Goal: Task Accomplishment & Management: Manage account settings

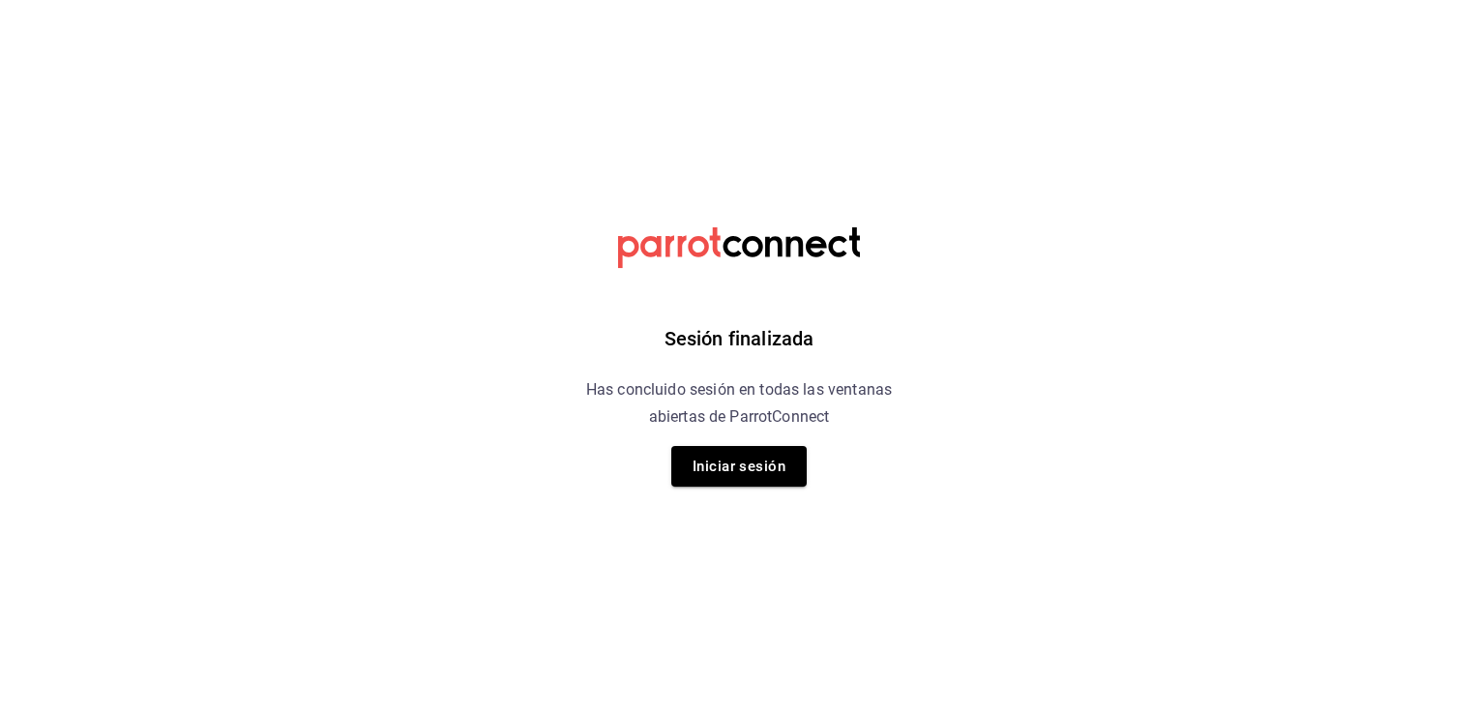
drag, startPoint x: 0, startPoint y: 0, endPoint x: 430, endPoint y: 328, distance: 540.4
click at [430, 0] on html "Sesión finalizada Has concluido sesión en todas las ventanas abiertas de Parrot…" at bounding box center [739, 0] width 1478 height 0
click at [758, 464] on button "Iniciar sesión" at bounding box center [738, 466] width 135 height 41
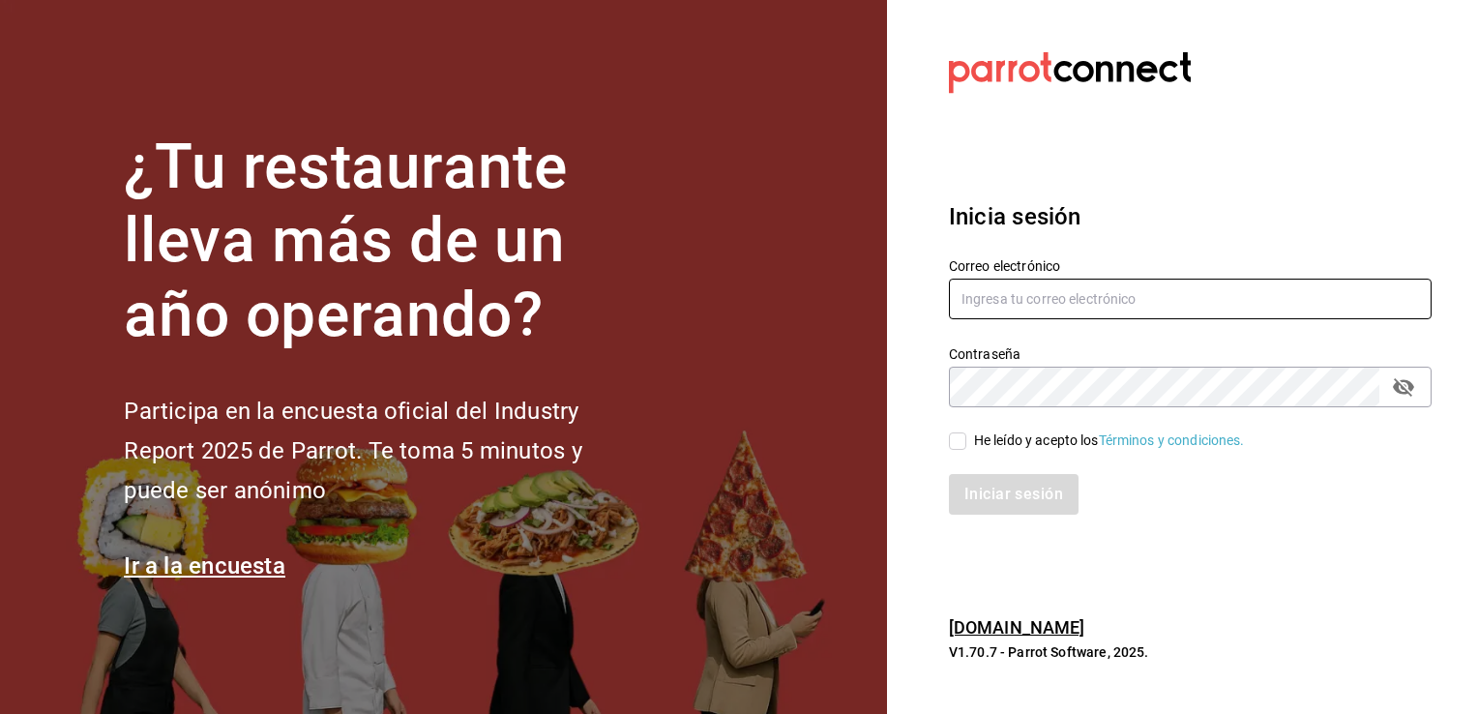
click at [998, 304] on input "text" at bounding box center [1190, 299] width 483 height 41
type input "marioayala2567@gmail.com"
click at [956, 443] on input "He leído y acepto los Términos y condiciones." at bounding box center [957, 440] width 17 height 17
checkbox input "true"
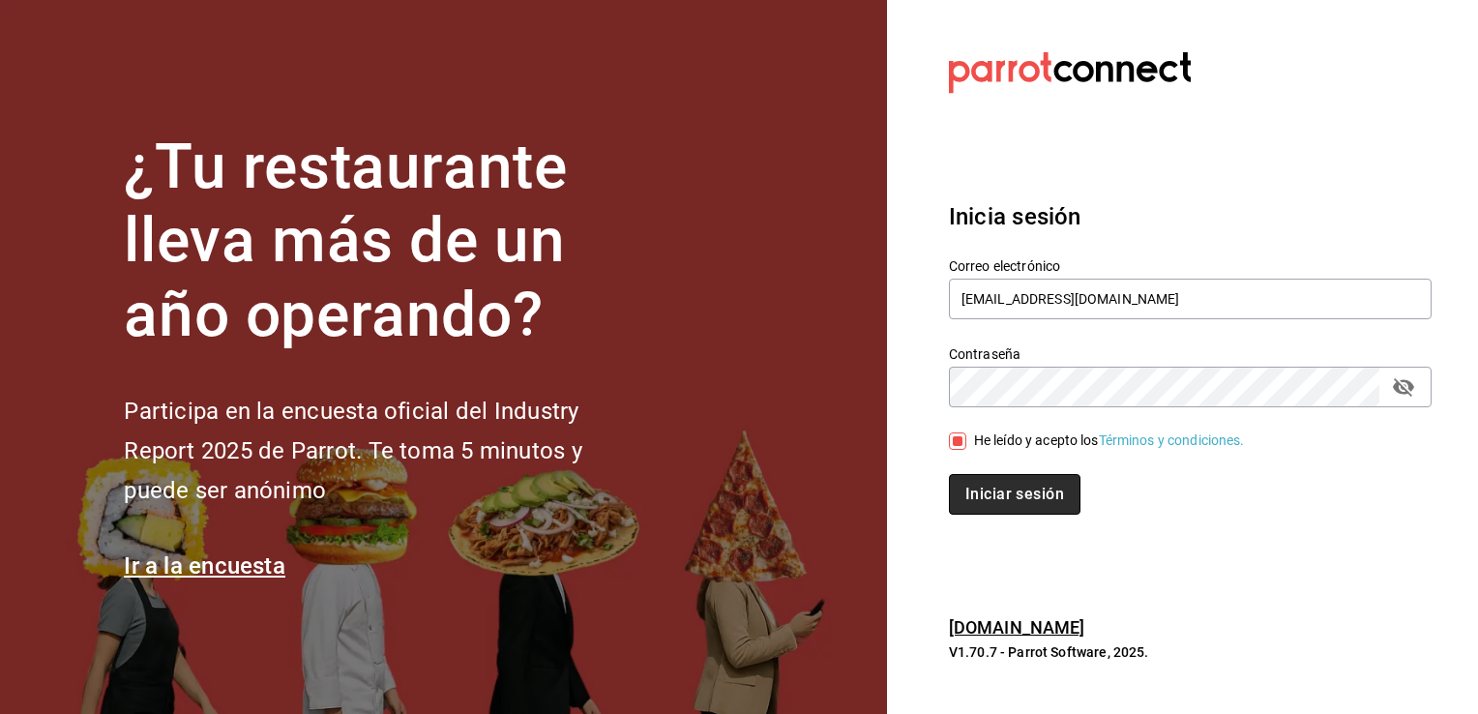
click at [978, 484] on button "Iniciar sesión" at bounding box center [1015, 494] width 132 height 41
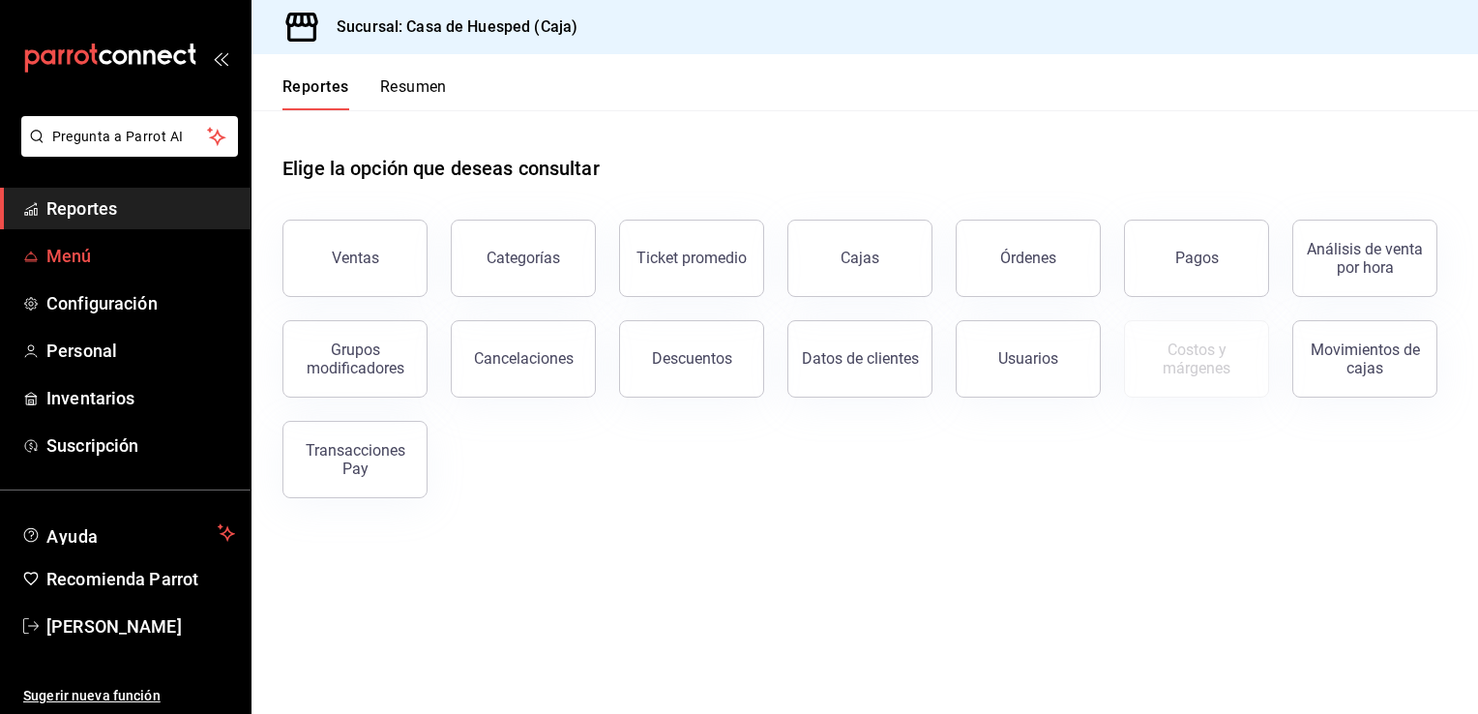
click at [126, 264] on span "Menú" at bounding box center [140, 256] width 189 height 26
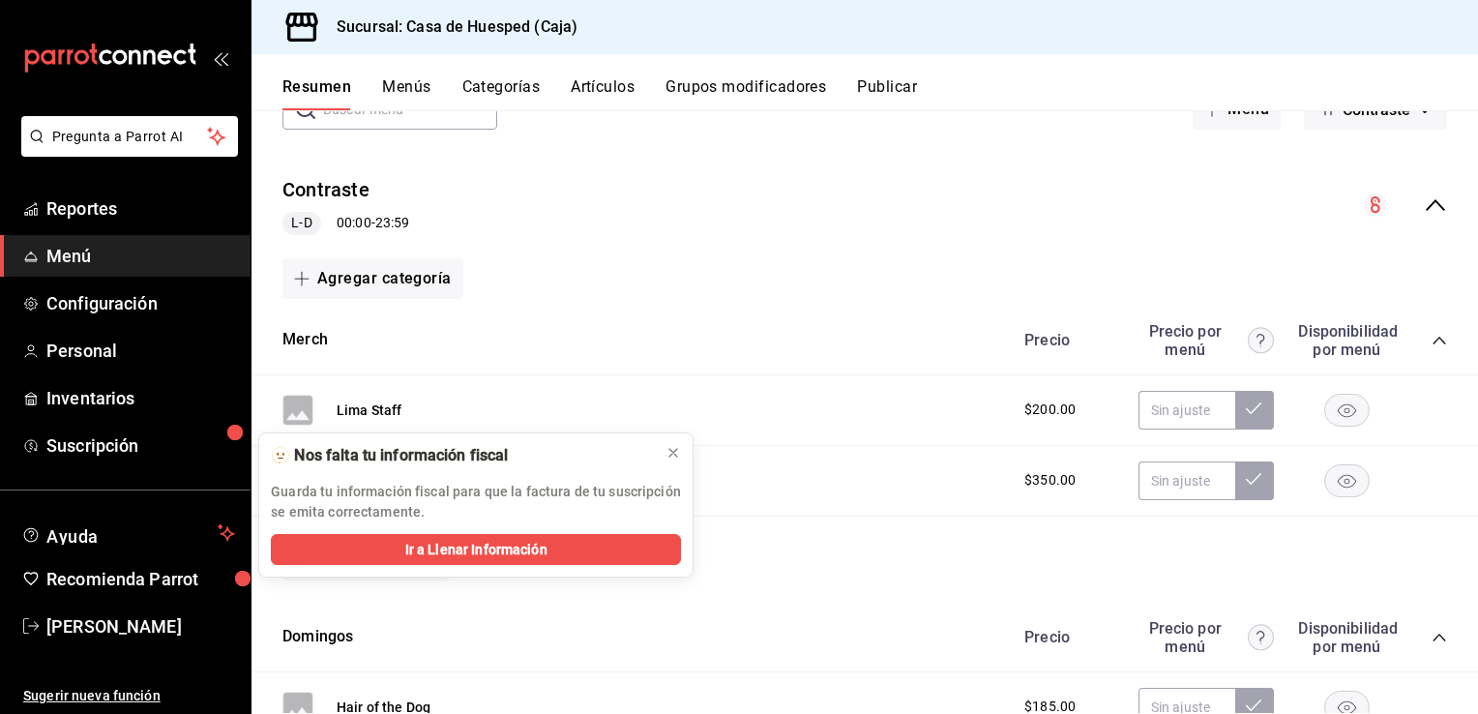
scroll to position [193, 0]
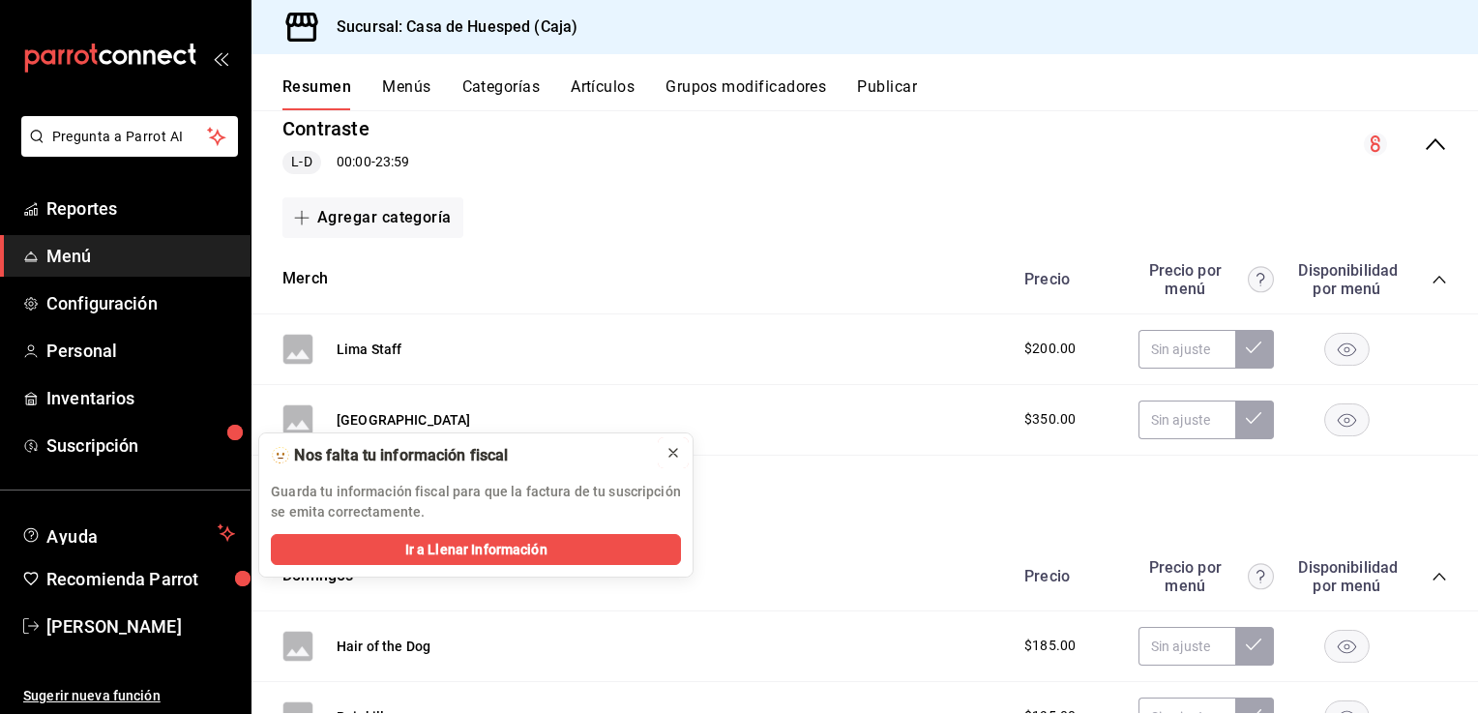
click at [680, 451] on icon at bounding box center [673, 452] width 15 height 15
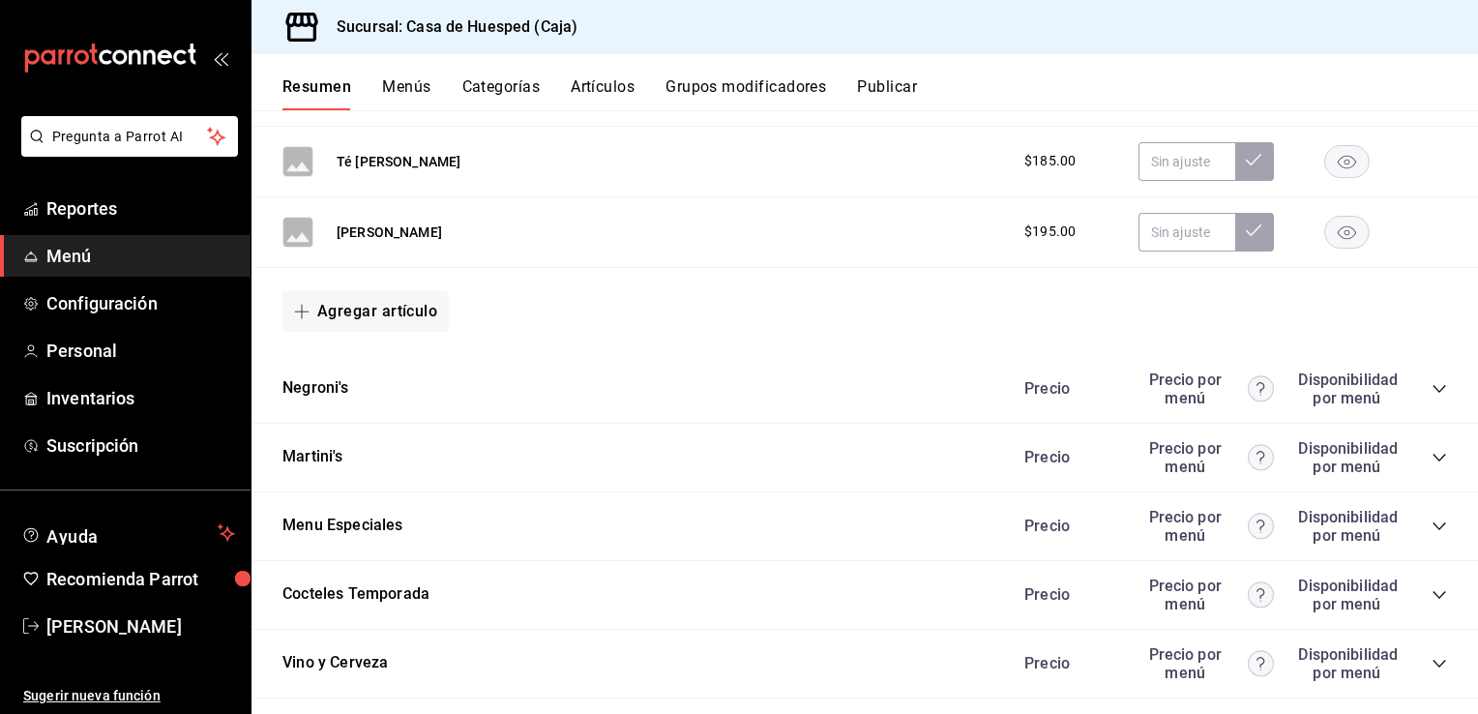
scroll to position [967, 0]
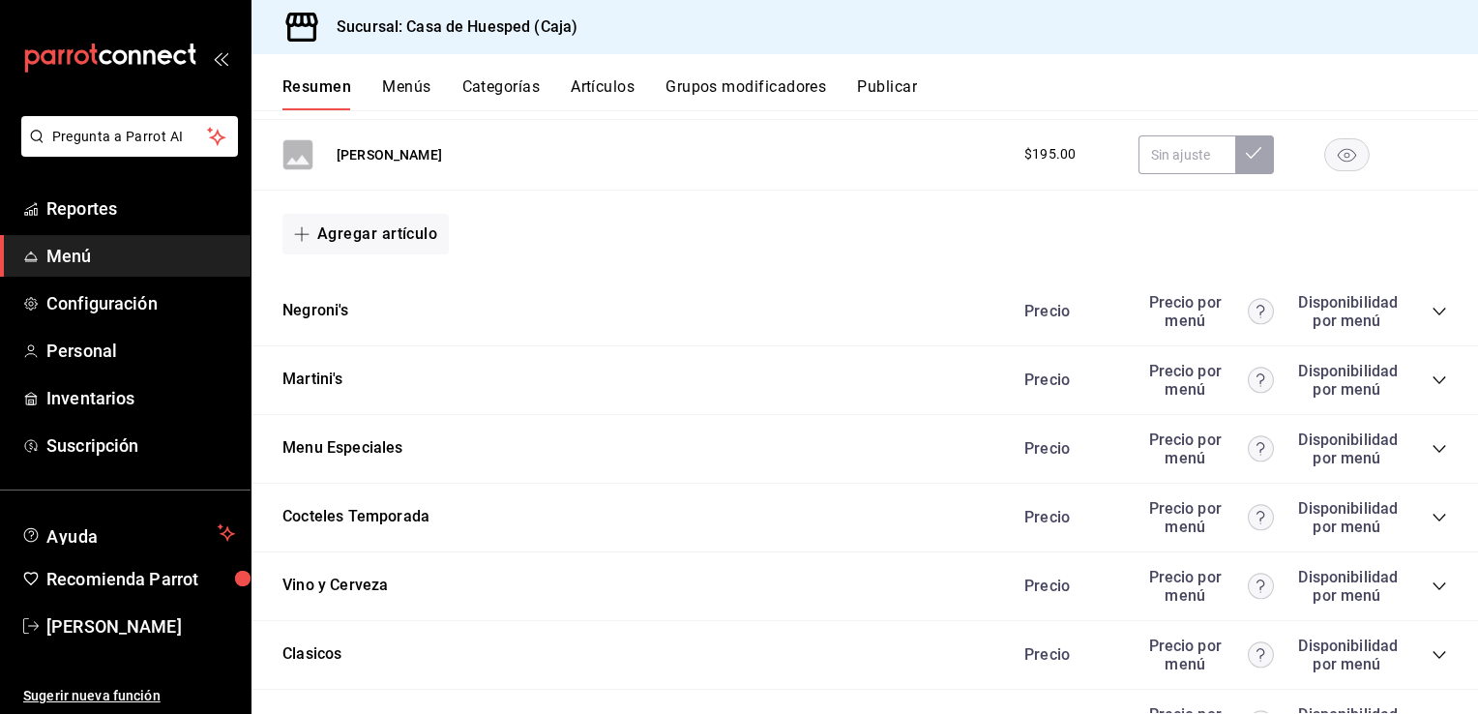
click at [1432, 307] on icon "collapse-category-row" at bounding box center [1439, 311] width 15 height 15
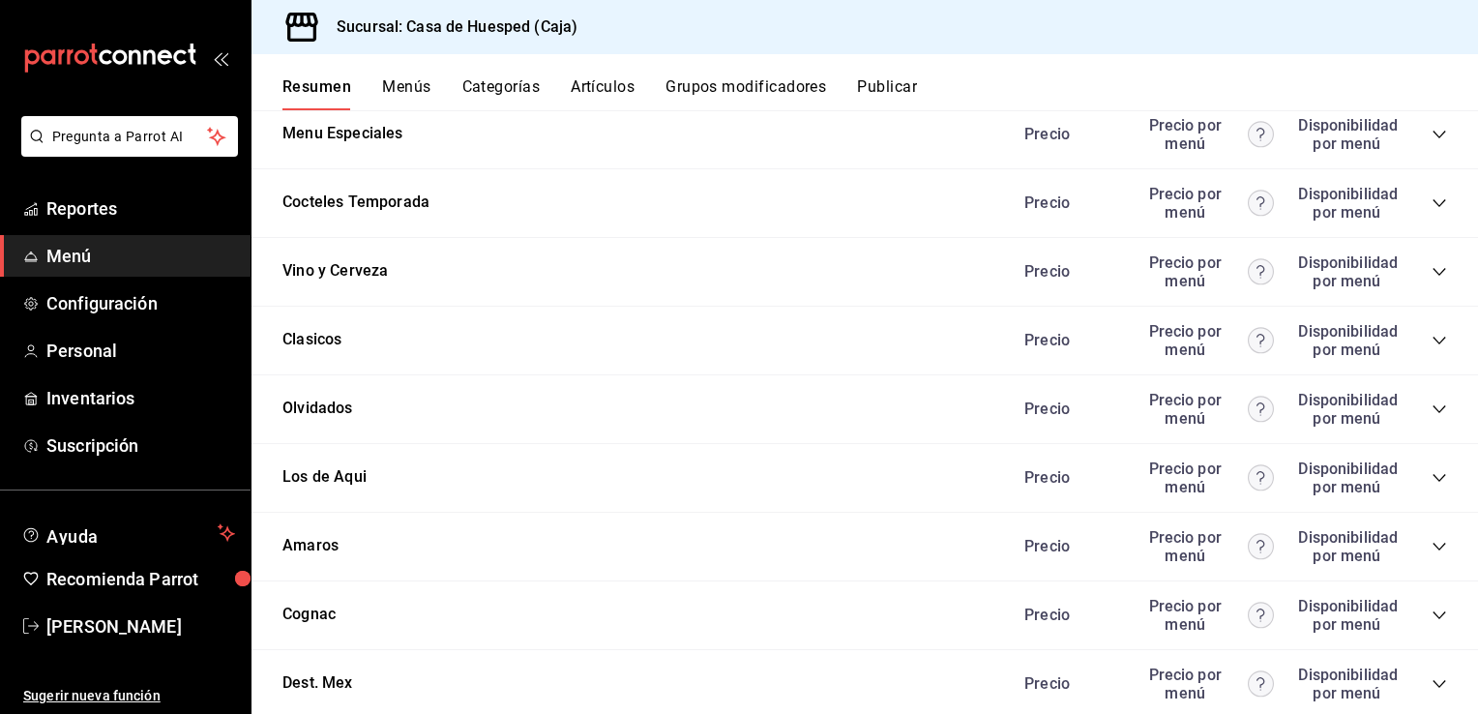
scroll to position [1935, 0]
click at [1412, 335] on div "Precio Precio por menú Disponibilidad por menú" at bounding box center [1226, 339] width 442 height 37
click at [1433, 336] on icon "collapse-category-row" at bounding box center [1439, 340] width 13 height 8
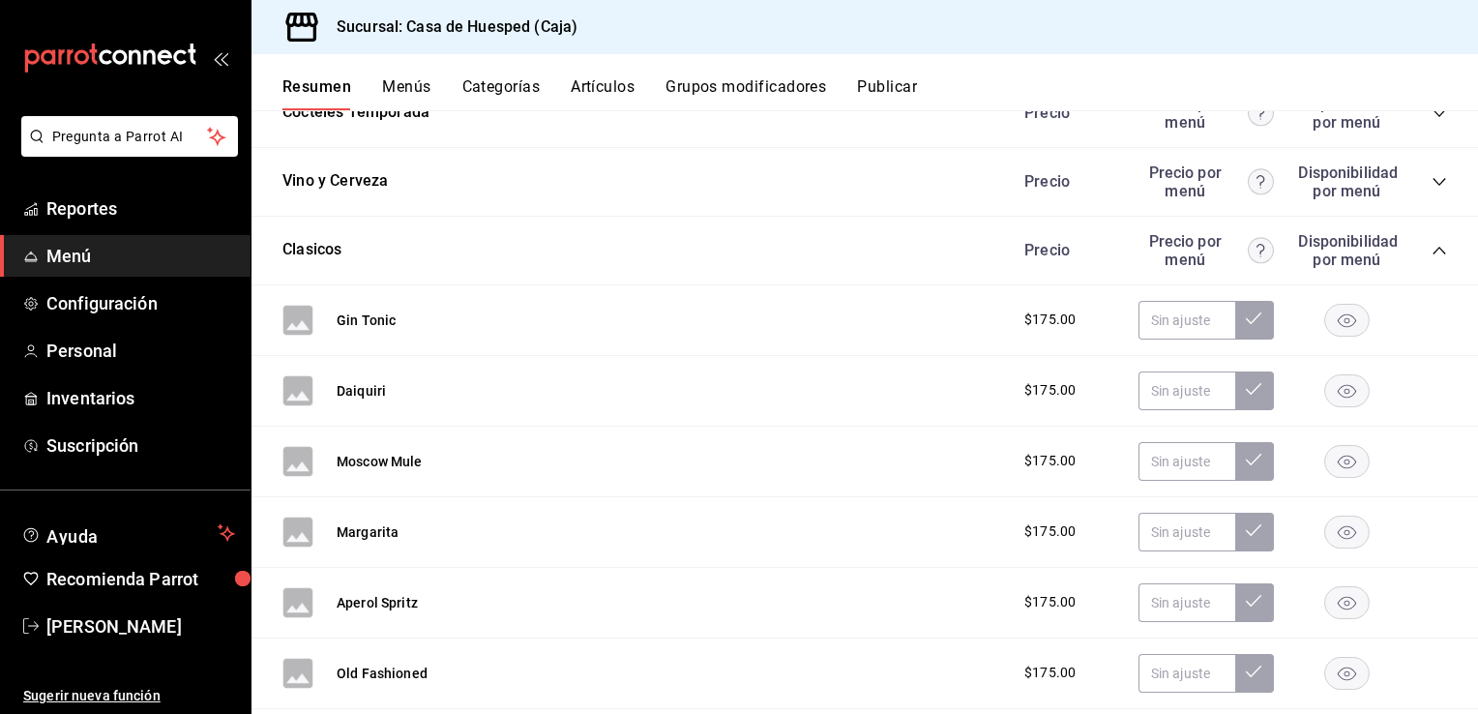
scroll to position [2128, 0]
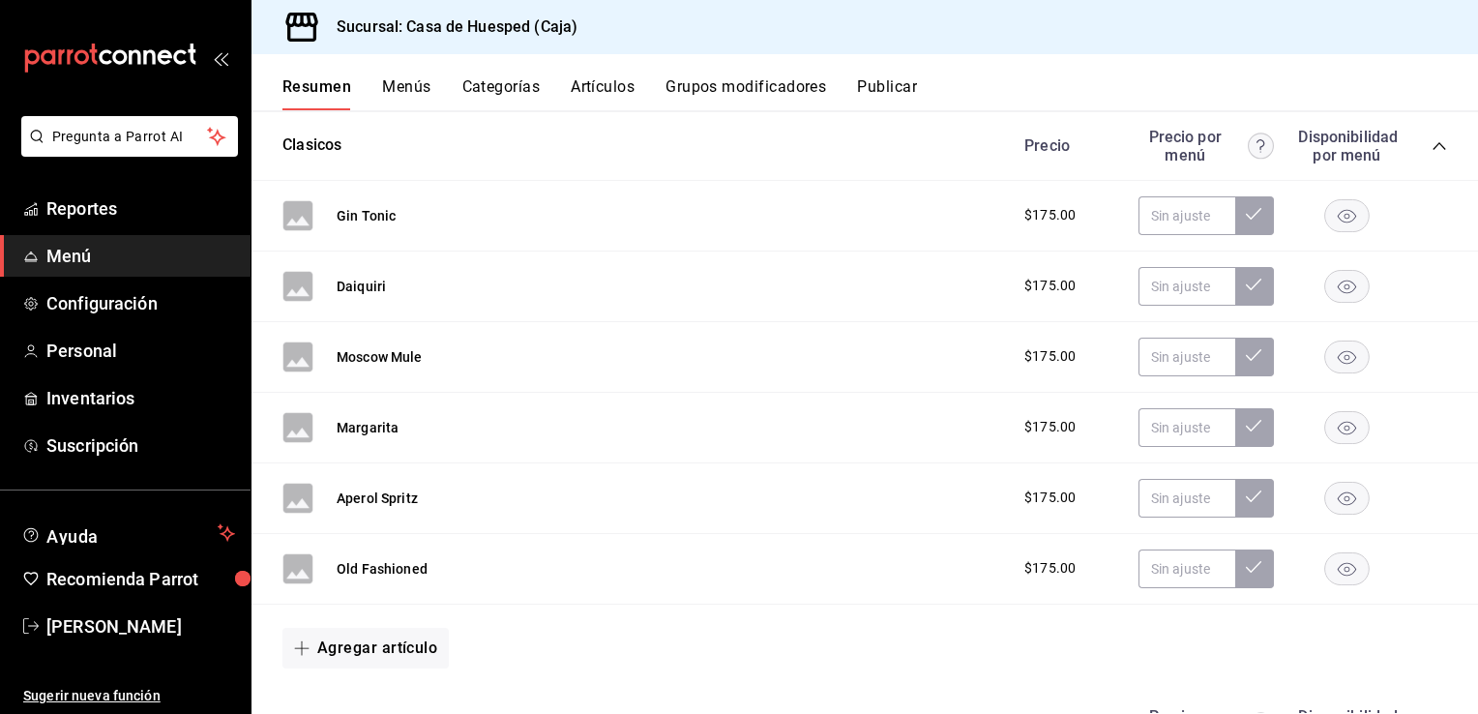
click at [1038, 212] on span "$175.00" at bounding box center [1050, 215] width 51 height 20
click at [383, 213] on button "Gin Tonic" at bounding box center [366, 215] width 59 height 19
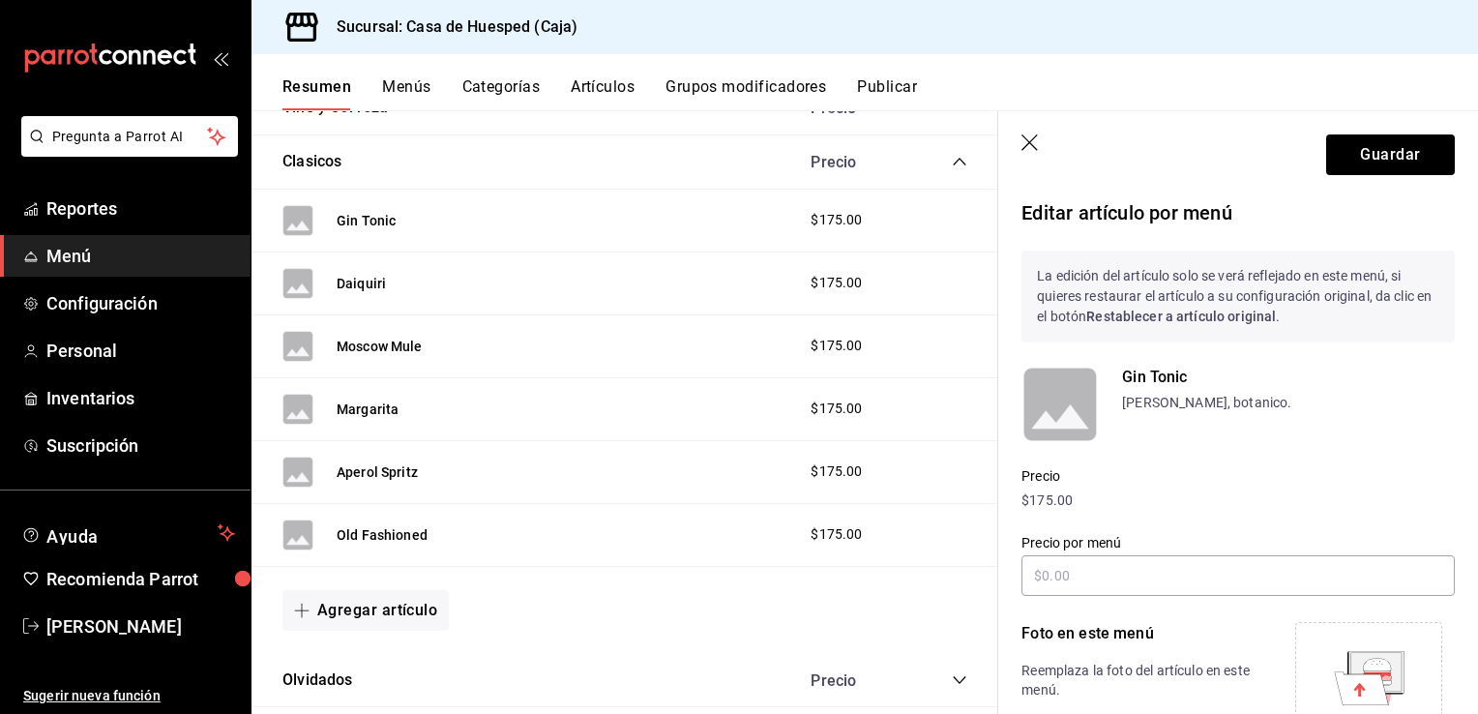
click at [1050, 495] on p "$175.00" at bounding box center [1238, 500] width 433 height 20
click at [520, 239] on div "Gin Tonic $175.00" at bounding box center [625, 221] width 747 height 63
click at [1033, 141] on icon "button" at bounding box center [1031, 143] width 19 height 19
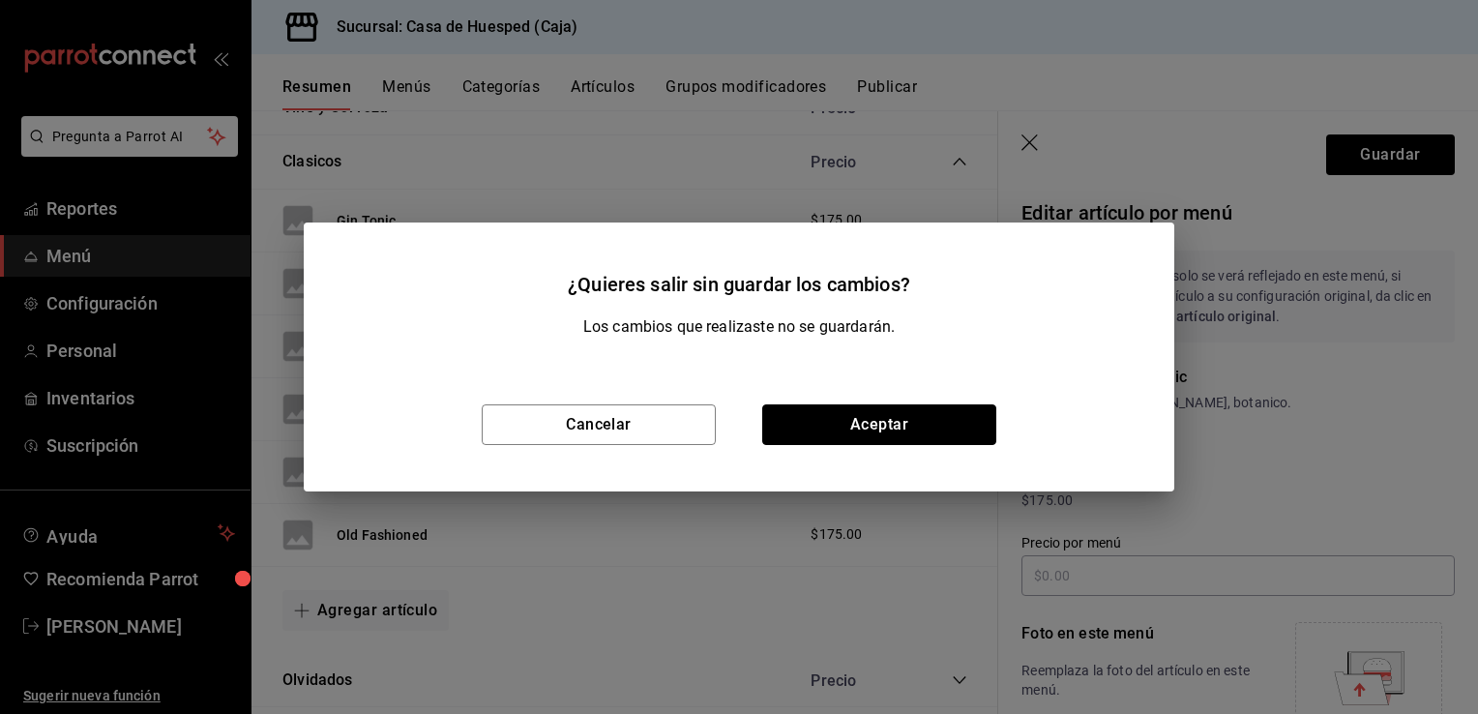
drag, startPoint x: 793, startPoint y: 427, endPoint x: 794, endPoint y: 407, distance: 19.4
click at [794, 428] on button "Aceptar" at bounding box center [879, 424] width 234 height 41
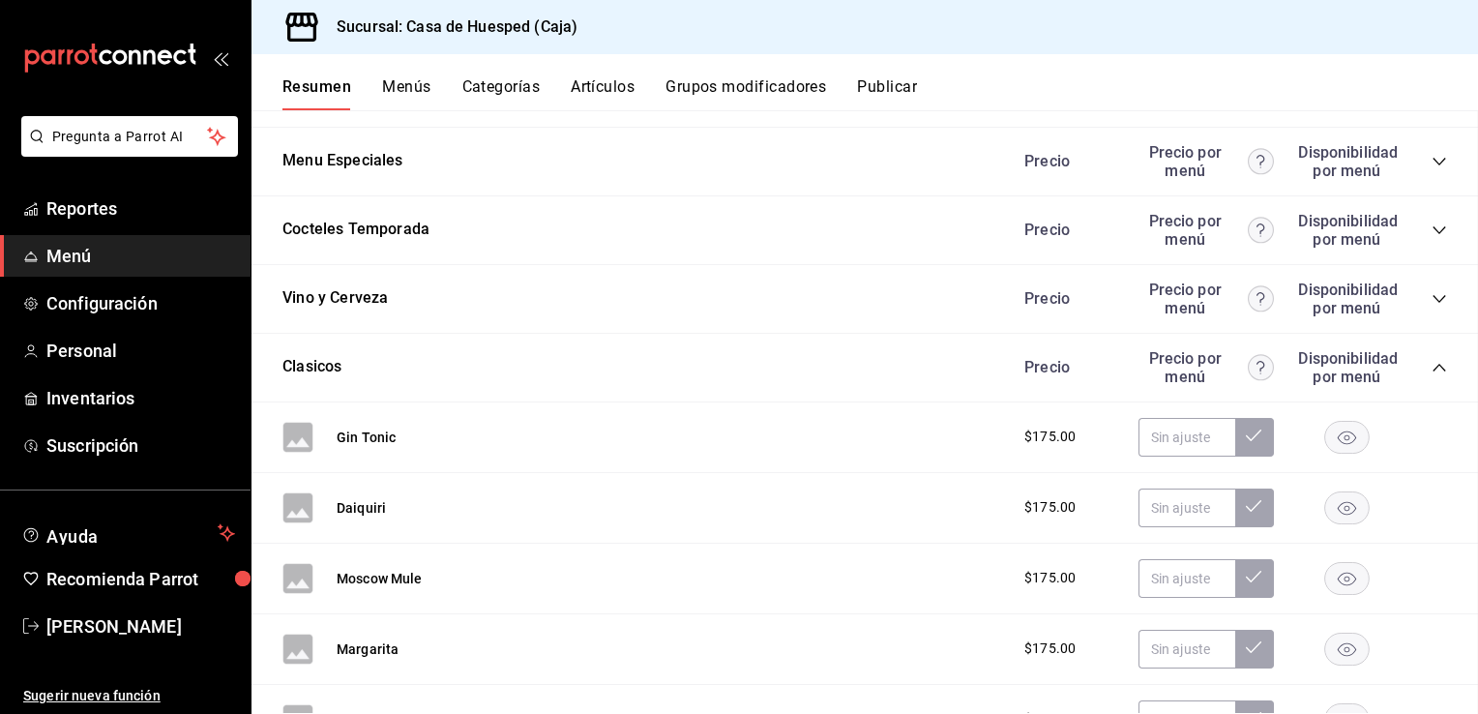
scroll to position [2121, 0]
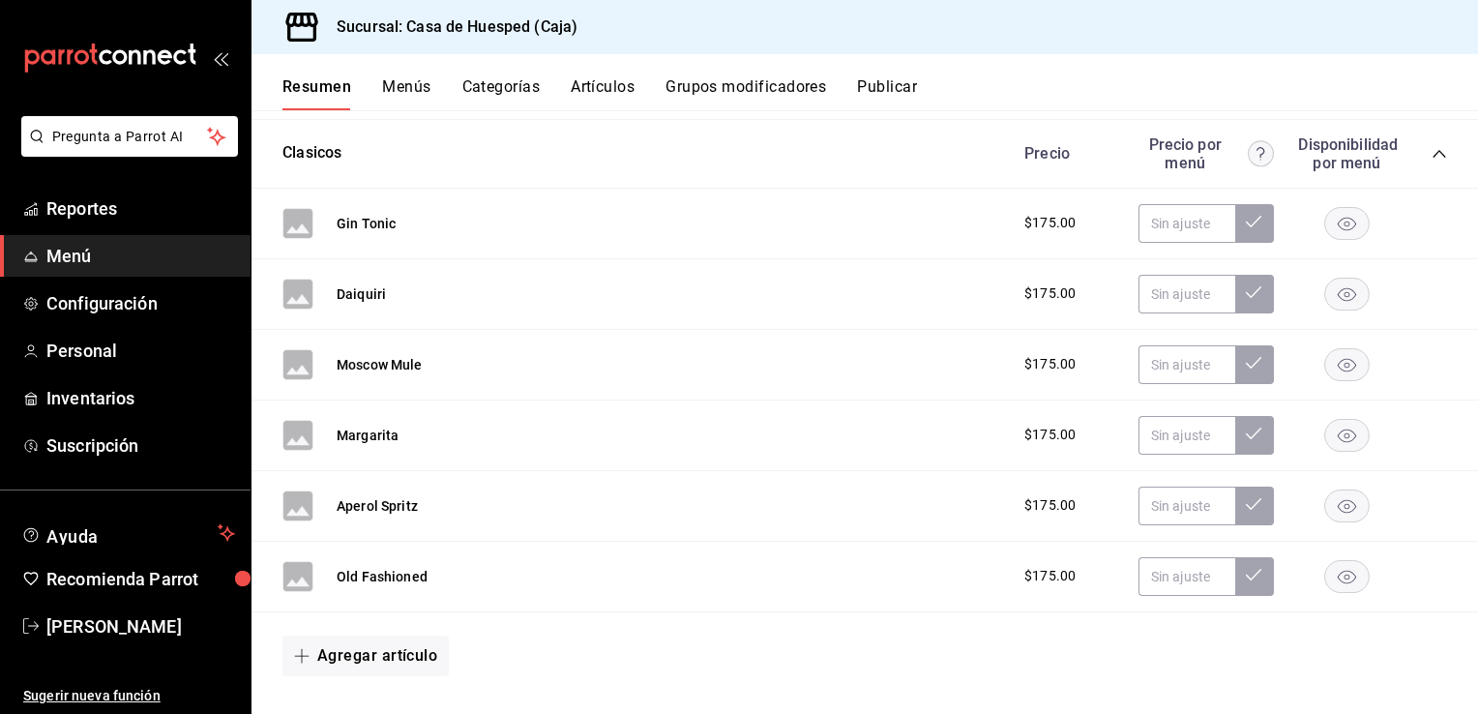
click at [609, 87] on button "Artículos" at bounding box center [603, 93] width 64 height 33
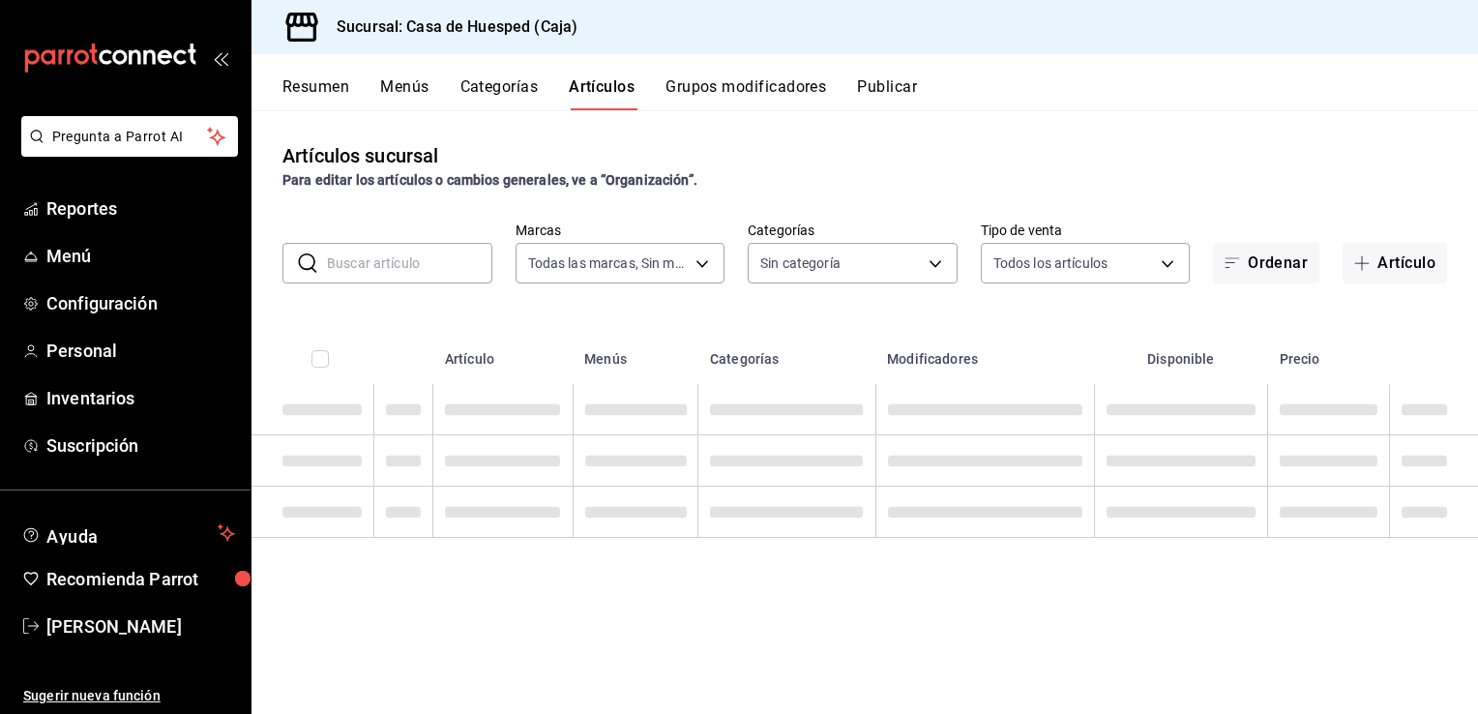
type input "3692a21a-a850-4ac6-9a07-e333406c246a"
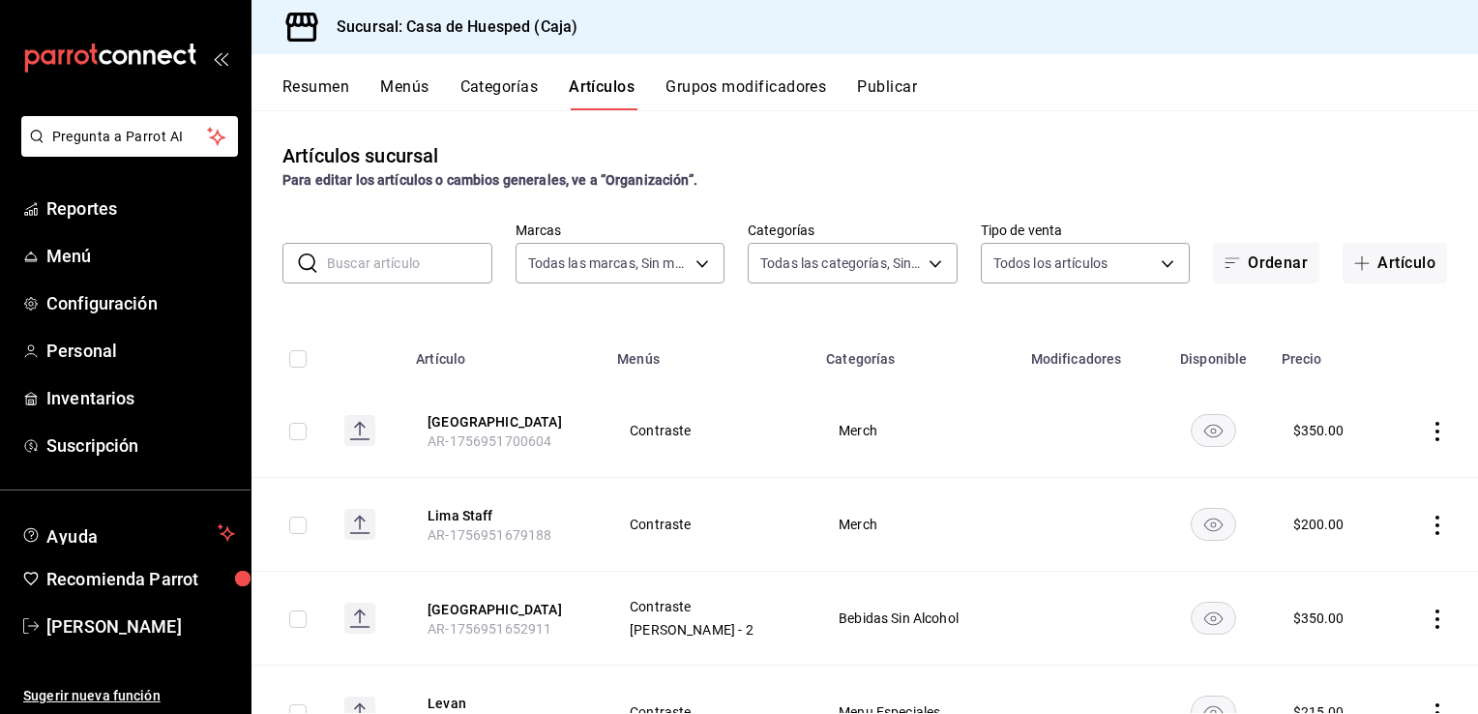
type input "2b37de76-7902-4438-9134-407ef26992ab,b99efb67-785b-4d2c-a69d-daac93f30d9d,98cbd…"
click at [926, 262] on body "Pregunta a Parrot AI Reportes Menú Configuración Personal Inventarios Suscripci…" at bounding box center [739, 357] width 1478 height 714
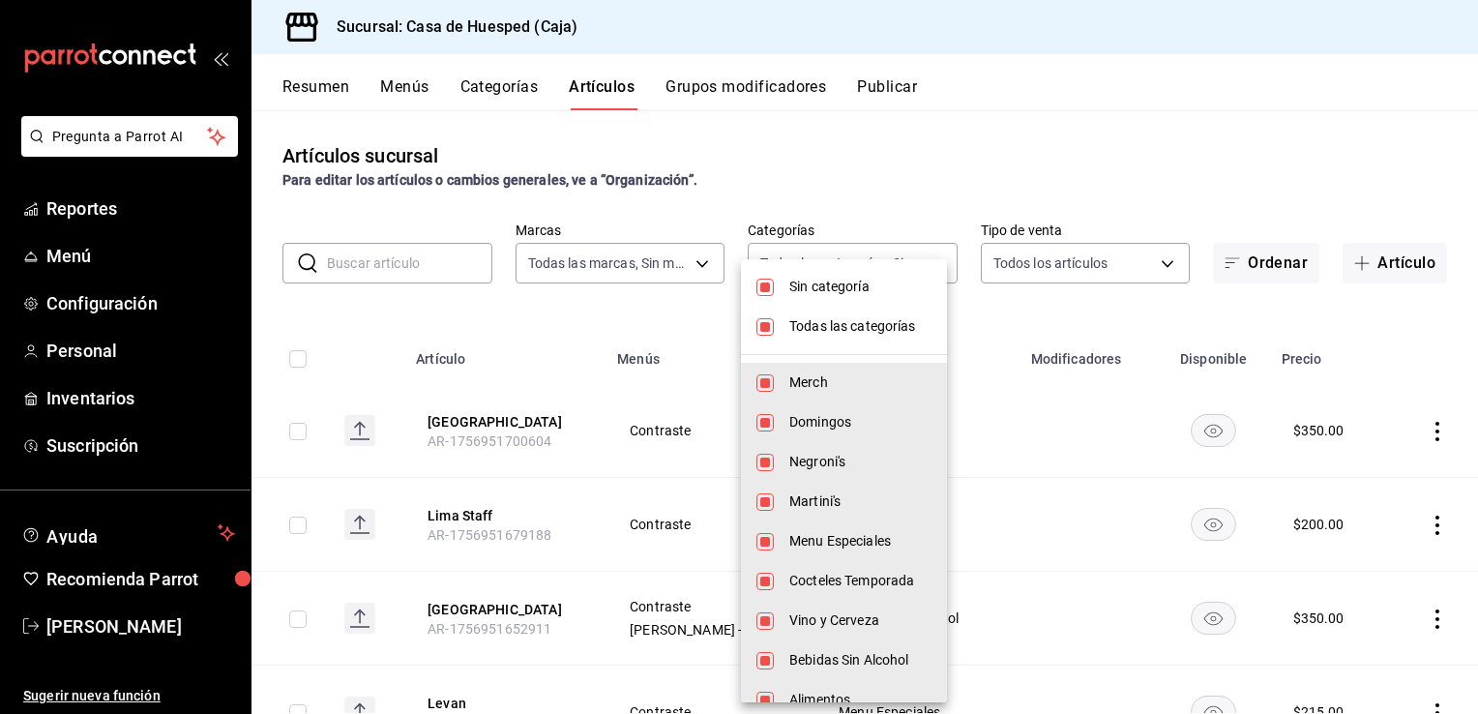
click at [769, 327] on input "checkbox" at bounding box center [765, 326] width 17 height 17
checkbox input "false"
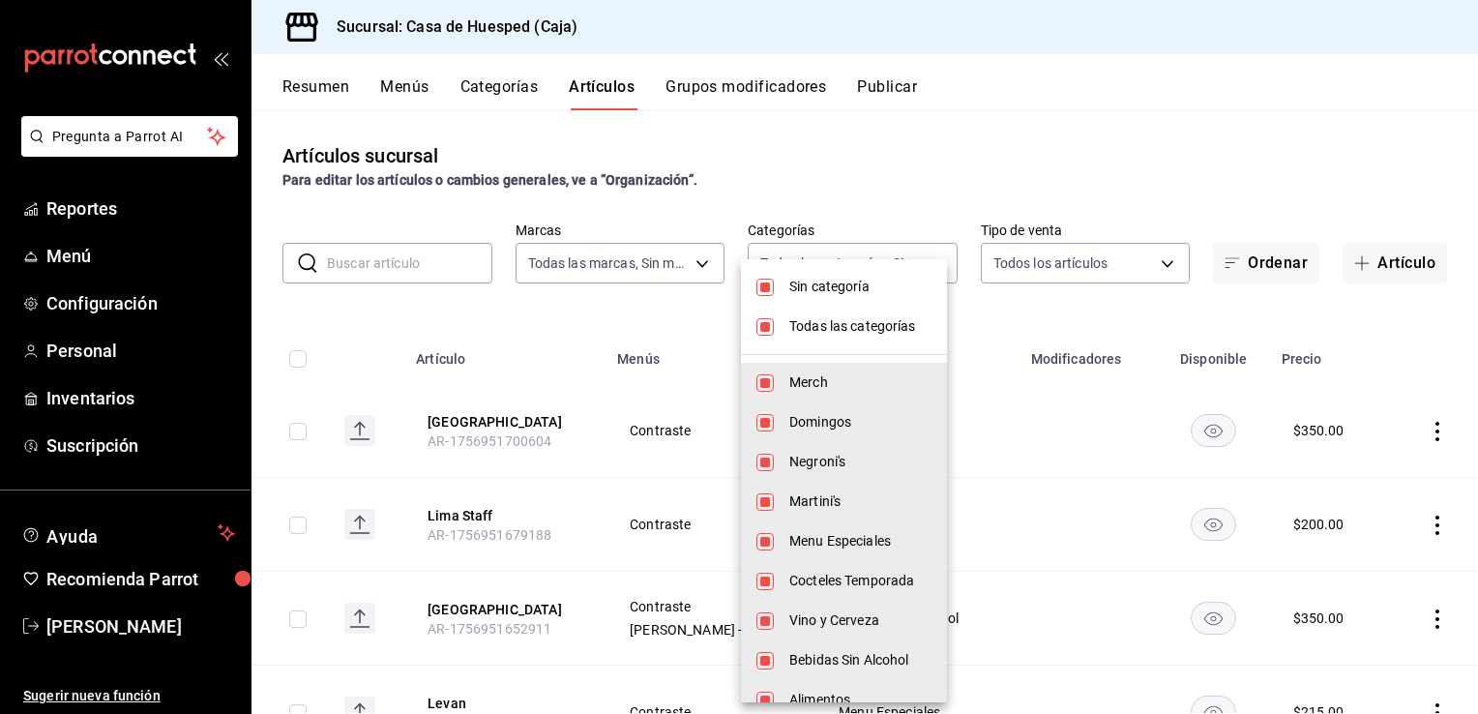
checkbox input "false"
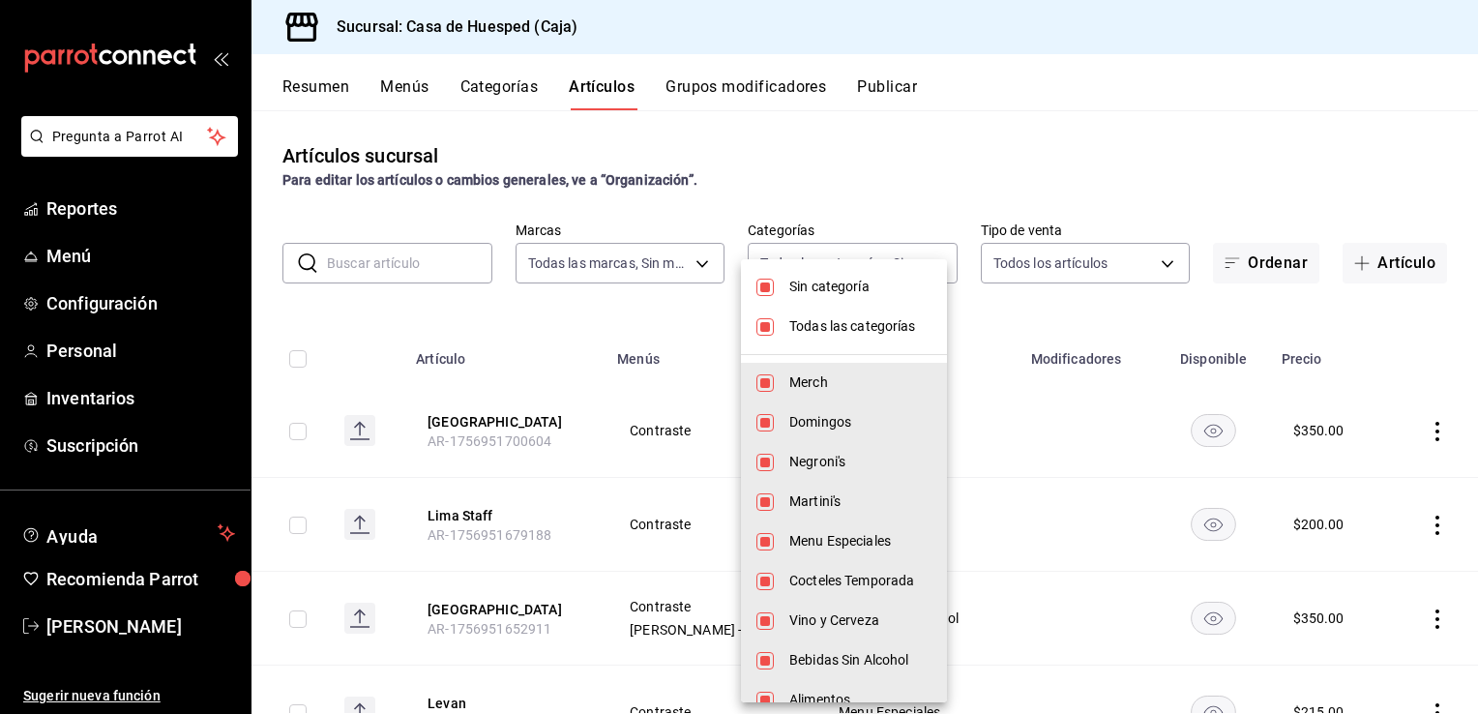
checkbox input "false"
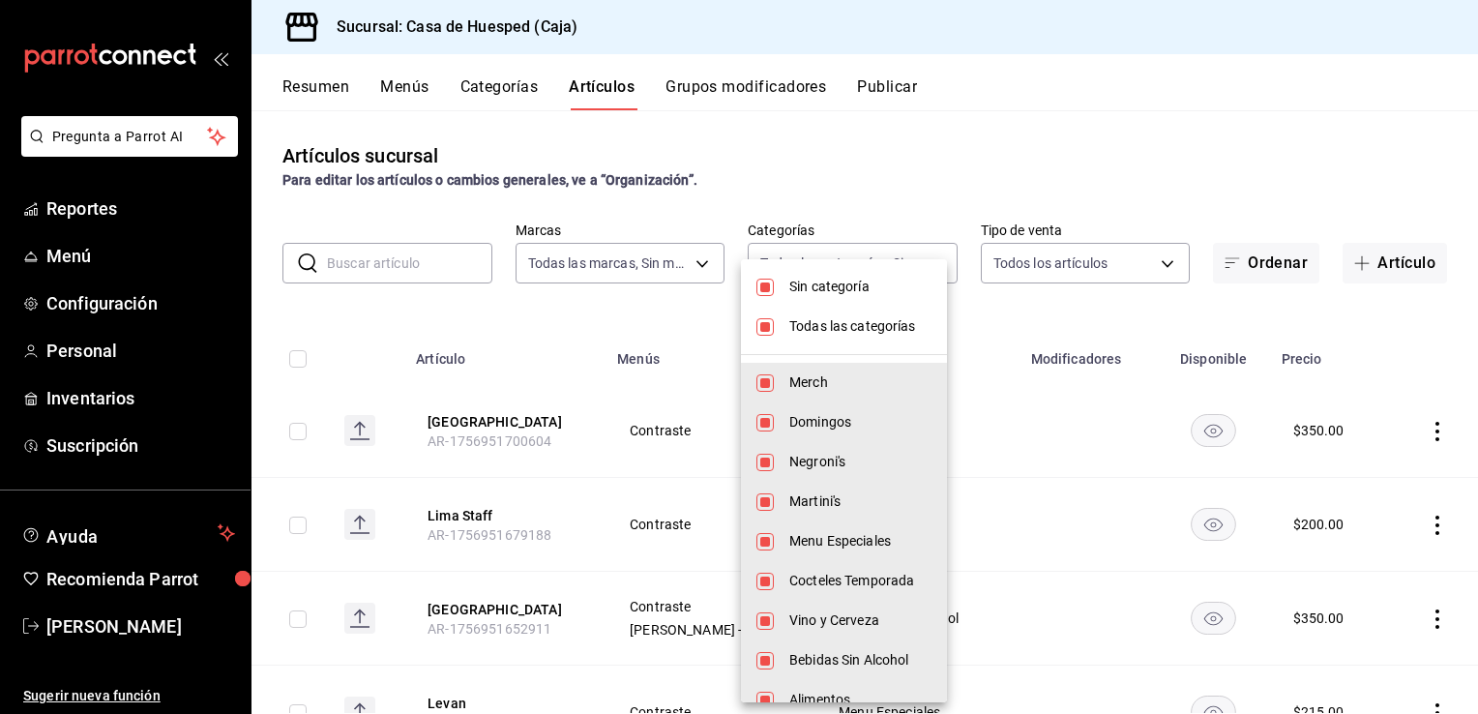
checkbox input "false"
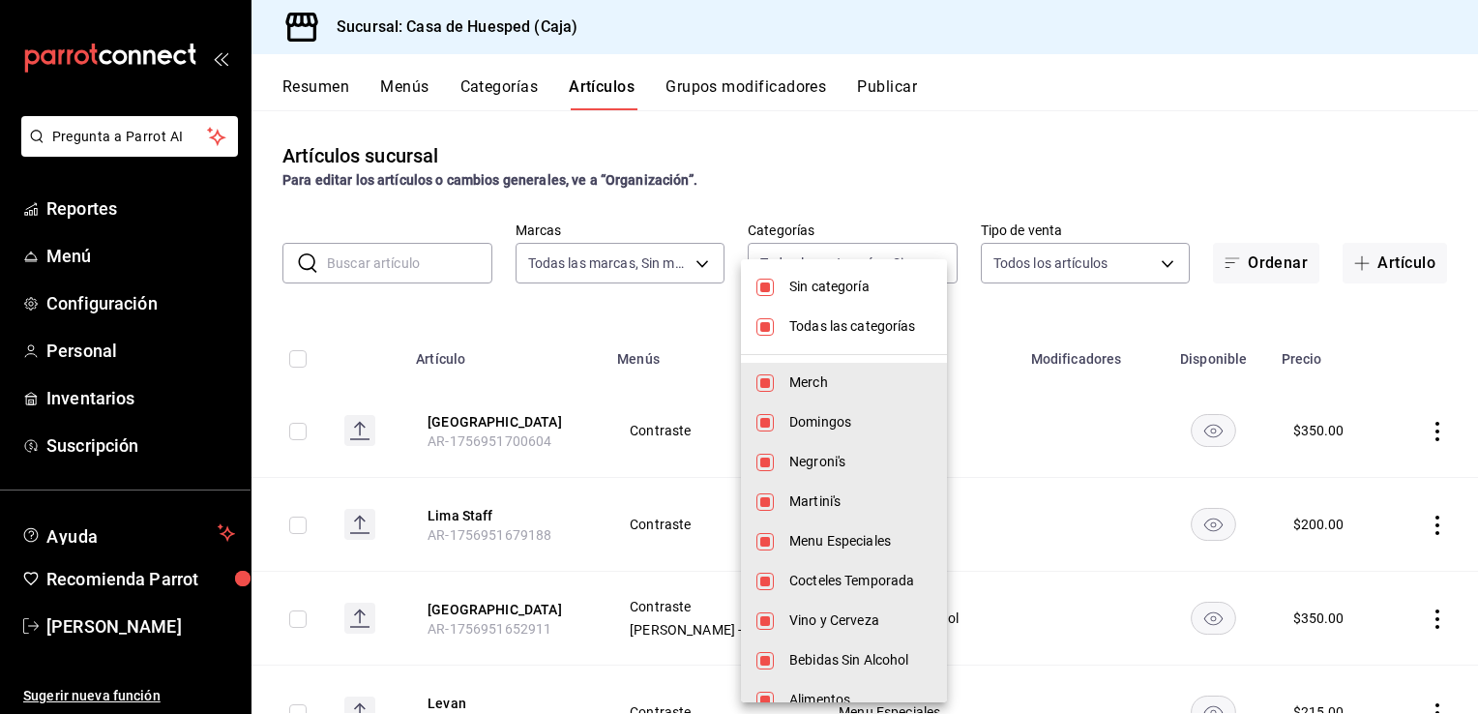
checkbox input "false"
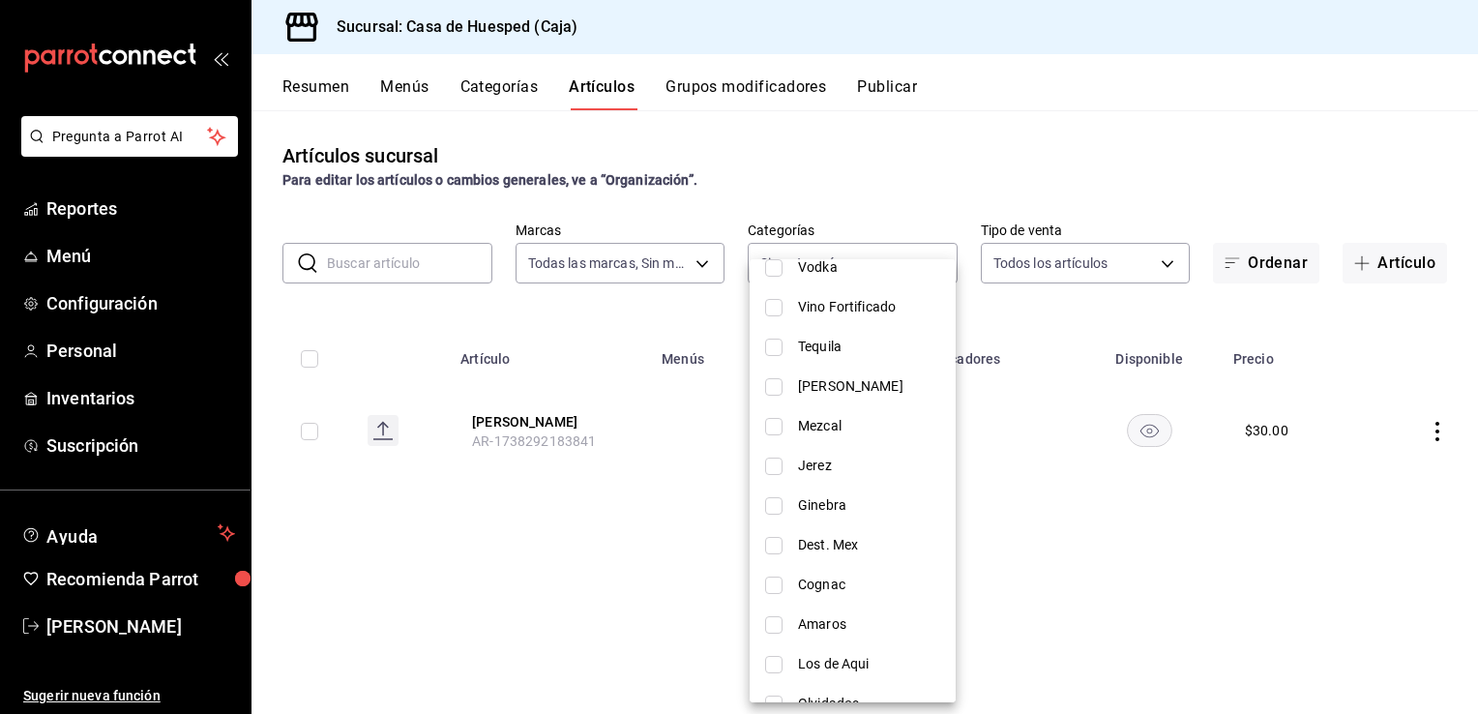
scroll to position [620, 0]
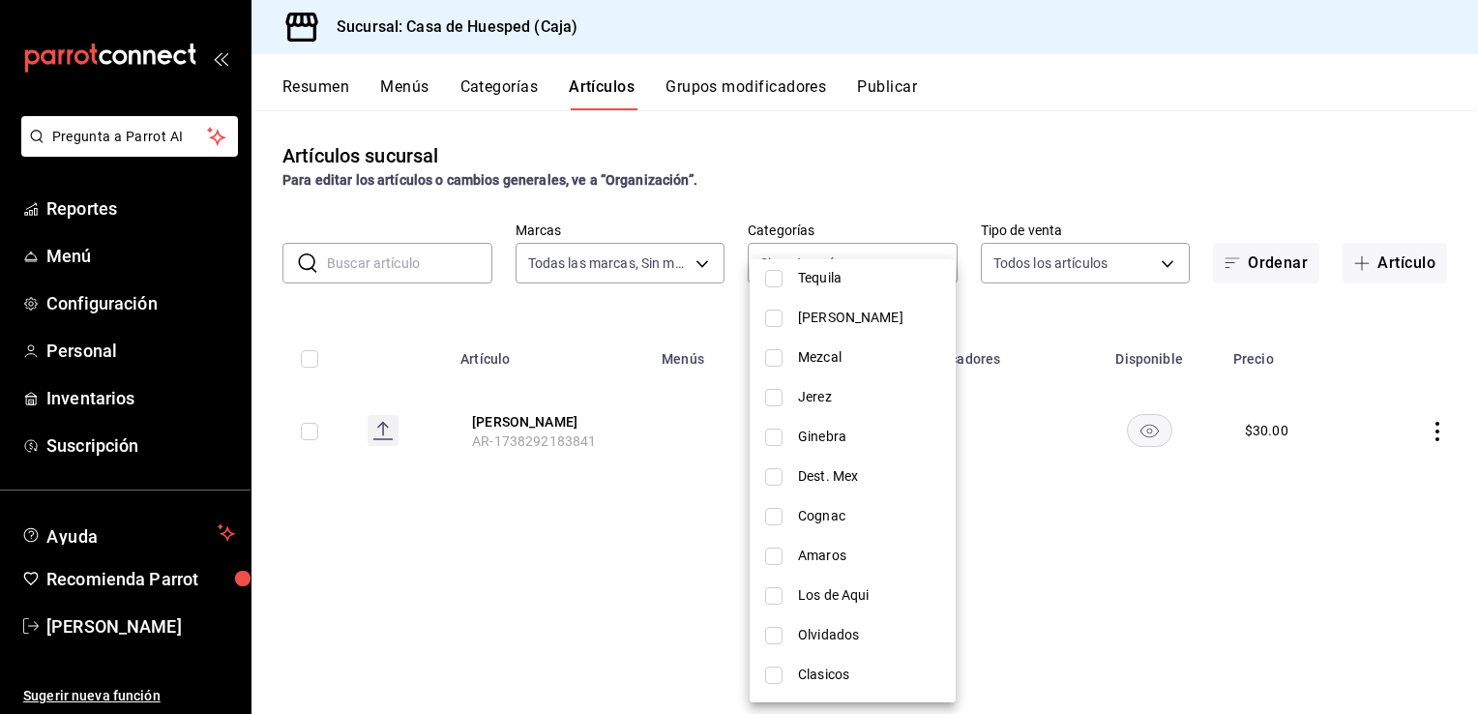
click at [772, 675] on input "checkbox" at bounding box center [773, 675] width 17 height 17
checkbox input "true"
type input "8e54bc66-7e65-480b-958e-6550d44a49bf"
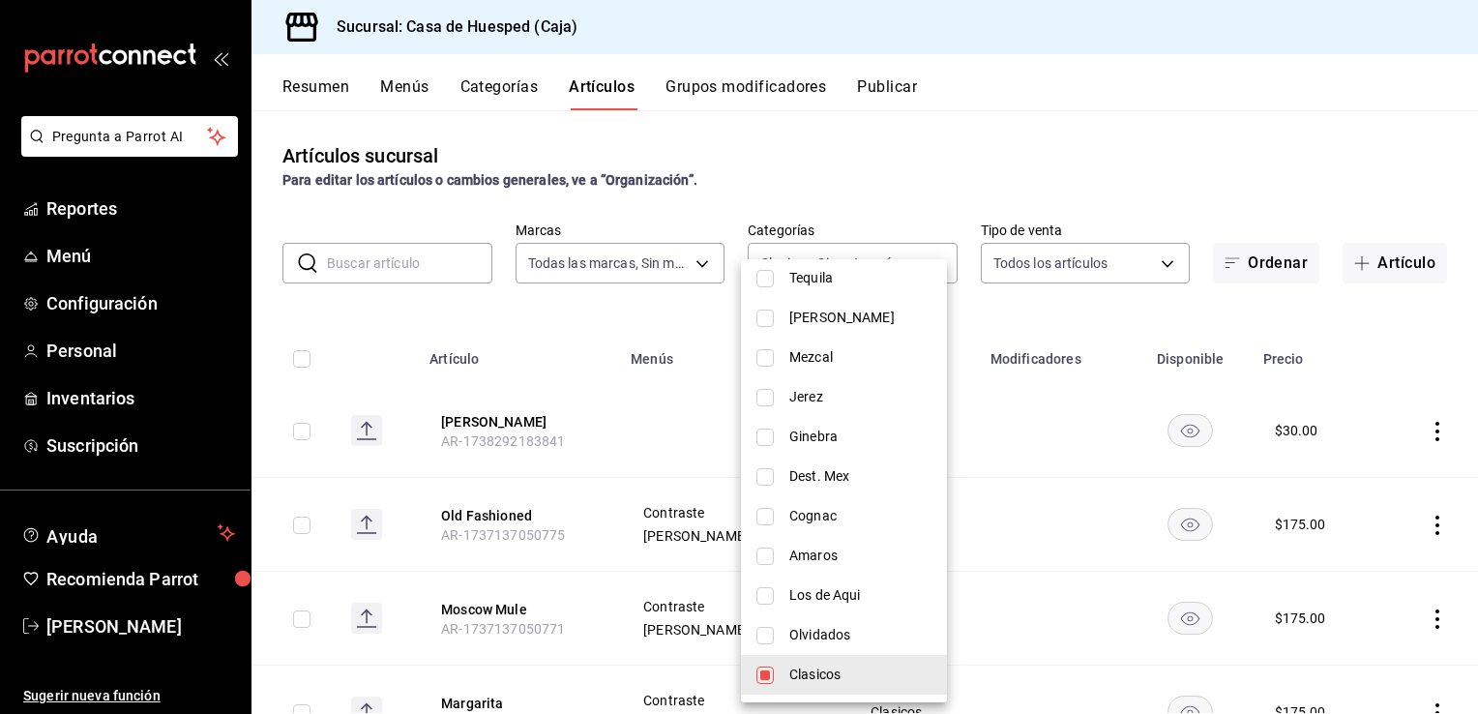
click at [945, 157] on div at bounding box center [739, 357] width 1478 height 714
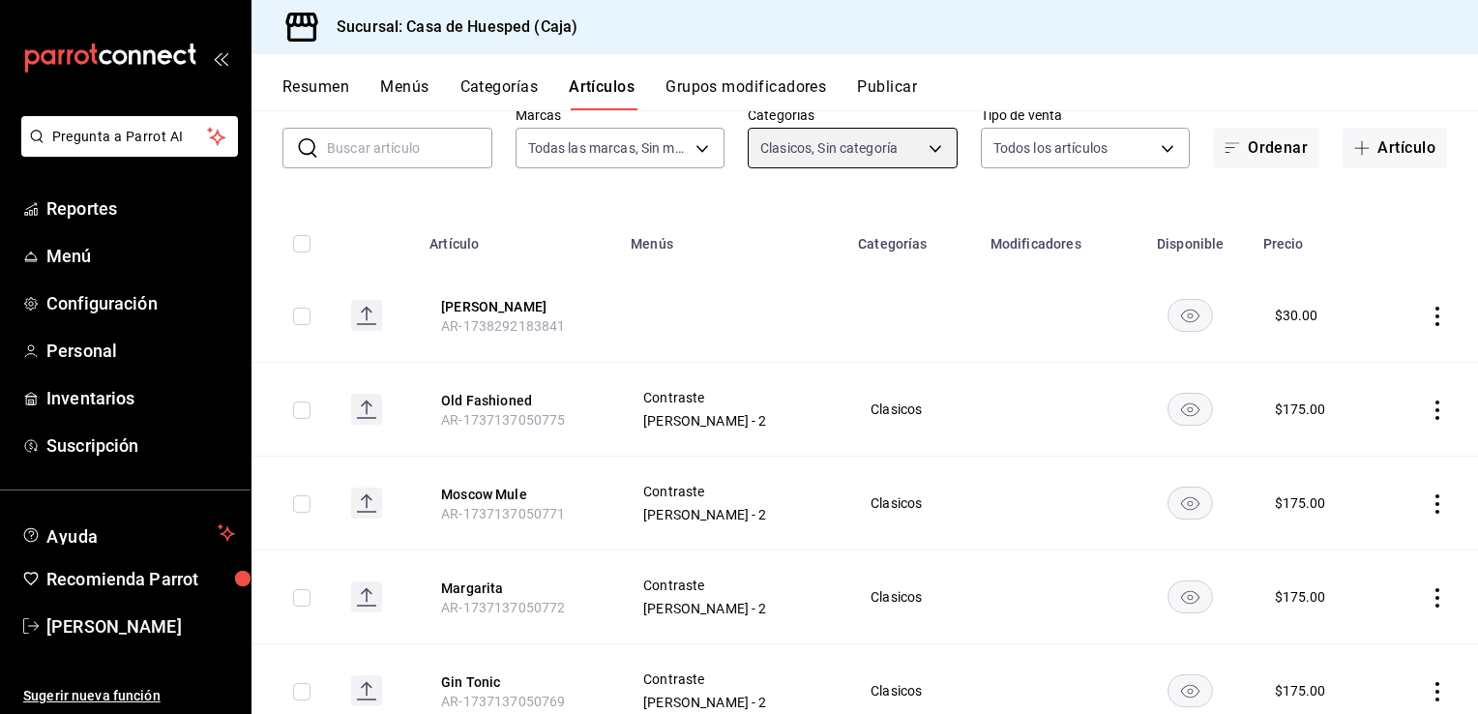
scroll to position [0, 0]
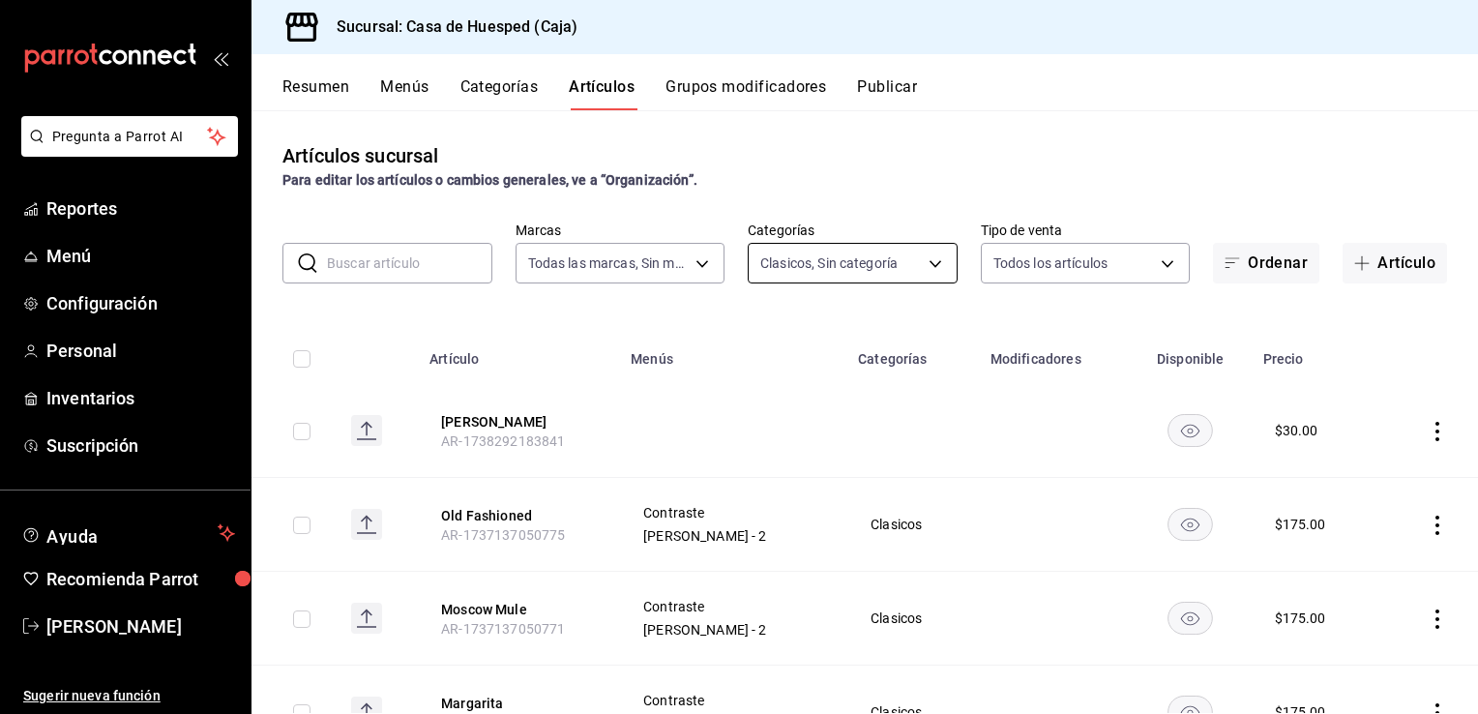
click at [839, 276] on body "Pregunta a Parrot AI Reportes Menú Configuración Personal Inventarios Suscripci…" at bounding box center [739, 357] width 1478 height 714
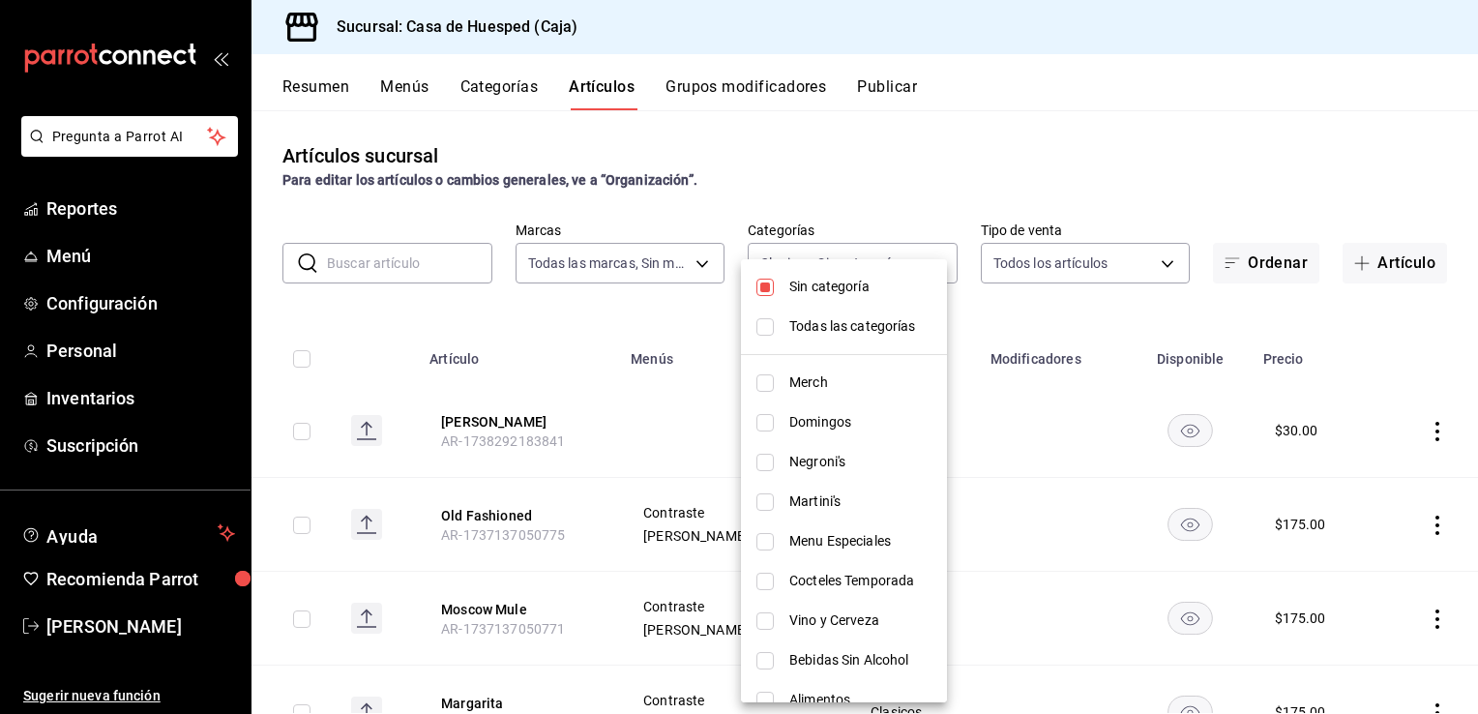
click at [642, 417] on div at bounding box center [739, 357] width 1478 height 714
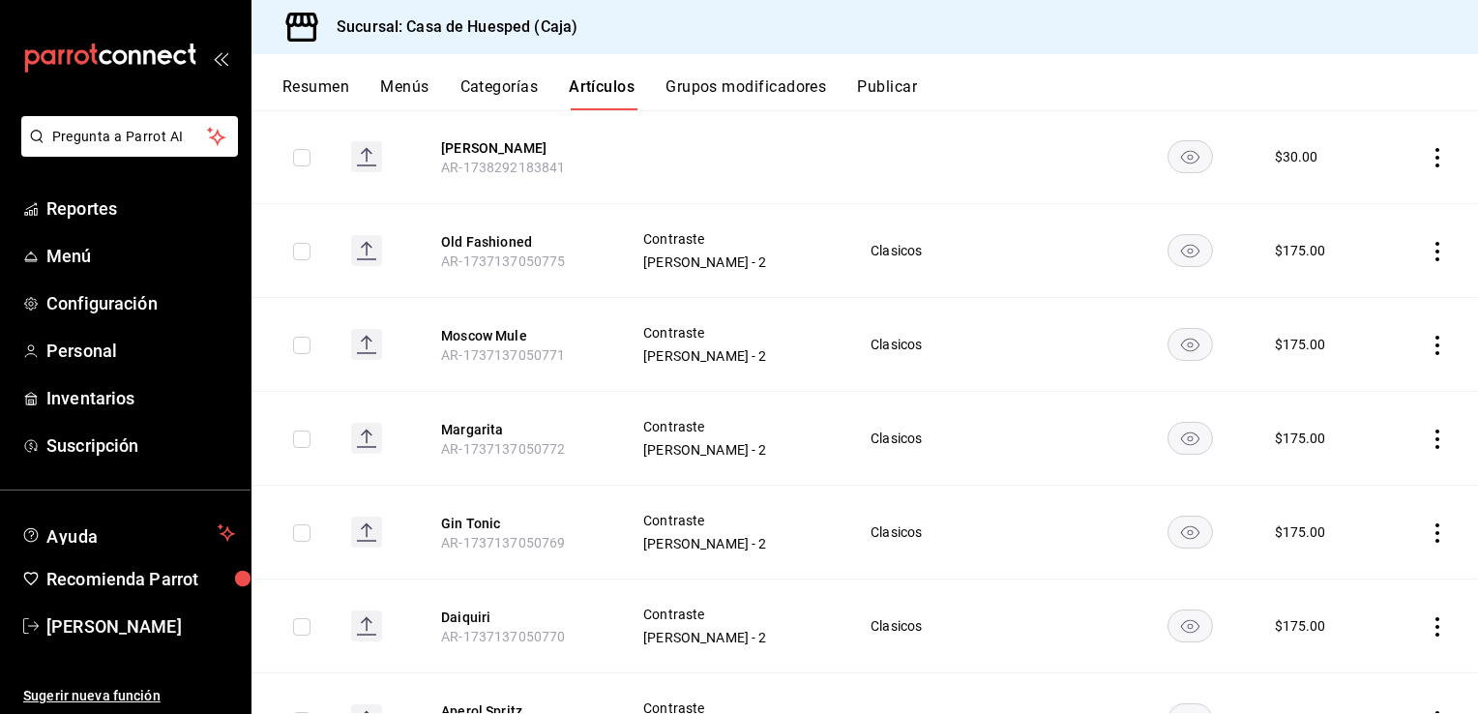
scroll to position [290, 0]
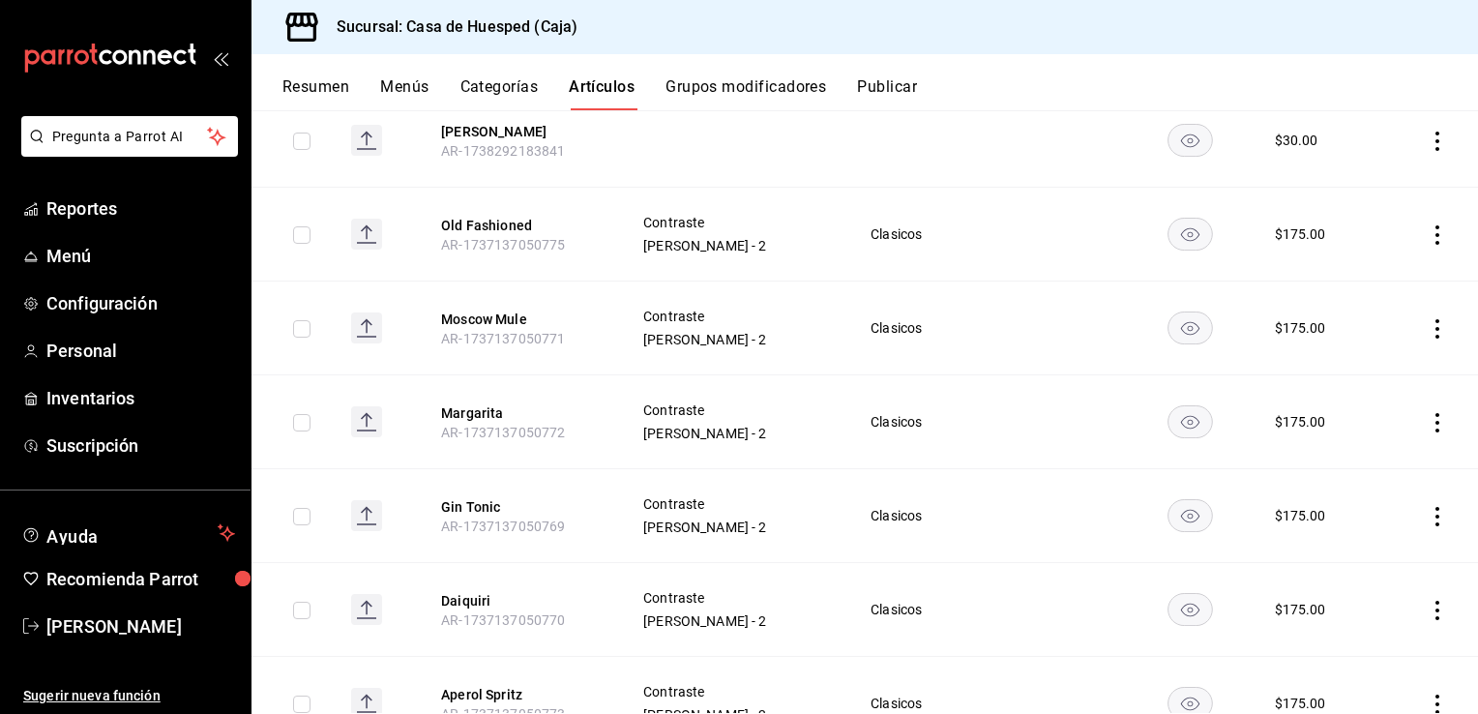
click at [1436, 242] on icon "actions" at bounding box center [1438, 234] width 4 height 19
click at [1343, 285] on span "Editar" at bounding box center [1365, 280] width 50 height 20
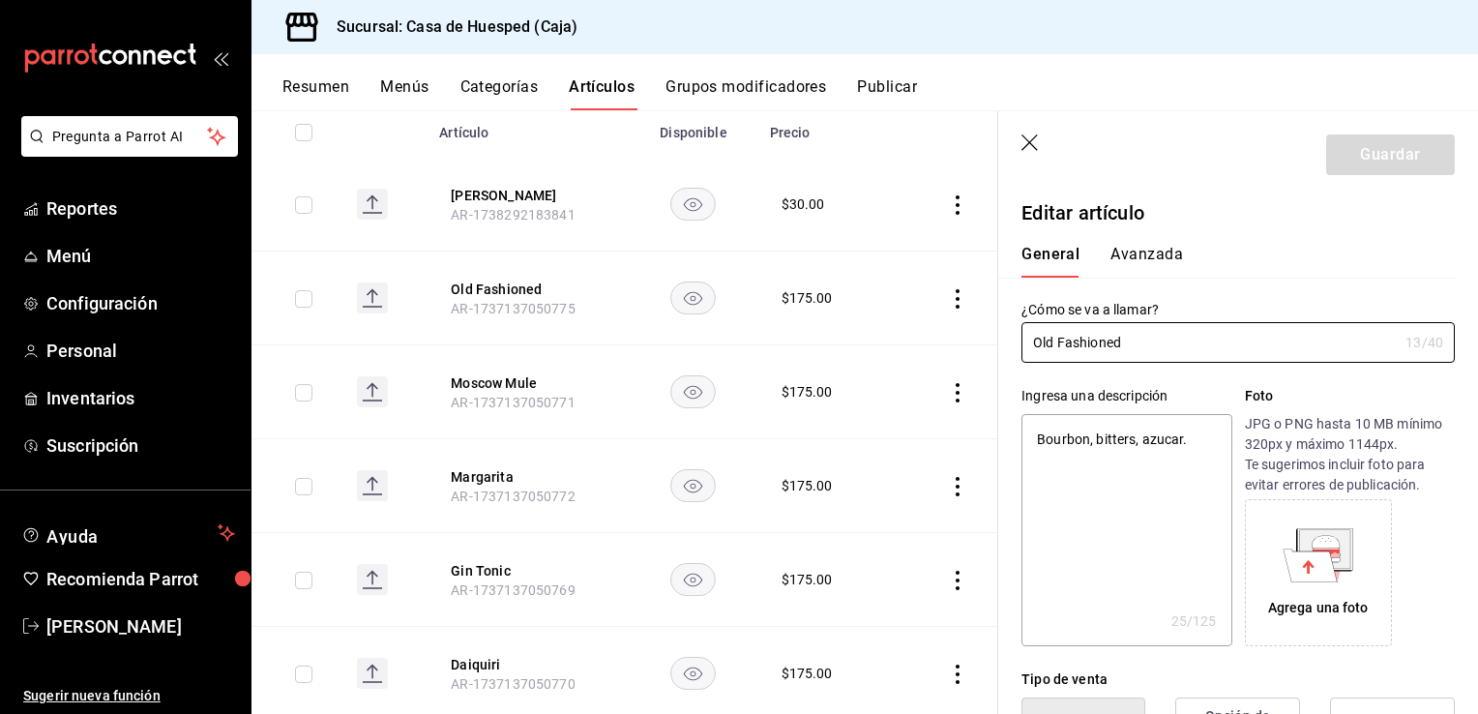
type textarea "x"
type input "$175.00"
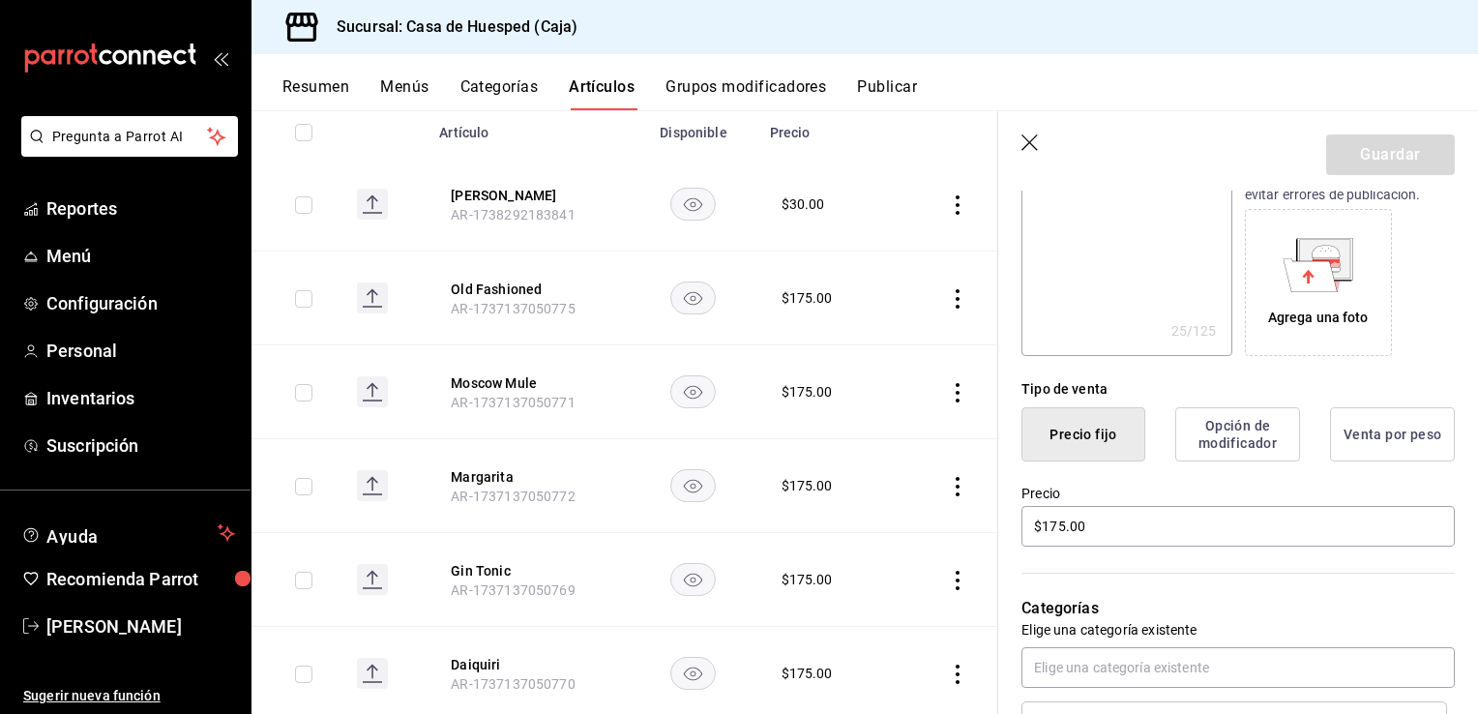
scroll to position [387, 0]
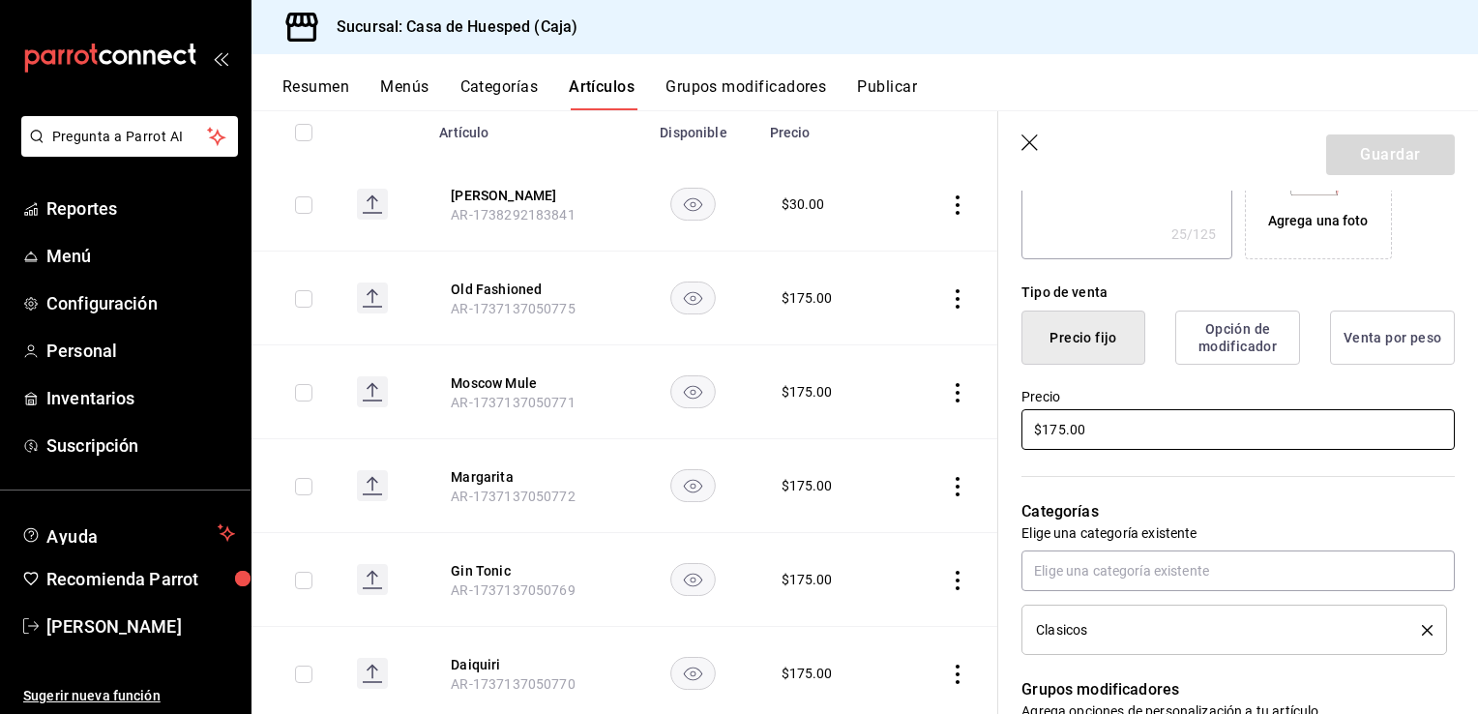
click at [1130, 434] on input "$175.00" at bounding box center [1238, 429] width 433 height 41
click at [1053, 428] on input "$175.00" at bounding box center [1238, 429] width 433 height 41
type textarea "x"
type input "$15.00"
type textarea "x"
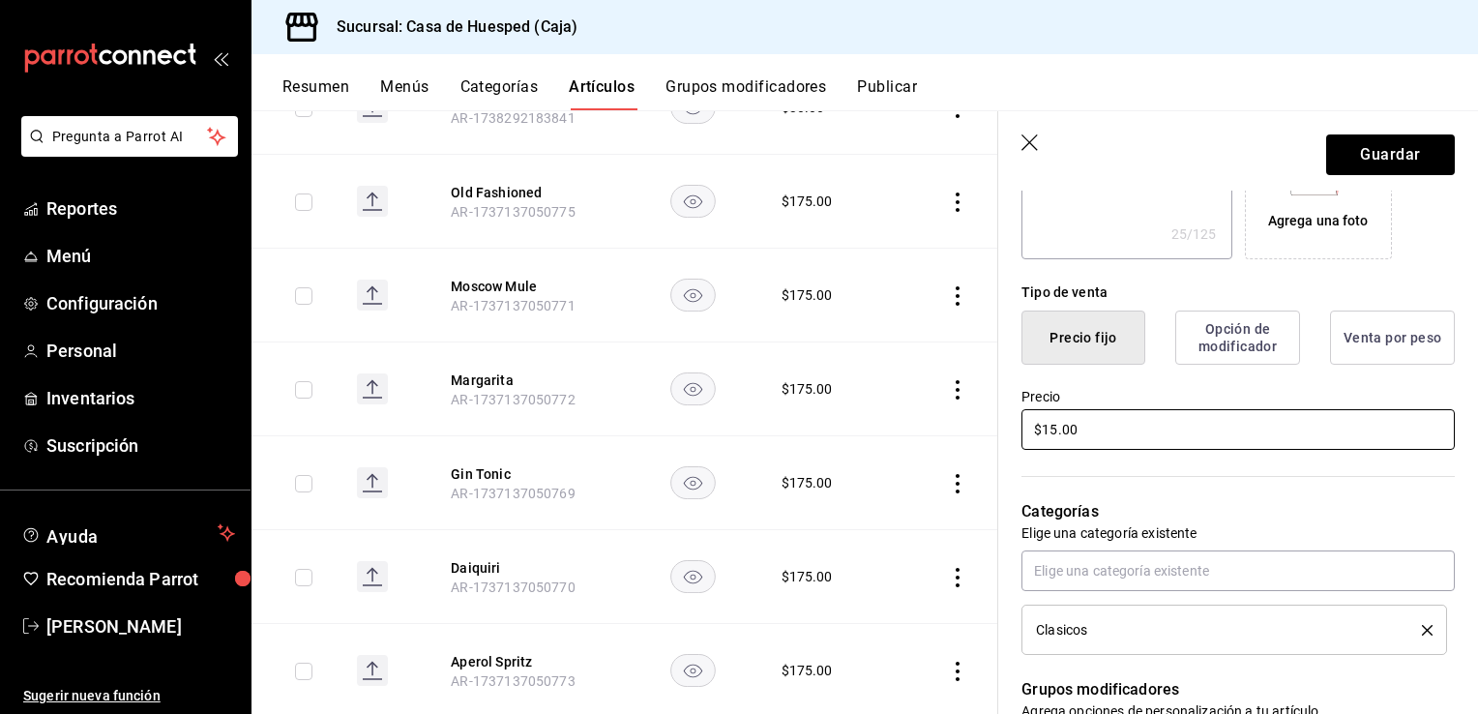
type input "$185.00"
type textarea "x"
type input "$185.00"
click at [1370, 162] on button "Guardar" at bounding box center [1390, 154] width 129 height 41
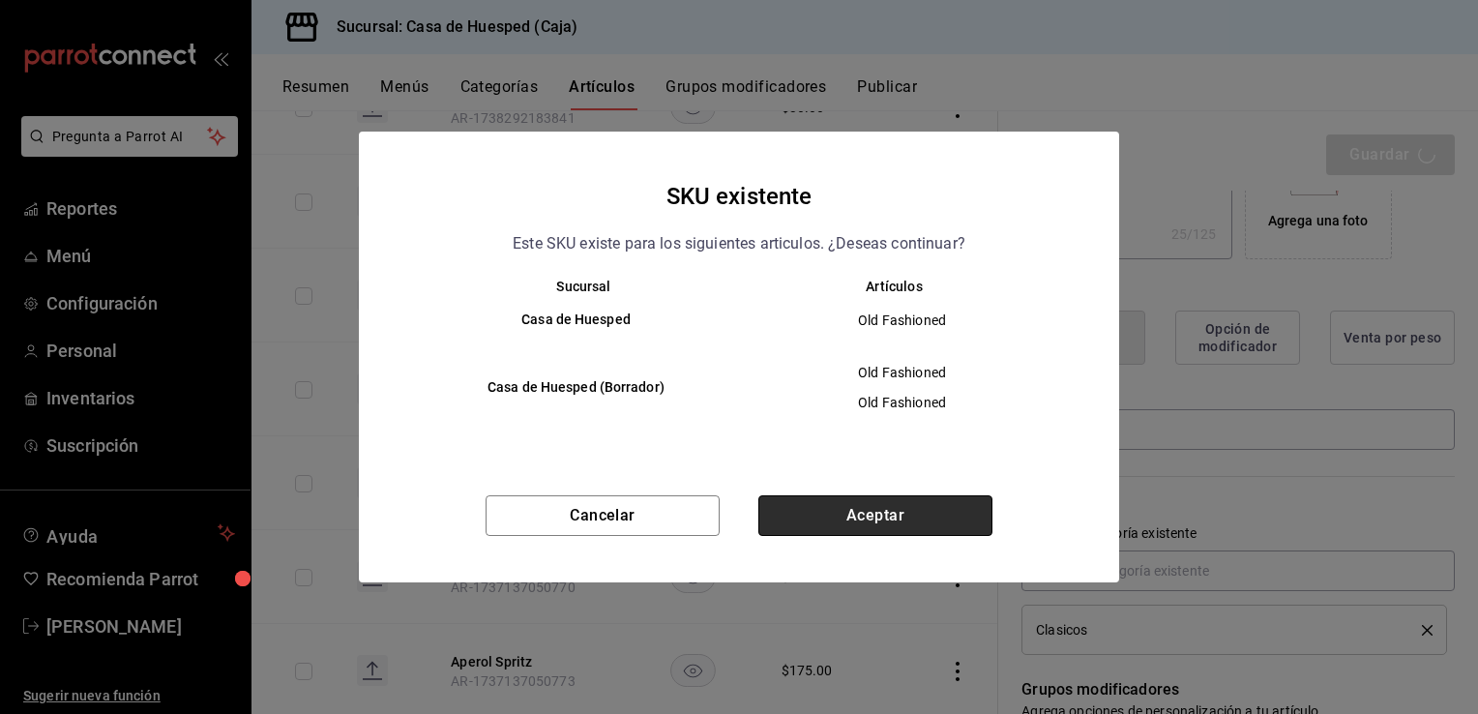
click at [826, 517] on button "Aceptar" at bounding box center [875, 515] width 234 height 41
type textarea "x"
type input "AR-1758741294596"
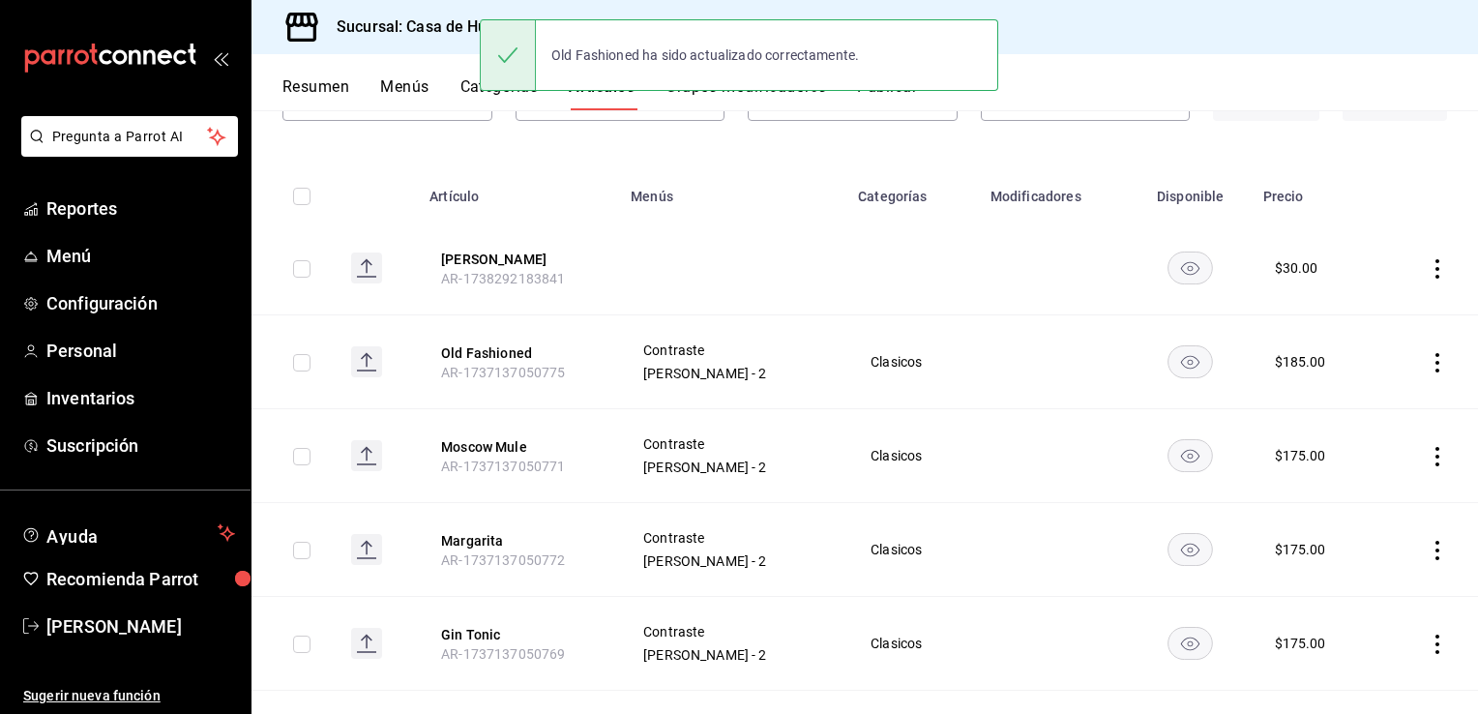
scroll to position [193, 0]
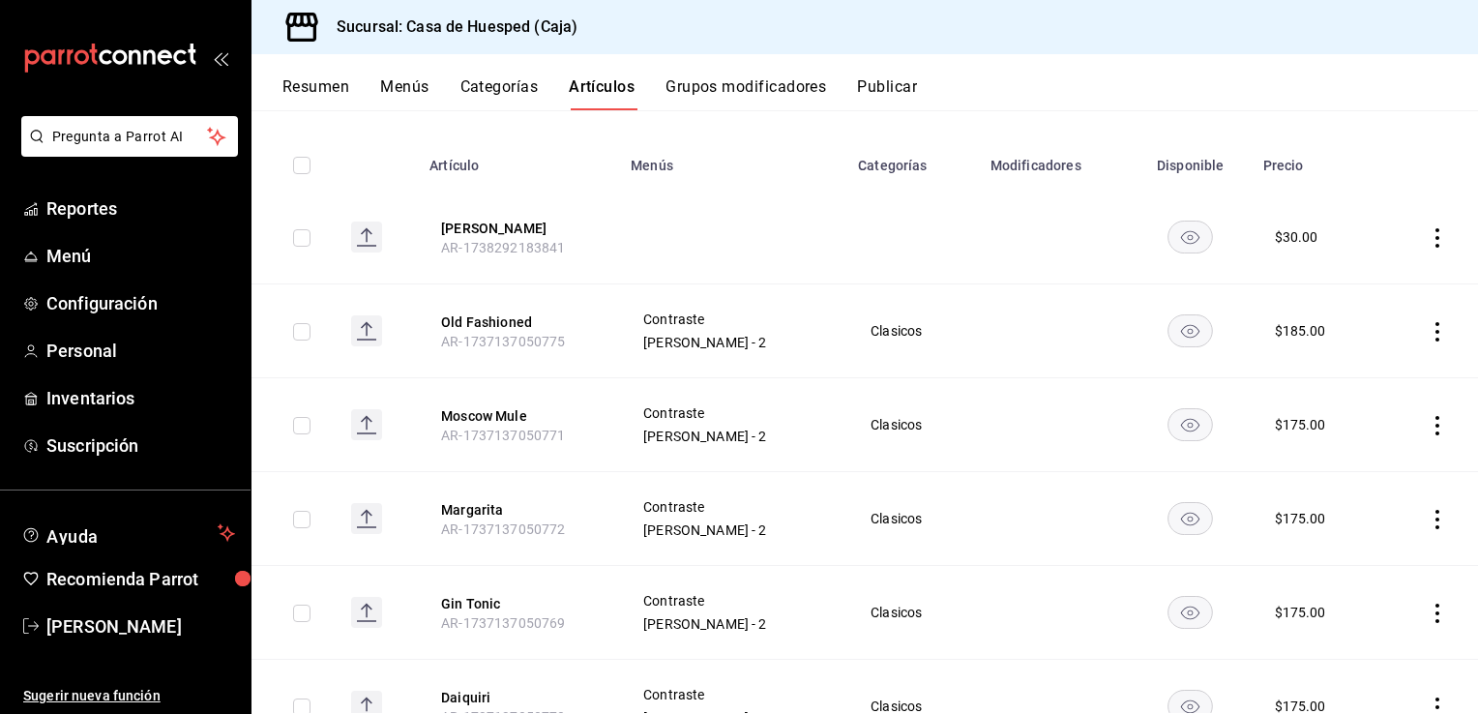
click at [1428, 432] on icon "actions" at bounding box center [1437, 425] width 19 height 19
click at [1355, 474] on span "Editar" at bounding box center [1365, 470] width 50 height 20
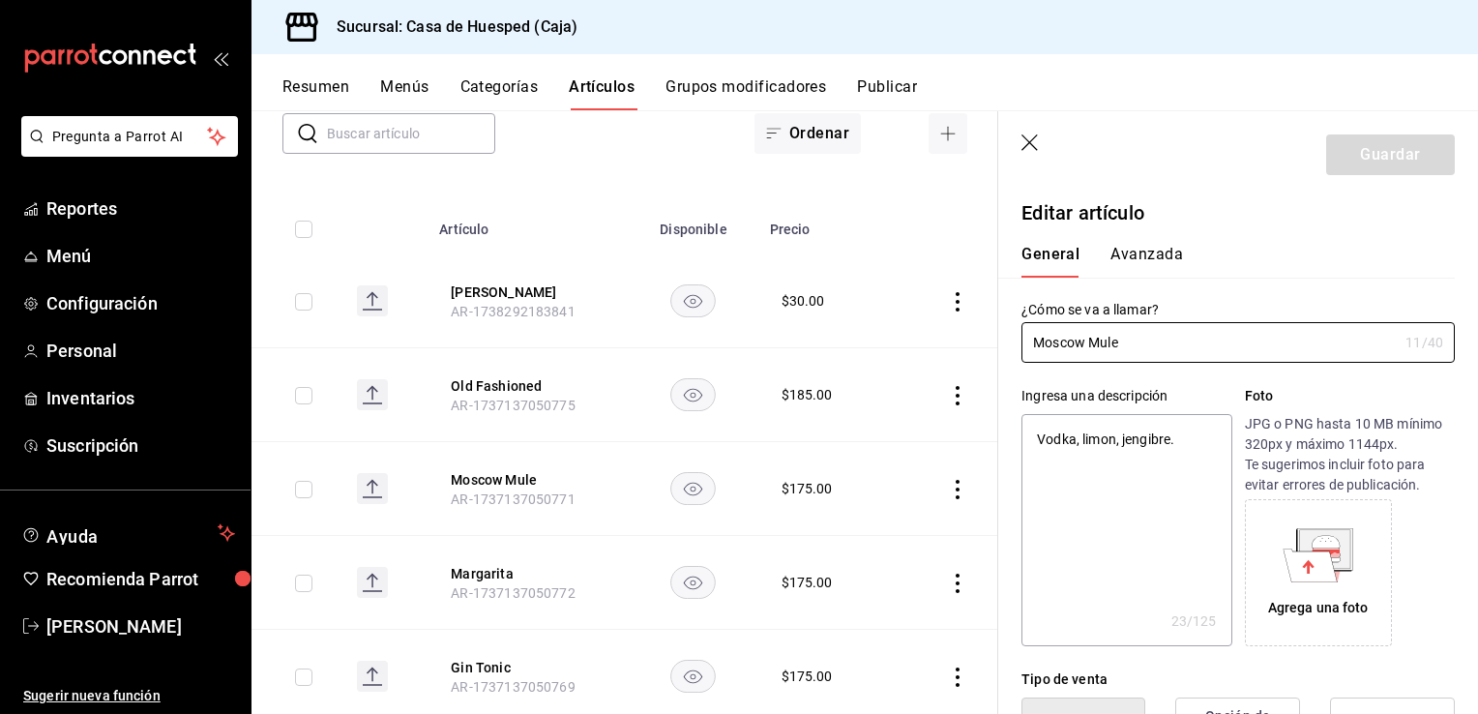
type textarea "x"
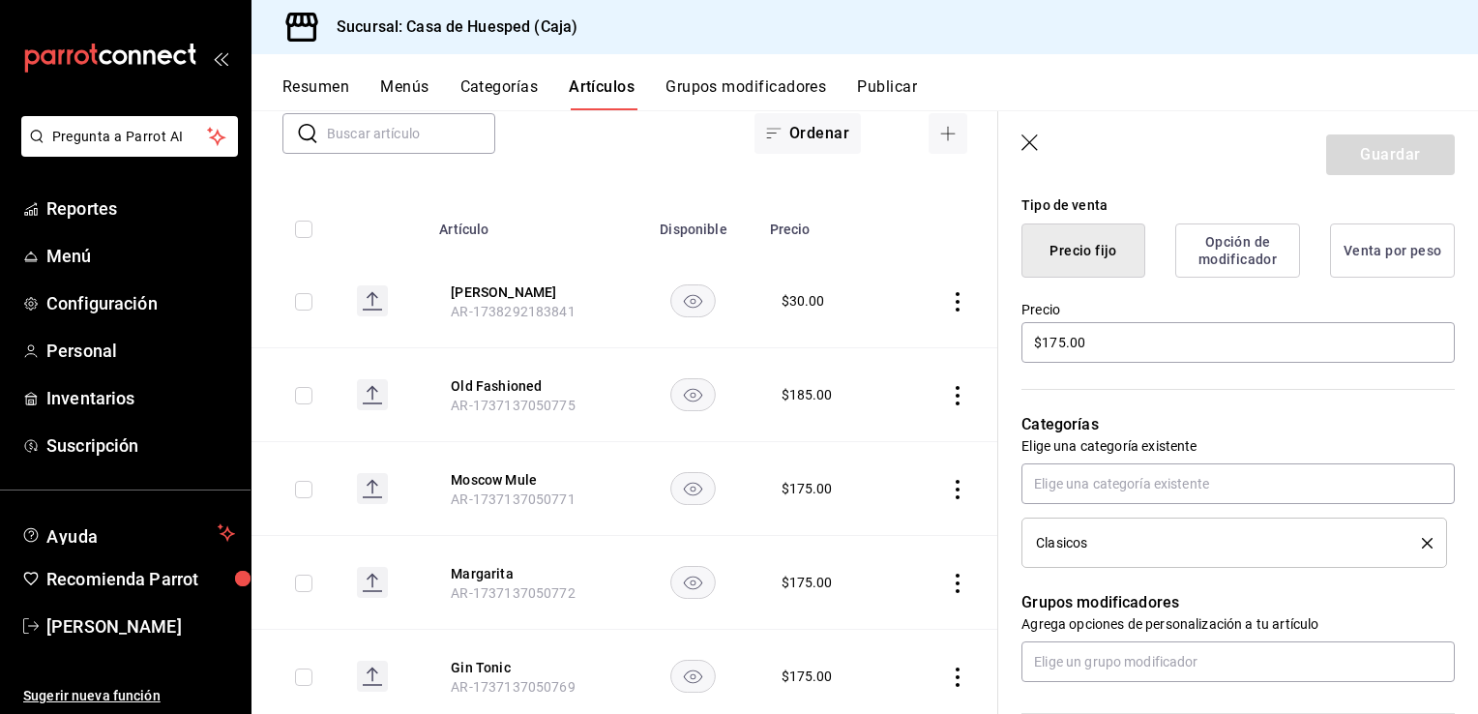
scroll to position [484, 0]
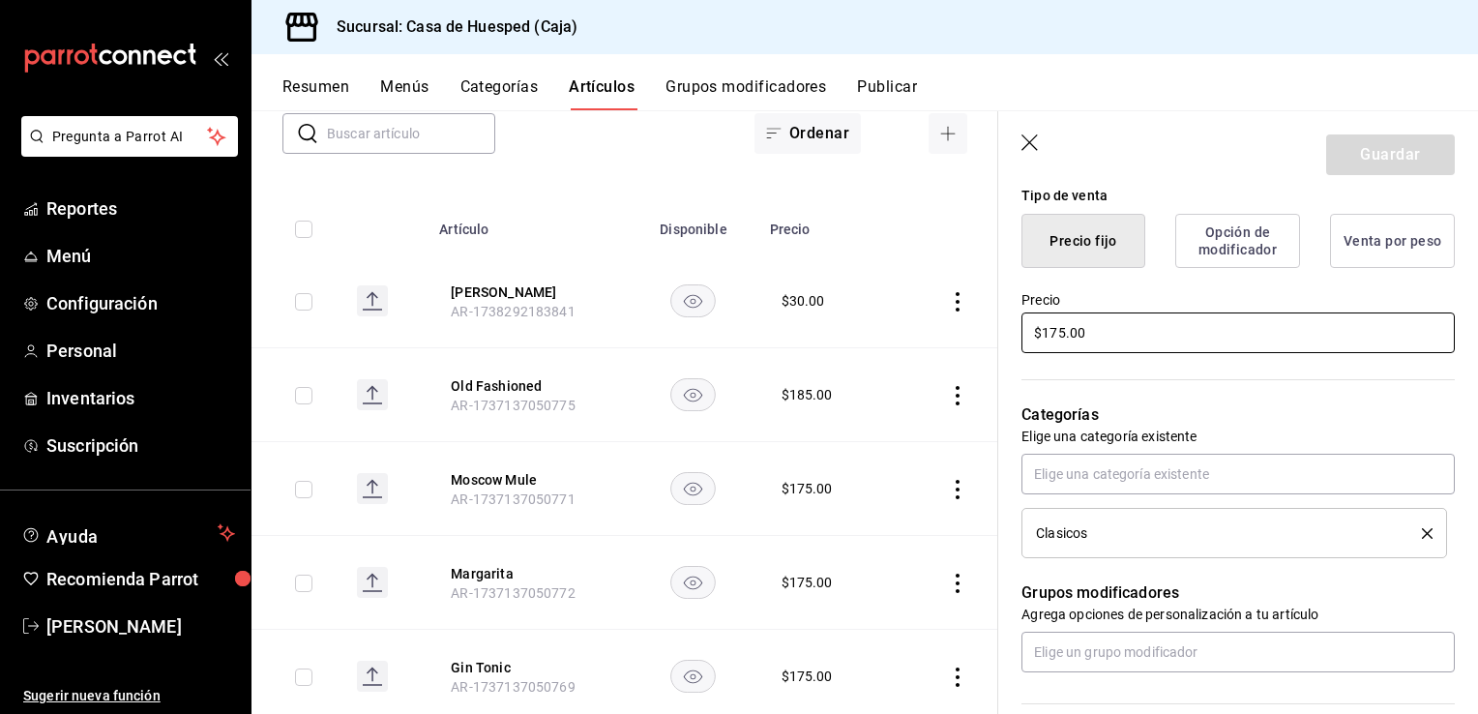
click at [1060, 330] on input "$175.00" at bounding box center [1238, 332] width 433 height 41
type input "$1.00"
type textarea "x"
type input "$18.00"
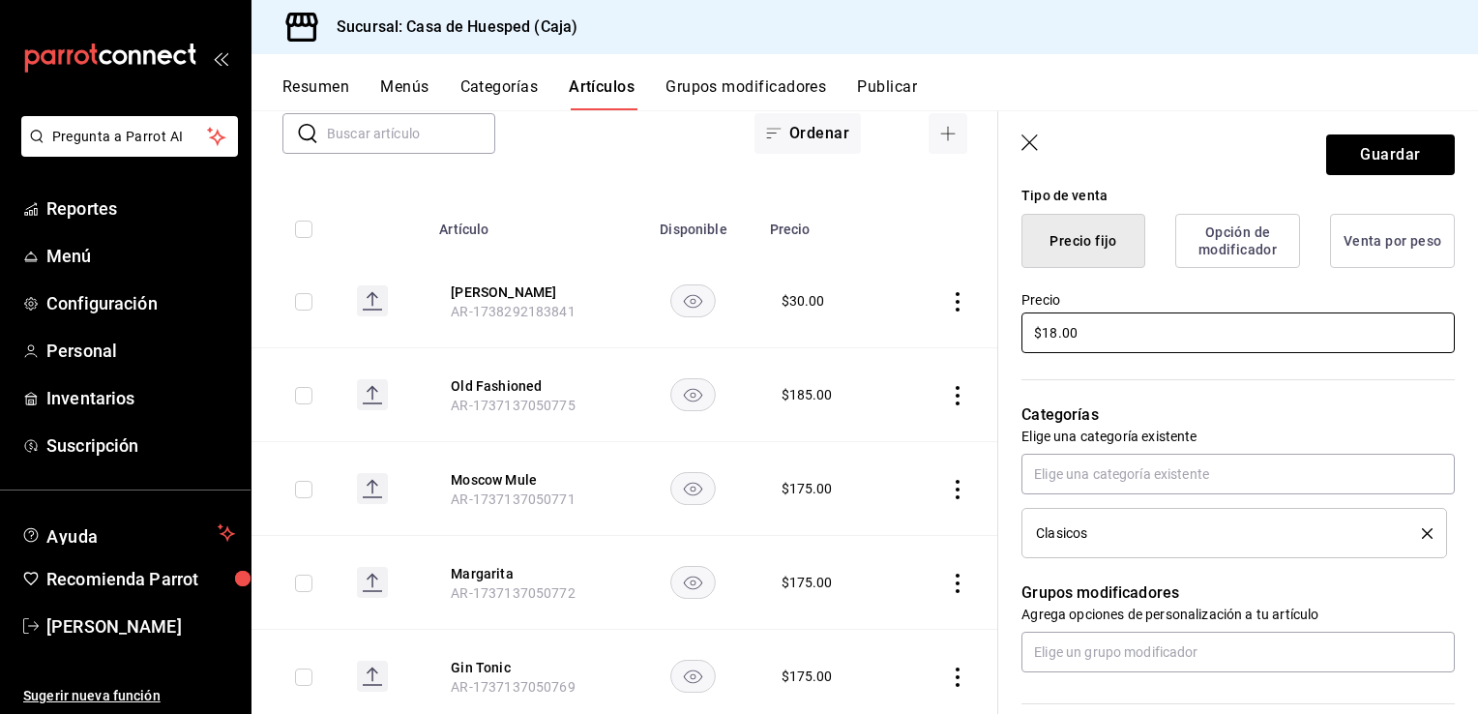
type textarea "x"
type input "$185.00"
click at [1299, 176] on header "Guardar" at bounding box center [1238, 150] width 480 height 79
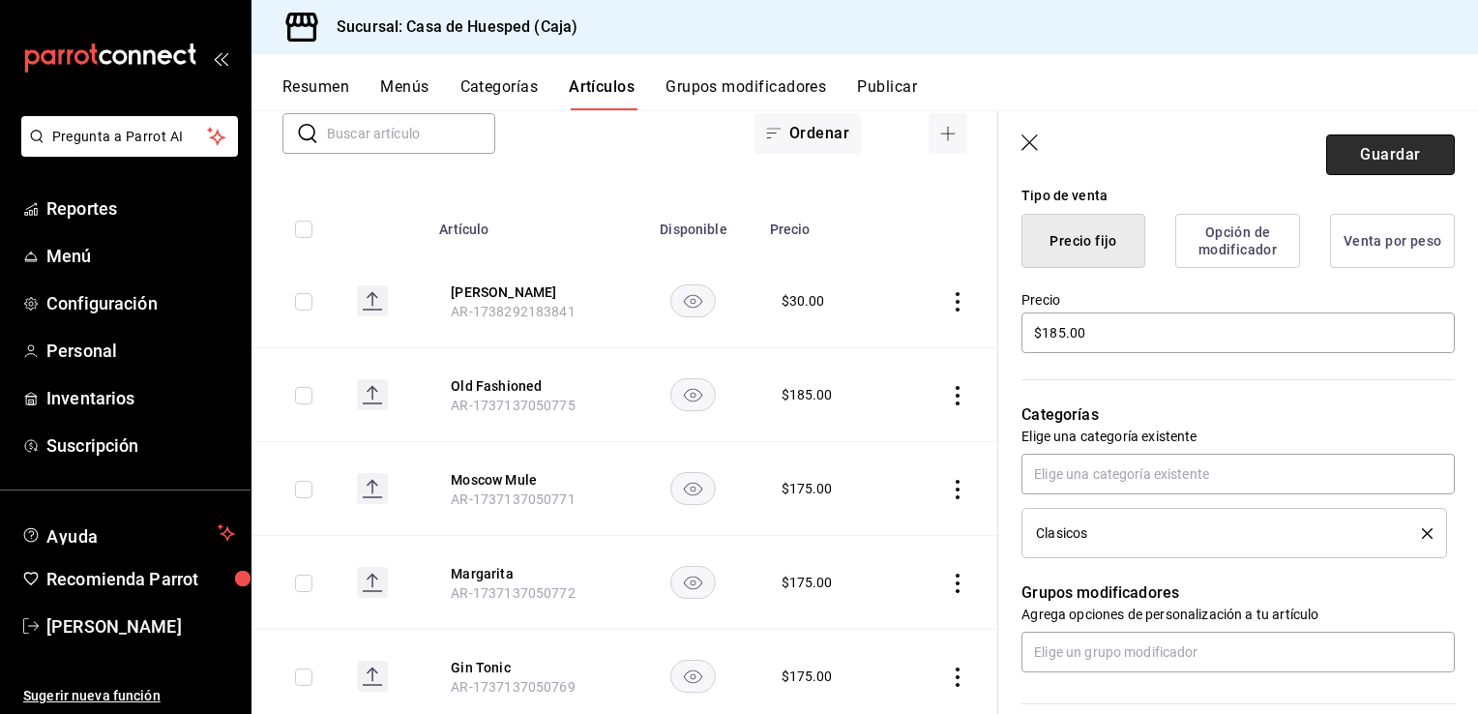
click at [1340, 153] on button "Guardar" at bounding box center [1390, 154] width 129 height 41
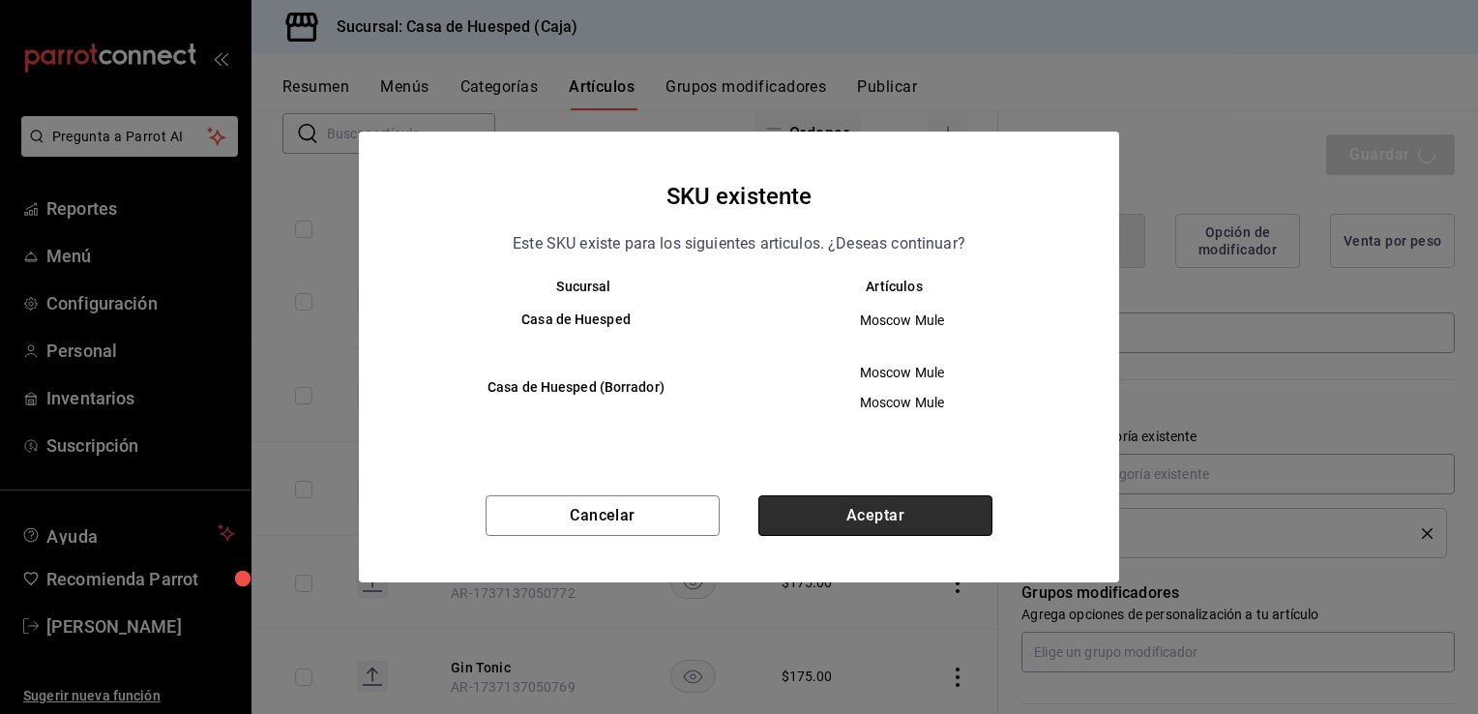
click at [917, 513] on button "Aceptar" at bounding box center [875, 515] width 234 height 41
type textarea "x"
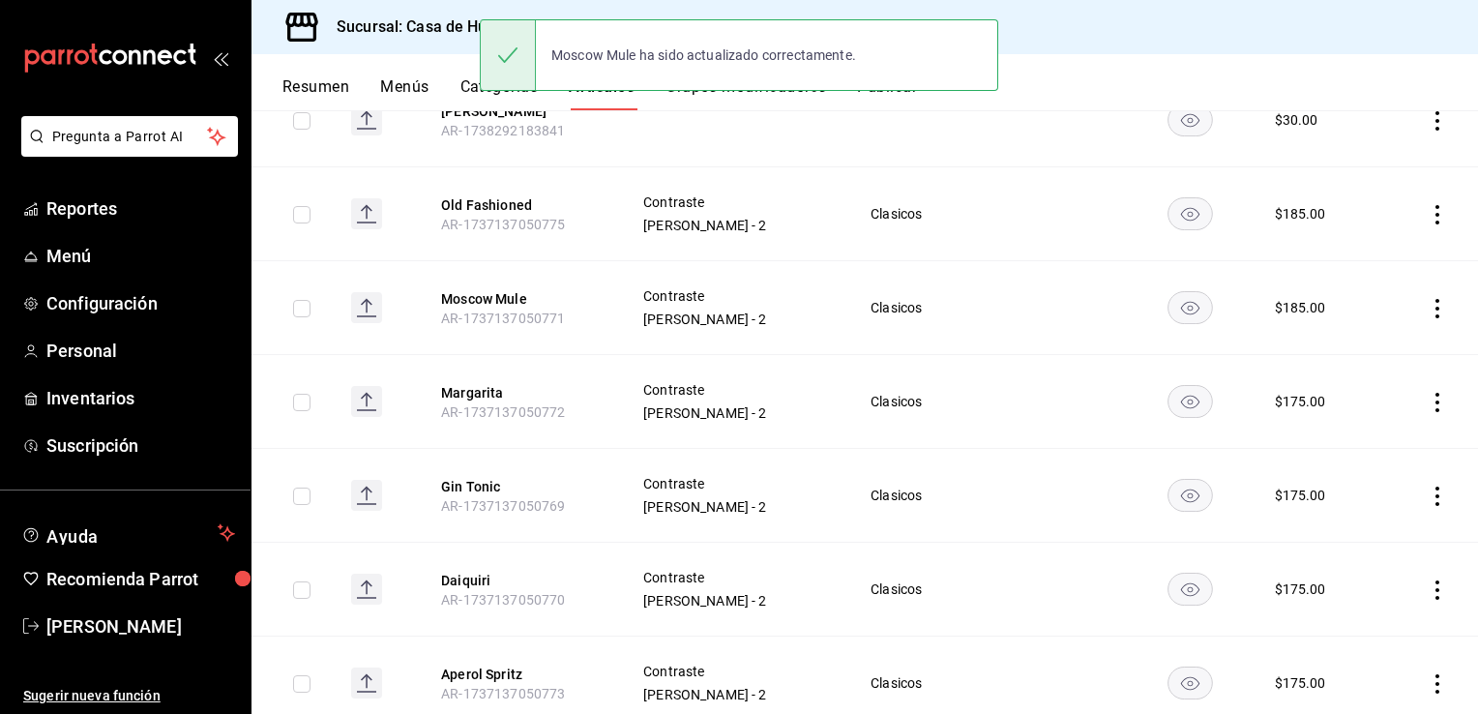
scroll to position [371, 0]
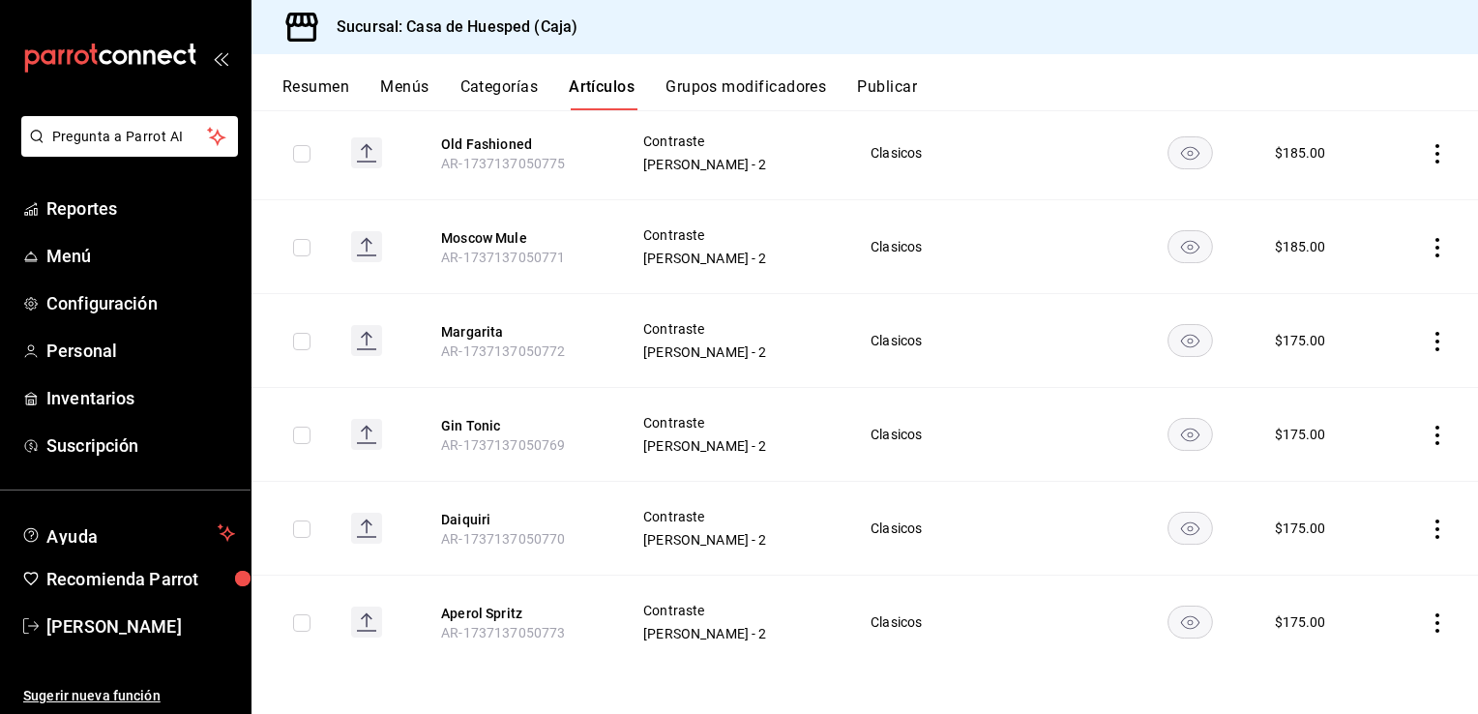
click at [1428, 342] on icon "actions" at bounding box center [1437, 341] width 19 height 19
click at [1364, 379] on span "Editar" at bounding box center [1365, 385] width 50 height 20
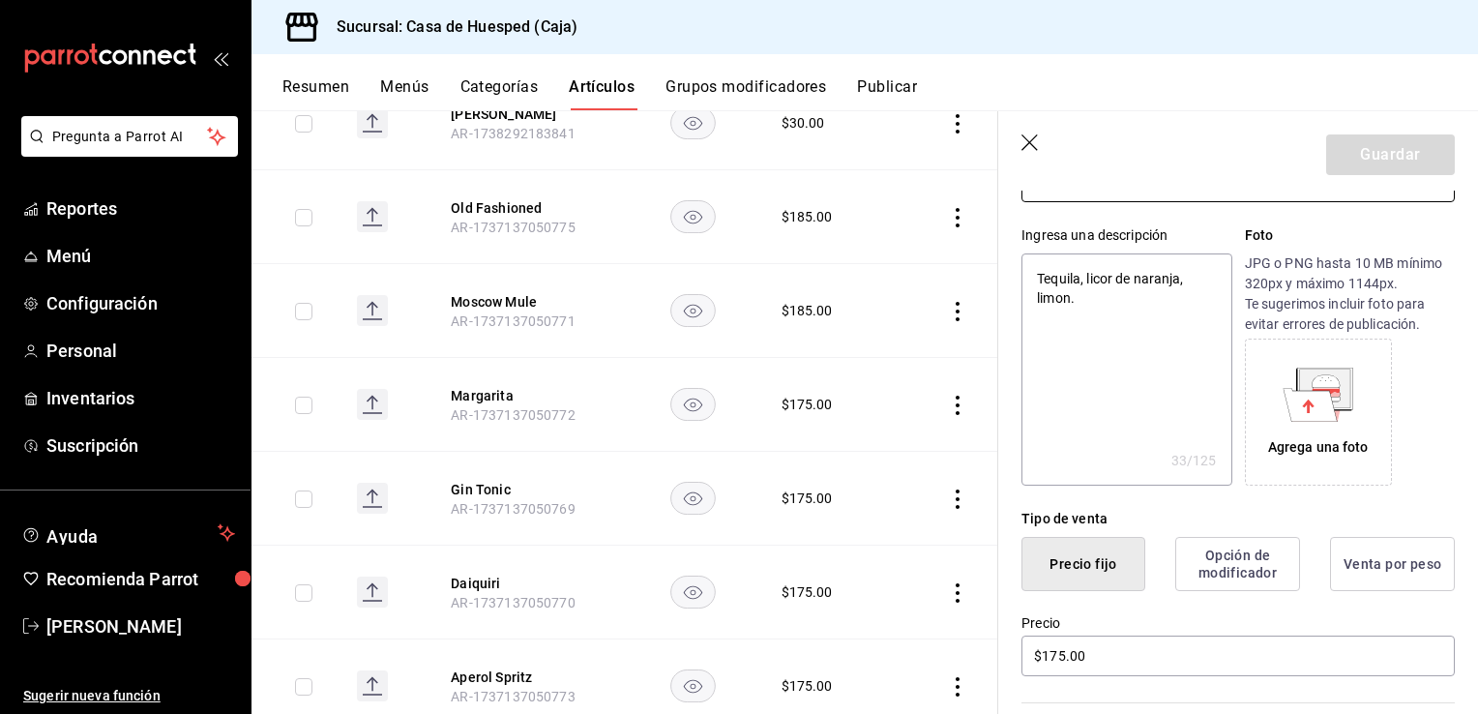
scroll to position [387, 0]
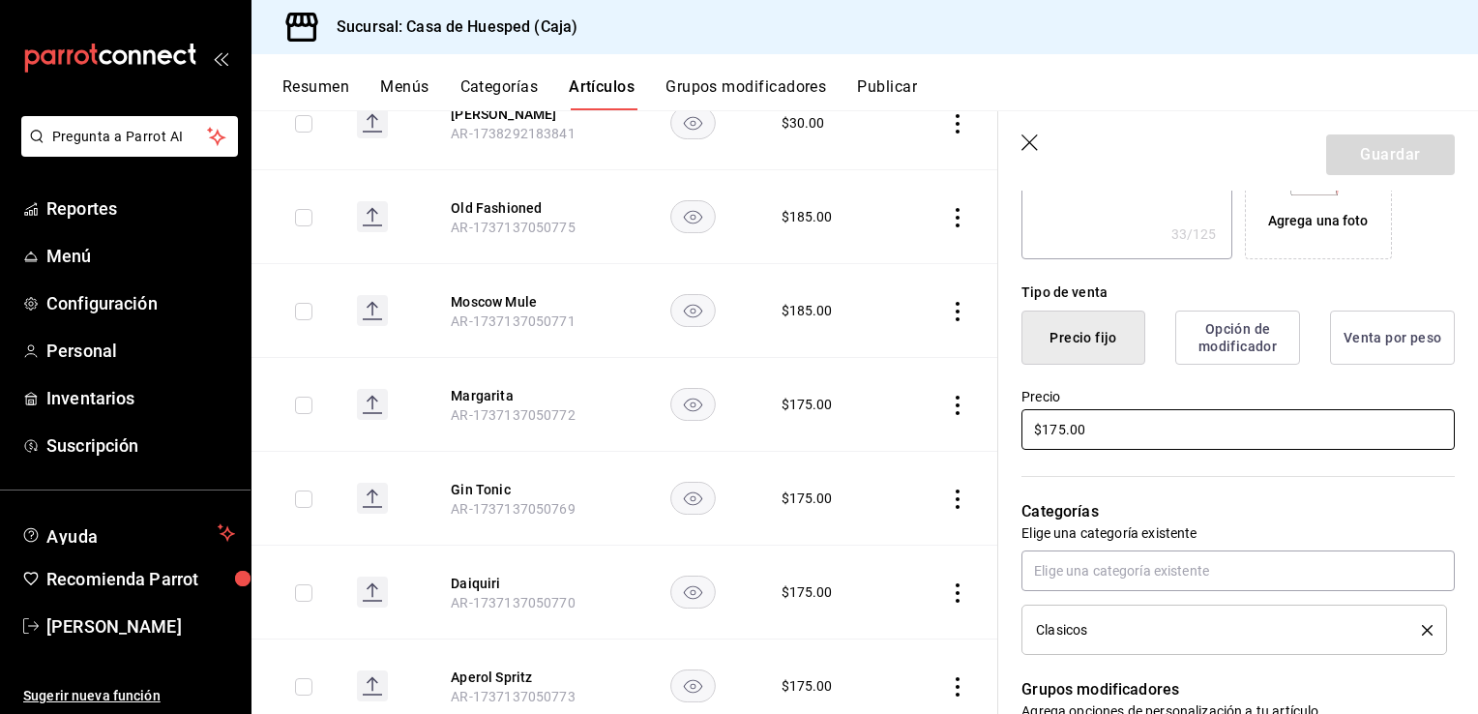
click at [1060, 431] on input "$175.00" at bounding box center [1238, 429] width 433 height 41
type textarea "x"
type input "$1.00"
type textarea "x"
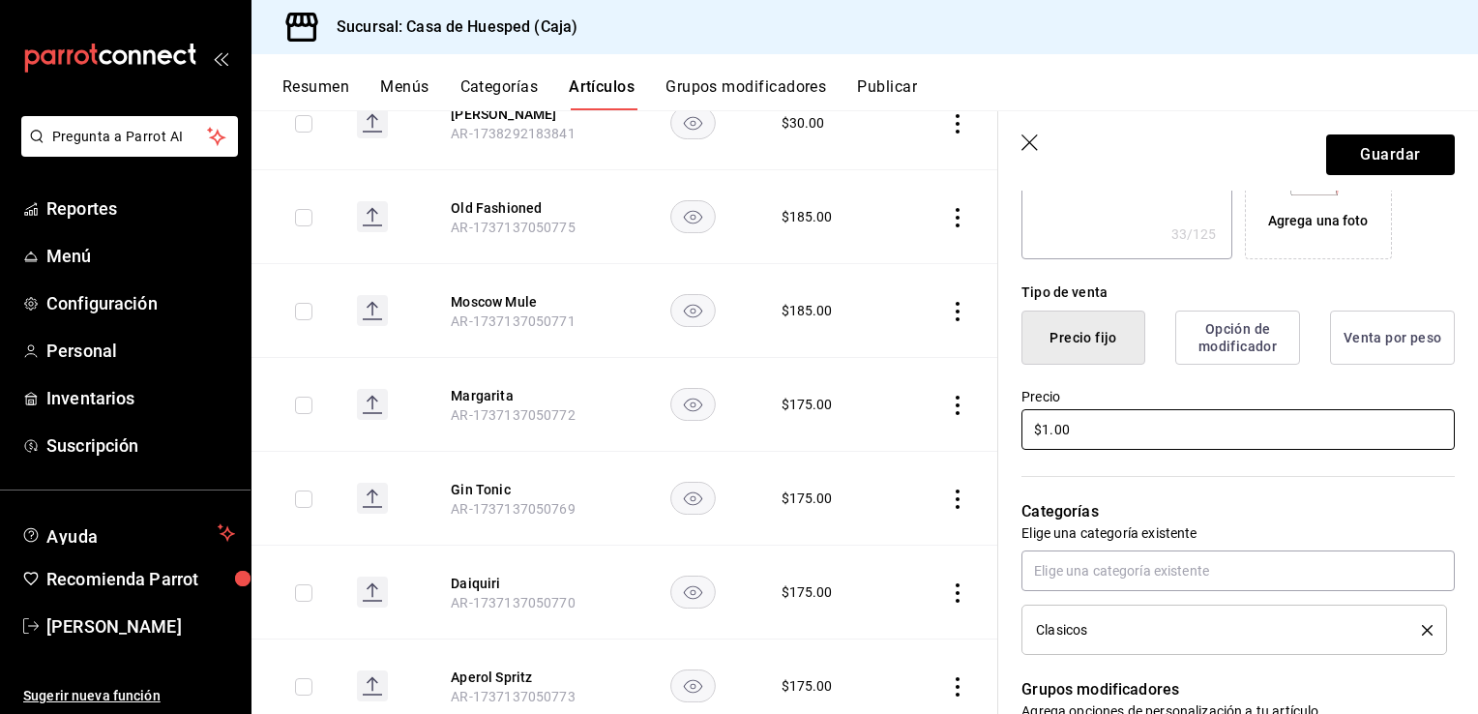
type input "$18.00"
type textarea "x"
type input "$185.00"
click at [1368, 139] on button "Guardar" at bounding box center [1390, 154] width 129 height 41
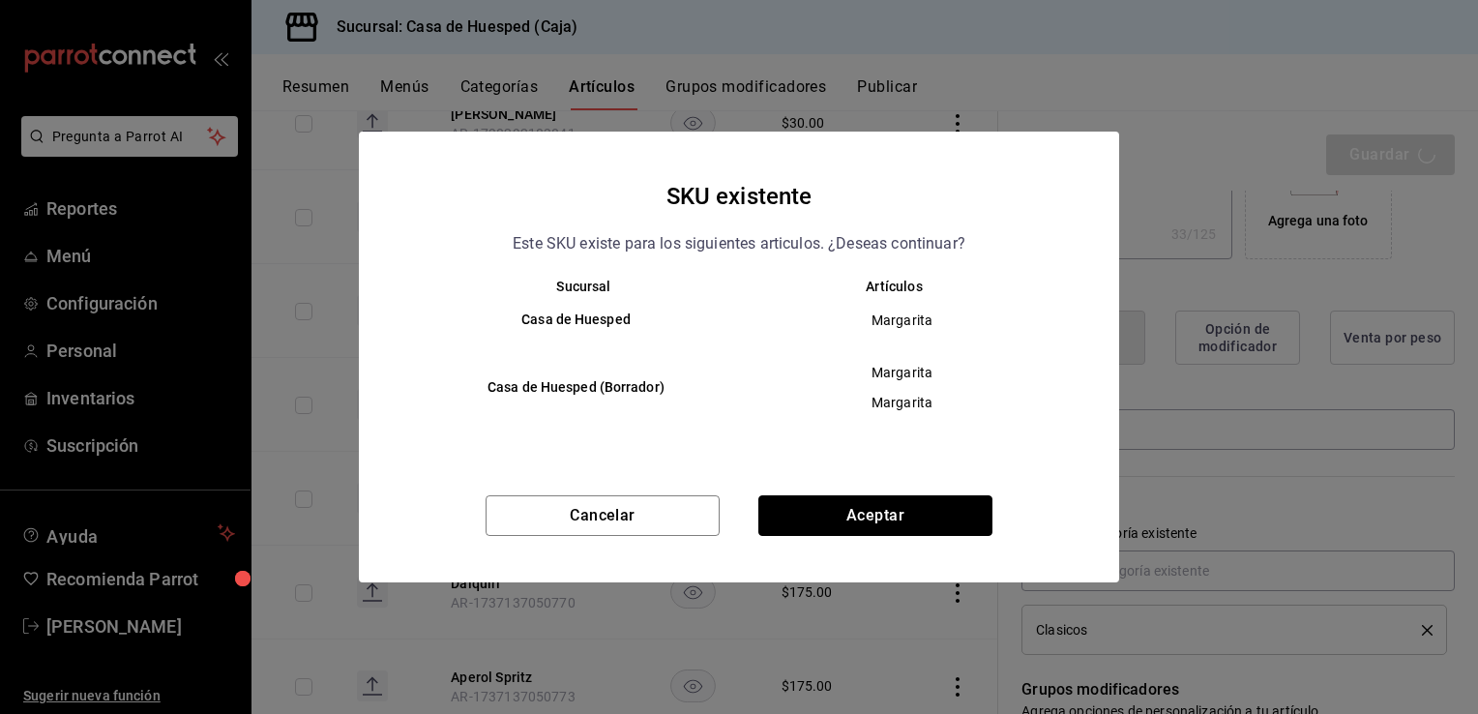
click at [849, 509] on button "Aceptar" at bounding box center [875, 515] width 234 height 41
type textarea "x"
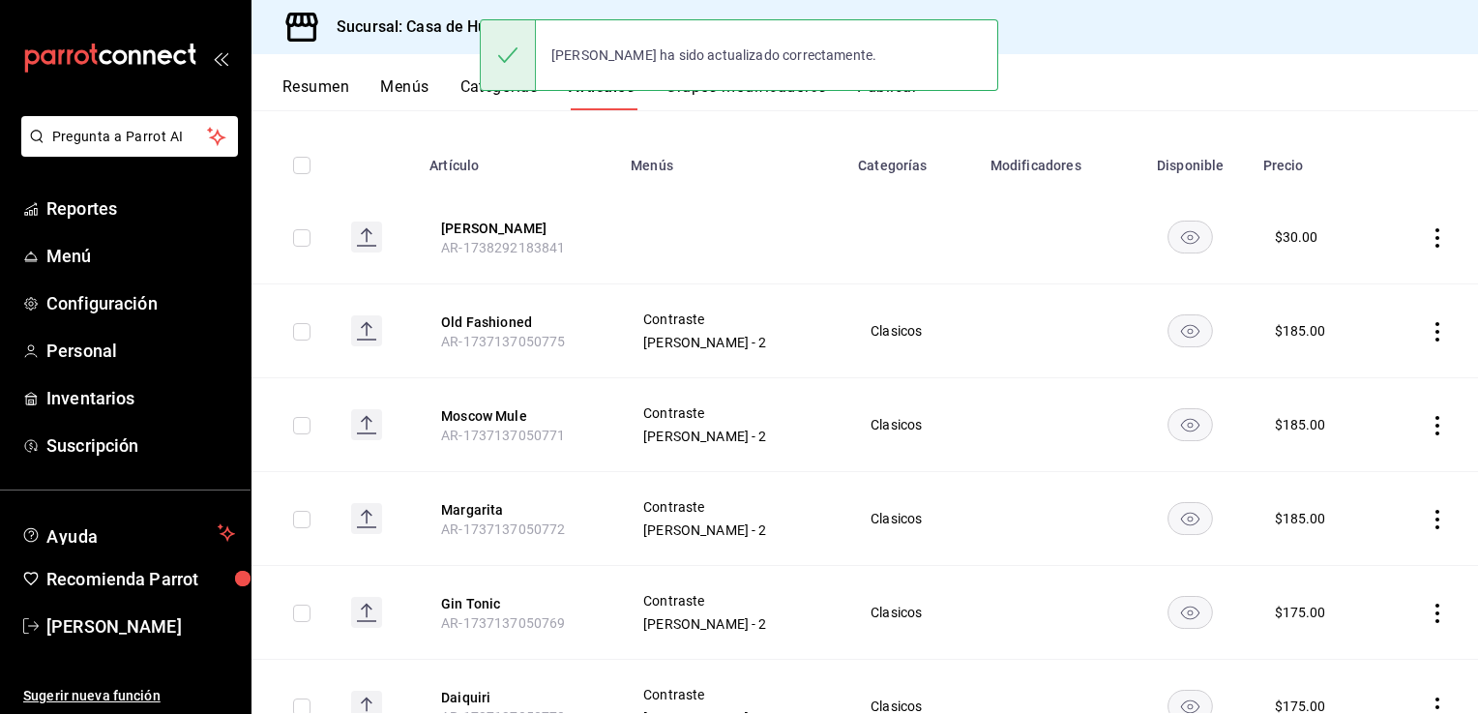
scroll to position [290, 0]
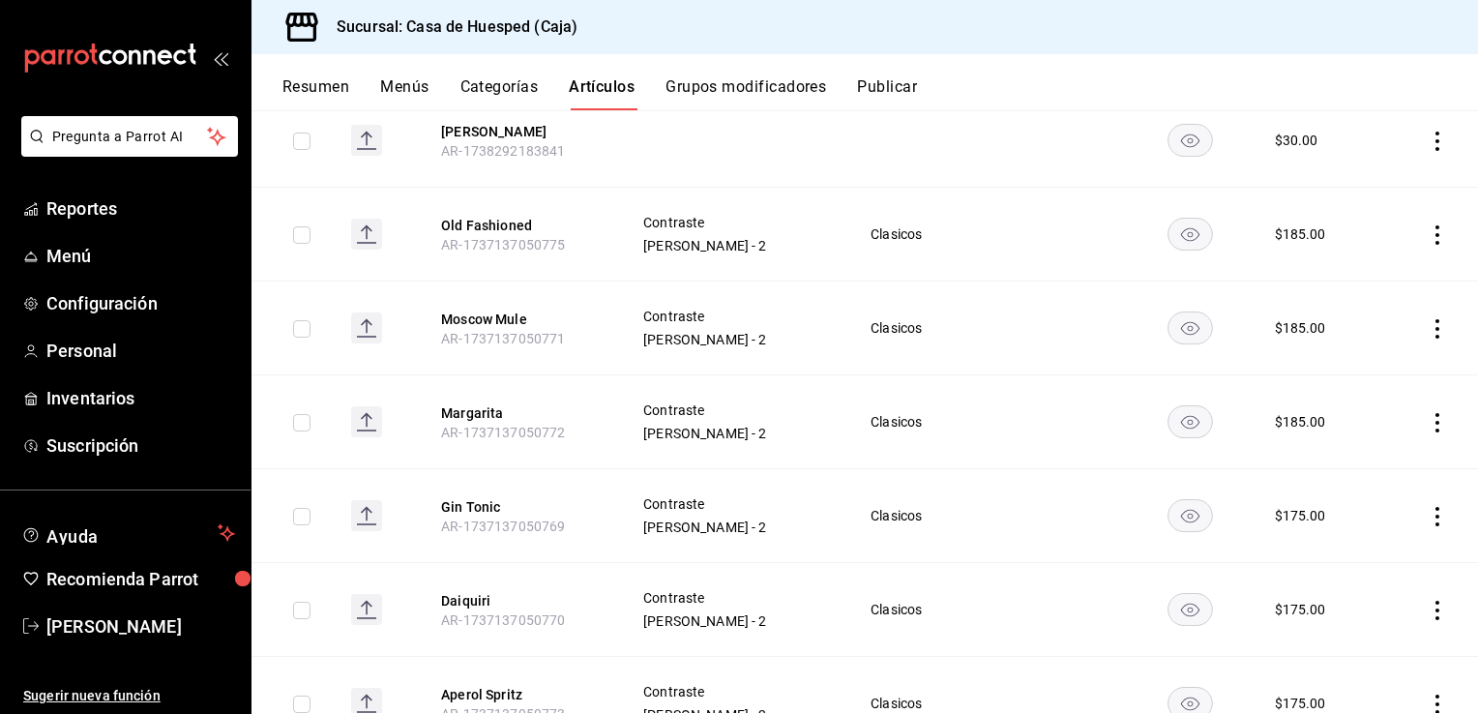
click at [1428, 513] on icon "actions" at bounding box center [1437, 516] width 19 height 19
click at [1378, 556] on span "Editar" at bounding box center [1365, 560] width 50 height 20
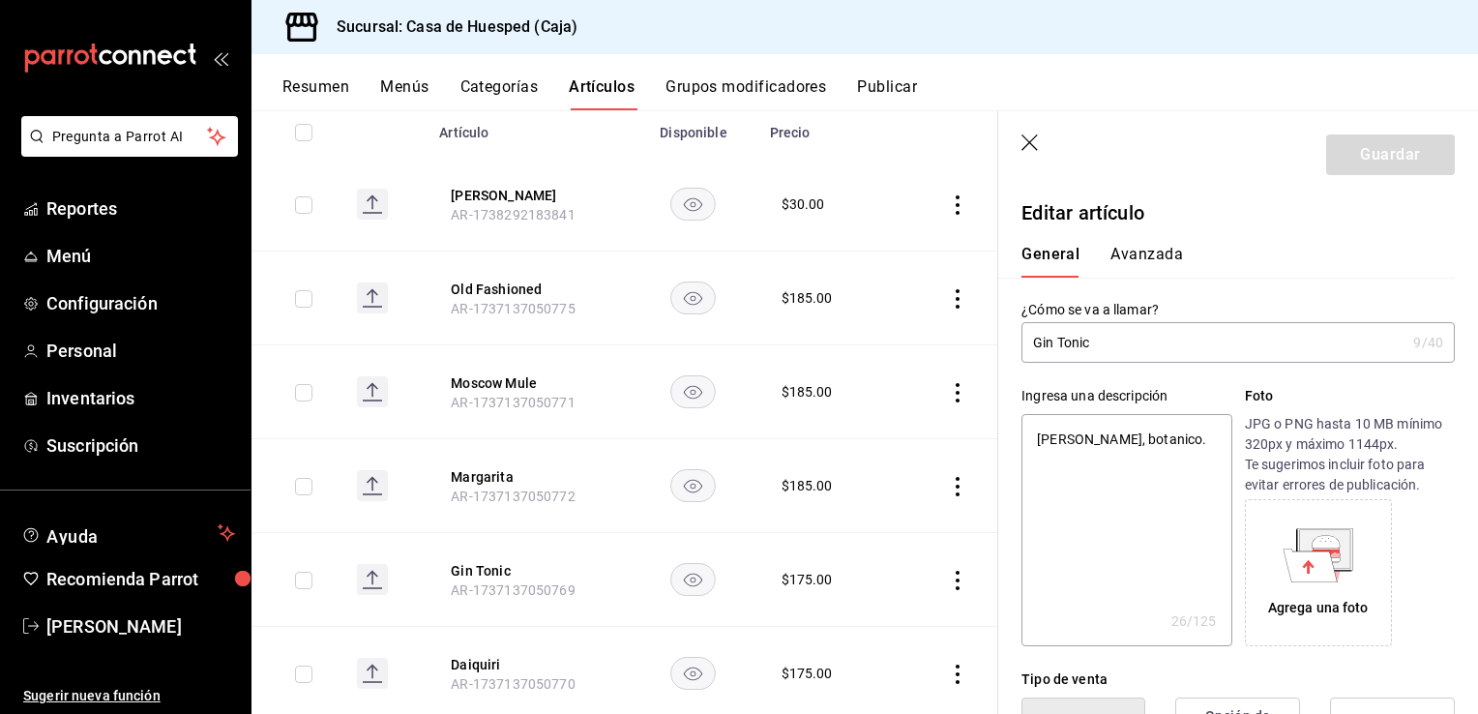
click at [1122, 345] on input "Gin Tonic" at bounding box center [1214, 342] width 384 height 39
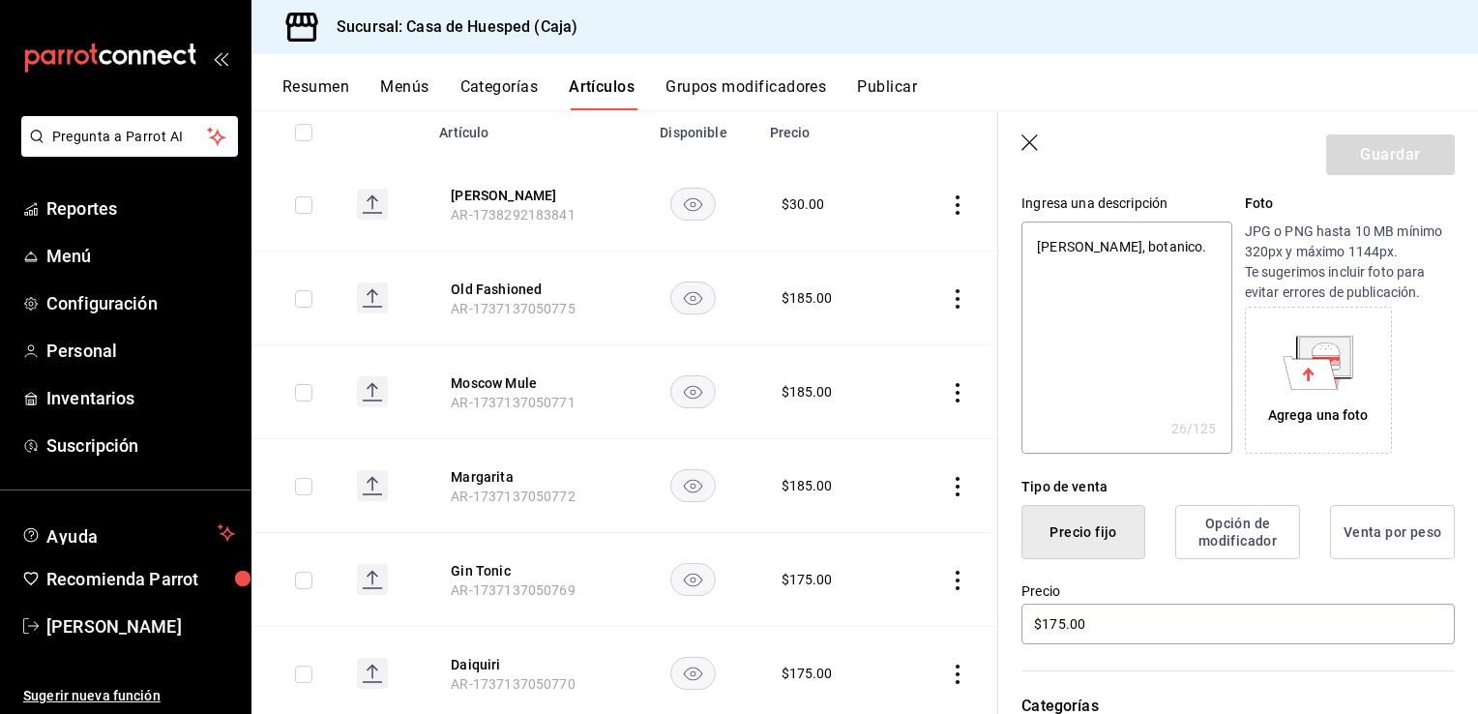
scroll to position [484, 0]
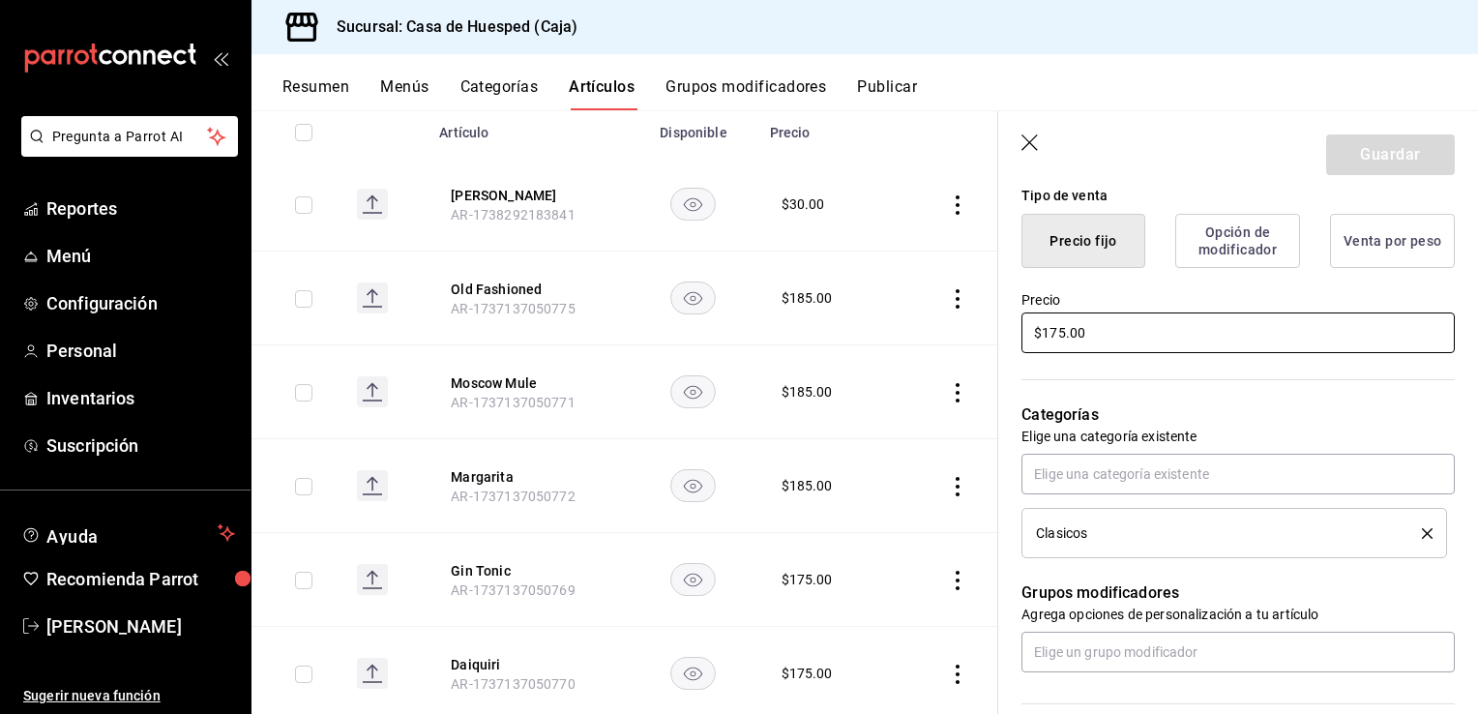
click at [1112, 321] on input "$175.00" at bounding box center [1238, 332] width 433 height 41
type input "$1.00"
type textarea "x"
type input "$18.00"
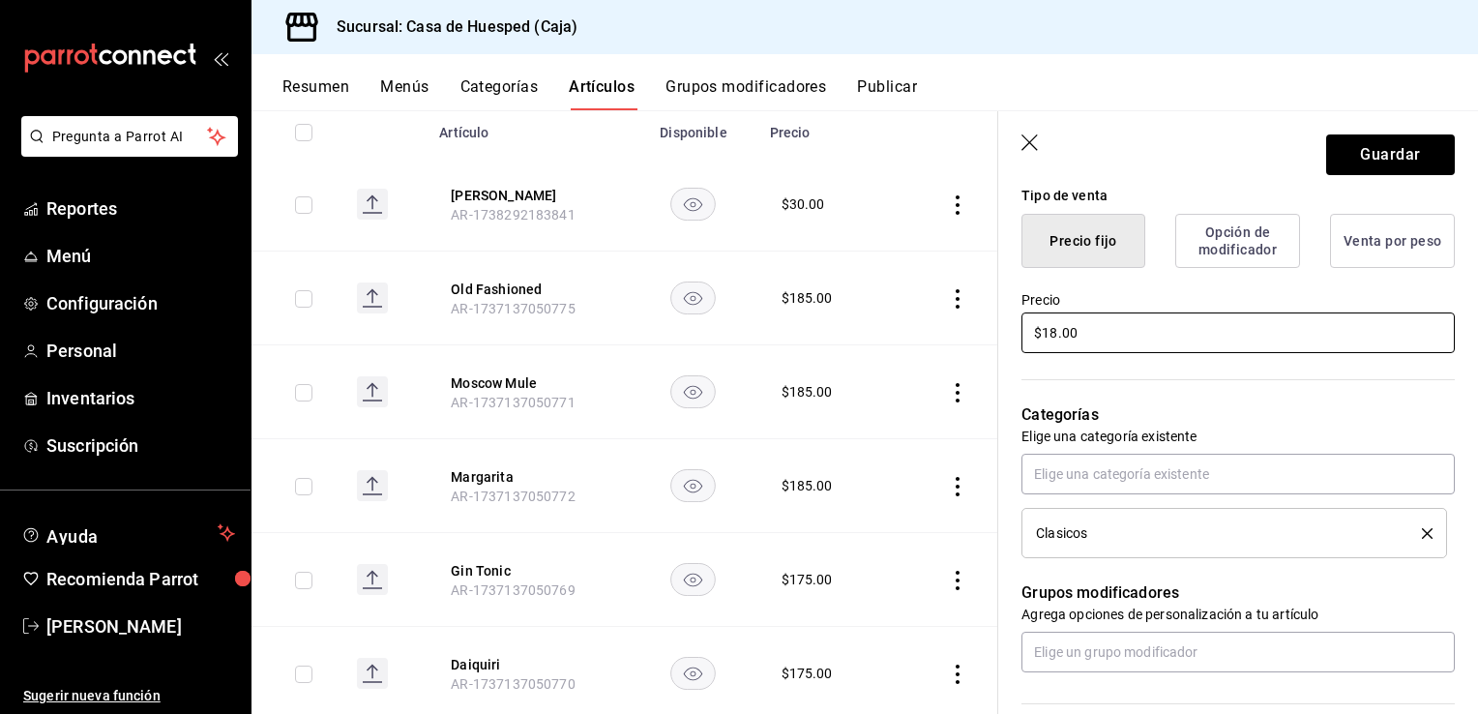
type textarea "x"
type input "$185.00"
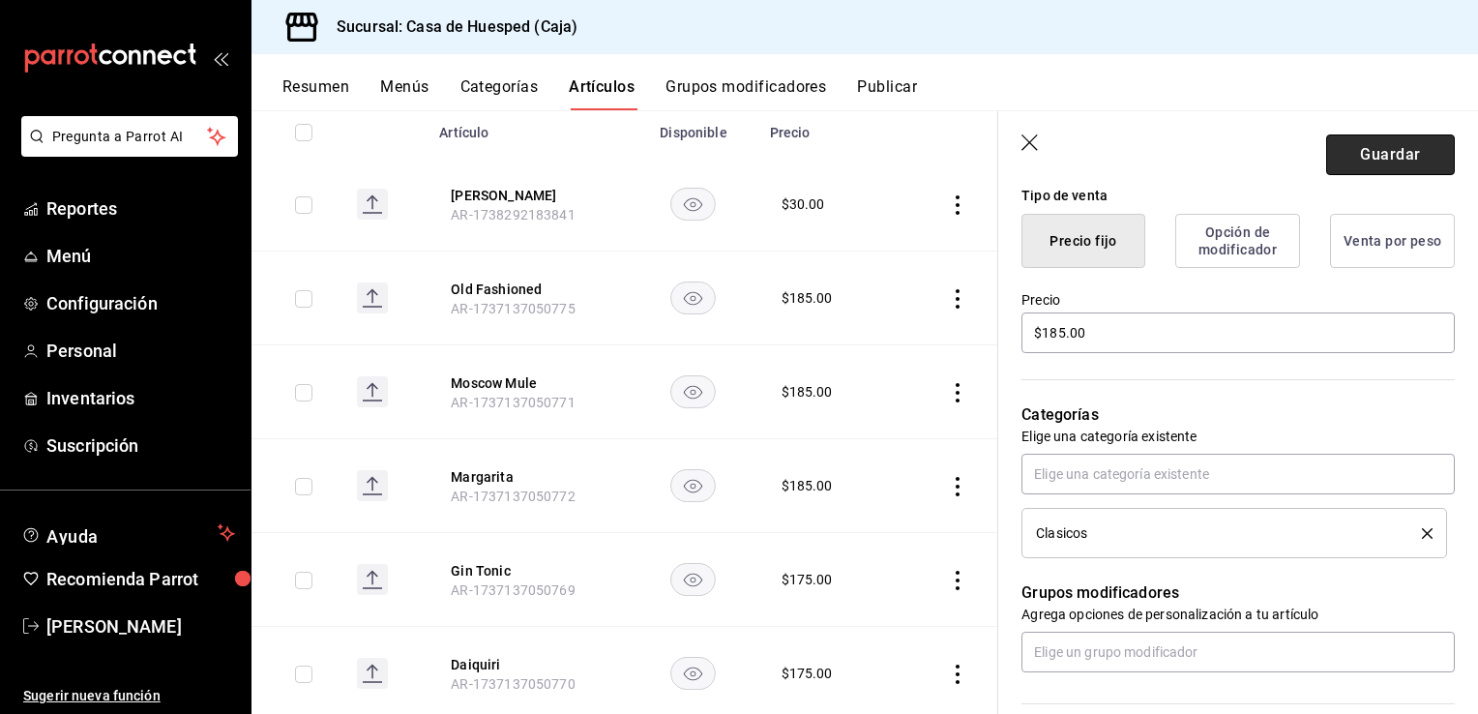
click at [1392, 165] on button "Guardar" at bounding box center [1390, 154] width 129 height 41
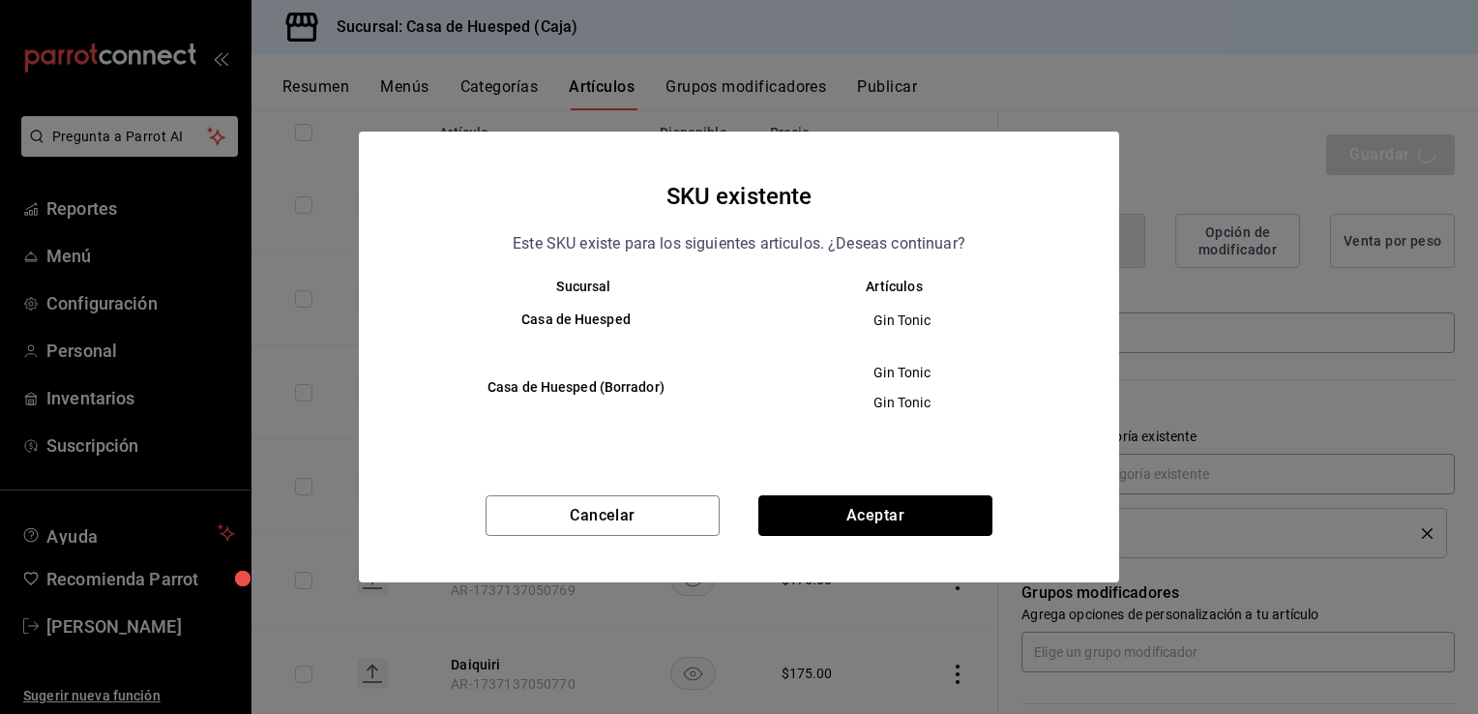
click at [772, 512] on button "Aceptar" at bounding box center [875, 515] width 234 height 41
type textarea "x"
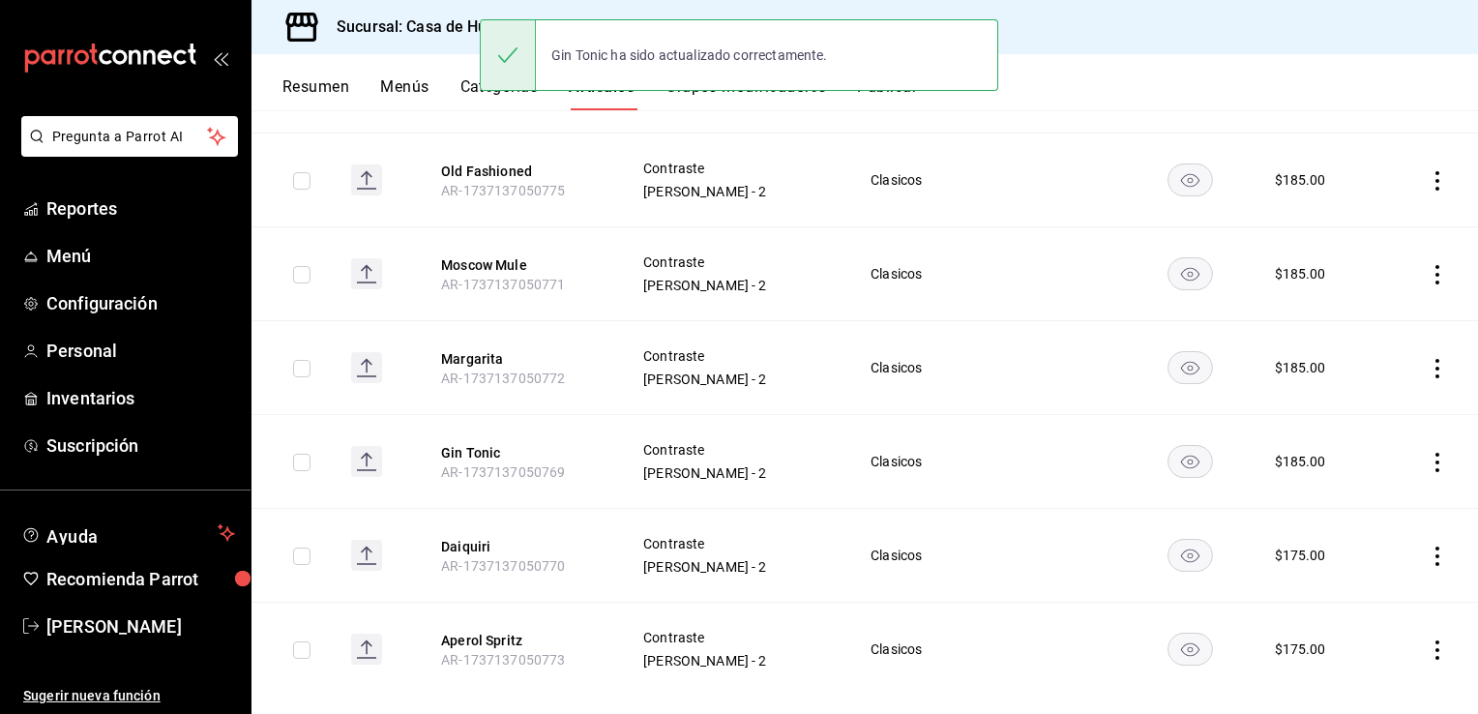
scroll to position [371, 0]
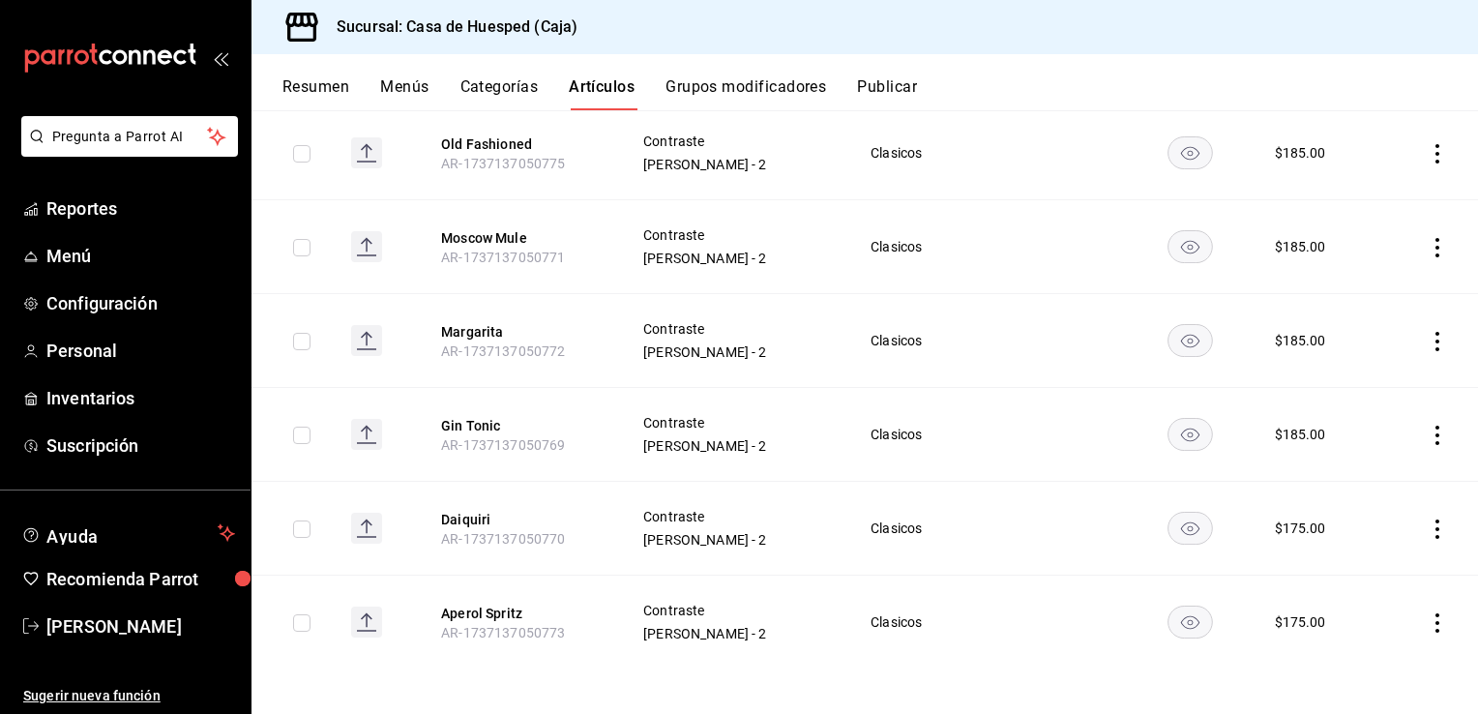
click at [1428, 524] on icon "actions" at bounding box center [1437, 529] width 19 height 19
click at [1357, 570] on span "Editar" at bounding box center [1365, 573] width 50 height 20
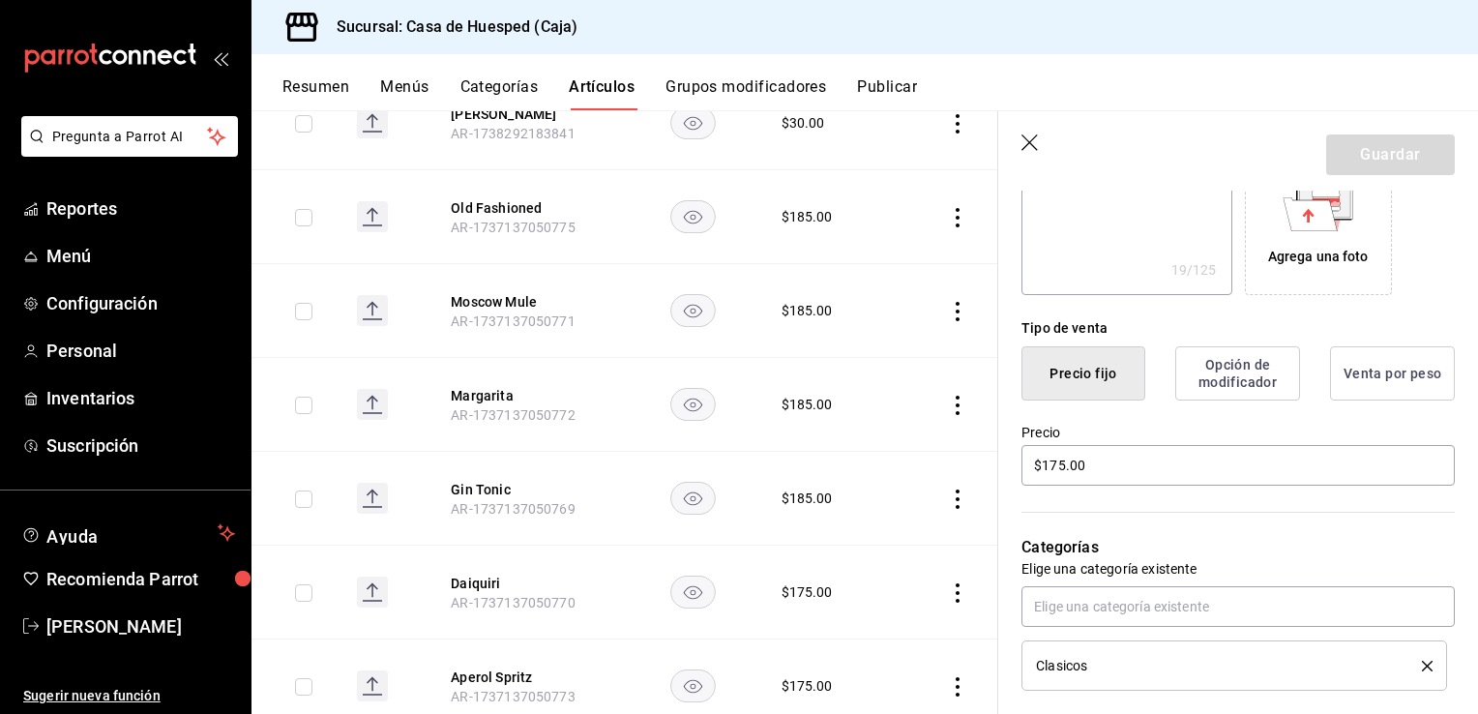
scroll to position [387, 0]
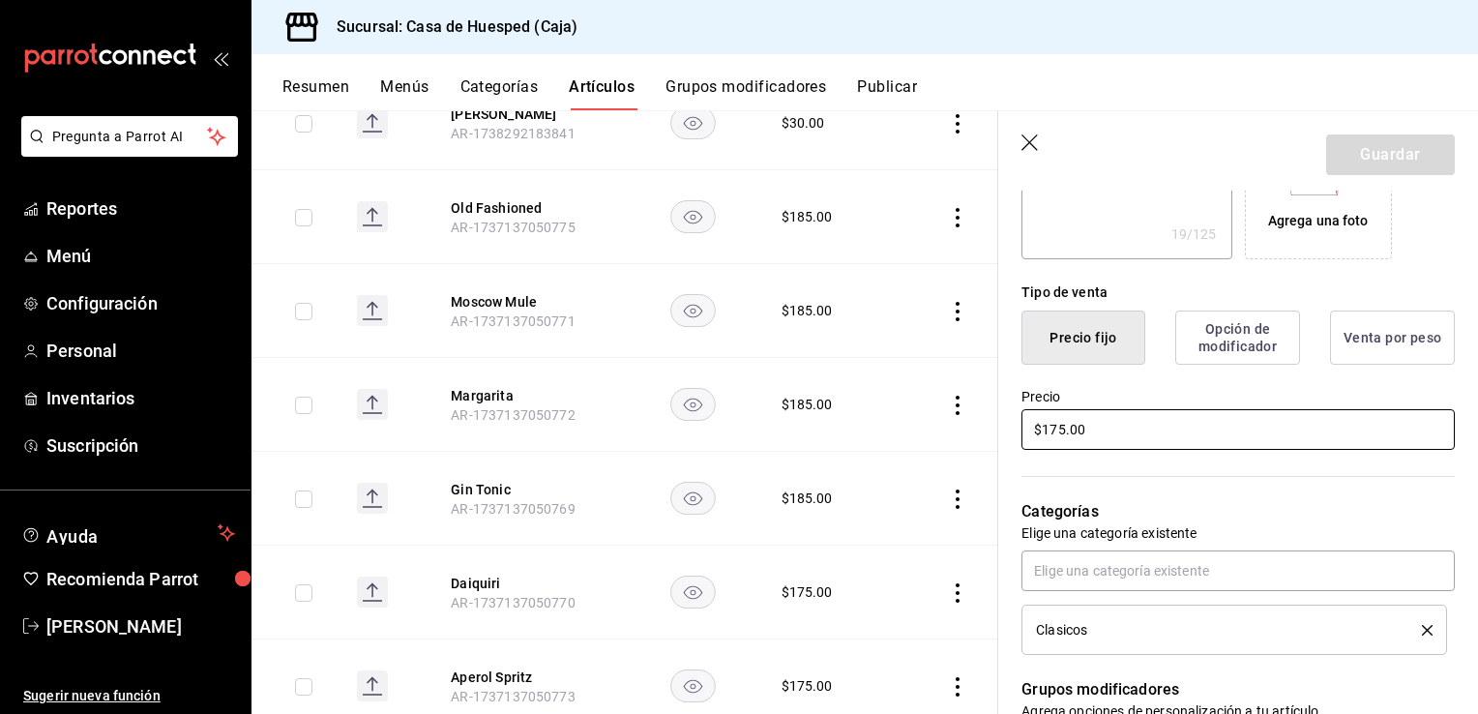
click at [1200, 425] on input "$175.00" at bounding box center [1238, 429] width 433 height 41
type textarea "x"
type input "$1.00"
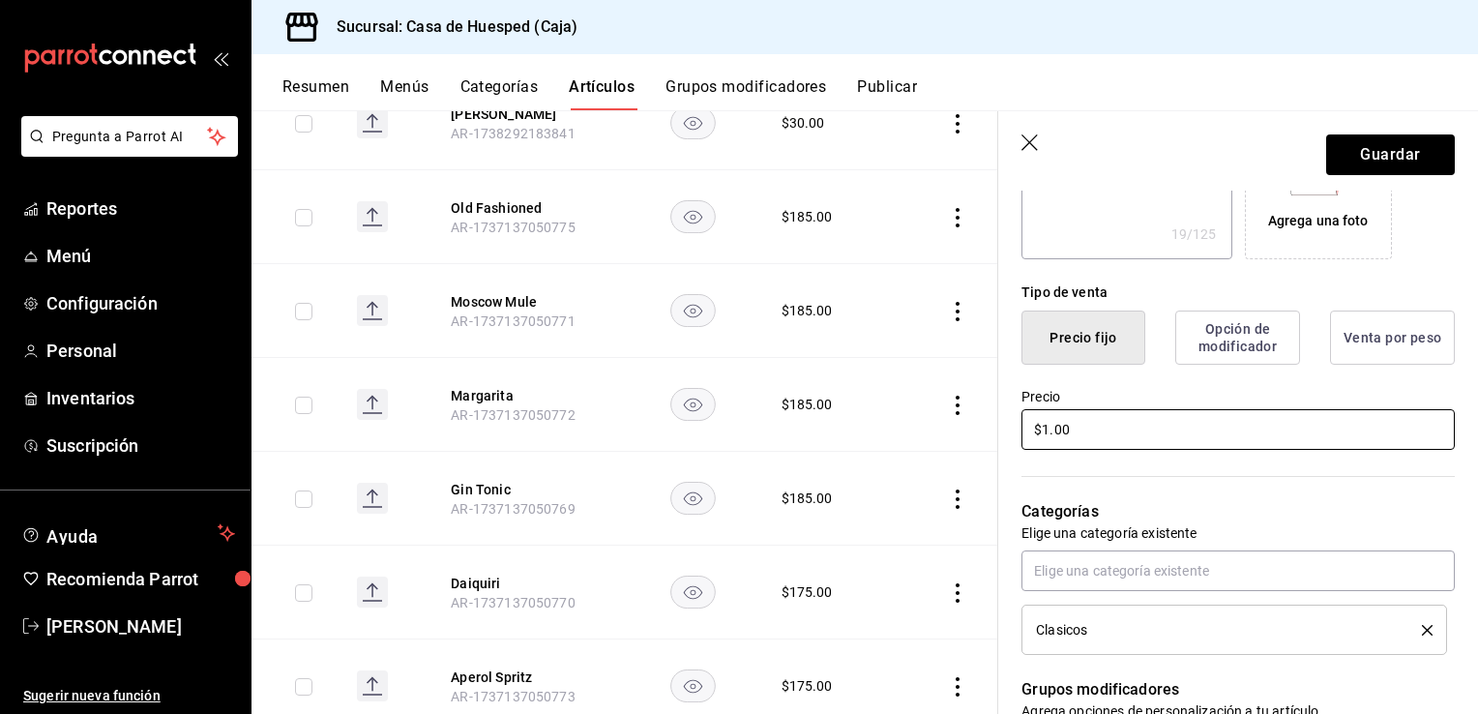
type textarea "x"
type input "$18.00"
type textarea "x"
type input "$185.00"
click at [1326, 157] on button "Guardar" at bounding box center [1390, 154] width 129 height 41
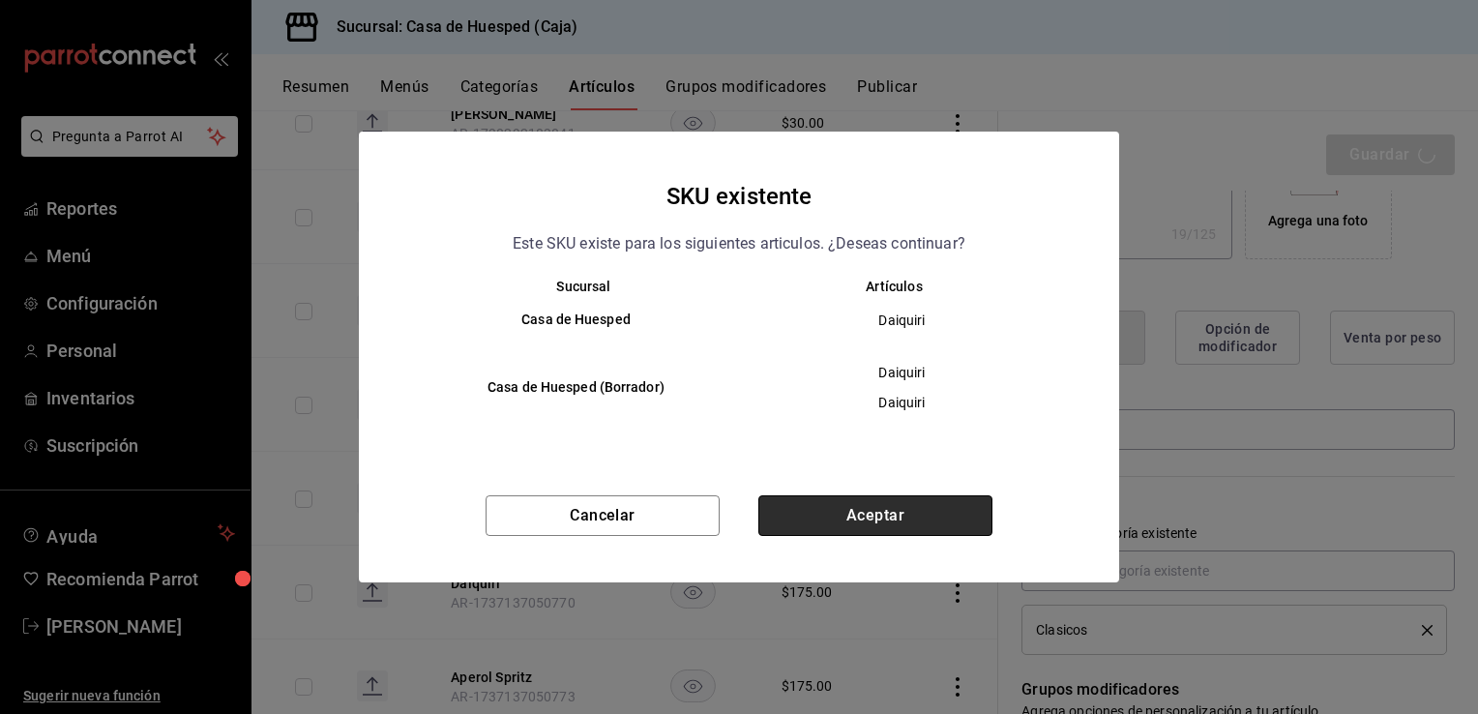
click at [965, 505] on button "Aceptar" at bounding box center [875, 515] width 234 height 41
type textarea "x"
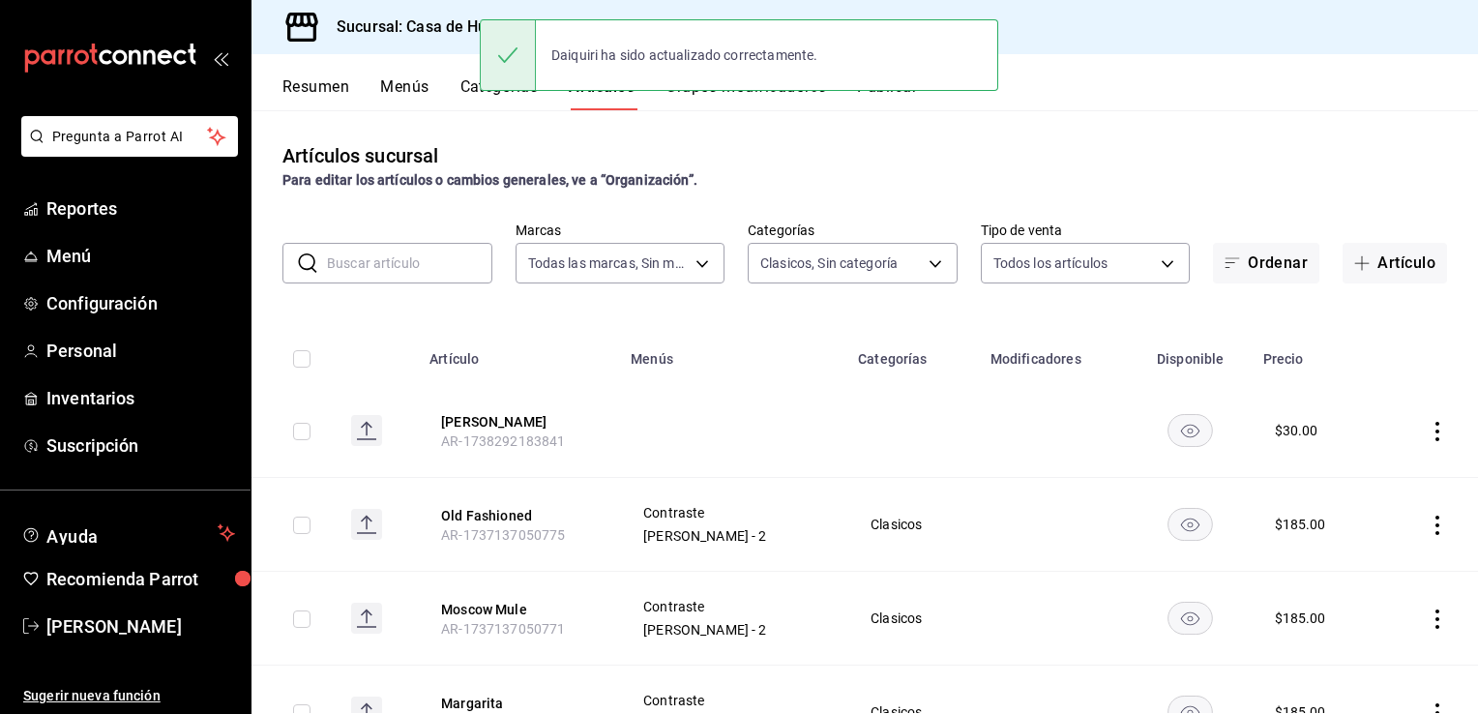
scroll to position [371, 0]
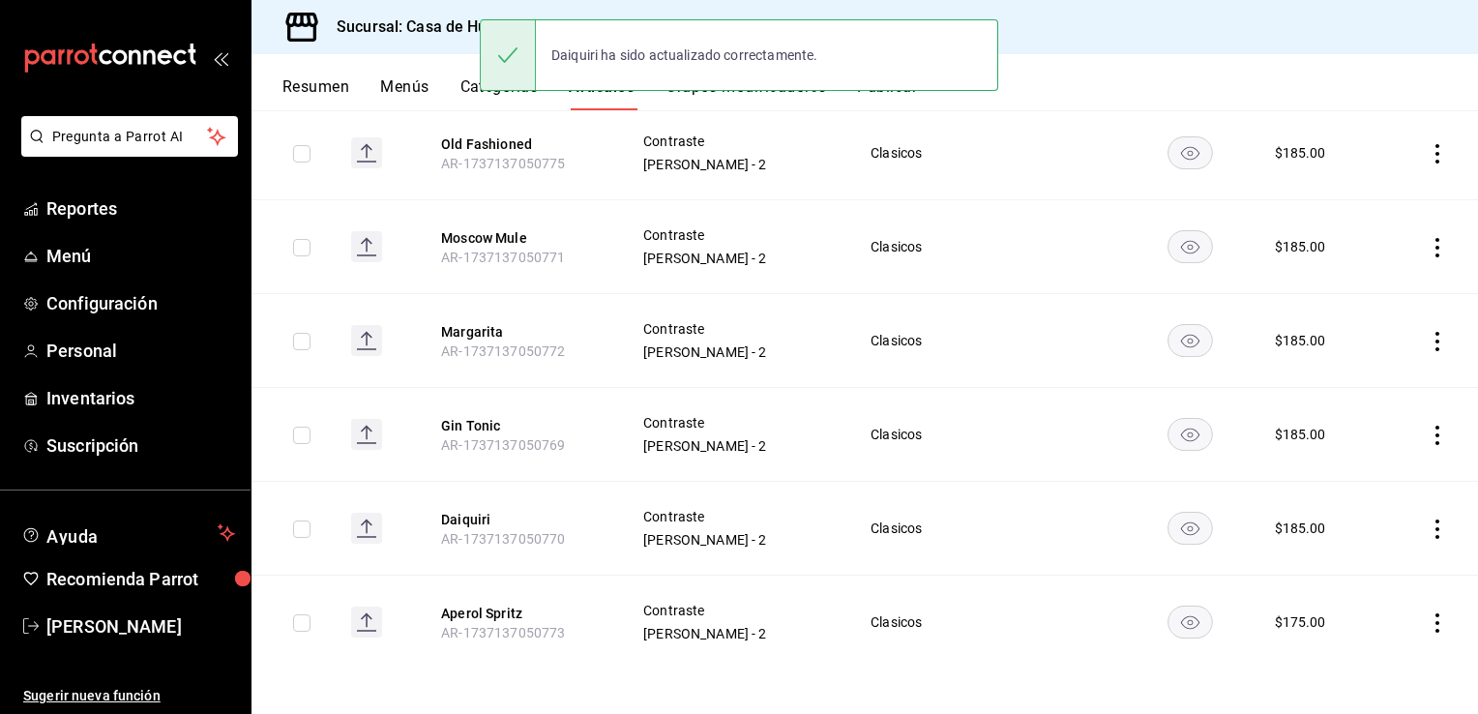
click at [1428, 624] on icon "actions" at bounding box center [1437, 622] width 19 height 19
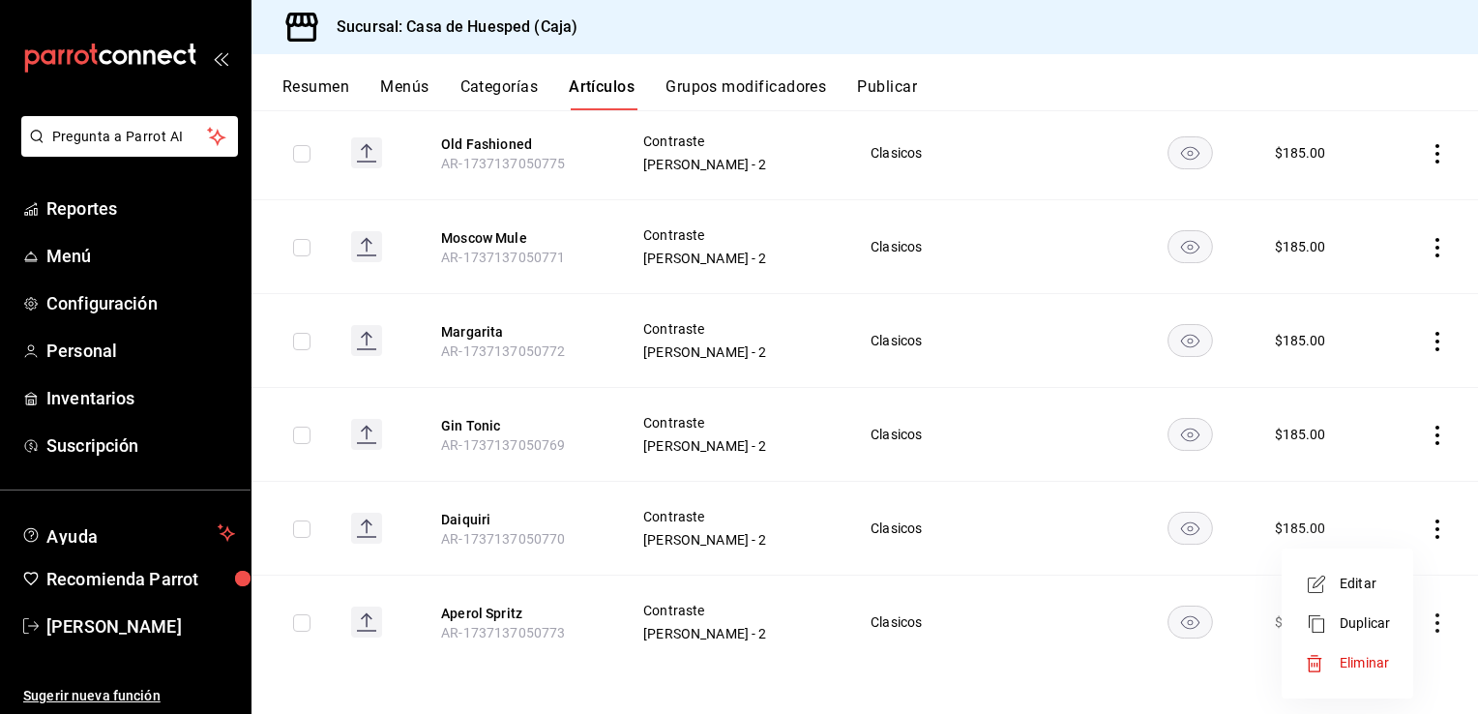
click at [1370, 579] on span "Editar" at bounding box center [1365, 584] width 50 height 20
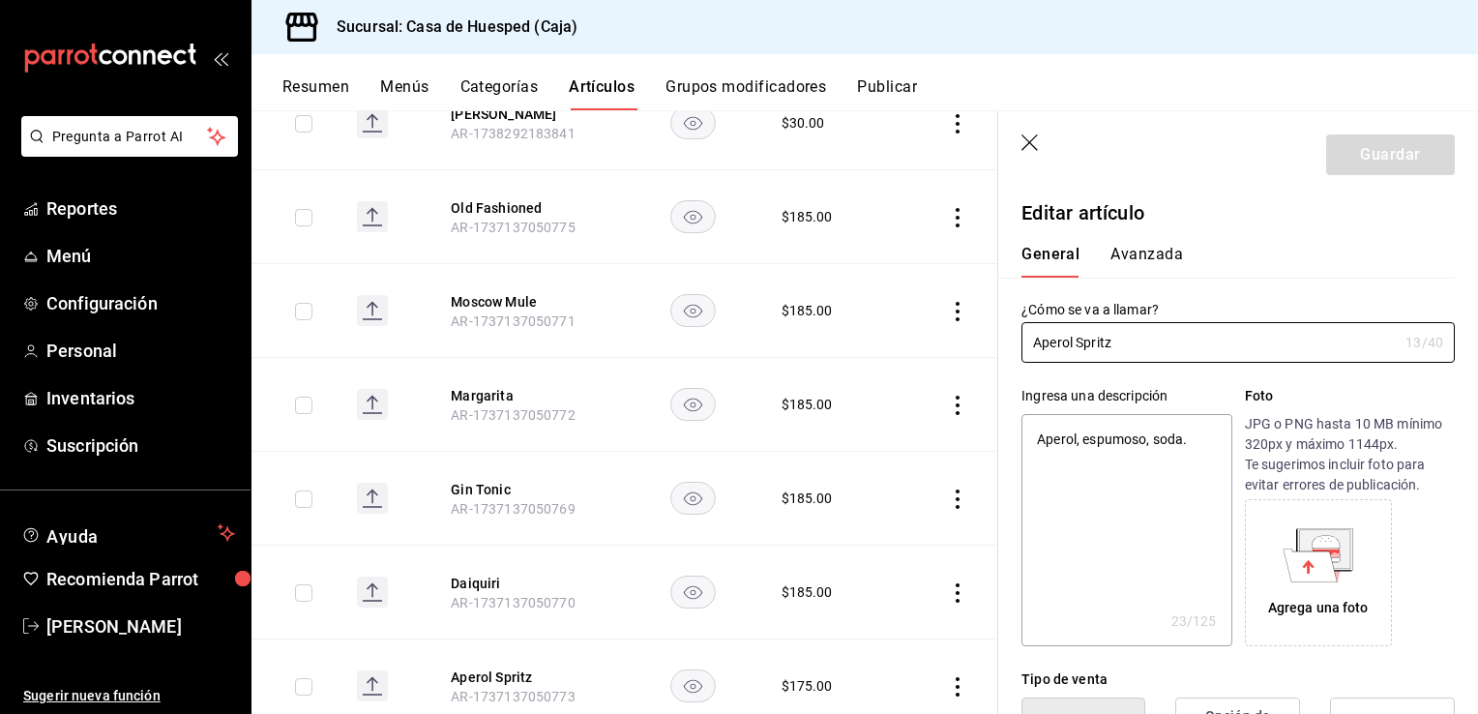
type textarea "x"
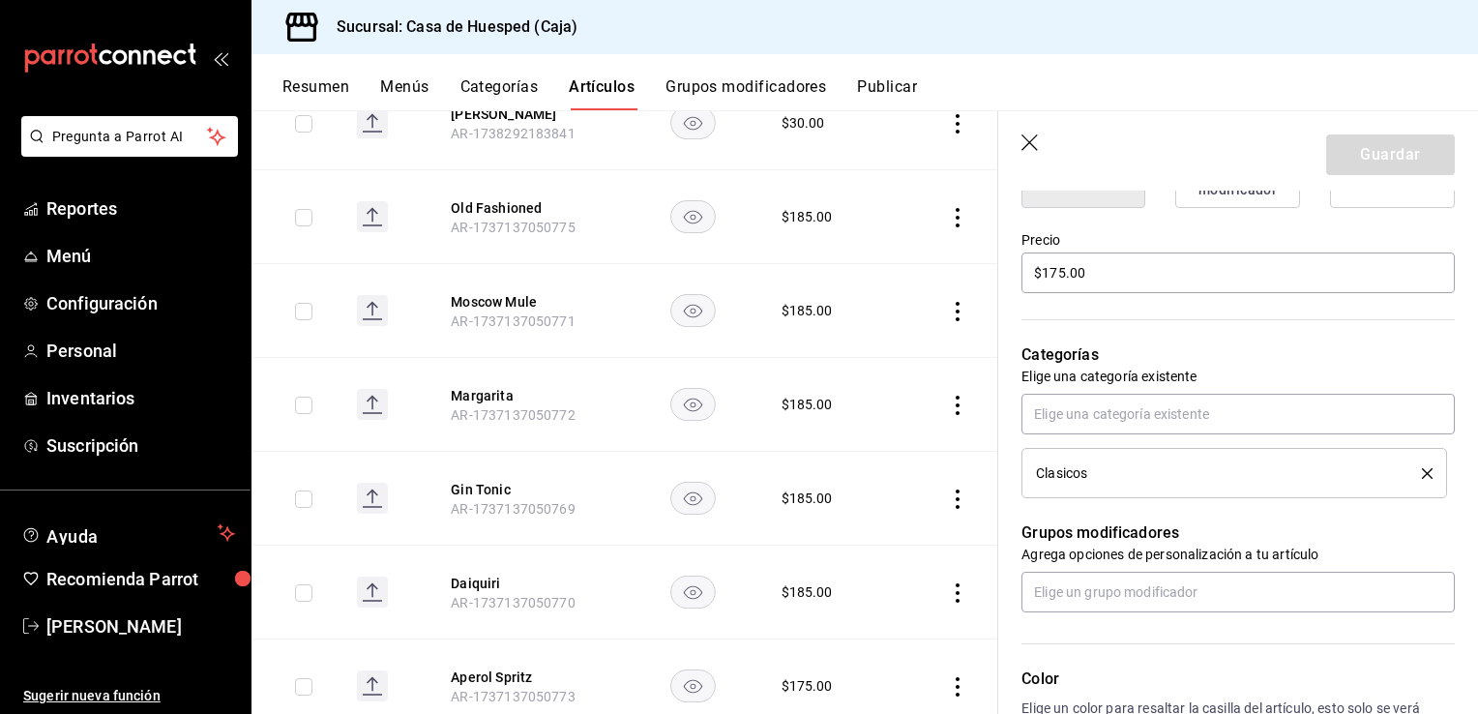
scroll to position [580, 0]
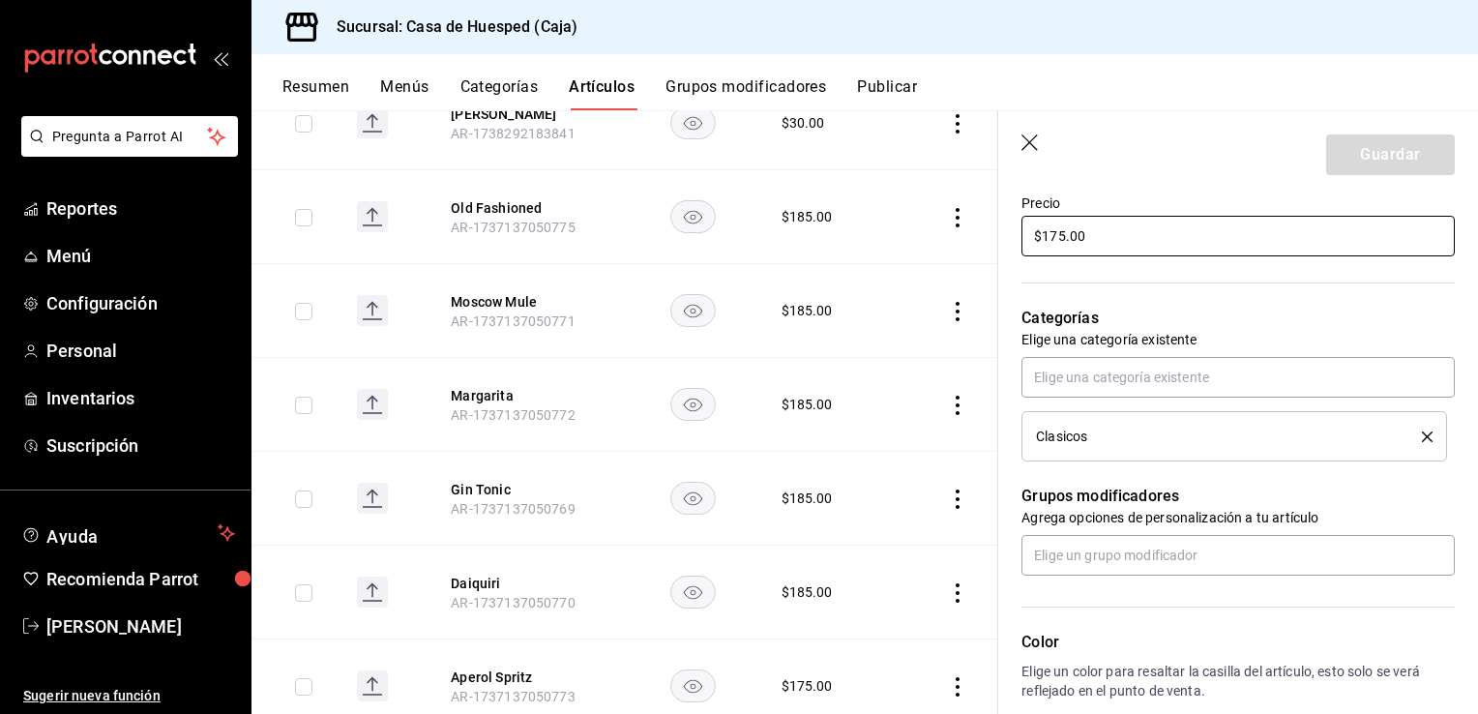
click at [1130, 226] on input "$175.00" at bounding box center [1238, 236] width 433 height 41
type input "$1.00"
type textarea "x"
type input "$18.00"
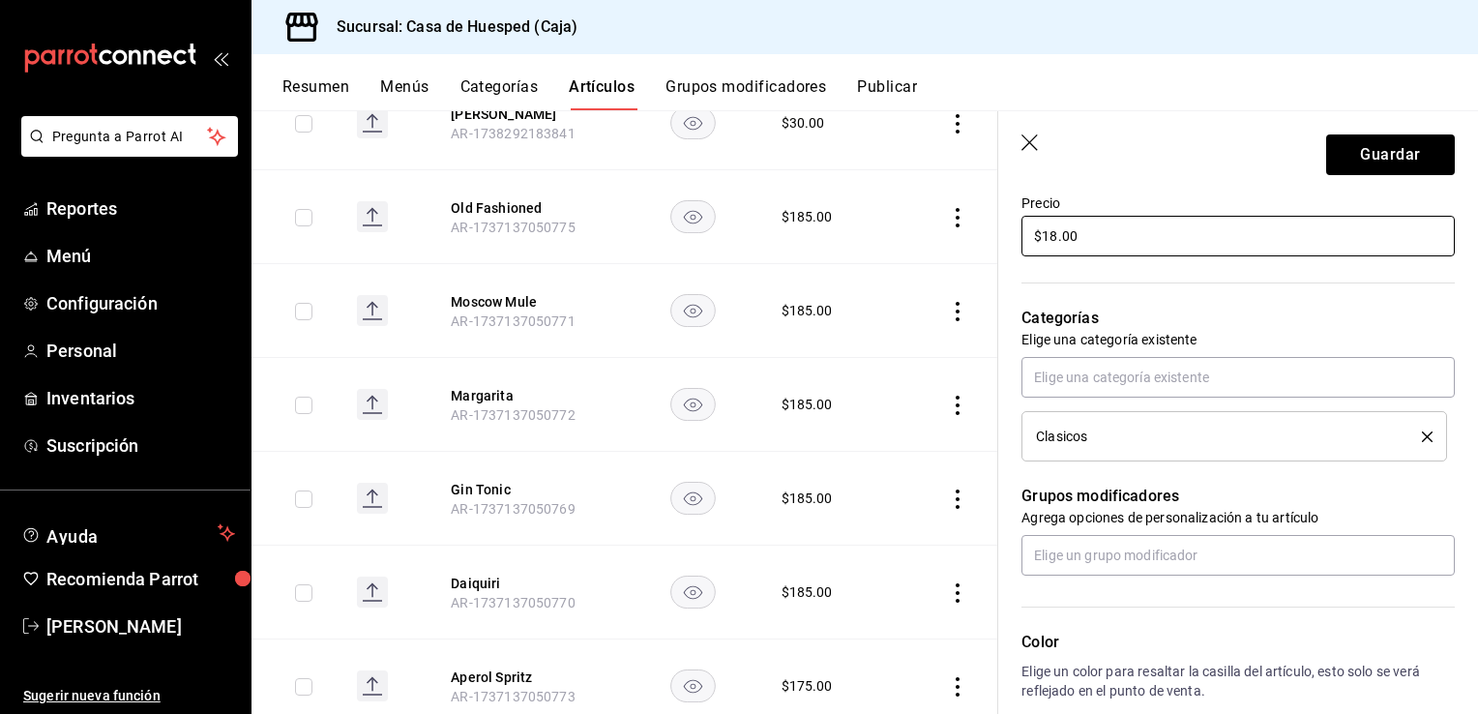
type textarea "x"
type input "$185.00"
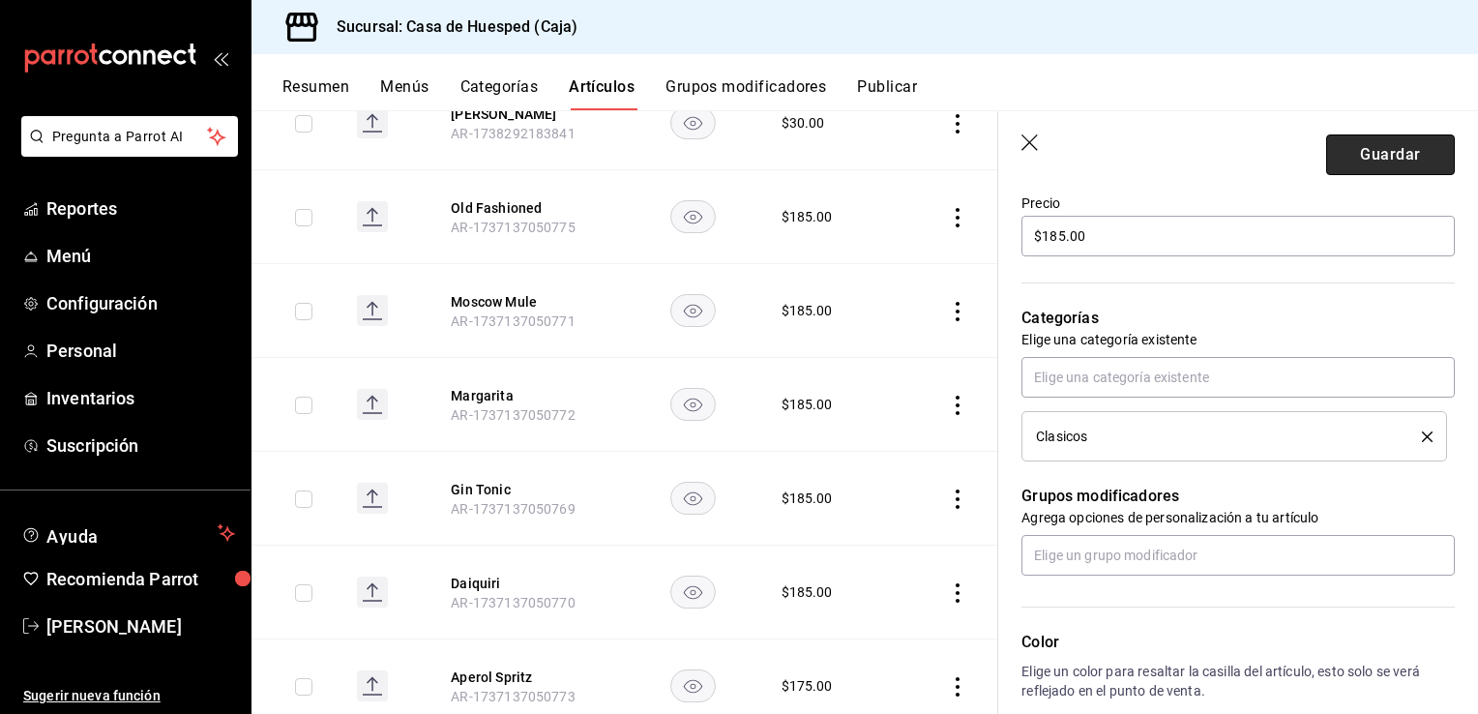
click at [1326, 167] on button "Guardar" at bounding box center [1390, 154] width 129 height 41
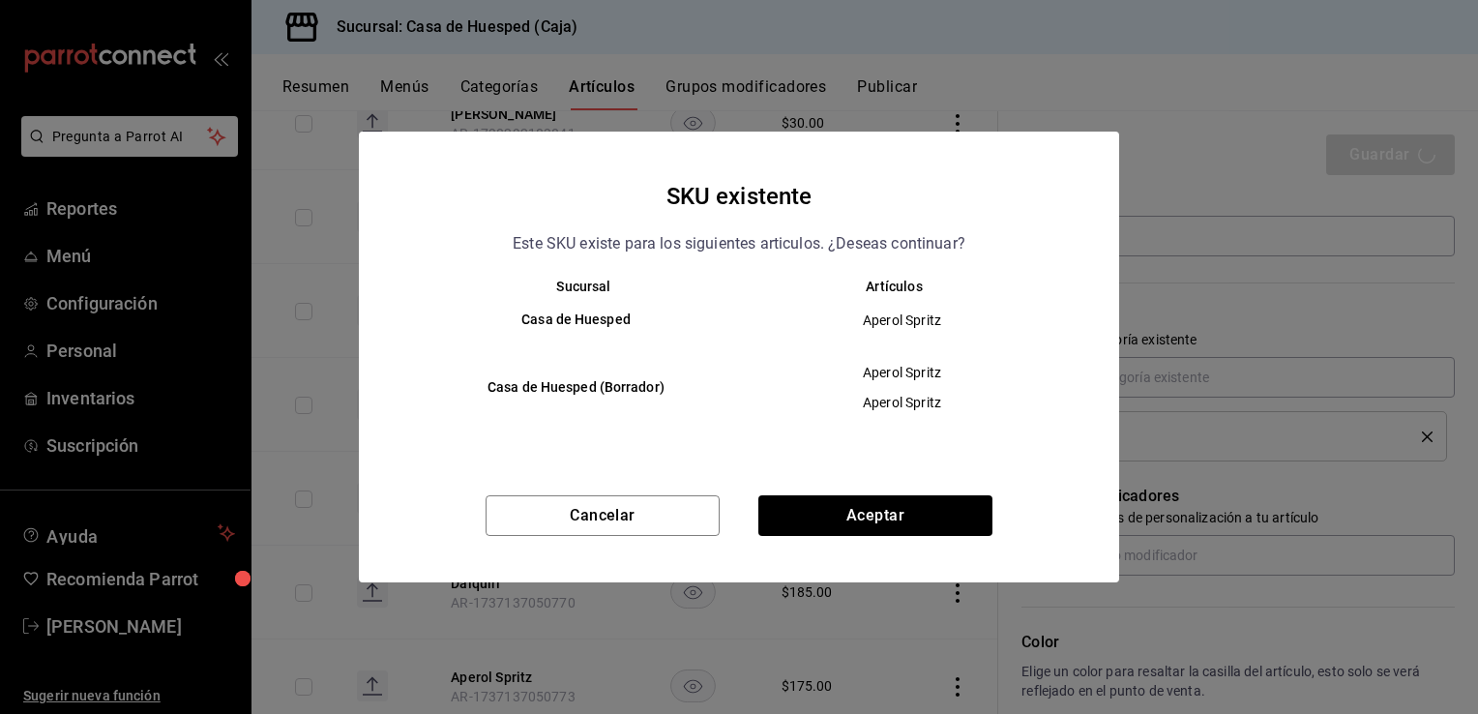
click at [872, 540] on div "Cancelar Aceptar" at bounding box center [739, 538] width 760 height 87
click at [878, 524] on button "Aceptar" at bounding box center [875, 515] width 234 height 41
type textarea "x"
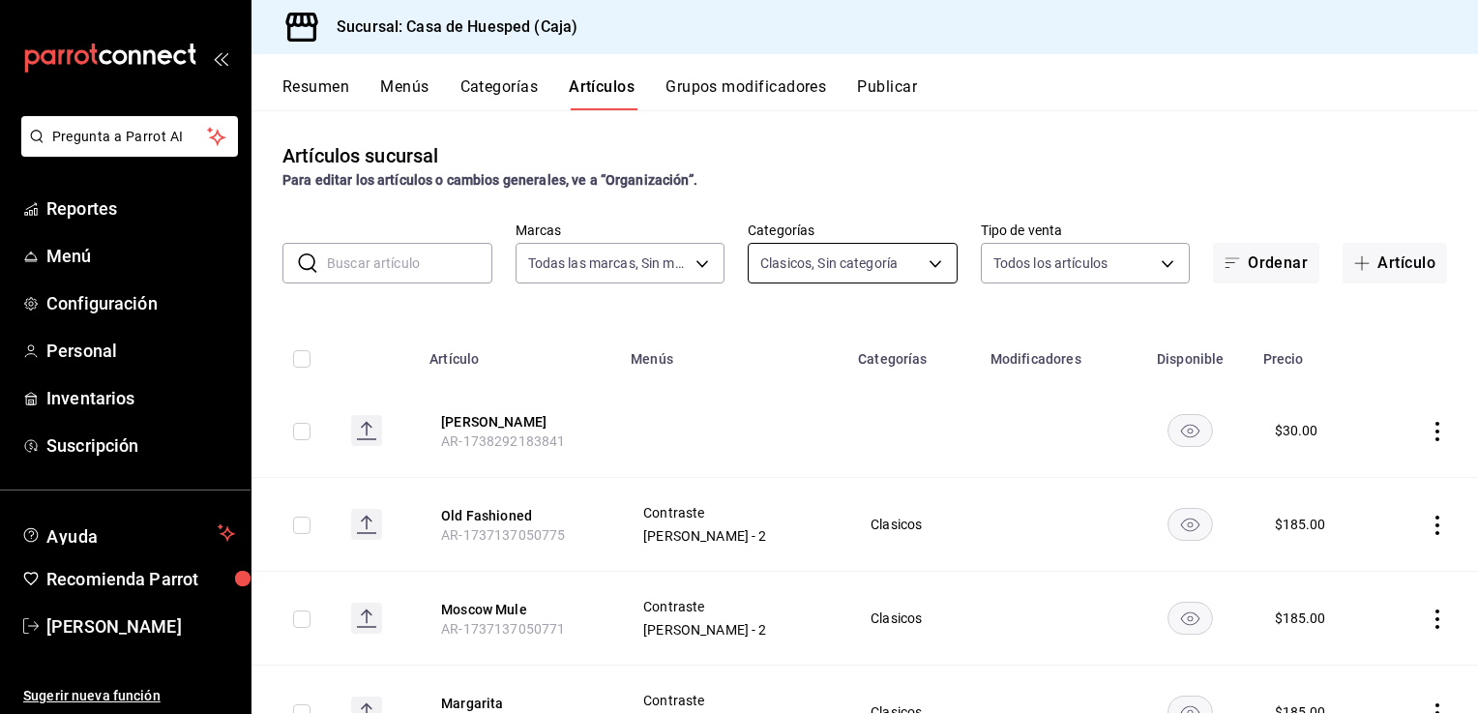
click at [882, 259] on body "Pregunta a Parrot AI Reportes Menú Configuración Personal Inventarios Suscripci…" at bounding box center [739, 357] width 1478 height 714
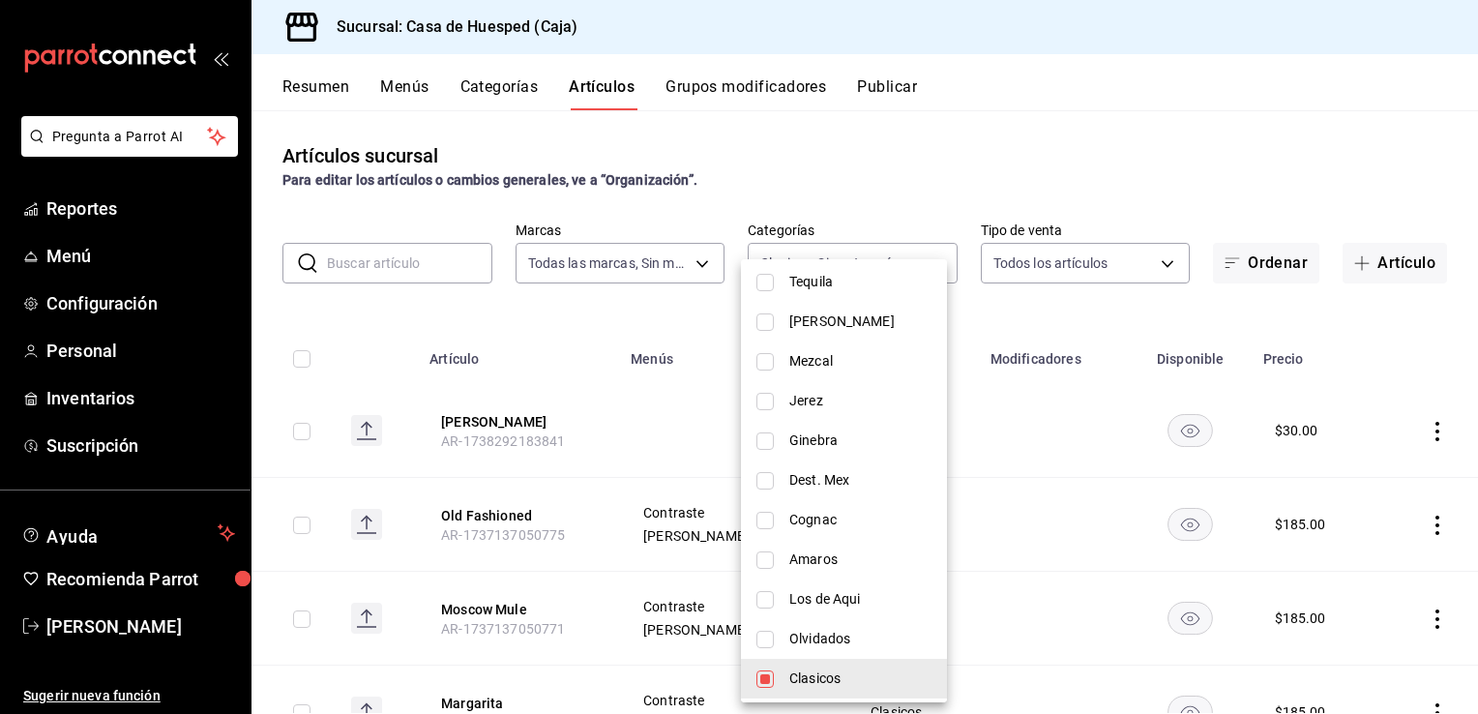
scroll to position [620, 0]
click at [763, 633] on input "checkbox" at bounding box center [765, 635] width 17 height 17
checkbox input "true"
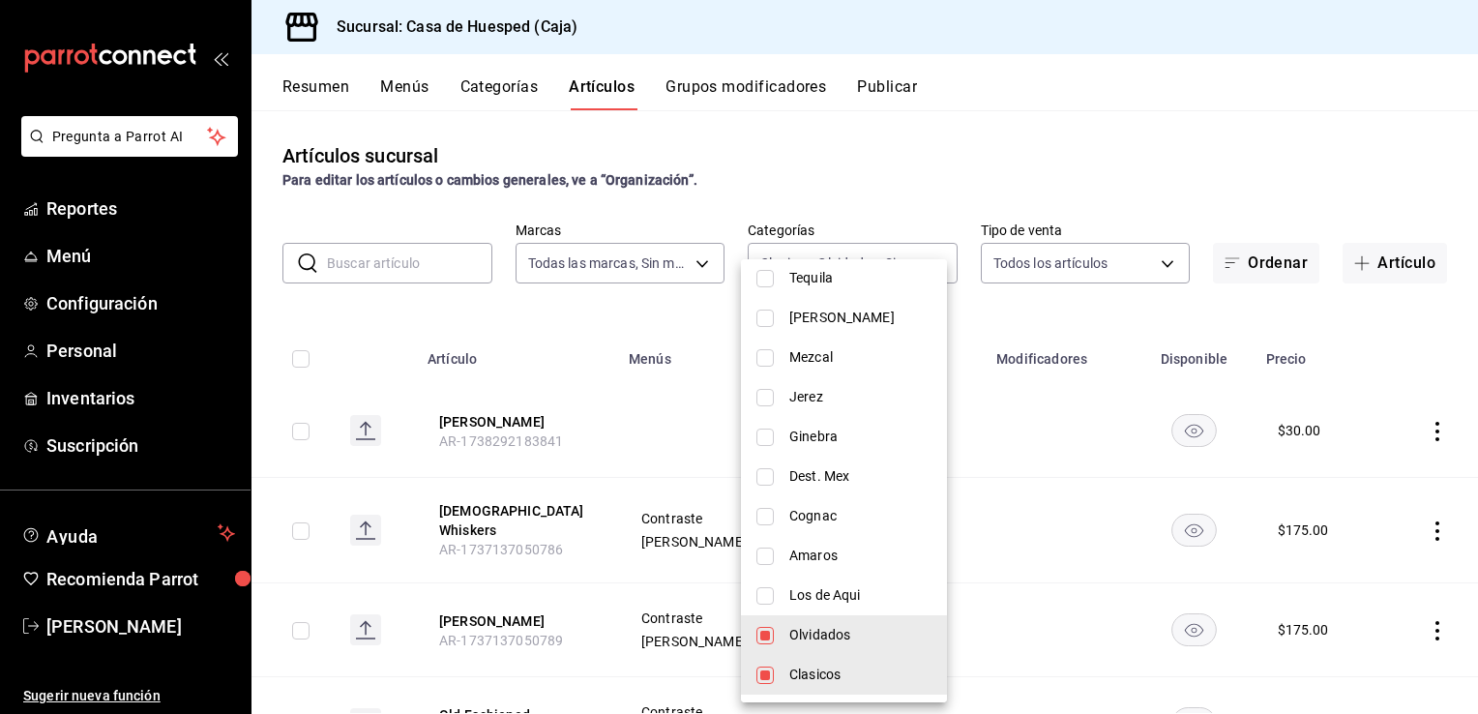
click at [776, 673] on li "Clasicos" at bounding box center [844, 675] width 206 height 40
type input "44e13f9a-9230-4ce3-87d3-3852c1f62943"
checkbox input "false"
click at [1070, 321] on div at bounding box center [739, 357] width 1478 height 714
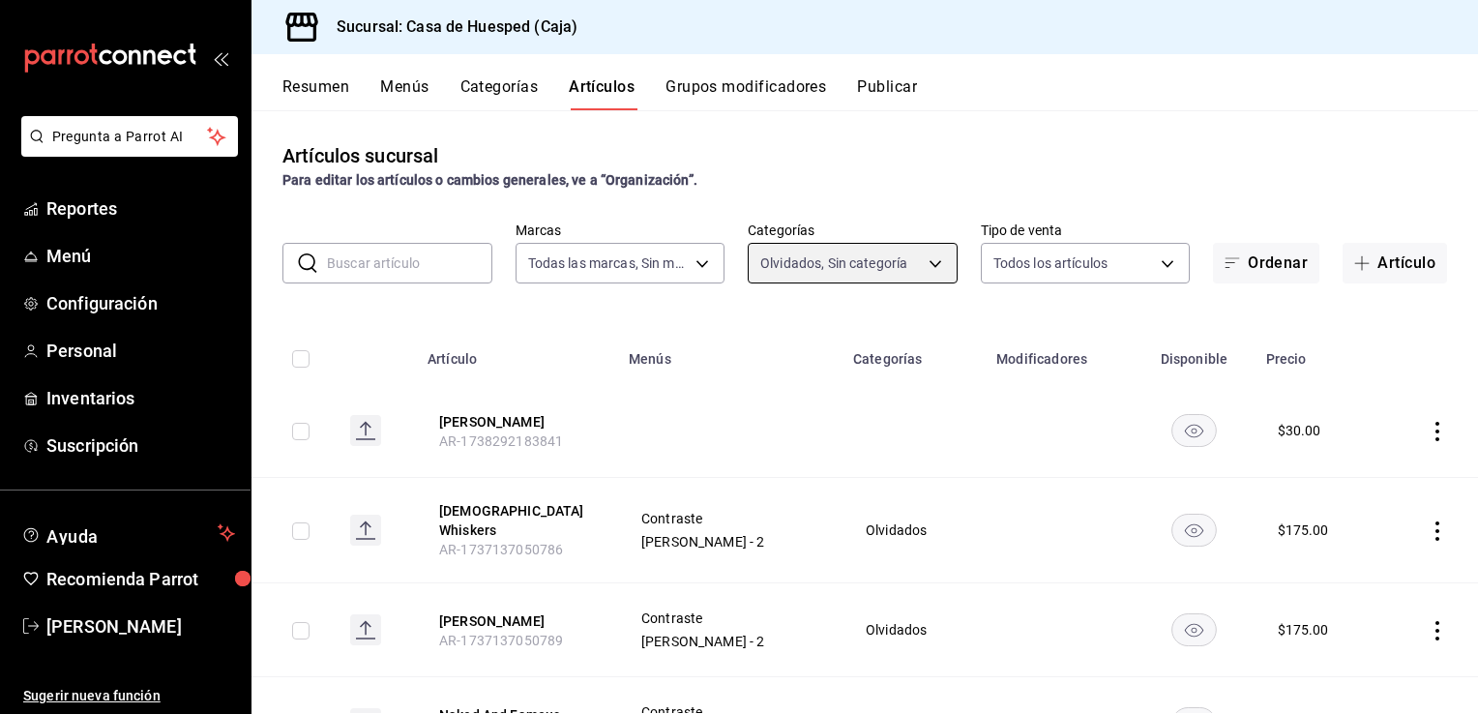
scroll to position [193, 0]
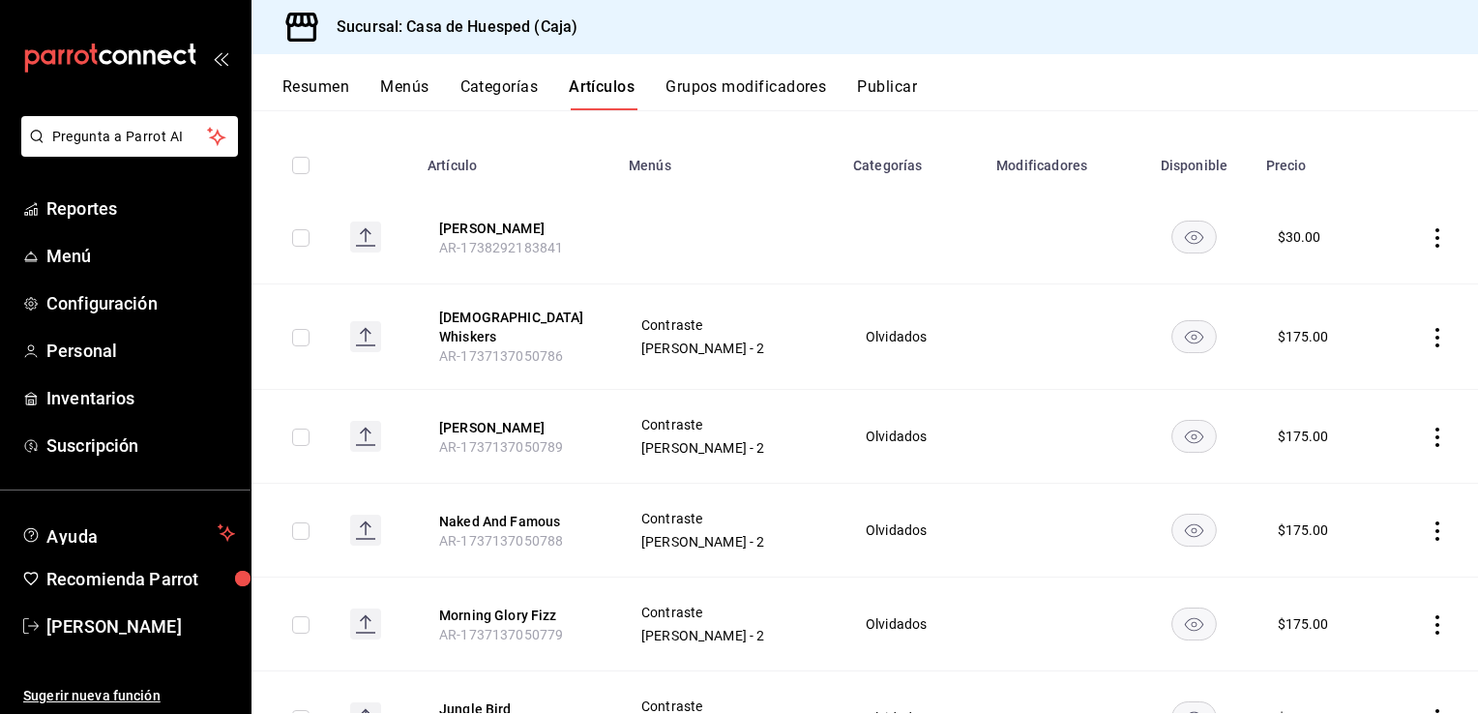
click at [1436, 331] on icon "actions" at bounding box center [1438, 337] width 4 height 19
click at [1349, 381] on span "Editar" at bounding box center [1365, 377] width 50 height 20
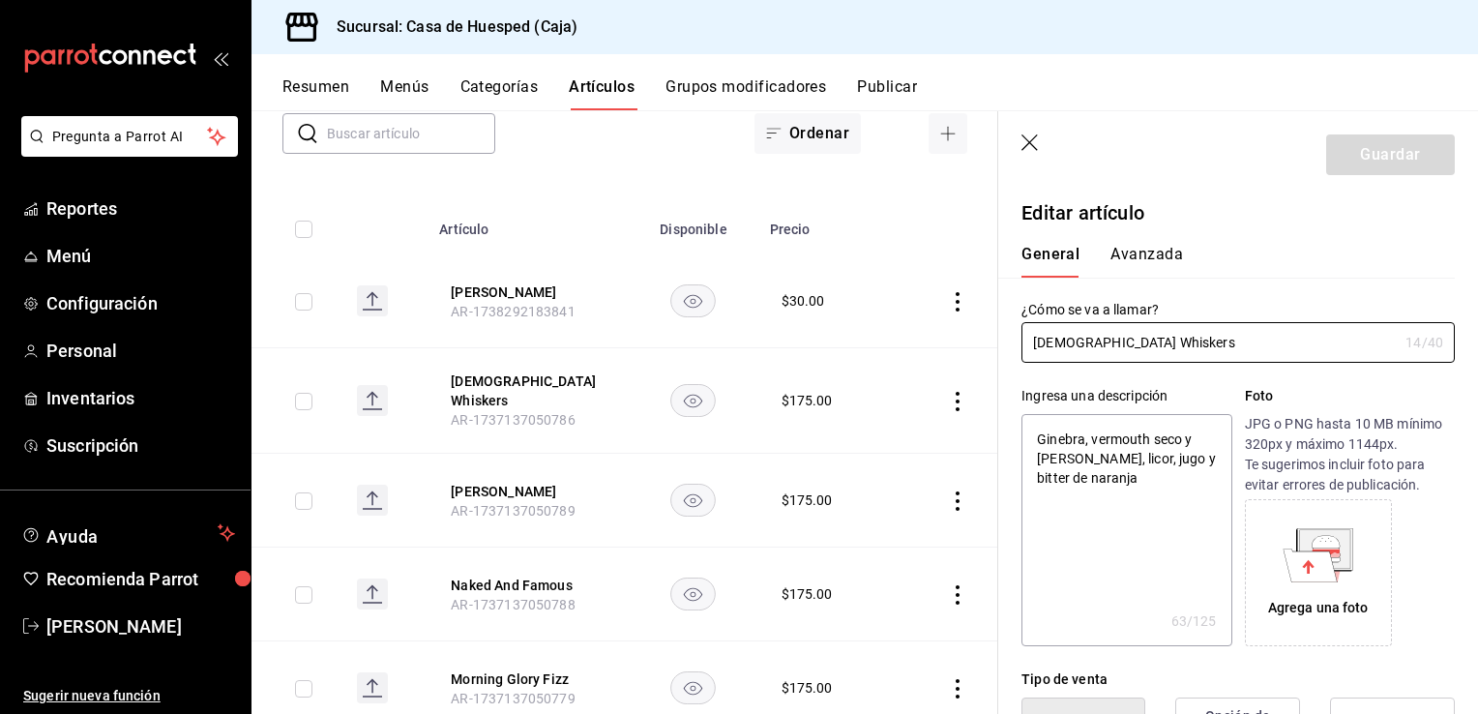
scroll to position [387, 0]
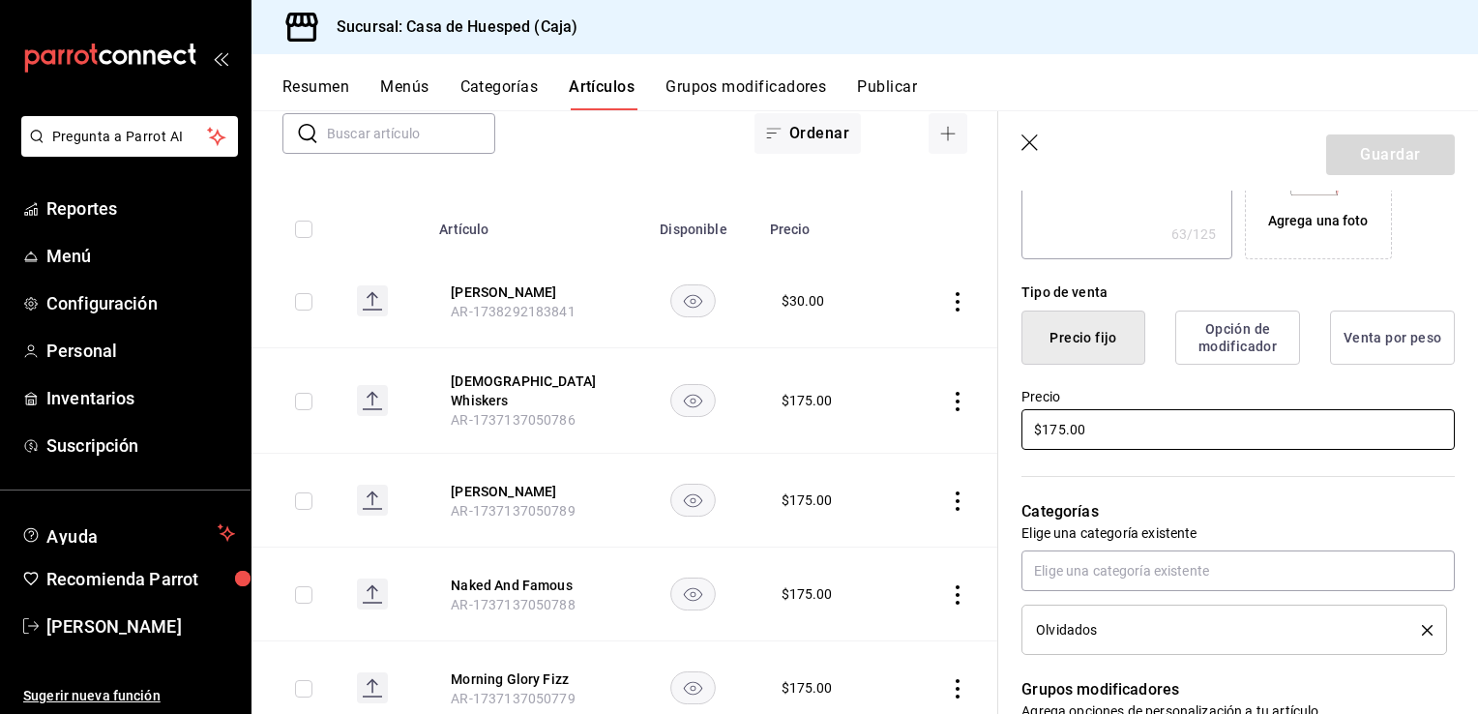
click at [1054, 432] on input "$175.00" at bounding box center [1238, 429] width 433 height 41
type input "$1.00"
type textarea "x"
type input "$19.00"
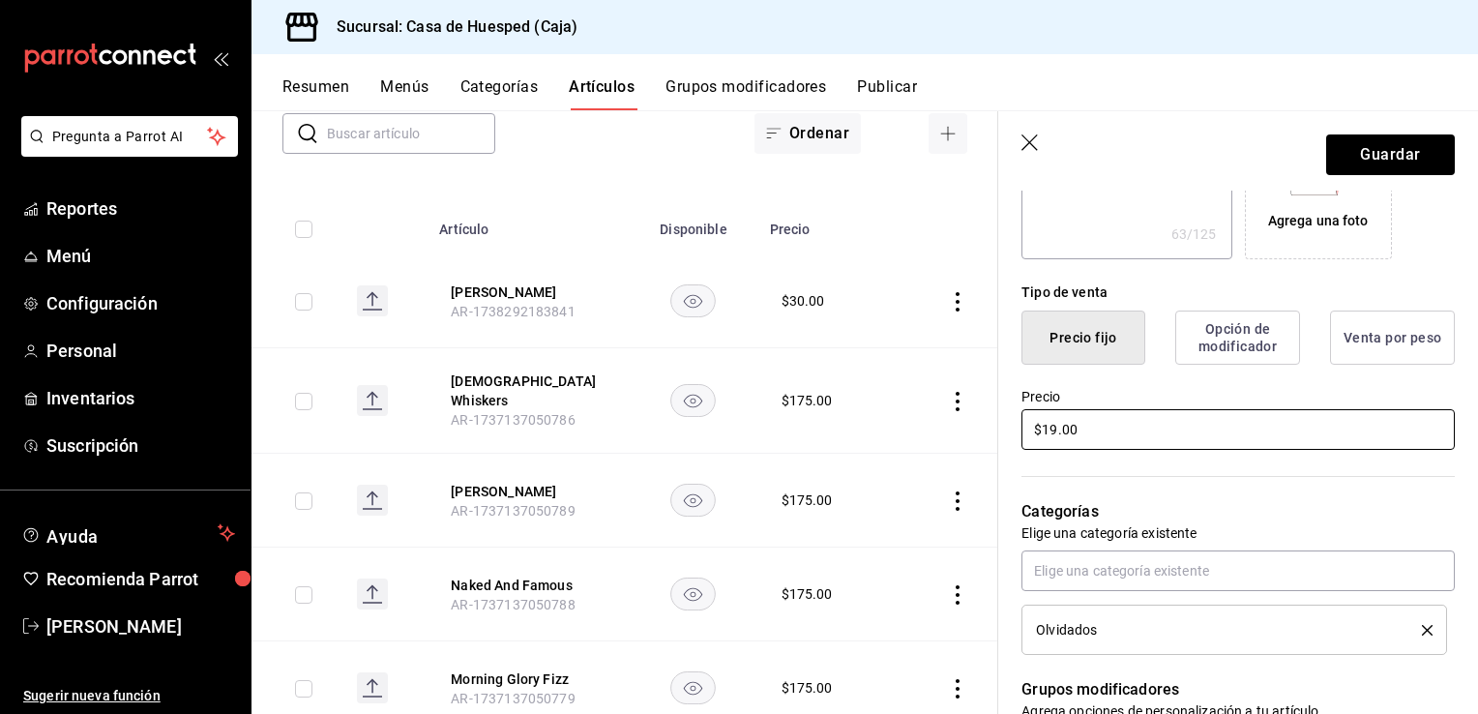
type textarea "x"
type input "$190.00"
click at [1407, 149] on button "Guardar" at bounding box center [1390, 154] width 129 height 41
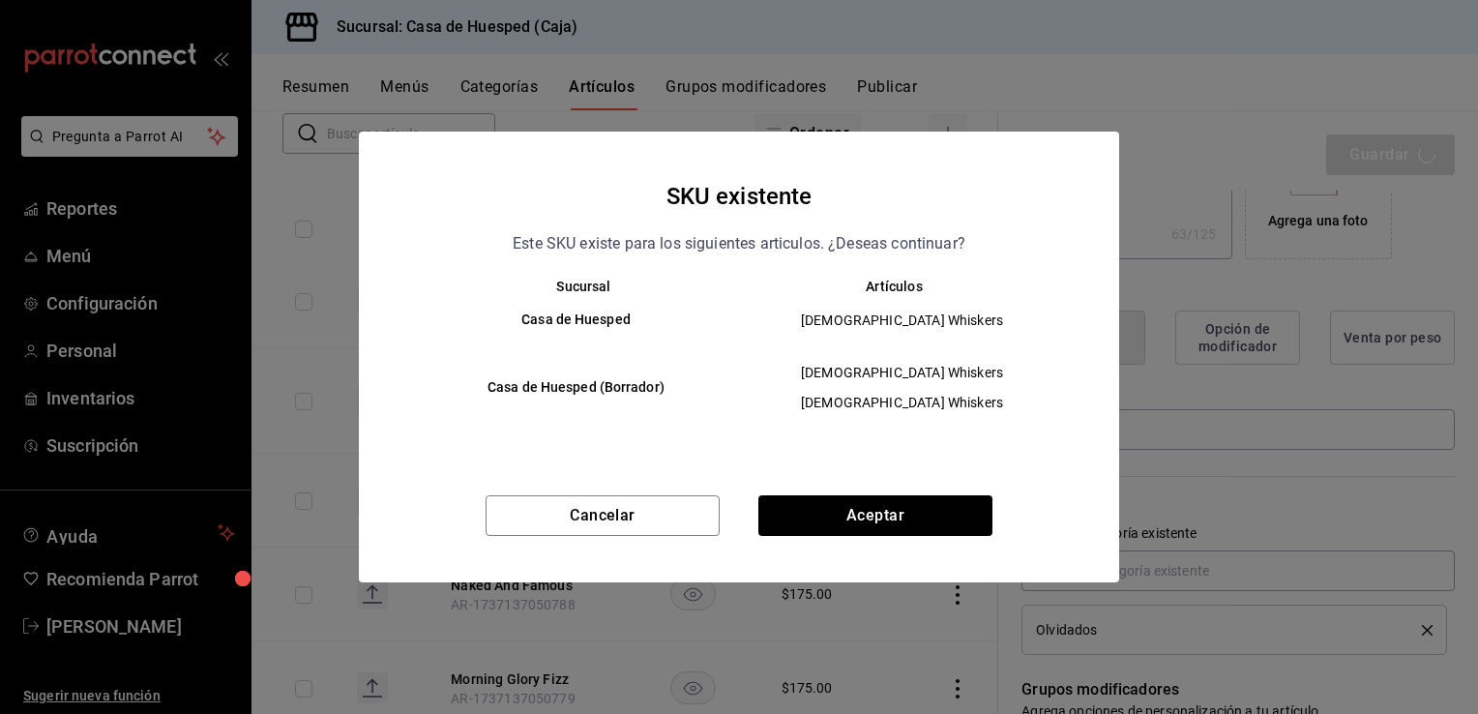
click at [817, 493] on div "SKU existente Este SKU existe para los siguientes articulos. ¿Deseas continuar?…" at bounding box center [739, 357] width 760 height 450
click at [821, 507] on button "Aceptar" at bounding box center [875, 515] width 234 height 41
type textarea "x"
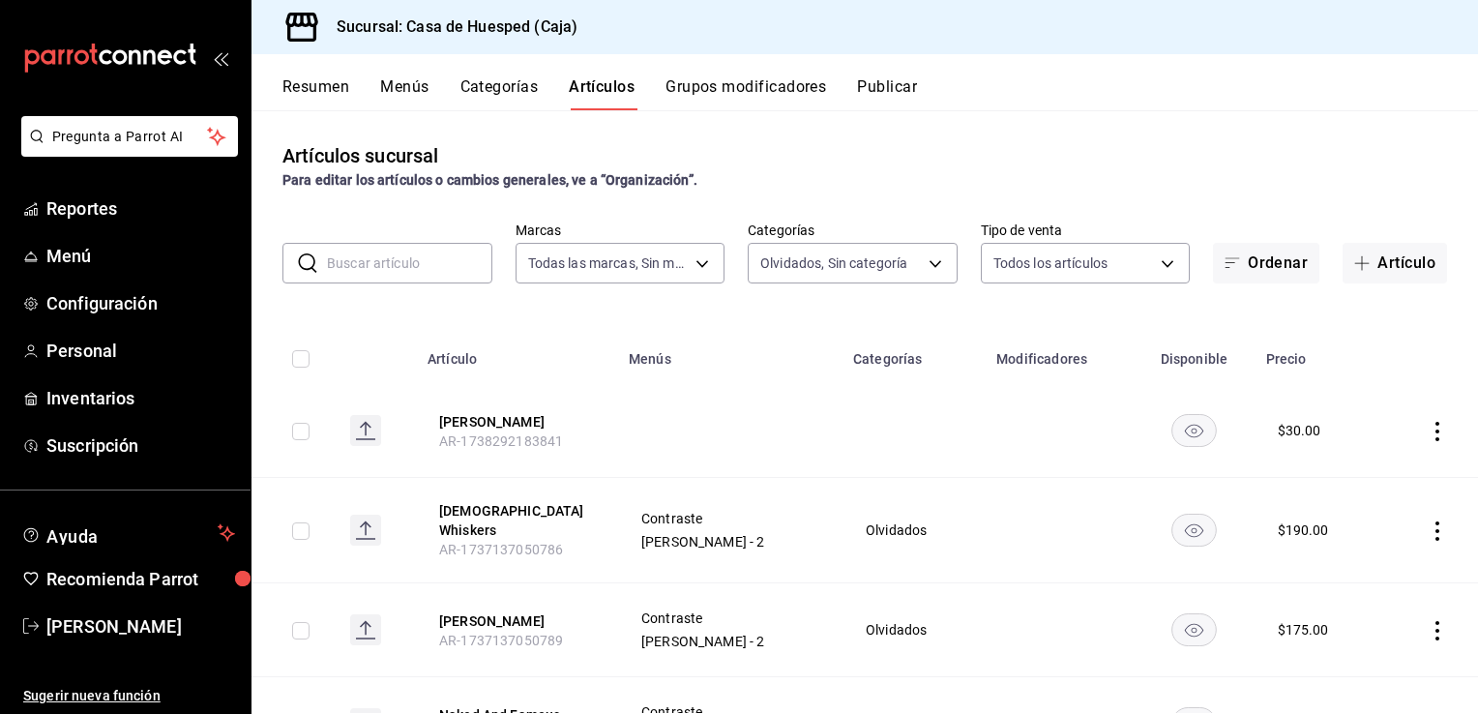
click at [1428, 625] on icon "actions" at bounding box center [1437, 630] width 19 height 19
click at [1343, 583] on span "Editar" at bounding box center [1365, 584] width 50 height 20
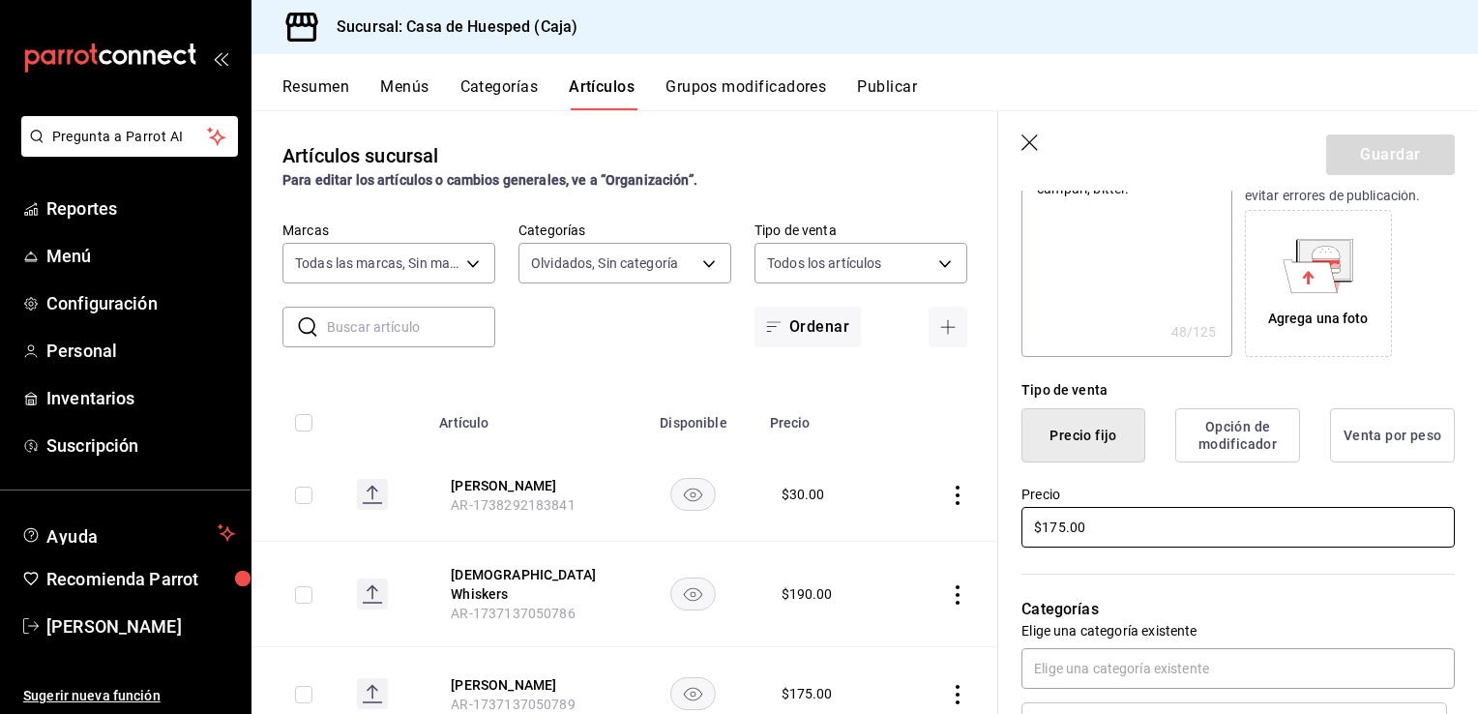
scroll to position [290, 0]
click at [1078, 533] on input "$175.00" at bounding box center [1238, 526] width 433 height 41
type textarea "x"
type input "$19.00"
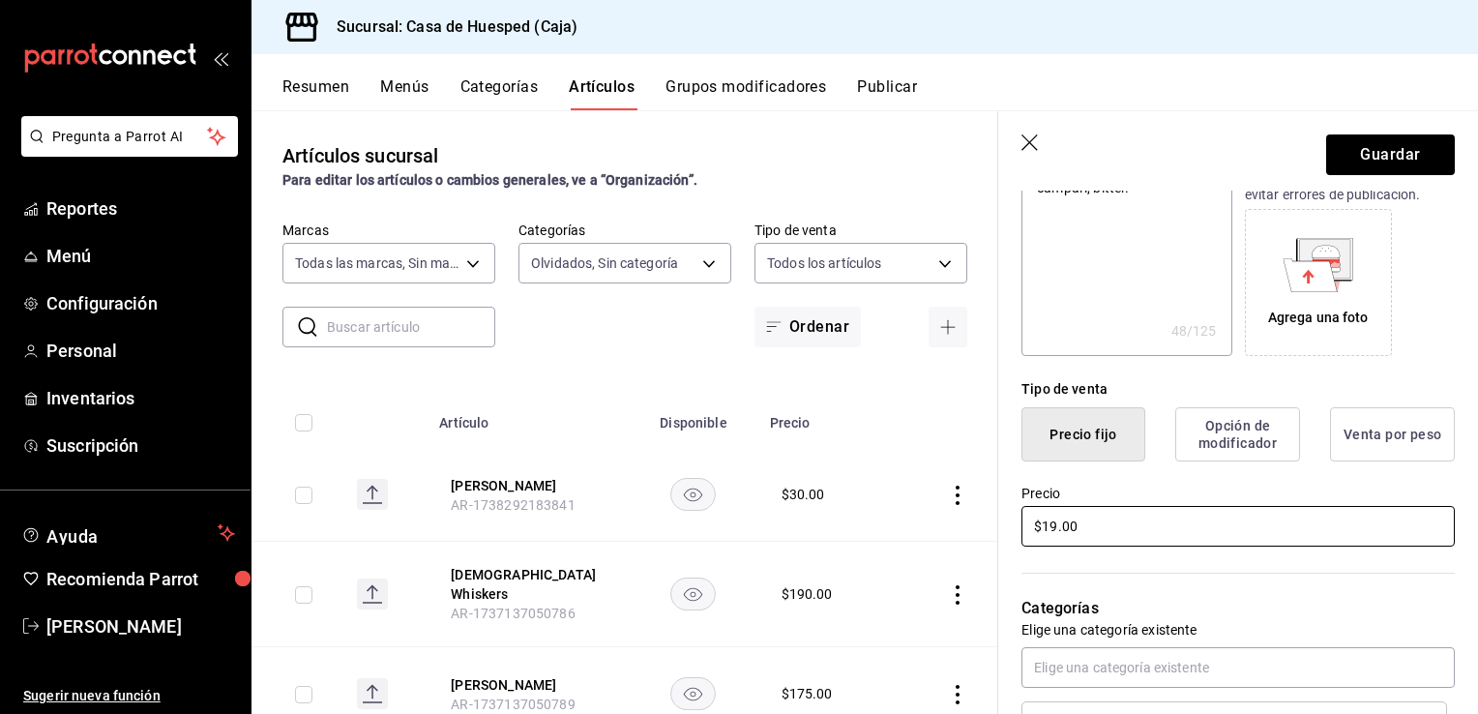
type textarea "x"
type input "$190.00"
click at [1406, 165] on button "Guardar" at bounding box center [1390, 154] width 129 height 41
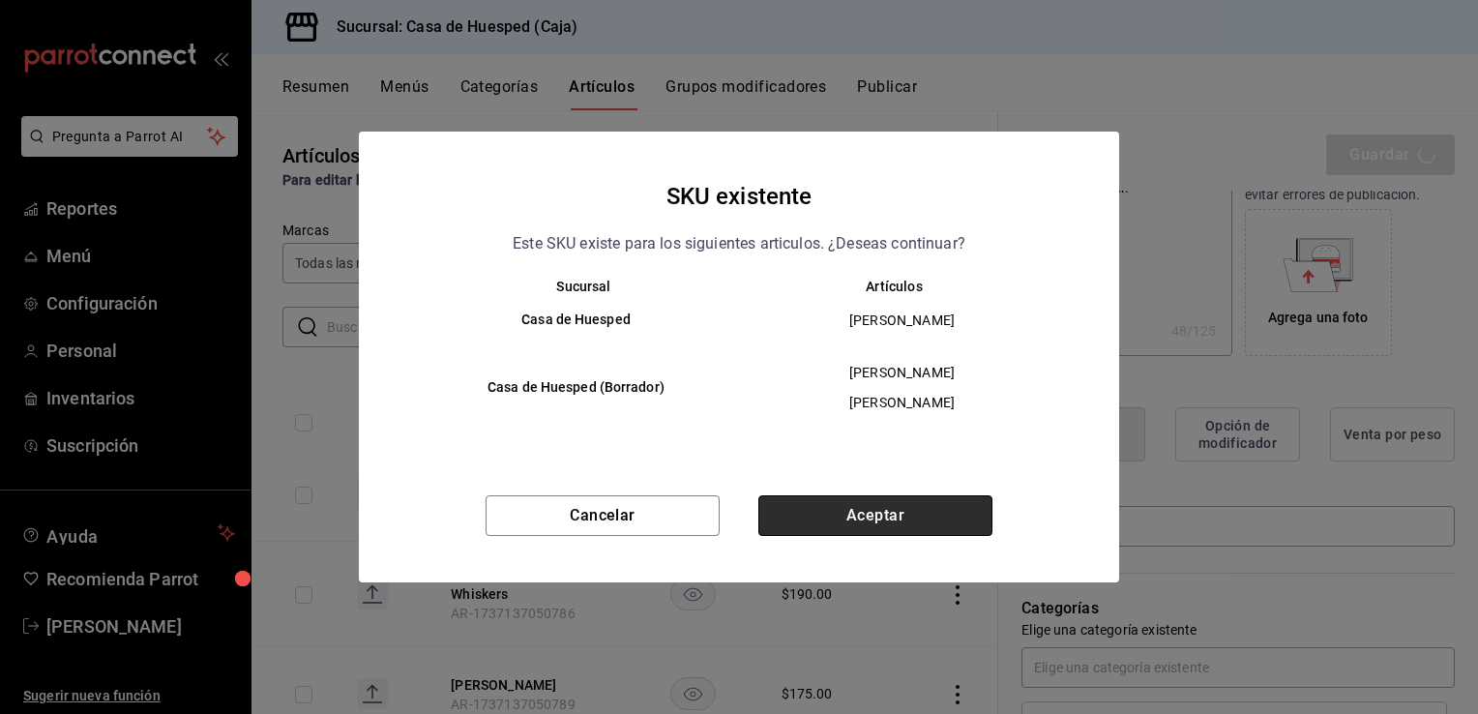
click at [941, 521] on button "Aceptar" at bounding box center [875, 515] width 234 height 41
type textarea "x"
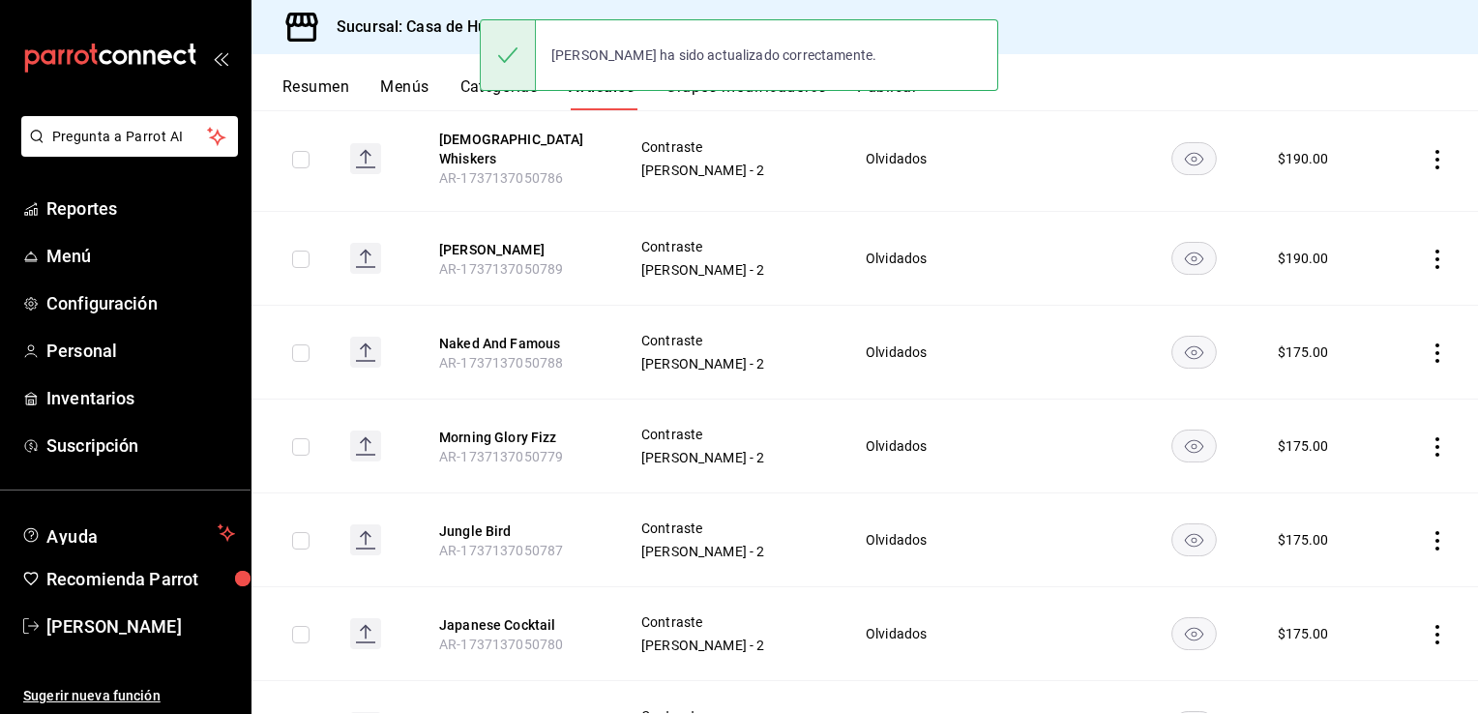
scroll to position [387, 0]
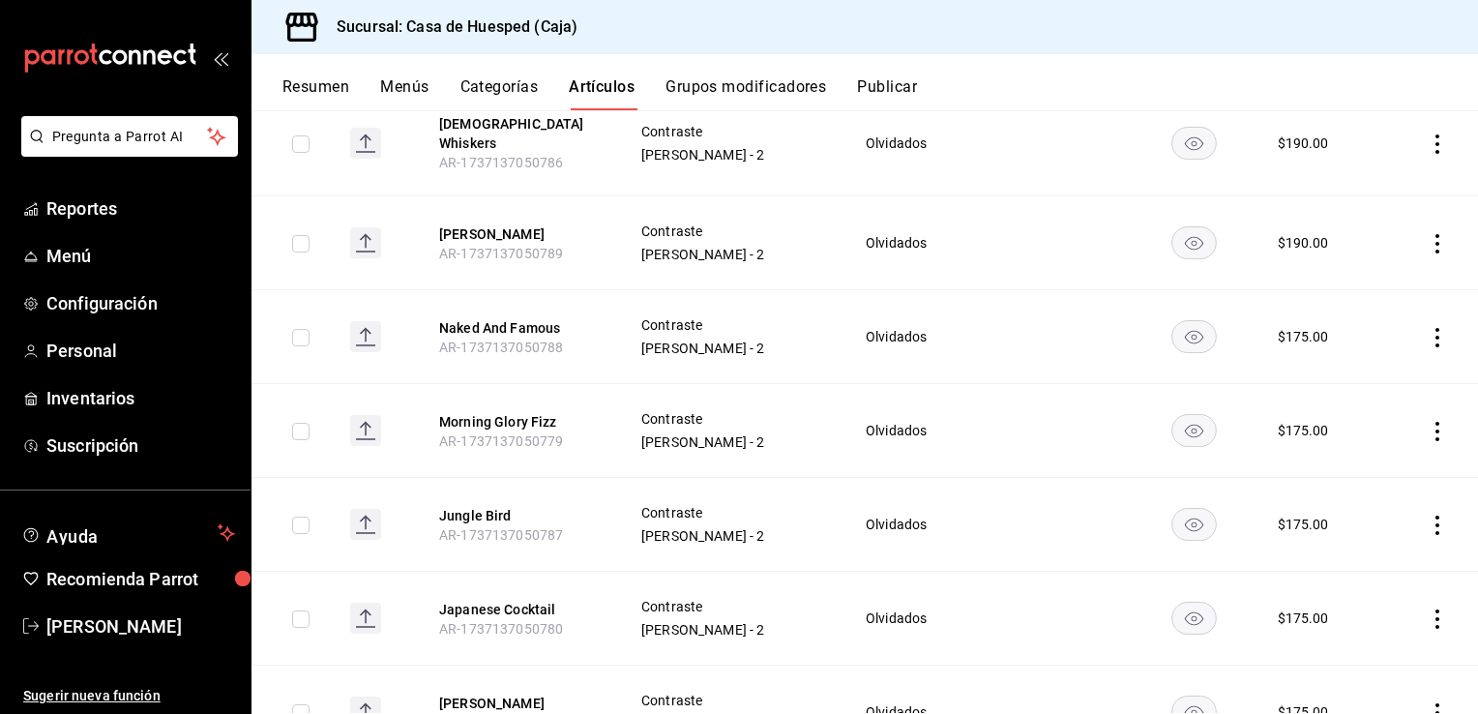
click at [1428, 328] on icon "actions" at bounding box center [1437, 337] width 19 height 19
click at [1388, 370] on span "Editar" at bounding box center [1365, 370] width 50 height 20
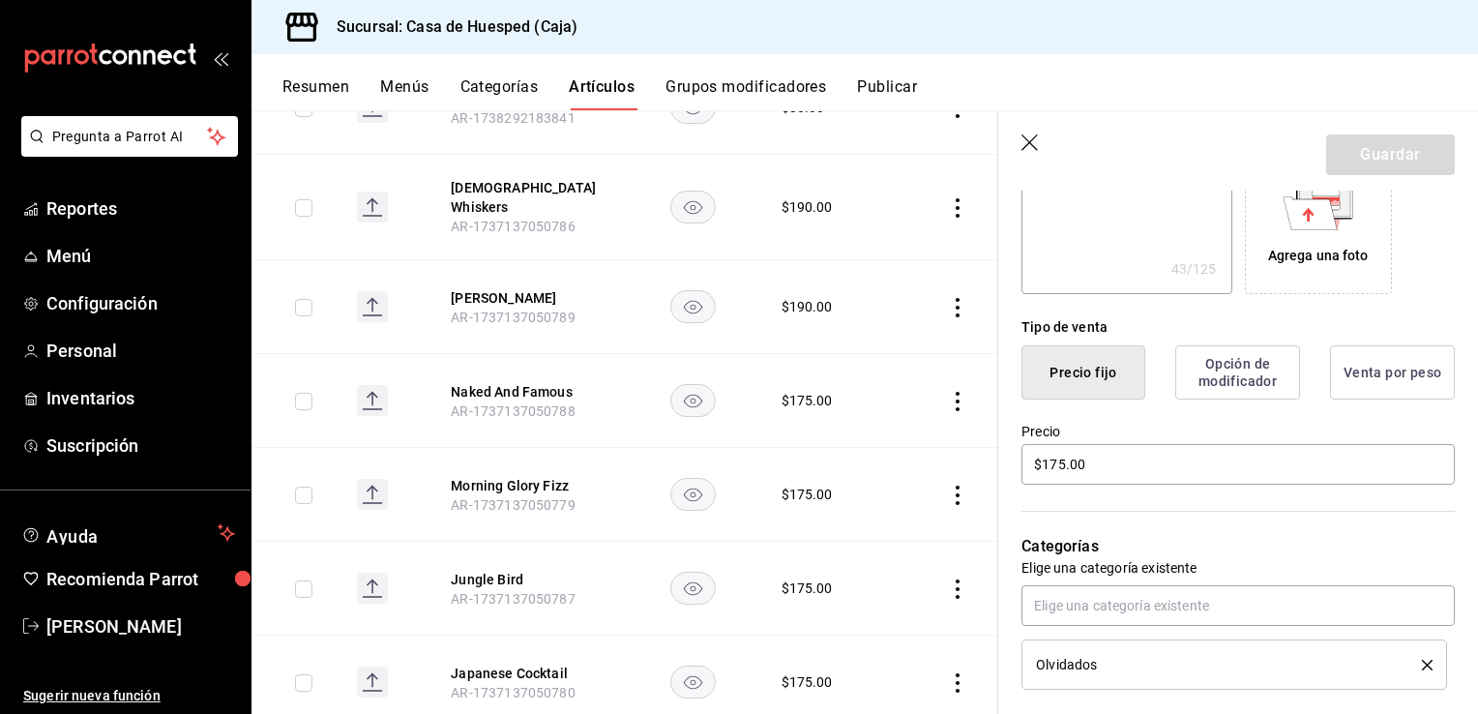
scroll to position [387, 0]
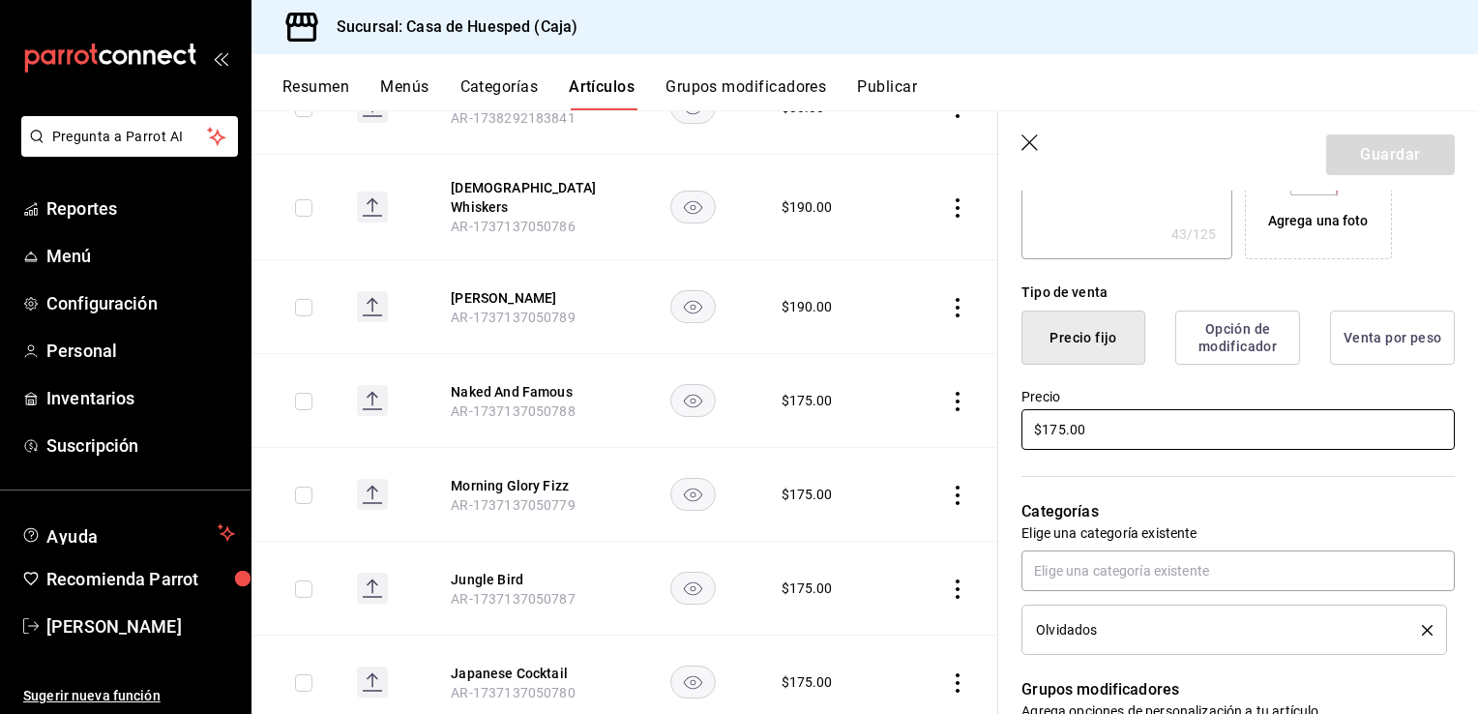
click at [1142, 432] on input "$175.00" at bounding box center [1238, 429] width 433 height 41
type input "$19.00"
type textarea "x"
type input "$190.00"
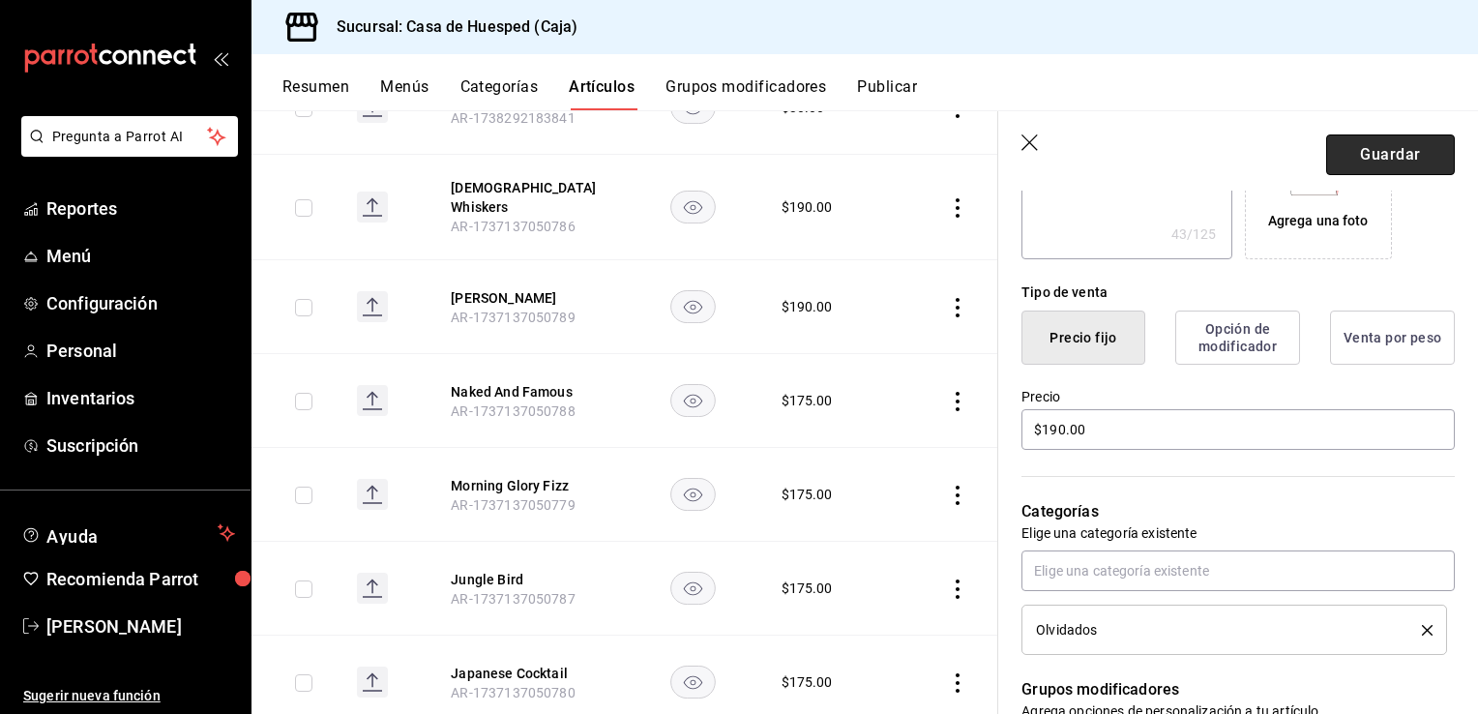
click at [1389, 157] on button "Guardar" at bounding box center [1390, 154] width 129 height 41
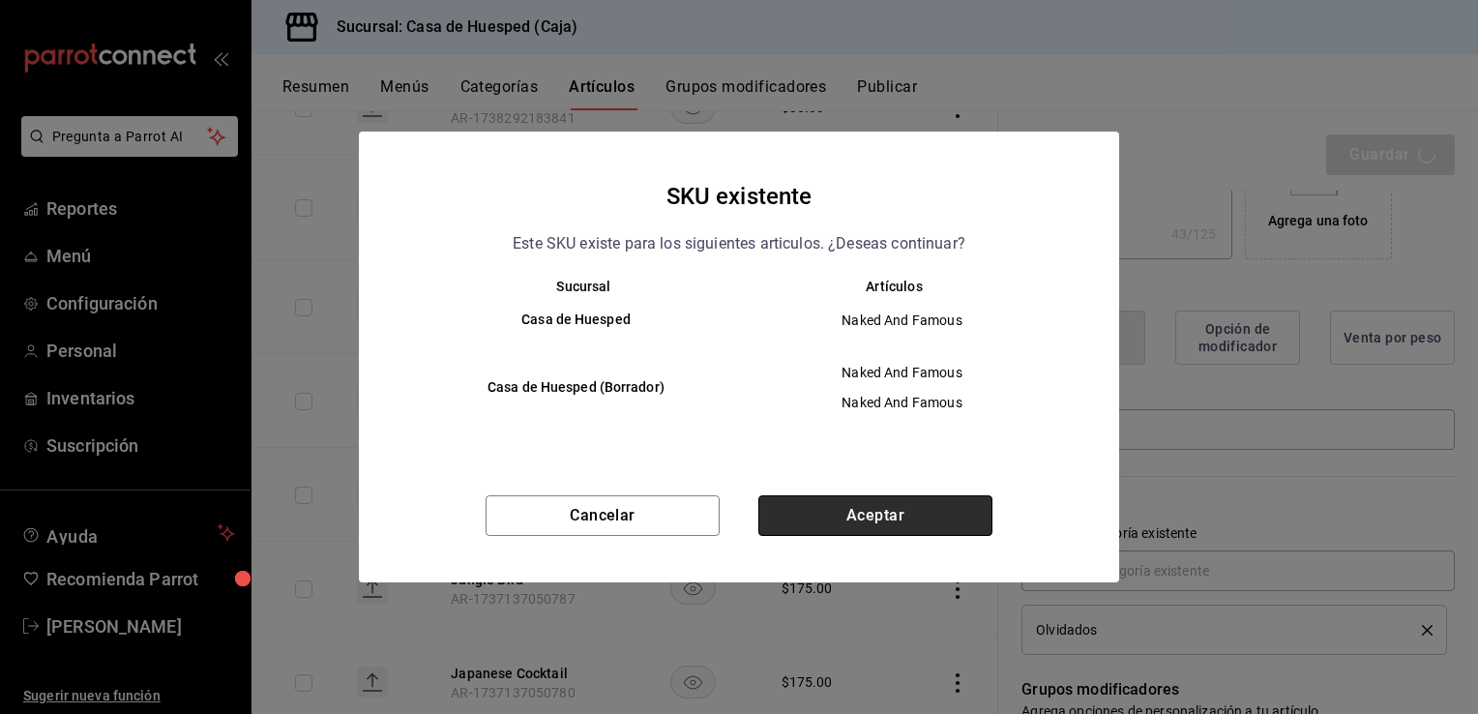
click at [837, 520] on button "Aceptar" at bounding box center [875, 515] width 234 height 41
type textarea "x"
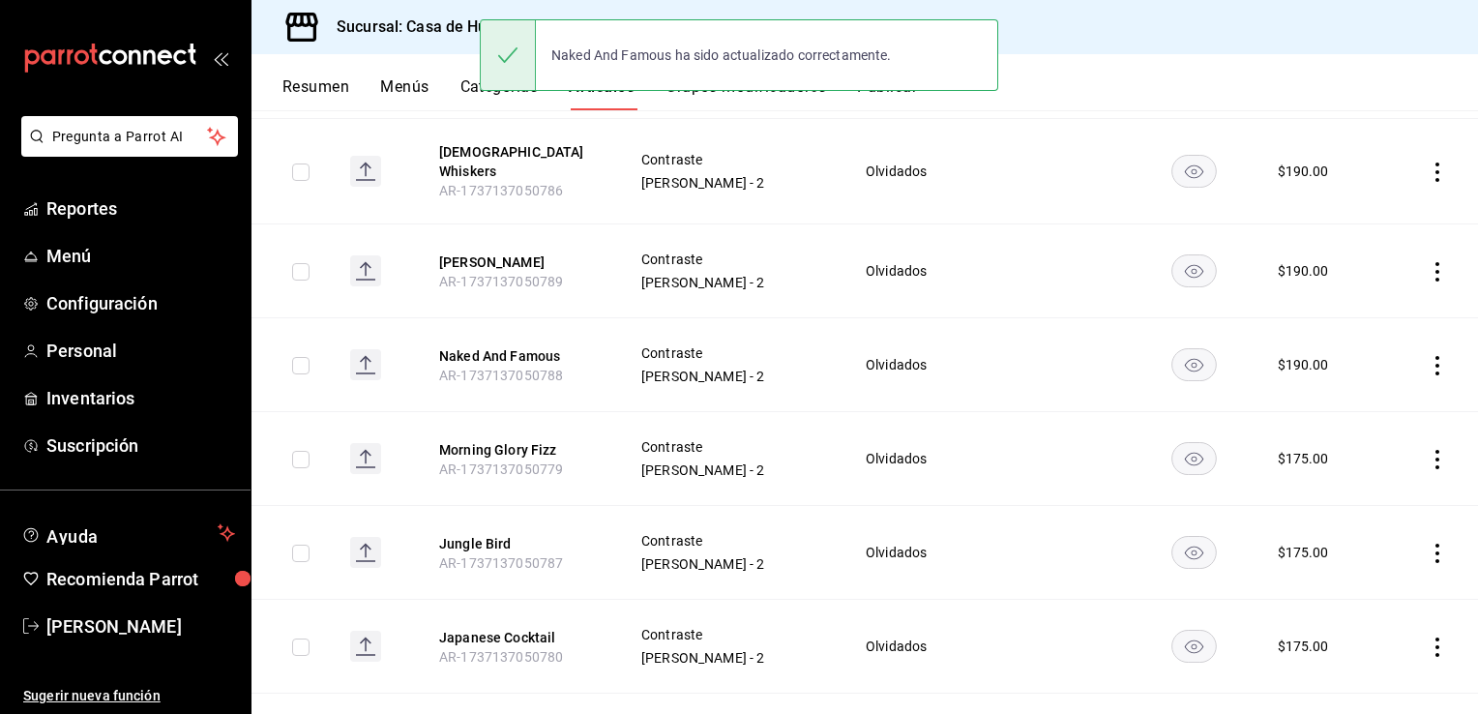
scroll to position [387, 0]
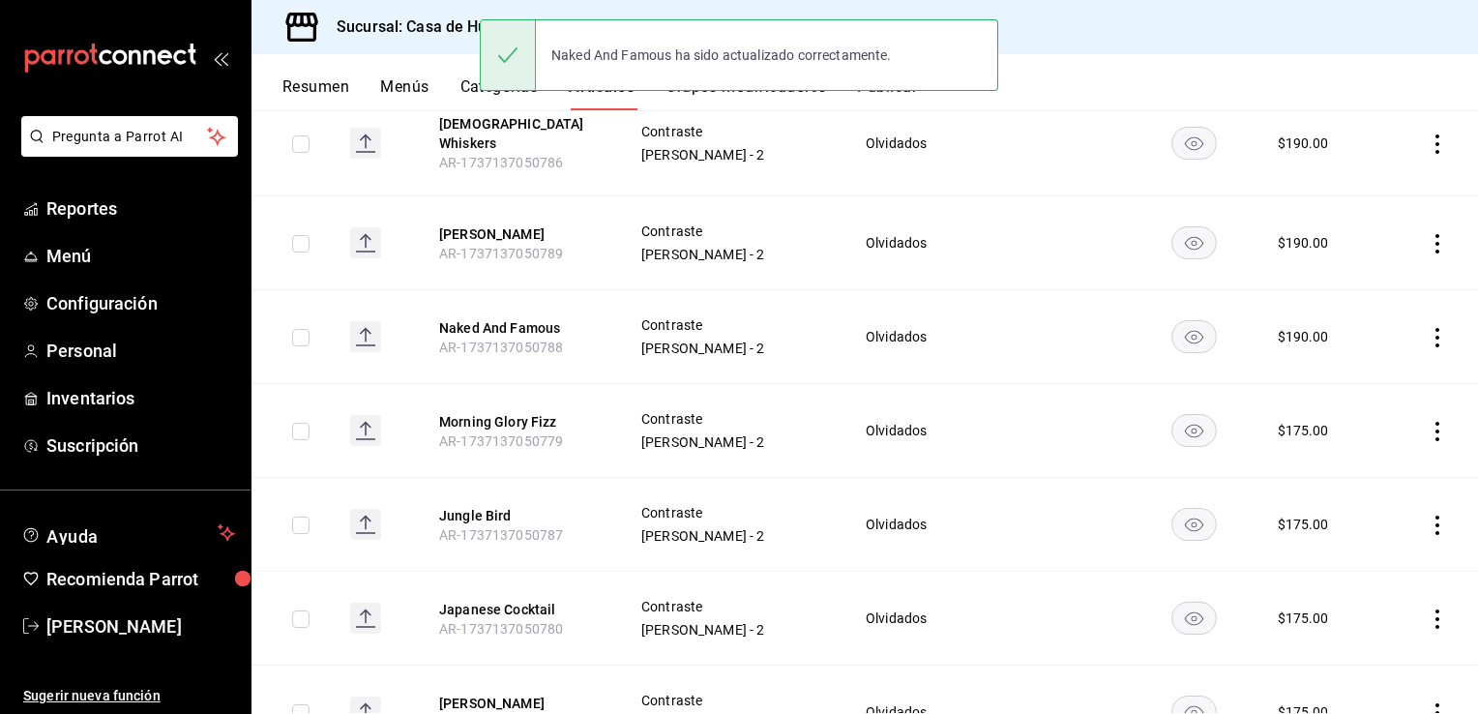
click at [1434, 420] on td at bounding box center [1430, 431] width 96 height 94
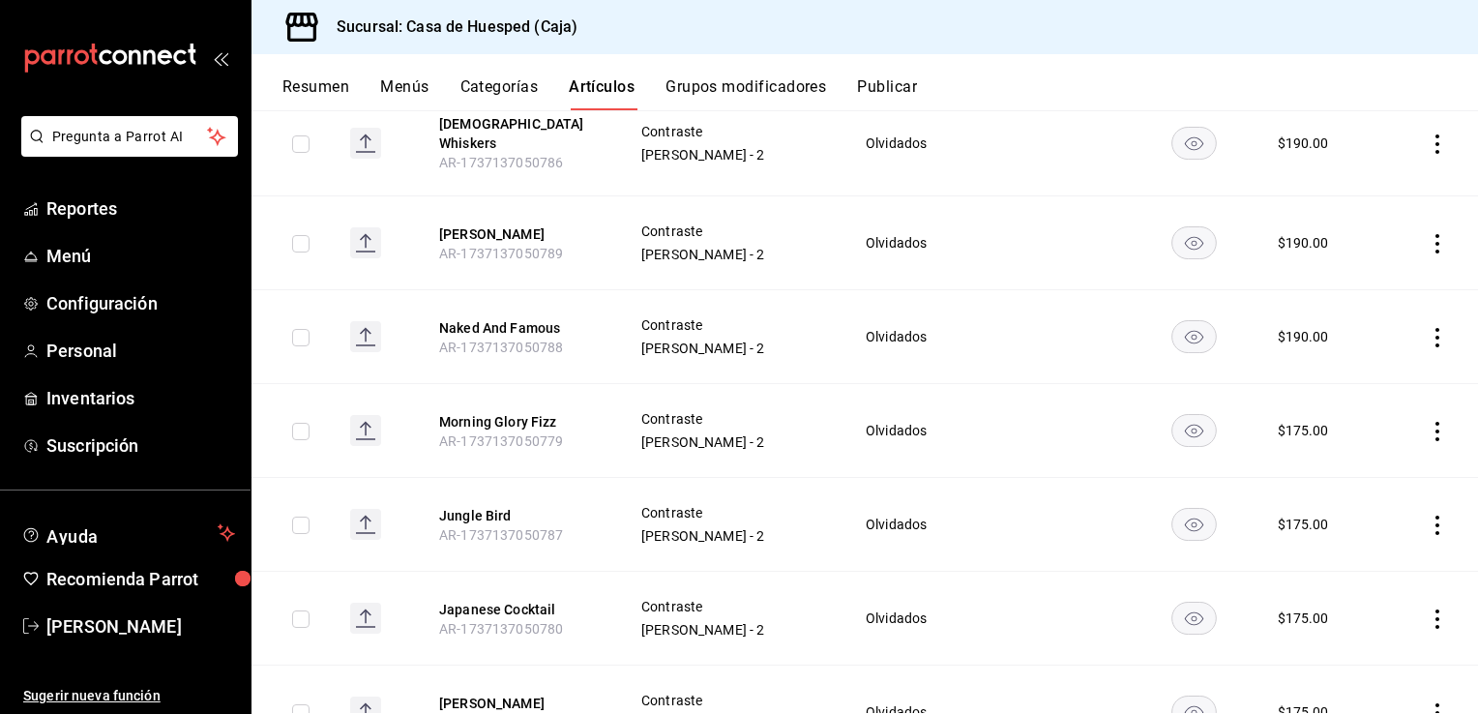
click at [1428, 424] on icon "actions" at bounding box center [1437, 431] width 19 height 19
click at [1316, 461] on icon at bounding box center [1316, 464] width 17 height 17
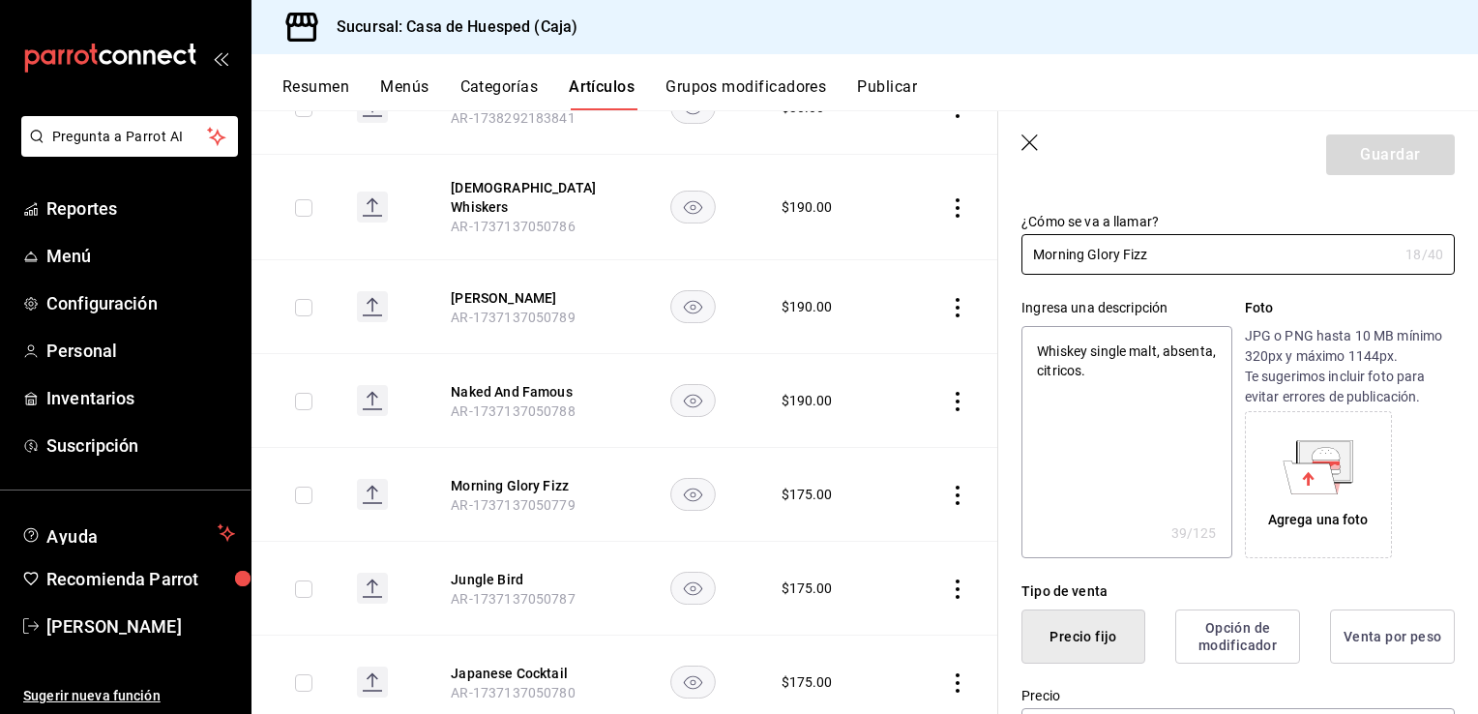
scroll to position [290, 0]
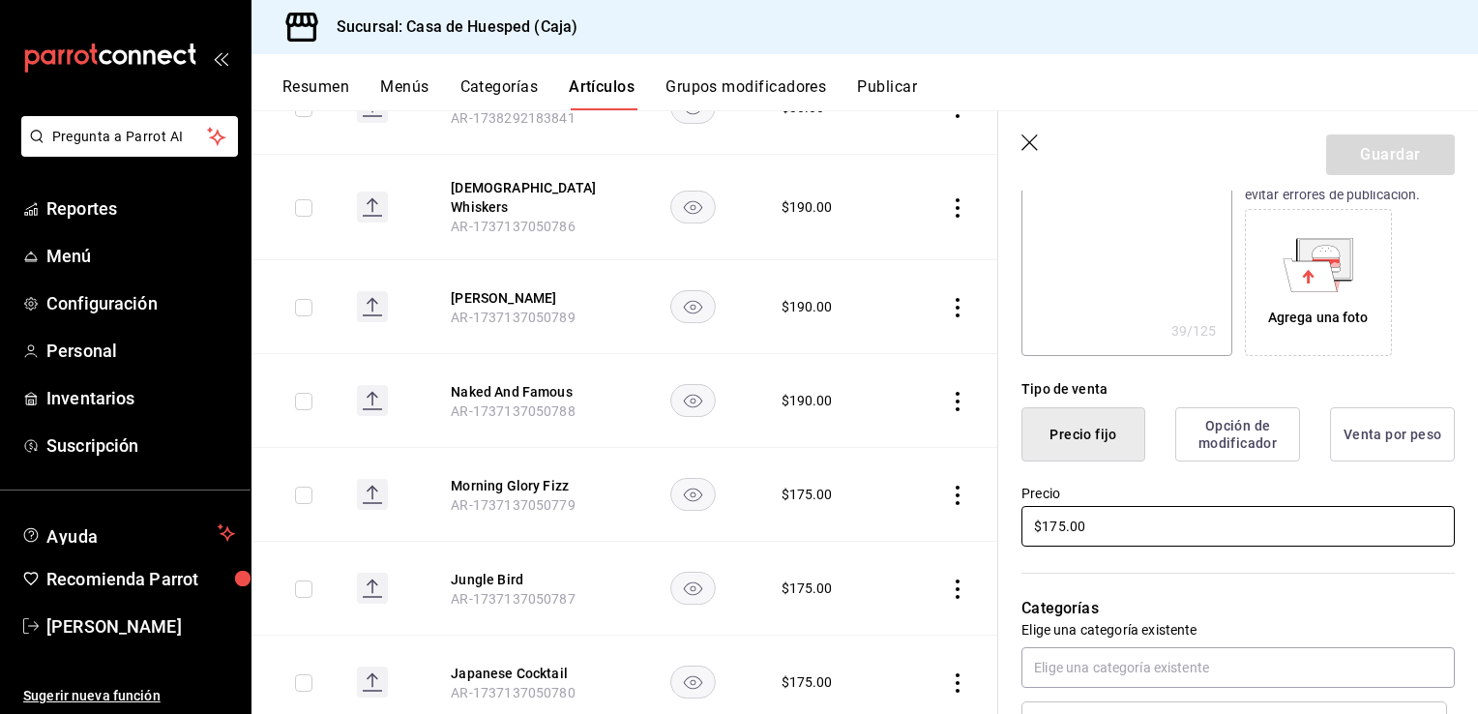
click at [1128, 519] on input "$175.00" at bounding box center [1238, 526] width 433 height 41
type textarea "x"
type input "$1.00"
type textarea "x"
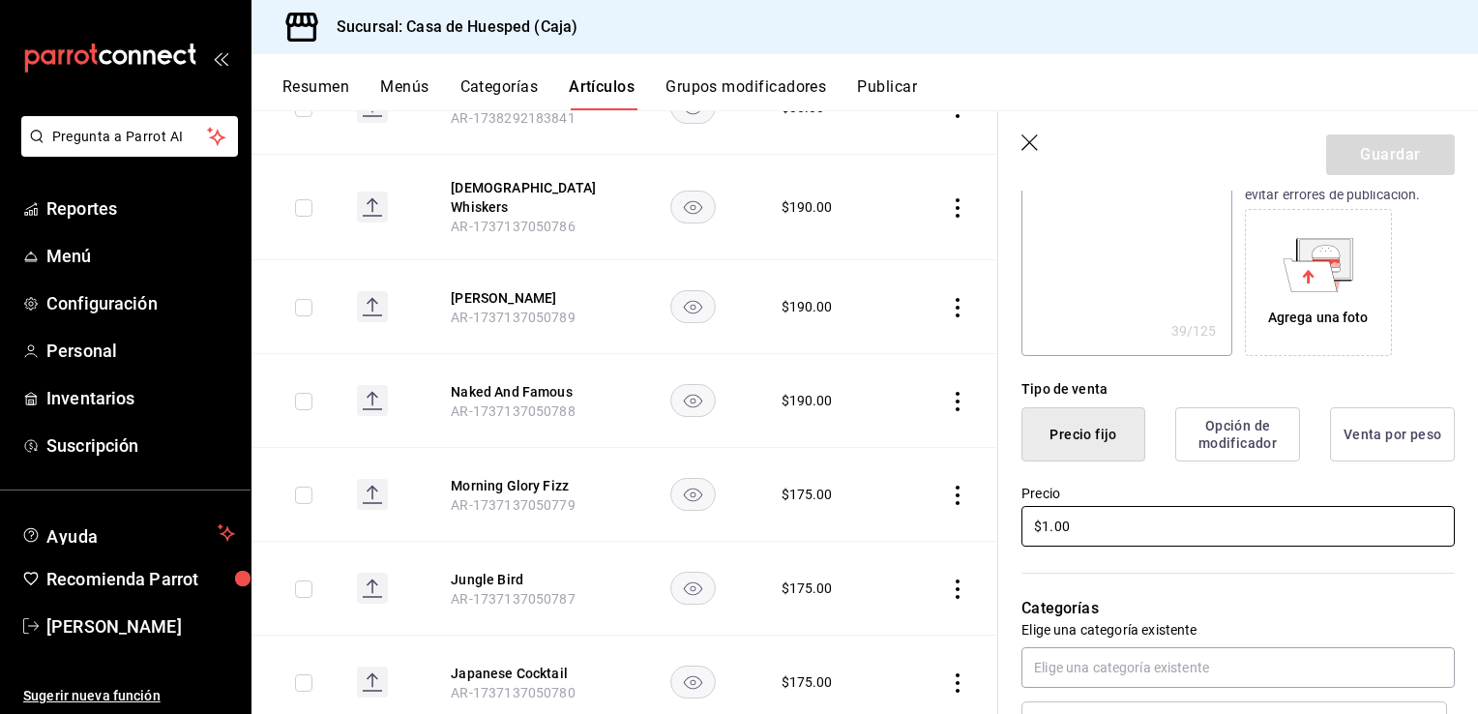
type input "$19.00"
type textarea "x"
type input "$190.00"
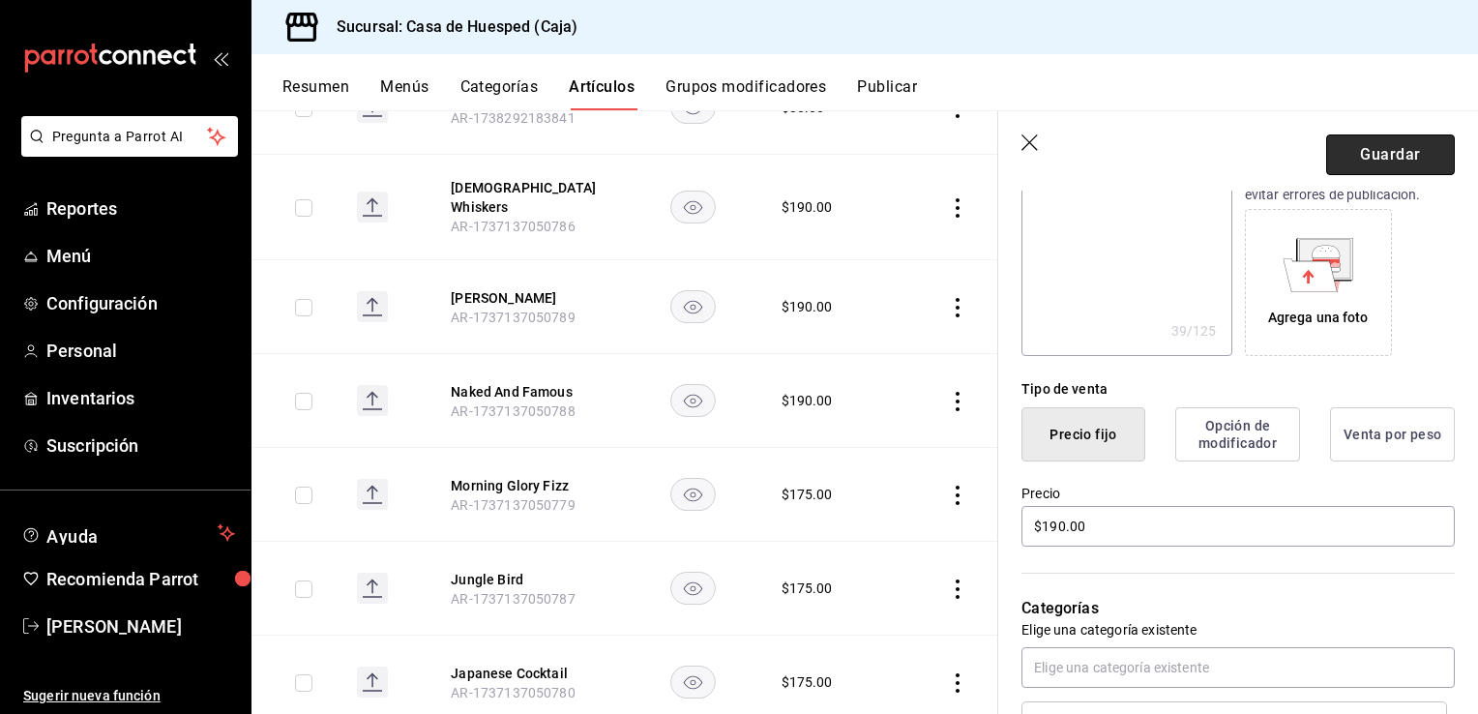
click at [1413, 145] on button "Guardar" at bounding box center [1390, 154] width 129 height 41
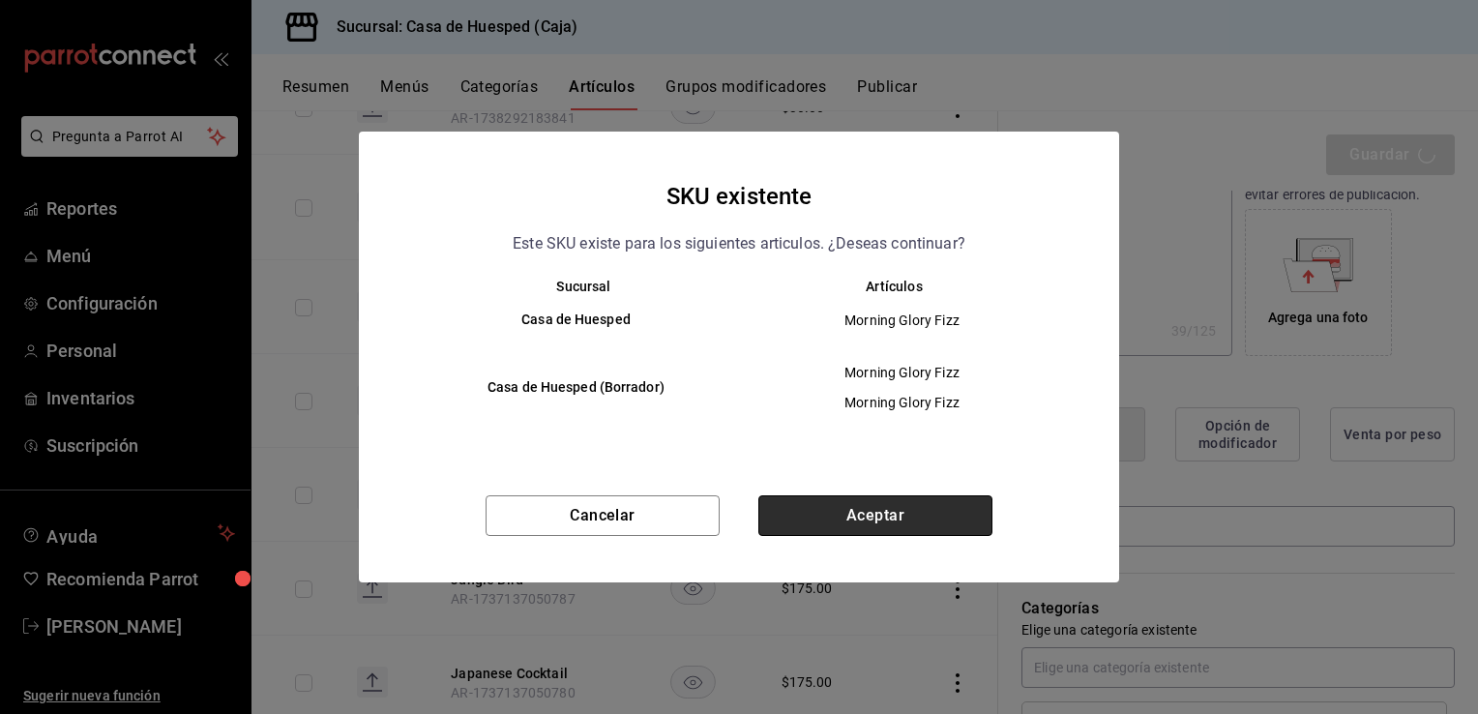
click at [956, 510] on button "Aceptar" at bounding box center [875, 515] width 234 height 41
type textarea "x"
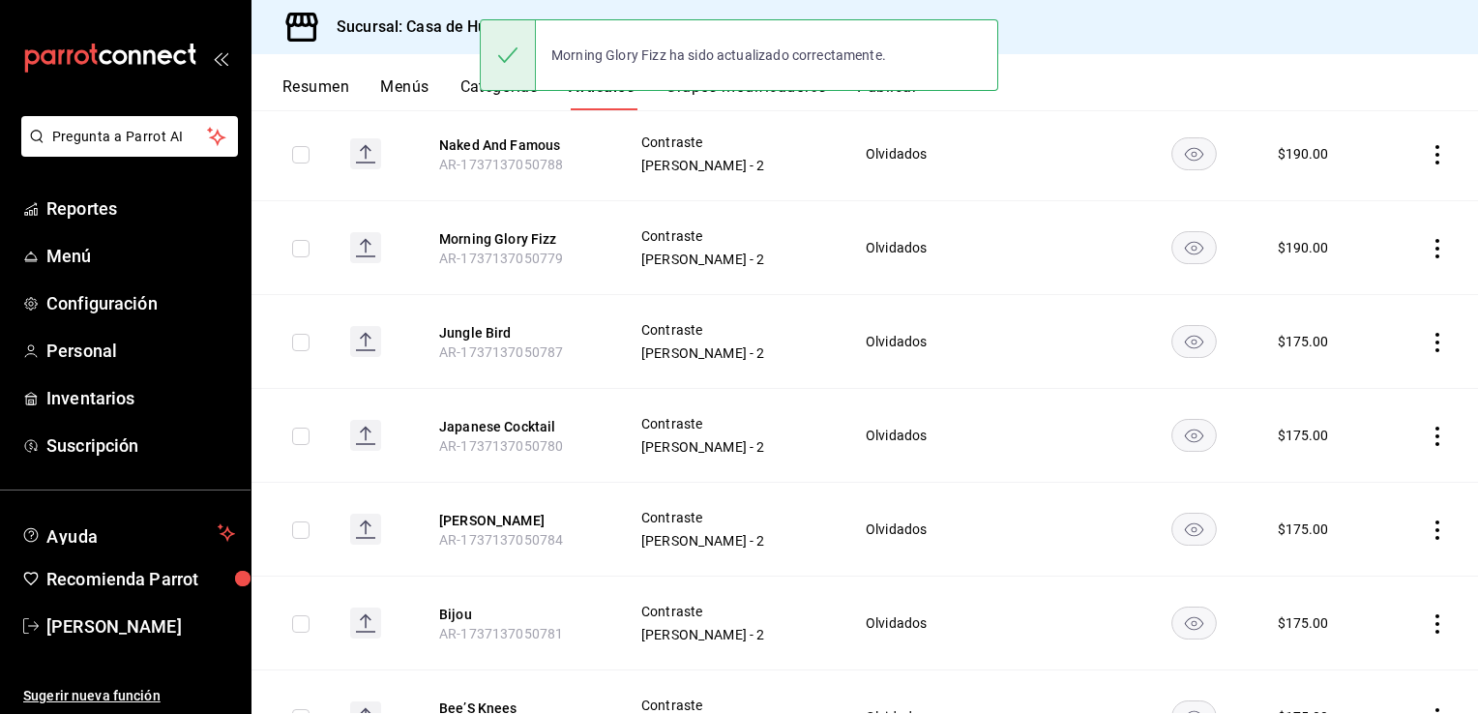
scroll to position [580, 0]
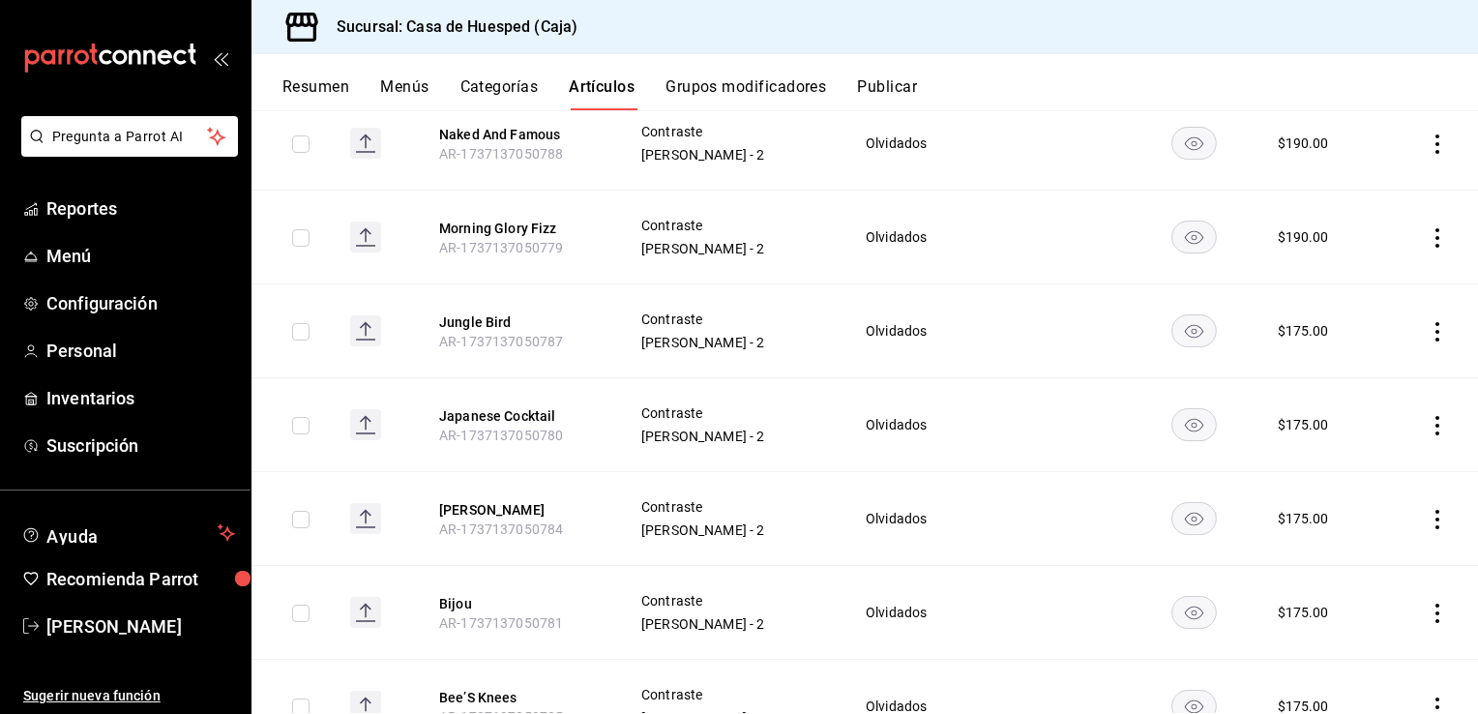
click at [1428, 322] on icon "actions" at bounding box center [1437, 331] width 19 height 19
click at [1381, 355] on span "Editar" at bounding box center [1365, 364] width 50 height 20
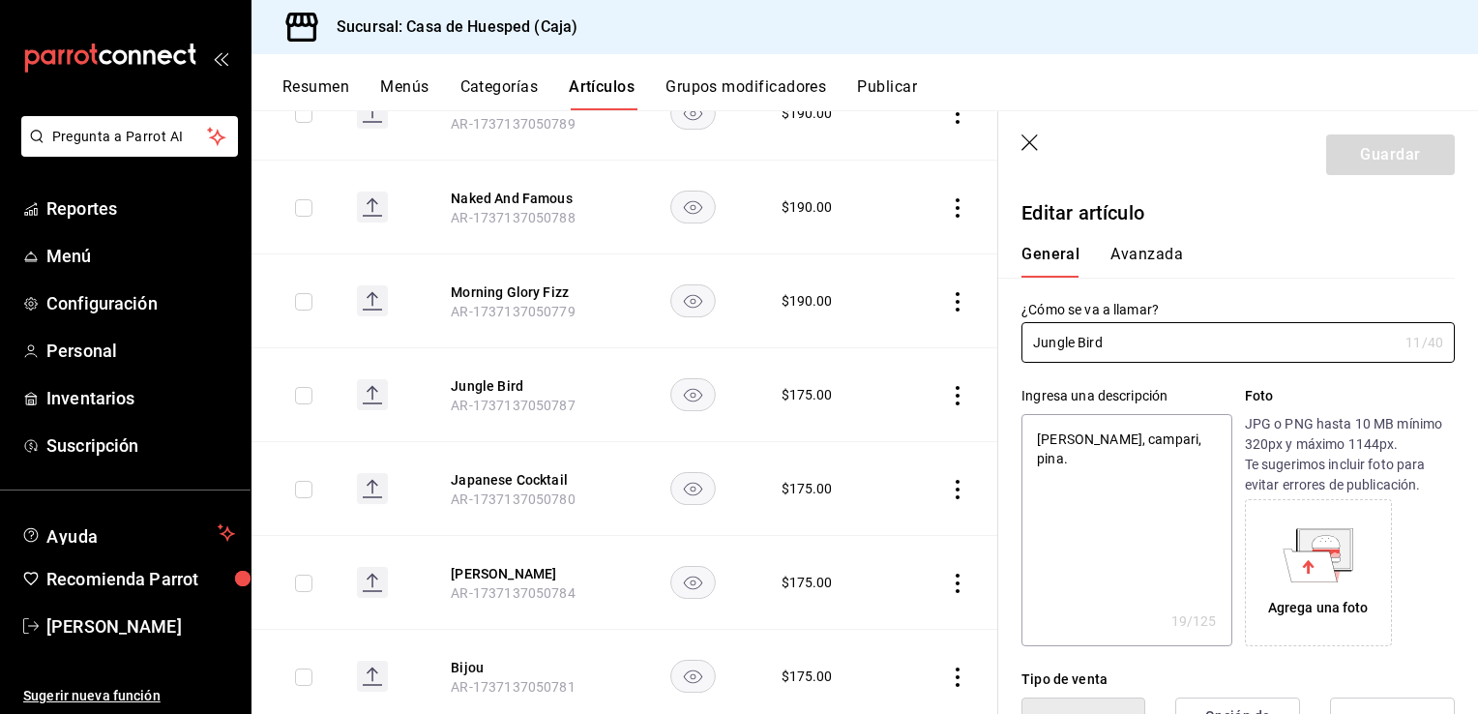
type textarea "x"
type input "$175.00"
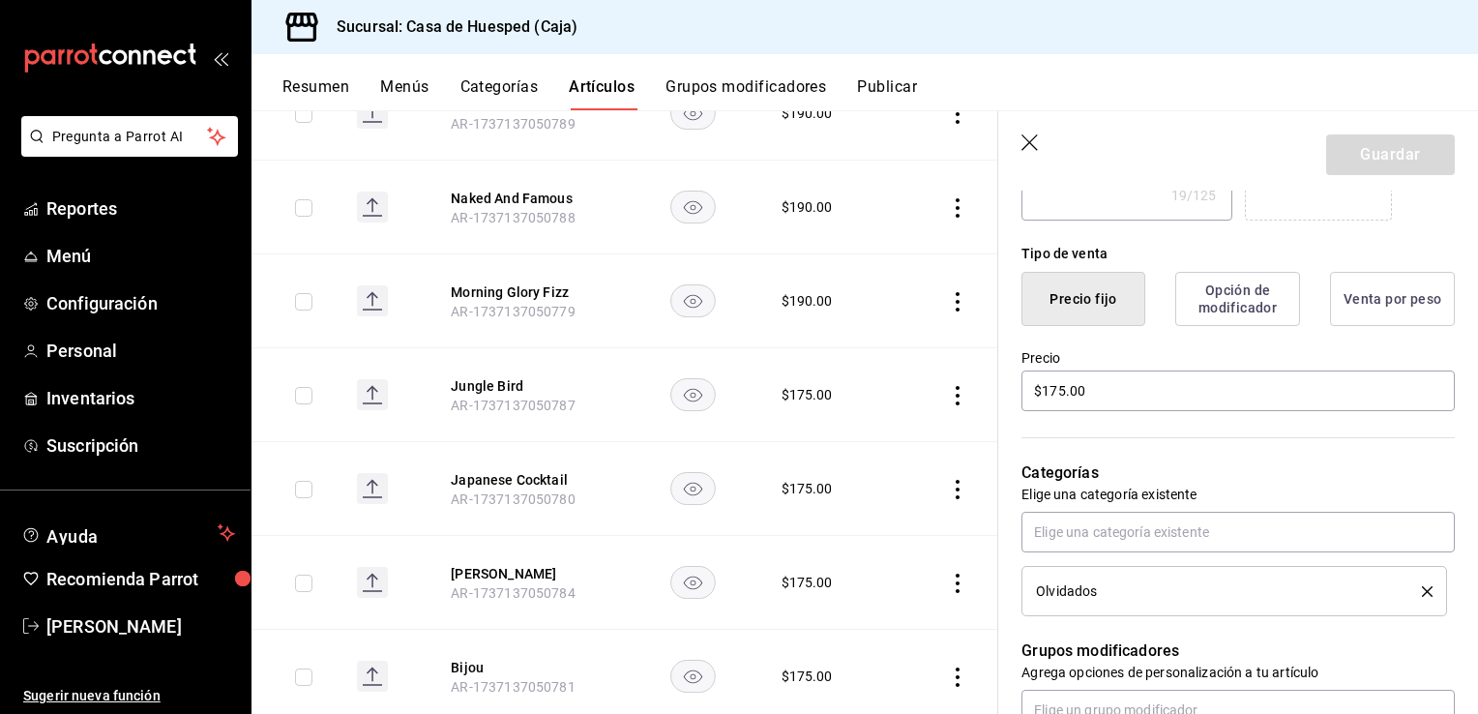
scroll to position [484, 0]
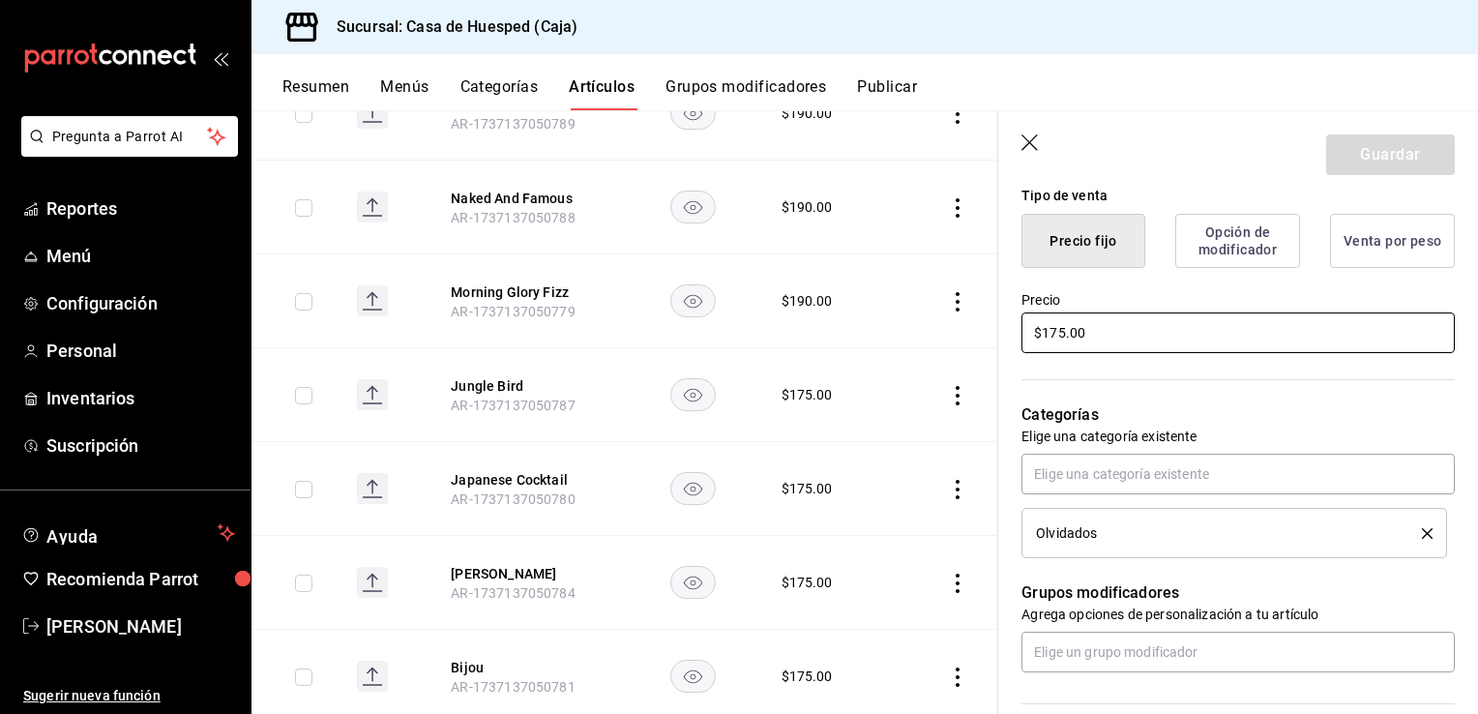
click at [1100, 339] on input "$175.00" at bounding box center [1238, 332] width 433 height 41
type textarea "x"
type input "$19.00"
type textarea "x"
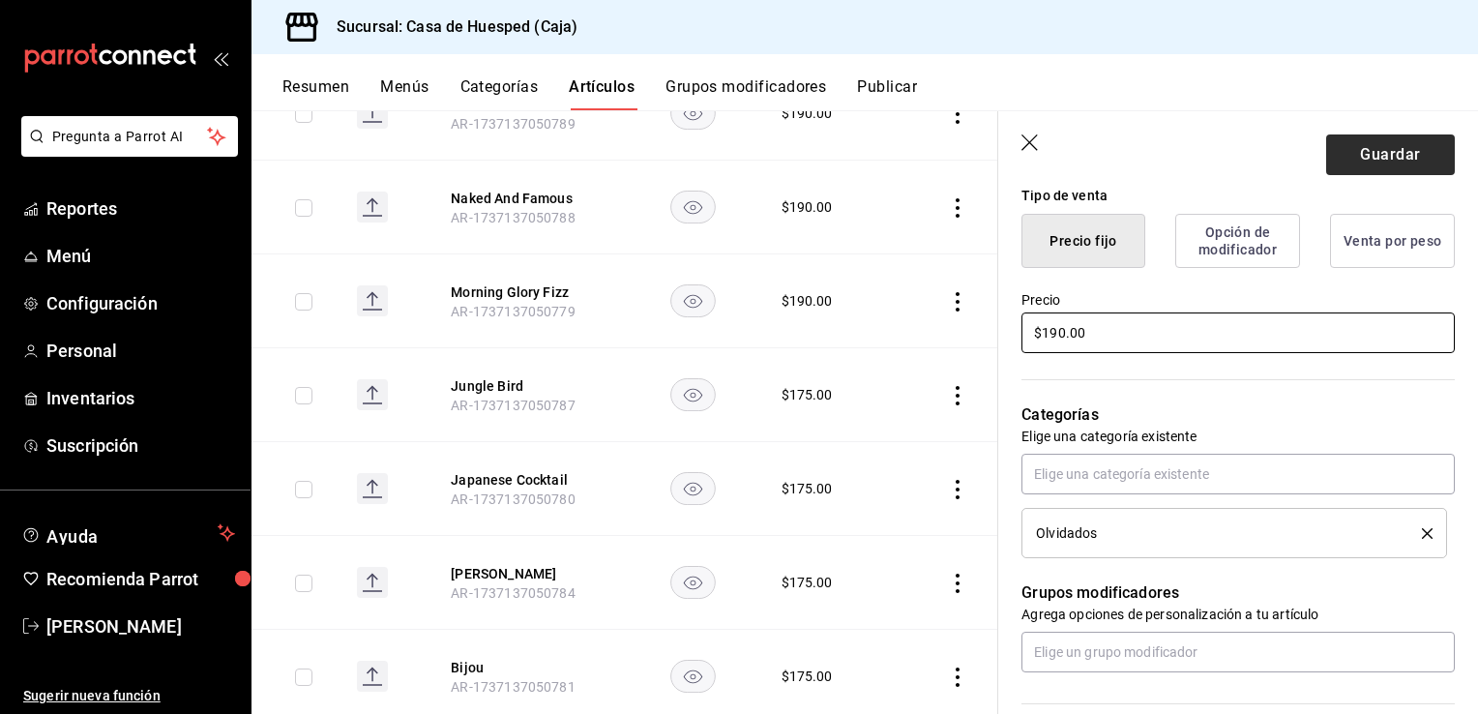
type input "$190.00"
click at [1351, 150] on button "Guardar" at bounding box center [1390, 154] width 129 height 41
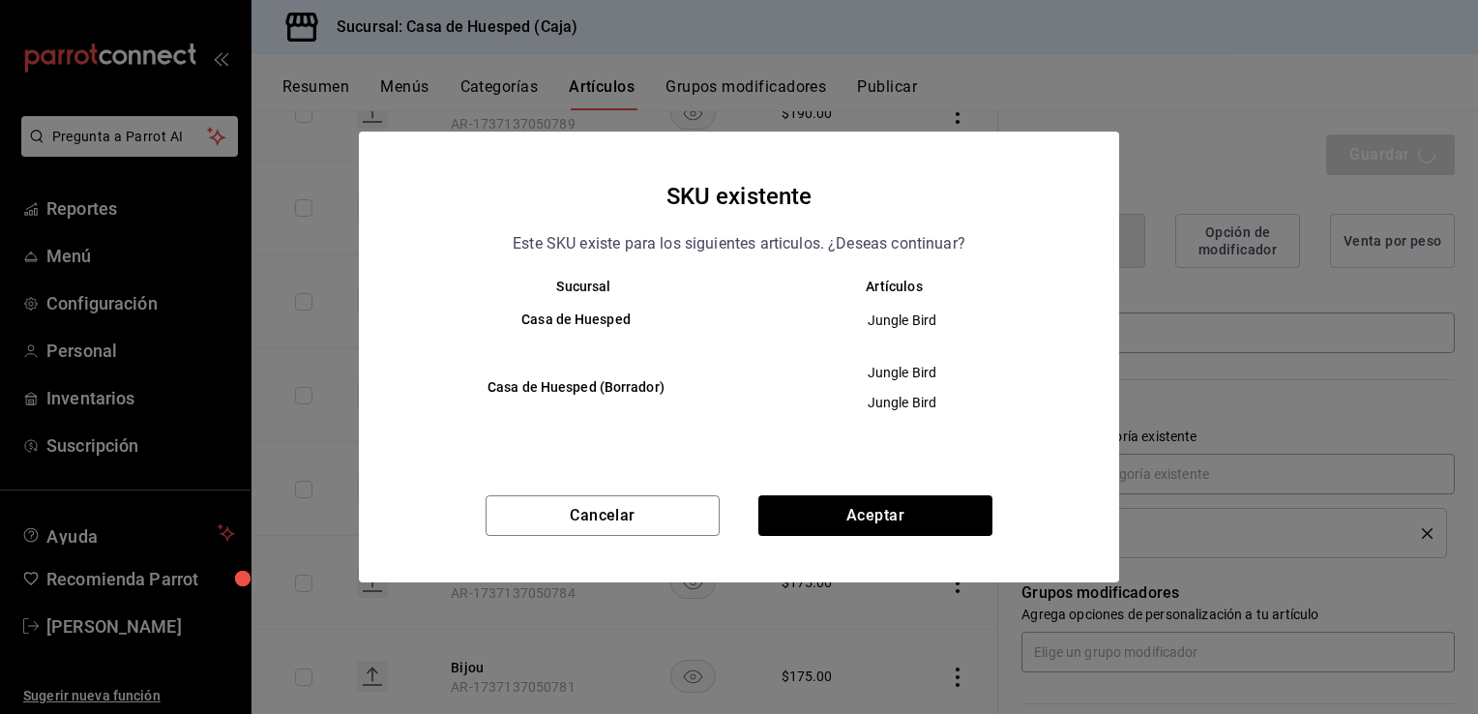
click at [959, 486] on div "SKU existente Este SKU existe para los siguientes articulos. ¿Deseas continuar?…" at bounding box center [739, 357] width 760 height 450
click at [961, 505] on button "Aceptar" at bounding box center [875, 515] width 234 height 41
type textarea "x"
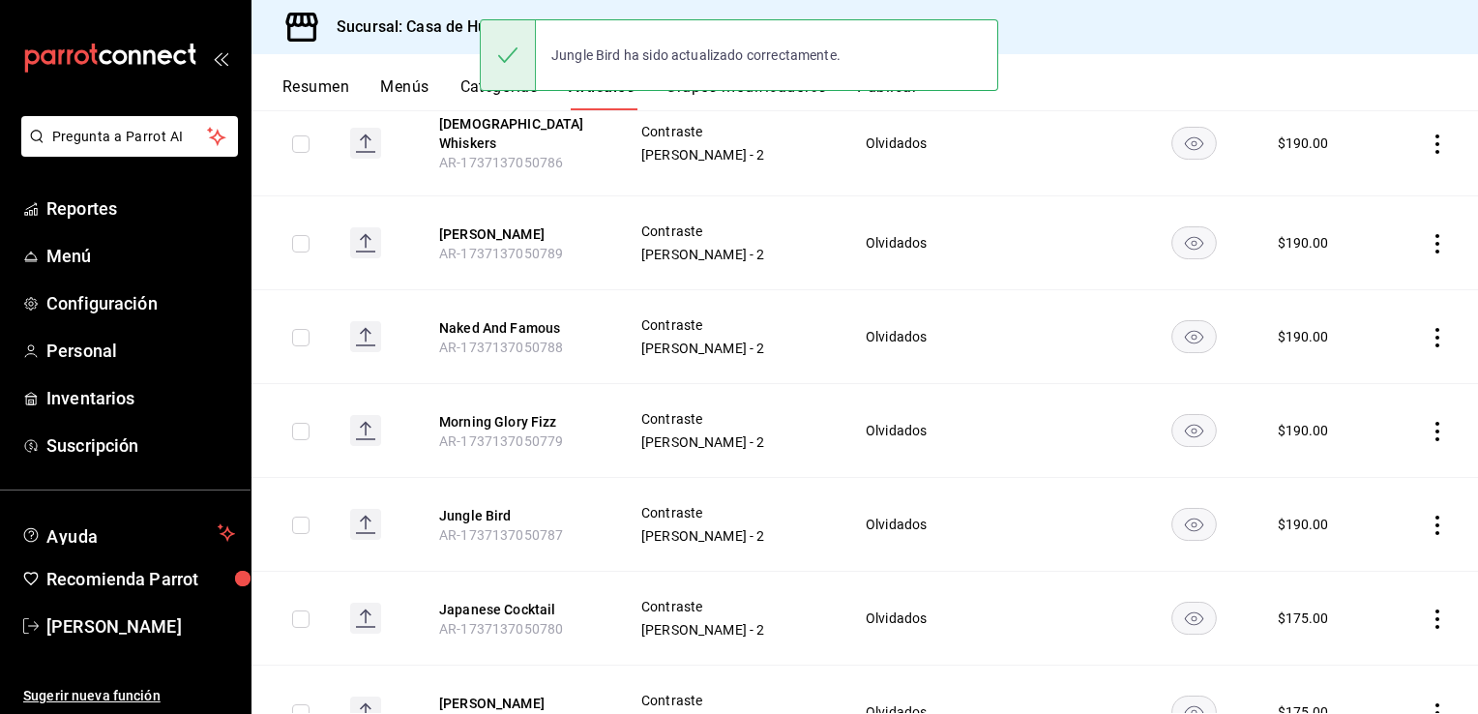
scroll to position [484, 0]
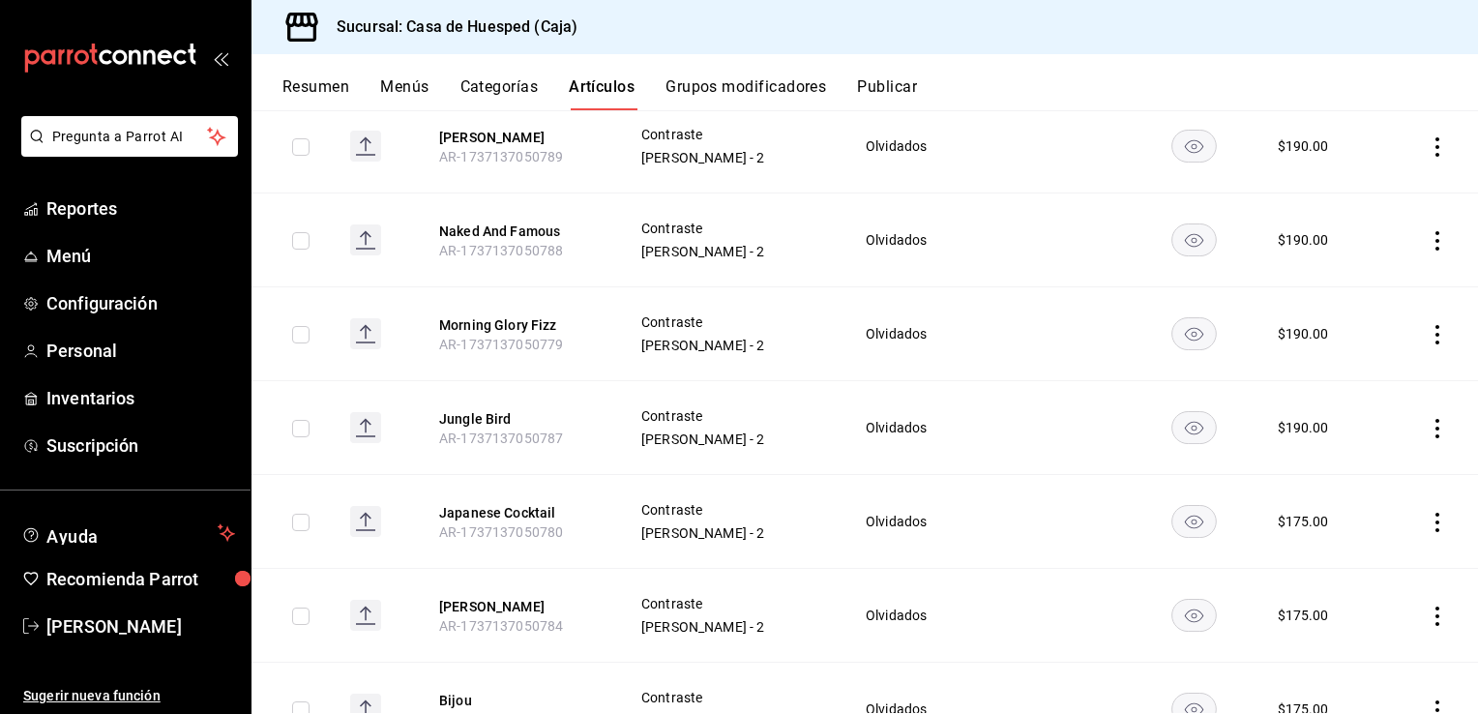
click at [1428, 513] on icon "actions" at bounding box center [1437, 522] width 19 height 19
click at [1358, 553] on span "Editar" at bounding box center [1365, 555] width 50 height 20
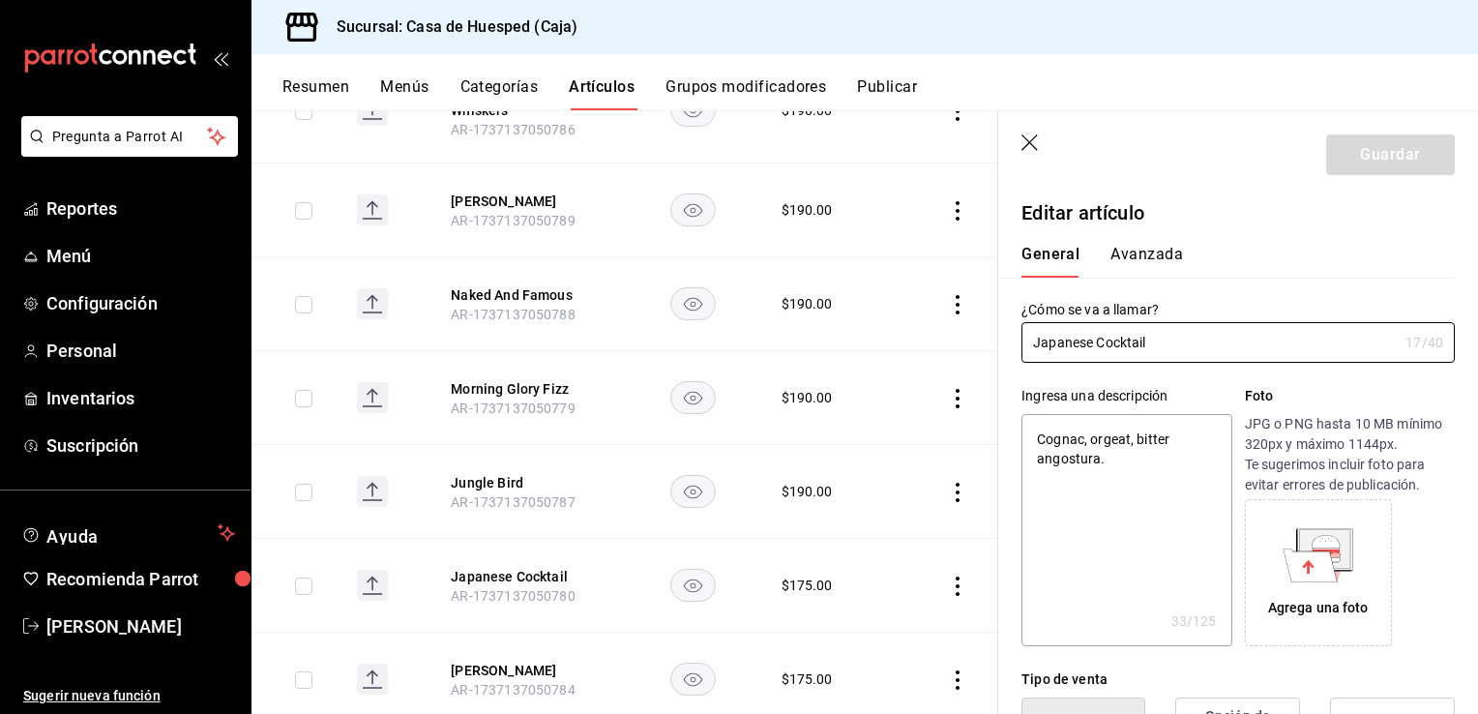
type textarea "x"
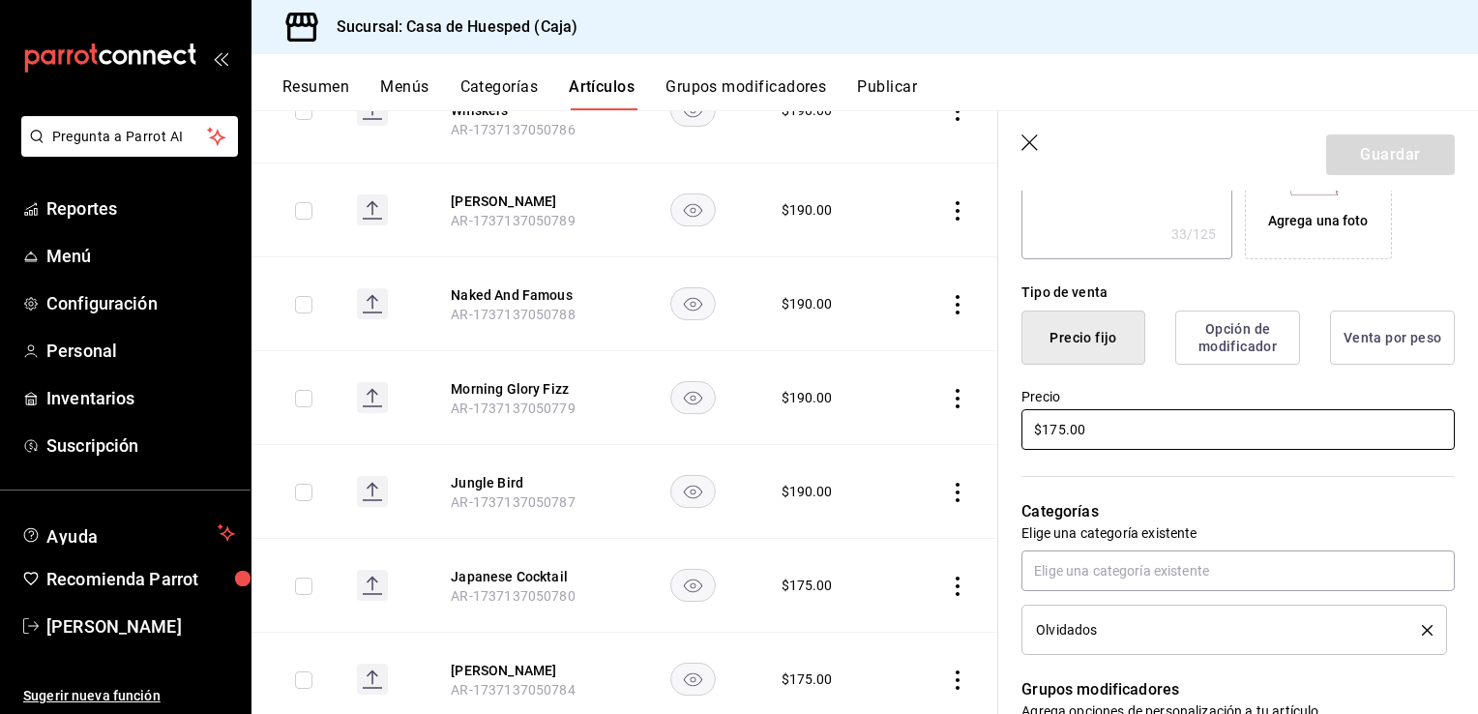
click at [1133, 439] on input "$175.00" at bounding box center [1238, 429] width 433 height 41
type input "$1.00"
type textarea "x"
type input "$19.00"
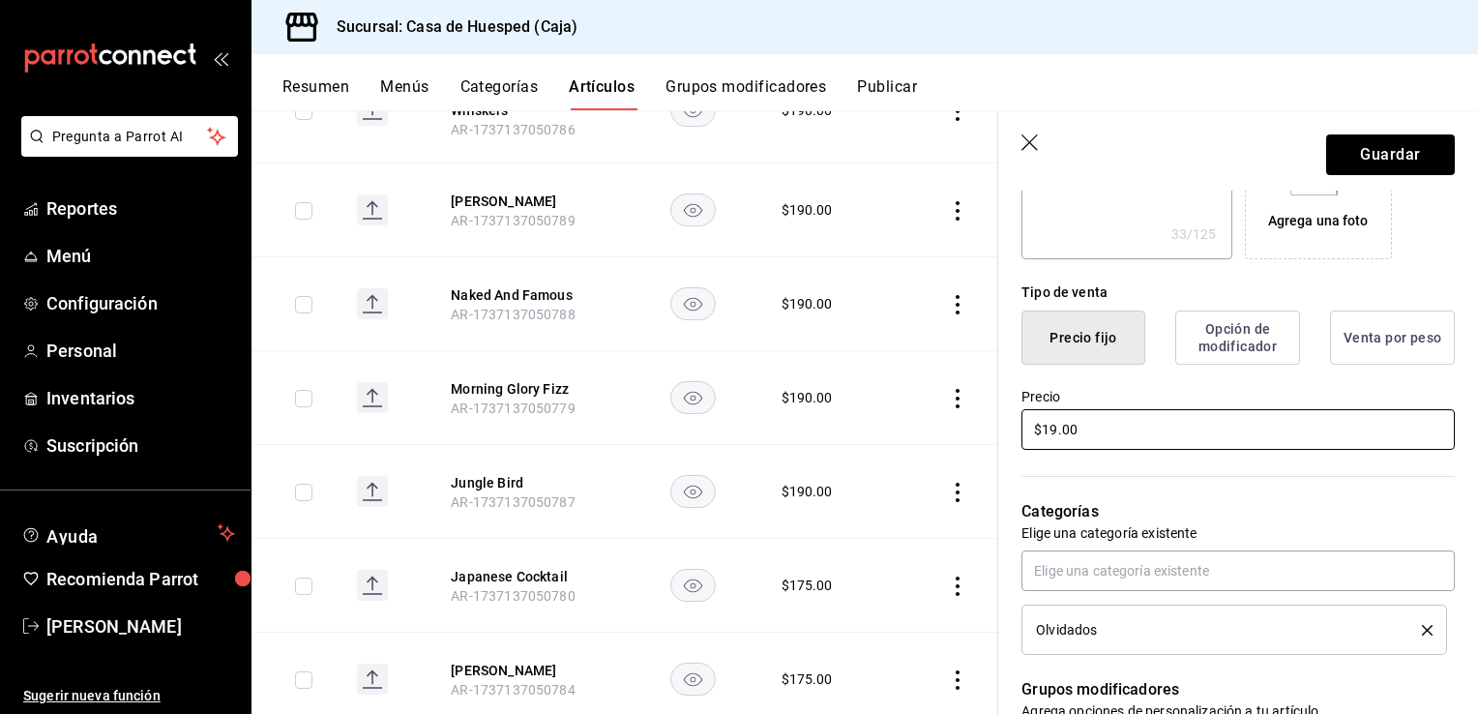
type textarea "x"
type input "$190.00"
click at [1371, 157] on button "Guardar" at bounding box center [1390, 154] width 129 height 41
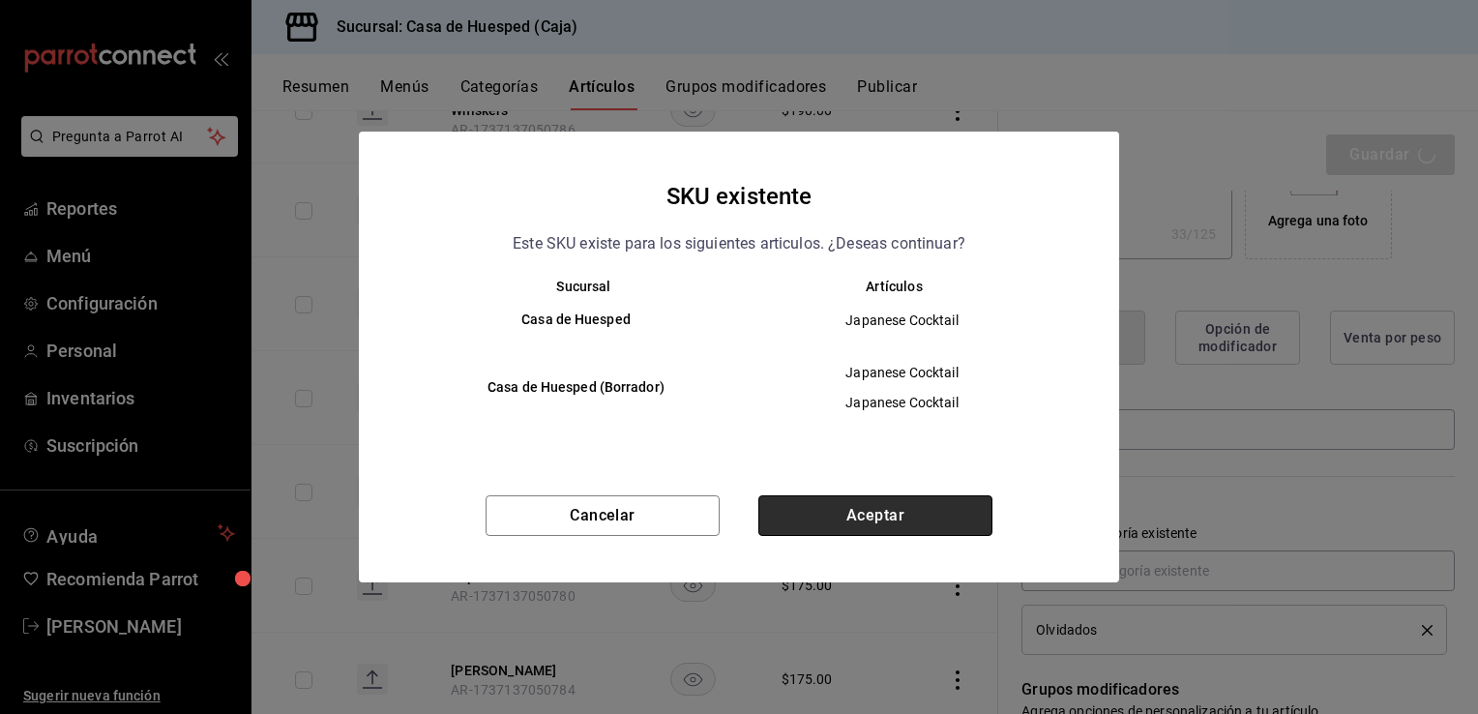
click at [851, 524] on button "Aceptar" at bounding box center [875, 515] width 234 height 41
type textarea "x"
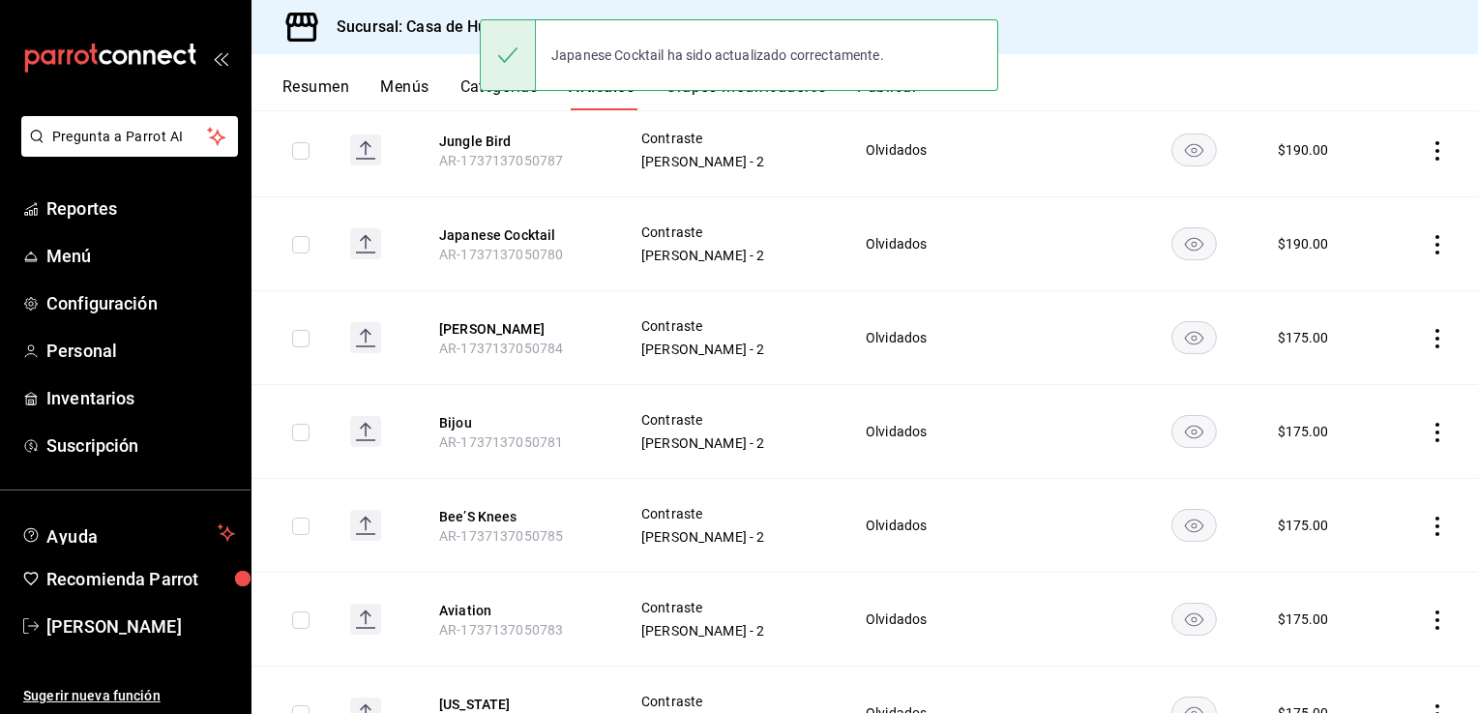
scroll to position [774, 0]
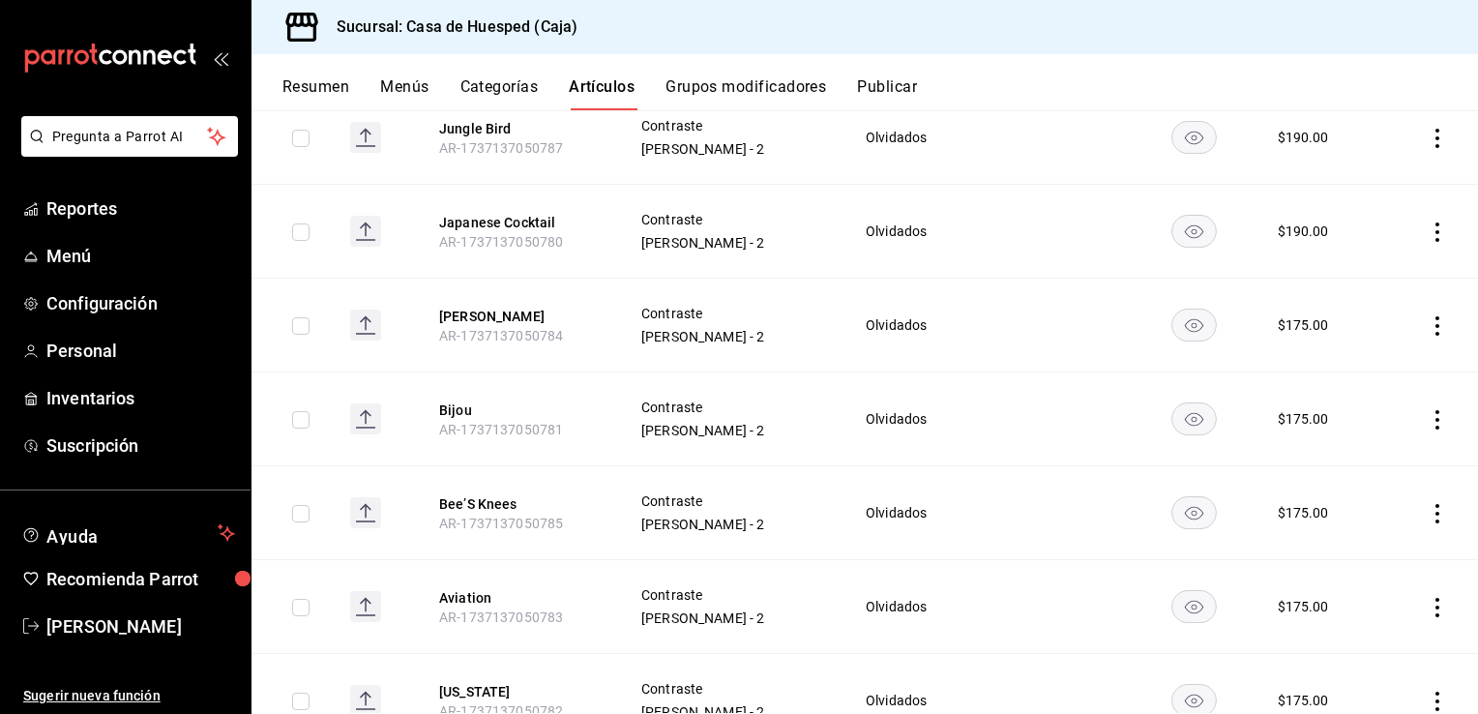
click at [1428, 316] on icon "actions" at bounding box center [1437, 325] width 19 height 19
click at [1377, 354] on span "Editar" at bounding box center [1365, 357] width 50 height 20
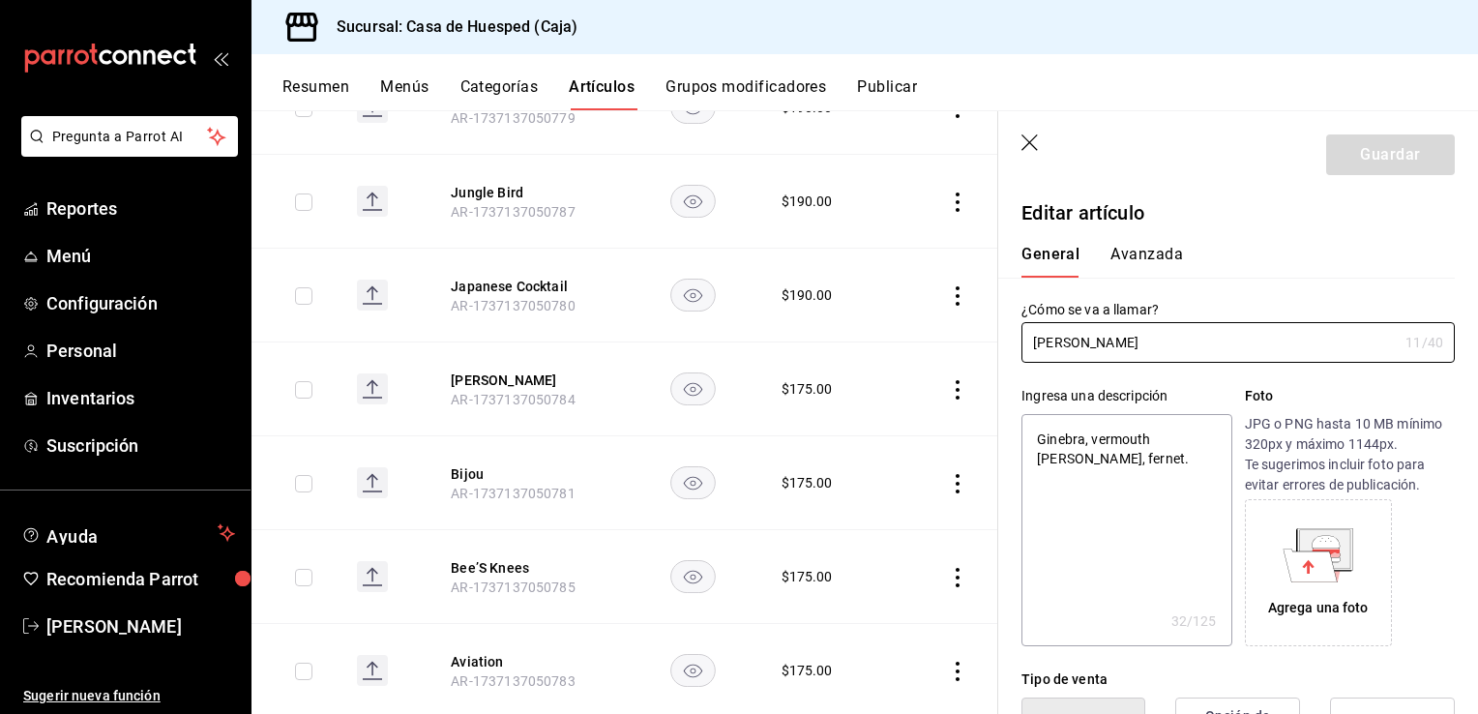
scroll to position [484, 0]
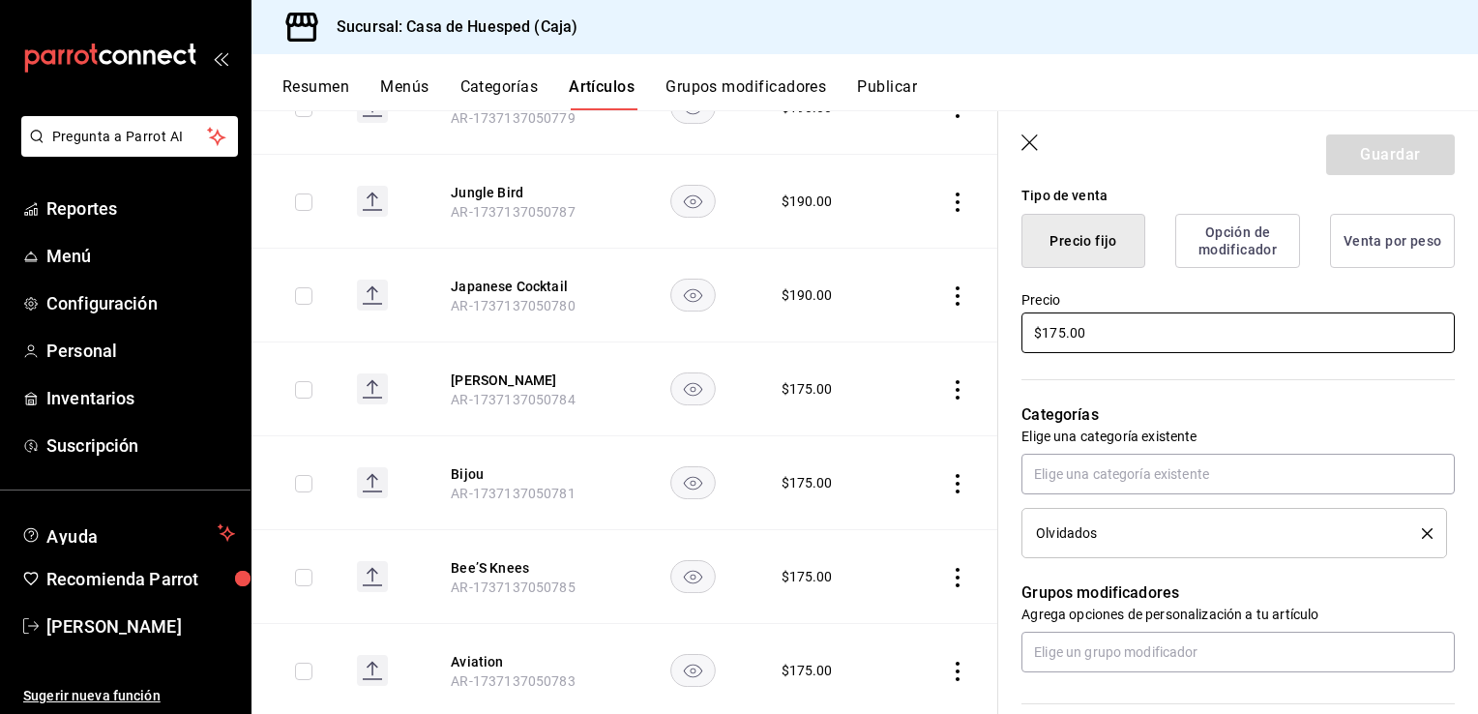
click at [1114, 331] on input "$175.00" at bounding box center [1238, 332] width 433 height 41
type input "$19.00"
type textarea "x"
type input "$190.00"
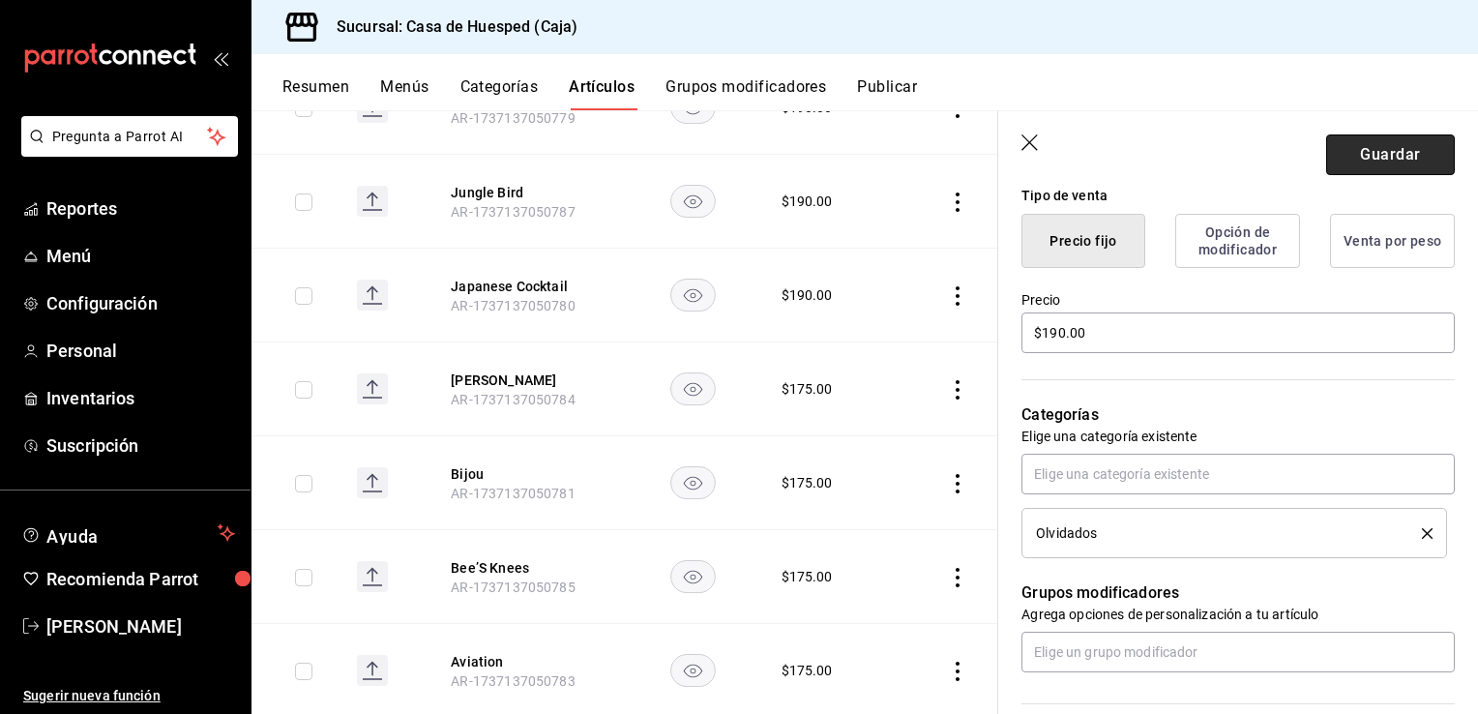
click at [1326, 163] on button "Guardar" at bounding box center [1390, 154] width 129 height 41
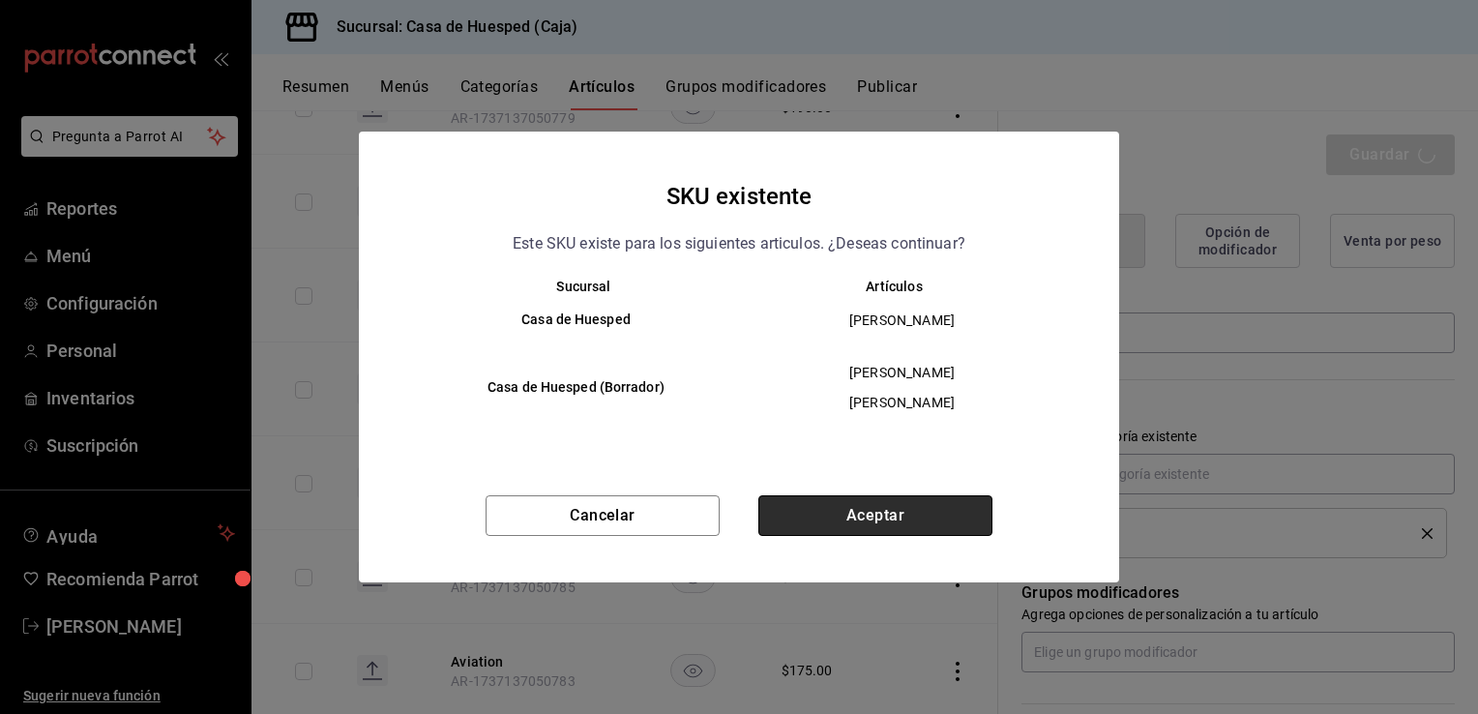
click at [897, 515] on button "Aceptar" at bounding box center [875, 515] width 234 height 41
type textarea "x"
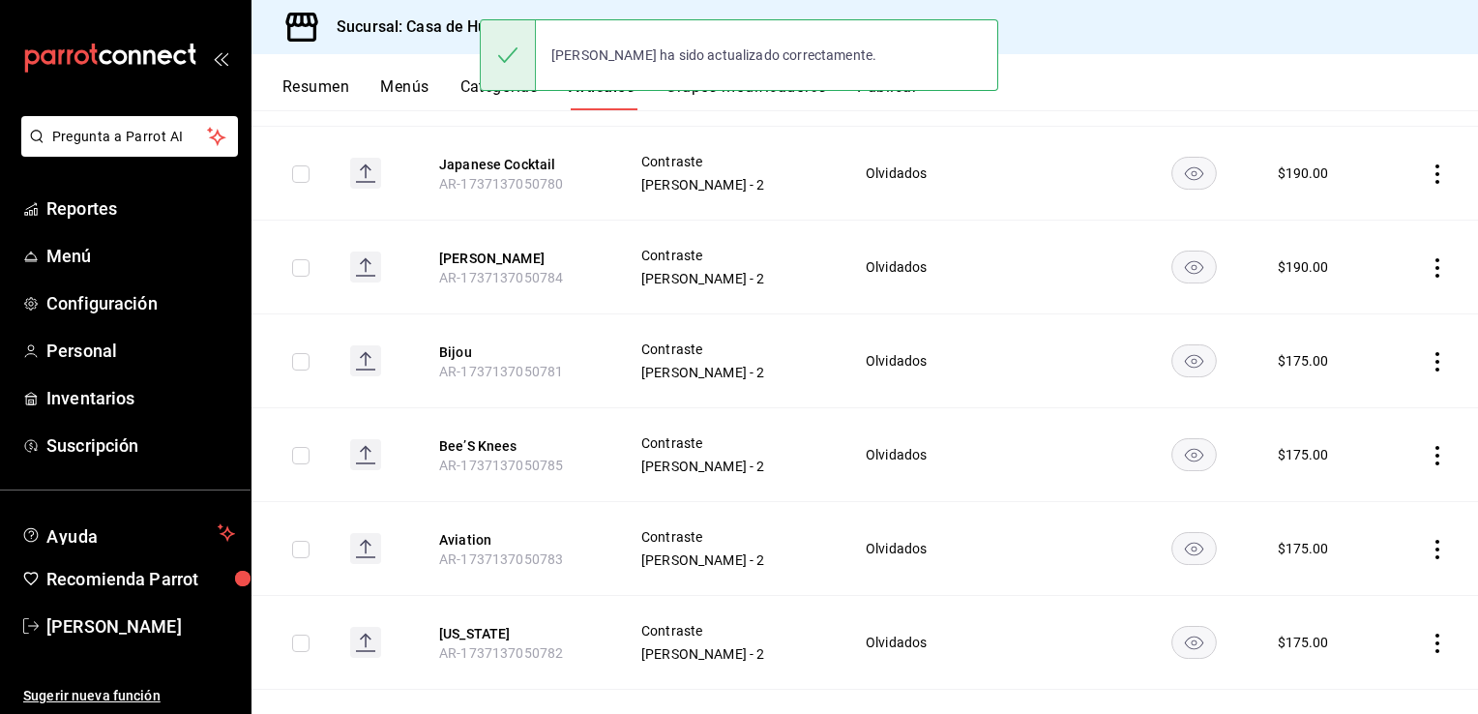
scroll to position [871, 0]
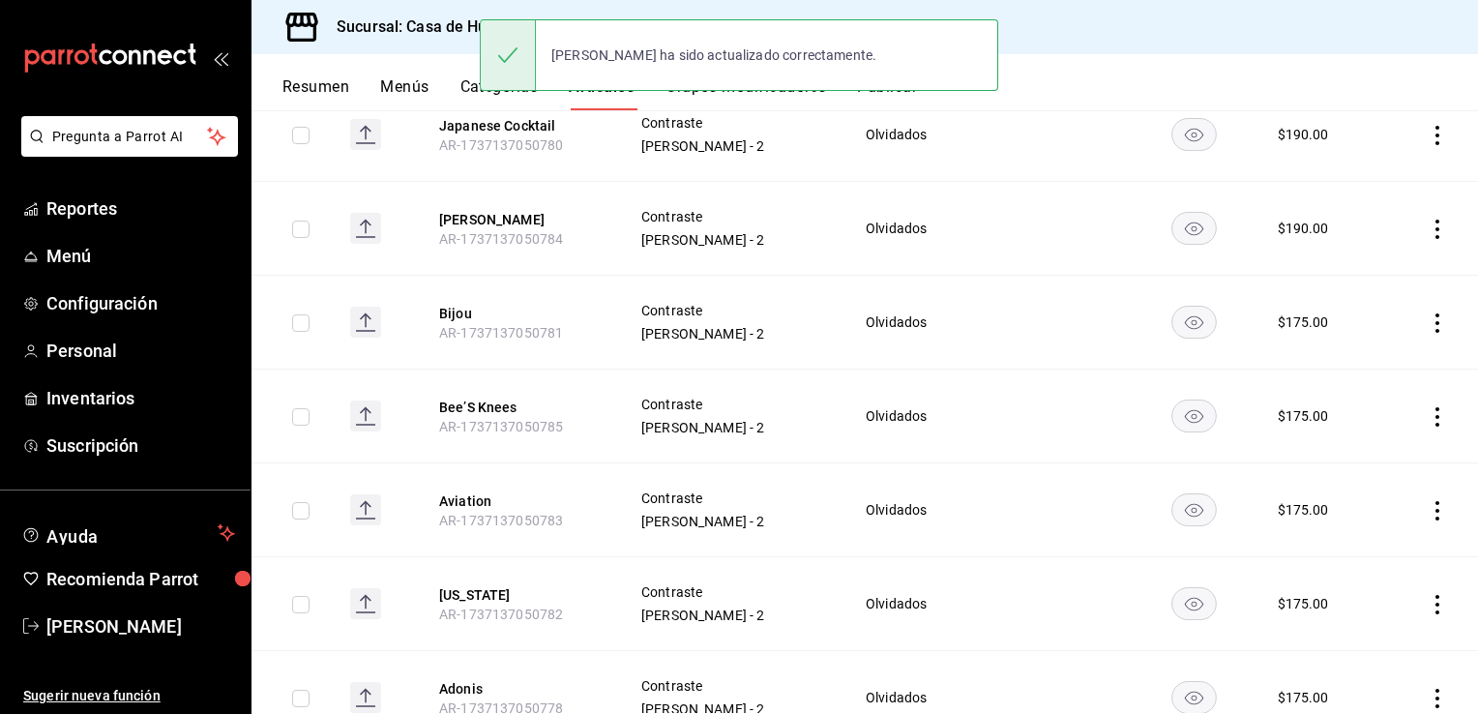
click at [1428, 313] on icon "actions" at bounding box center [1437, 322] width 19 height 19
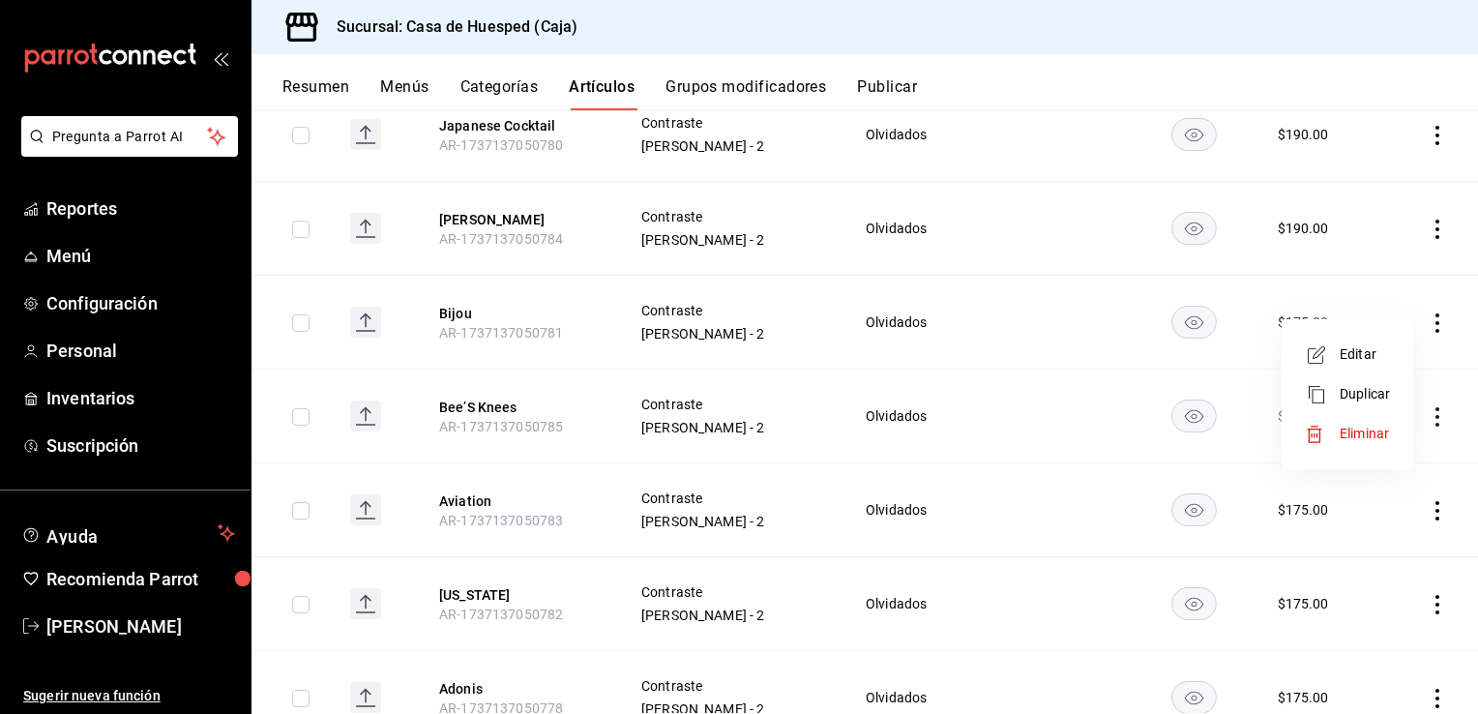
click at [1364, 354] on span "Editar" at bounding box center [1365, 354] width 50 height 20
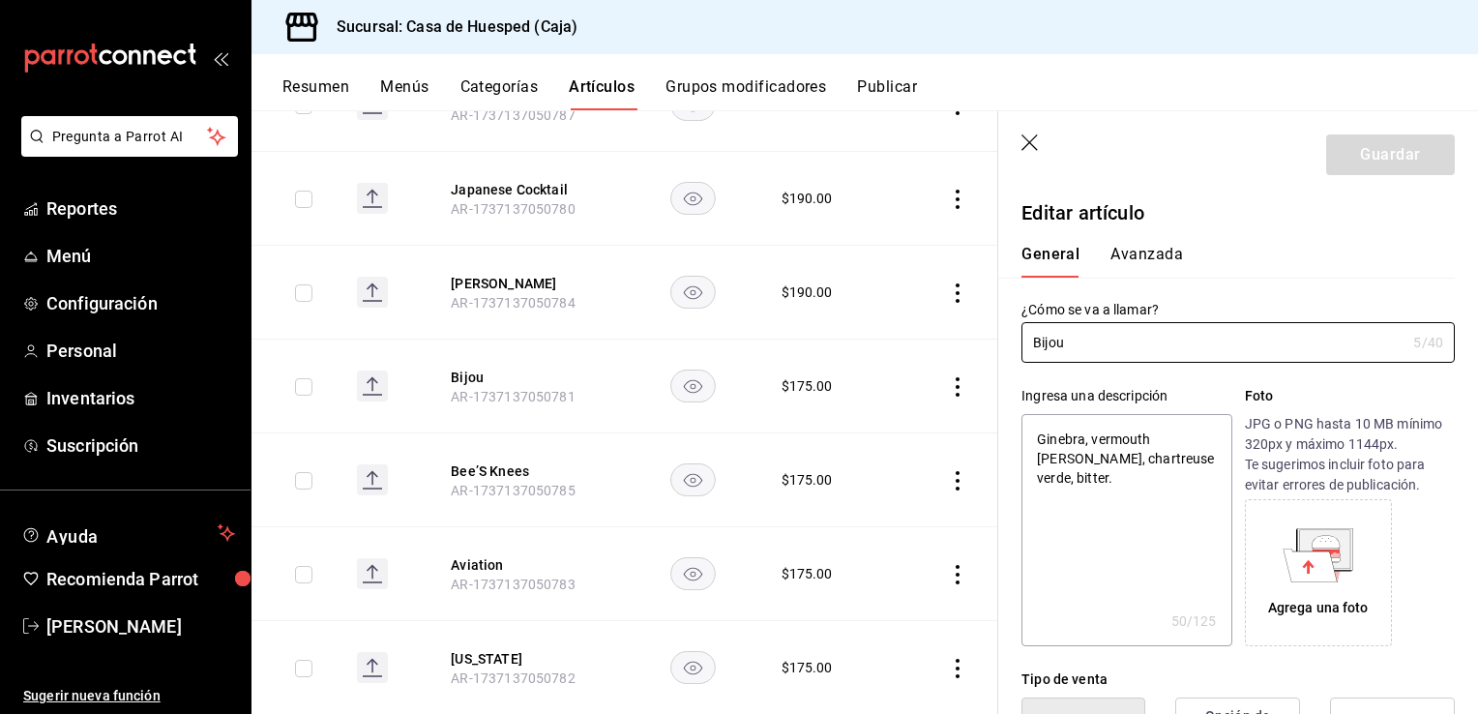
type textarea "x"
type input "$175.00"
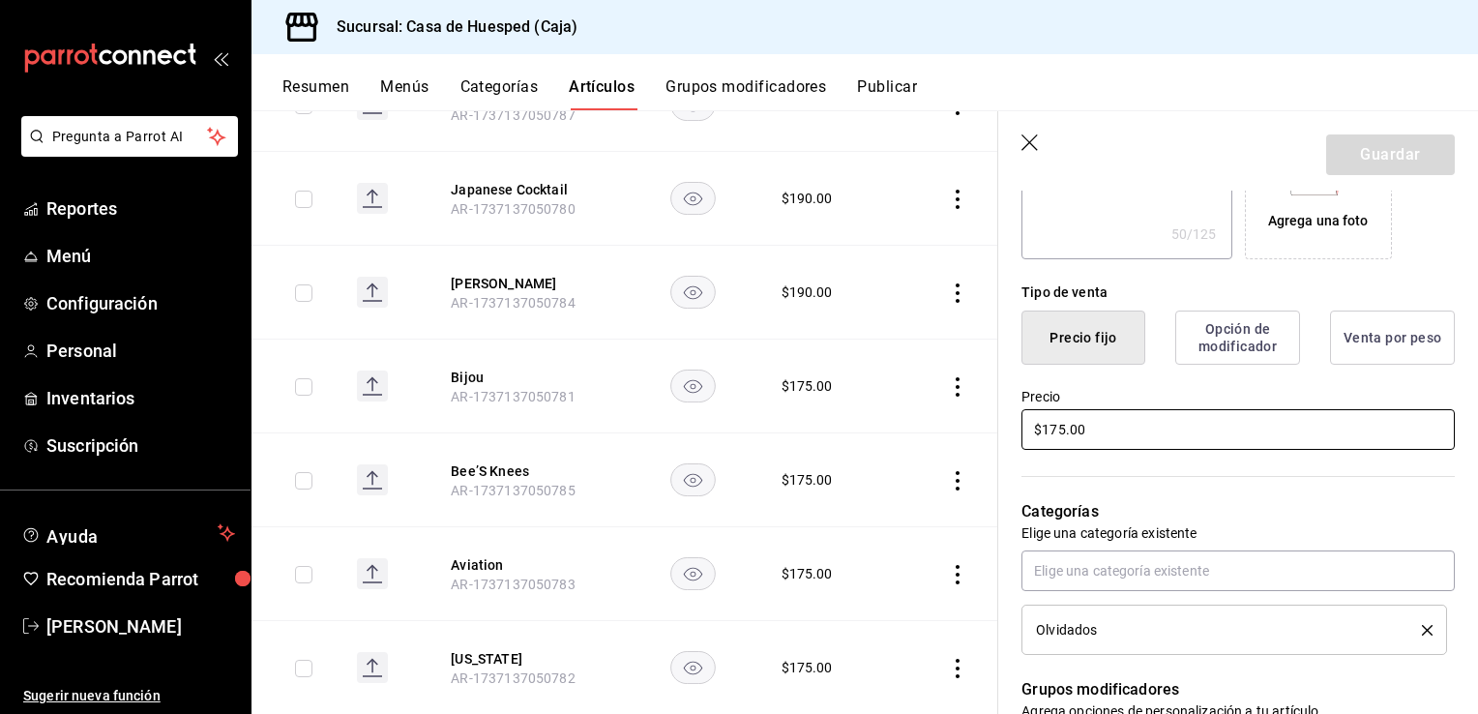
click at [1125, 433] on input "$175.00" at bounding box center [1238, 429] width 433 height 41
type textarea "x"
type input "$19.00"
type textarea "x"
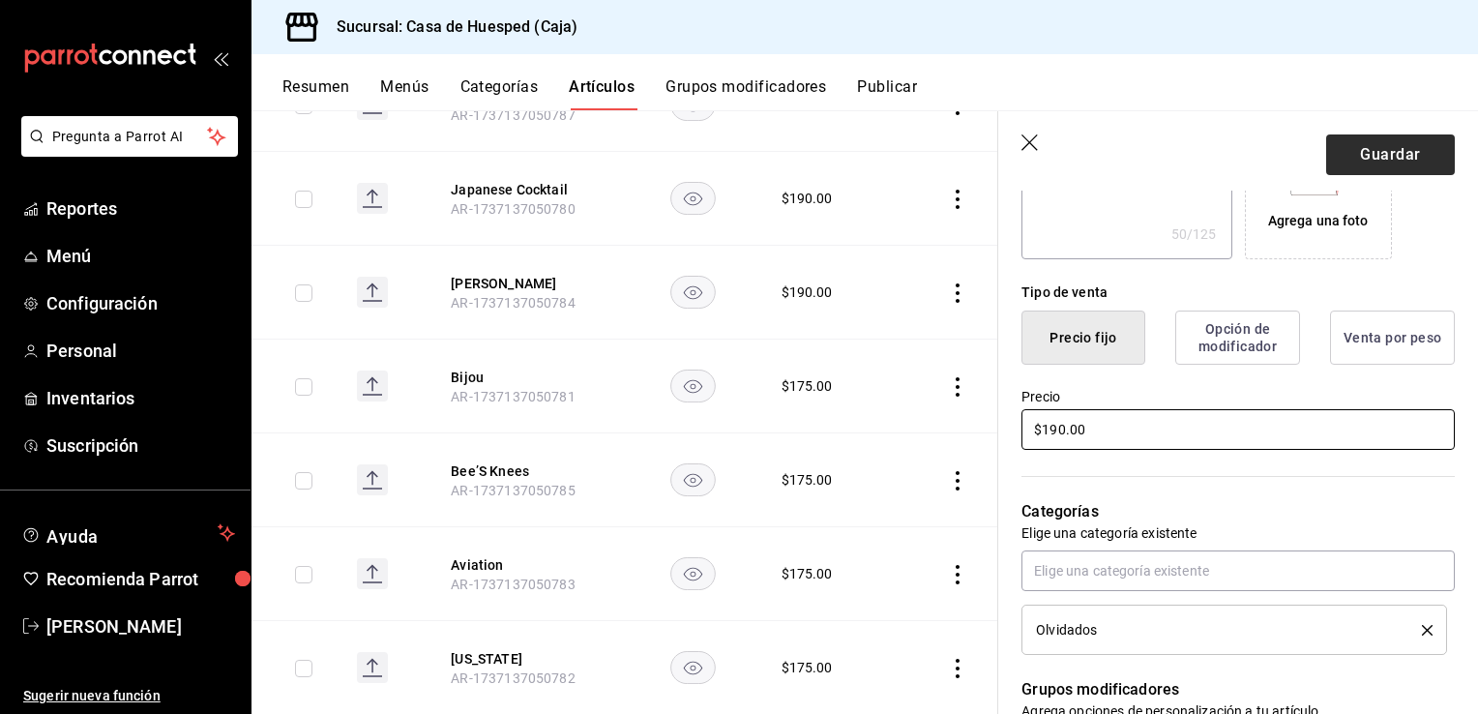
type input "$190.00"
click at [1400, 162] on button "Guardar" at bounding box center [1390, 154] width 129 height 41
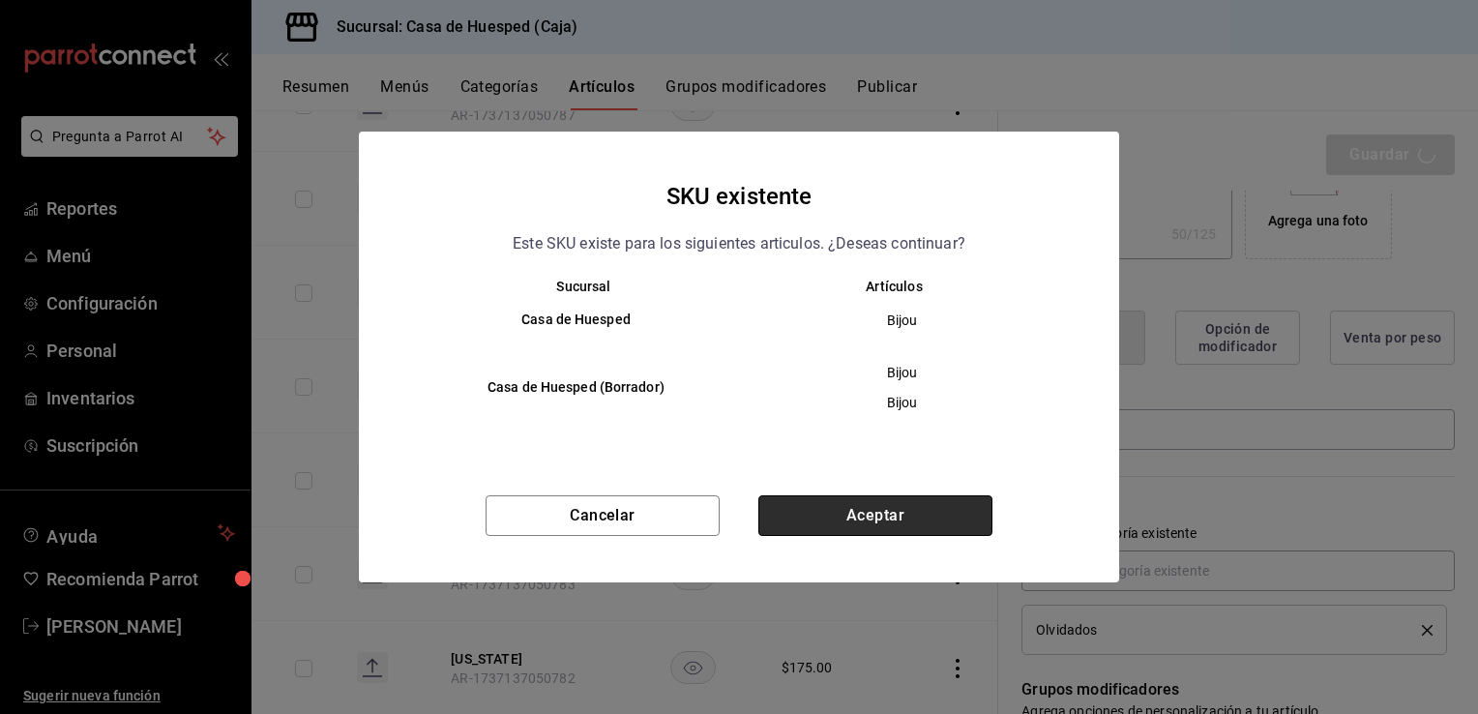
click at [826, 513] on button "Aceptar" at bounding box center [875, 515] width 234 height 41
type textarea "x"
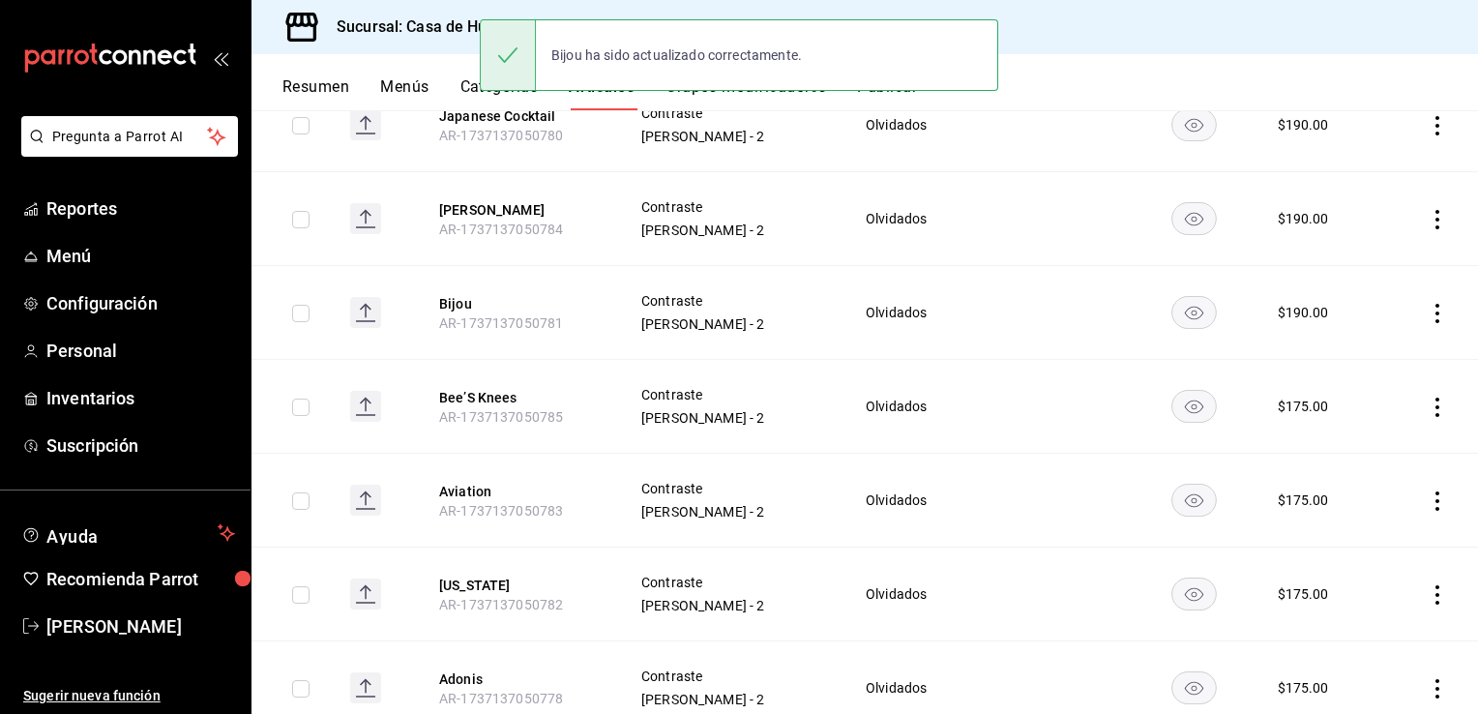
scroll to position [933, 0]
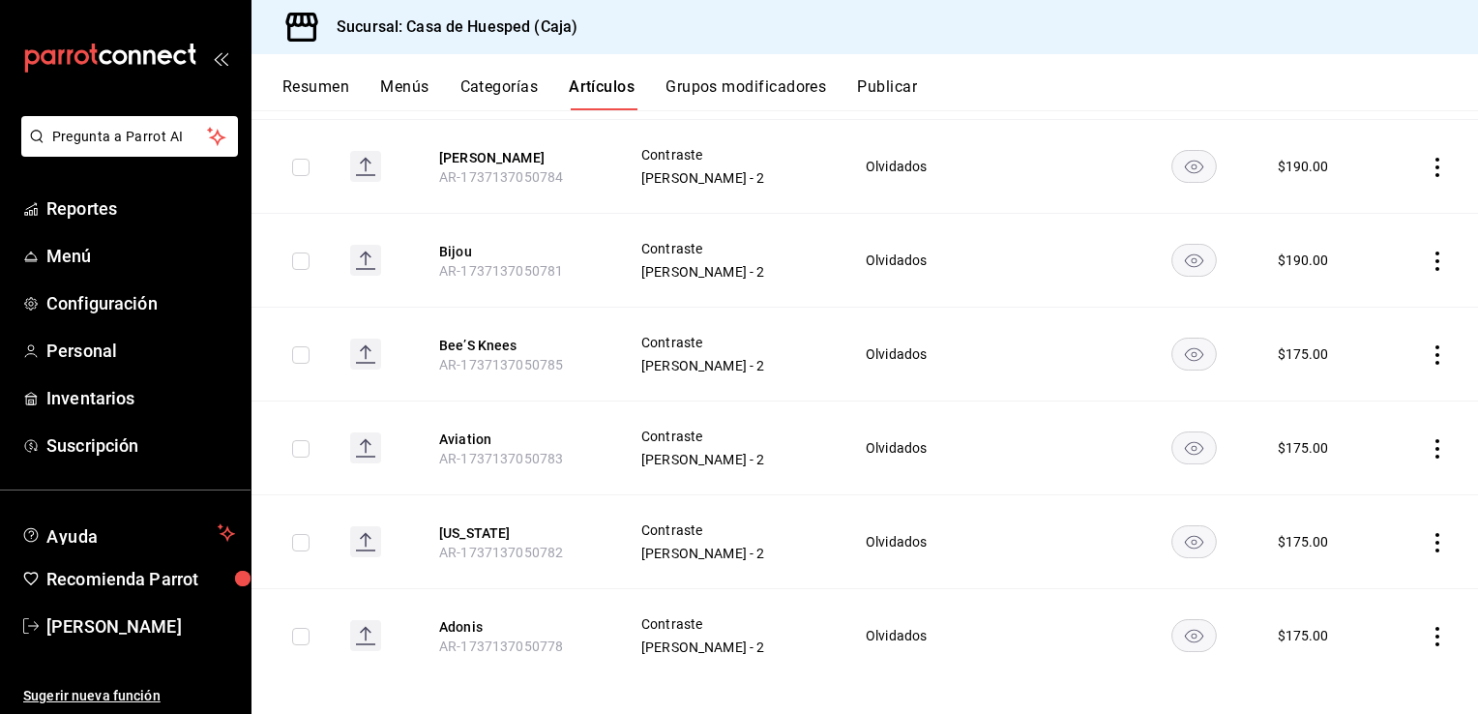
click at [1428, 345] on icon "actions" at bounding box center [1437, 354] width 19 height 19
drag, startPoint x: 1339, startPoint y: 379, endPoint x: 1329, endPoint y: 385, distance: 11.3
click at [1340, 379] on span "Editar" at bounding box center [1365, 385] width 50 height 20
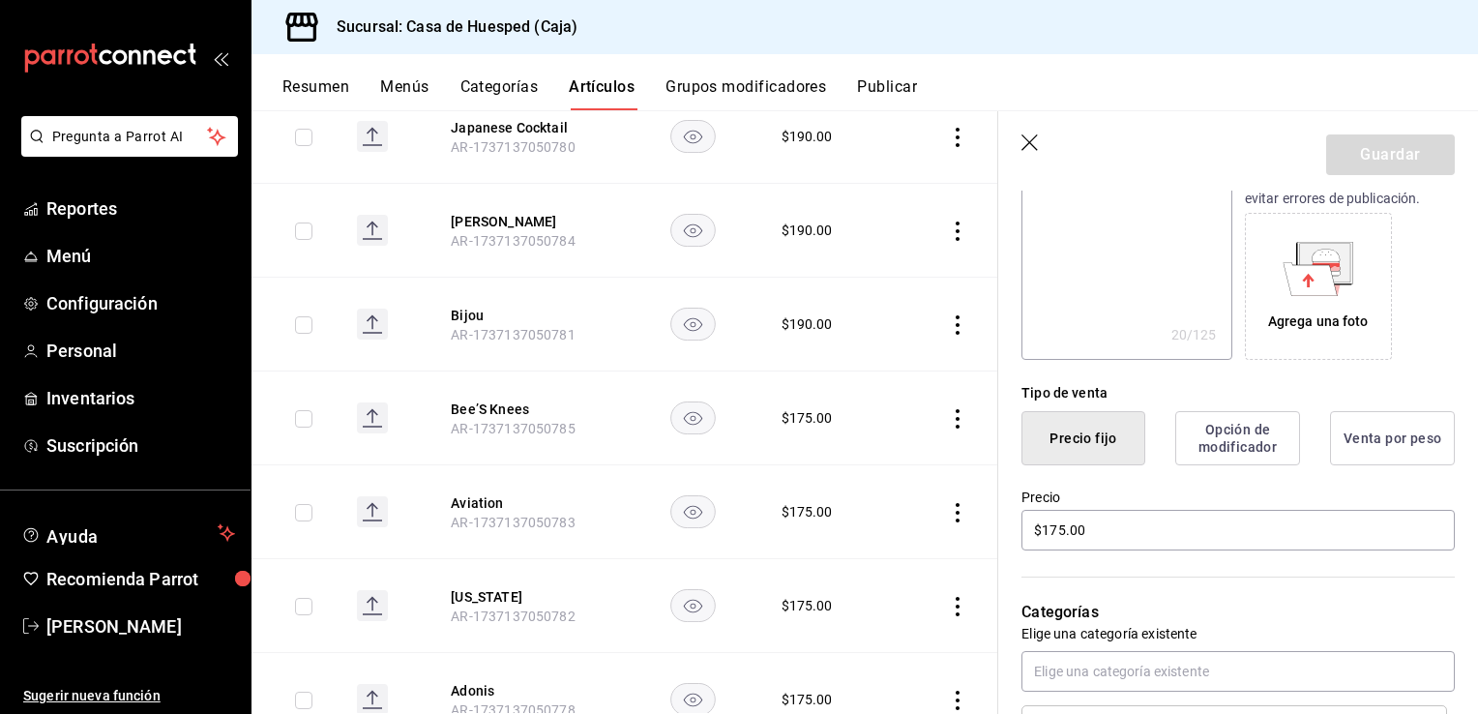
scroll to position [290, 0]
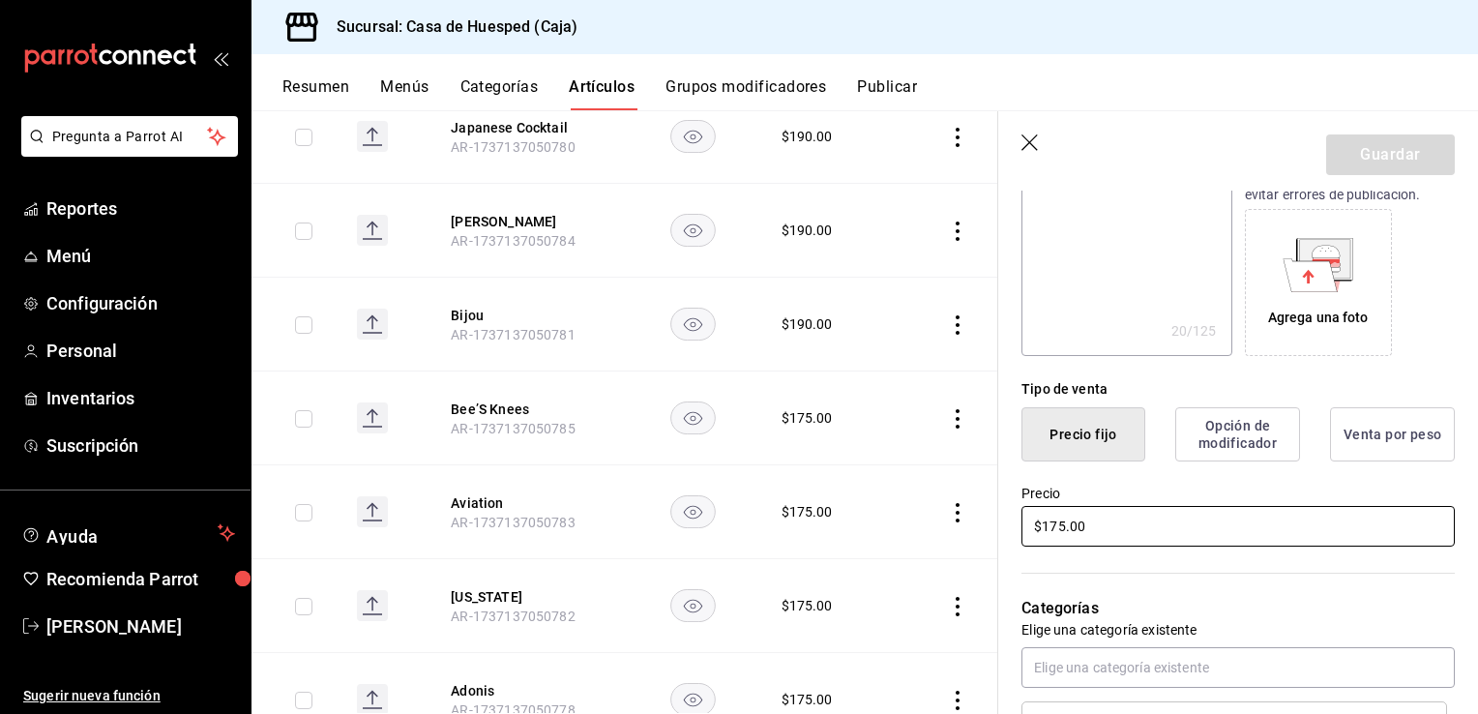
click at [1105, 513] on input "$175.00" at bounding box center [1238, 526] width 433 height 41
type input "$1.00"
type textarea "x"
type input "$19.00"
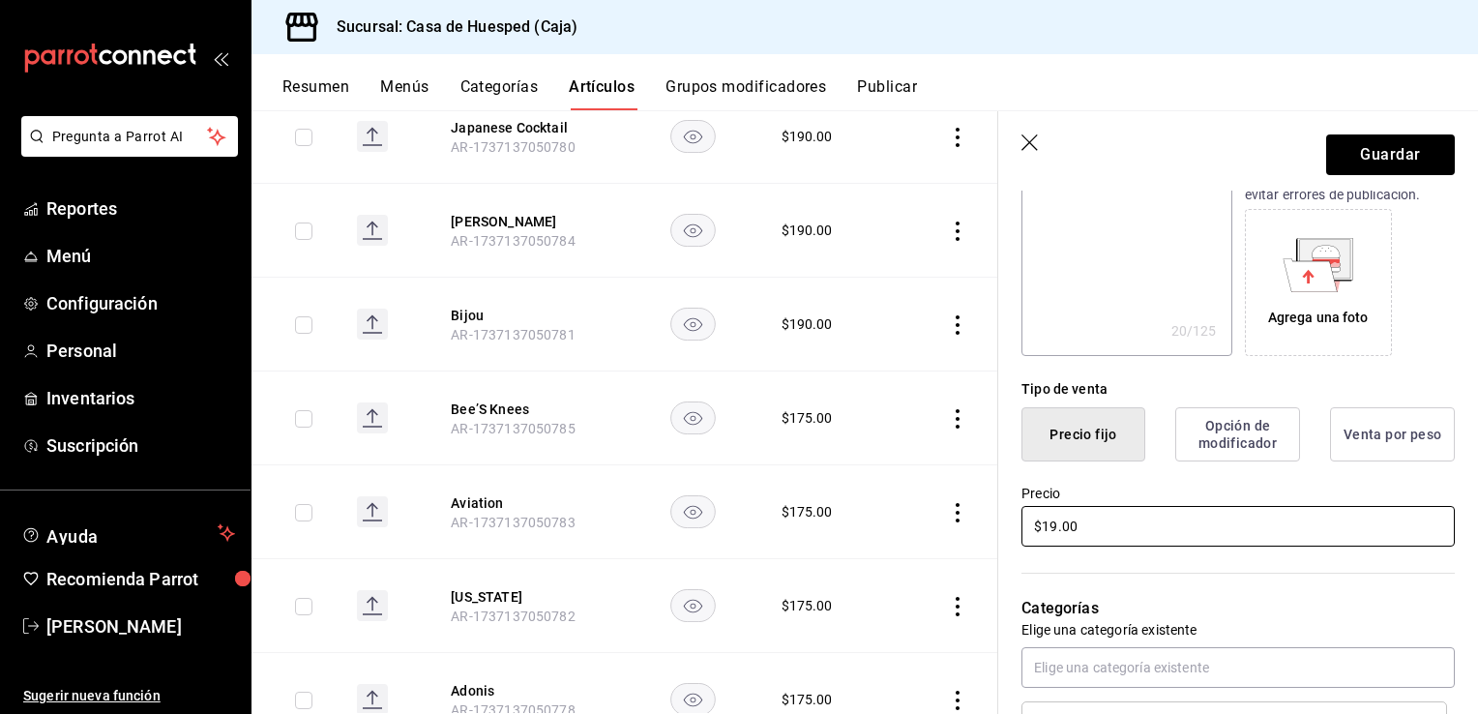
type textarea "x"
type input "$190.00"
click at [1411, 153] on button "Guardar" at bounding box center [1390, 154] width 129 height 41
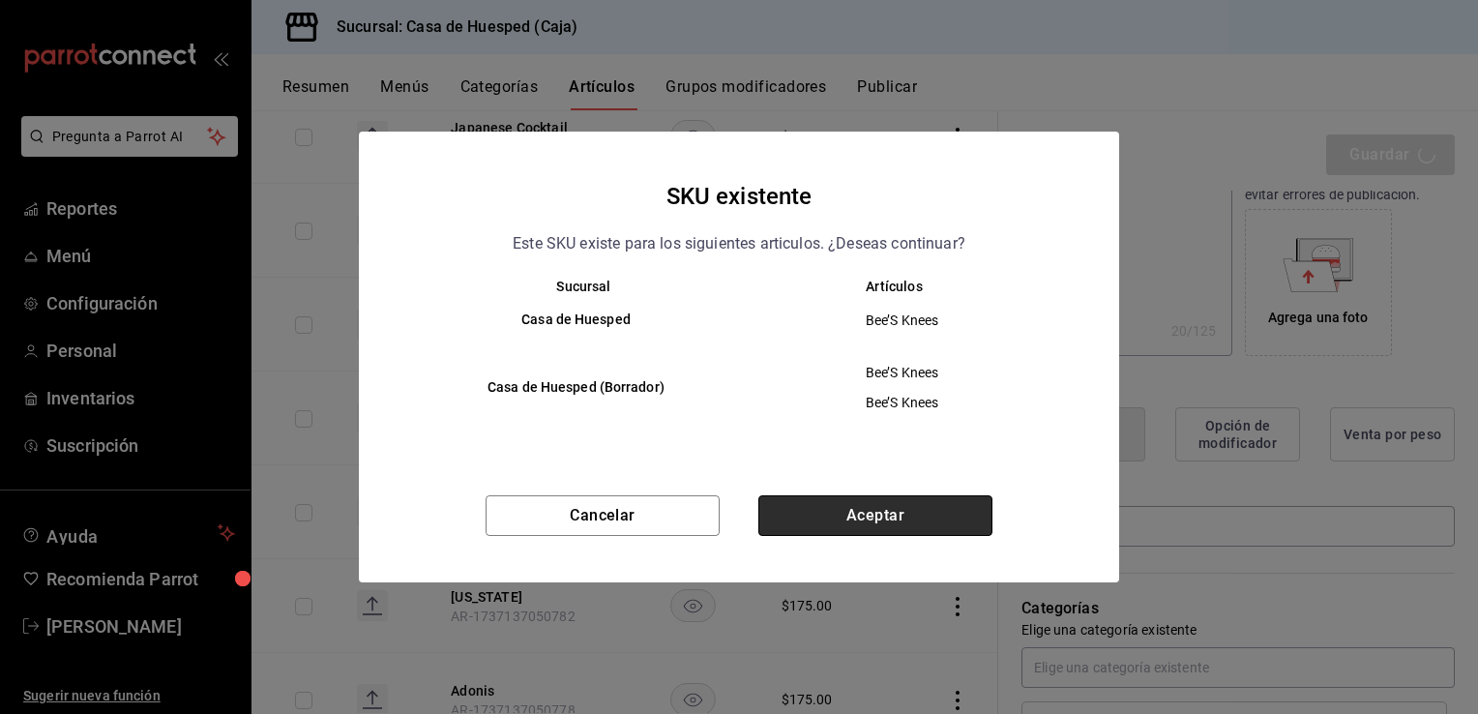
click at [901, 520] on button "Aceptar" at bounding box center [875, 515] width 234 height 41
type textarea "x"
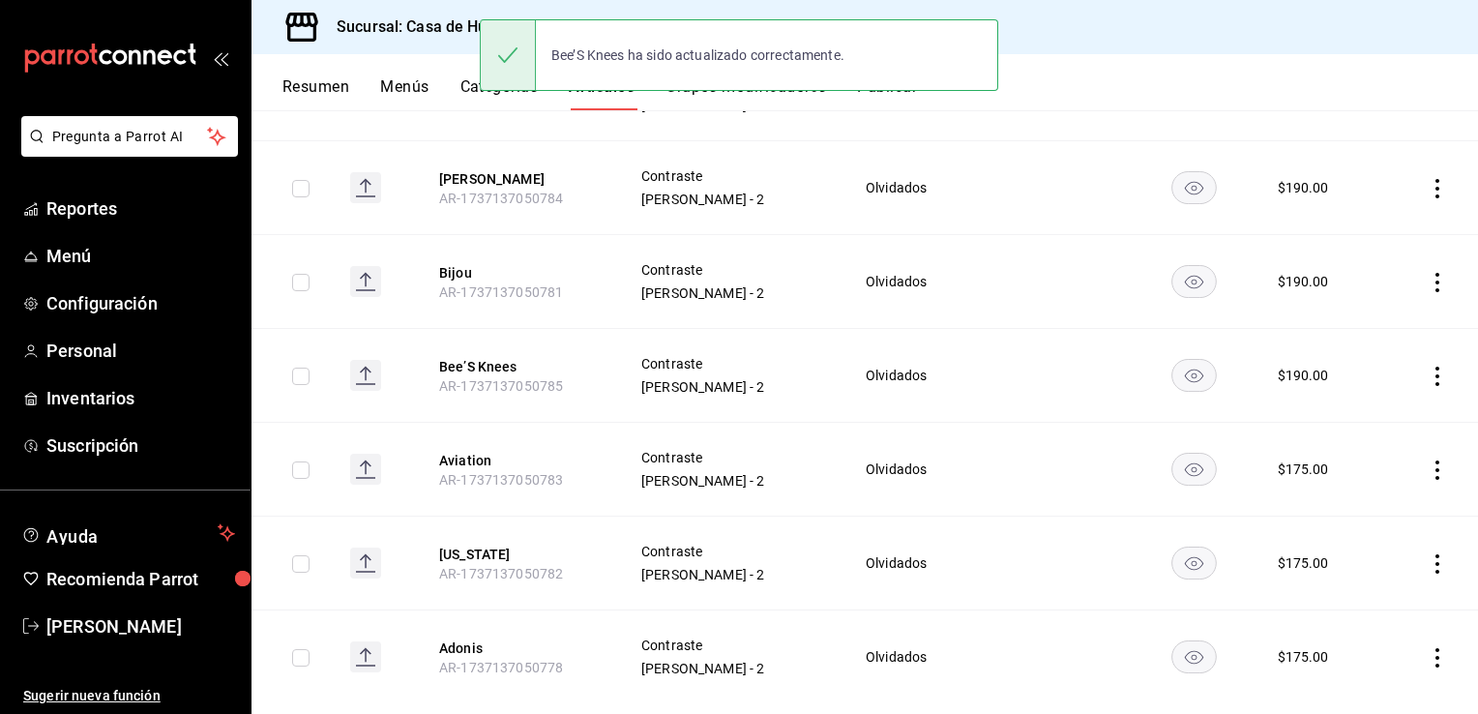
scroll to position [933, 0]
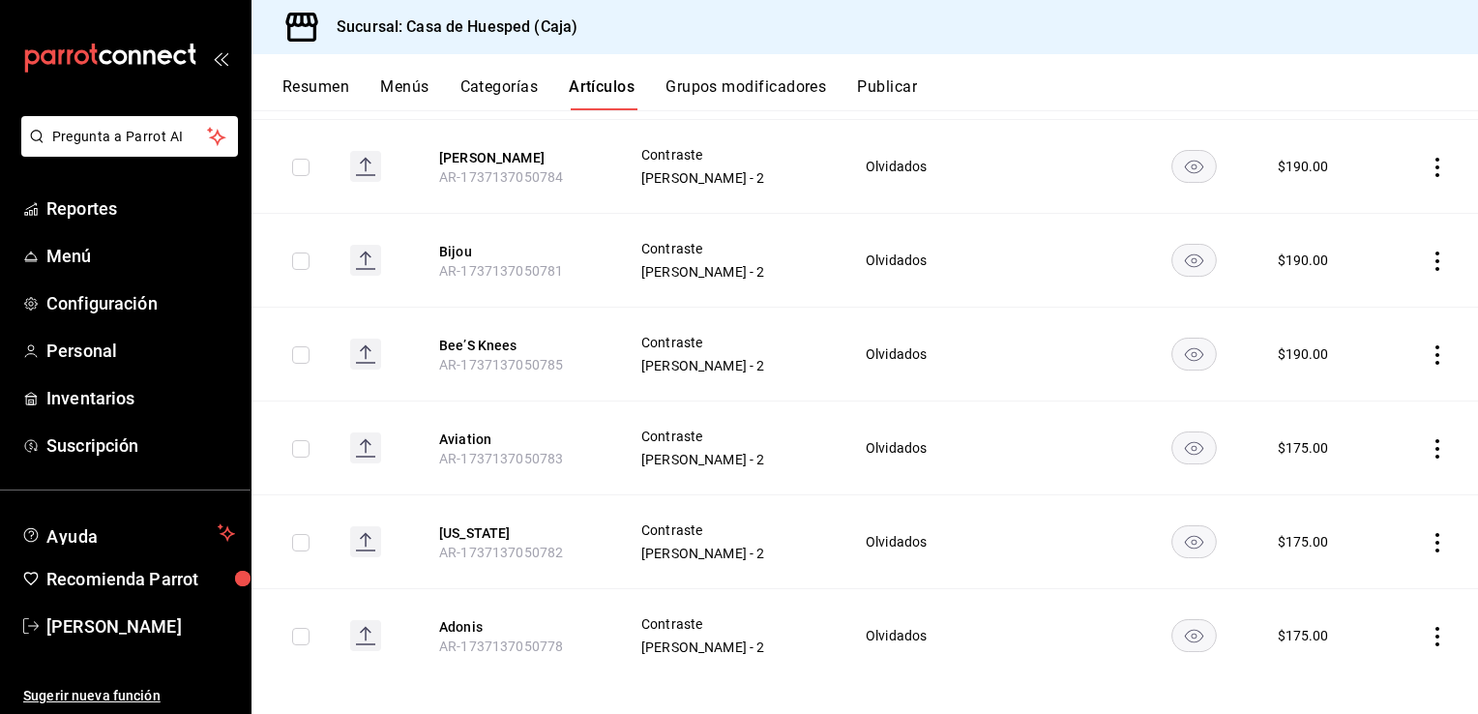
click at [1428, 439] on icon "actions" at bounding box center [1437, 448] width 19 height 19
click at [1329, 471] on div at bounding box center [1322, 479] width 35 height 23
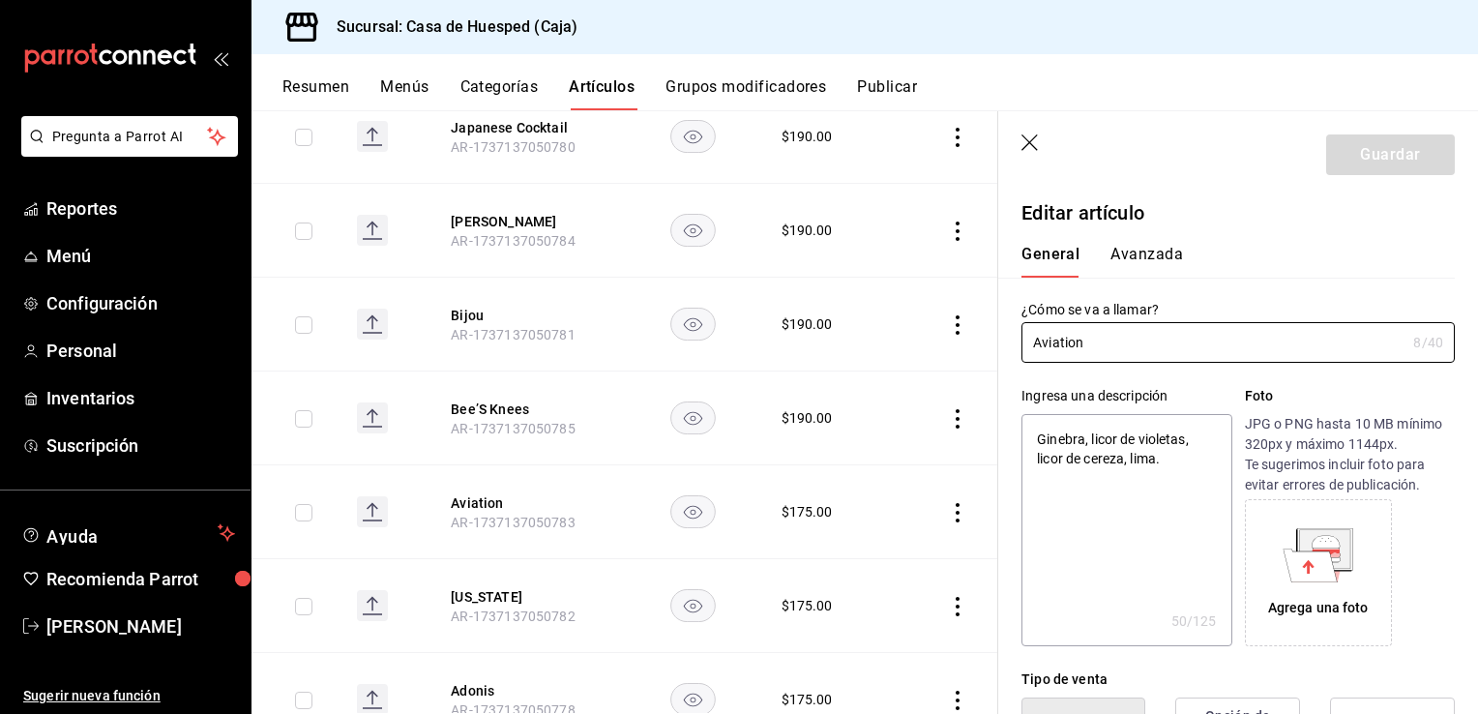
type textarea "x"
type input "$175.00"
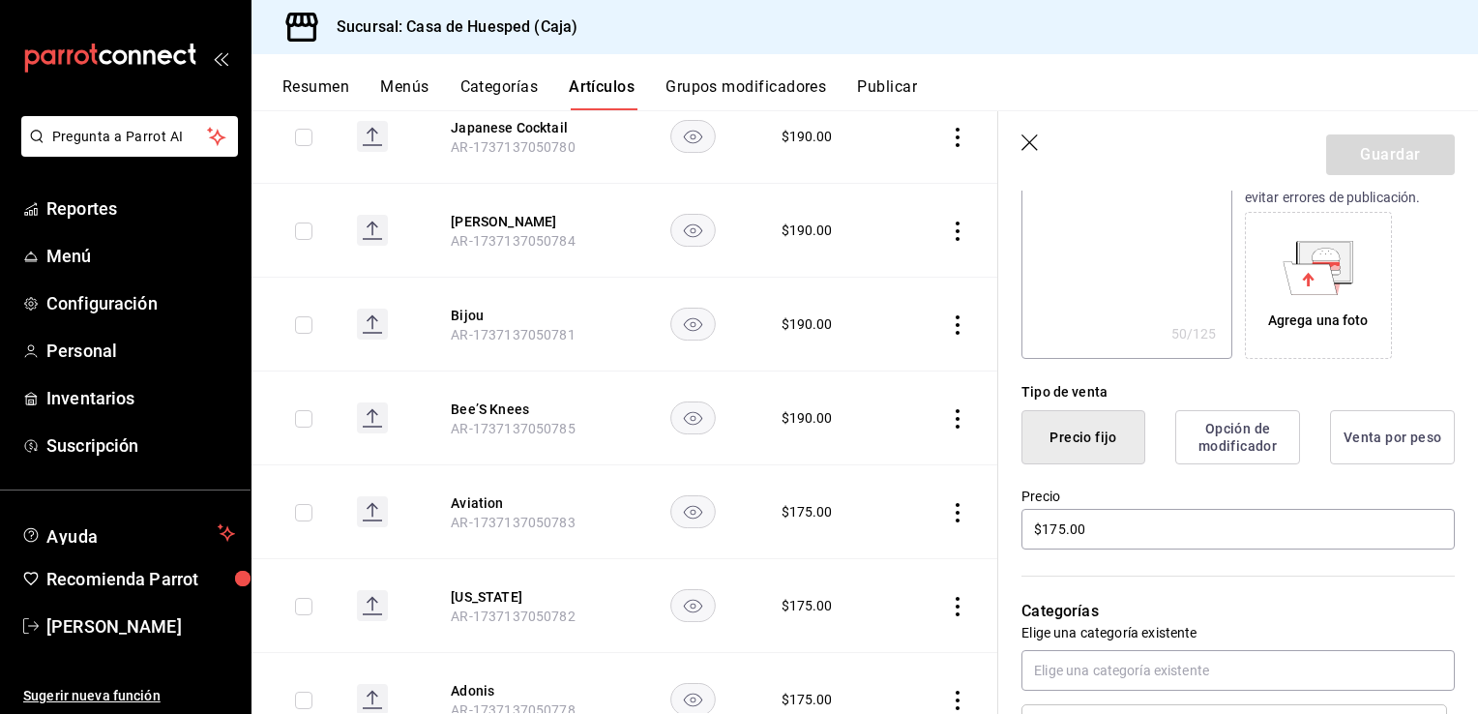
scroll to position [290, 0]
click at [1147, 526] on input "$175.00" at bounding box center [1238, 526] width 433 height 41
type textarea "x"
type input "$19.00"
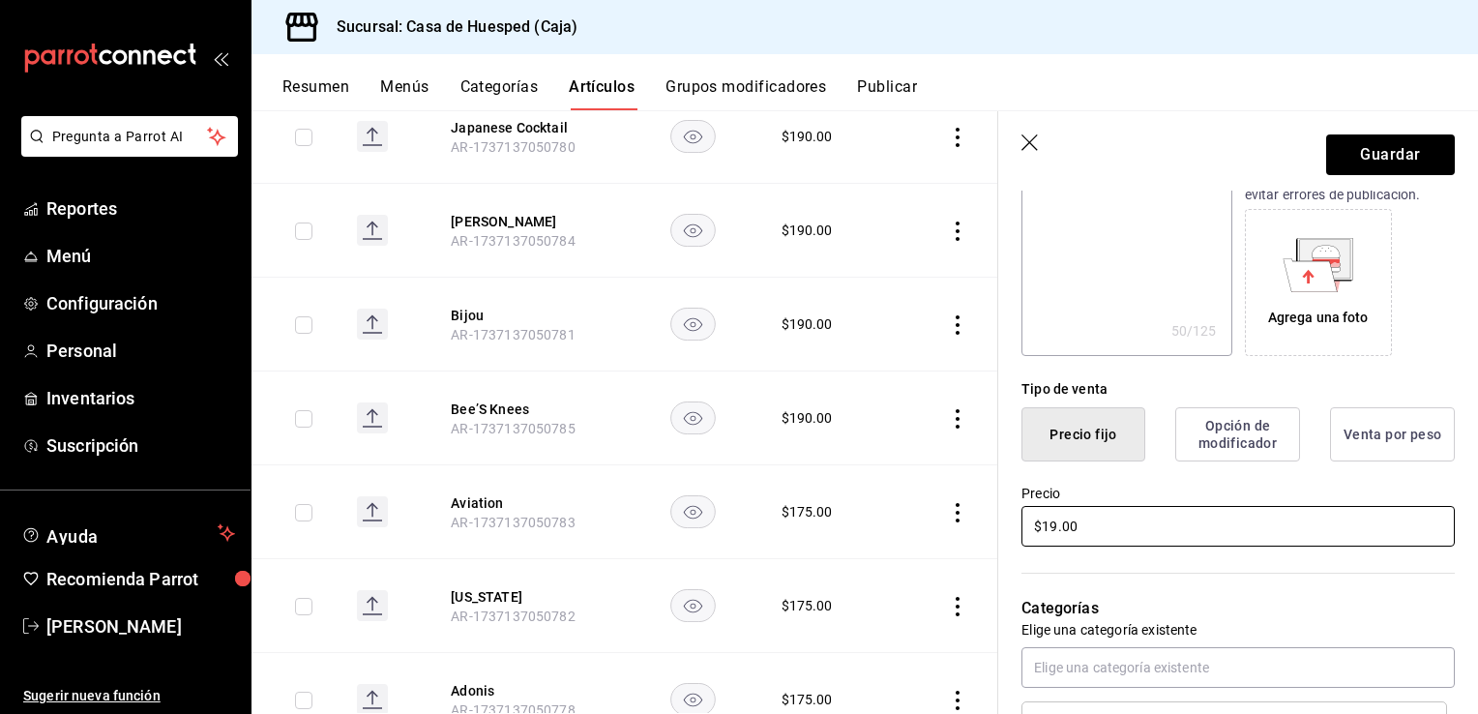
type textarea "x"
type input "$190.00"
click at [1358, 161] on button "Guardar" at bounding box center [1390, 154] width 129 height 41
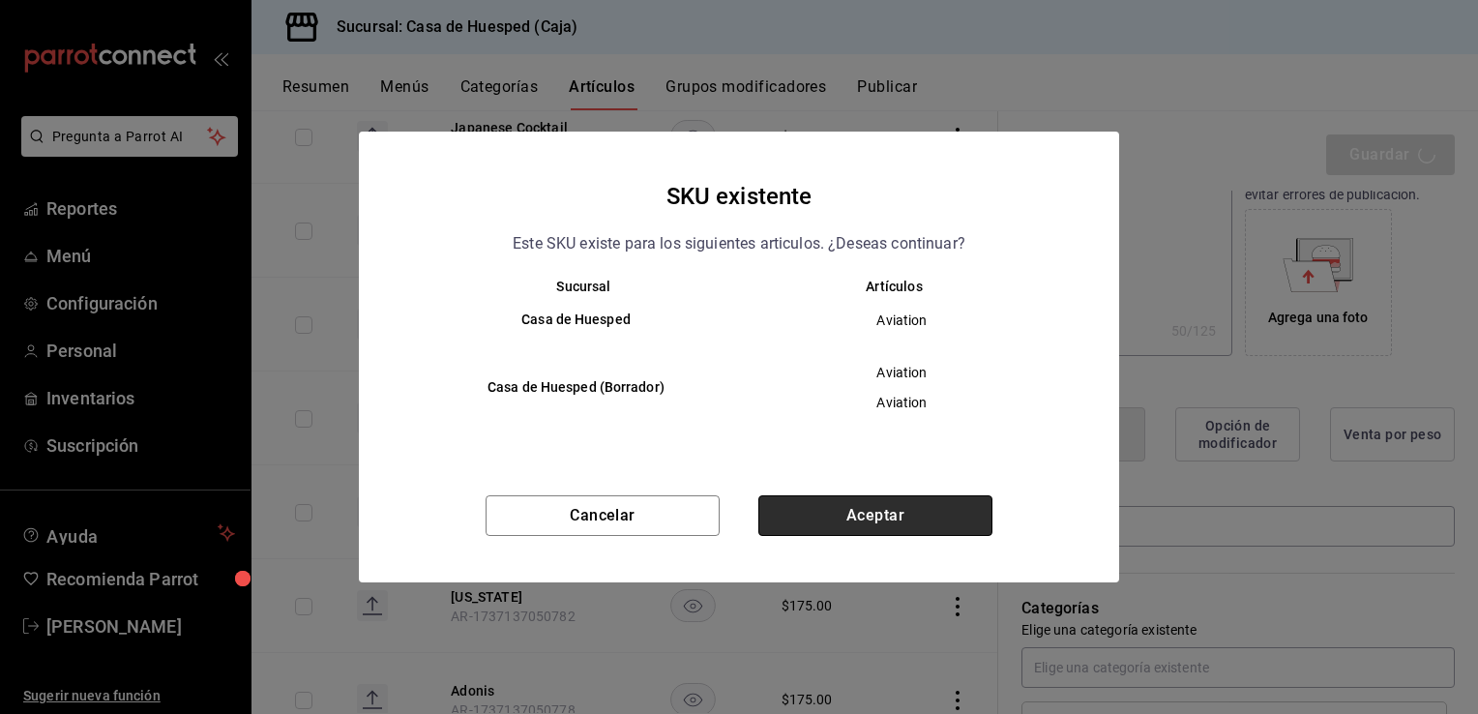
click at [869, 521] on button "Aceptar" at bounding box center [875, 515] width 234 height 41
type textarea "x"
type input "AR-1758741549075"
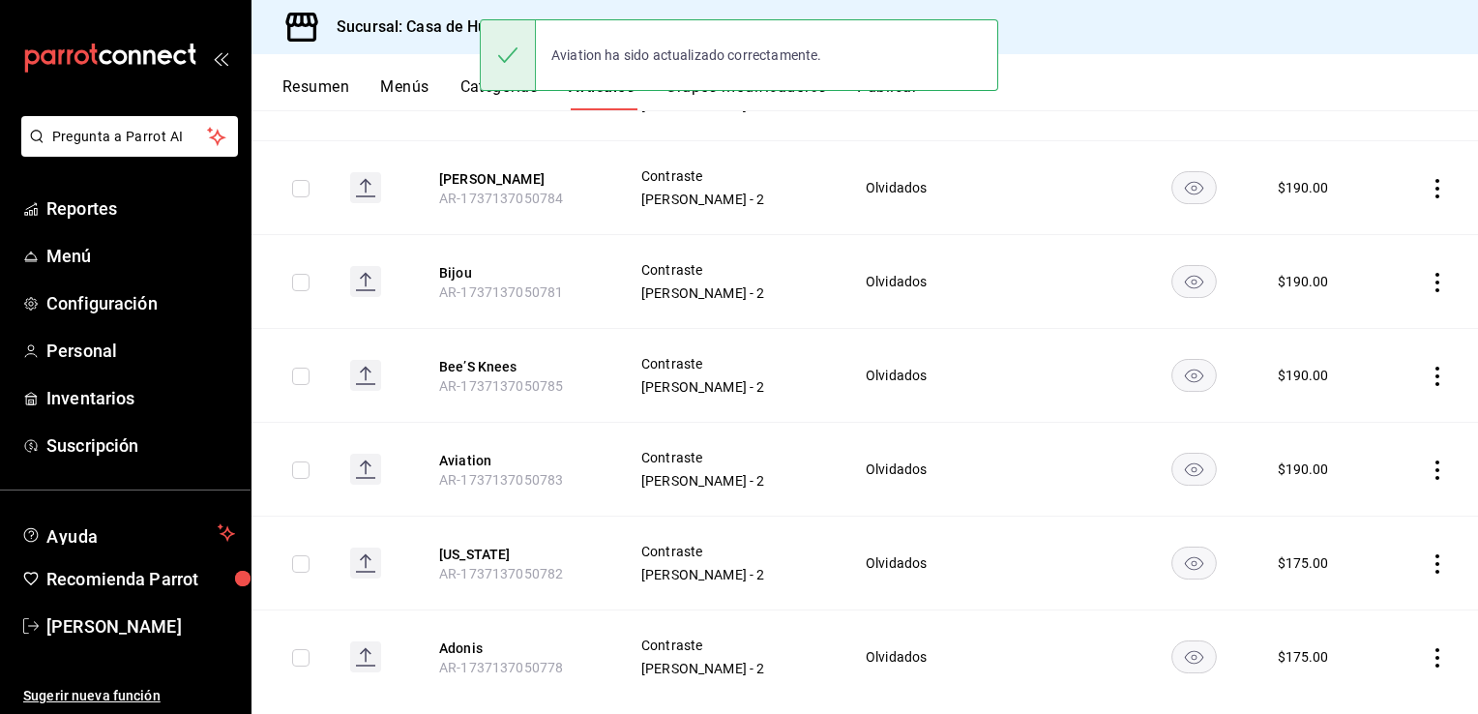
scroll to position [933, 0]
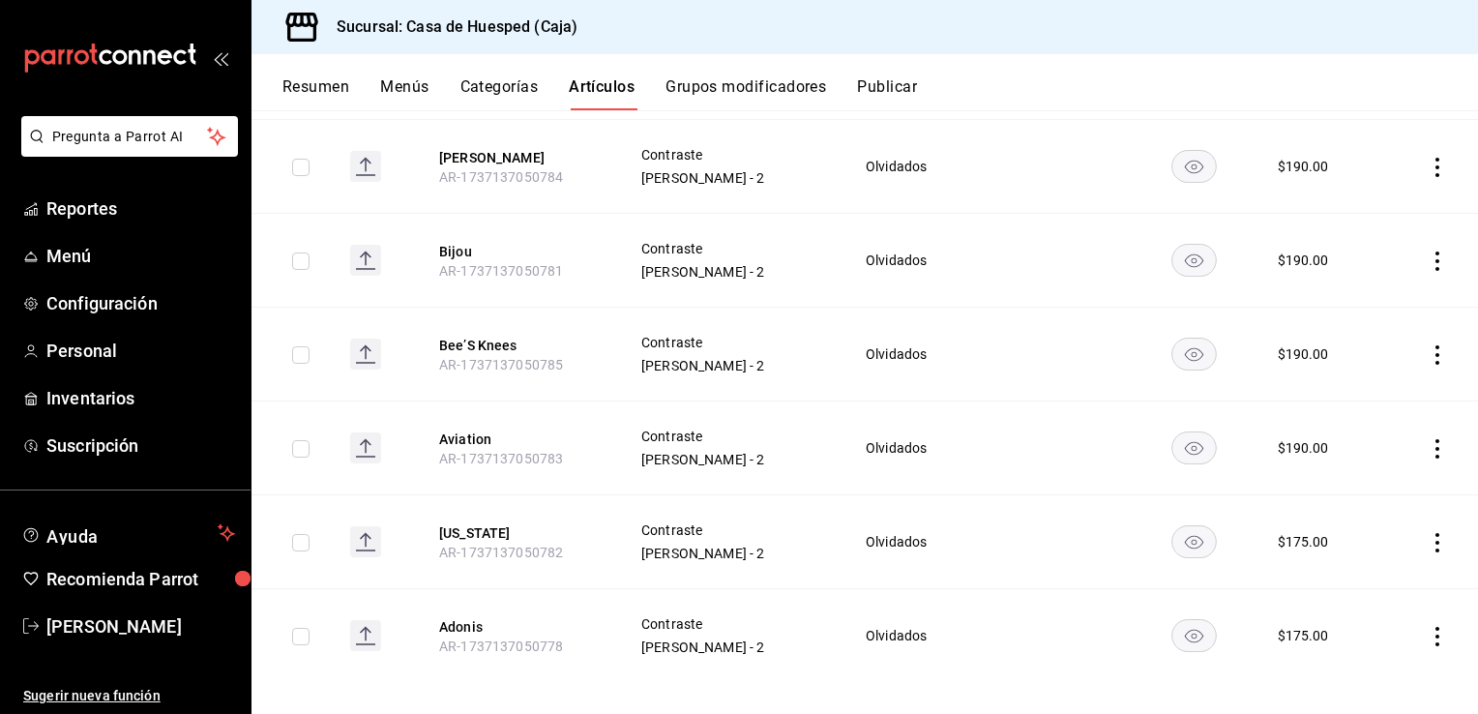
click at [1428, 533] on icon "actions" at bounding box center [1437, 542] width 19 height 19
click at [1418, 524] on div at bounding box center [739, 357] width 1478 height 714
click at [1428, 533] on icon "actions" at bounding box center [1437, 542] width 19 height 19
click at [1384, 574] on span "Editar" at bounding box center [1365, 573] width 50 height 20
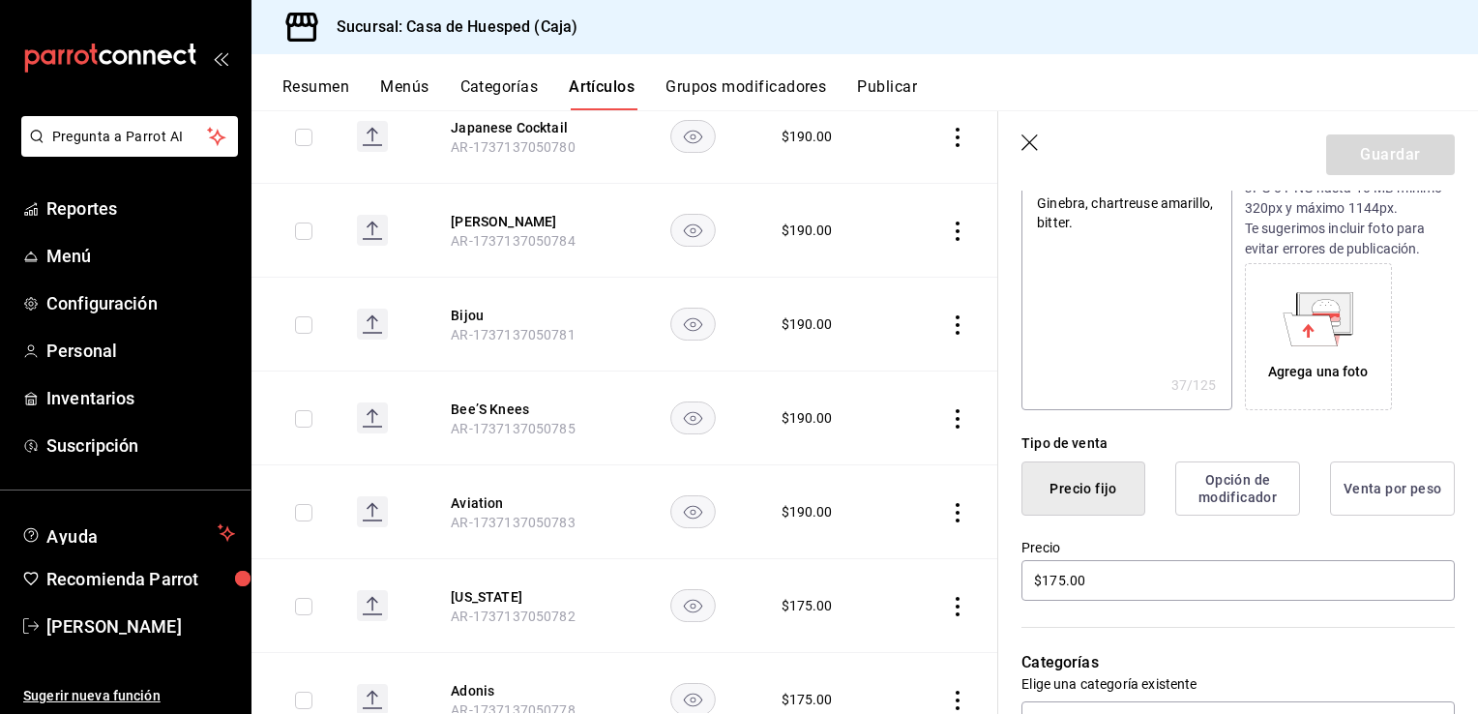
scroll to position [290, 0]
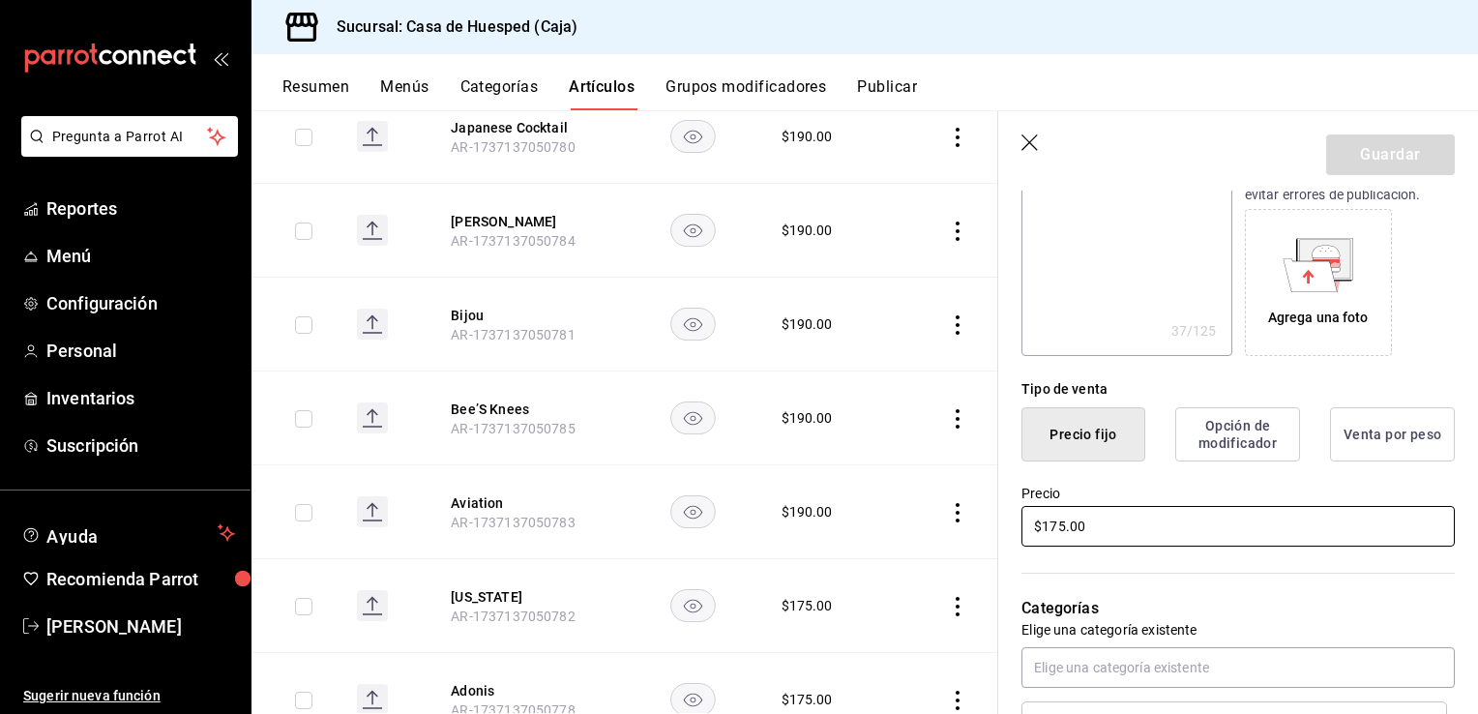
click at [1068, 522] on input "$175.00" at bounding box center [1238, 526] width 433 height 41
type textarea "x"
type input "$19.00"
type textarea "x"
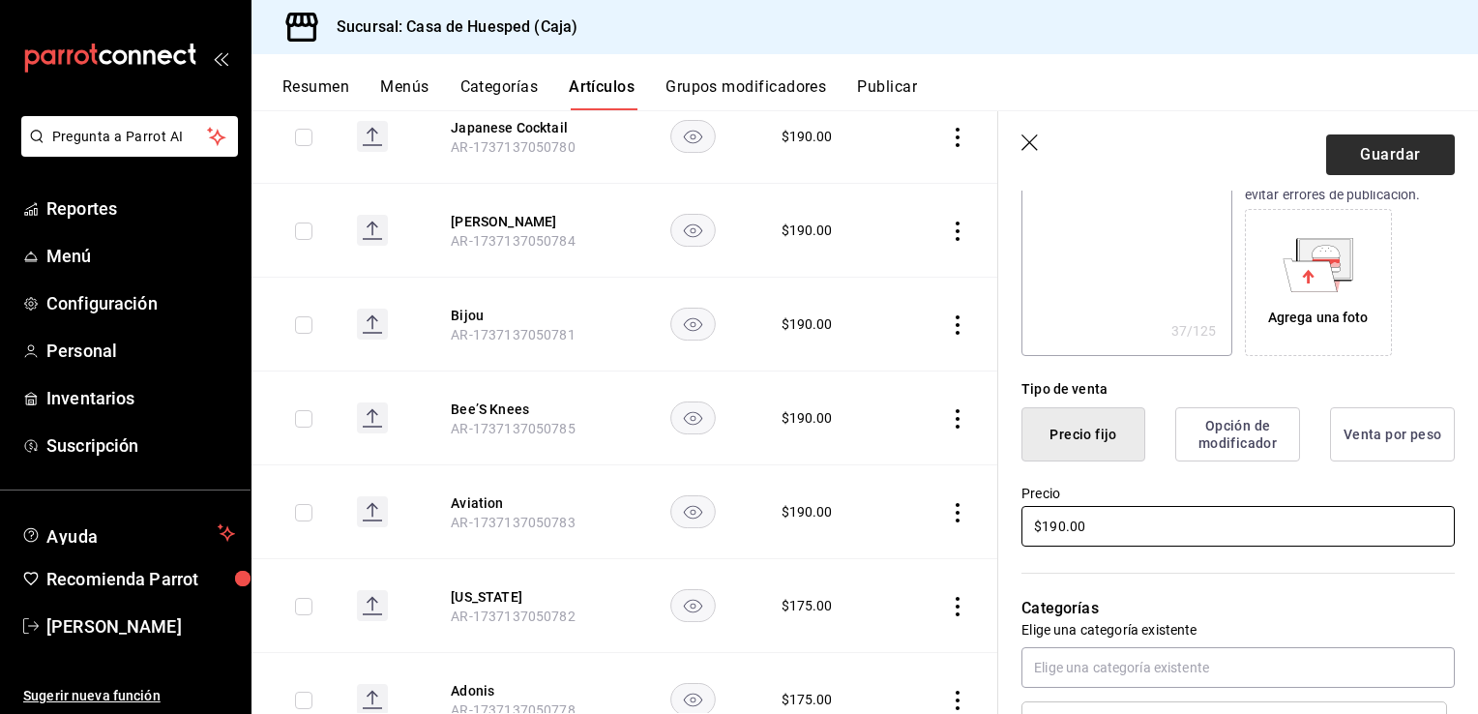
type input "$190.00"
click at [1368, 148] on button "Guardar" at bounding box center [1390, 154] width 129 height 41
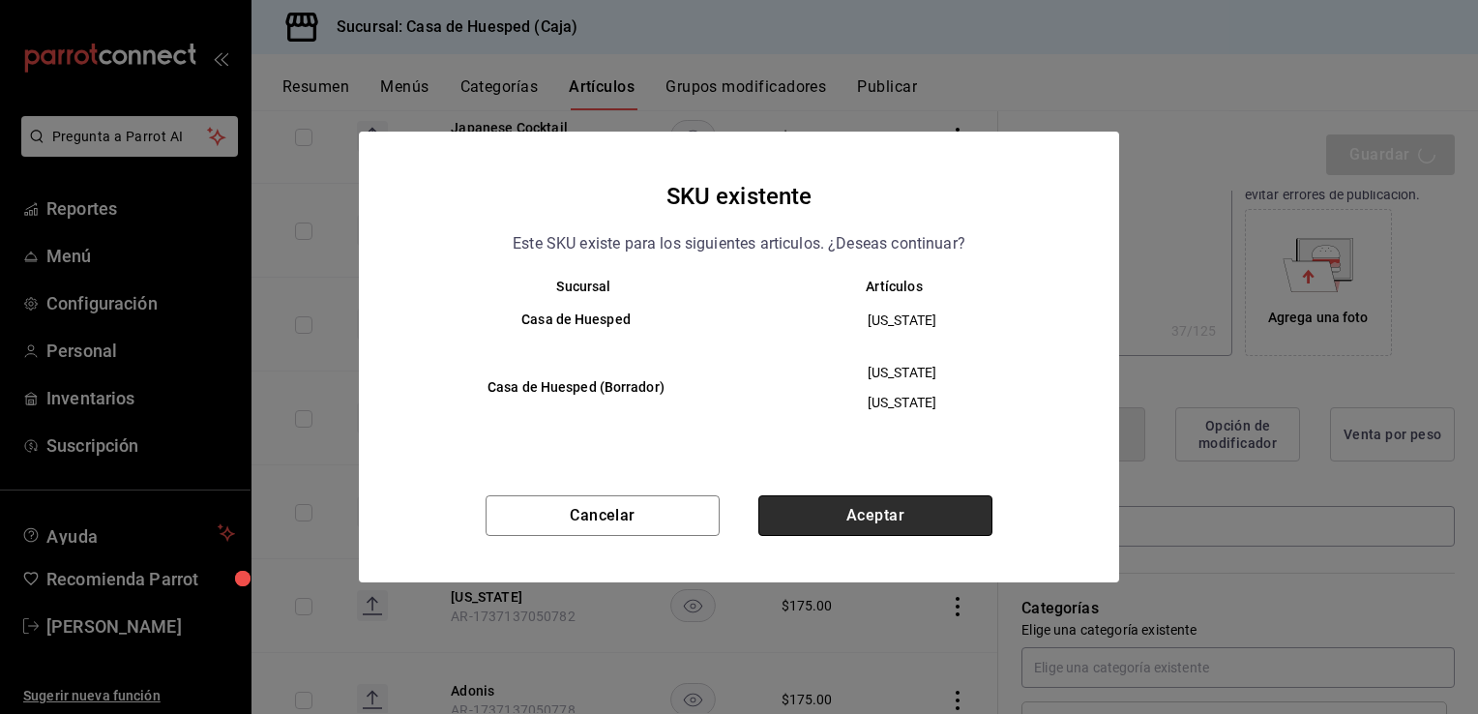
click at [906, 511] on button "Aceptar" at bounding box center [875, 515] width 234 height 41
type textarea "x"
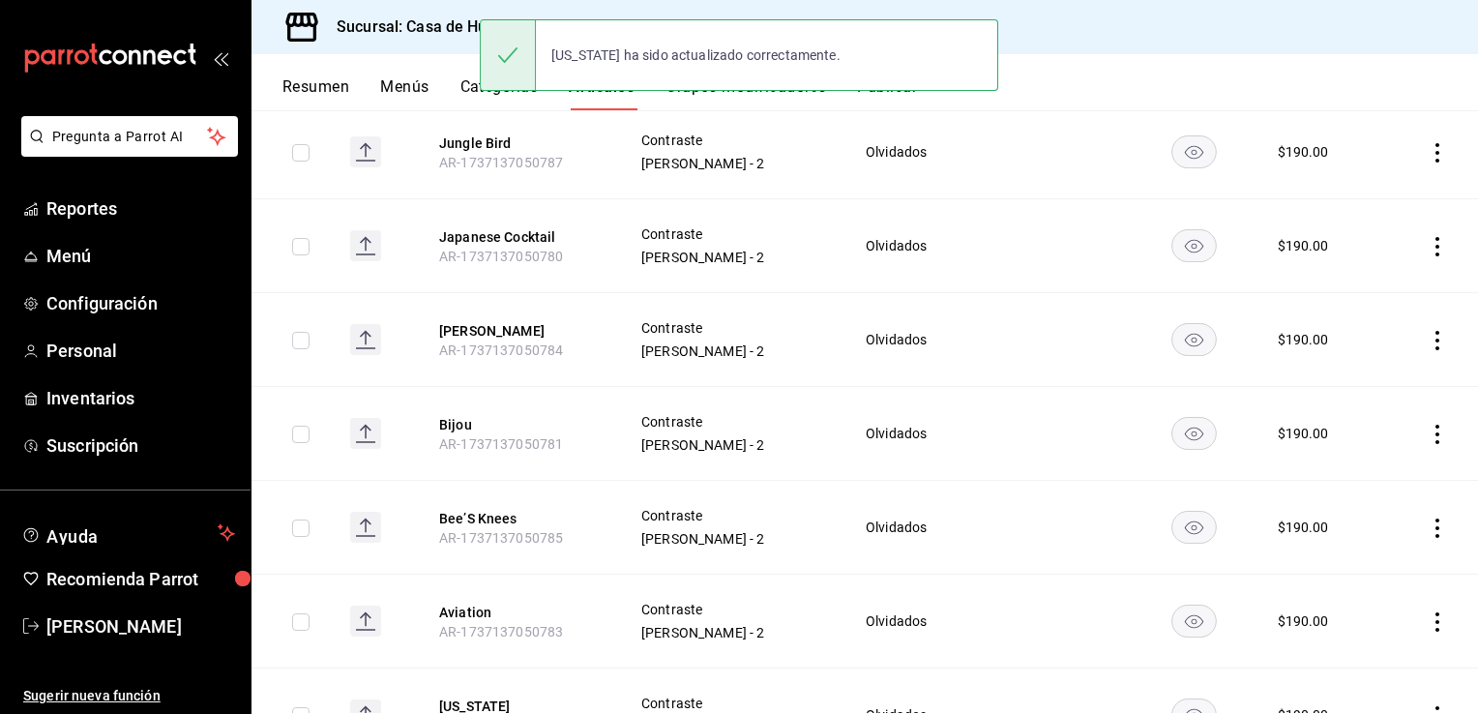
scroll to position [933, 0]
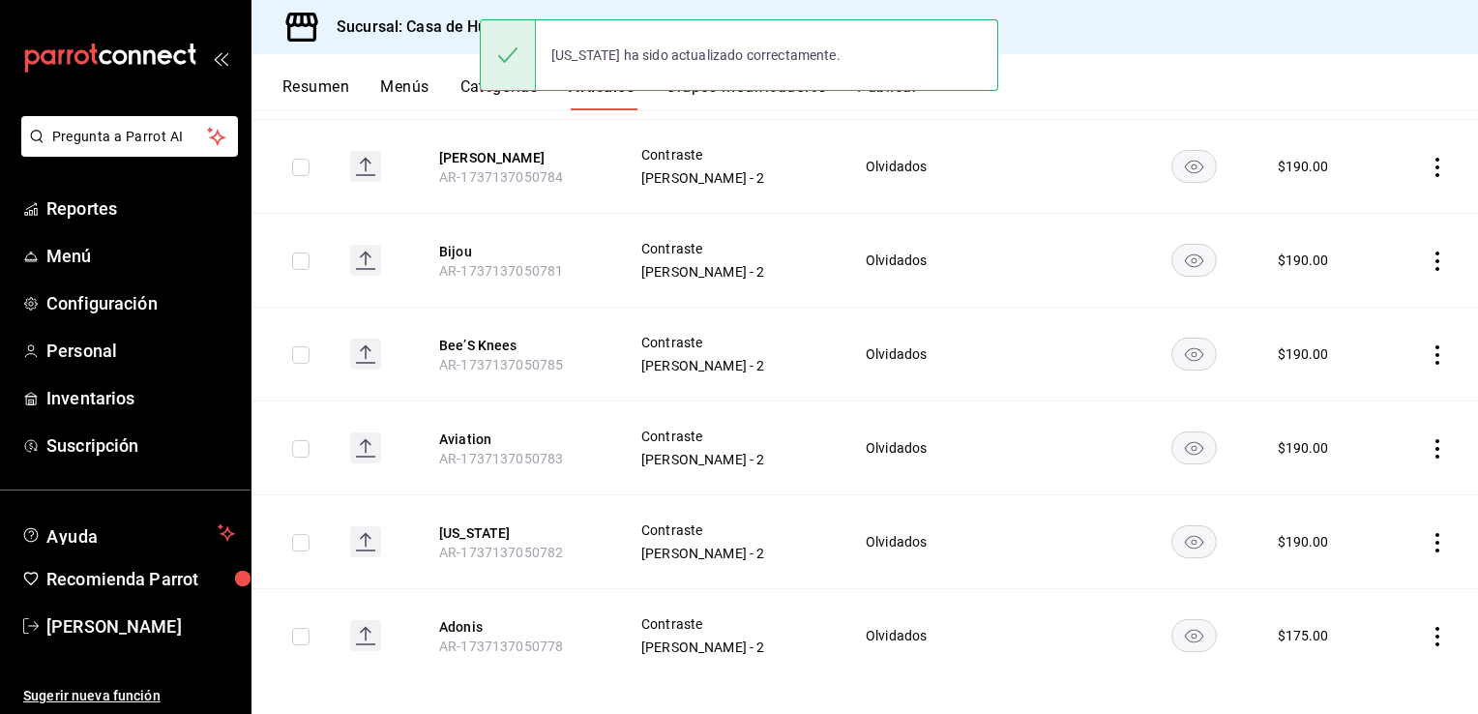
click at [1428, 627] on icon "actions" at bounding box center [1437, 636] width 19 height 19
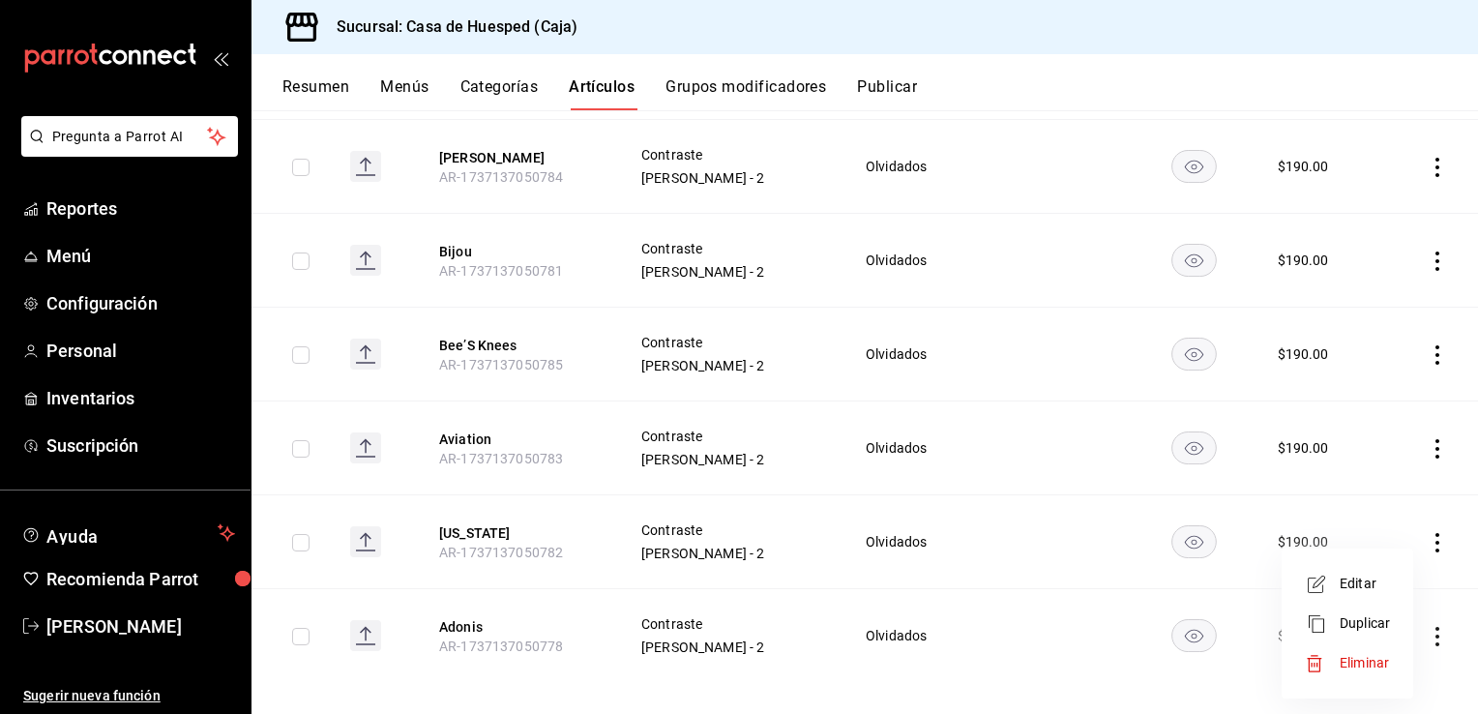
click at [1342, 579] on span "Editar" at bounding box center [1365, 584] width 50 height 20
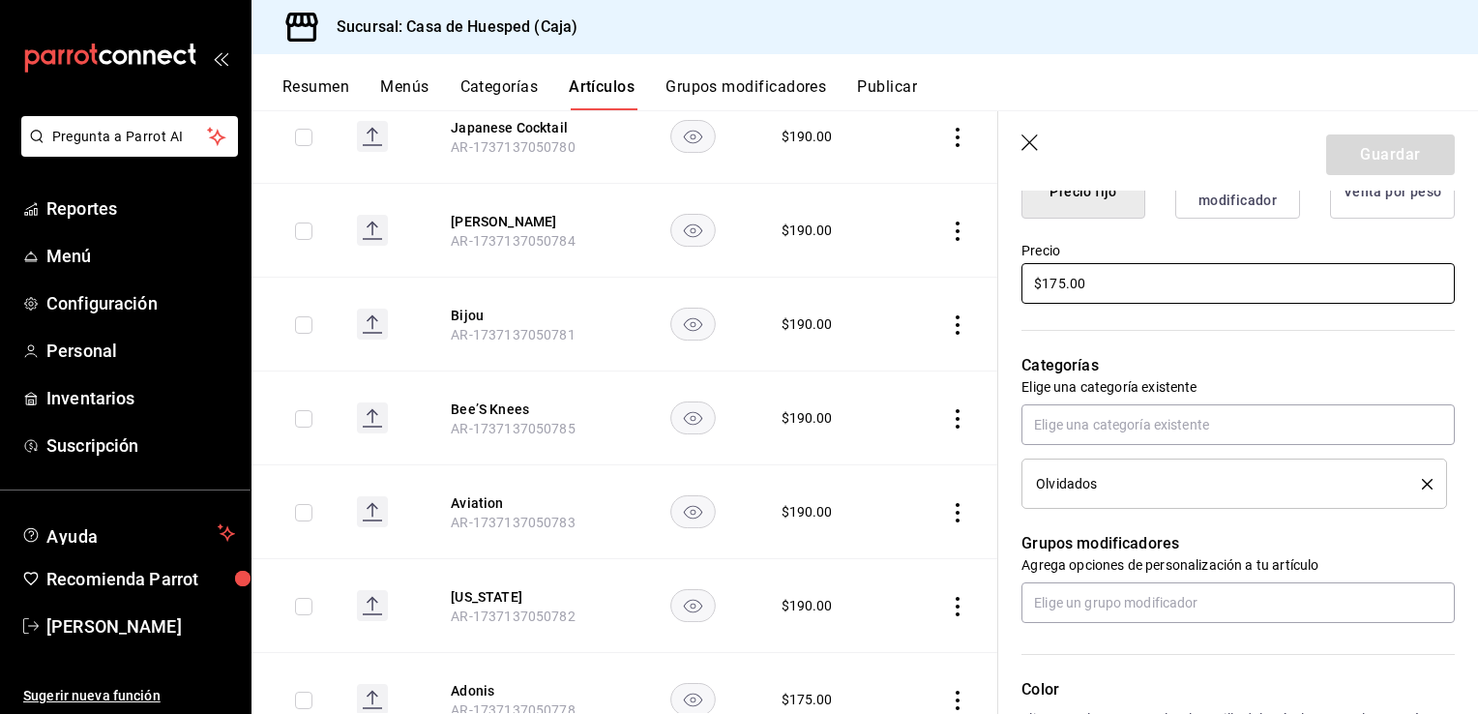
scroll to position [484, 0]
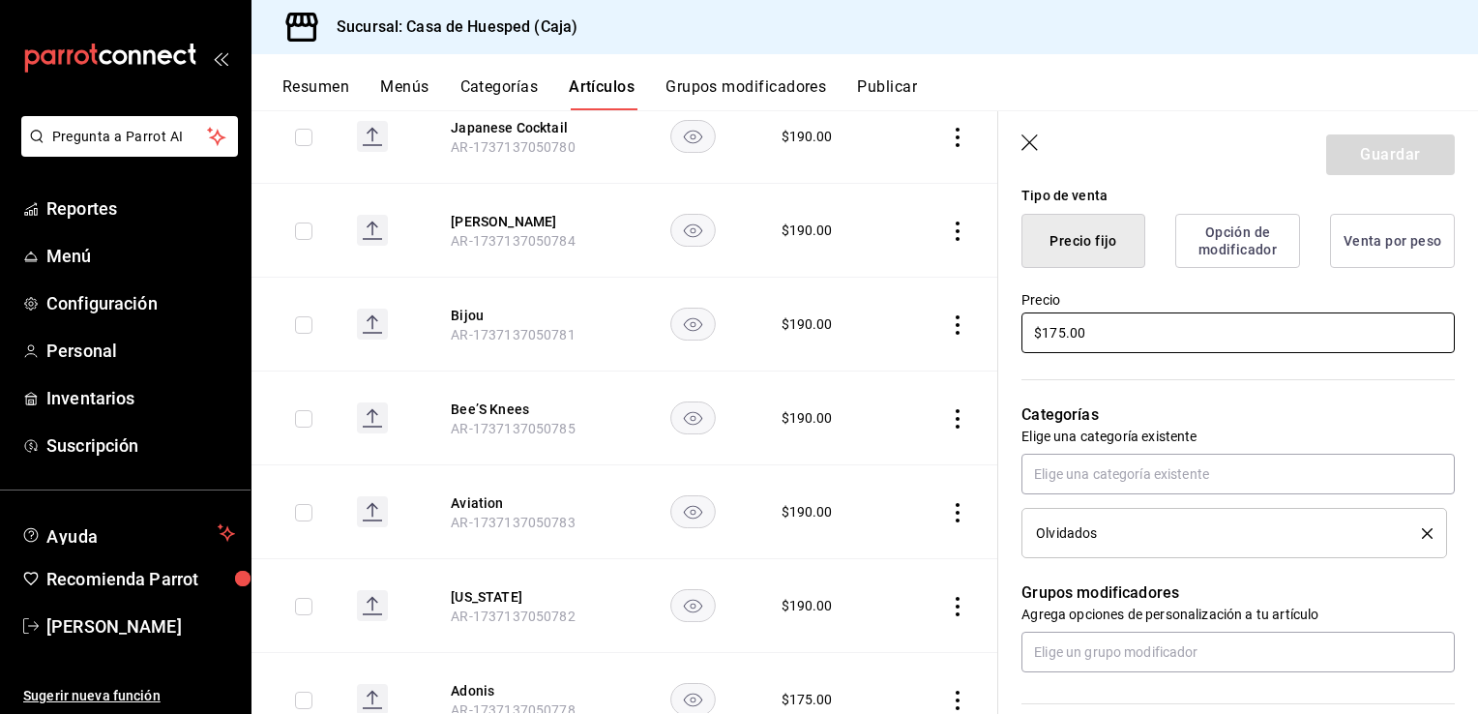
click at [1095, 338] on input "$175.00" at bounding box center [1238, 332] width 433 height 41
type input "$1.00"
type textarea "x"
type input "$19.00"
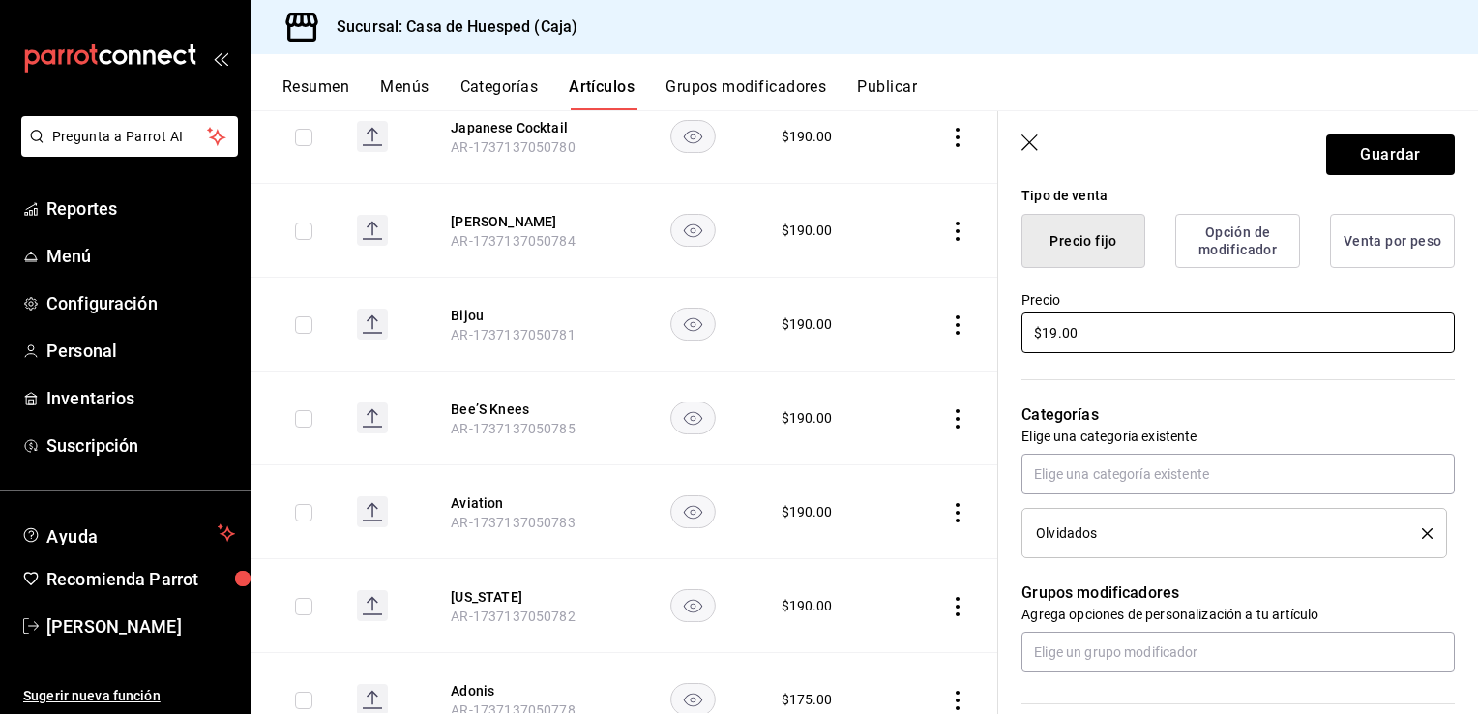
type textarea "x"
type input "$190.00"
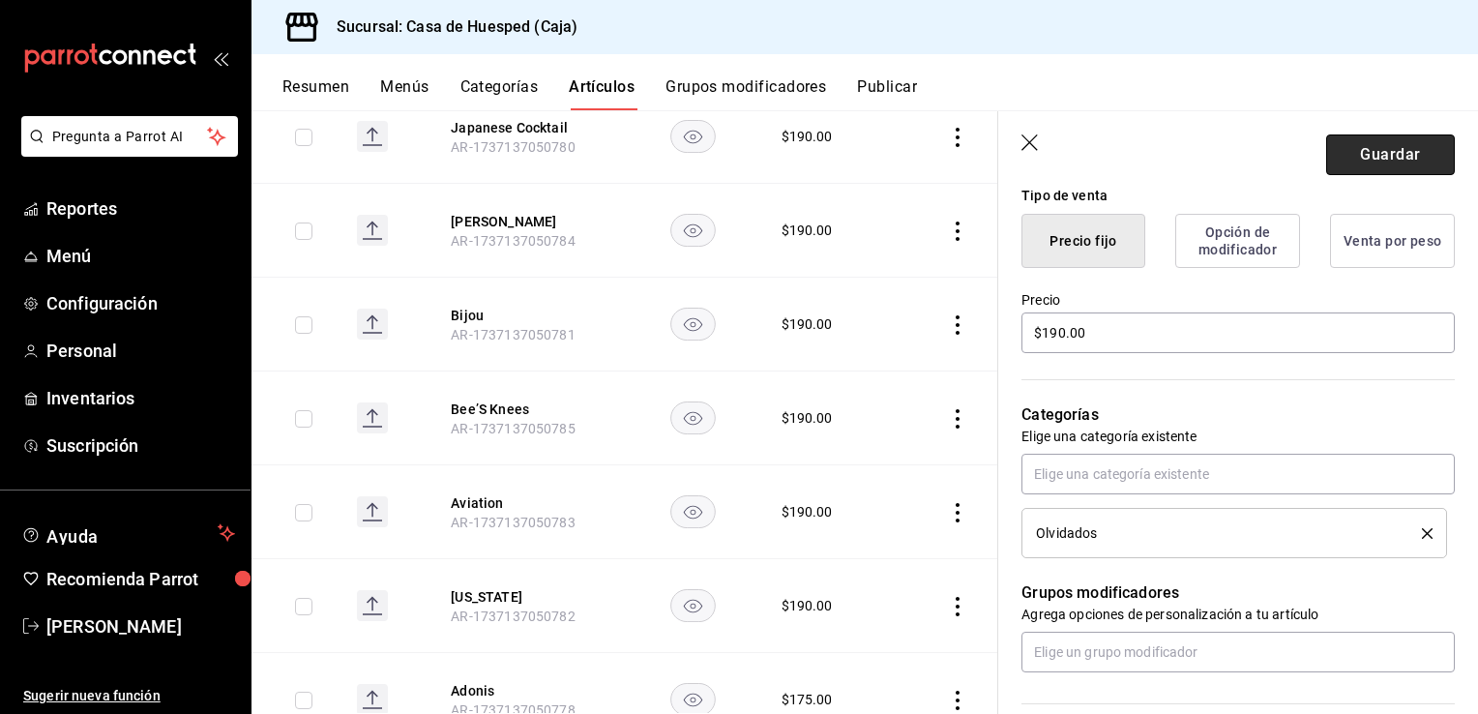
click at [1402, 152] on button "Guardar" at bounding box center [1390, 154] width 129 height 41
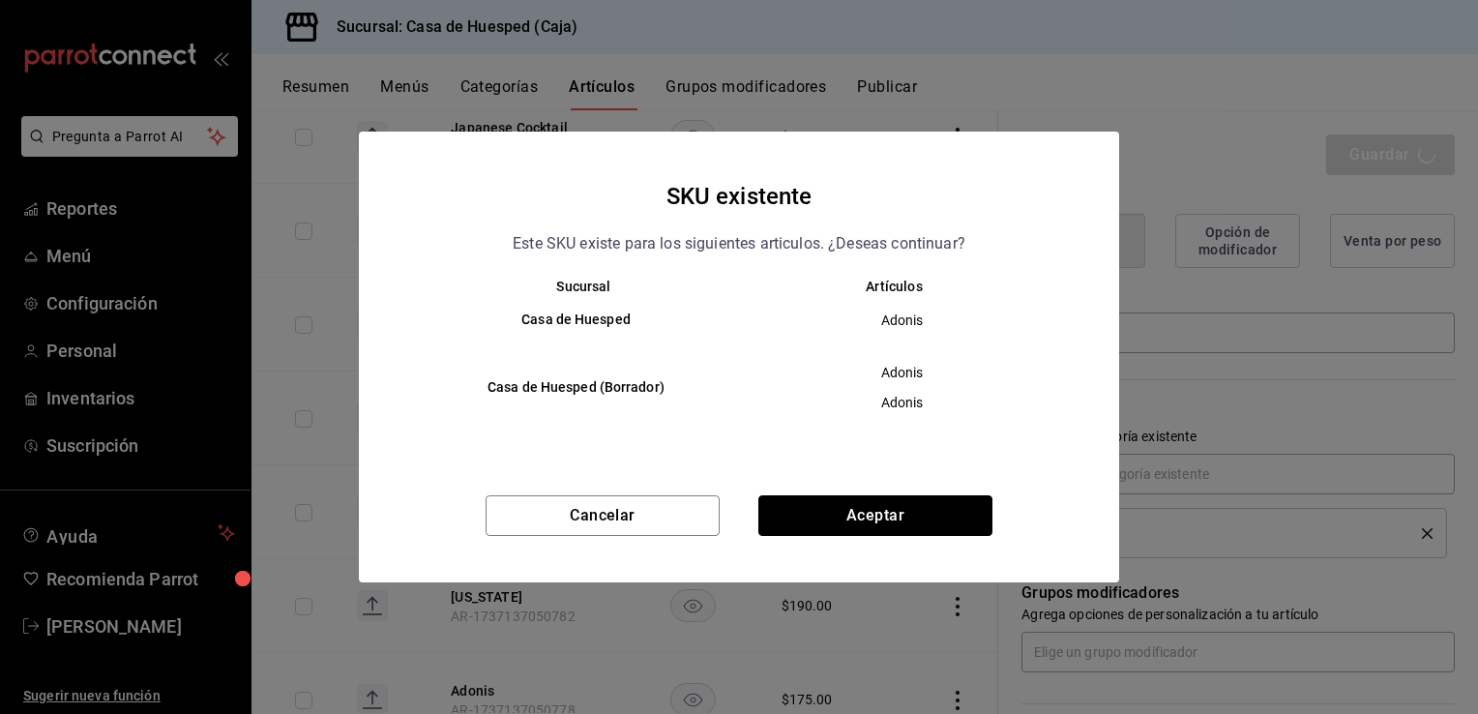
click at [864, 528] on button "Aceptar" at bounding box center [875, 515] width 234 height 41
type textarea "x"
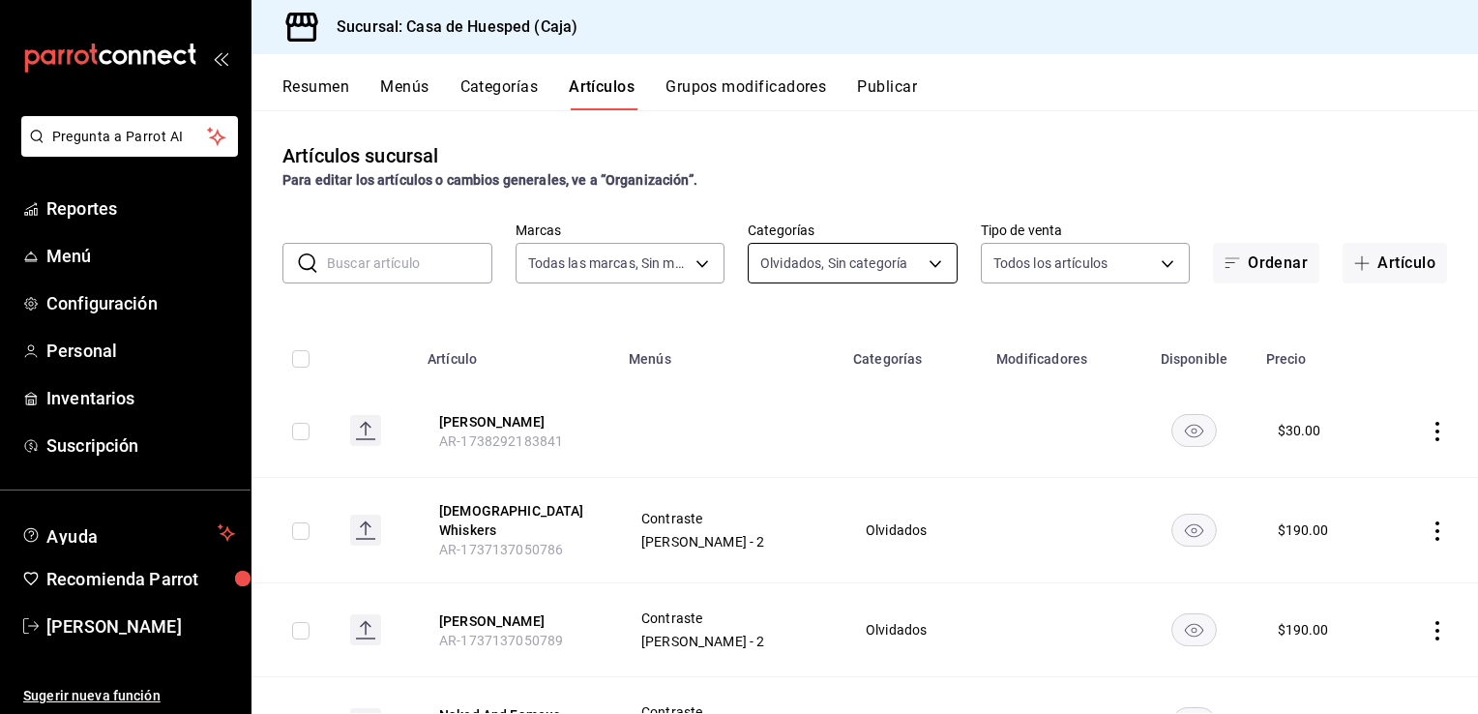
click at [829, 273] on body "Pregunta a Parrot AI Reportes Menú Configuración Personal Inventarios Suscripci…" at bounding box center [739, 357] width 1478 height 714
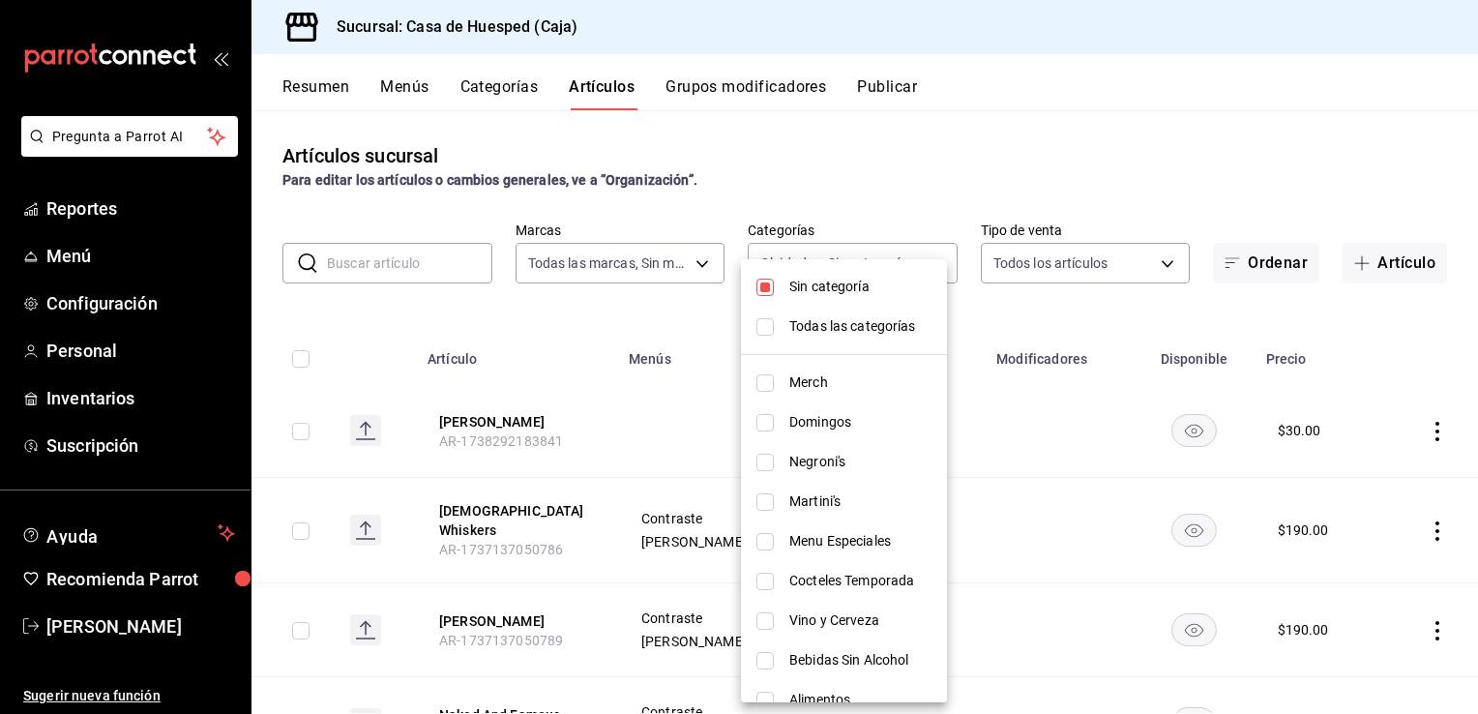
click at [844, 282] on span "Sin categoría" at bounding box center [860, 287] width 142 height 20
checkbox input "false"
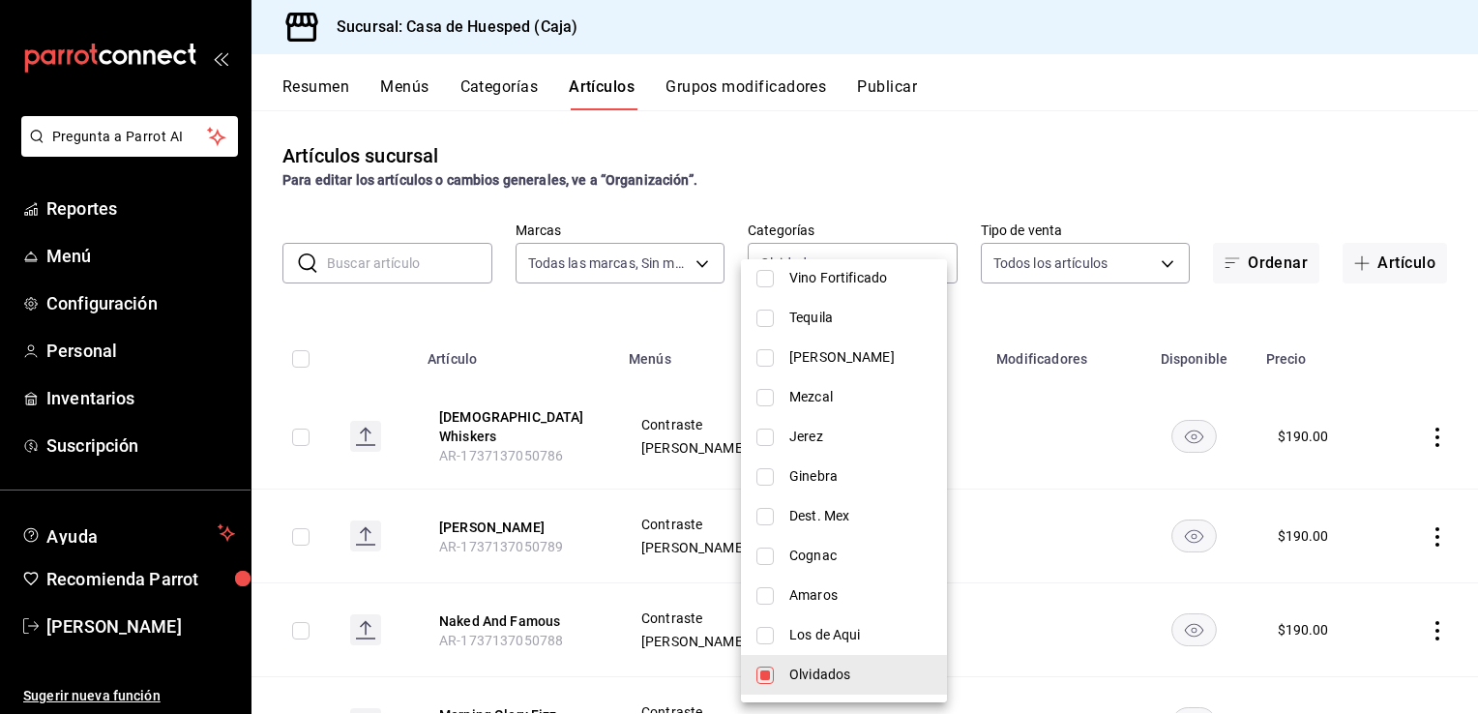
scroll to position [620, 0]
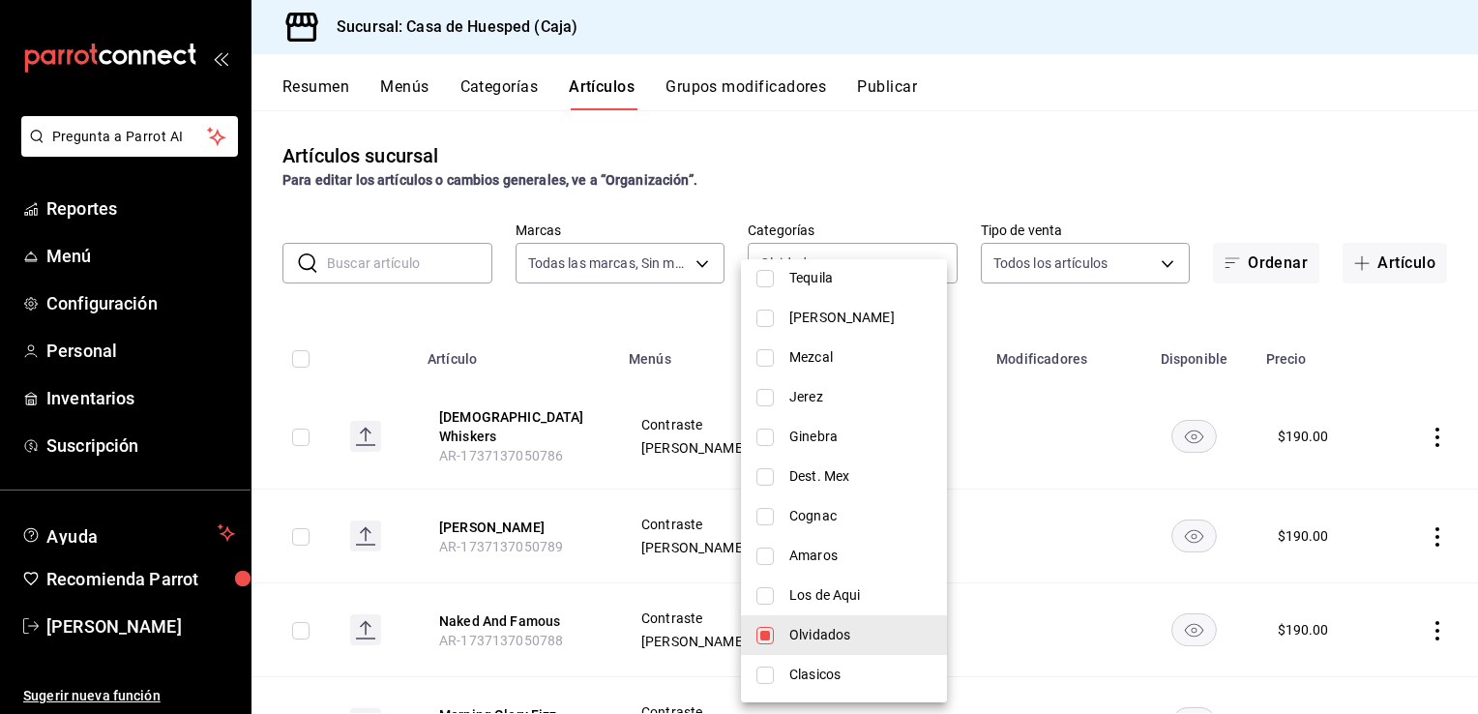
click at [825, 585] on span "Los de Aqui" at bounding box center [860, 595] width 142 height 20
type input "44e13f9a-9230-4ce3-87d3-3852c1f62943,3713fe3b-81b9-428a-a121-233edc1fbd73"
checkbox input "true"
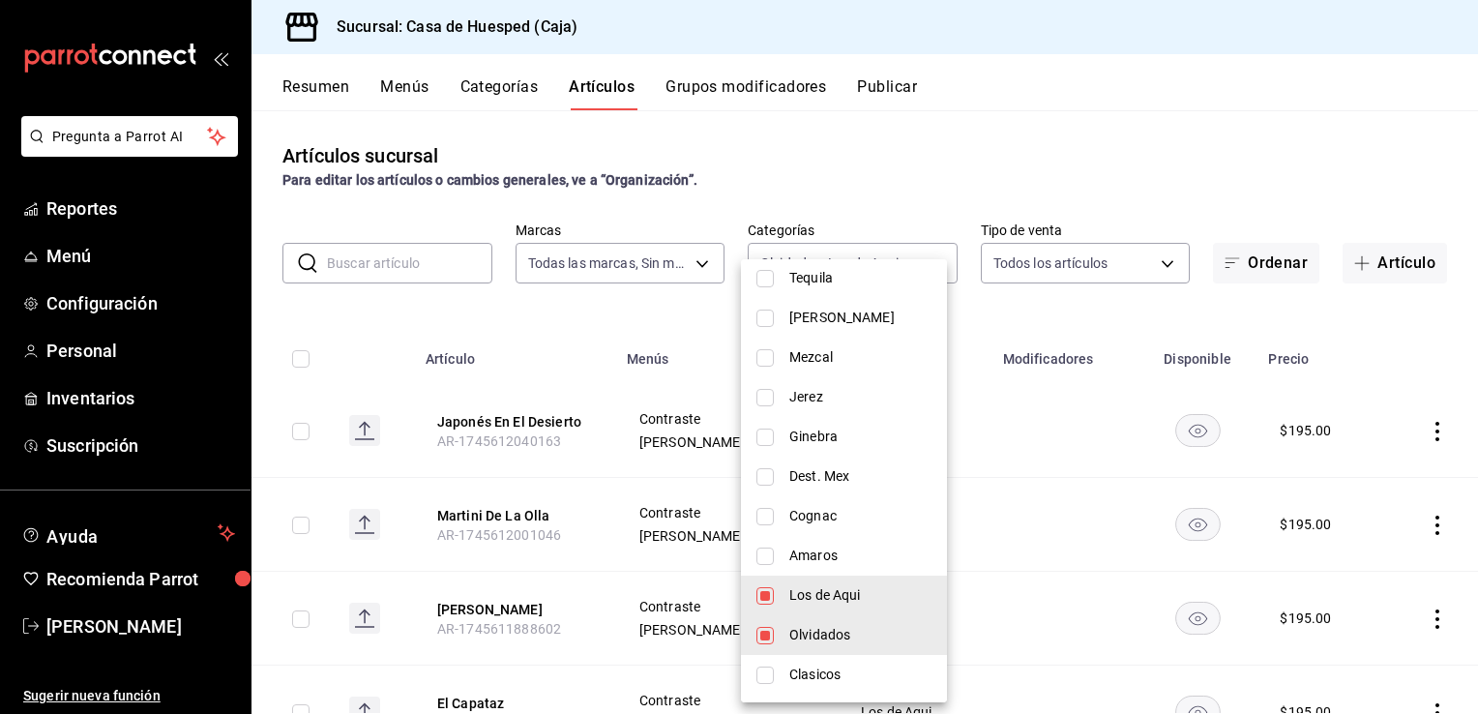
click at [779, 632] on li "Olvidados" at bounding box center [844, 635] width 206 height 40
type input "3713fe3b-81b9-428a-a121-233edc1fbd73"
checkbox input "false"
click at [1060, 306] on div at bounding box center [739, 357] width 1478 height 714
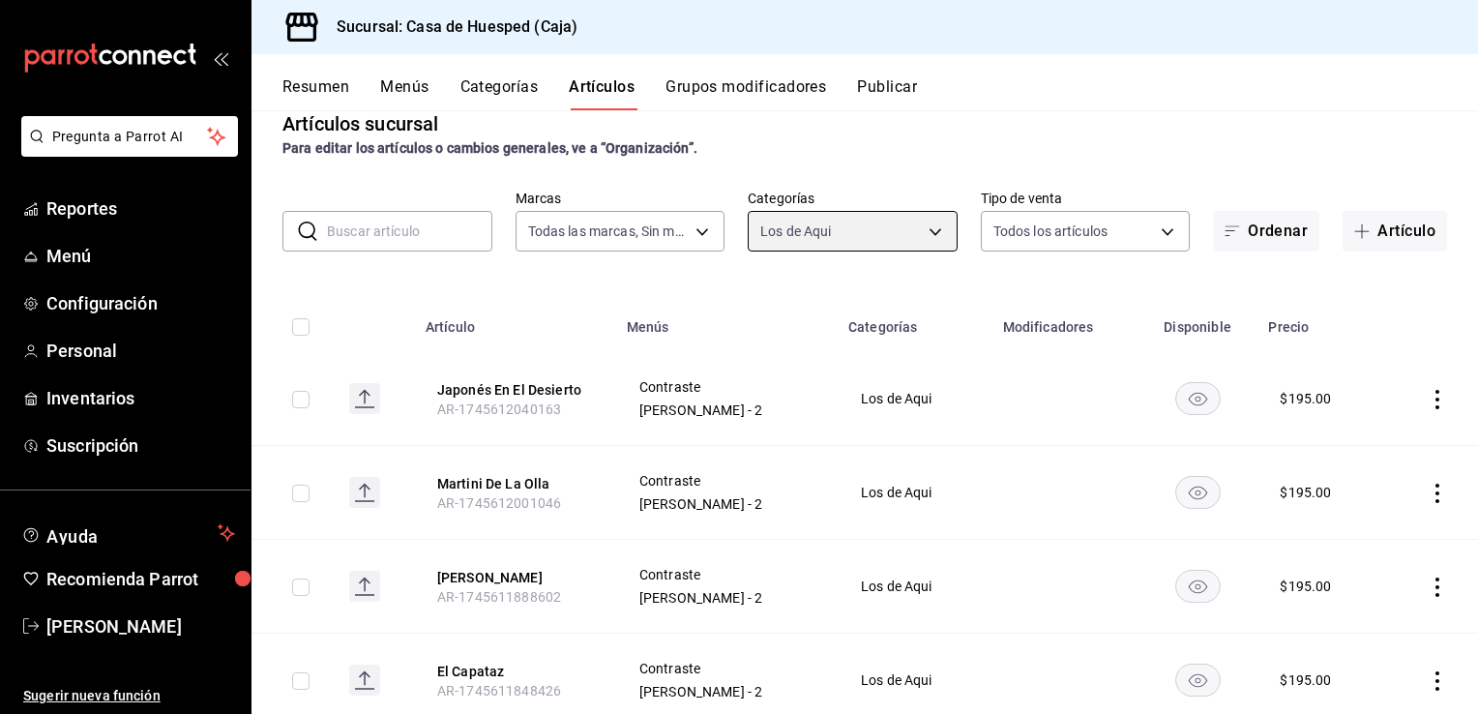
scroll to position [0, 0]
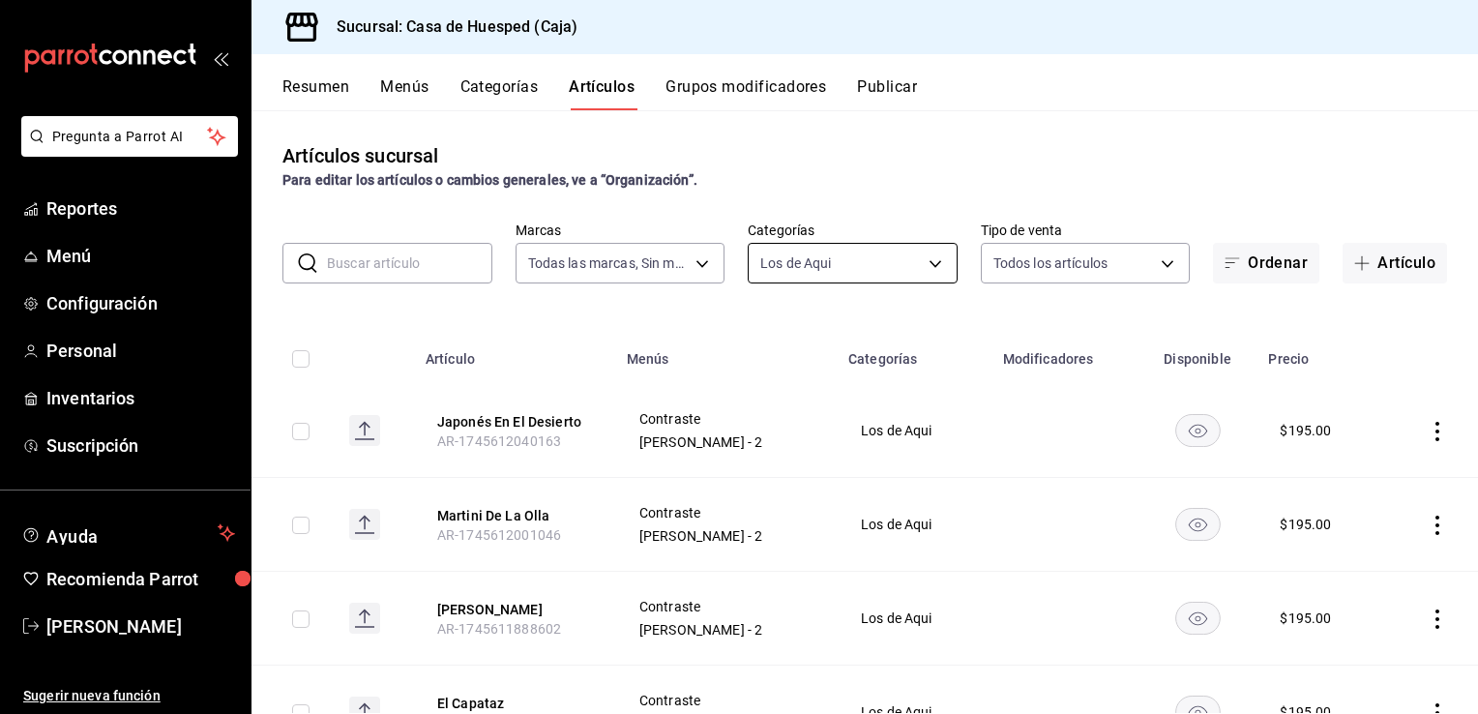
click at [877, 271] on body "Pregunta a Parrot AI Reportes Menú Configuración Personal Inventarios Suscripci…" at bounding box center [739, 357] width 1478 height 714
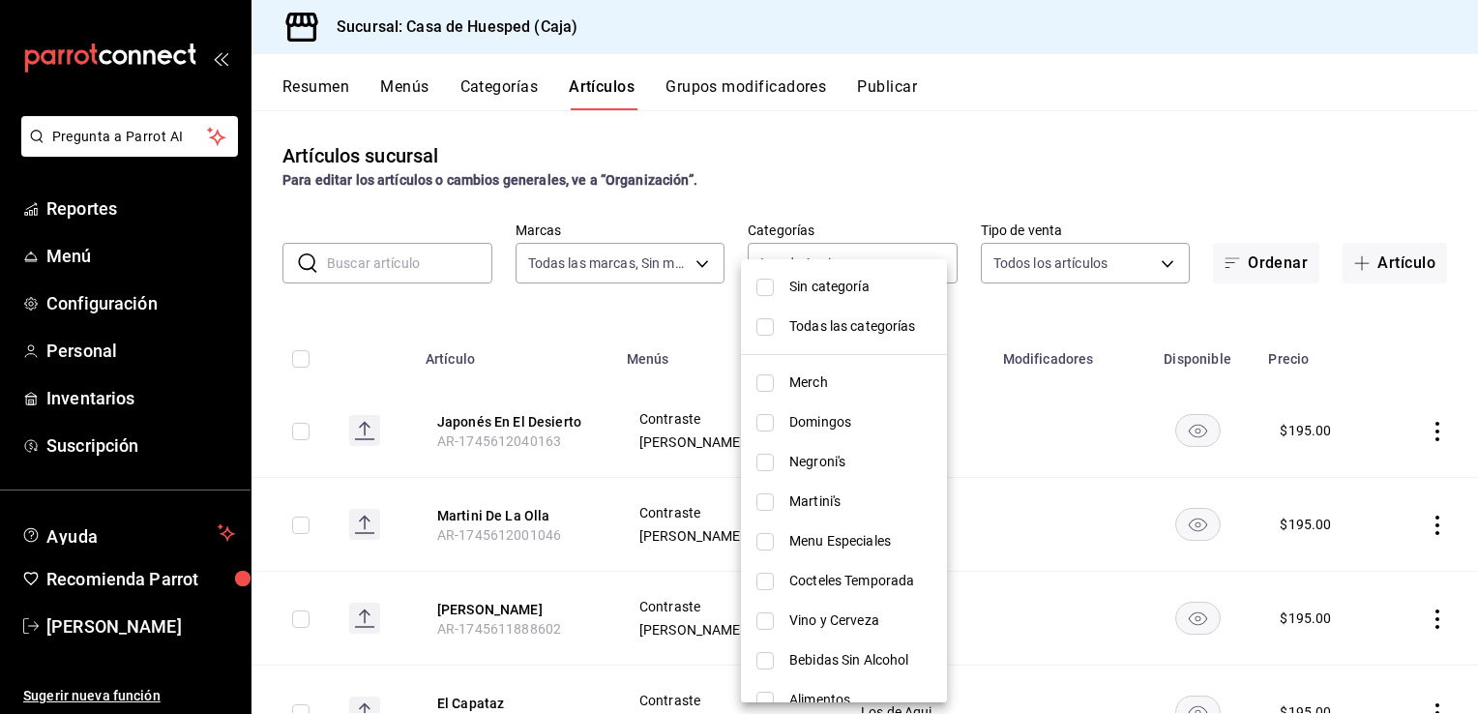
click at [754, 424] on li "Domingos" at bounding box center [844, 422] width 206 height 40
type input "3713fe3b-81b9-428a-a121-233edc1fbd73,b99efb67-785b-4d2c-a69d-daac93f30d9d"
checkbox input "true"
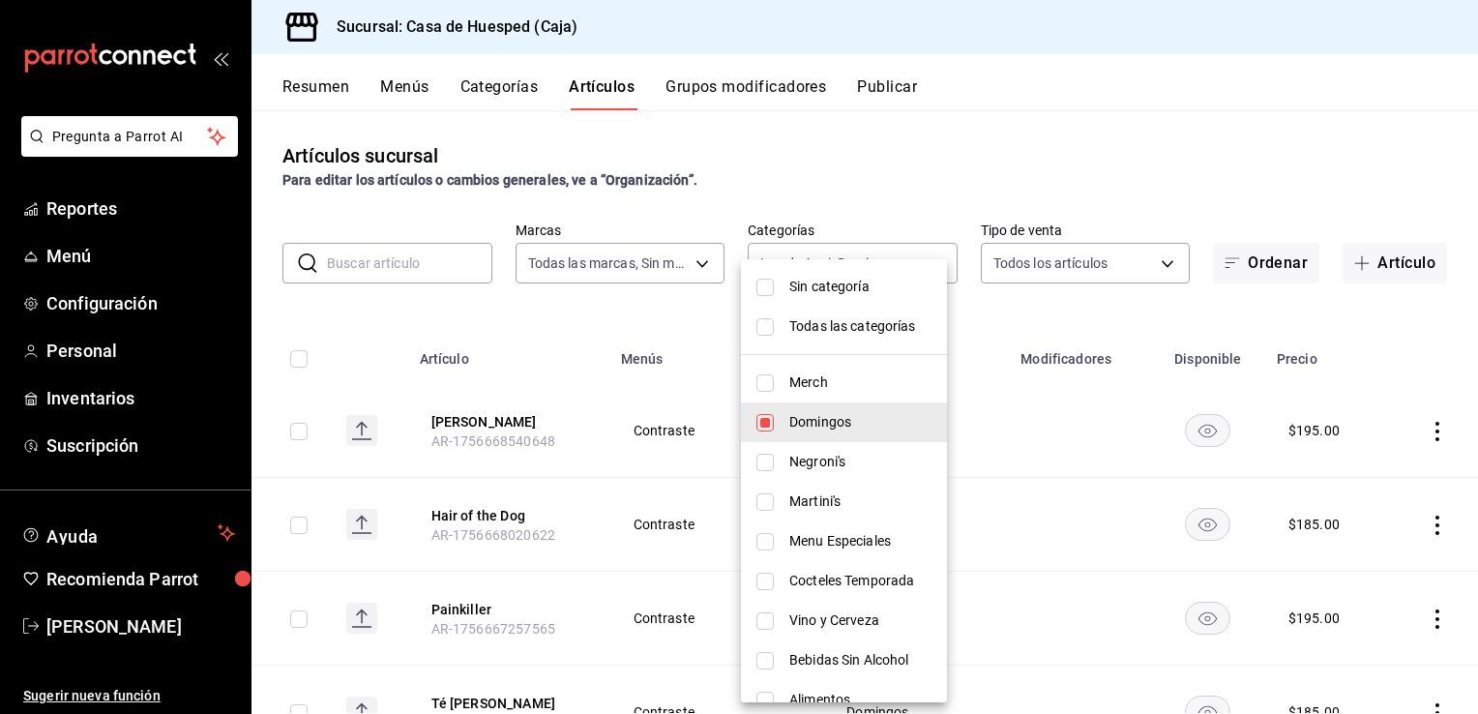
click at [636, 479] on div at bounding box center [739, 357] width 1478 height 714
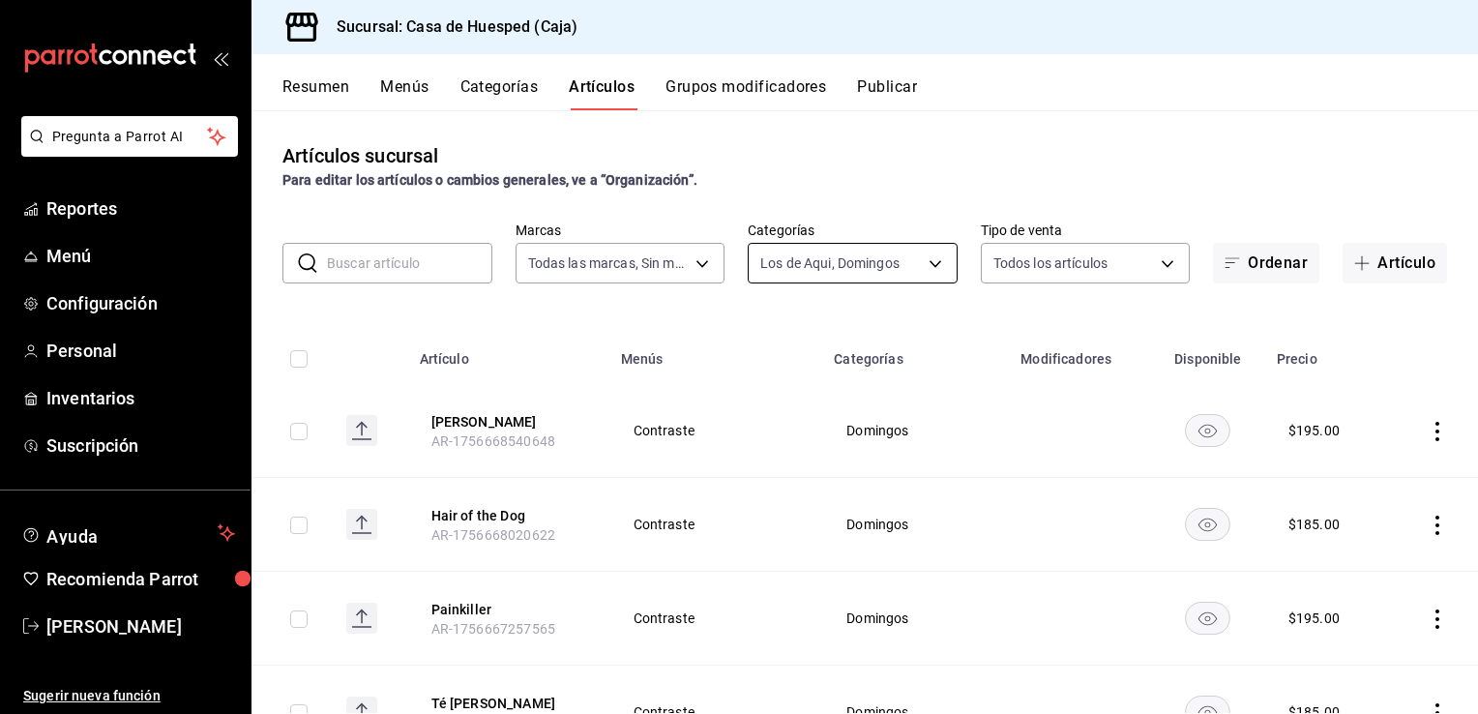
click at [820, 248] on body "Pregunta a Parrot AI Reportes Menú Configuración Personal Inventarios Suscripci…" at bounding box center [739, 357] width 1478 height 714
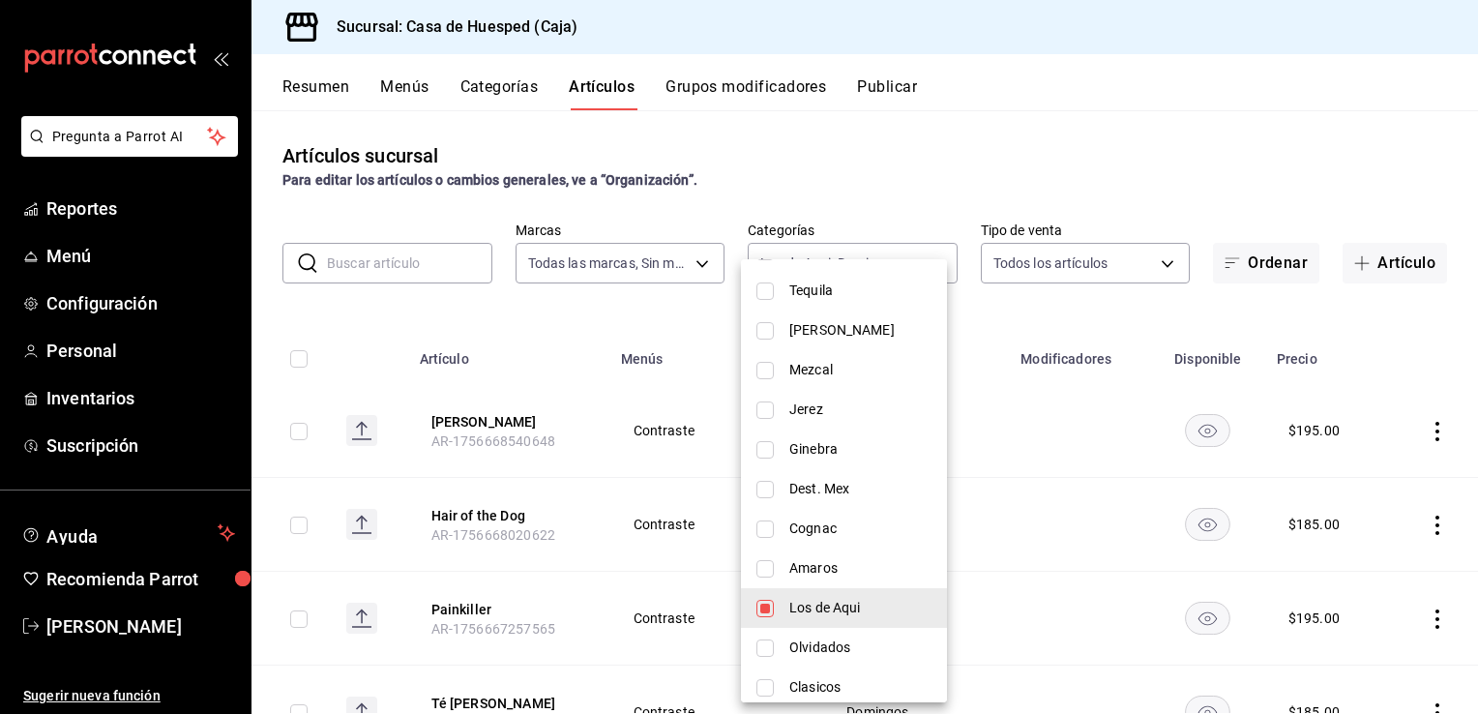
scroll to position [620, 0]
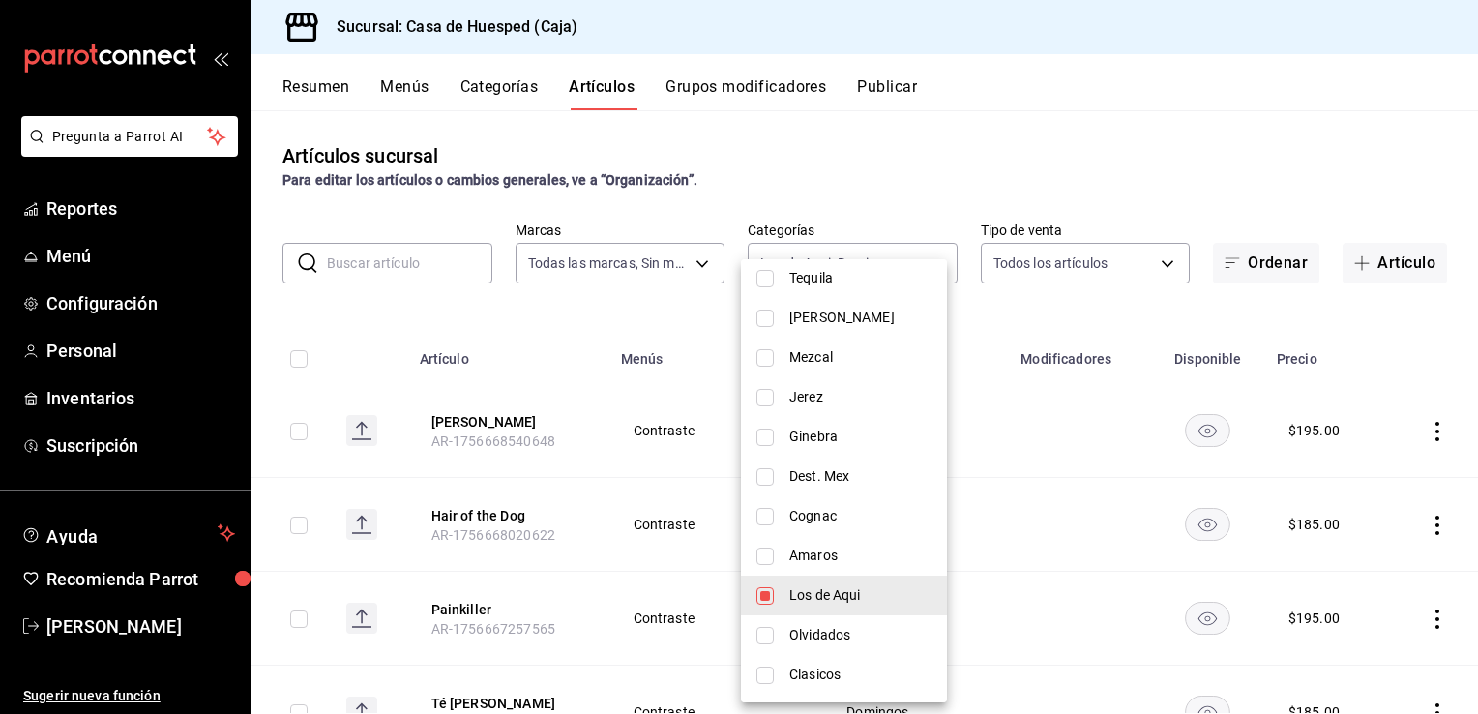
click at [861, 595] on span "Los de Aqui" at bounding box center [860, 595] width 142 height 20
type input "b99efb67-785b-4d2c-a69d-daac93f30d9d"
checkbox input "false"
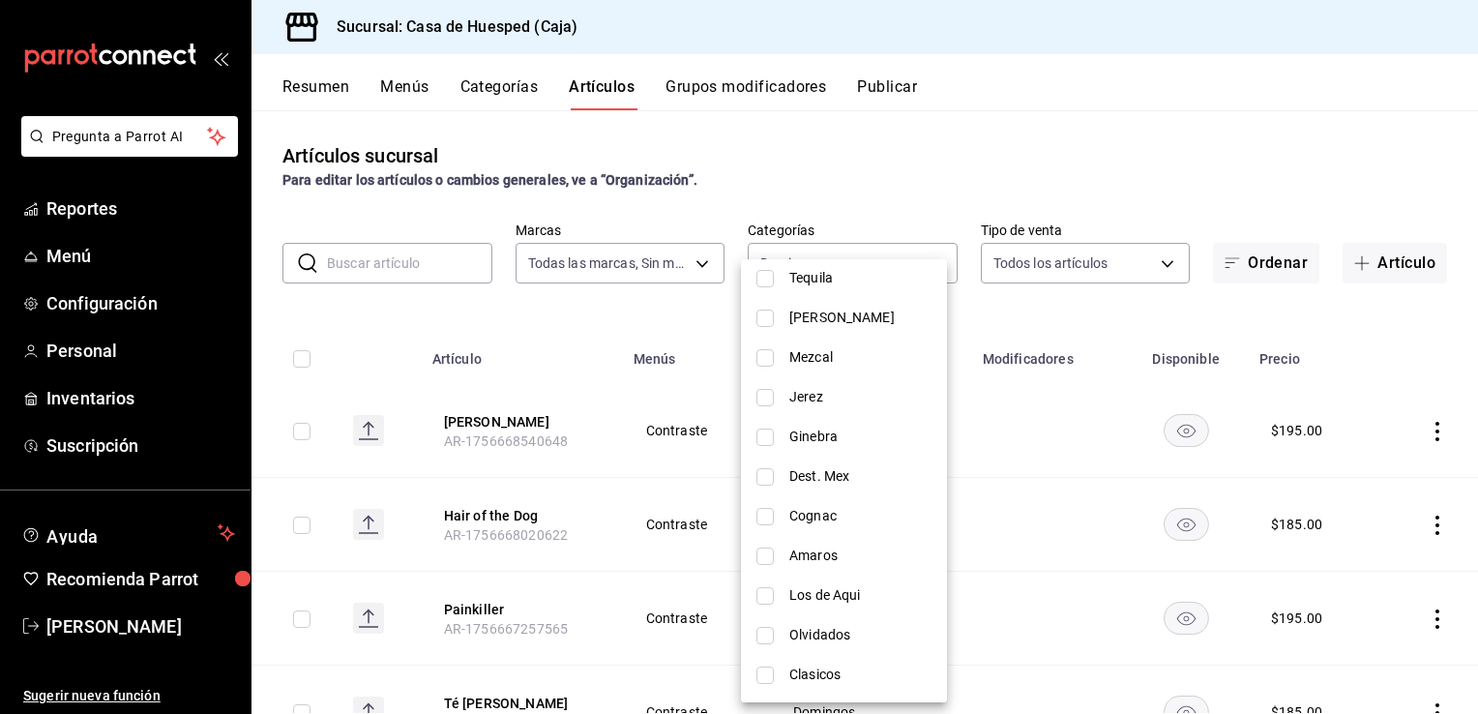
click at [353, 388] on div at bounding box center [739, 357] width 1478 height 714
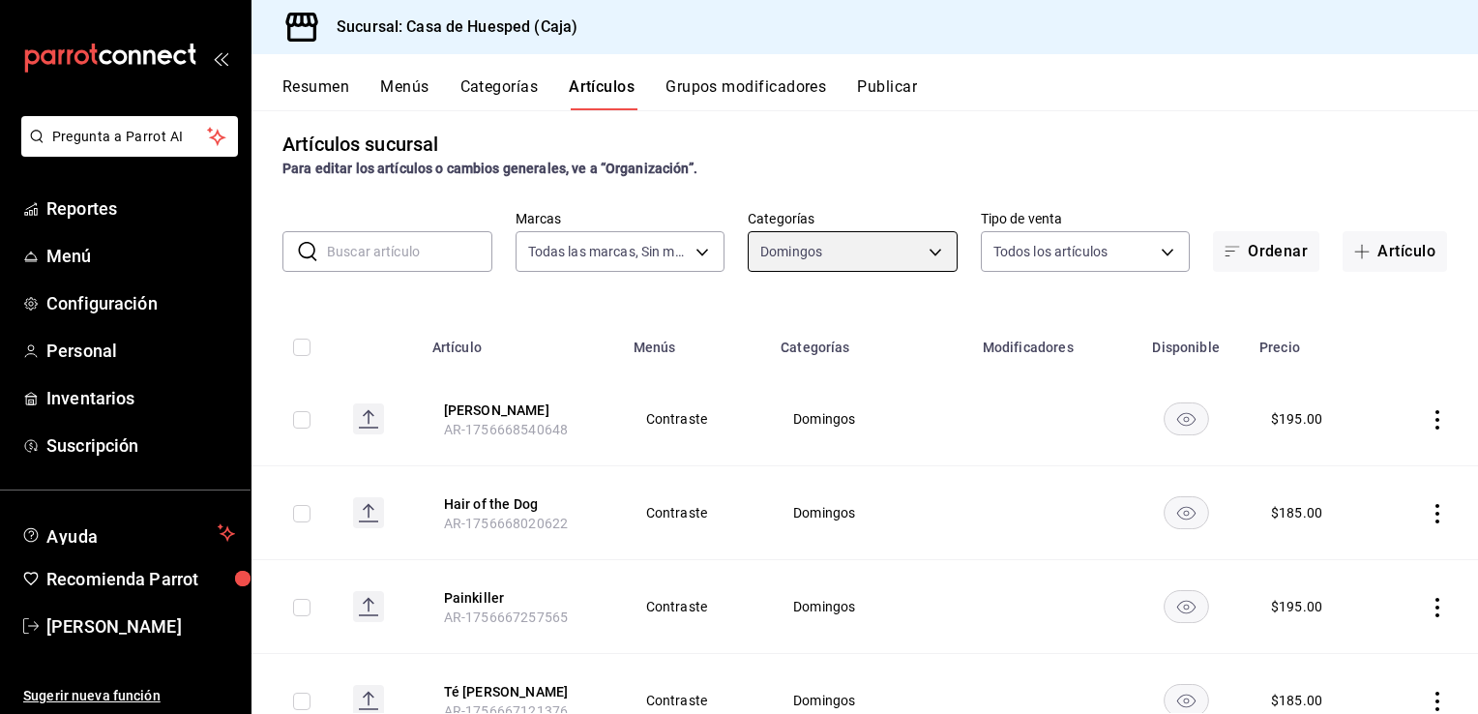
scroll to position [0, 0]
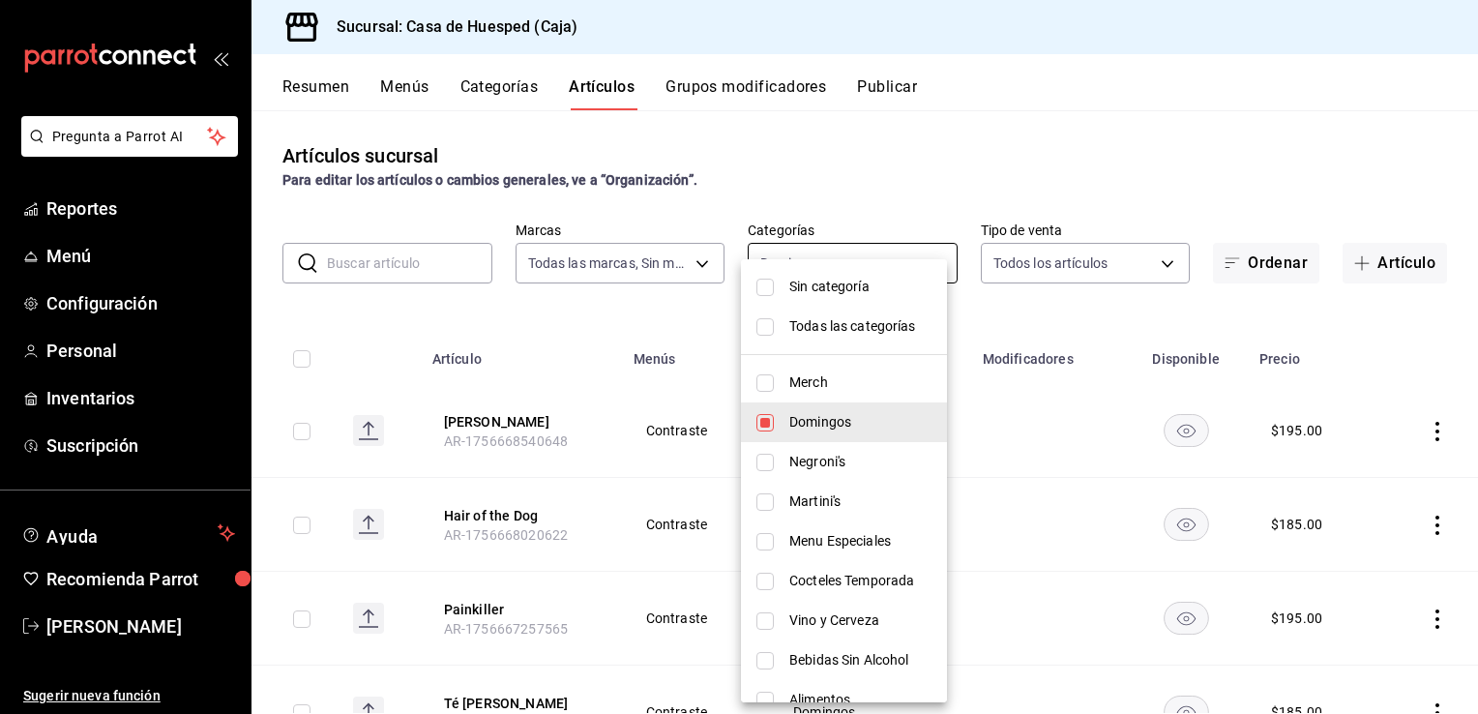
click at [828, 275] on body "Pregunta a Parrot AI Reportes Menú Configuración Personal Inventarios Suscripci…" at bounding box center [739, 357] width 1478 height 714
click at [770, 419] on input "checkbox" at bounding box center [765, 422] width 17 height 17
checkbox input "false"
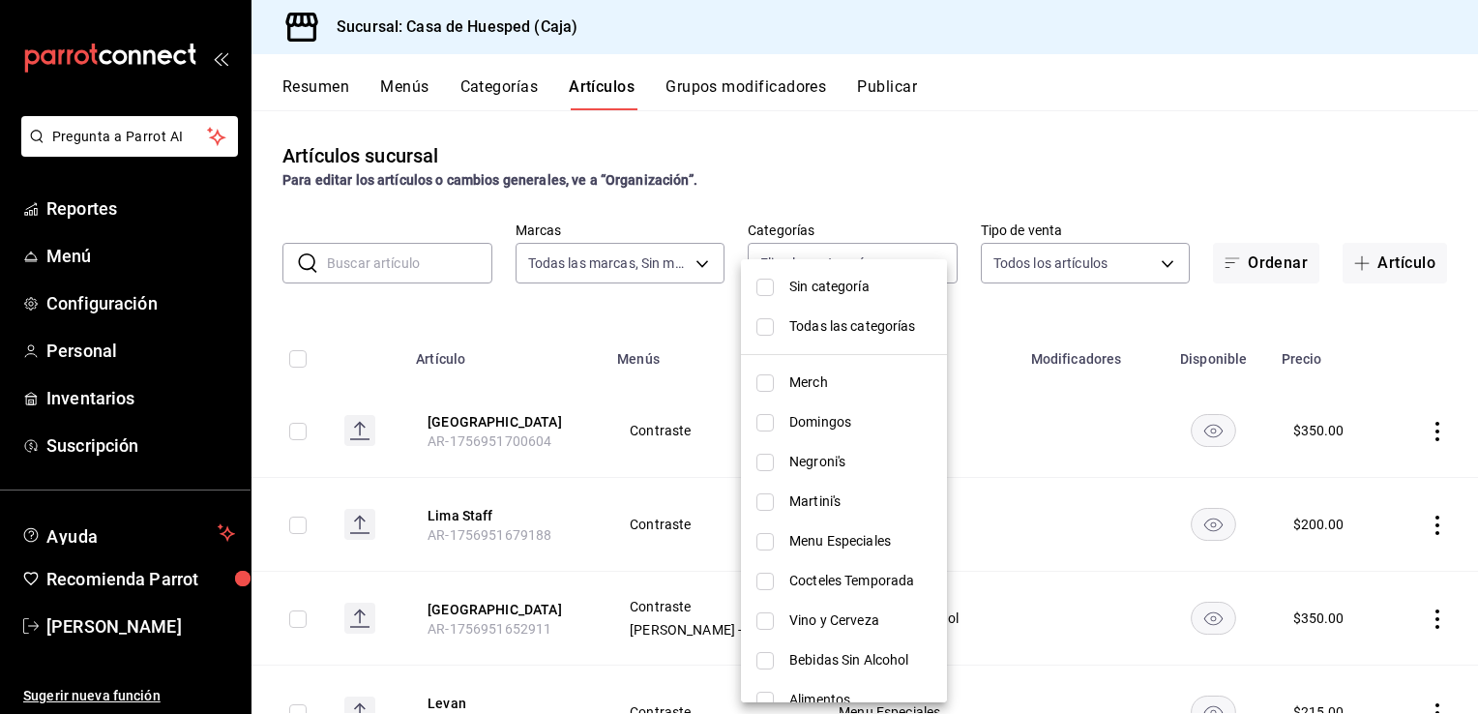
click at [767, 459] on input "checkbox" at bounding box center [765, 462] width 17 height 17
checkbox input "true"
type input "98cbd3ee-88b8-4d09-bd7a-6f84cfd341dc"
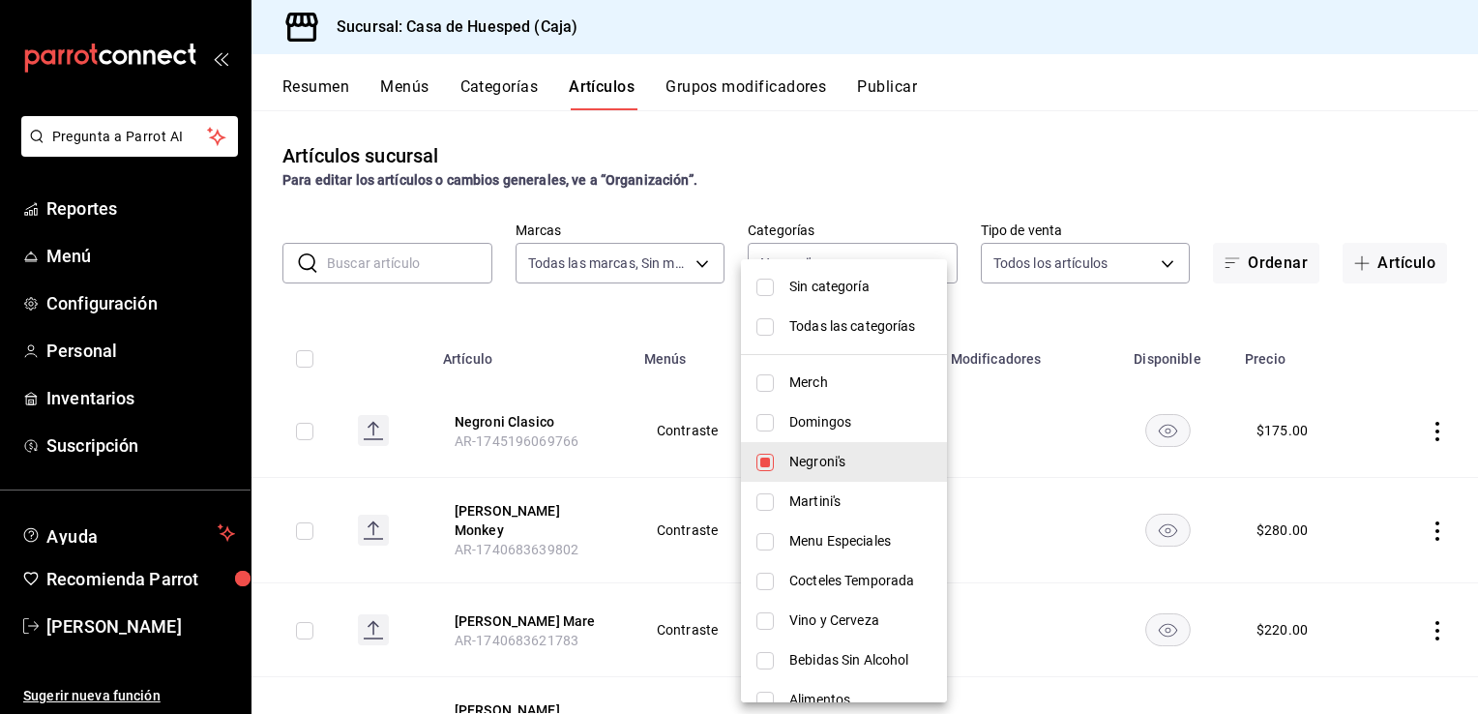
click at [1044, 414] on div at bounding box center [739, 357] width 1478 height 714
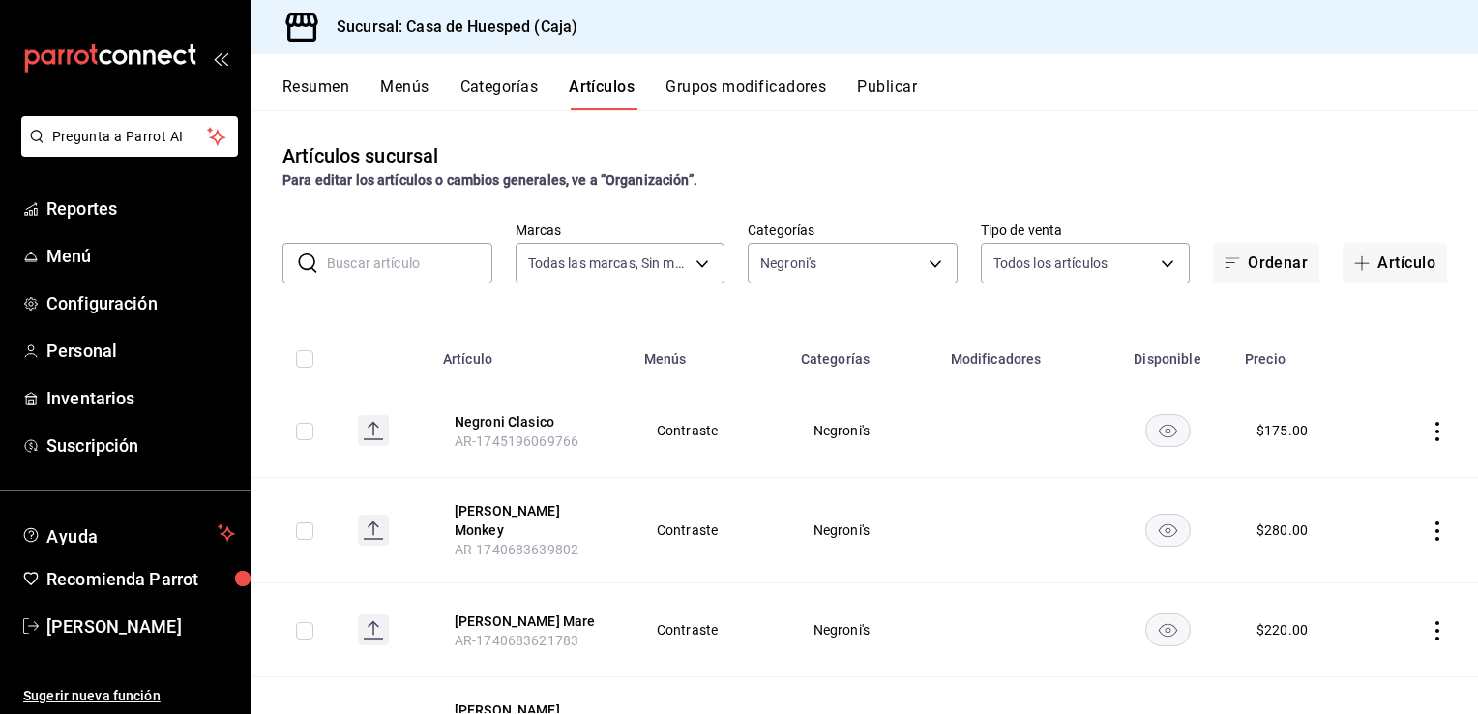
click at [1428, 428] on icon "actions" at bounding box center [1437, 431] width 19 height 19
click at [1378, 483] on span "Editar" at bounding box center [1365, 476] width 50 height 20
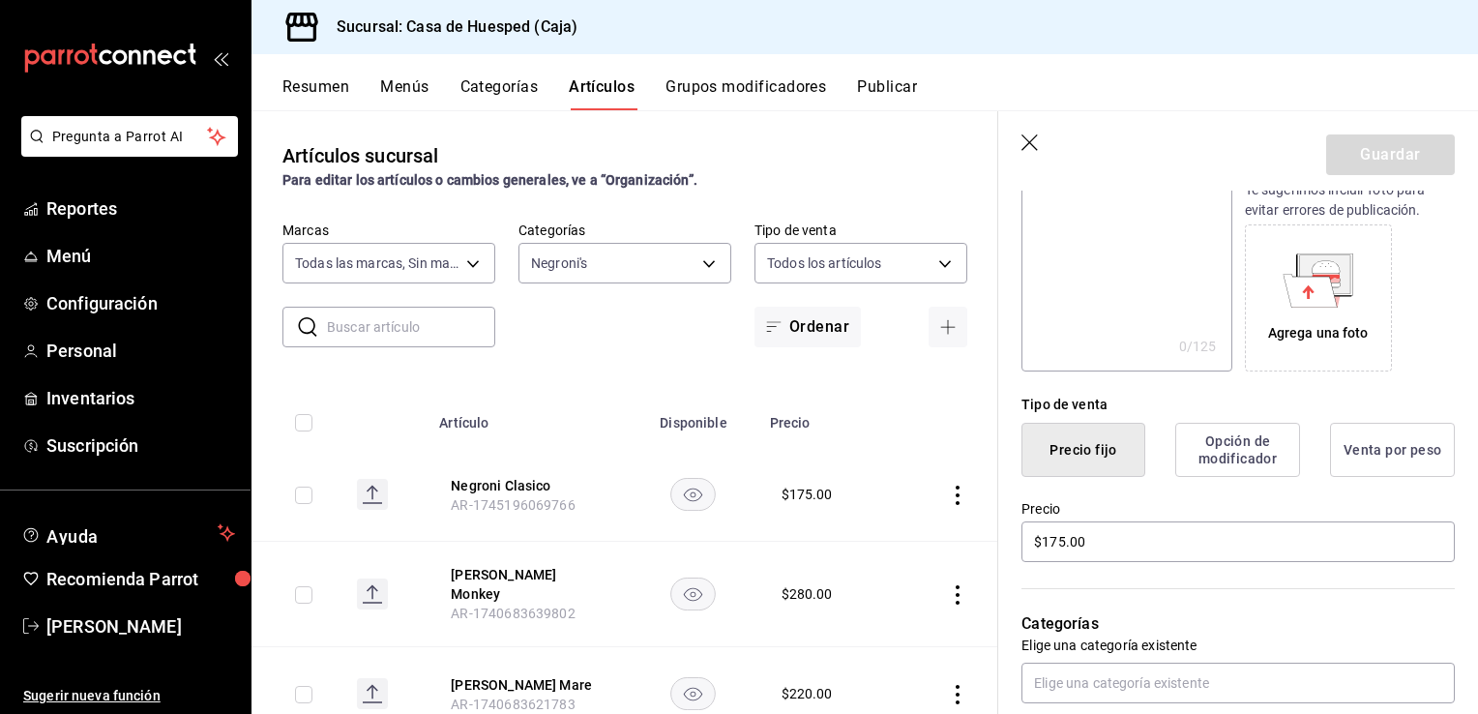
scroll to position [290, 0]
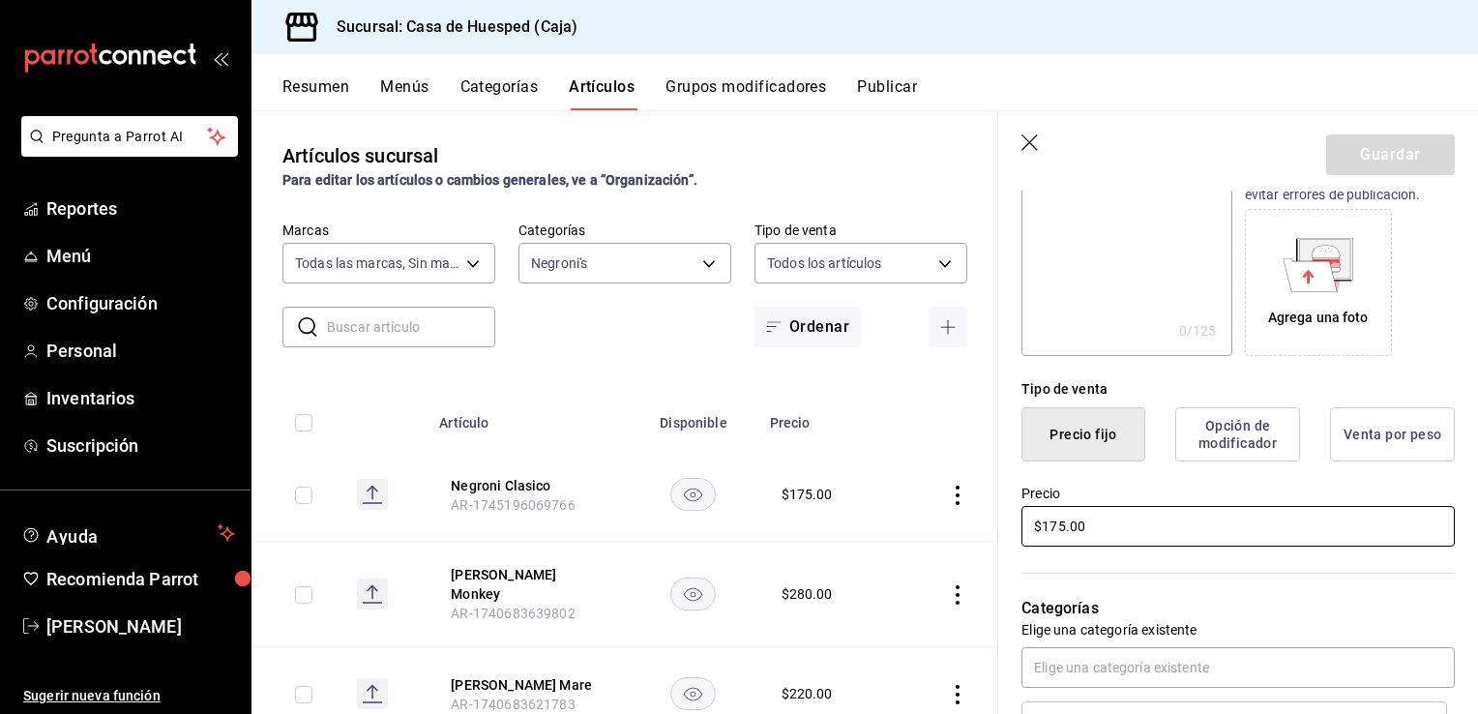
click at [1056, 527] on input "$175.00" at bounding box center [1238, 526] width 433 height 41
type input "$185.00"
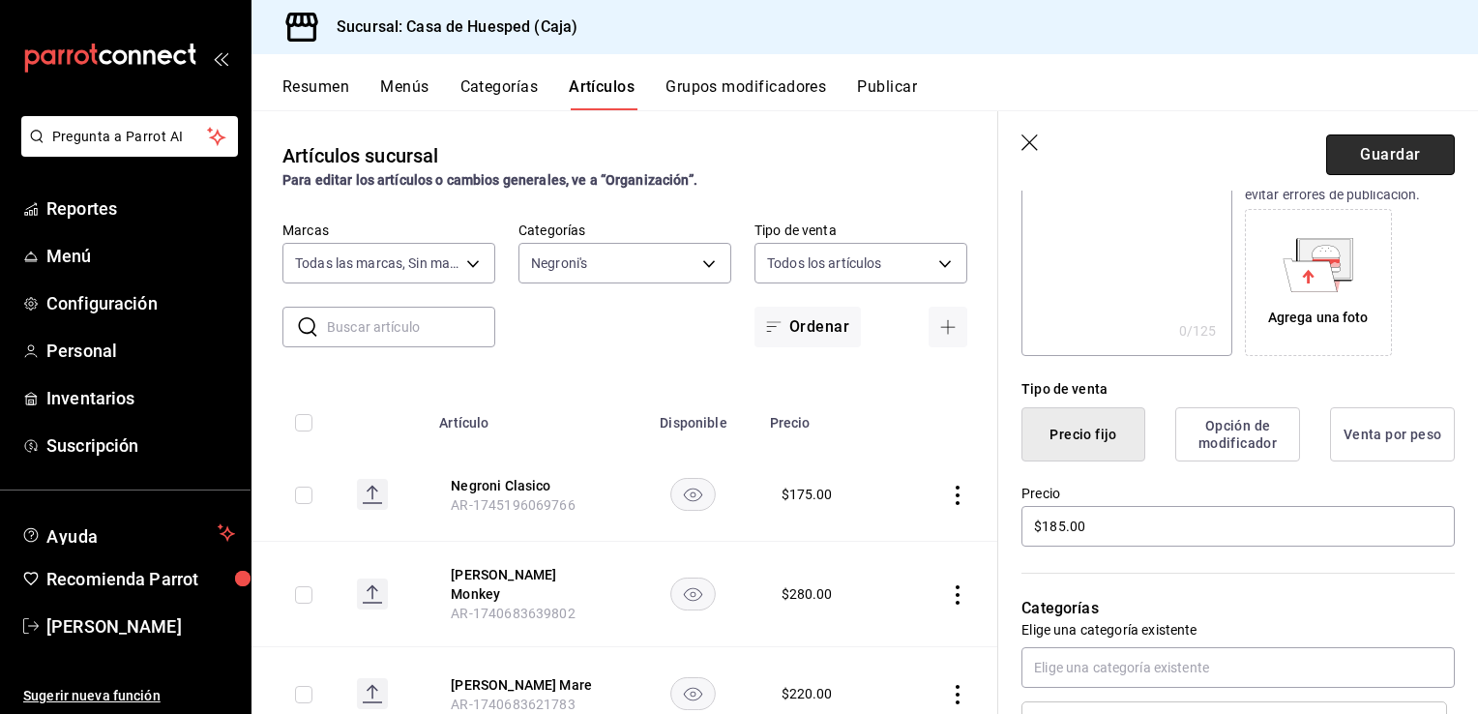
click at [1367, 160] on button "Guardar" at bounding box center [1390, 154] width 129 height 41
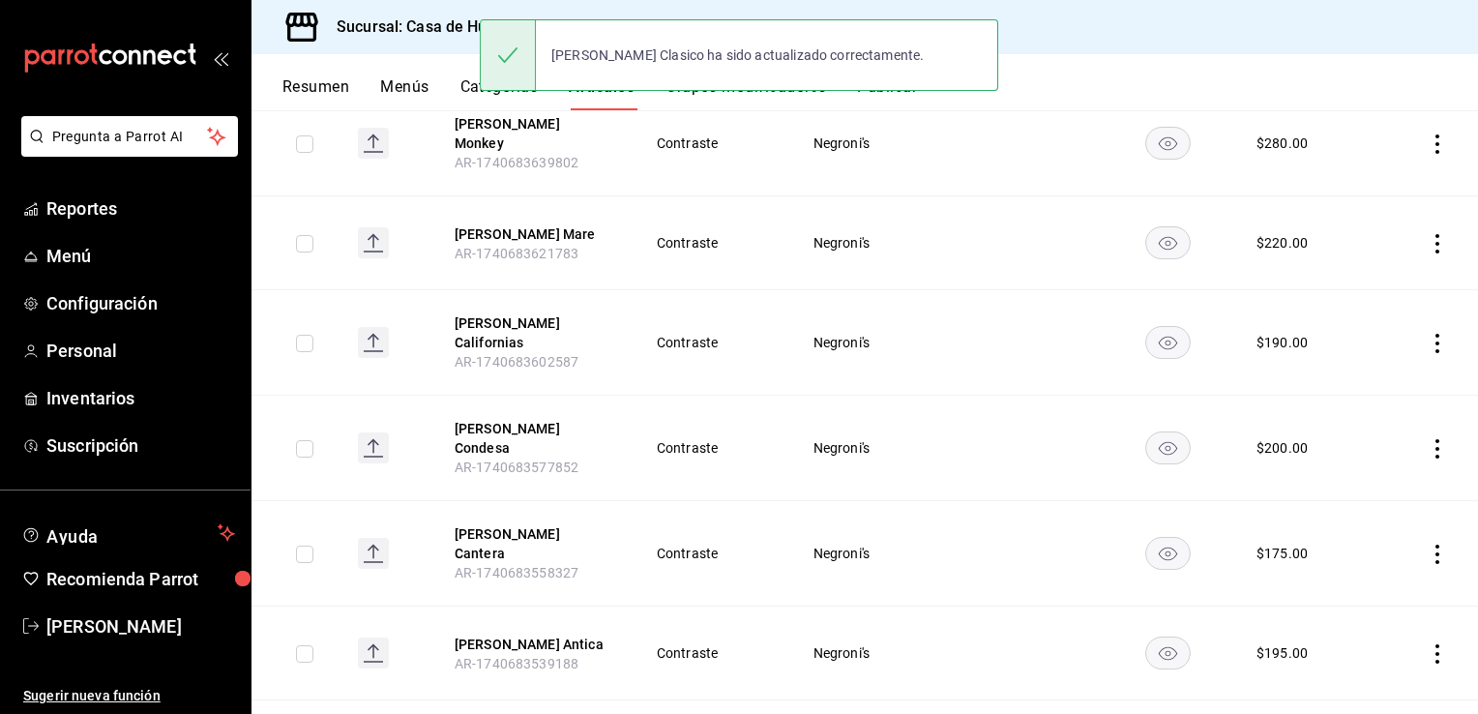
scroll to position [464, 0]
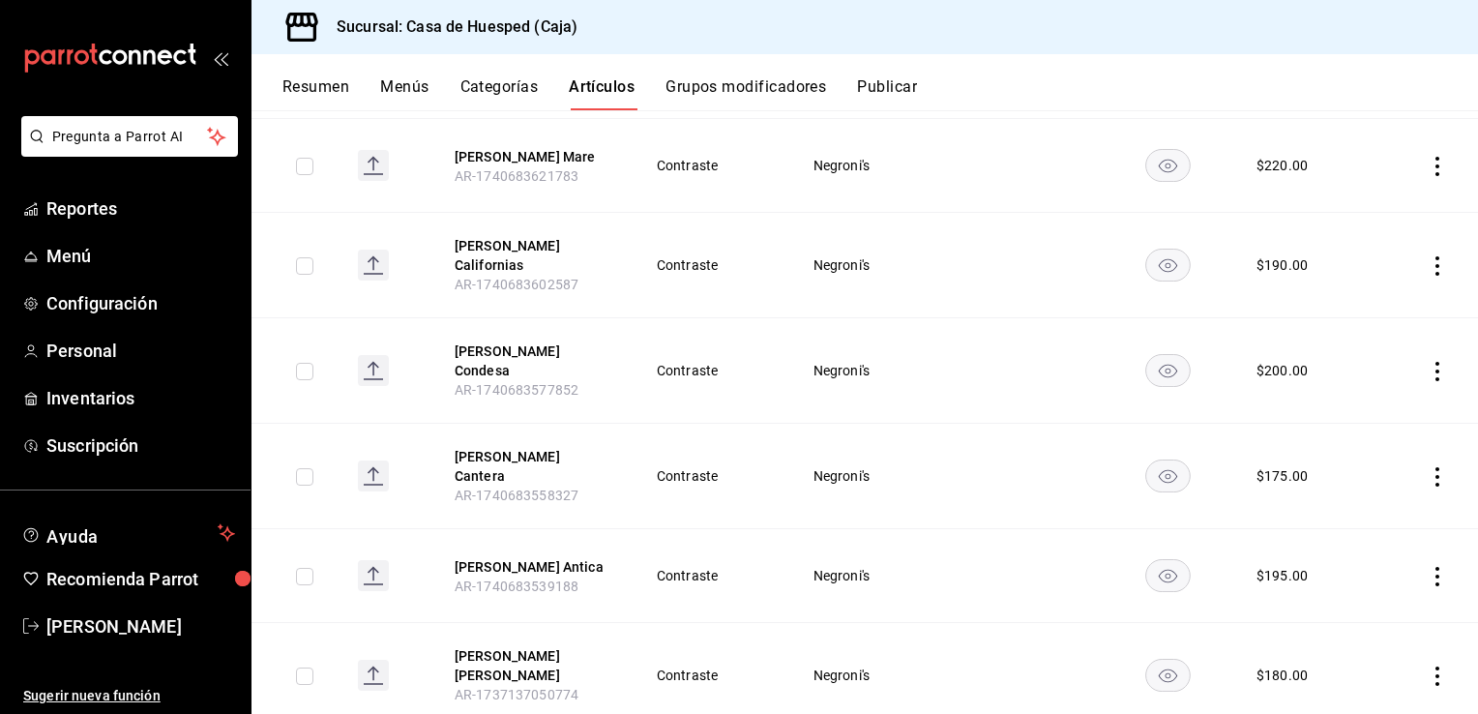
click at [1428, 467] on icon "actions" at bounding box center [1437, 476] width 19 height 19
click at [1354, 480] on span "Editar" at bounding box center [1365, 479] width 50 height 20
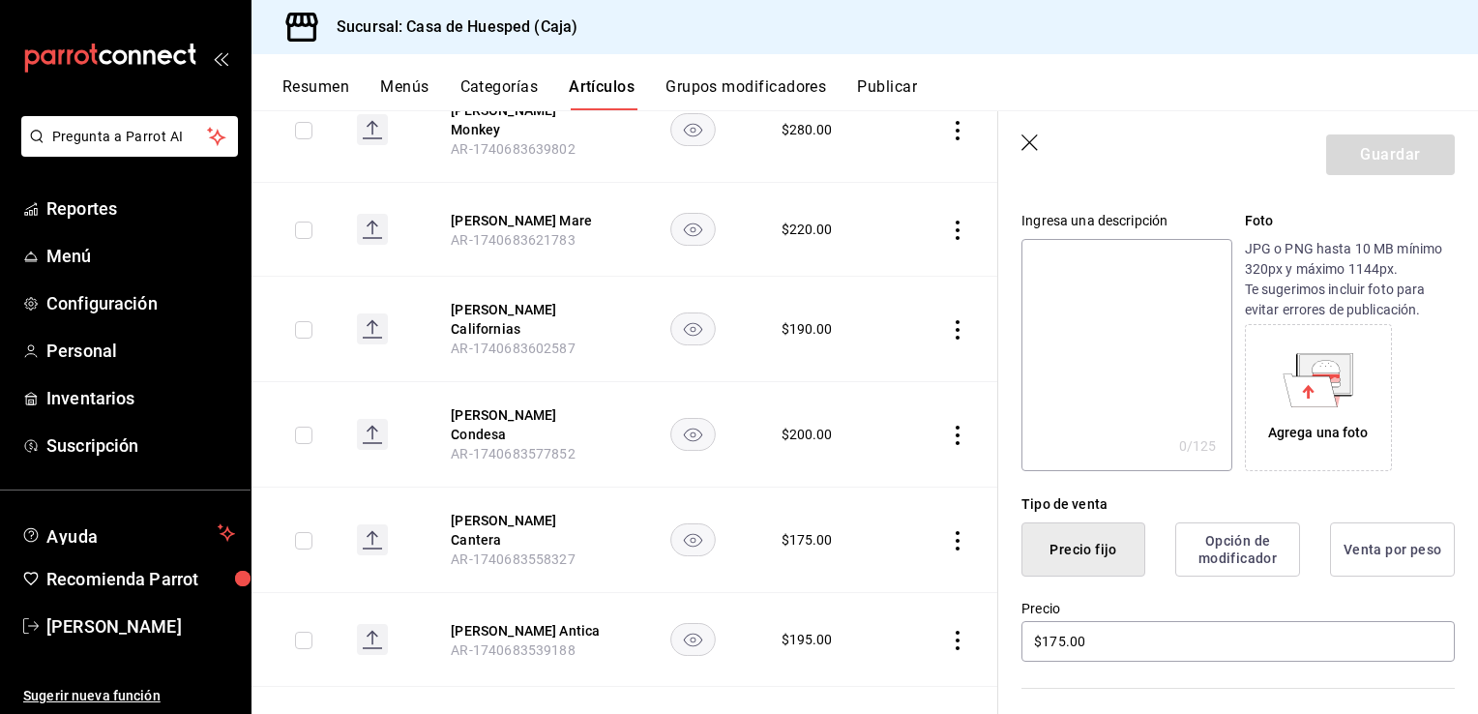
scroll to position [193, 0]
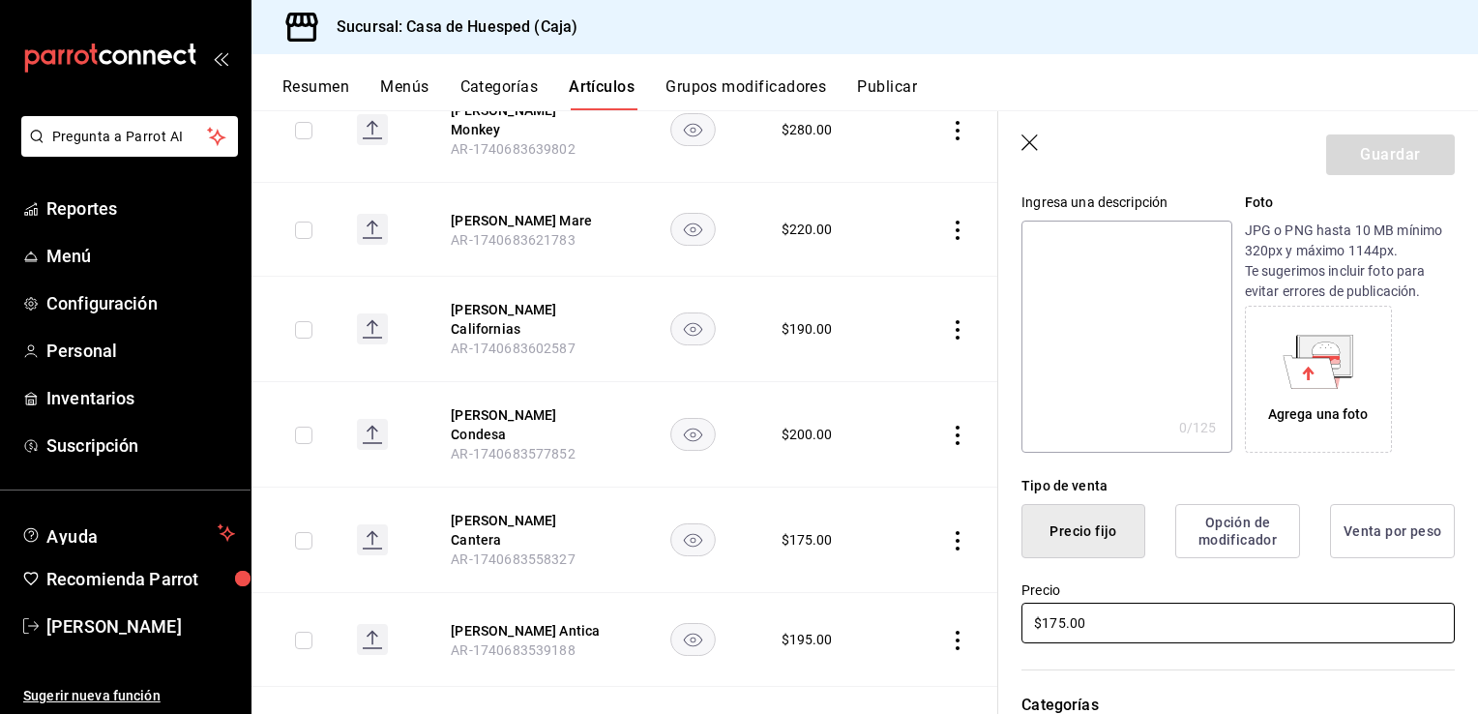
click at [1055, 625] on input "$175.00" at bounding box center [1238, 623] width 433 height 41
type input "$185.00"
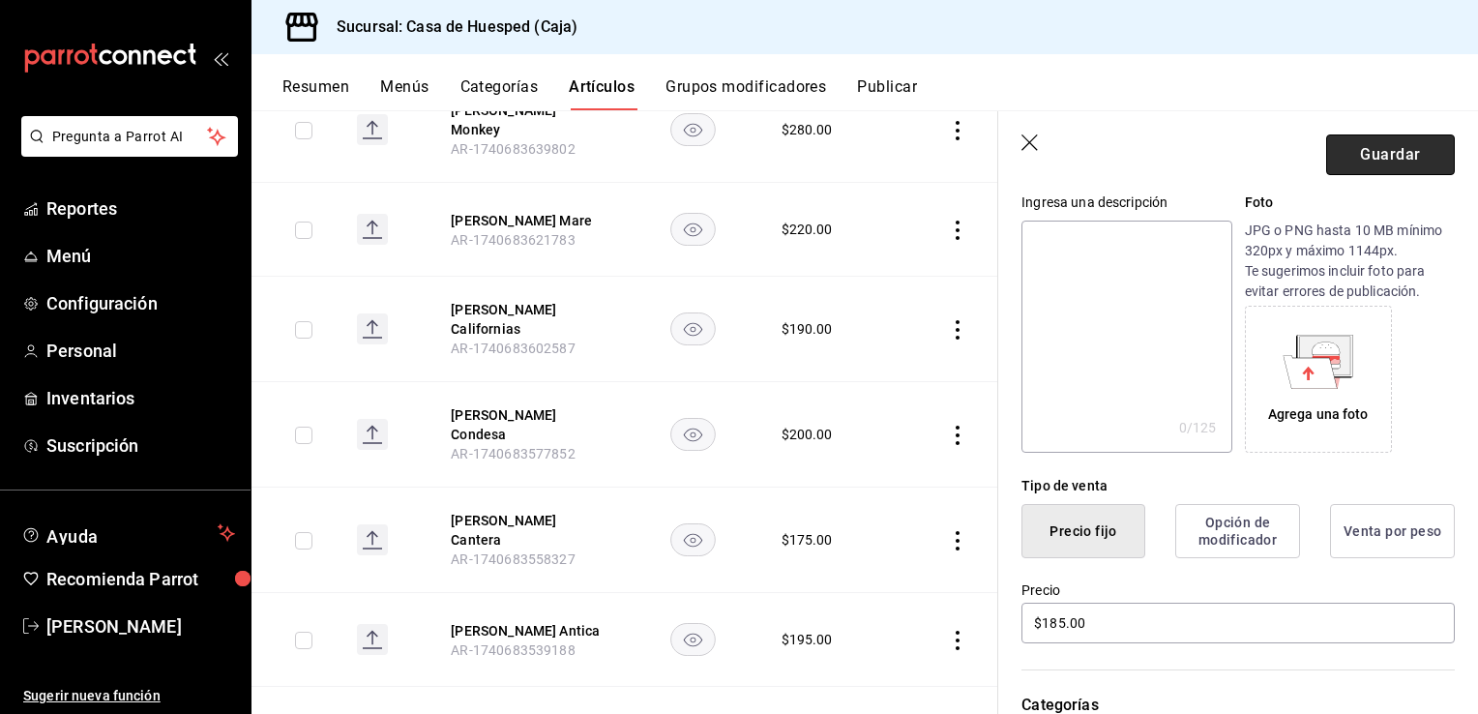
click at [1405, 160] on button "Guardar" at bounding box center [1390, 154] width 129 height 41
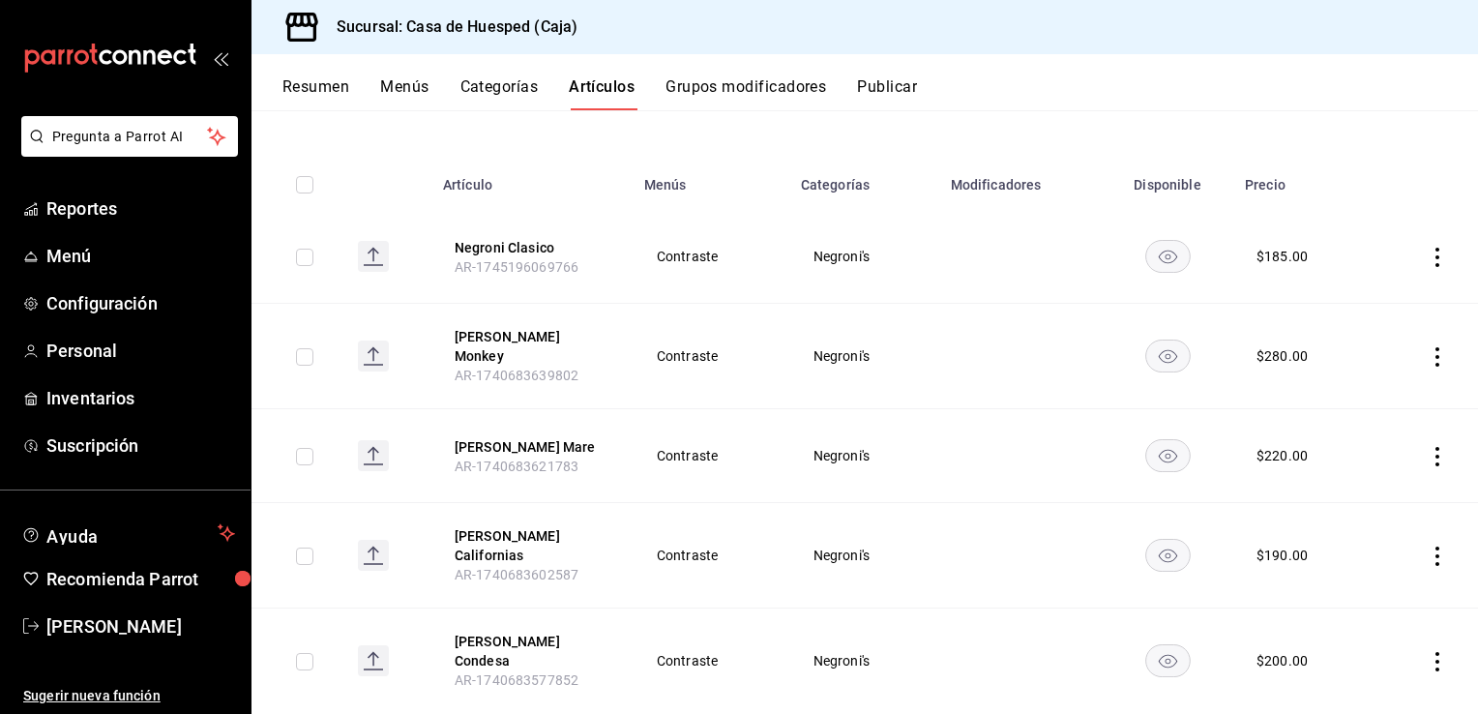
scroll to position [271, 0]
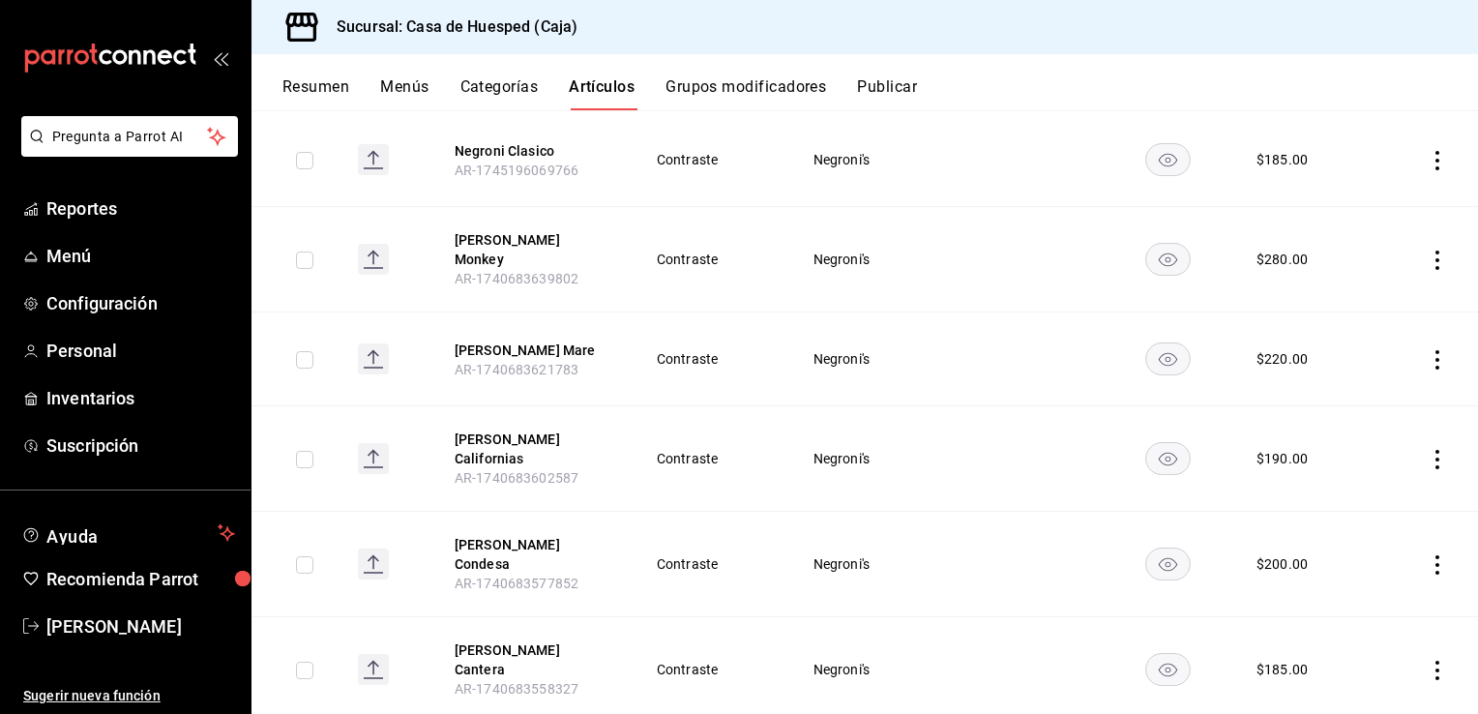
click at [1428, 450] on icon "actions" at bounding box center [1437, 459] width 19 height 19
click at [1346, 484] on span "Editar" at bounding box center [1365, 485] width 50 height 20
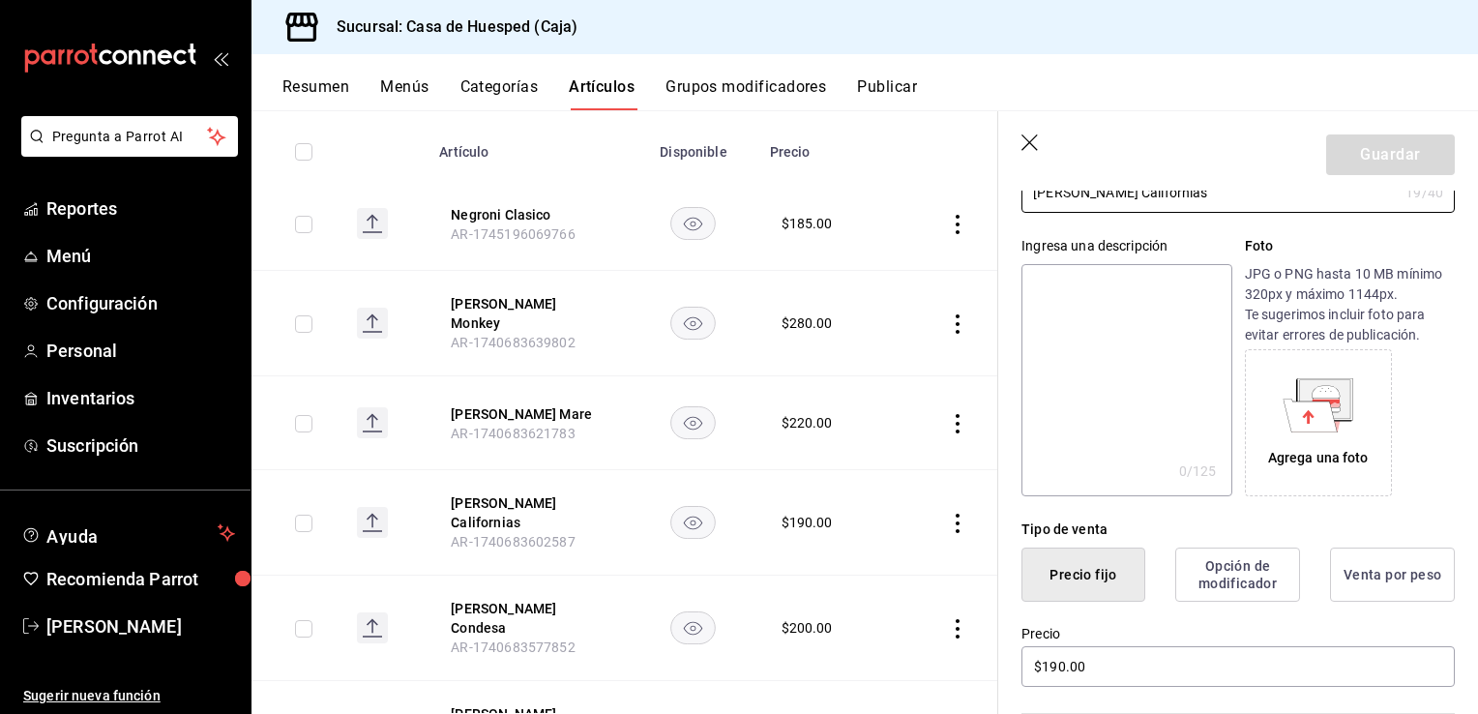
scroll to position [290, 0]
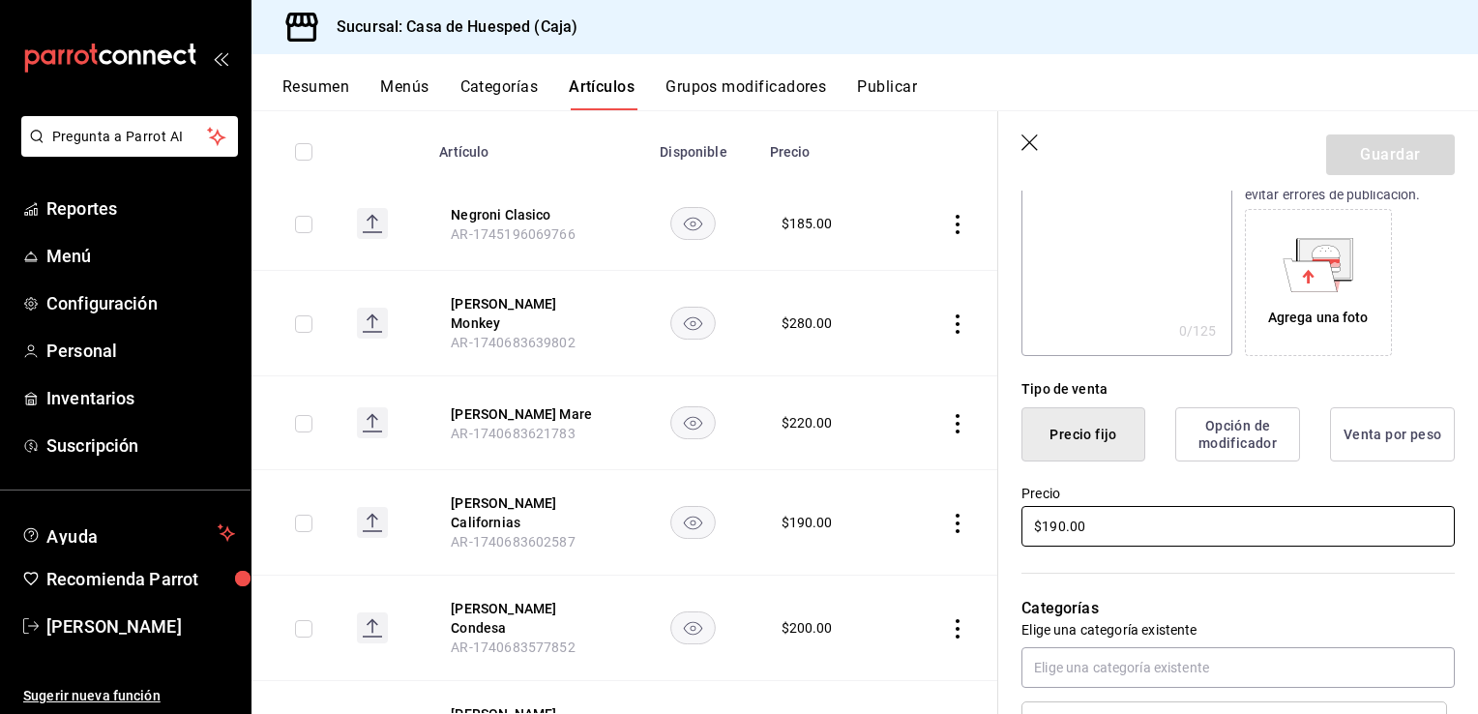
click at [1063, 523] on input "$190.00" at bounding box center [1238, 526] width 433 height 41
type input "$195.00"
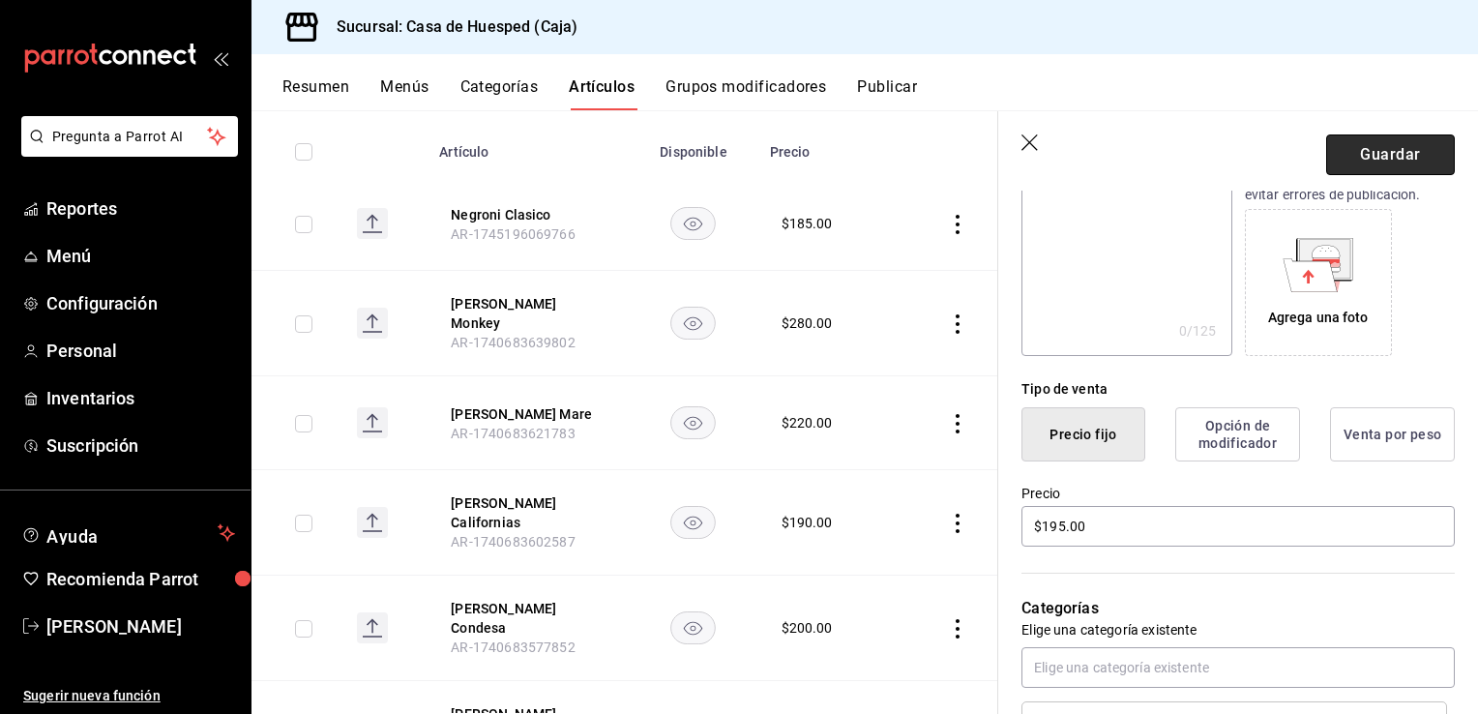
click at [1372, 157] on button "Guardar" at bounding box center [1390, 154] width 129 height 41
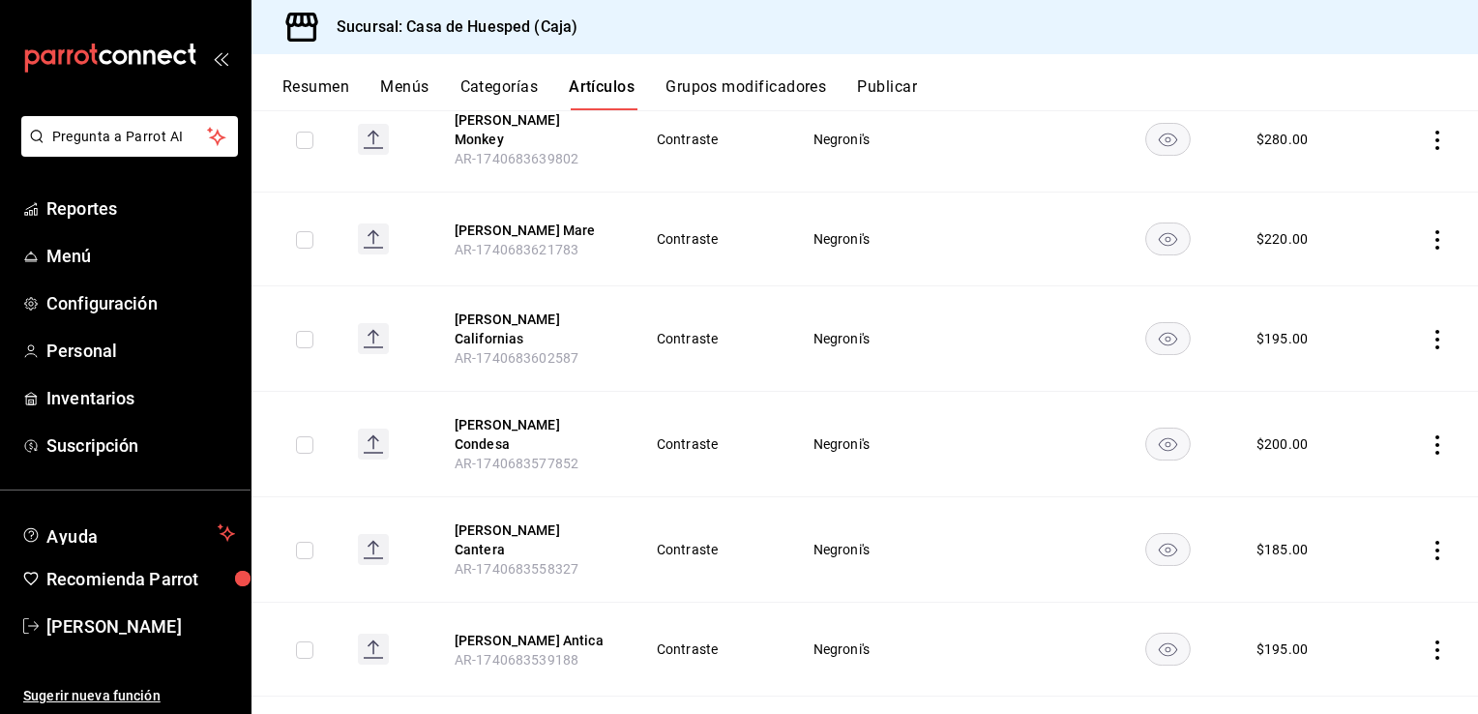
scroll to position [464, 0]
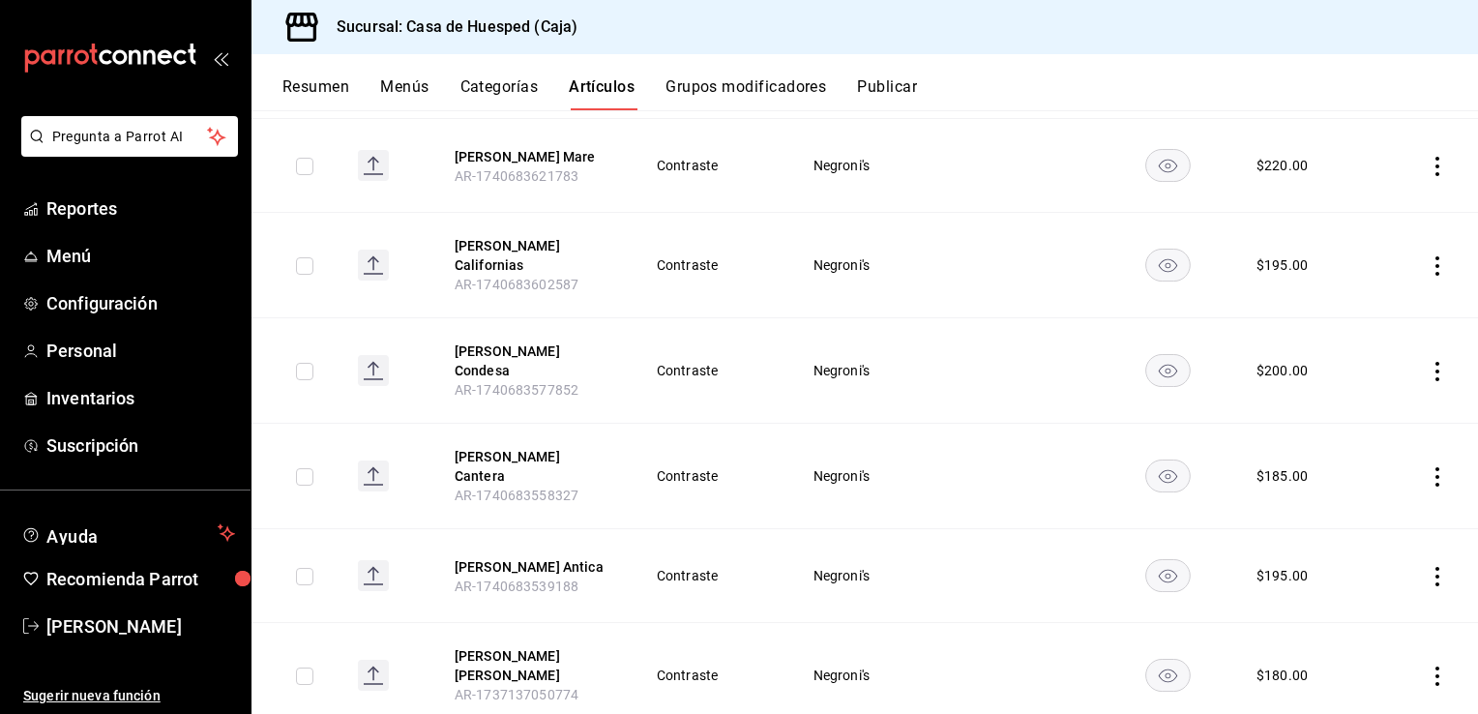
click at [1428, 667] on icon "actions" at bounding box center [1437, 676] width 19 height 19
click at [1367, 580] on span "Editar" at bounding box center [1365, 584] width 50 height 20
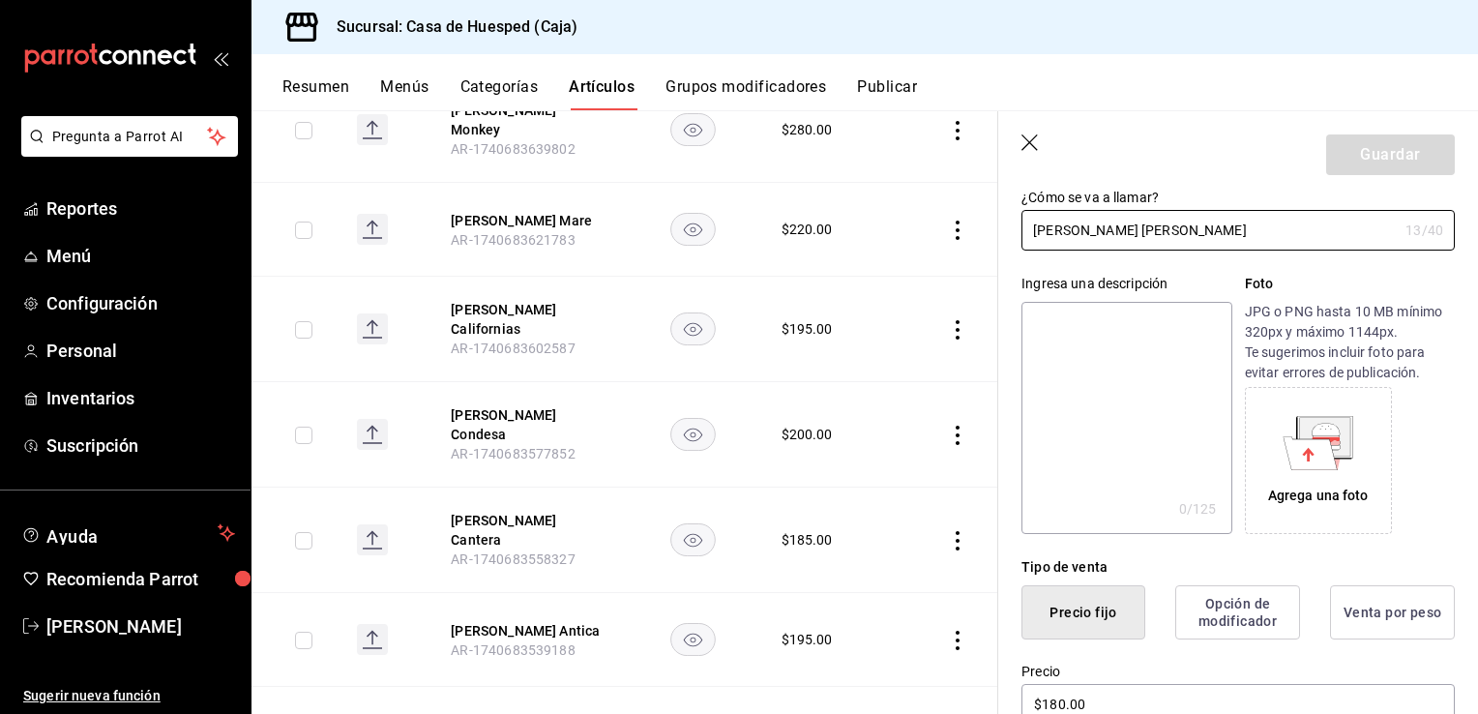
scroll to position [387, 0]
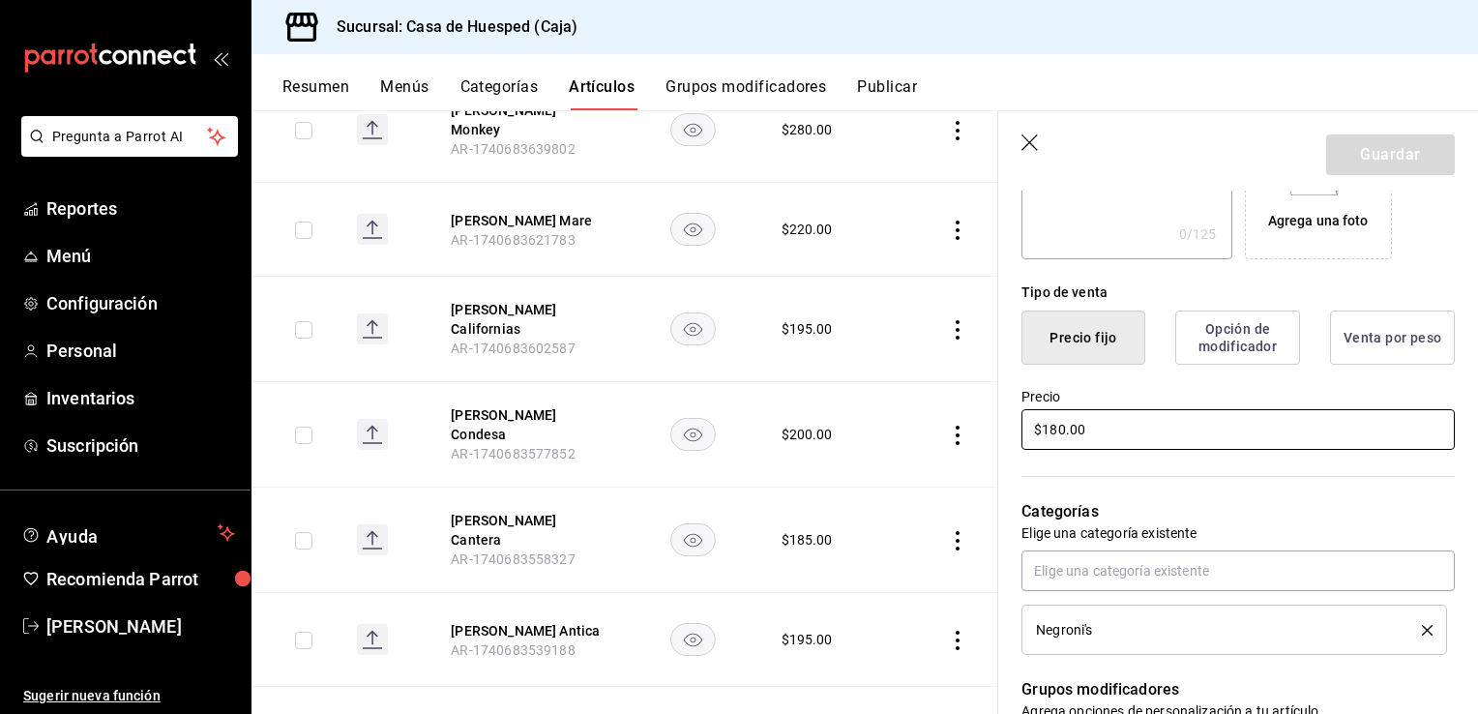
click at [1118, 431] on input "$180.00" at bounding box center [1238, 429] width 433 height 41
type input "$195.00"
click at [1347, 163] on button "Guardar" at bounding box center [1390, 154] width 129 height 41
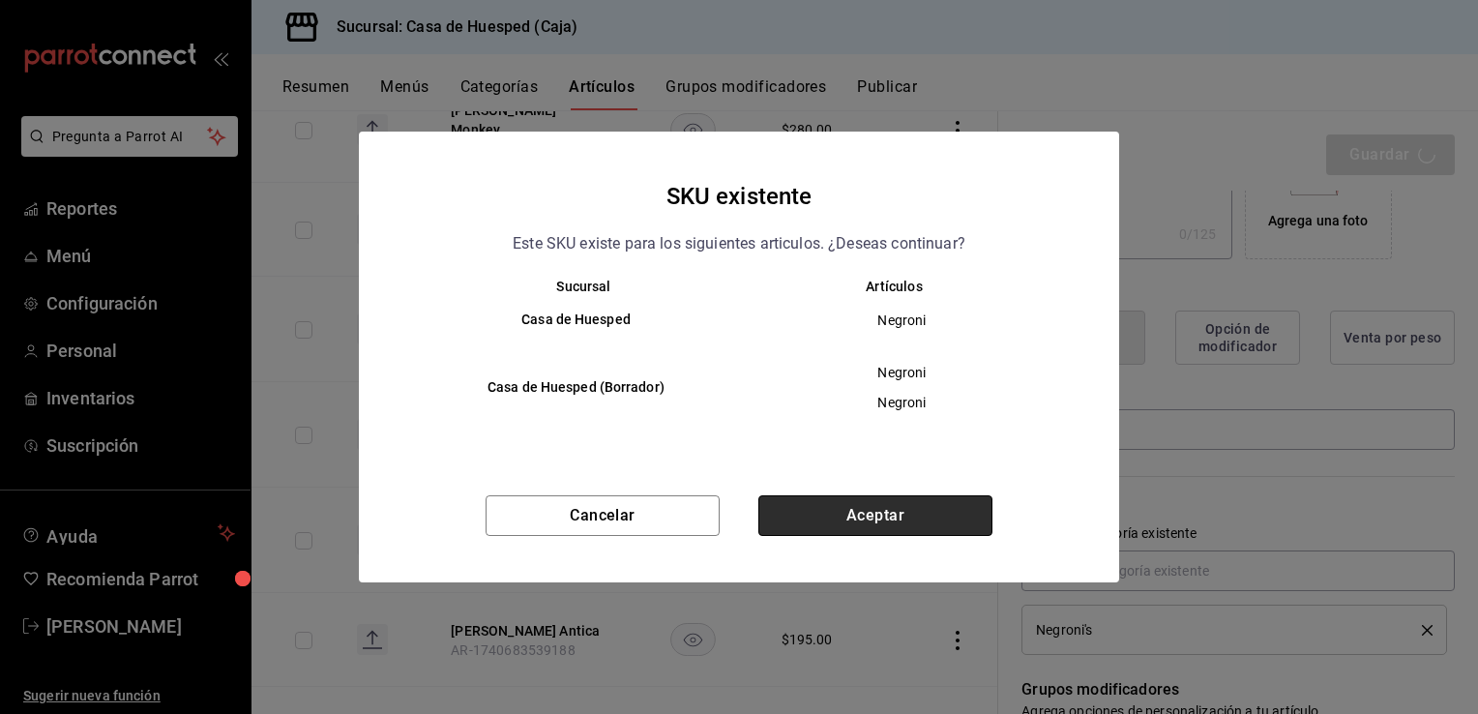
click at [833, 505] on button "Aceptar" at bounding box center [875, 515] width 234 height 41
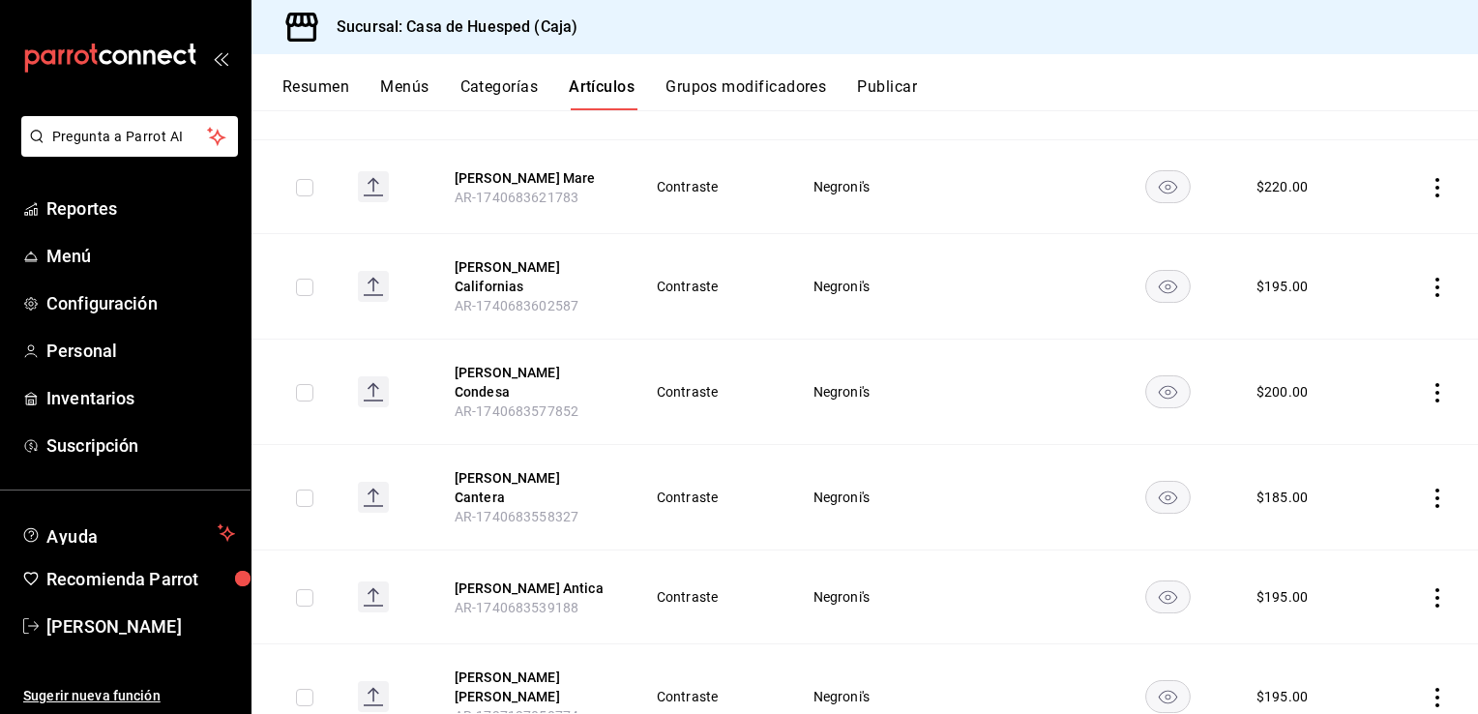
scroll to position [464, 0]
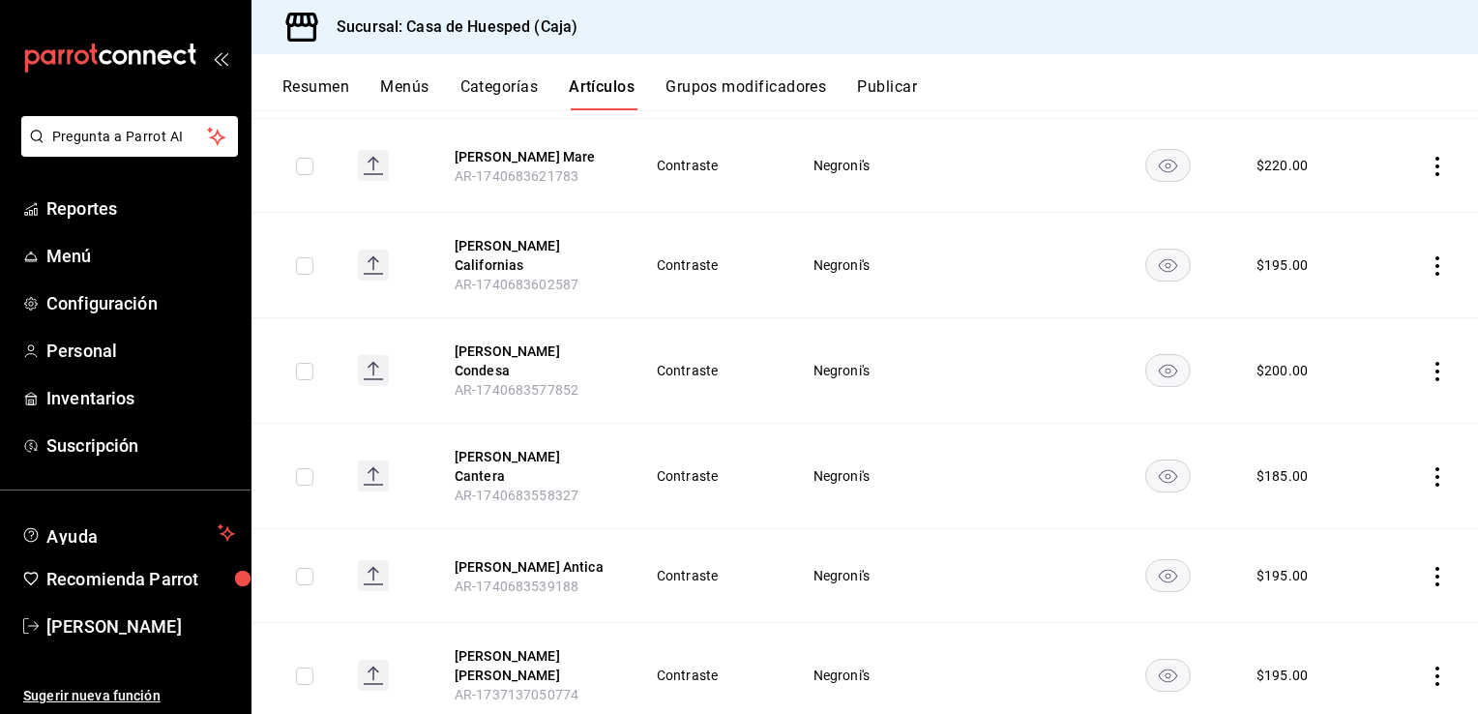
click at [1428, 567] on icon "actions" at bounding box center [1437, 576] width 19 height 19
click at [1378, 574] on span "Editar" at bounding box center [1365, 573] width 50 height 20
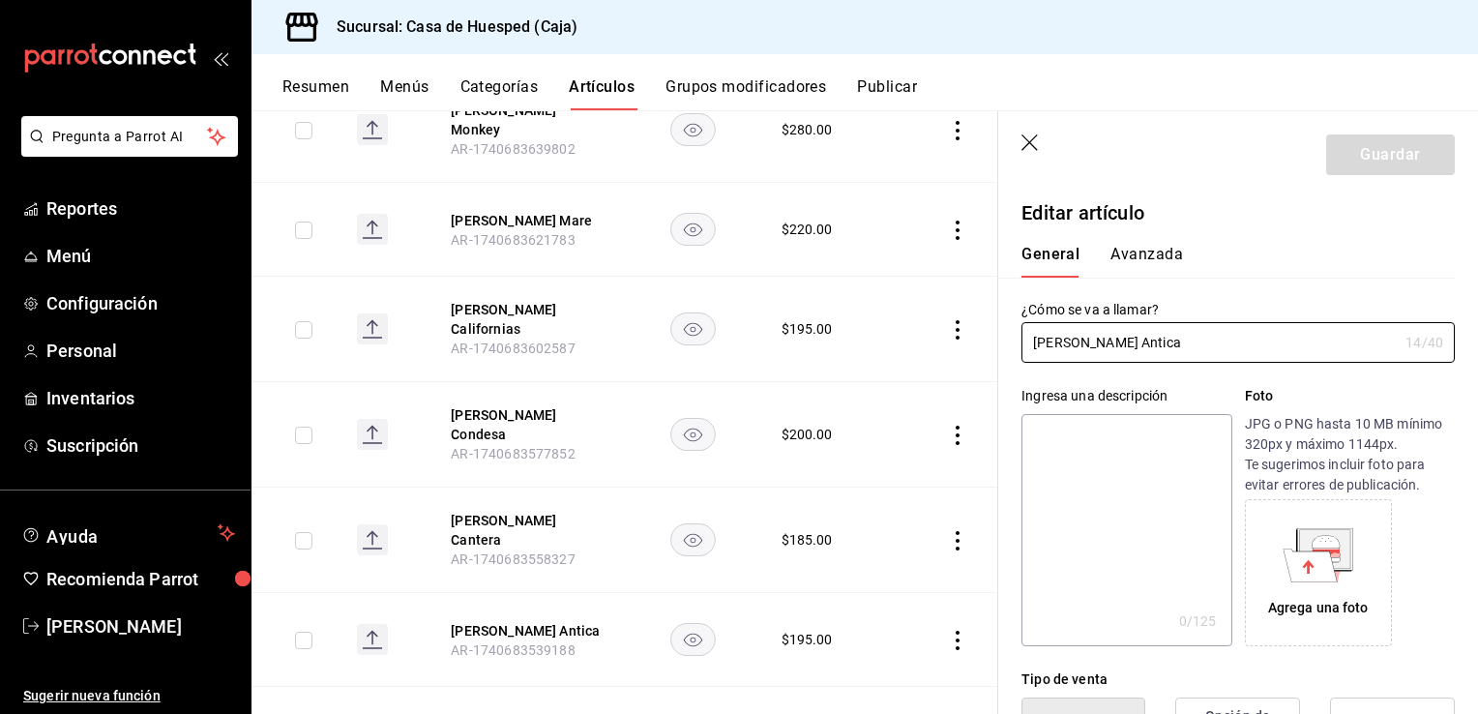
scroll to position [290, 0]
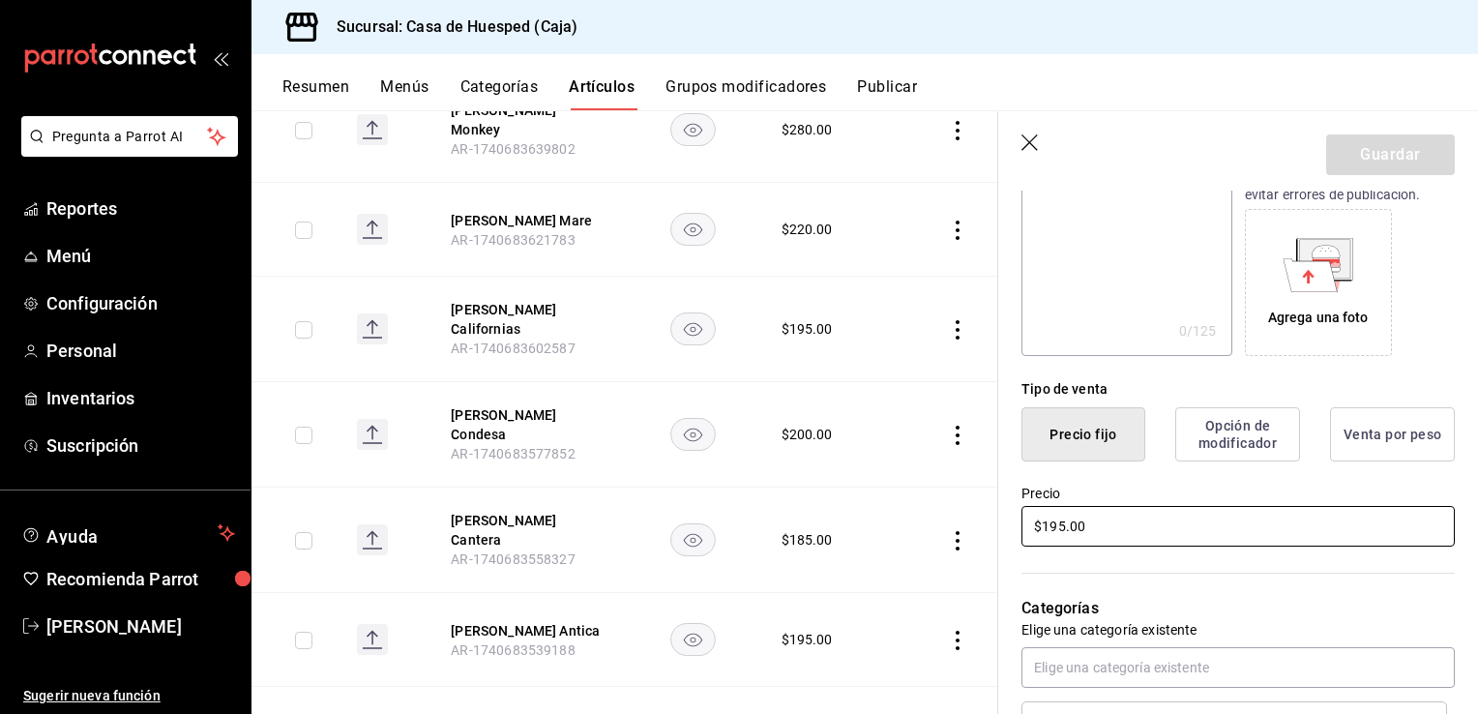
click at [1125, 525] on input "$195.00" at bounding box center [1238, 526] width 433 height 41
type input "$205.00"
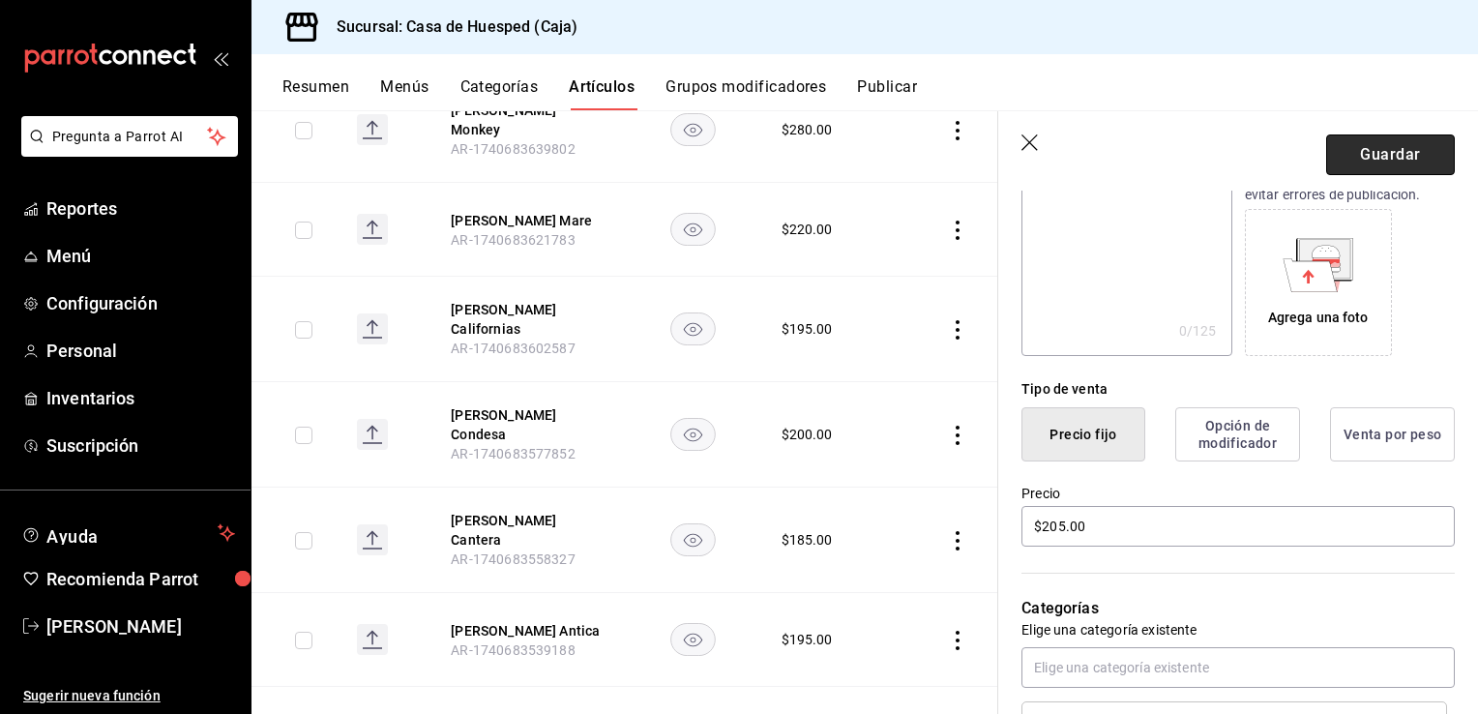
click at [1359, 170] on button "Guardar" at bounding box center [1390, 154] width 129 height 41
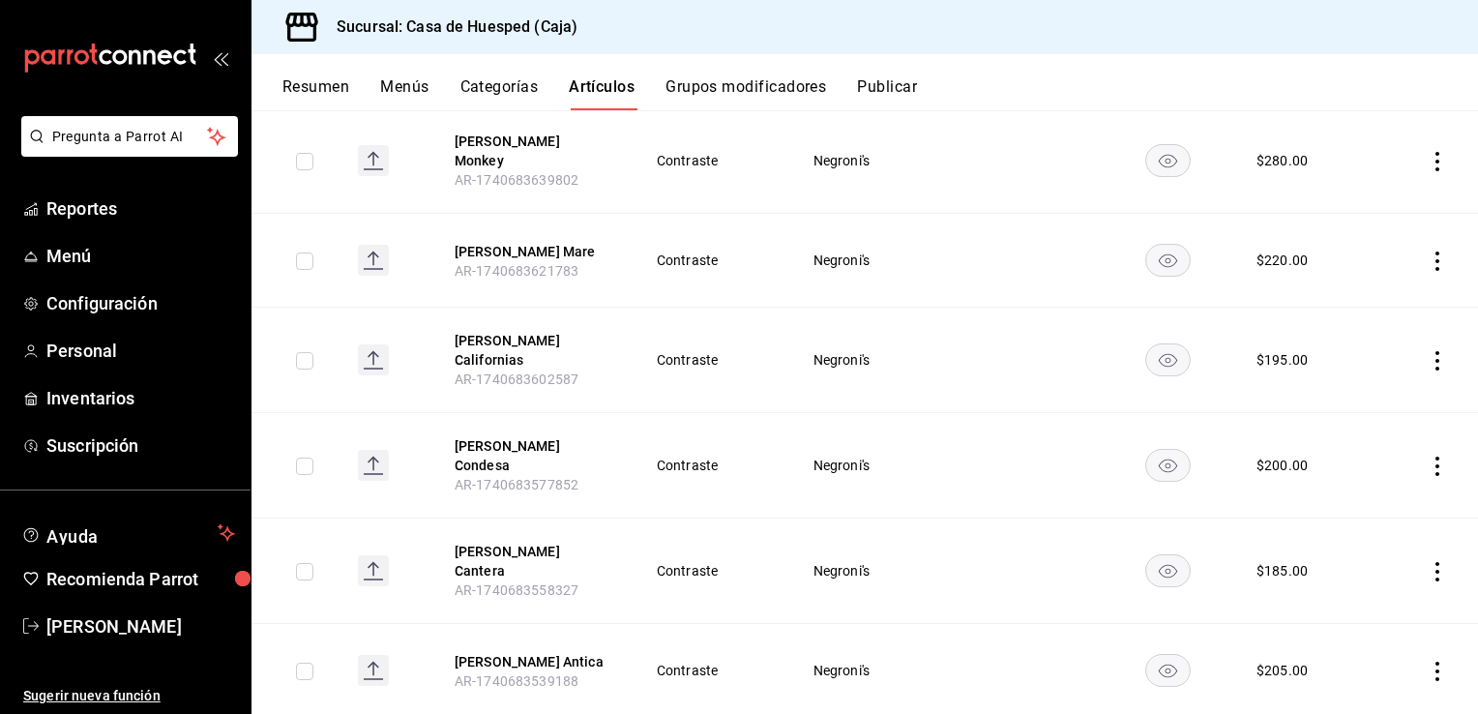
scroll to position [464, 0]
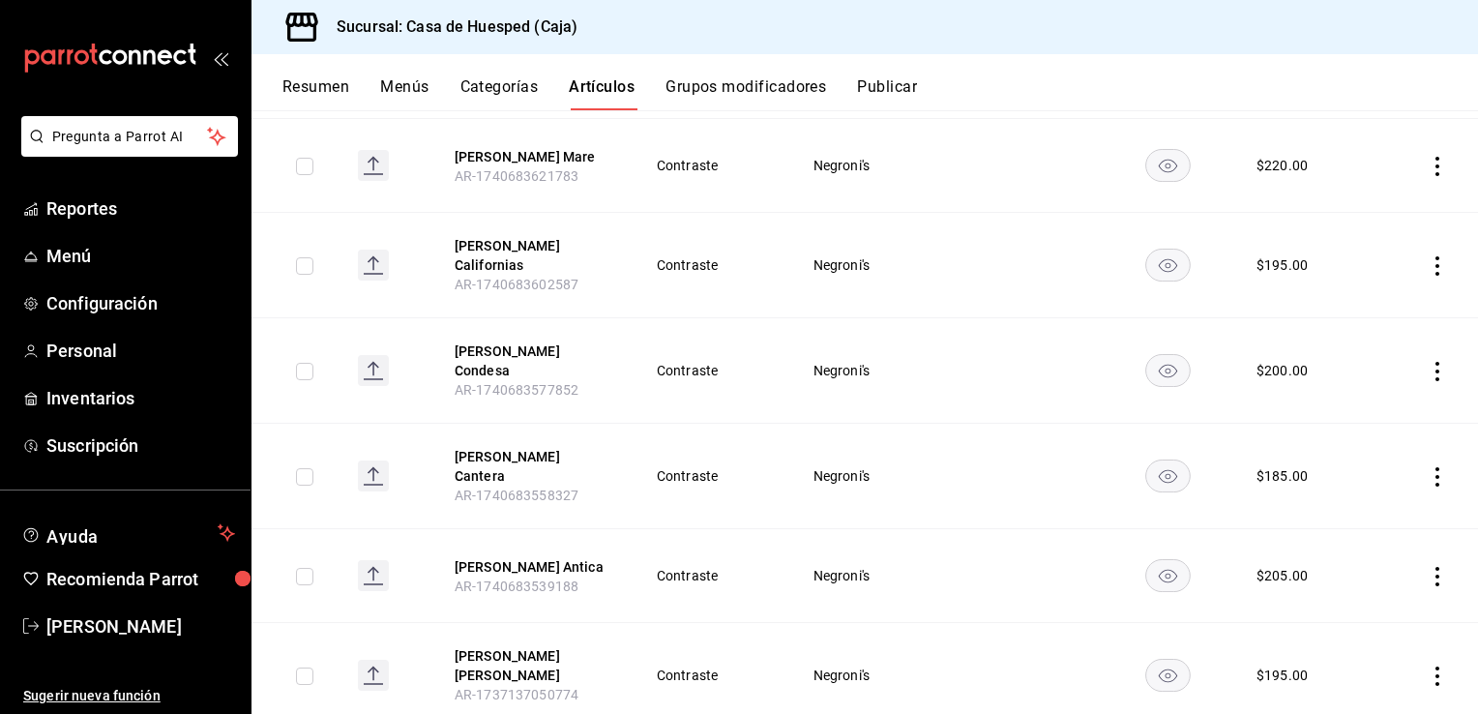
click at [1428, 362] on icon "actions" at bounding box center [1437, 371] width 19 height 19
click at [1348, 383] on span "Editar" at bounding box center [1365, 385] width 50 height 20
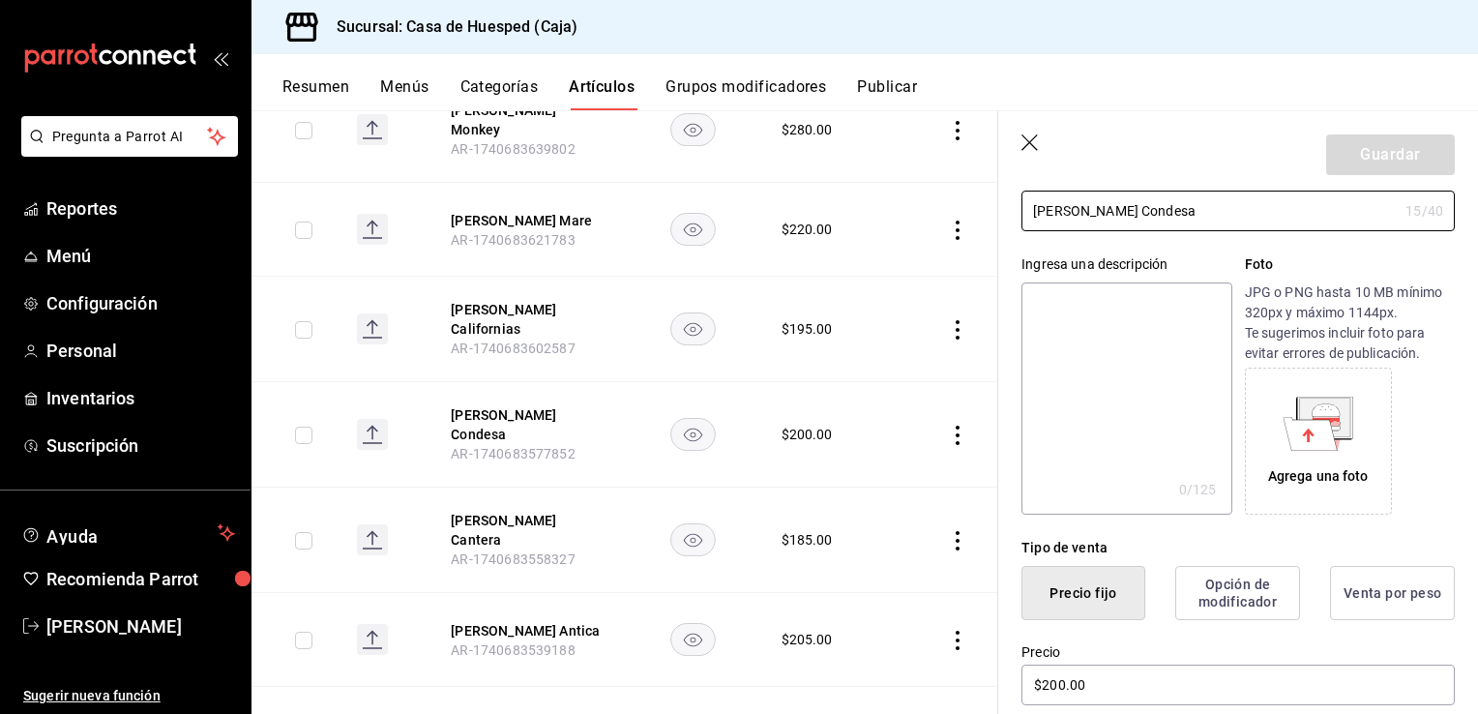
scroll to position [290, 0]
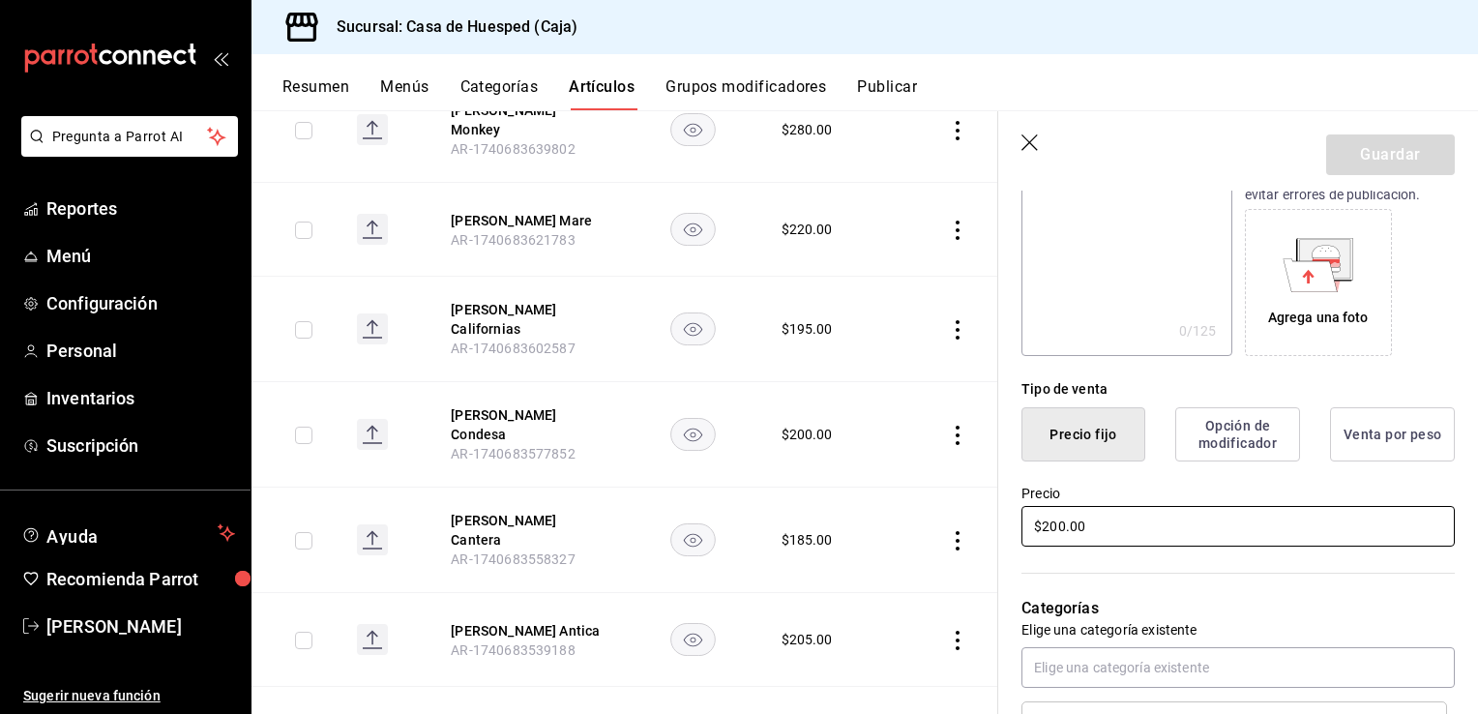
click at [1056, 531] on input "$200.00" at bounding box center [1238, 526] width 433 height 41
type input "$205.00"
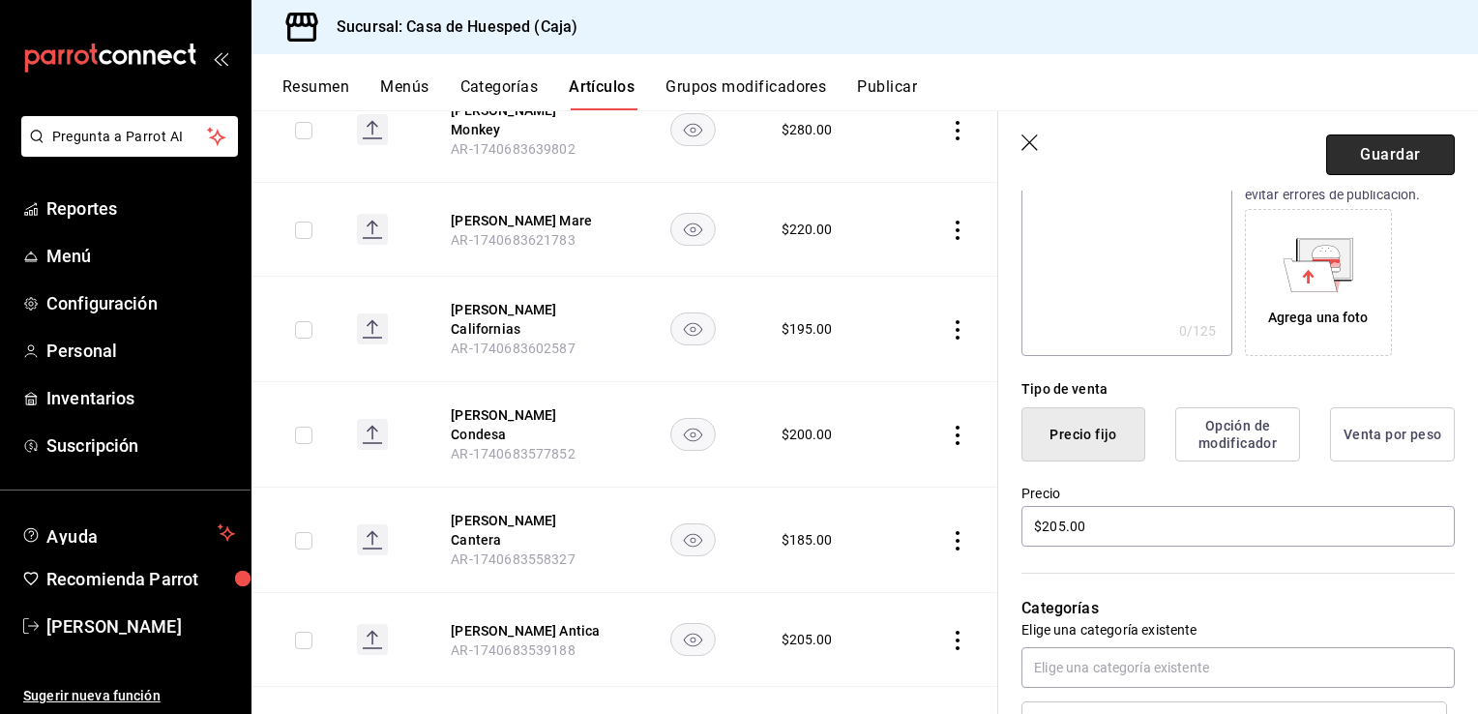
click at [1364, 161] on button "Guardar" at bounding box center [1390, 154] width 129 height 41
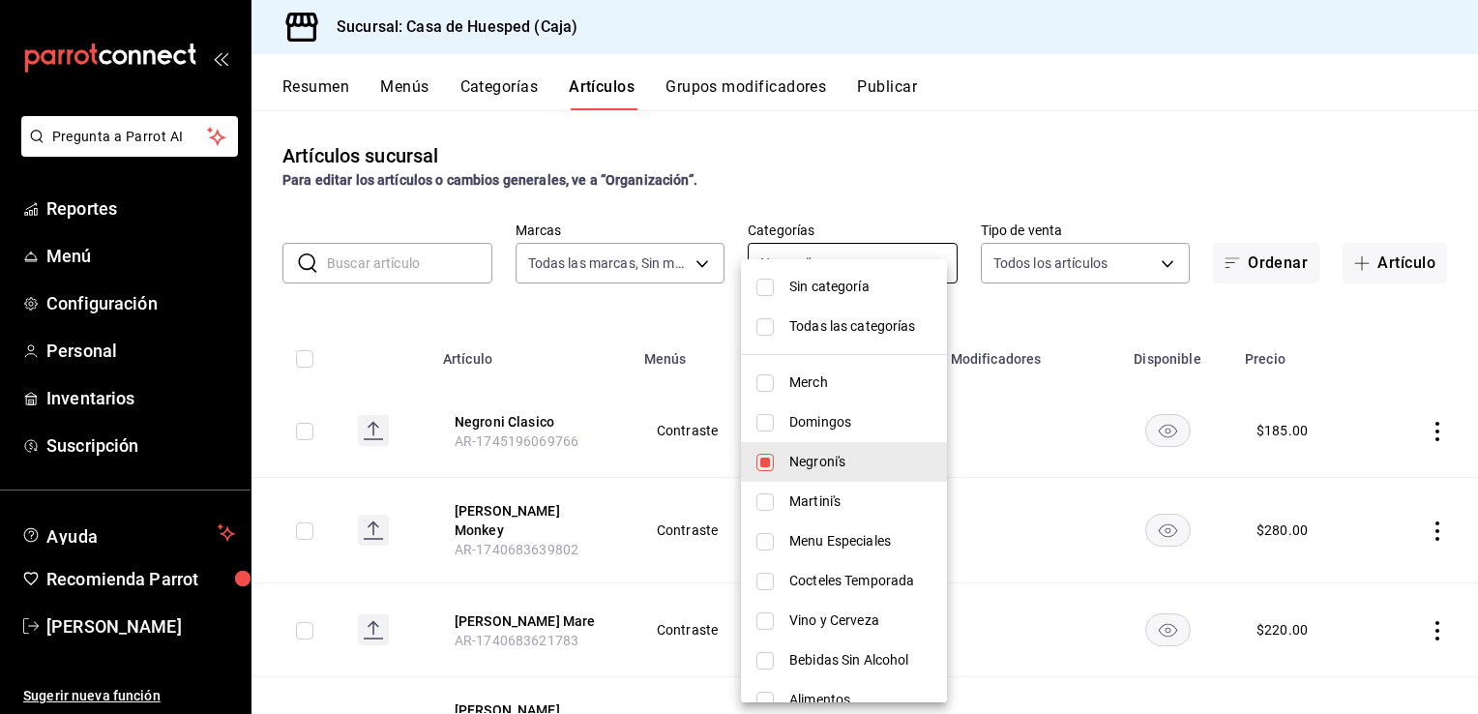
click at [921, 266] on body "Pregunta a Parrot AI Reportes Menú Configuración Personal Inventarios Suscripci…" at bounding box center [739, 357] width 1478 height 714
click at [763, 501] on input "checkbox" at bounding box center [765, 501] width 17 height 17
checkbox input "true"
type input "98cbd3ee-88b8-4d09-bd7a-6f84cfd341dc,ff2b394a-fc15-4f21-b3ab-4400e226e0cc"
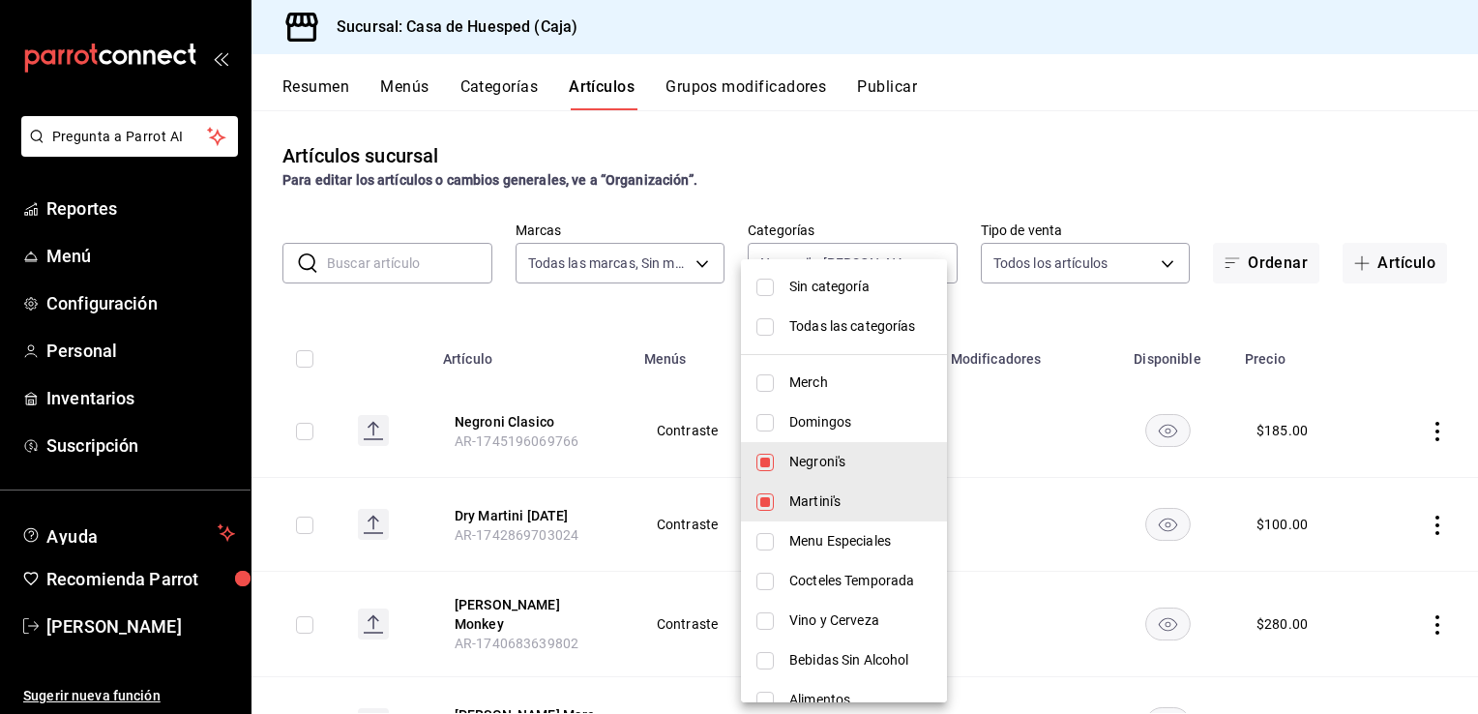
click at [772, 462] on input "checkbox" at bounding box center [765, 462] width 17 height 17
checkbox input "false"
type input "ff2b394a-fc15-4f21-b3ab-4400e226e0cc"
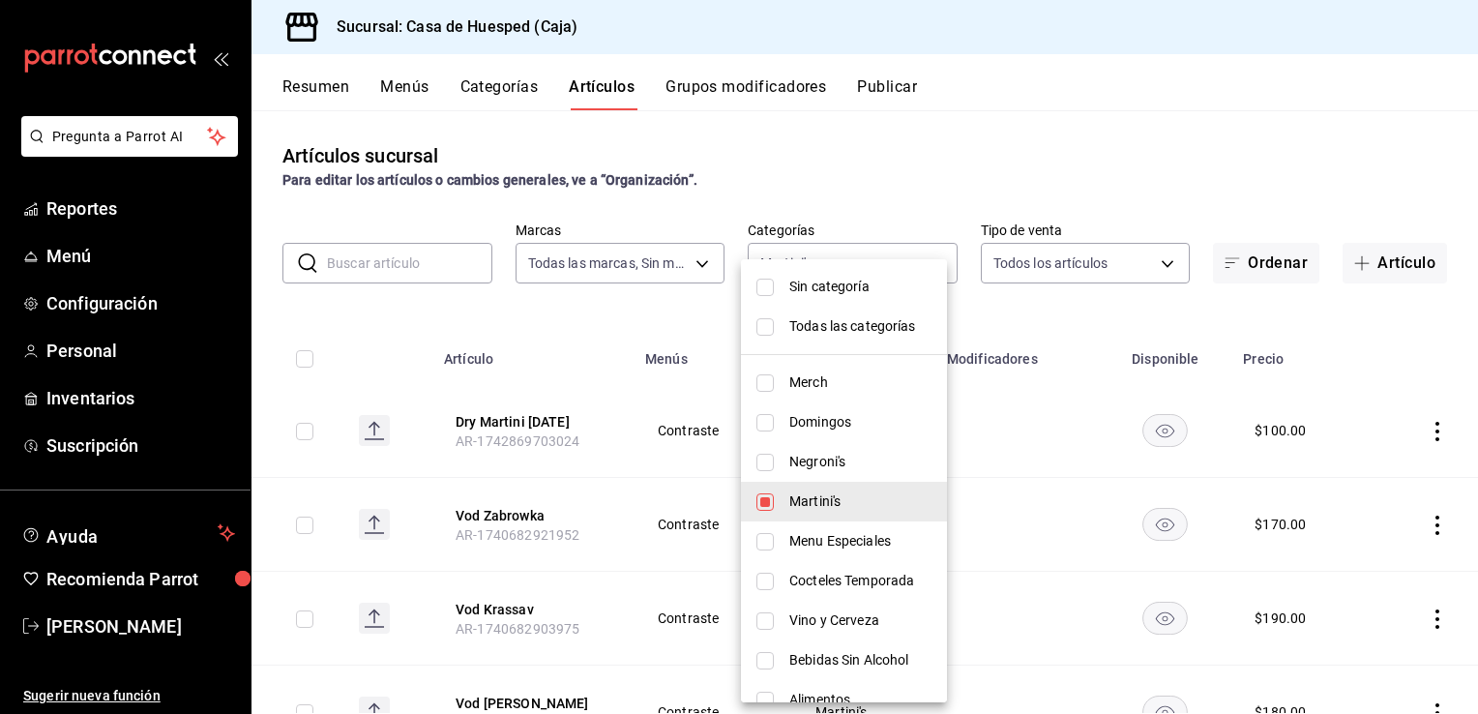
click at [1021, 308] on div at bounding box center [739, 357] width 1478 height 714
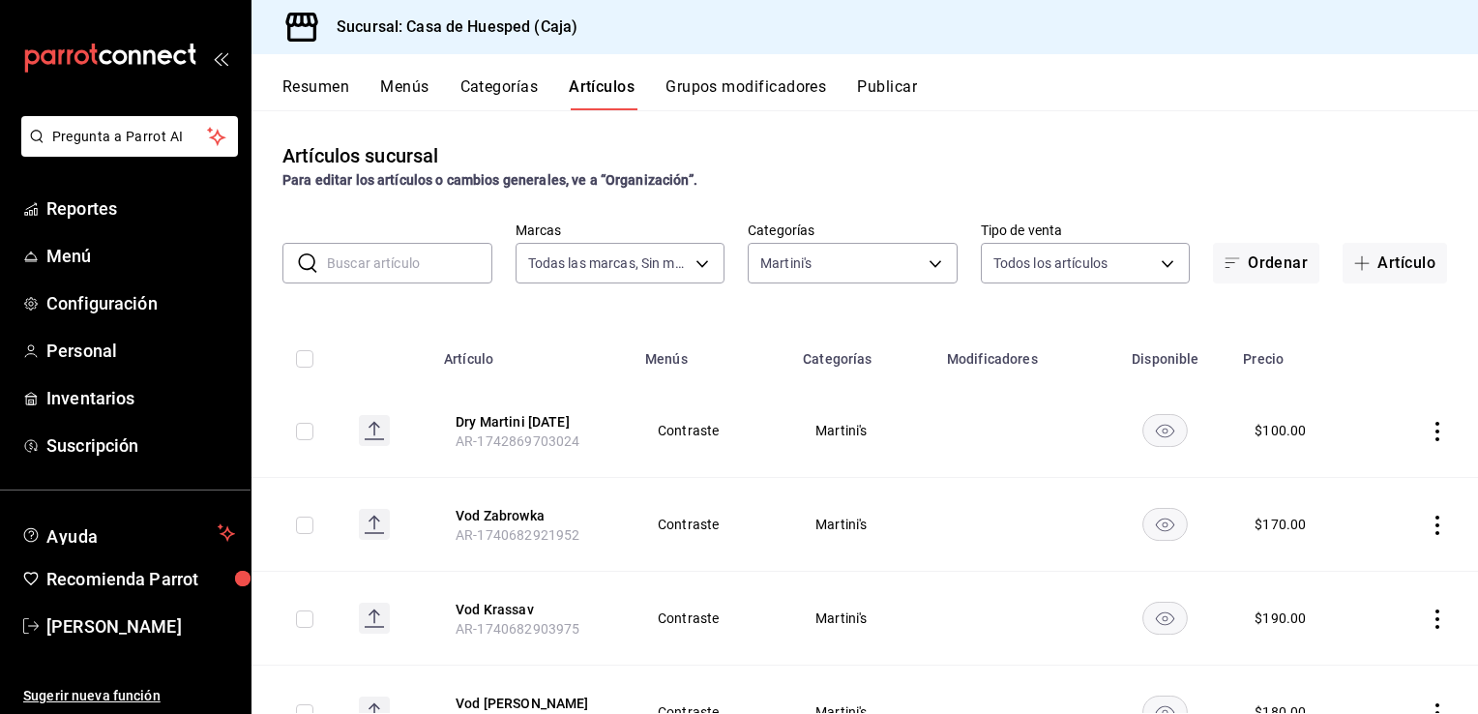
click at [1428, 433] on icon "actions" at bounding box center [1437, 431] width 19 height 19
click at [1366, 479] on span "Editar" at bounding box center [1365, 476] width 50 height 20
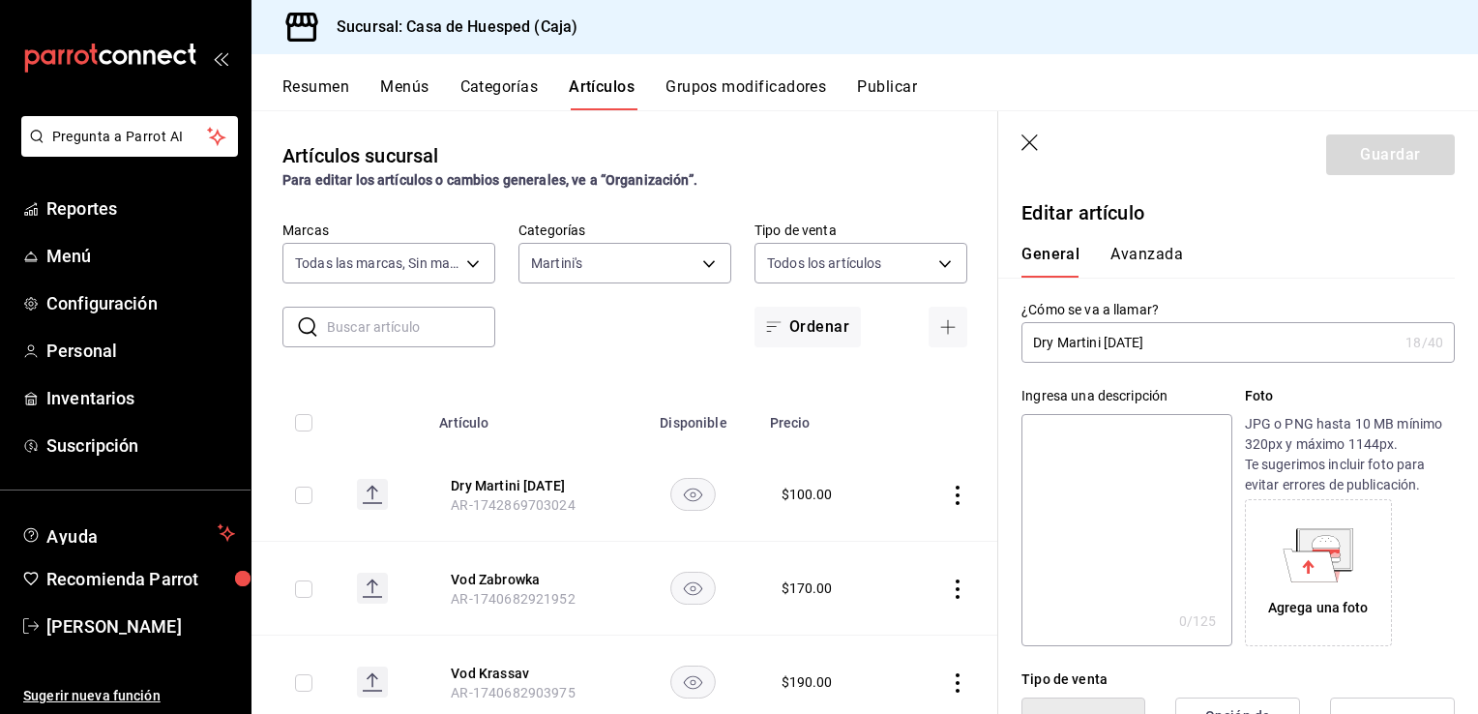
click at [1172, 338] on input "Dry Martini Monday" at bounding box center [1210, 342] width 376 height 39
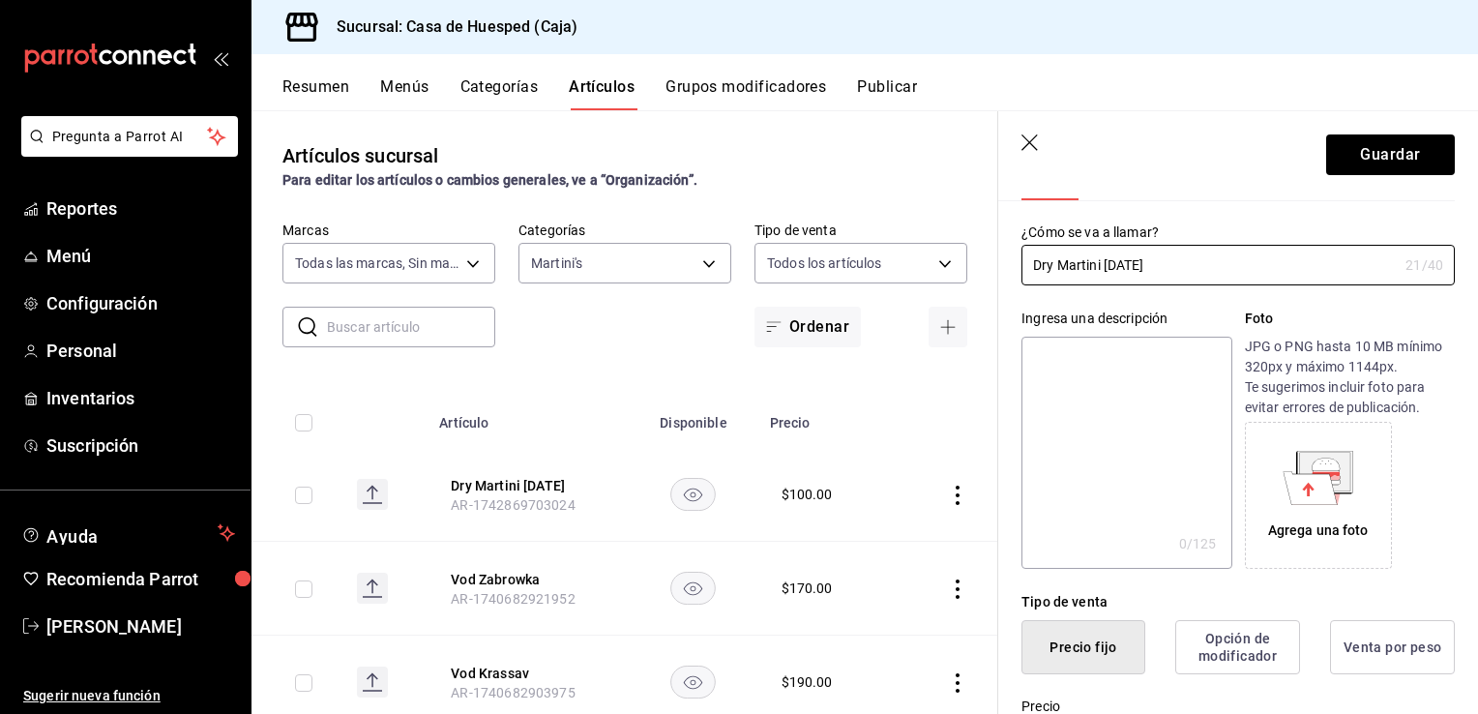
scroll to position [290, 0]
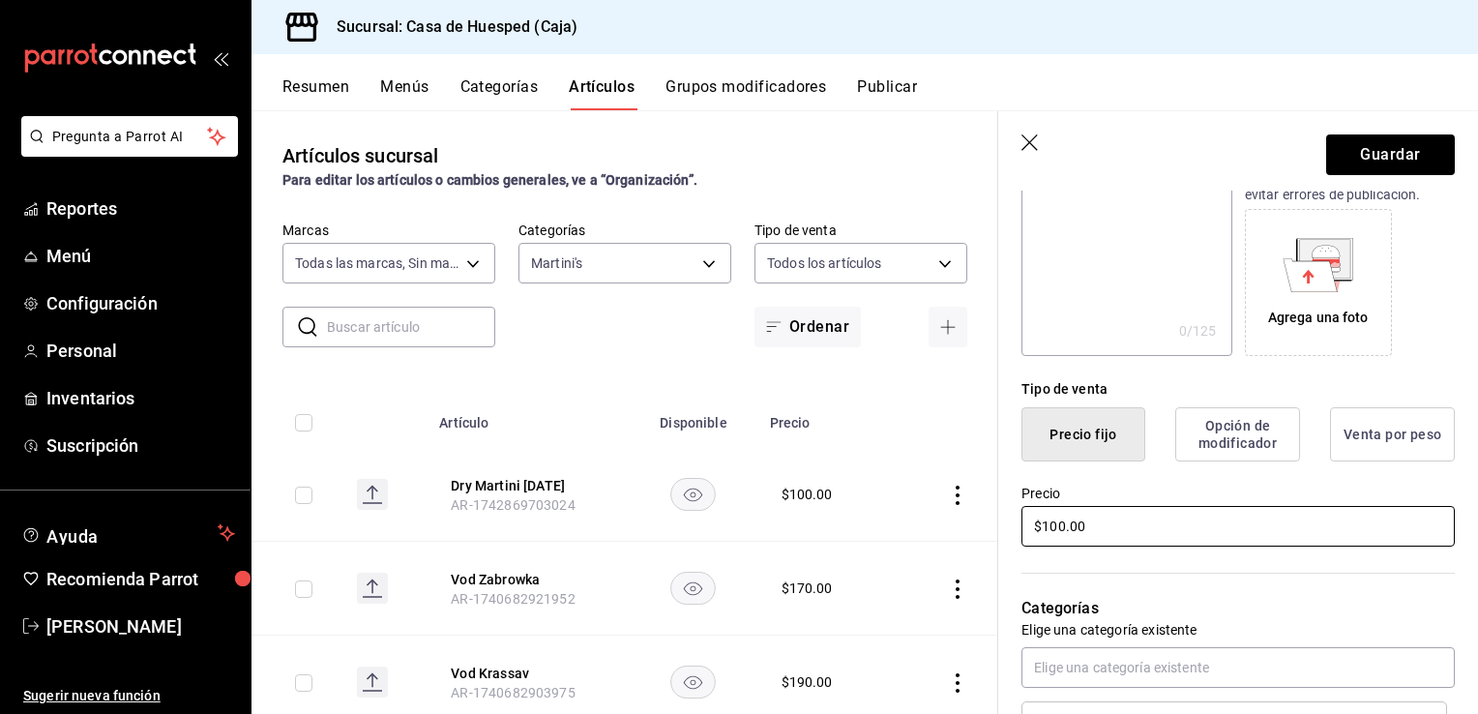
type input "Dry Martini [DATE]"
click at [1070, 533] on input "$100.00" at bounding box center [1238, 526] width 433 height 41
click at [1071, 532] on input "$100.00" at bounding box center [1238, 526] width 433 height 41
type input "$115.00"
click at [1326, 167] on button "Guardar" at bounding box center [1390, 154] width 129 height 41
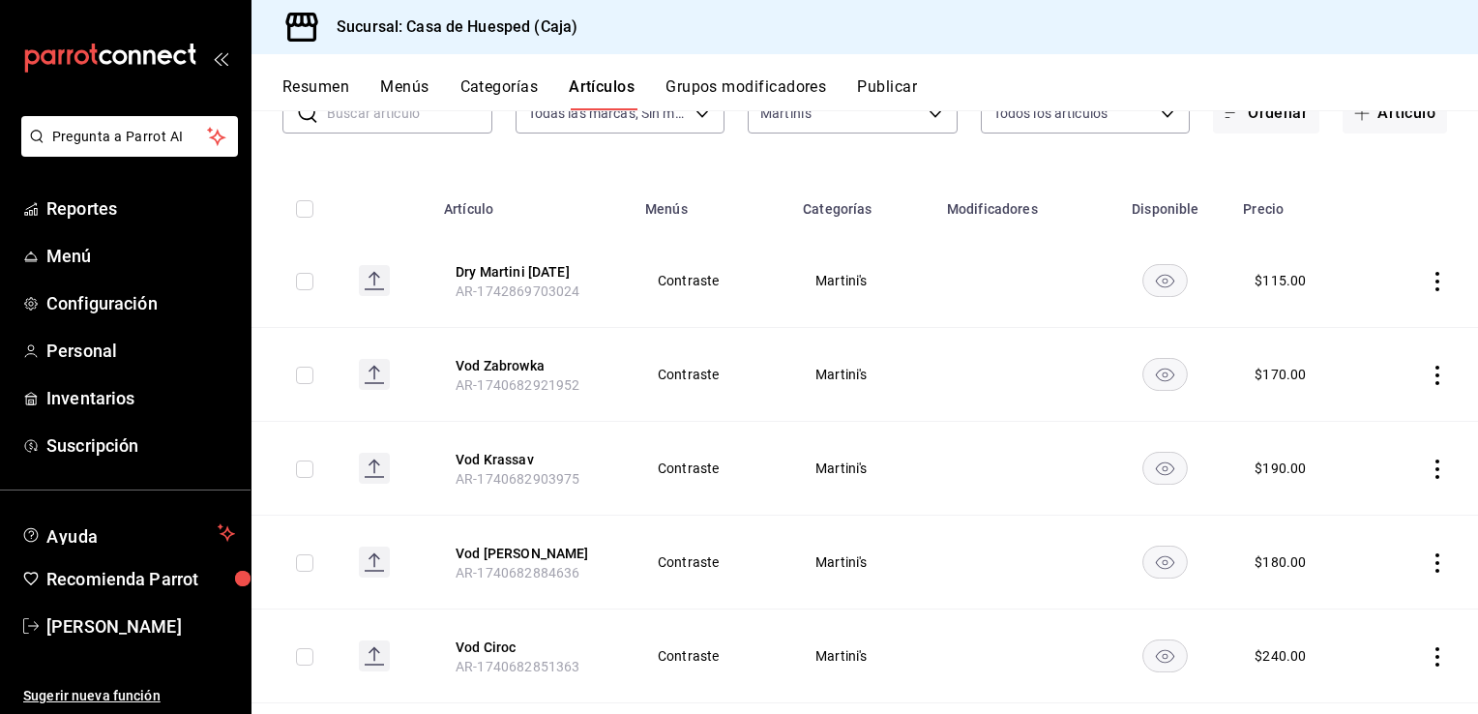
scroll to position [193, 0]
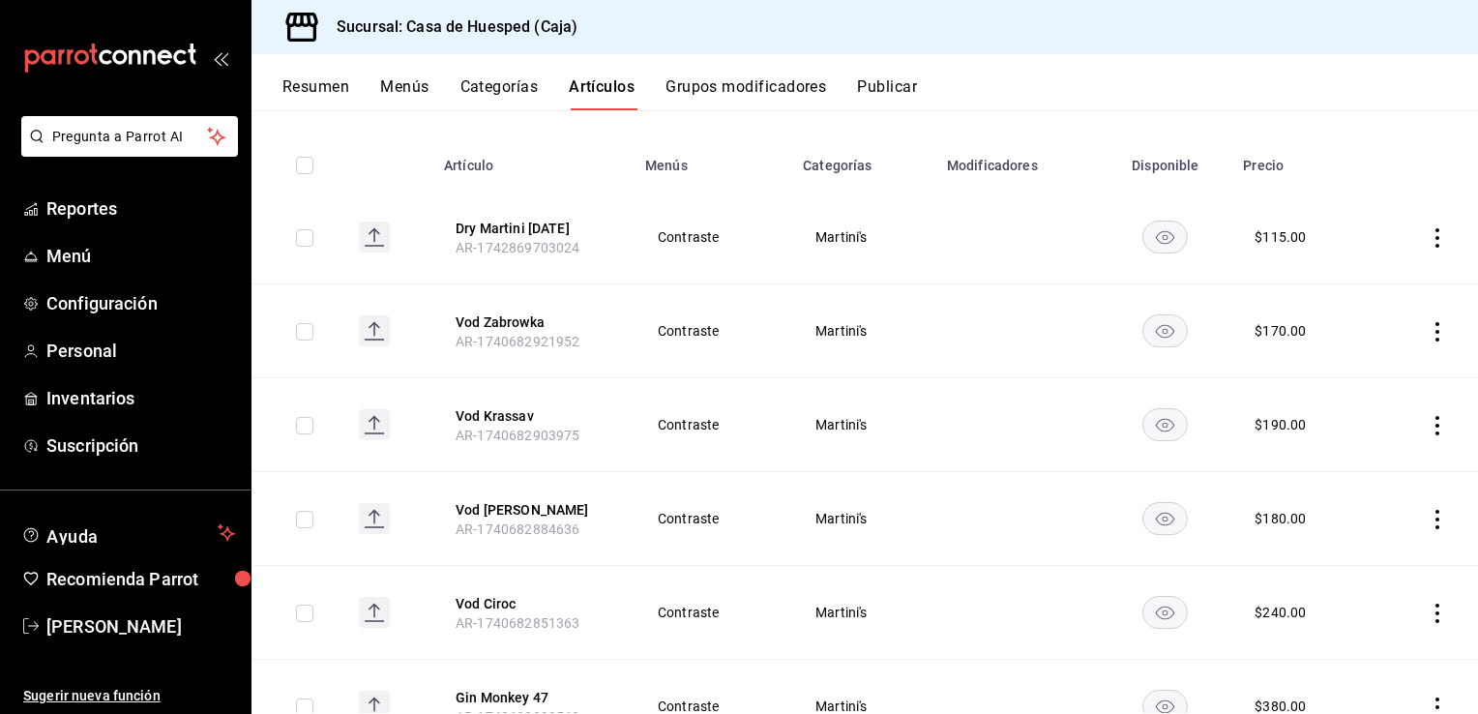
click at [1436, 331] on icon "actions" at bounding box center [1438, 331] width 4 height 19
click at [1362, 378] on span "Editar" at bounding box center [1365, 377] width 50 height 20
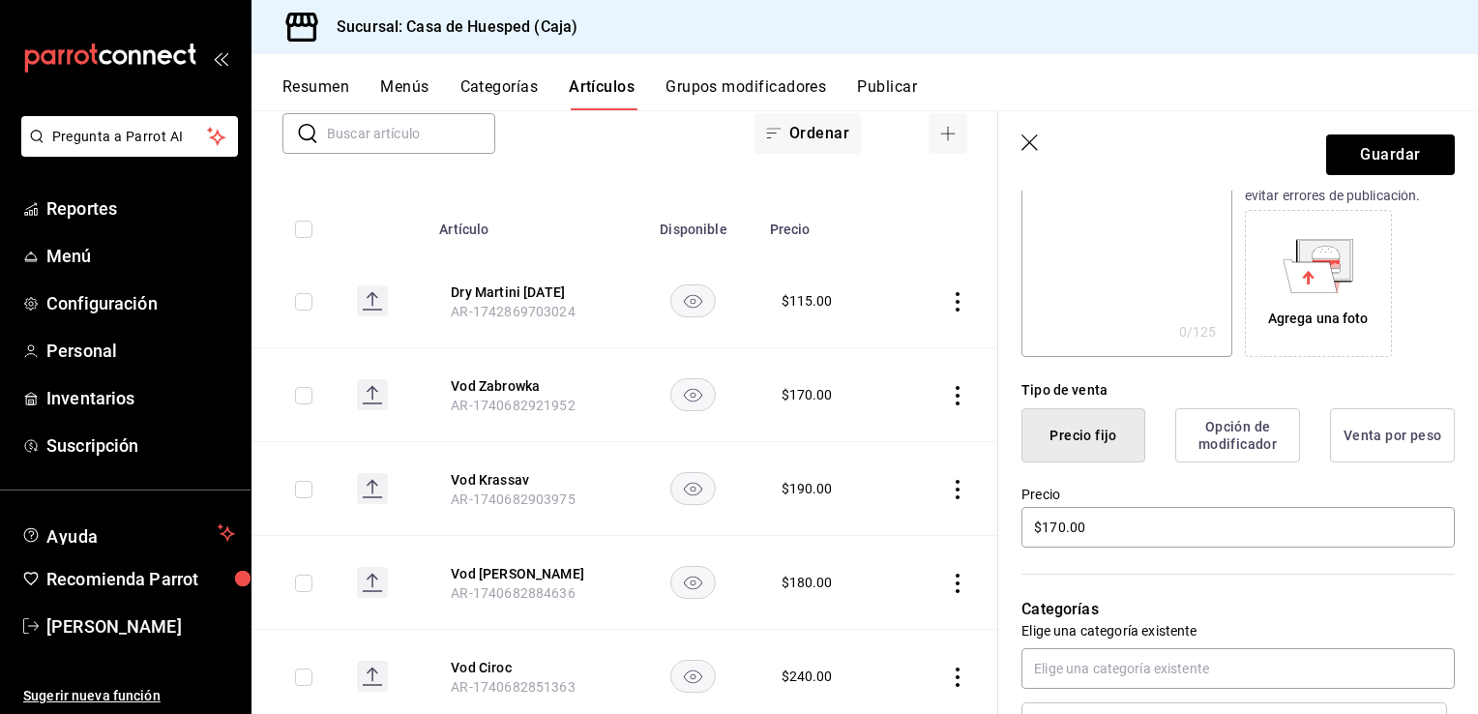
scroll to position [290, 0]
type input "[PERSON_NAME]"
click at [1145, 527] on input "$170.00" at bounding box center [1238, 526] width 433 height 41
type input "$185.00"
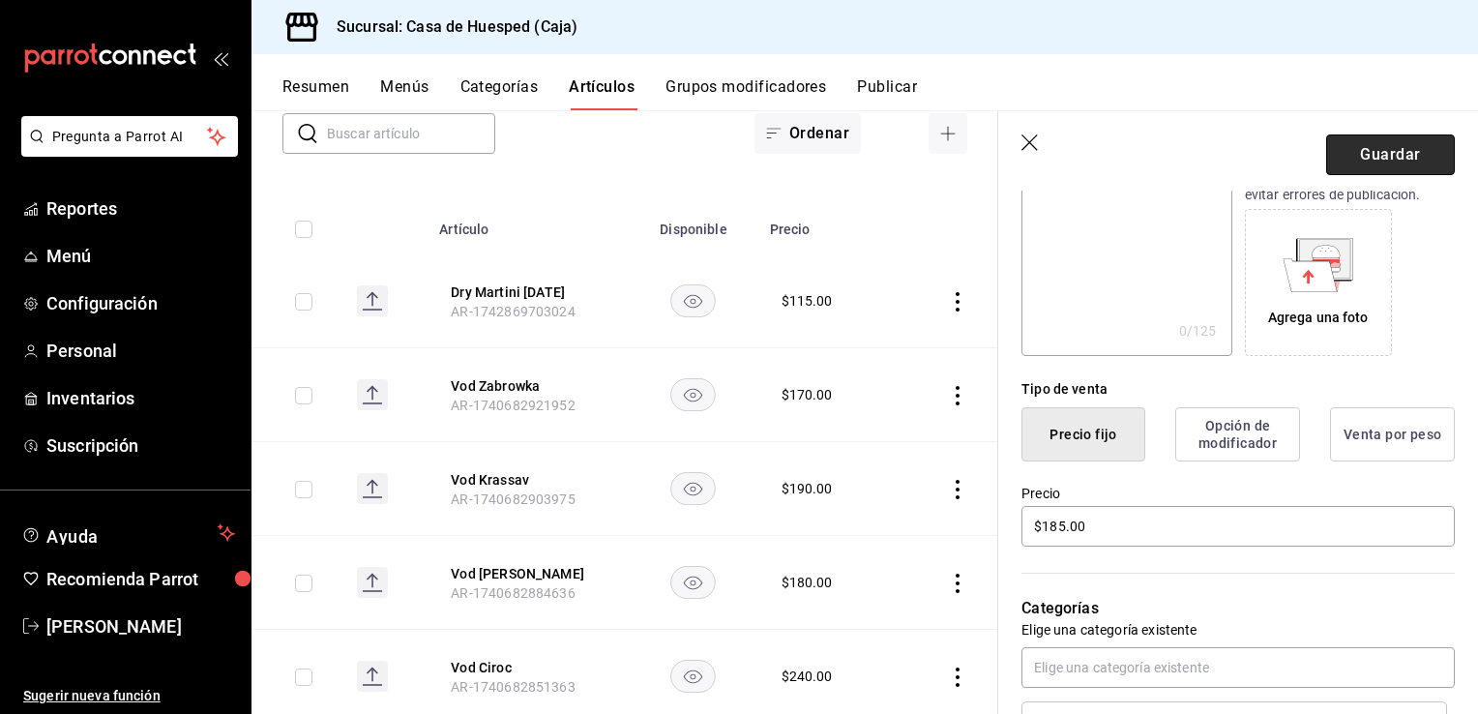
click at [1354, 141] on button "Guardar" at bounding box center [1390, 154] width 129 height 41
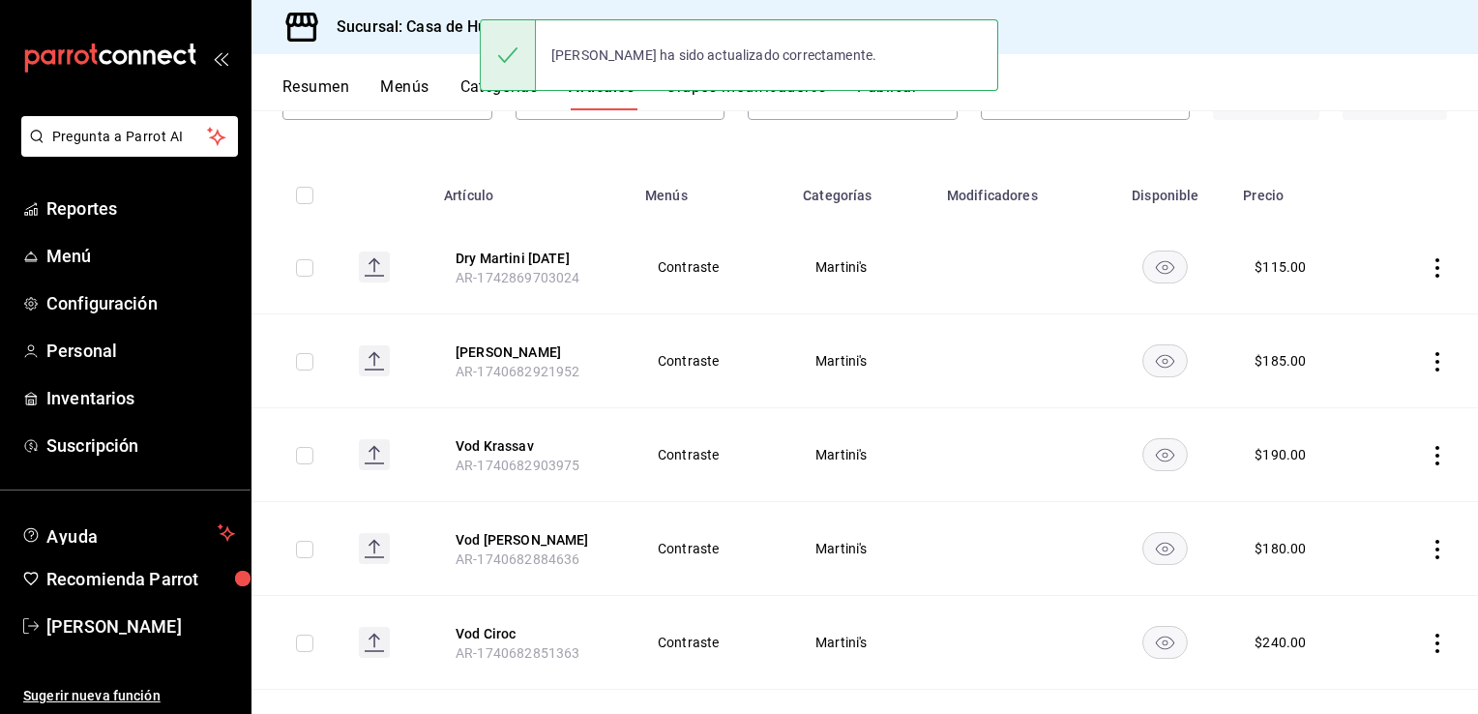
scroll to position [193, 0]
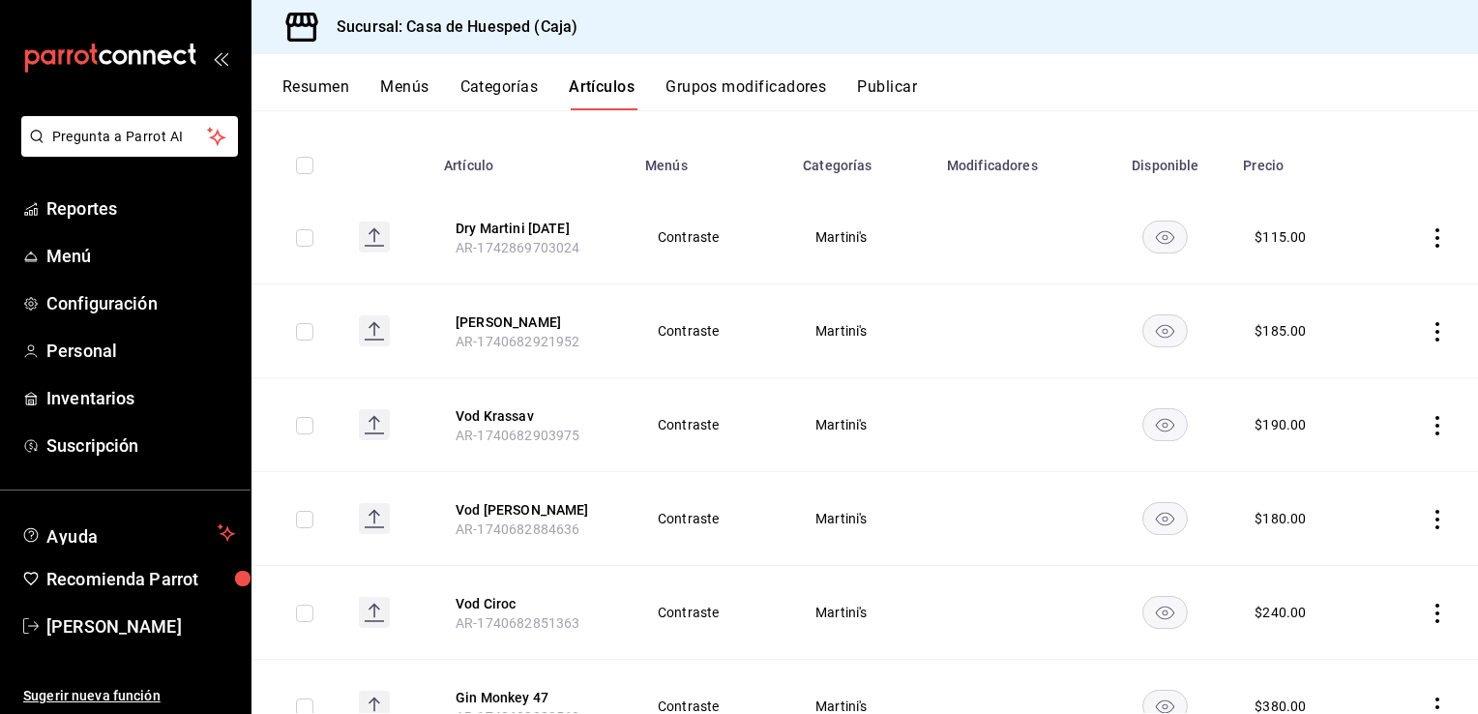
click at [1428, 427] on icon "actions" at bounding box center [1437, 425] width 19 height 19
click at [1358, 467] on span "Editar" at bounding box center [1365, 470] width 50 height 20
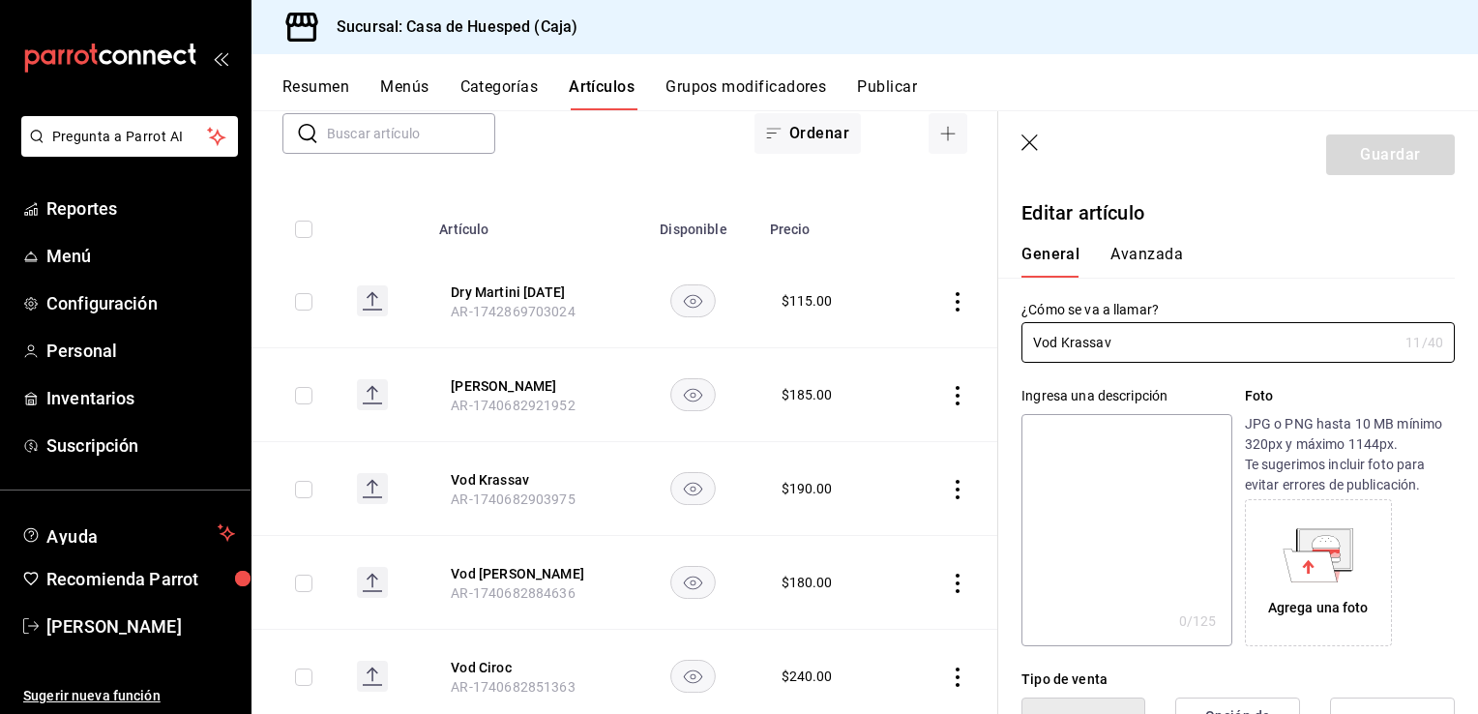
type input "$190.00"
click at [1054, 342] on input "Vod Krassav" at bounding box center [1210, 342] width 376 height 39
click at [1037, 342] on input "Vod Krassav" at bounding box center [1210, 342] width 376 height 39
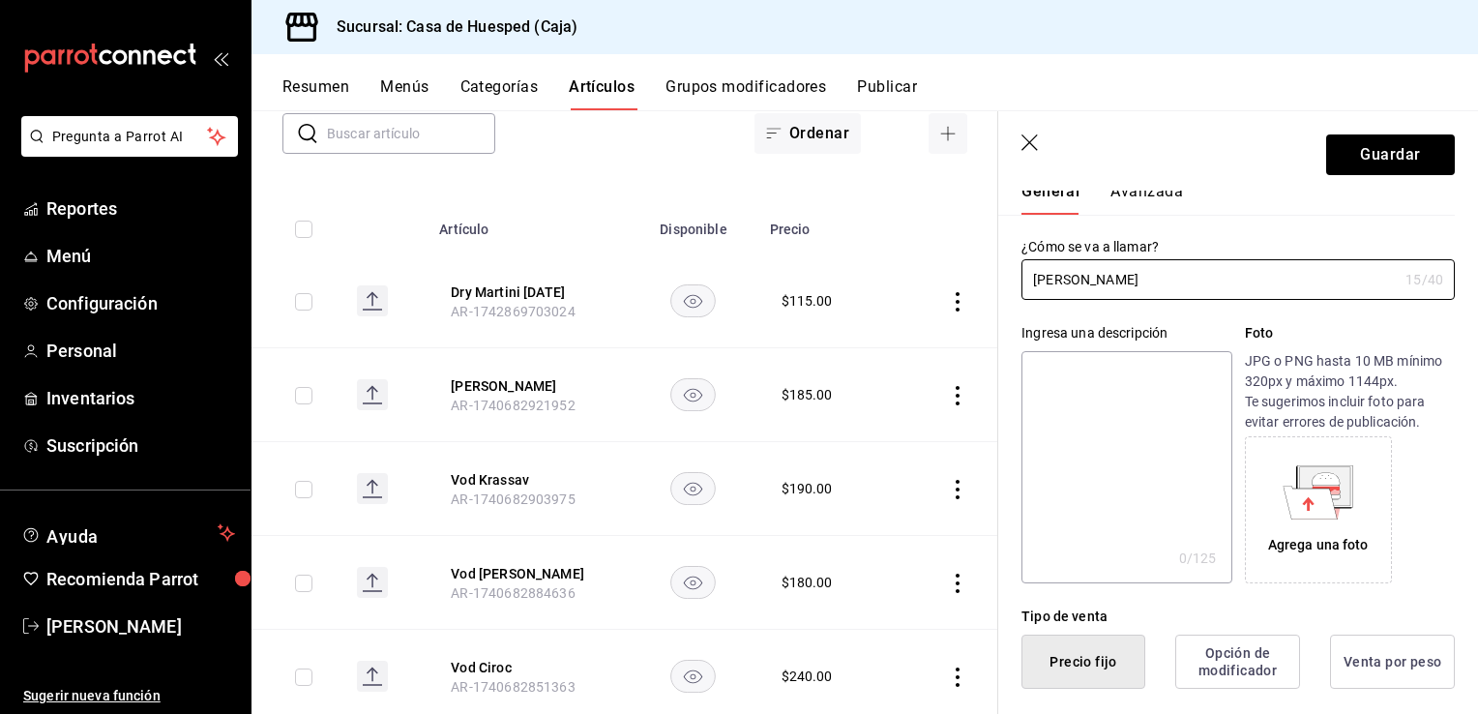
scroll to position [193, 0]
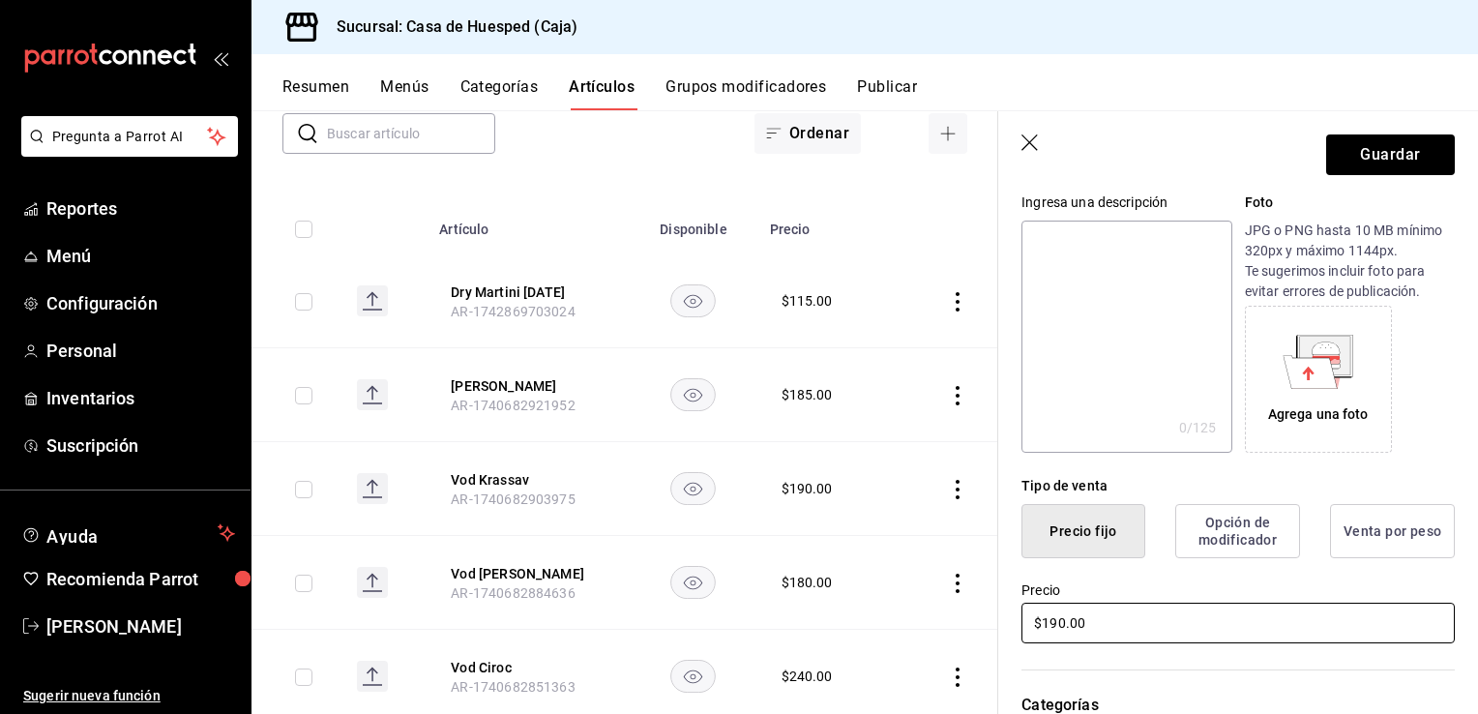
type input "[PERSON_NAME]"
click at [1060, 613] on input "$190.00" at bounding box center [1238, 623] width 433 height 41
type input "$195.00"
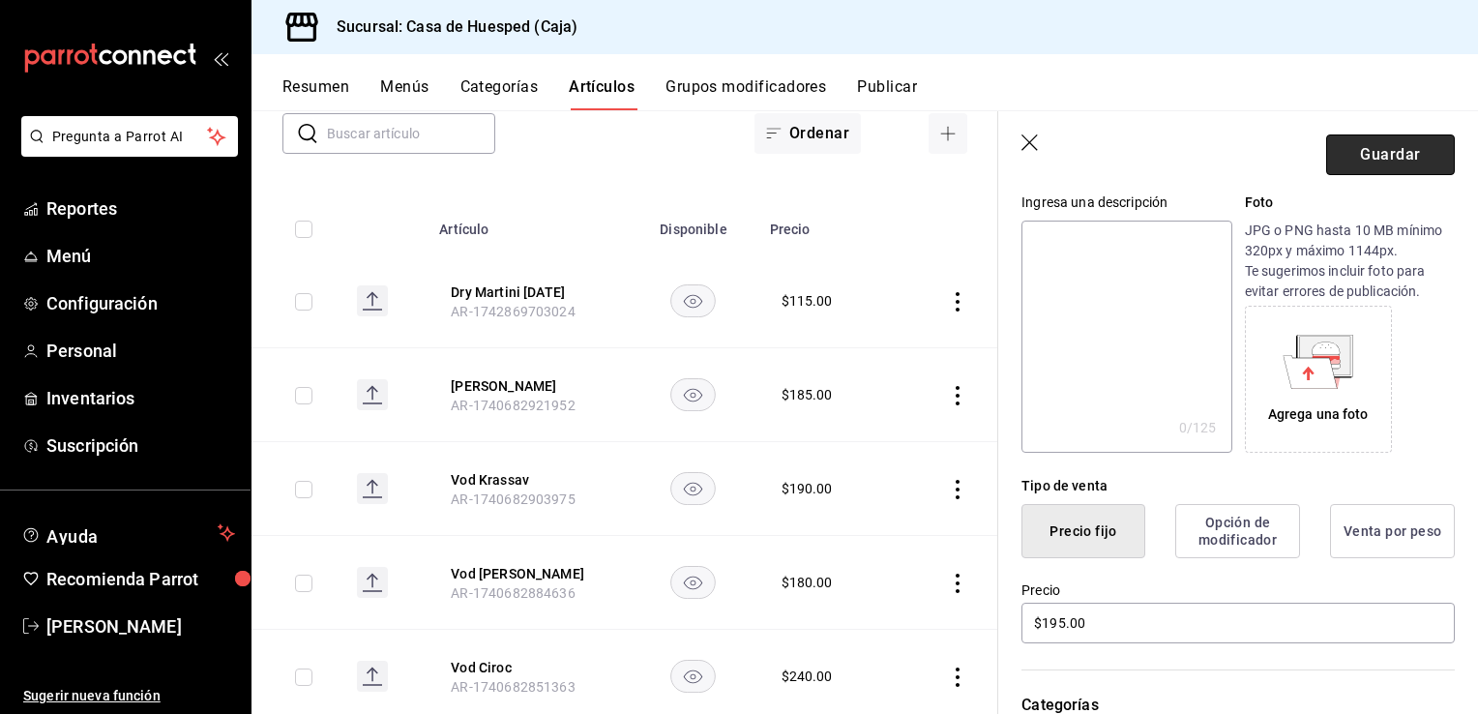
click at [1364, 146] on button "Guardar" at bounding box center [1390, 154] width 129 height 41
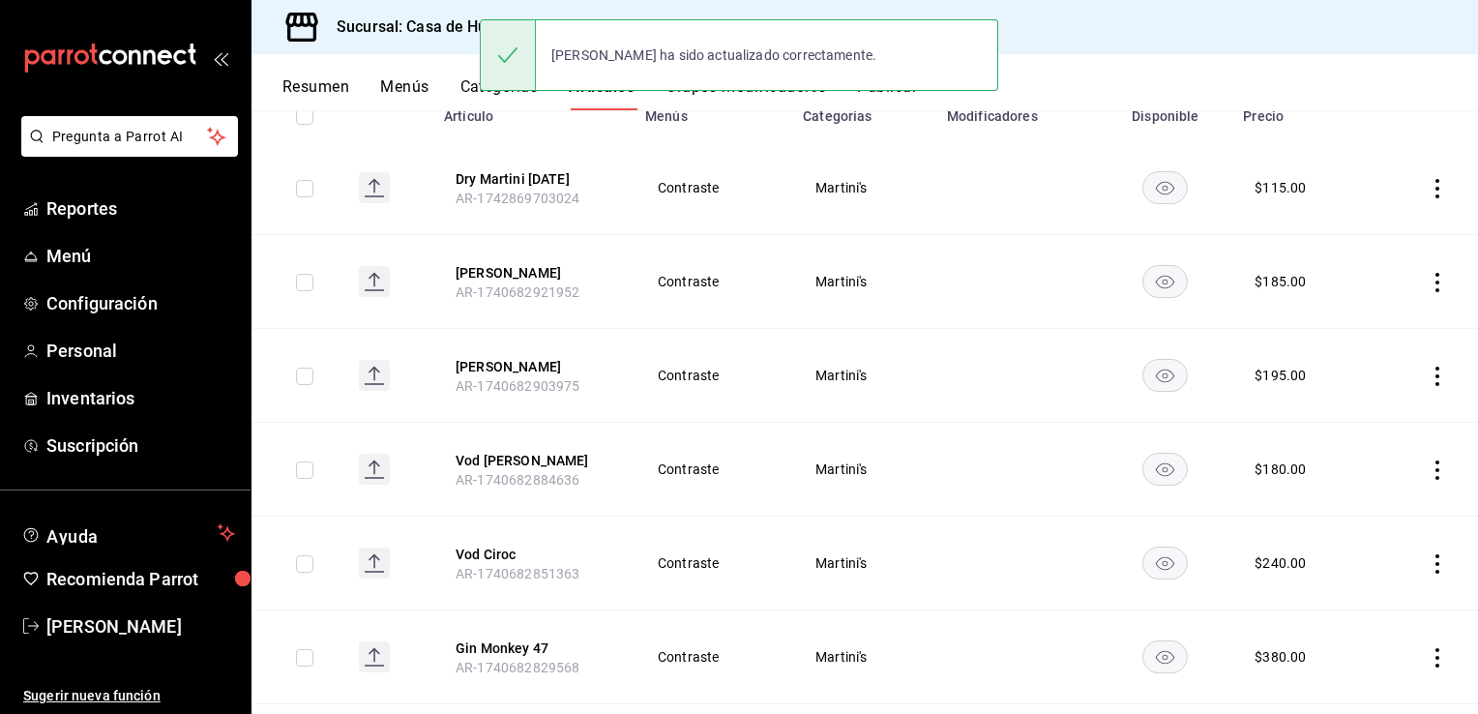
scroll to position [290, 0]
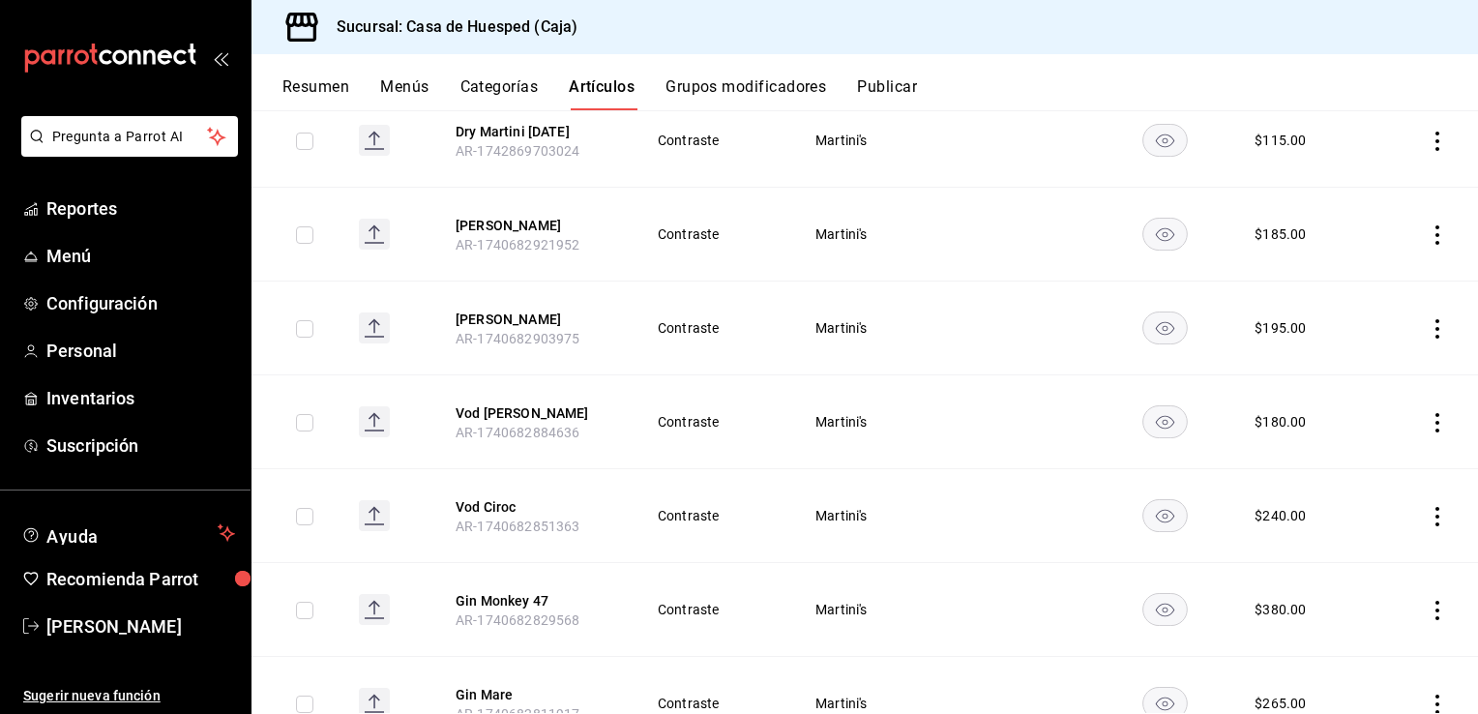
click at [1428, 424] on icon "actions" at bounding box center [1437, 422] width 19 height 19
click at [1381, 468] on span "Editar" at bounding box center [1365, 467] width 50 height 20
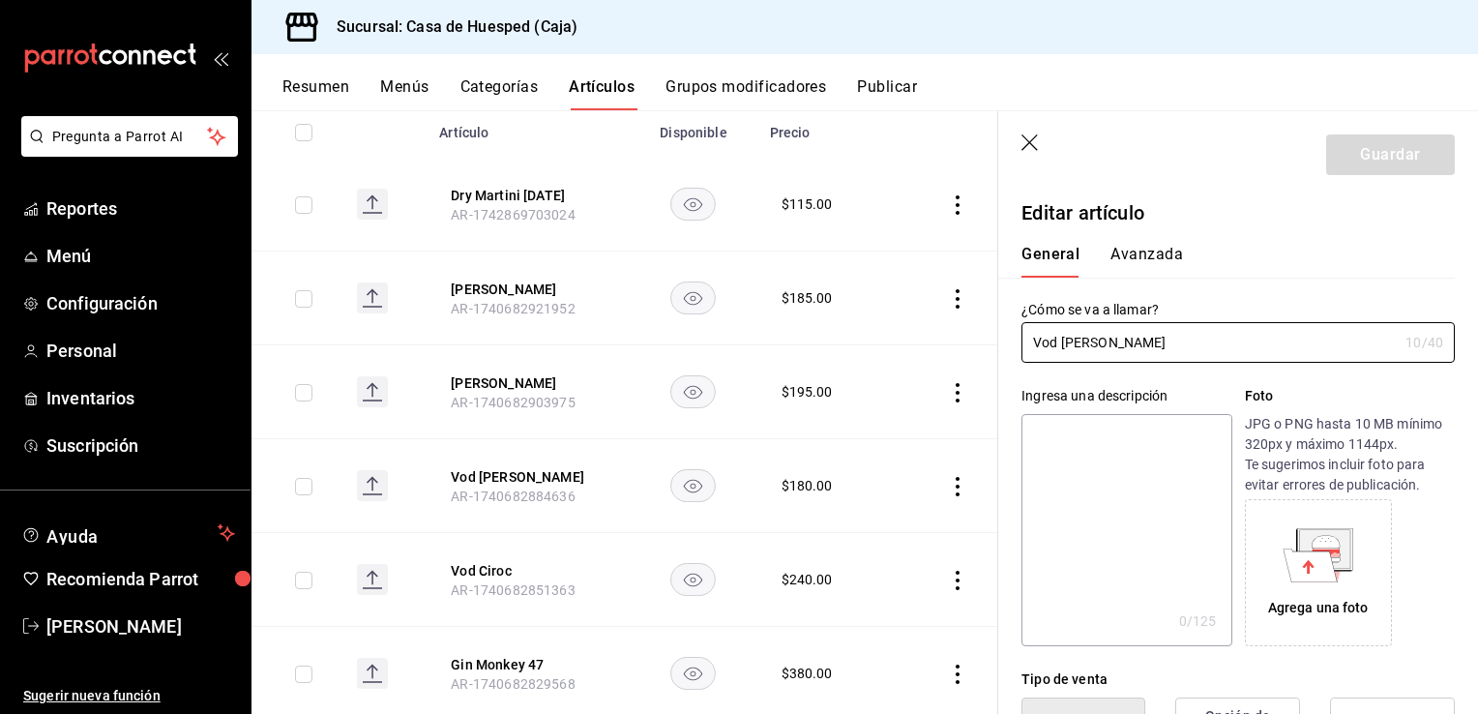
type input "$180.00"
click at [1049, 344] on input "Vod Tito's" at bounding box center [1210, 342] width 376 height 39
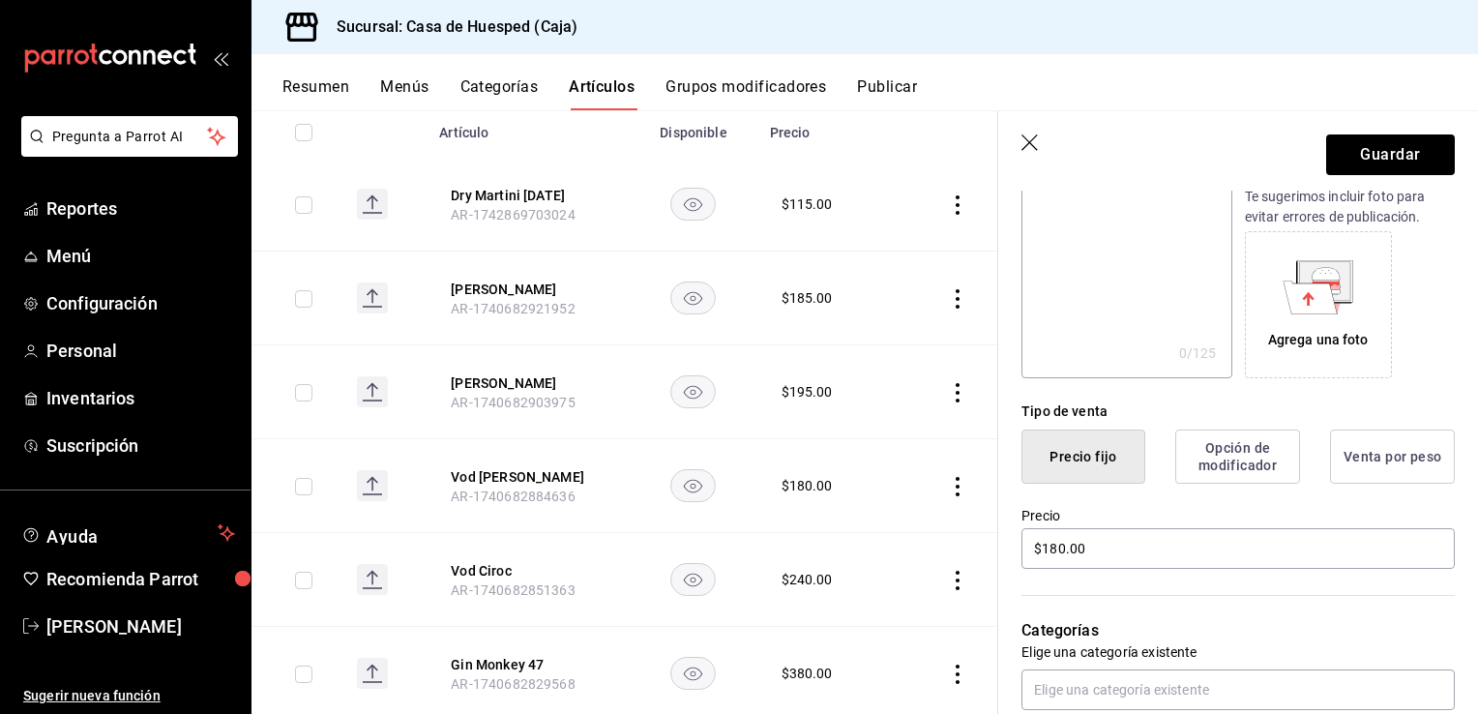
scroll to position [387, 0]
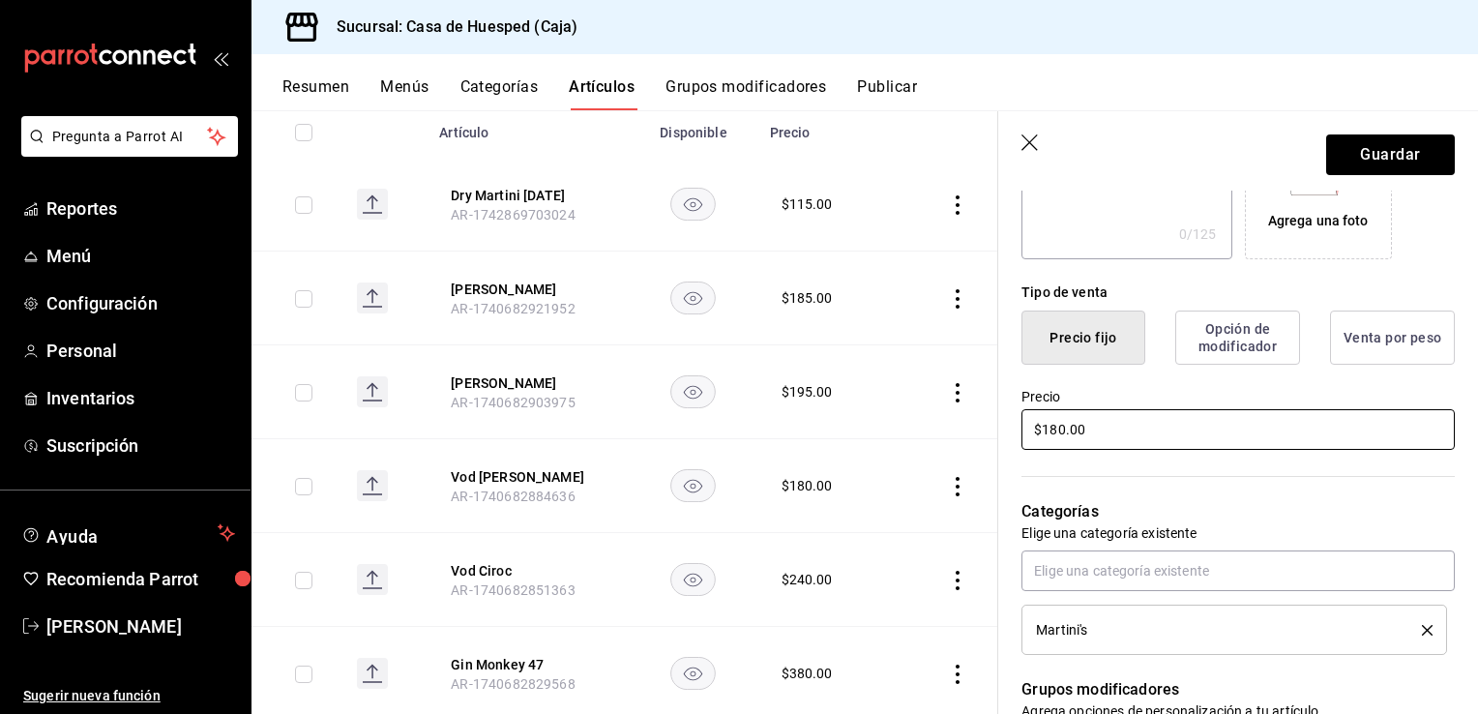
type input "[PERSON_NAME]"
click at [1062, 431] on input "$180.00" at bounding box center [1238, 429] width 433 height 41
type input "$185.00"
click at [1366, 153] on button "Guardar" at bounding box center [1390, 154] width 129 height 41
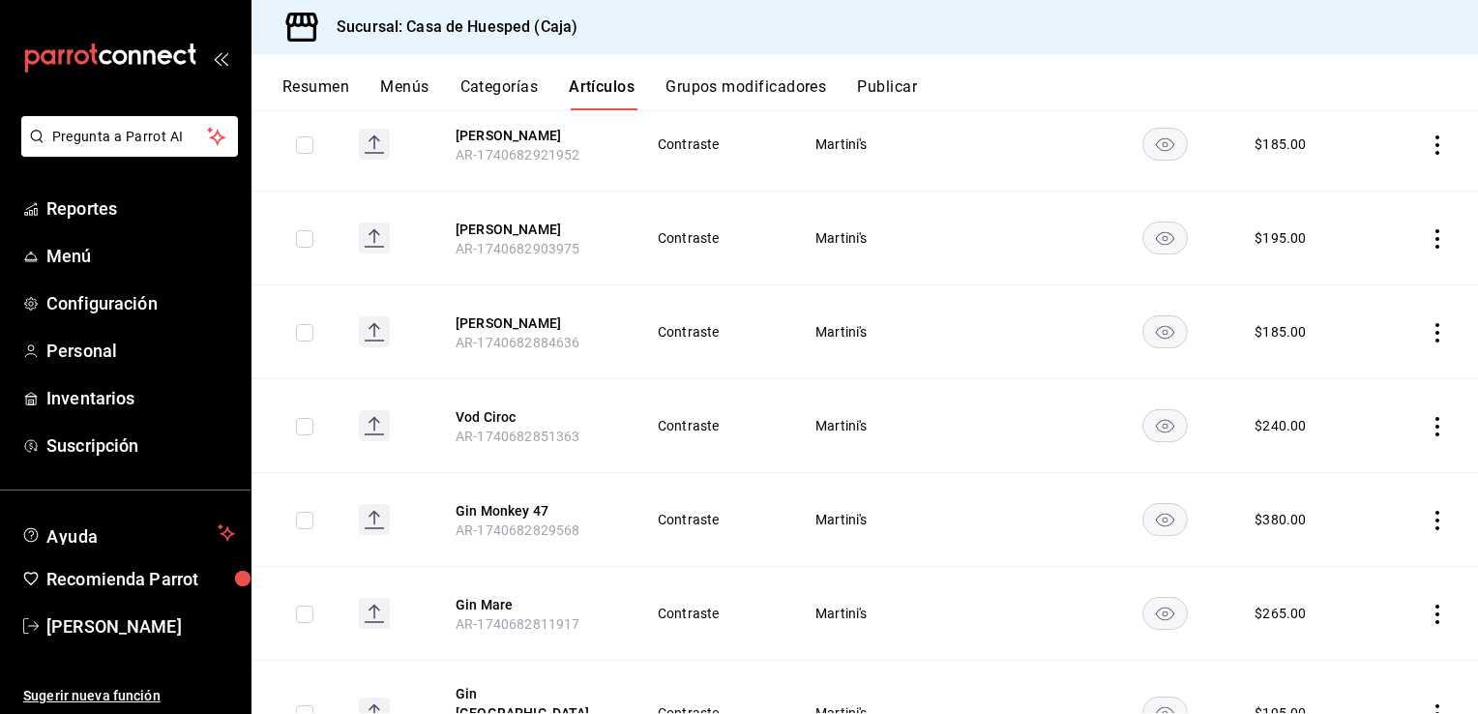
scroll to position [484, 0]
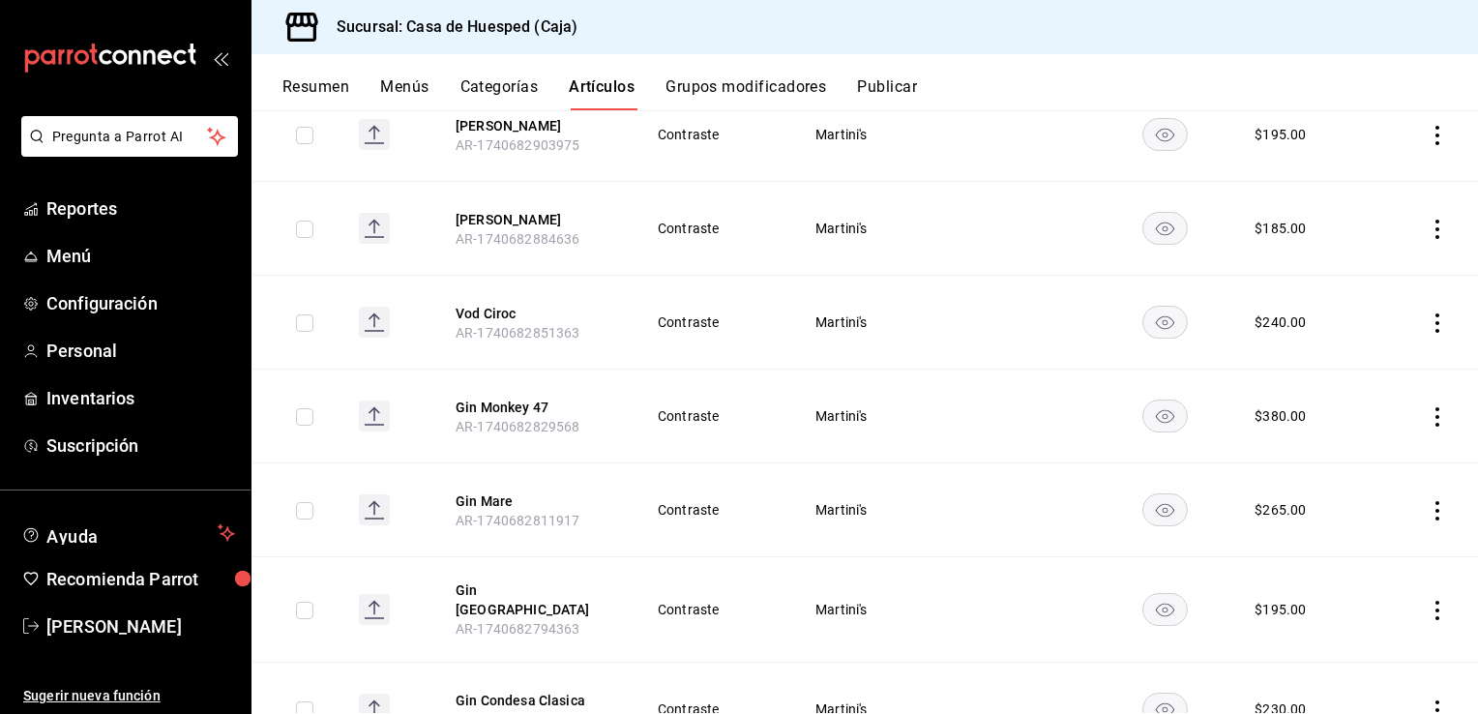
click at [1428, 327] on icon "actions" at bounding box center [1437, 322] width 19 height 19
click at [1362, 373] on span "Editar" at bounding box center [1365, 367] width 50 height 20
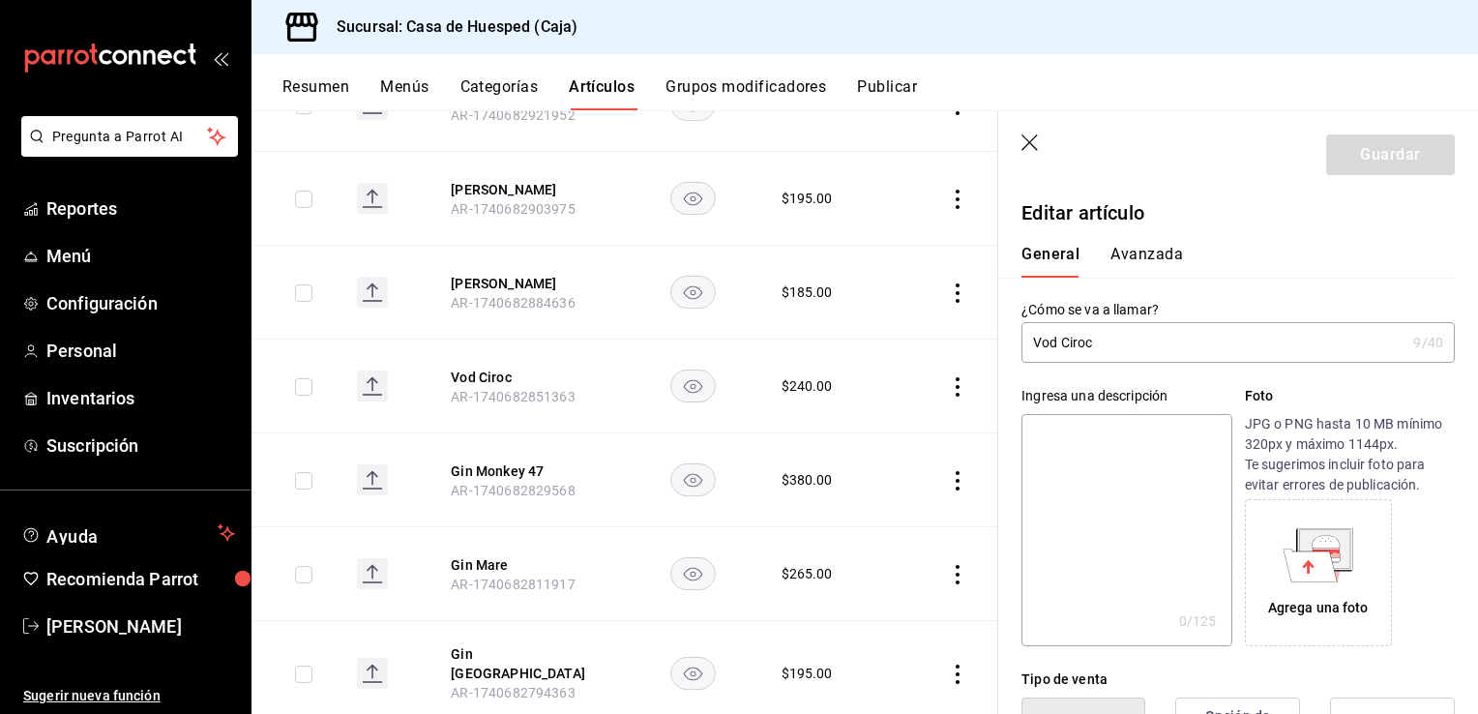
click at [1053, 338] on input "Vod Ciroc" at bounding box center [1214, 342] width 384 height 39
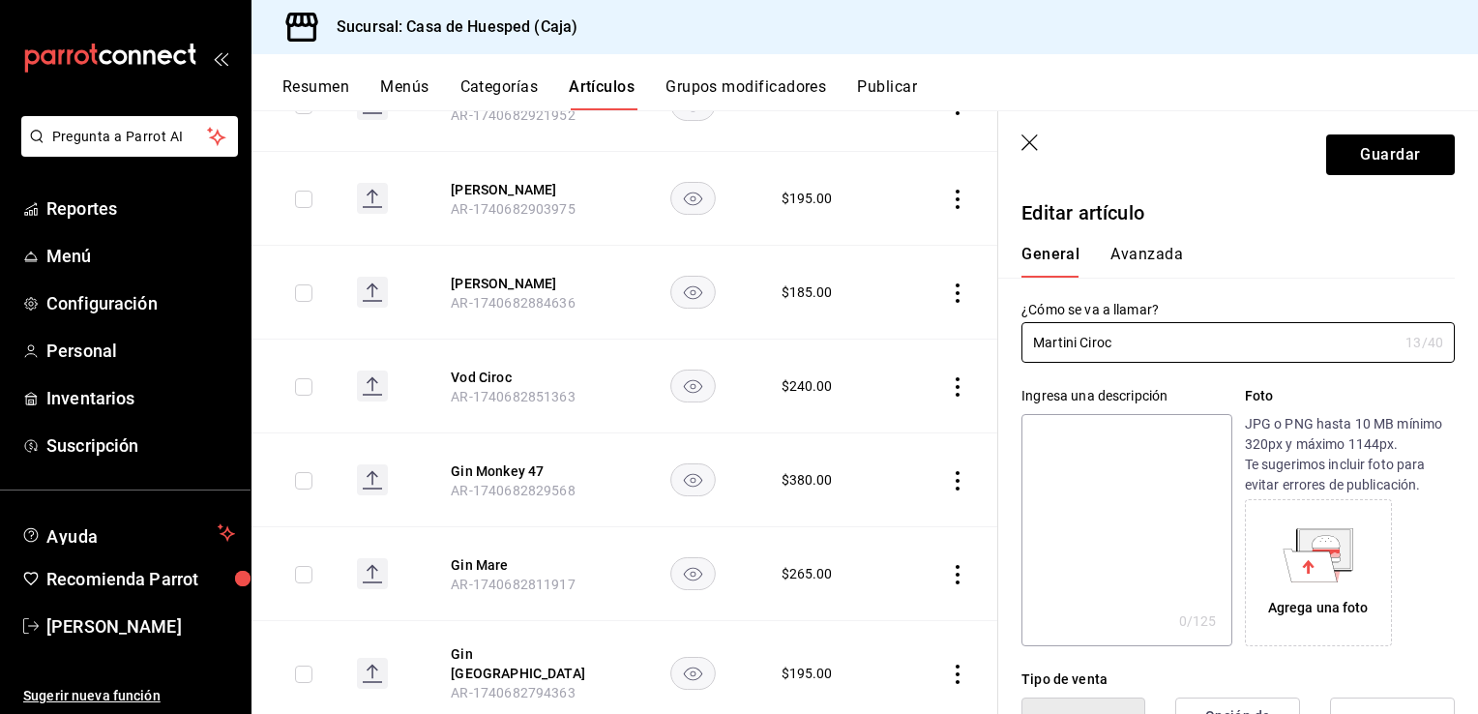
scroll to position [290, 0]
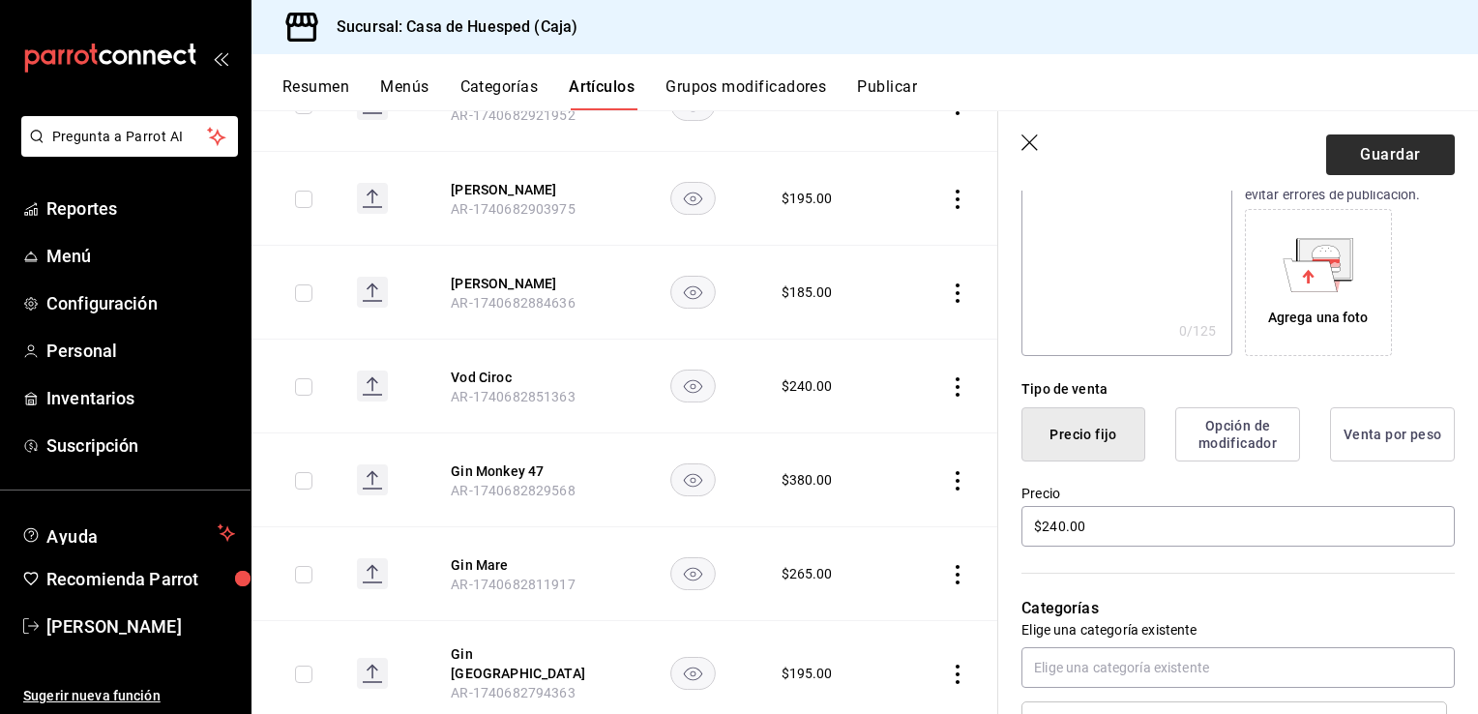
type input "Martini Ciroc"
click at [1362, 161] on button "Guardar" at bounding box center [1390, 154] width 129 height 41
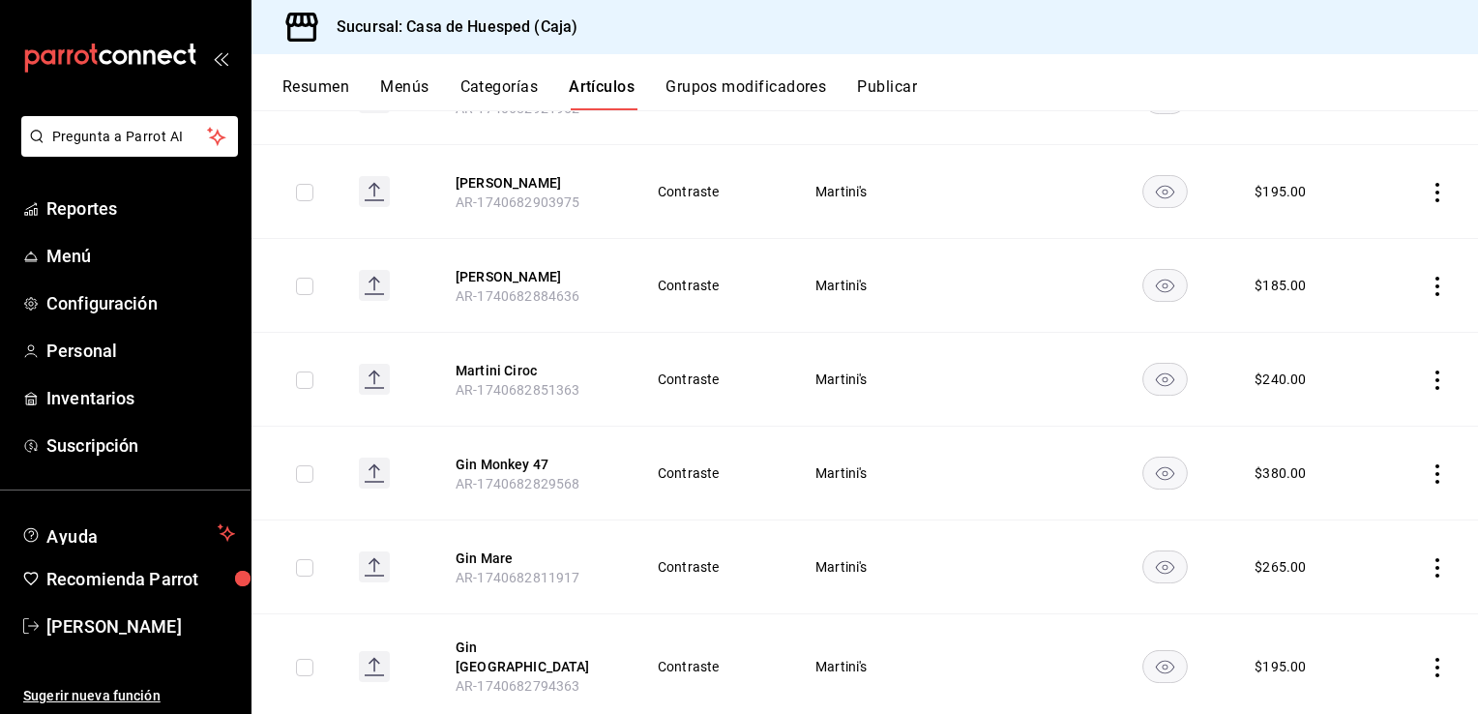
scroll to position [484, 0]
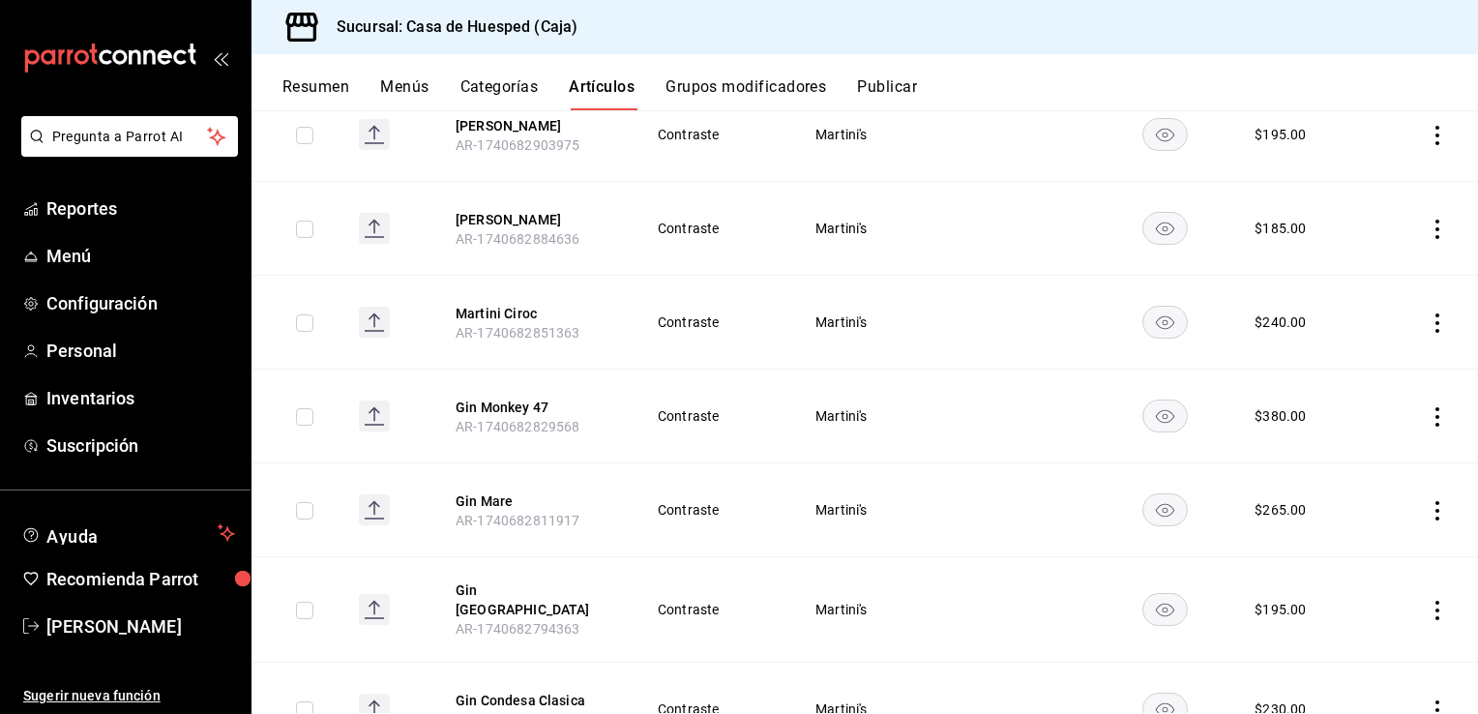
click at [1428, 416] on icon "actions" at bounding box center [1437, 416] width 19 height 19
click at [1350, 456] on span "Editar" at bounding box center [1365, 461] width 50 height 20
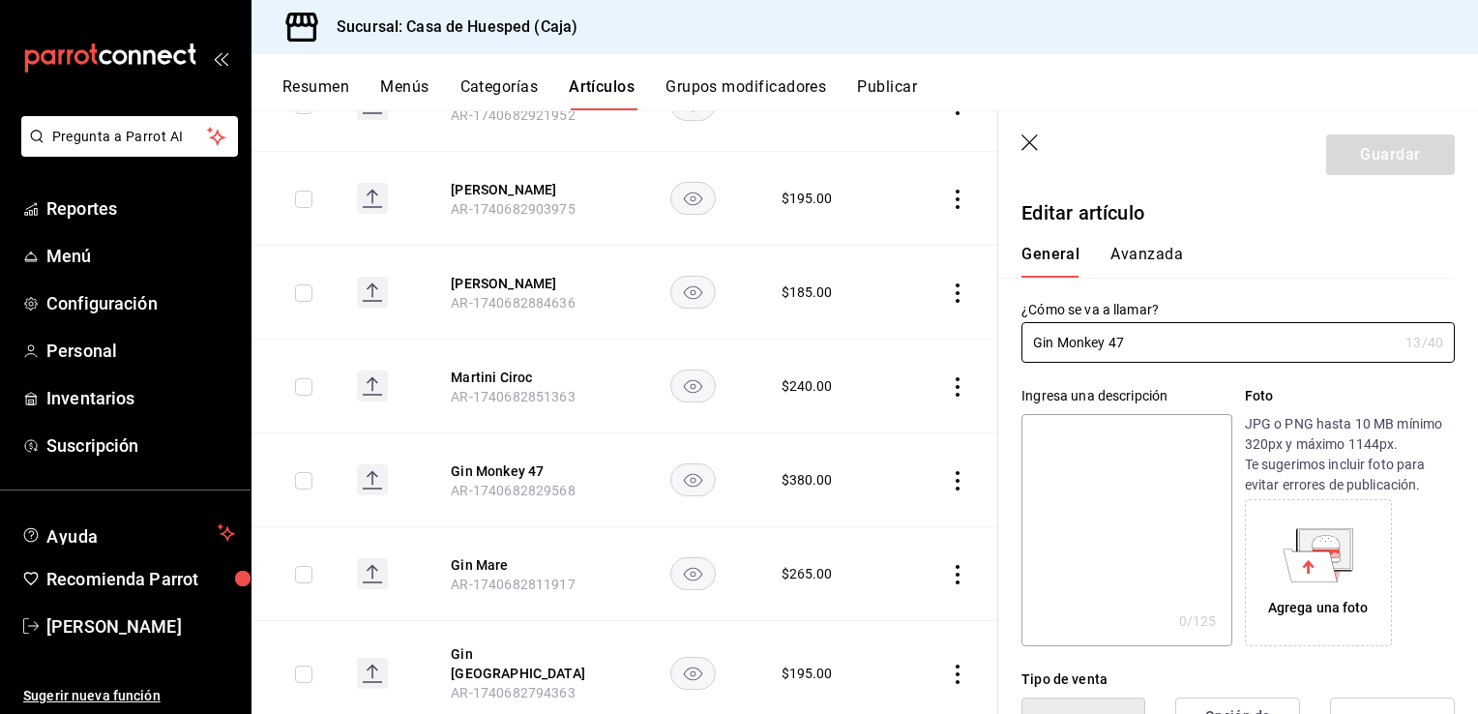
type input "$380.00"
click at [1045, 344] on input "Gin Monkey 47" at bounding box center [1210, 342] width 376 height 39
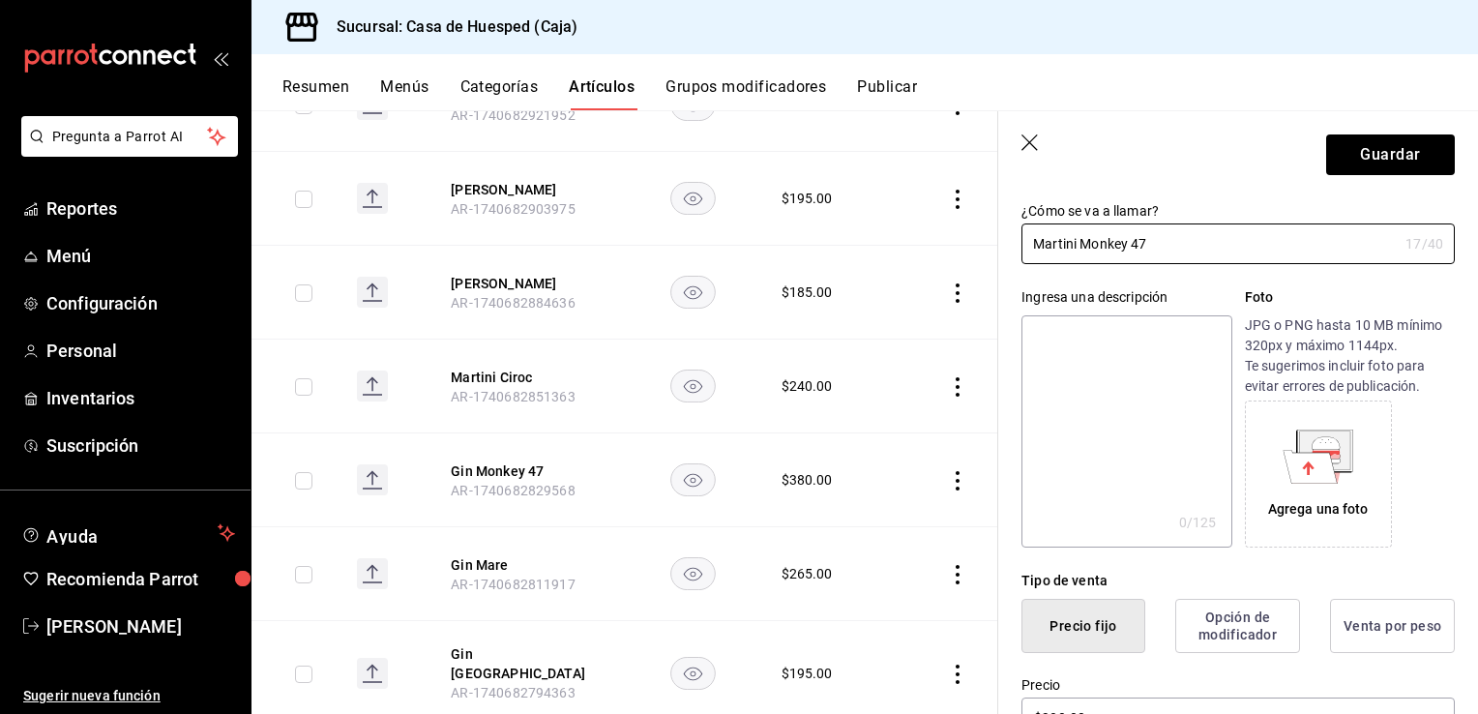
scroll to position [290, 0]
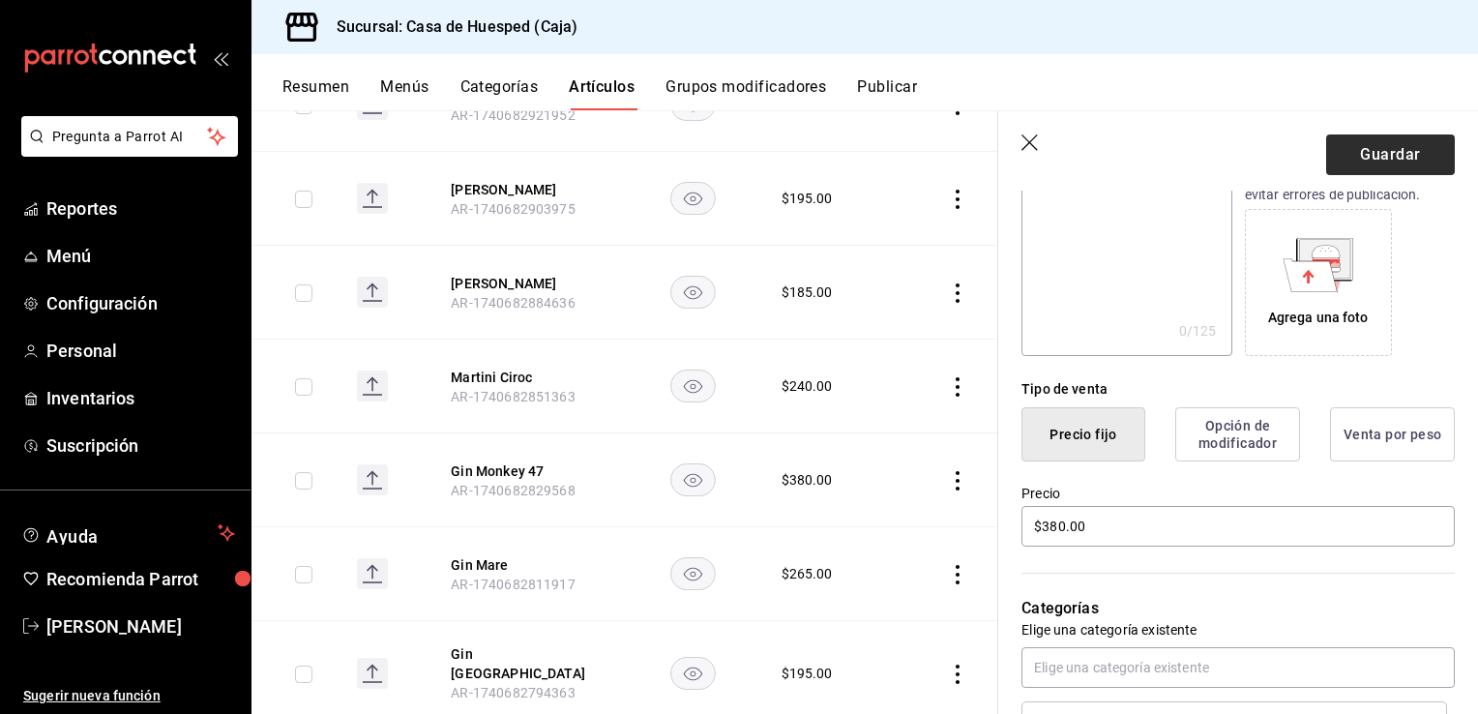
type input "Martini Monkey 47"
click at [1331, 168] on button "Guardar" at bounding box center [1390, 154] width 129 height 41
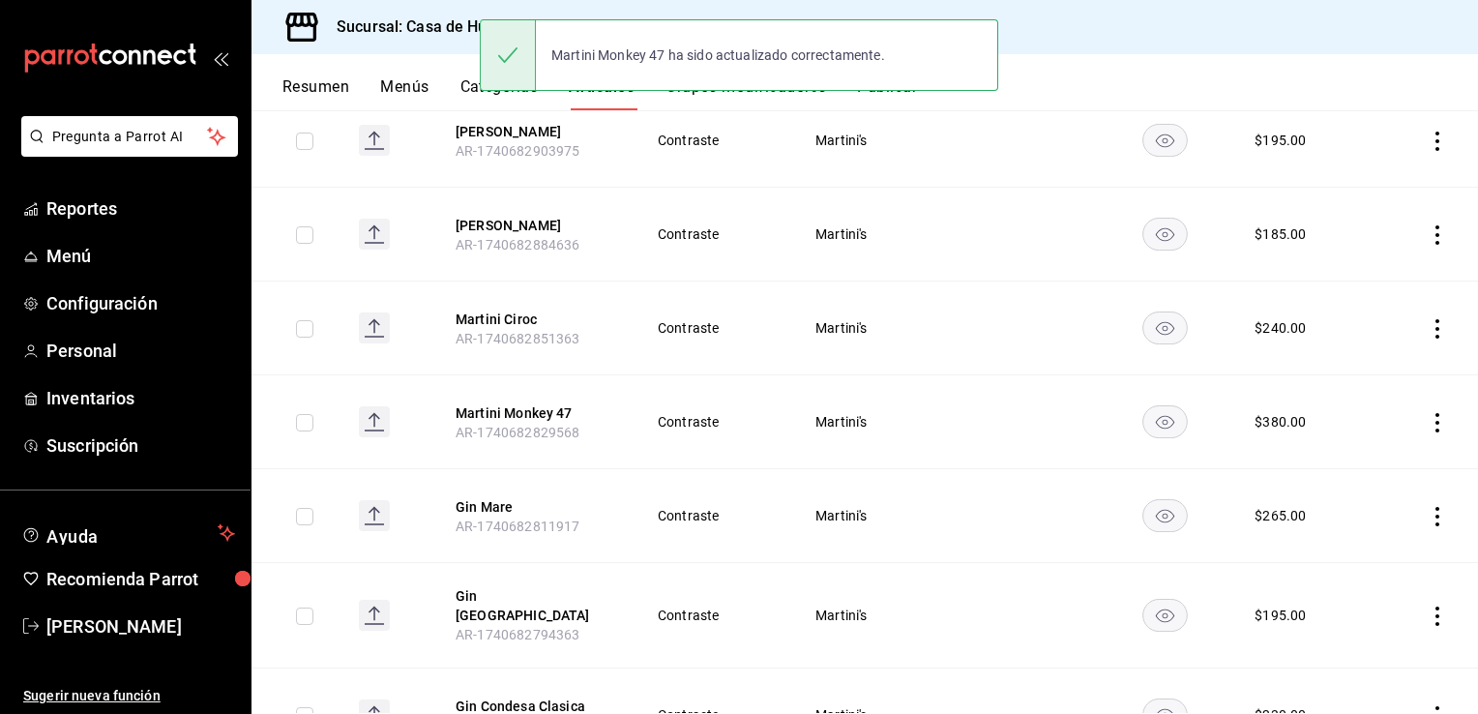
scroll to position [580, 0]
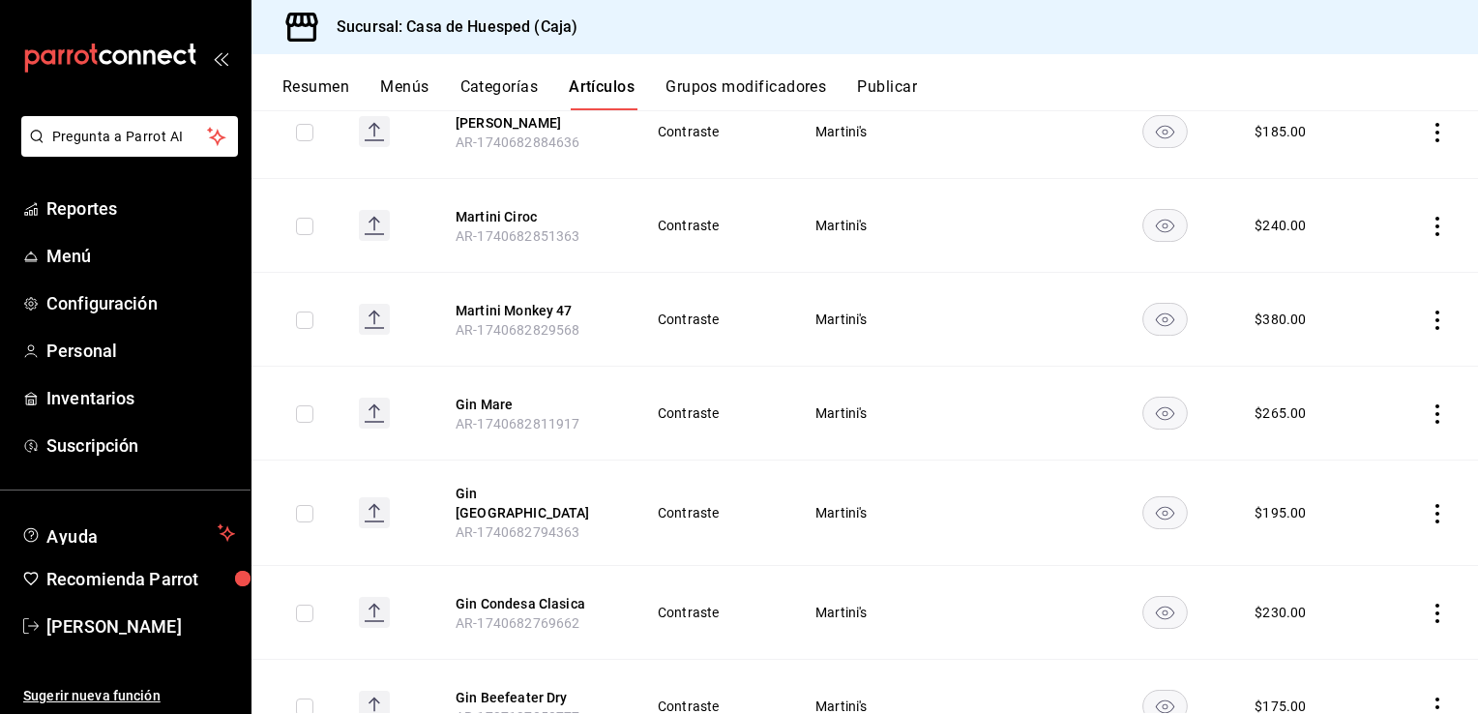
click at [1428, 414] on icon "actions" at bounding box center [1437, 413] width 19 height 19
click at [1366, 461] on span "Editar" at bounding box center [1365, 458] width 50 height 20
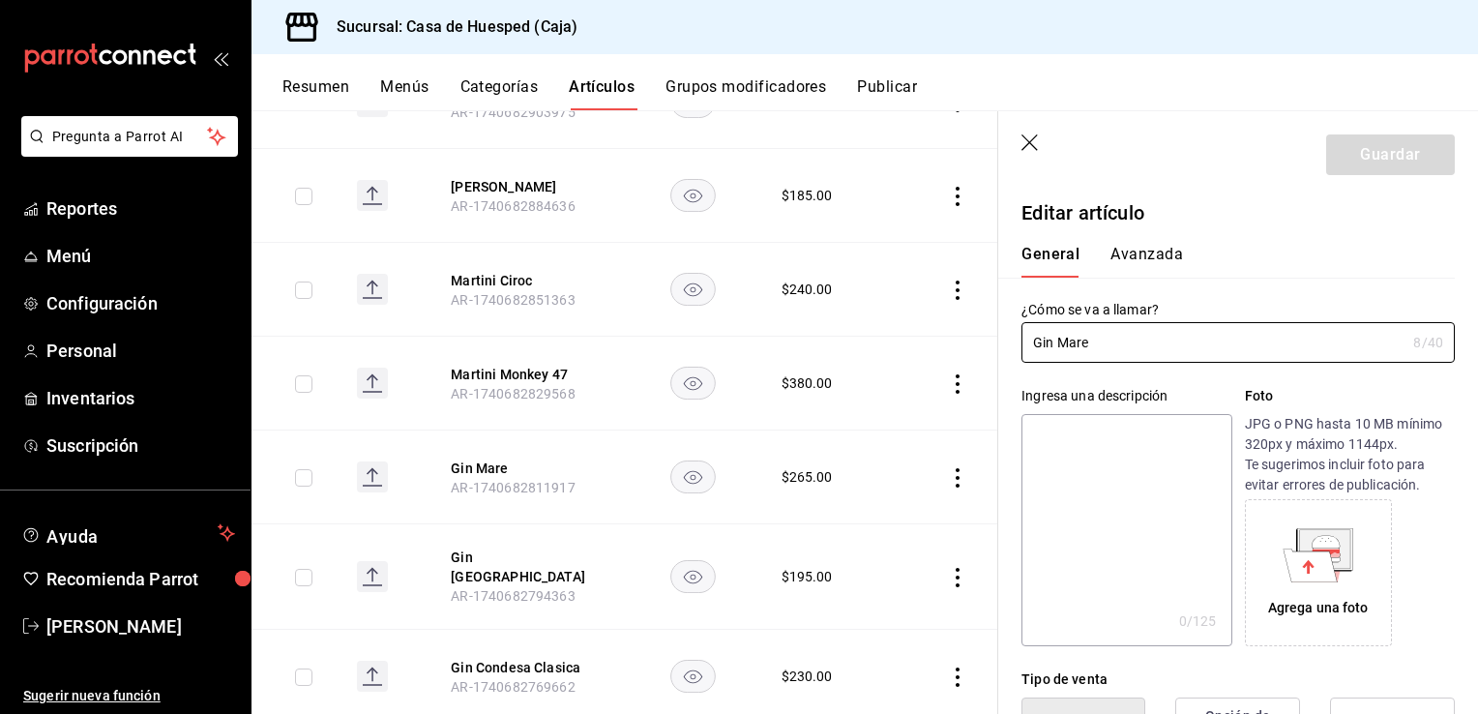
type input "$265.00"
click at [1041, 341] on input "Gin Mare" at bounding box center [1214, 342] width 384 height 39
type input "Martini Mare"
click at [1373, 169] on button "Guardar" at bounding box center [1390, 154] width 129 height 41
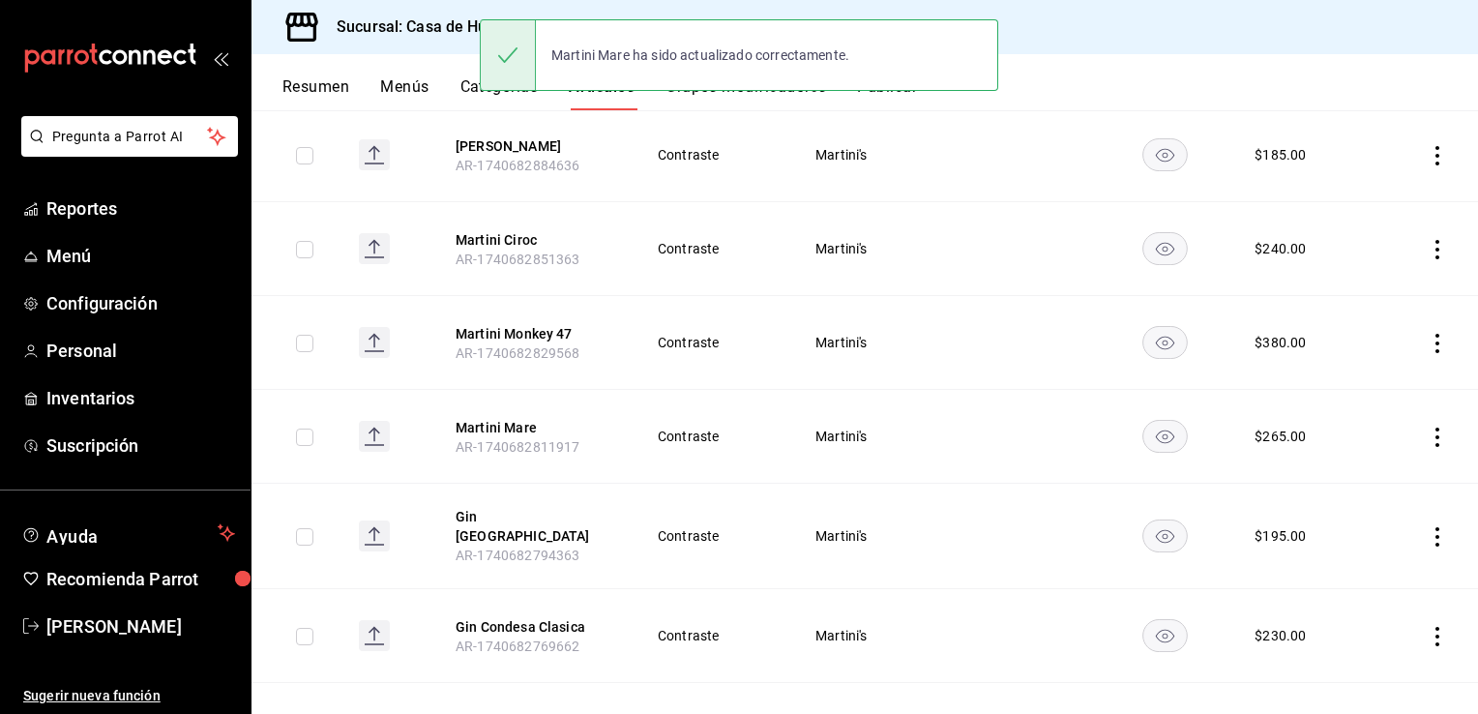
scroll to position [677, 0]
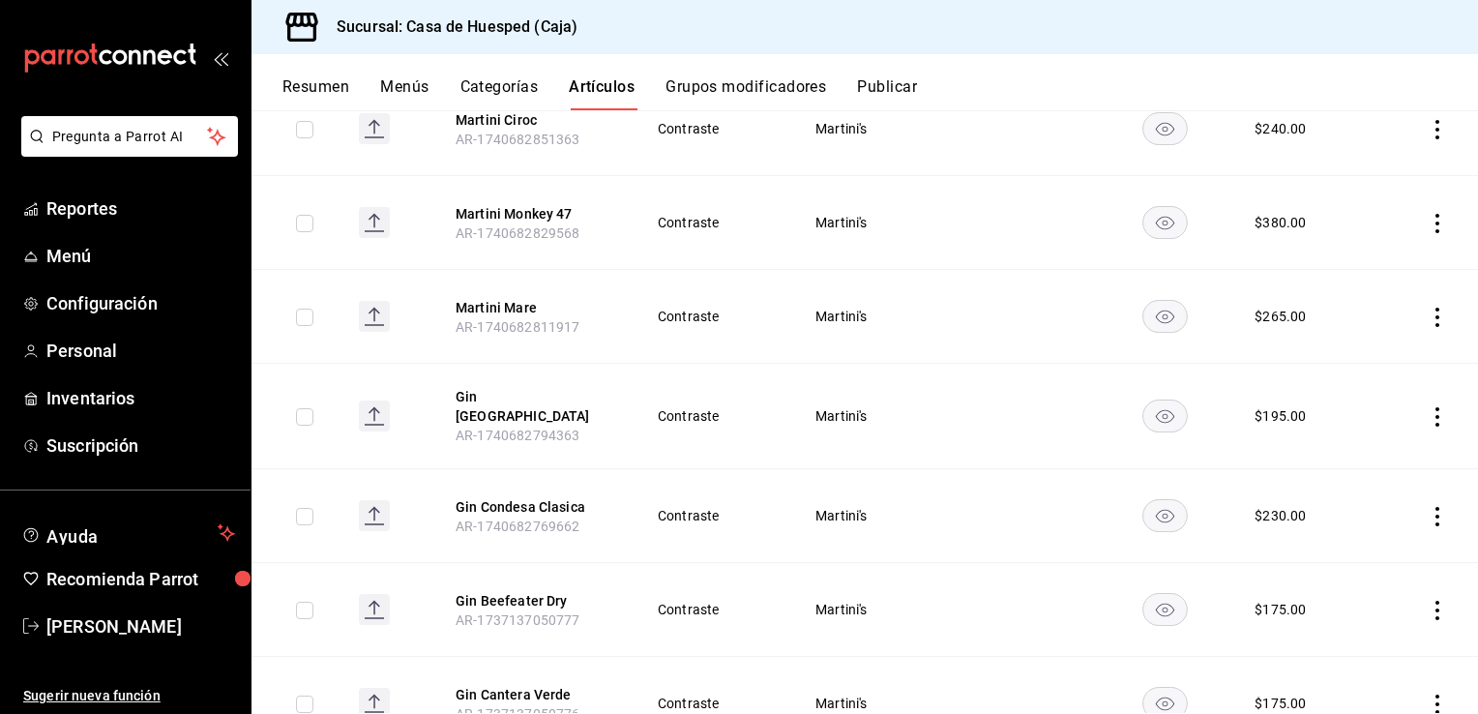
click at [1428, 407] on icon "actions" at bounding box center [1437, 416] width 19 height 19
click at [1424, 405] on div at bounding box center [739, 357] width 1478 height 714
click at [1428, 415] on icon "actions" at bounding box center [1437, 416] width 19 height 19
click at [1381, 454] on span "Editar" at bounding box center [1365, 454] width 50 height 20
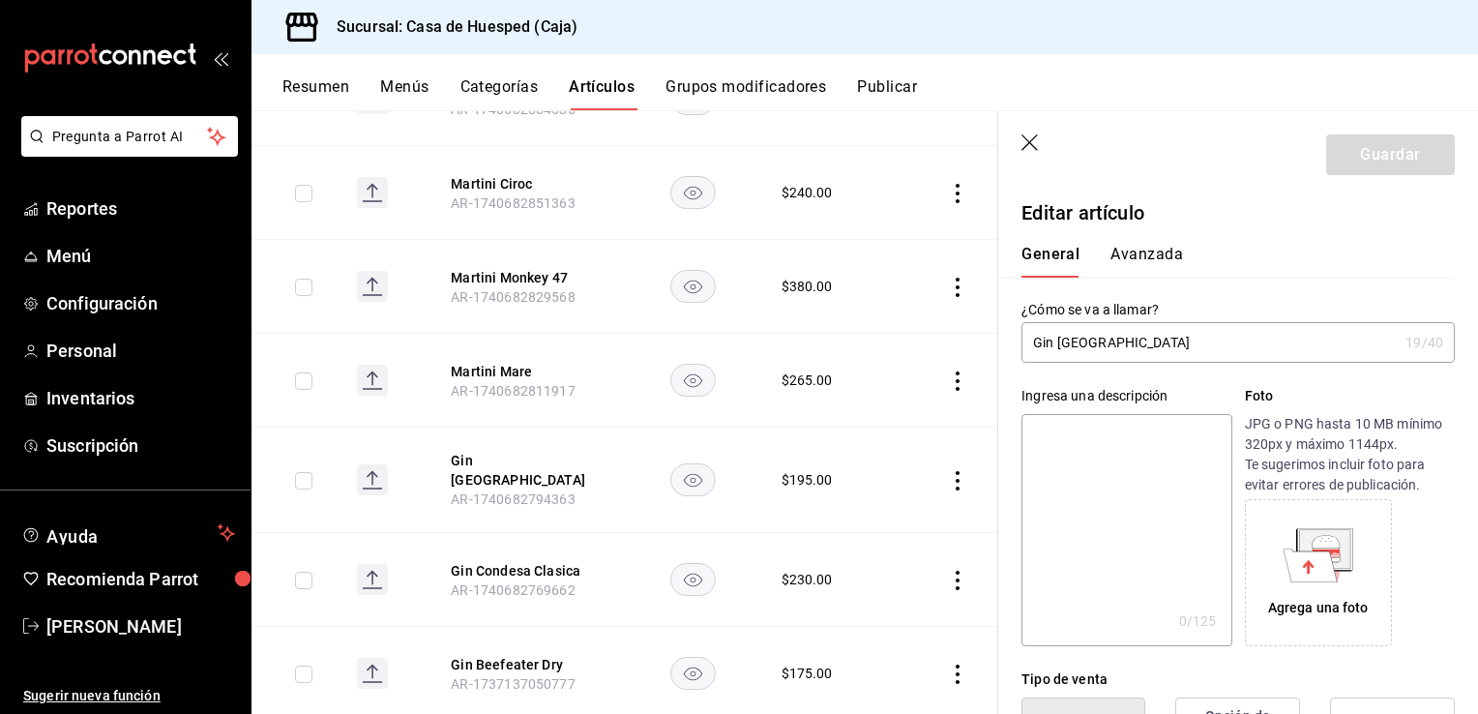
click at [1045, 335] on input "Gin Las Californias" at bounding box center [1210, 342] width 376 height 39
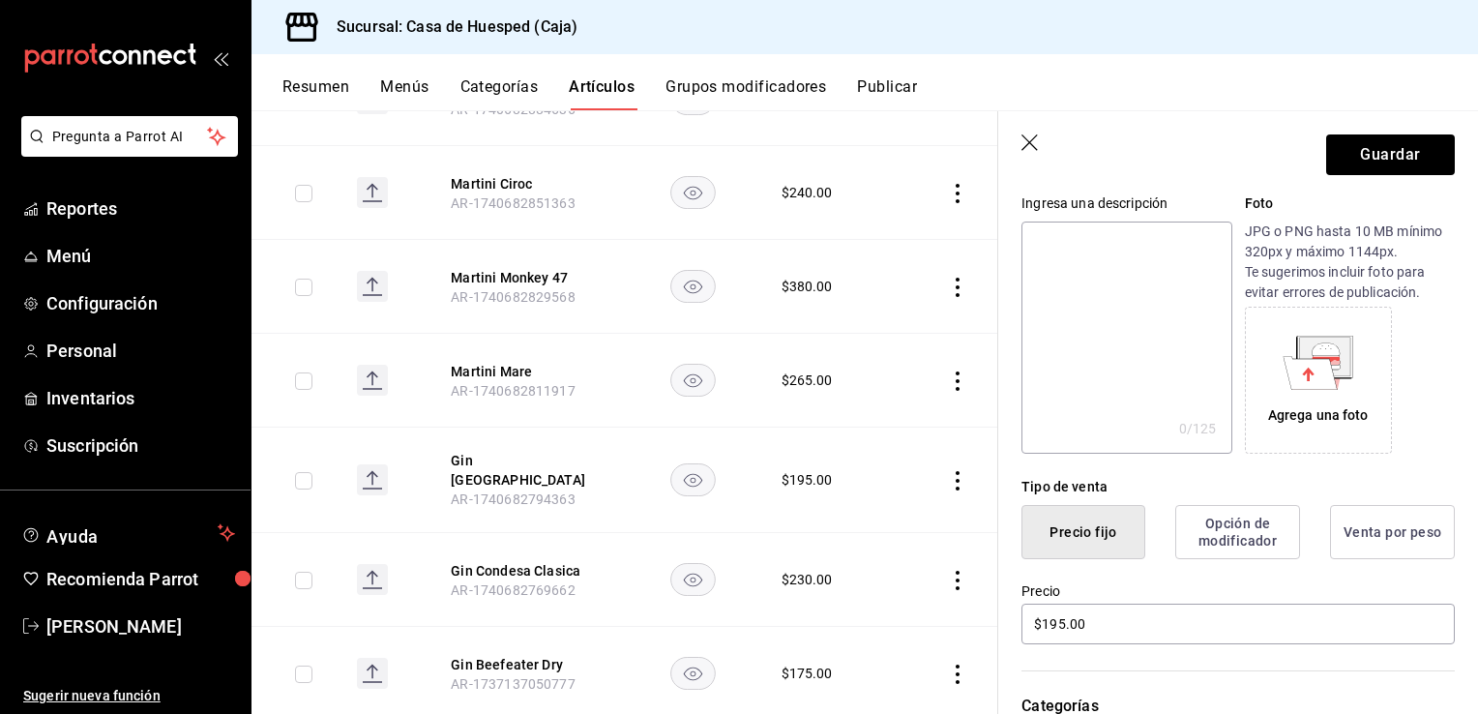
scroll to position [193, 0]
type input "Martini [GEOGRAPHIC_DATA]"
click at [1055, 623] on input "$195.00" at bounding box center [1238, 623] width 433 height 41
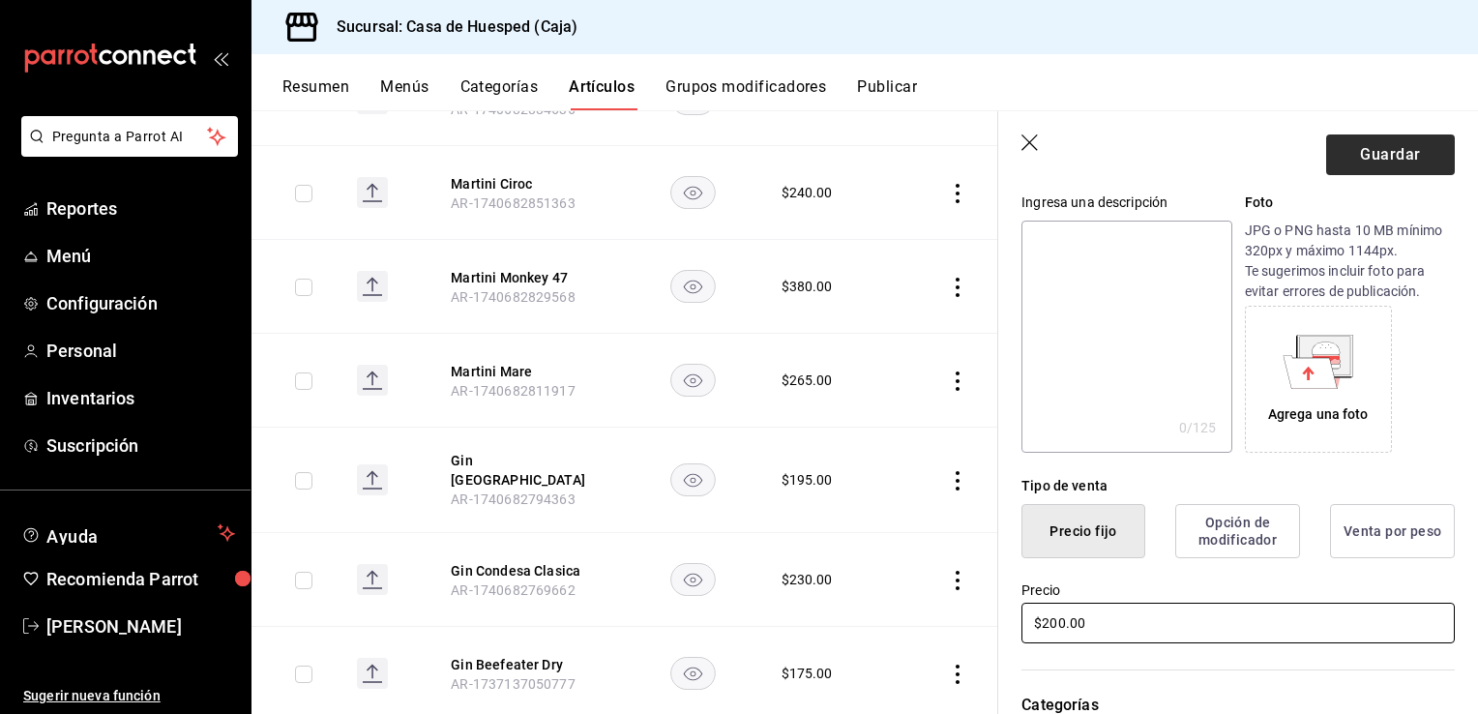
type input "$200.00"
click at [1368, 153] on button "Guardar" at bounding box center [1390, 154] width 129 height 41
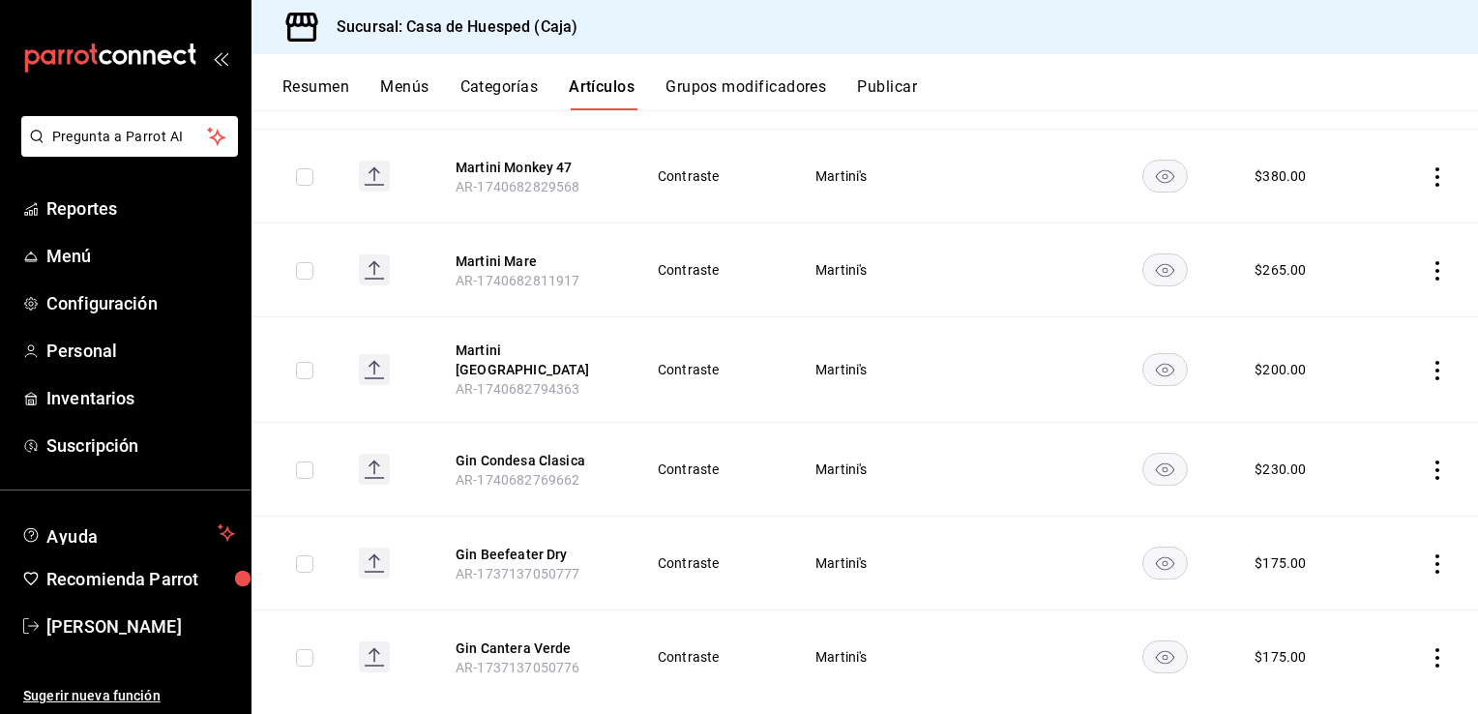
scroll to position [746, 0]
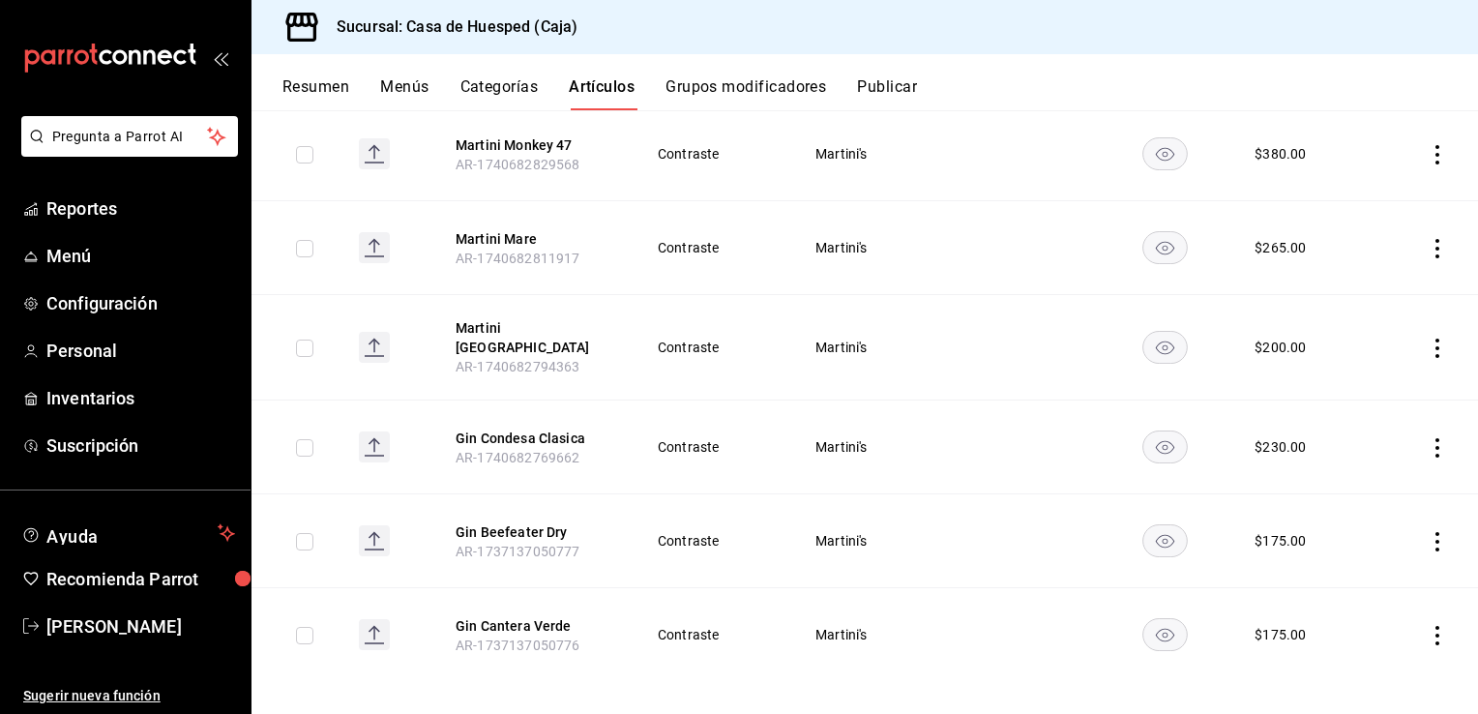
click at [1436, 438] on icon "actions" at bounding box center [1438, 447] width 4 height 19
click at [1350, 481] on span "Editar" at bounding box center [1365, 479] width 50 height 20
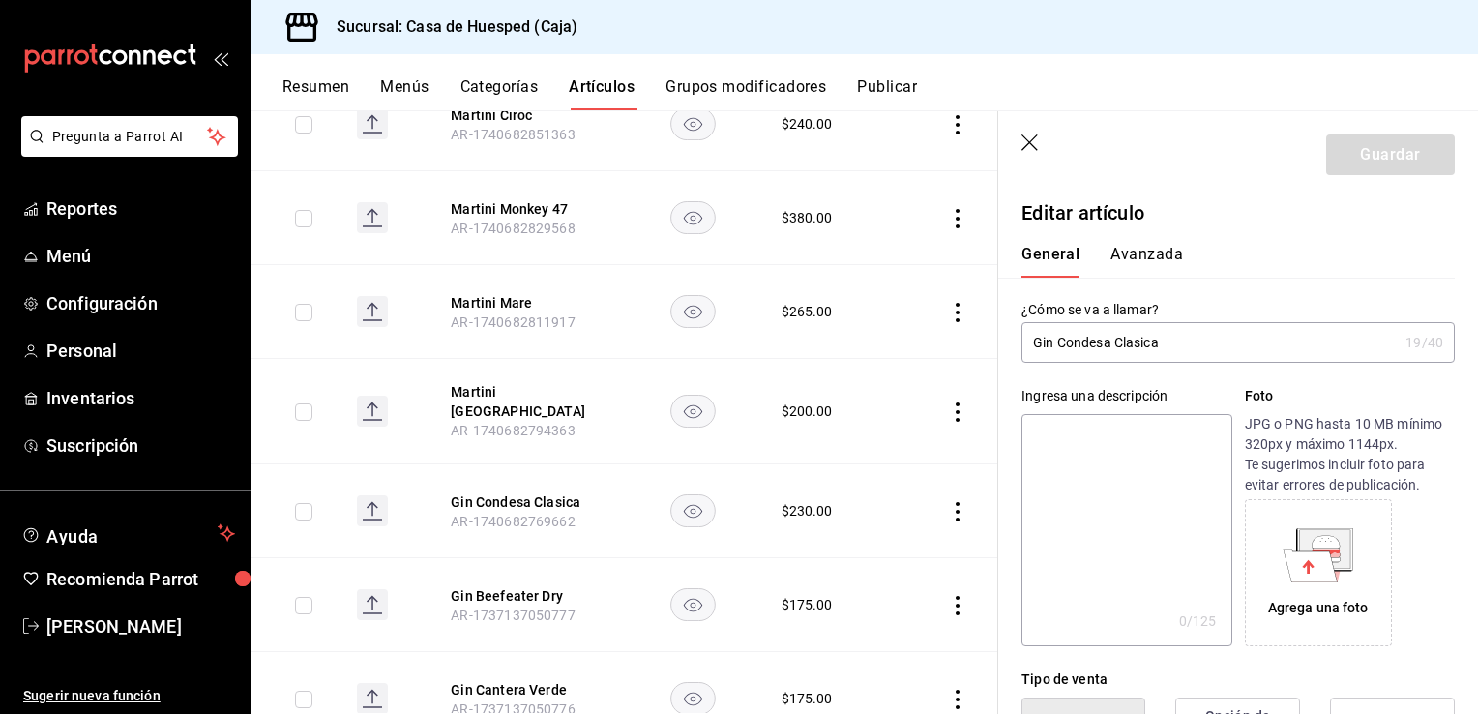
click at [1053, 348] on input "Gin Condesa Clasica" at bounding box center [1210, 342] width 376 height 39
click at [1045, 342] on input "Gin Condesa Clasica" at bounding box center [1210, 342] width 376 height 39
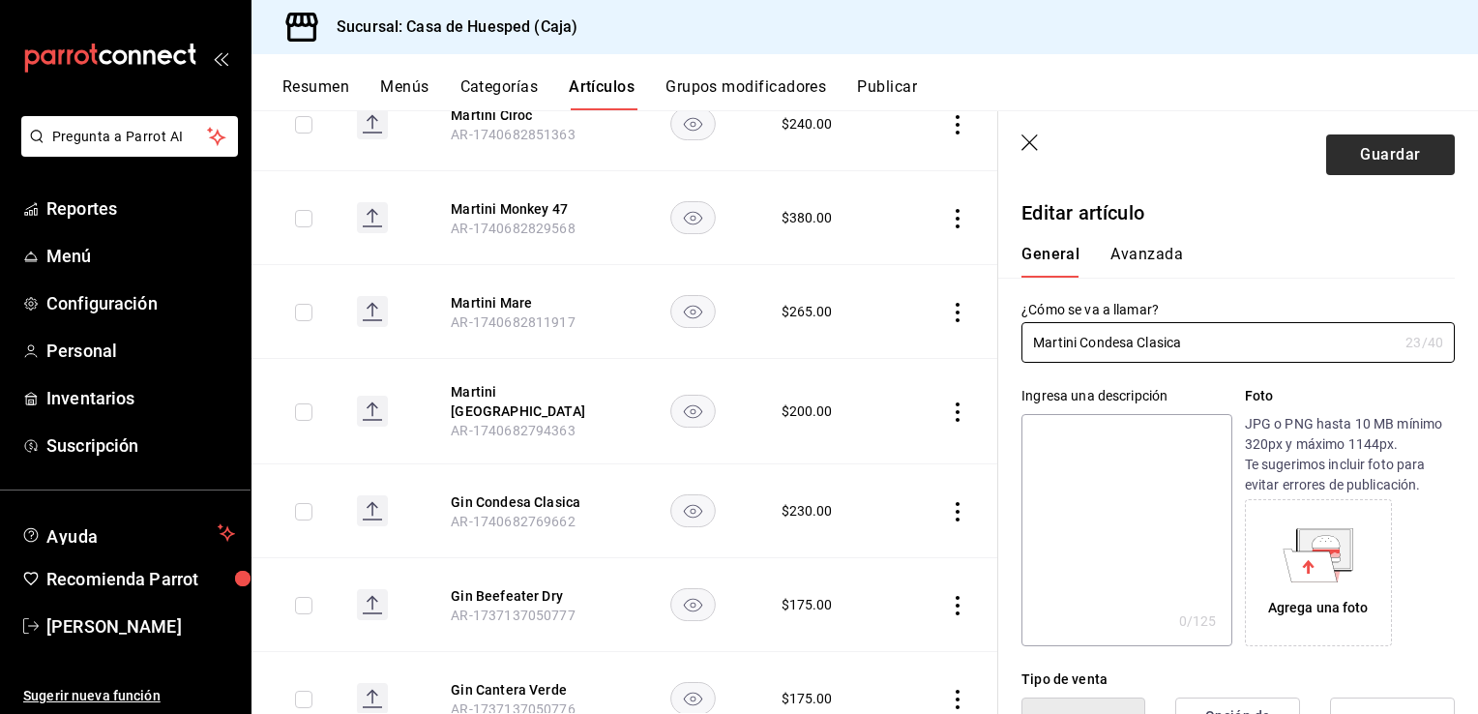
type input "Martini Condesa Clasica"
click at [1383, 162] on button "Guardar" at bounding box center [1390, 154] width 129 height 41
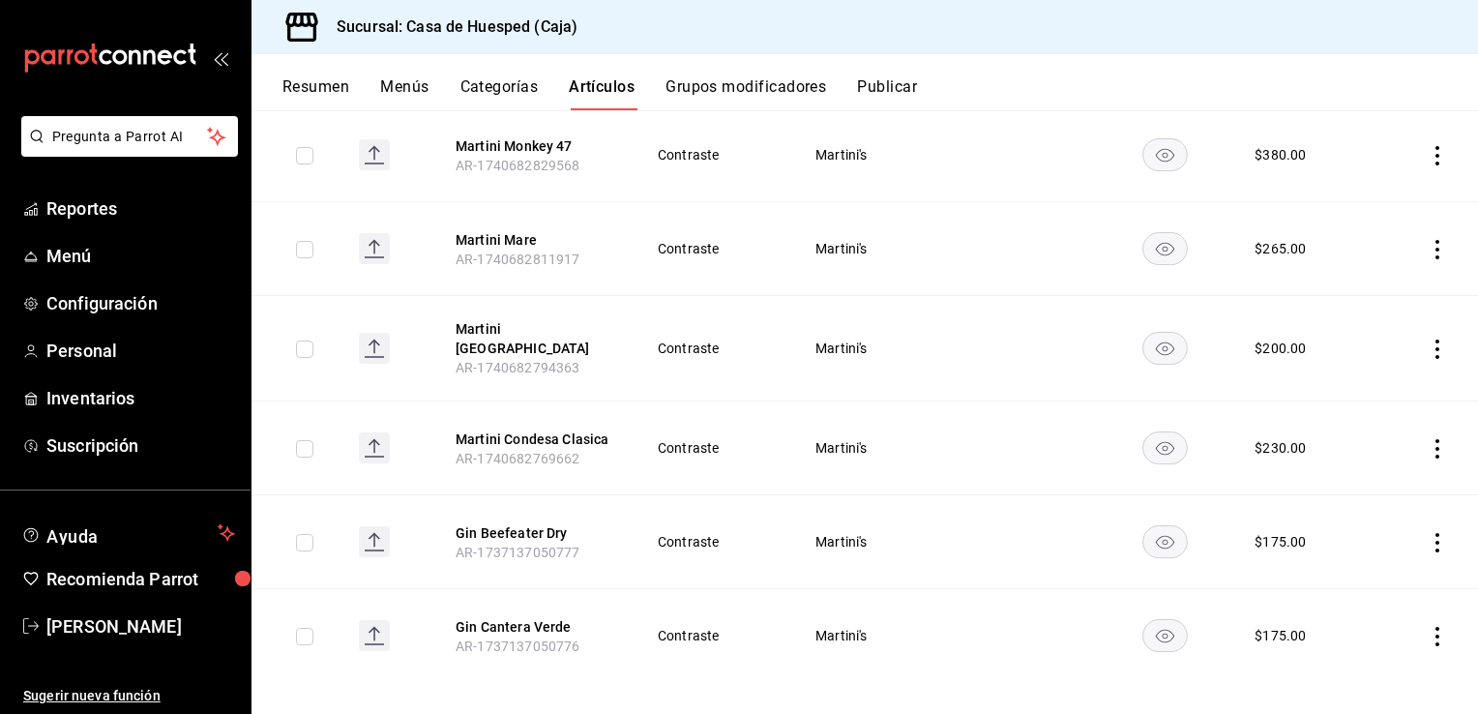
scroll to position [746, 0]
click at [1428, 532] on icon "actions" at bounding box center [1437, 541] width 19 height 19
click at [1338, 575] on div at bounding box center [1322, 573] width 35 height 23
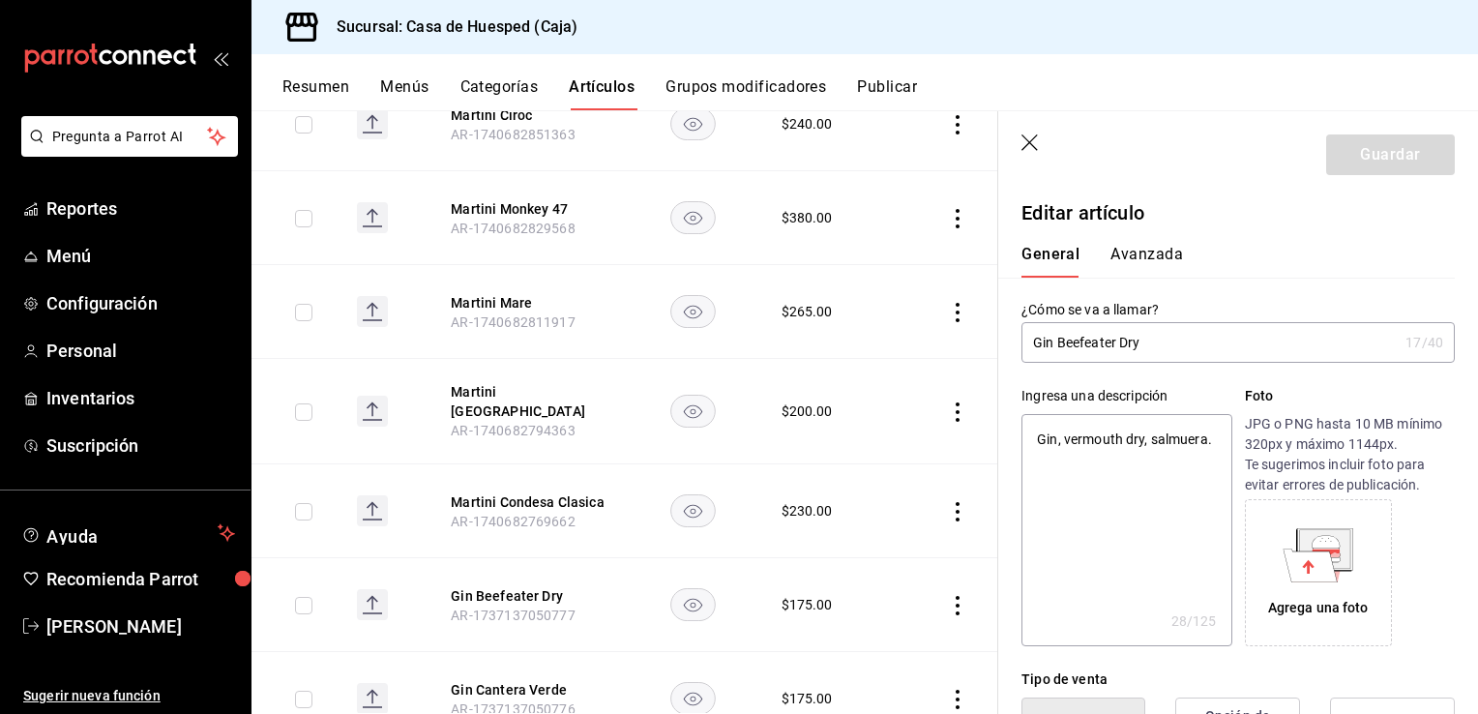
click at [1042, 346] on input "Gin Beefeater Dry" at bounding box center [1210, 342] width 376 height 39
type input "MBeefeater Dry"
type textarea "x"
type input "MaBeefeater Dry"
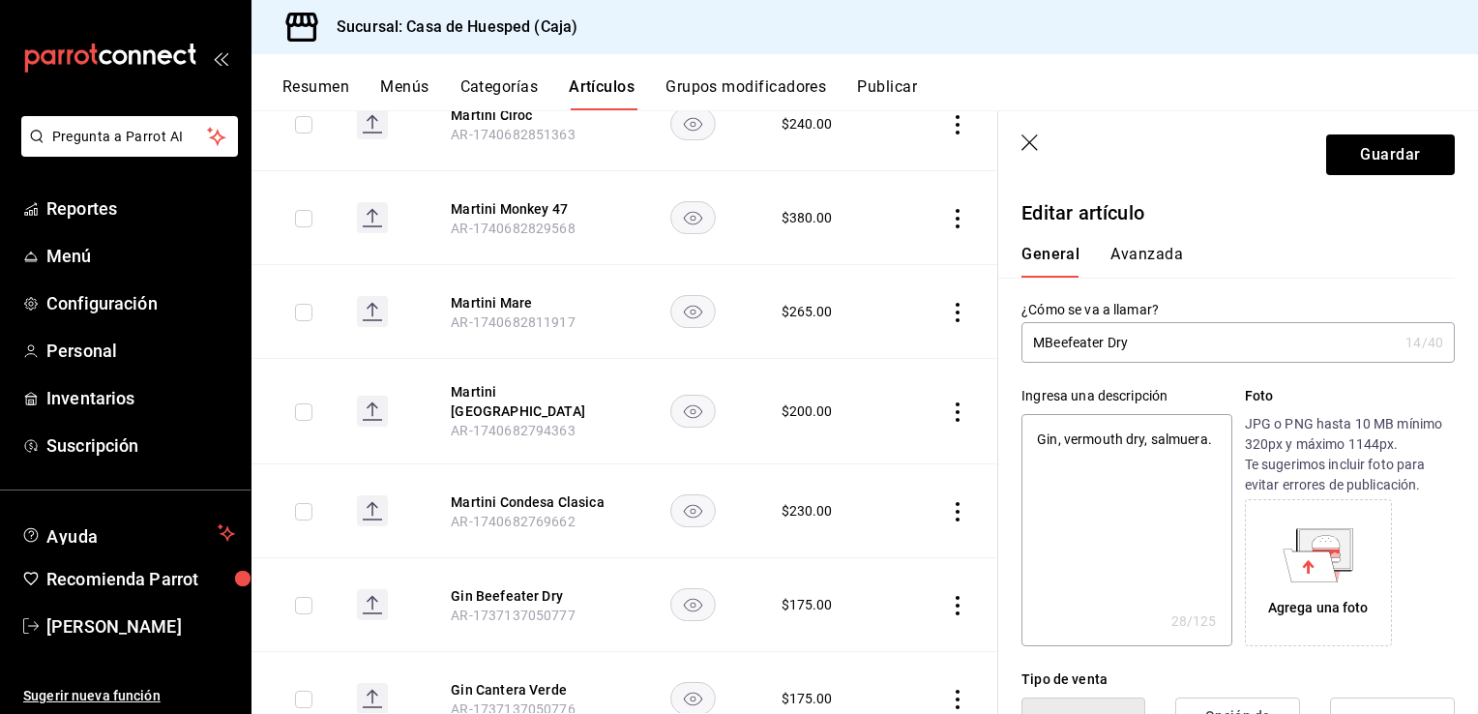
type textarea "x"
type input "MarBeefeater Dry"
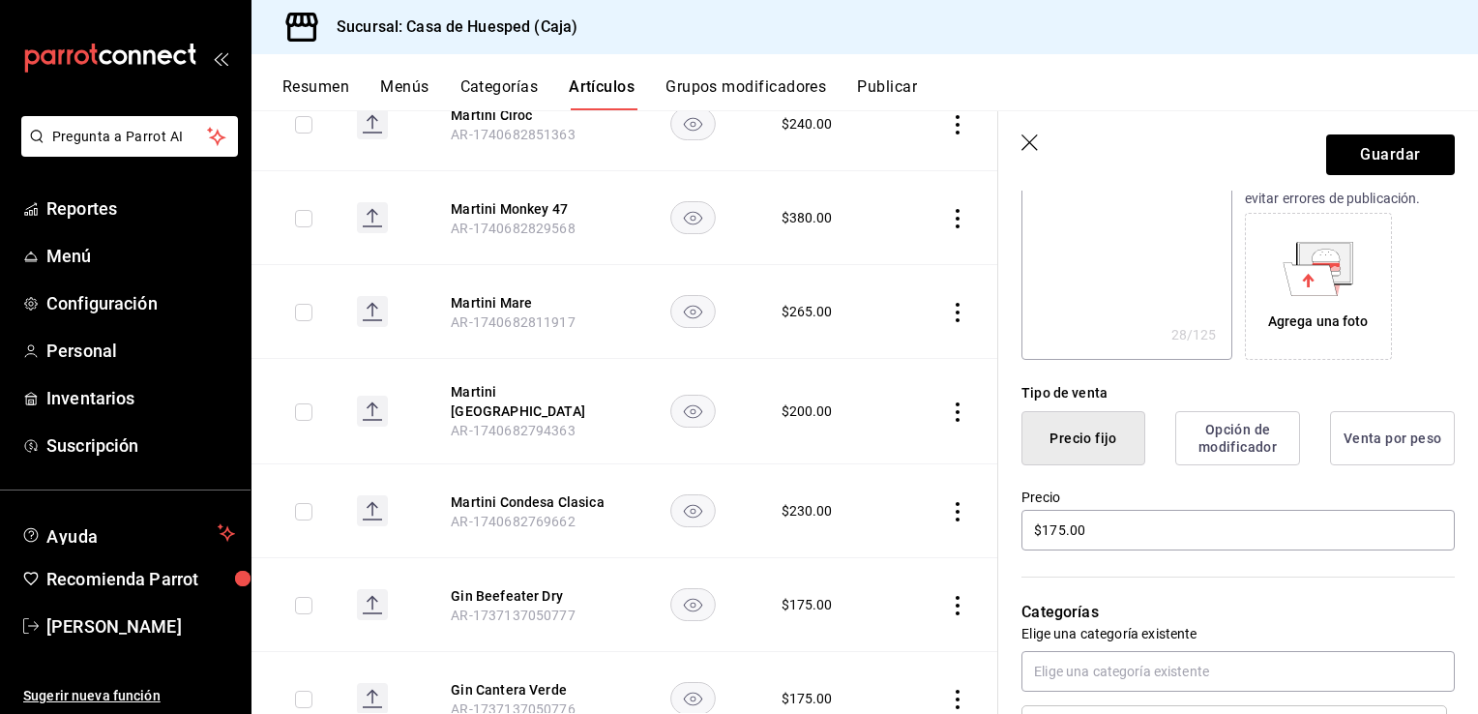
scroll to position [290, 0]
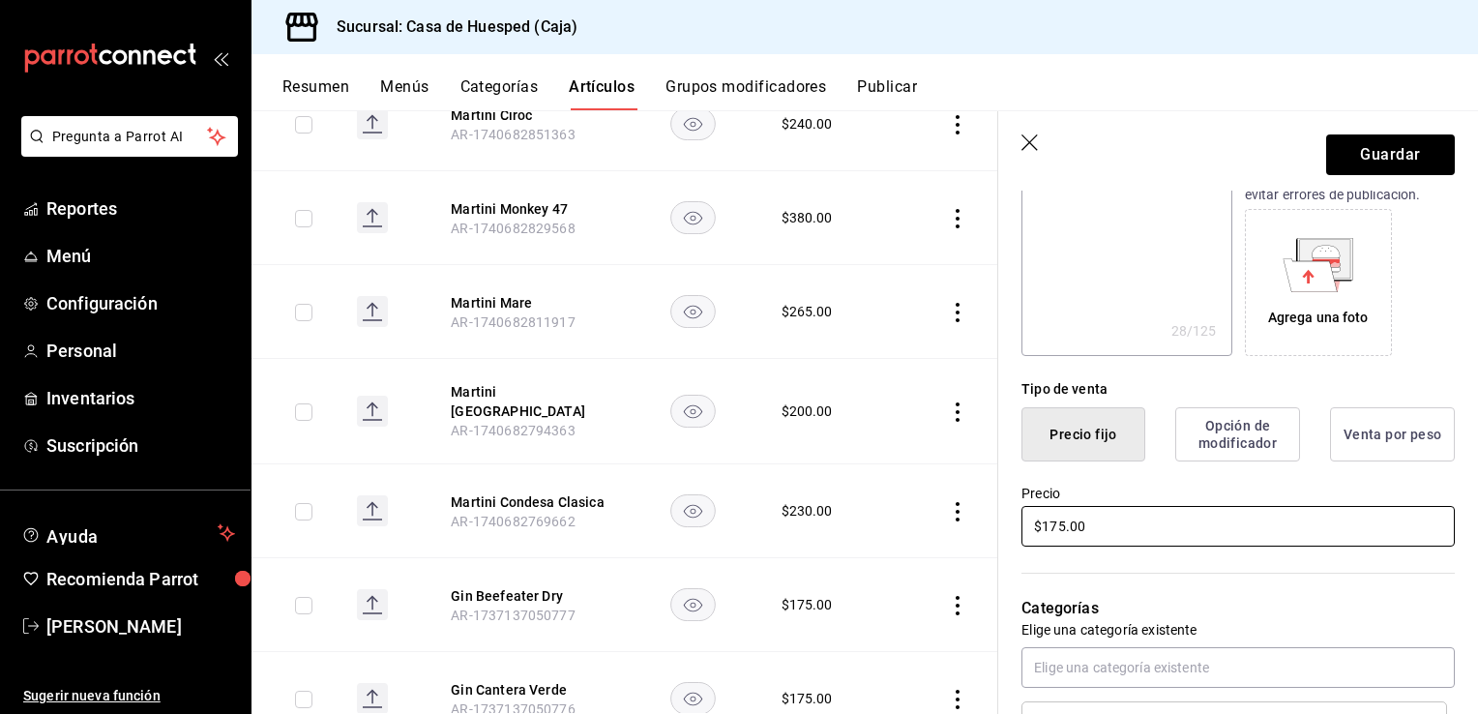
click at [1195, 532] on input "$175.00" at bounding box center [1238, 526] width 433 height 41
click at [1326, 168] on button "Guardar" at bounding box center [1390, 154] width 129 height 41
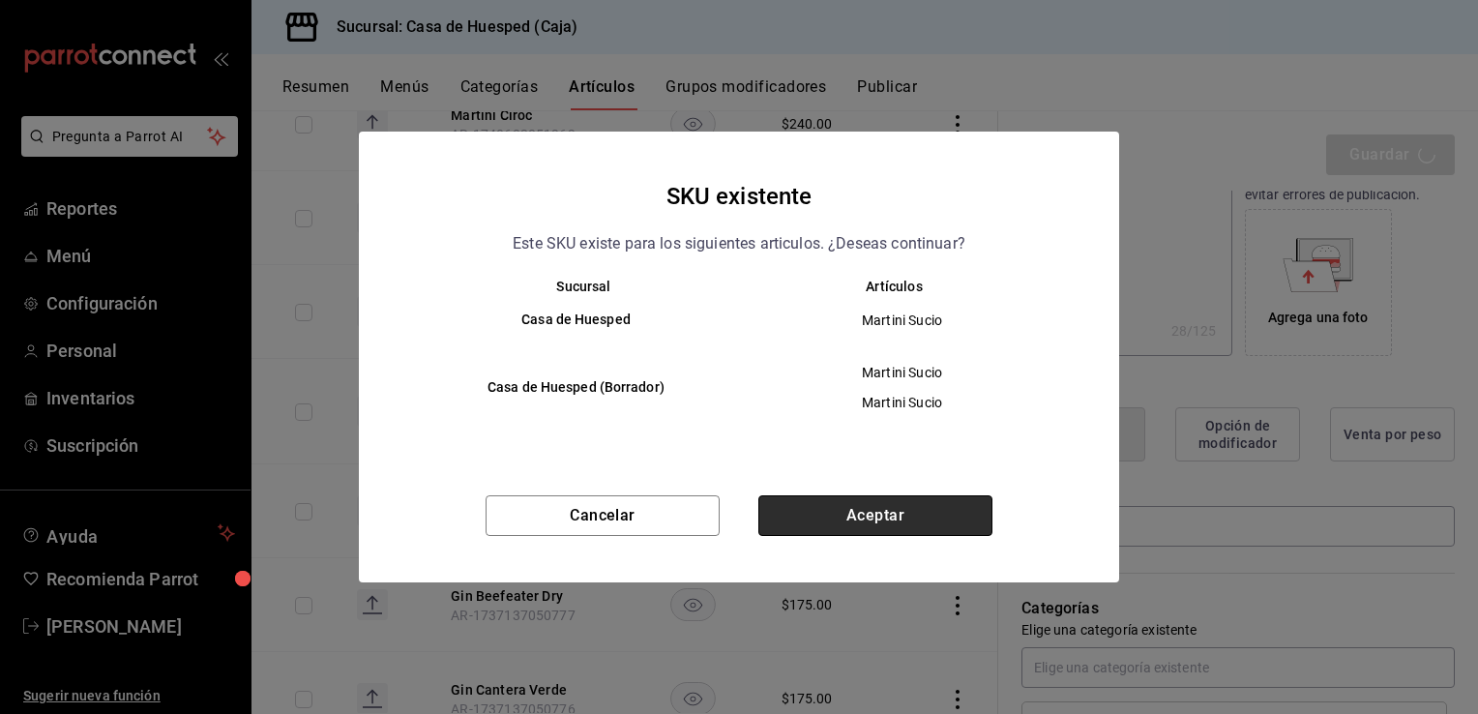
click at [801, 509] on button "Aceptar" at bounding box center [875, 515] width 234 height 41
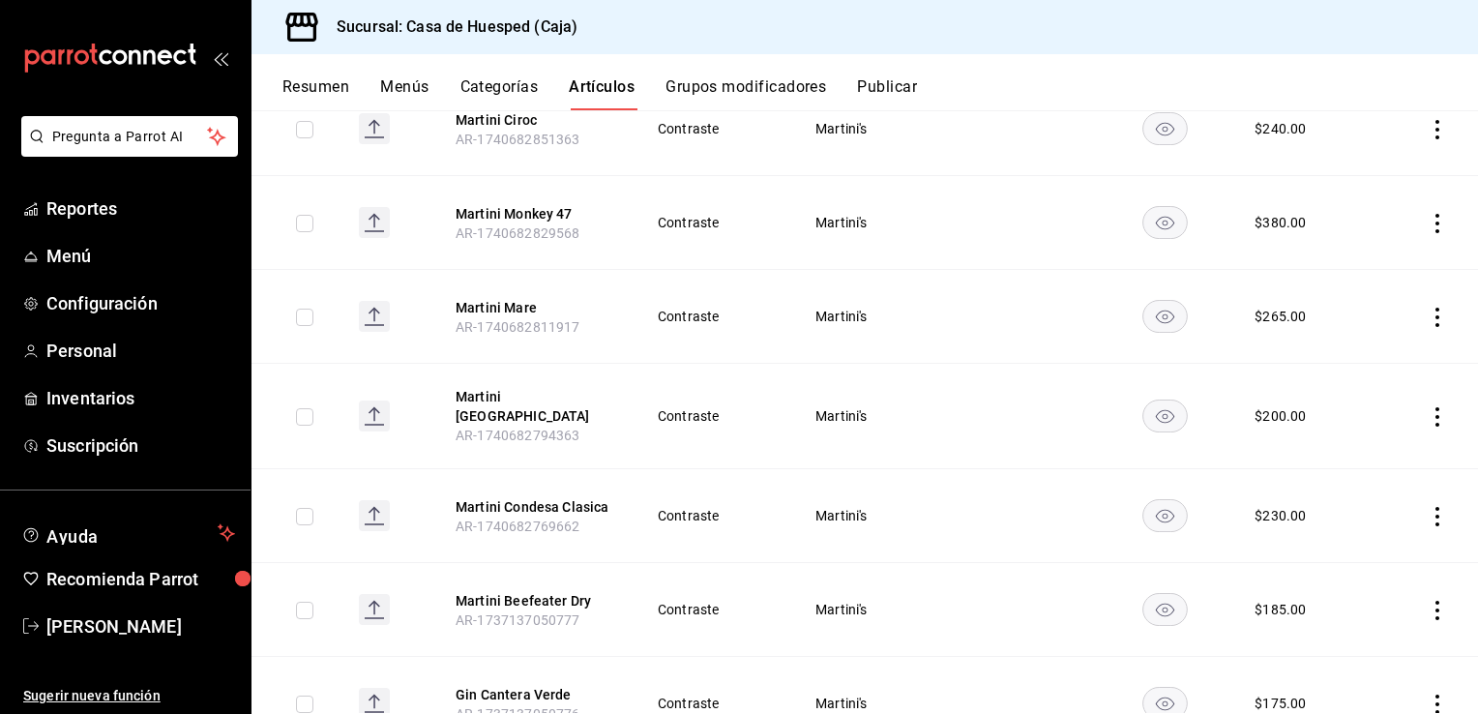
scroll to position [746, 0]
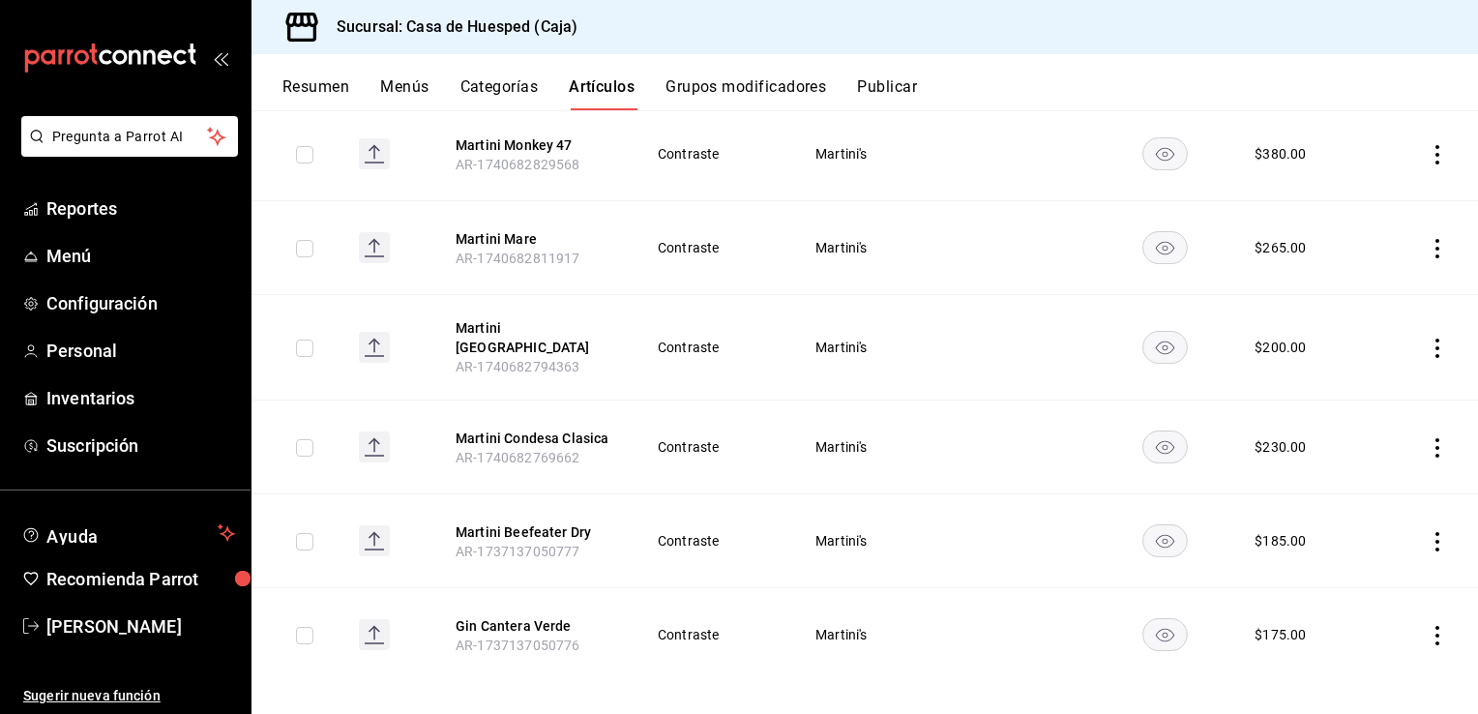
click at [1428, 626] on icon "actions" at bounding box center [1437, 635] width 19 height 19
click at [1330, 586] on div at bounding box center [1322, 584] width 35 height 23
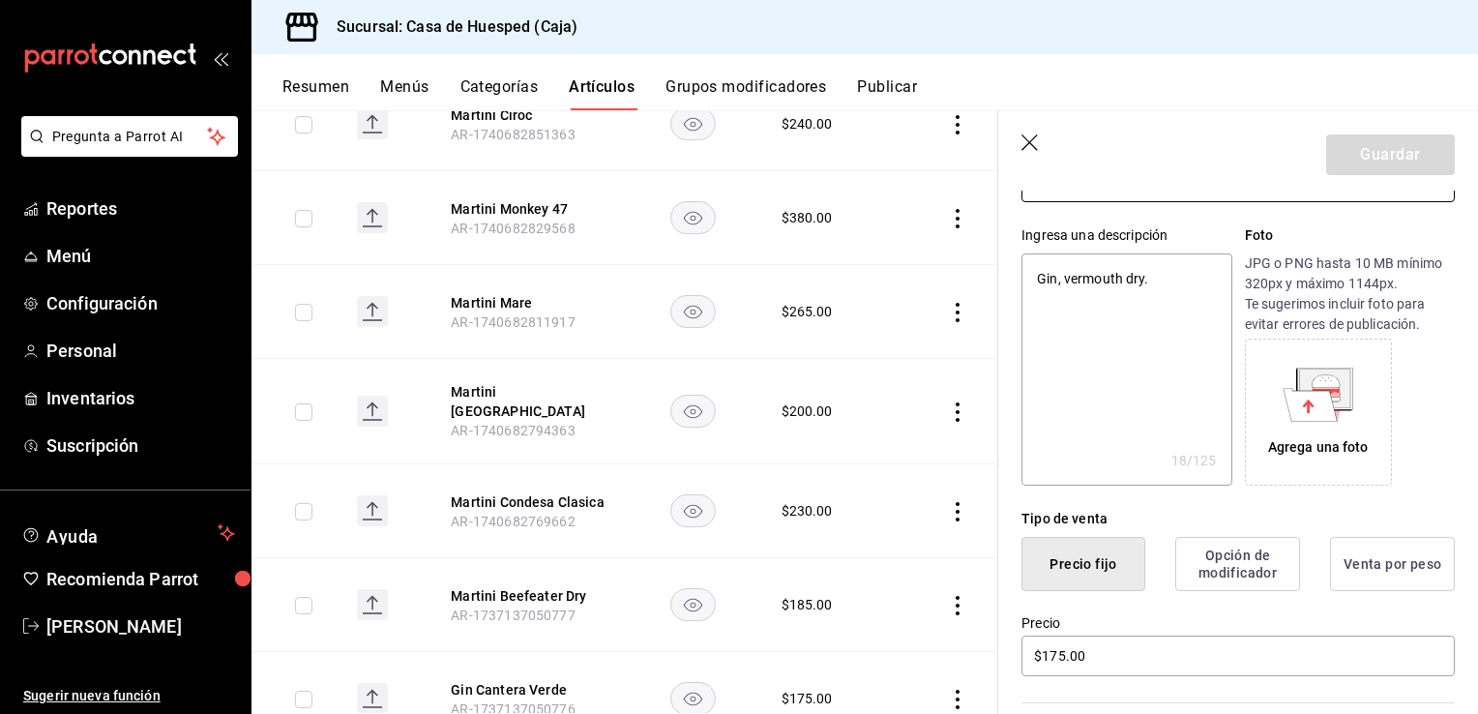
scroll to position [193, 0]
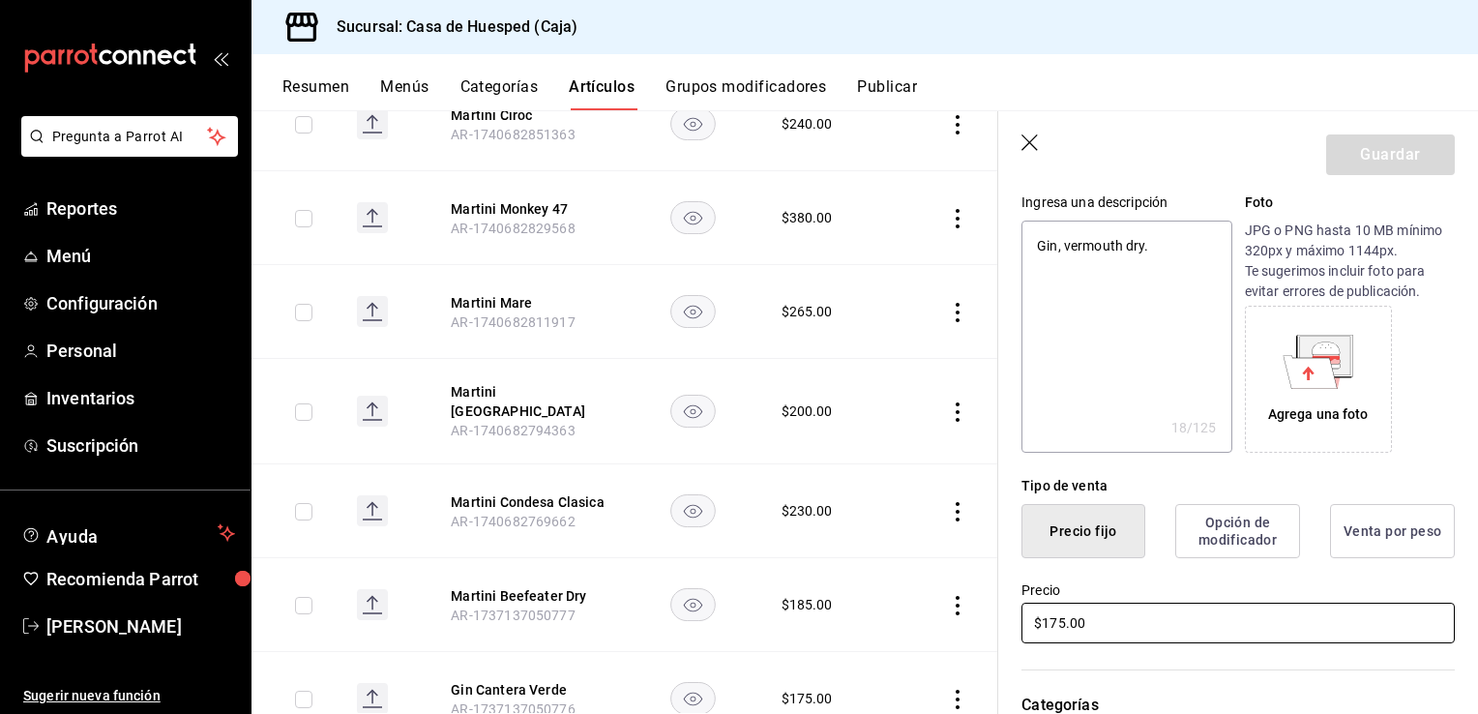
click at [1053, 620] on input "$175.00" at bounding box center [1238, 623] width 433 height 41
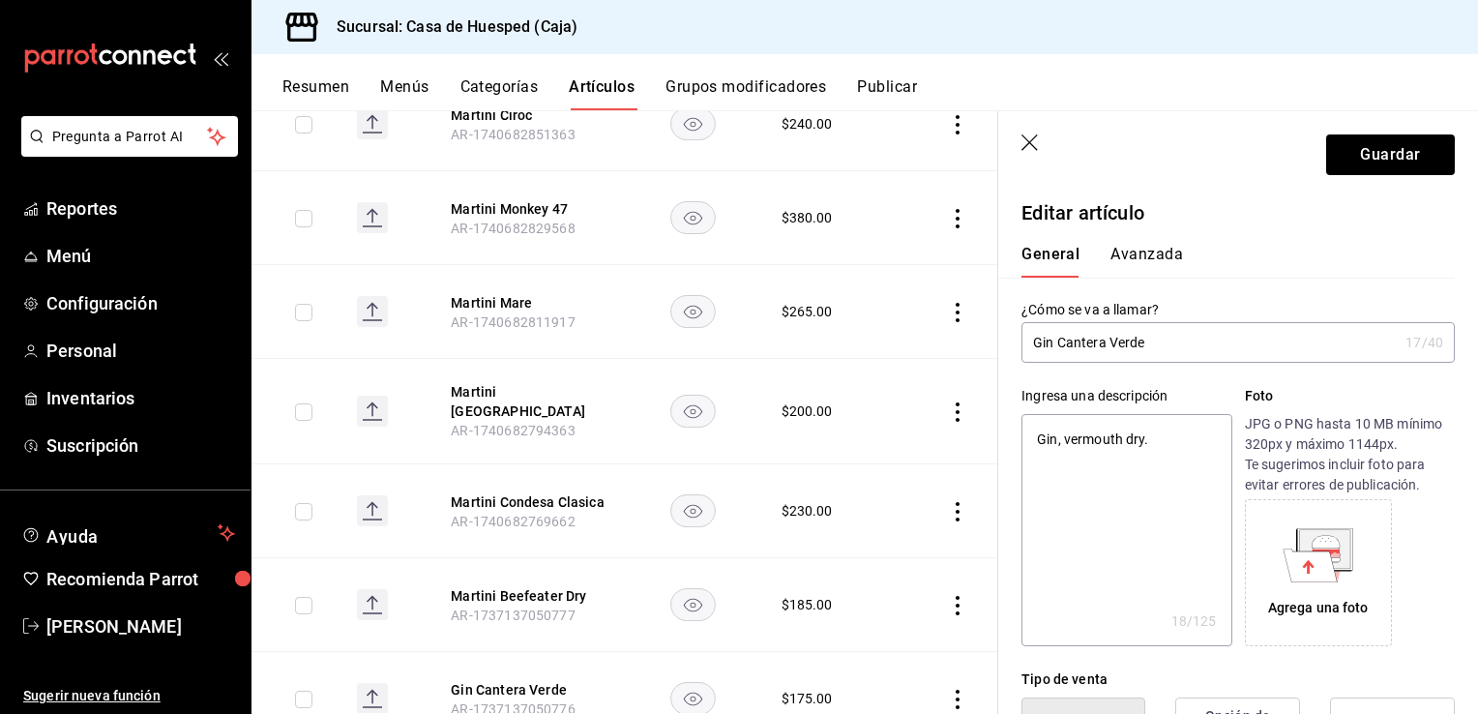
click at [1045, 343] on input "Gin Cantera Verde" at bounding box center [1210, 342] width 376 height 39
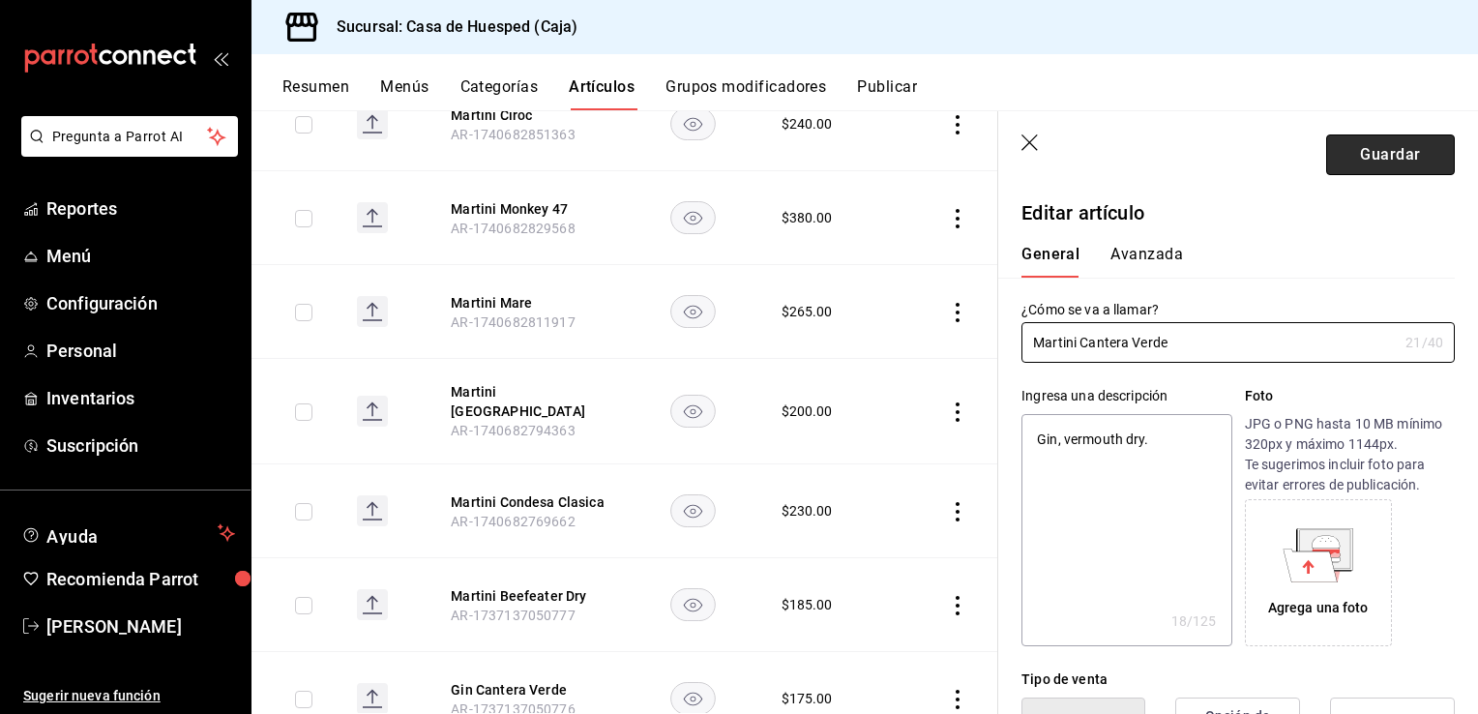
click at [1362, 159] on button "Guardar" at bounding box center [1390, 154] width 129 height 41
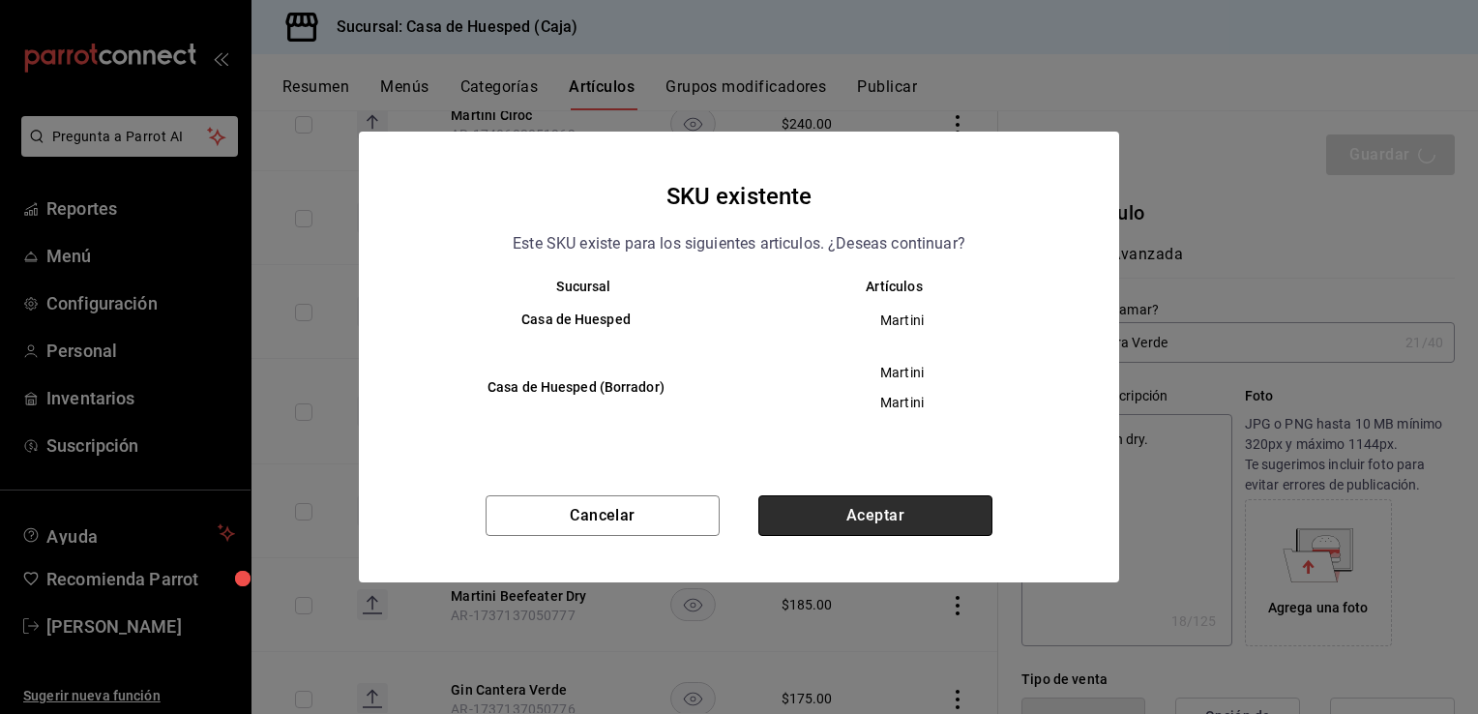
click at [828, 520] on button "Aceptar" at bounding box center [875, 515] width 234 height 41
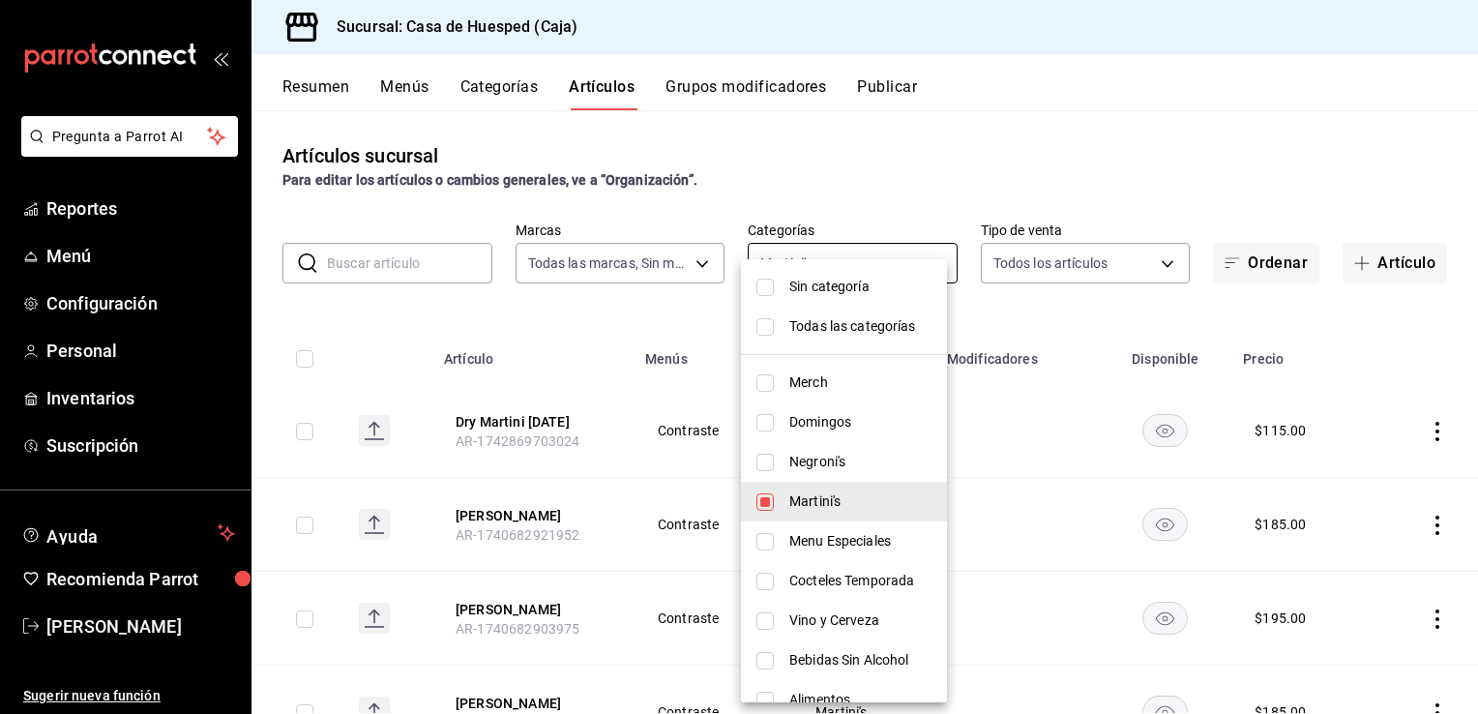
click at [913, 257] on body "Pregunta a Parrot AI Reportes Menú Configuración Personal Inventarios Suscripci…" at bounding box center [739, 357] width 1478 height 714
click at [763, 543] on input "checkbox" at bounding box center [765, 541] width 17 height 17
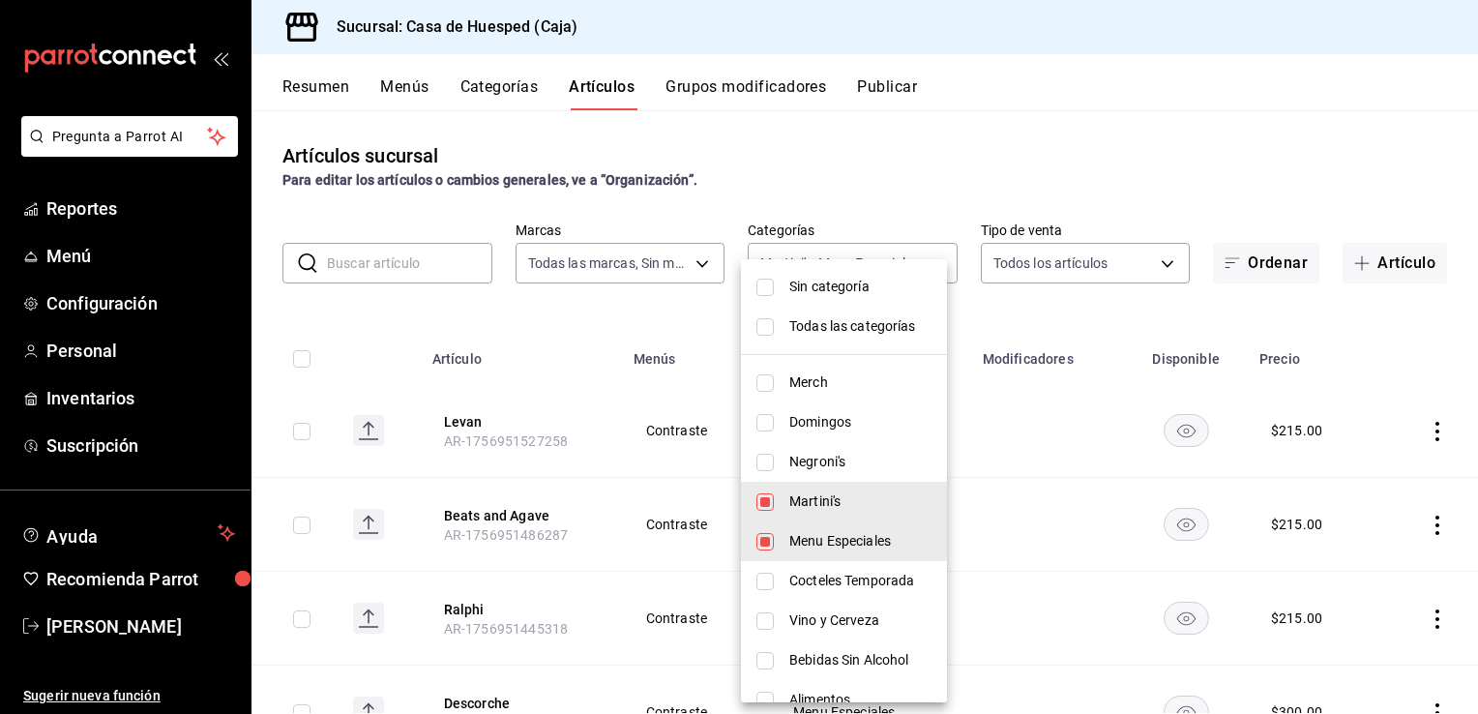
click at [773, 509] on input "checkbox" at bounding box center [765, 501] width 17 height 17
click at [1063, 311] on div at bounding box center [739, 357] width 1478 height 714
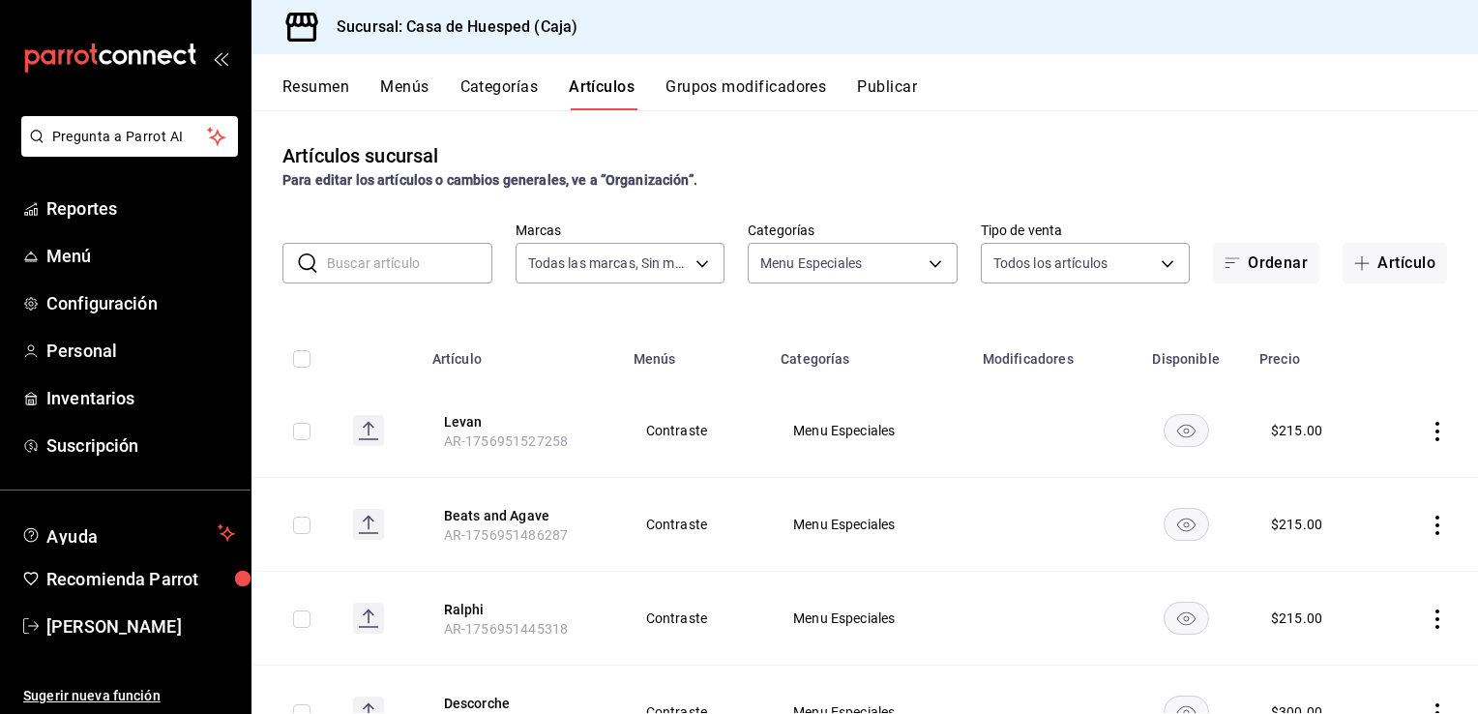
click at [1428, 435] on icon "actions" at bounding box center [1437, 431] width 19 height 19
click at [1380, 555] on span "Eliminar" at bounding box center [1364, 555] width 49 height 15
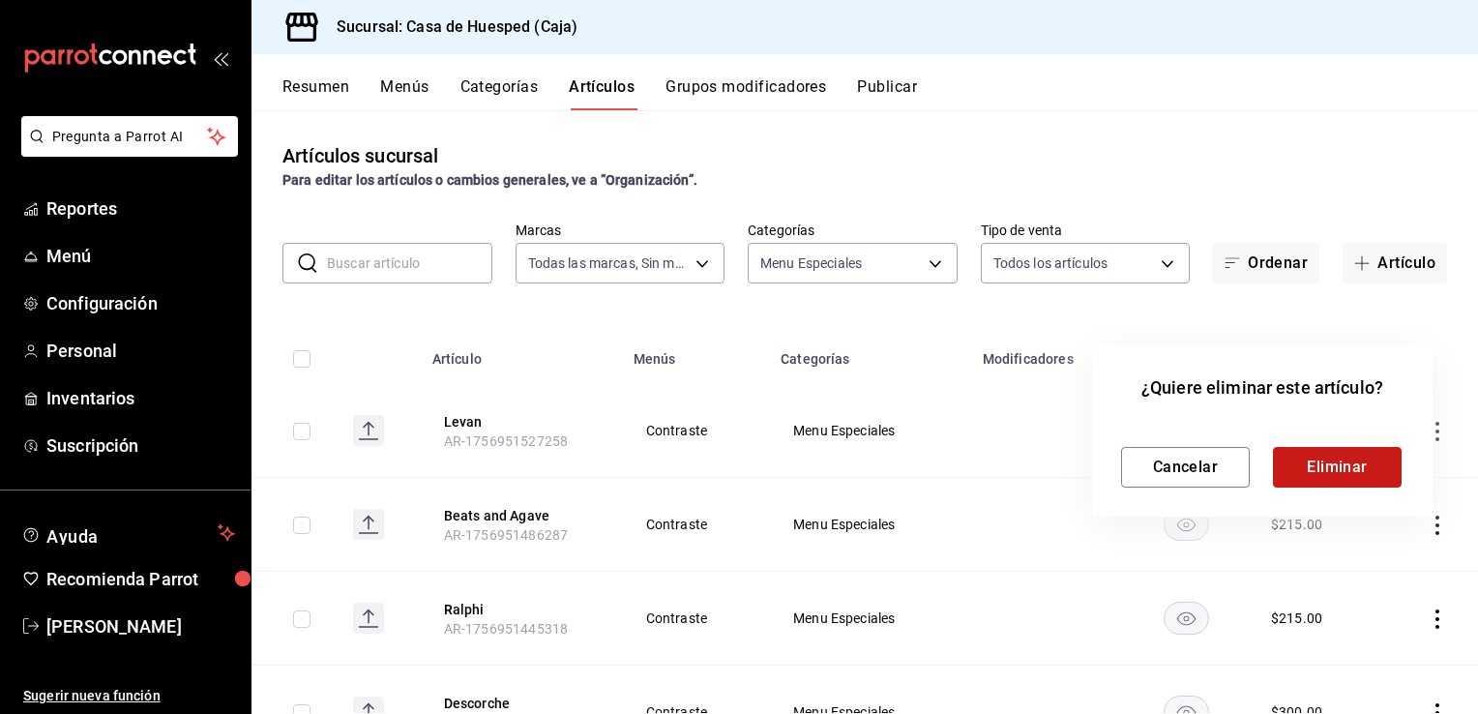
click at [1331, 479] on button "Eliminar" at bounding box center [1337, 467] width 129 height 41
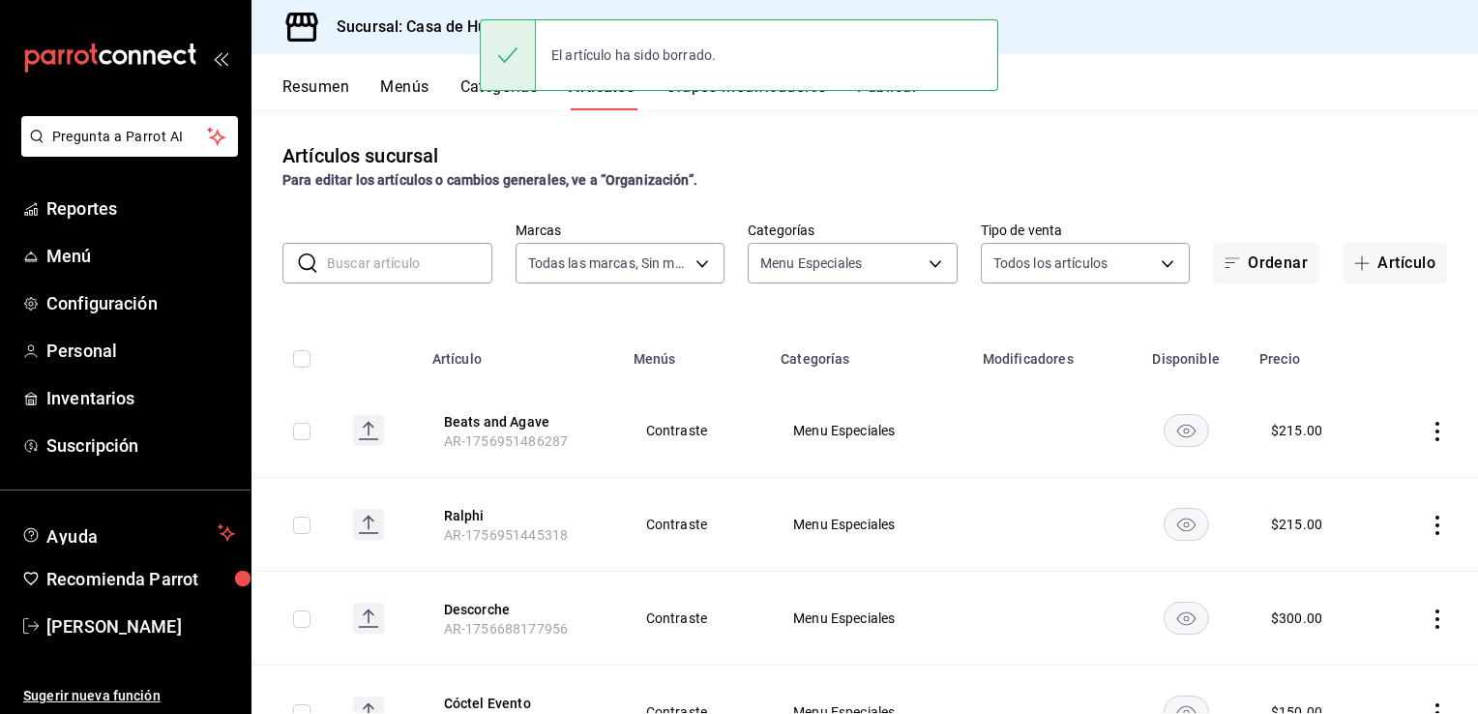
click at [1428, 435] on icon "actions" at bounding box center [1437, 431] width 19 height 19
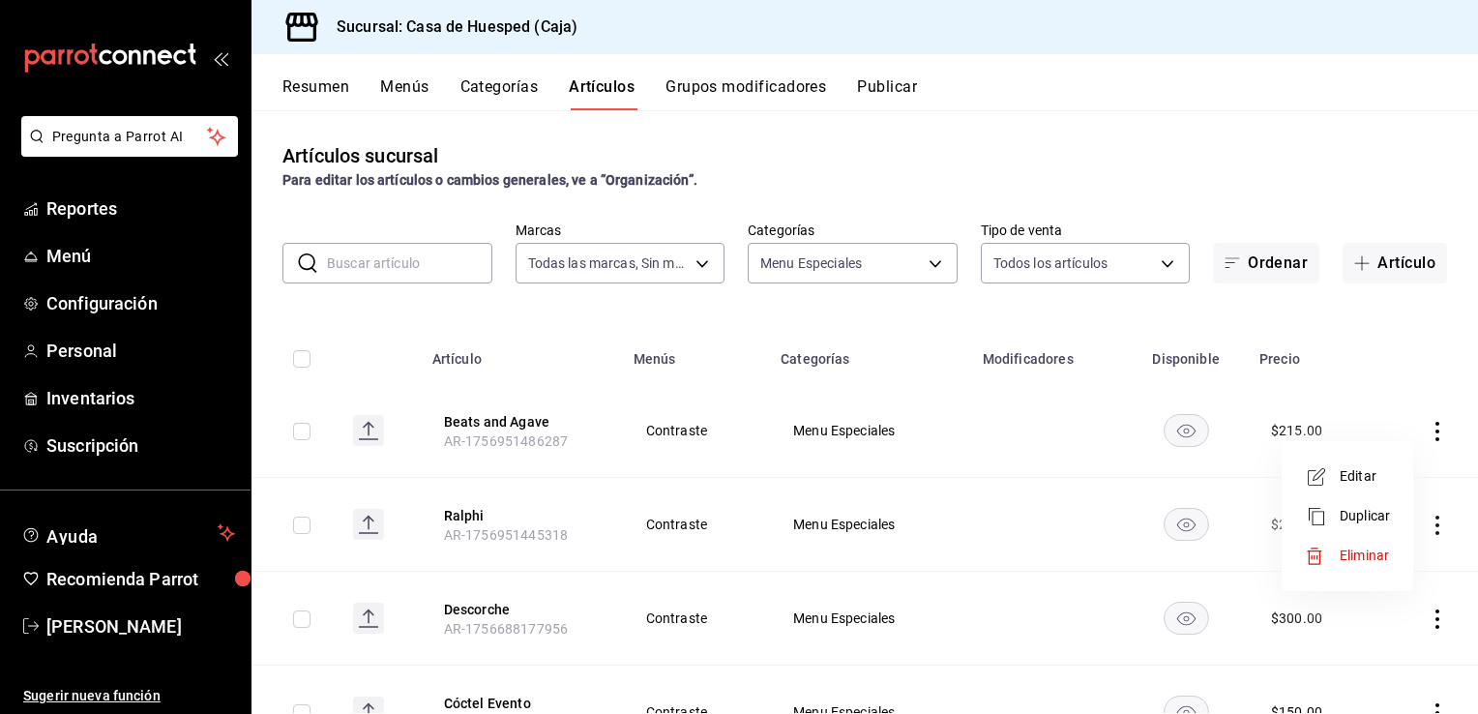
click at [1364, 554] on span "Eliminar" at bounding box center [1364, 555] width 49 height 15
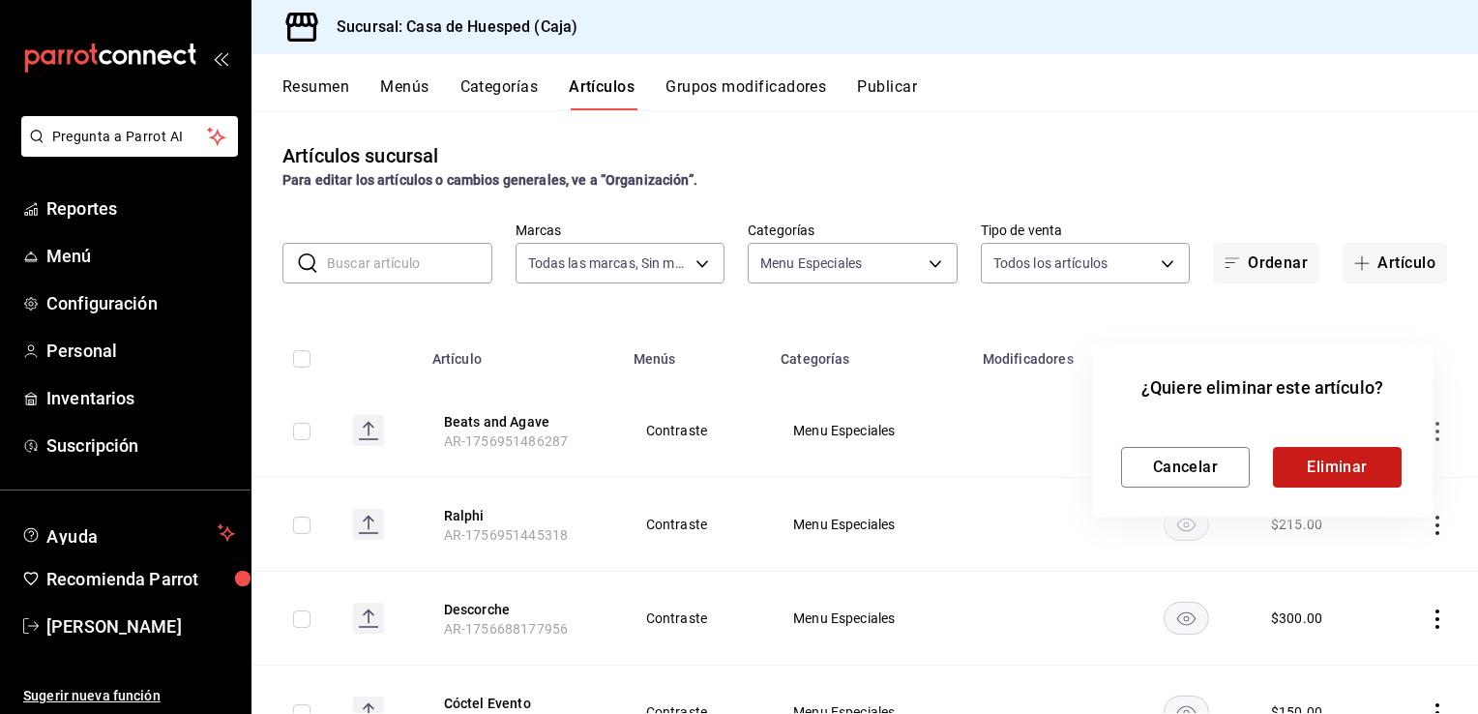
click at [1331, 479] on button "Eliminar" at bounding box center [1337, 467] width 129 height 41
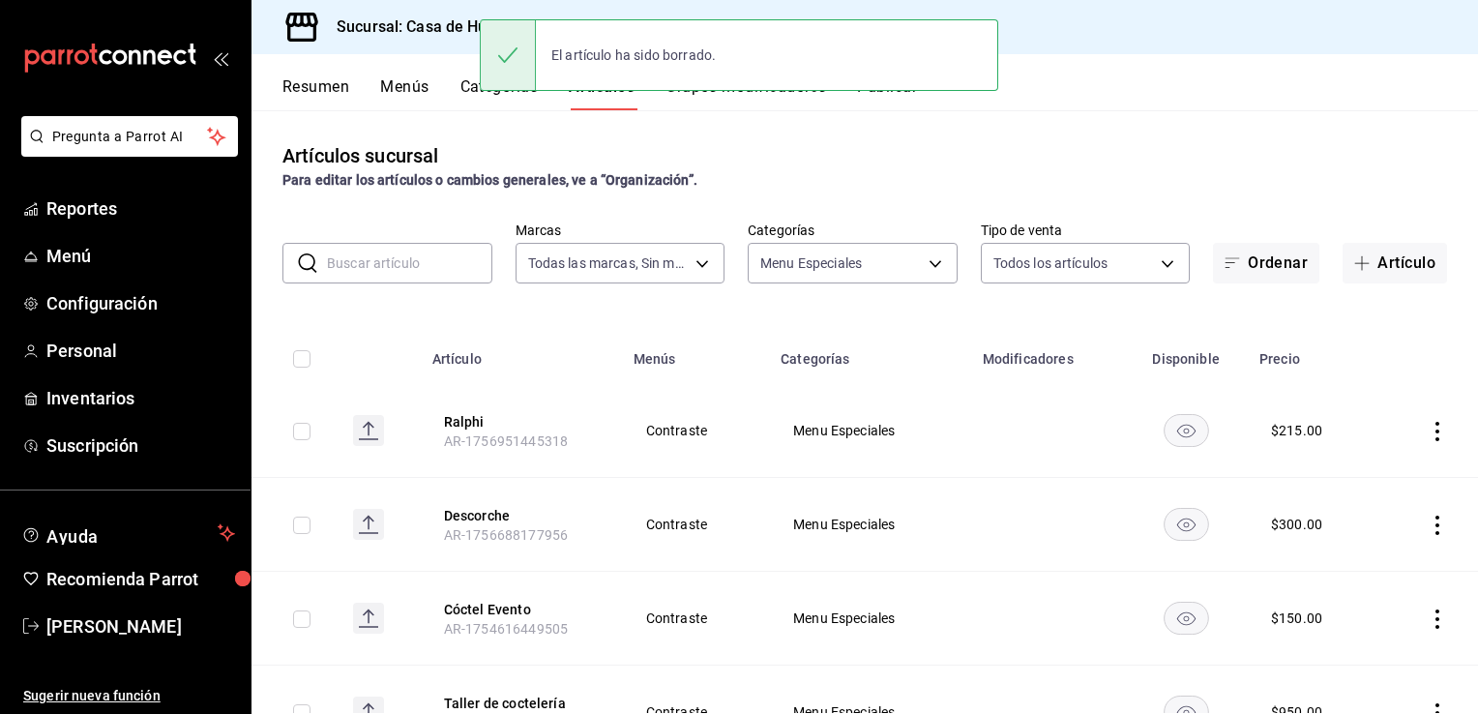
click at [1428, 431] on icon "actions" at bounding box center [1437, 431] width 19 height 19
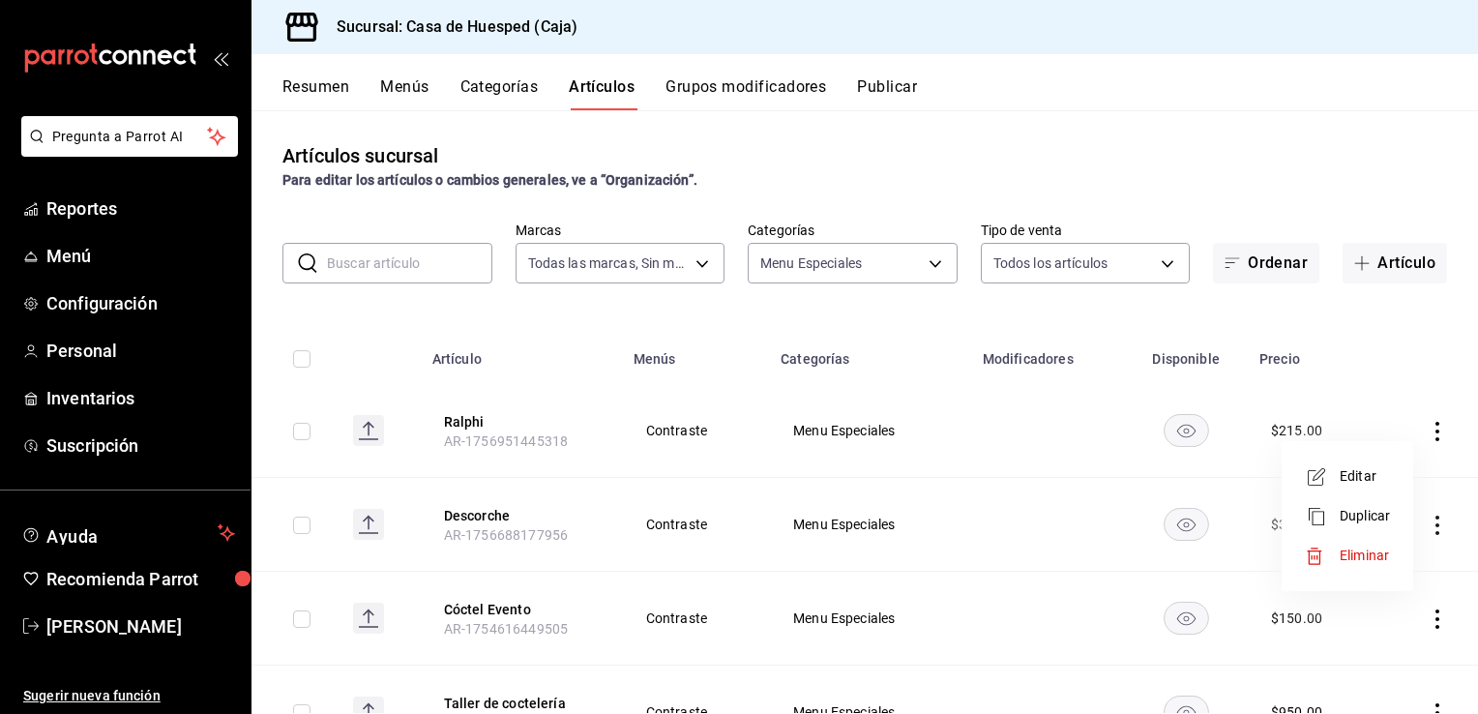
click at [1378, 551] on span "Eliminar" at bounding box center [1364, 555] width 49 height 15
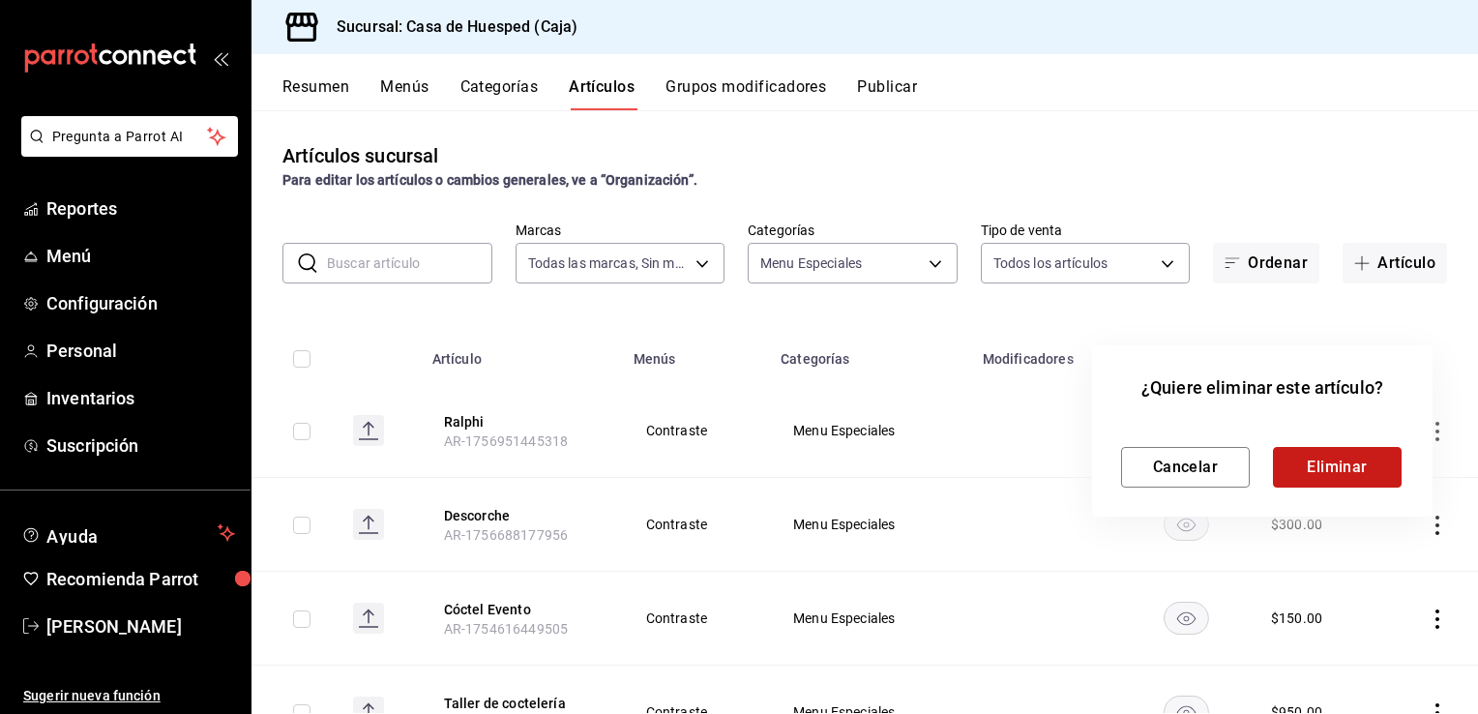
click at [1314, 468] on button "Eliminar" at bounding box center [1337, 467] width 129 height 41
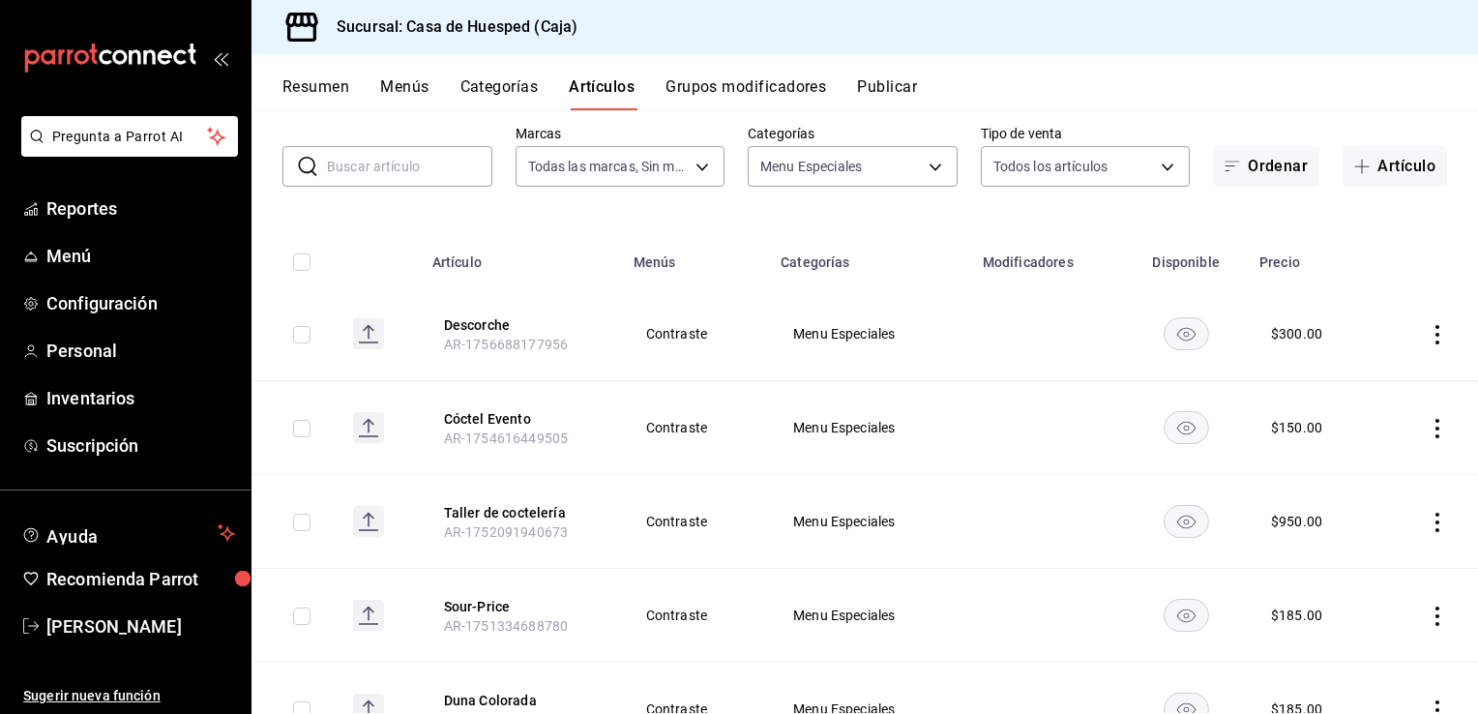
scroll to position [193, 0]
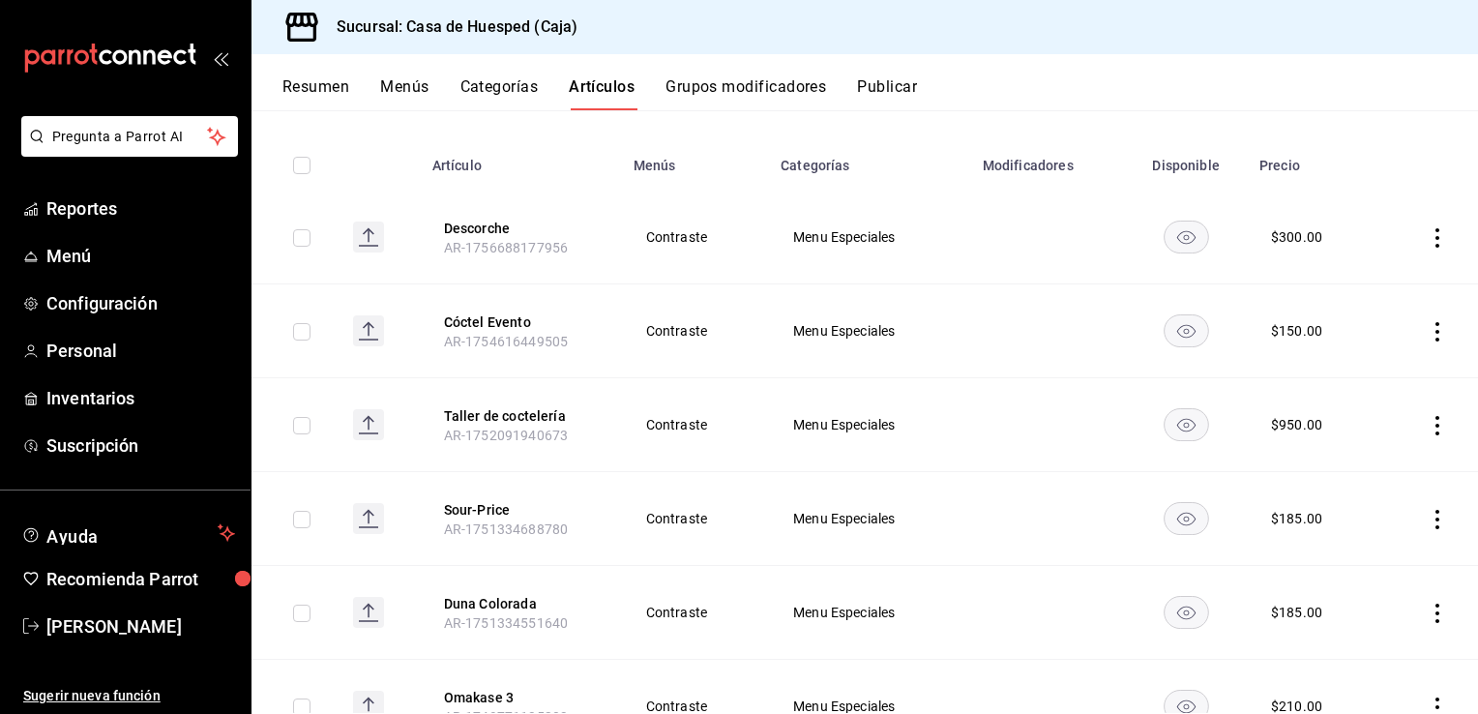
click at [1428, 333] on icon "actions" at bounding box center [1437, 331] width 19 height 19
click at [1381, 458] on span "Eliminar" at bounding box center [1364, 455] width 49 height 15
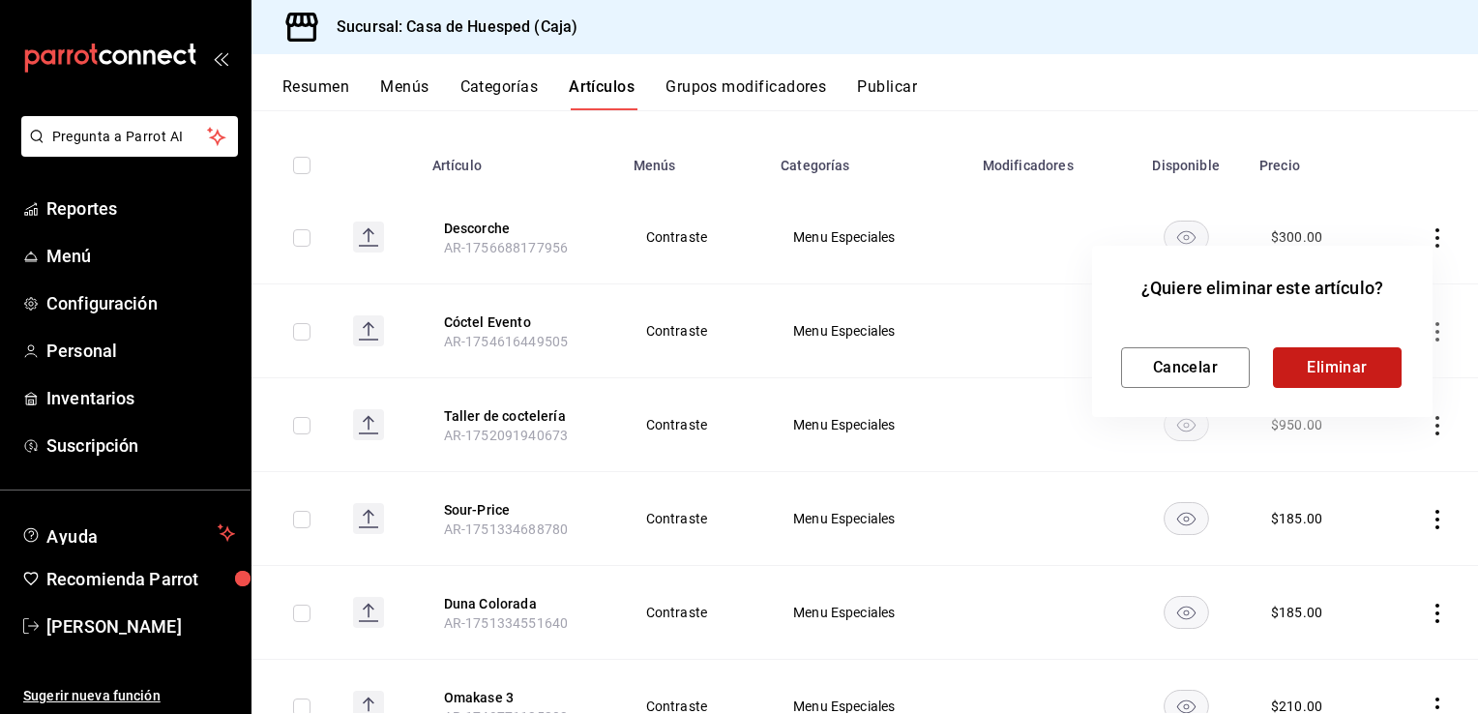
click at [1295, 378] on button "Eliminar" at bounding box center [1337, 367] width 129 height 41
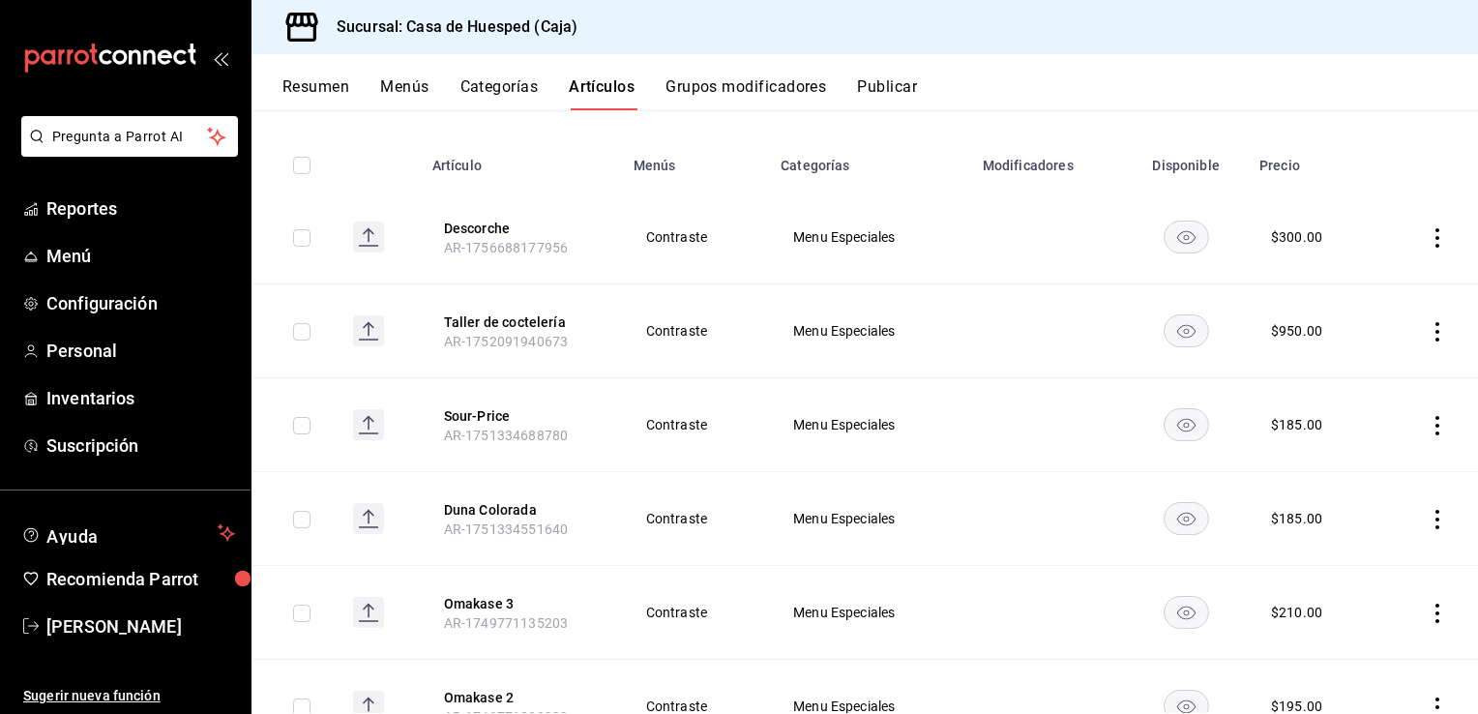
click at [1428, 327] on icon "actions" at bounding box center [1437, 331] width 19 height 19
click at [1355, 460] on span "Eliminar" at bounding box center [1364, 455] width 49 height 15
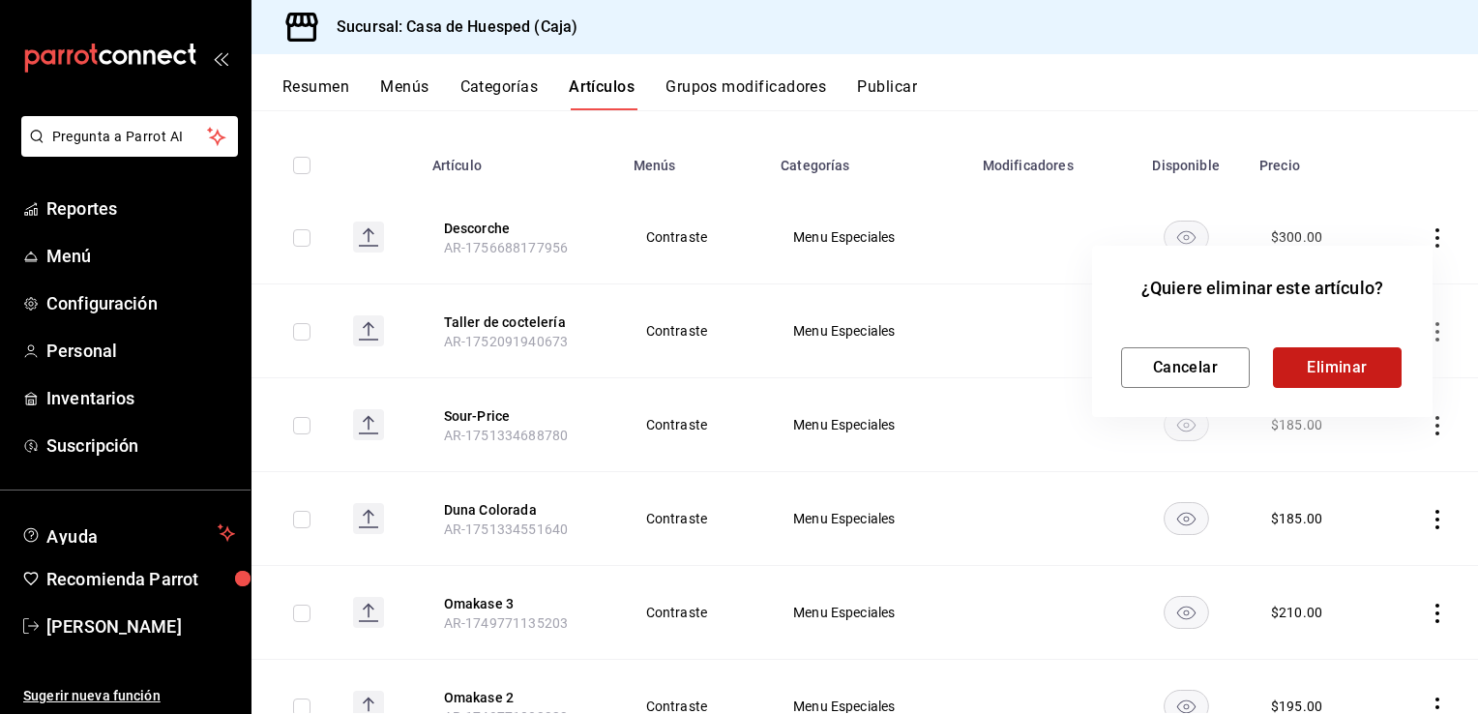
click at [1289, 373] on button "Eliminar" at bounding box center [1337, 367] width 129 height 41
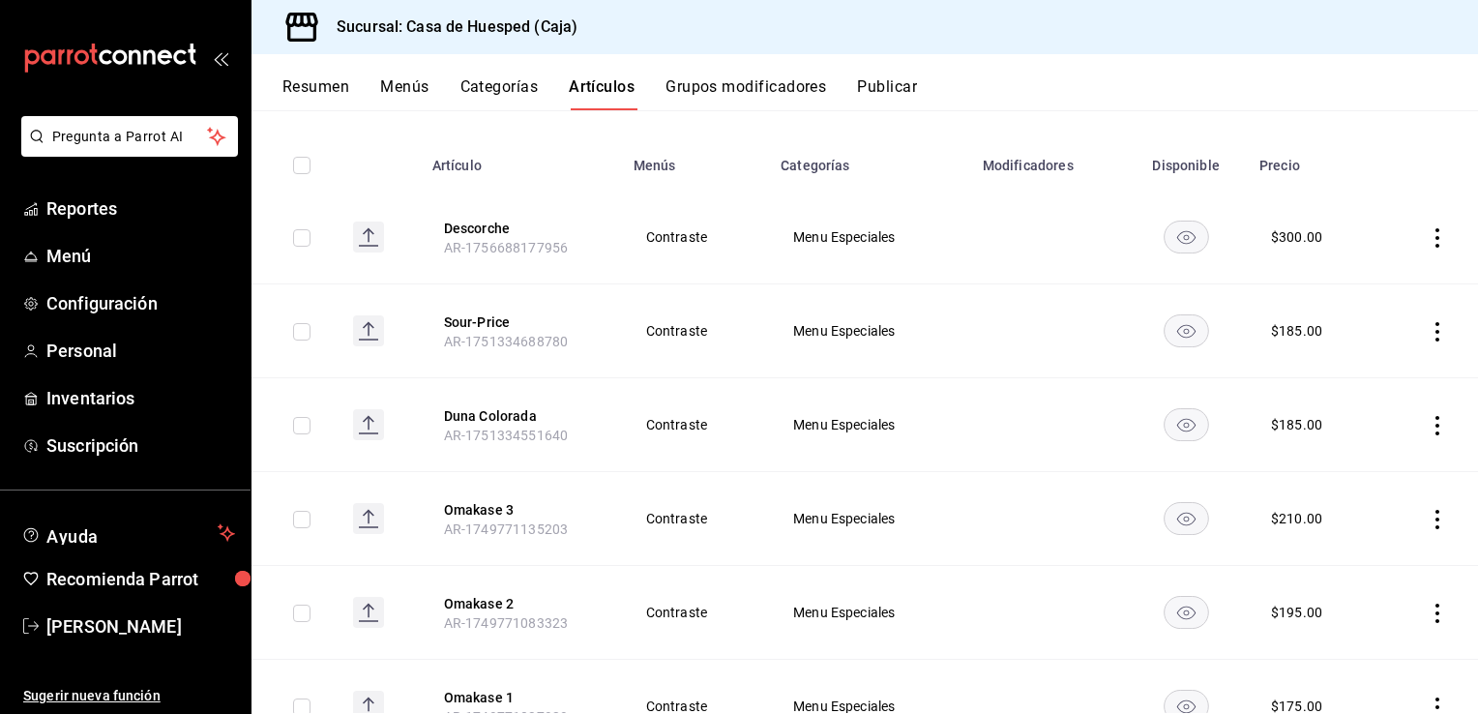
click at [1428, 334] on icon "actions" at bounding box center [1437, 331] width 19 height 19
click at [1366, 376] on span "Editar" at bounding box center [1365, 377] width 50 height 20
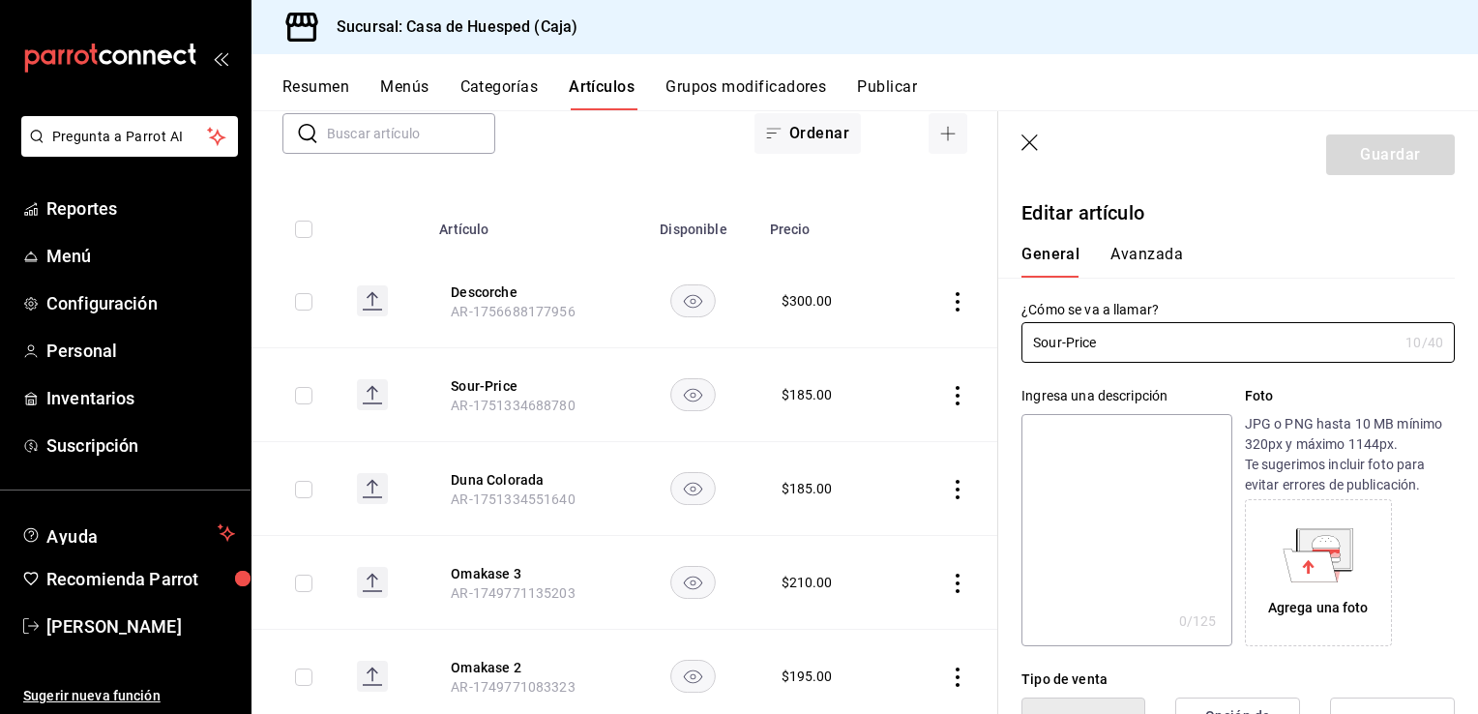
scroll to position [290, 0]
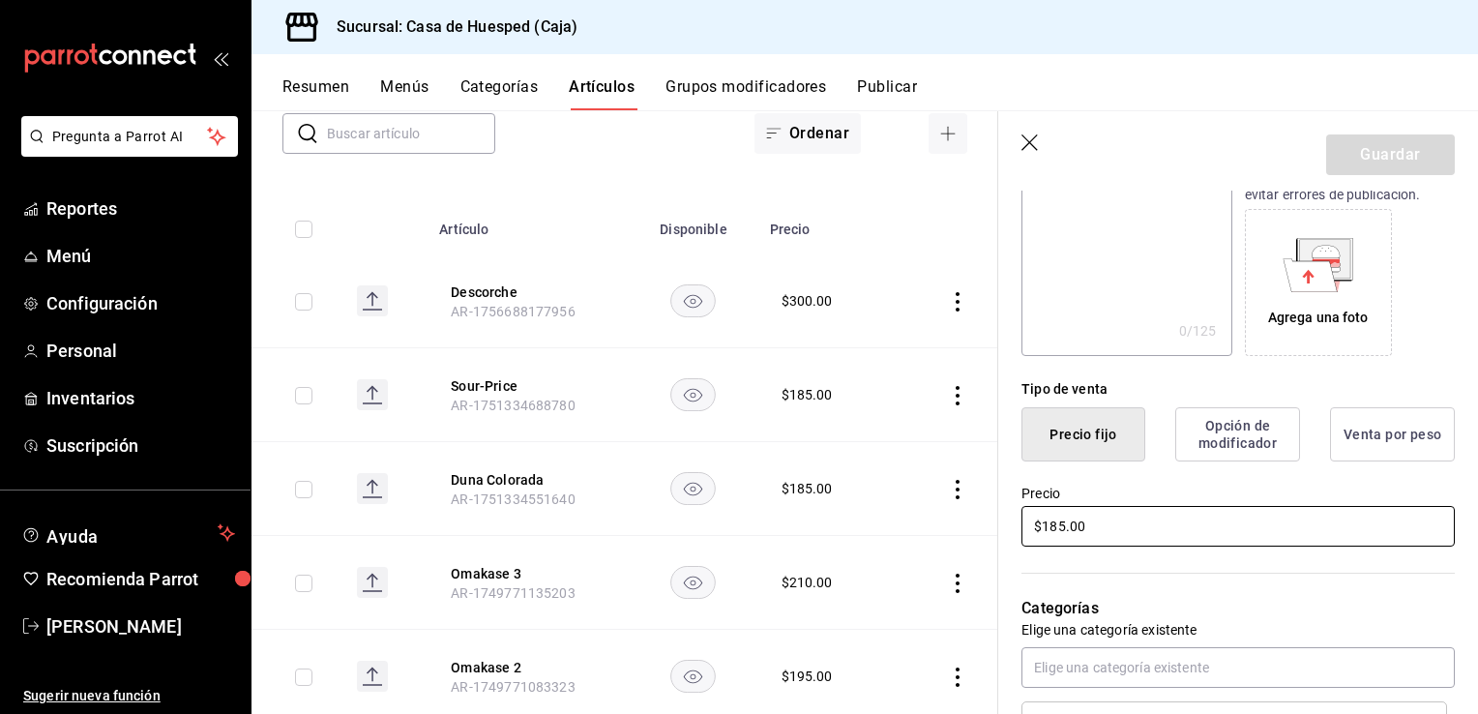
click at [1072, 528] on input "$185.00" at bounding box center [1238, 526] width 433 height 41
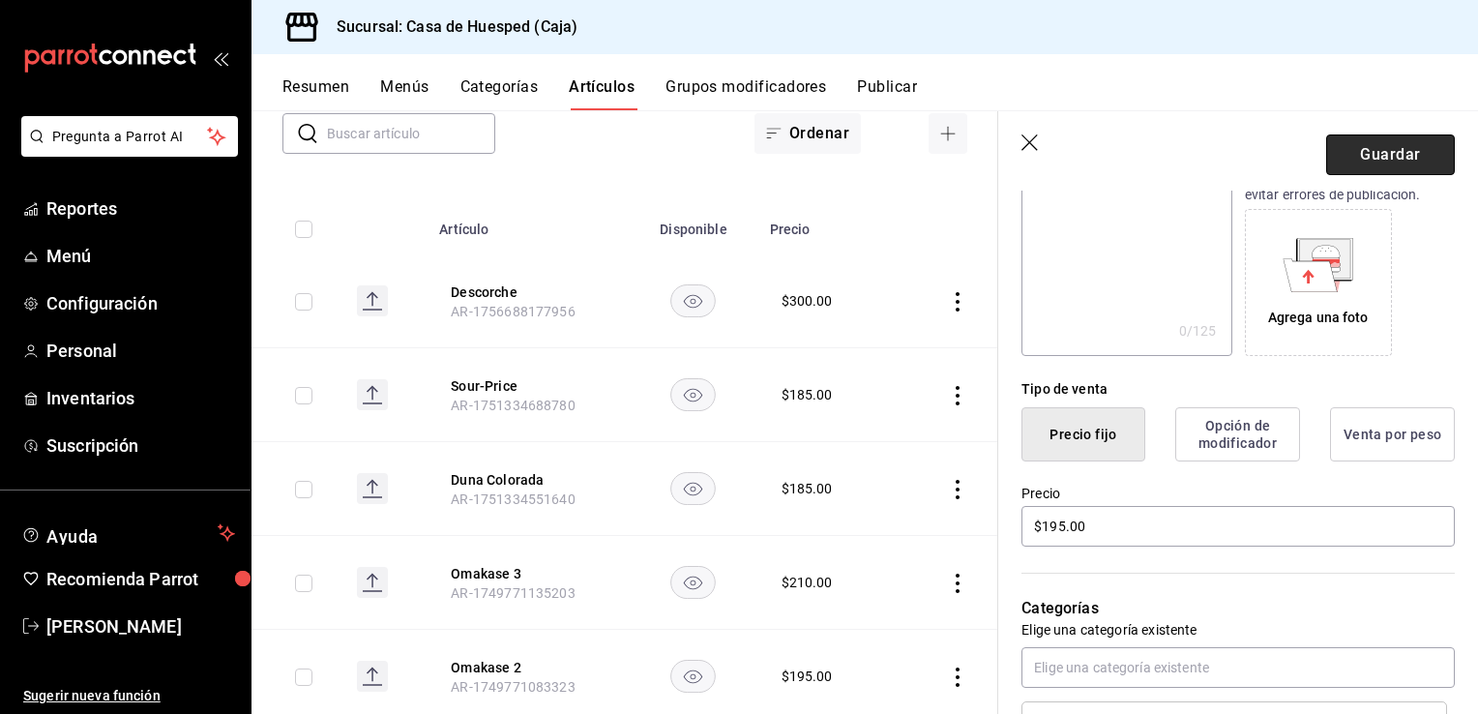
click at [1354, 163] on button "Guardar" at bounding box center [1390, 154] width 129 height 41
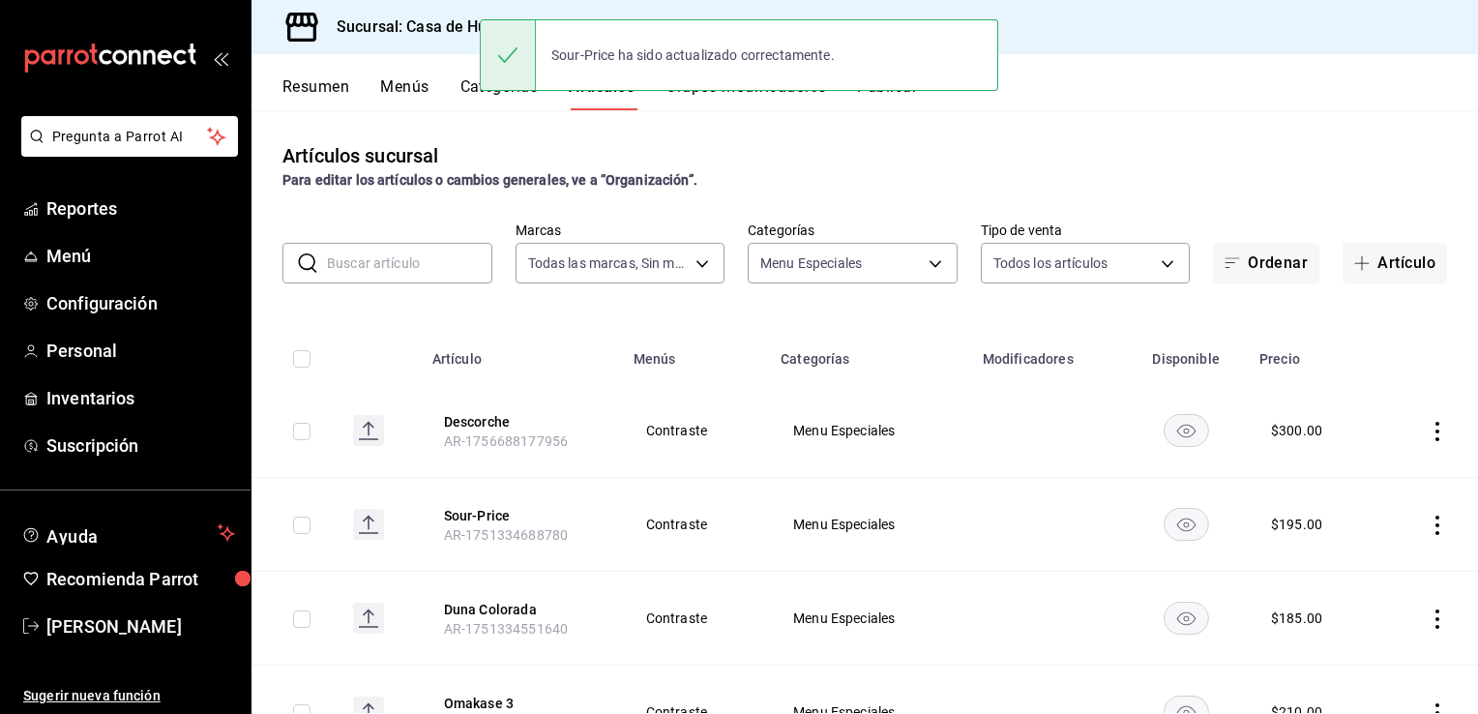
scroll to position [193, 0]
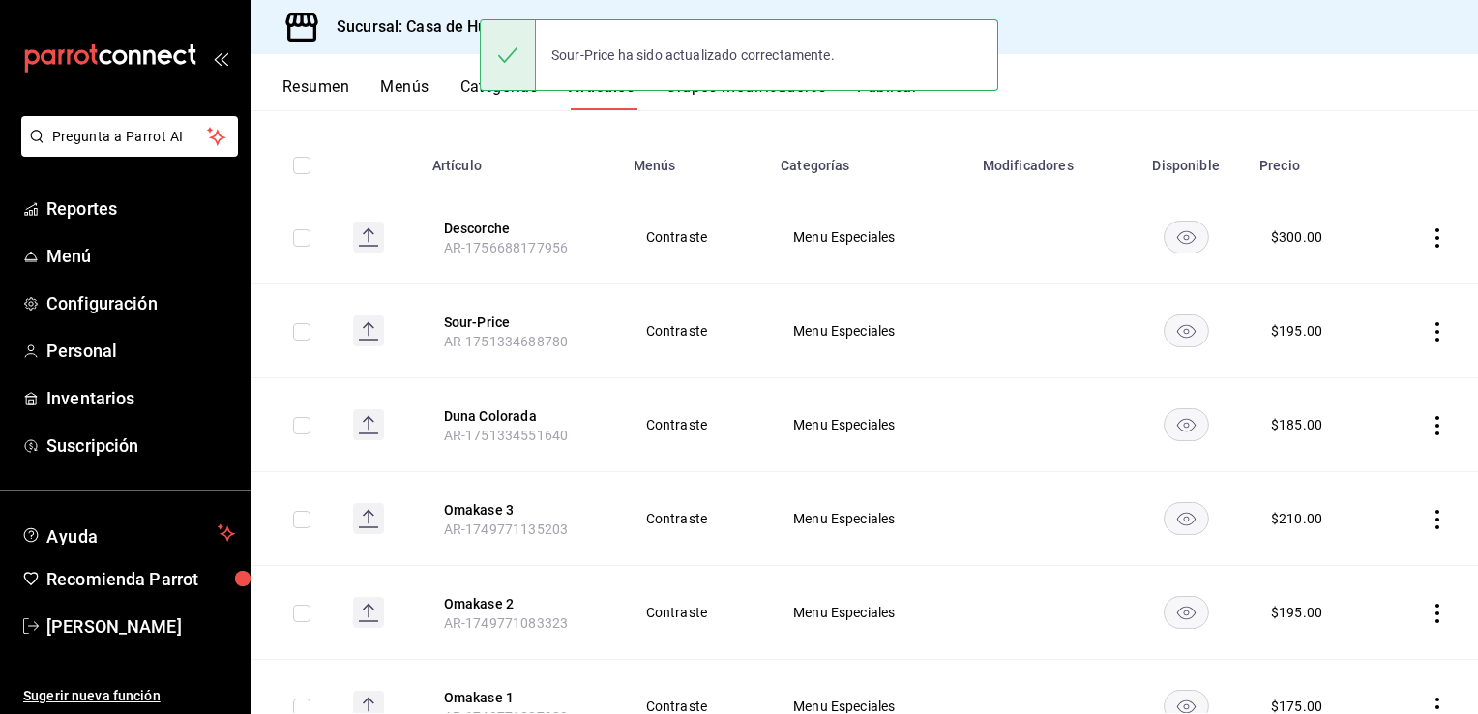
click at [1428, 422] on icon "actions" at bounding box center [1437, 425] width 19 height 19
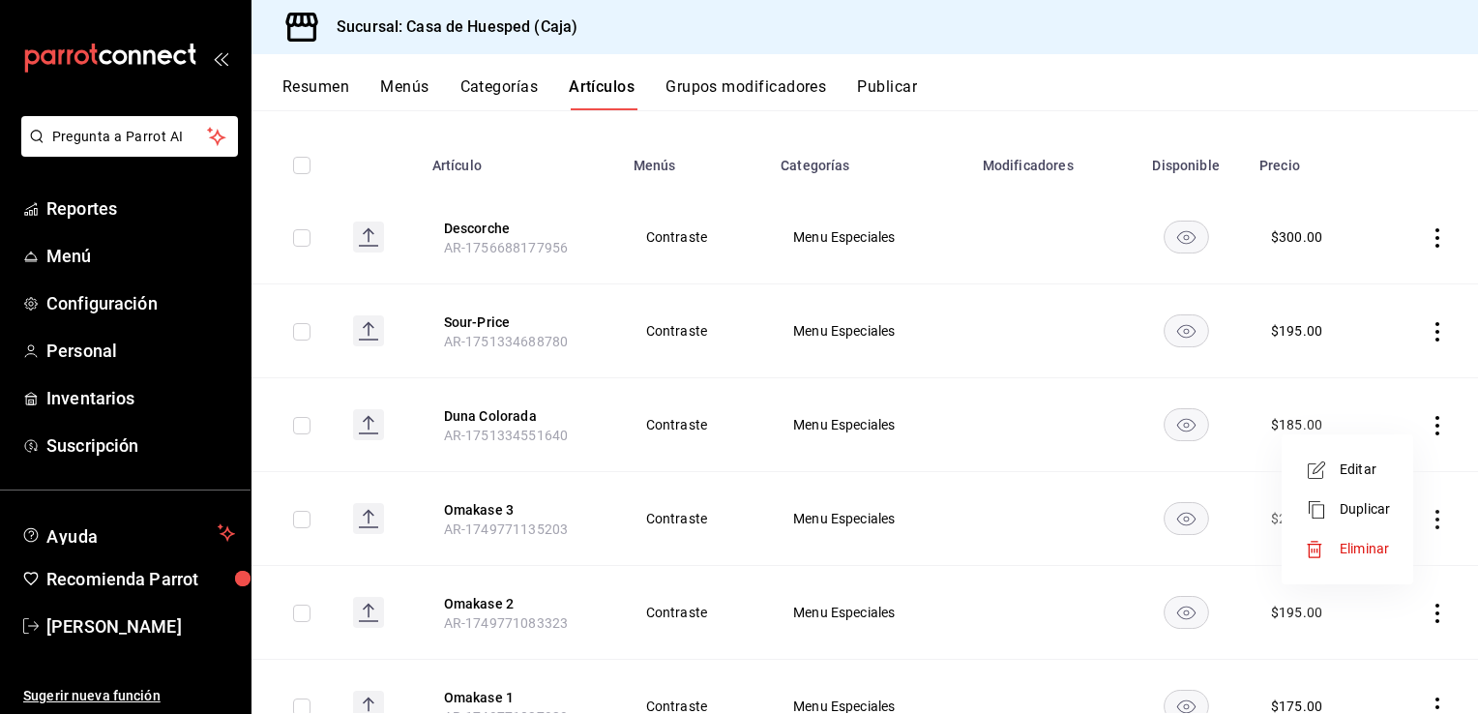
click at [1339, 470] on div at bounding box center [1322, 470] width 35 height 23
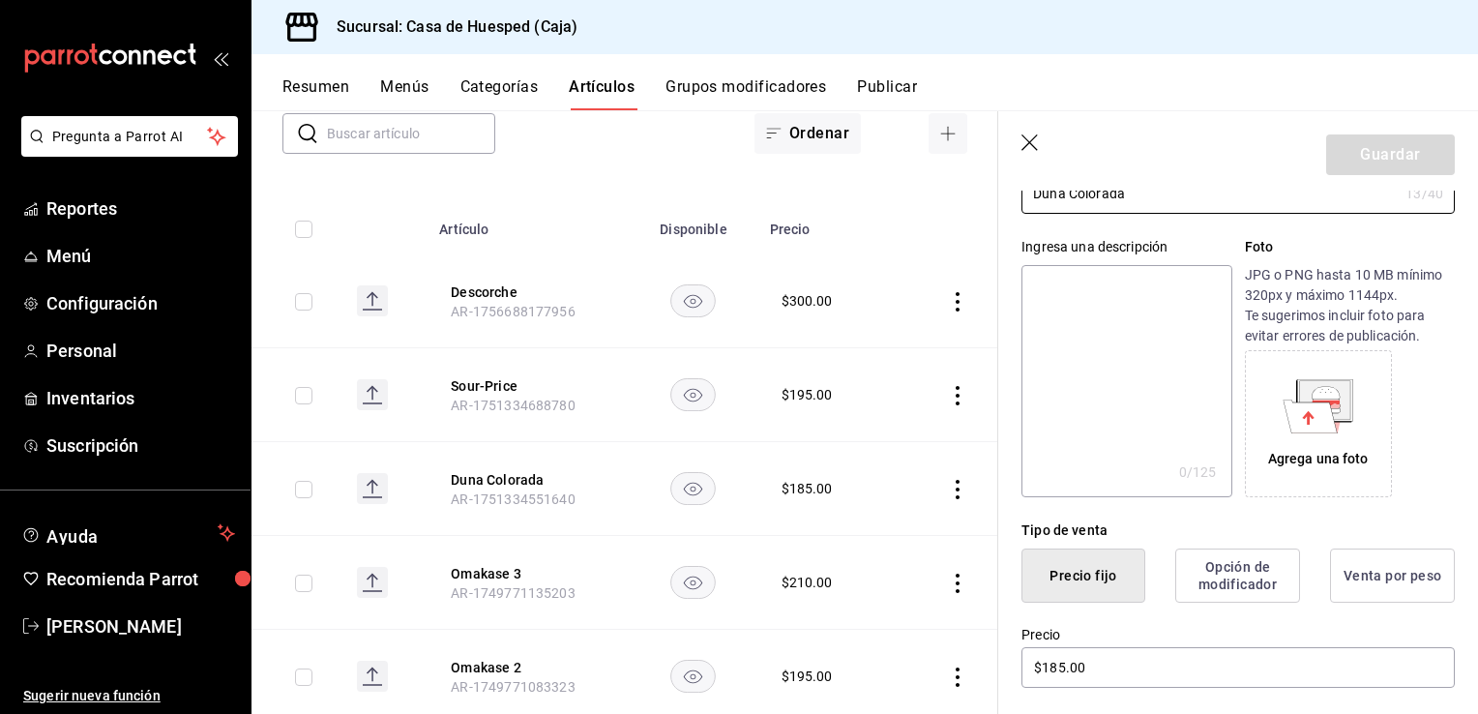
scroll to position [387, 0]
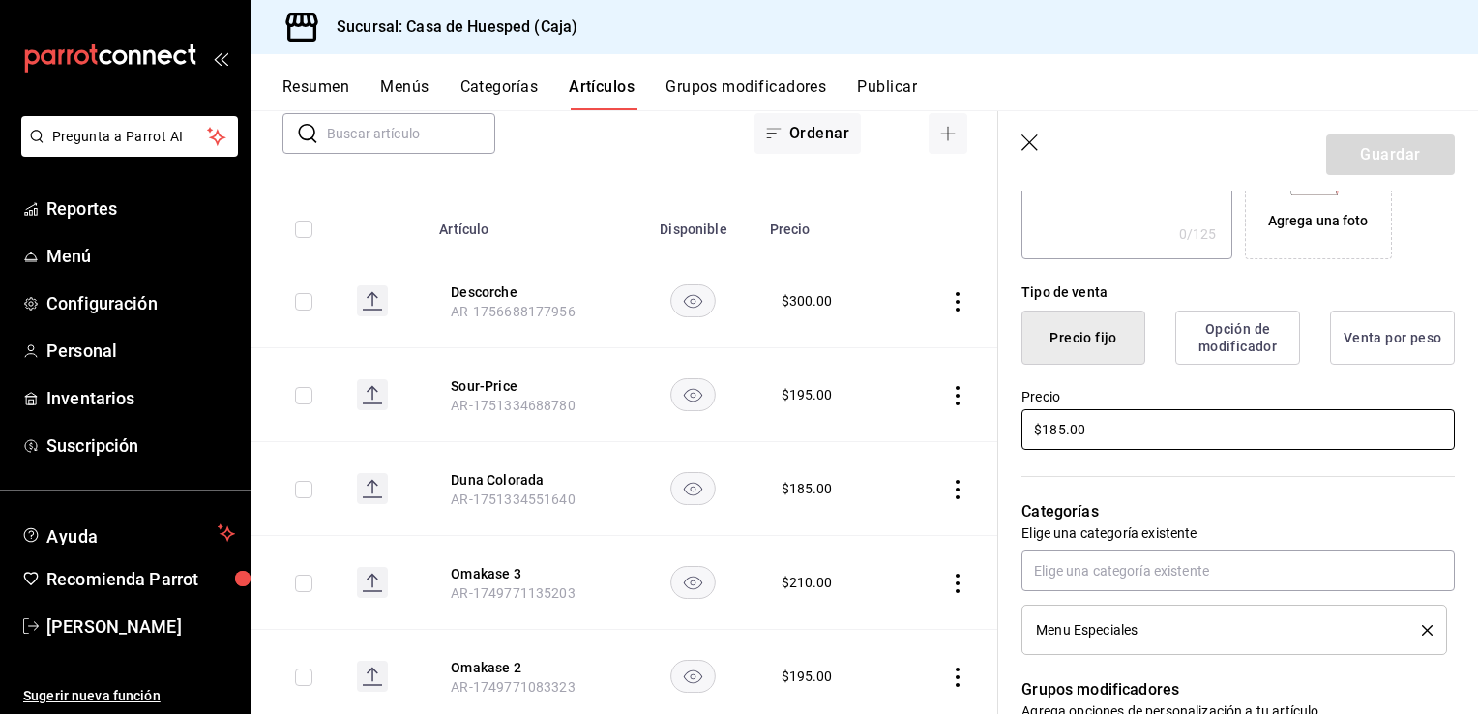
click at [1068, 432] on input "$185.00" at bounding box center [1238, 429] width 433 height 41
click at [1366, 154] on button "Guardar" at bounding box center [1390, 154] width 129 height 41
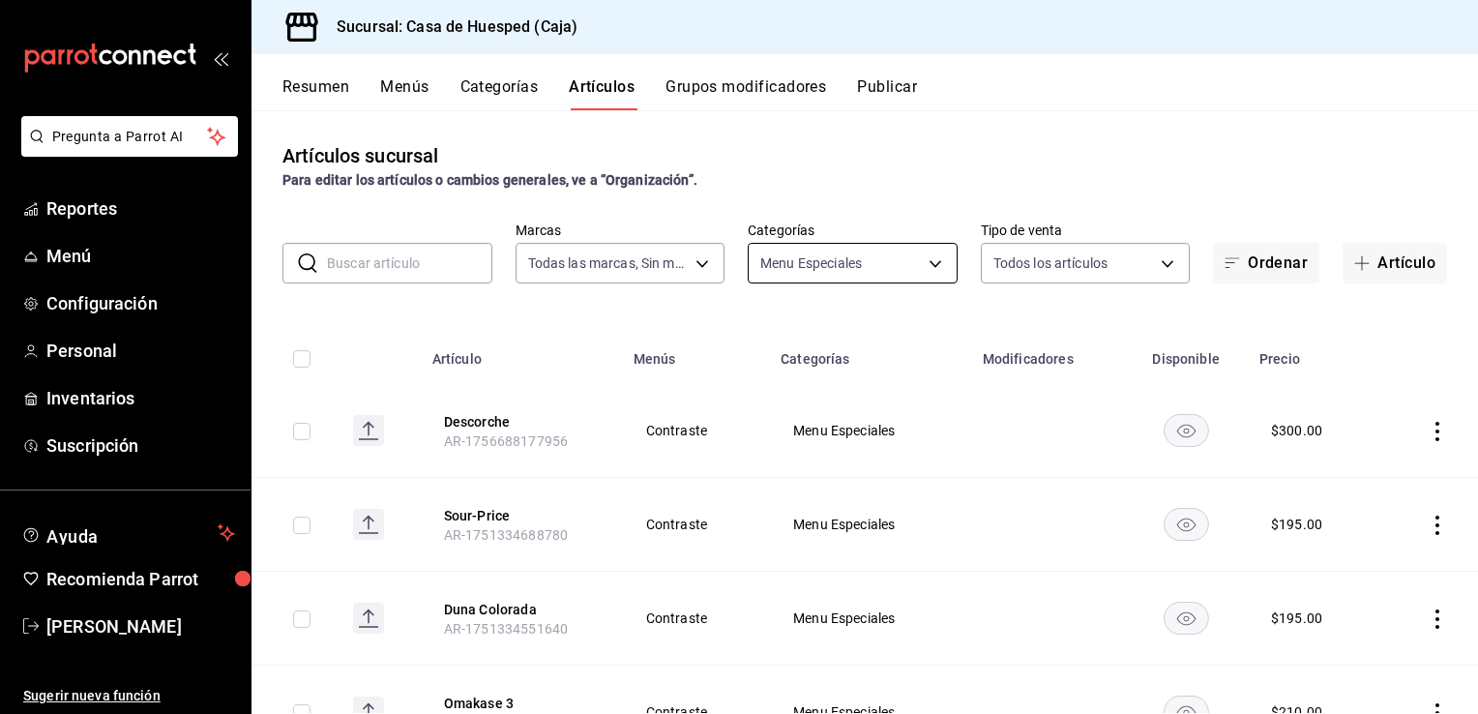
click at [812, 261] on body "Pregunta a Parrot AI Reportes Menú Configuración Personal Inventarios Suscripci…" at bounding box center [739, 357] width 1478 height 714
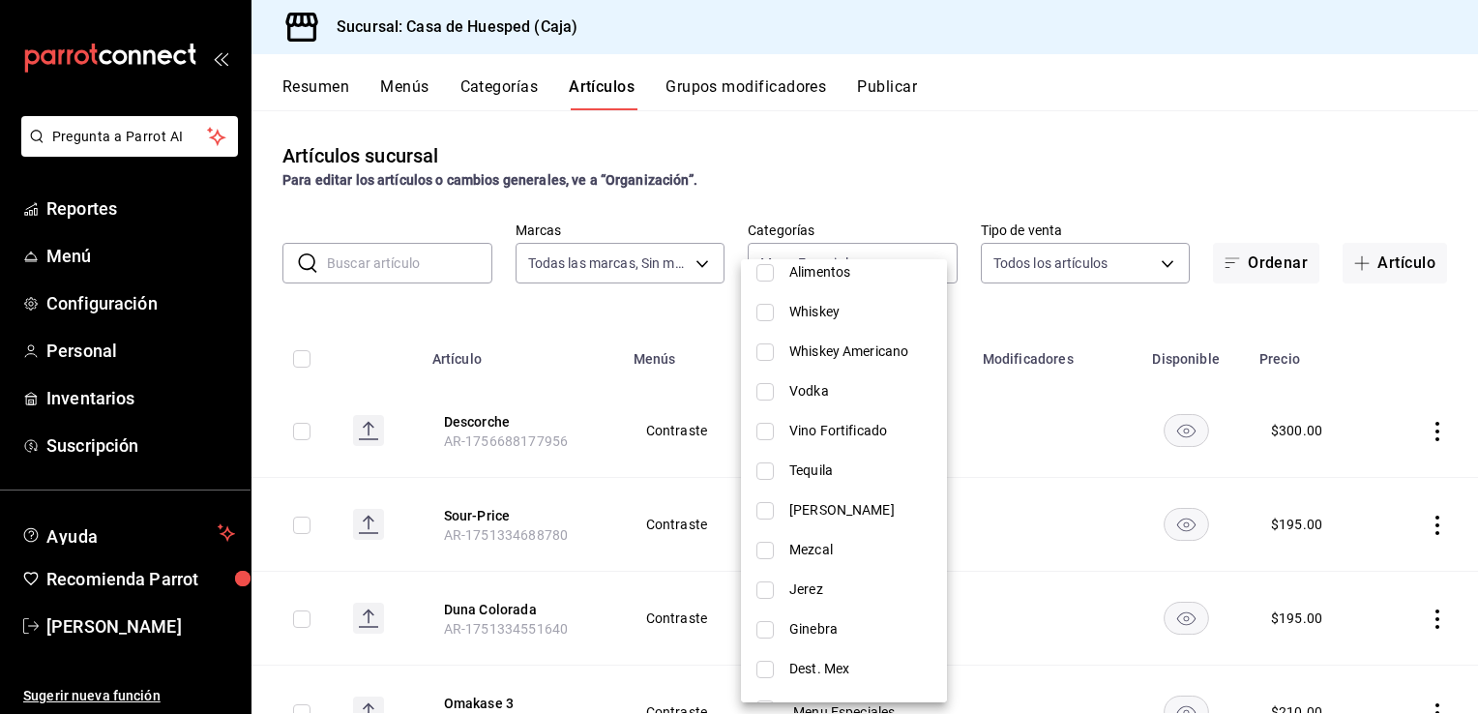
scroll to position [620, 0]
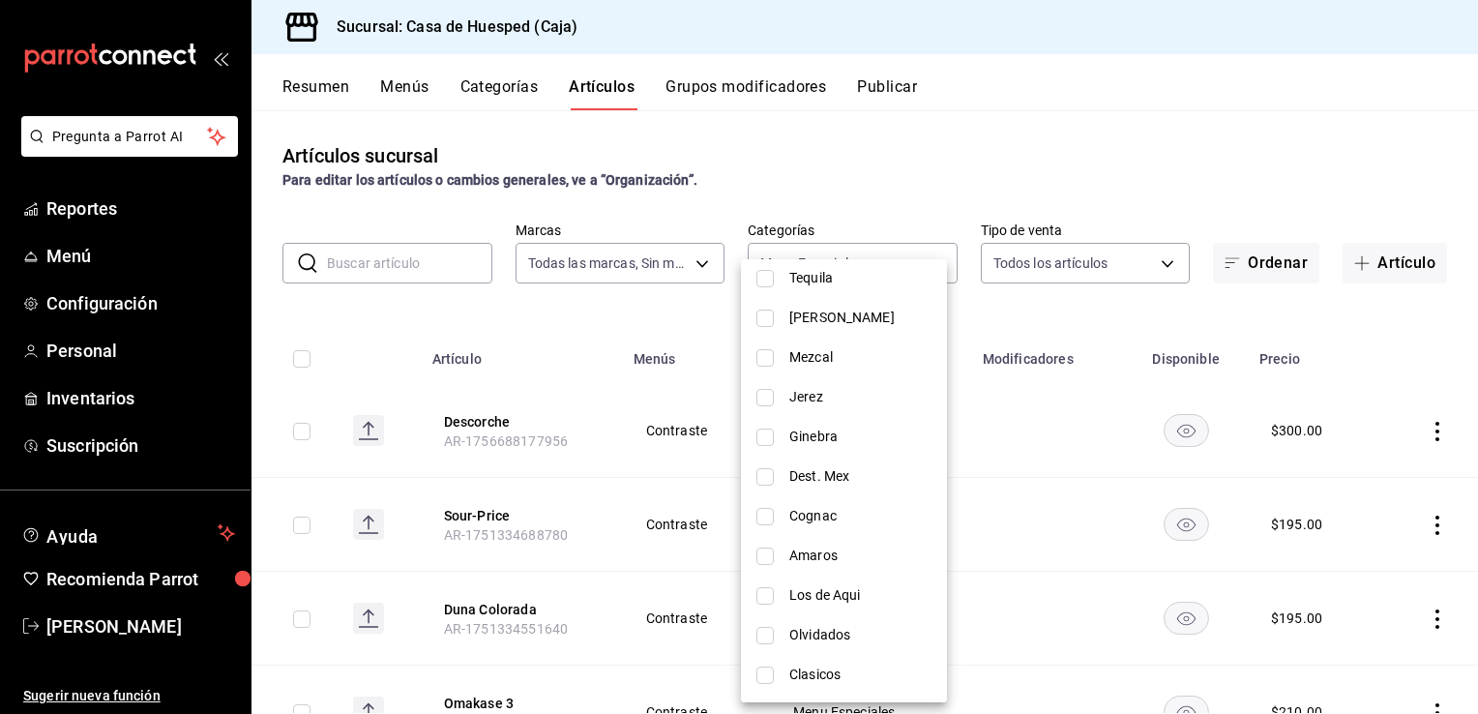
click at [801, 592] on span "Los de Aqui" at bounding box center [860, 595] width 142 height 20
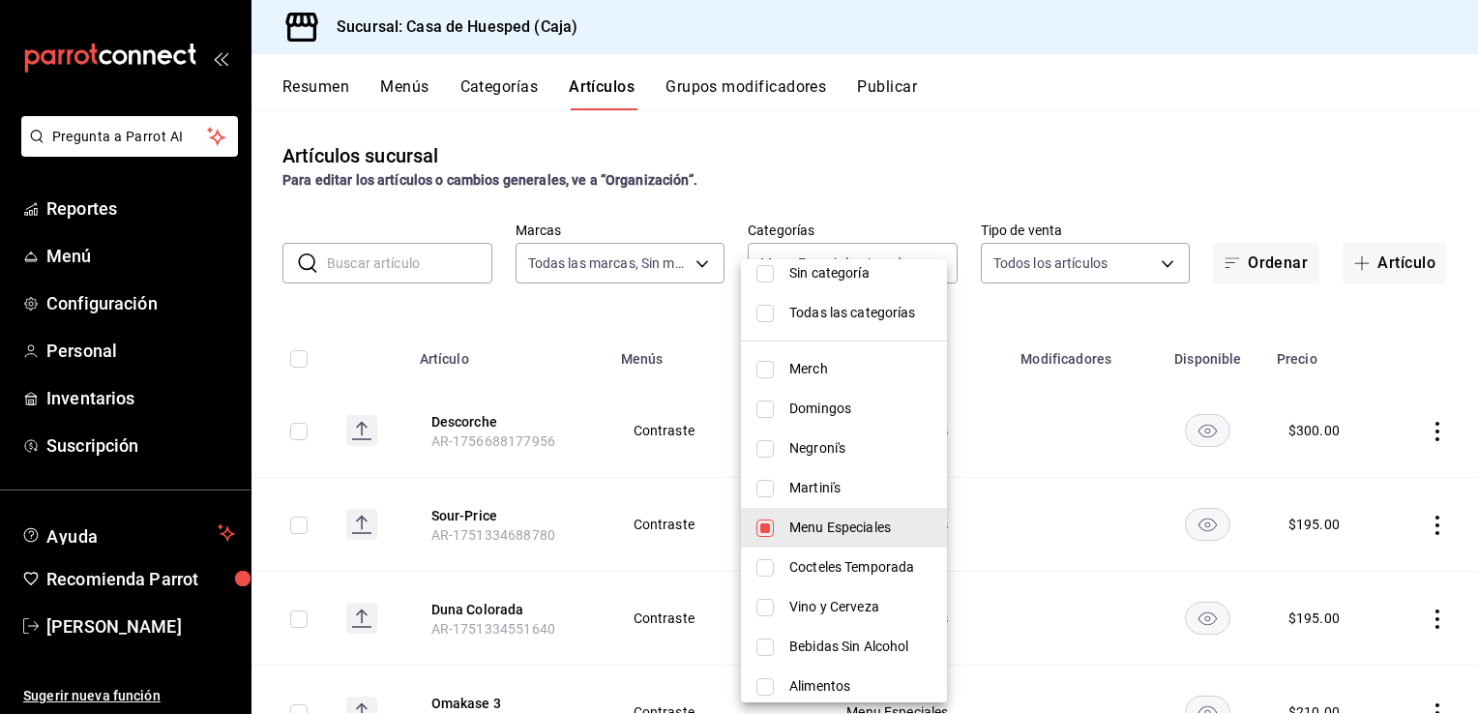
scroll to position [0, 0]
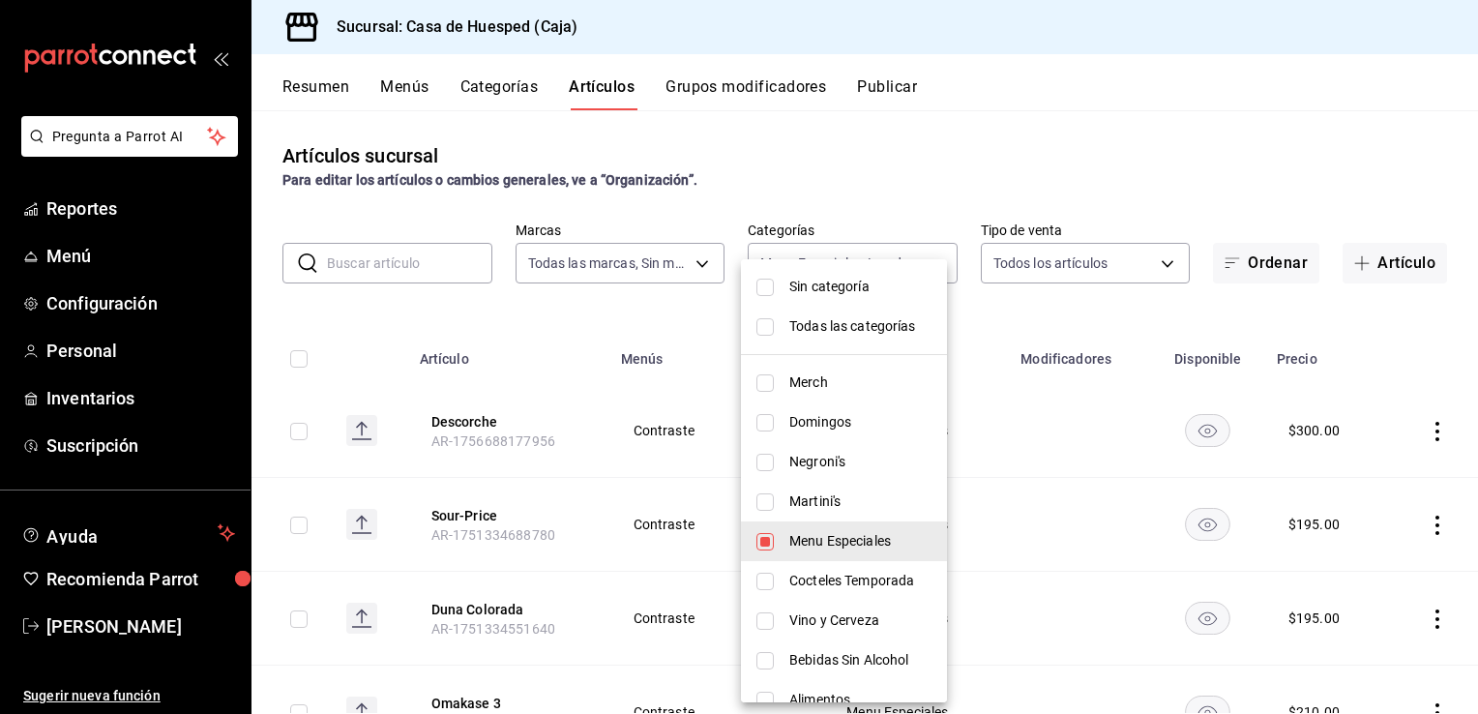
click at [829, 540] on span "Menu Especiales" at bounding box center [860, 541] width 142 height 20
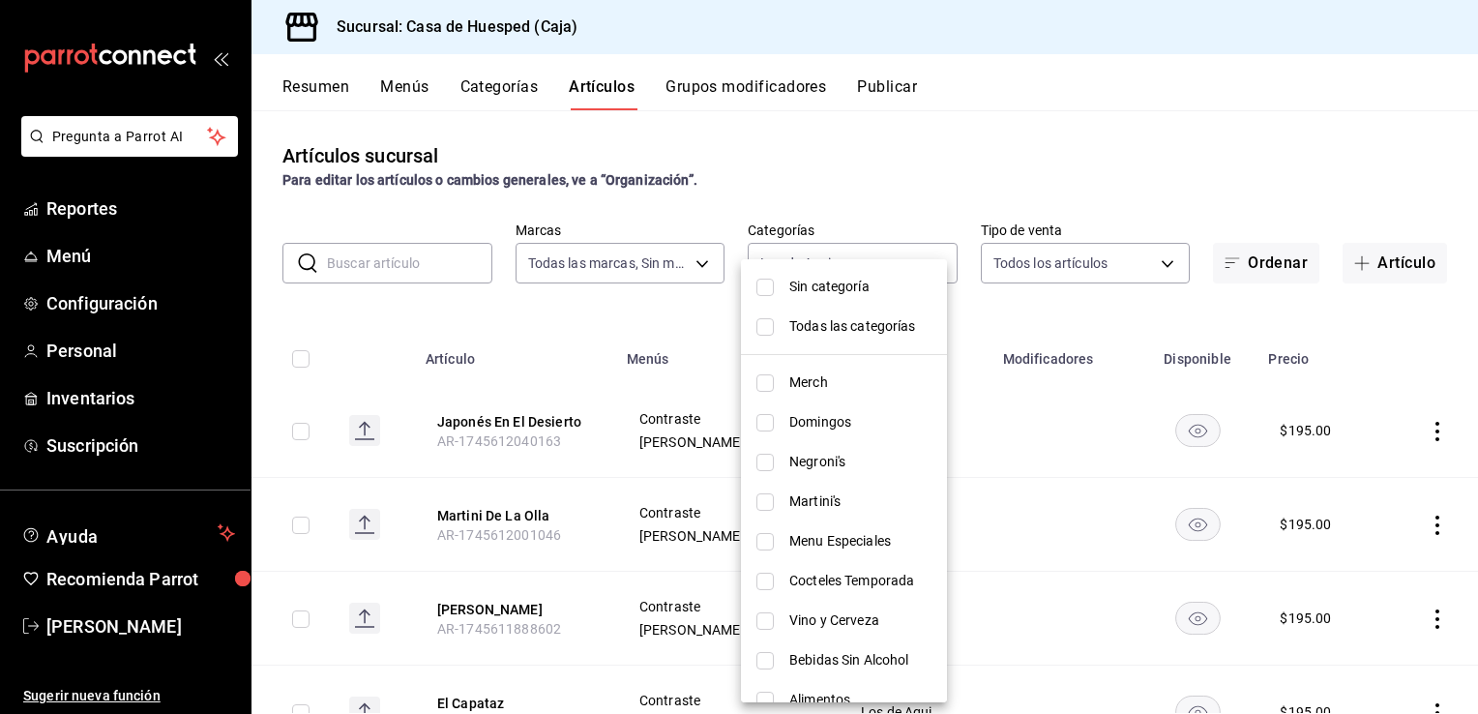
click at [348, 315] on div at bounding box center [739, 357] width 1478 height 714
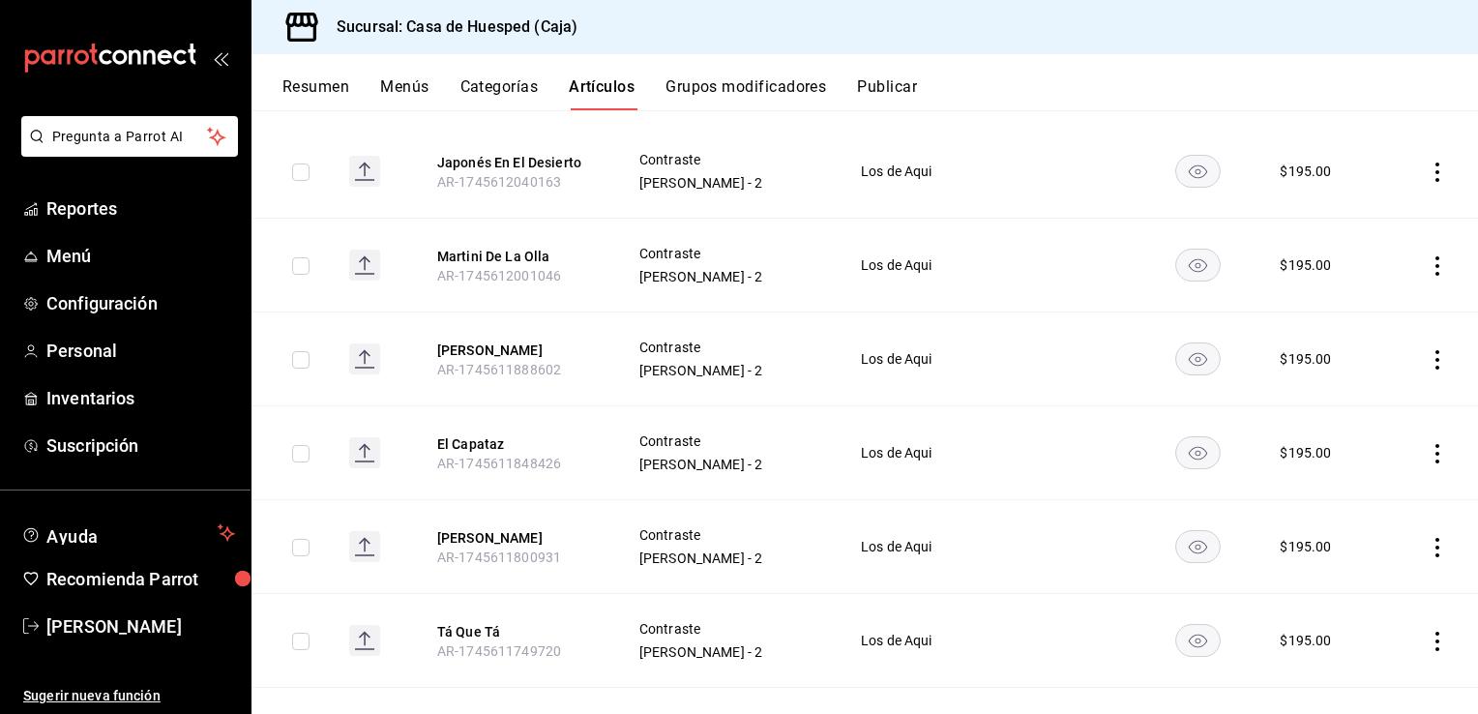
scroll to position [163, 0]
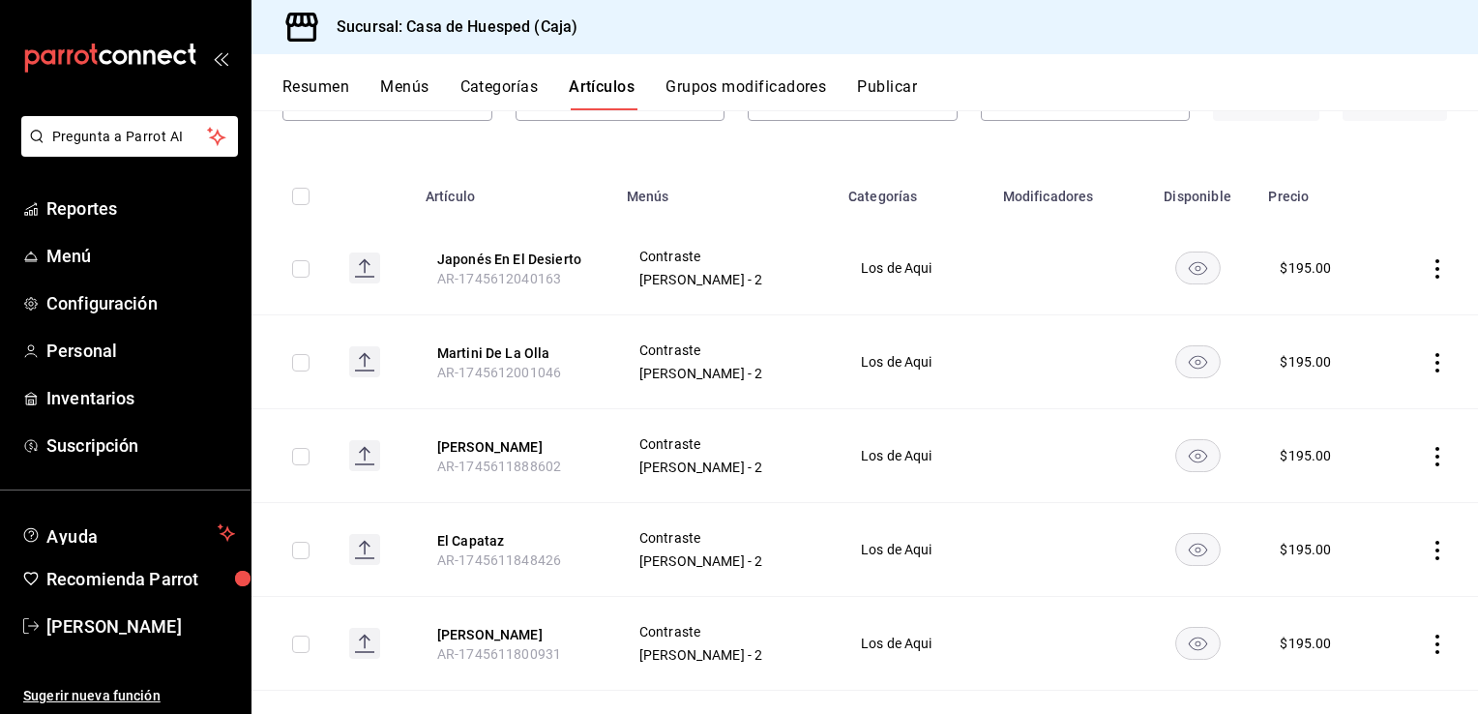
click at [1436, 361] on icon "actions" at bounding box center [1438, 362] width 4 height 19
click at [1321, 408] on icon at bounding box center [1316, 408] width 23 height 23
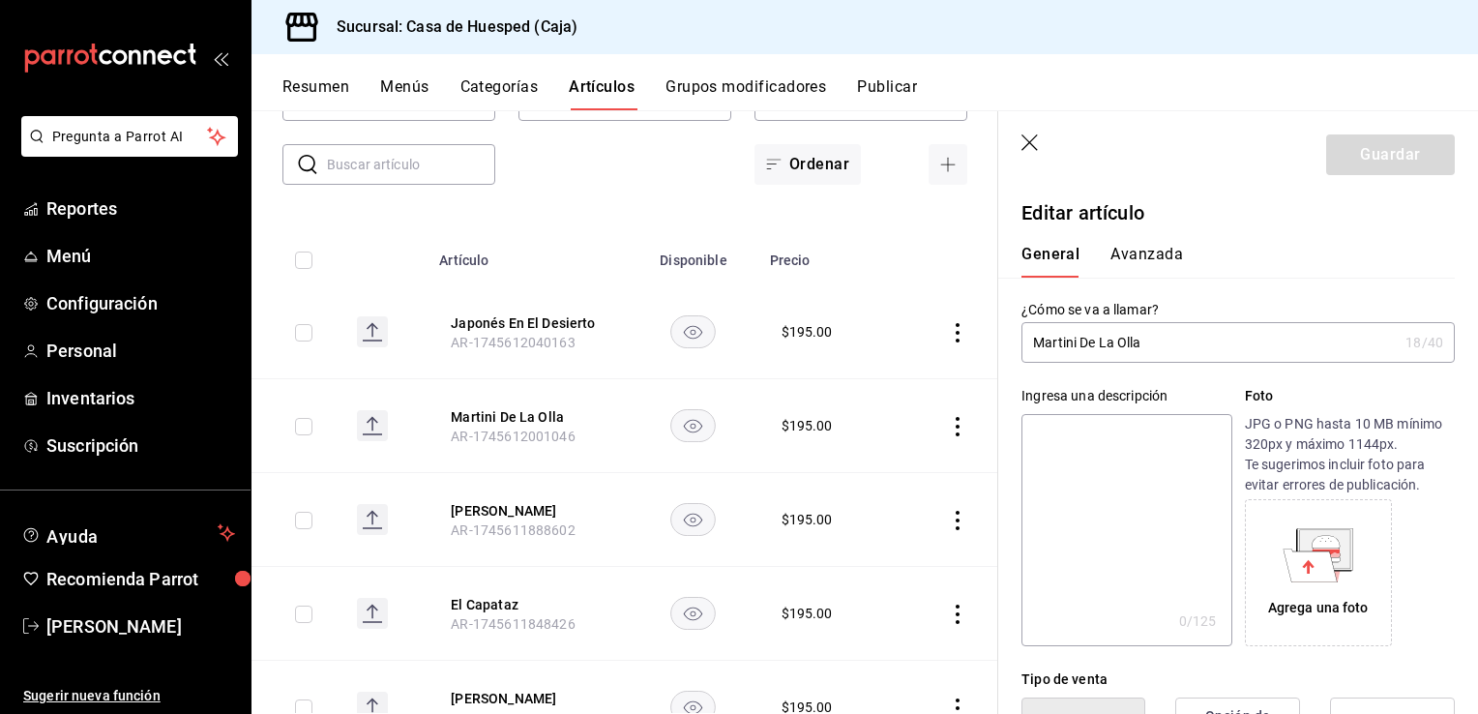
click at [1064, 350] on input "Martini De La Olla" at bounding box center [1210, 342] width 376 height 39
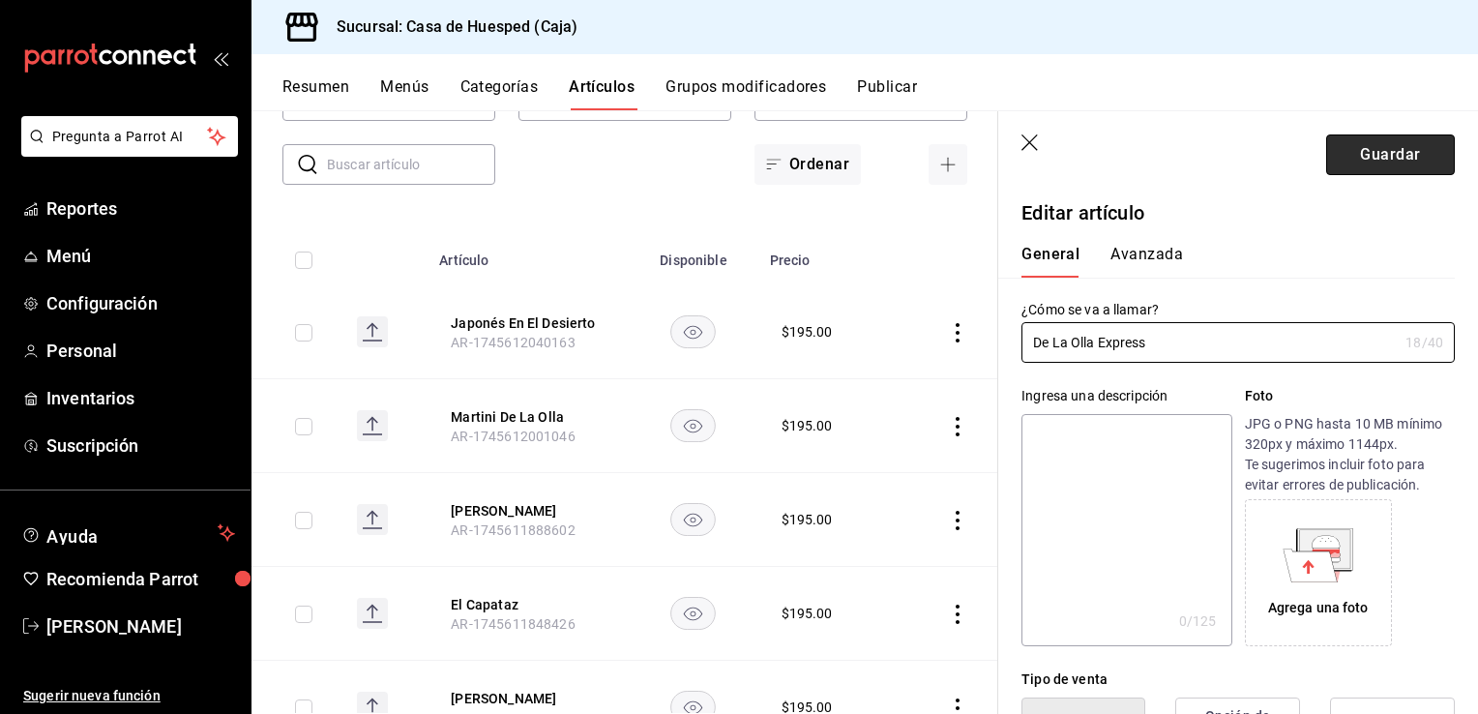
click at [1382, 166] on button "Guardar" at bounding box center [1390, 154] width 129 height 41
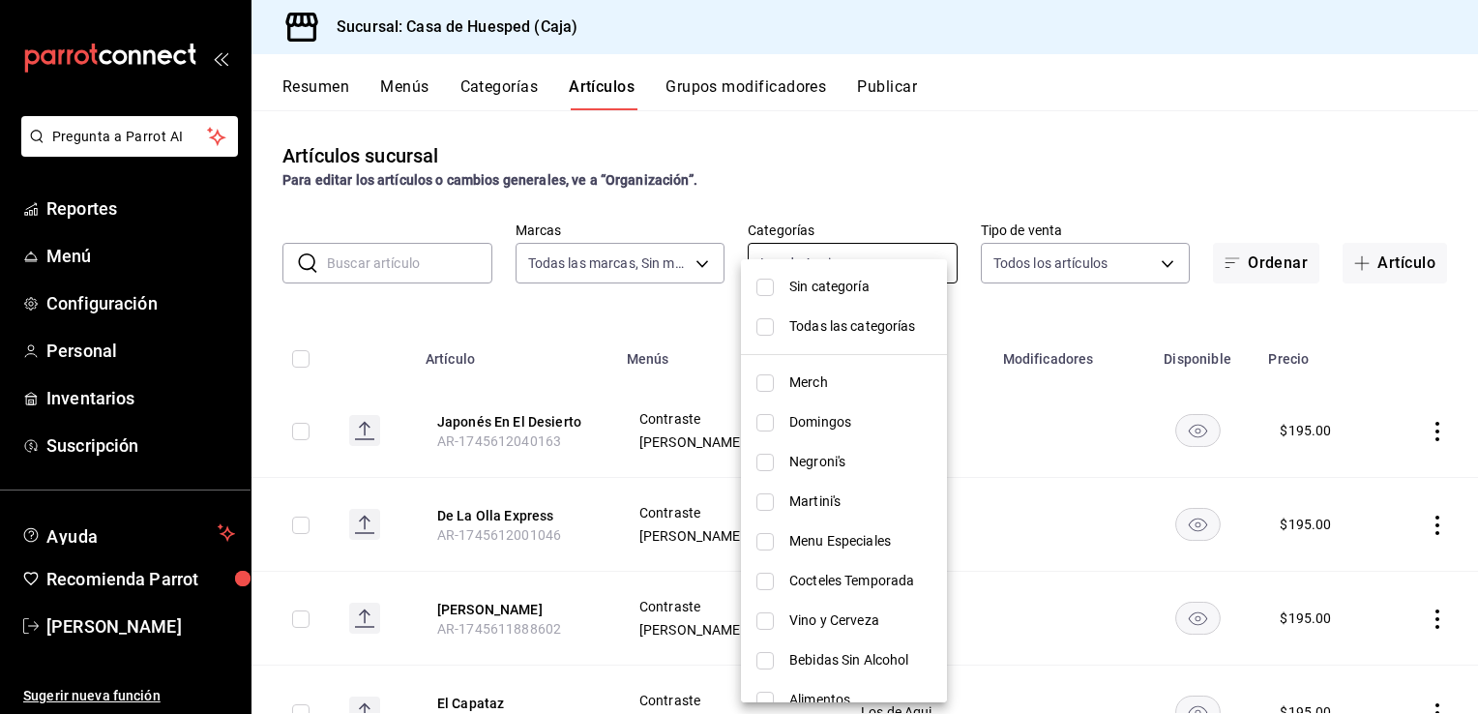
click at [796, 250] on body "Pregunta a Parrot AI Reportes Menú Configuración Personal Inventarios Suscripci…" at bounding box center [739, 357] width 1478 height 714
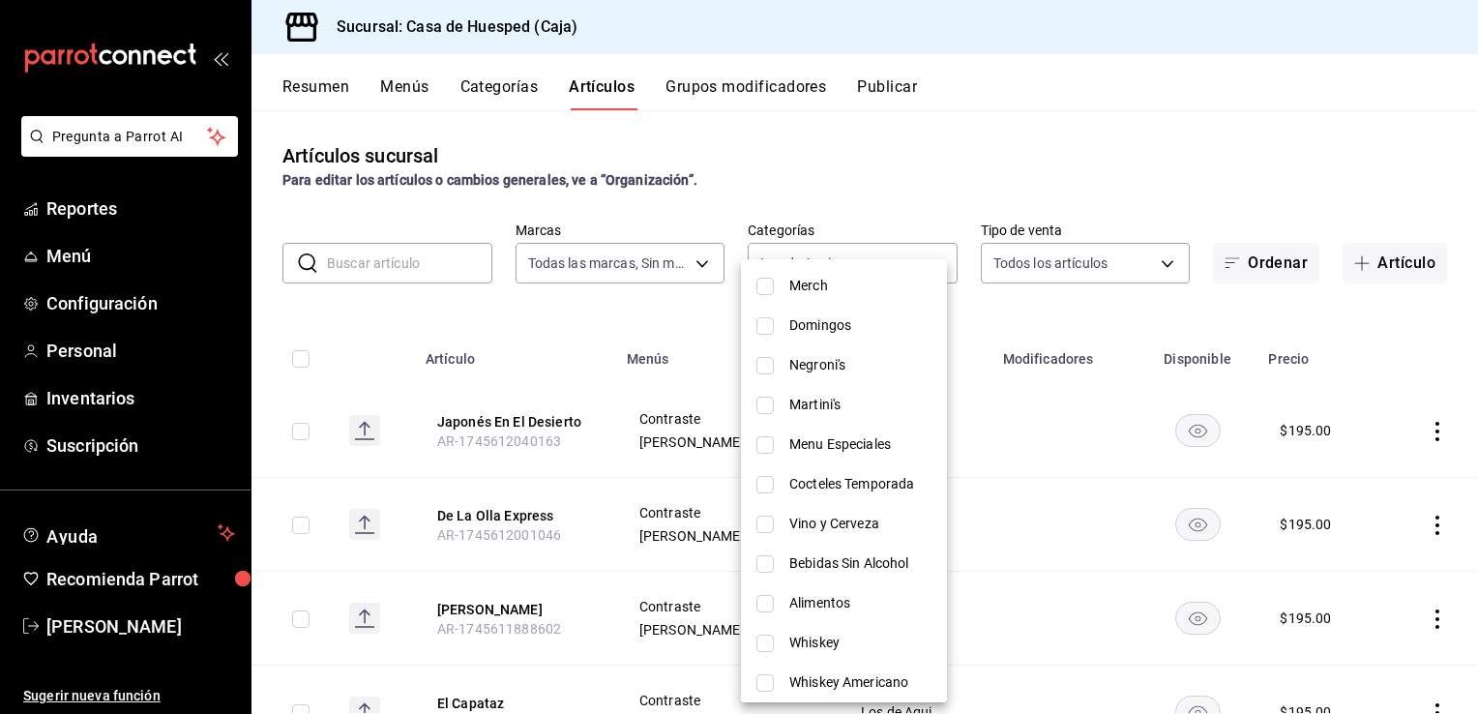
scroll to position [193, 0]
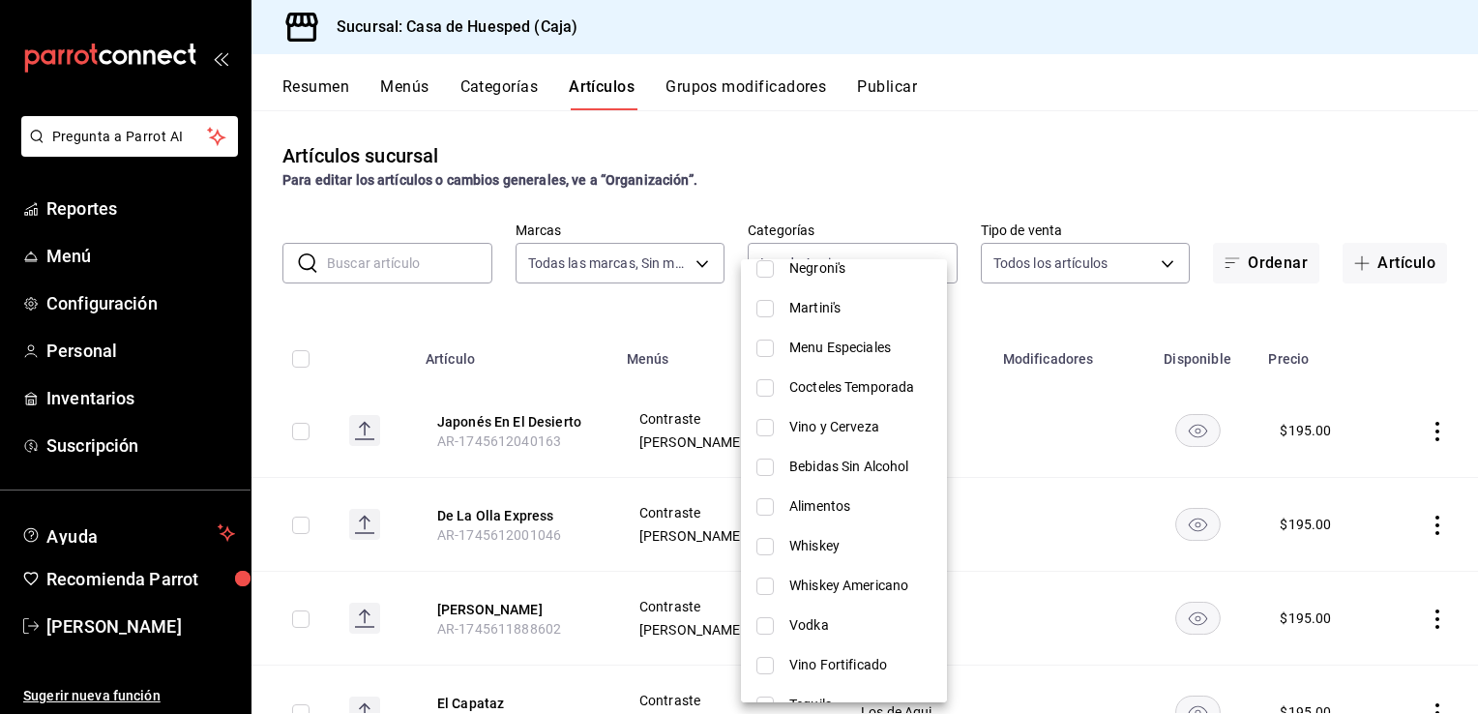
click at [768, 346] on input "checkbox" at bounding box center [765, 348] width 17 height 17
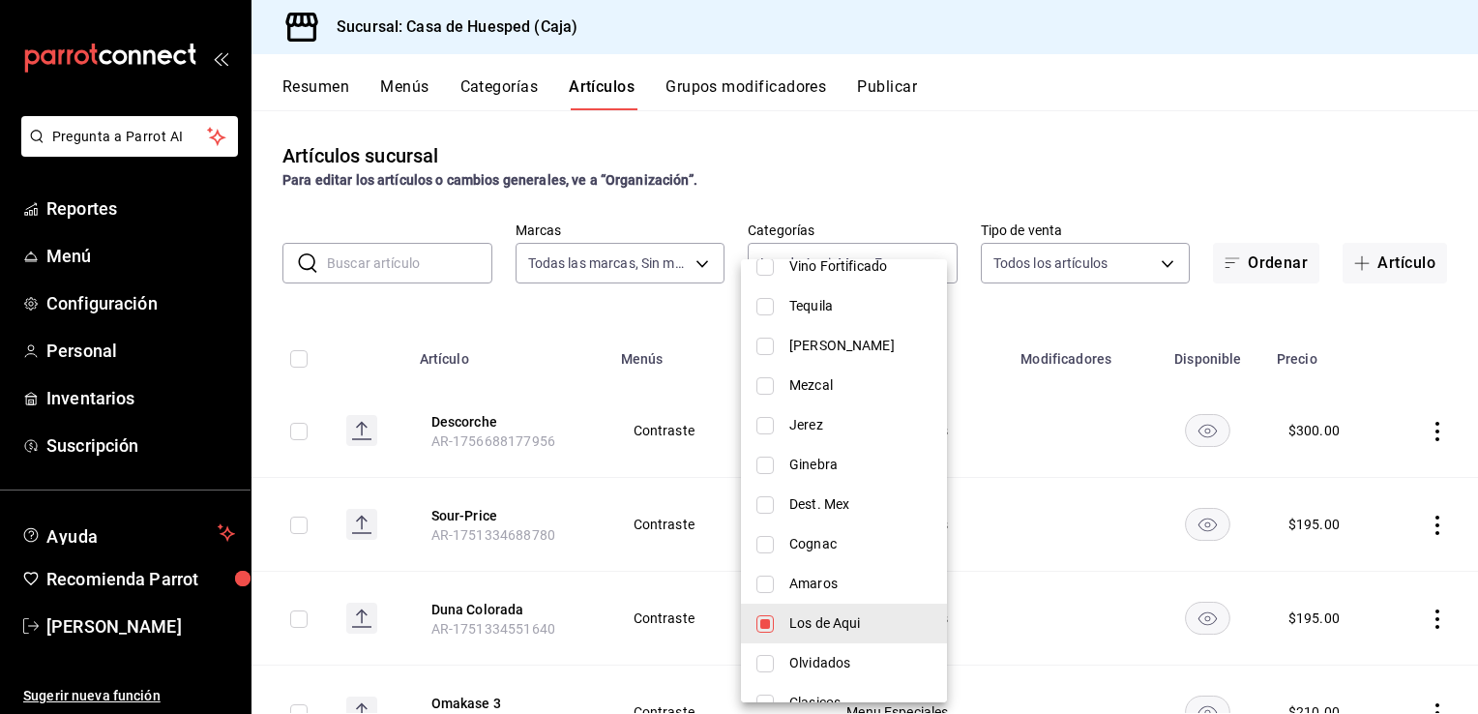
scroll to position [620, 0]
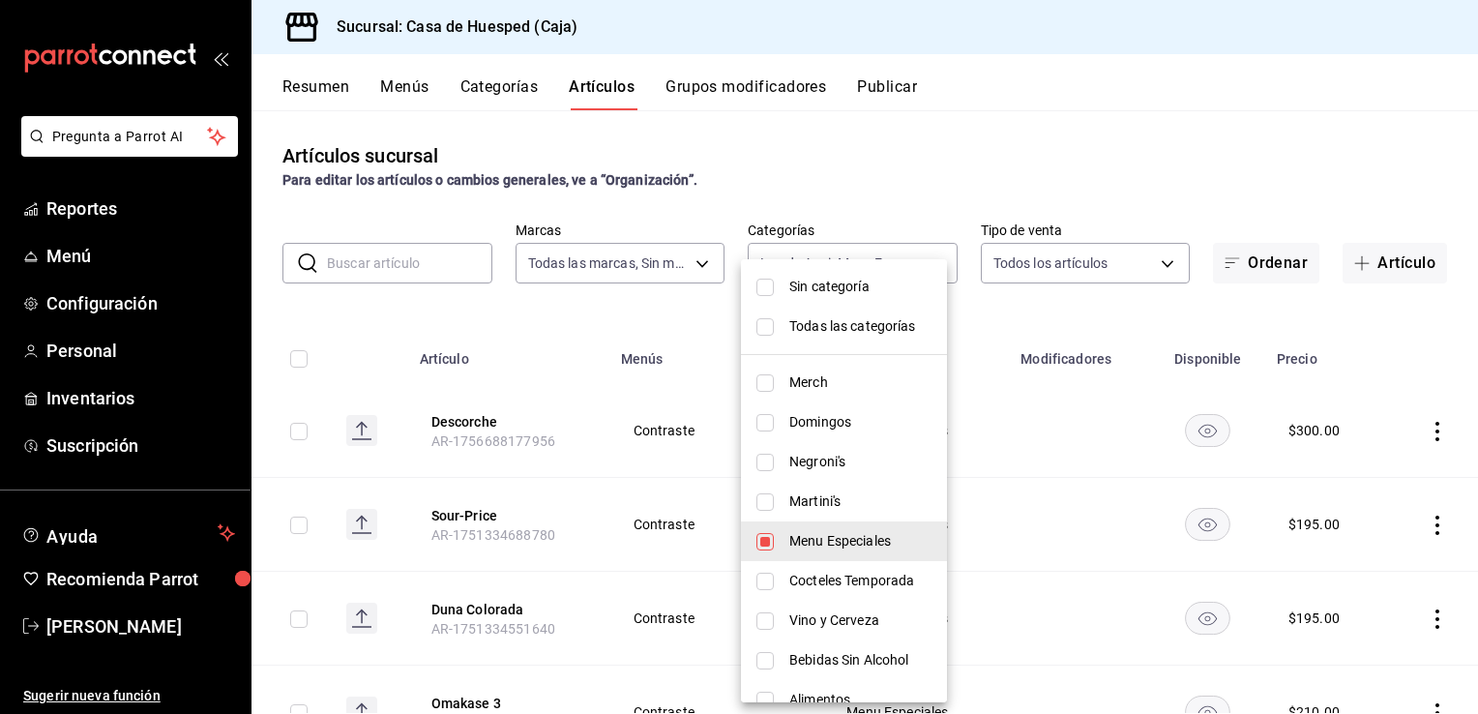
scroll to position [620, 0]
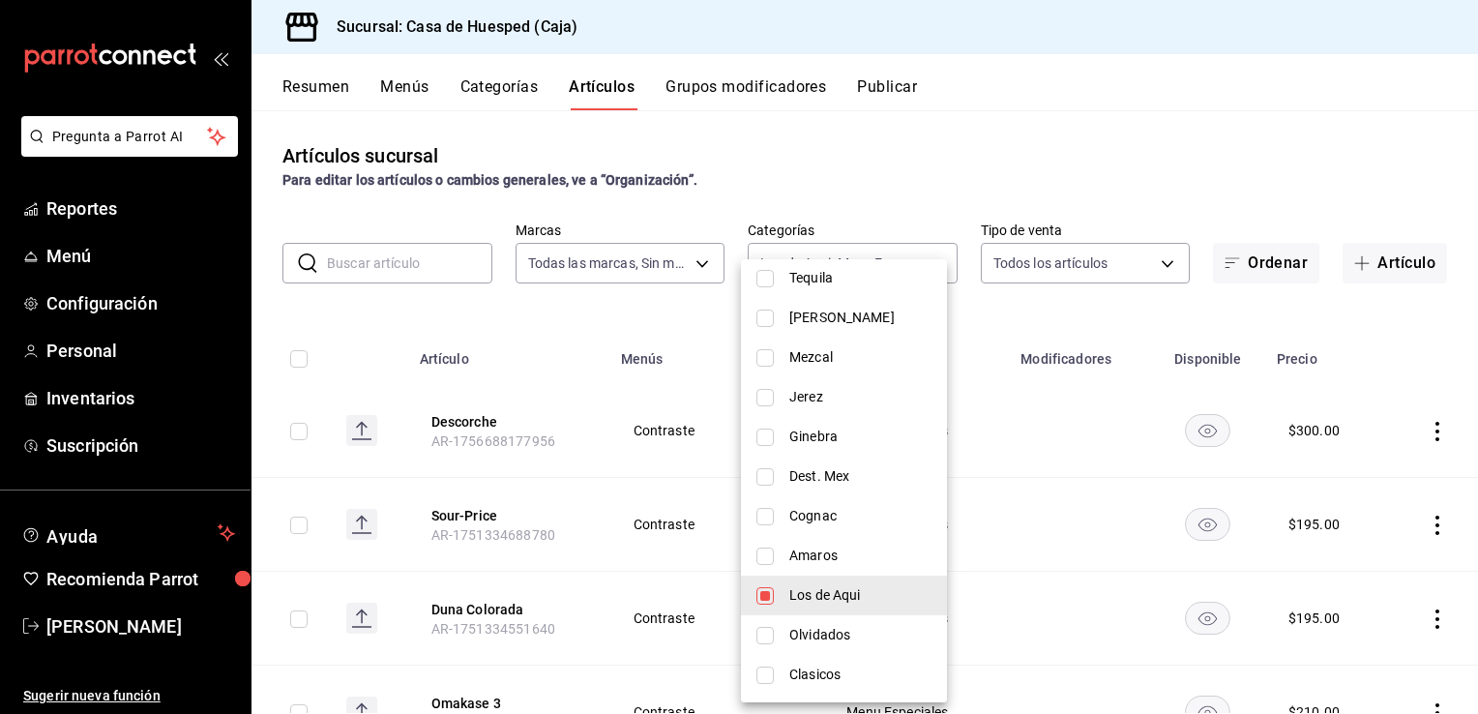
click at [762, 600] on input "checkbox" at bounding box center [765, 595] width 17 height 17
checkbox input "false"
type input "7725a262-fa33-47a4-a8ba-d4de47fa8f47"
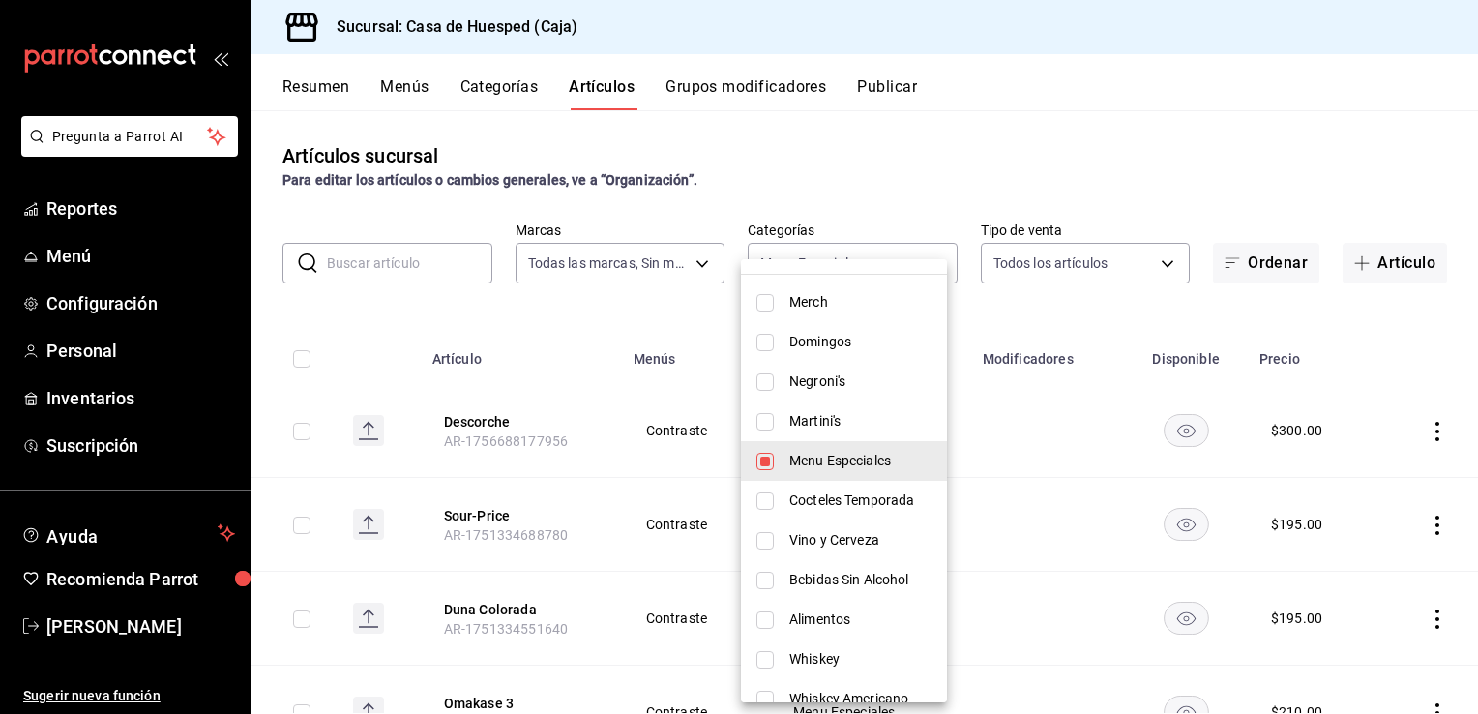
scroll to position [40, 0]
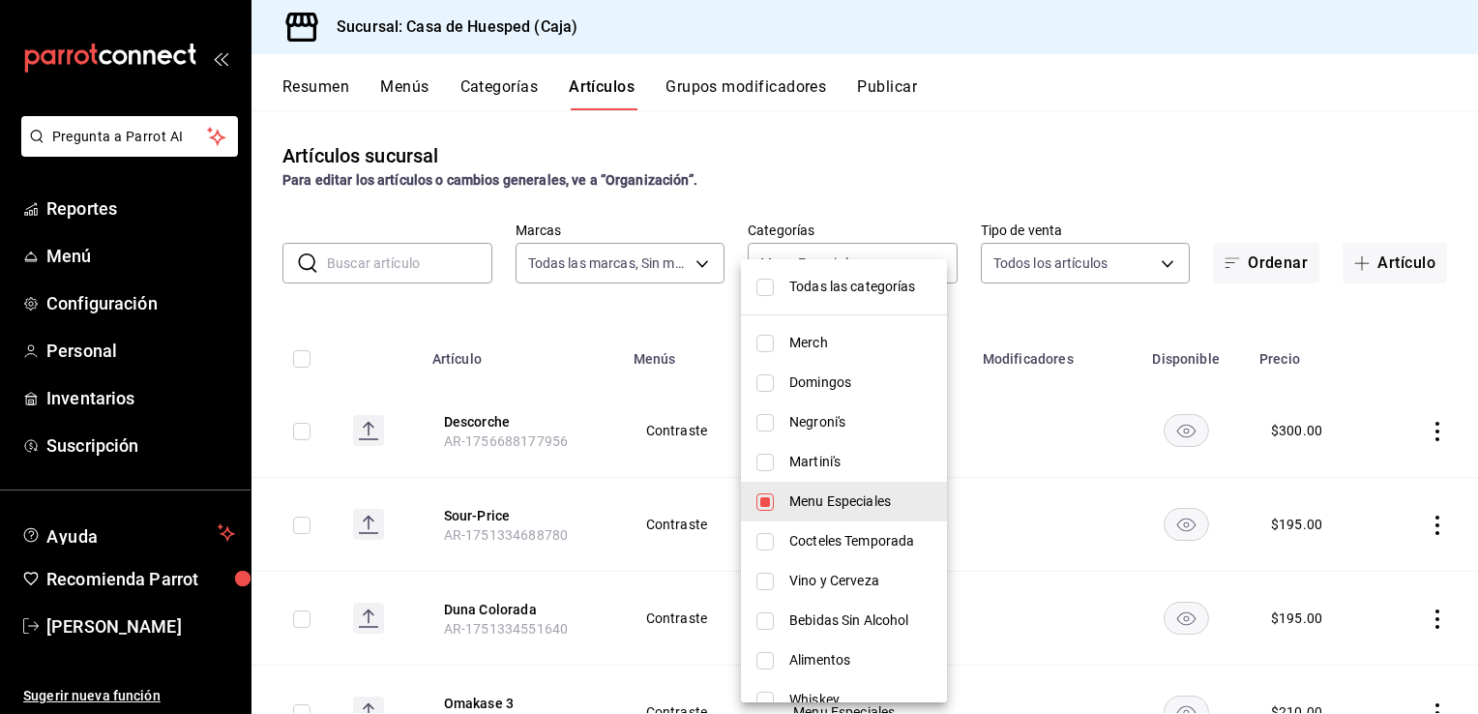
click at [601, 306] on div at bounding box center [739, 357] width 1478 height 714
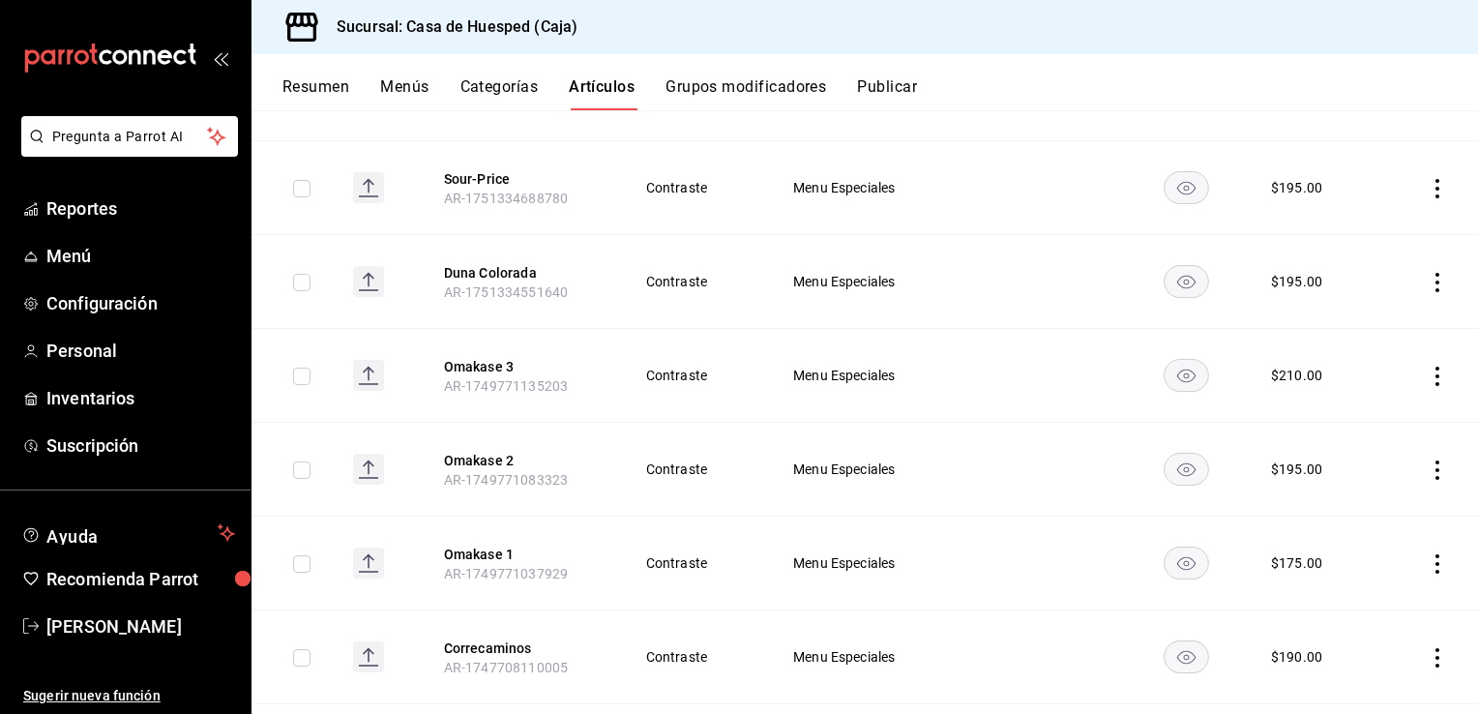
scroll to position [340, 0]
click at [1428, 557] on icon "actions" at bounding box center [1437, 560] width 19 height 19
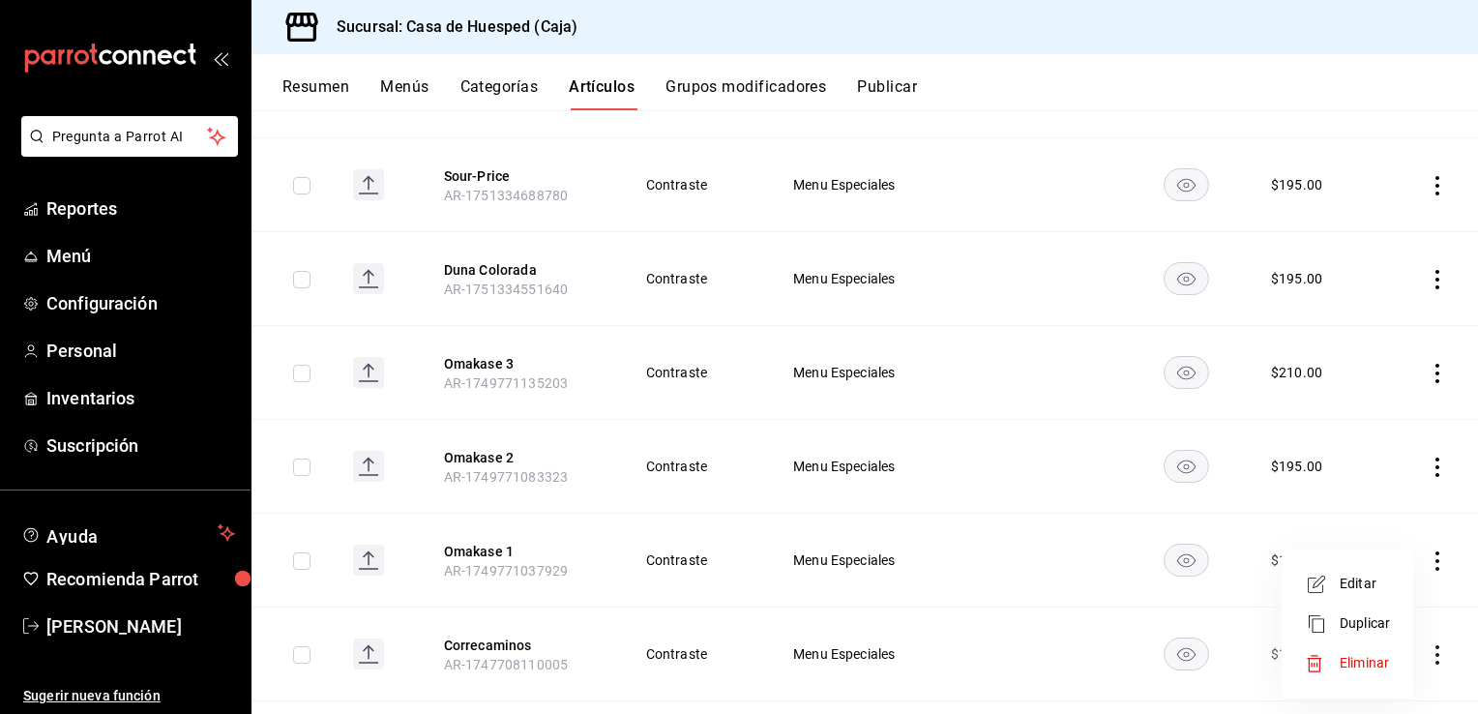
click at [1027, 407] on div at bounding box center [739, 357] width 1478 height 714
click at [1428, 559] on icon "actions" at bounding box center [1437, 560] width 19 height 19
click at [1360, 584] on span "Editar" at bounding box center [1365, 584] width 50 height 20
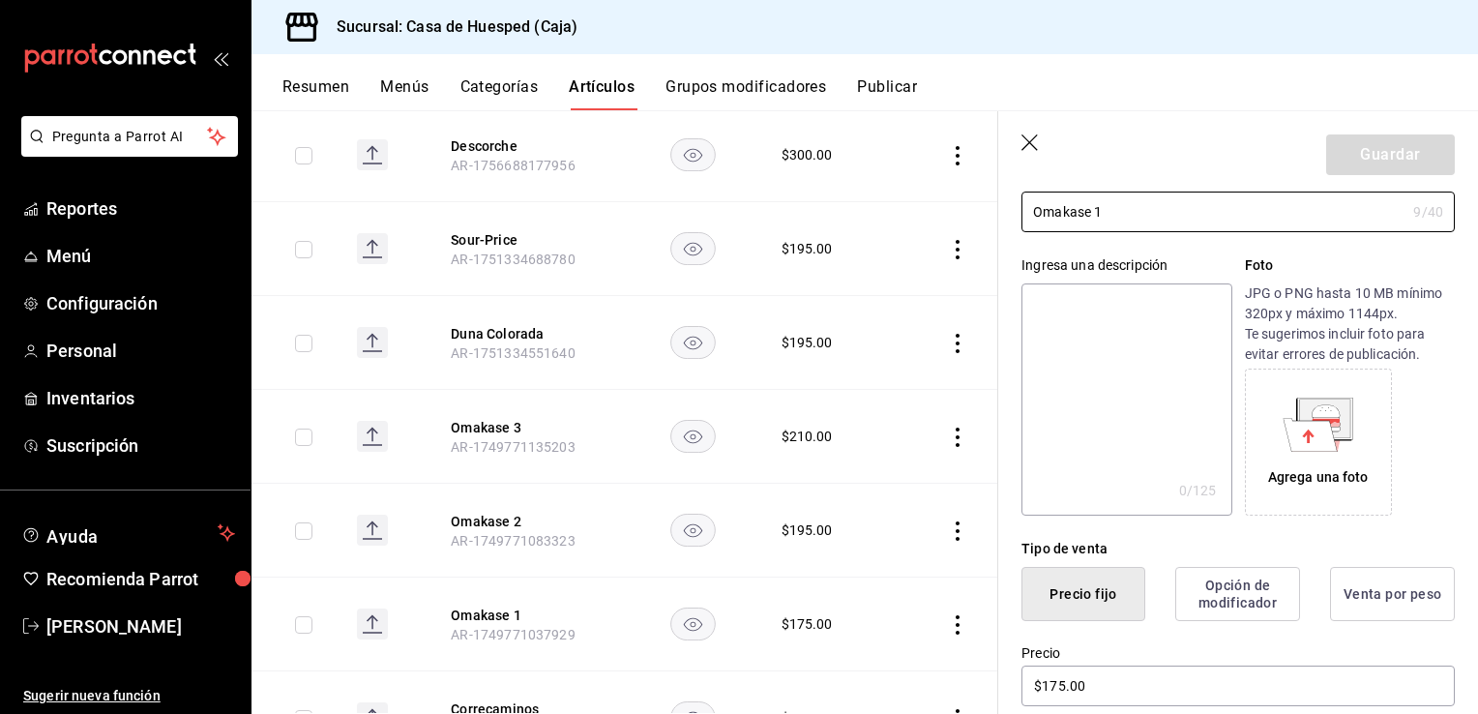
scroll to position [135, 0]
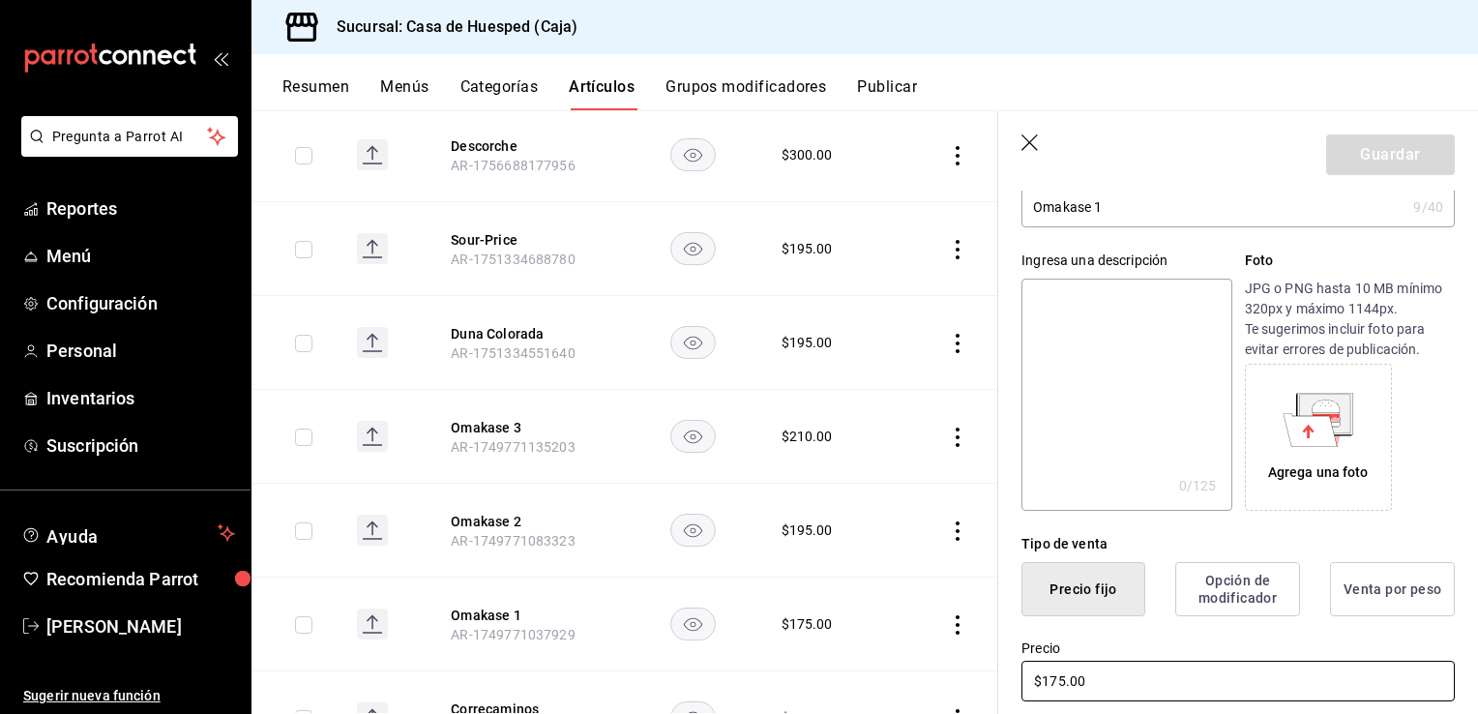
click at [1057, 686] on input "$175.00" at bounding box center [1238, 681] width 433 height 41
type input "$185.00"
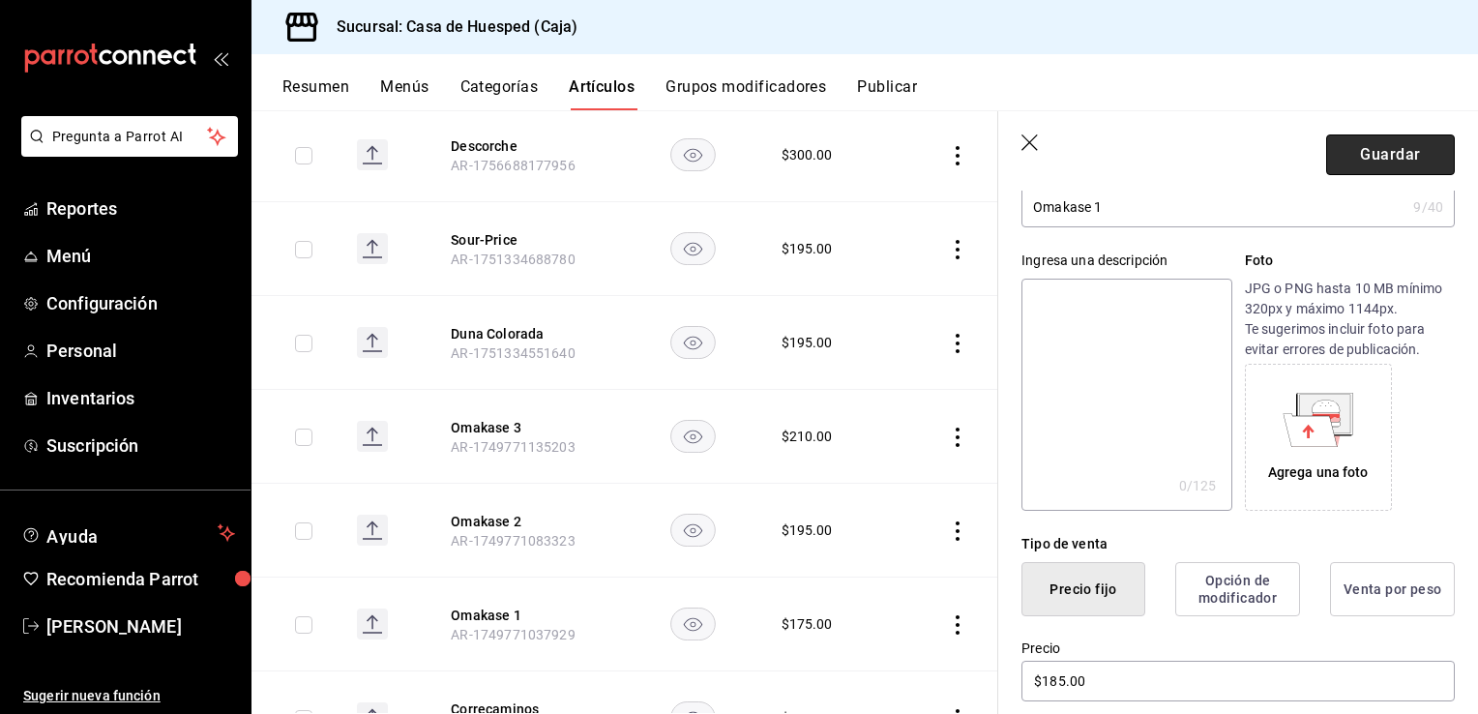
click at [1378, 169] on button "Guardar" at bounding box center [1390, 154] width 129 height 41
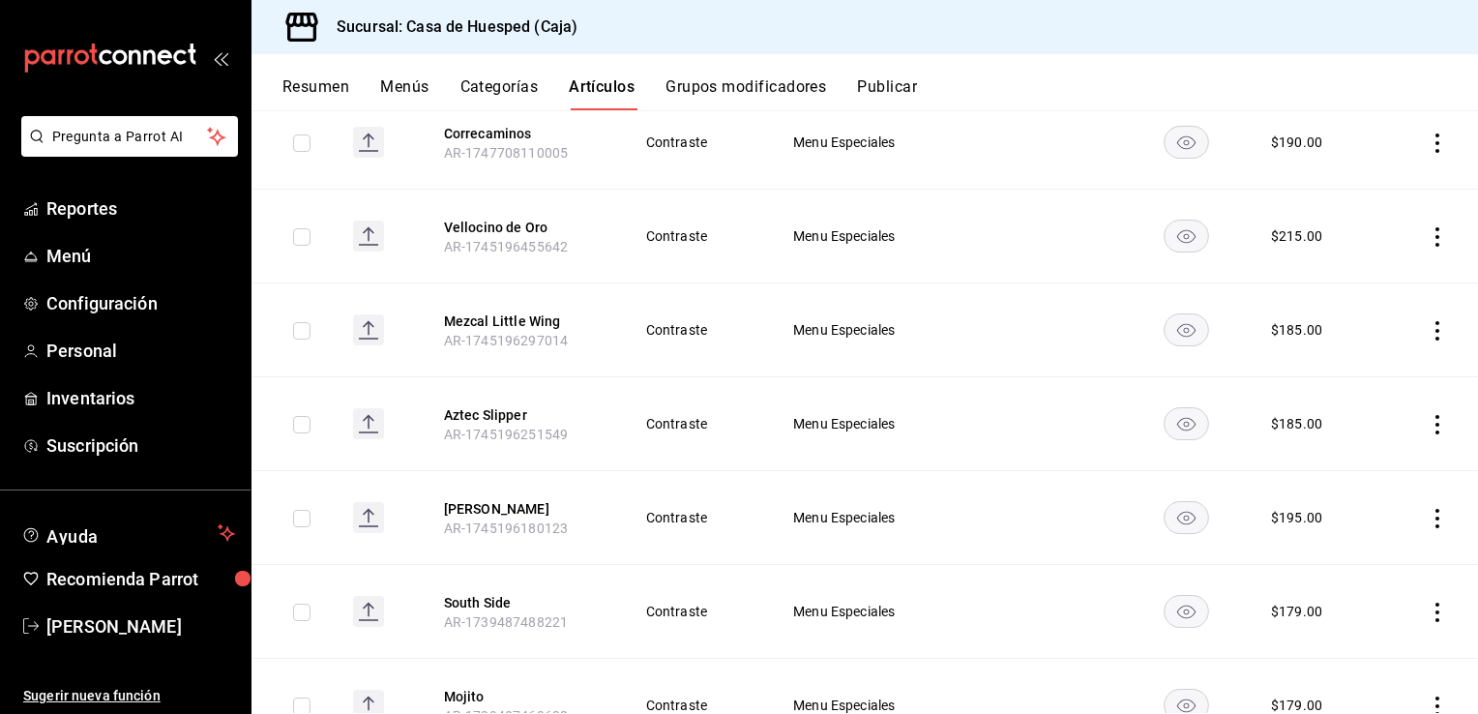
scroll to position [851, 0]
click at [1428, 337] on icon "actions" at bounding box center [1437, 330] width 19 height 19
click at [1369, 368] on span "Editar" at bounding box center [1365, 374] width 50 height 20
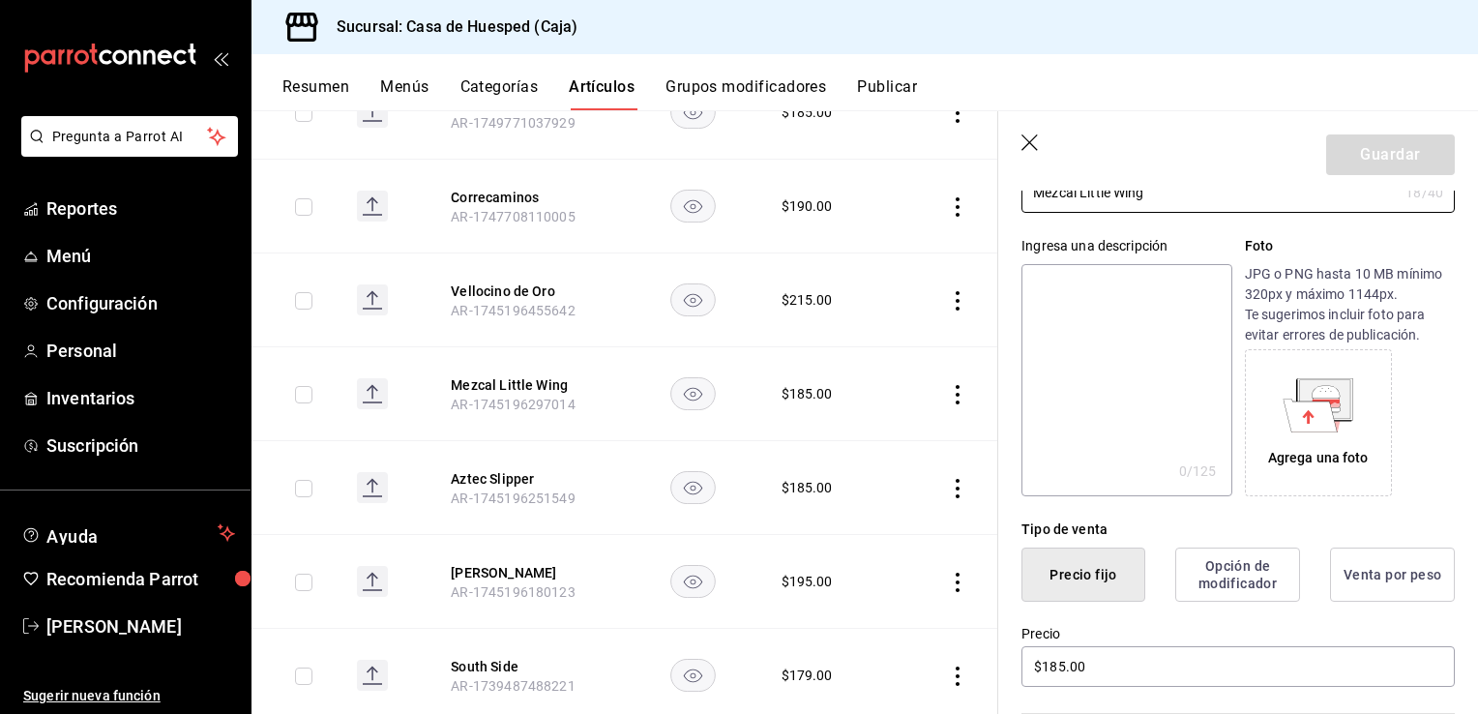
scroll to position [164, 0]
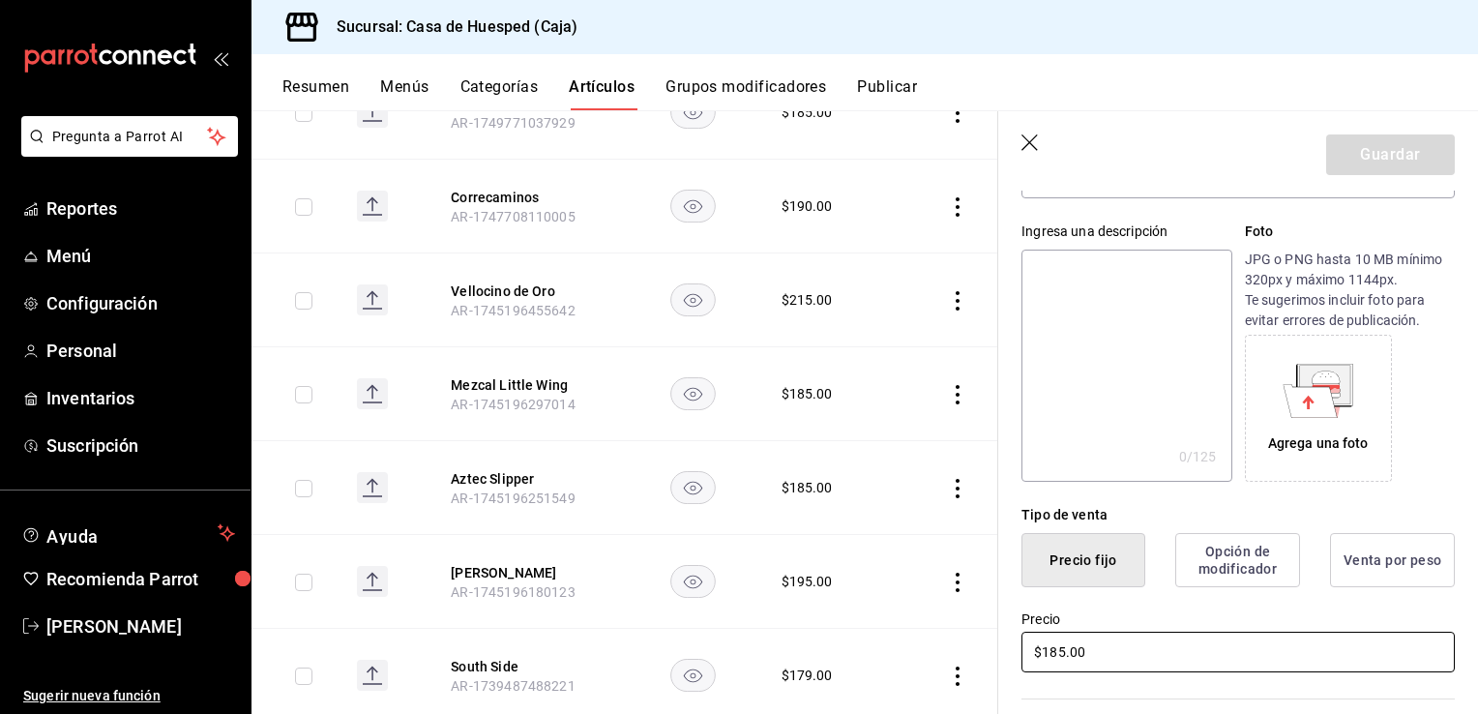
click at [1100, 654] on input "$185.00" at bounding box center [1238, 652] width 433 height 41
type input "$190.00"
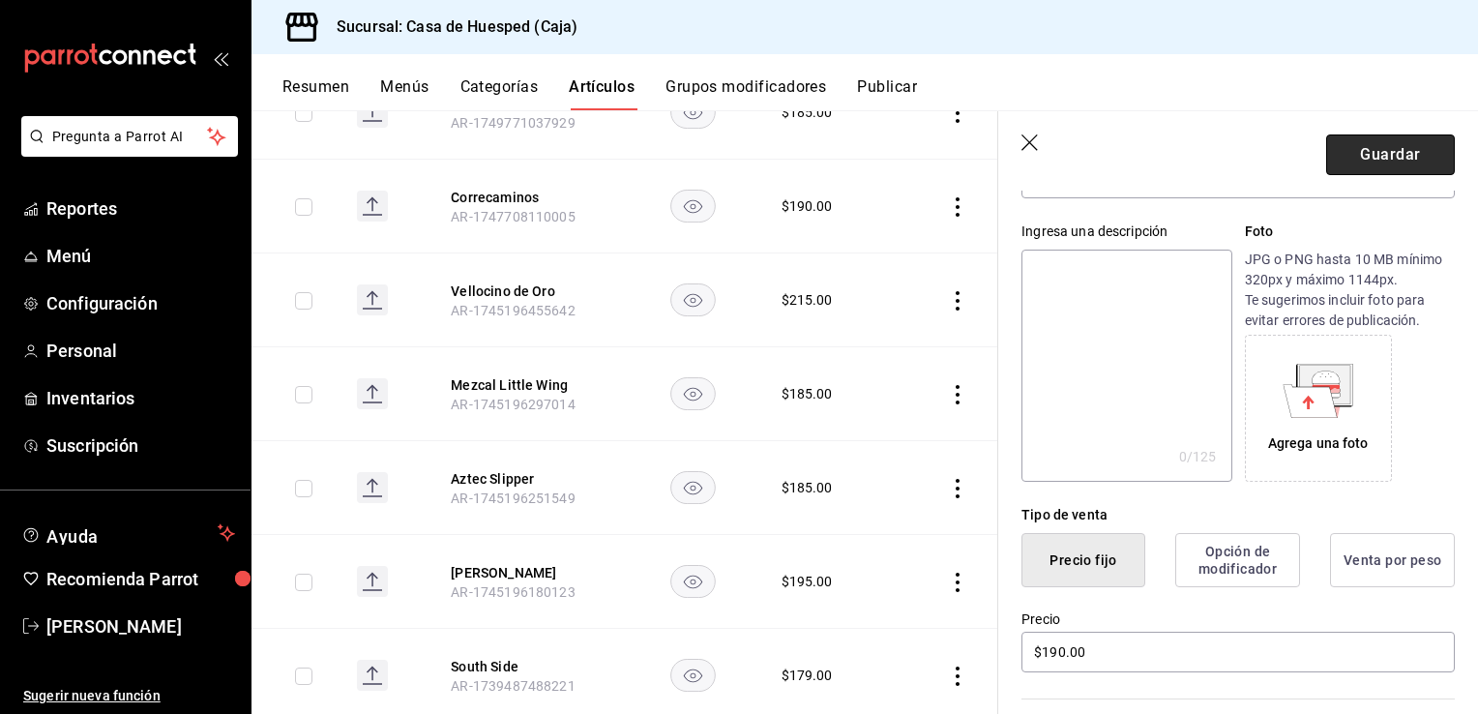
click at [1362, 149] on button "Guardar" at bounding box center [1390, 154] width 129 height 41
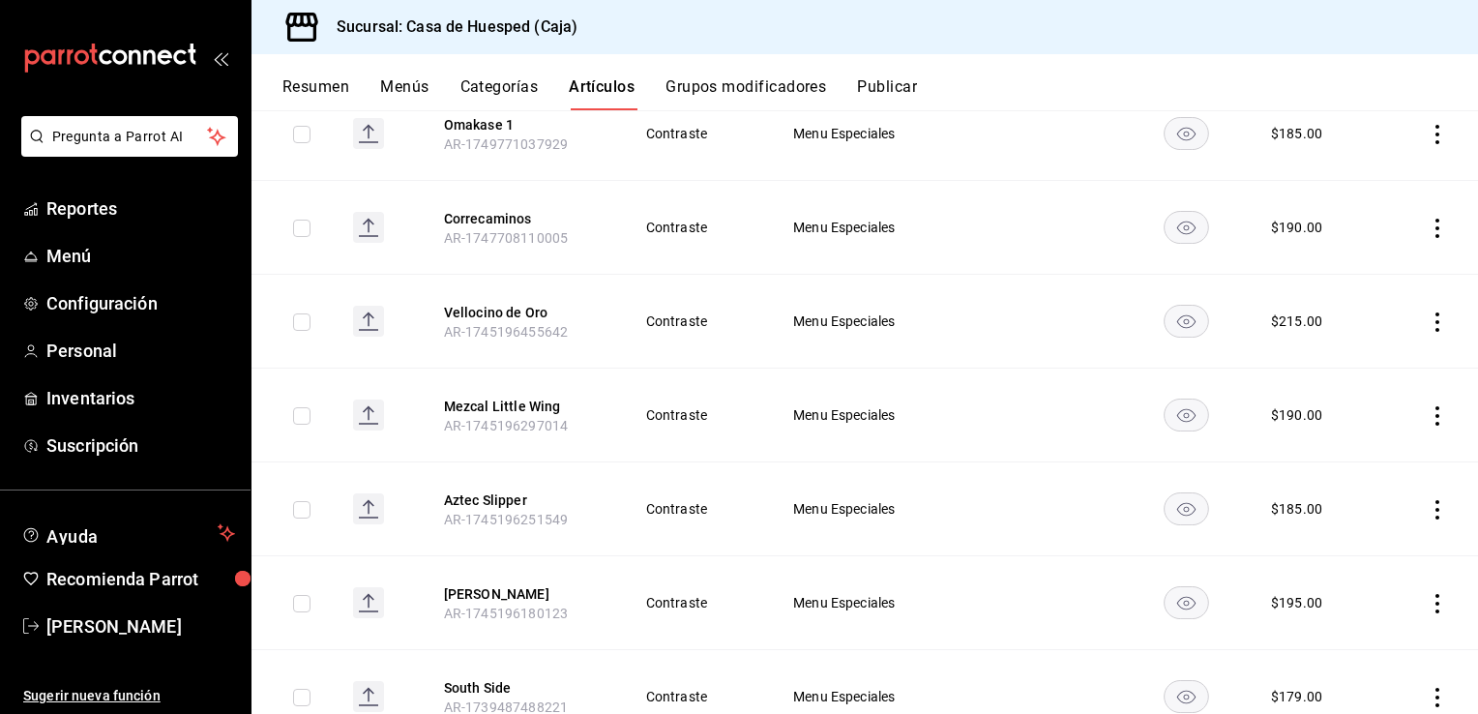
scroll to position [804, 0]
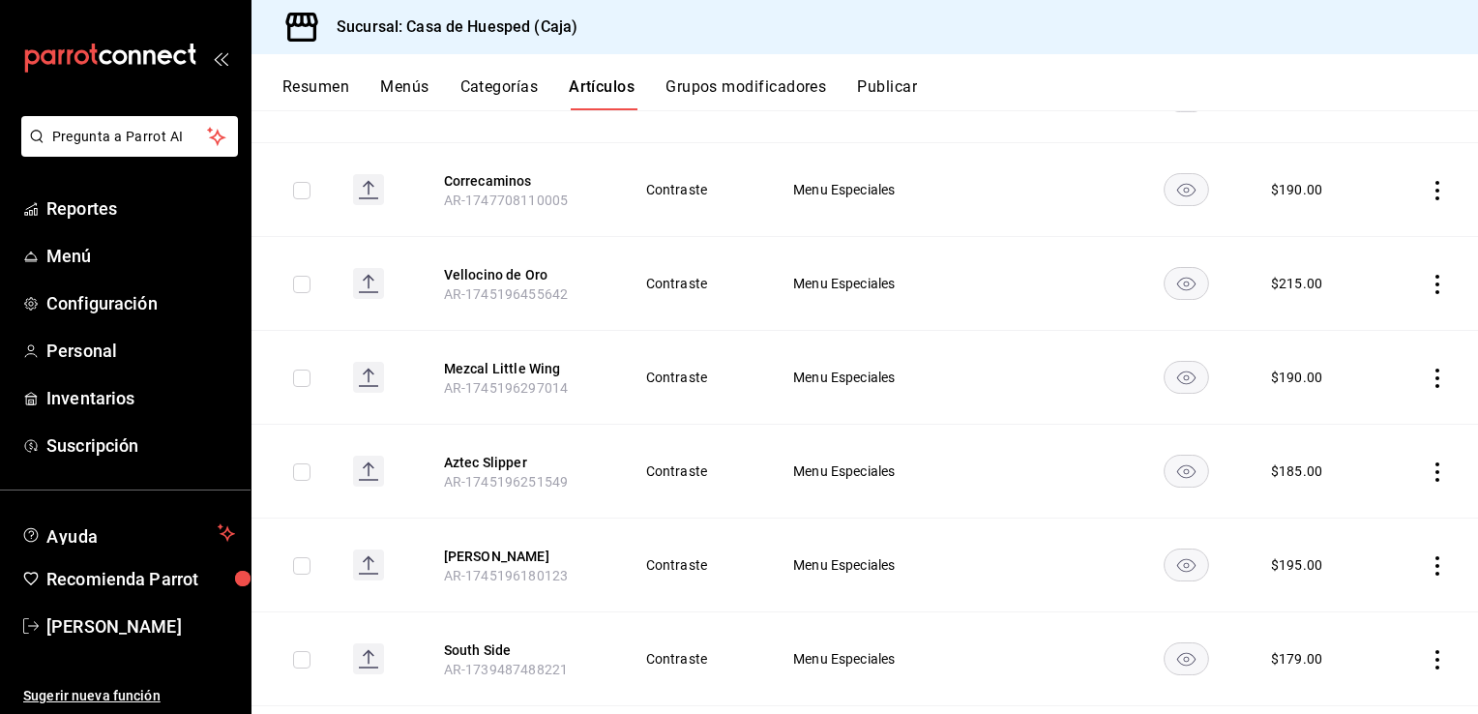
click at [1428, 474] on icon "actions" at bounding box center [1437, 471] width 19 height 19
click at [1347, 512] on span "Editar" at bounding box center [1365, 515] width 50 height 20
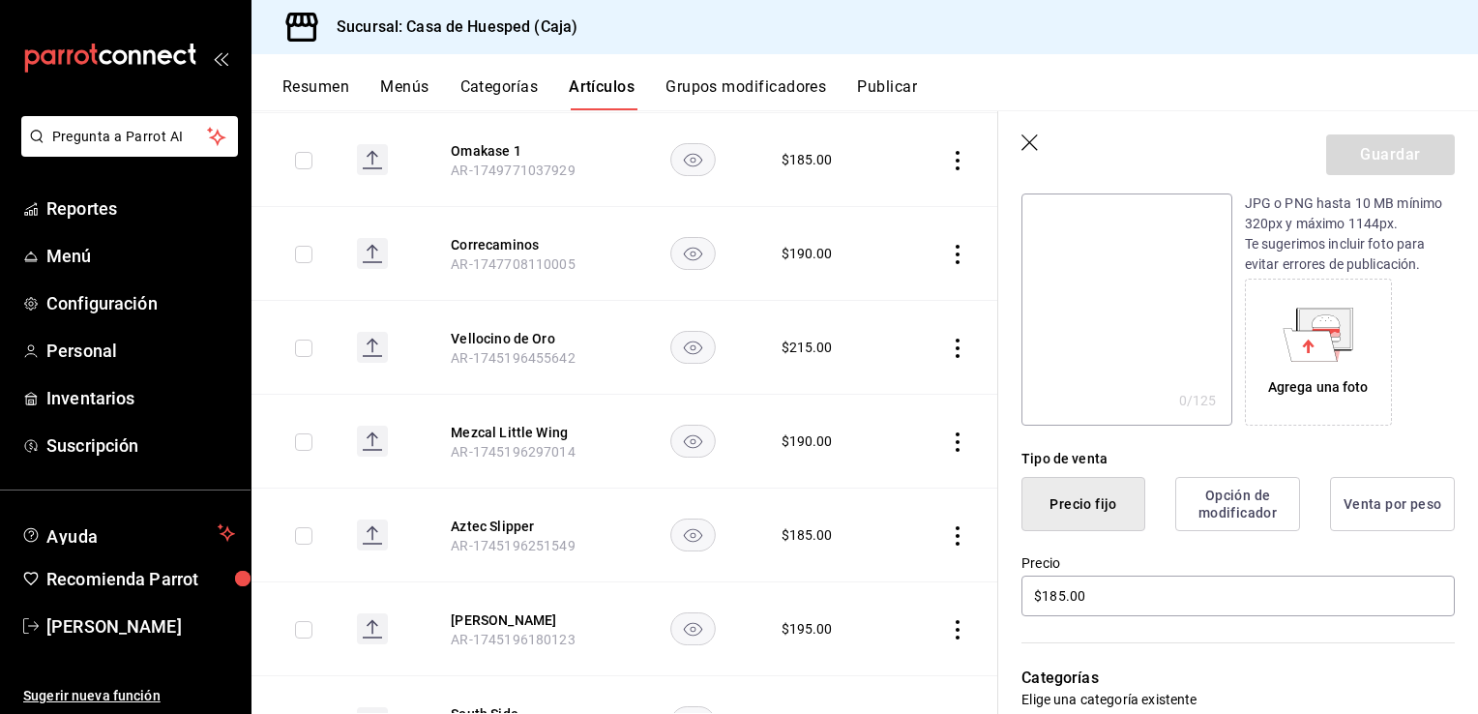
scroll to position [230, 0]
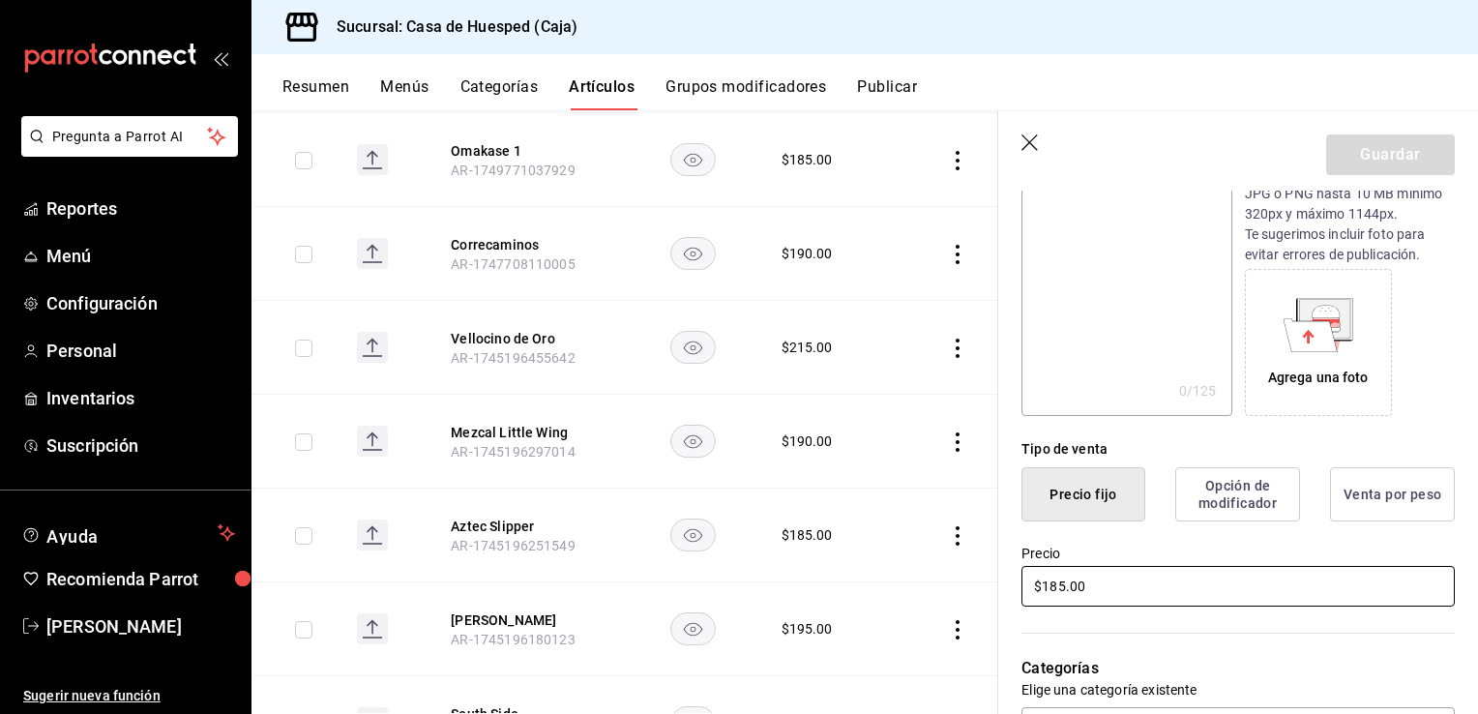
click at [1112, 590] on input "$185.00" at bounding box center [1238, 586] width 433 height 41
type input "$190.00"
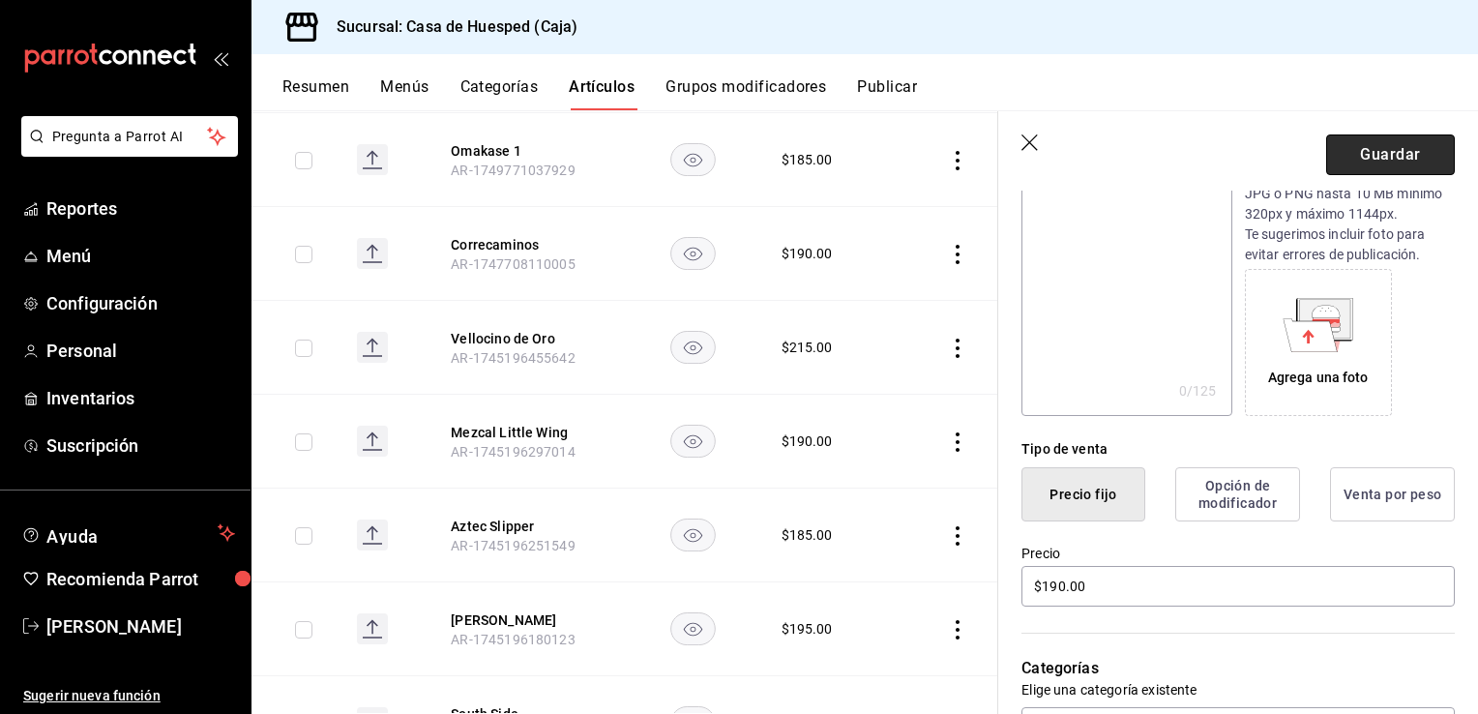
click at [1387, 157] on button "Guardar" at bounding box center [1390, 154] width 129 height 41
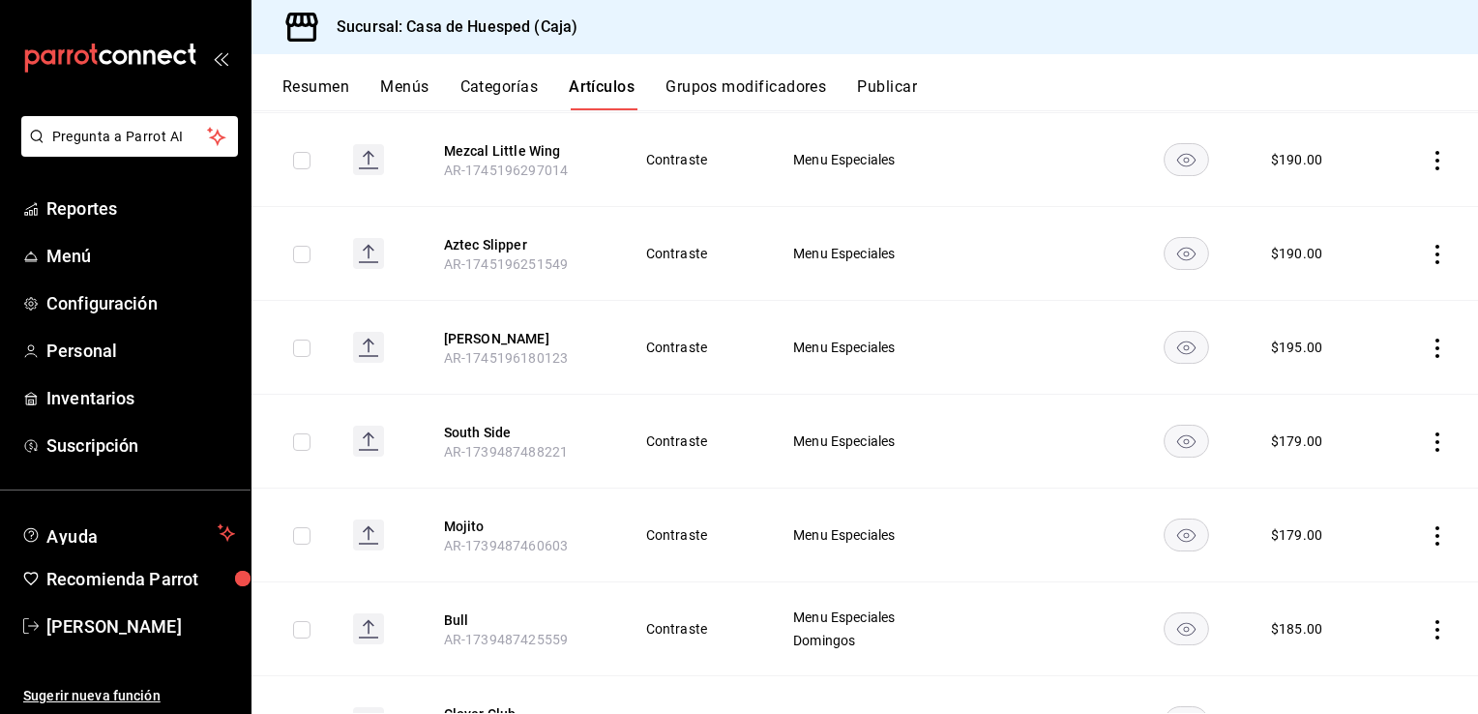
scroll to position [1022, 0]
click at [1436, 438] on icon "actions" at bounding box center [1438, 441] width 4 height 19
click at [1354, 482] on span "Editar" at bounding box center [1365, 484] width 50 height 20
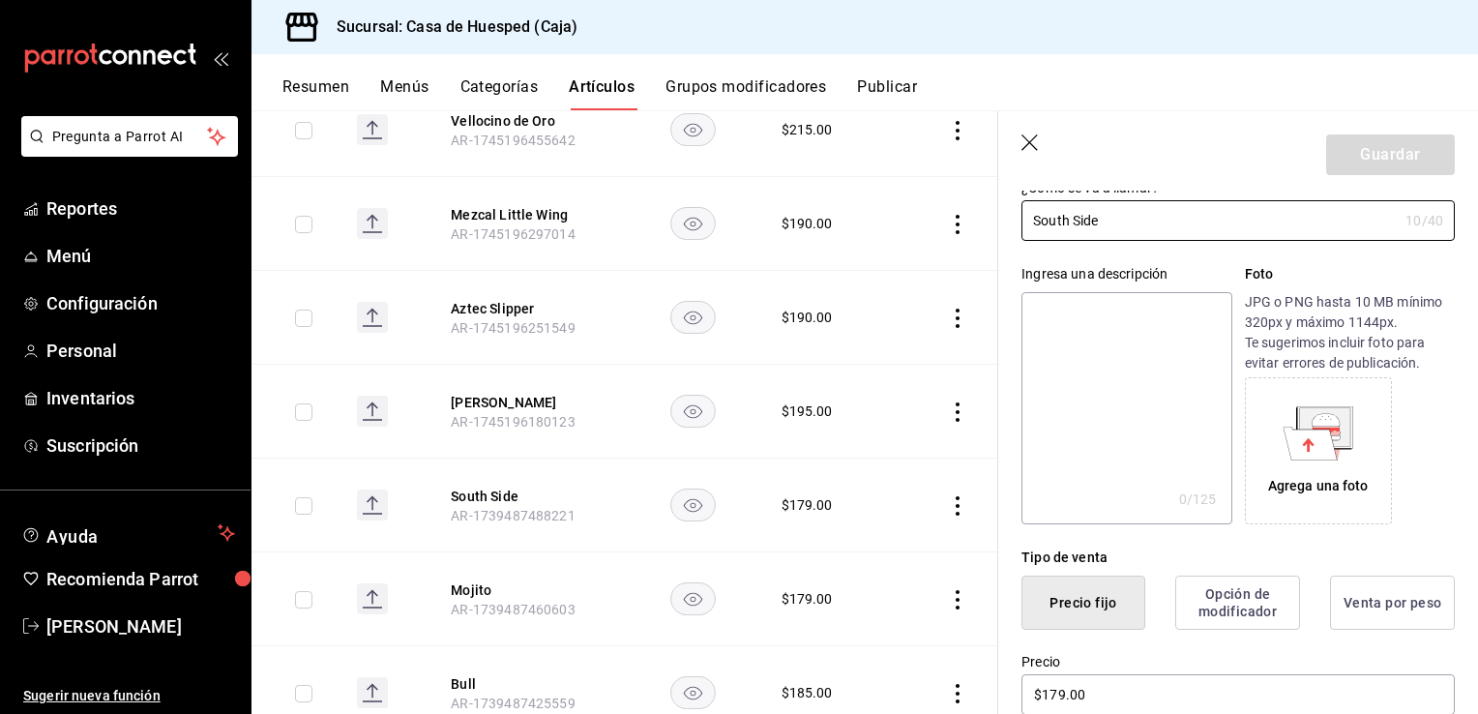
scroll to position [143, 0]
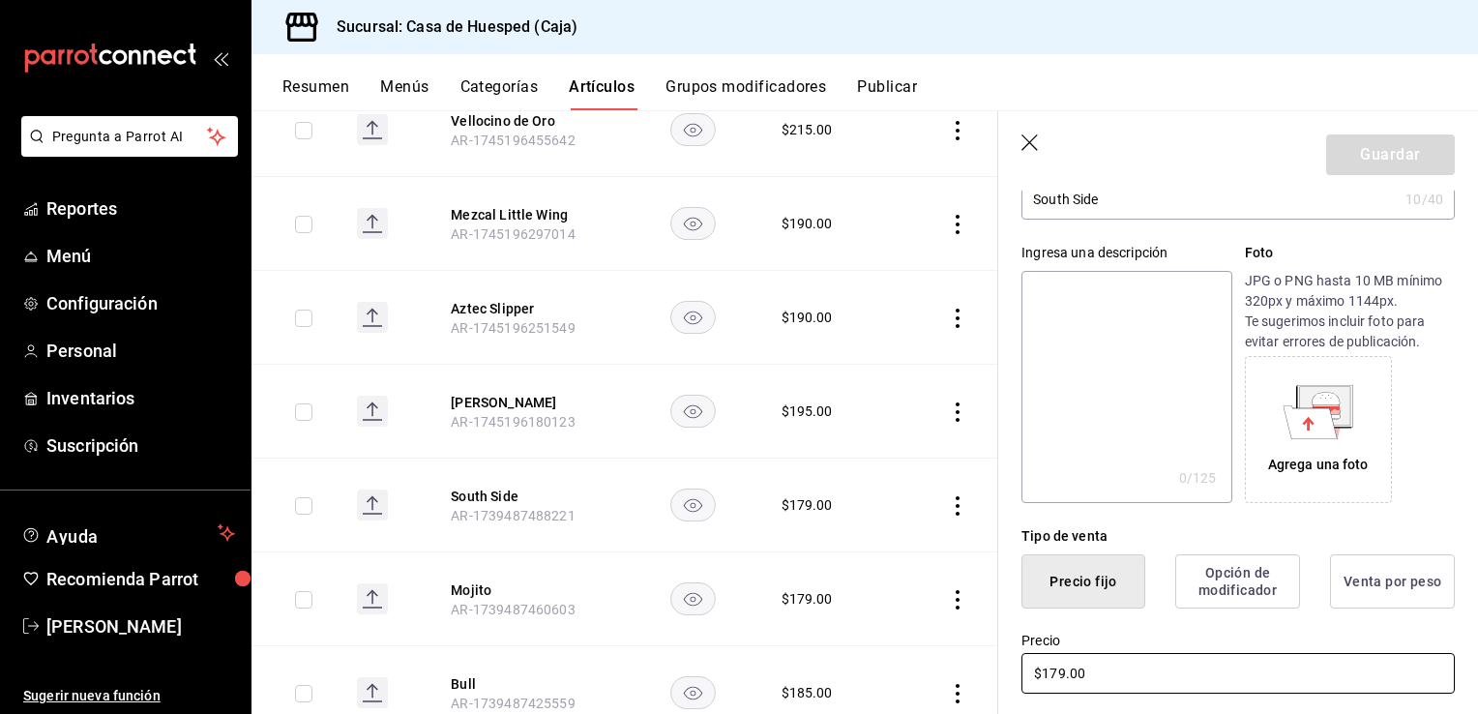
click at [1082, 675] on input "$179.00" at bounding box center [1238, 673] width 433 height 41
type input "$190.00"
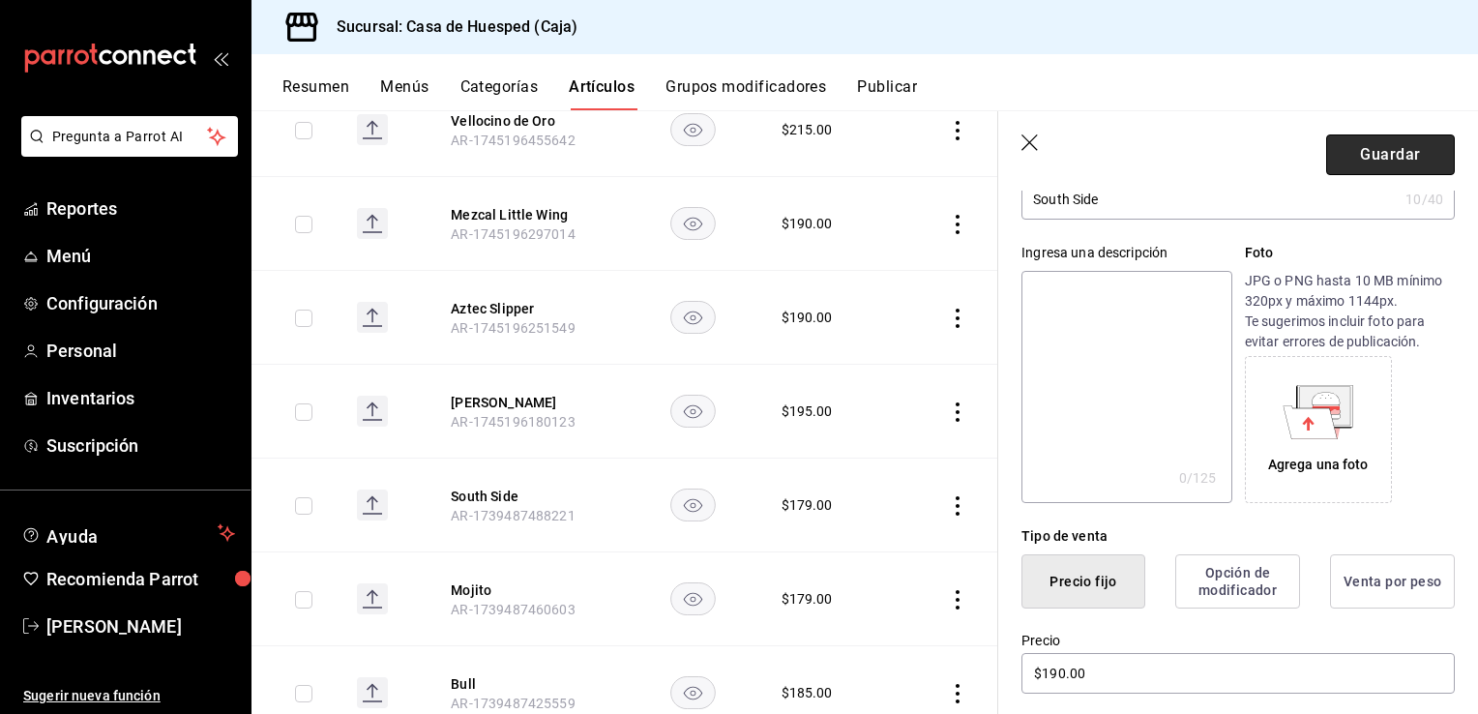
click at [1360, 161] on button "Guardar" at bounding box center [1390, 154] width 129 height 41
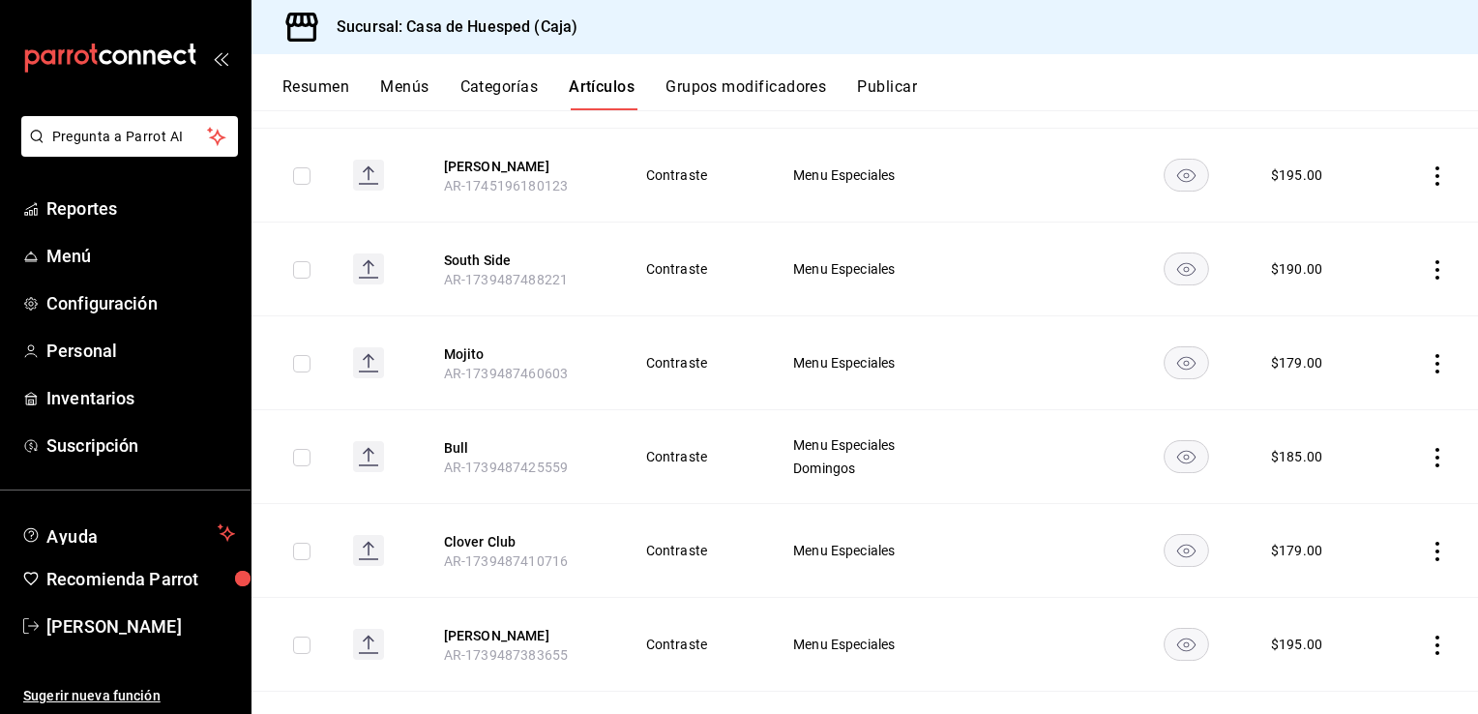
scroll to position [1195, 0]
click at [1428, 175] on icon "actions" at bounding box center [1437, 174] width 19 height 19
click at [1359, 228] on li "Editar" at bounding box center [1348, 218] width 116 height 40
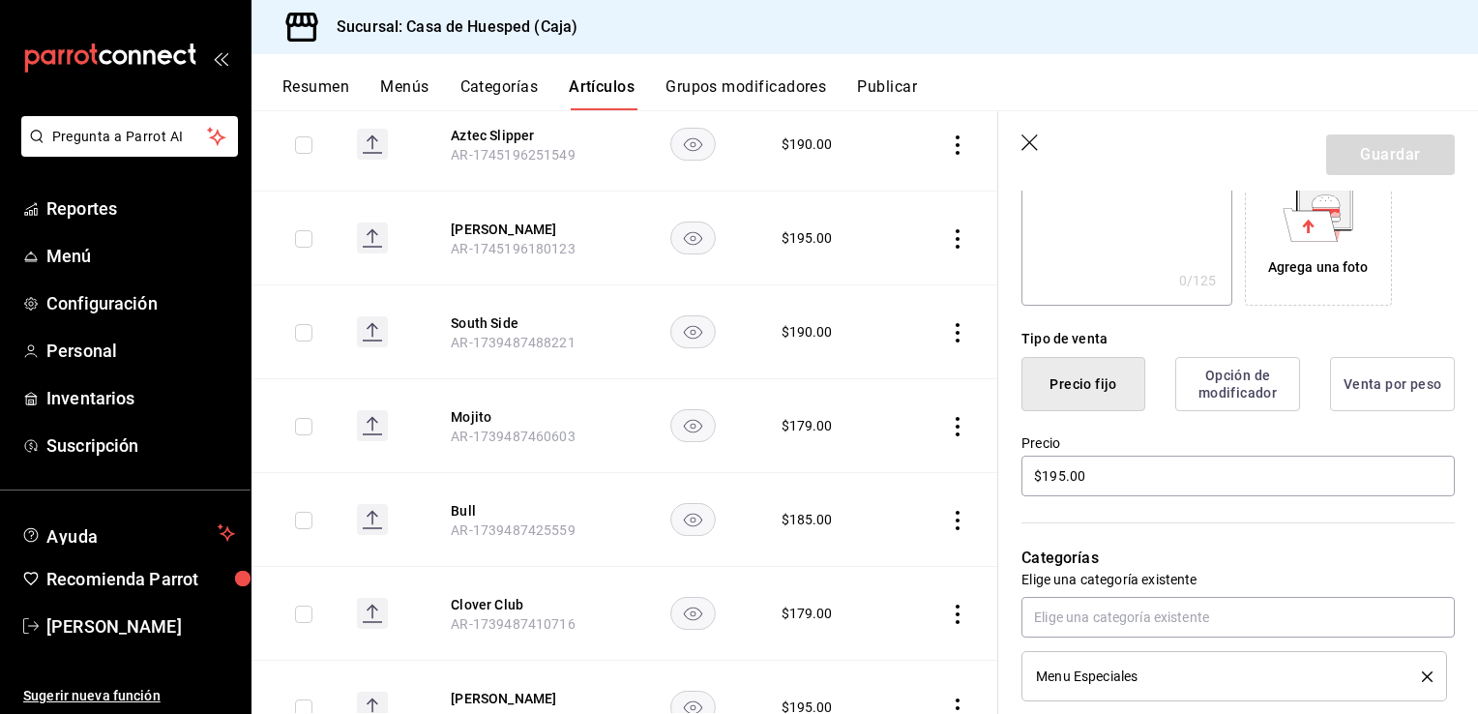
scroll to position [342, 0]
click at [1152, 473] on input "$195.00" at bounding box center [1238, 474] width 433 height 41
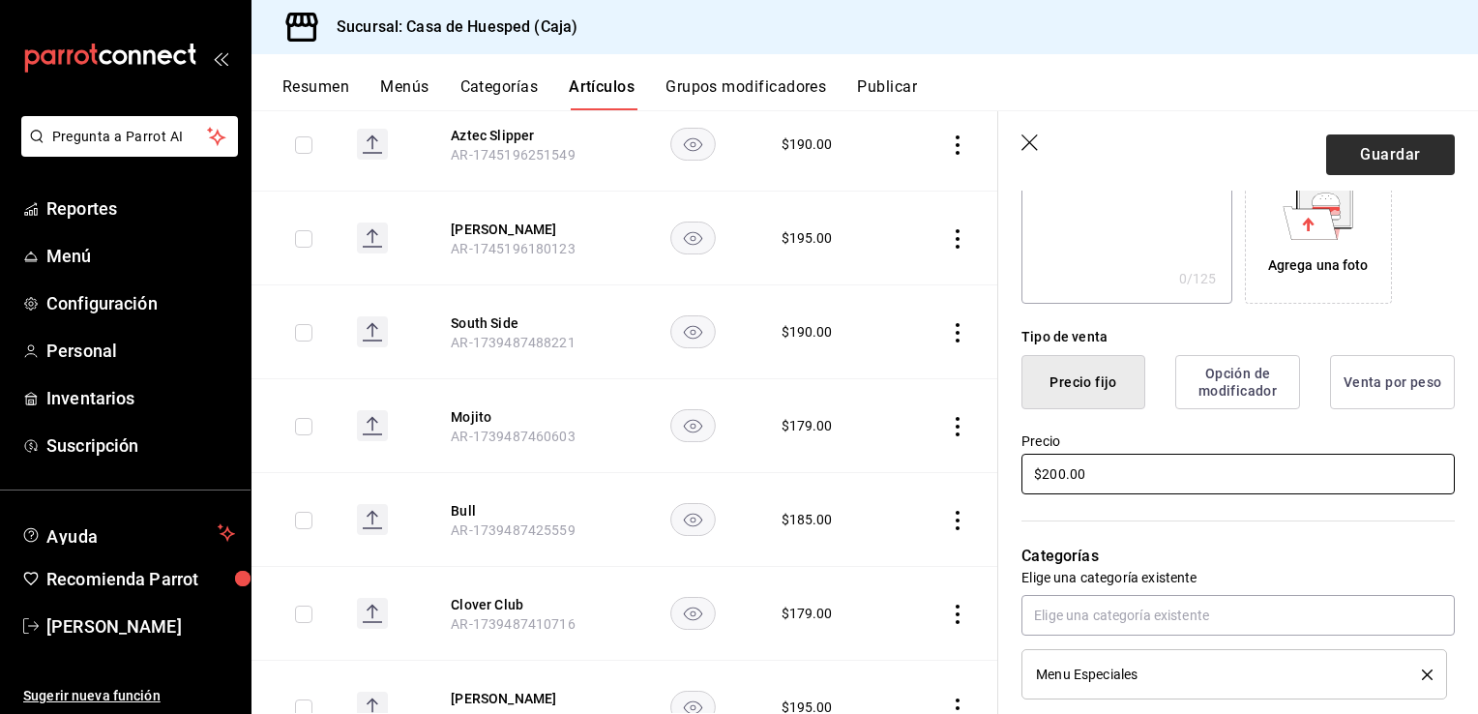
type input "$200.00"
click at [1420, 148] on button "Guardar" at bounding box center [1390, 154] width 129 height 41
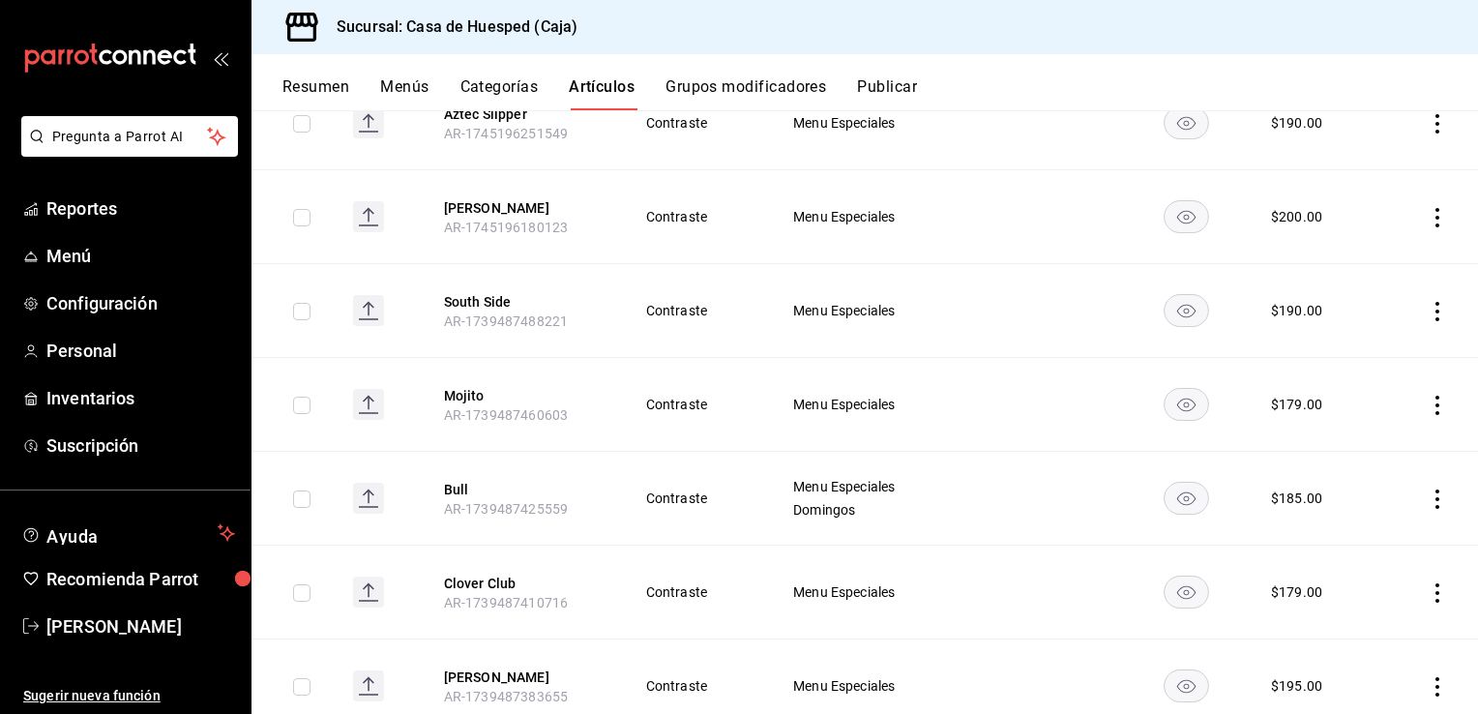
scroll to position [1153, 0]
click at [1428, 398] on icon "actions" at bounding box center [1437, 404] width 19 height 19
click at [1351, 444] on span "Editar" at bounding box center [1365, 446] width 50 height 20
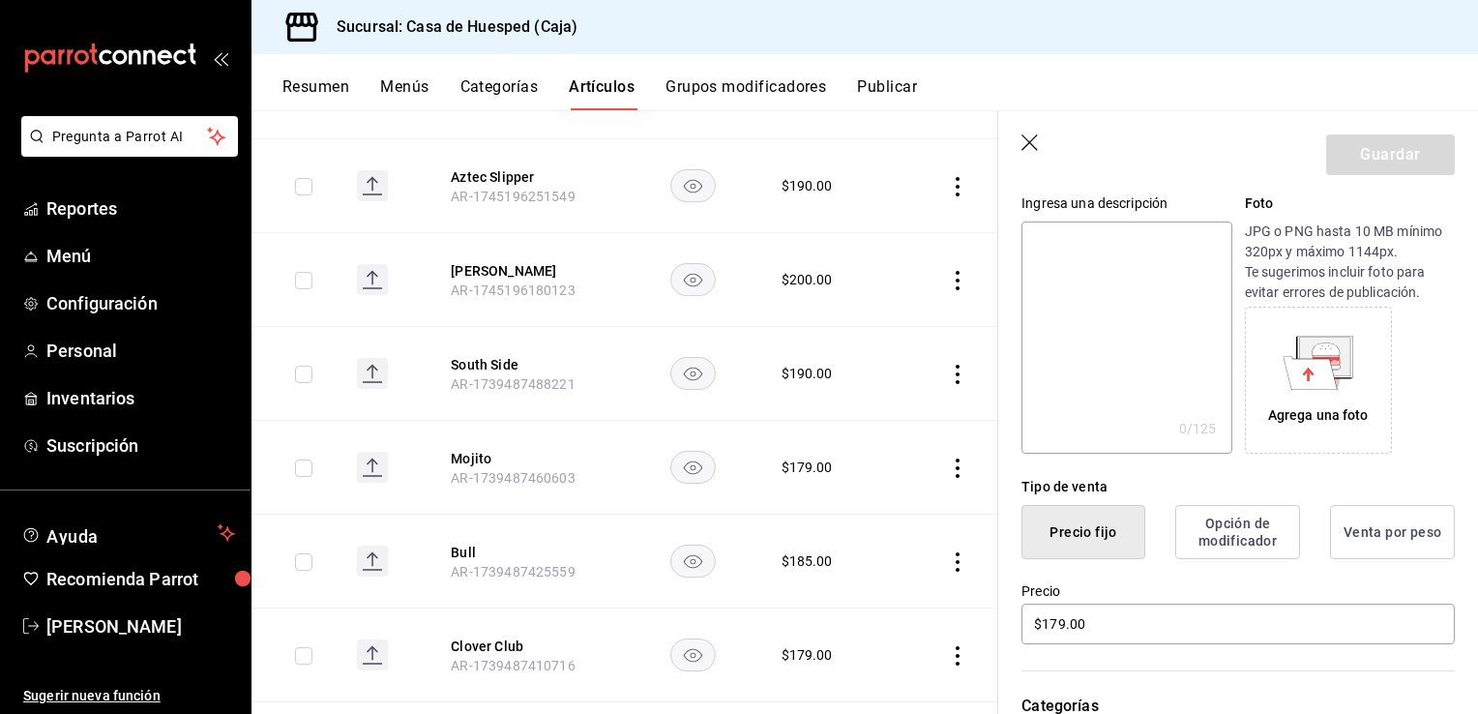
scroll to position [193, 0]
click at [1101, 613] on input "$179.00" at bounding box center [1238, 623] width 433 height 41
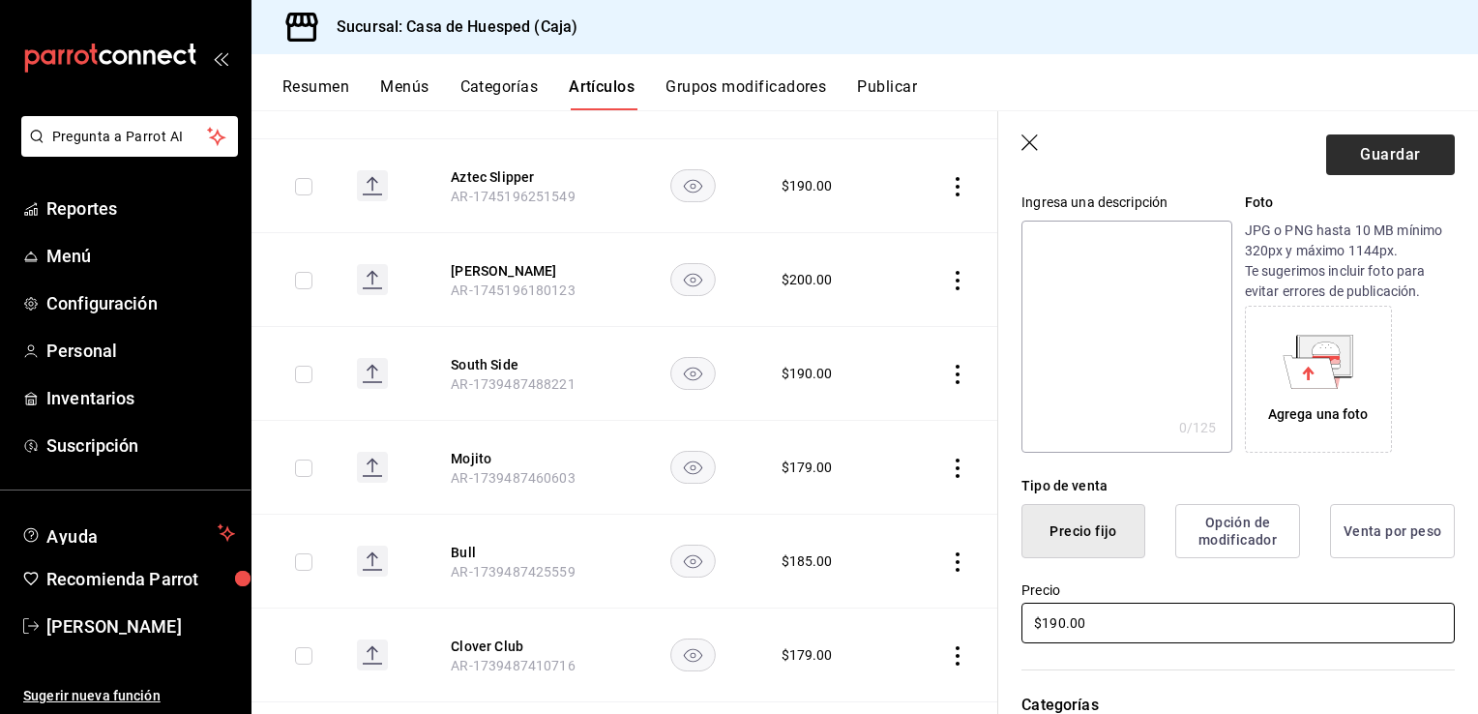
type input "$190.00"
click at [1405, 149] on button "Guardar" at bounding box center [1390, 154] width 129 height 41
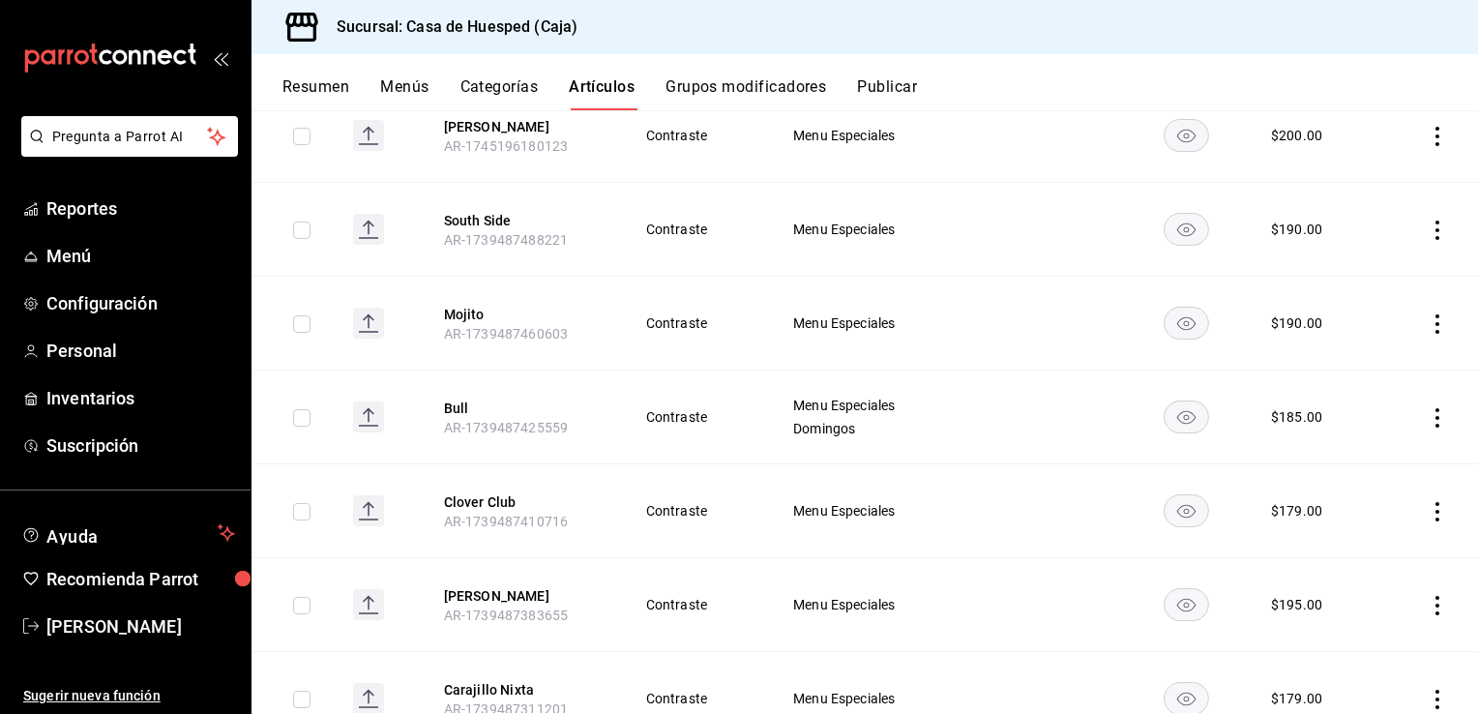
scroll to position [1240, 0]
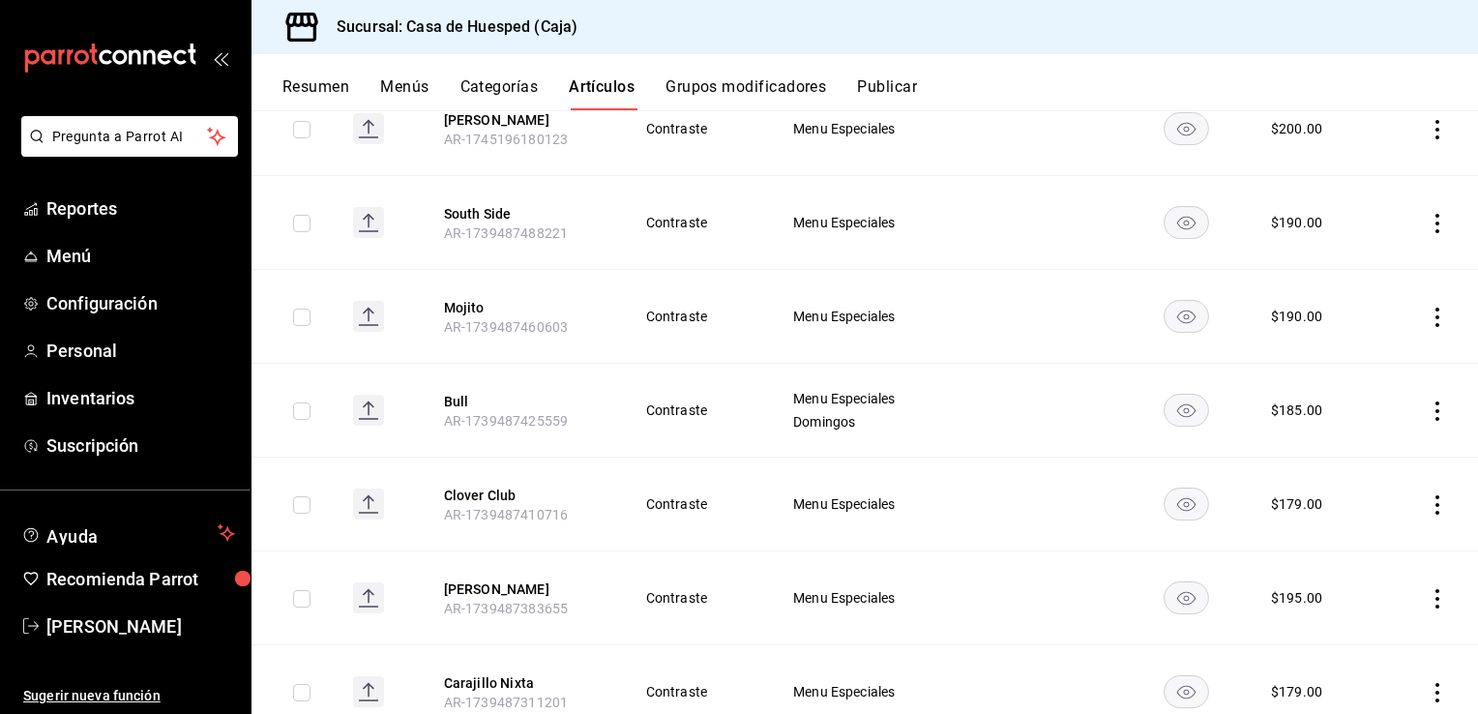
click at [1428, 417] on icon "actions" at bounding box center [1437, 410] width 19 height 19
click at [1379, 454] on span "Editar" at bounding box center [1365, 453] width 50 height 20
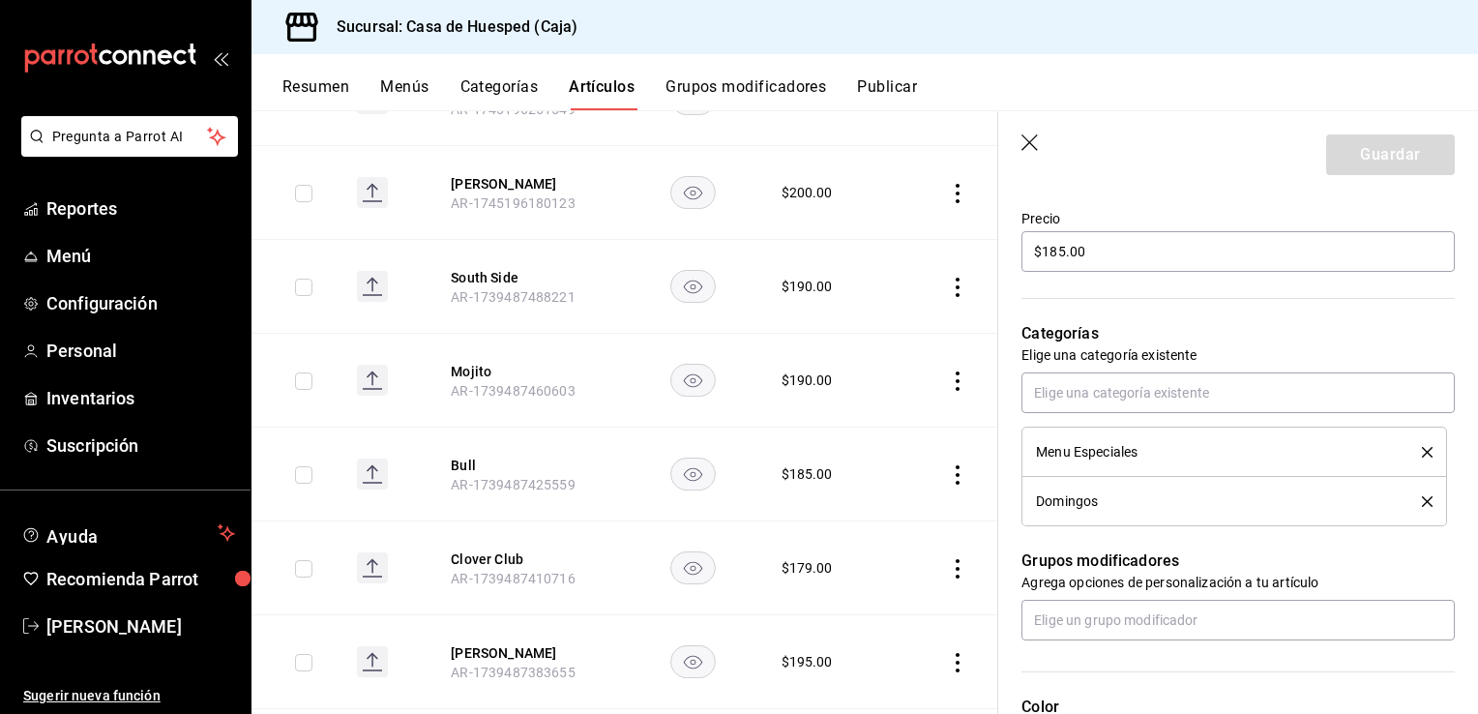
scroll to position [567, 0]
click at [1422, 452] on icon "delete" at bounding box center [1427, 450] width 11 height 11
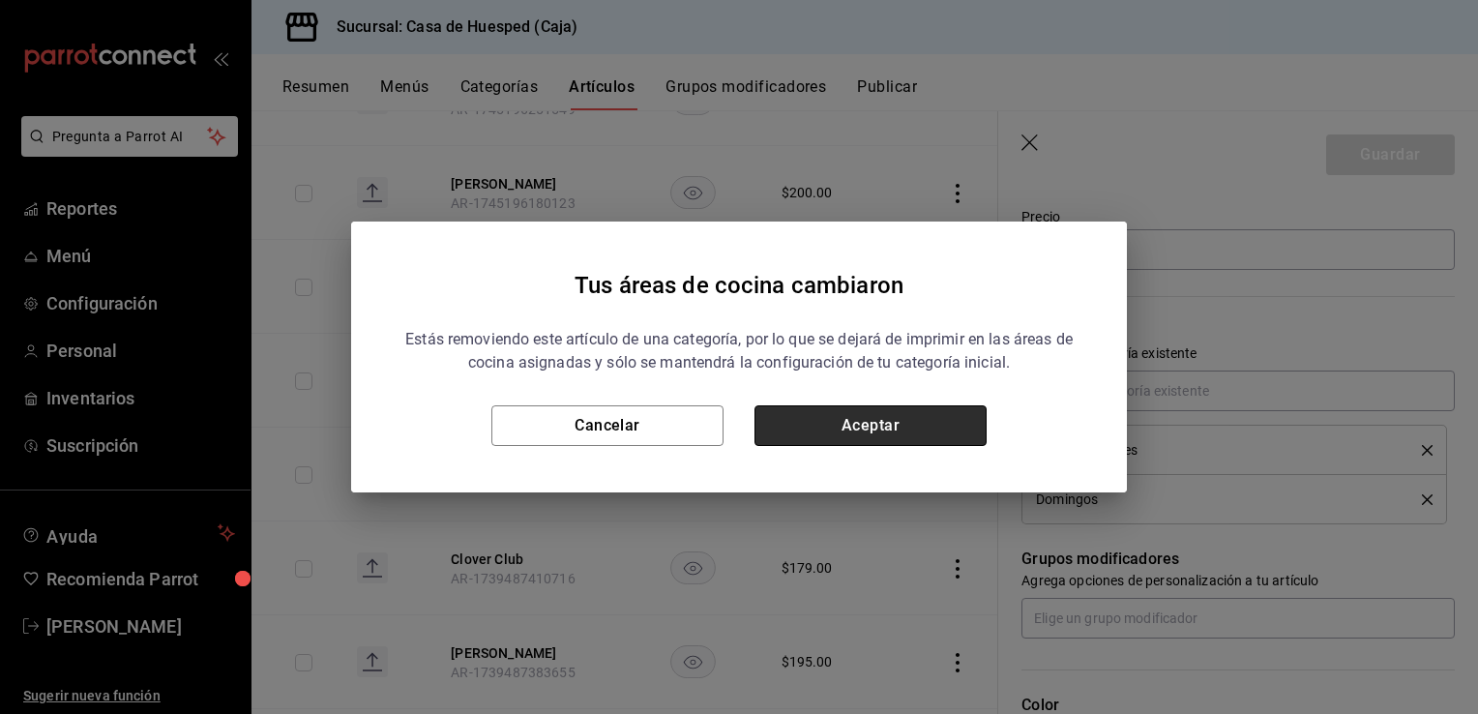
click at [906, 419] on button "Aceptar" at bounding box center [871, 425] width 232 height 41
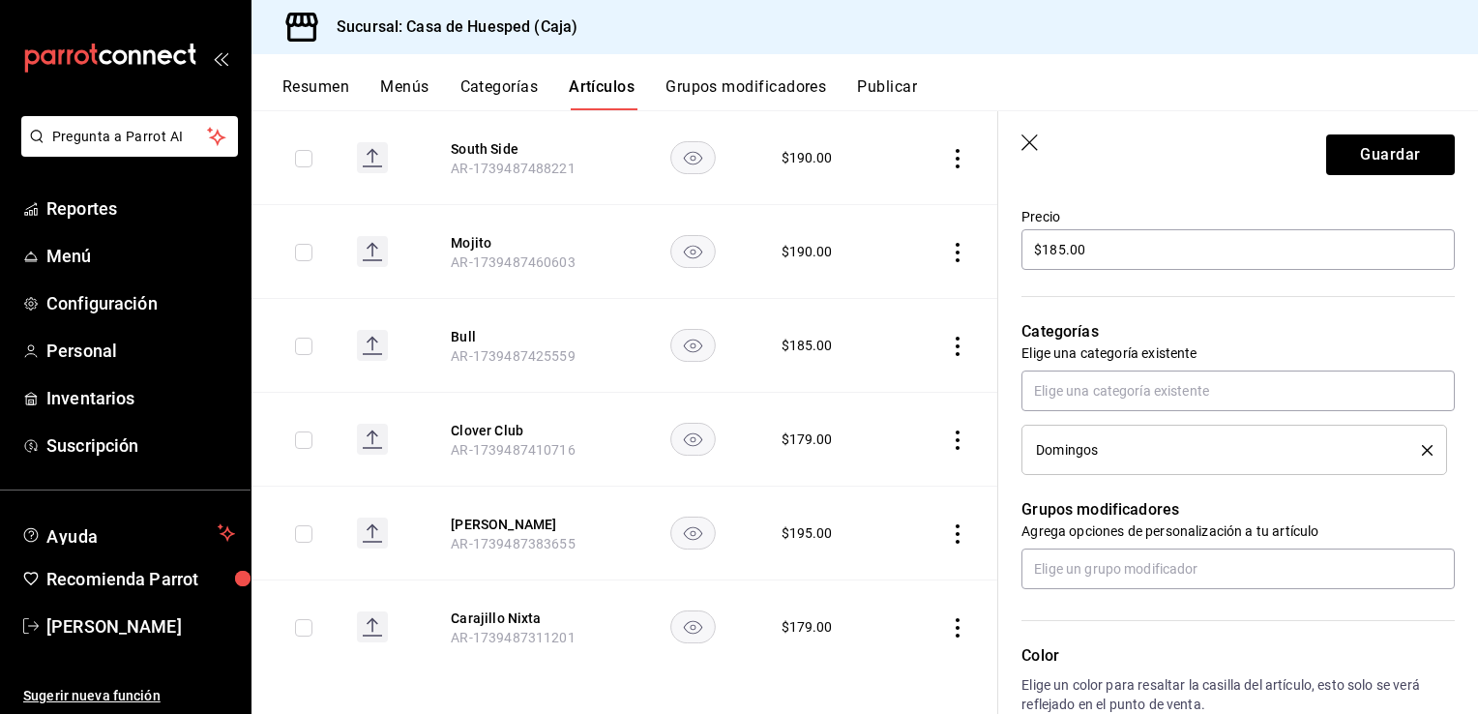
scroll to position [1372, 0]
click at [1412, 144] on button "Guardar" at bounding box center [1390, 154] width 129 height 41
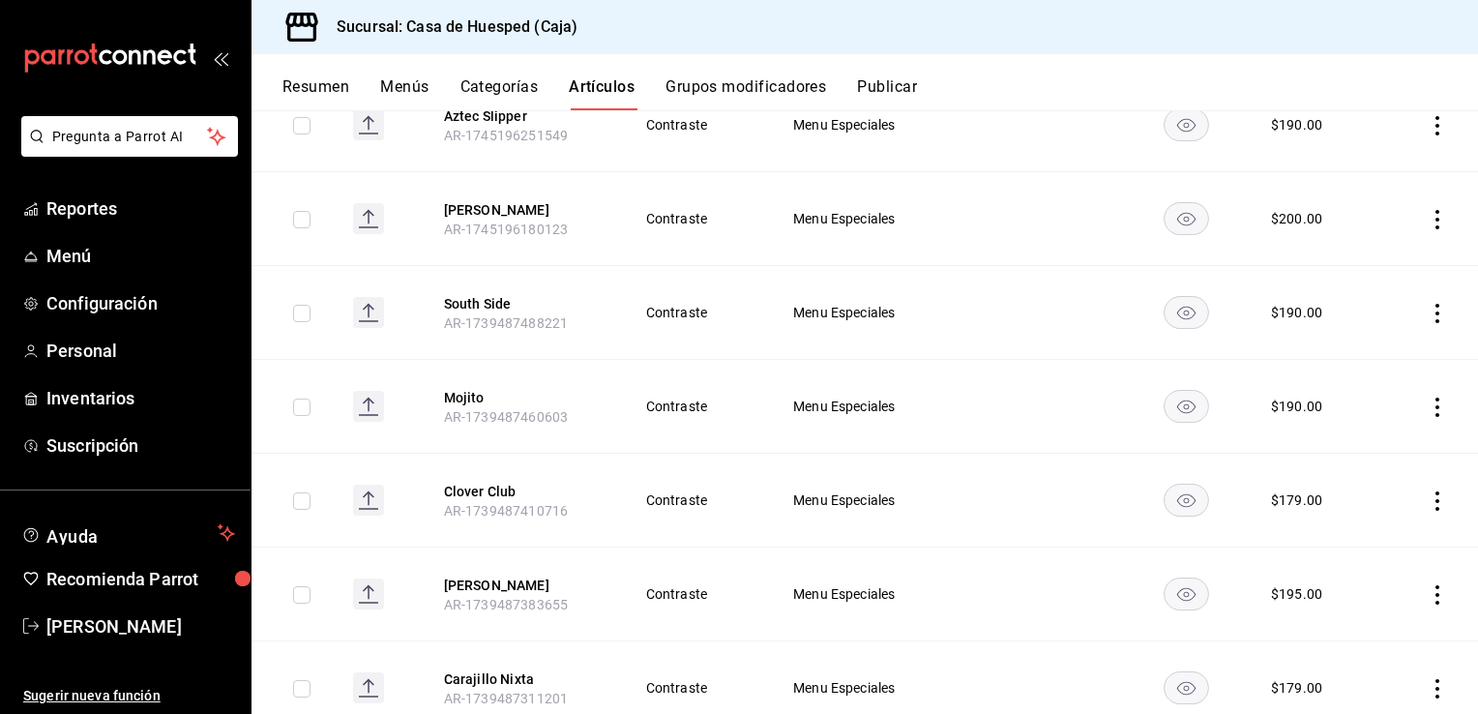
scroll to position [1214, 0]
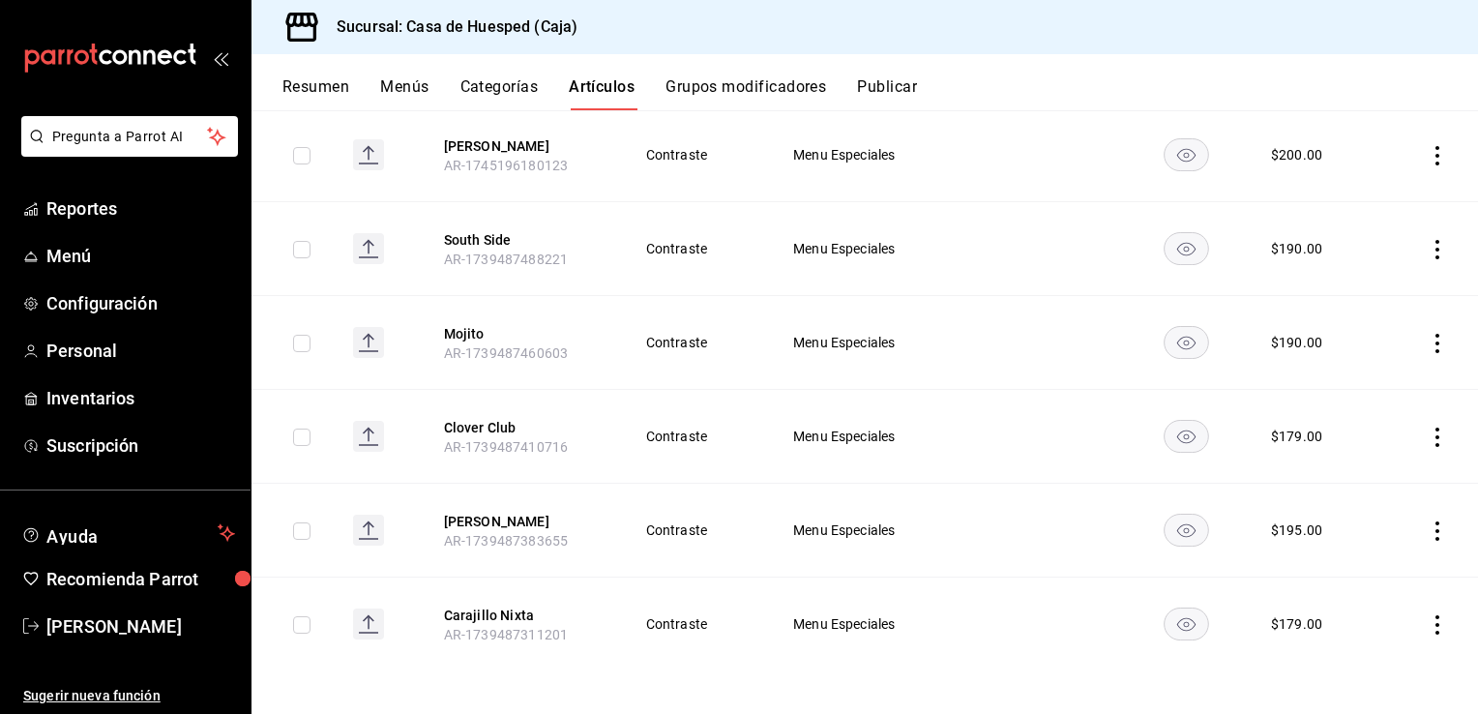
click at [1428, 436] on icon "actions" at bounding box center [1437, 437] width 19 height 19
click at [1351, 482] on span "Editar" at bounding box center [1365, 479] width 50 height 20
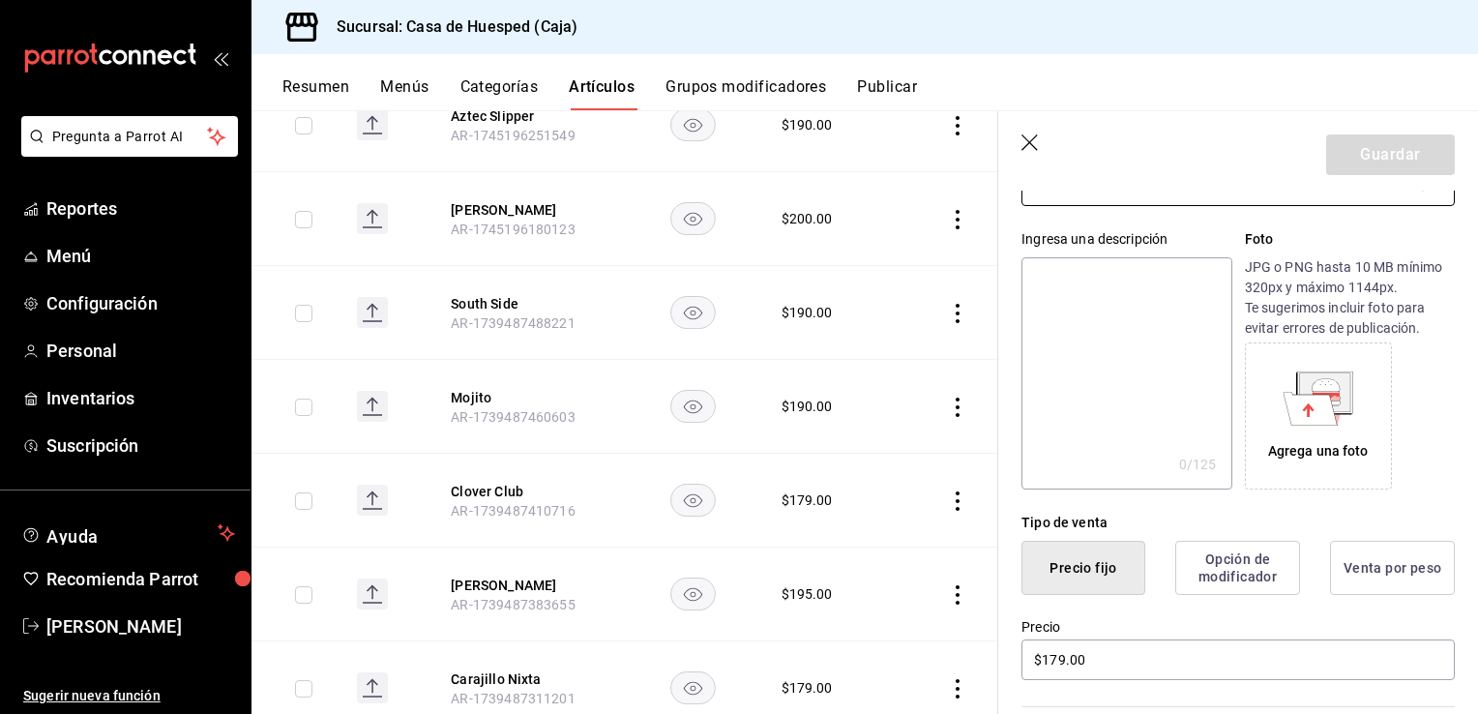
scroll to position [158, 0]
click at [1188, 661] on input "$179.00" at bounding box center [1238, 659] width 433 height 41
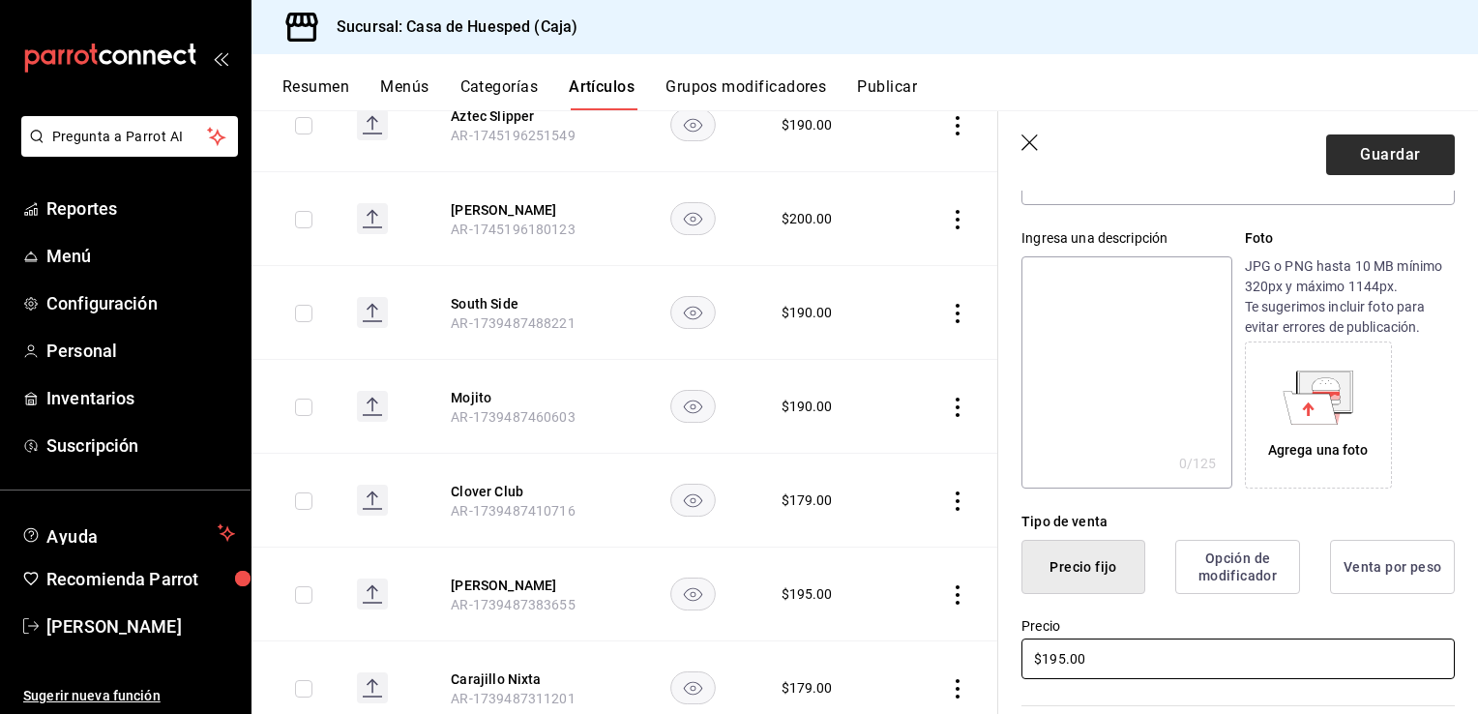
type input "$195.00"
click at [1397, 164] on button "Guardar" at bounding box center [1390, 154] width 129 height 41
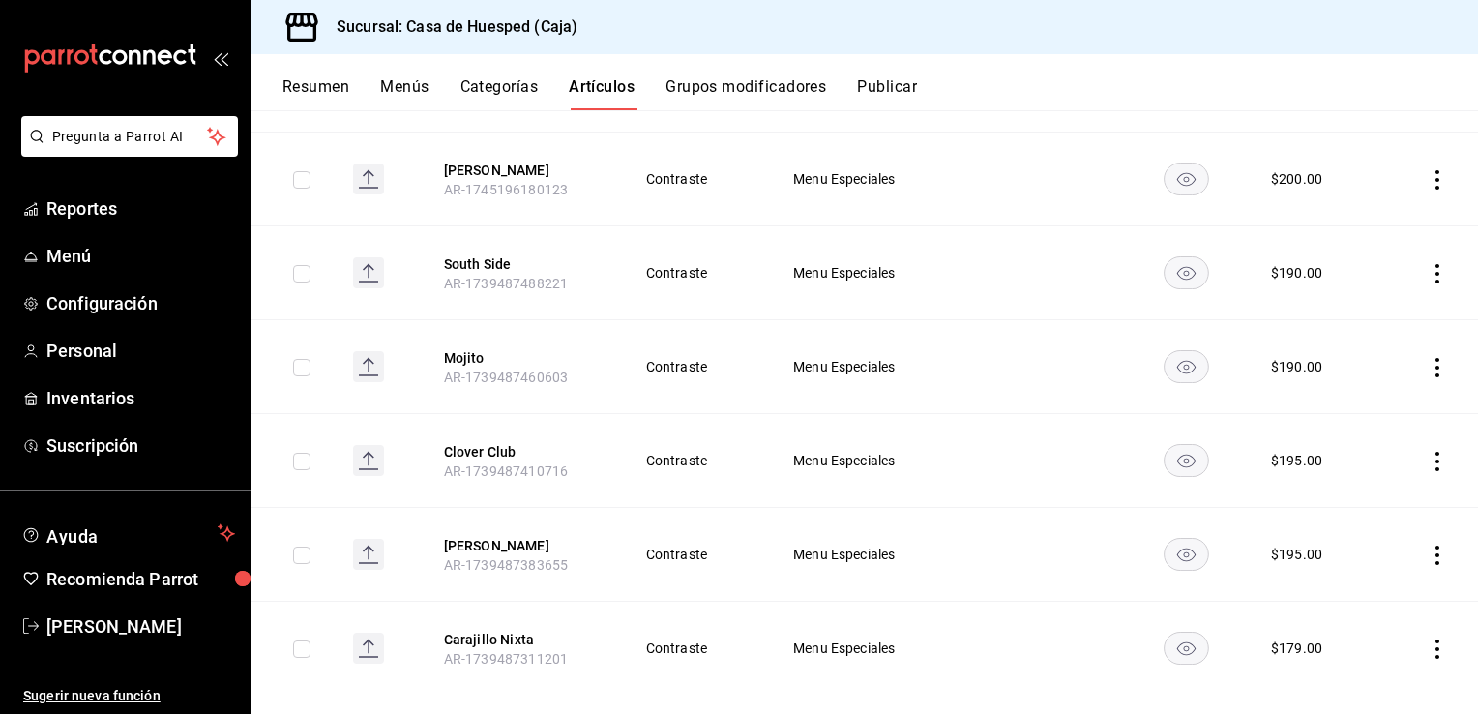
scroll to position [1214, 0]
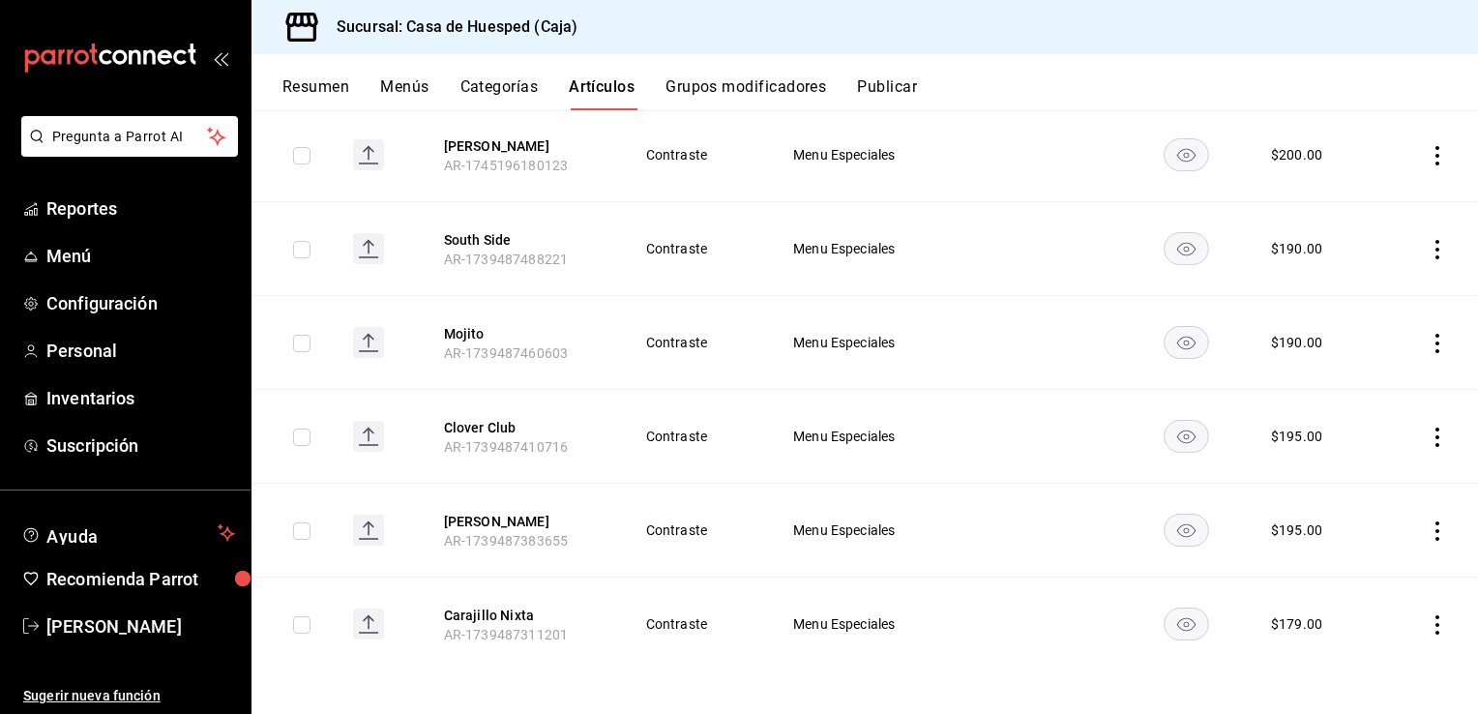
click at [1428, 524] on icon "actions" at bounding box center [1437, 530] width 19 height 19
click at [1341, 571] on span "Editar" at bounding box center [1365, 573] width 50 height 20
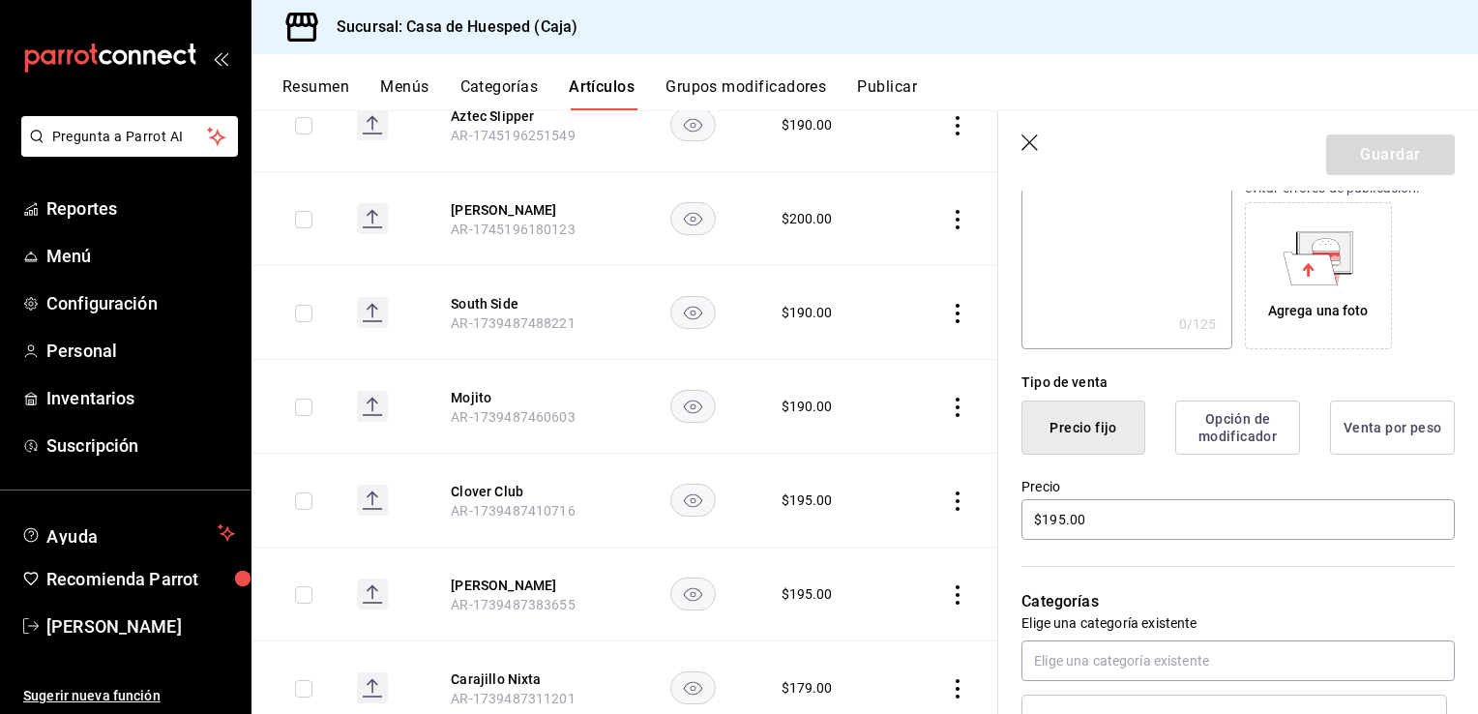
scroll to position [352, 0]
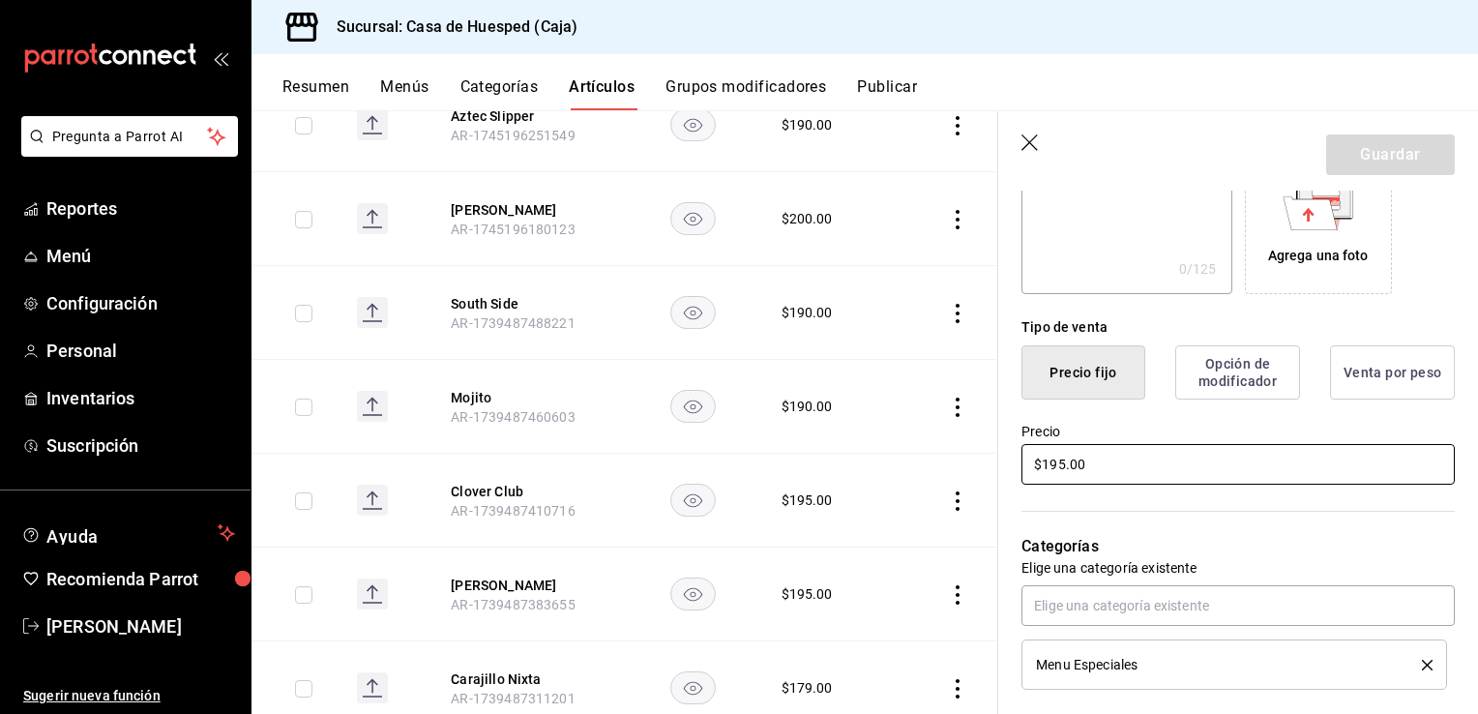
click at [1162, 470] on input "$195.00" at bounding box center [1238, 464] width 433 height 41
type input "$200.00"
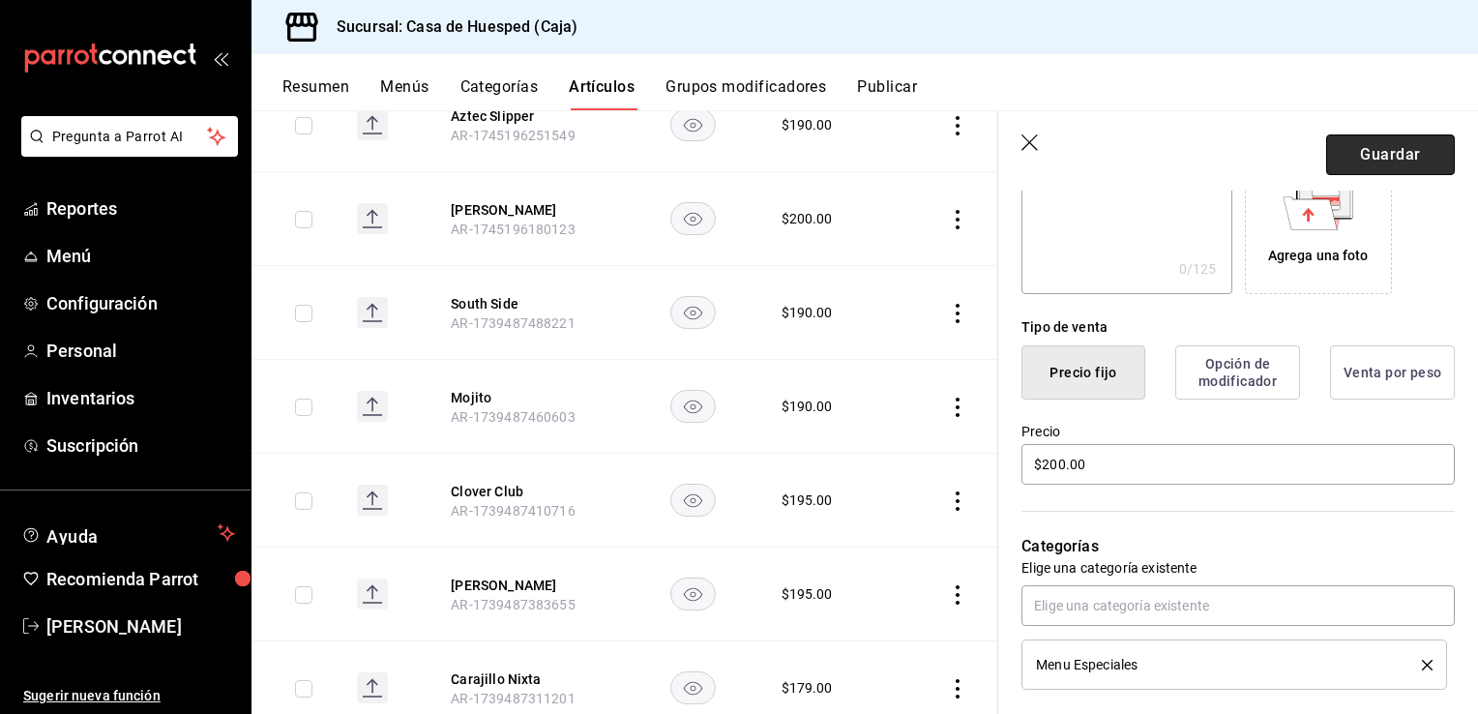
click at [1395, 153] on button "Guardar" at bounding box center [1390, 154] width 129 height 41
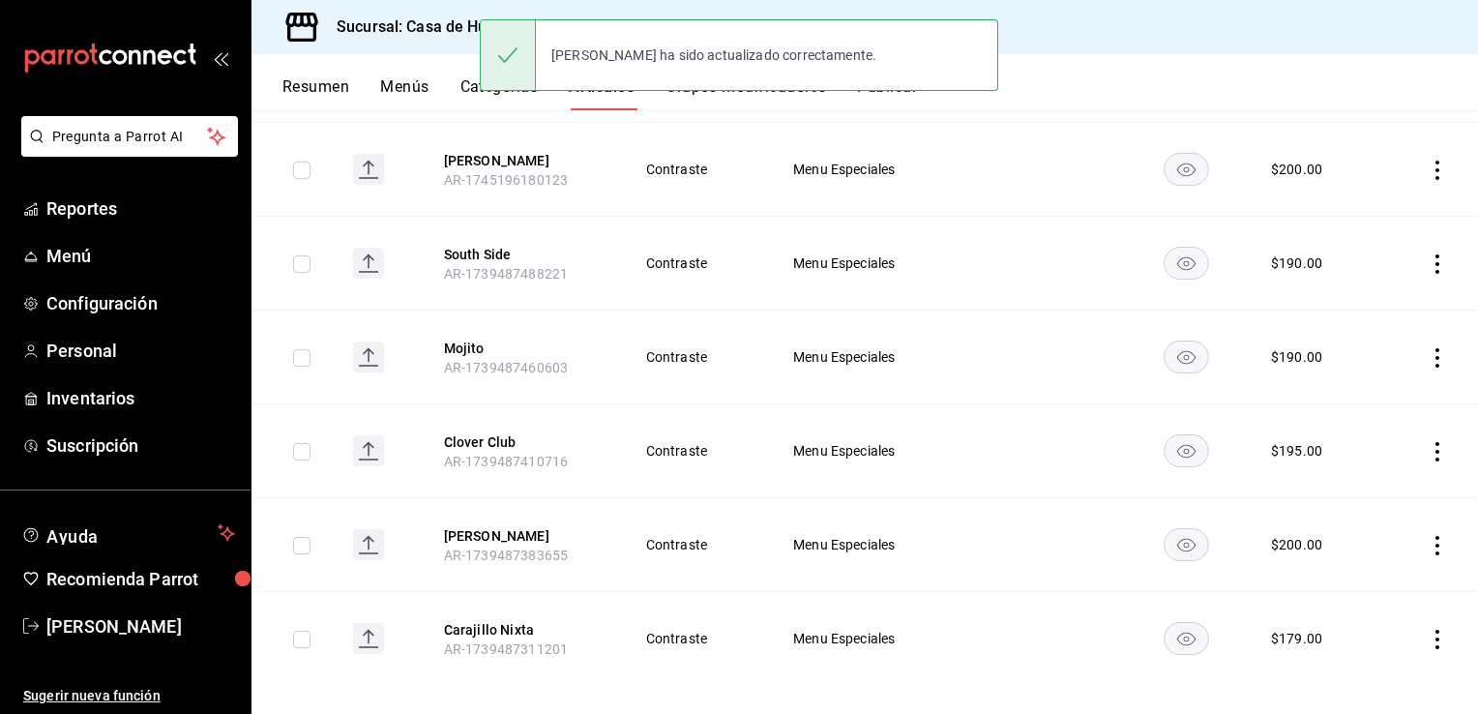
scroll to position [1214, 0]
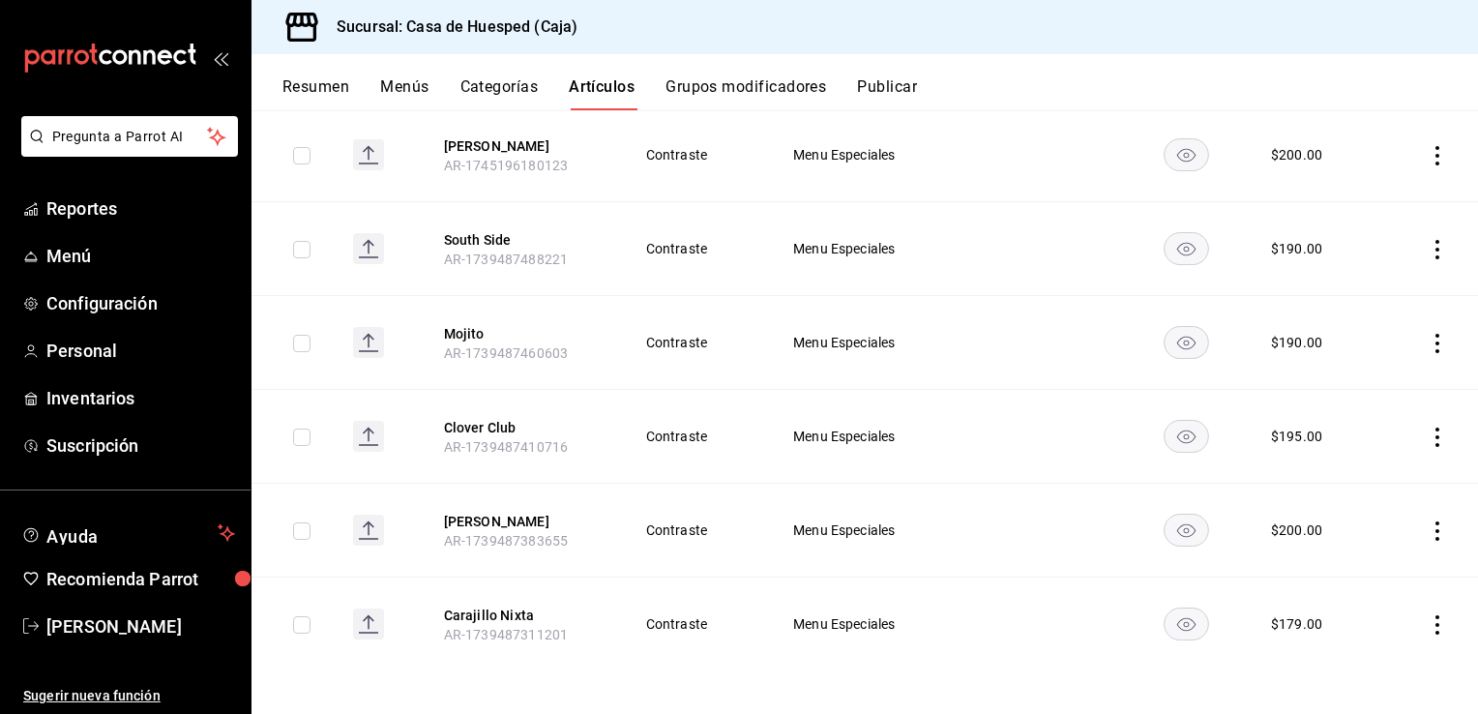
click at [1428, 617] on icon "actions" at bounding box center [1437, 624] width 19 height 19
click at [1356, 589] on span "Editar" at bounding box center [1365, 584] width 50 height 20
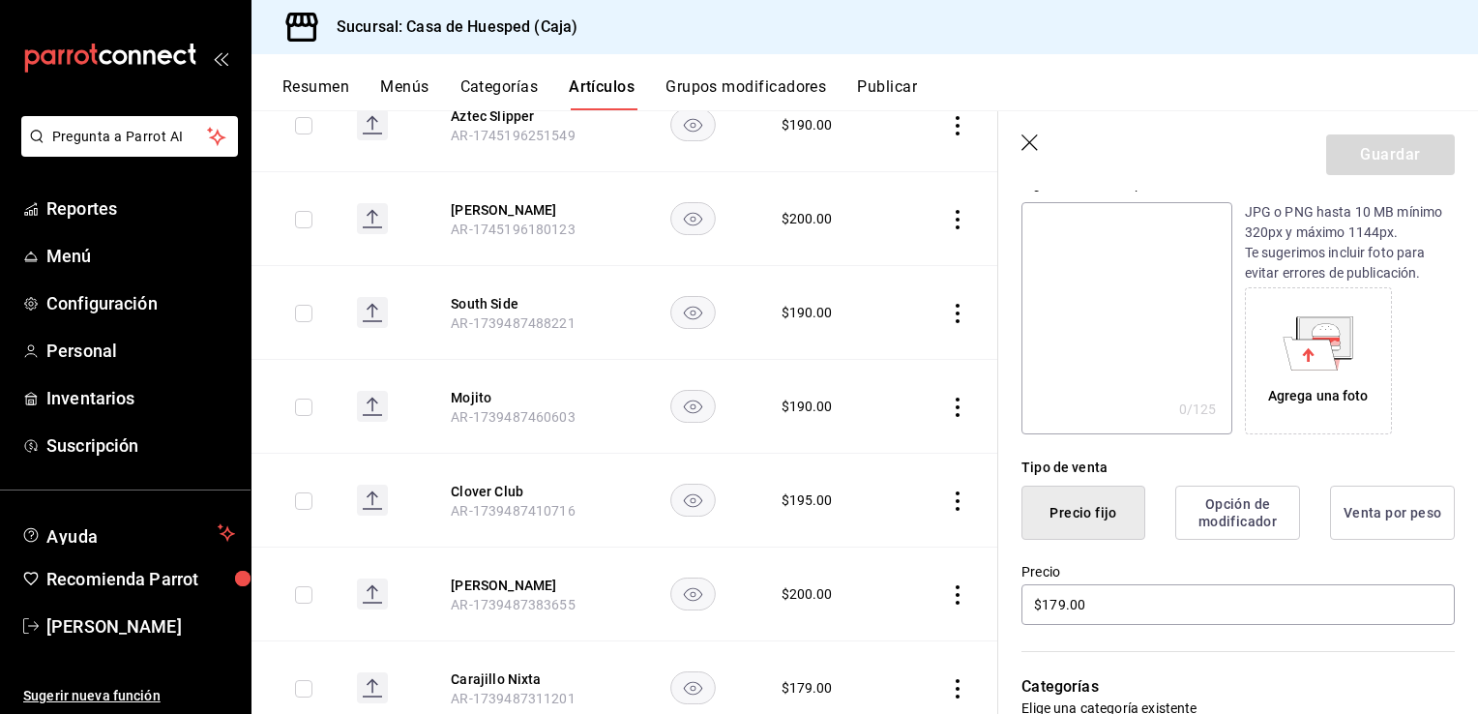
scroll to position [213, 0]
click at [1133, 598] on input "$179.00" at bounding box center [1238, 603] width 433 height 41
type input "$190.00"
click at [1354, 141] on button "Guardar" at bounding box center [1390, 154] width 129 height 41
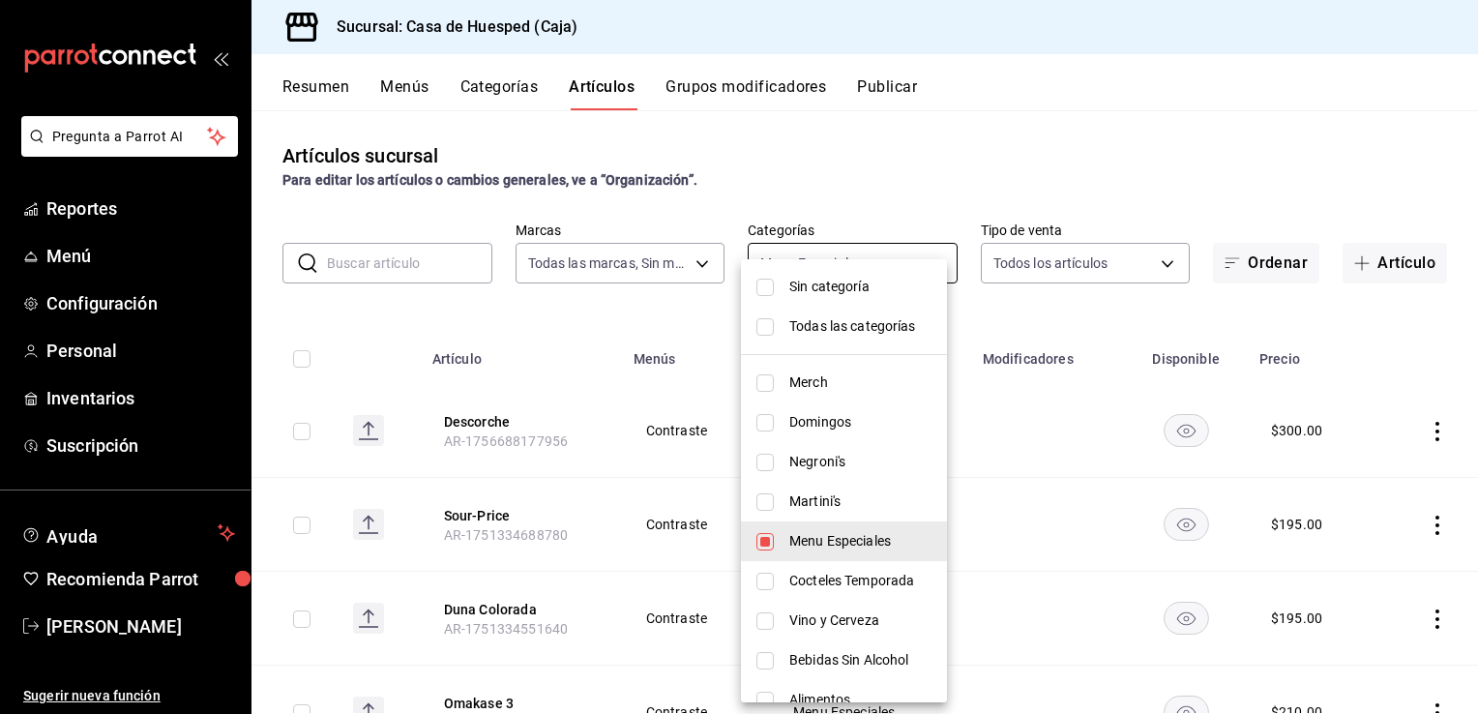
click at [817, 254] on body "Pregunta a Parrot AI Reportes Menú Configuración Personal Inventarios Suscripci…" at bounding box center [739, 357] width 1478 height 714
click at [762, 579] on input "checkbox" at bounding box center [765, 581] width 17 height 17
checkbox input "true"
type input "7725a262-fa33-47a4-a8ba-d4de47fa8f47,b137e21c-8182-485d-9928-316ed51c97e6"
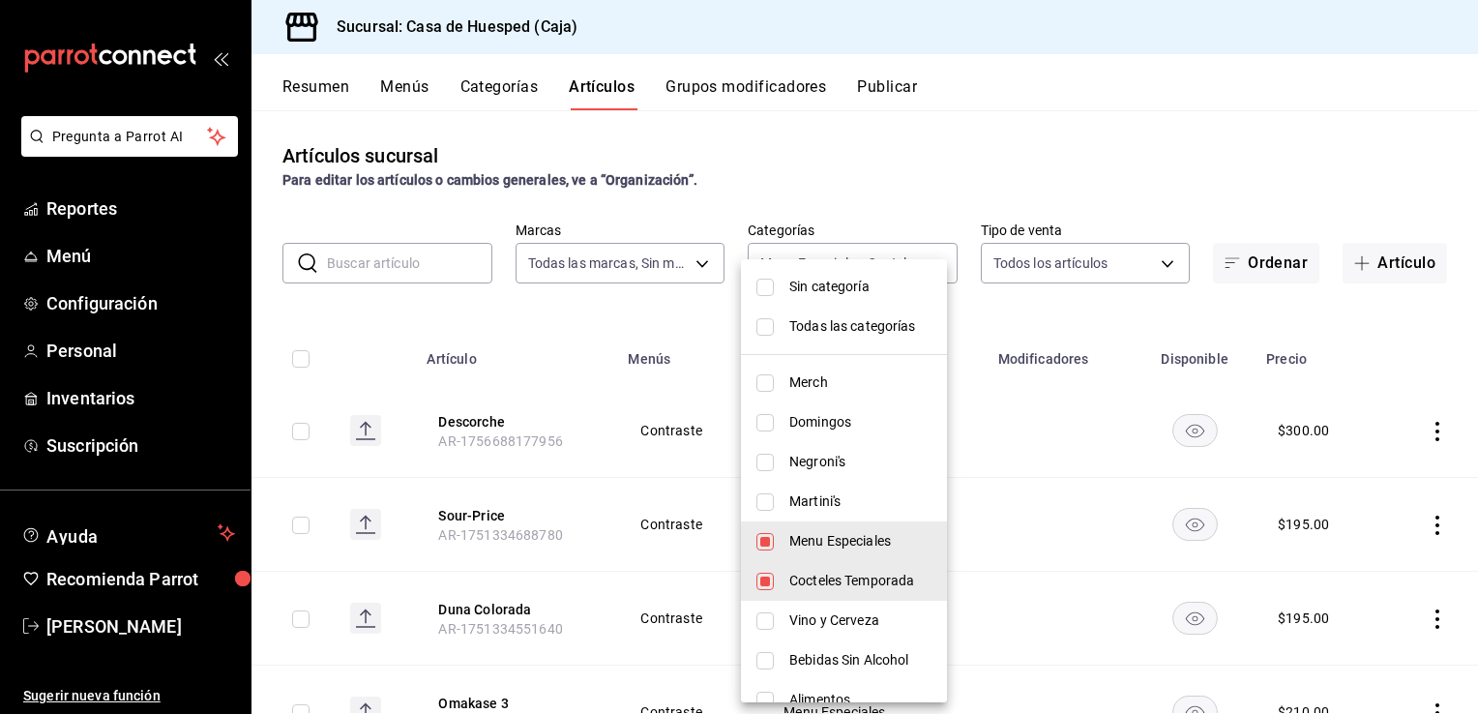
click at [761, 536] on input "checkbox" at bounding box center [765, 541] width 17 height 17
checkbox input "false"
type input "b137e21c-8182-485d-9928-316ed51c97e6"
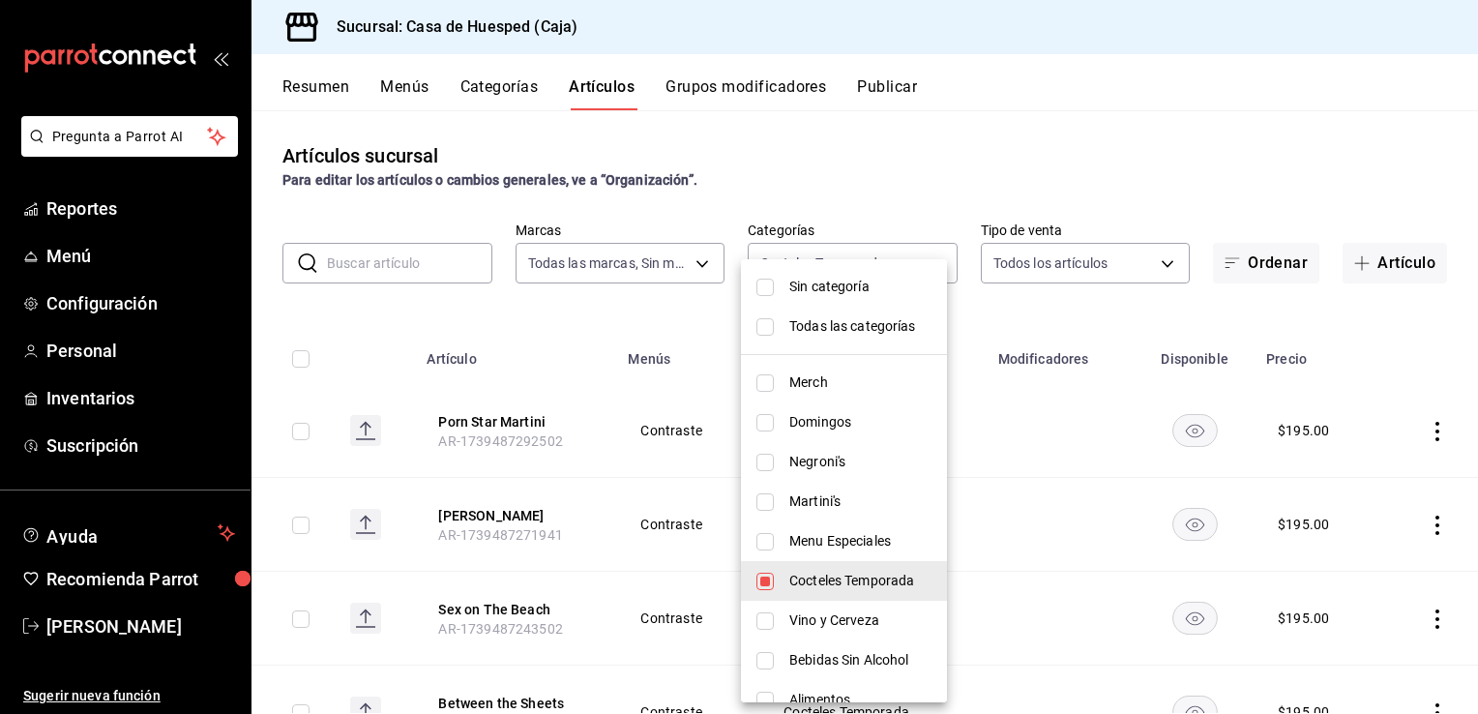
click at [642, 290] on div at bounding box center [739, 357] width 1478 height 714
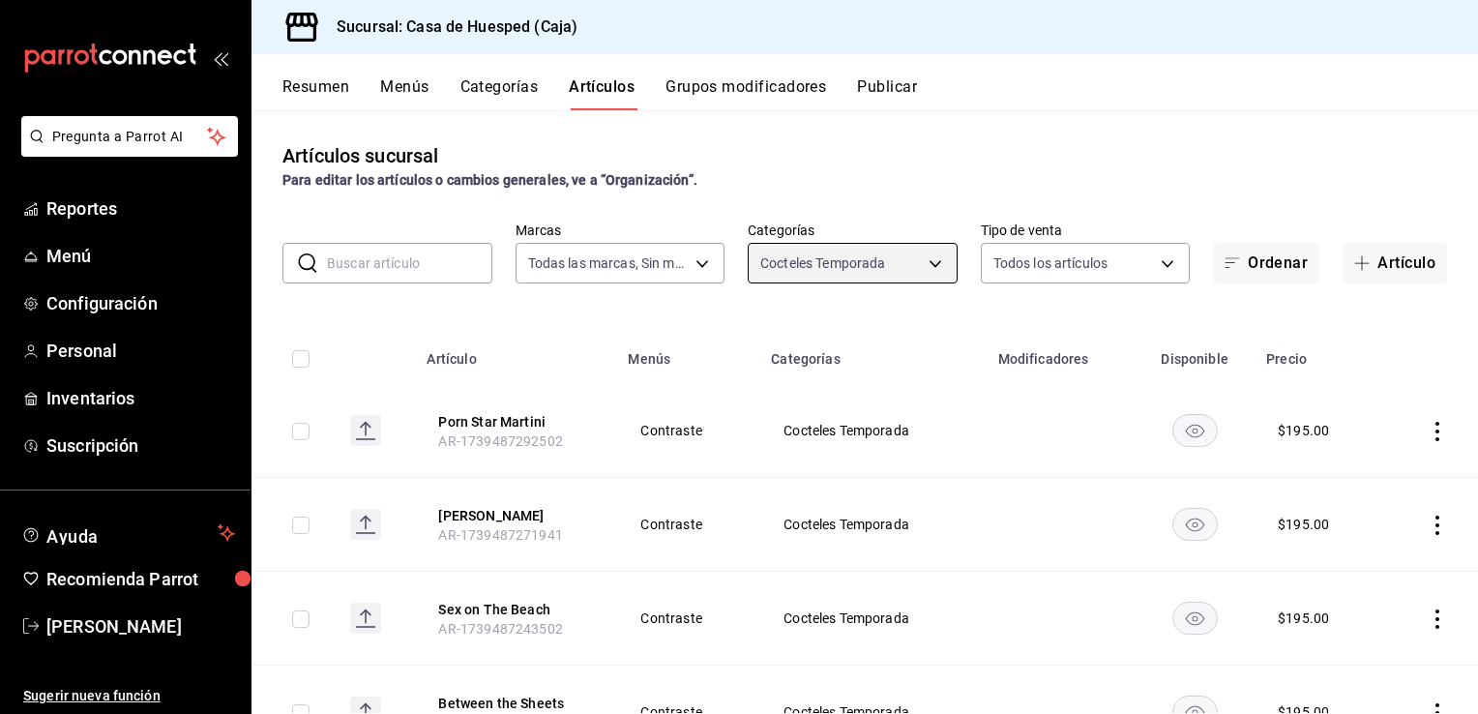
scroll to position [90, 0]
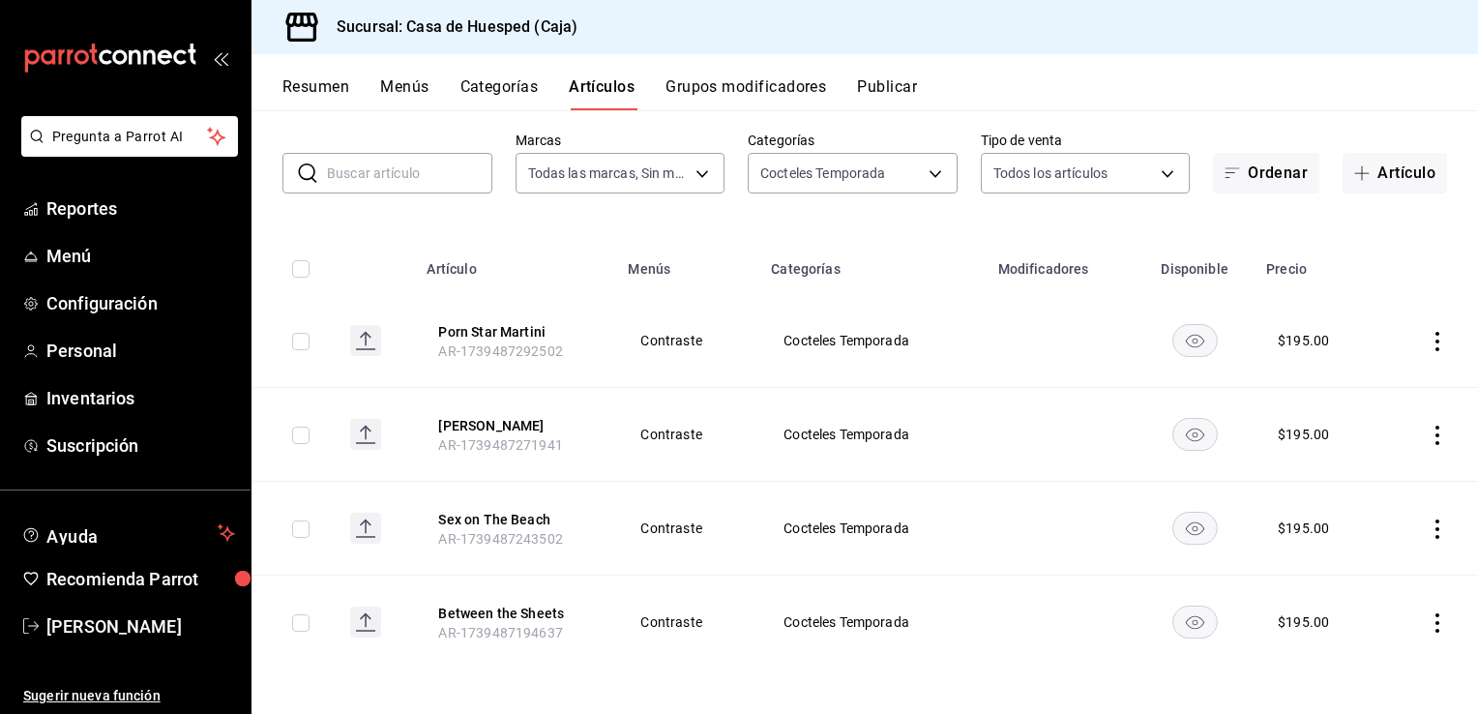
click at [1436, 526] on icon "actions" at bounding box center [1438, 529] width 4 height 19
click at [1379, 651] on span "Eliminar" at bounding box center [1364, 651] width 49 height 15
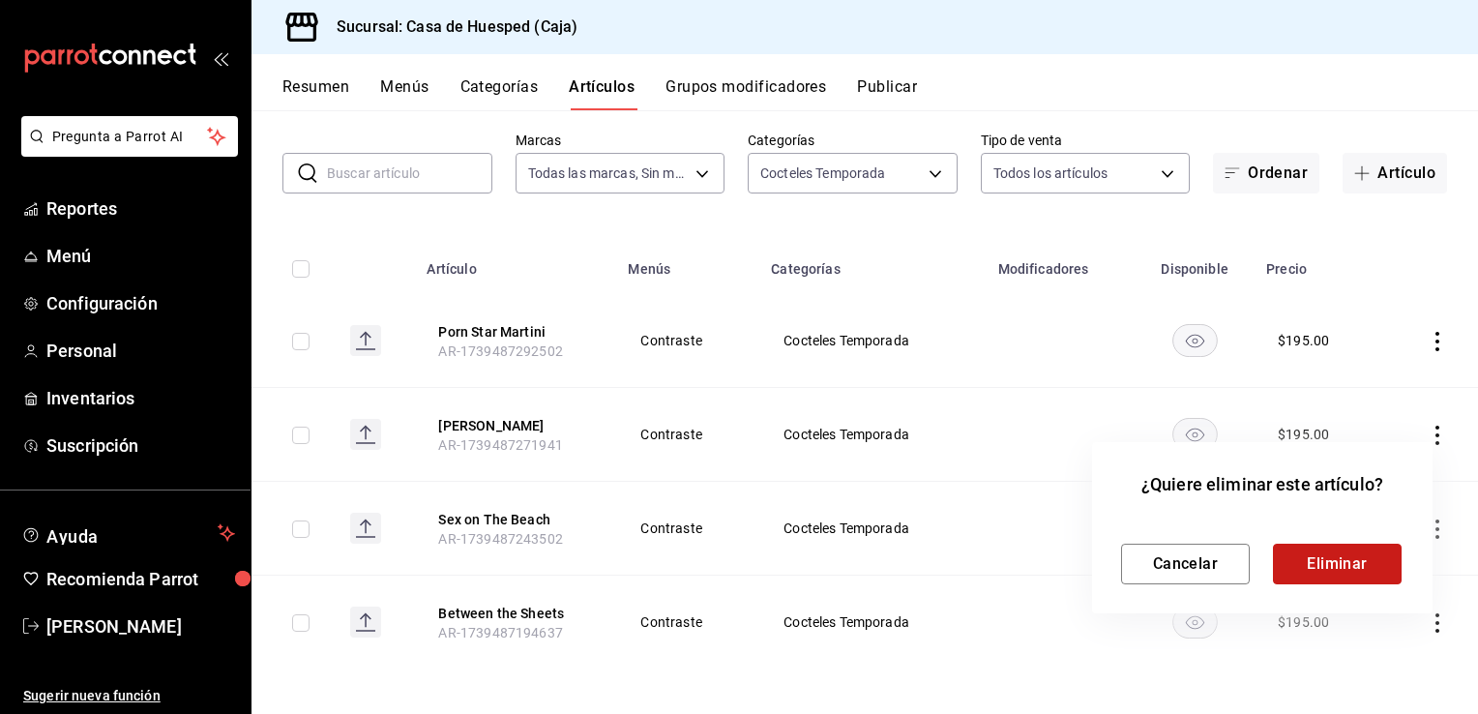
click at [1352, 575] on button "Eliminar" at bounding box center [1337, 564] width 129 height 41
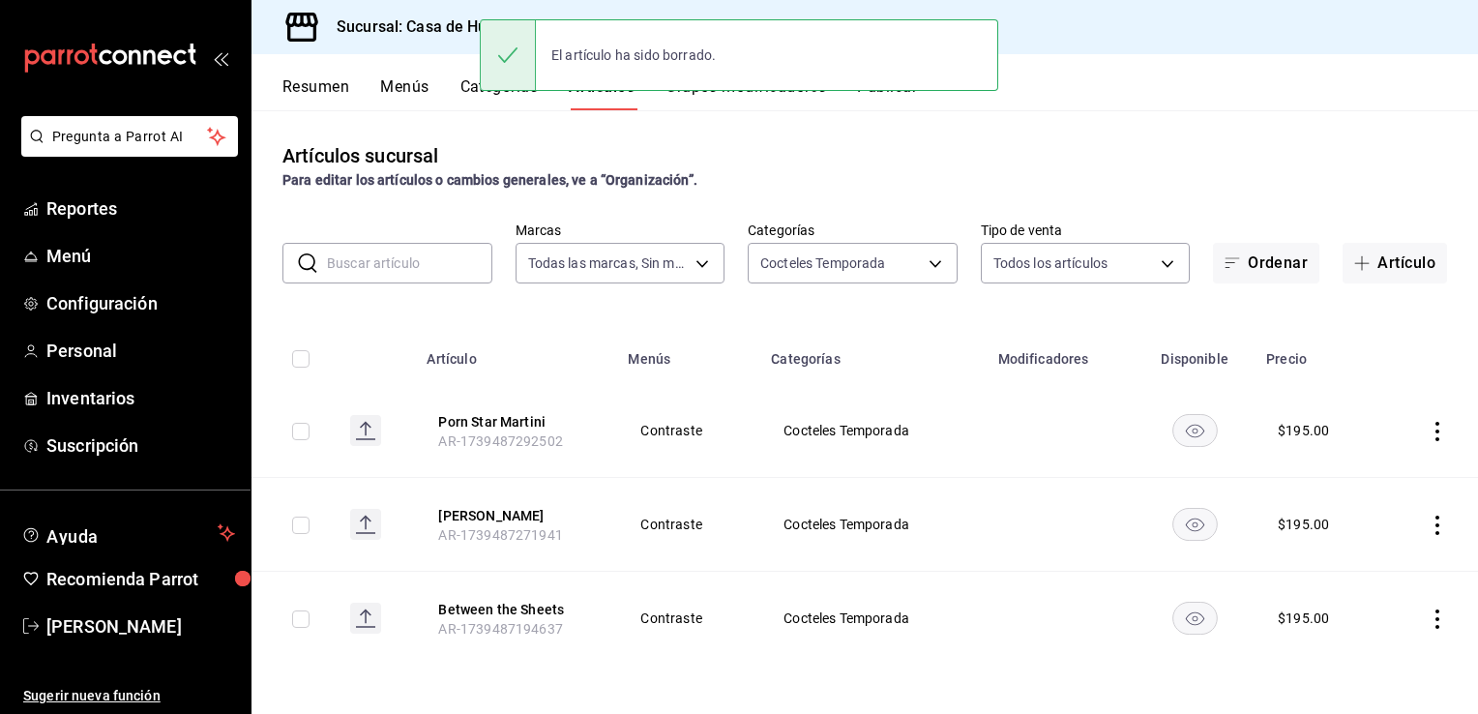
scroll to position [0, 0]
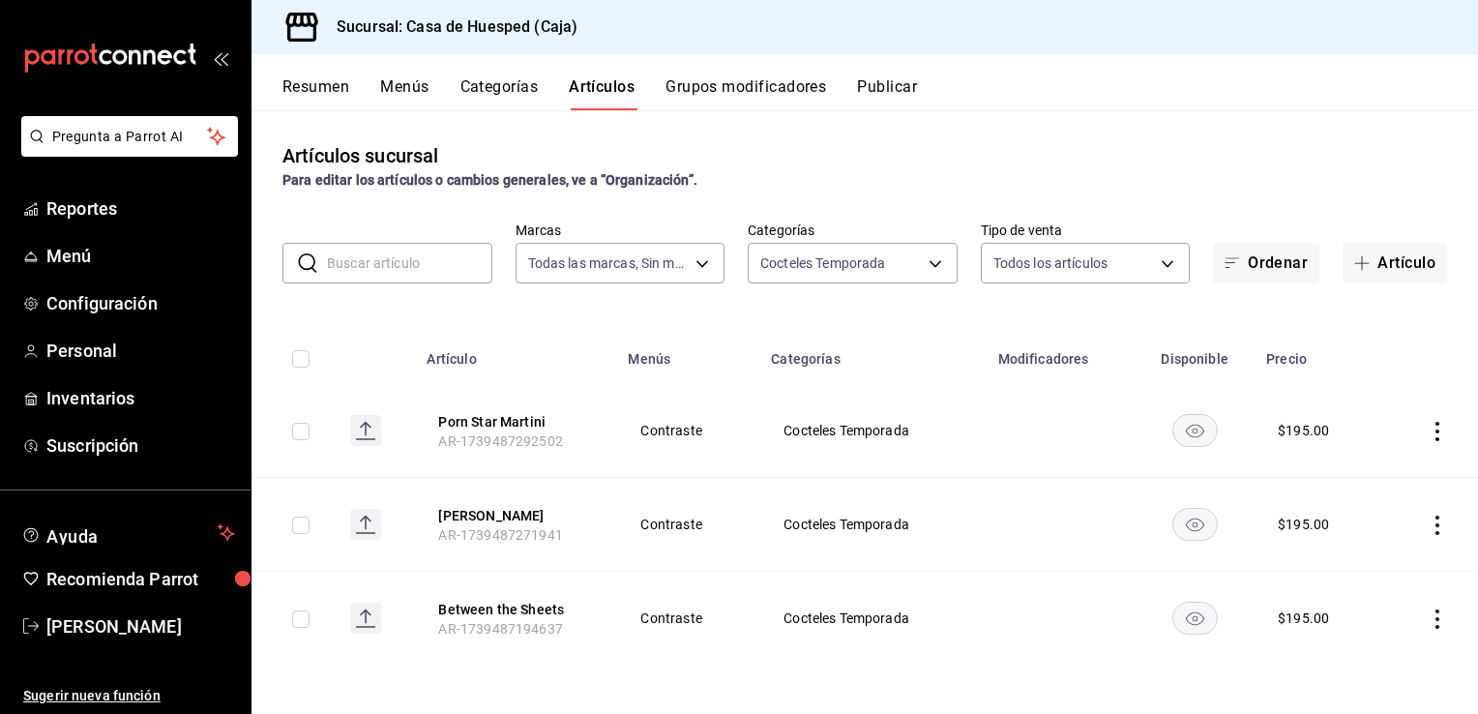
click at [1435, 431] on icon "actions" at bounding box center [1437, 431] width 19 height 19
click at [1391, 482] on span "Editar" at bounding box center [1379, 476] width 50 height 20
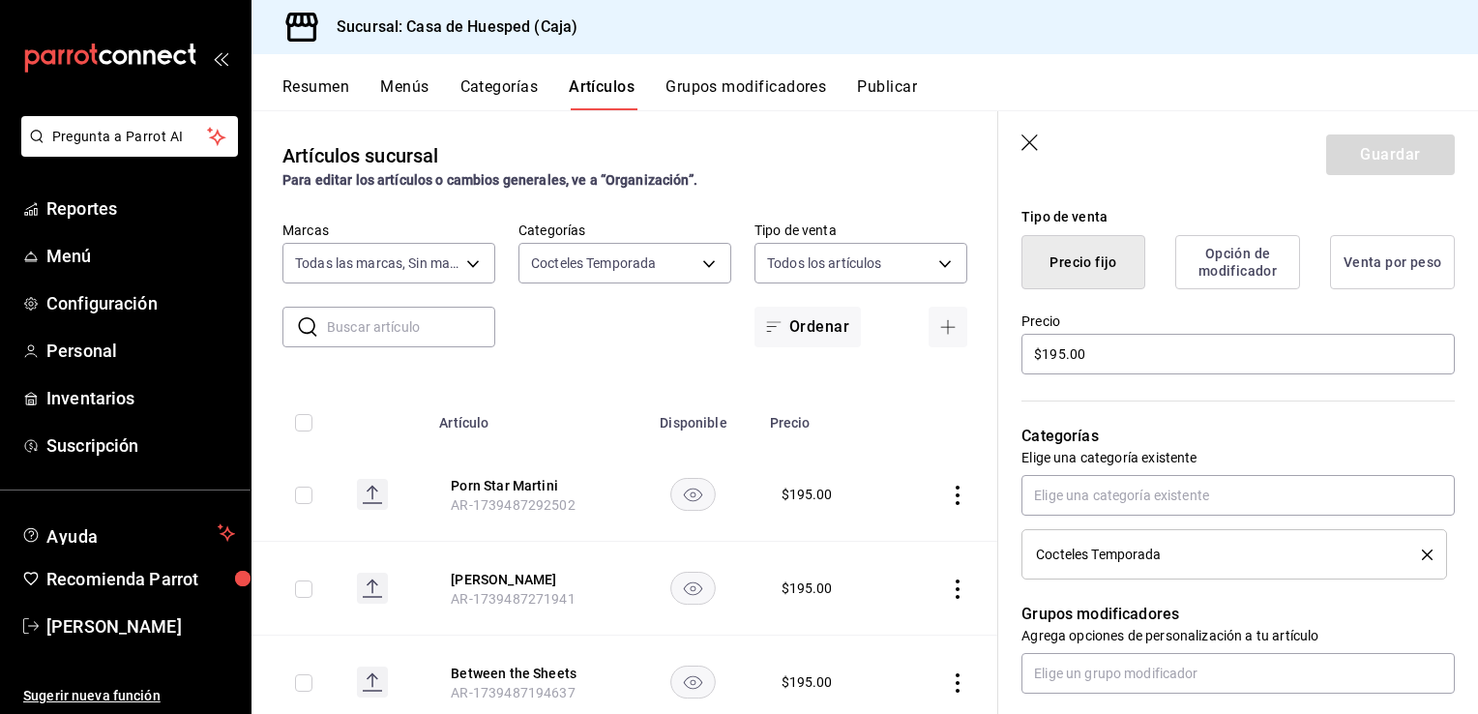
scroll to position [484, 0]
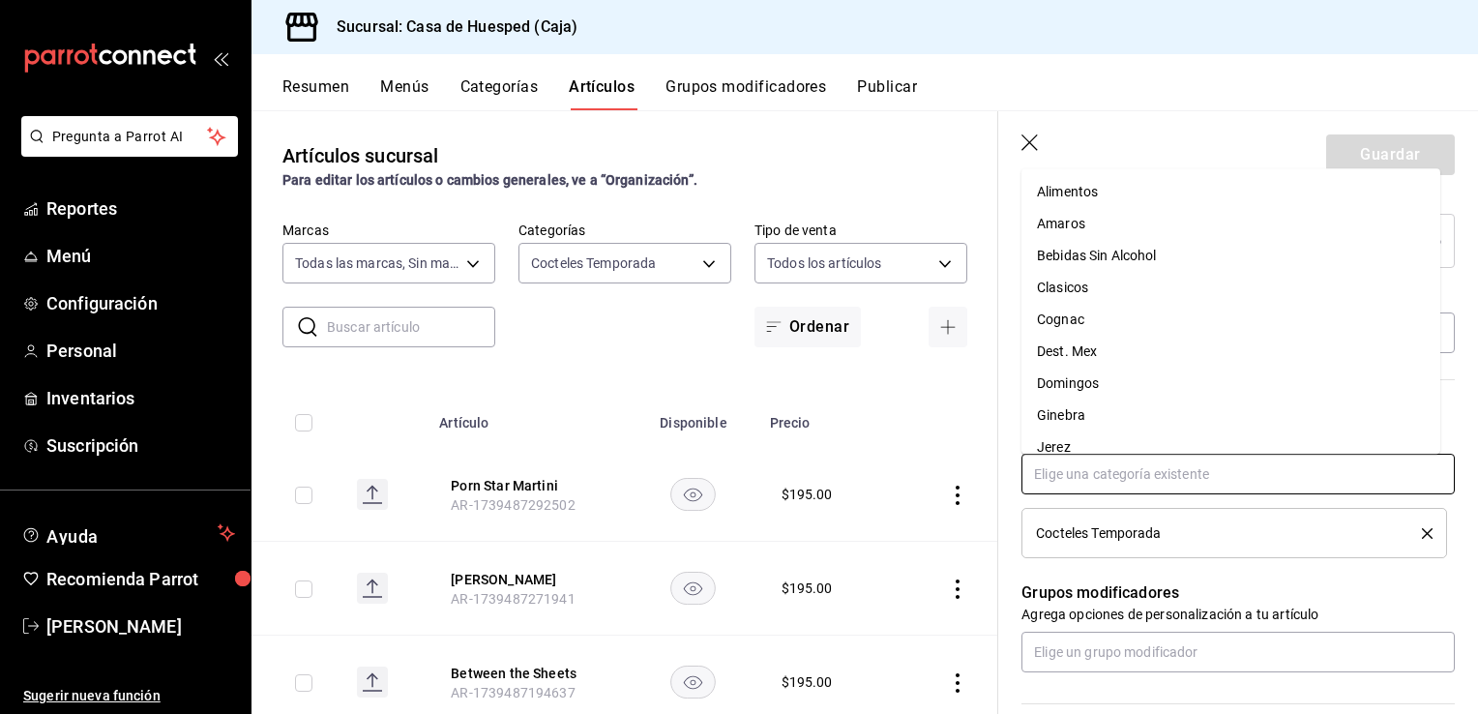
click at [1193, 483] on input "text" at bounding box center [1238, 474] width 433 height 41
click at [1107, 252] on li "Menu Especiales" at bounding box center [1231, 253] width 419 height 32
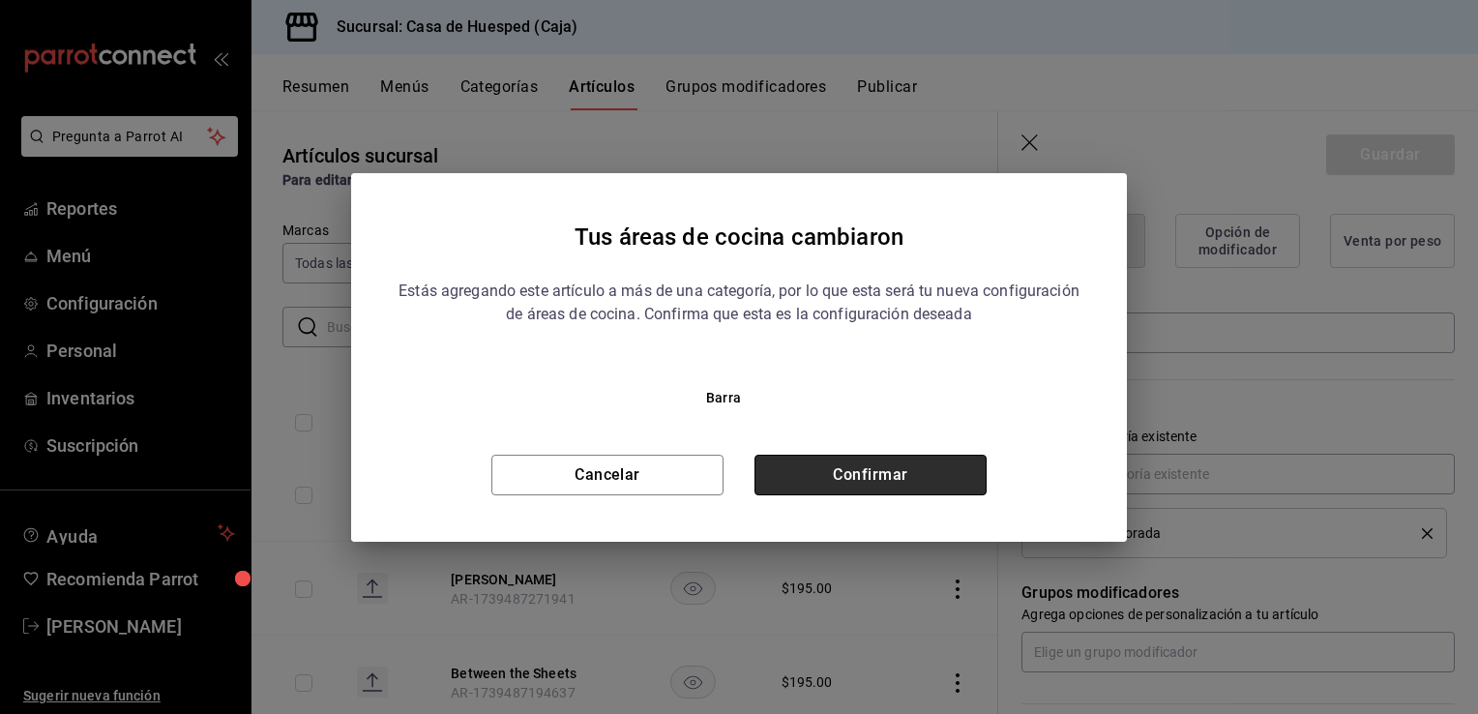
click at [899, 468] on button "Confirmar" at bounding box center [871, 475] width 232 height 41
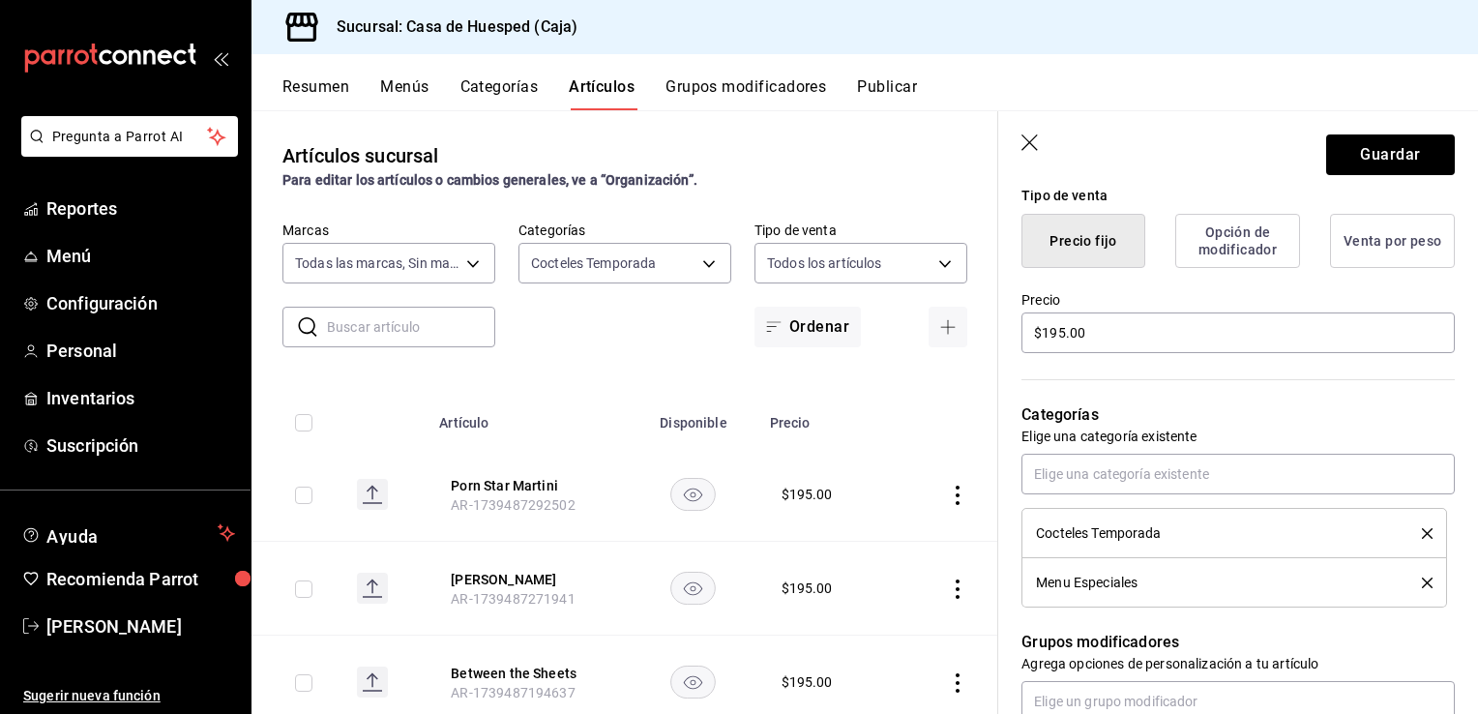
click at [1422, 535] on icon "delete" at bounding box center [1427, 533] width 11 height 11
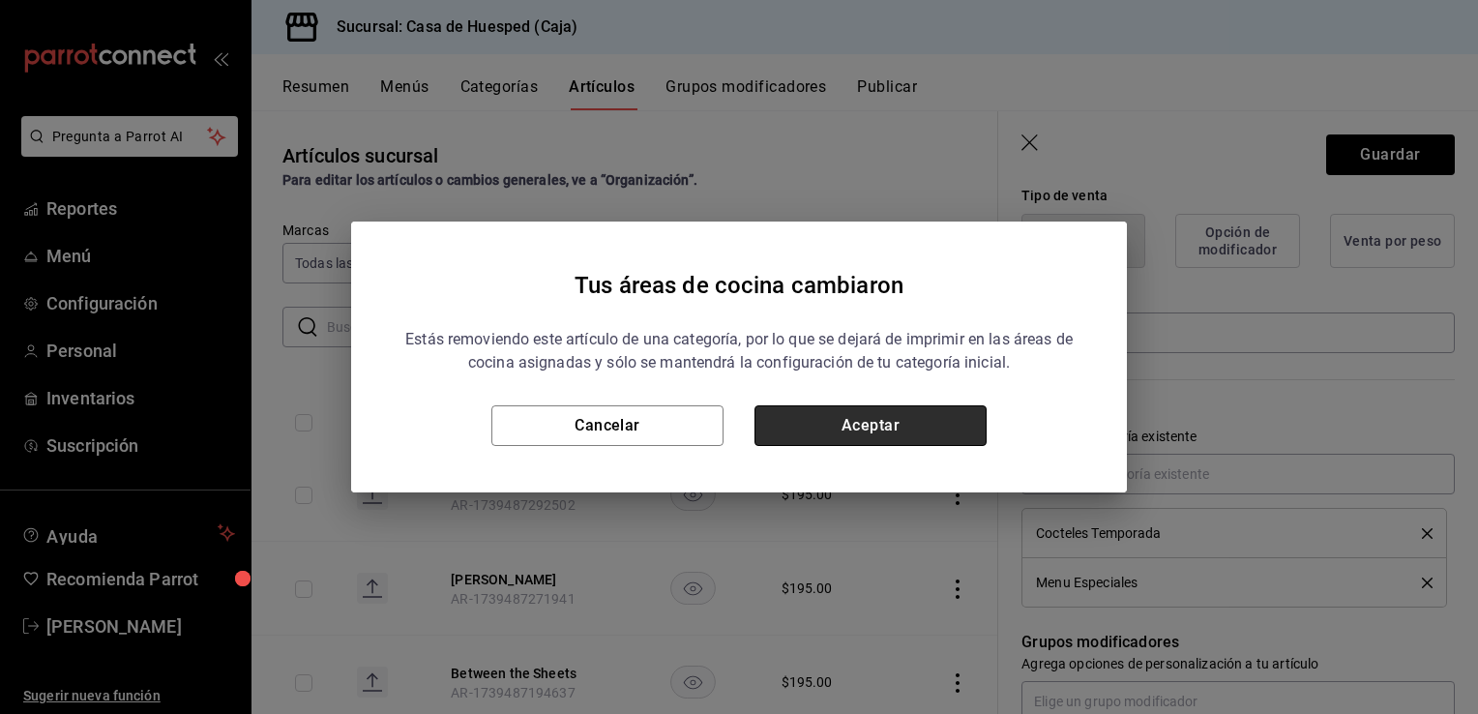
click at [859, 435] on button "Aceptar" at bounding box center [871, 425] width 232 height 41
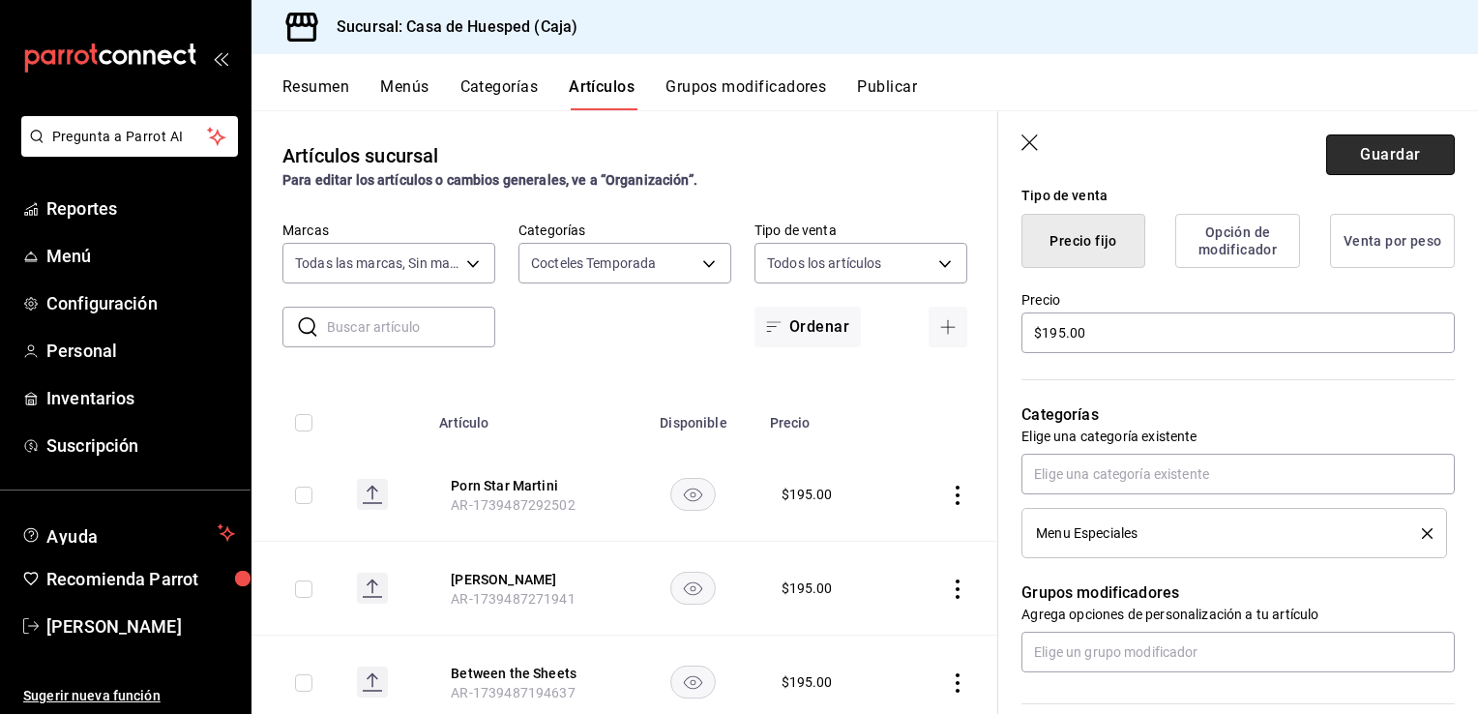
click at [1396, 150] on button "Guardar" at bounding box center [1390, 154] width 129 height 41
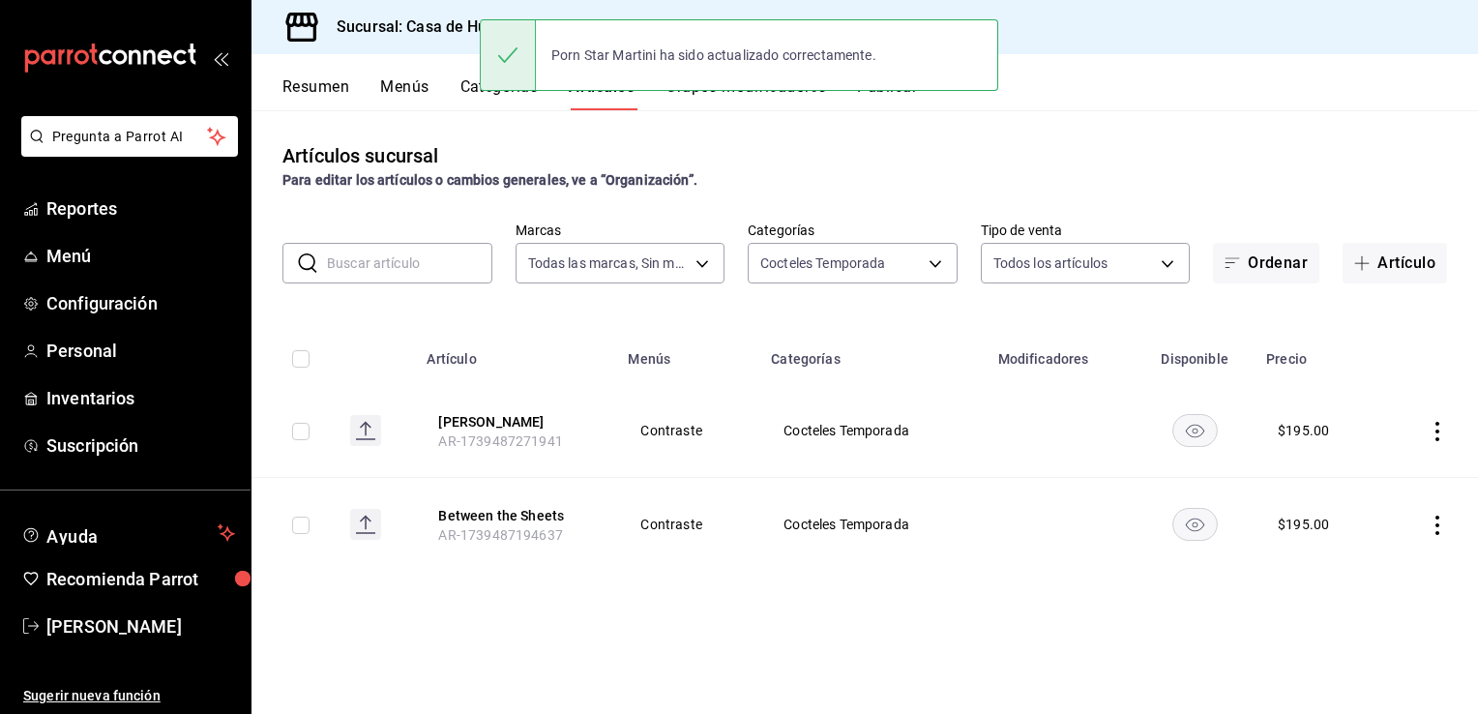
click at [1434, 524] on icon "actions" at bounding box center [1437, 525] width 19 height 19
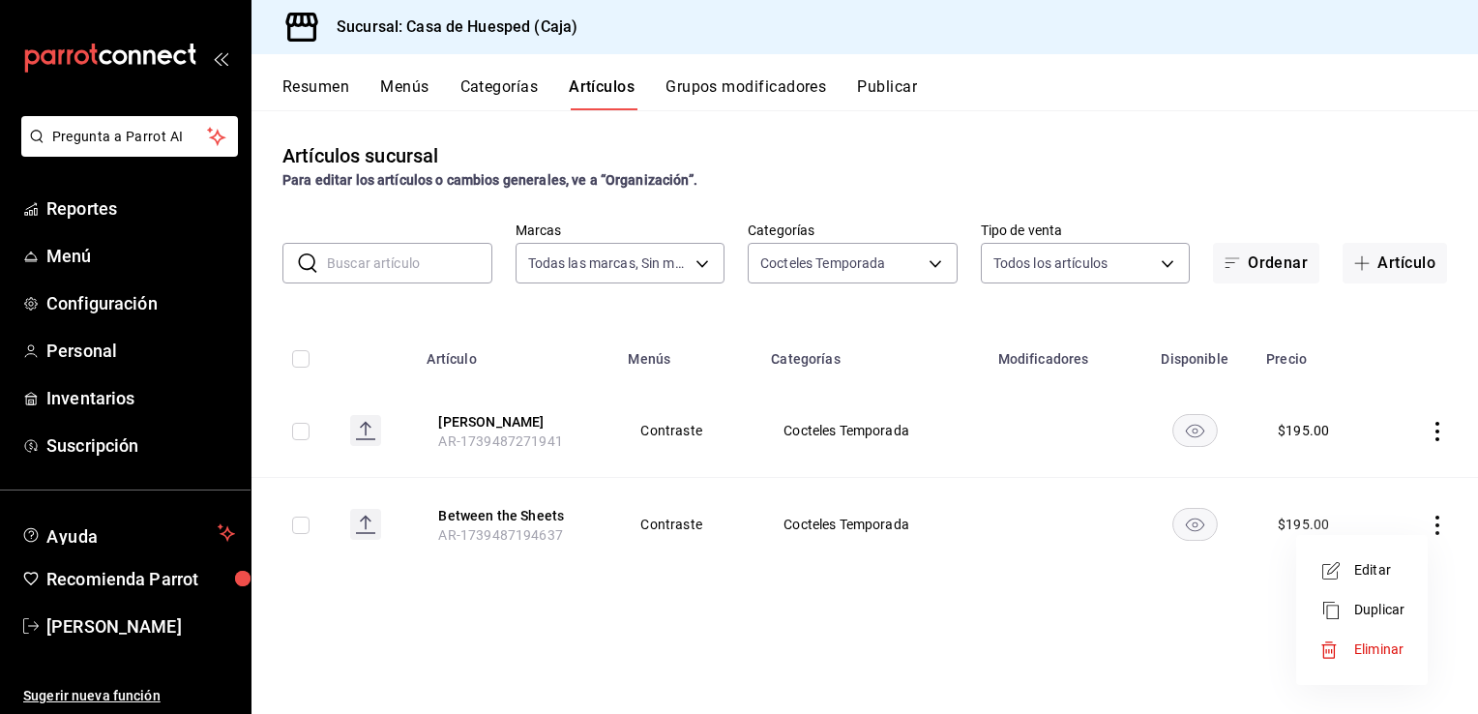
click at [1368, 571] on span "Editar" at bounding box center [1379, 570] width 50 height 20
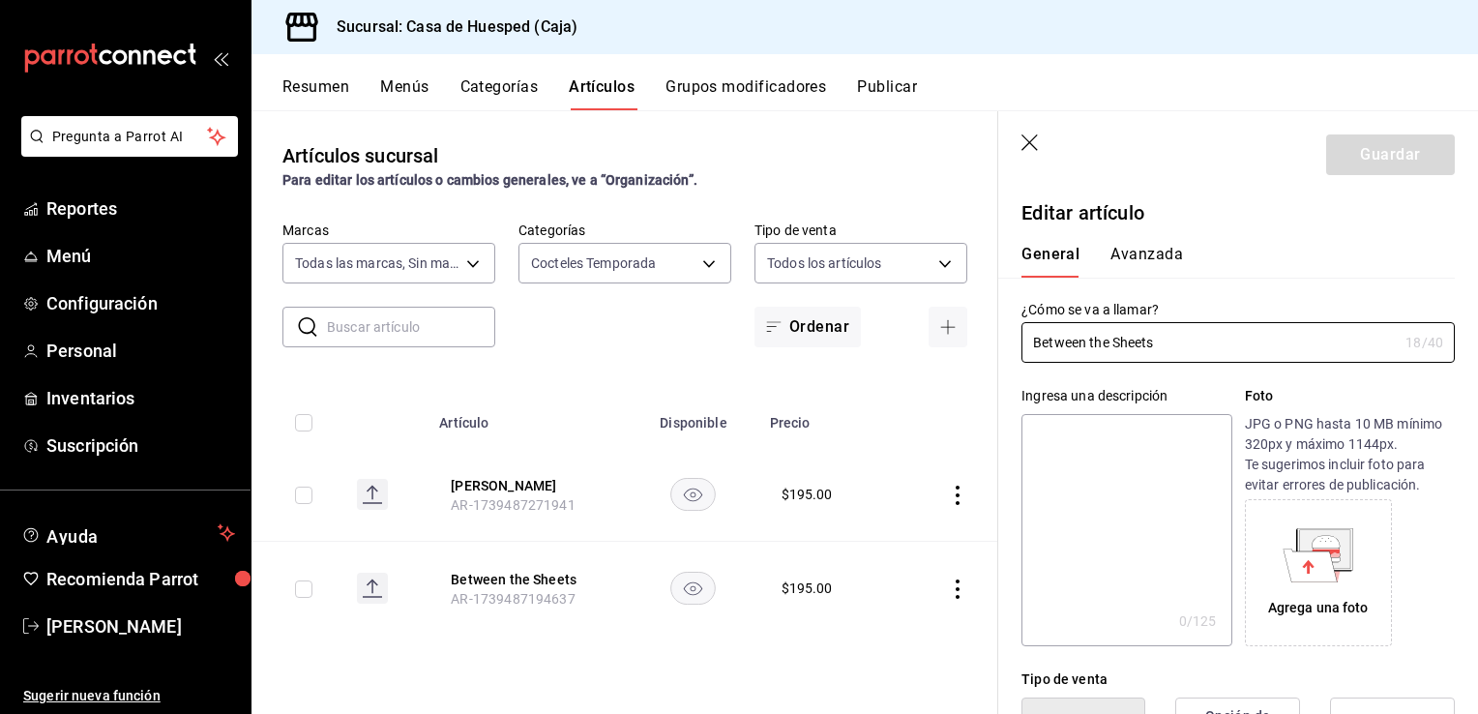
type input "$195.00"
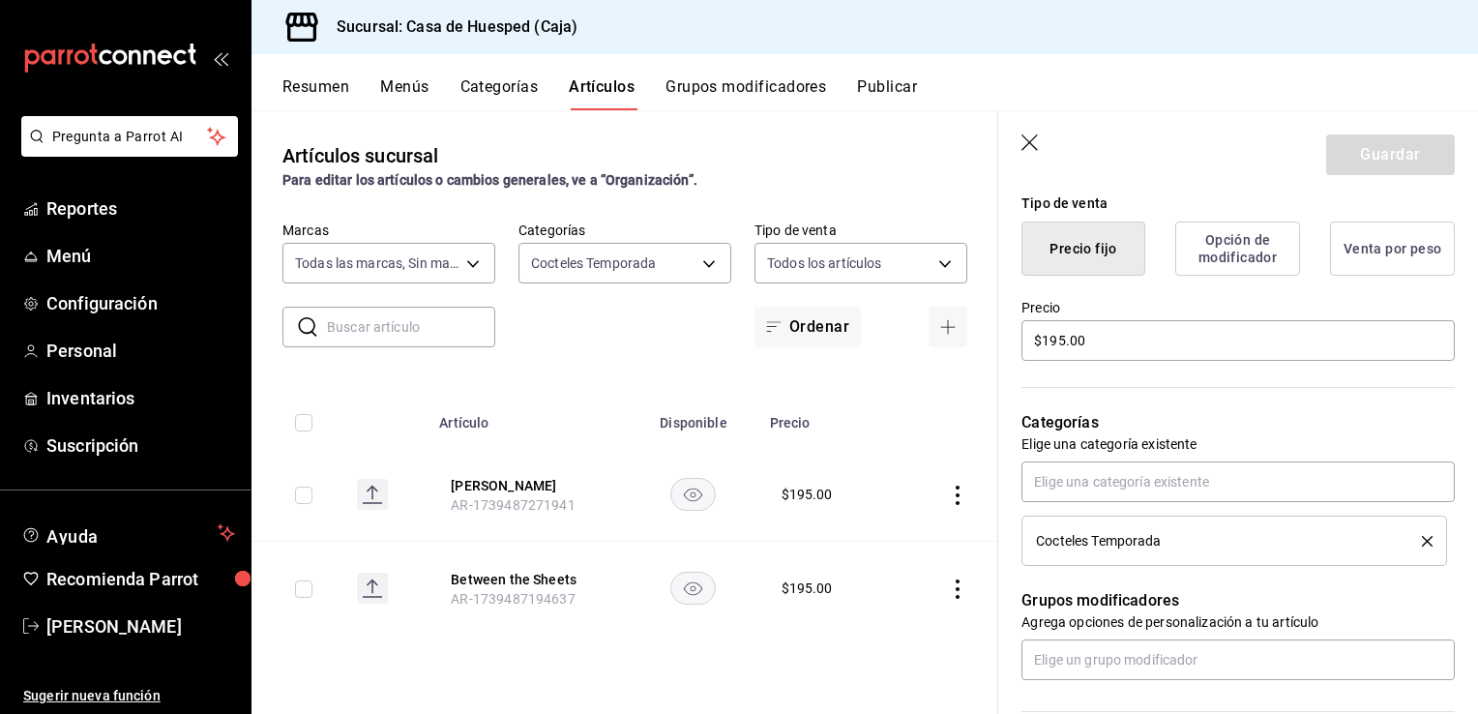
scroll to position [677, 0]
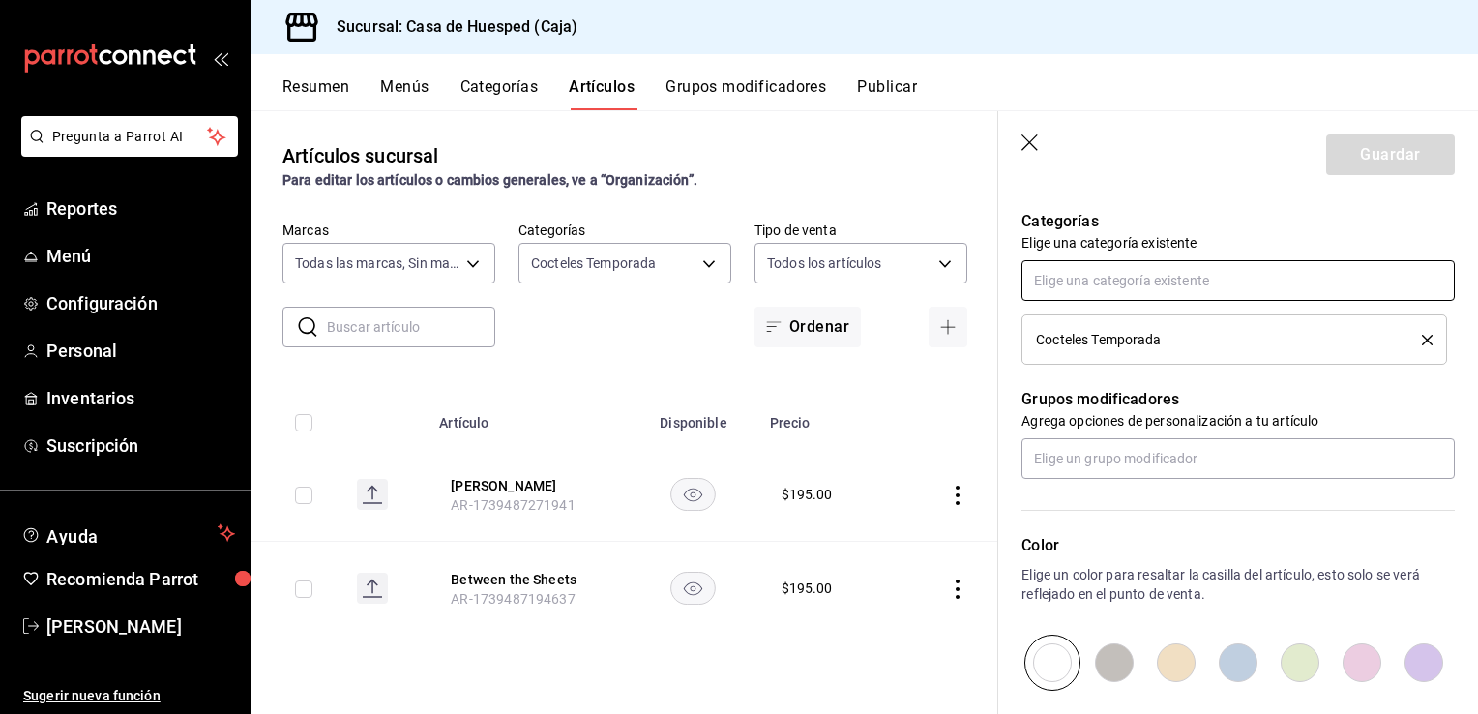
click at [1126, 277] on input "text" at bounding box center [1238, 280] width 433 height 41
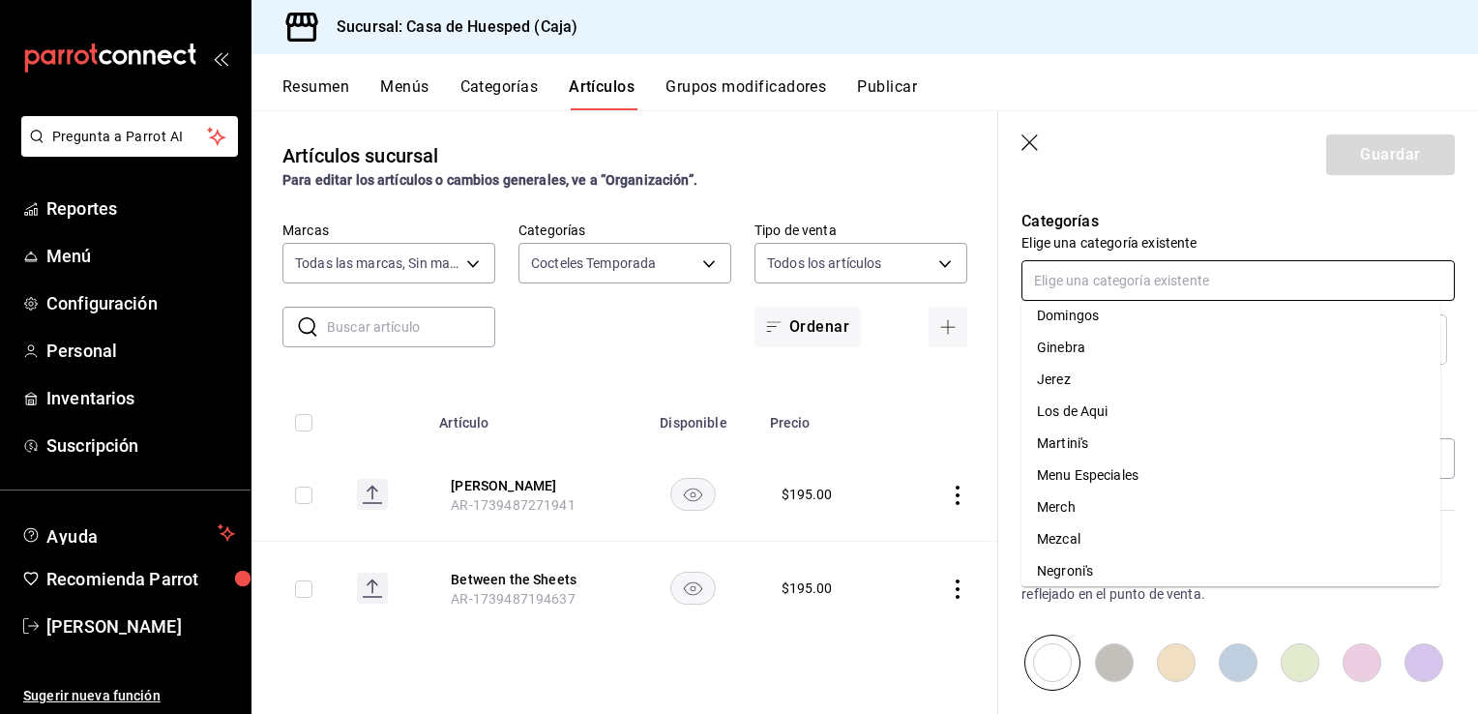
scroll to position [193, 0]
click at [1177, 480] on li "Menu Especiales" at bounding box center [1231, 482] width 419 height 32
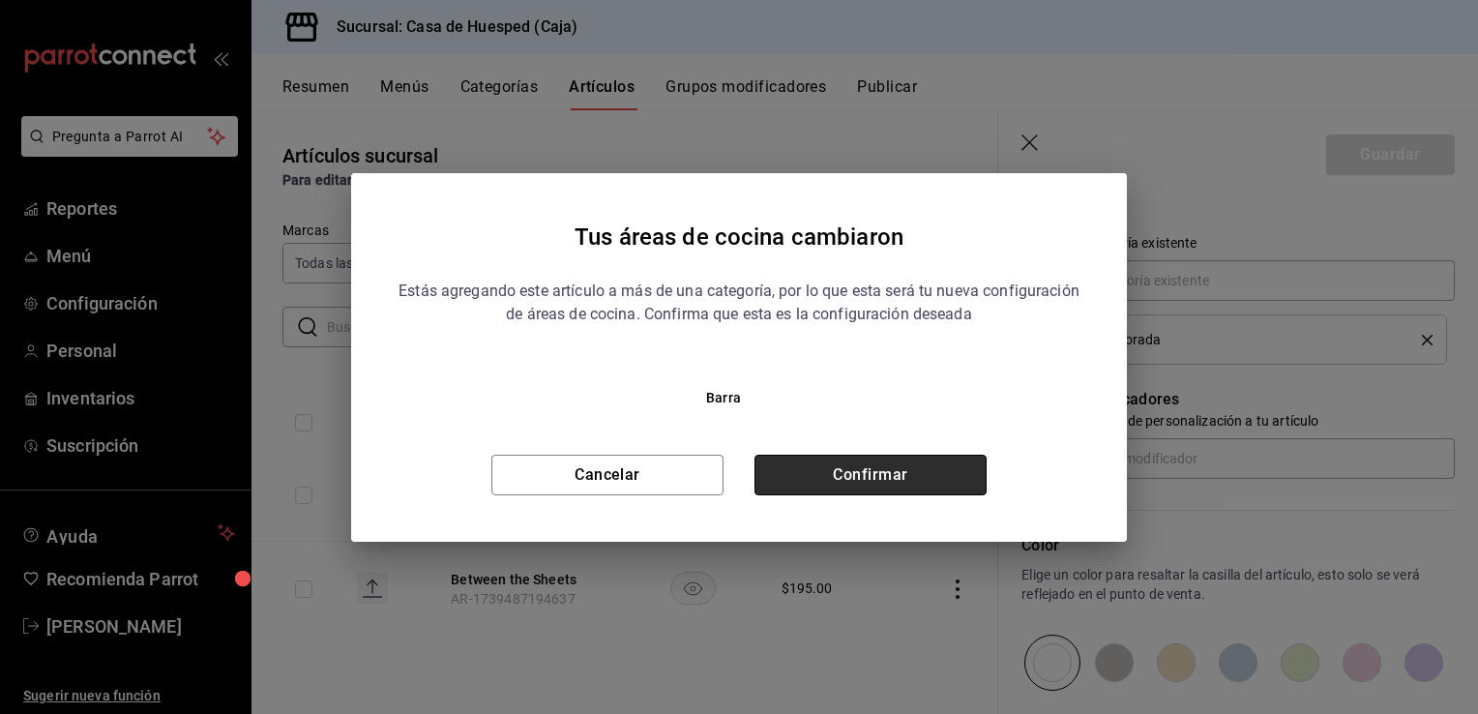
click at [861, 483] on button "Confirmar" at bounding box center [871, 475] width 232 height 41
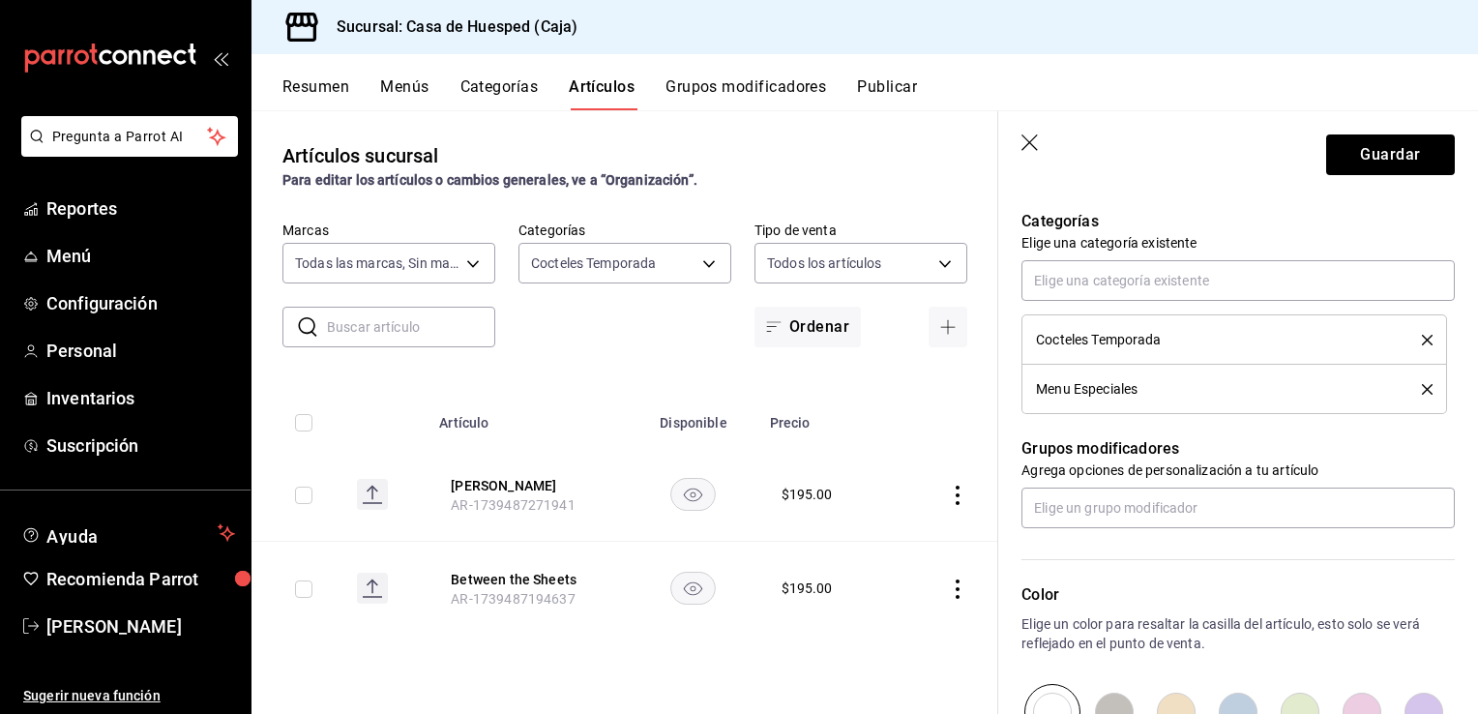
click at [1422, 339] on icon "delete" at bounding box center [1427, 340] width 11 height 11
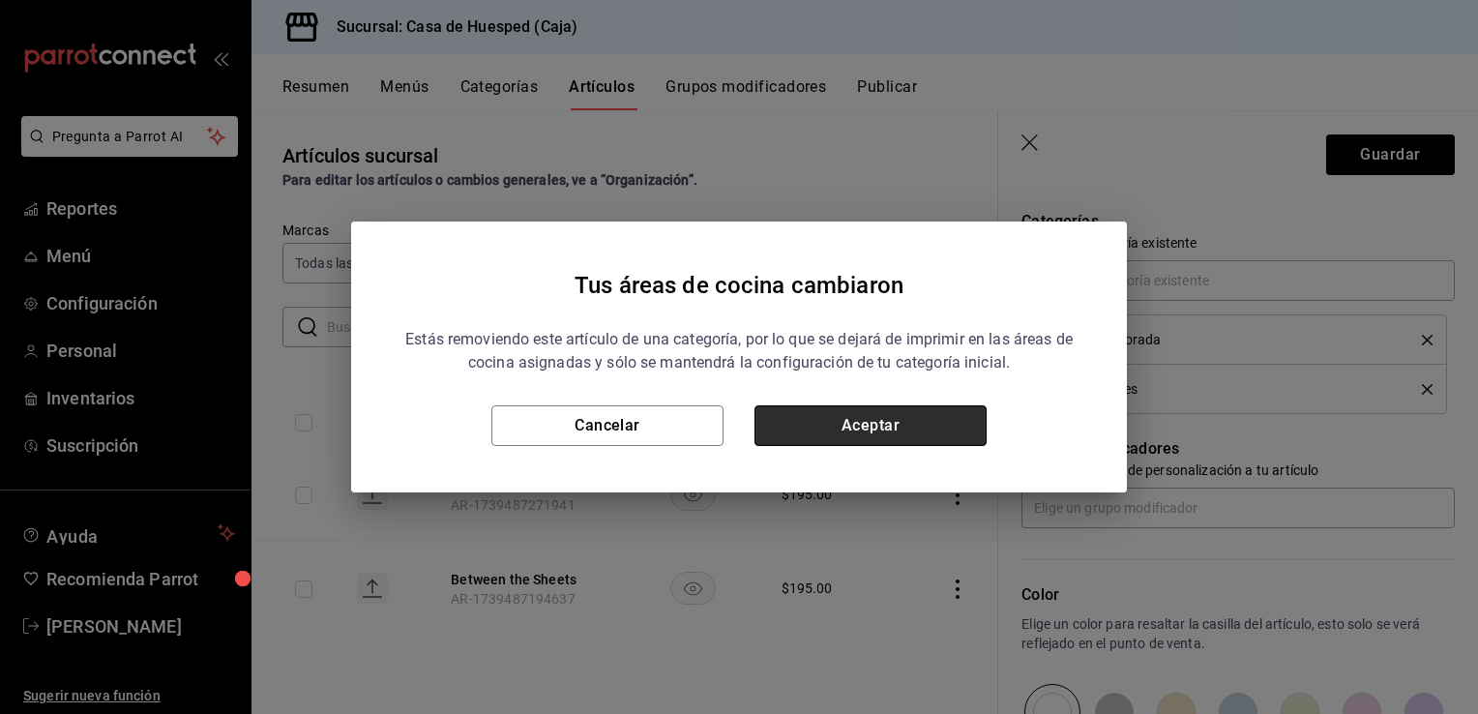
click at [980, 425] on button "Aceptar" at bounding box center [871, 425] width 232 height 41
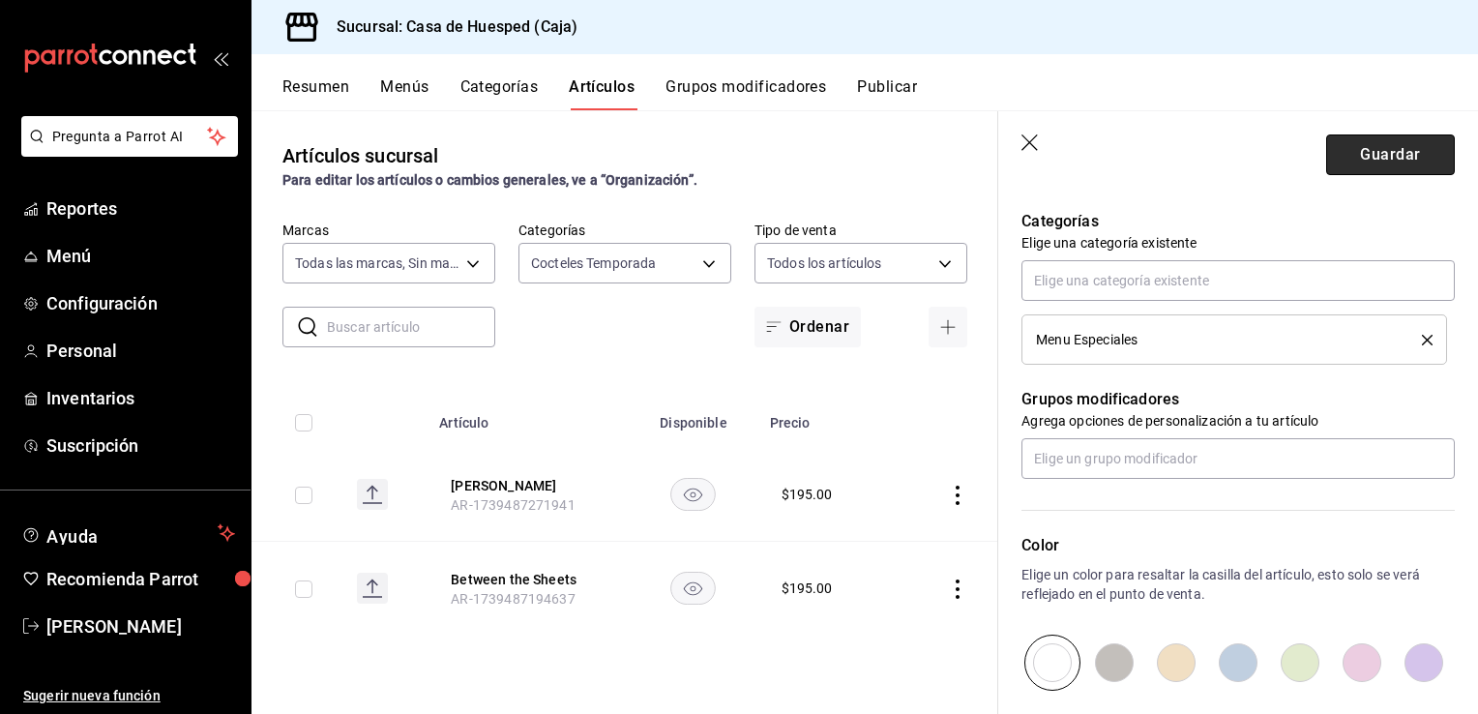
click at [1420, 157] on button "Guardar" at bounding box center [1390, 154] width 129 height 41
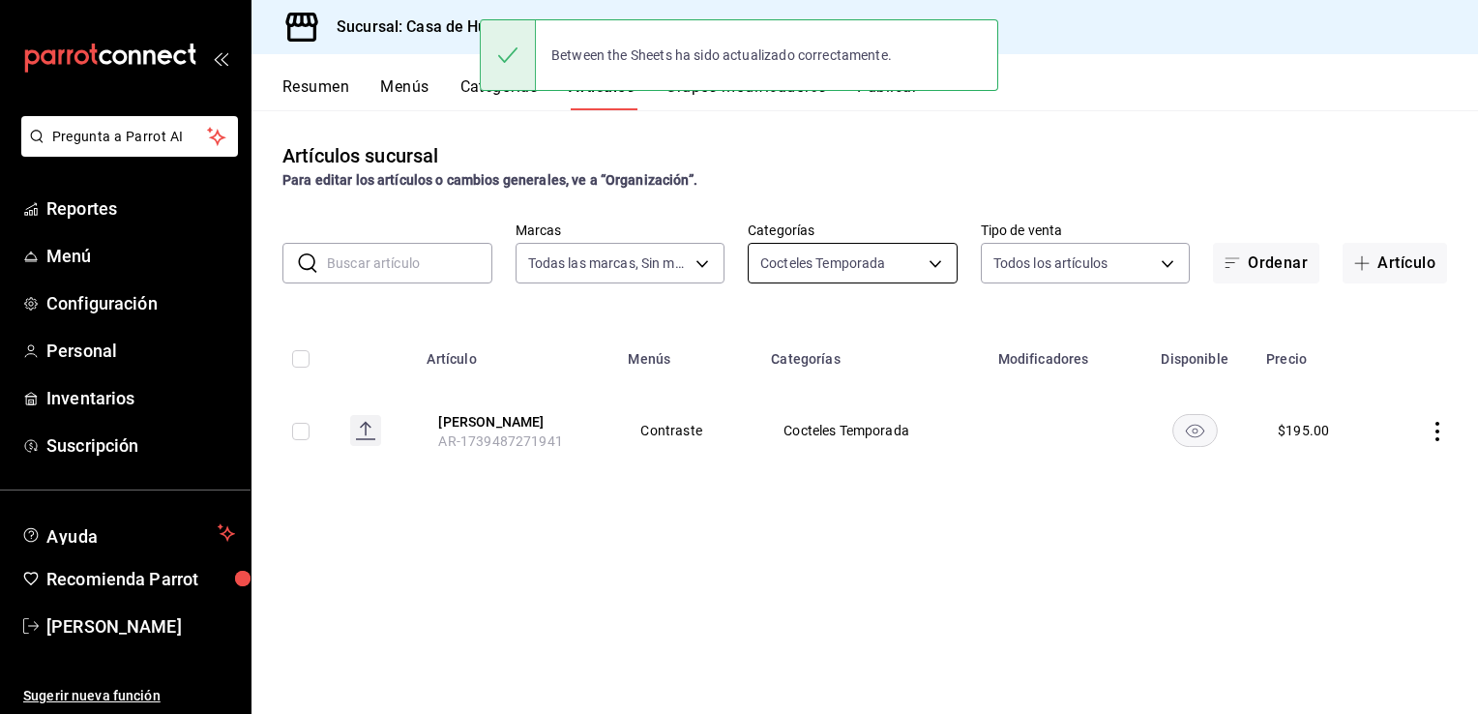
click at [858, 261] on body "Pregunta a Parrot AI Reportes Menú Configuración Personal Inventarios Suscripci…" at bounding box center [739, 357] width 1478 height 714
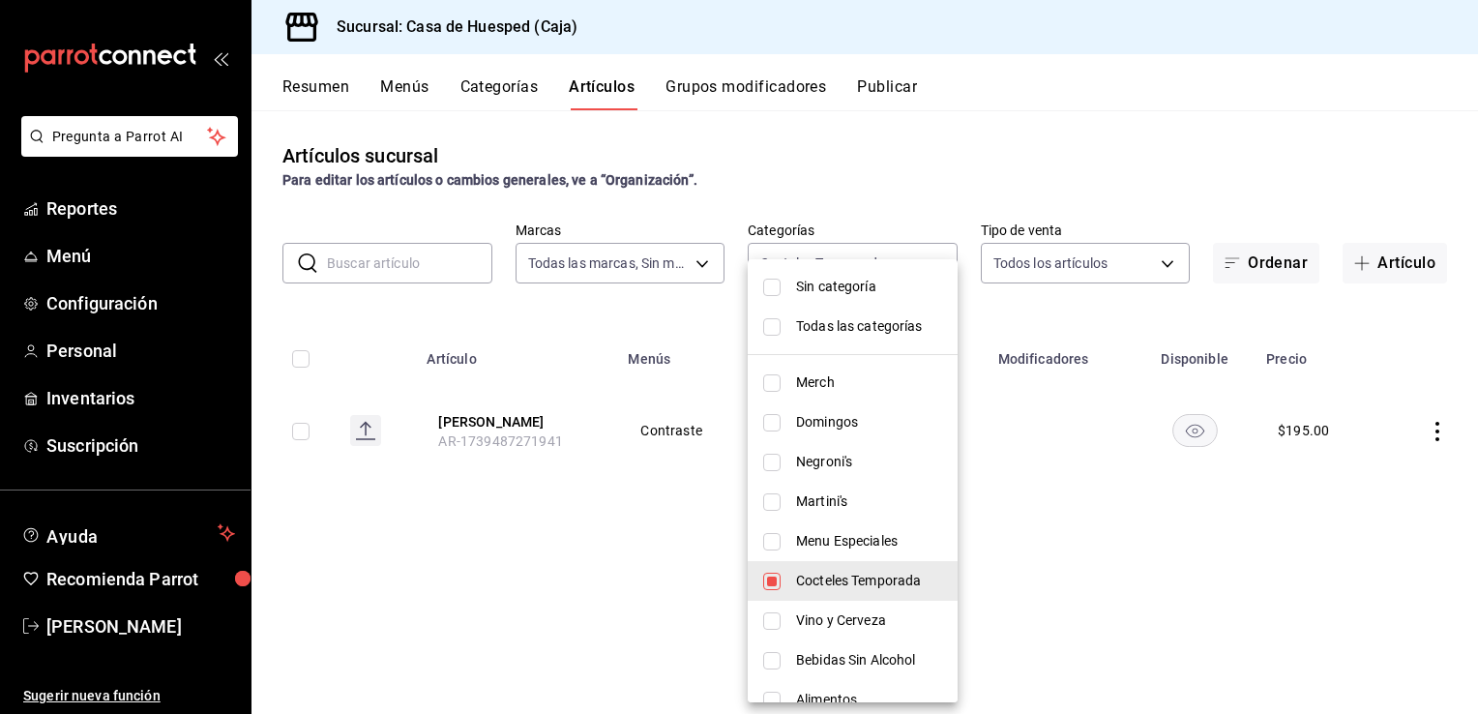
scroll to position [193, 0]
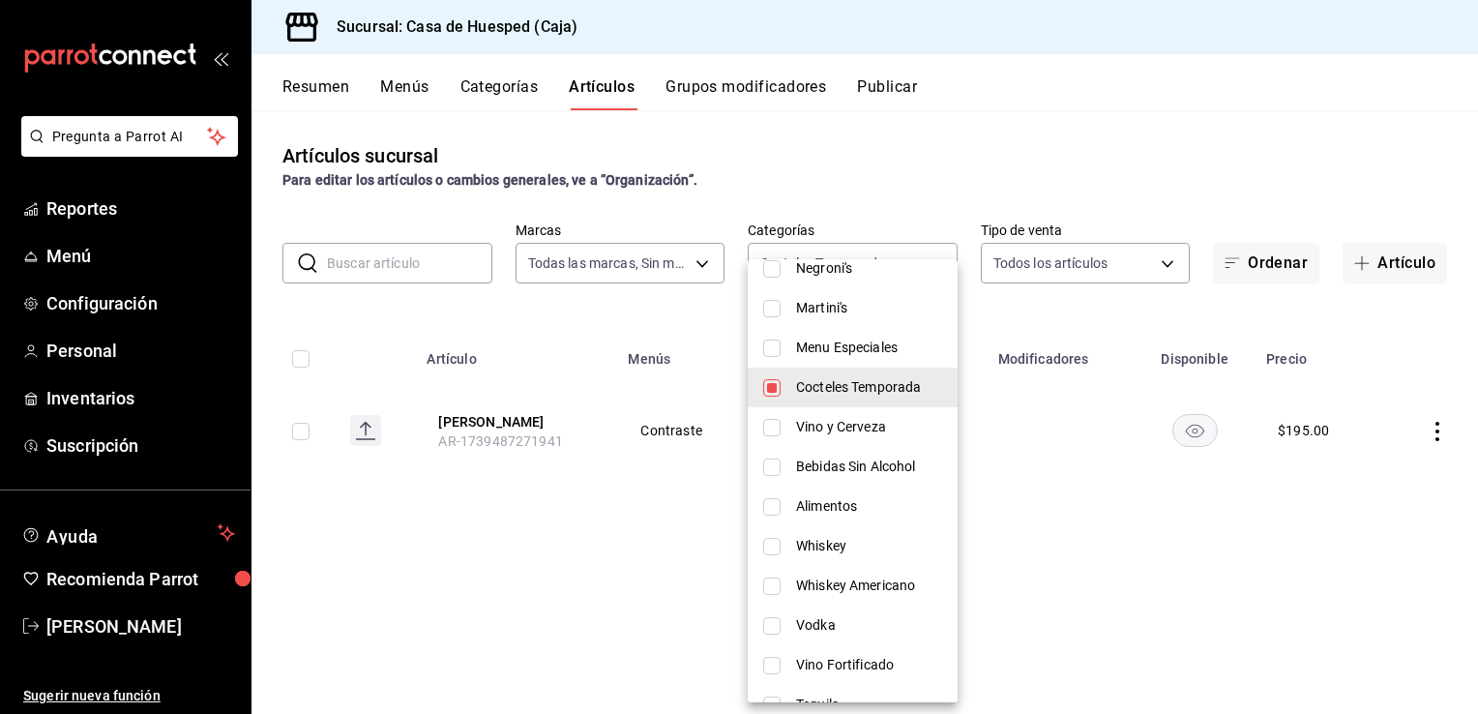
click at [768, 428] on input "checkbox" at bounding box center [771, 427] width 17 height 17
checkbox input "true"
type input "b137e21c-8182-485d-9928-316ed51c97e6,86e13f42-5bd0-4c4f-b973-2bd138d704b7"
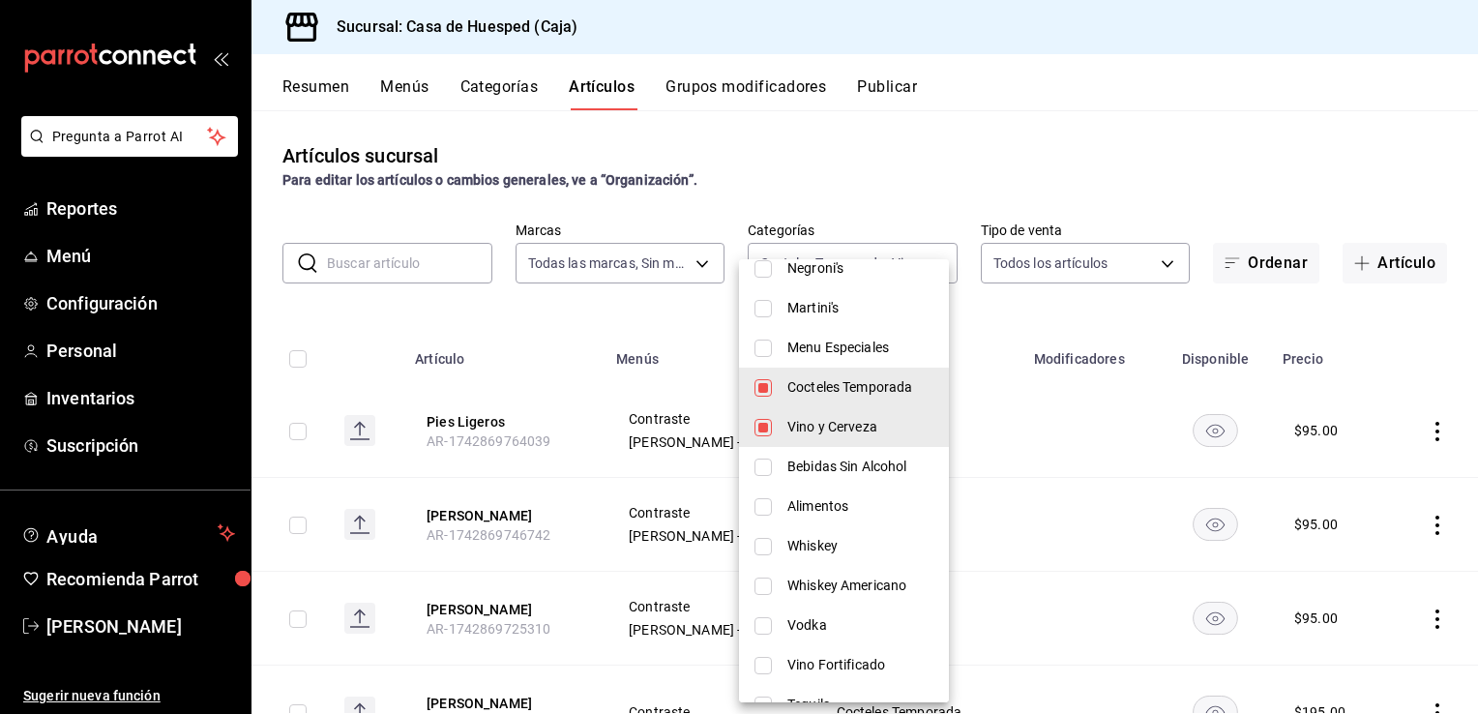
click at [765, 393] on input "checkbox" at bounding box center [763, 387] width 17 height 17
checkbox input "false"
type input "86e13f42-5bd0-4c4f-b973-2bd138d704b7"
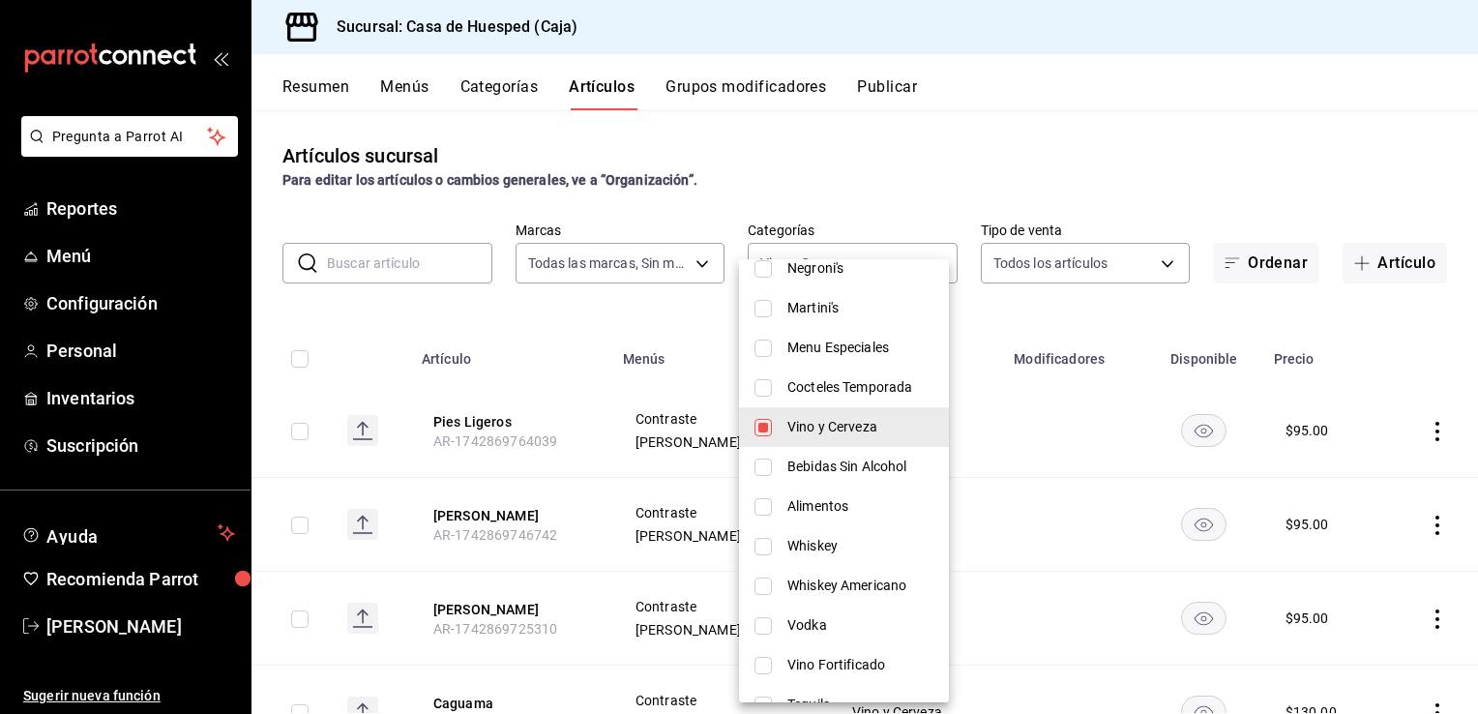
click at [535, 315] on div at bounding box center [739, 357] width 1478 height 714
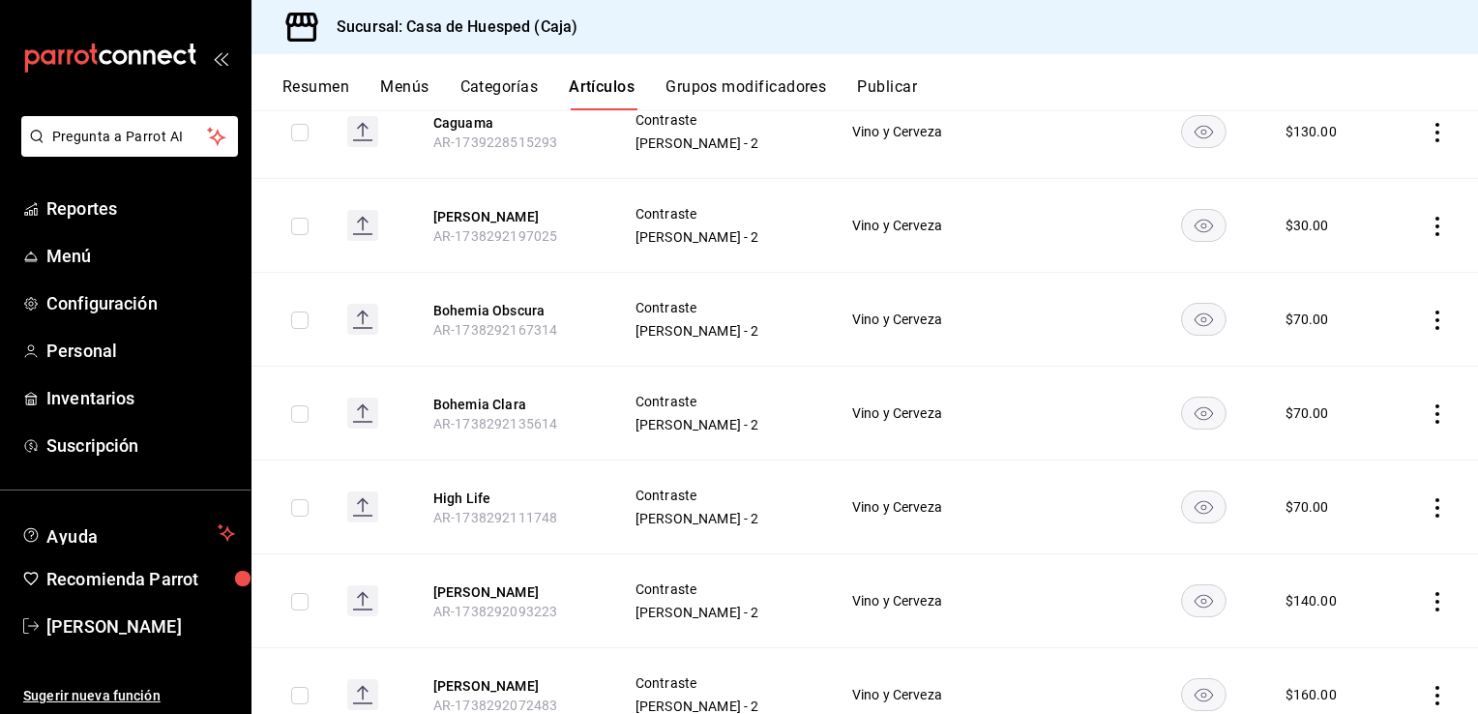
scroll to position [652, 0]
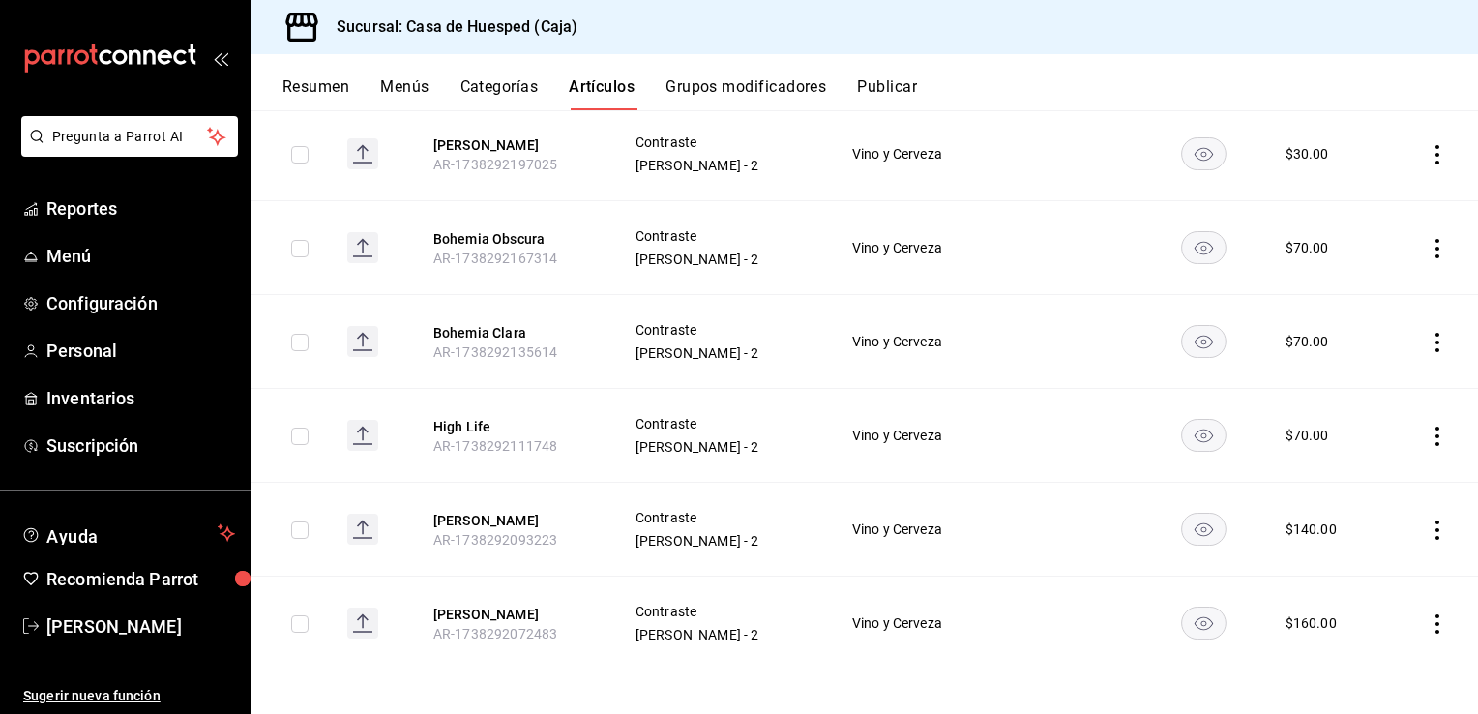
click at [1428, 535] on icon "actions" at bounding box center [1437, 529] width 19 height 19
click at [1355, 568] on span "Editar" at bounding box center [1365, 573] width 50 height 20
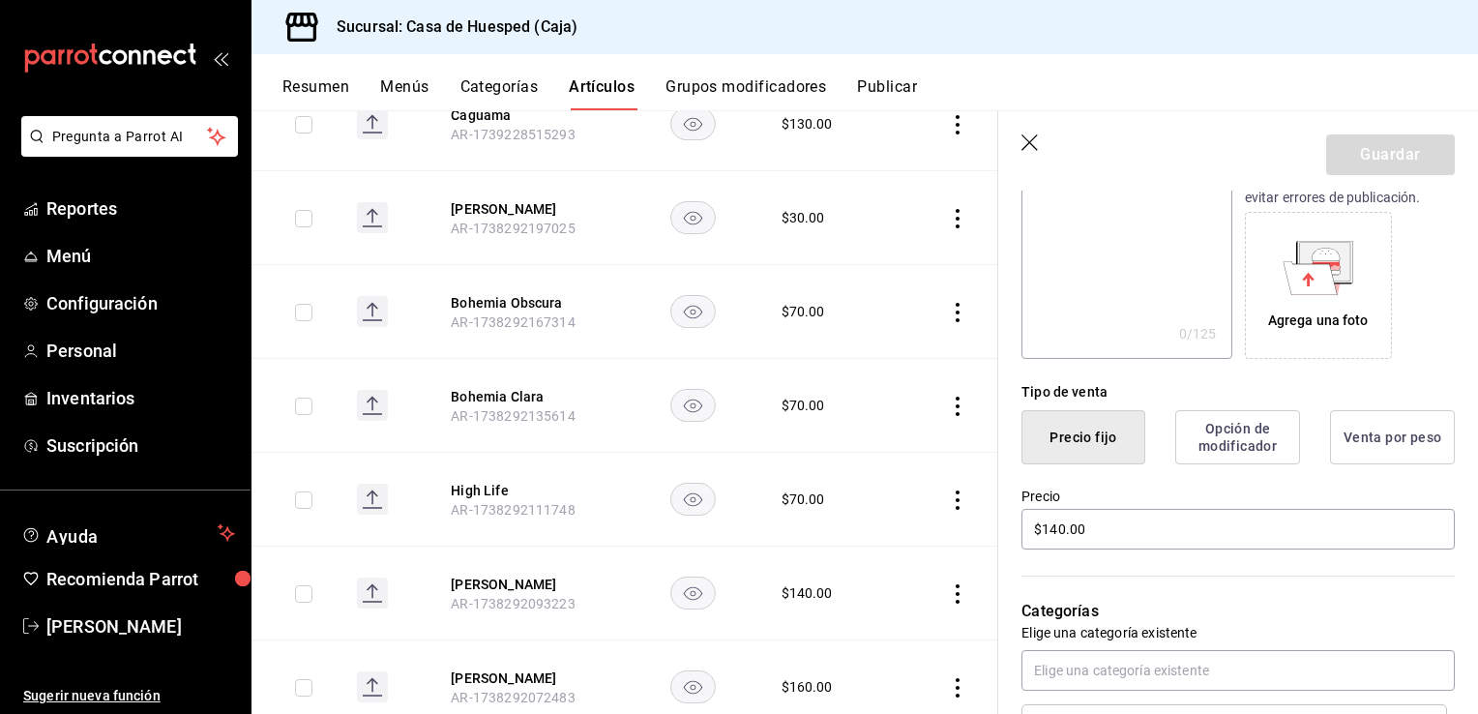
scroll to position [290, 0]
click at [1056, 533] on input "$140.00" at bounding box center [1238, 526] width 433 height 41
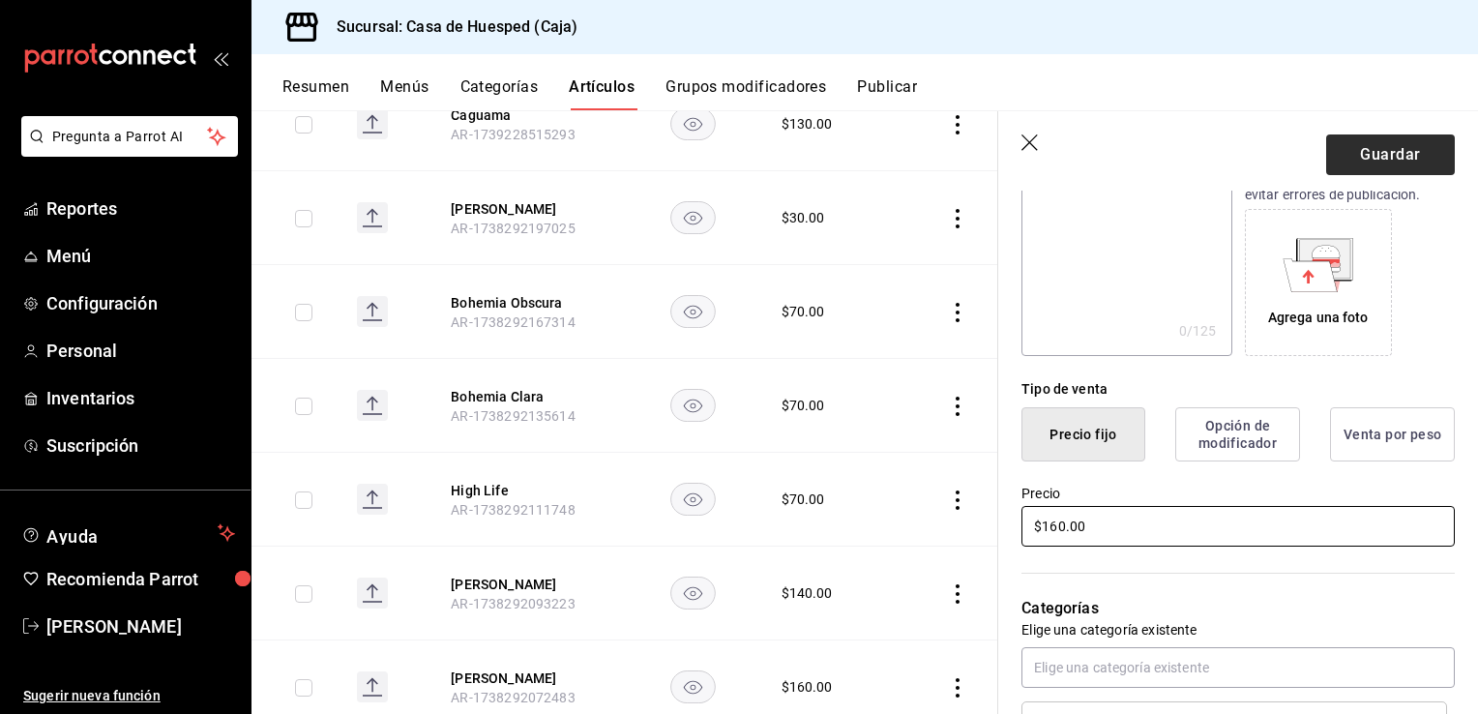
type input "$160.00"
click at [1416, 157] on button "Guardar" at bounding box center [1390, 154] width 129 height 41
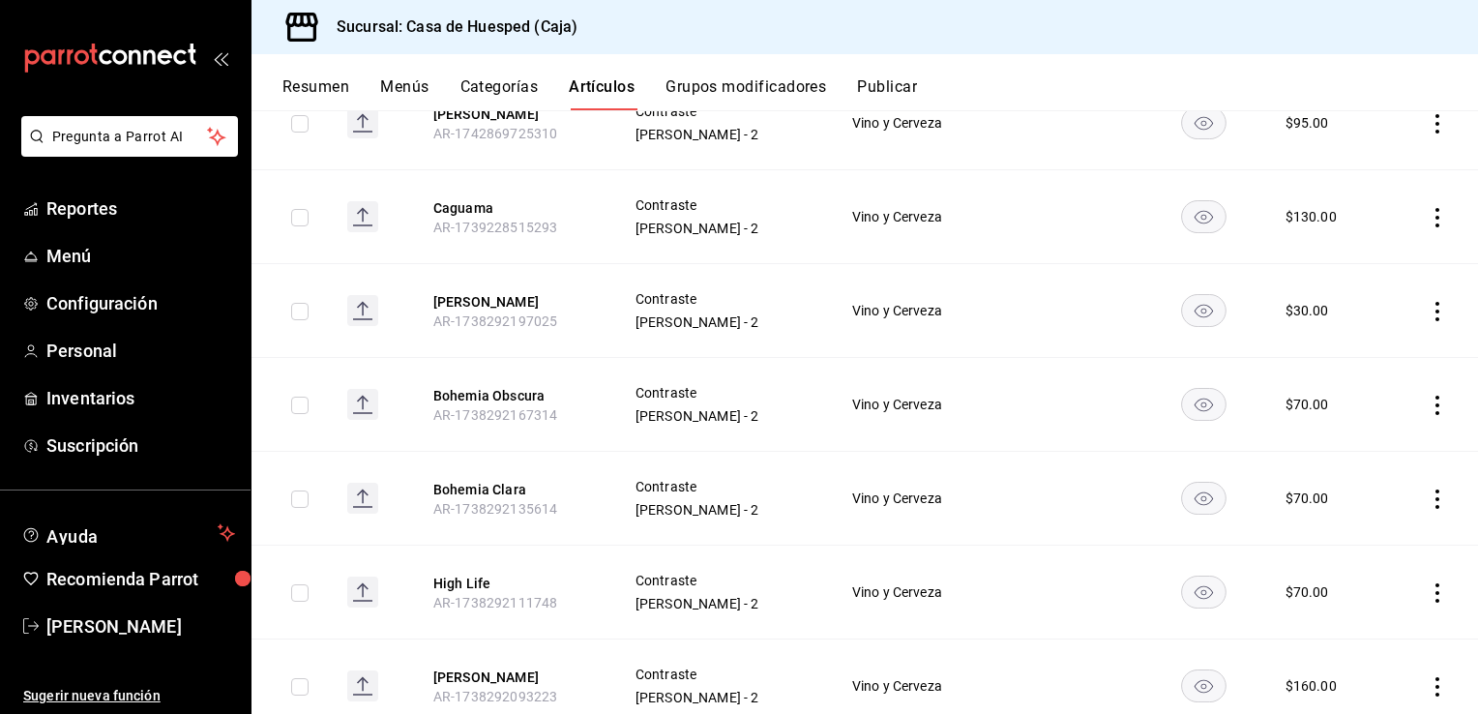
scroll to position [652, 0]
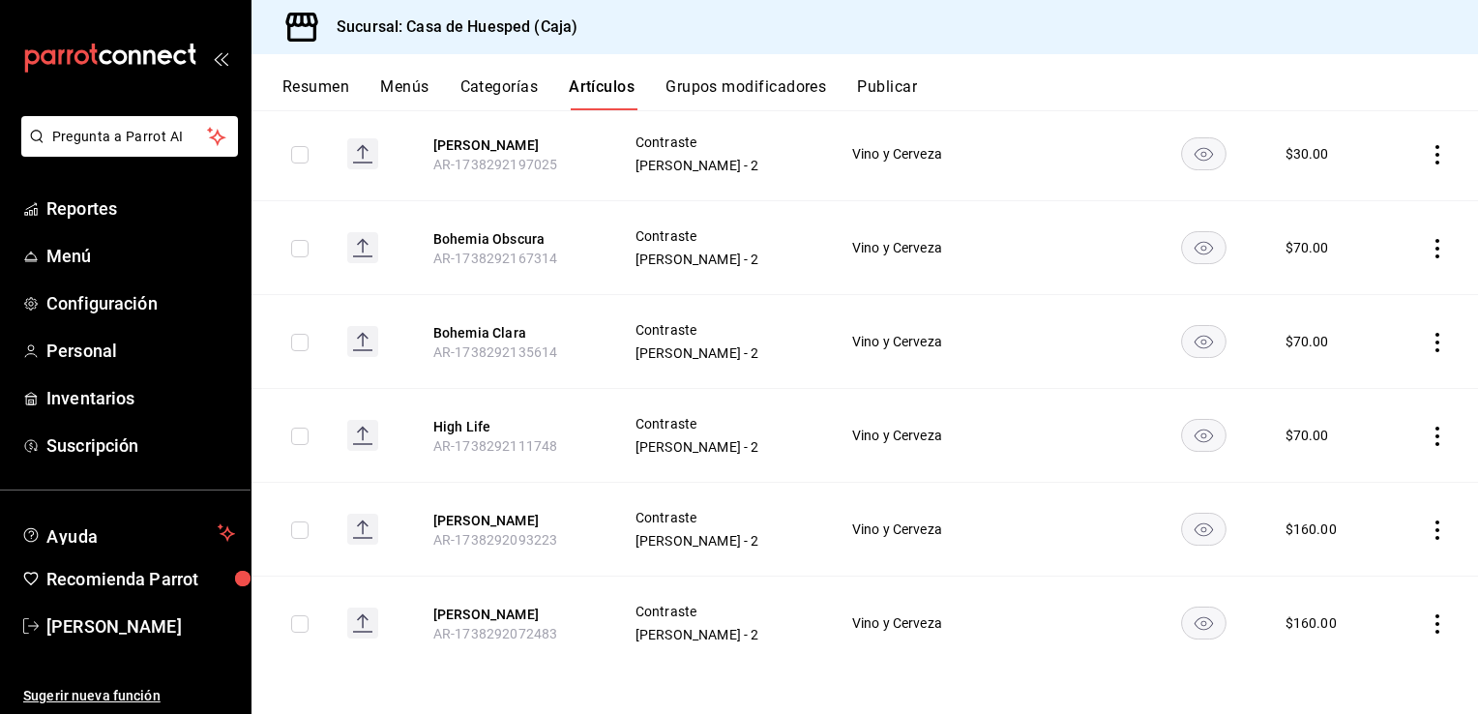
click at [1428, 617] on icon "actions" at bounding box center [1437, 623] width 19 height 19
click at [1361, 589] on span "Editar" at bounding box center [1365, 584] width 50 height 20
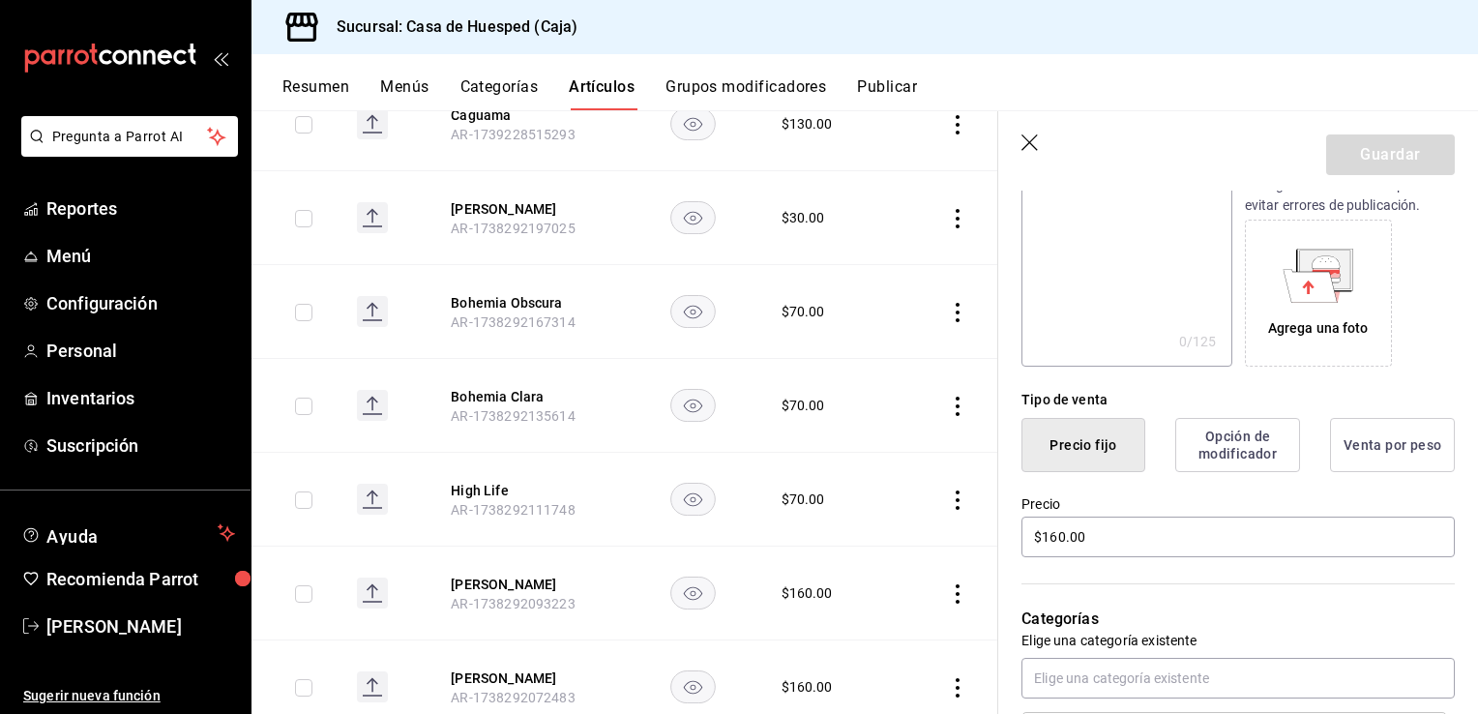
scroll to position [290, 0]
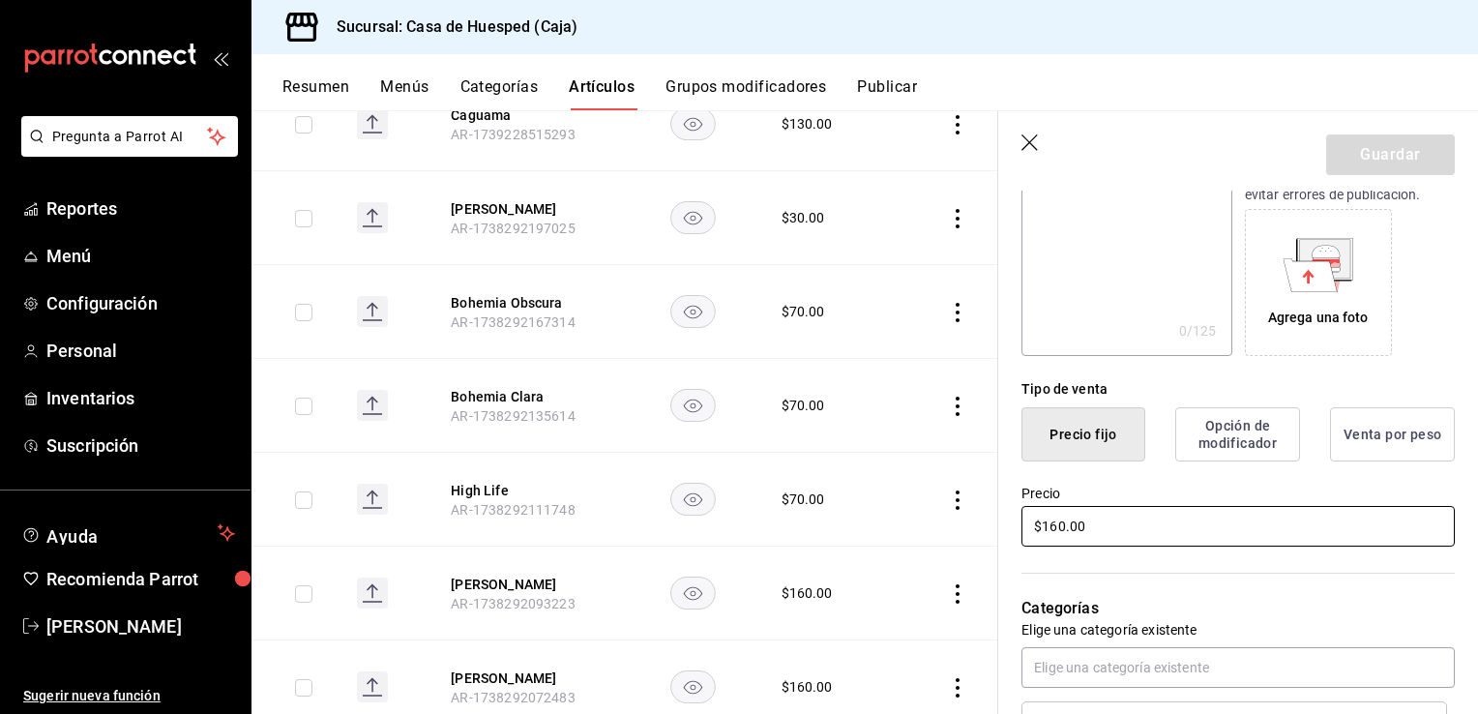
click at [1094, 532] on input "$160.00" at bounding box center [1238, 526] width 433 height 41
type input "$180.00"
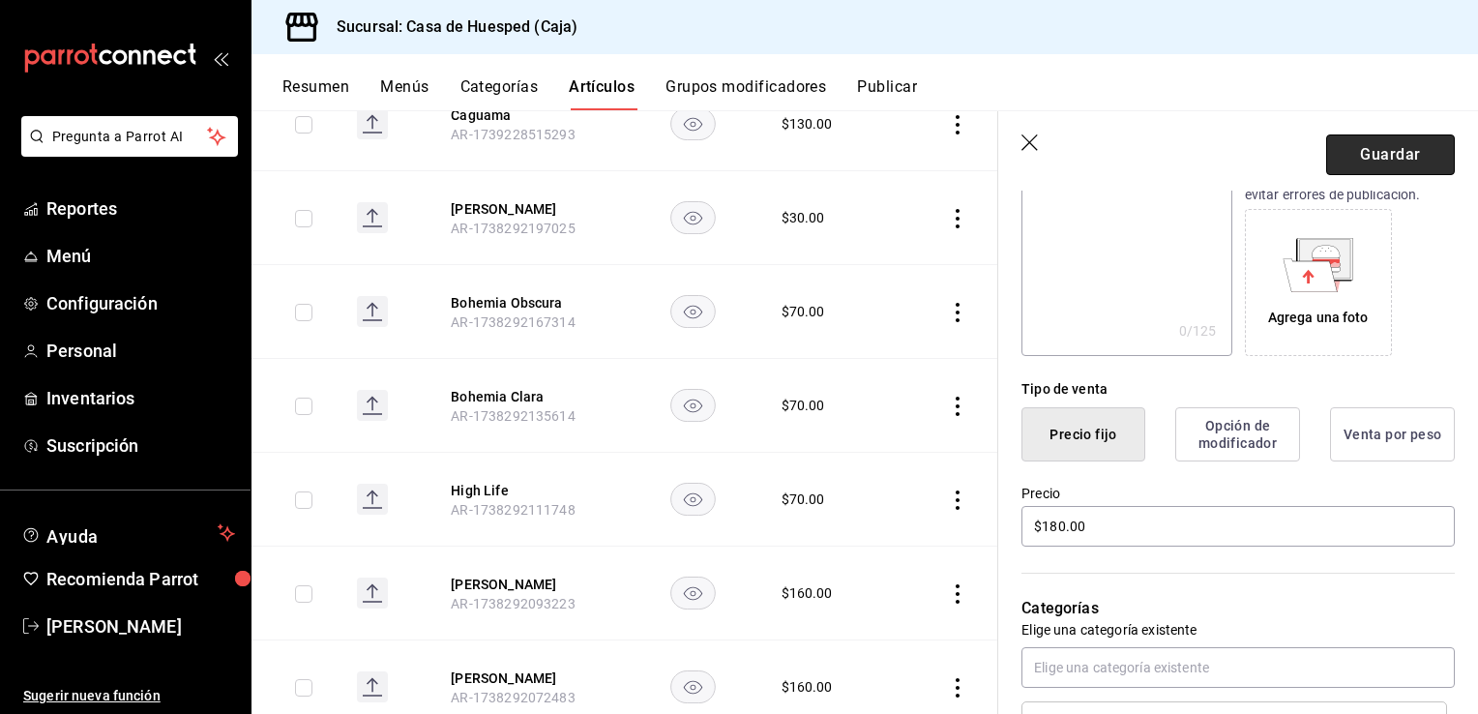
click at [1352, 154] on button "Guardar" at bounding box center [1390, 154] width 129 height 41
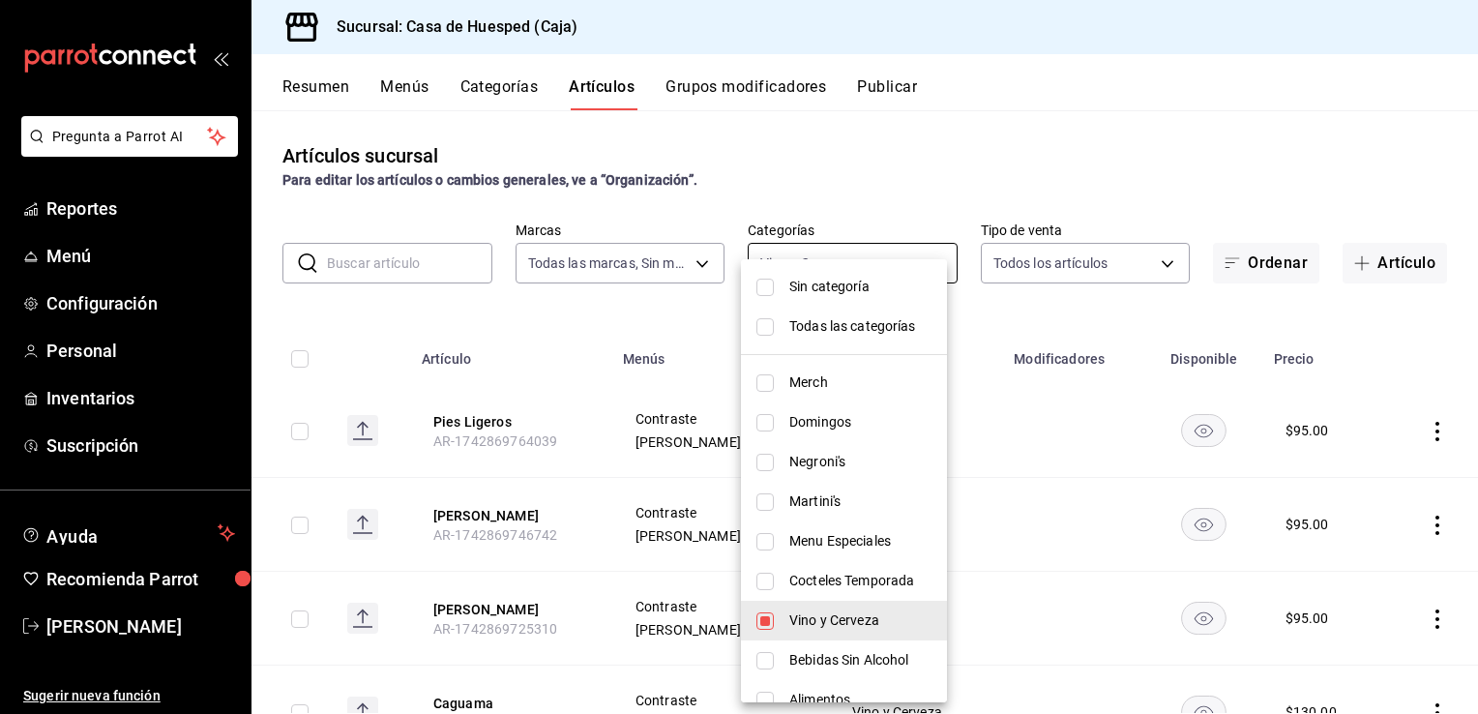
click at [878, 268] on body "Pregunta a Parrot AI Reportes Menú Configuración Personal Inventarios Suscripci…" at bounding box center [739, 357] width 1478 height 714
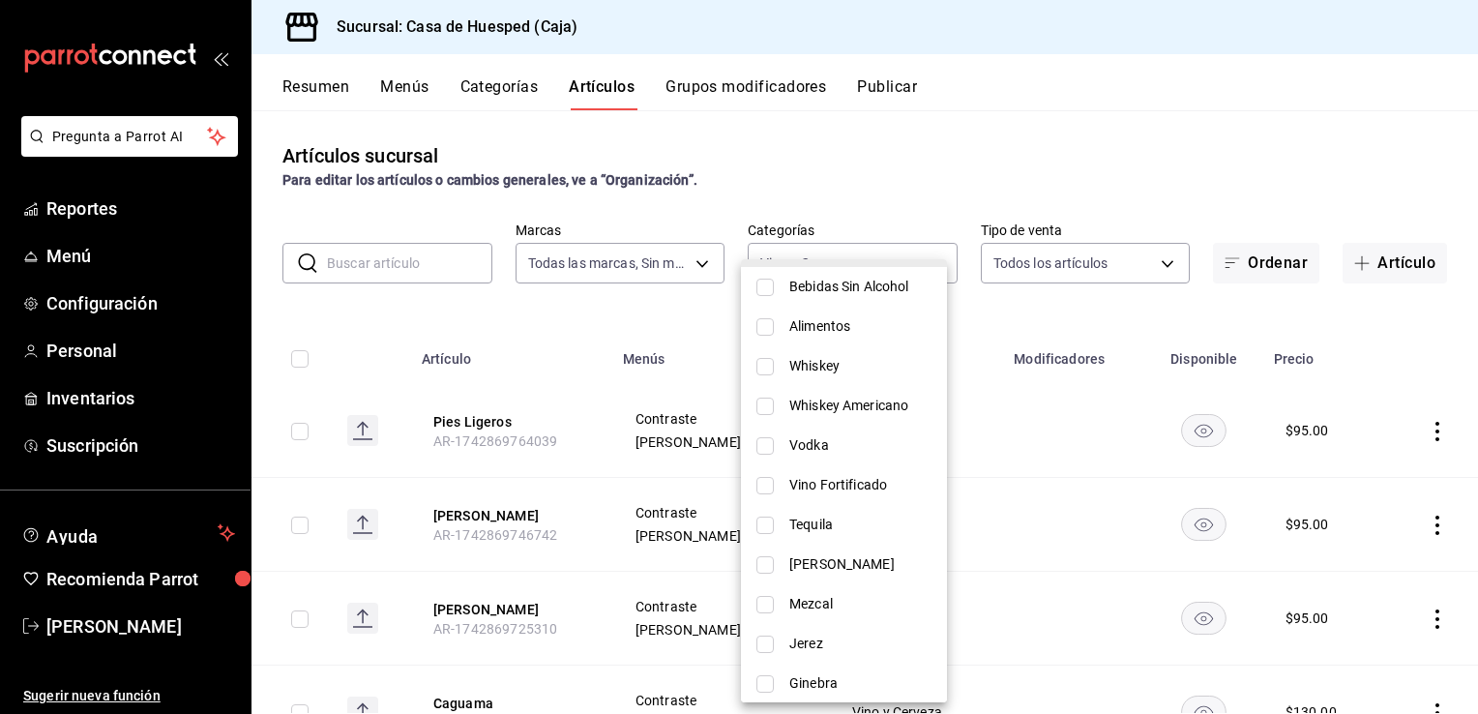
scroll to position [290, 0]
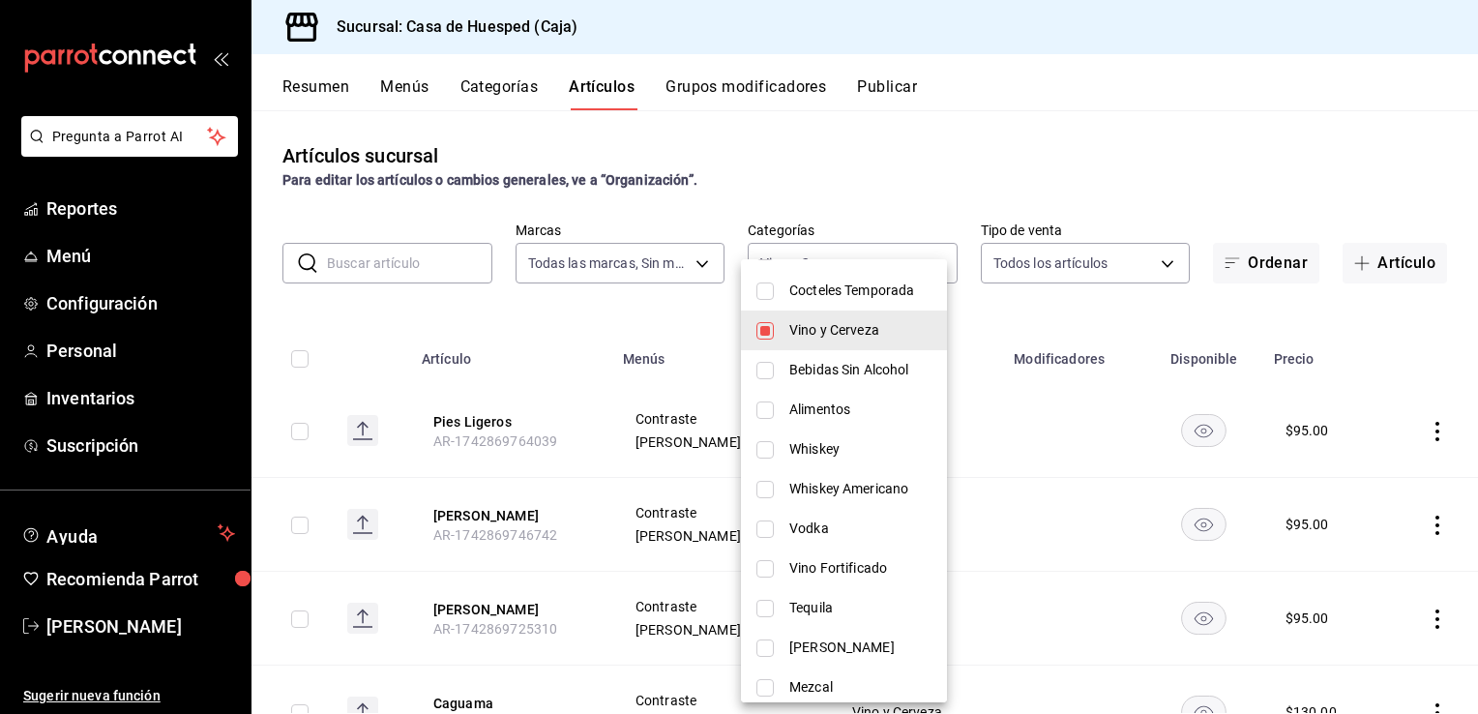
click at [850, 378] on span "Bebidas Sin Alcohol" at bounding box center [860, 370] width 142 height 20
type input "86e13f42-5bd0-4c4f-b973-2bd138d704b7,feb37833-e887-4109-b095-d7507b734ffa"
checkbox input "true"
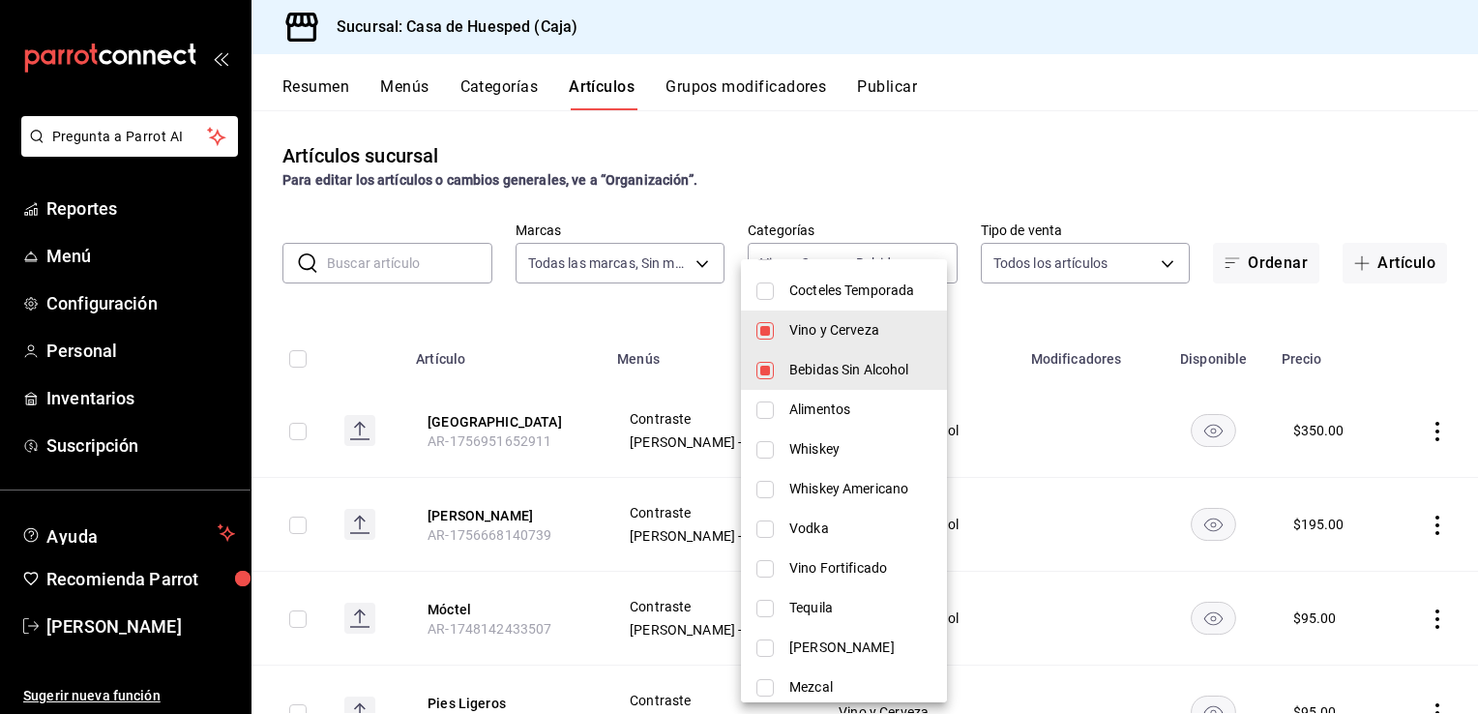
click at [836, 327] on span "Vino y Cerveza" at bounding box center [860, 330] width 142 height 20
type input "feb37833-e887-4109-b095-d7507b734ffa"
checkbox input "false"
click at [1074, 419] on div at bounding box center [739, 357] width 1478 height 714
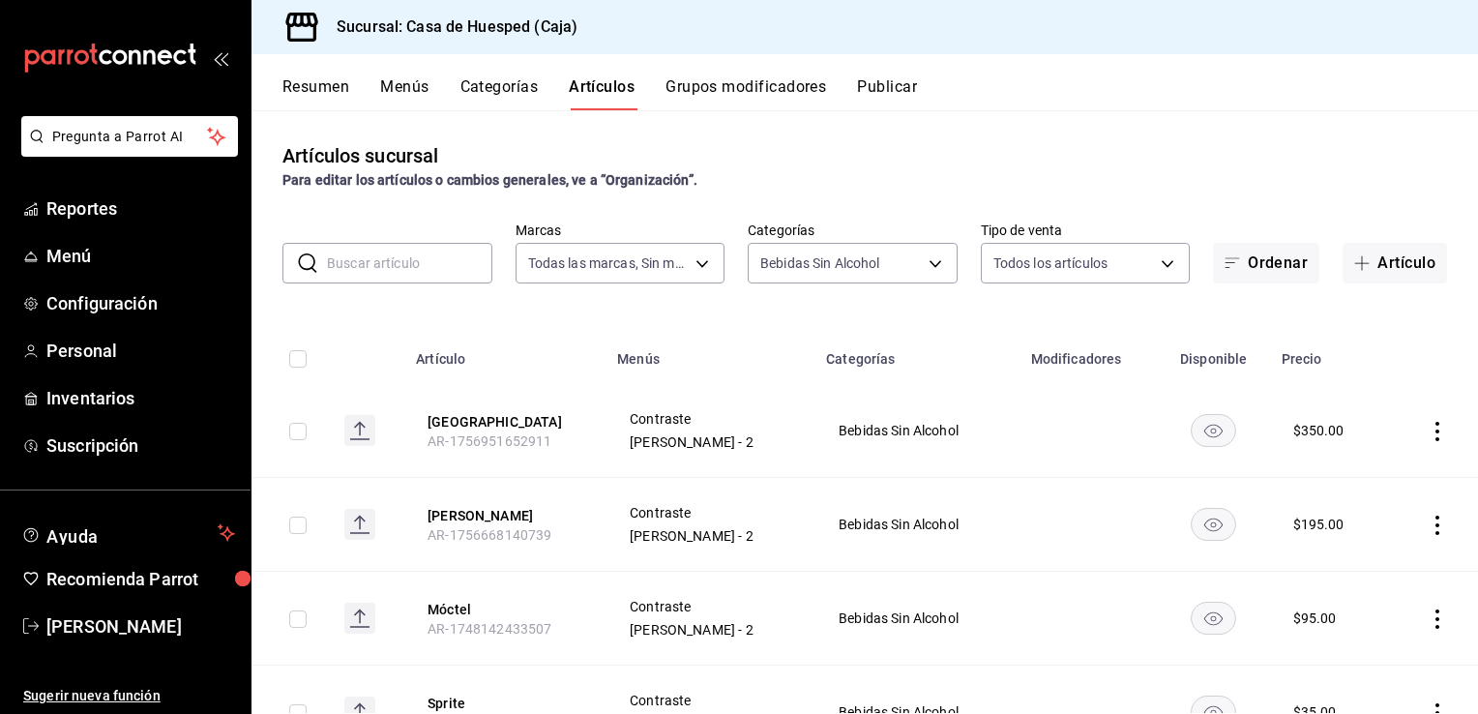
click at [1428, 435] on icon "actions" at bounding box center [1437, 431] width 19 height 19
click at [1378, 475] on span "Editar" at bounding box center [1365, 476] width 50 height 20
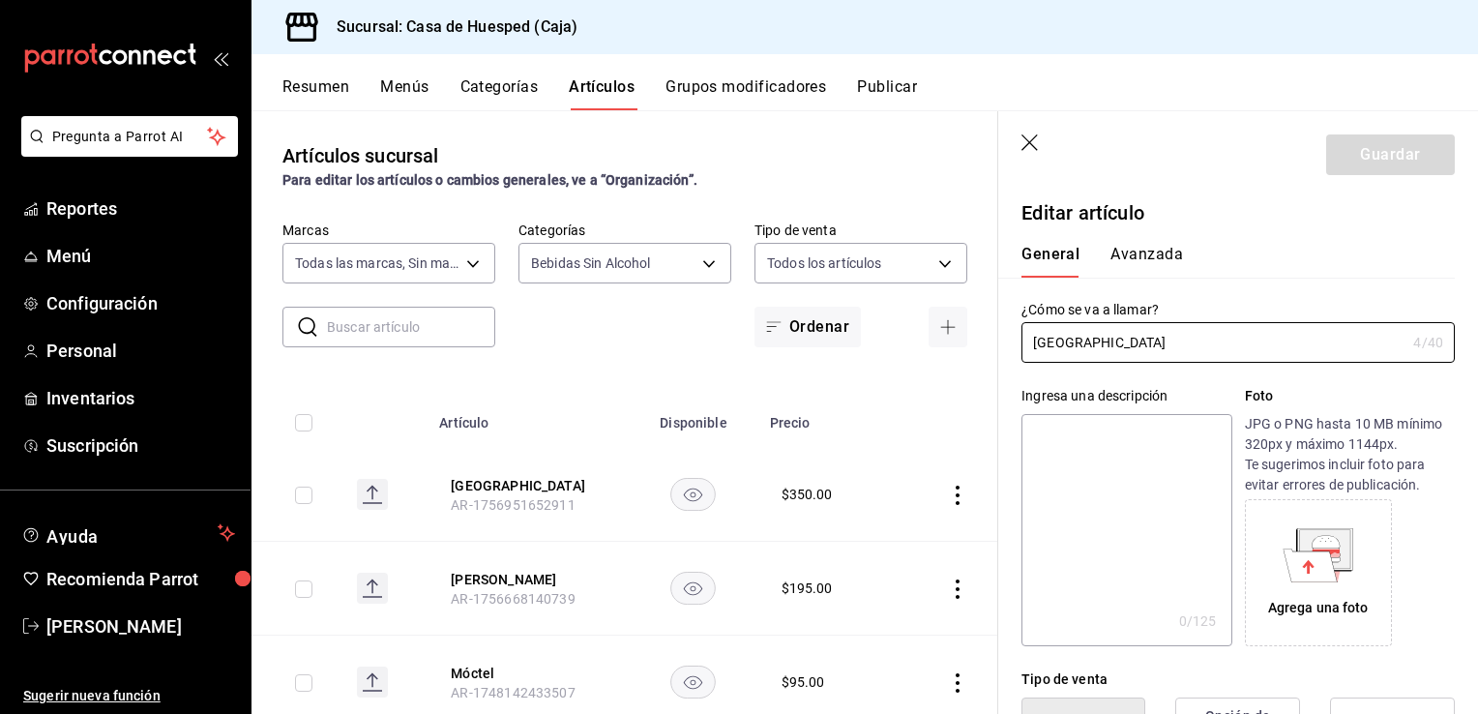
type input "$350.00"
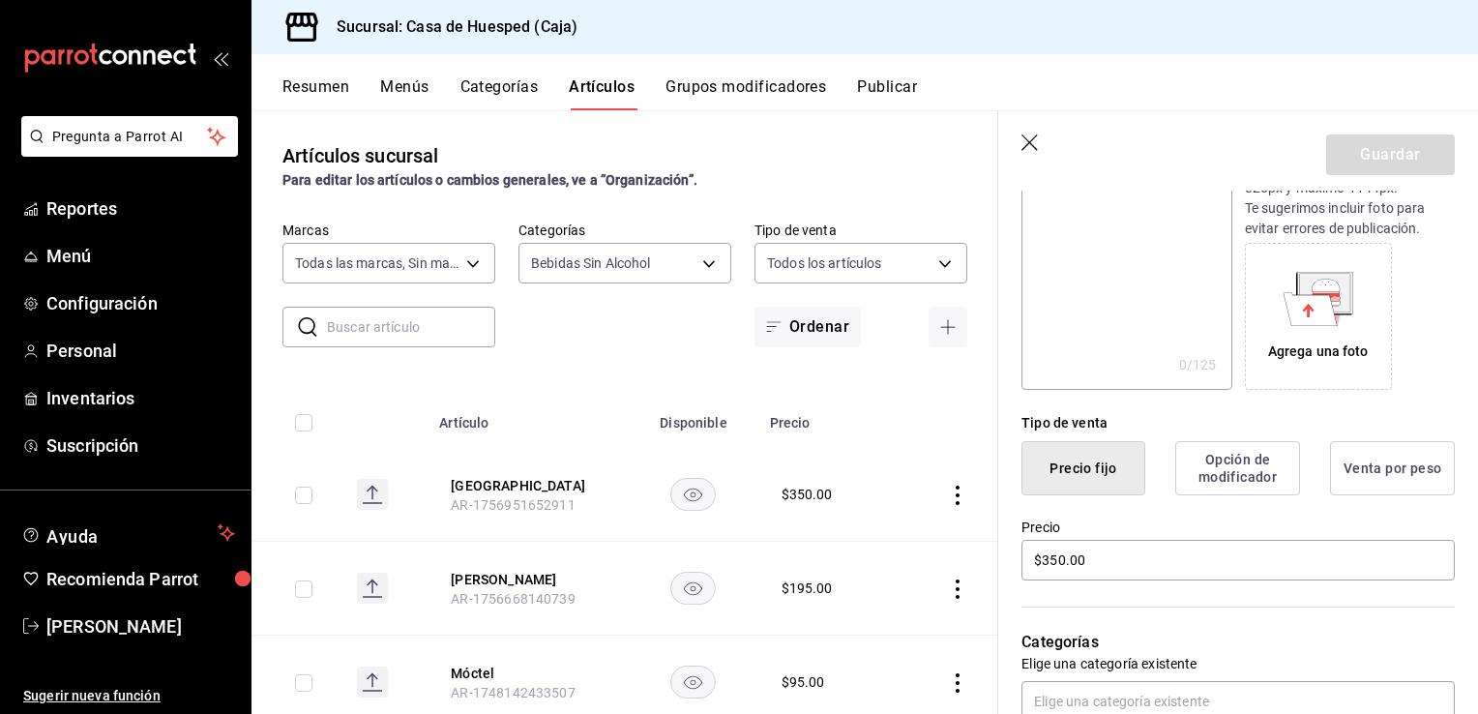
scroll to position [484, 0]
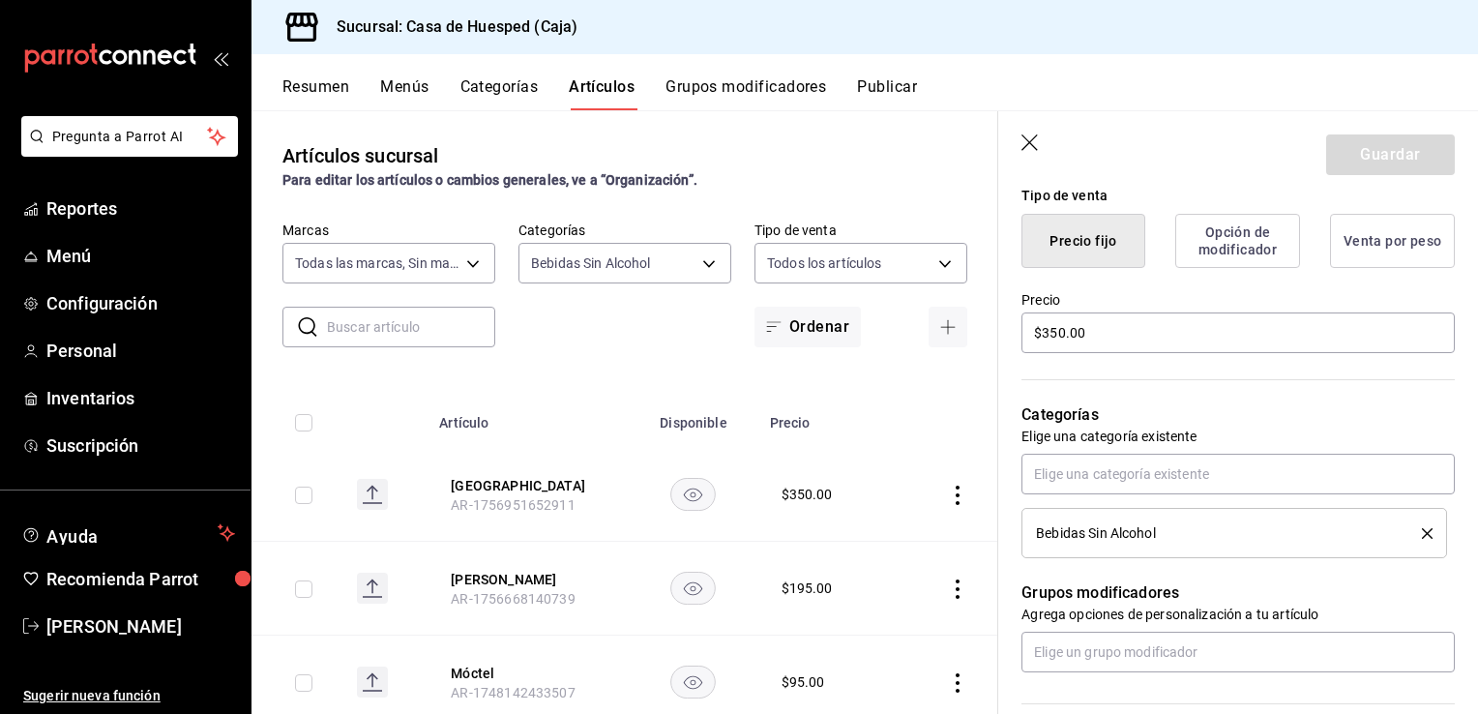
click at [844, 413] on th "Precio" at bounding box center [826, 417] width 137 height 62
click at [1032, 147] on icon "button" at bounding box center [1031, 143] width 19 height 19
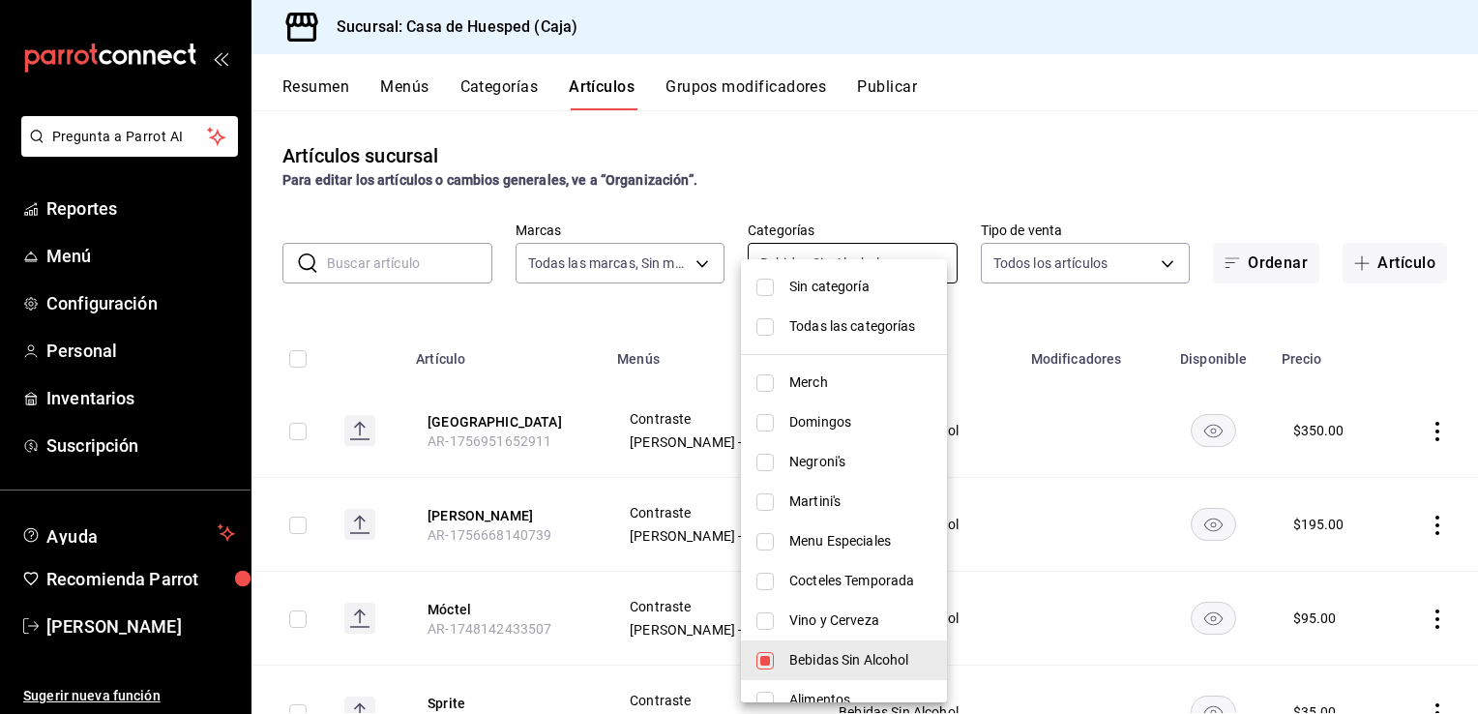
click at [878, 266] on body "Pregunta a Parrot AI Reportes Menú Configuración Personal Inventarios Suscripci…" at bounding box center [739, 357] width 1478 height 714
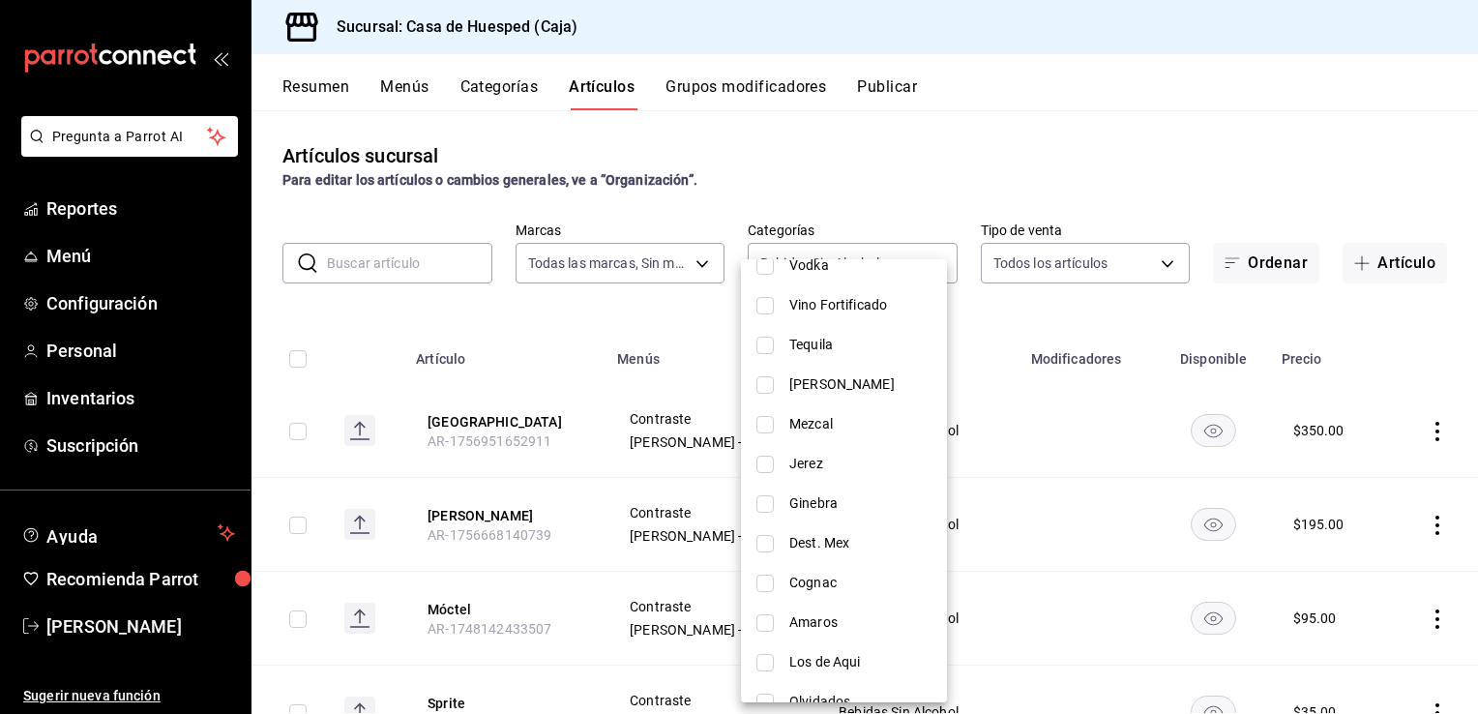
scroll to position [523, 0]
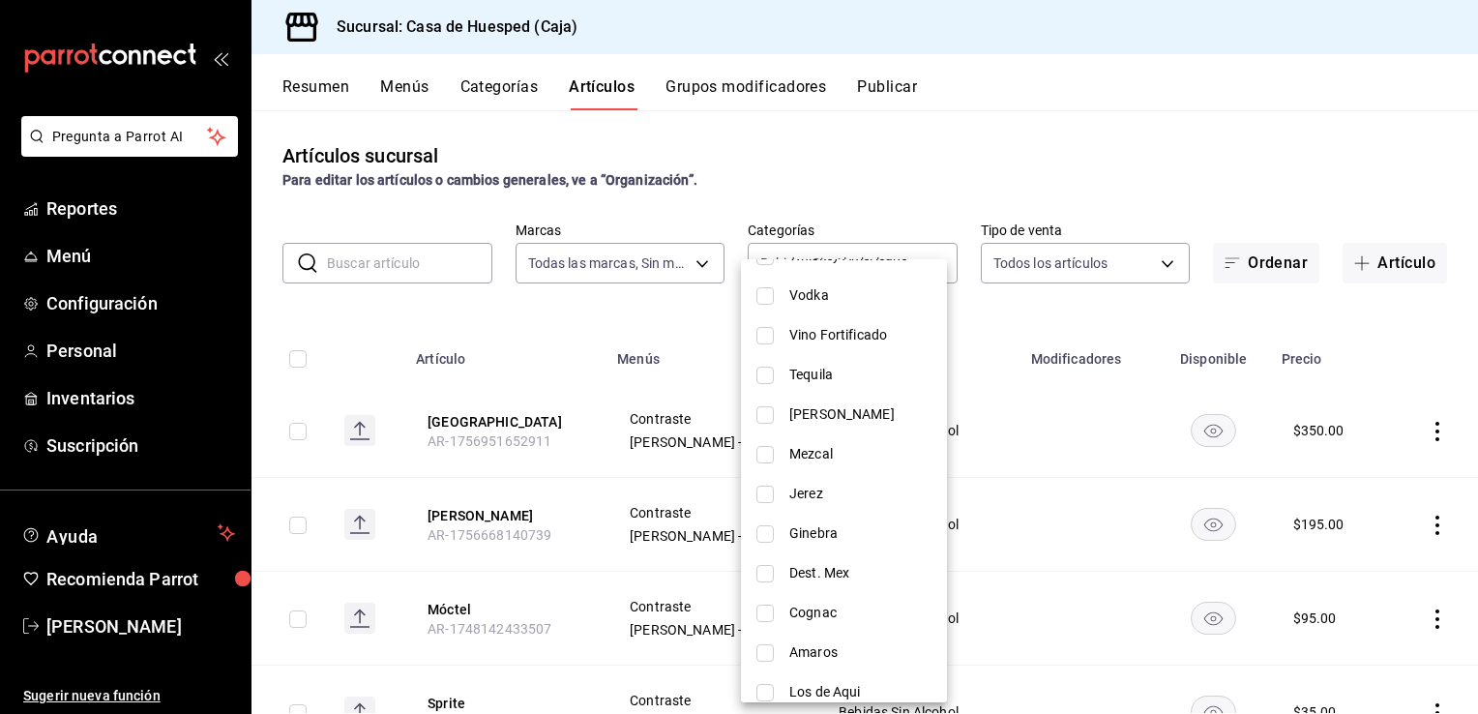
click at [1027, 536] on div at bounding box center [739, 357] width 1478 height 714
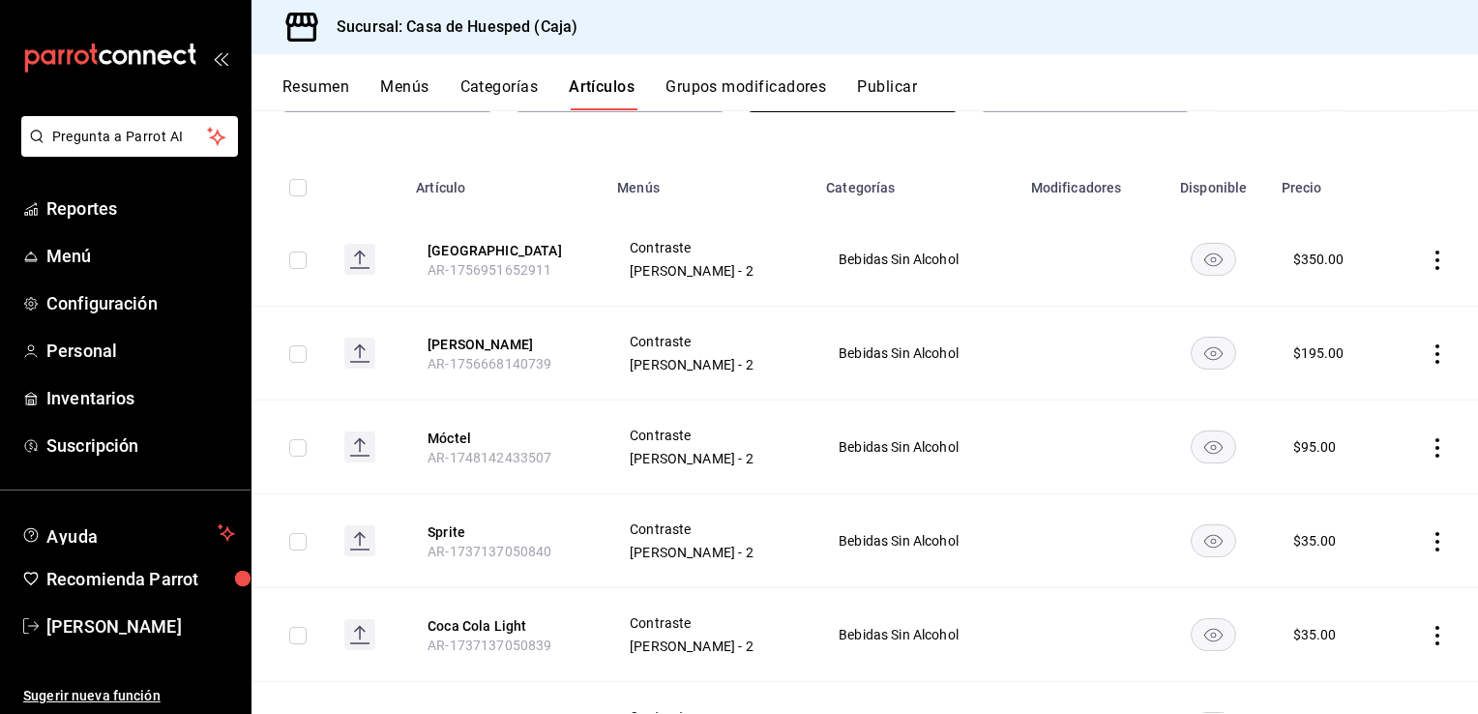
scroll to position [74, 0]
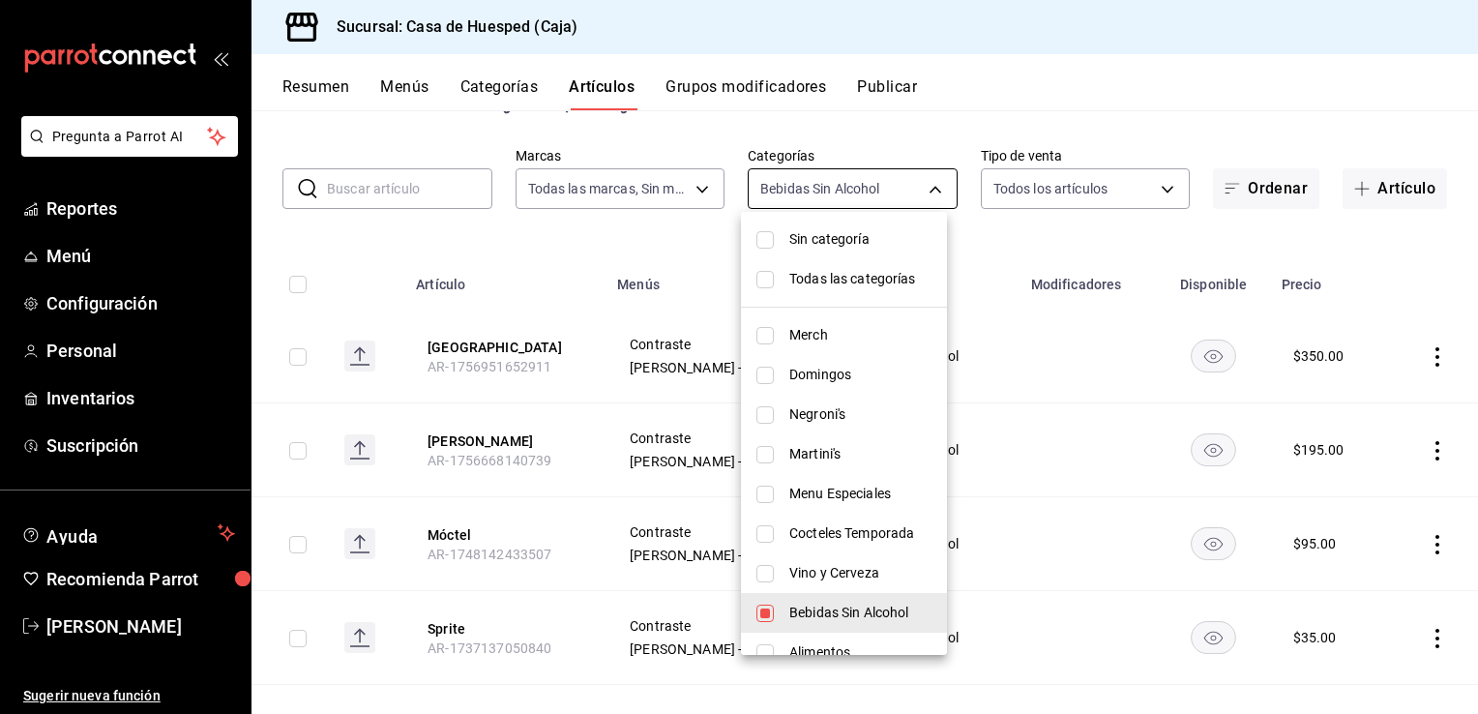
click at [863, 201] on body "Pregunta a Parrot AI Reportes Menú Configuración Personal Inventarios Suscripci…" at bounding box center [739, 357] width 1478 height 714
click at [863, 201] on div at bounding box center [739, 357] width 1478 height 714
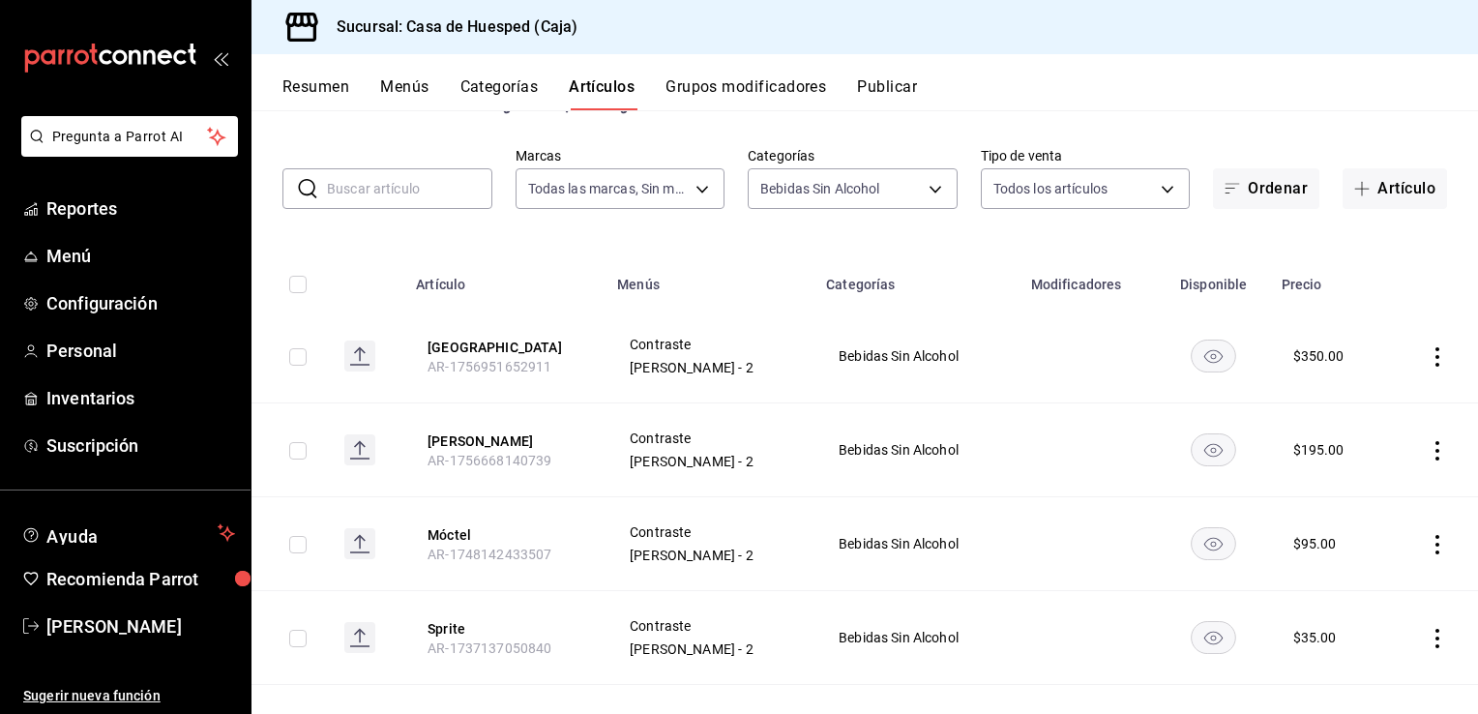
click at [1428, 362] on icon "actions" at bounding box center [1437, 356] width 19 height 19
click at [1355, 478] on span "Eliminar" at bounding box center [1364, 479] width 49 height 15
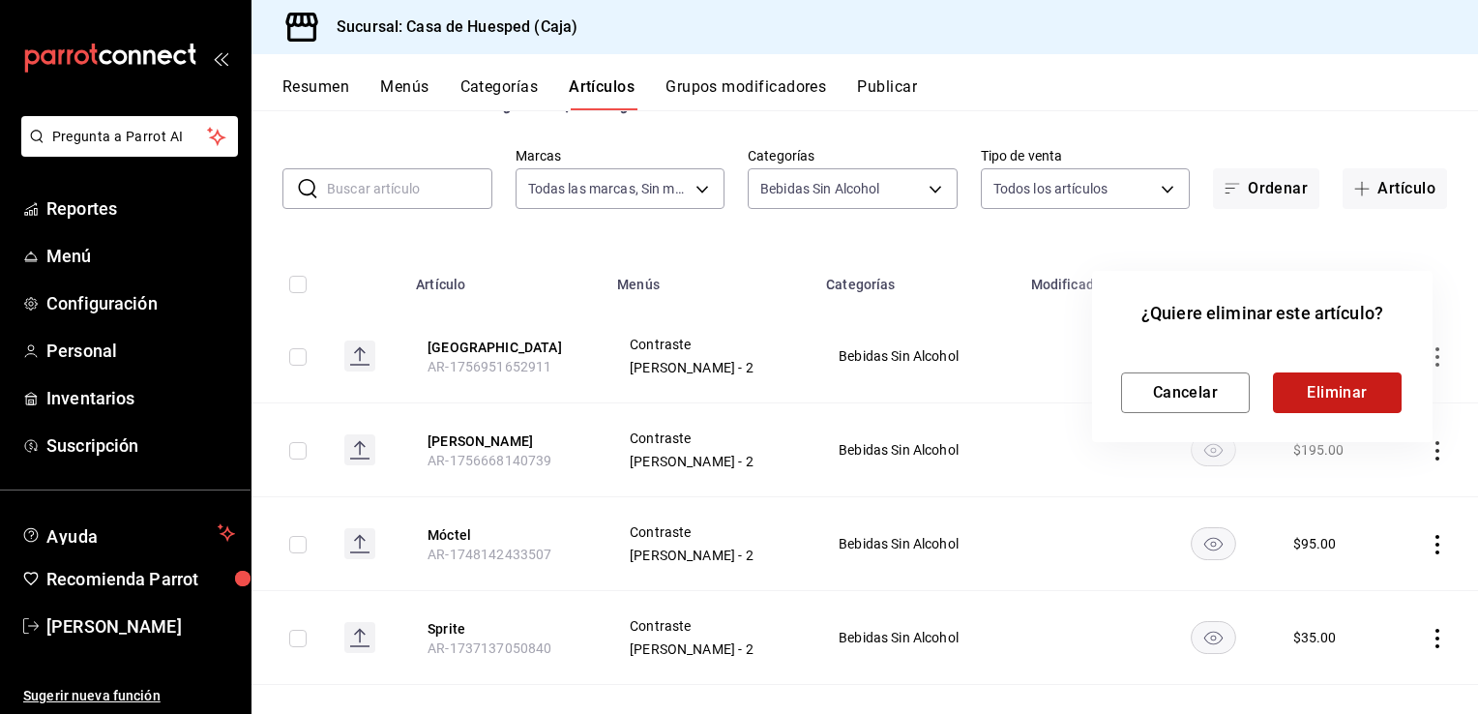
click at [1314, 399] on button "Eliminar" at bounding box center [1337, 392] width 129 height 41
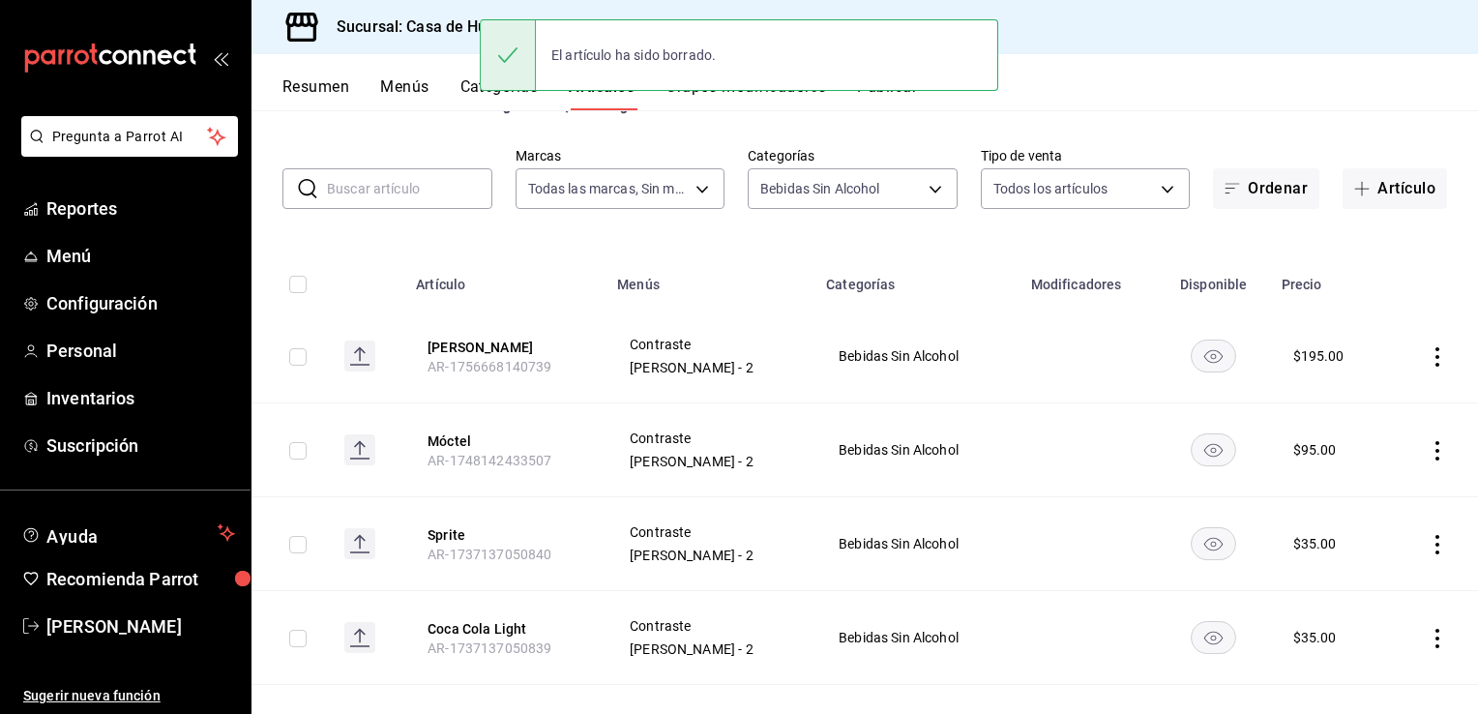
click at [1428, 362] on icon "actions" at bounding box center [1437, 356] width 19 height 19
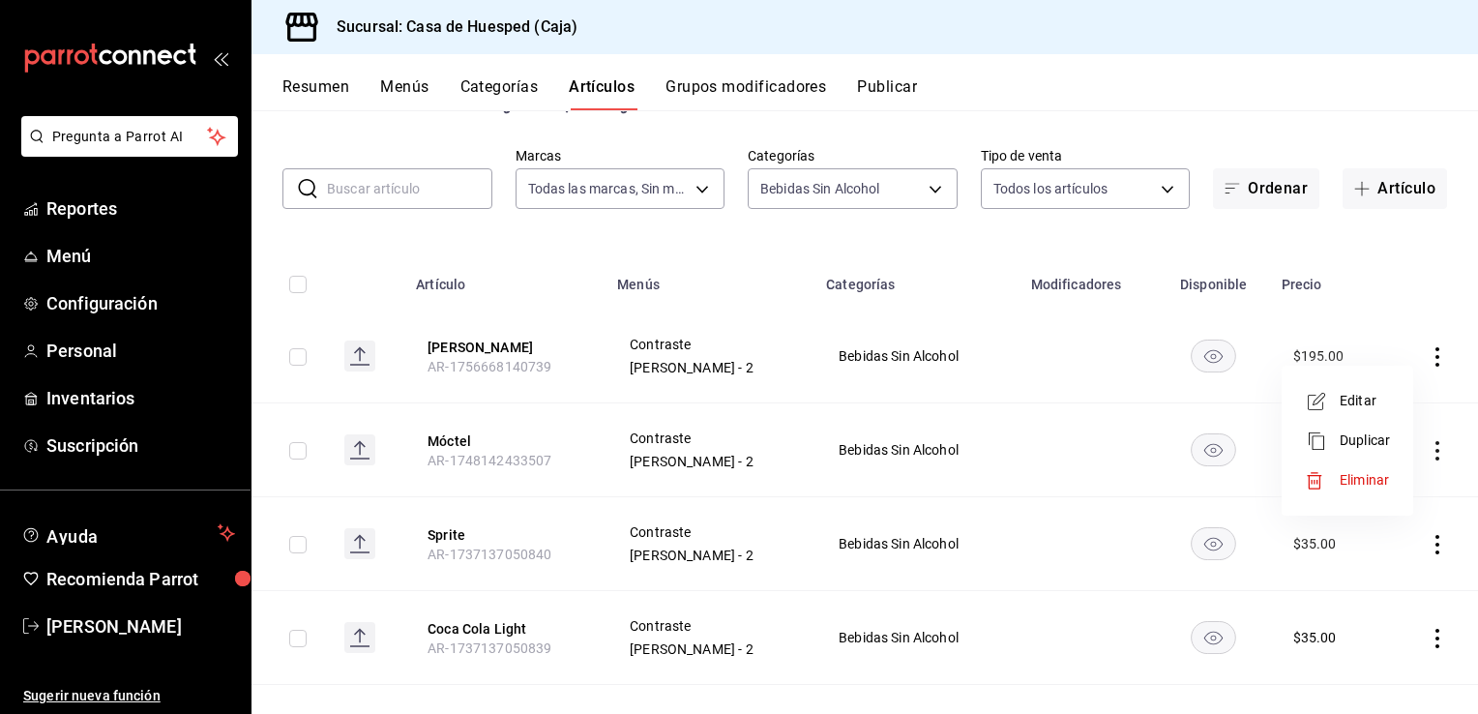
click at [1326, 473] on div at bounding box center [1322, 480] width 35 height 19
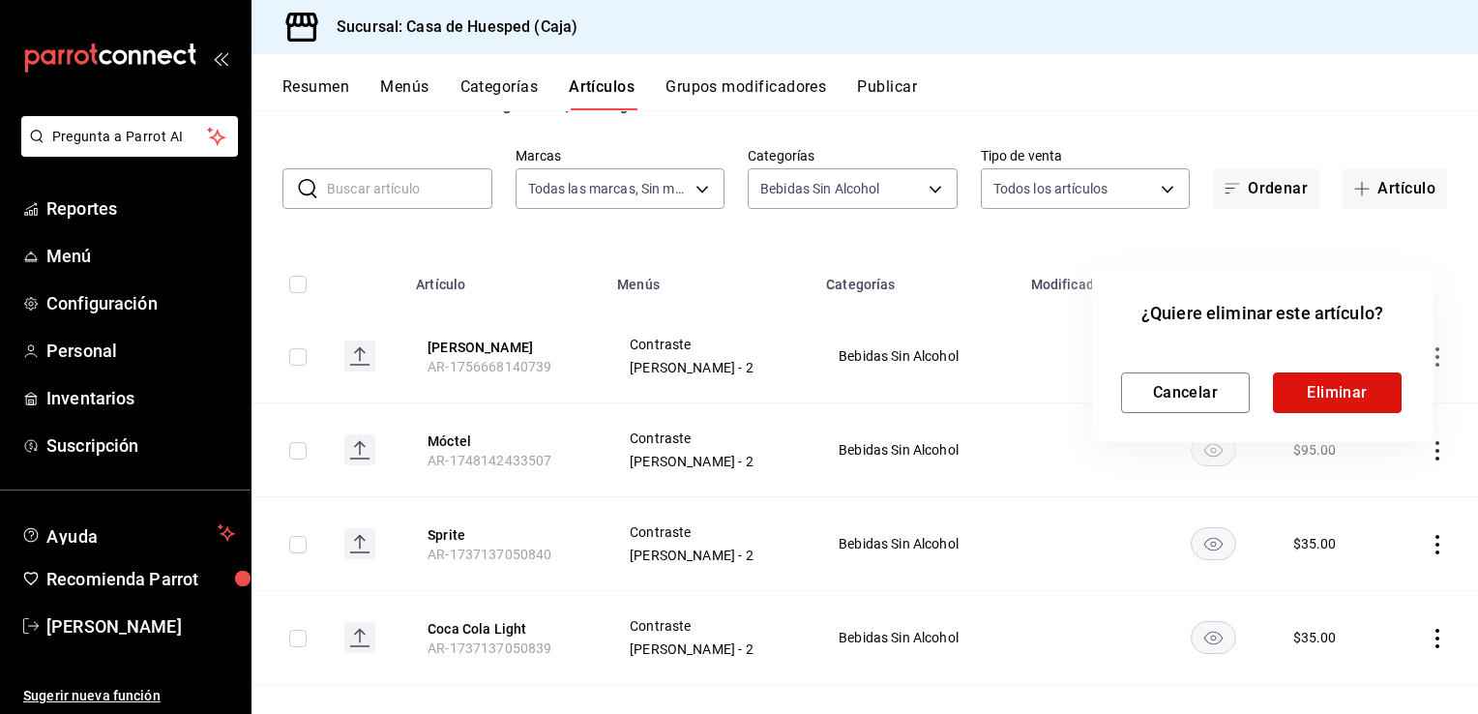
drag, startPoint x: 1315, startPoint y: 373, endPoint x: 1323, endPoint y: 395, distance: 23.0
click at [1317, 373] on button "Eliminar" at bounding box center [1337, 392] width 129 height 41
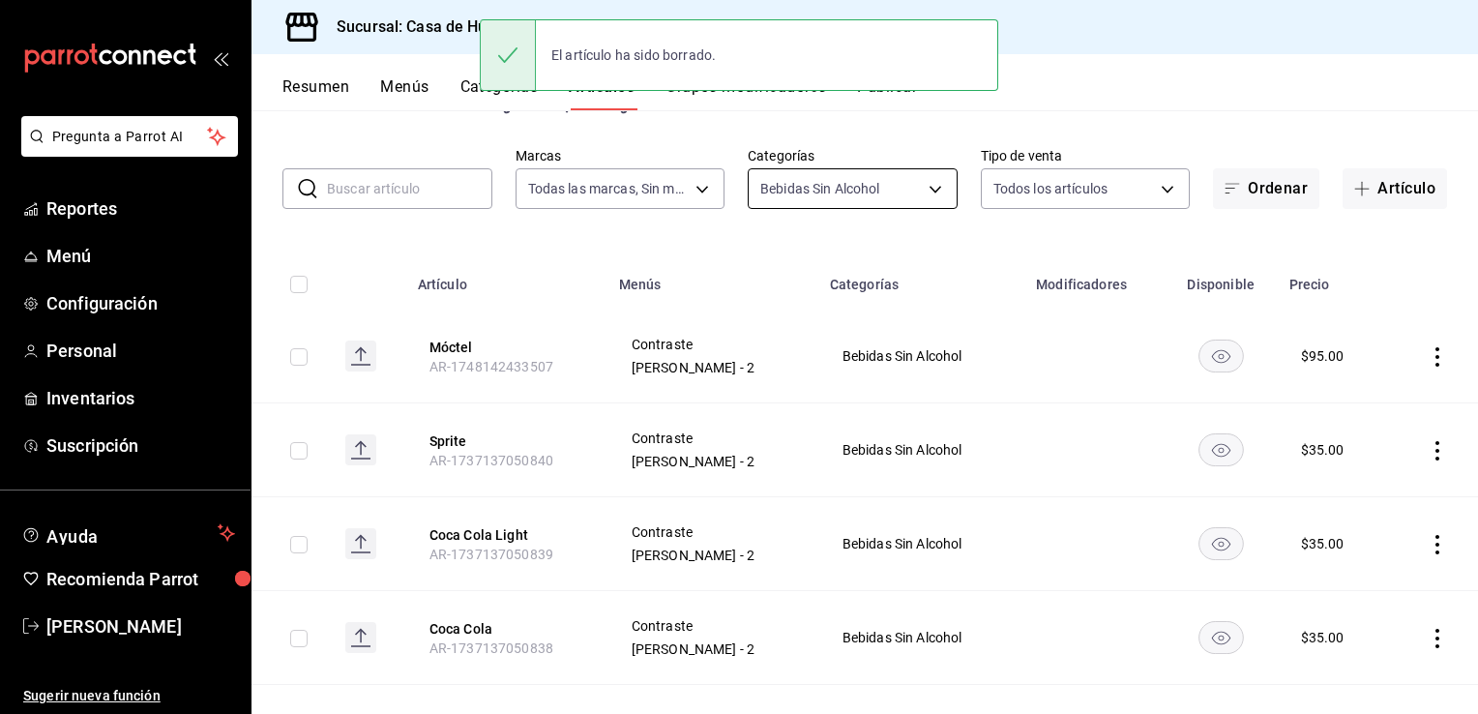
click at [783, 204] on body "Pregunta a Parrot AI Reportes Menú Configuración Personal Inventarios Suscripci…" at bounding box center [739, 357] width 1478 height 714
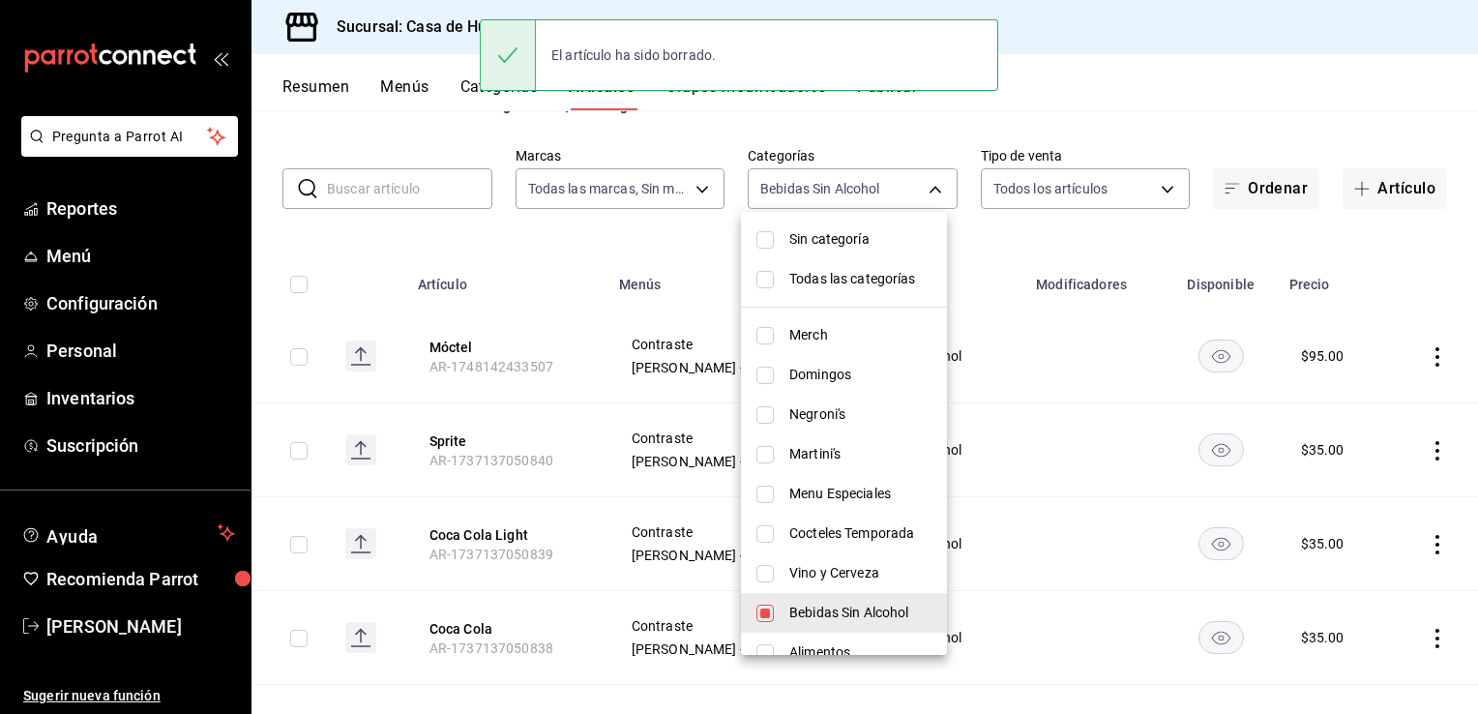
click at [807, 375] on span "Domingos" at bounding box center [860, 375] width 142 height 20
type input "feb37833-e887-4109-b095-d7507b734ffa,b99efb67-785b-4d2c-a69d-daac93f30d9d"
checkbox input "true"
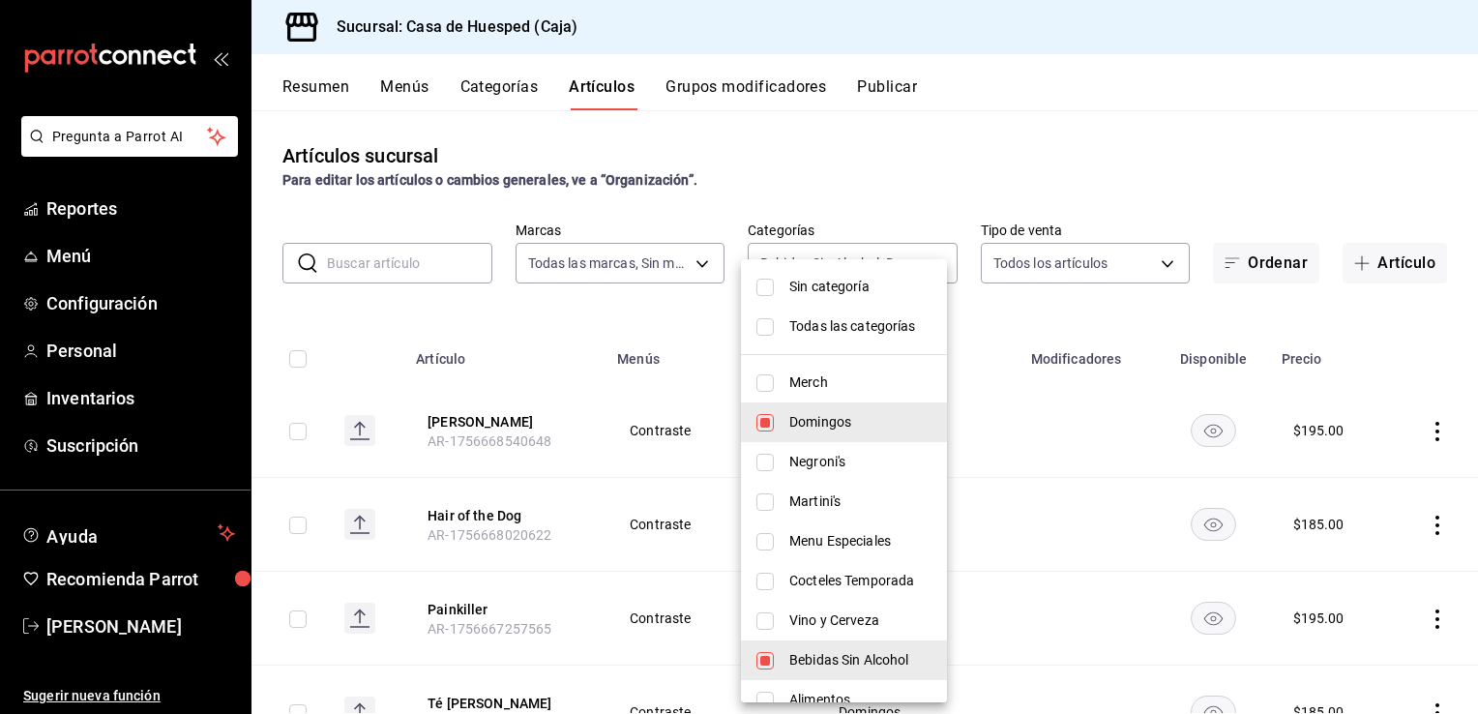
click at [797, 662] on span "Bebidas Sin Alcohol" at bounding box center [860, 660] width 142 height 20
type input "b99efb67-785b-4d2c-a69d-daac93f30d9d"
checkbox input "false"
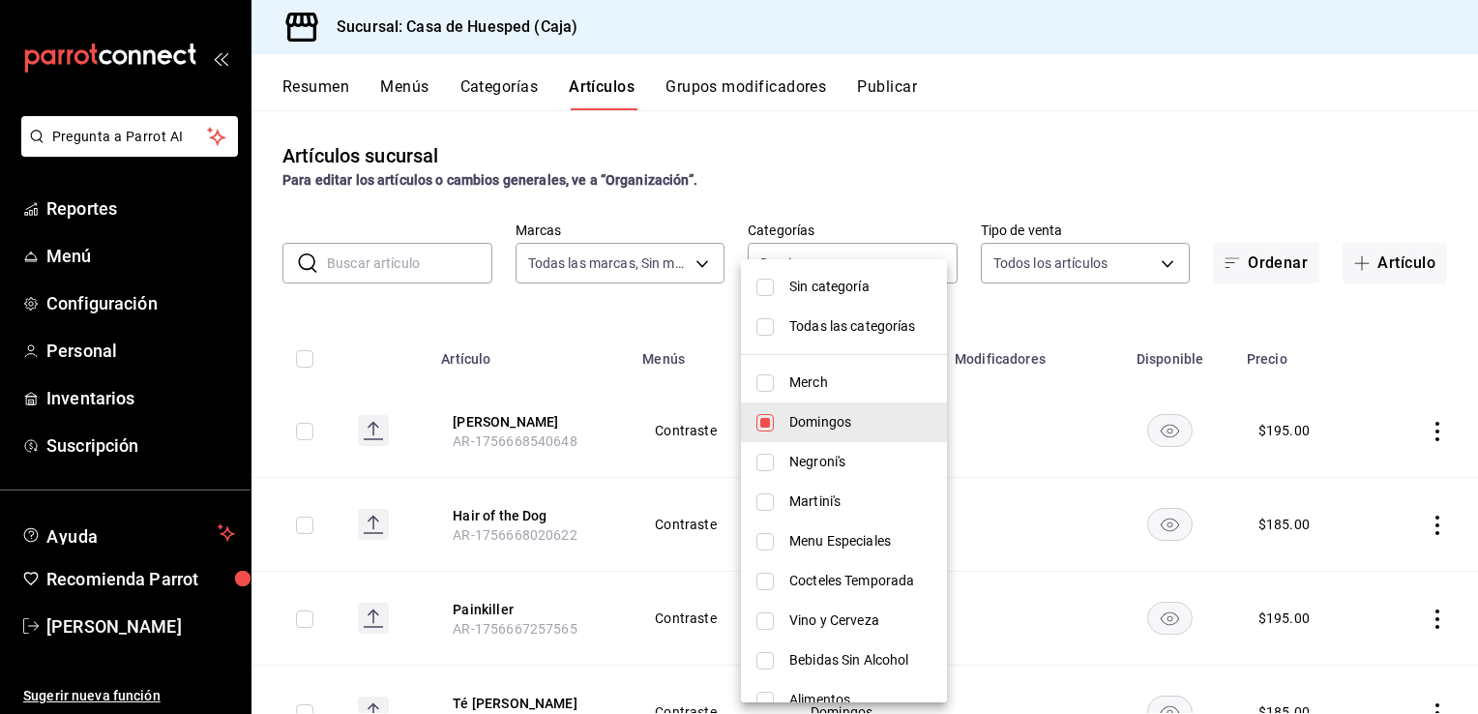
click at [802, 381] on span "Merch" at bounding box center [860, 382] width 142 height 20
type input "b99efb67-785b-4d2c-a69d-daac93f30d9d,2b37de76-7902-4438-9134-407ef26992ab"
checkbox input "true"
click at [809, 414] on span "Domingos" at bounding box center [860, 422] width 142 height 20
type input "2b37de76-7902-4438-9134-407ef26992ab"
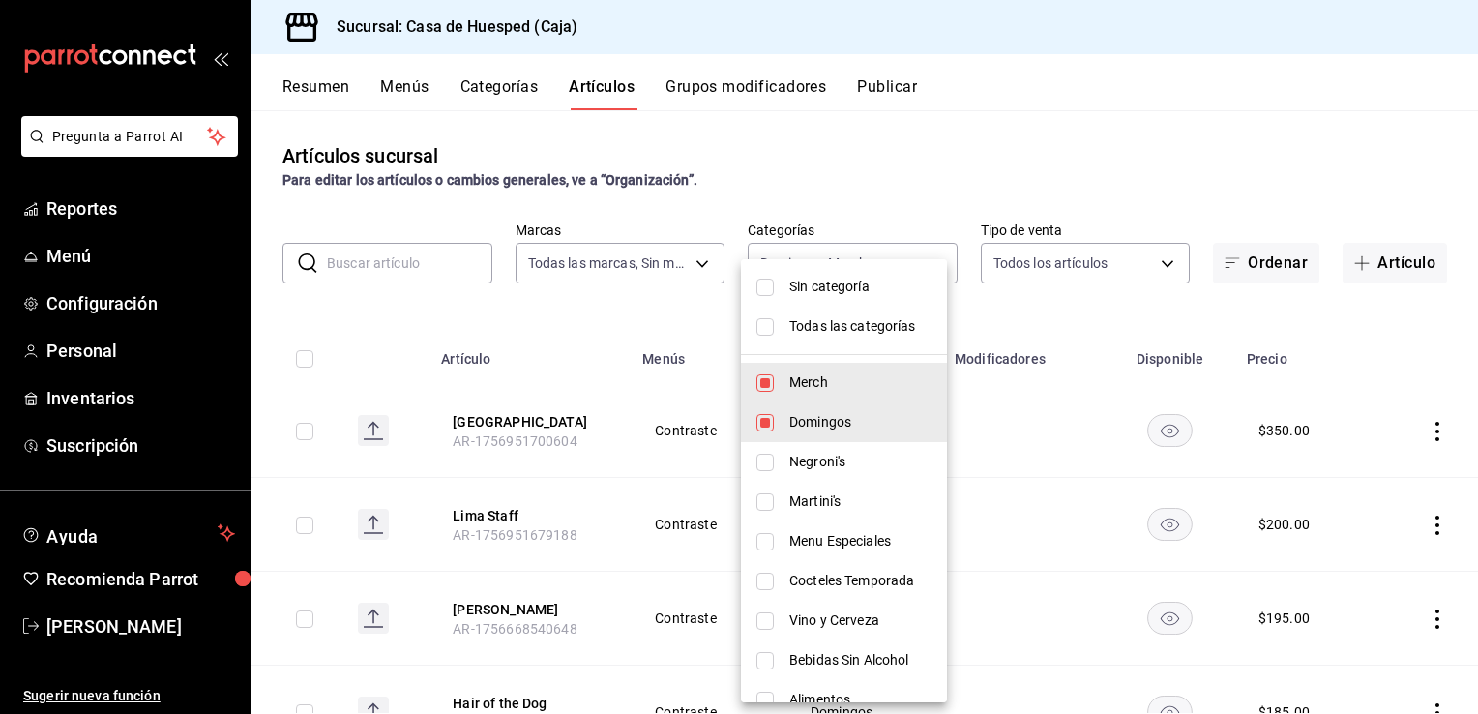
checkbox input "false"
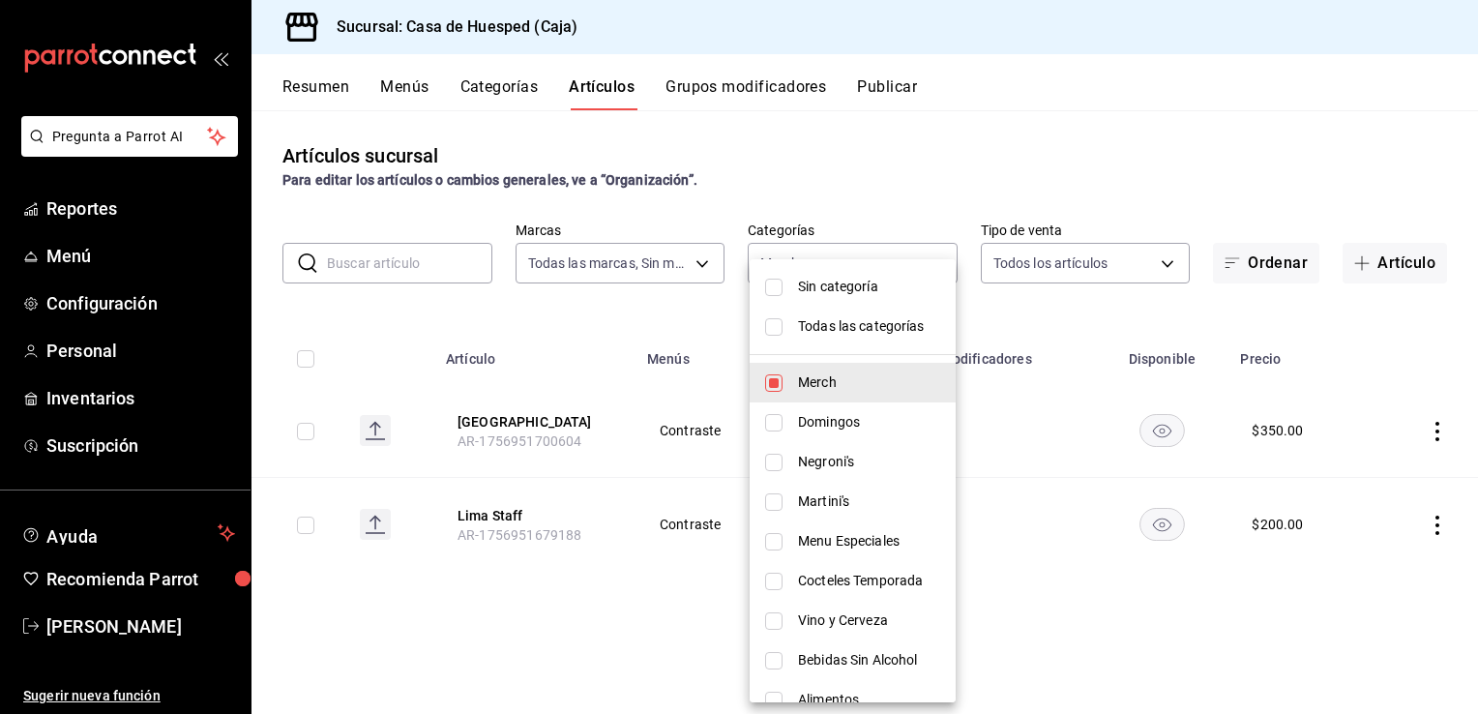
click at [846, 657] on span "Bebidas Sin Alcohol" at bounding box center [869, 660] width 142 height 20
type input "2b37de76-7902-4438-9134-407ef26992ab,feb37833-e887-4109-b095-d7507b734ffa"
checkbox input "true"
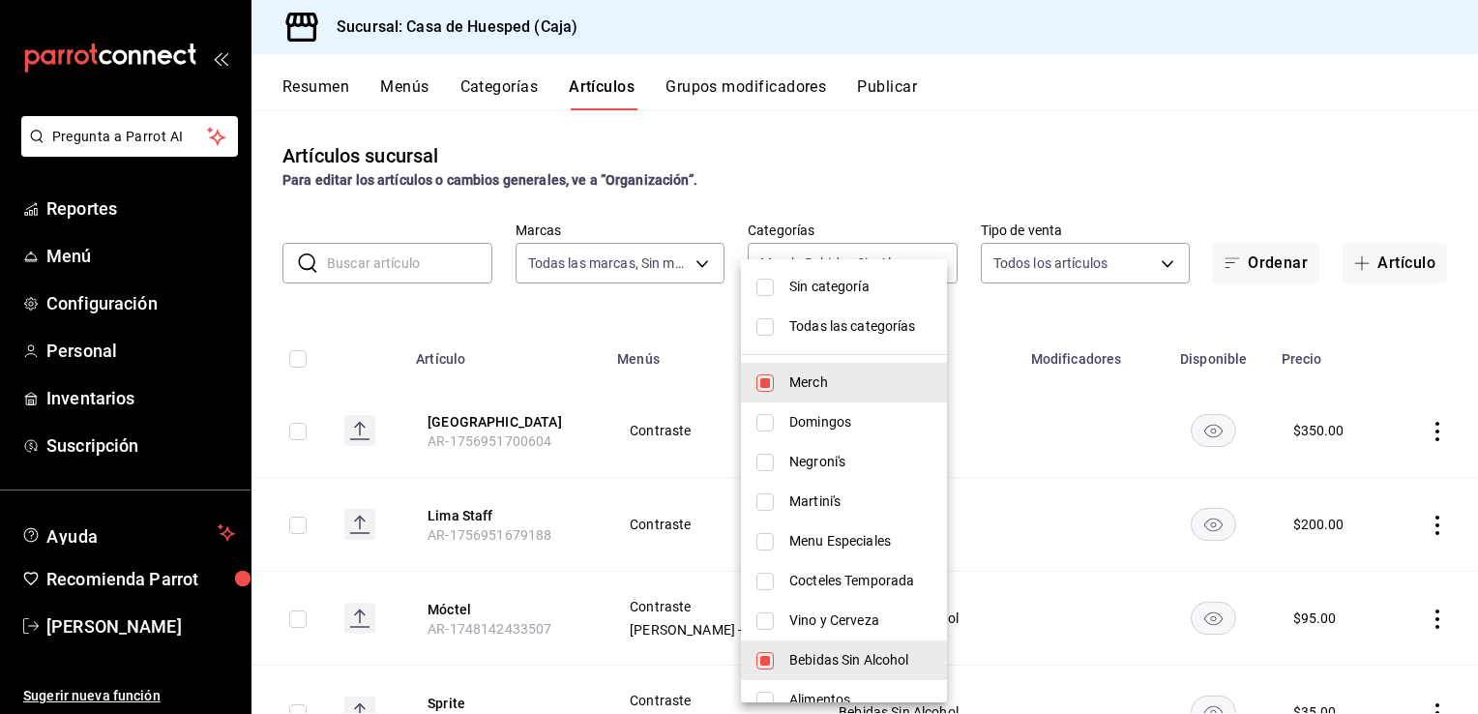
click at [847, 381] on span "Merch" at bounding box center [860, 382] width 142 height 20
type input "feb37833-e887-4109-b095-d7507b734ffa"
checkbox input "false"
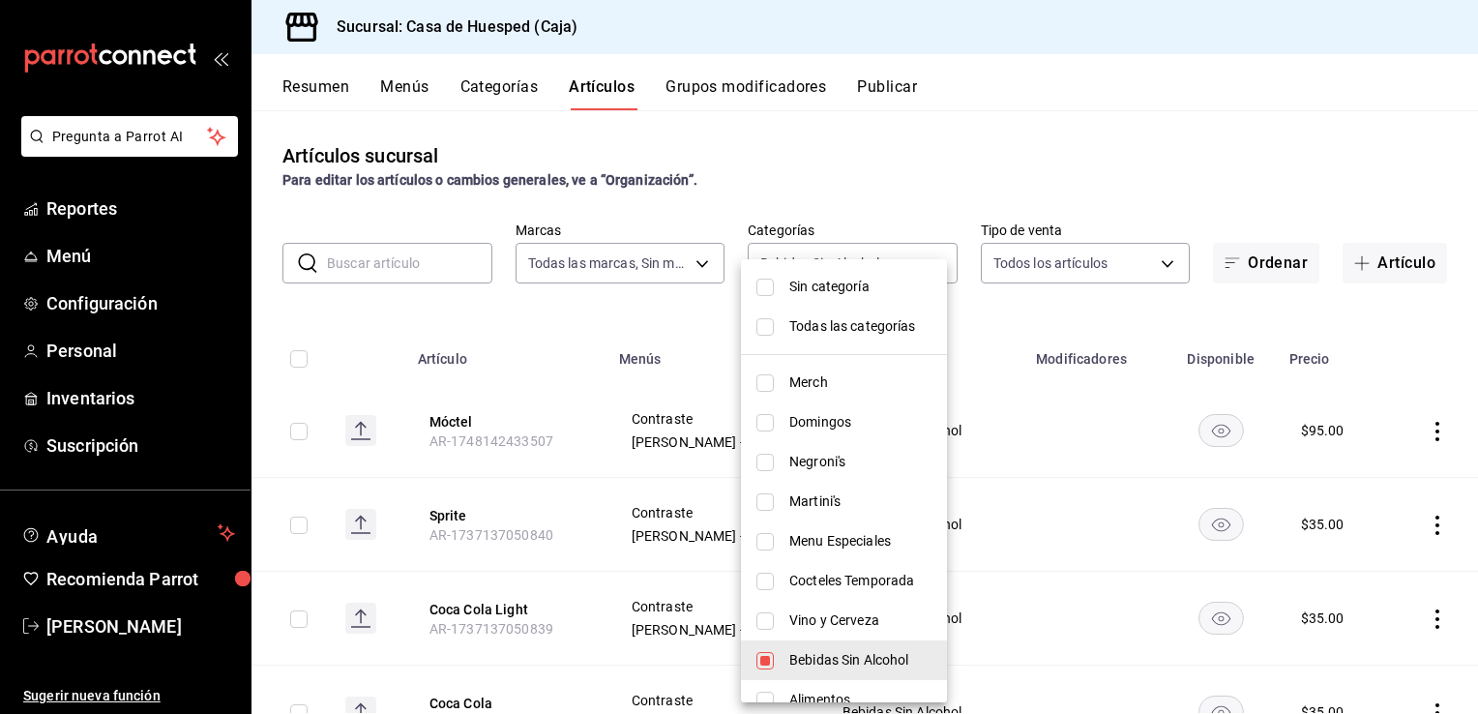
click at [571, 486] on div at bounding box center [739, 357] width 1478 height 714
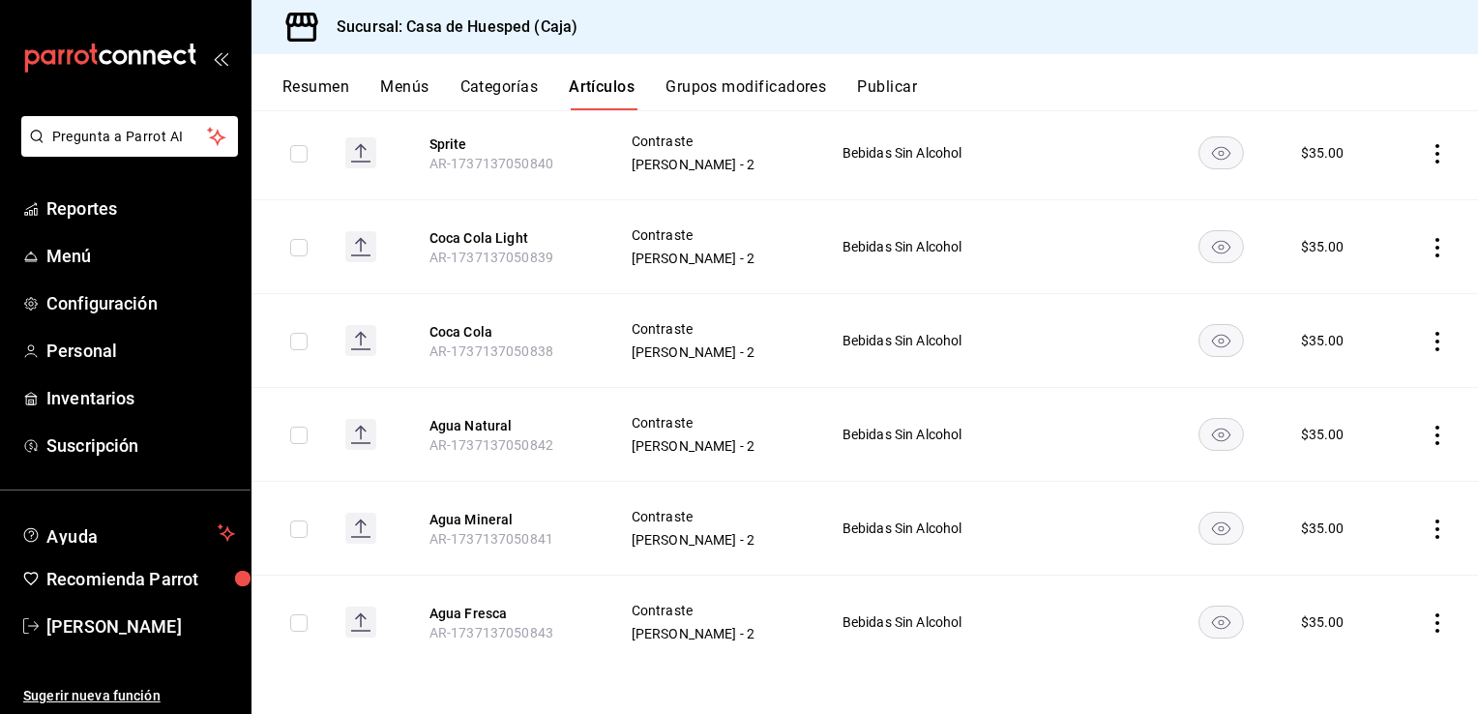
scroll to position [178, 0]
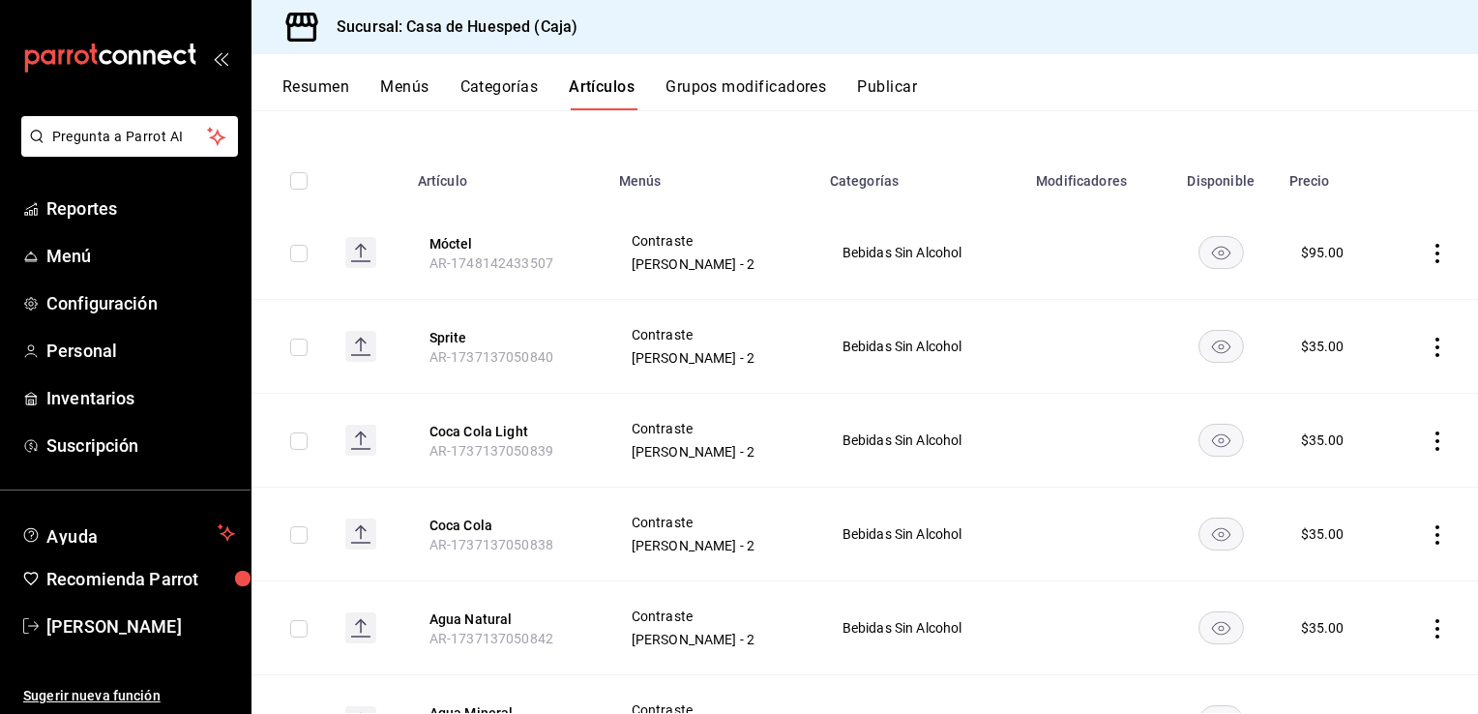
click at [1428, 345] on icon "actions" at bounding box center [1437, 347] width 19 height 19
click at [1369, 470] on span "Eliminar" at bounding box center [1364, 470] width 49 height 15
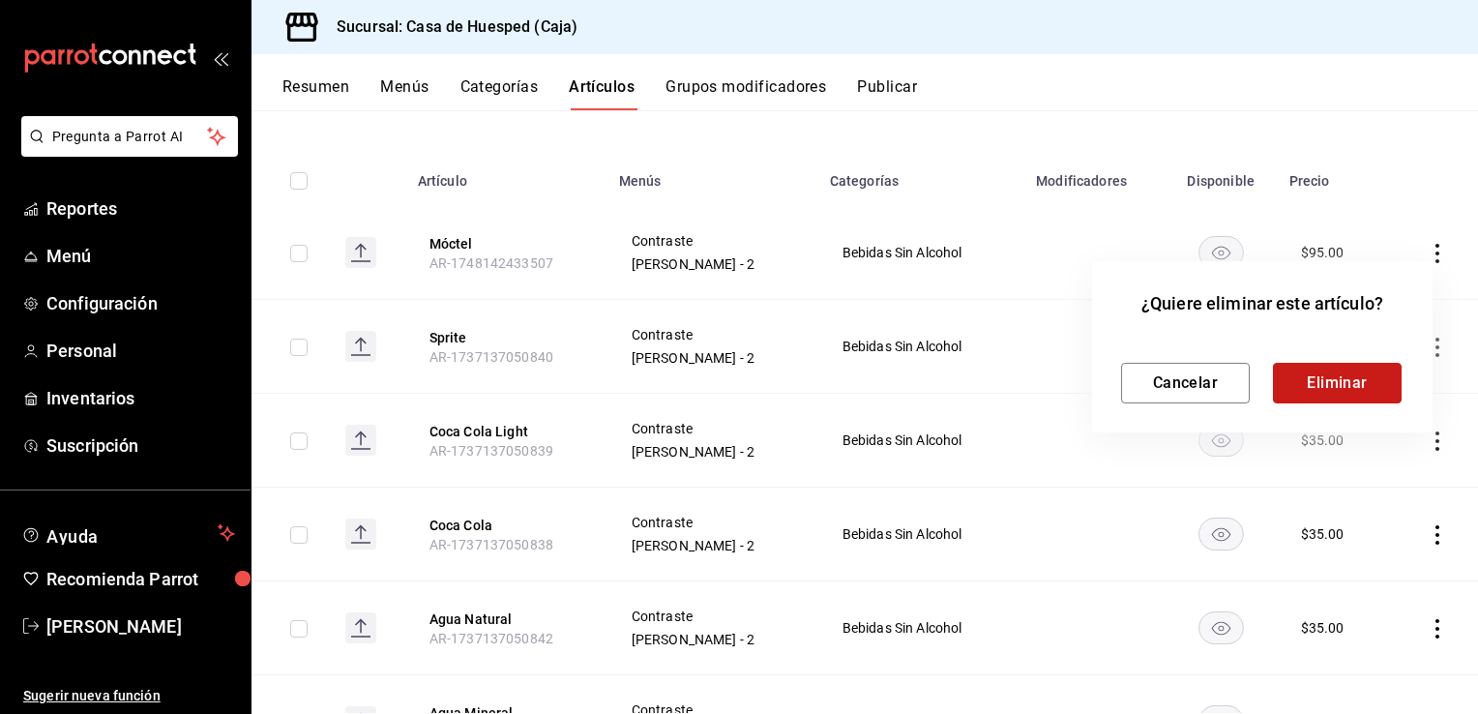
click at [1304, 397] on button "Eliminar" at bounding box center [1337, 383] width 129 height 41
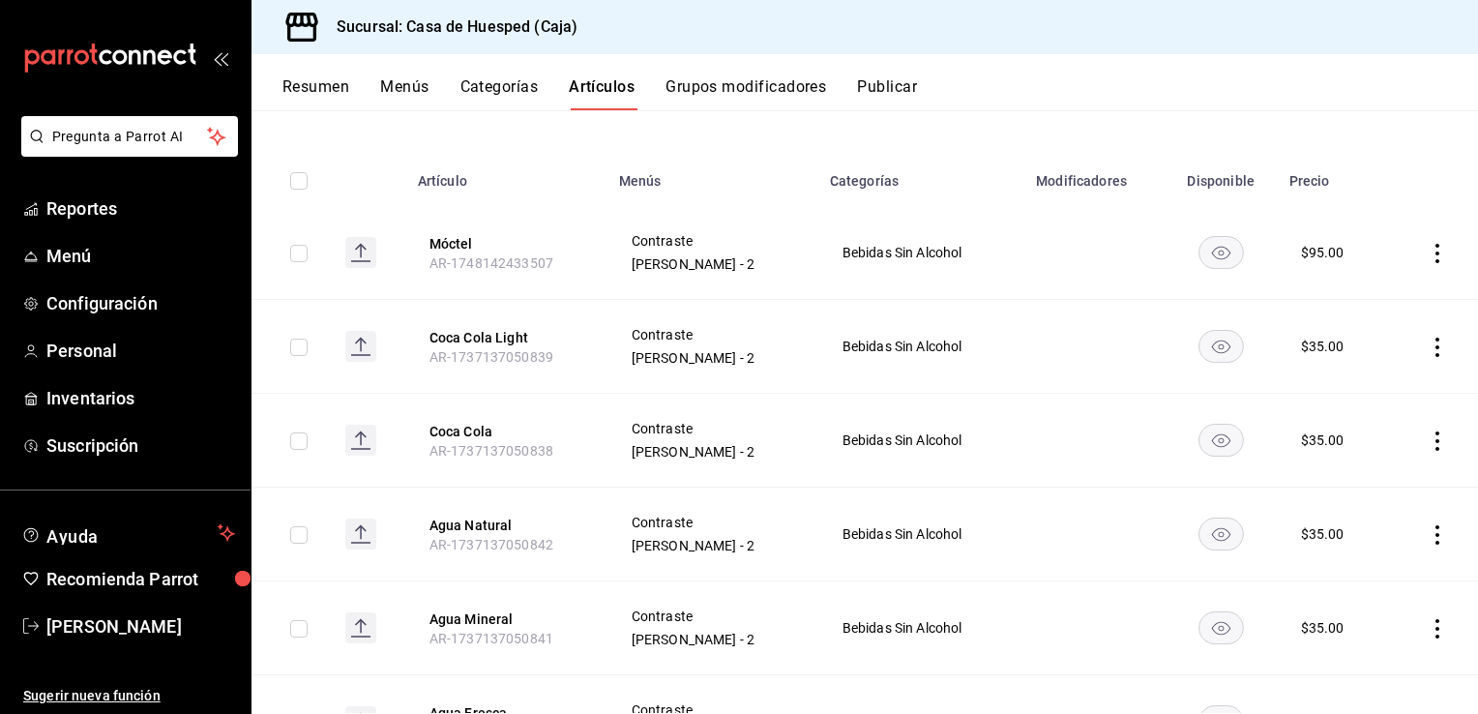
click at [1428, 534] on icon "actions" at bounding box center [1437, 534] width 19 height 19
click at [1361, 664] on span "Eliminar" at bounding box center [1364, 657] width 49 height 15
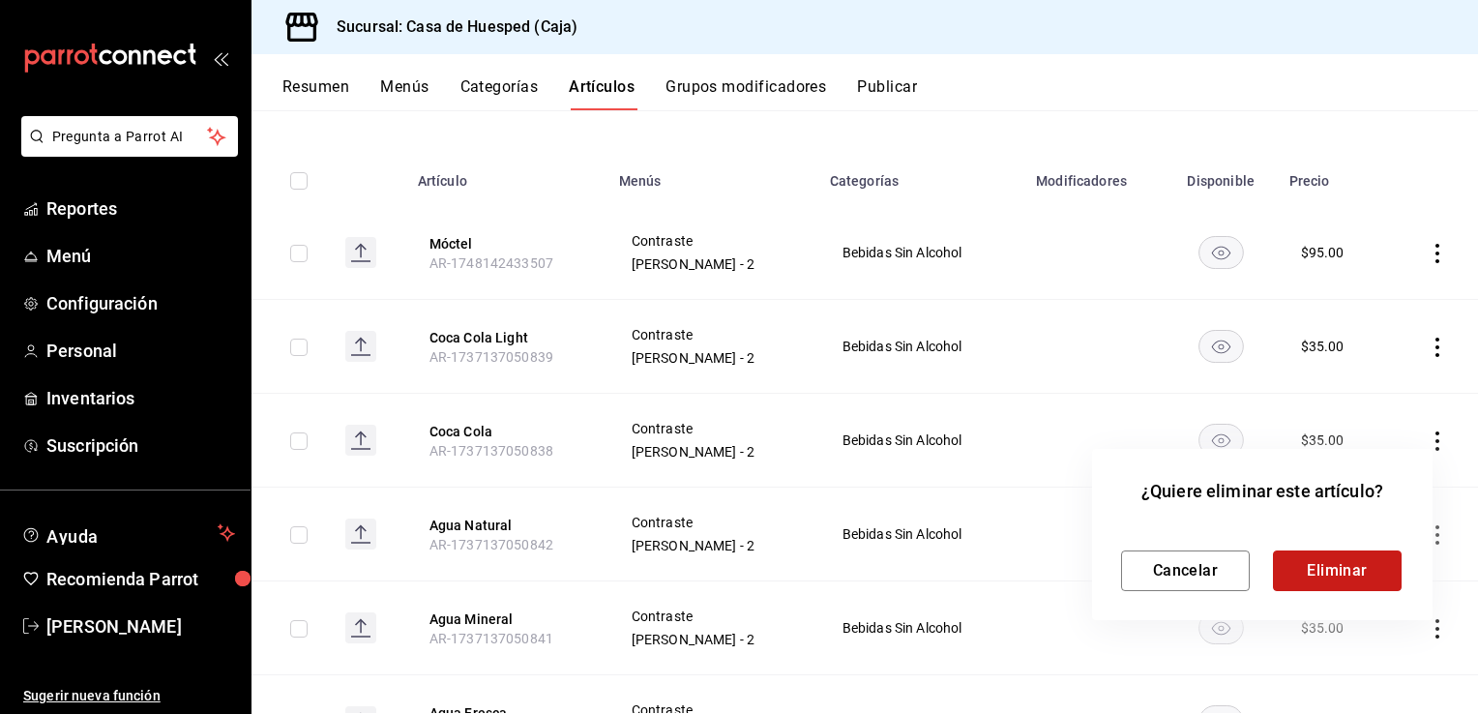
click at [1317, 578] on button "Eliminar" at bounding box center [1337, 570] width 129 height 41
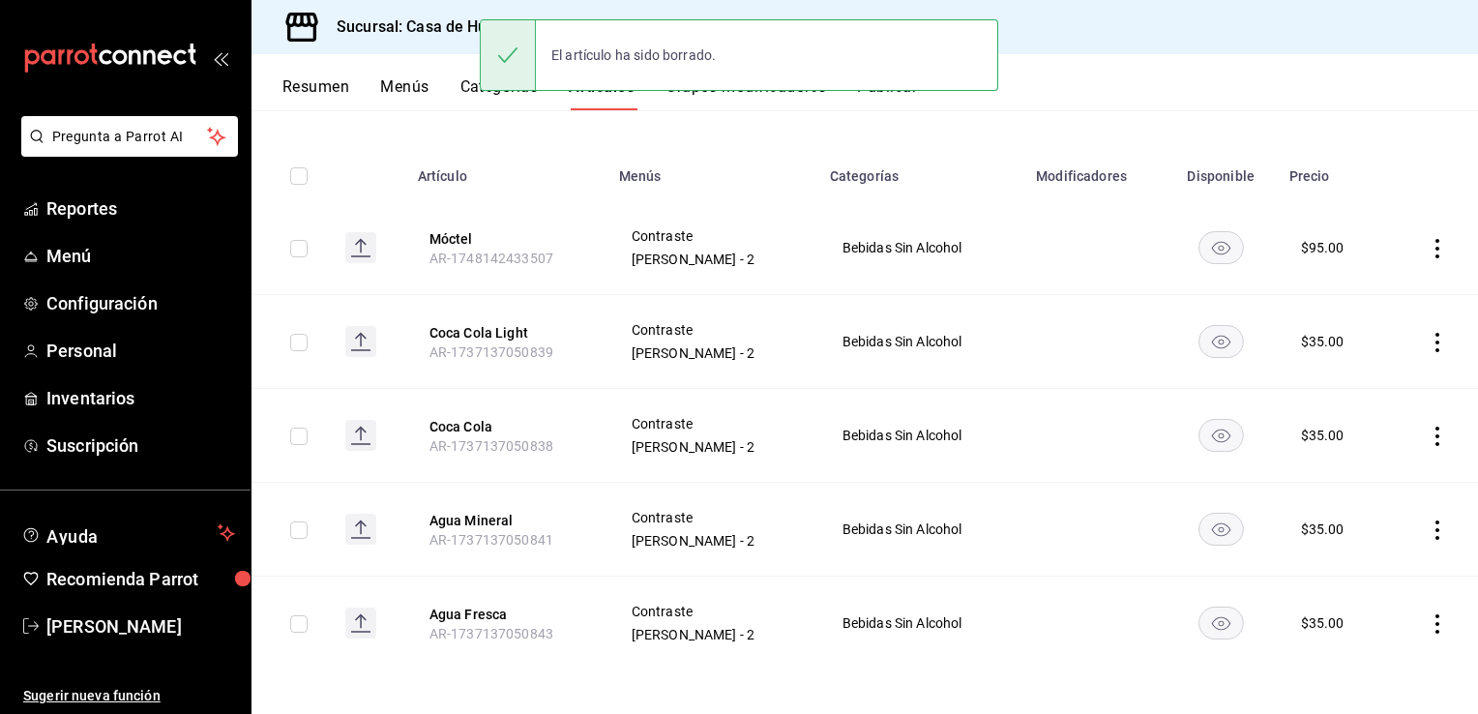
scroll to position [184, 0]
click at [1428, 533] on icon "actions" at bounding box center [1437, 529] width 19 height 19
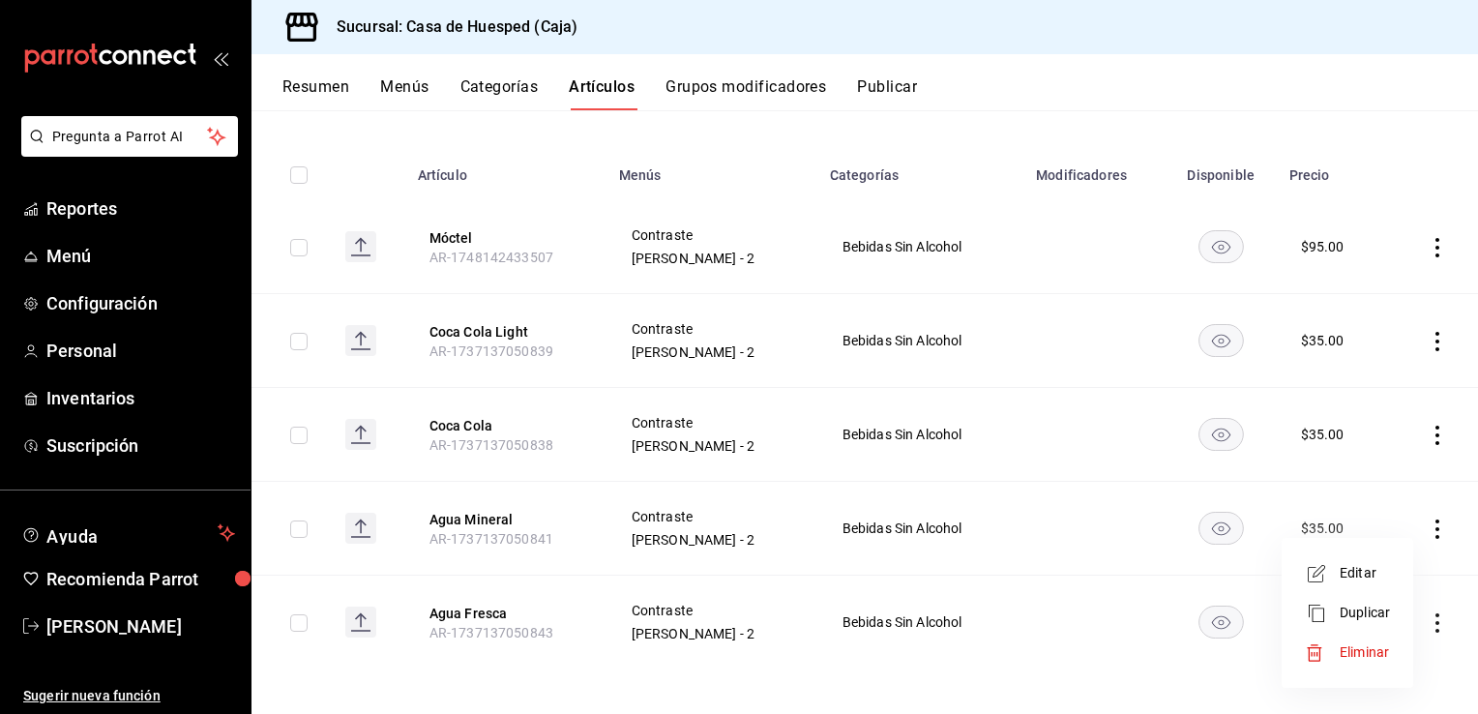
click at [1356, 567] on span "Editar" at bounding box center [1365, 573] width 50 height 20
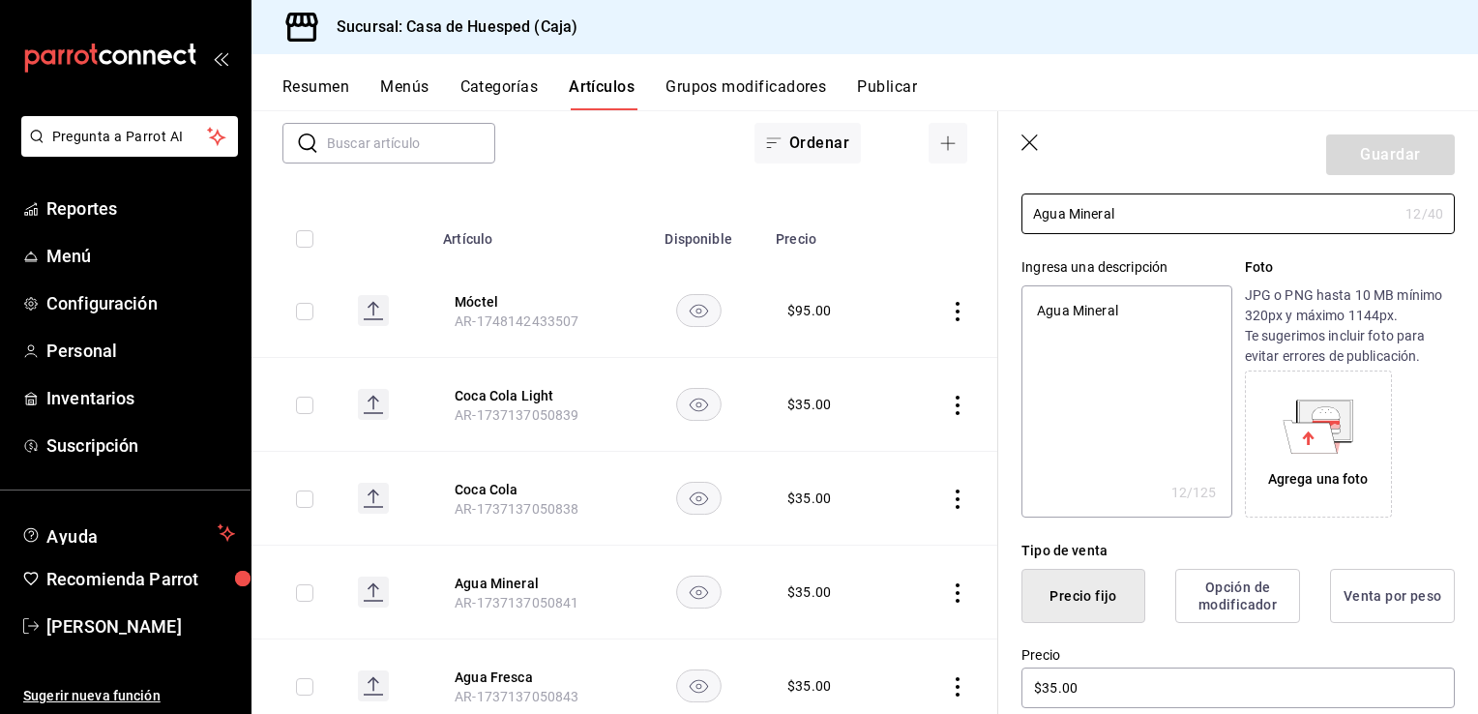
scroll to position [290, 0]
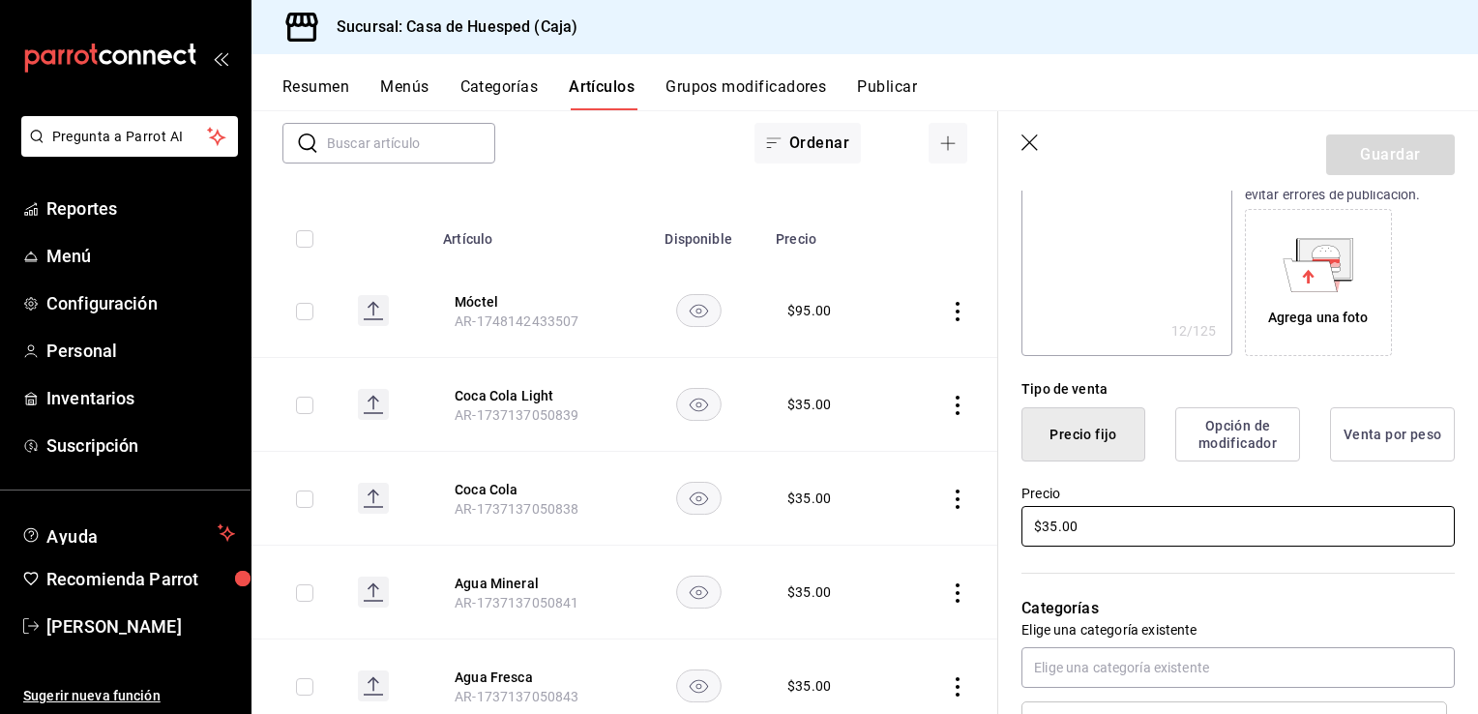
click at [1064, 523] on input "$35.00" at bounding box center [1238, 526] width 433 height 41
type textarea "x"
type input "$4.00"
type textarea "x"
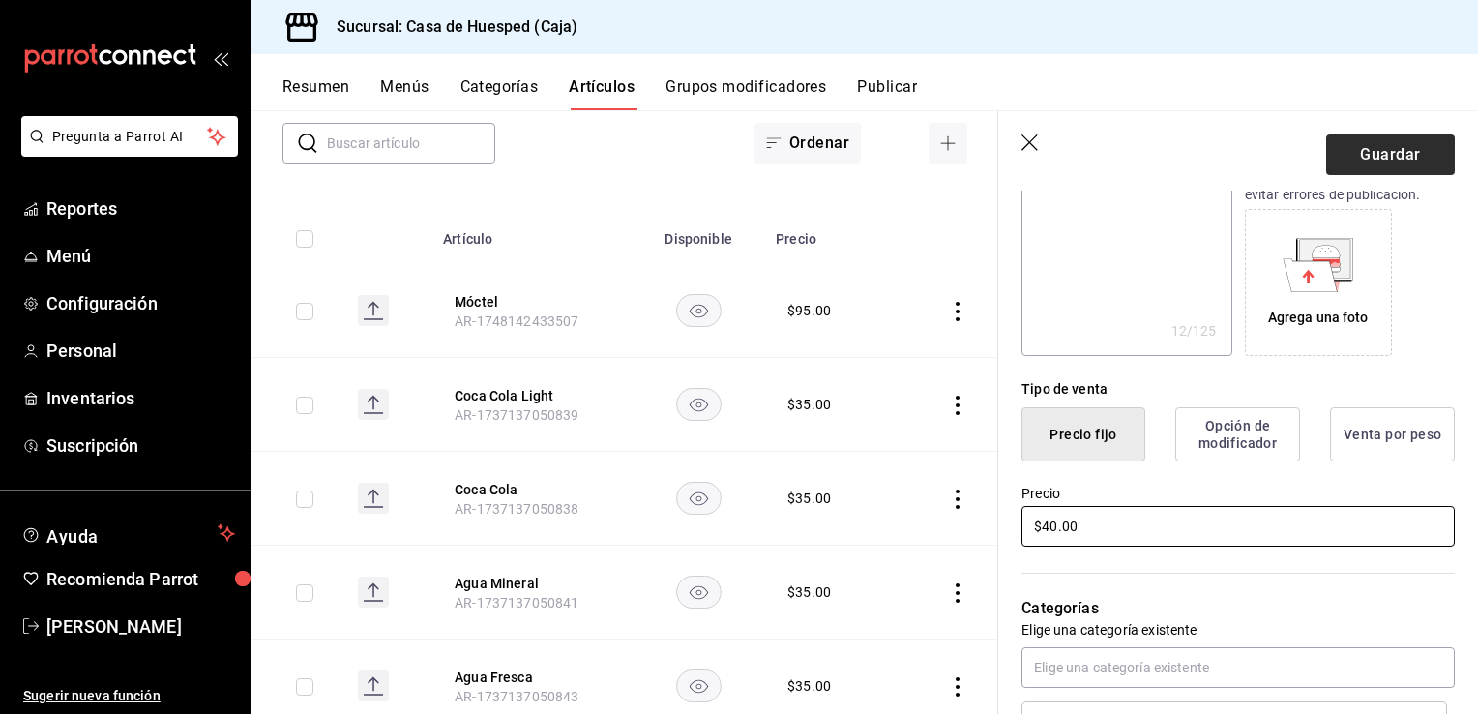
type input "$40.00"
click at [1375, 161] on button "Guardar" at bounding box center [1390, 154] width 129 height 41
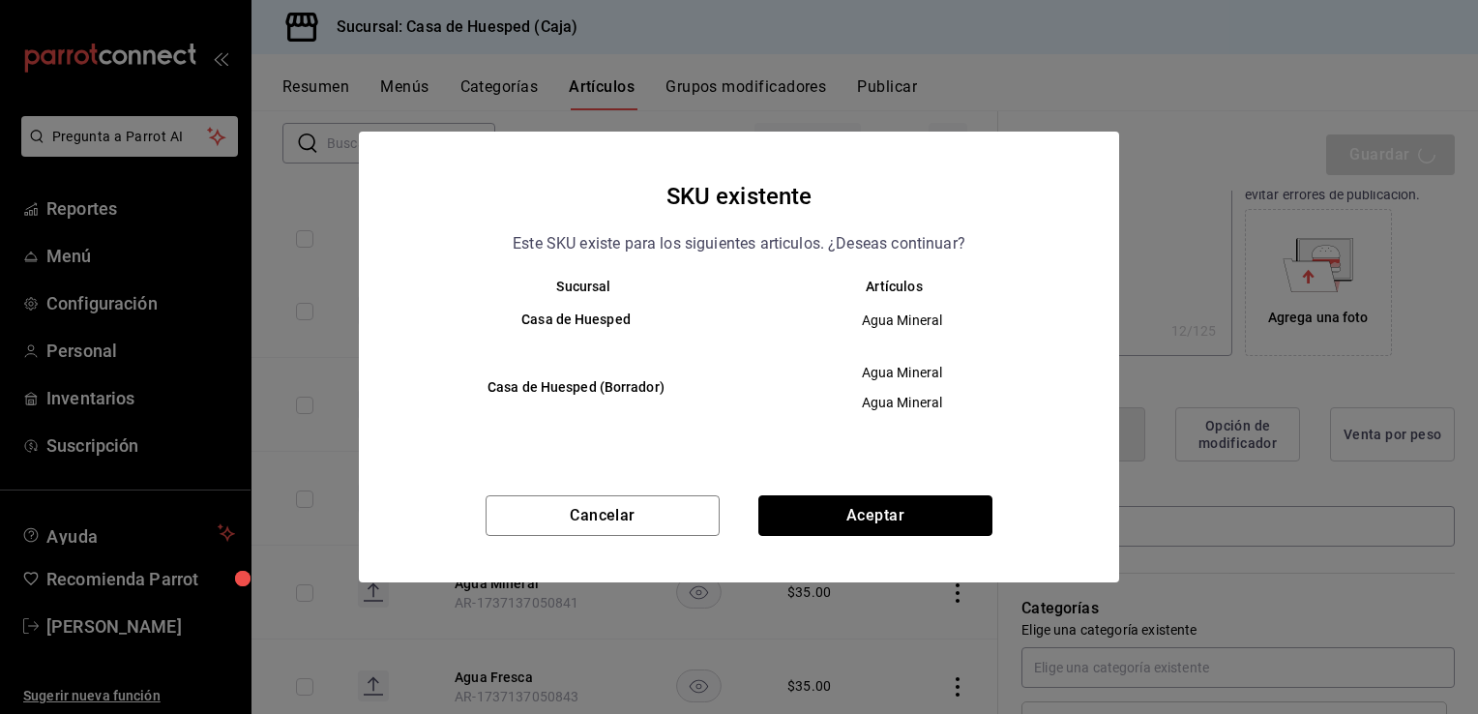
click at [840, 523] on button "Aceptar" at bounding box center [875, 515] width 234 height 41
type textarea "x"
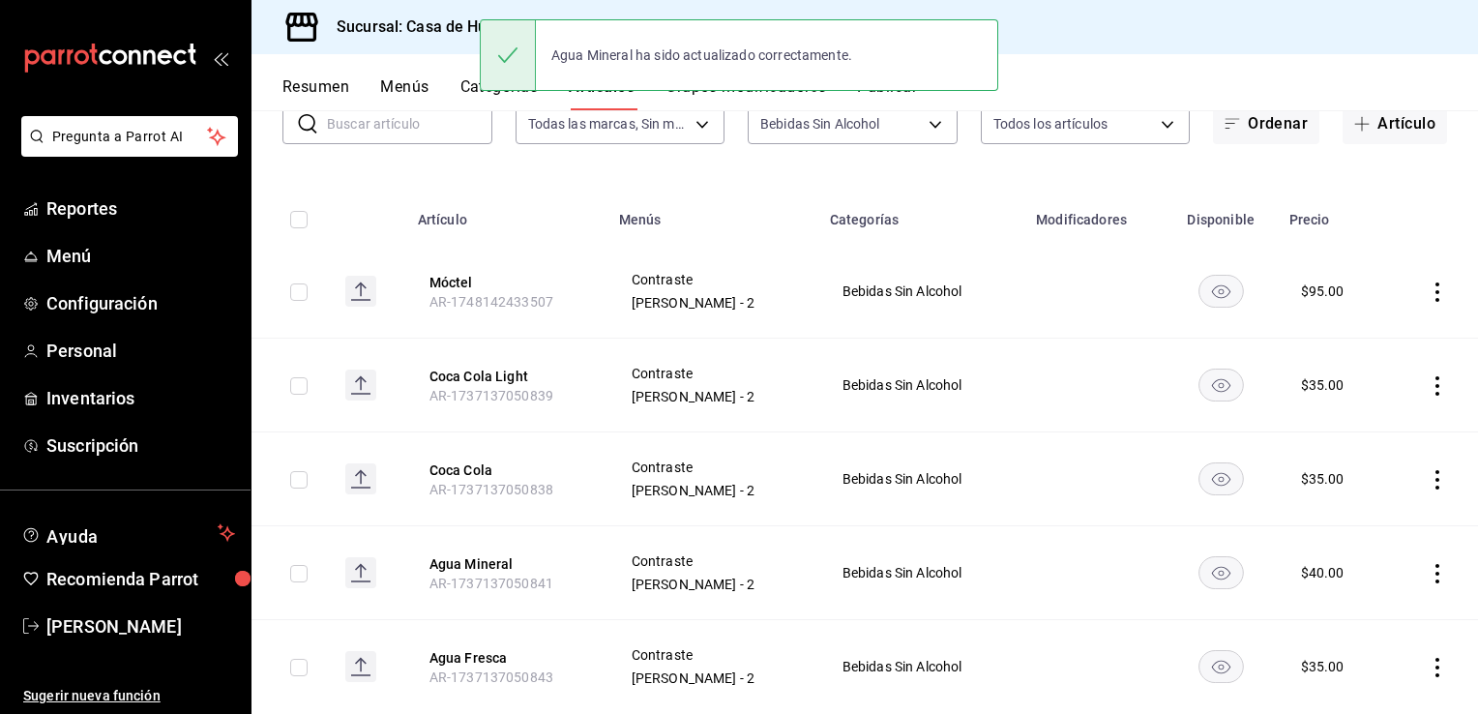
scroll to position [184, 0]
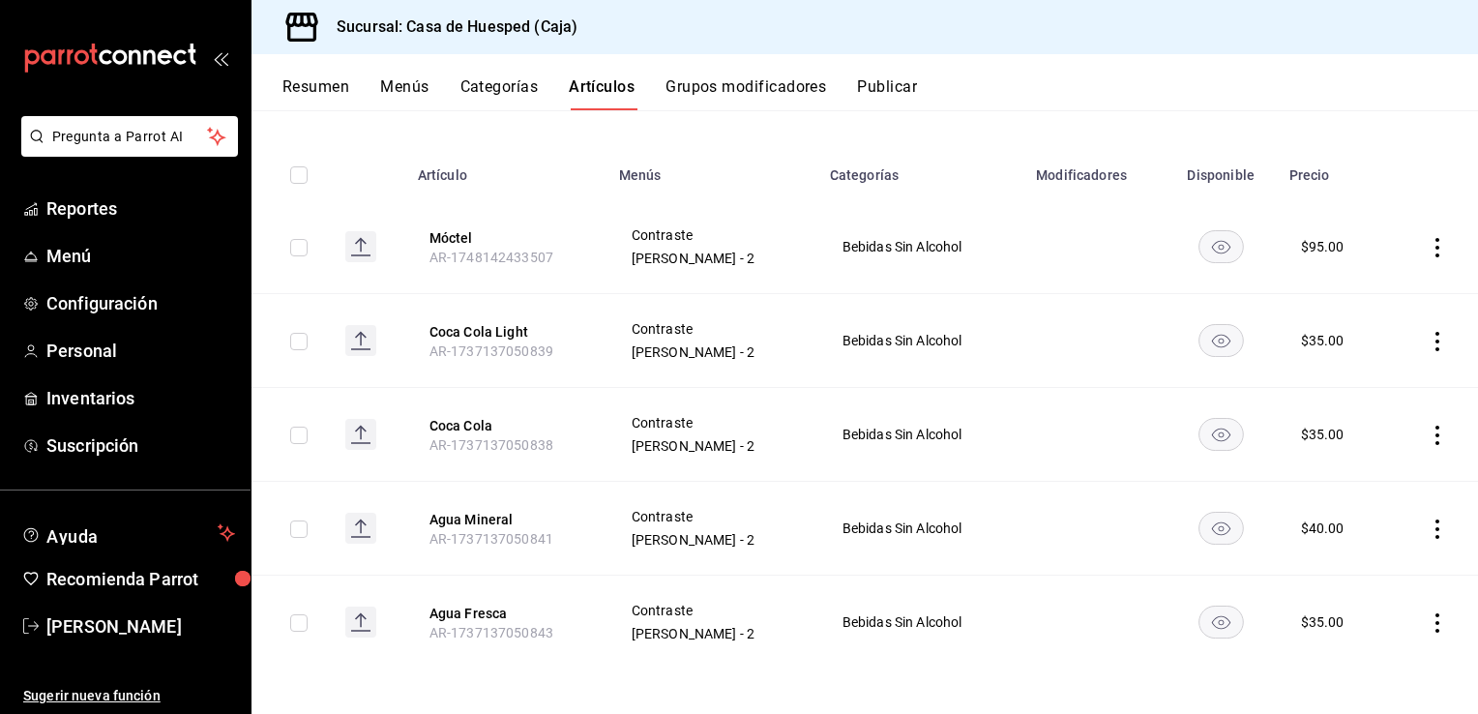
click at [1428, 623] on icon "actions" at bounding box center [1437, 622] width 19 height 19
click at [1384, 664] on span "Eliminar" at bounding box center [1364, 662] width 49 height 15
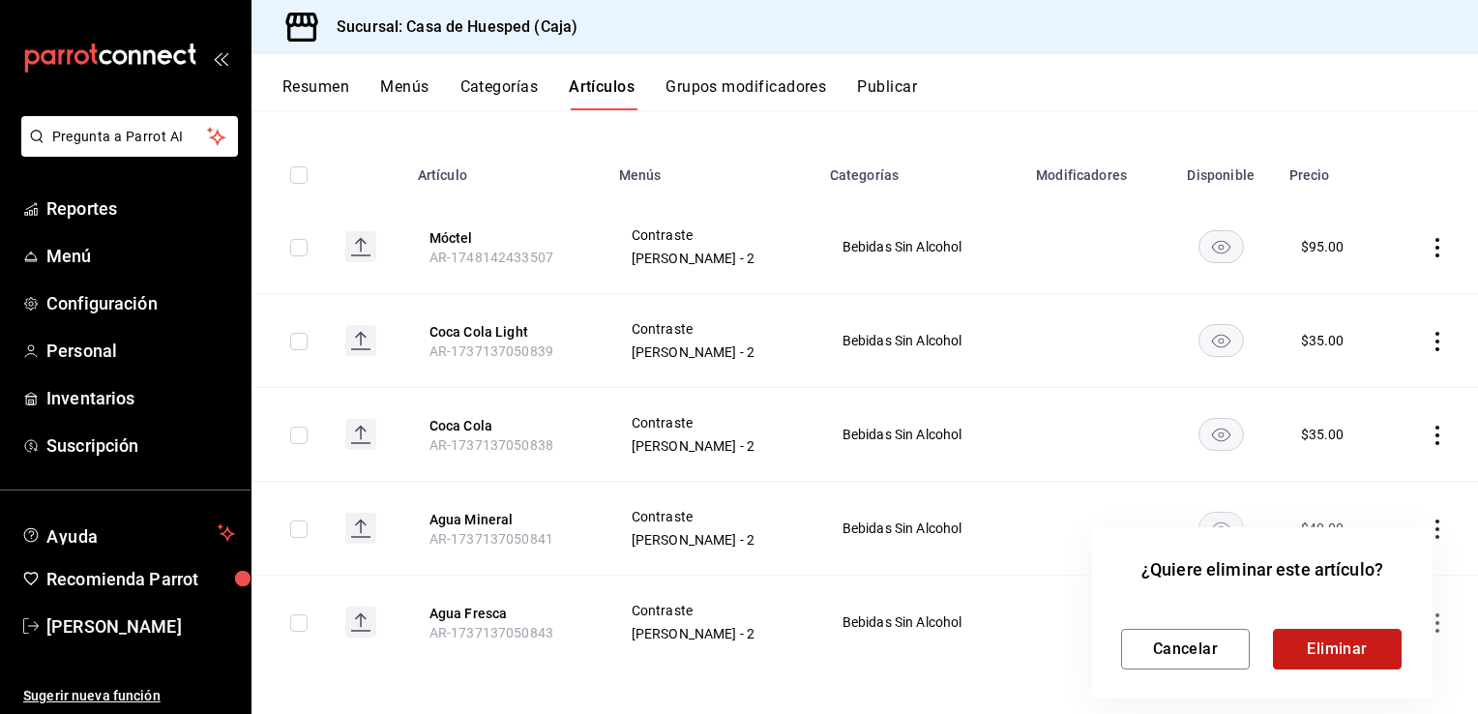
click at [1324, 653] on button "Eliminar" at bounding box center [1337, 649] width 129 height 41
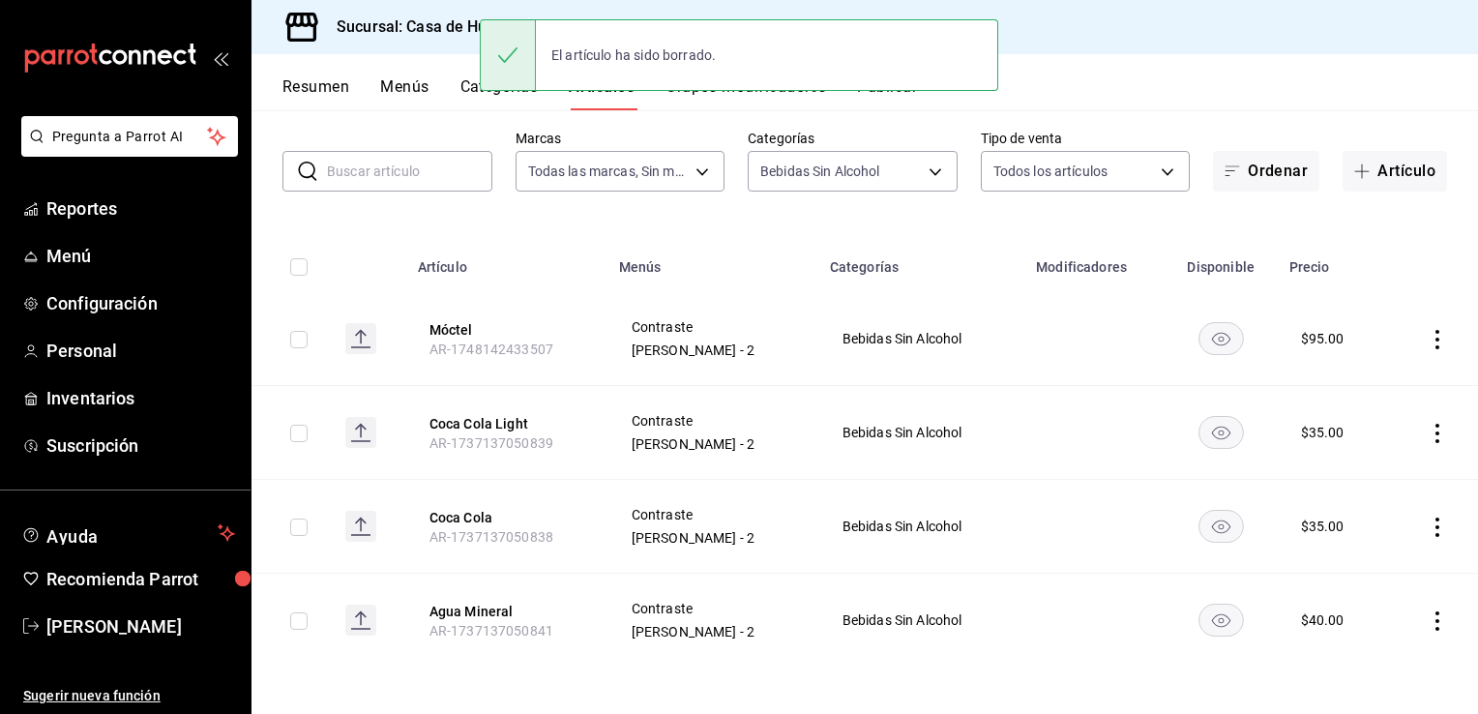
scroll to position [91, 0]
click at [821, 164] on body "Pregunta a Parrot AI Reportes Menú Configuración Personal Inventarios Suscripci…" at bounding box center [739, 357] width 1478 height 714
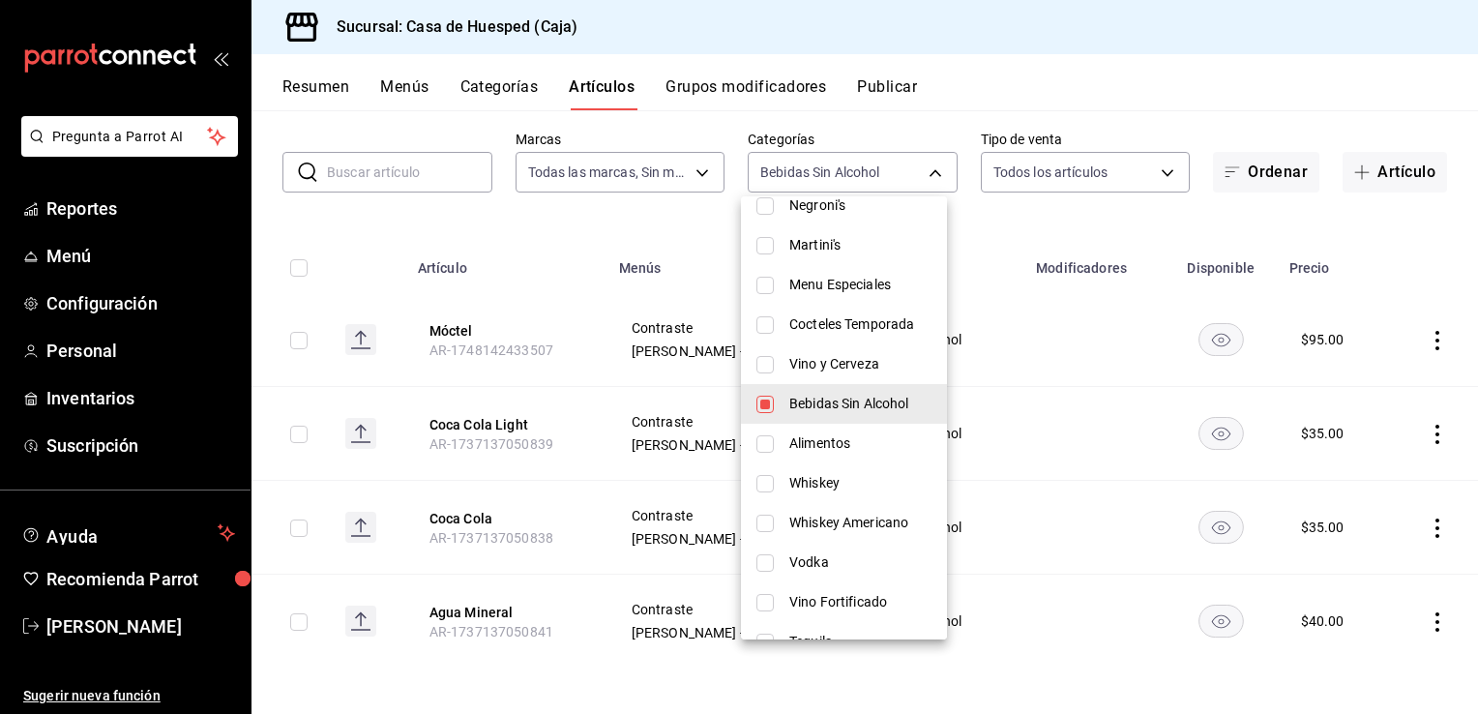
scroll to position [290, 0]
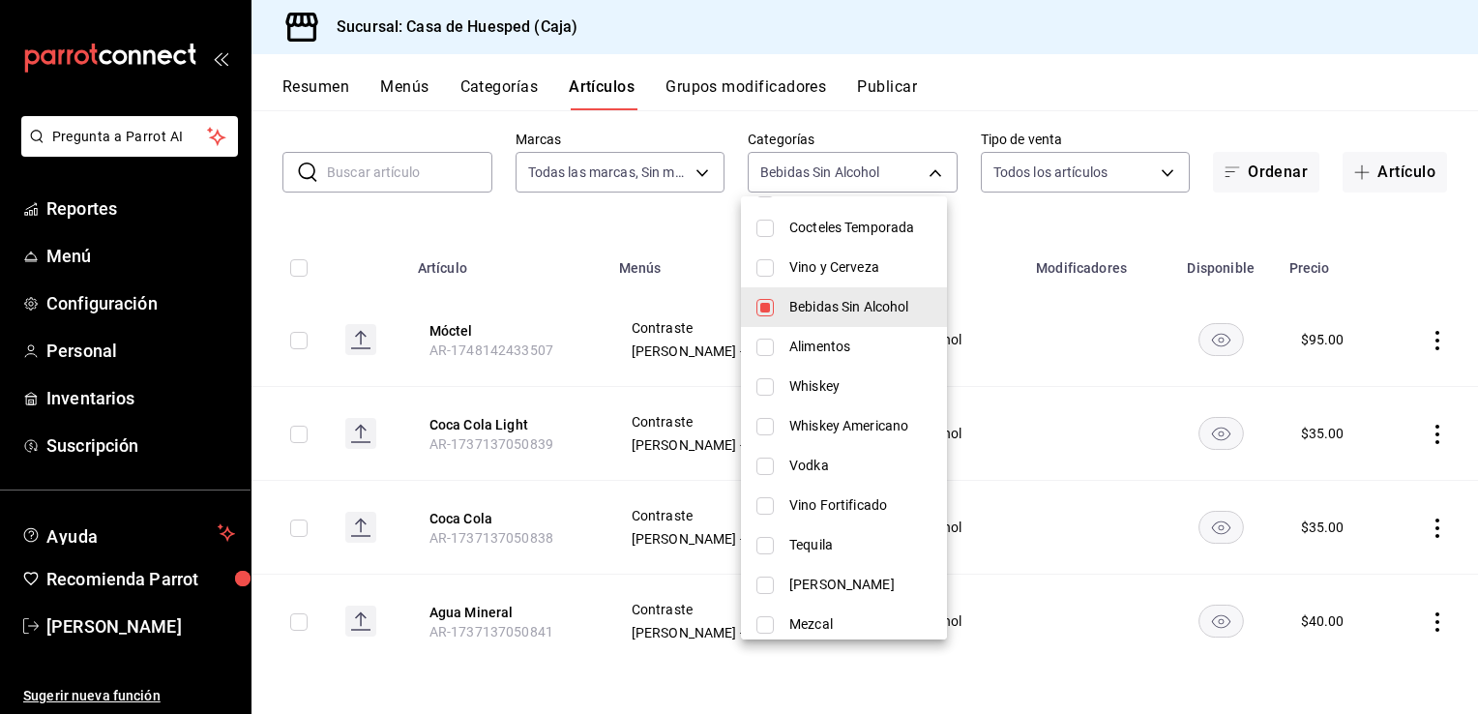
click at [770, 391] on input "checkbox" at bounding box center [765, 386] width 17 height 17
checkbox input "true"
type input "feb37833-e887-4109-b095-d7507b734ffa,441b338a-ebfa-4389-a76d-855de697bd28"
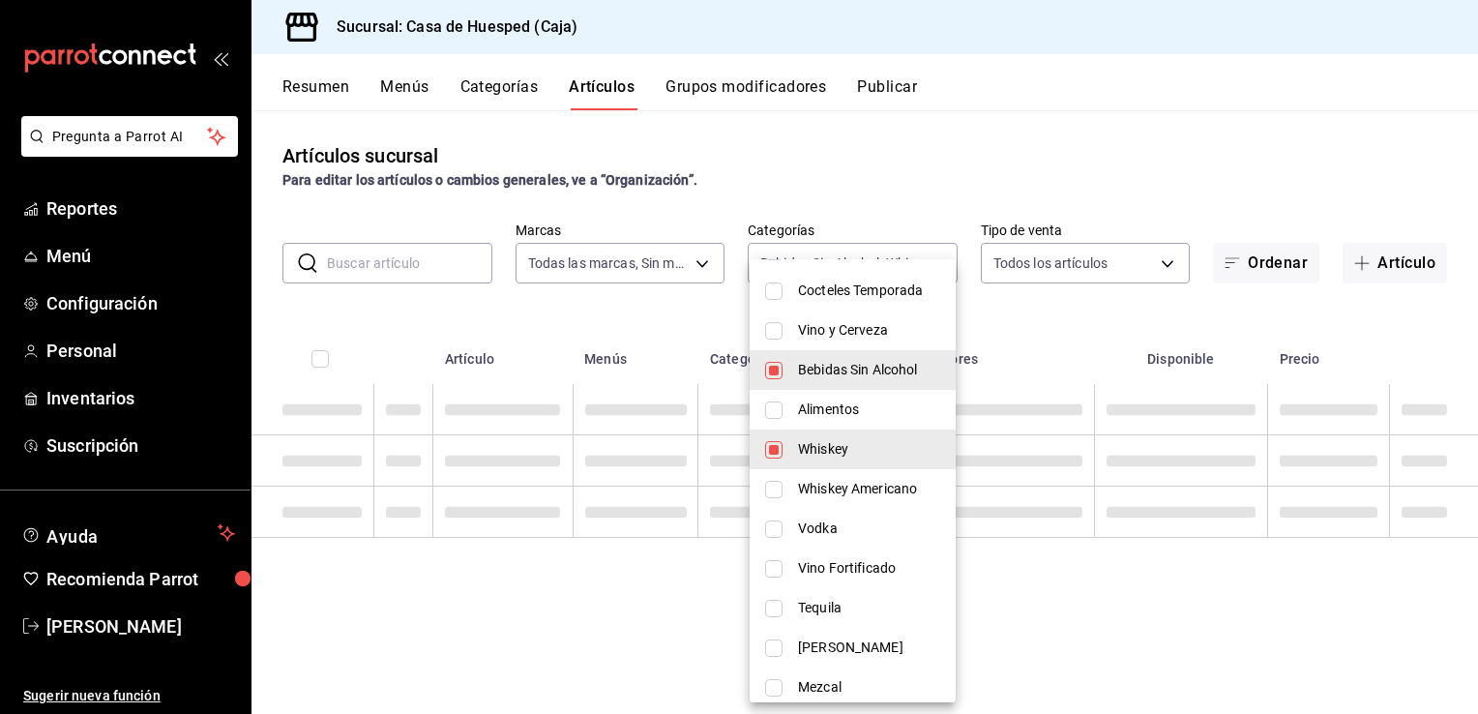
scroll to position [0, 0]
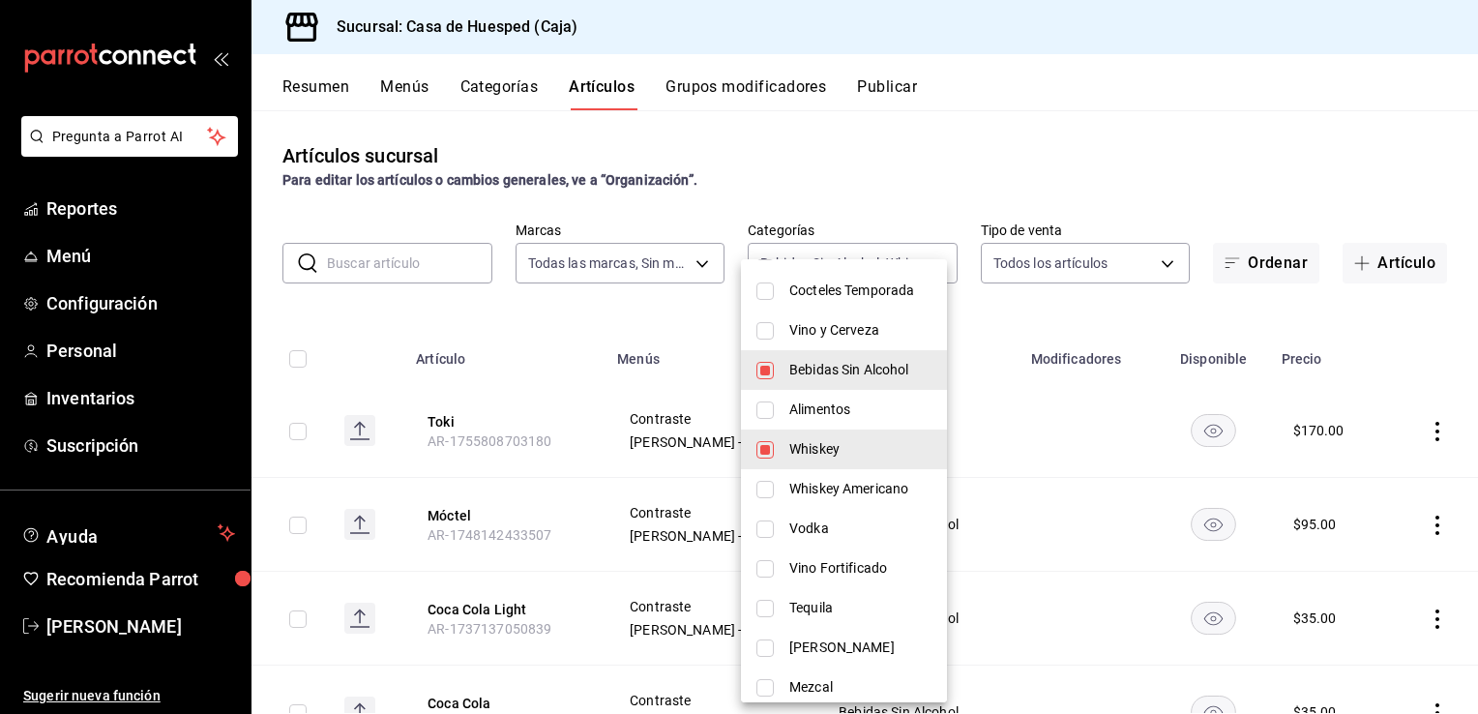
click at [764, 414] on input "checkbox" at bounding box center [765, 409] width 17 height 17
checkbox input "true"
click at [778, 447] on li "Whiskey" at bounding box center [844, 450] width 206 height 40
type input "feb37833-e887-4109-b095-d7507b734ffa,f752de38-376c-49fe-9aec-46a7dc5bebd1"
checkbox input "false"
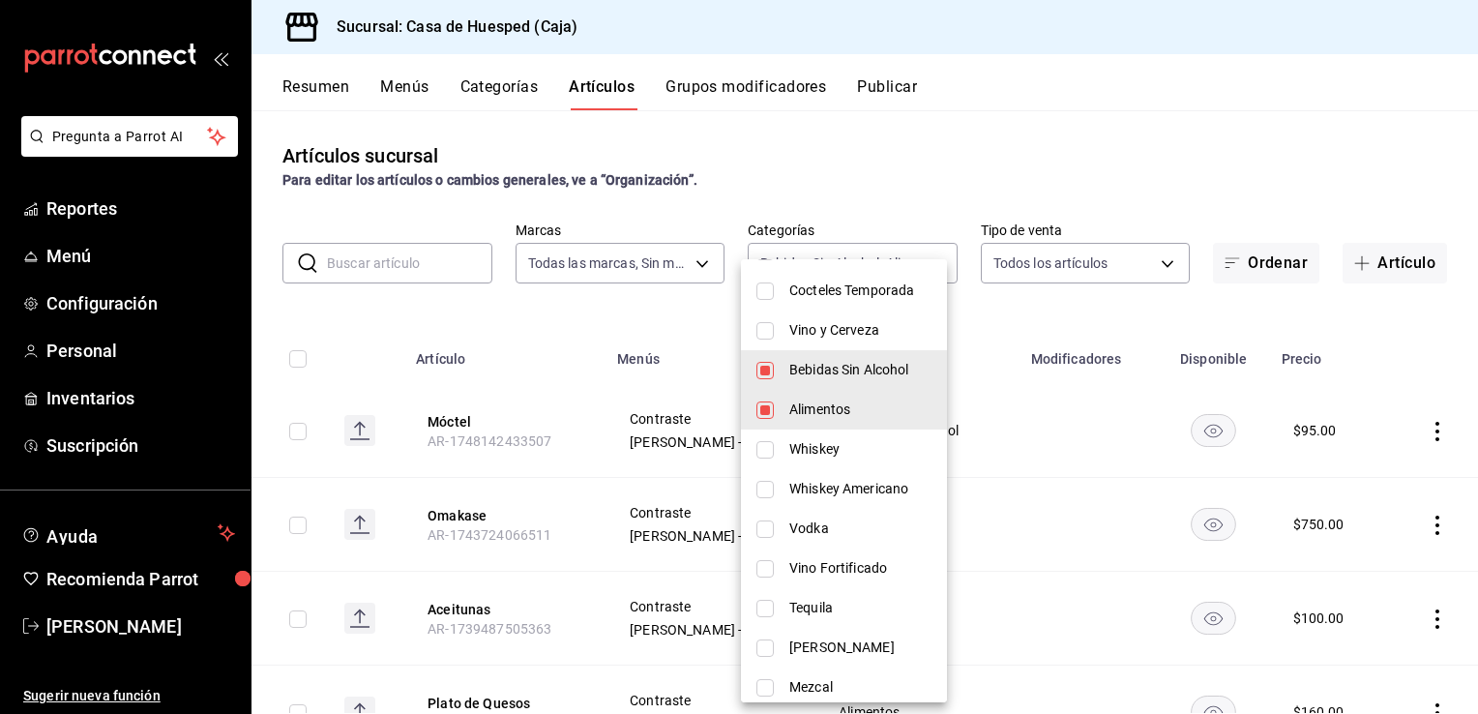
click at [761, 373] on input "checkbox" at bounding box center [765, 370] width 17 height 17
checkbox input "false"
type input "f752de38-376c-49fe-9aec-46a7dc5bebd1"
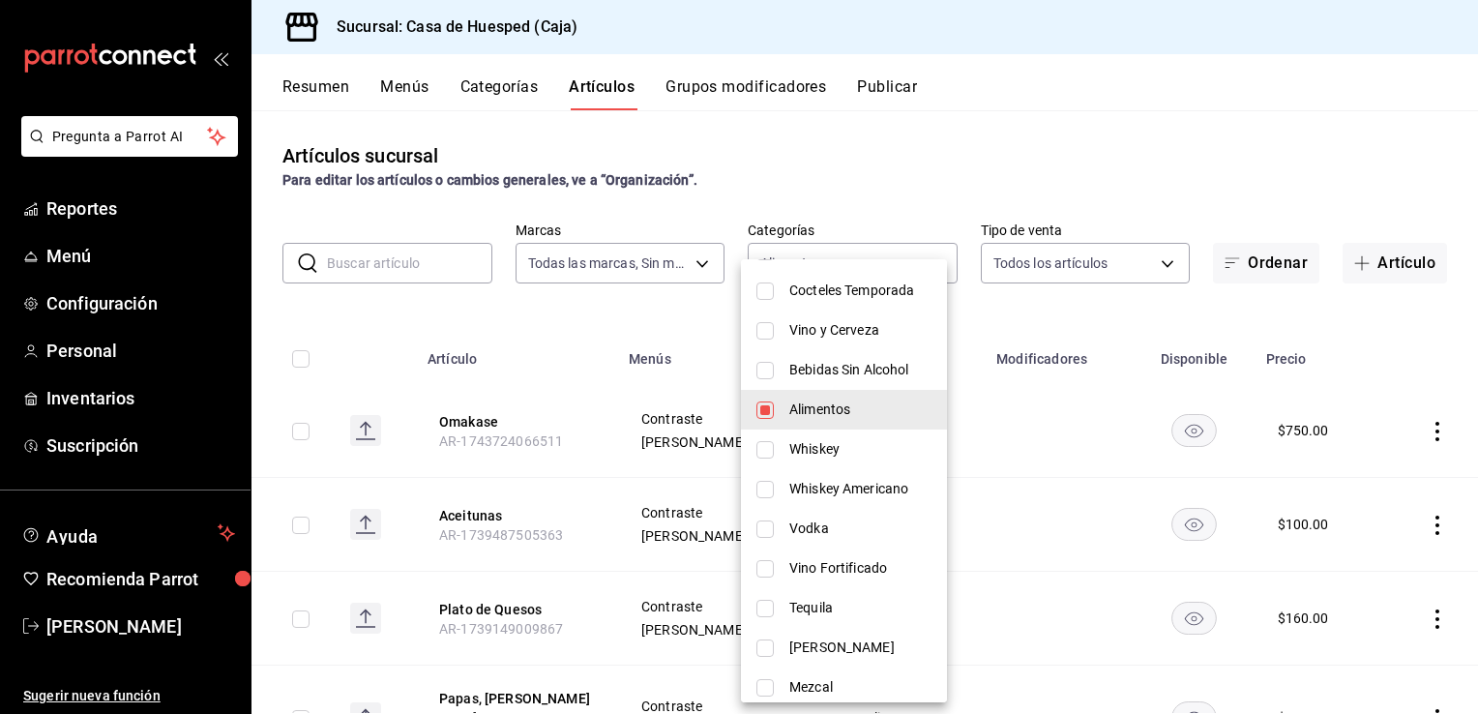
click at [634, 308] on div at bounding box center [739, 357] width 1478 height 714
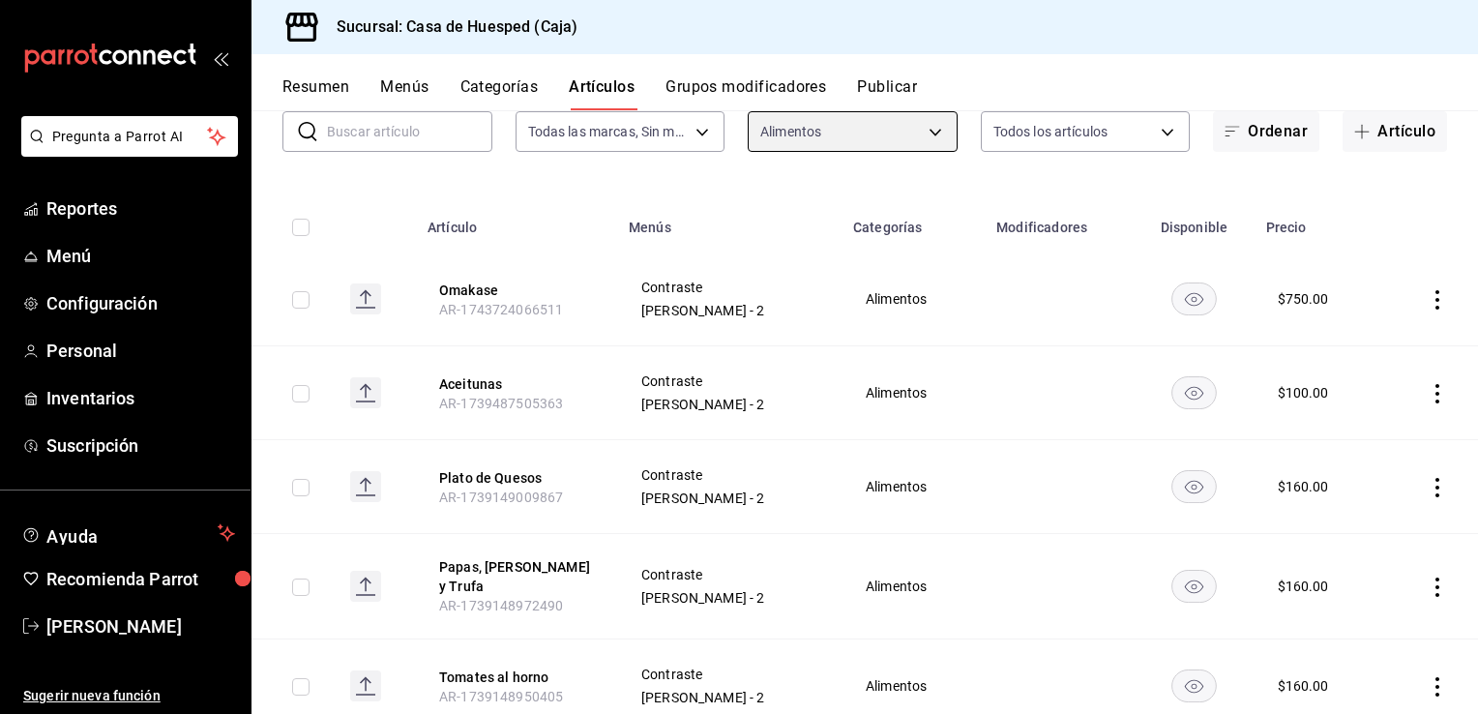
scroll to position [193, 0]
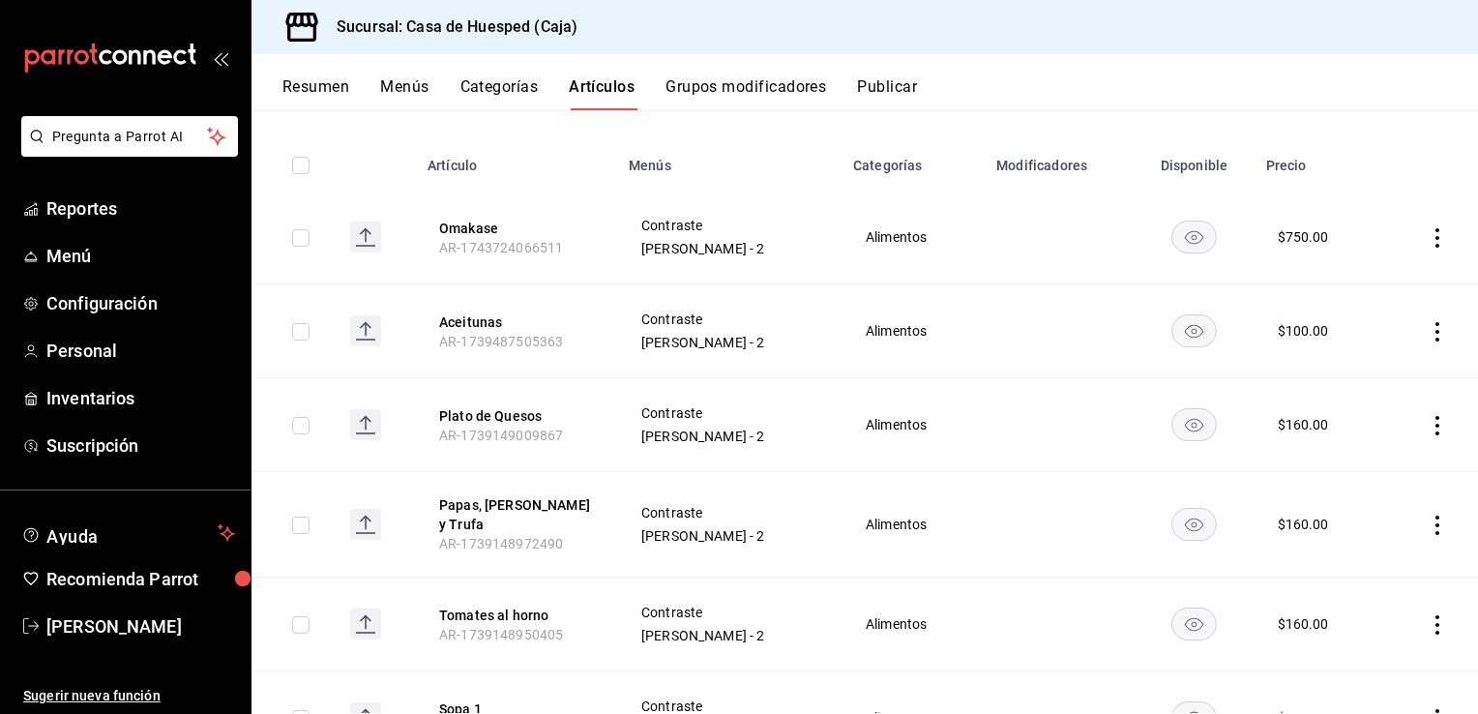
click at [1421, 342] on td at bounding box center [1430, 331] width 96 height 94
click at [1428, 337] on icon "actions" at bounding box center [1437, 331] width 19 height 19
click at [1334, 385] on div at bounding box center [1322, 377] width 35 height 23
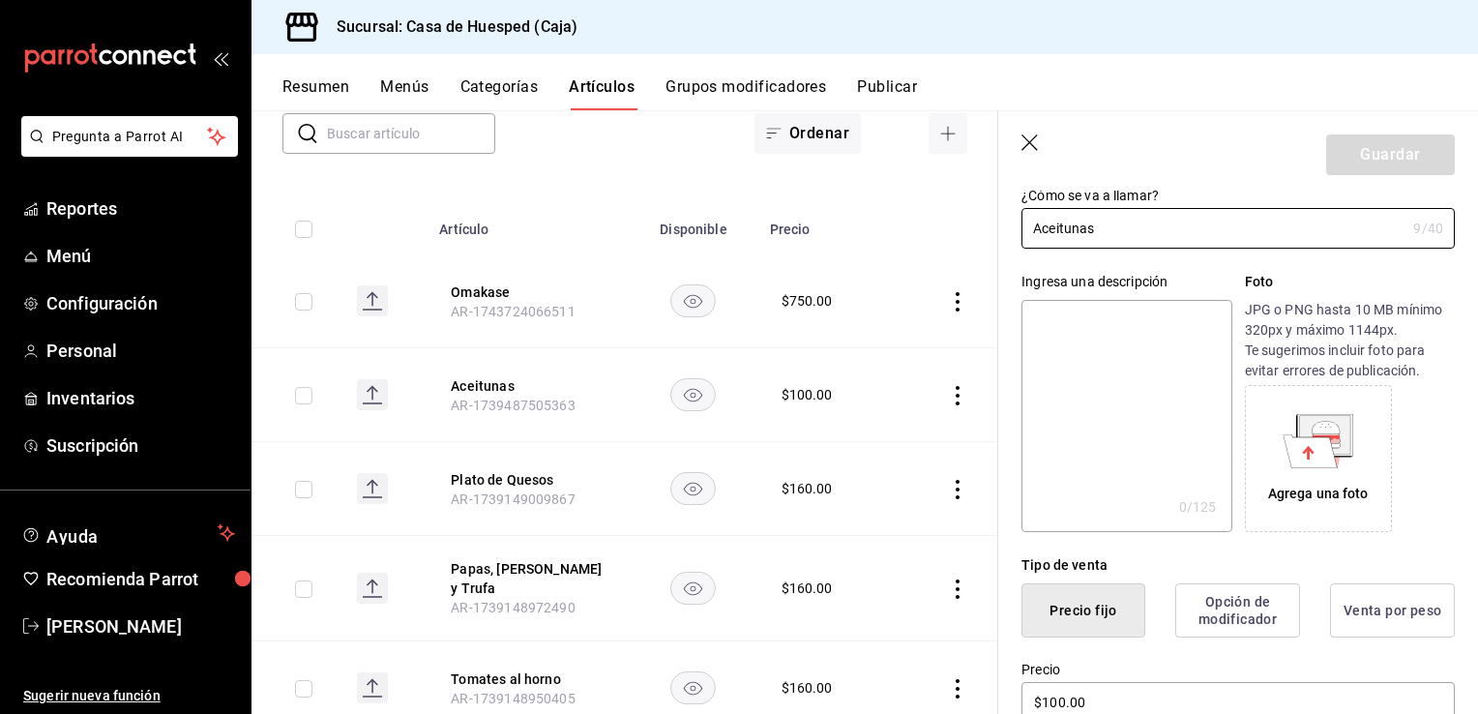
scroll to position [290, 0]
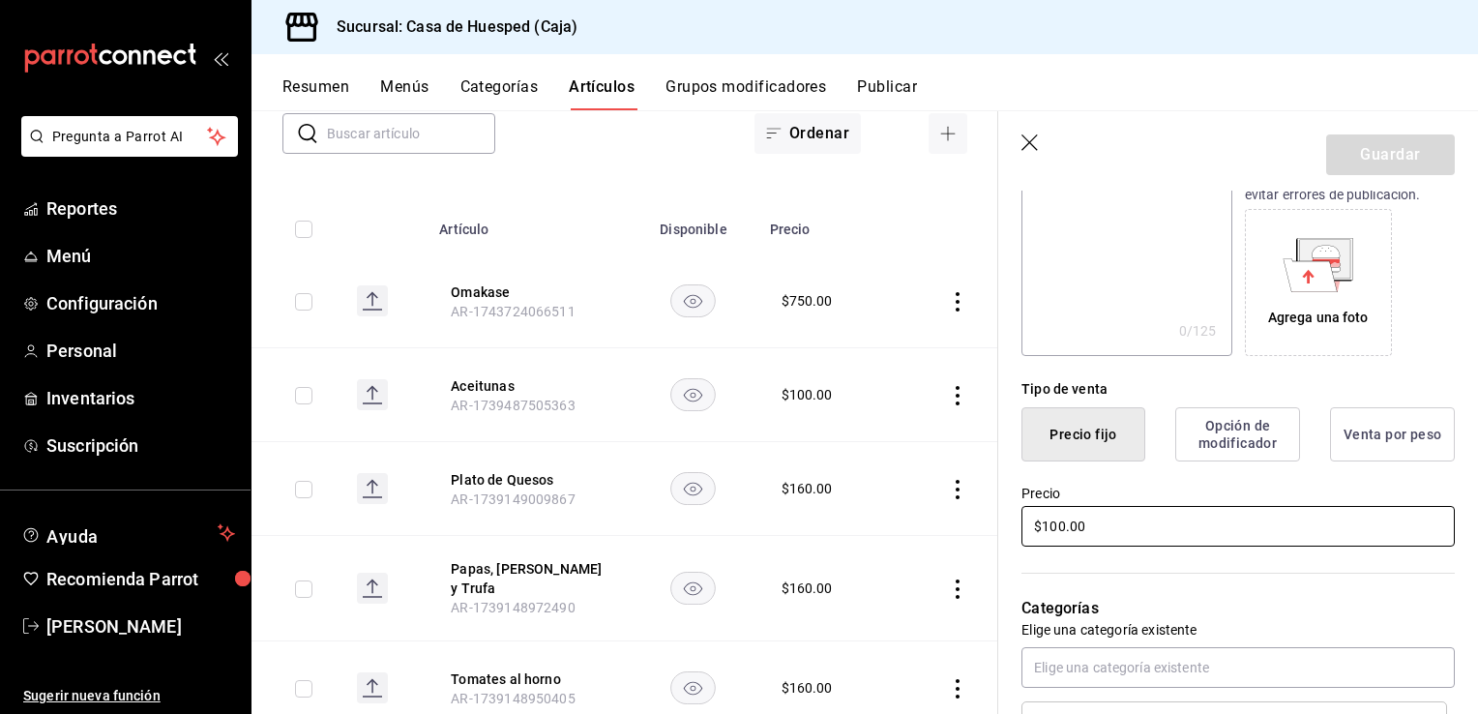
click at [1066, 524] on input "$100.00" at bounding box center [1238, 526] width 433 height 41
type input "$120.00"
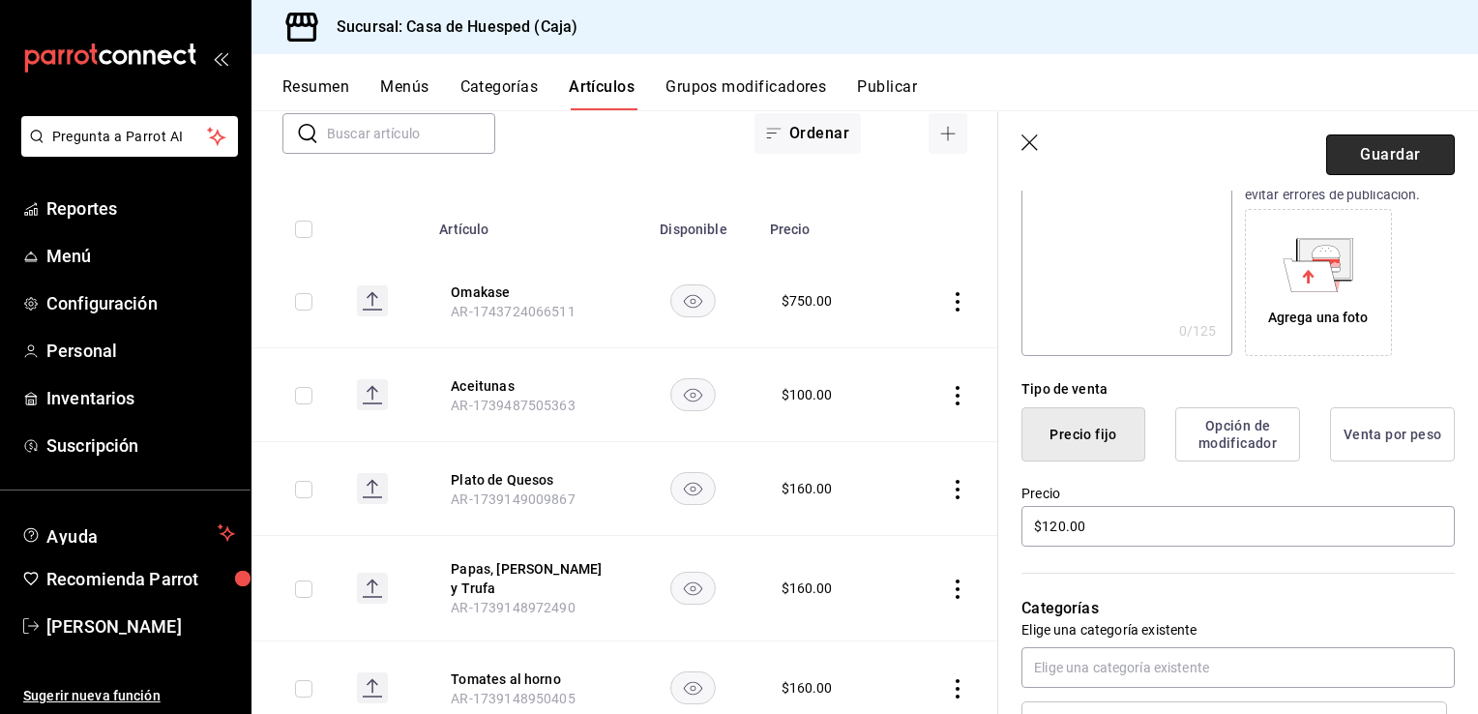
click at [1366, 155] on button "Guardar" at bounding box center [1390, 154] width 129 height 41
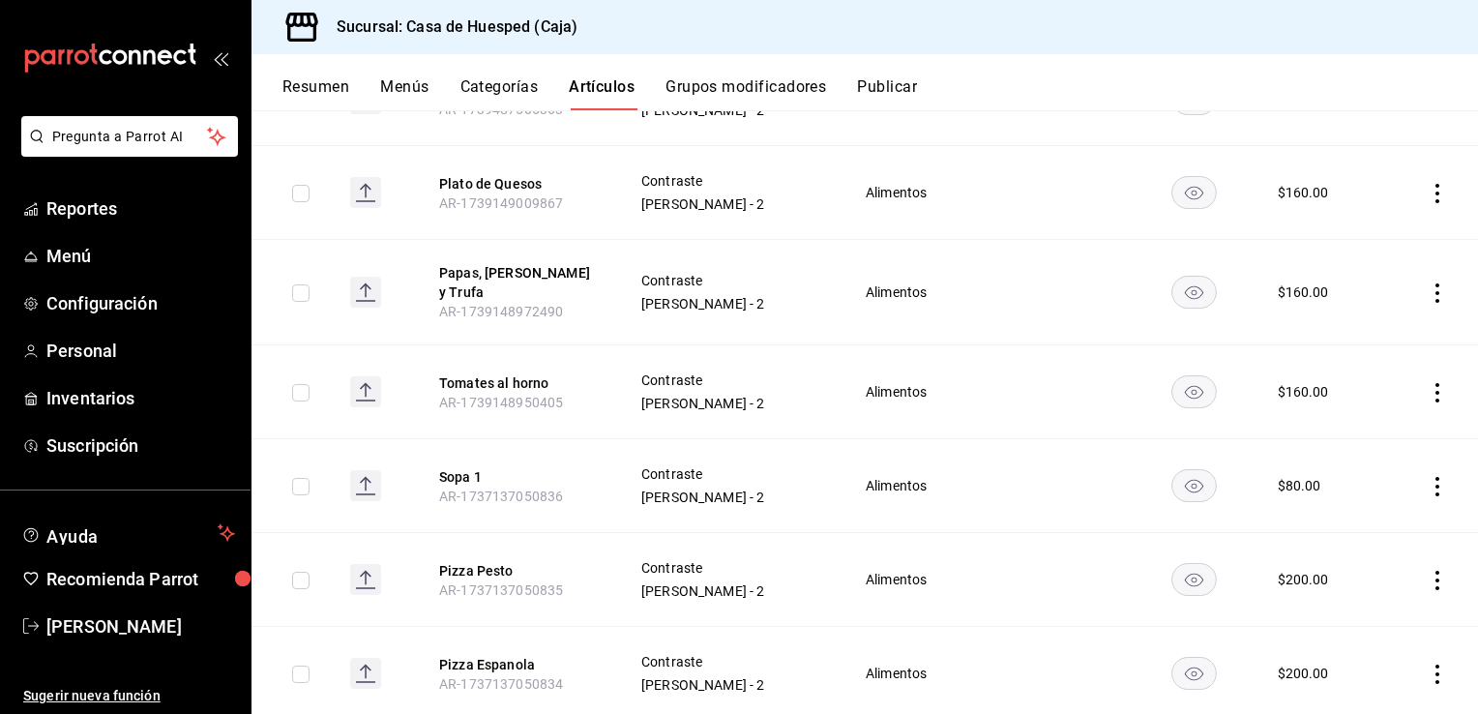
scroll to position [459, 0]
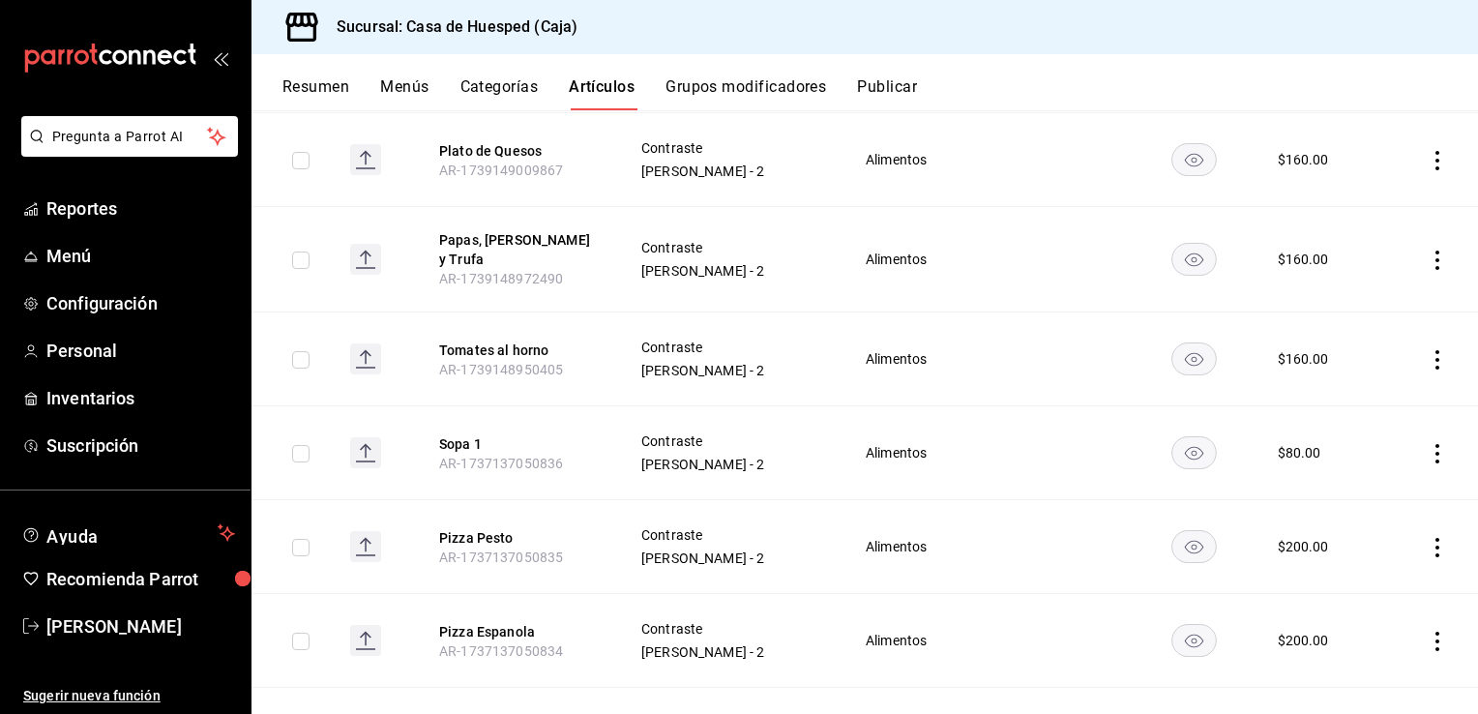
click at [1428, 444] on icon "actions" at bounding box center [1437, 453] width 19 height 19
click at [1353, 566] on span "Eliminar" at bounding box center [1364, 563] width 49 height 15
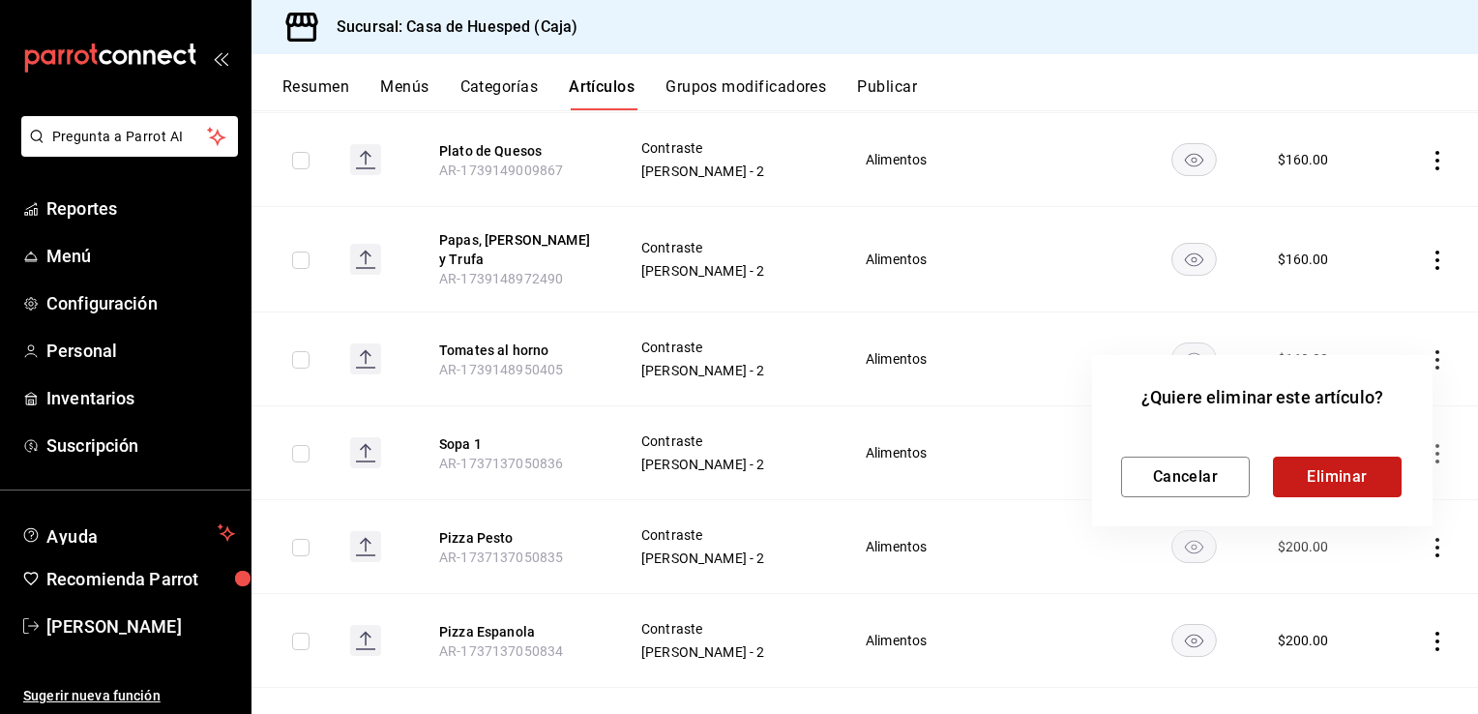
click at [1349, 485] on button "Eliminar" at bounding box center [1337, 477] width 129 height 41
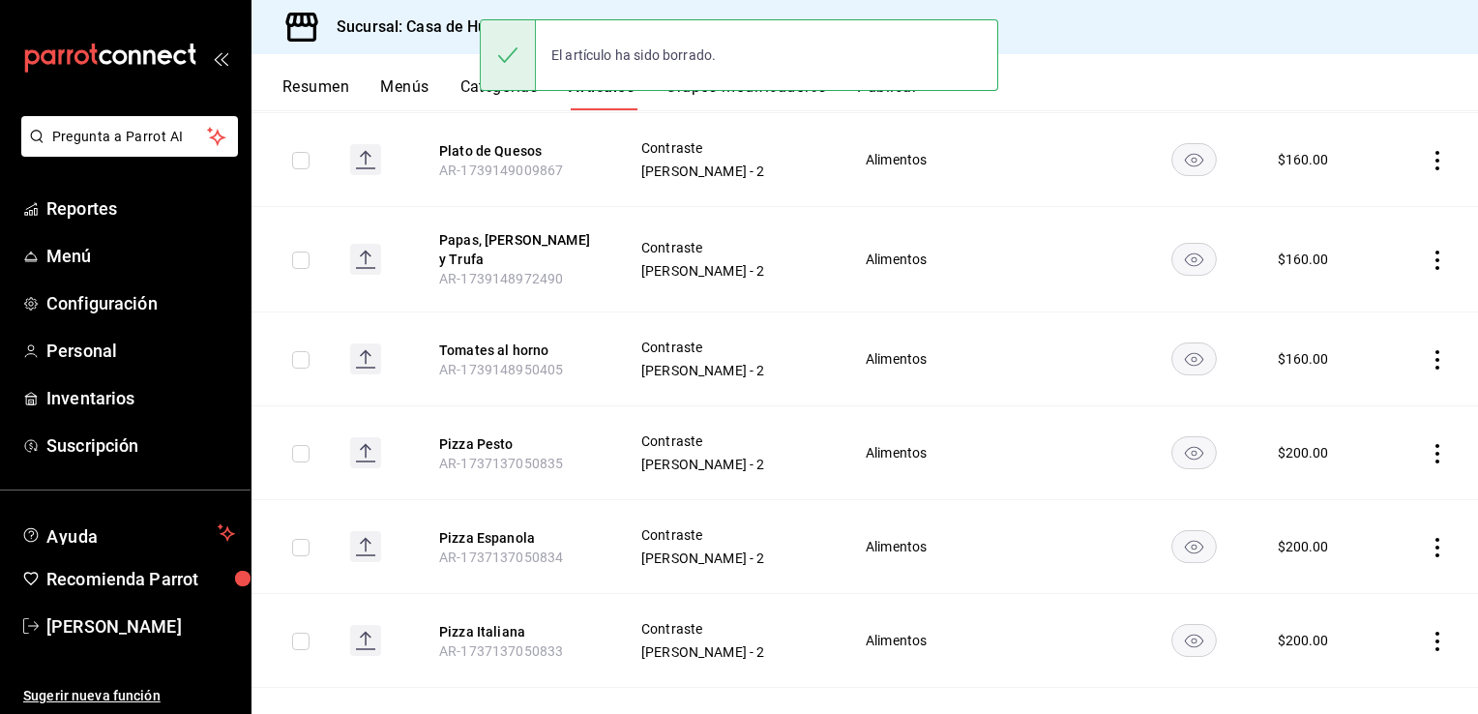
scroll to position [558, 0]
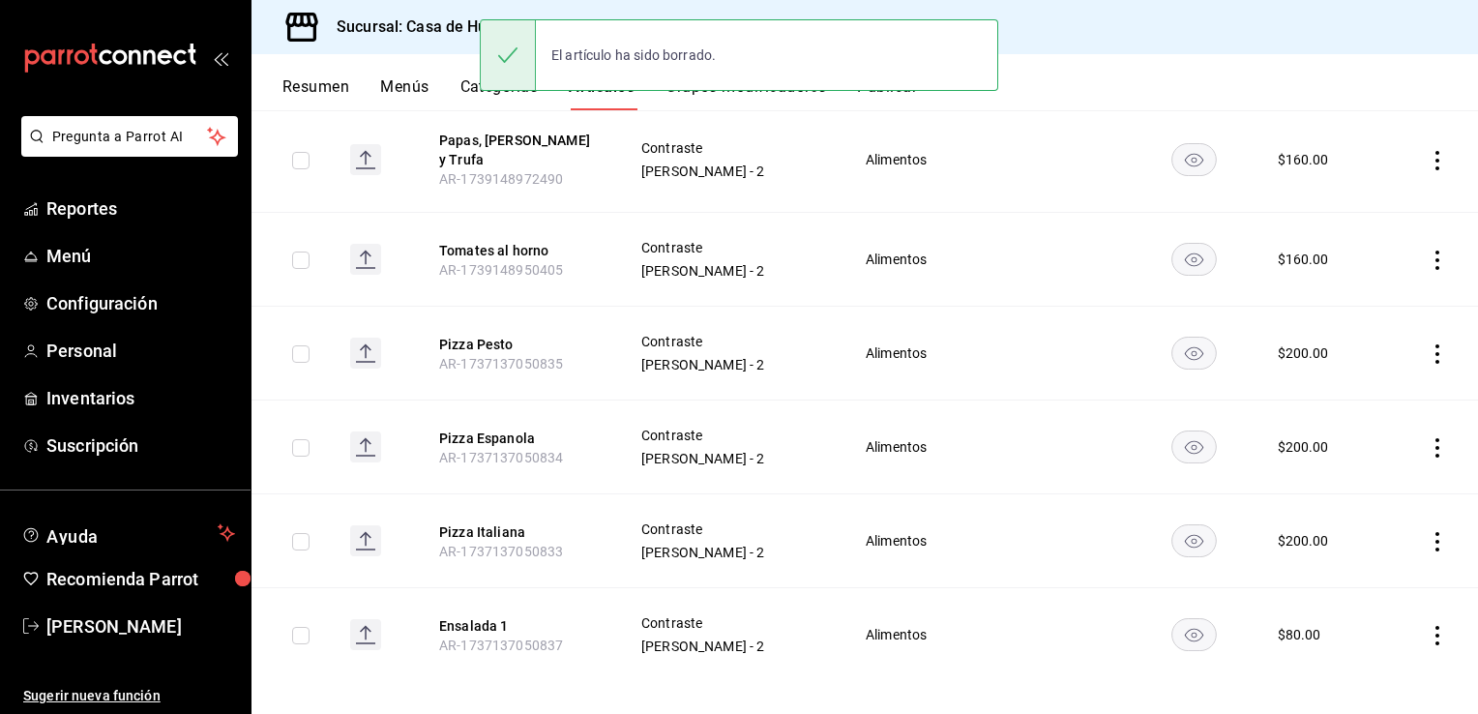
click at [1428, 626] on icon "actions" at bounding box center [1437, 635] width 19 height 19
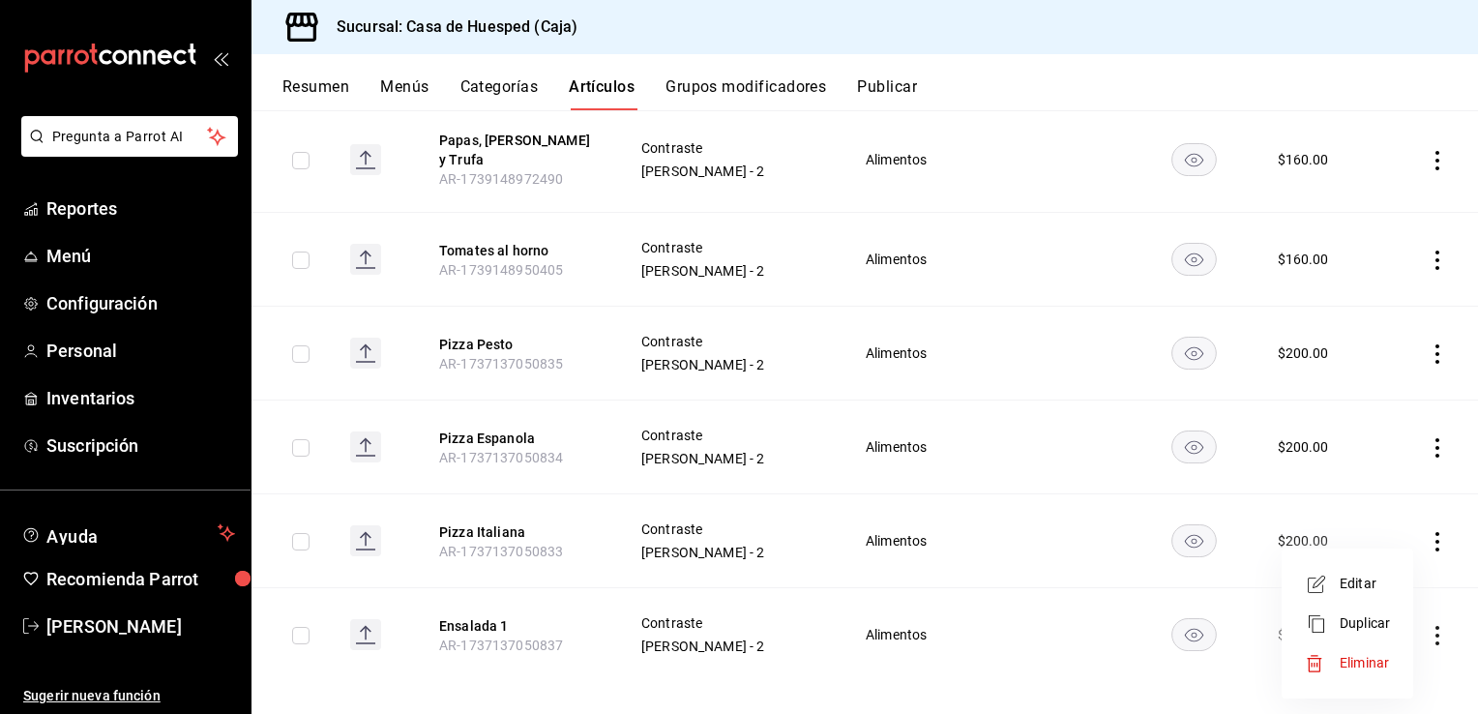
click at [1381, 664] on span "Eliminar" at bounding box center [1364, 662] width 49 height 15
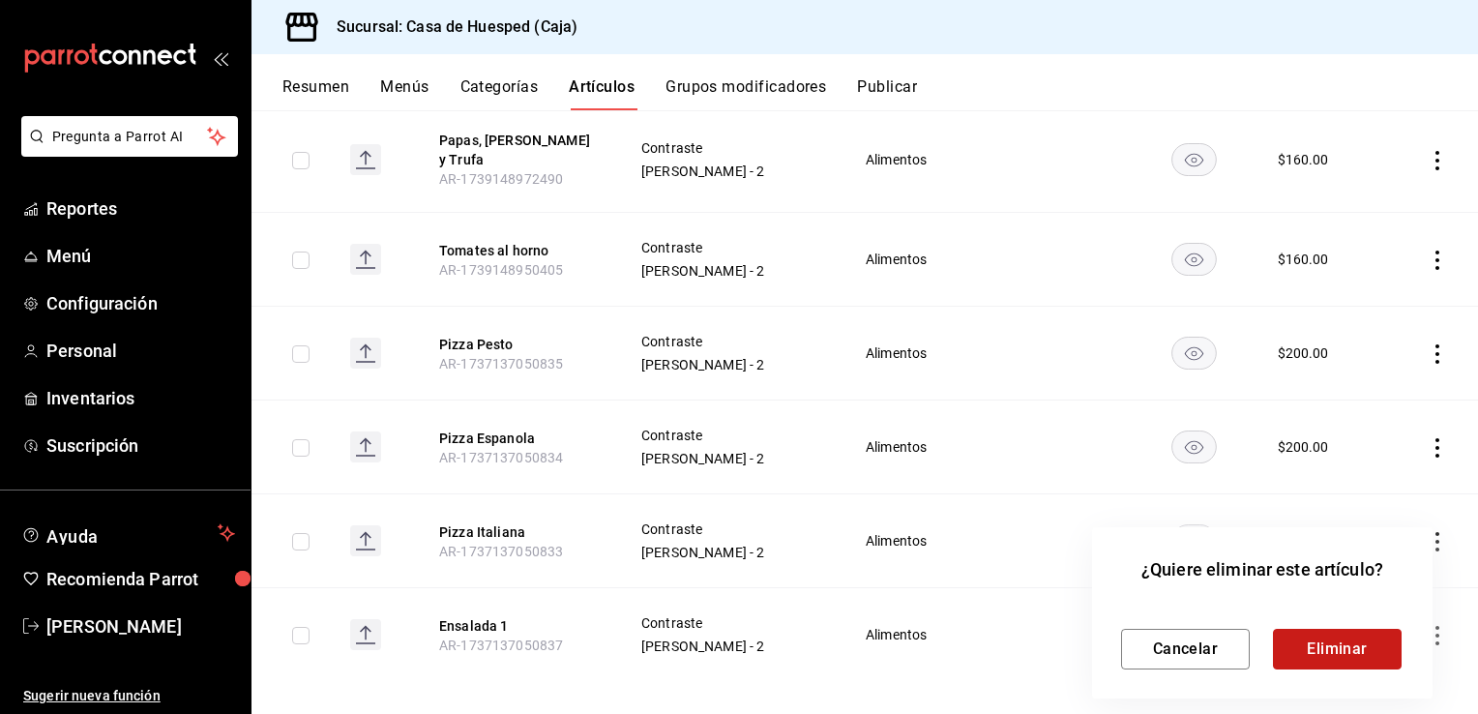
click at [1366, 648] on button "Eliminar" at bounding box center [1337, 649] width 129 height 41
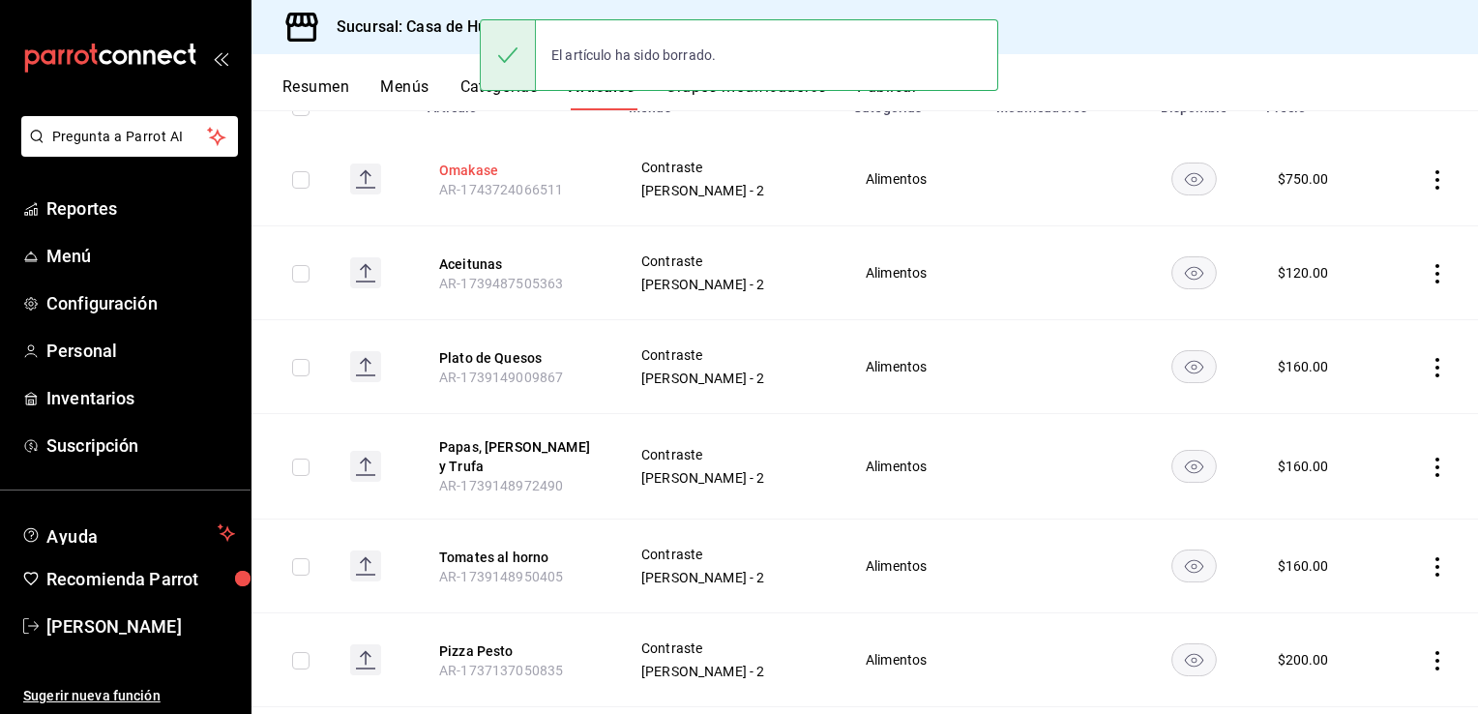
scroll to position [78, 0]
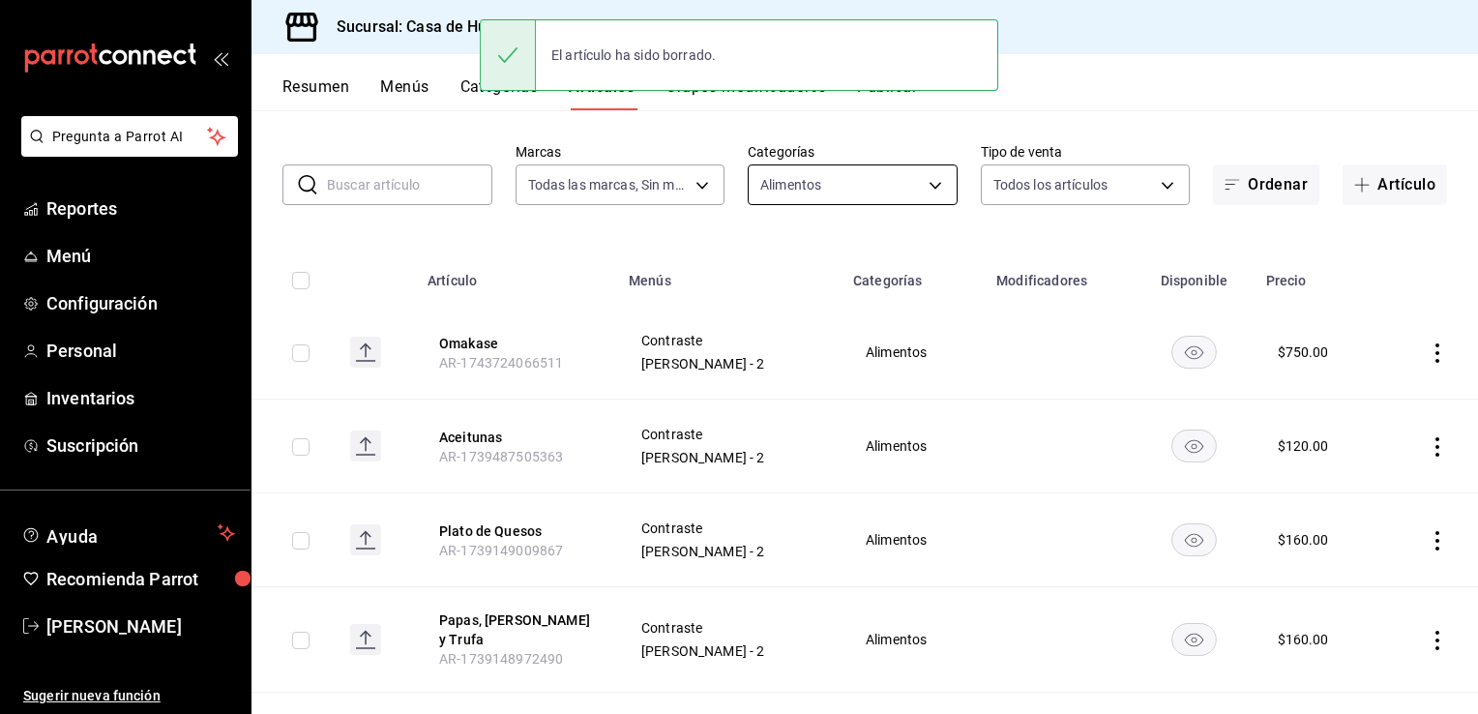
click at [875, 198] on body "Pregunta a Parrot AI Reportes Menú Configuración Personal Inventarios Suscripci…" at bounding box center [739, 357] width 1478 height 714
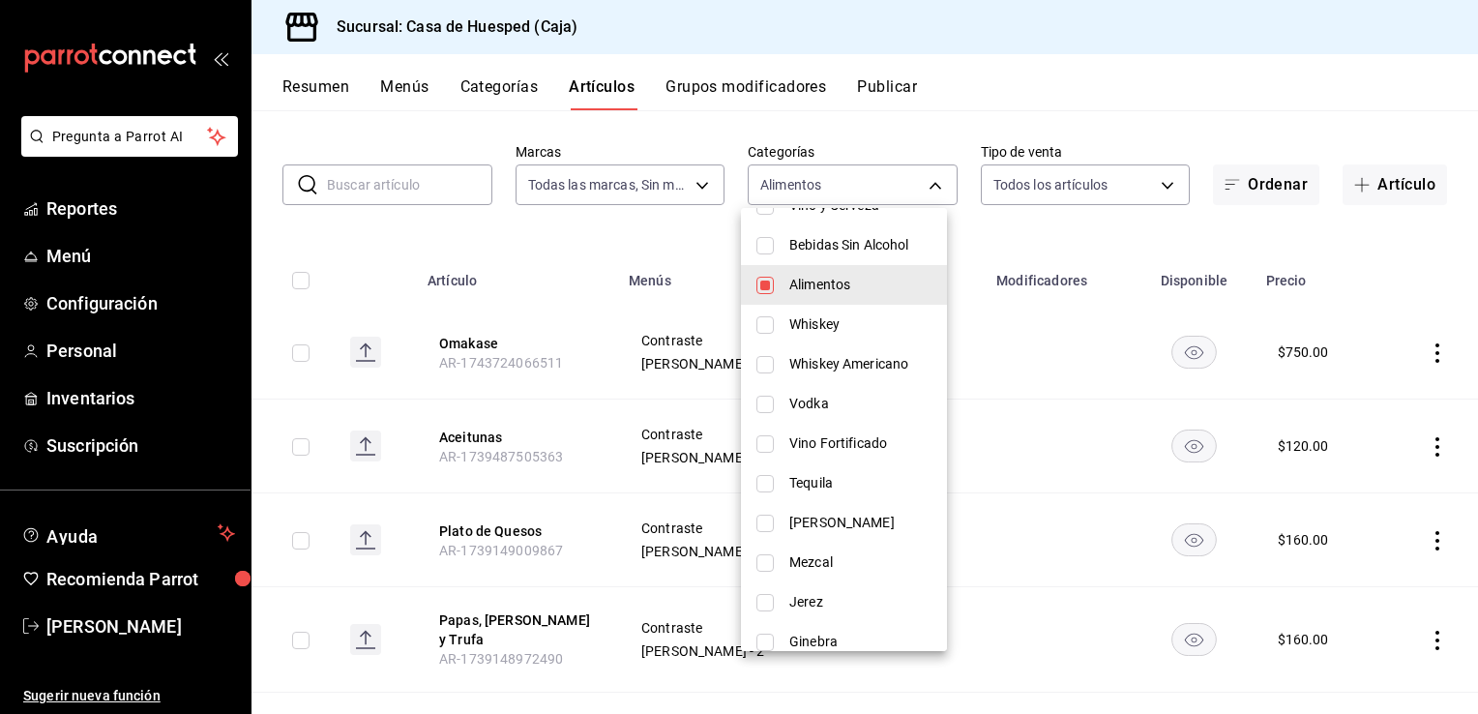
scroll to position [329, 0]
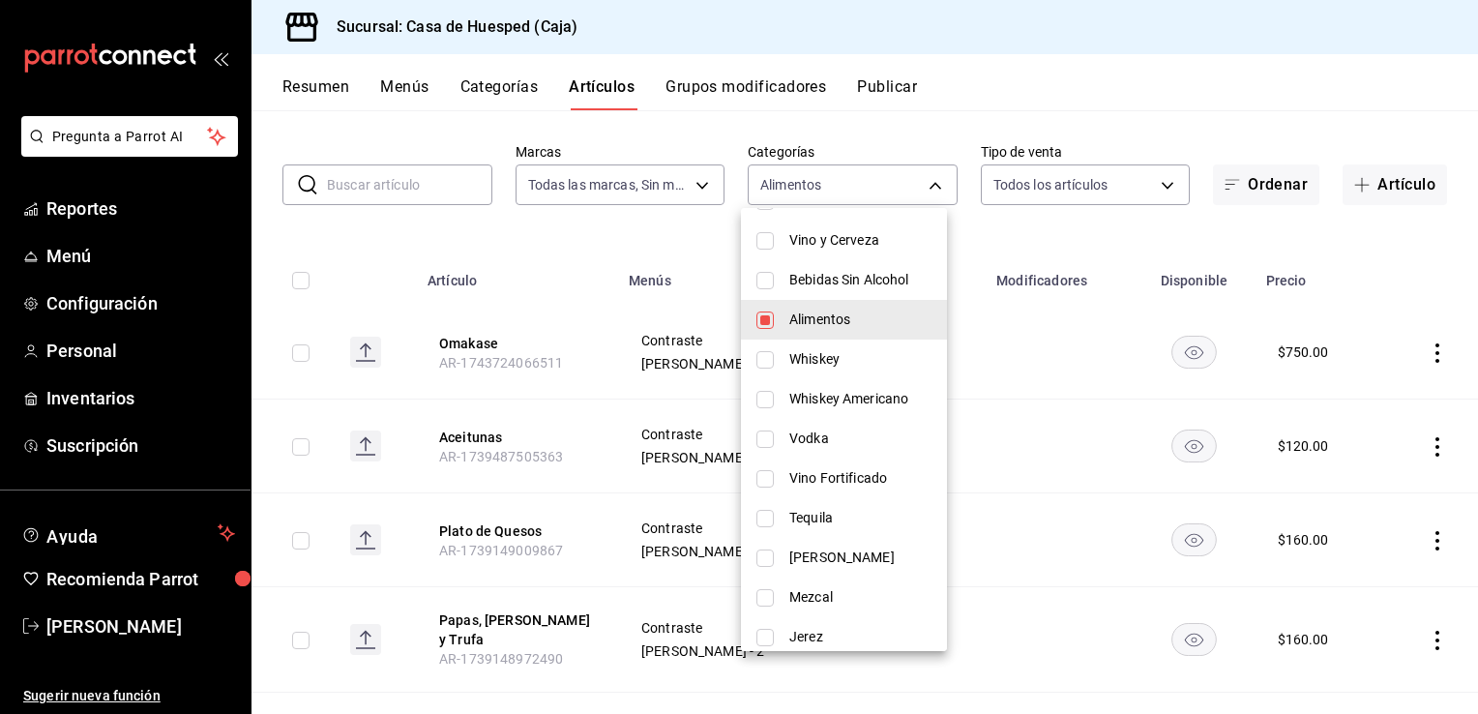
click at [774, 354] on li "Whiskey" at bounding box center [844, 360] width 206 height 40
type input "f752de38-376c-49fe-9aec-46a7dc5bebd1,441b338a-ebfa-4389-a76d-855de697bd28"
checkbox input "true"
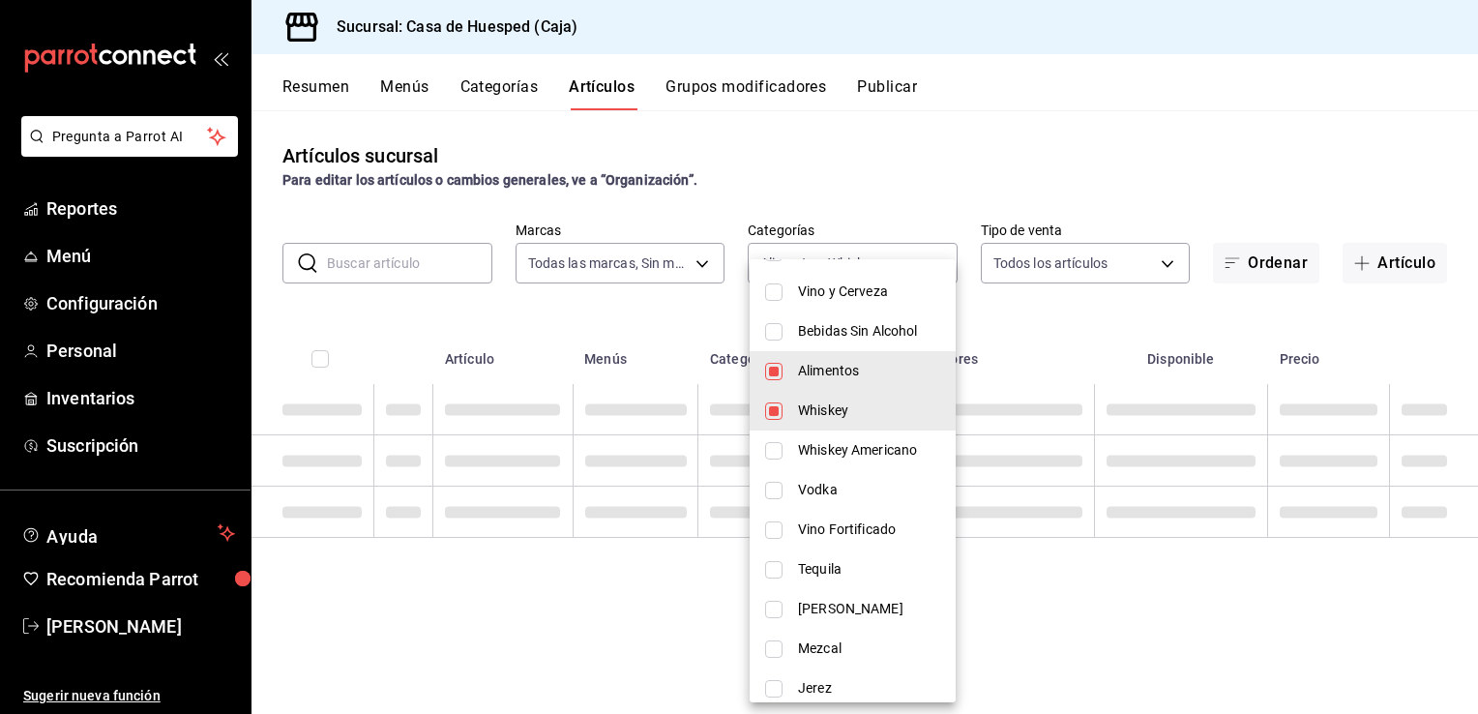
scroll to position [0, 0]
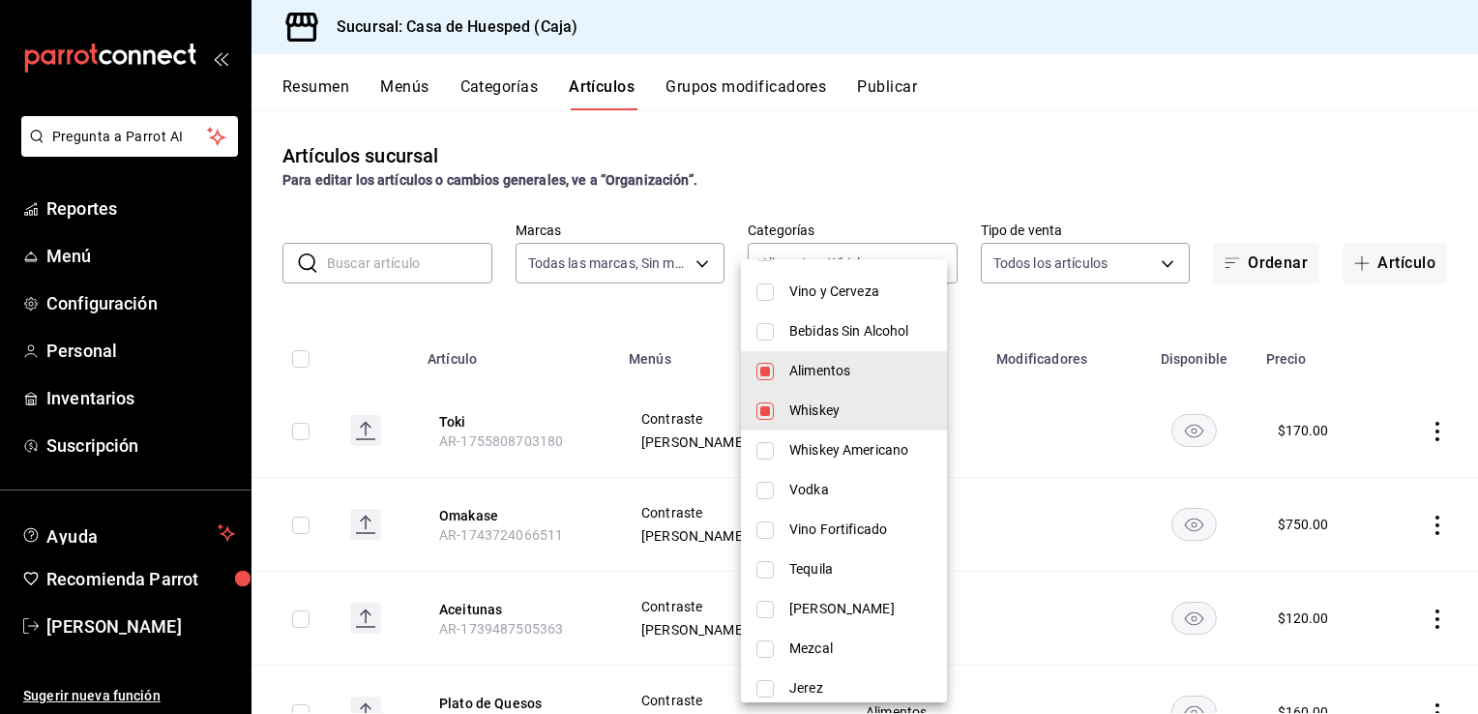
click at [765, 373] on input "checkbox" at bounding box center [765, 371] width 17 height 17
checkbox input "false"
type input "441b338a-ebfa-4389-a76d-855de697bd28"
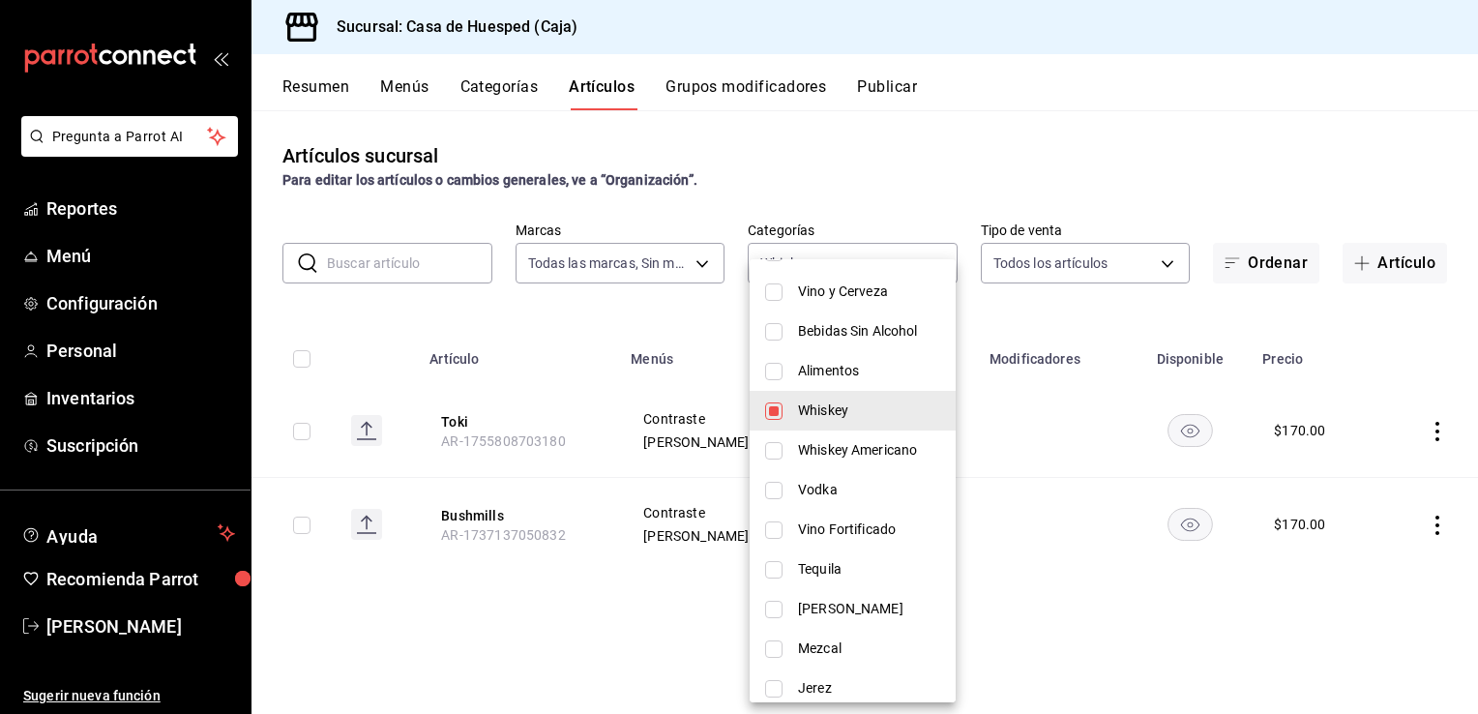
click at [695, 309] on div at bounding box center [739, 357] width 1478 height 714
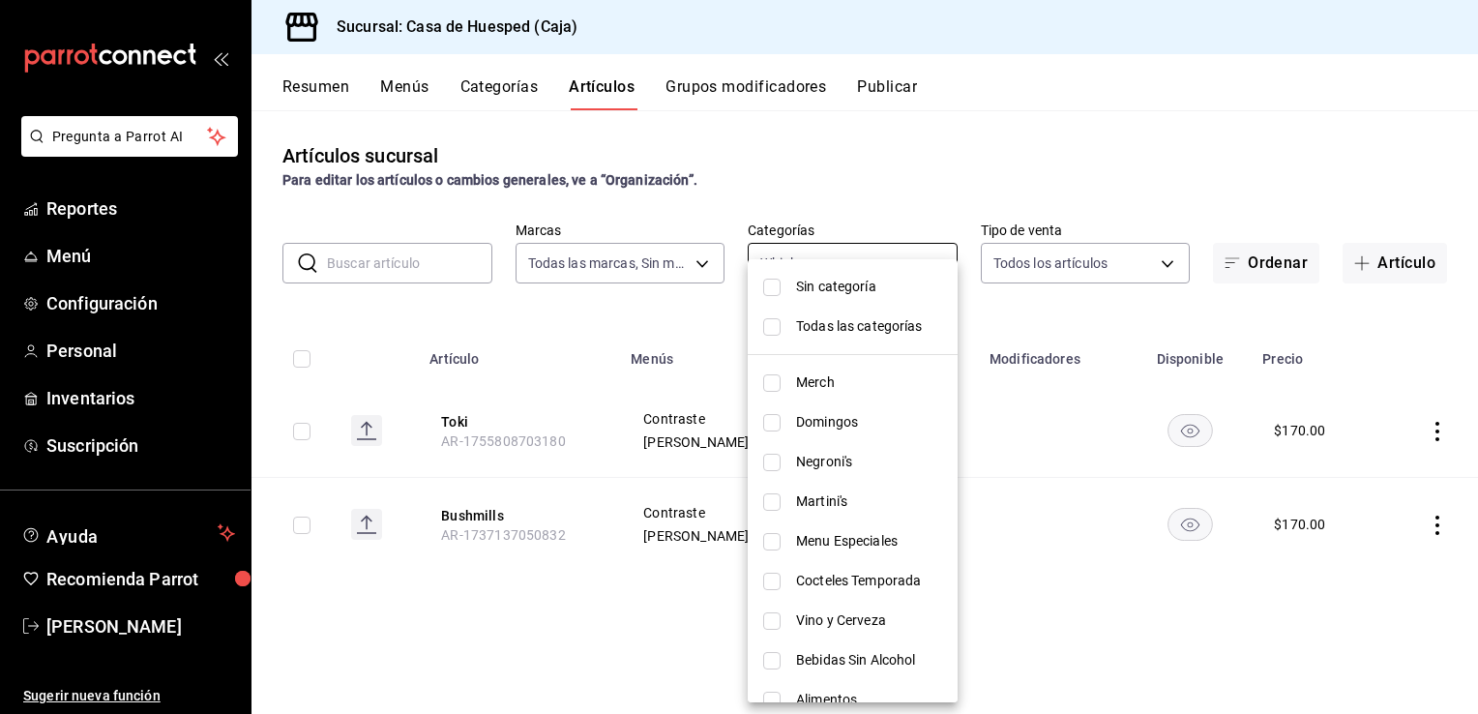
click at [930, 258] on body "Pregunta a Parrot AI Reportes Menú Configuración Personal Inventarios Suscripci…" at bounding box center [739, 357] width 1478 height 714
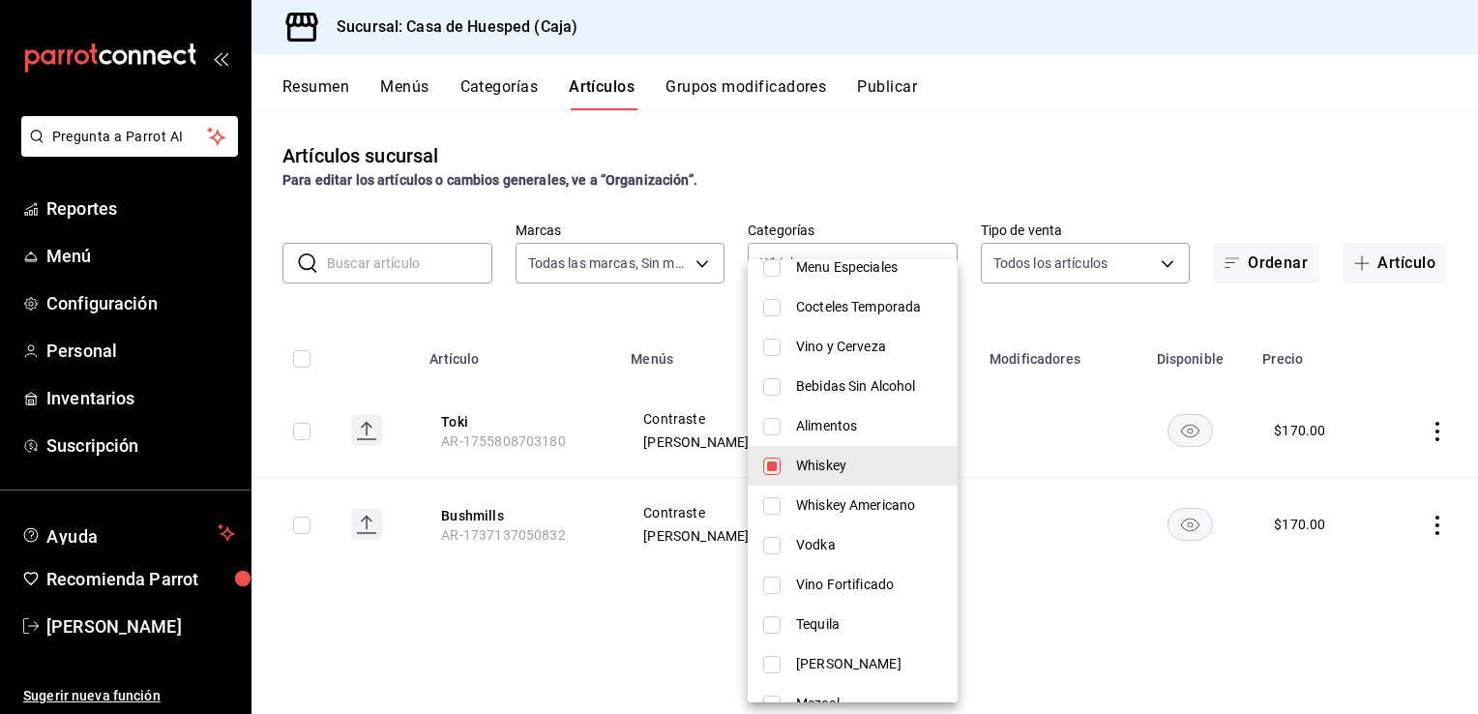
scroll to position [290, 0]
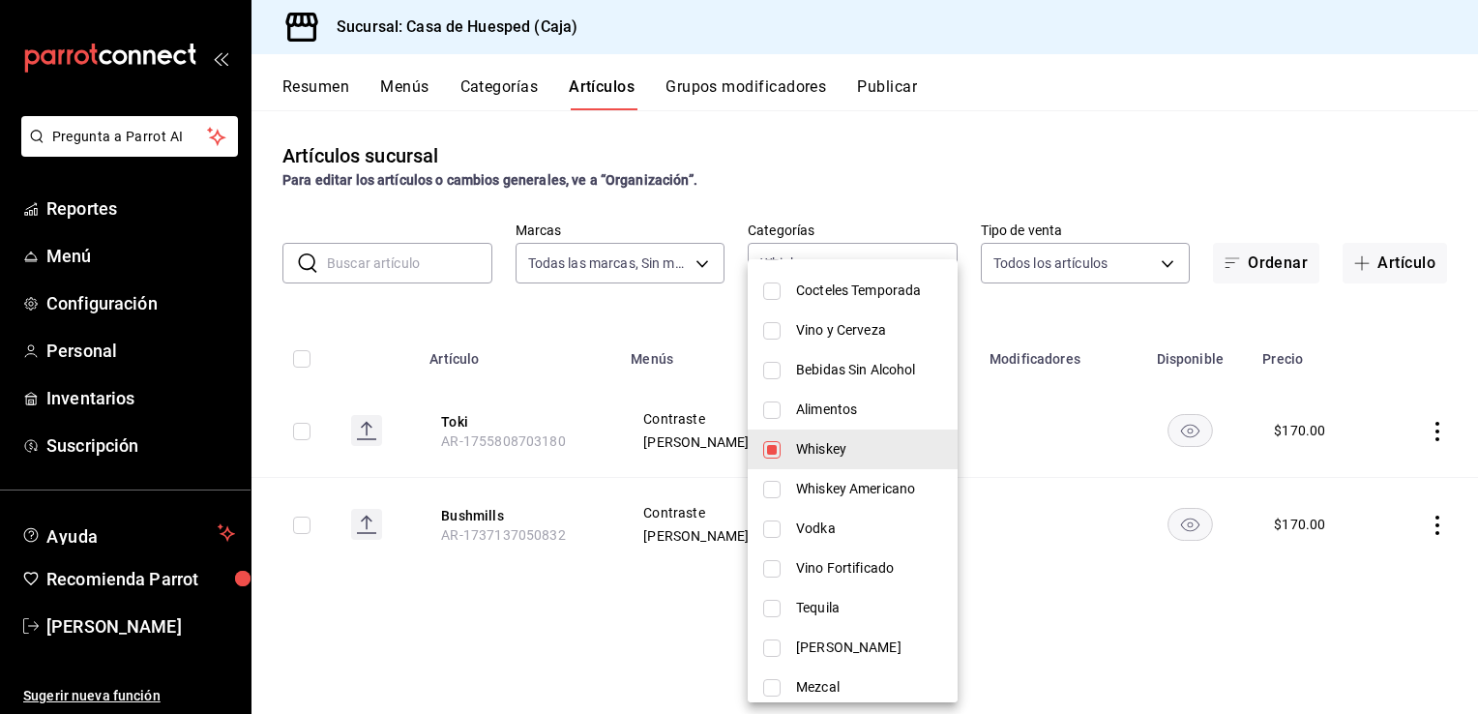
click at [595, 637] on div at bounding box center [739, 357] width 1478 height 714
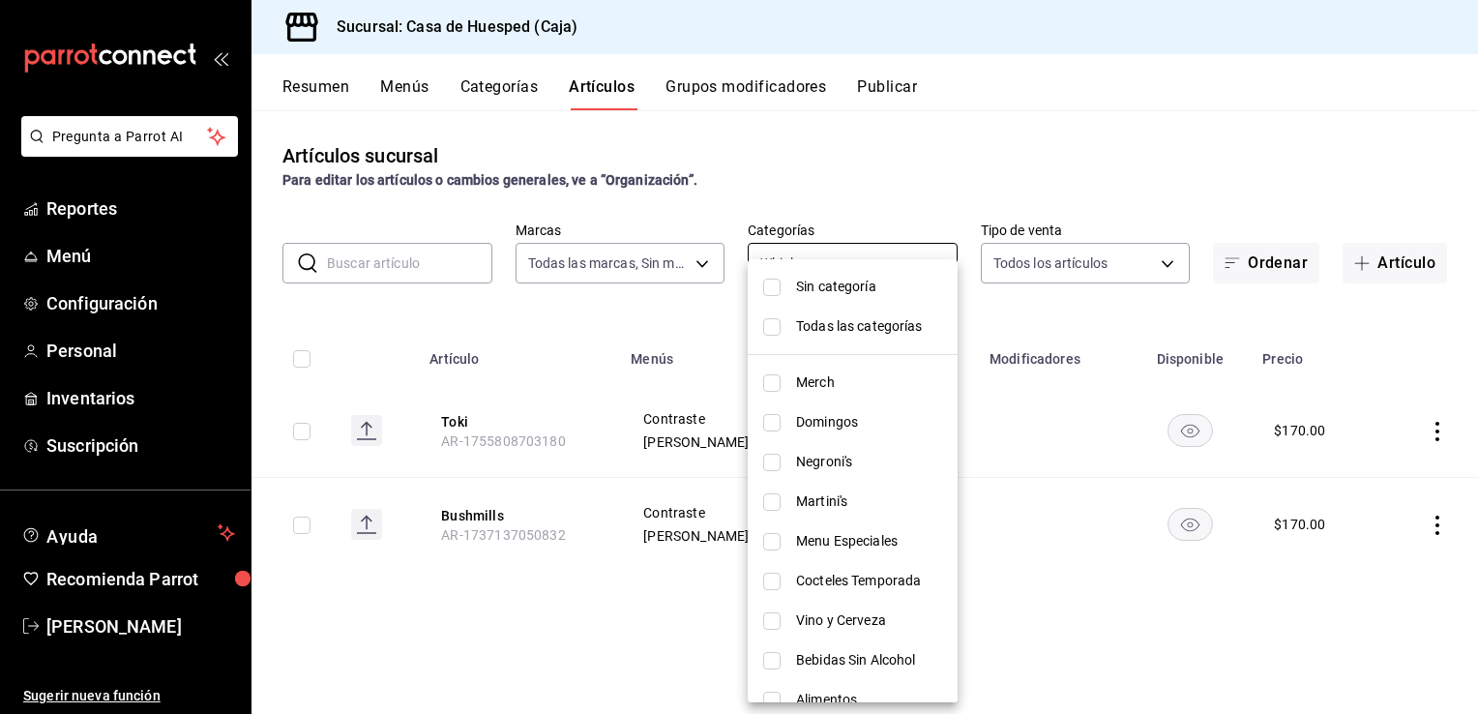
click at [906, 261] on body "Pregunta a Parrot AI Reportes Menú Configuración Personal Inventarios Suscripci…" at bounding box center [739, 357] width 1478 height 714
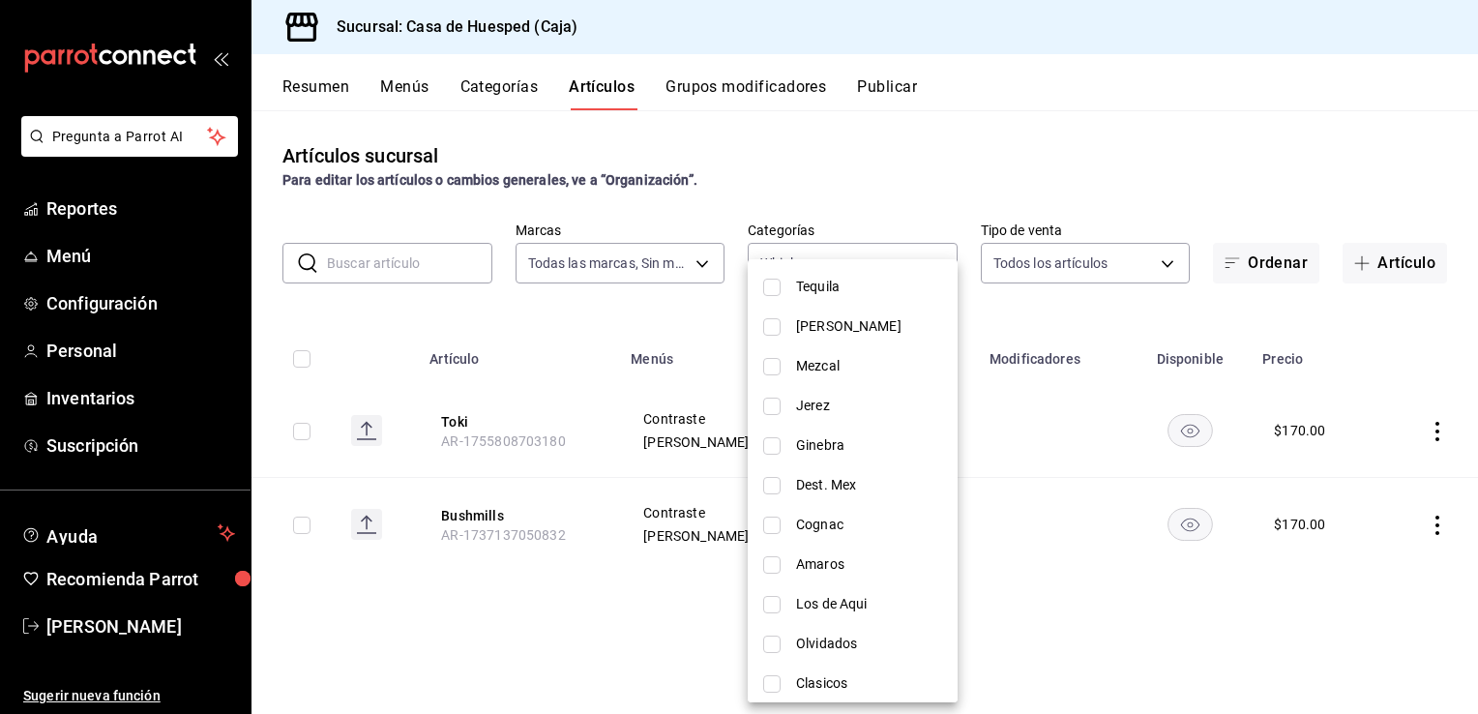
scroll to position [620, 0]
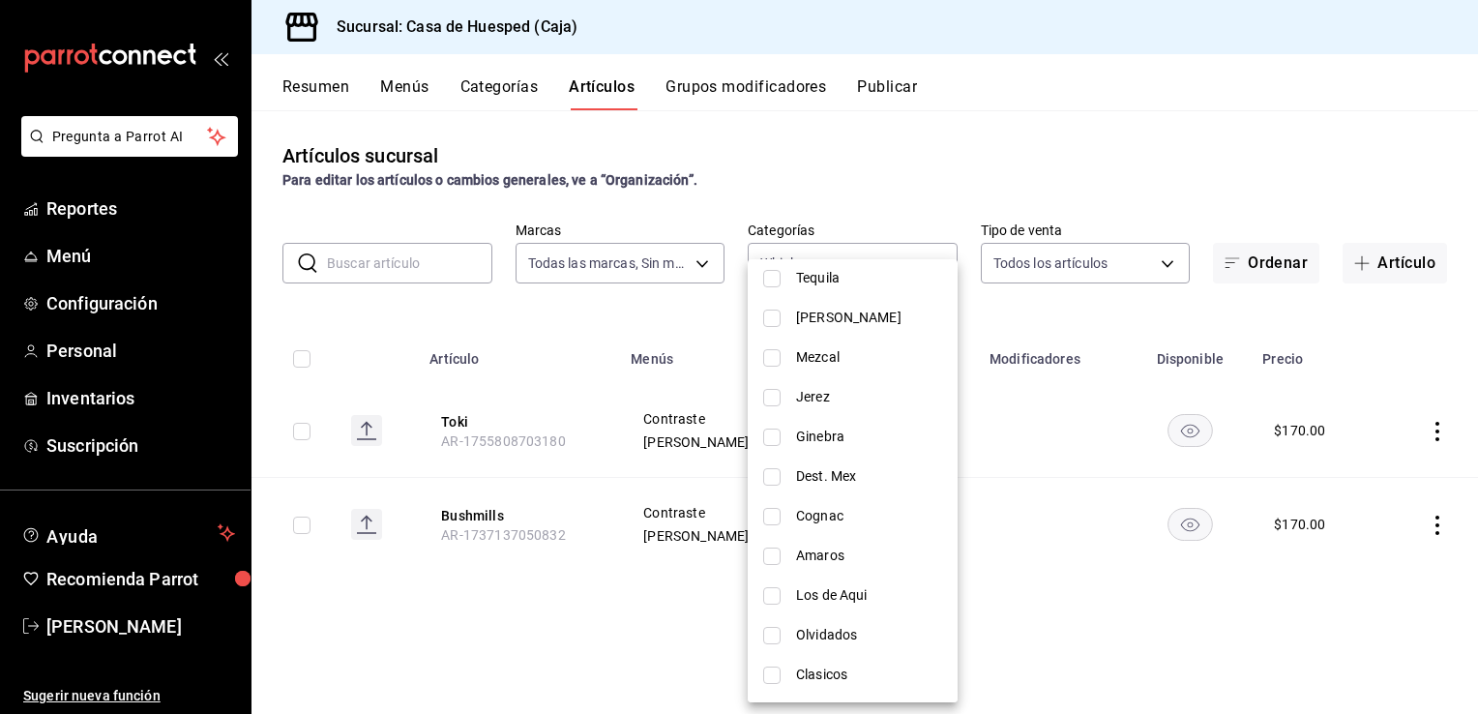
click at [840, 553] on span "Amaros" at bounding box center [869, 556] width 146 height 20
type input "441b338a-ebfa-4389-a76d-855de697bd28,4eb4801d-4798-40d8-adb1-5c89f80fe36c"
checkbox input "true"
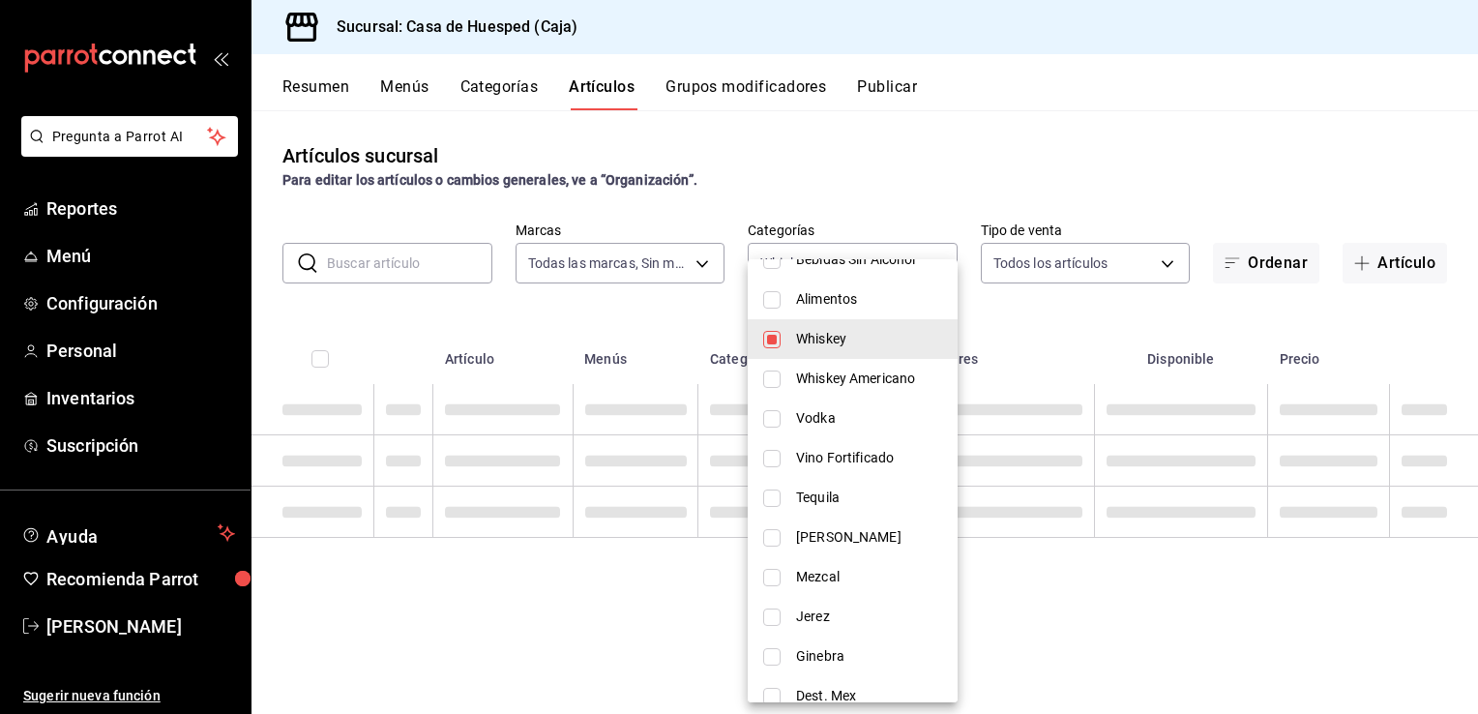
scroll to position [233, 0]
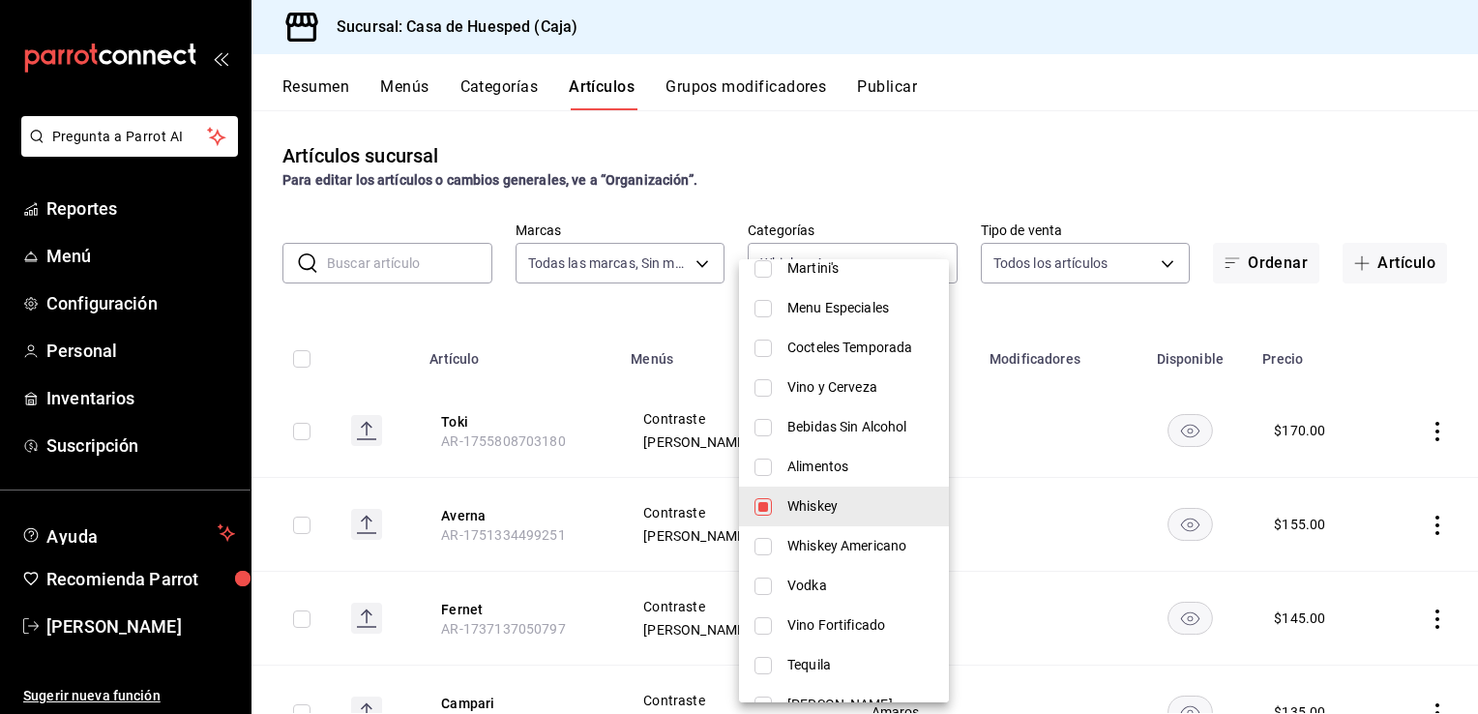
click at [817, 510] on span "Whiskey" at bounding box center [860, 506] width 146 height 20
type input "4eb4801d-4798-40d8-adb1-5c89f80fe36c"
checkbox input "false"
click at [414, 310] on div at bounding box center [739, 357] width 1478 height 714
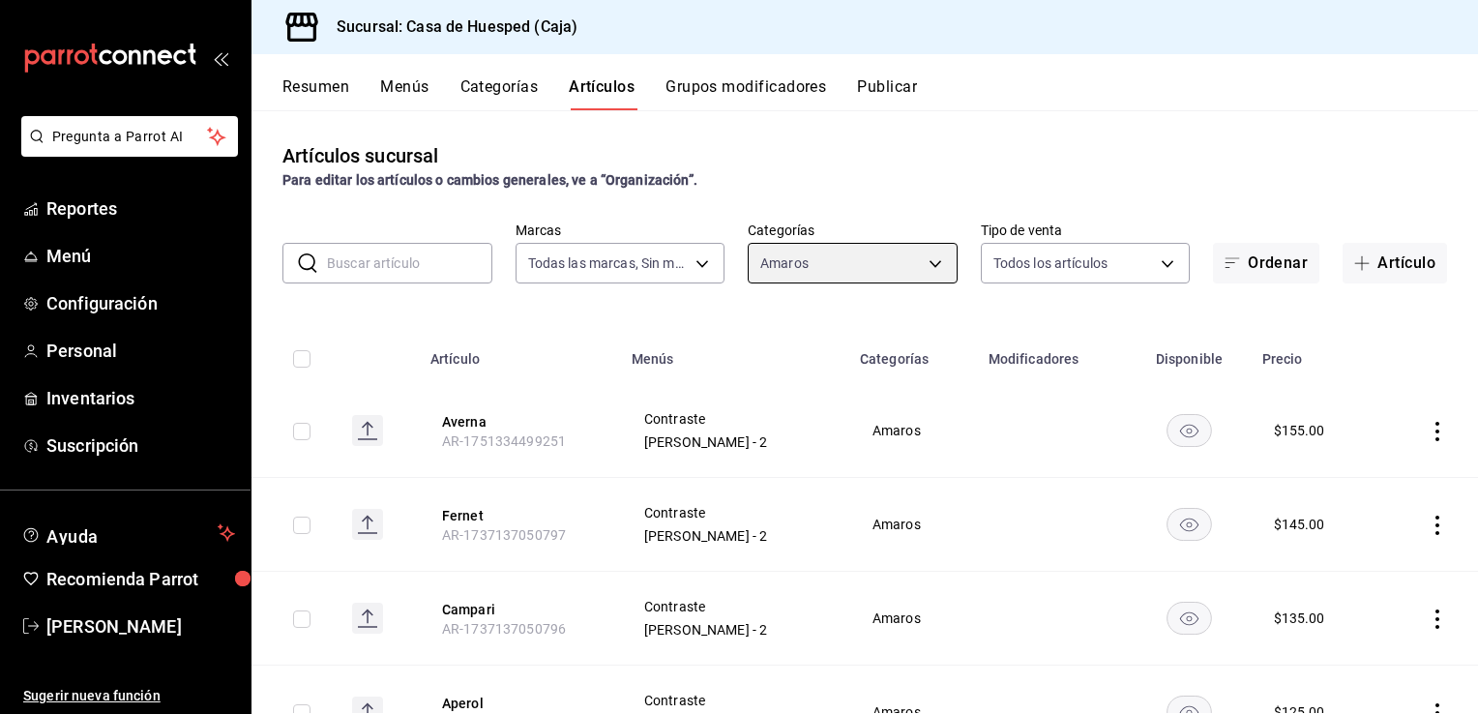
scroll to position [90, 0]
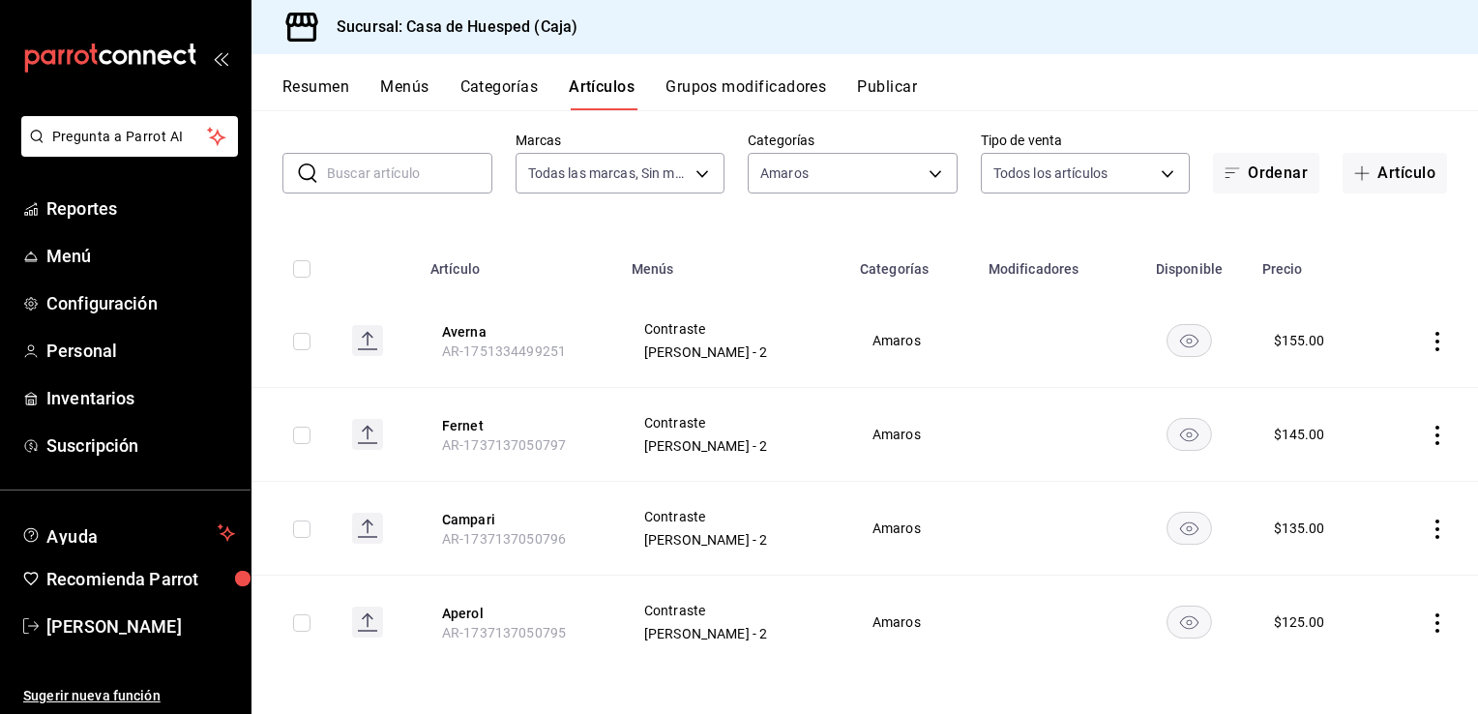
click at [1436, 621] on icon "actions" at bounding box center [1438, 622] width 4 height 19
click at [1353, 587] on span "Editar" at bounding box center [1365, 584] width 50 height 20
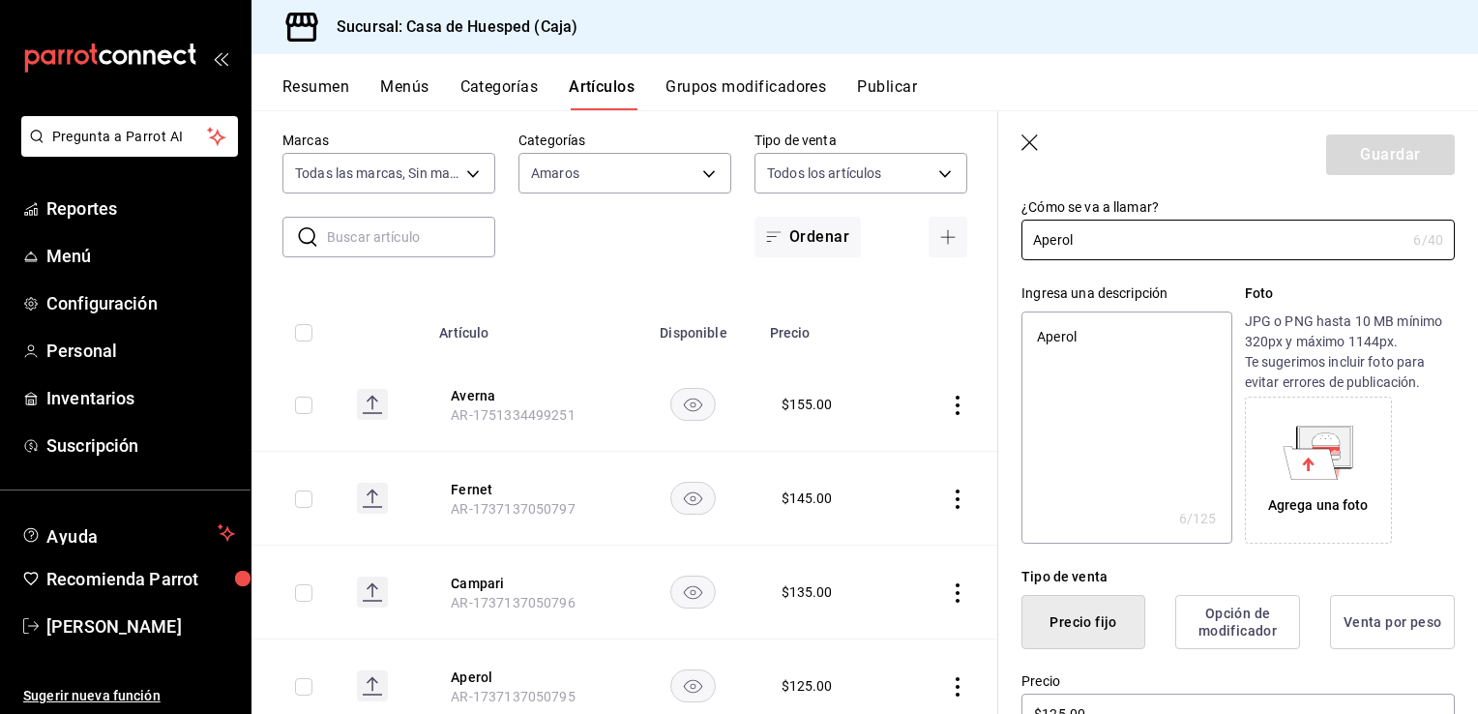
scroll to position [290, 0]
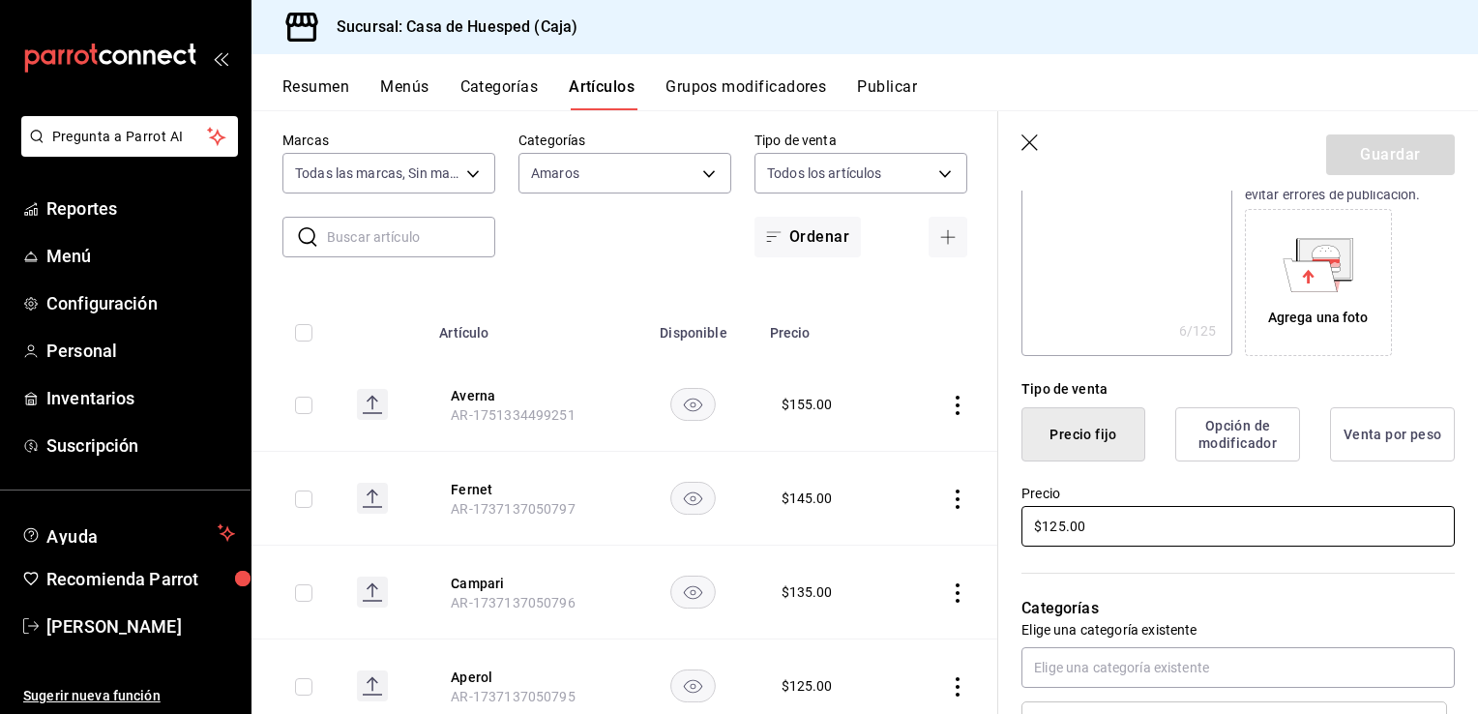
click at [1128, 530] on input "$125.00" at bounding box center [1238, 526] width 433 height 41
type input "$18.00"
type textarea "x"
type input "$180.00"
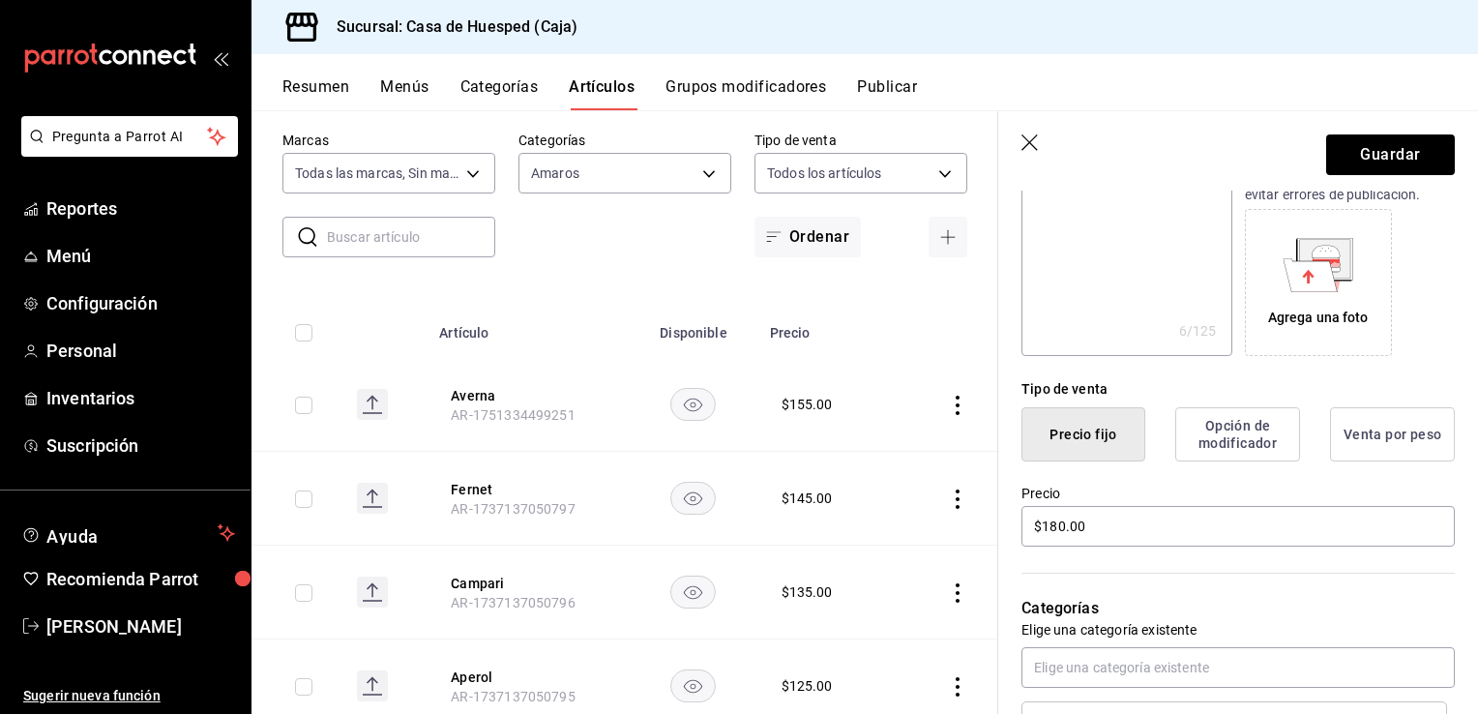
click at [1207, 98] on div "Resumen Menús Categorías Artículos Grupos modificadores Publicar" at bounding box center [880, 93] width 1196 height 33
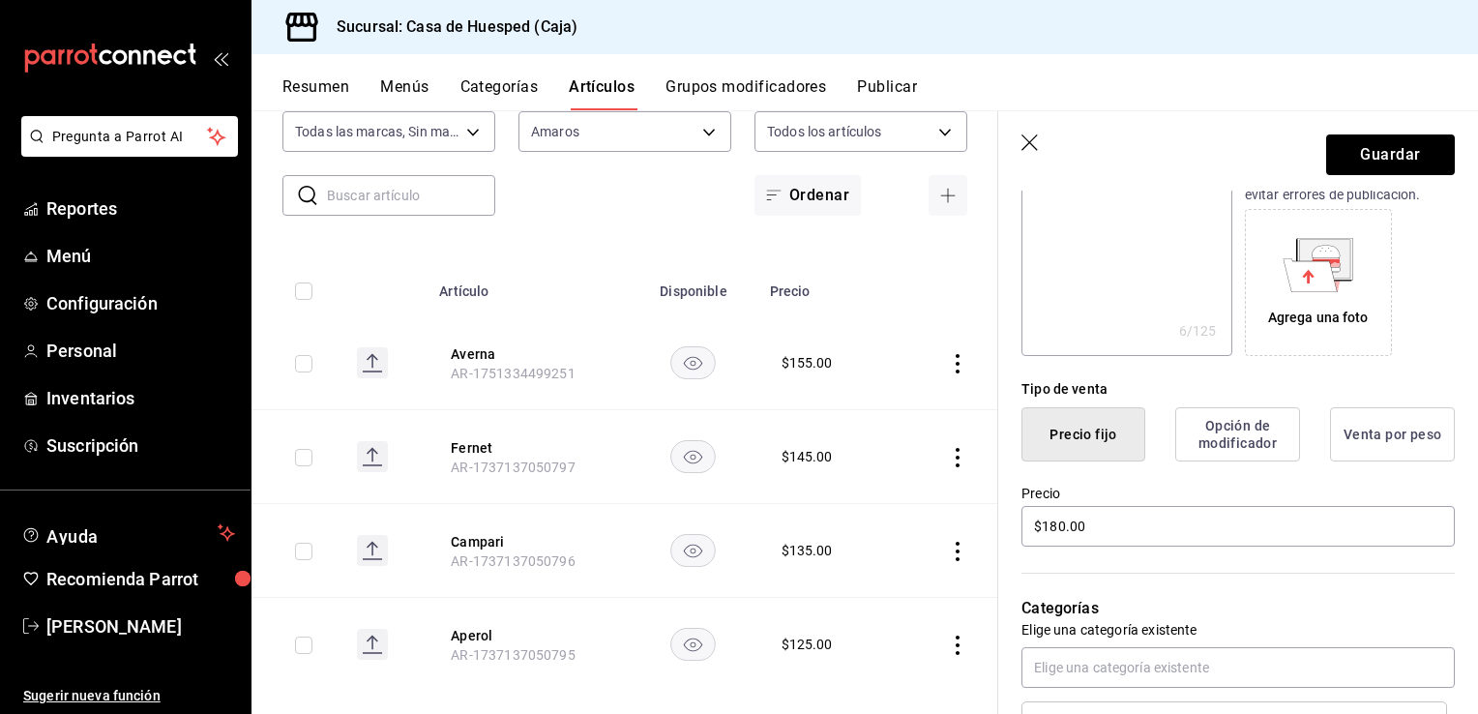
scroll to position [155, 0]
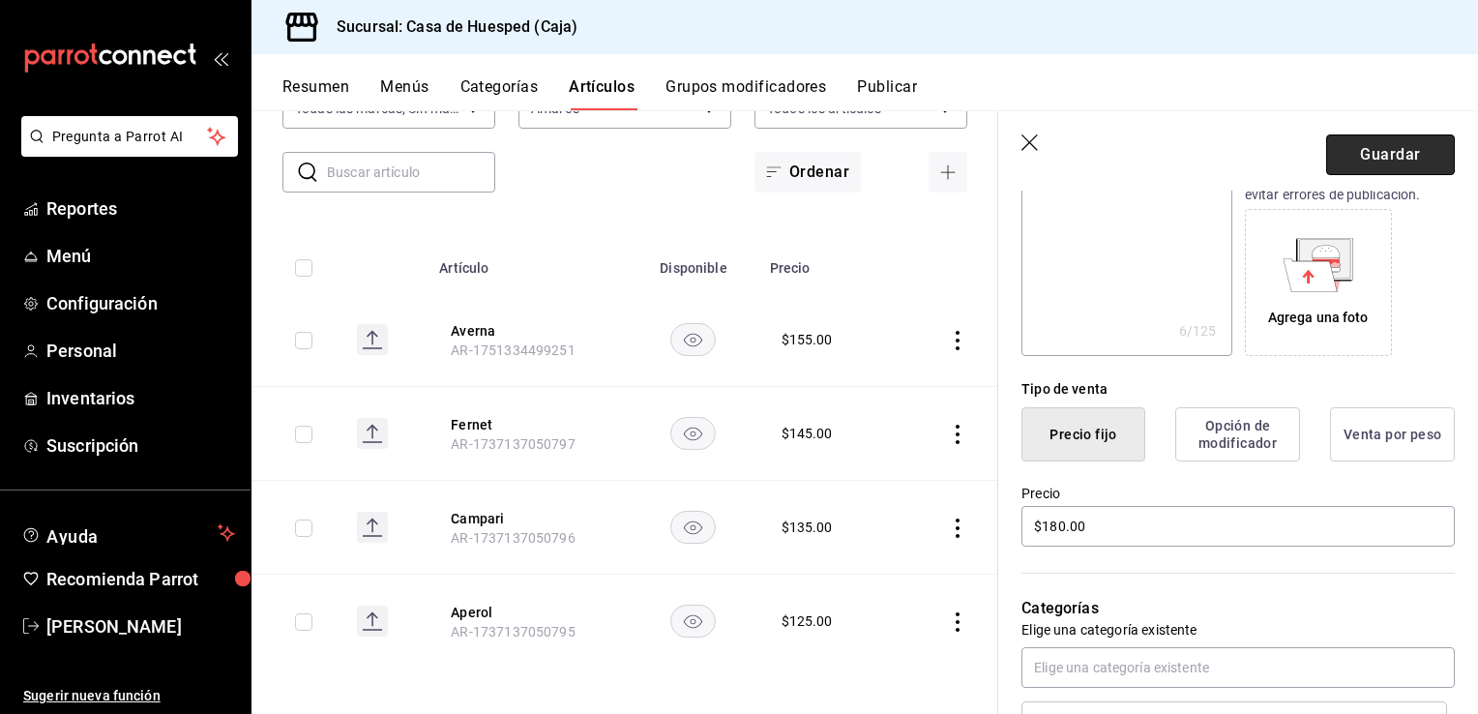
click at [1356, 164] on button "Guardar" at bounding box center [1390, 154] width 129 height 41
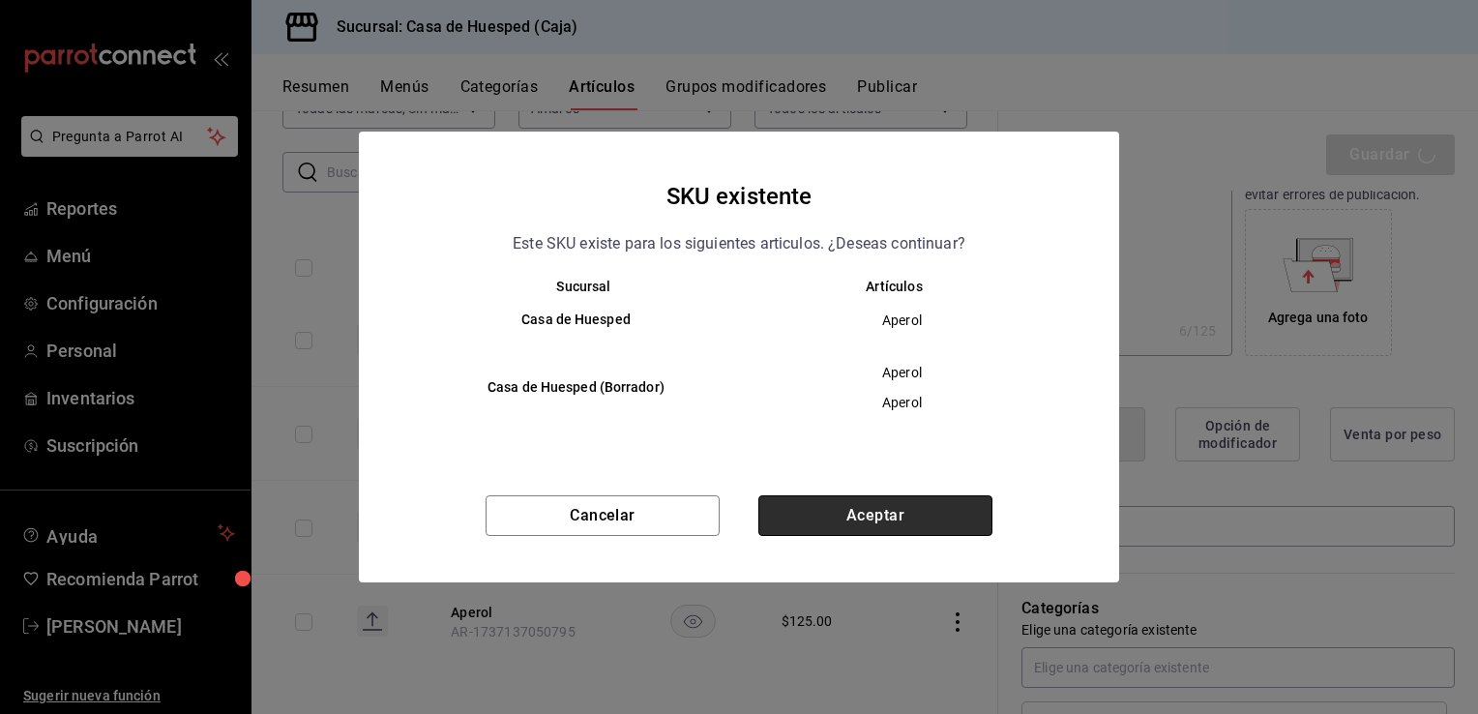
click at [855, 517] on button "Aceptar" at bounding box center [875, 515] width 234 height 41
type textarea "x"
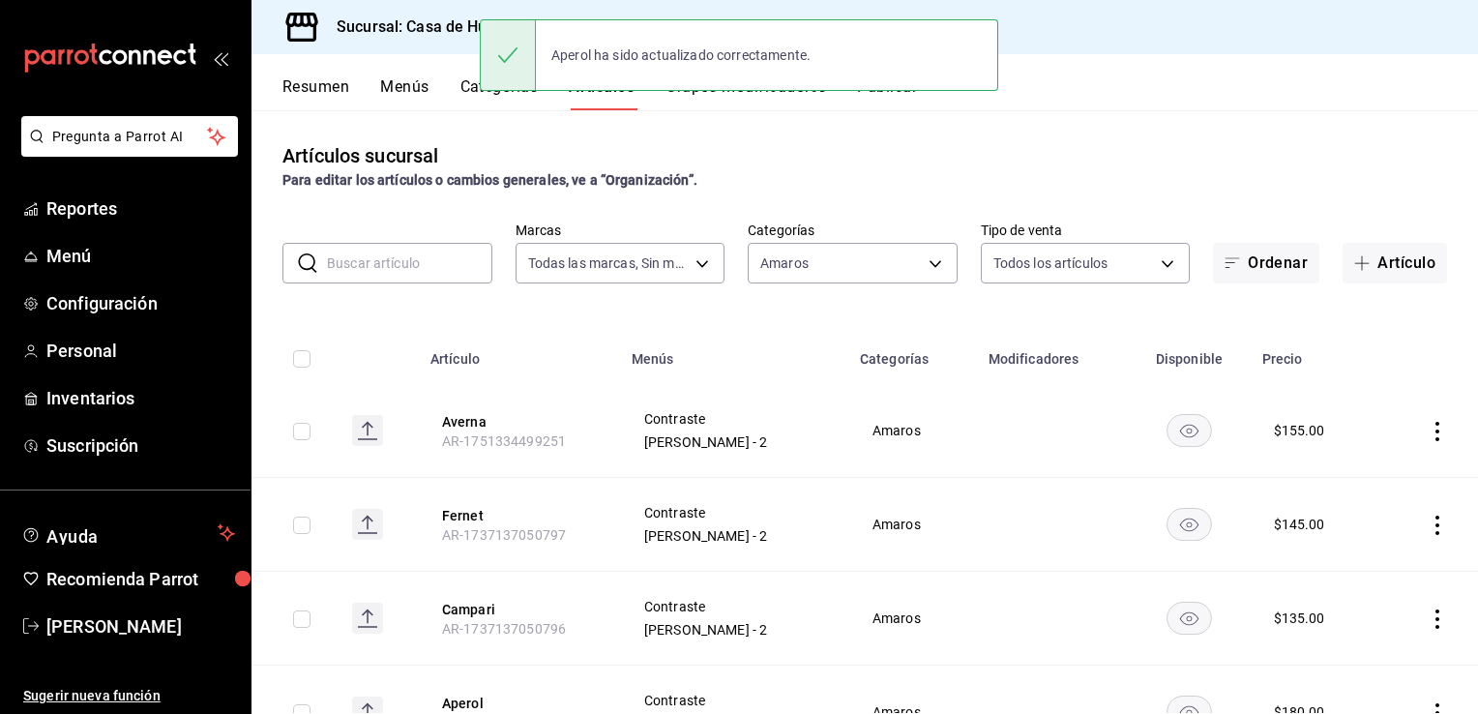
scroll to position [90, 0]
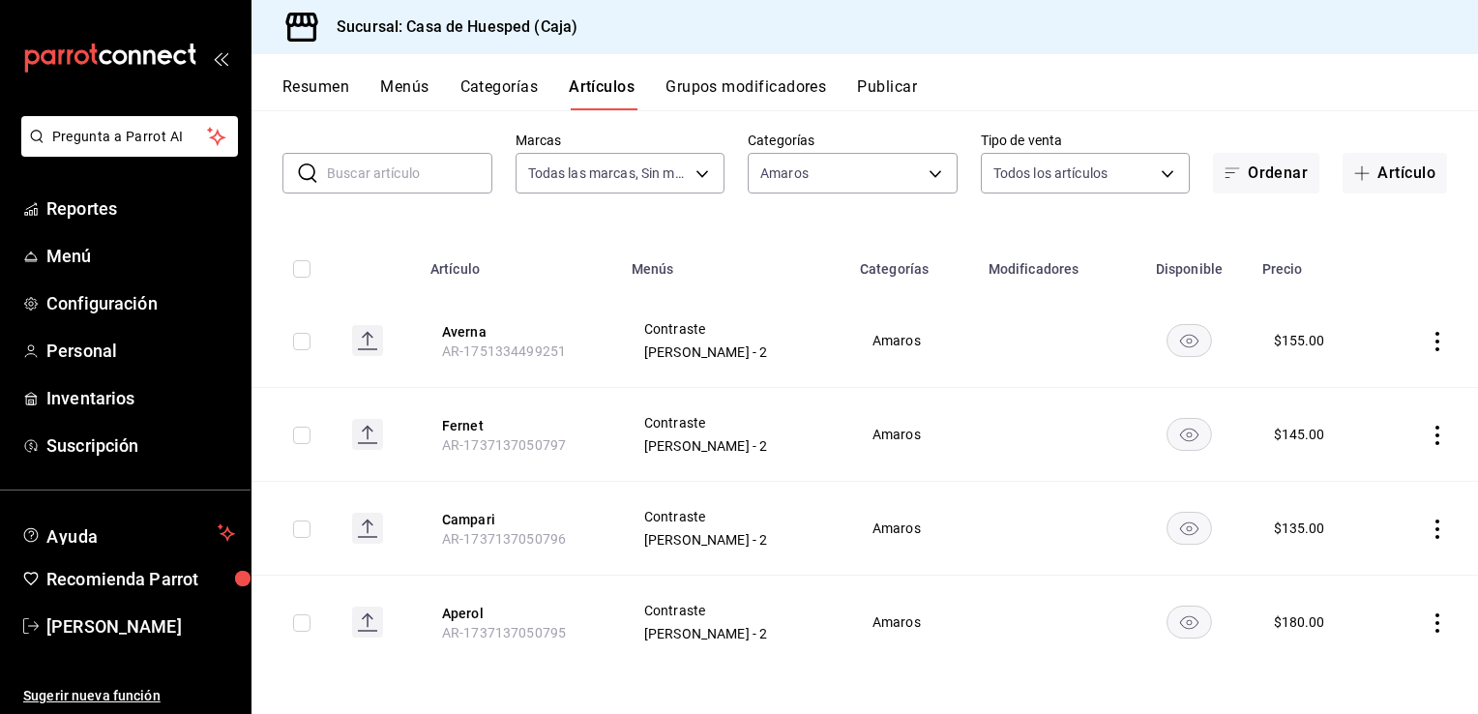
click at [1428, 621] on icon "actions" at bounding box center [1437, 622] width 19 height 19
drag, startPoint x: 1353, startPoint y: 586, endPoint x: 1269, endPoint y: 580, distance: 84.4
click at [1353, 586] on span "Editar" at bounding box center [1365, 584] width 50 height 20
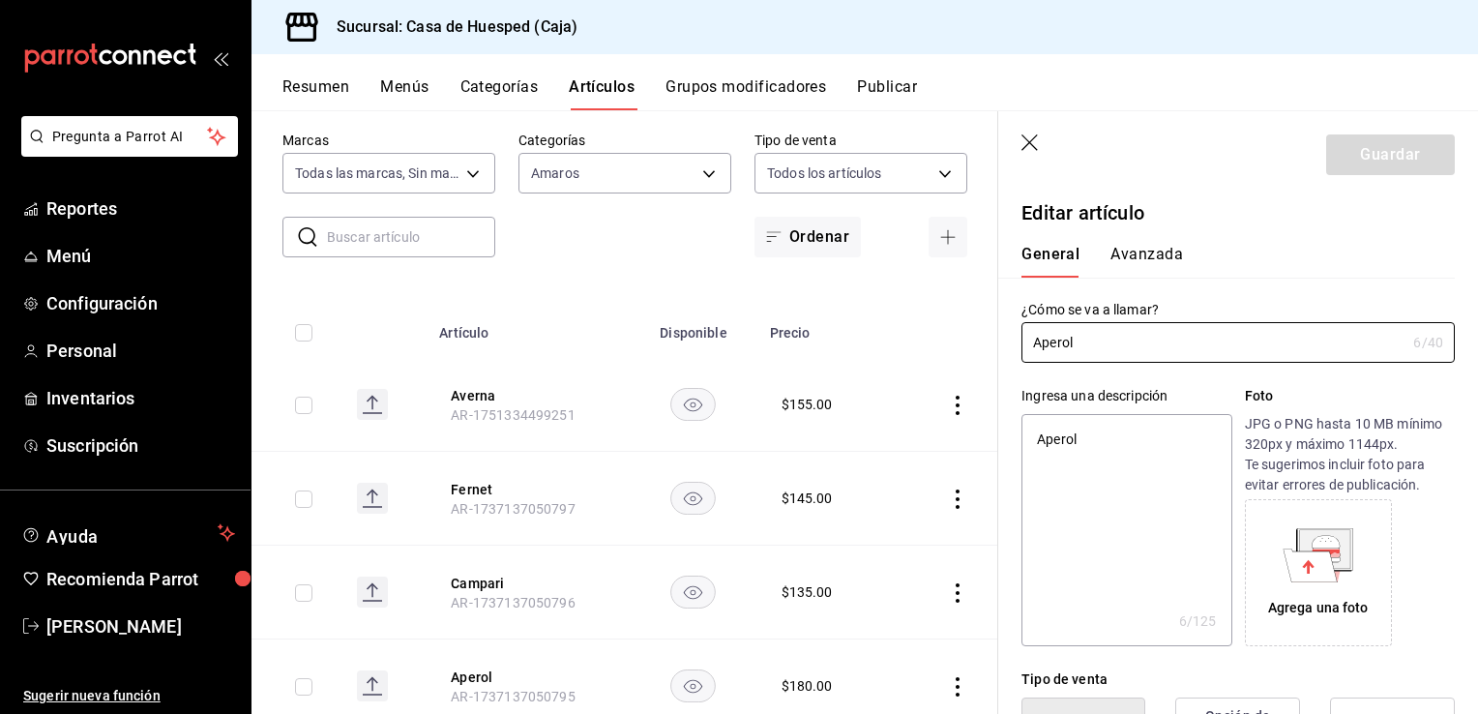
type textarea "x"
type input "$180.00"
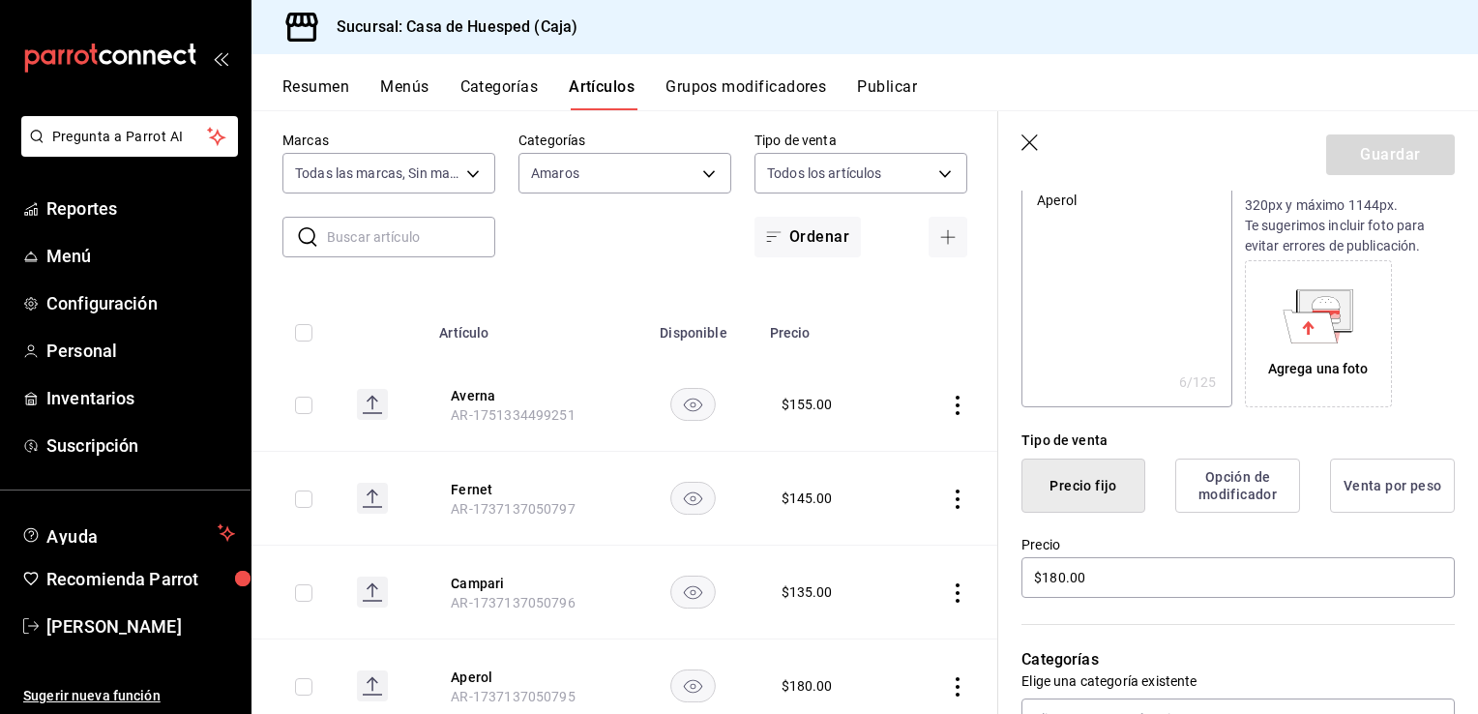
scroll to position [290, 0]
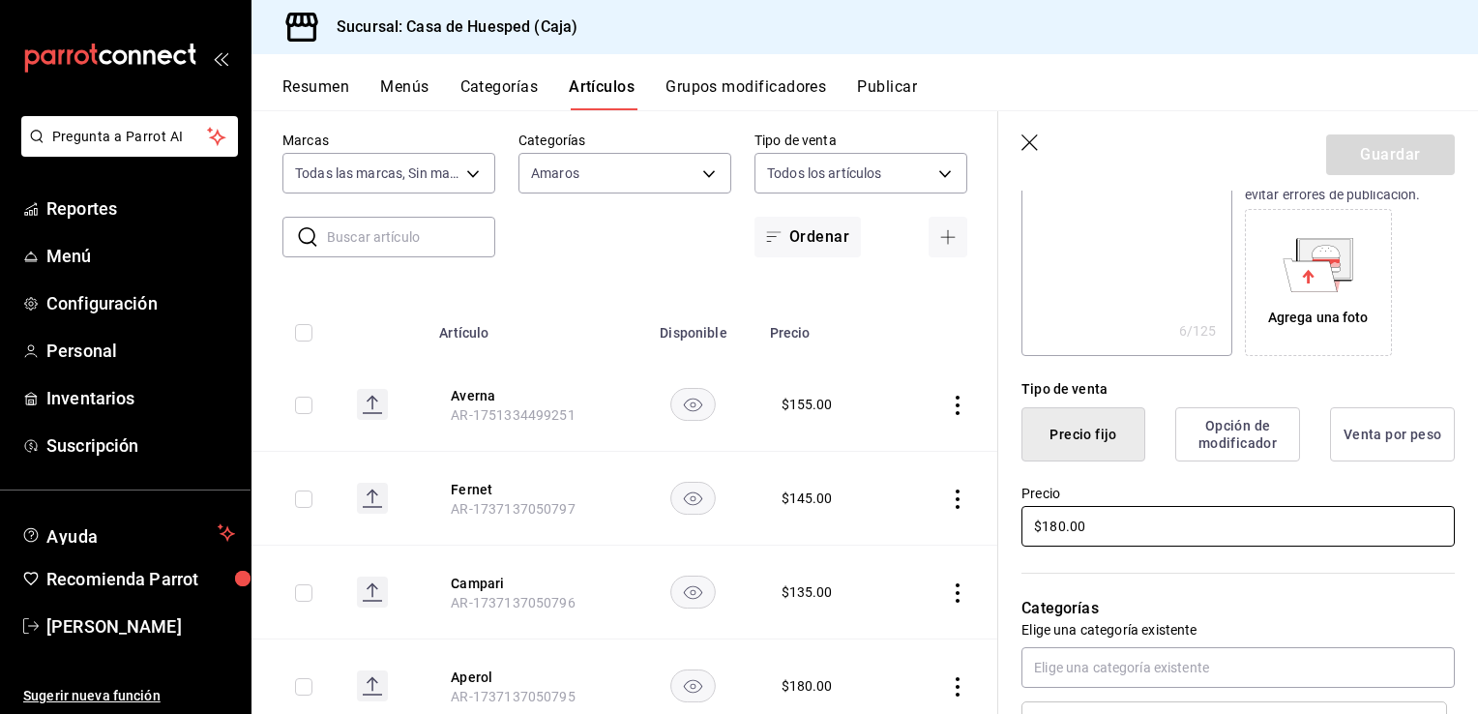
click at [1106, 529] on input "$180.00" at bounding box center [1238, 526] width 433 height 41
type textarea "x"
type input "$1.00"
type textarea "x"
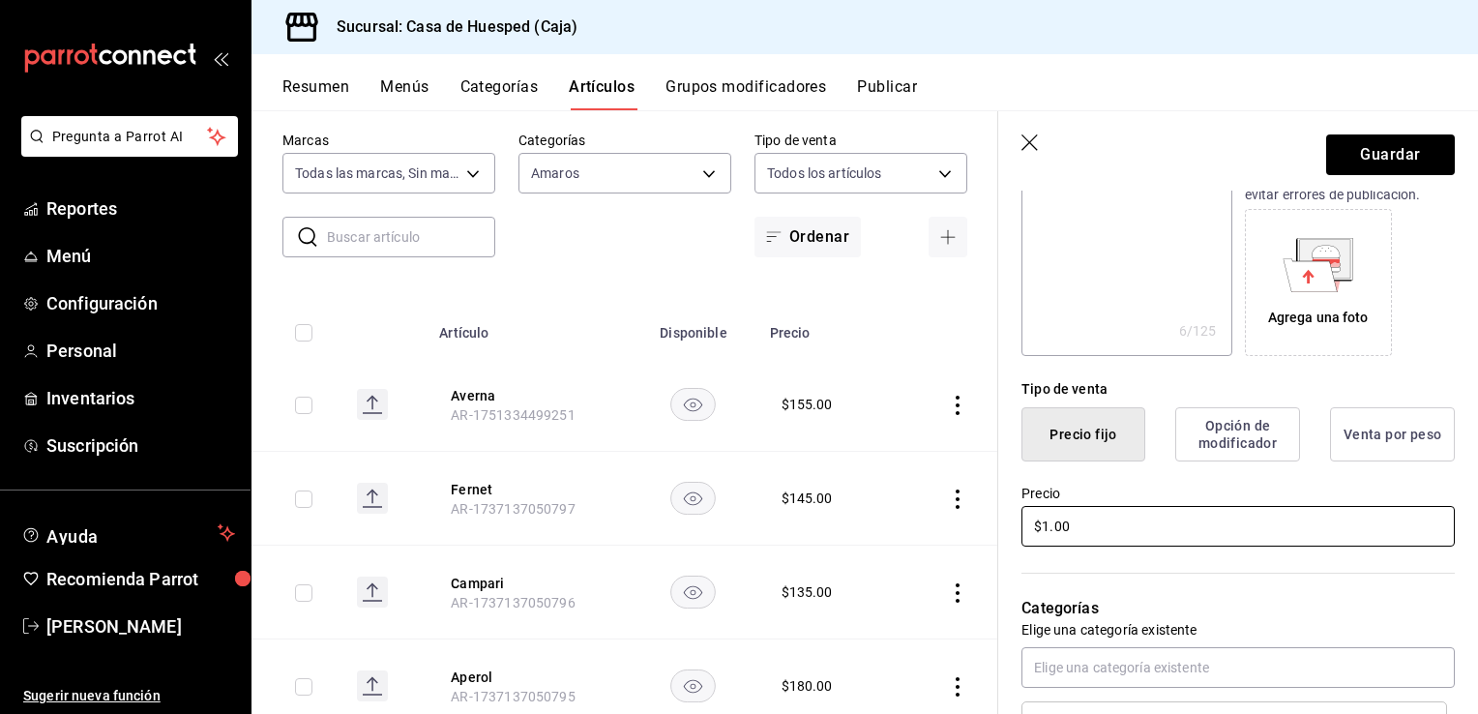
type input "$17.00"
type textarea "x"
type input "$175.00"
click at [1355, 149] on button "Guardar" at bounding box center [1390, 154] width 129 height 41
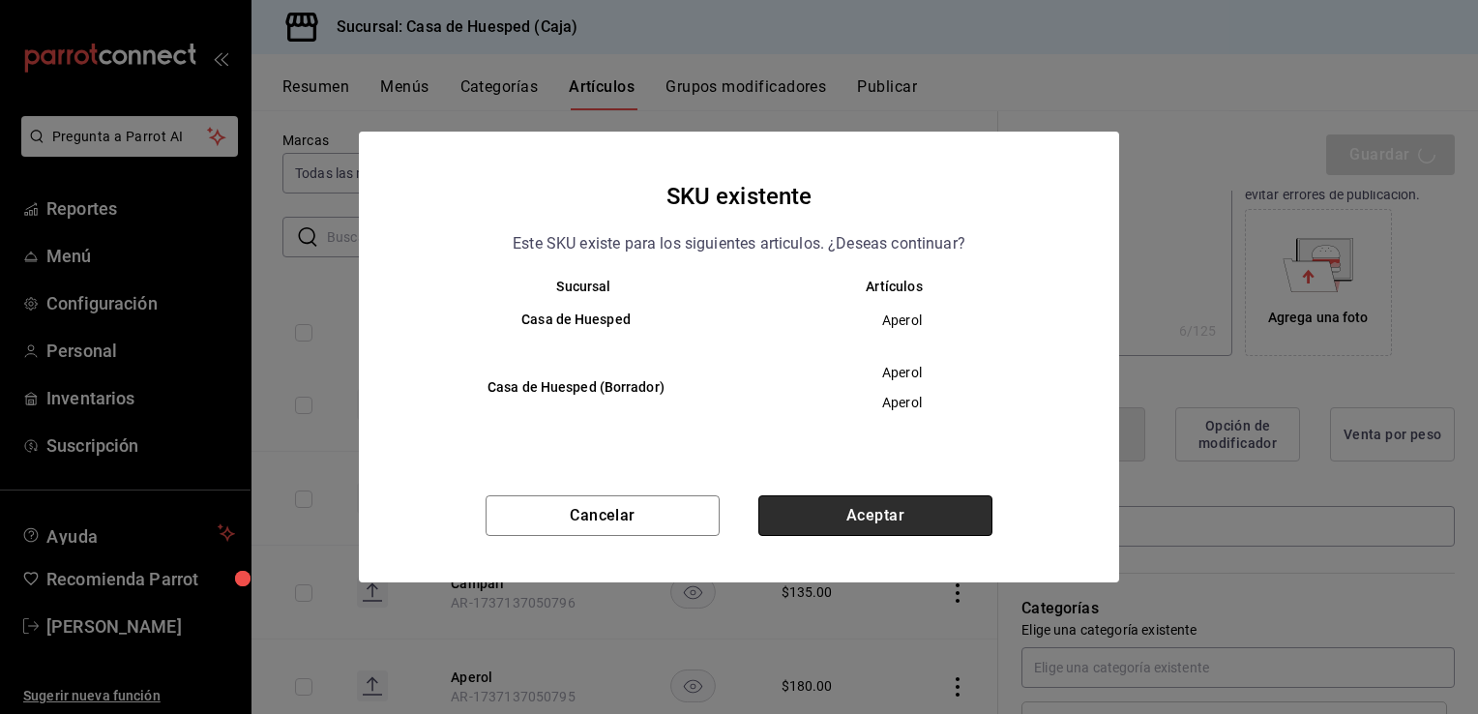
click at [841, 501] on button "Aceptar" at bounding box center [875, 515] width 234 height 41
type textarea "x"
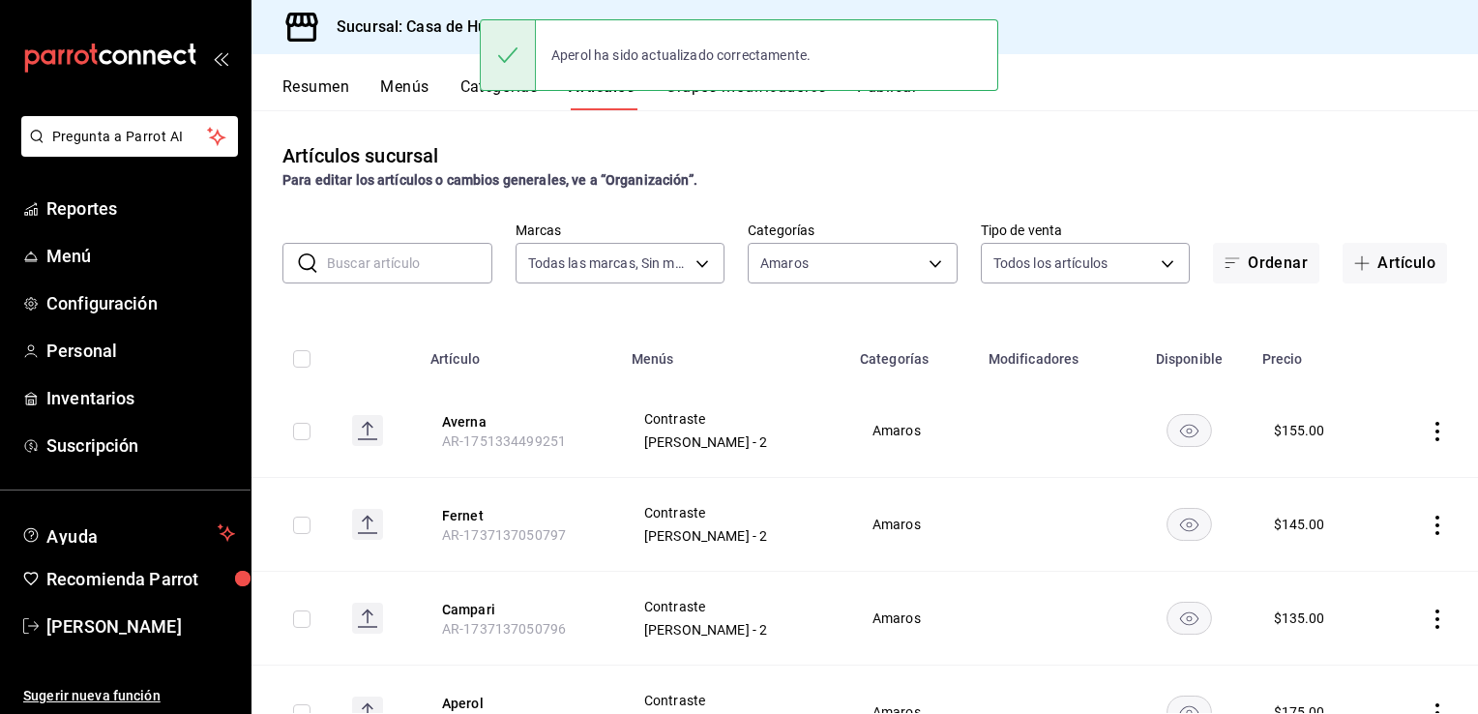
click at [1436, 618] on icon "actions" at bounding box center [1438, 618] width 4 height 19
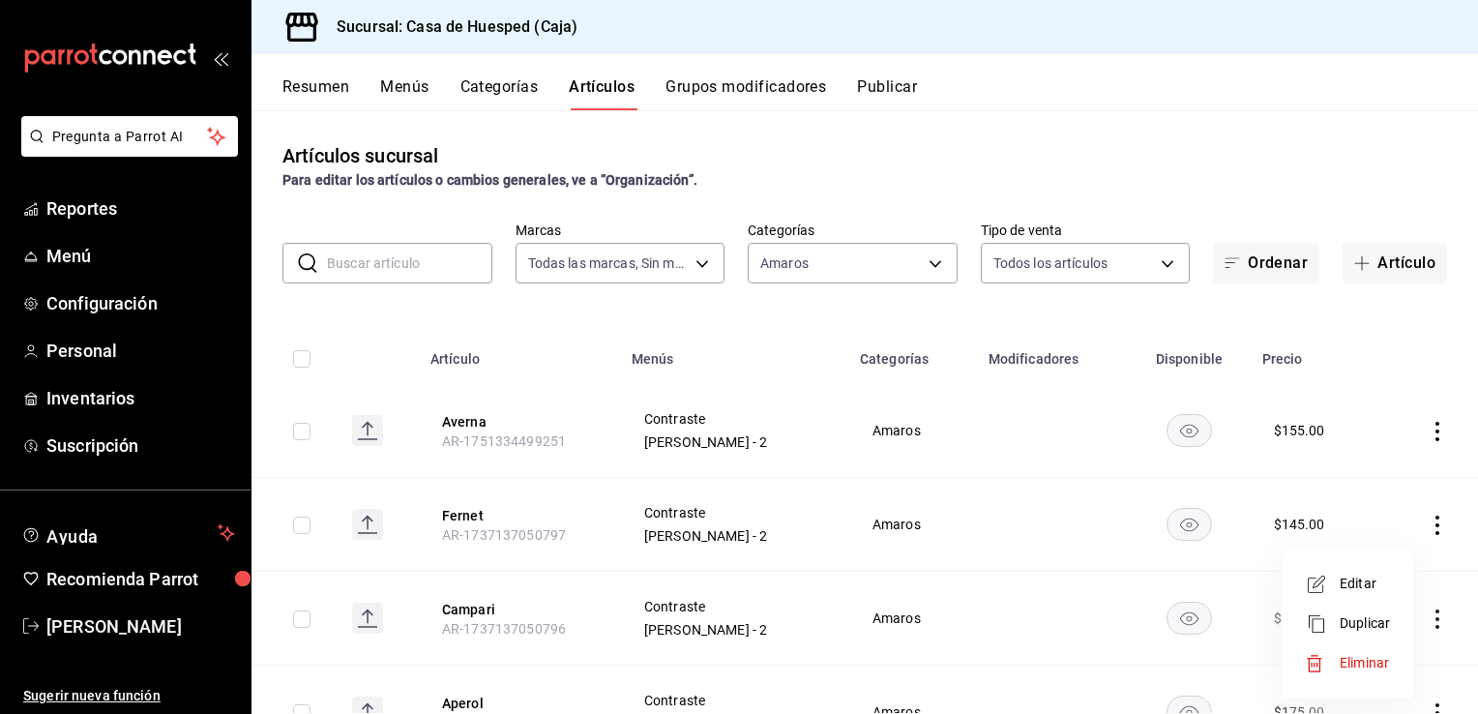
click at [1357, 581] on span "Editar" at bounding box center [1365, 584] width 50 height 20
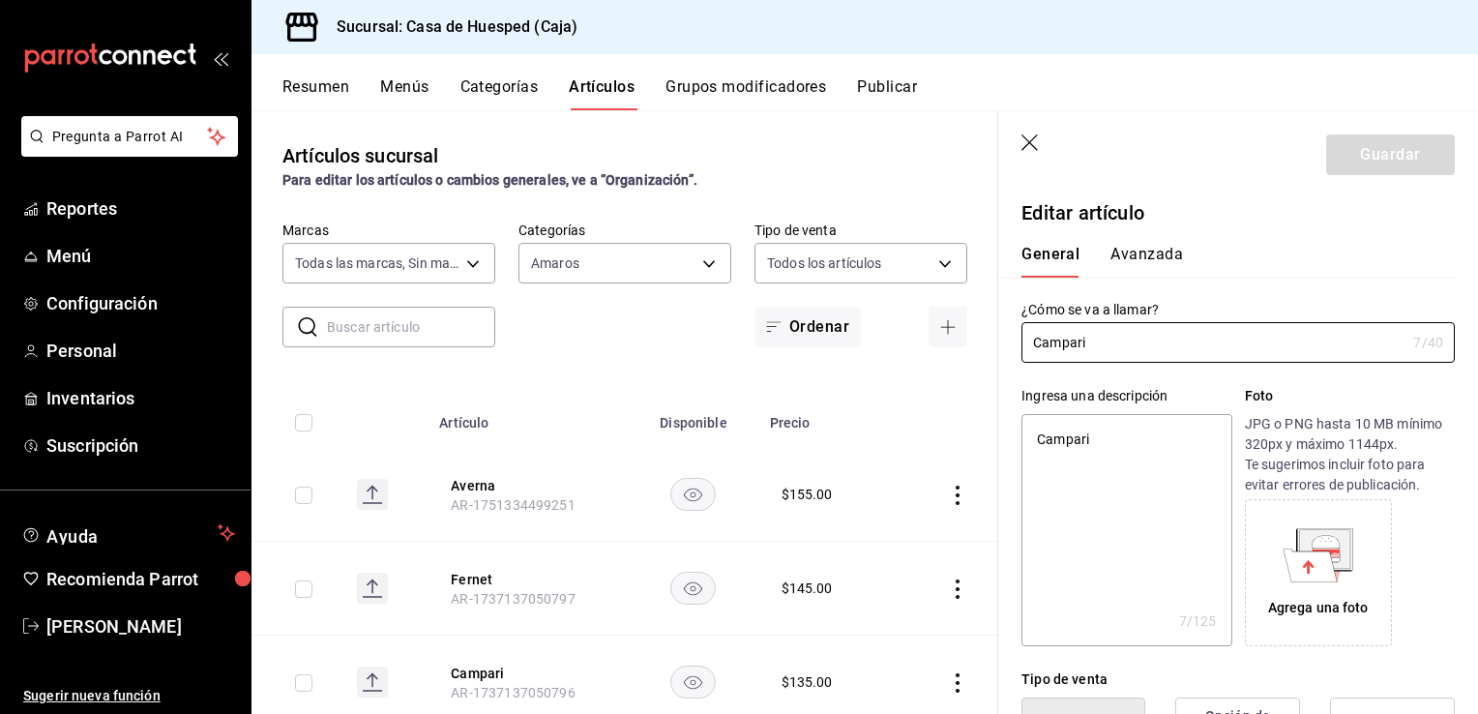
type textarea "x"
type input "$135.00"
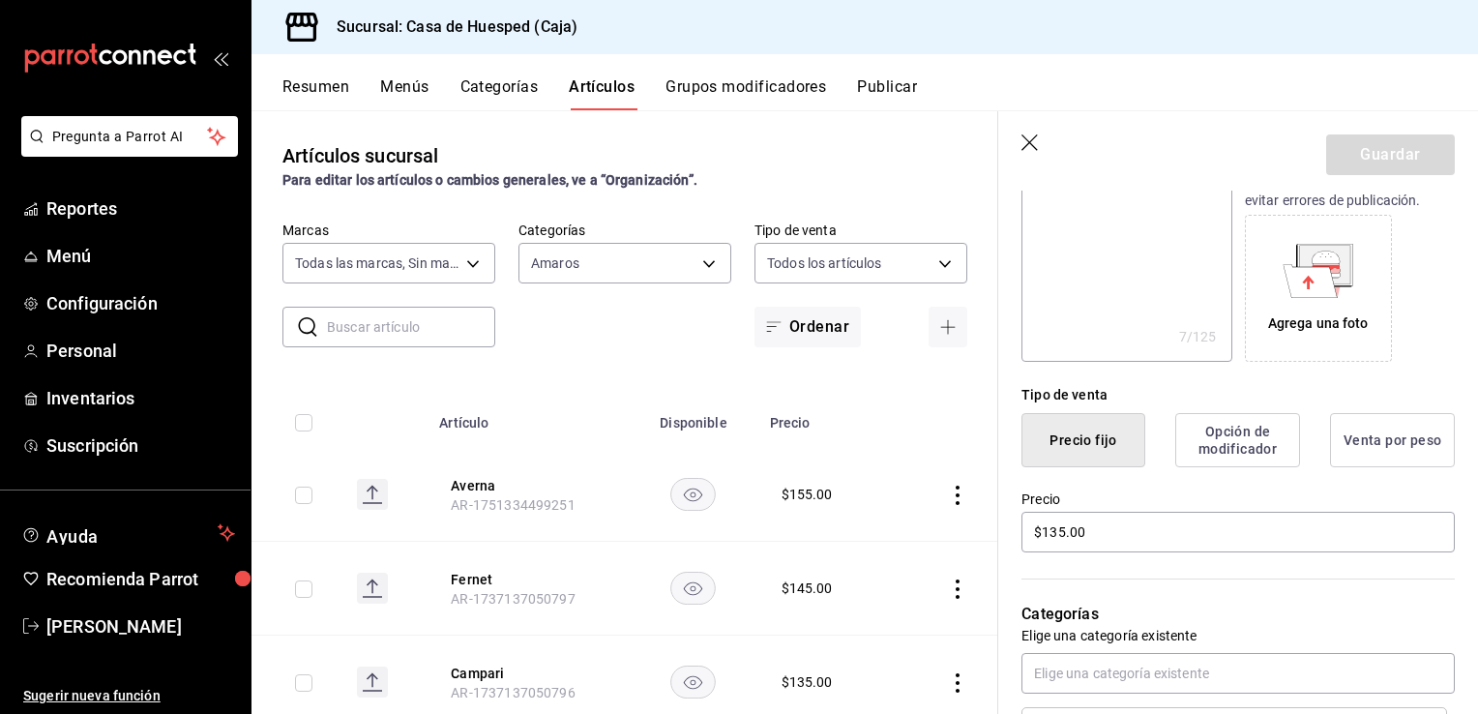
scroll to position [290, 0]
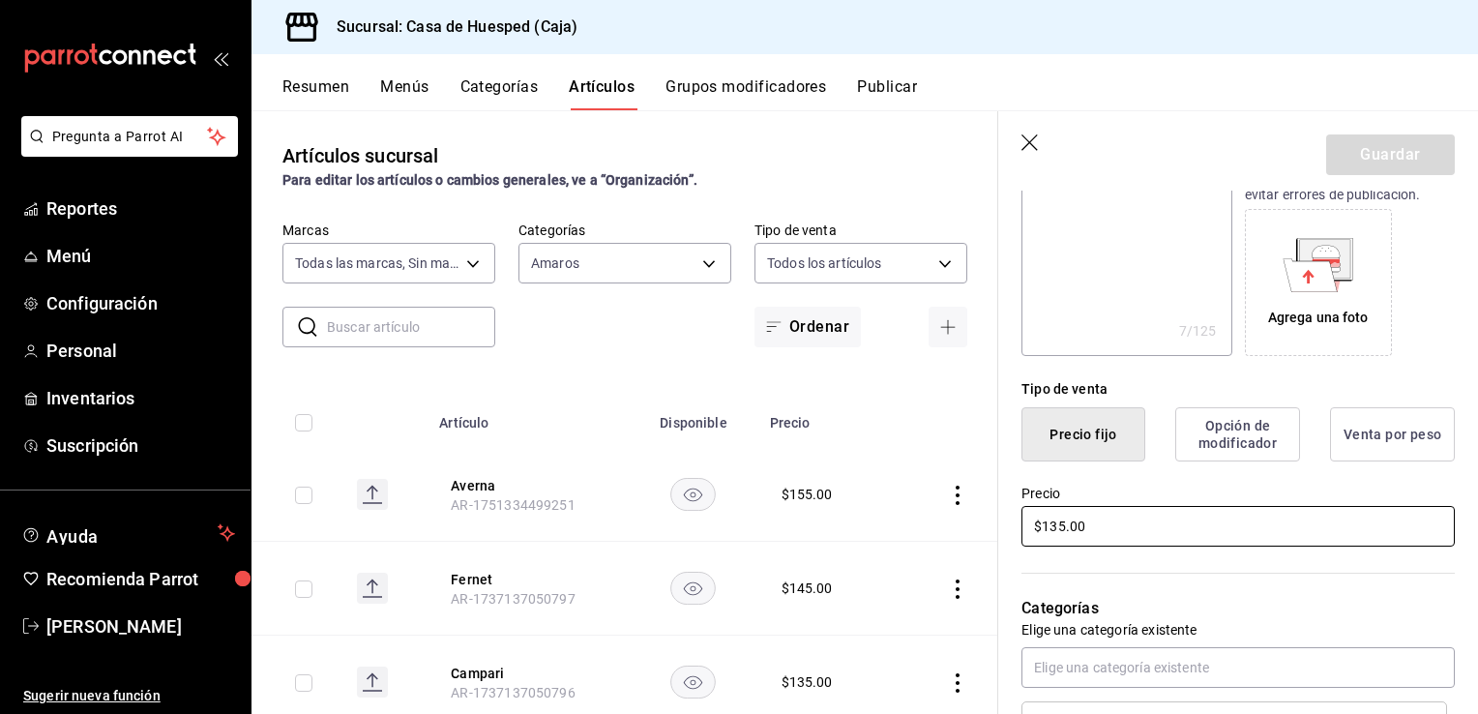
click at [1075, 525] on input "$135.00" at bounding box center [1238, 526] width 433 height 41
type textarea "x"
type input "$1.00"
type textarea "x"
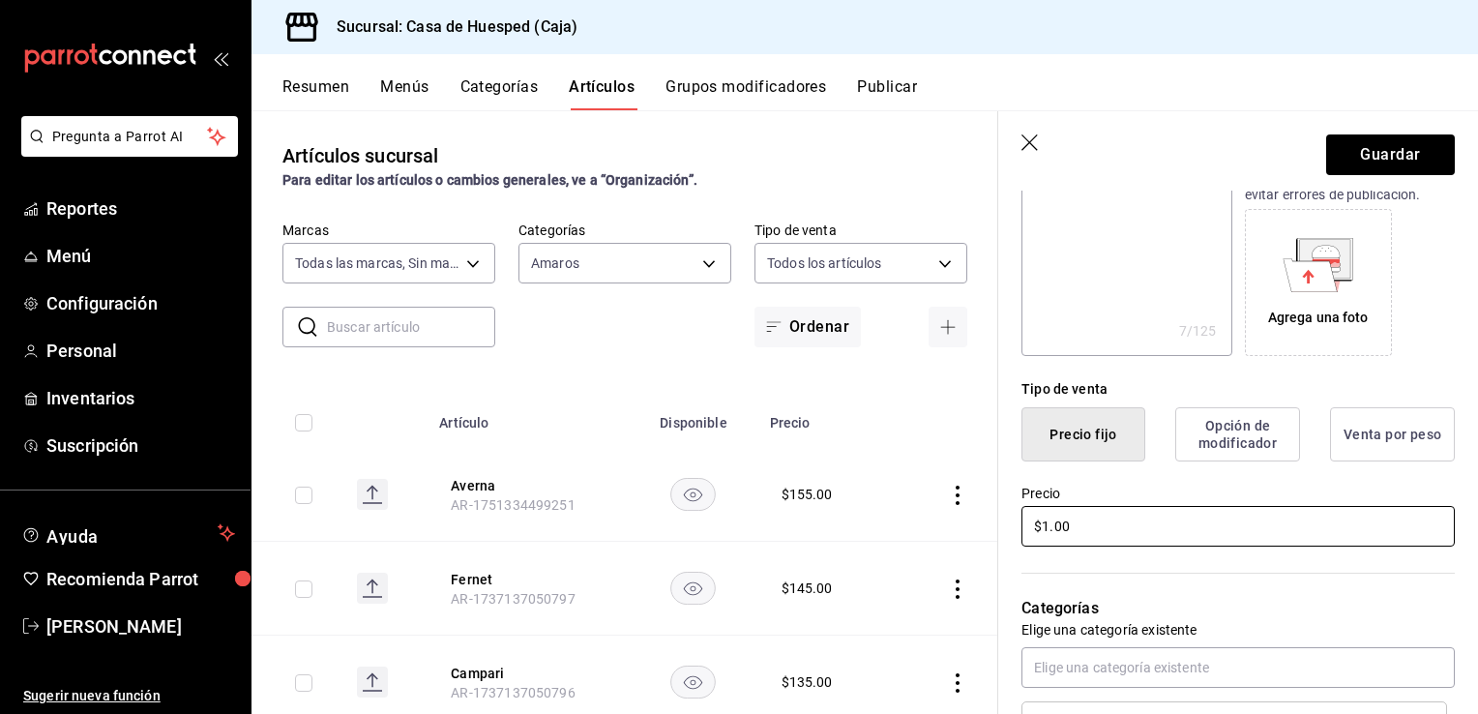
type input "$18.00"
type textarea "x"
type input "$180.00"
click at [1358, 146] on button "Guardar" at bounding box center [1390, 154] width 129 height 41
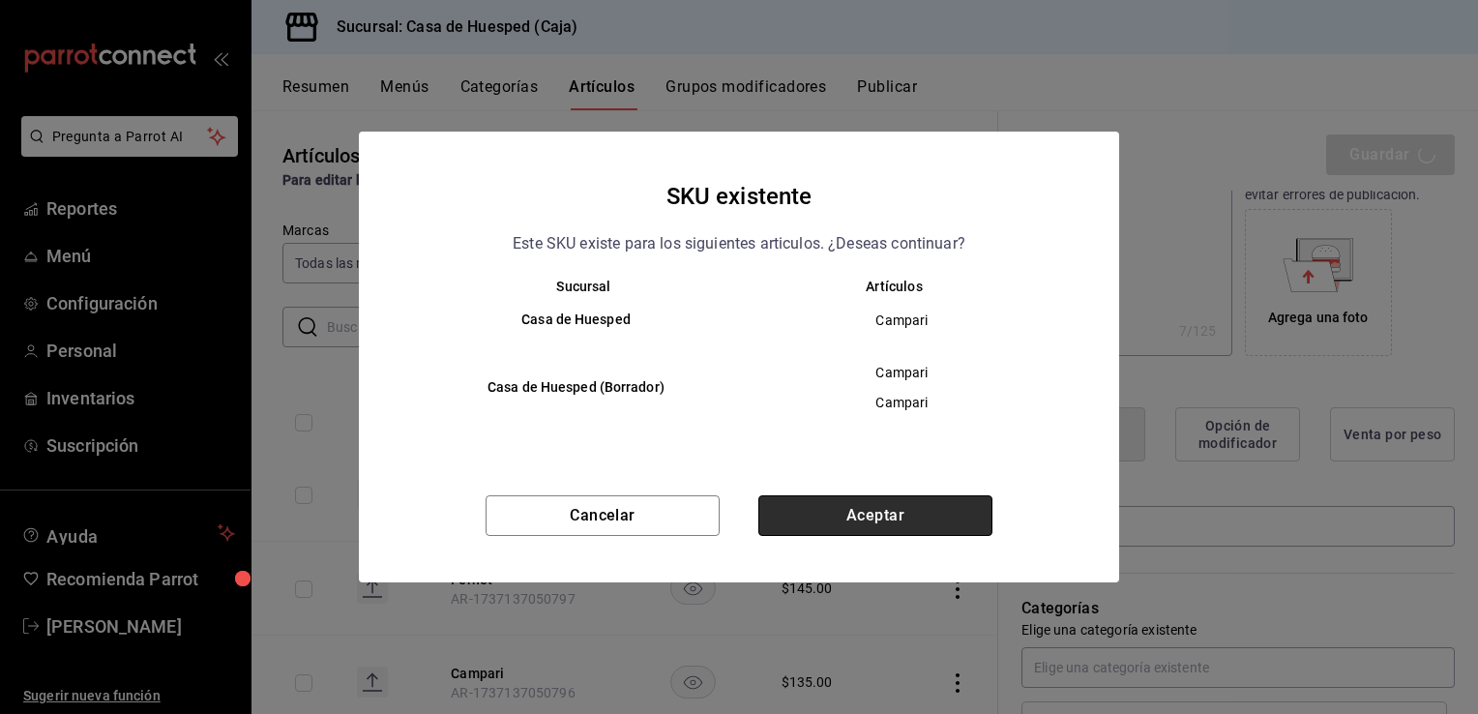
click at [820, 525] on button "Aceptar" at bounding box center [875, 515] width 234 height 41
type textarea "x"
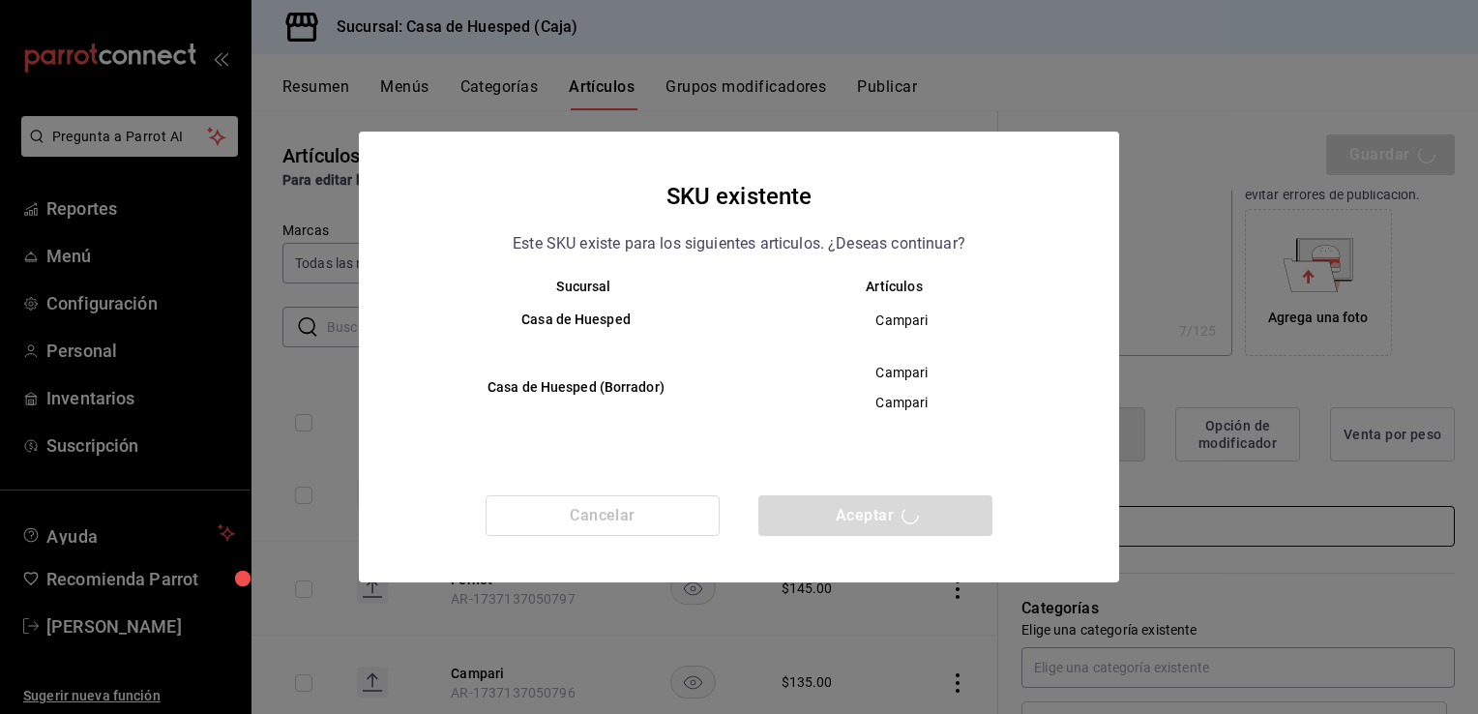
type textarea "x"
type input "AR-1758745063275"
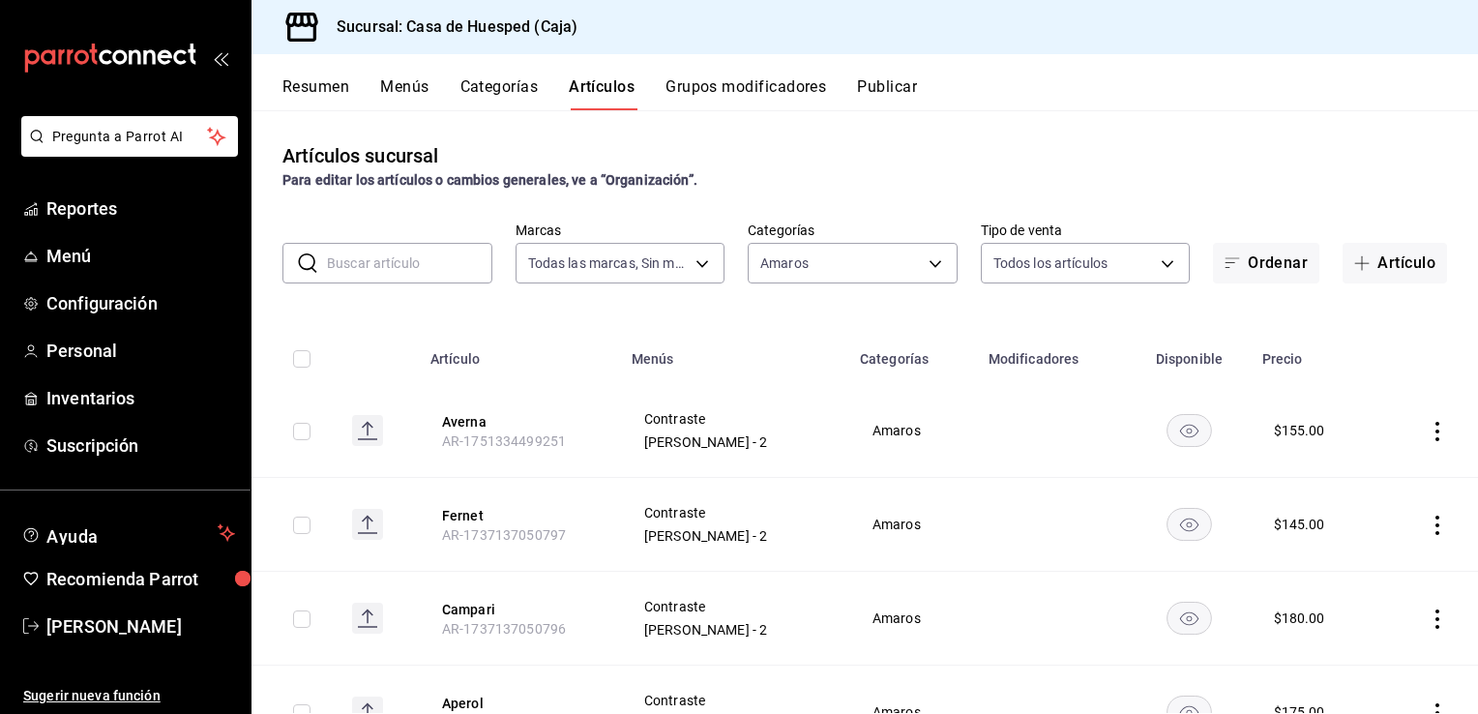
click at [1428, 526] on icon "actions" at bounding box center [1437, 525] width 19 height 19
click at [1366, 577] on span "Editar" at bounding box center [1365, 570] width 50 height 20
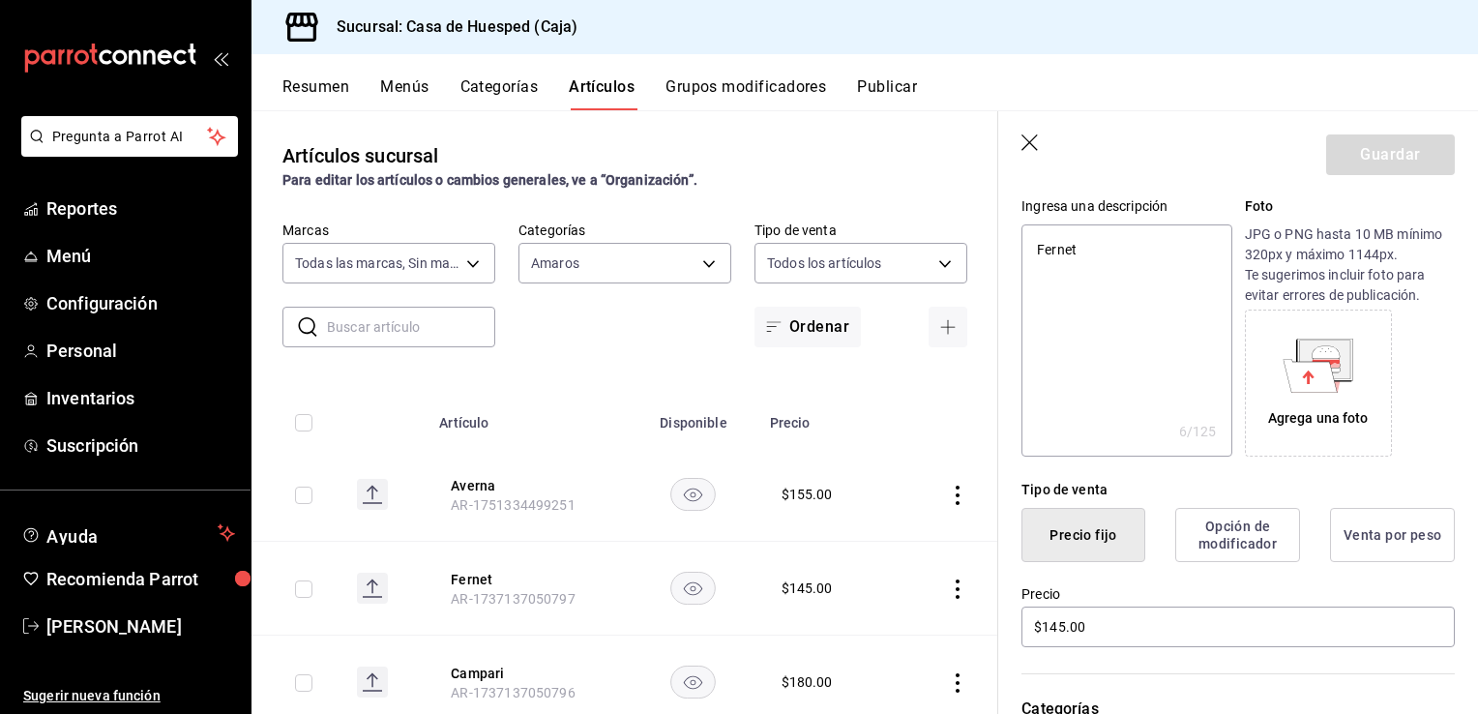
scroll to position [193, 0]
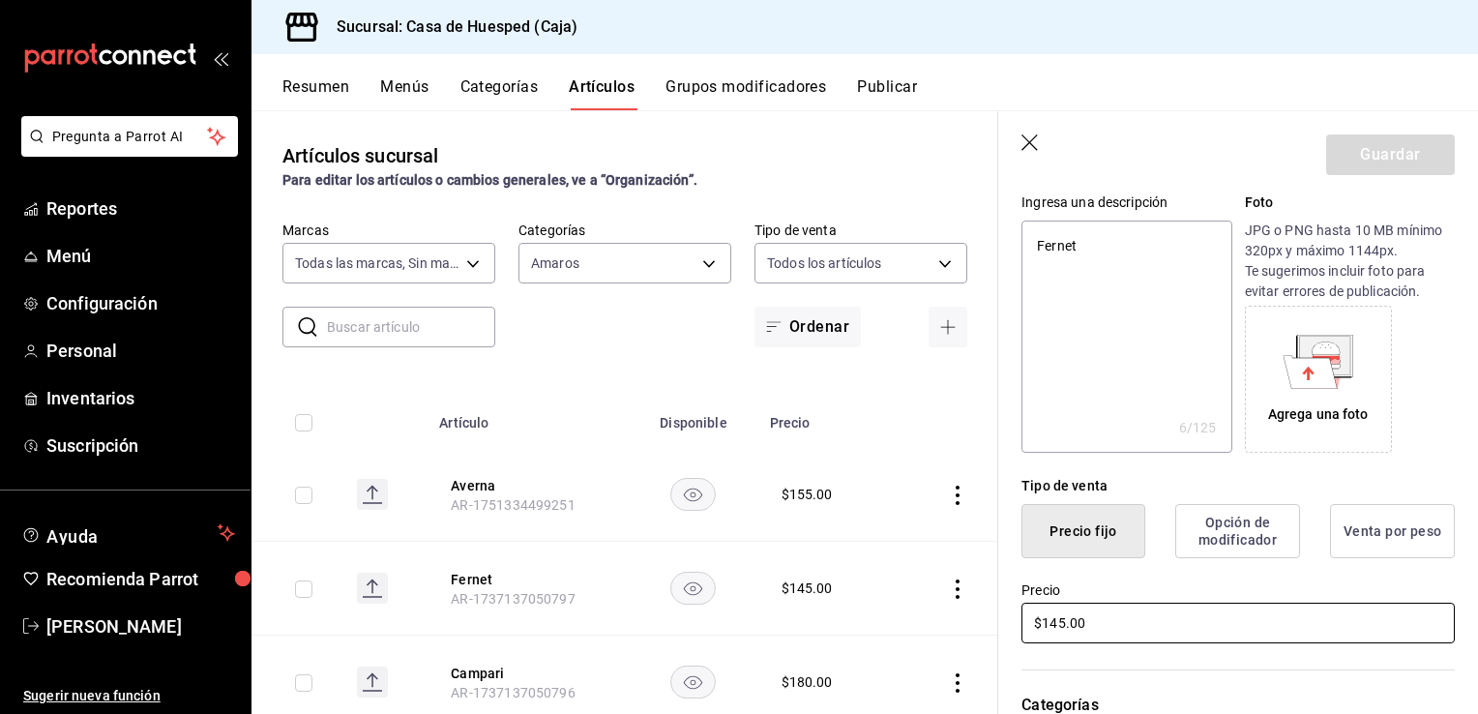
click at [1098, 613] on input "$145.00" at bounding box center [1238, 623] width 433 height 41
type textarea "x"
type input "$18.00"
type textarea "x"
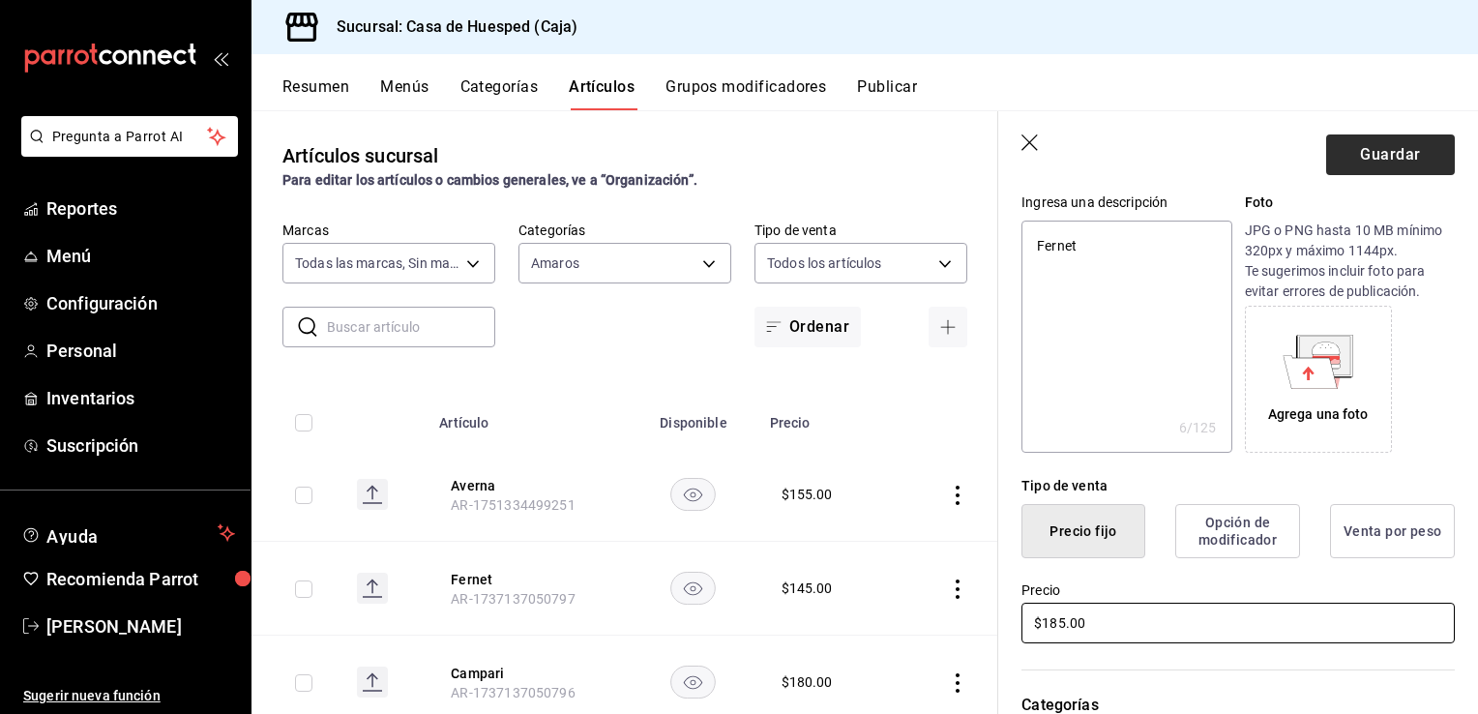
type input "$185.00"
click at [1409, 172] on button "Guardar" at bounding box center [1390, 154] width 129 height 41
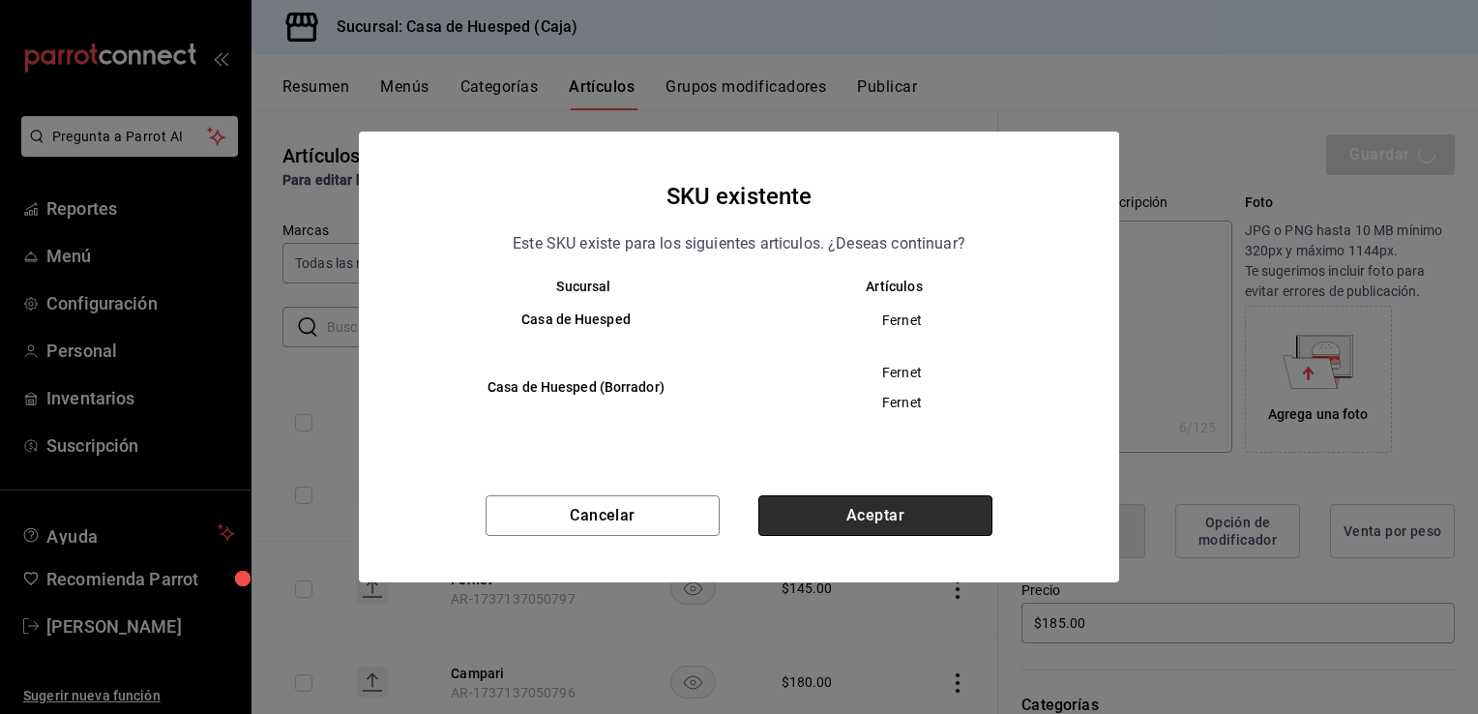
click at [873, 517] on button "Aceptar" at bounding box center [875, 515] width 234 height 41
type textarea "x"
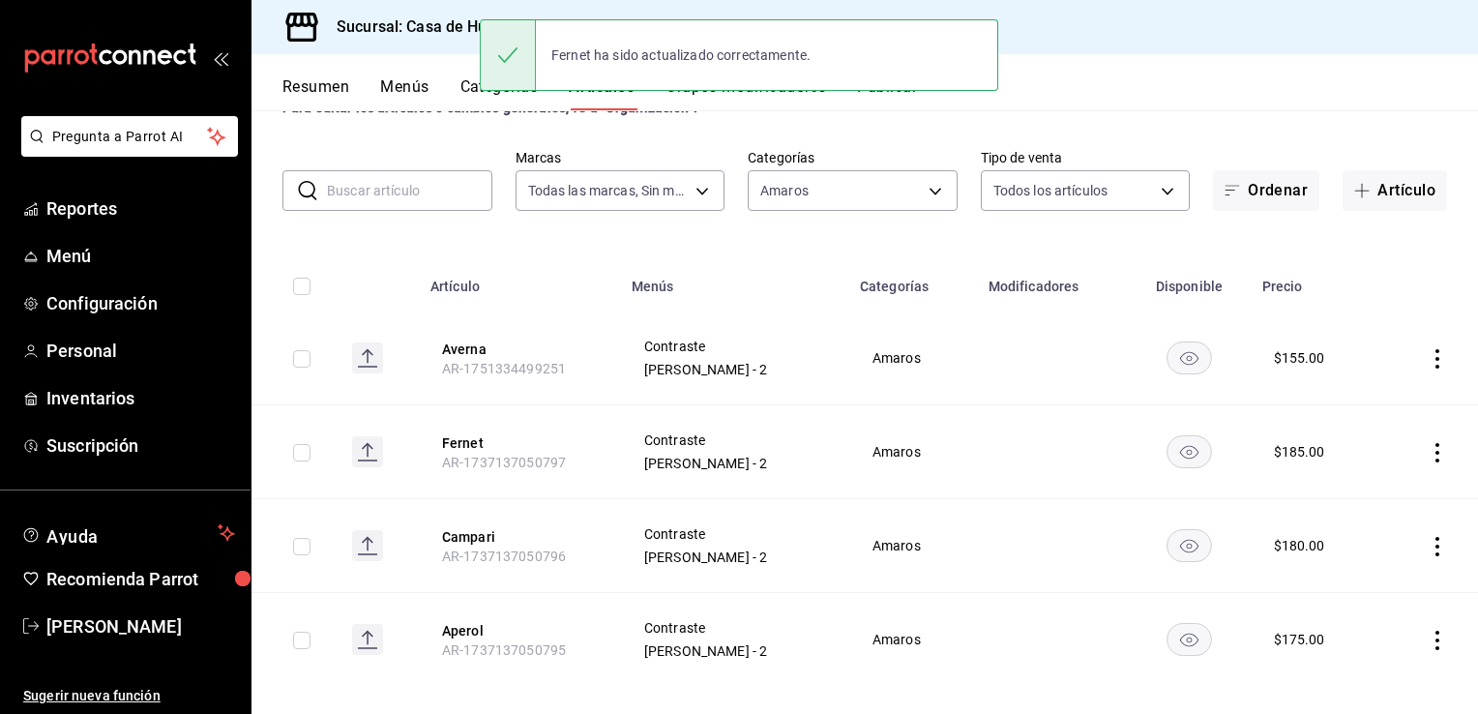
scroll to position [90, 0]
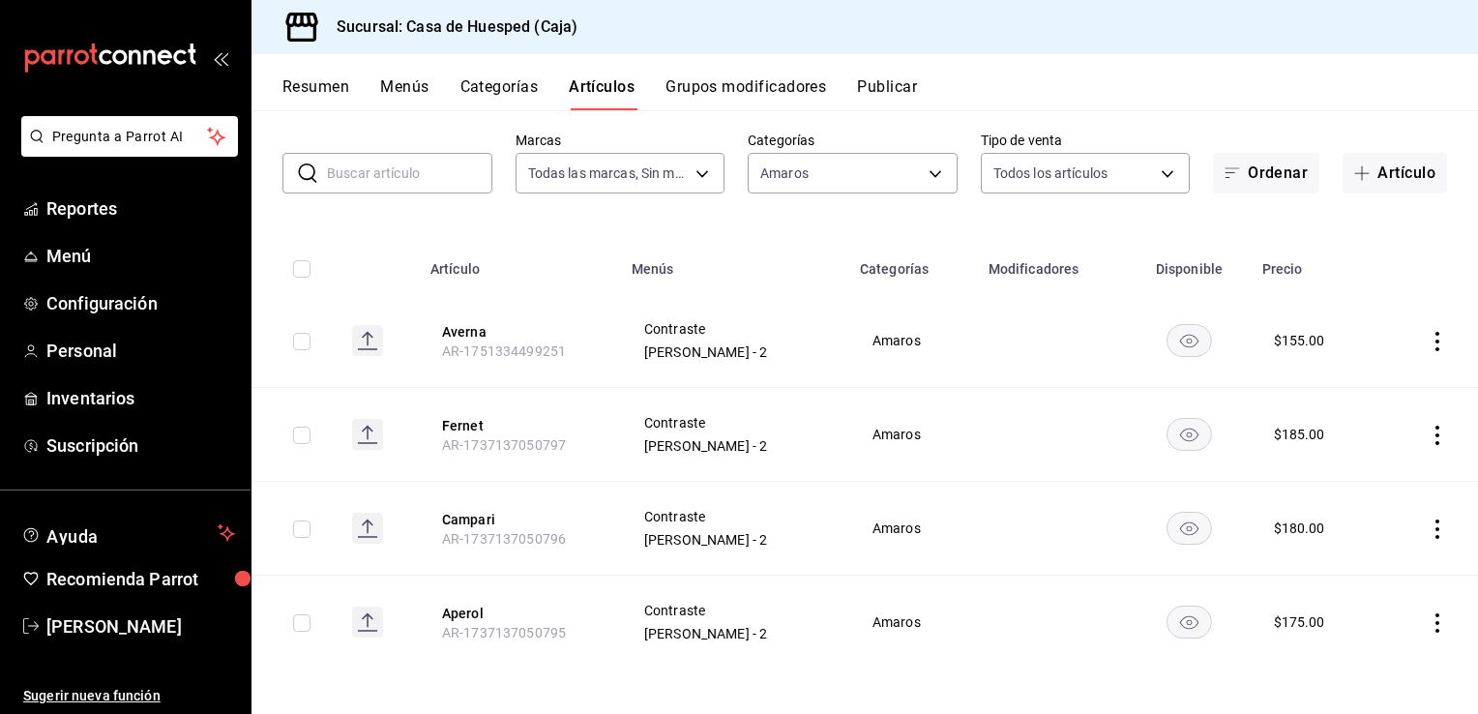
click at [1429, 344] on icon "actions" at bounding box center [1437, 341] width 19 height 19
click at [1375, 383] on span "Editar" at bounding box center [1365, 385] width 50 height 20
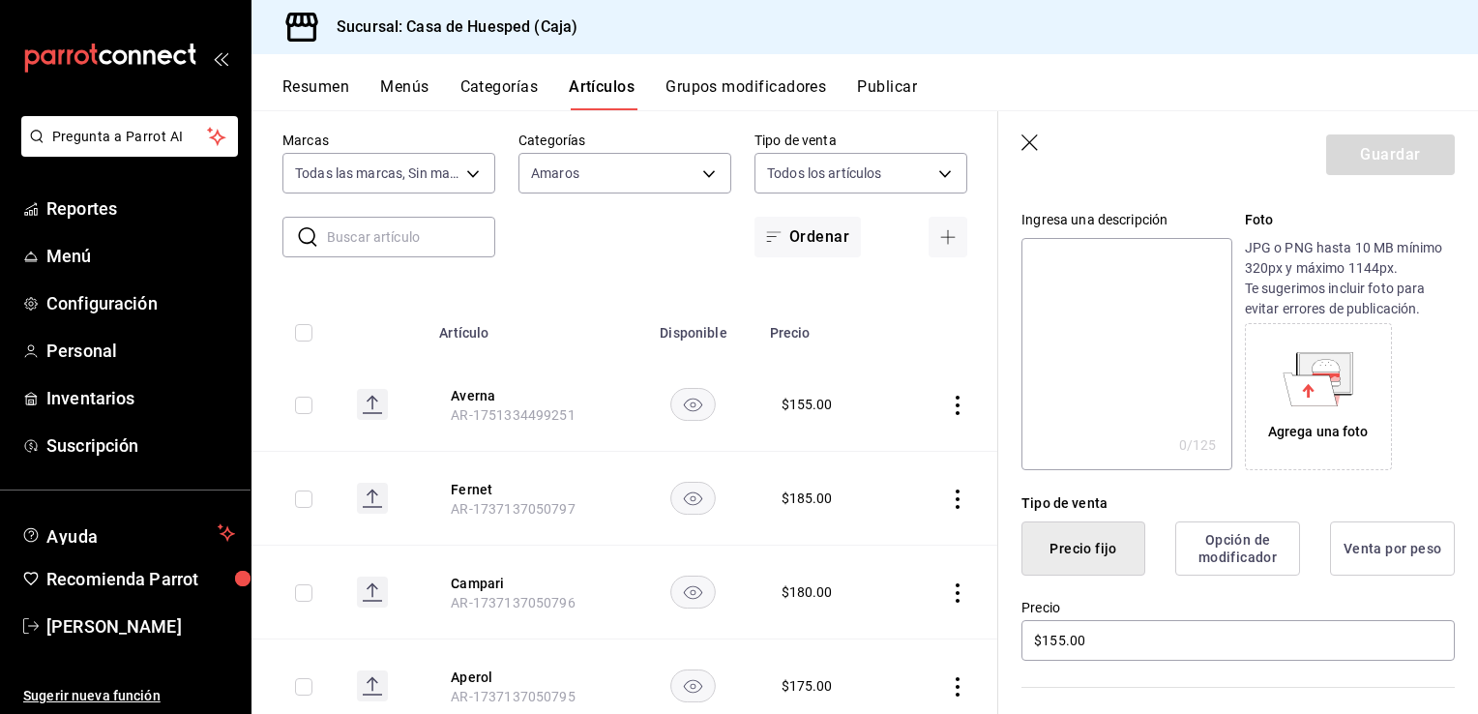
scroll to position [177, 0]
click at [1133, 630] on input "$155.00" at bounding box center [1238, 639] width 433 height 41
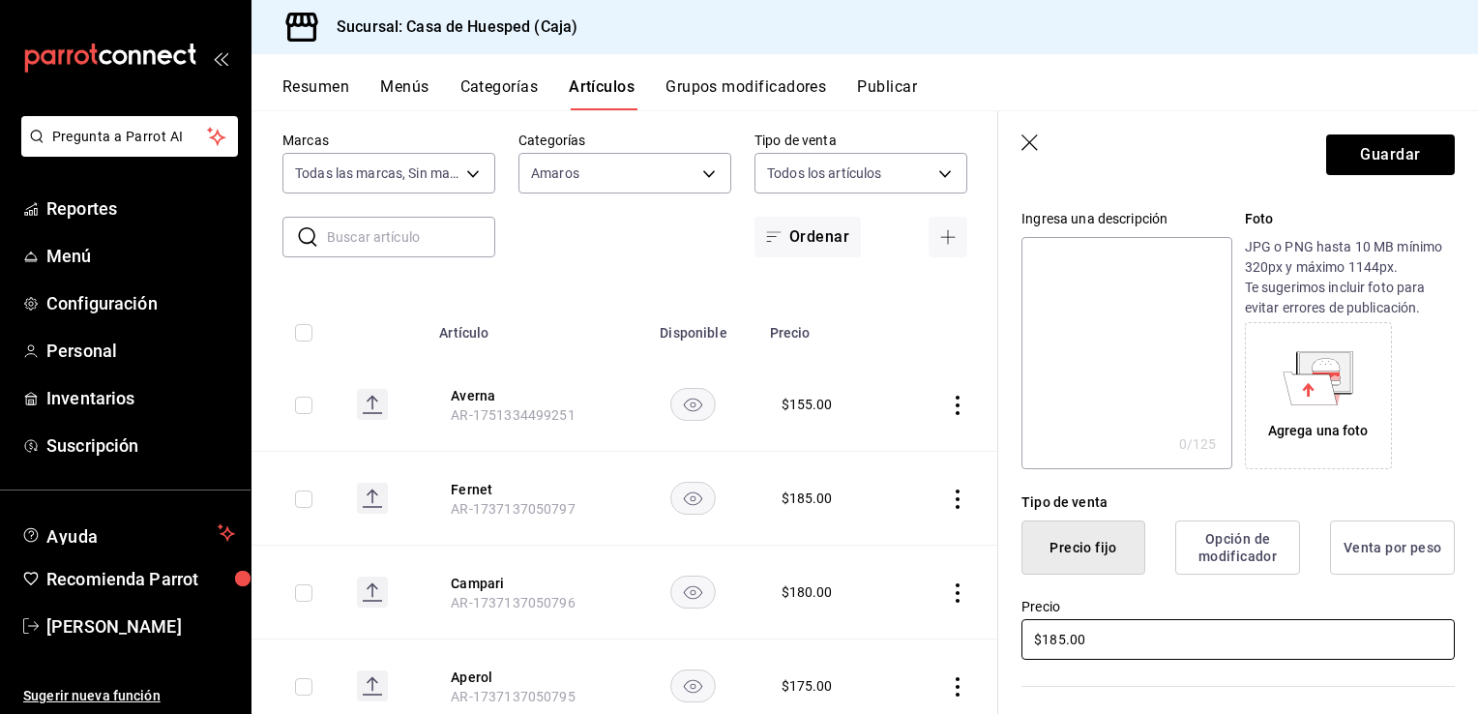
type input "$185.00"
click at [1381, 160] on button "Guardar" at bounding box center [1390, 154] width 129 height 41
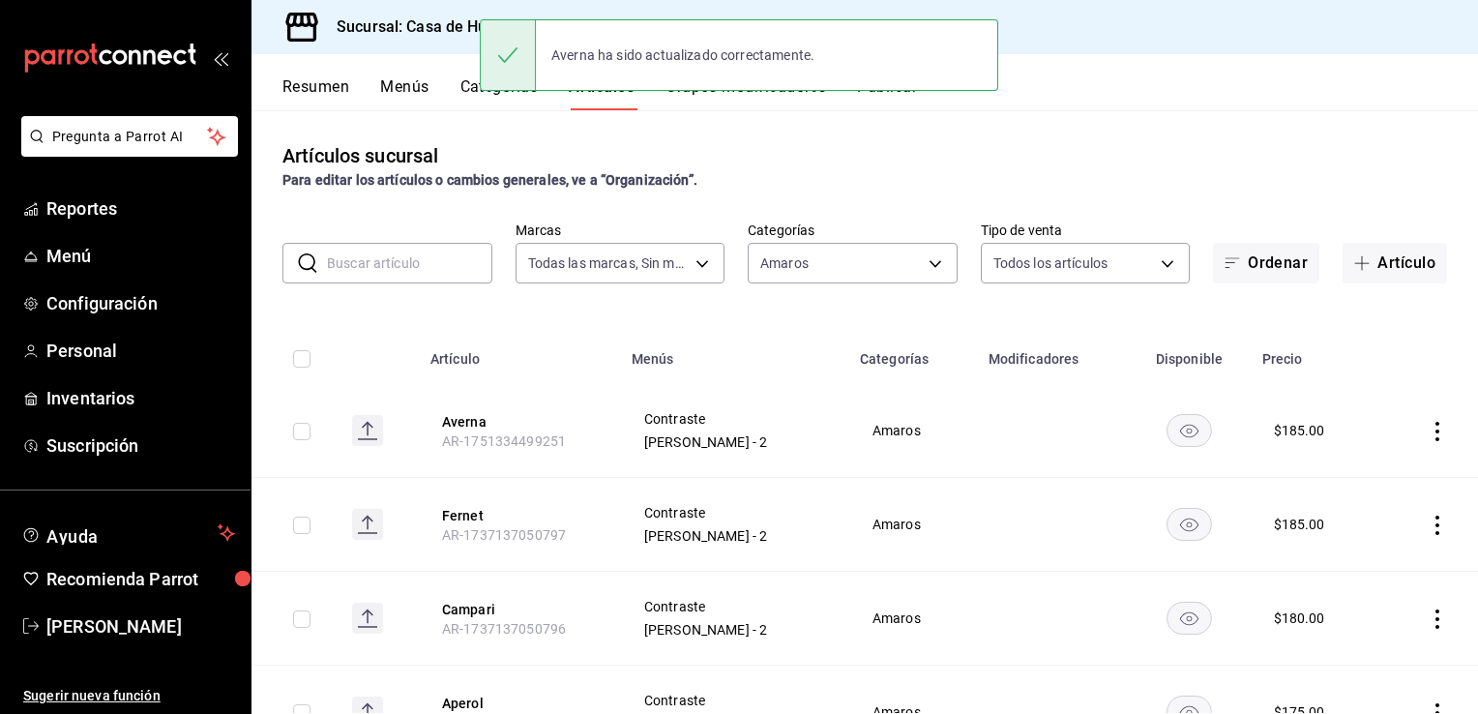
scroll to position [90, 0]
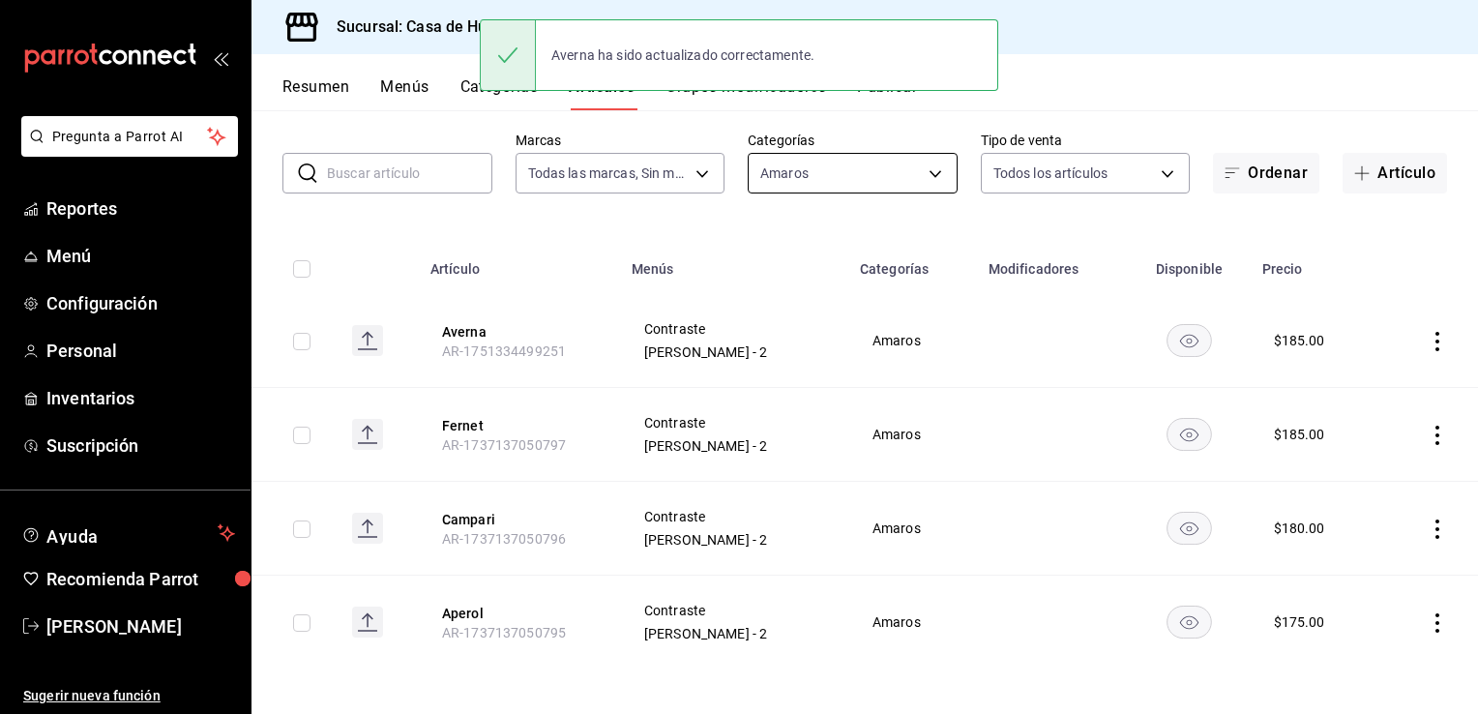
click at [804, 178] on body "Pregunta a Parrot AI Reportes Menú Configuración Personal Inventarios Suscripci…" at bounding box center [739, 357] width 1478 height 714
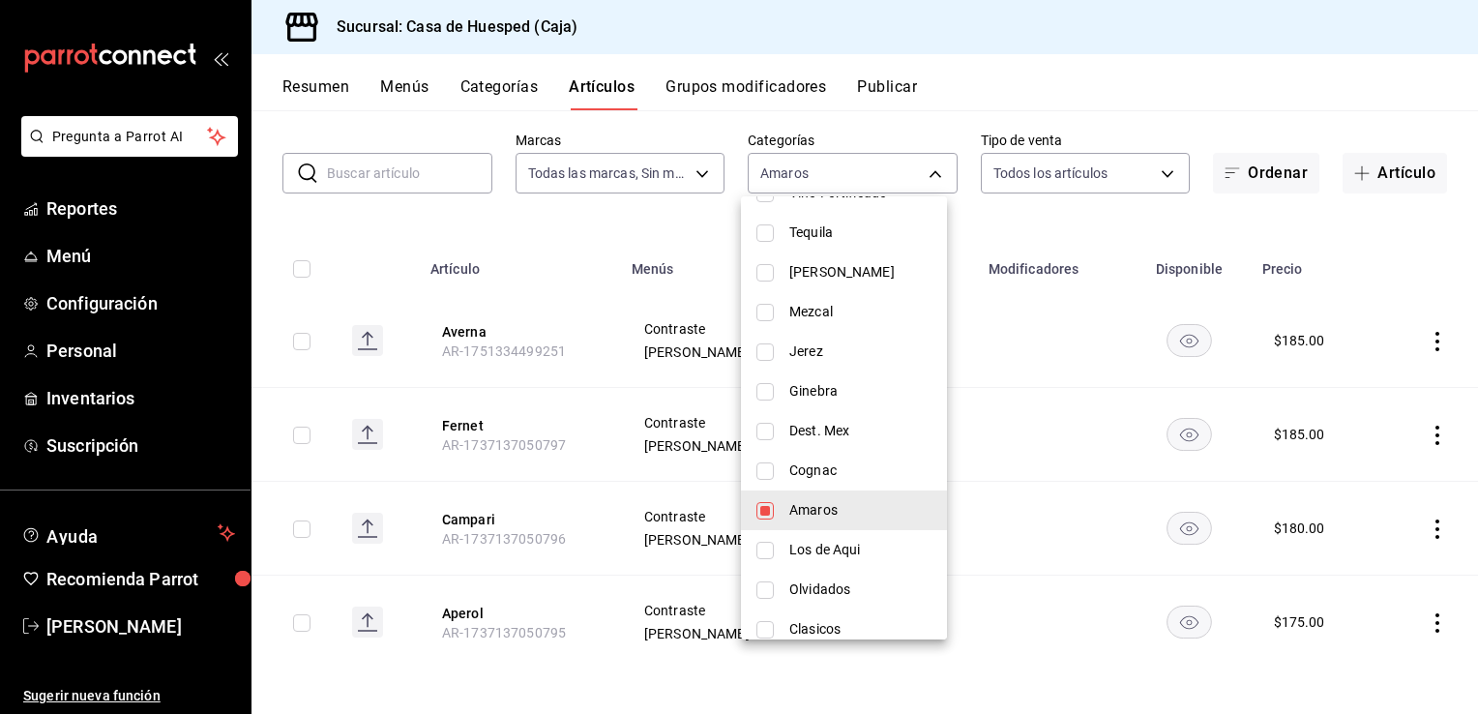
scroll to position [619, 0]
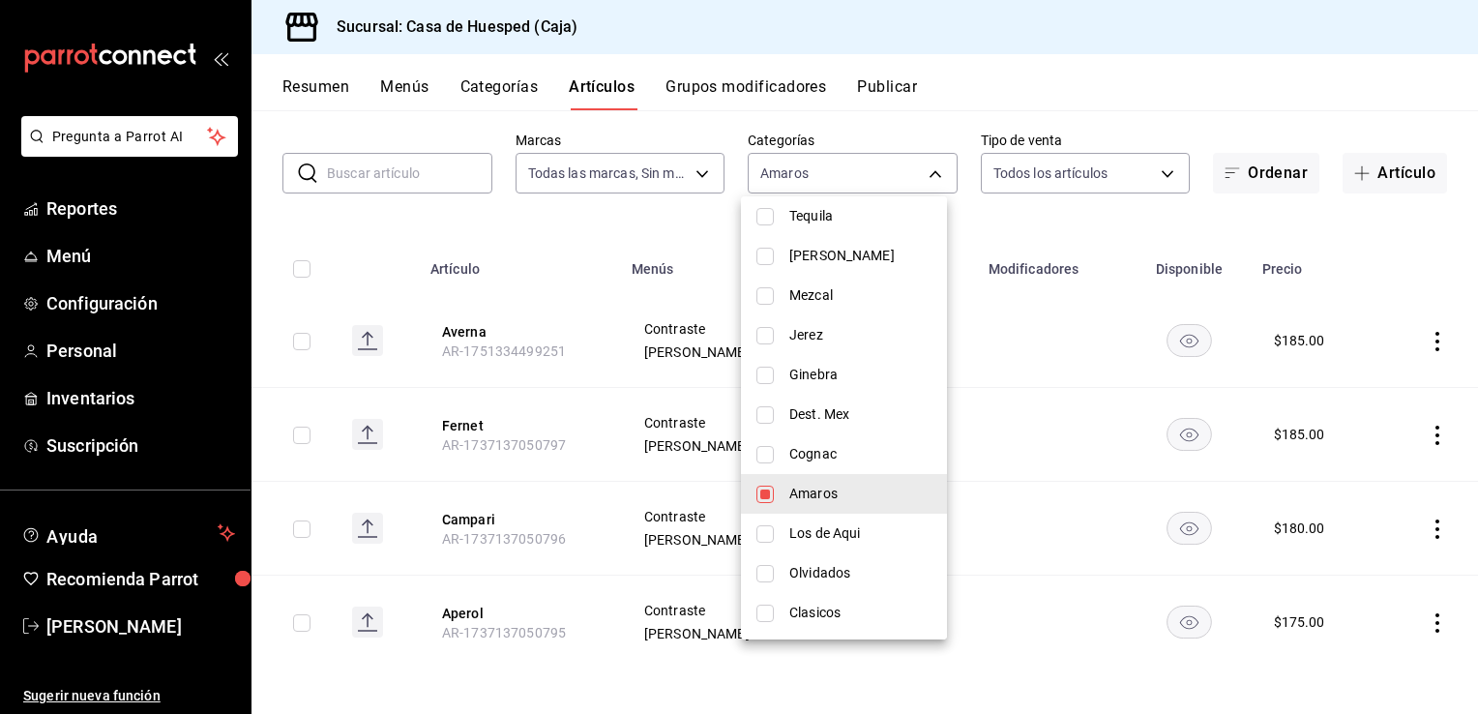
click at [769, 449] on input "checkbox" at bounding box center [765, 454] width 17 height 17
checkbox input "true"
type input "4eb4801d-4798-40d8-adb1-5c89f80fe36c,efd133e2-0ba7-44e0-b77f-4d76fe2b1dca"
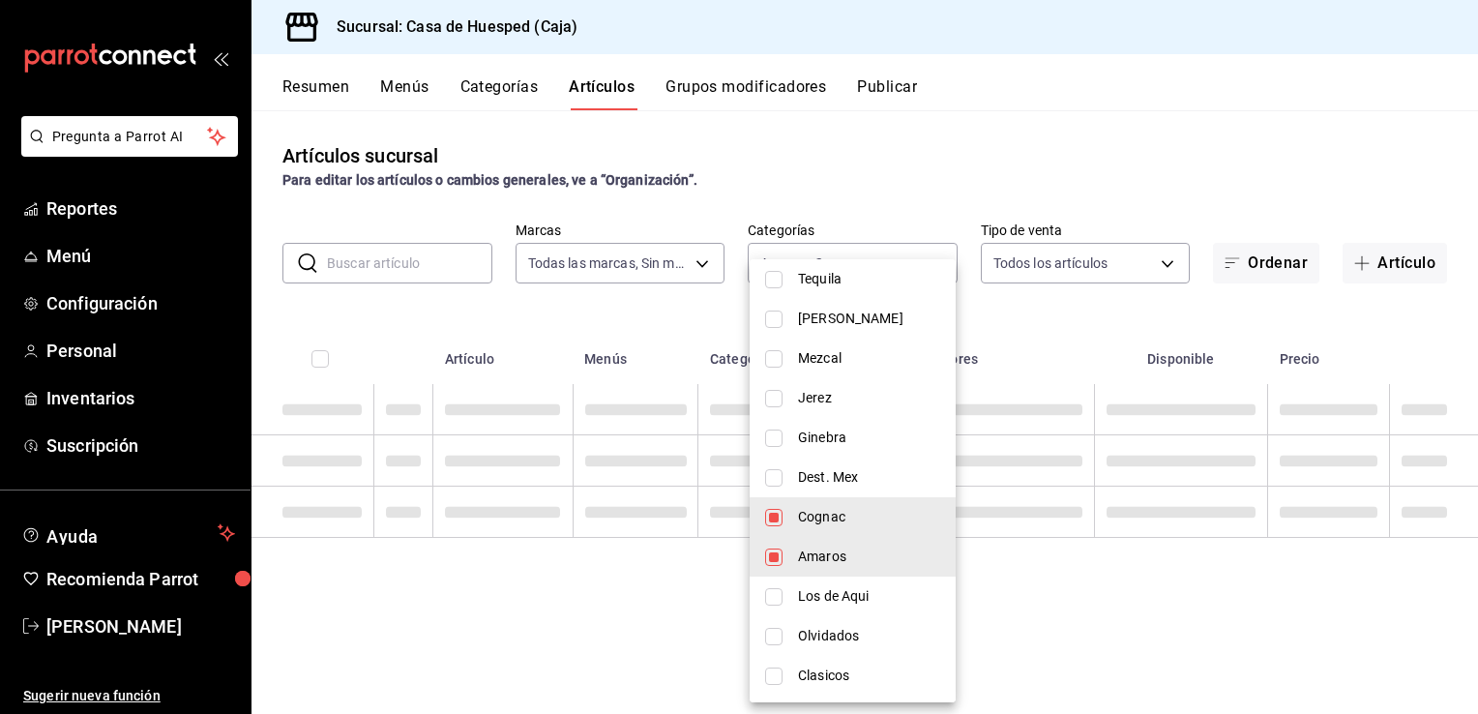
scroll to position [0, 0]
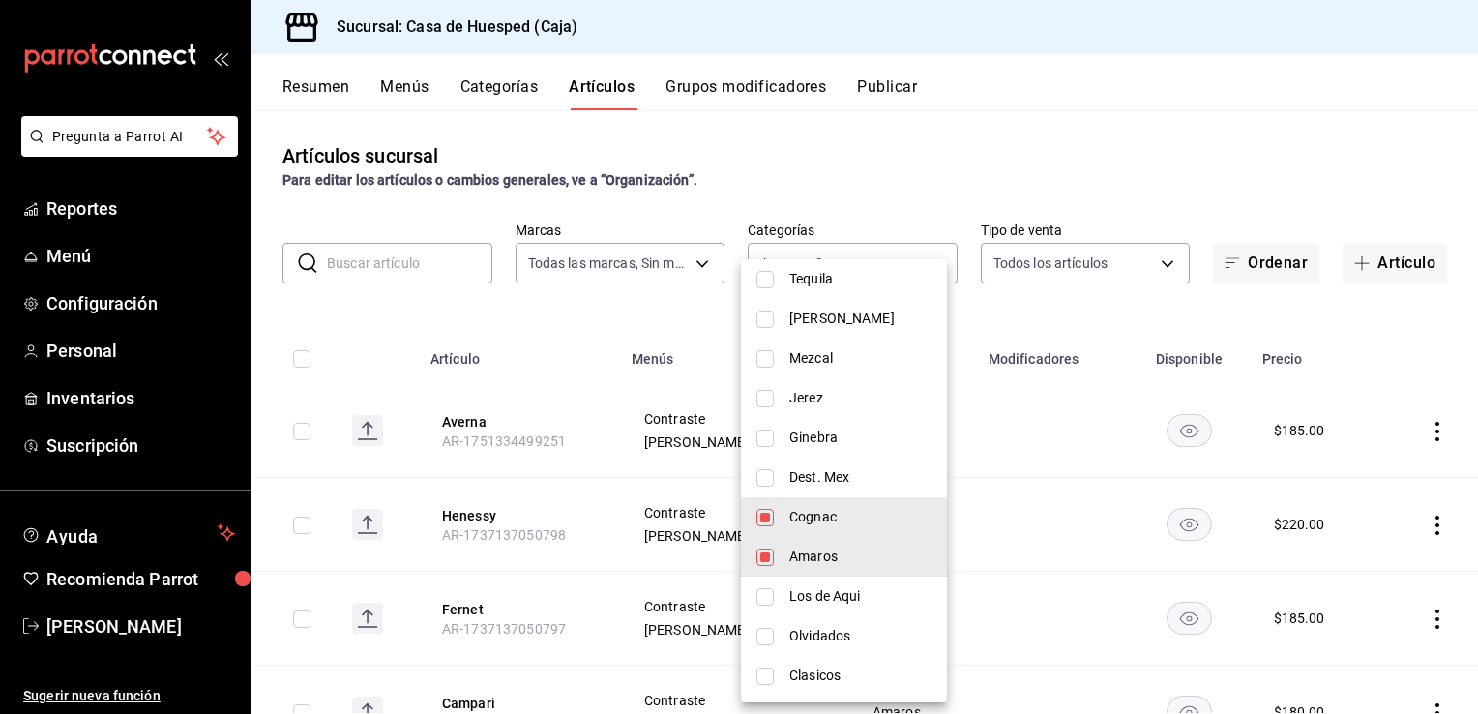
click at [769, 557] on input "checkbox" at bounding box center [765, 557] width 17 height 17
checkbox input "false"
type input "efd133e2-0ba7-44e0-b77f-4d76fe2b1dca"
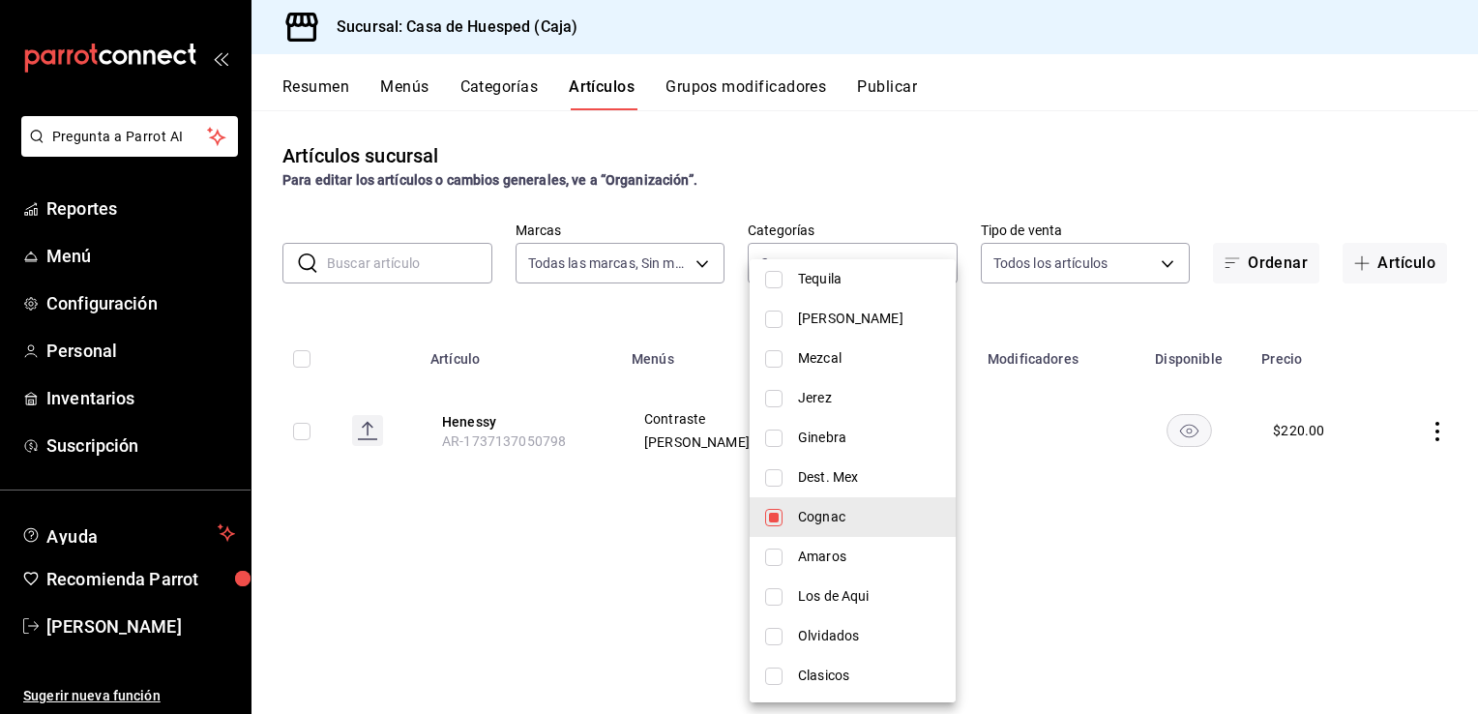
click at [1437, 445] on div at bounding box center [739, 357] width 1478 height 714
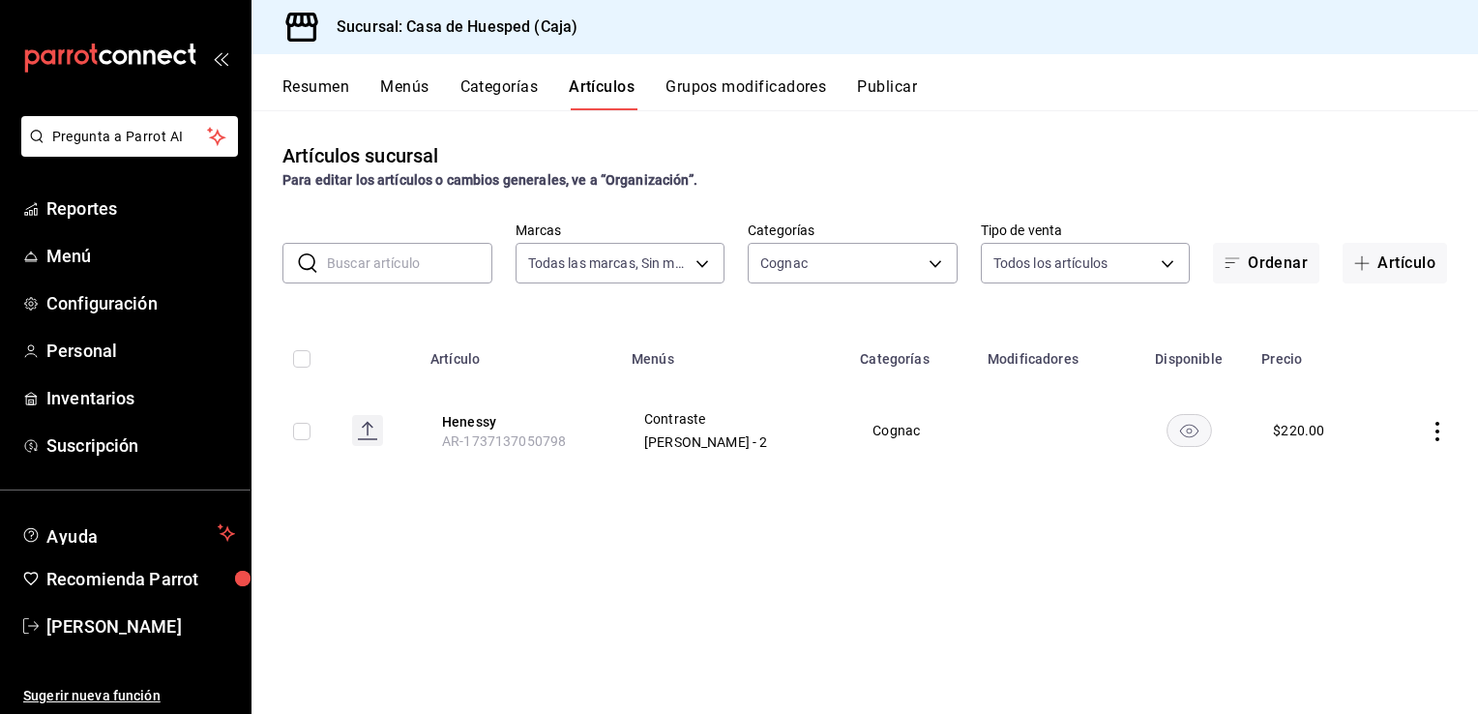
click at [1440, 435] on icon "actions" at bounding box center [1437, 431] width 19 height 19
click at [1367, 472] on span "Editar" at bounding box center [1379, 476] width 50 height 20
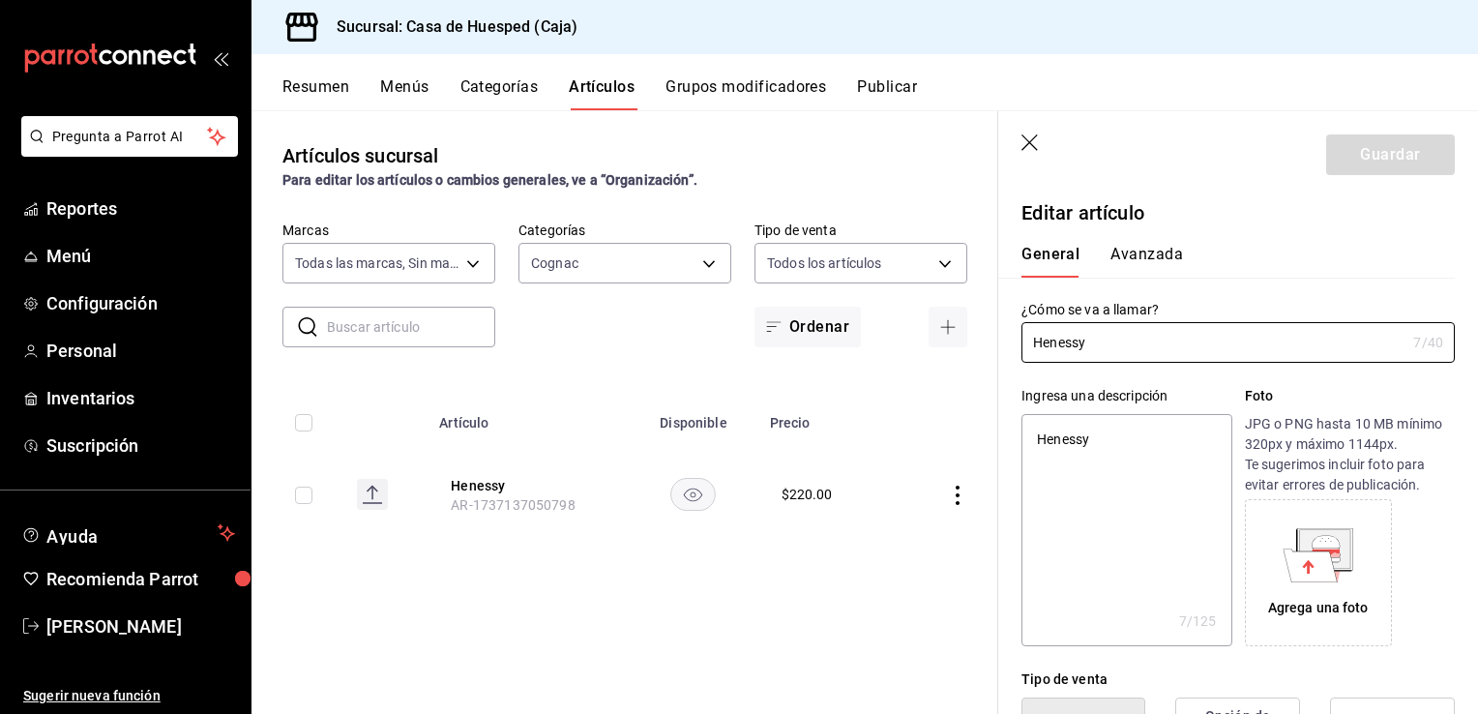
type textarea "x"
type input "$220.00"
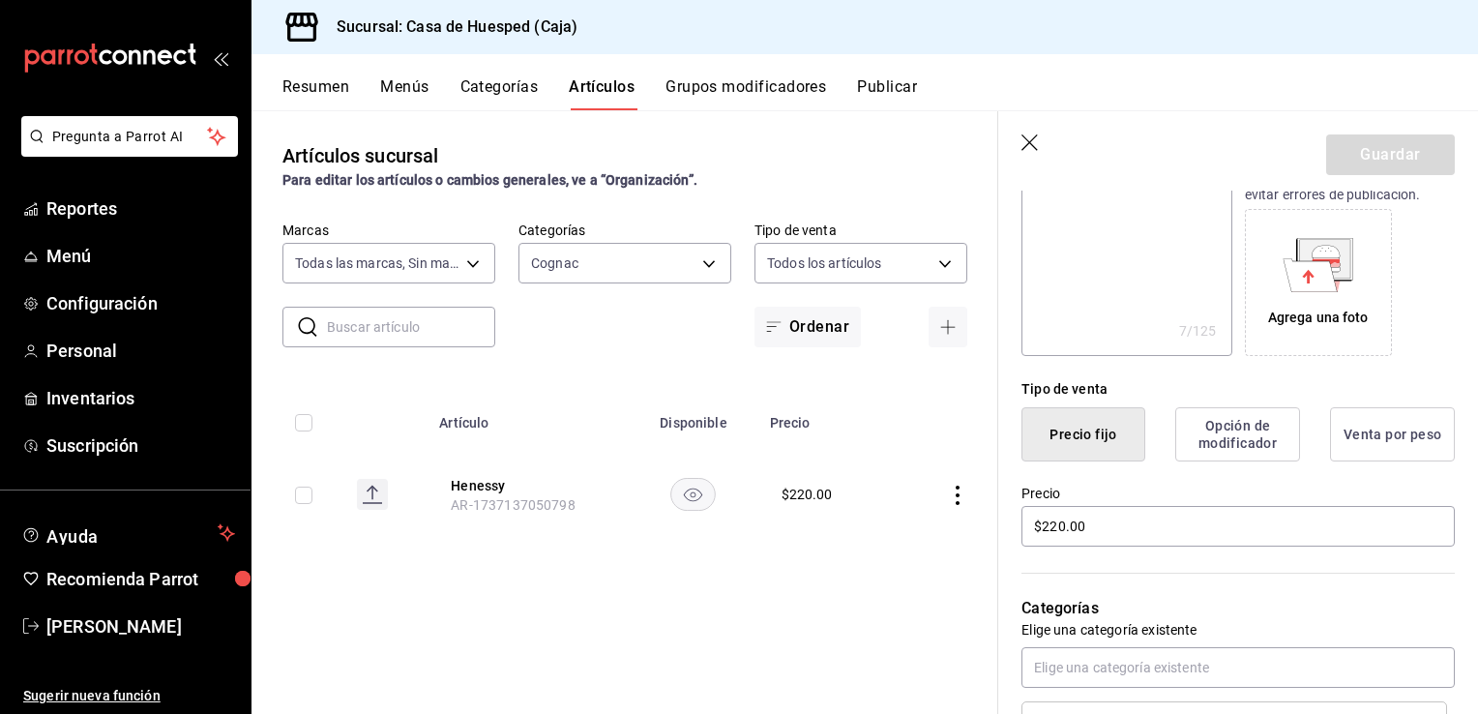
scroll to position [387, 0]
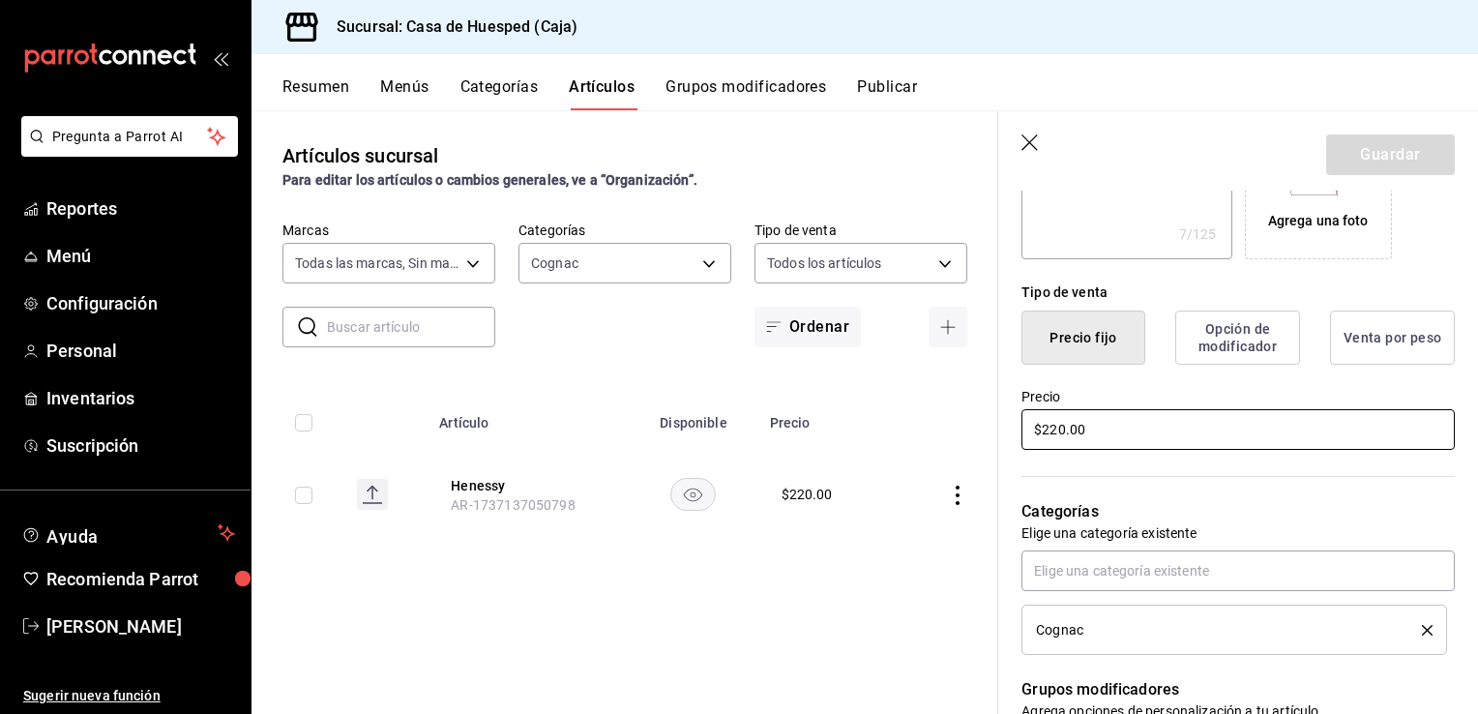
click at [1107, 424] on input "$220.00" at bounding box center [1238, 429] width 433 height 41
type textarea "x"
type input "$21.00"
type textarea "x"
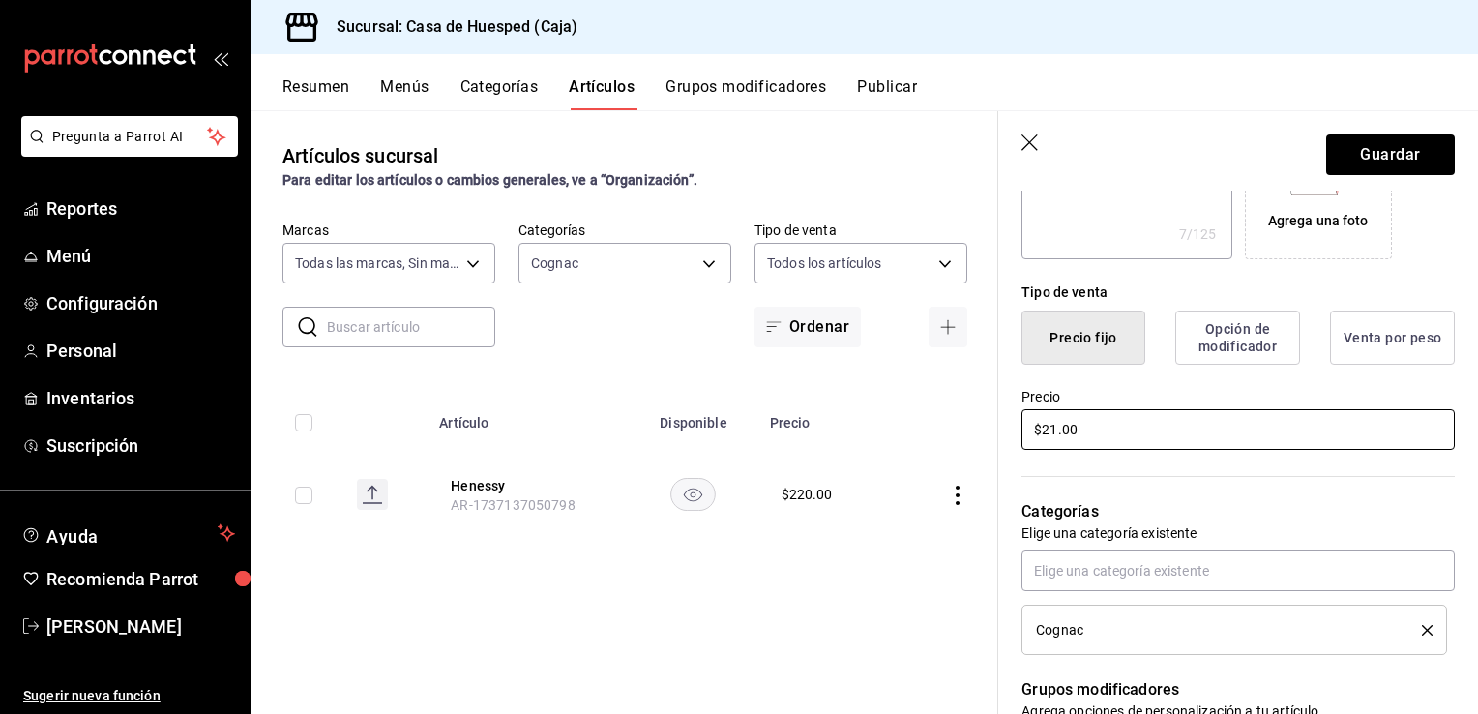
type input "$215.00"
type textarea "x"
type input "$215.00"
click at [1352, 171] on button "Guardar" at bounding box center [1390, 154] width 129 height 41
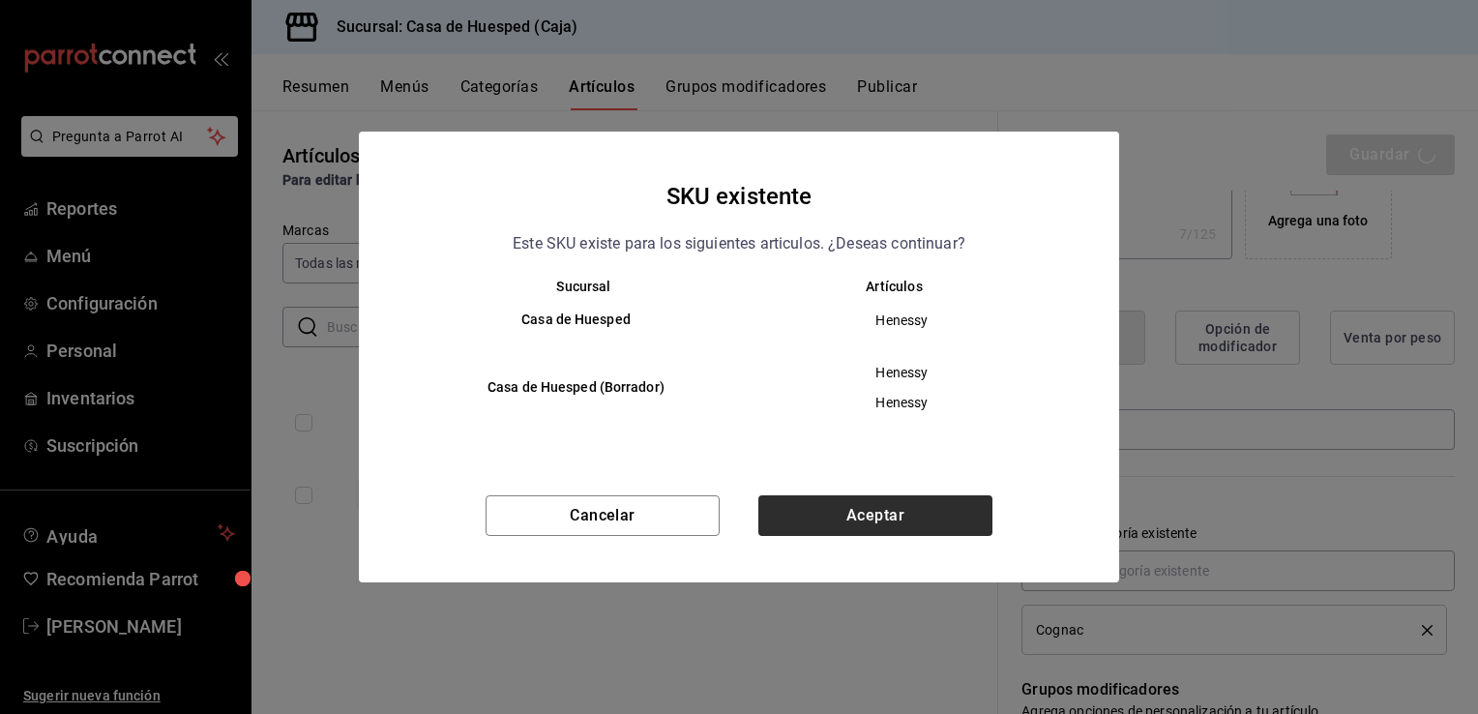
click at [916, 496] on div "SKU existente Este SKU existe para los siguientes articulos. ¿Deseas continuar?…" at bounding box center [739, 357] width 760 height 450
click at [918, 499] on button "Aceptar" at bounding box center [875, 515] width 234 height 41
type textarea "x"
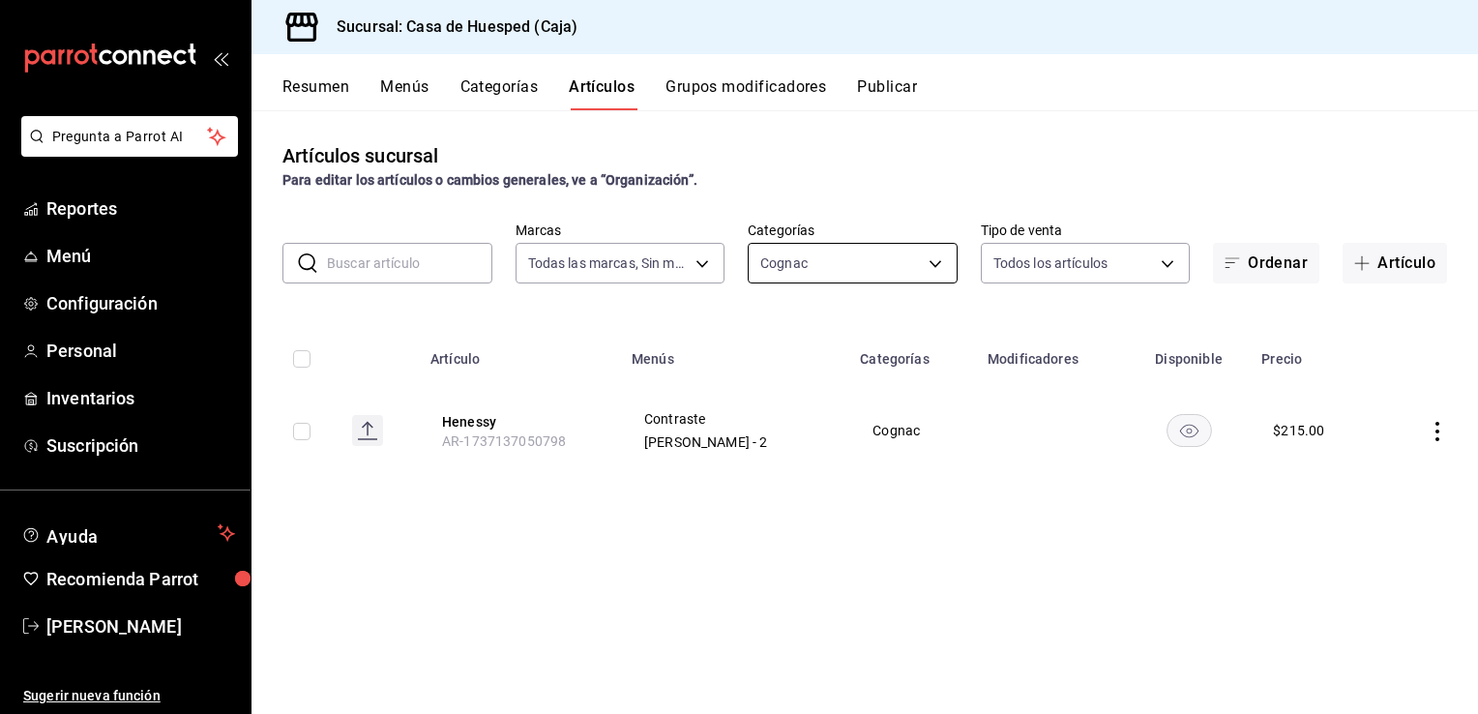
click at [827, 271] on body "Pregunta a Parrot AI Reportes Menú Configuración Personal Inventarios Suscripci…" at bounding box center [739, 357] width 1478 height 714
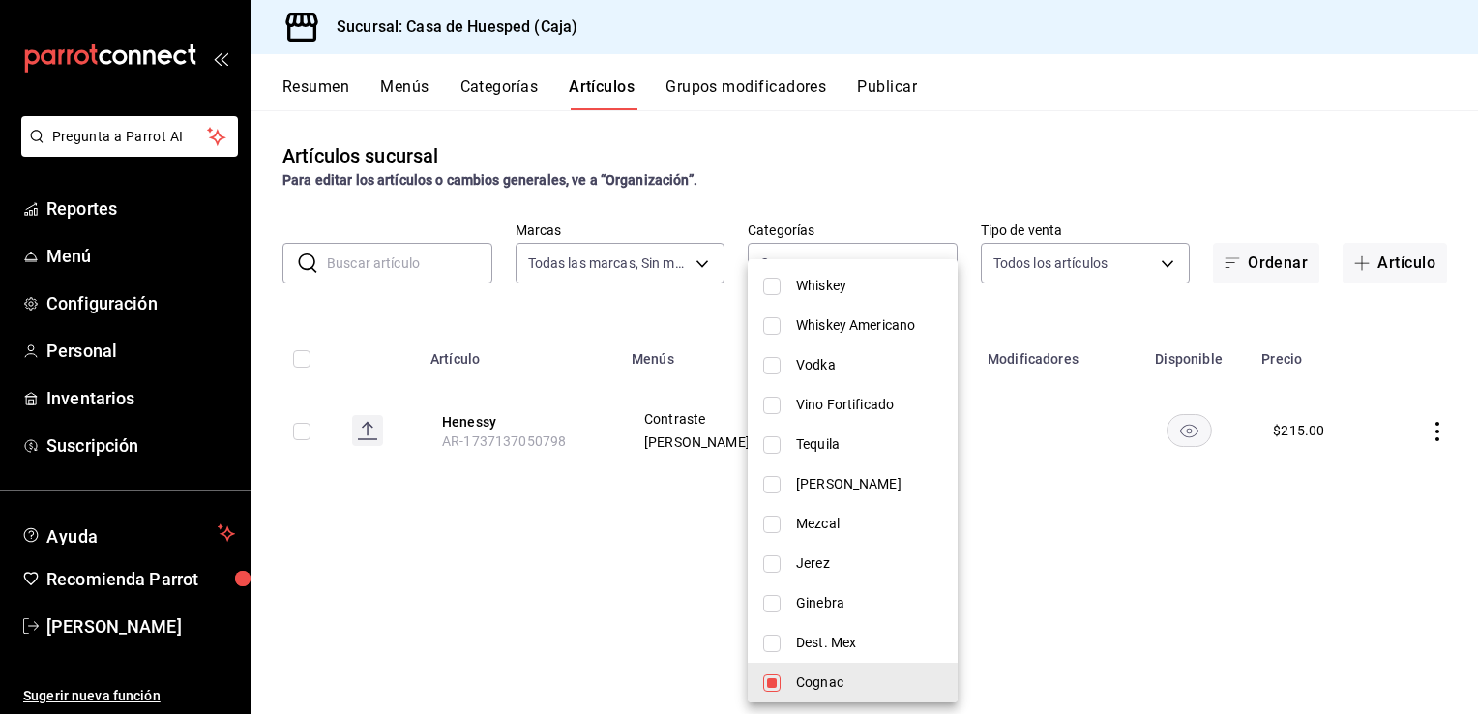
scroll to position [580, 0]
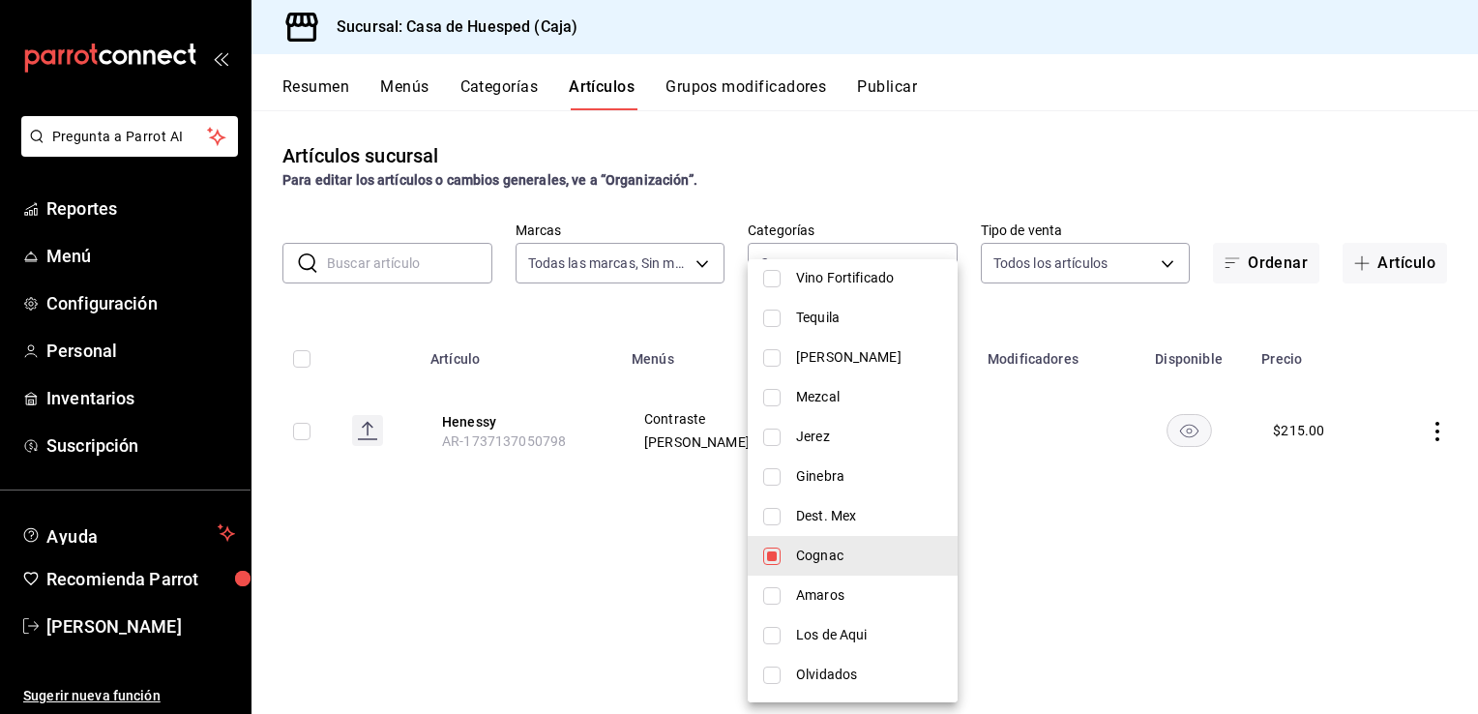
click at [774, 481] on input "checkbox" at bounding box center [771, 476] width 17 height 17
checkbox input "true"
type input "efd133e2-0ba7-44e0-b77f-4d76fe2b1dca,d502b2f2-1019-4fbe-a85d-65ca6523a3dd"
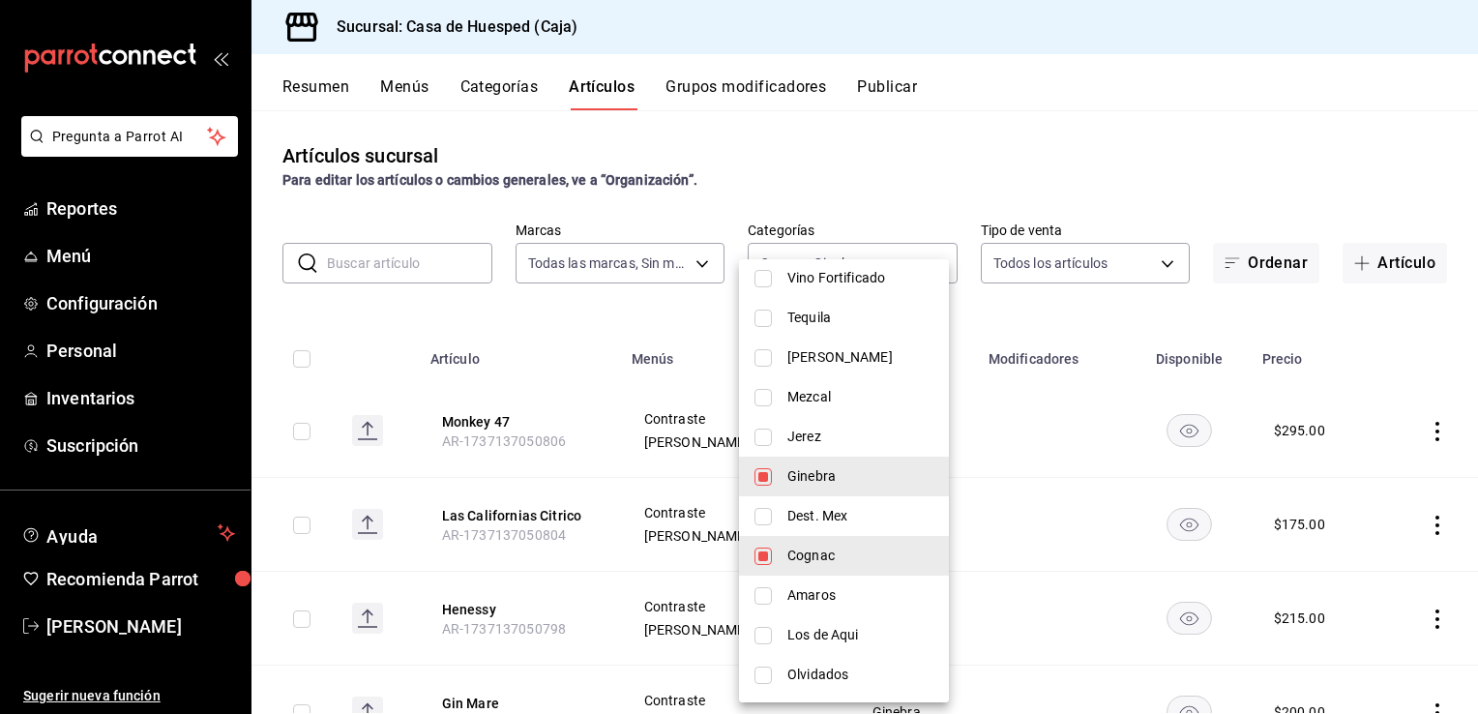
click at [762, 556] on input "checkbox" at bounding box center [763, 556] width 17 height 17
checkbox input "false"
type input "d502b2f2-1019-4fbe-a85d-65ca6523a3dd"
click at [557, 315] on div at bounding box center [739, 357] width 1478 height 714
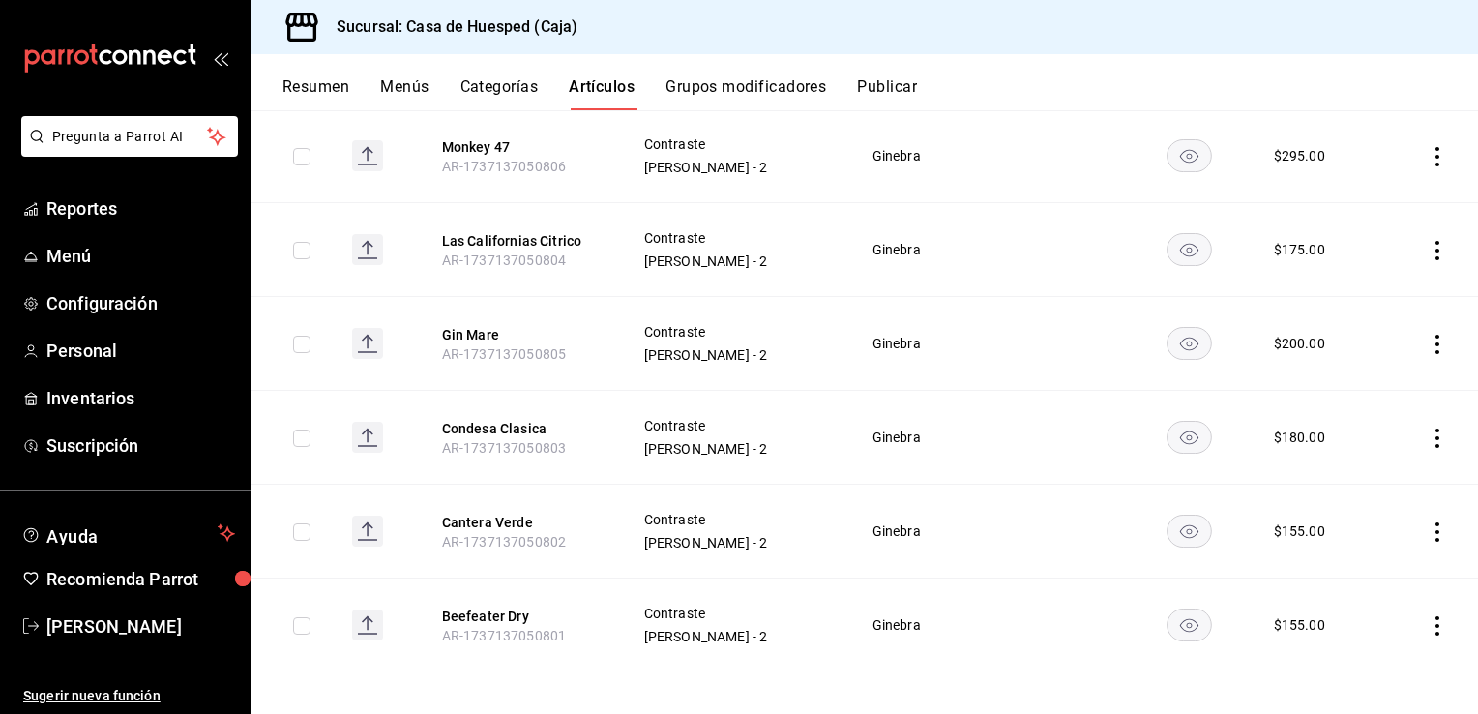
scroll to position [278, 0]
click at [1429, 629] on icon "actions" at bounding box center [1437, 622] width 19 height 19
click at [1351, 587] on span "Editar" at bounding box center [1365, 584] width 50 height 20
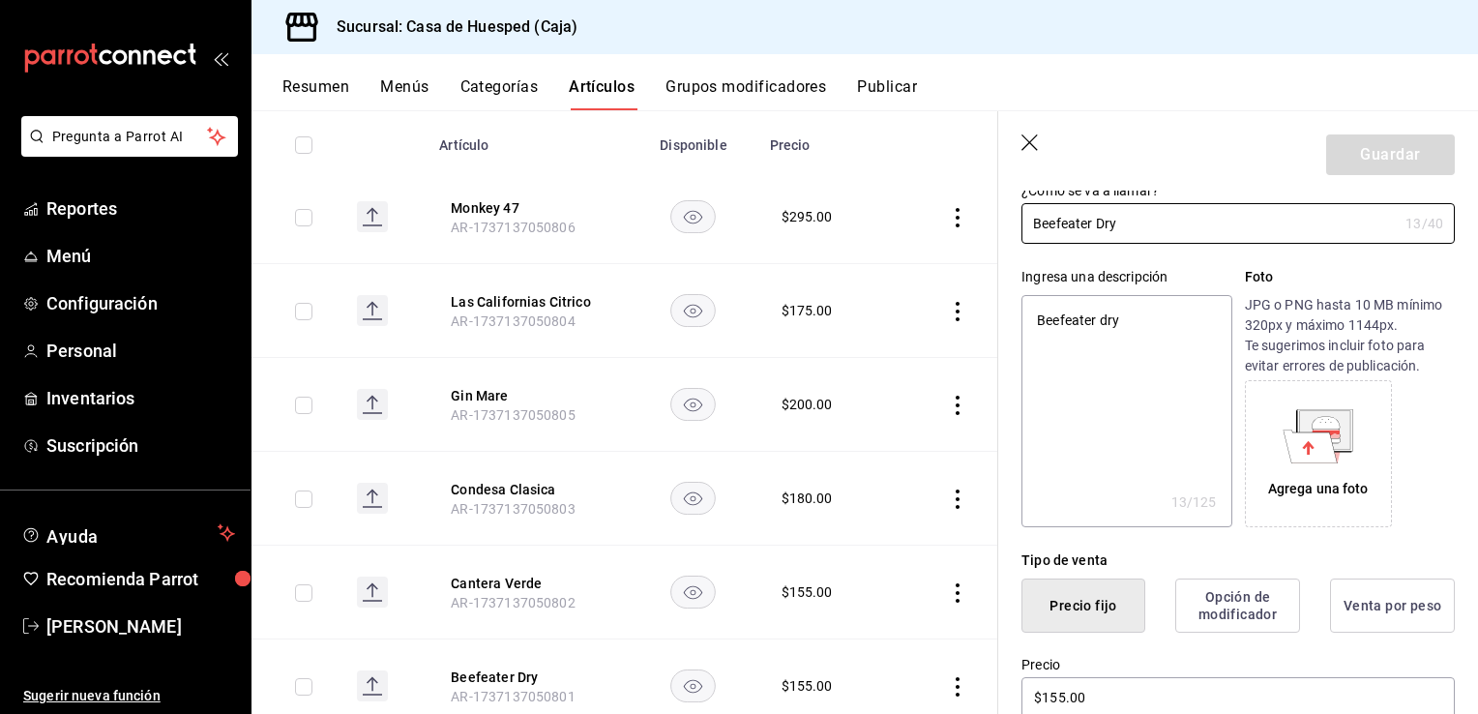
scroll to position [193, 0]
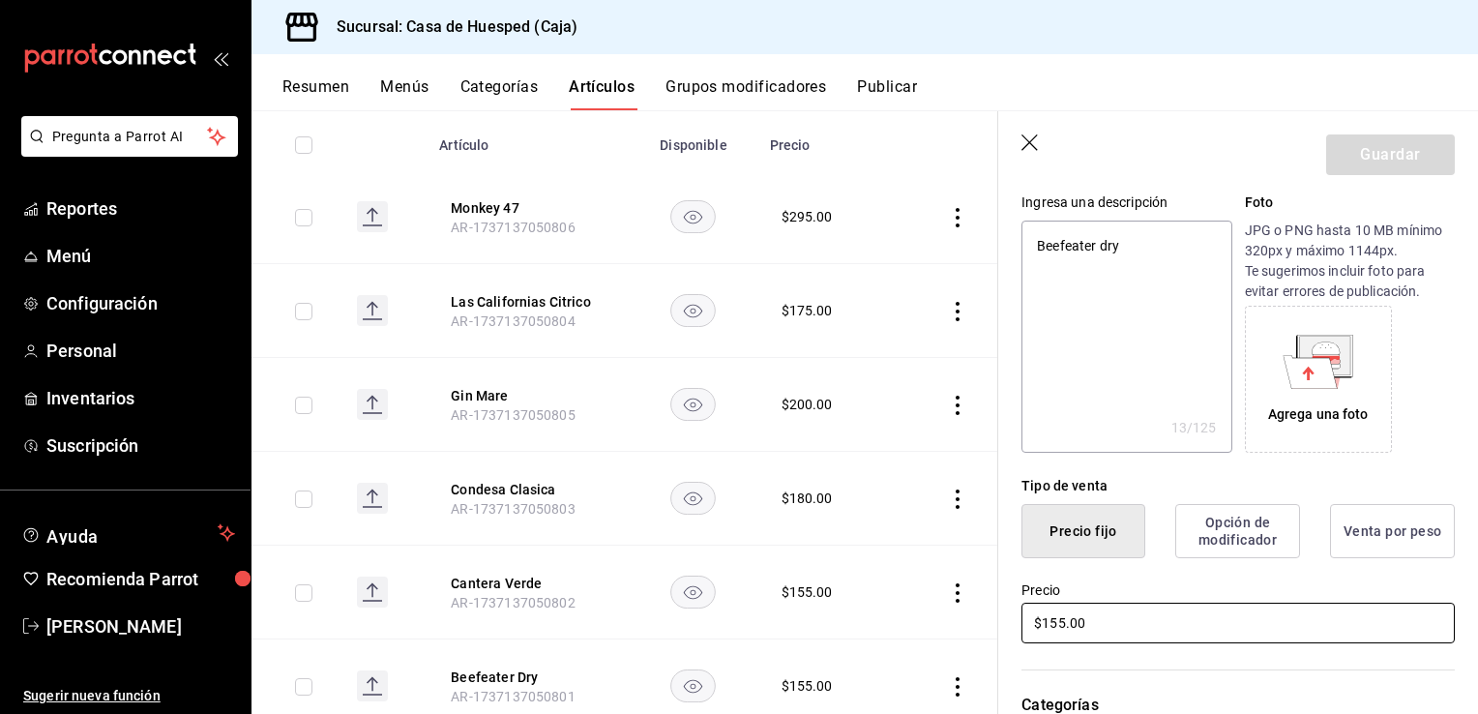
click at [1091, 622] on input "$155.00" at bounding box center [1238, 623] width 433 height 41
click at [1092, 622] on input "$155.00" at bounding box center [1238, 623] width 433 height 41
type textarea "x"
type input "$1.00"
type textarea "x"
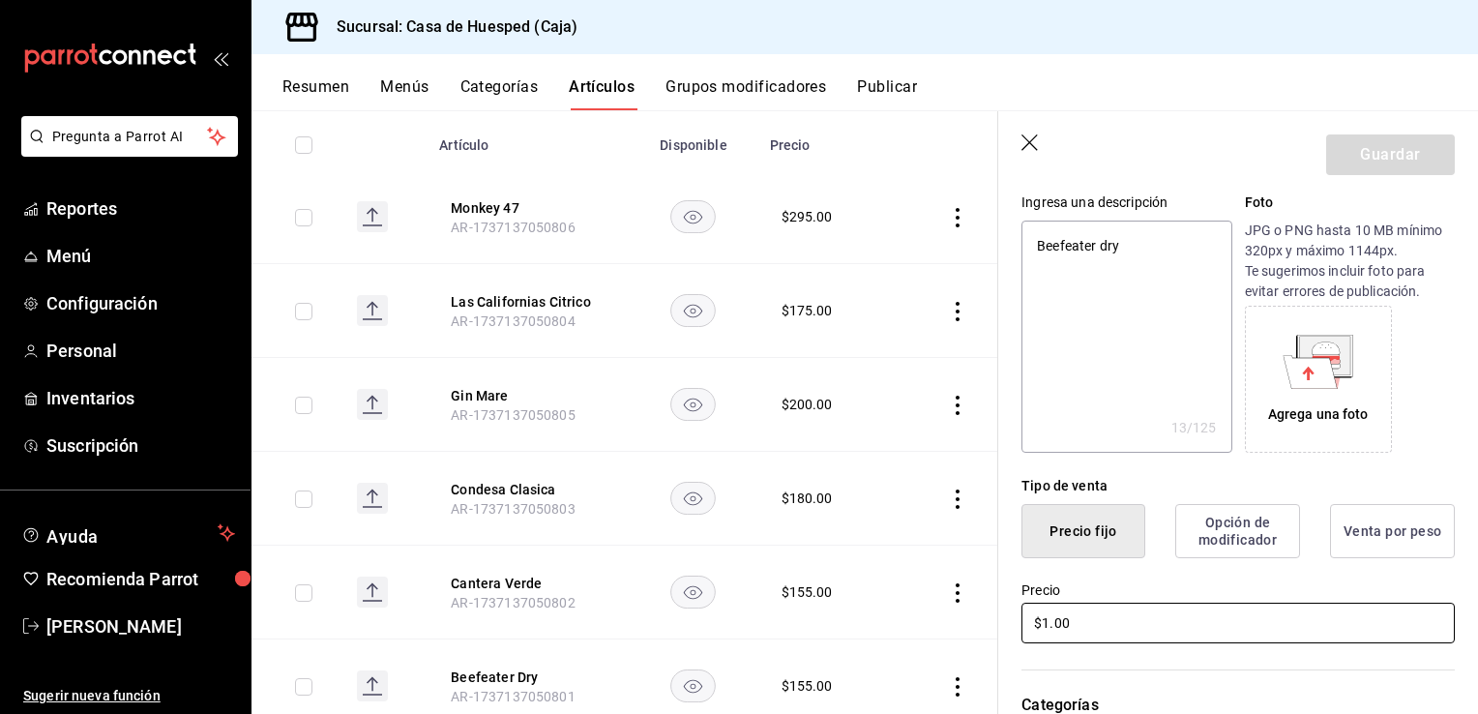
type input "$17.00"
type textarea "x"
type input "$175.00"
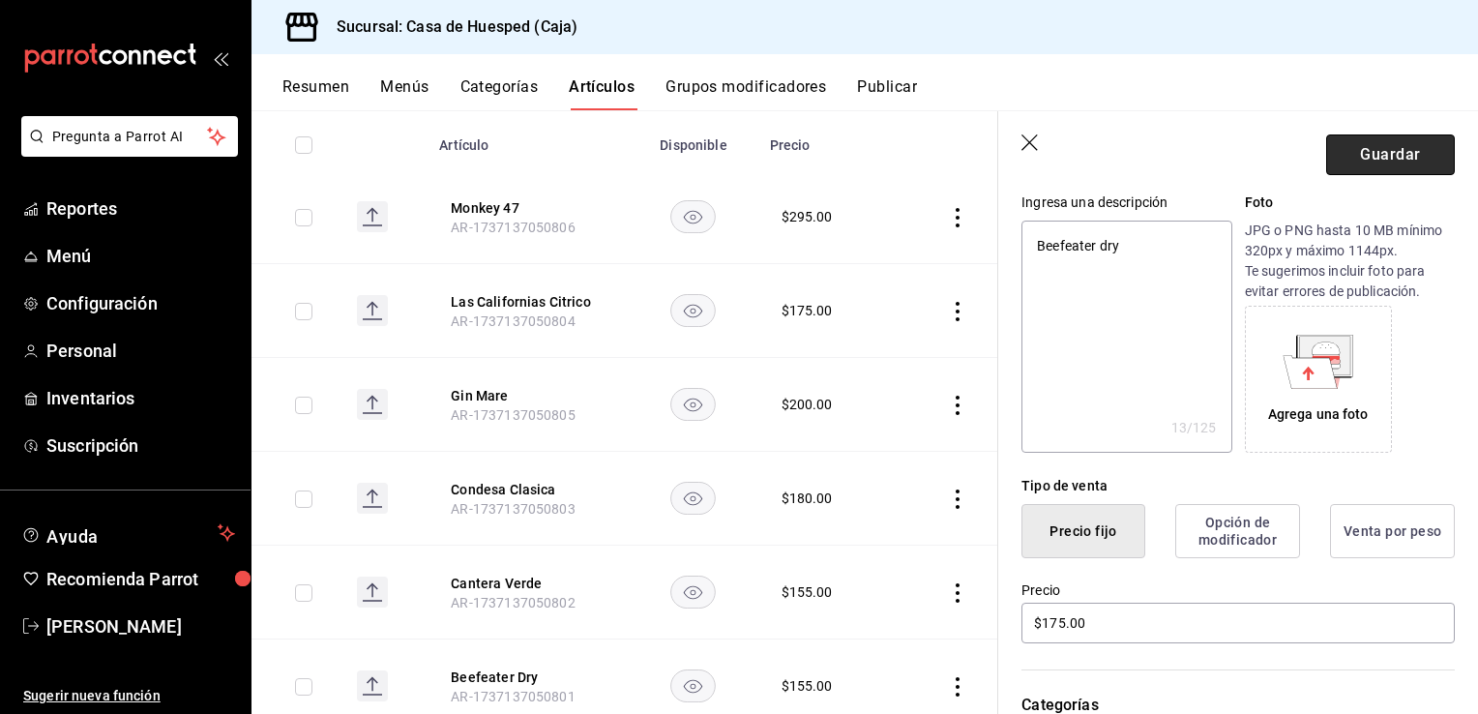
click at [1387, 164] on button "Guardar" at bounding box center [1390, 154] width 129 height 41
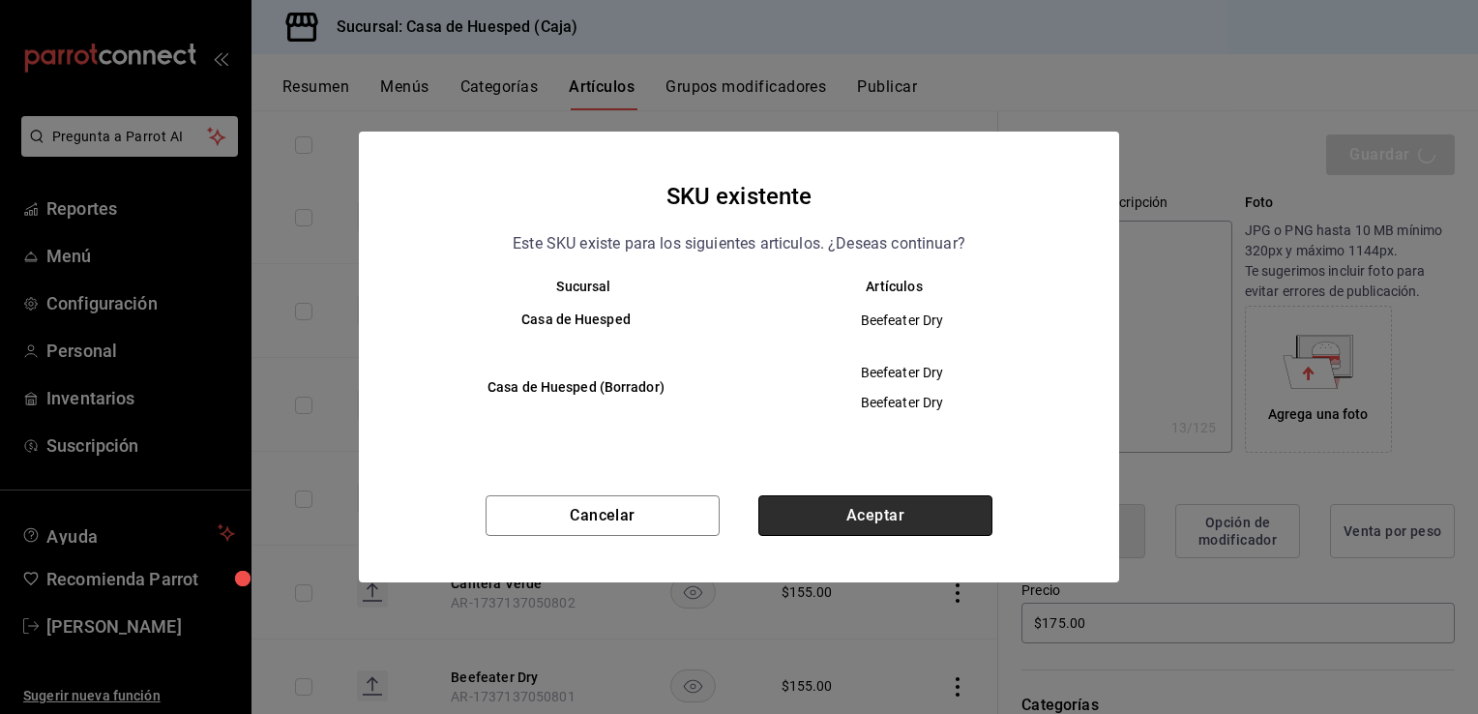
click at [905, 507] on button "Aceptar" at bounding box center [875, 515] width 234 height 41
type textarea "x"
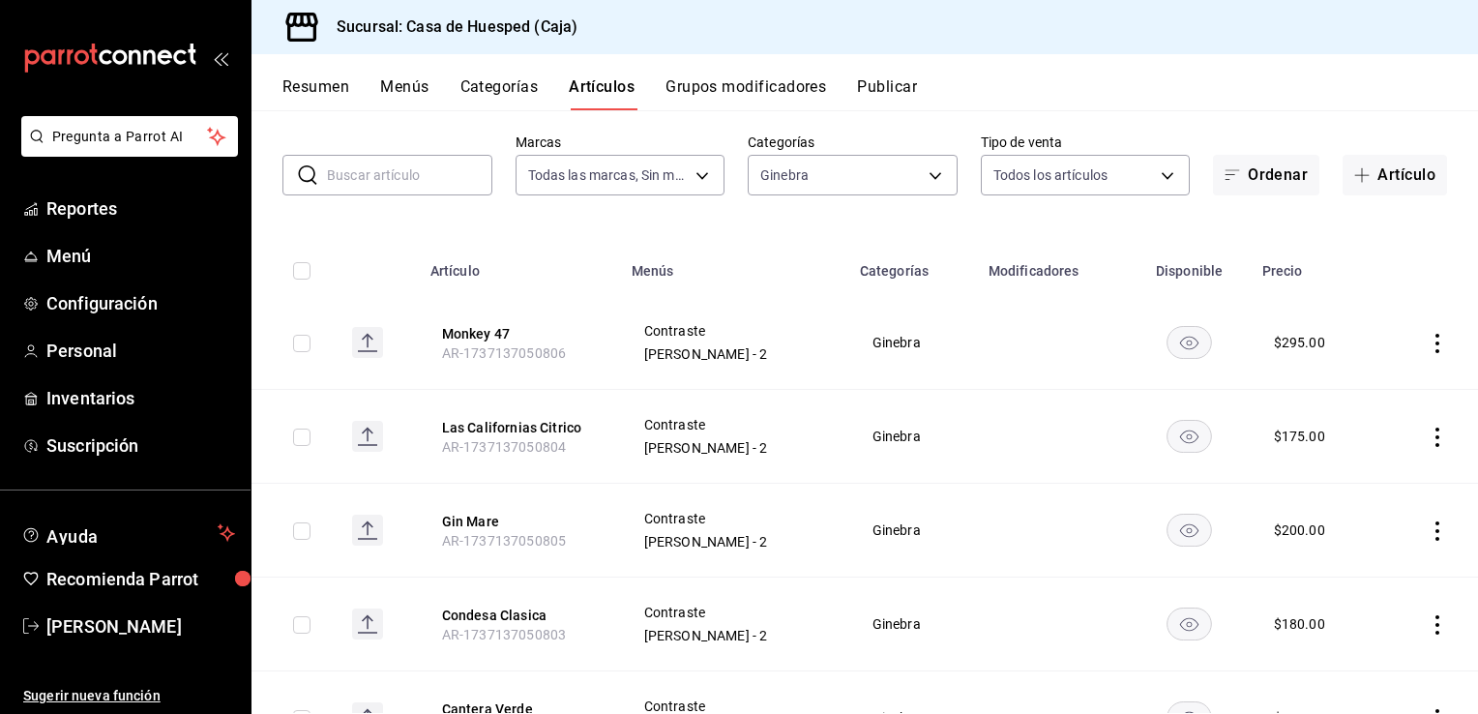
scroll to position [193, 0]
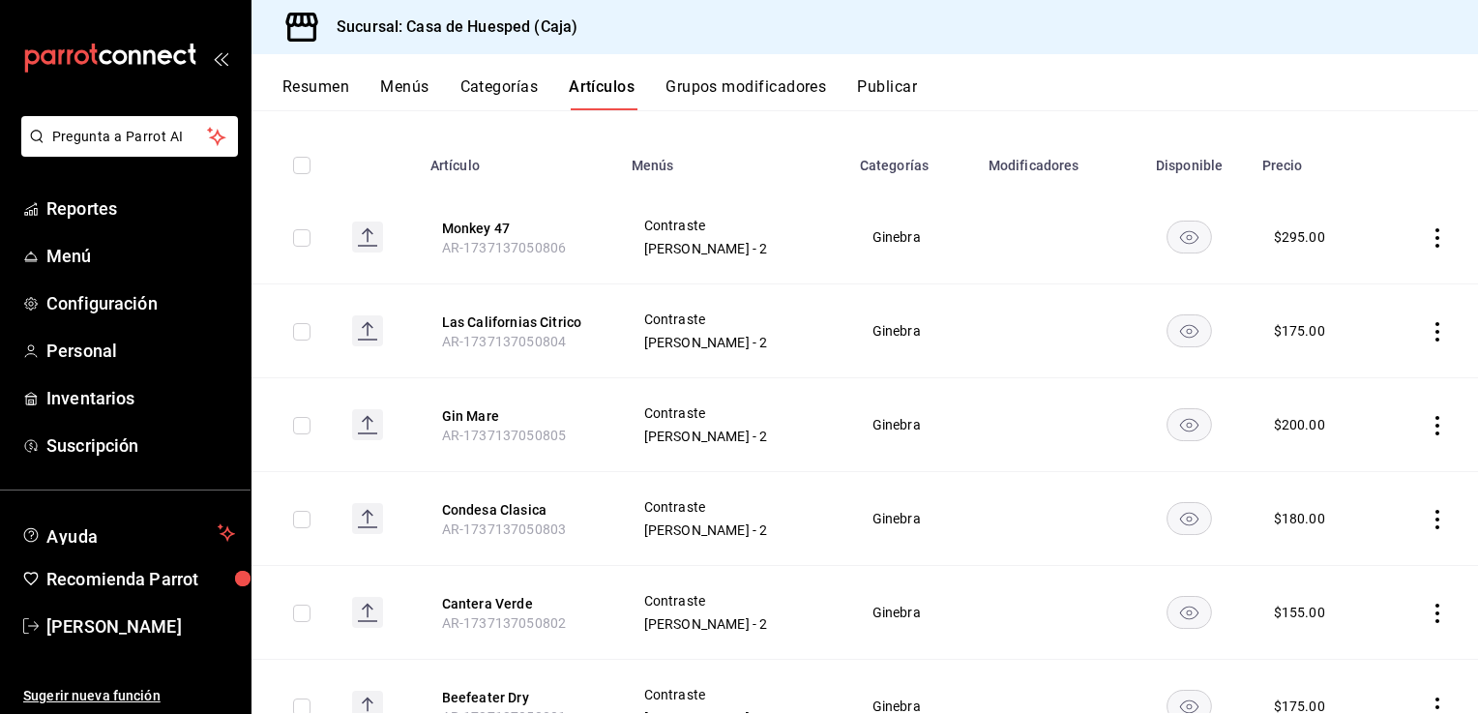
click at [1428, 614] on icon "actions" at bounding box center [1437, 613] width 19 height 19
click at [1351, 585] on span "Editar" at bounding box center [1365, 584] width 50 height 20
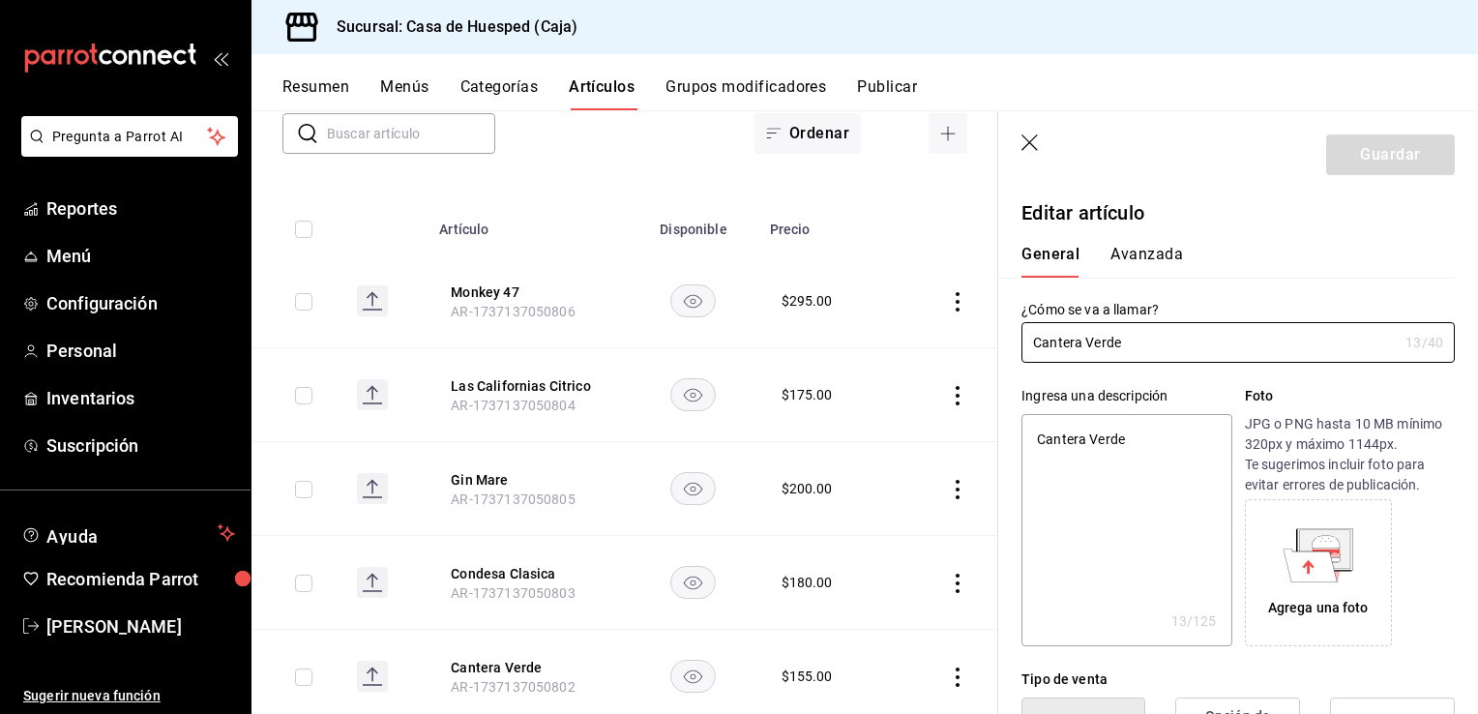
type textarea "x"
type input "$155.00"
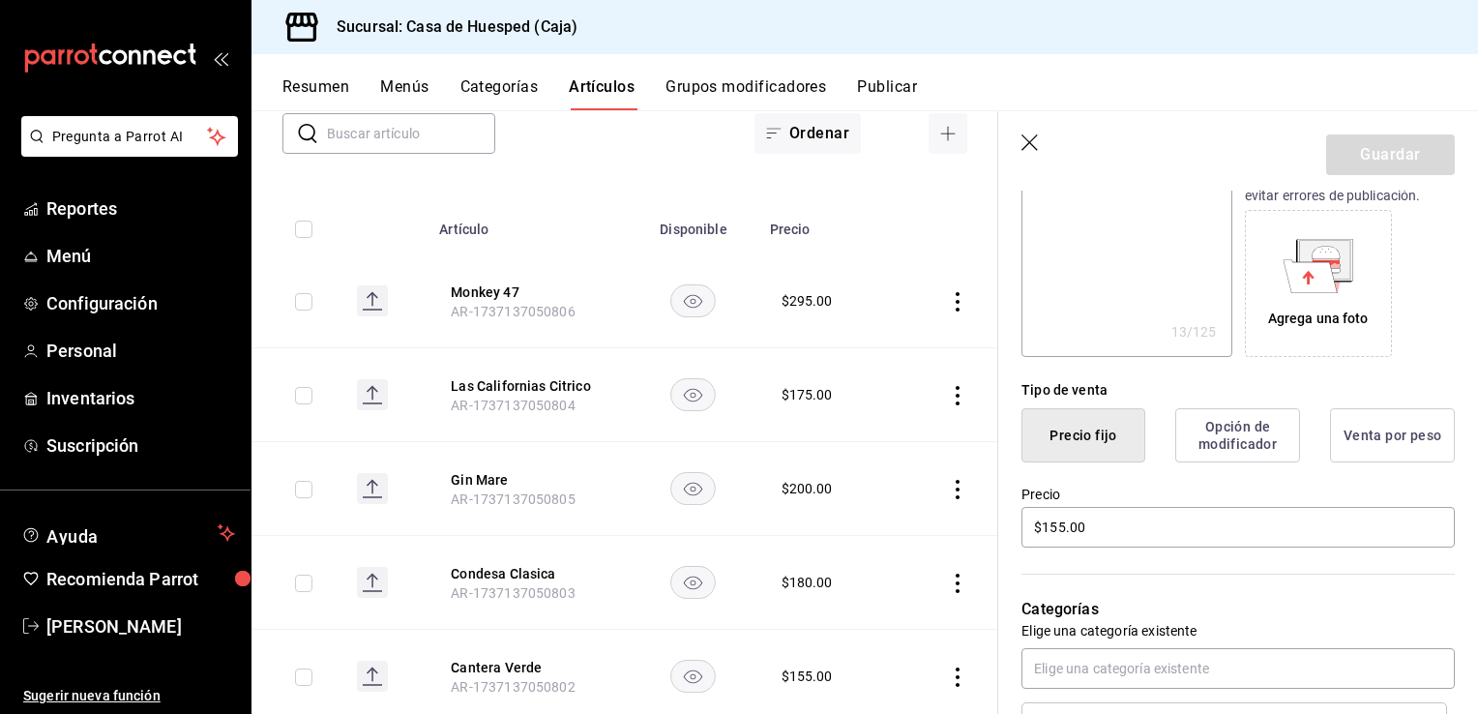
scroll to position [290, 0]
click at [1084, 522] on input "$155.00" at bounding box center [1238, 526] width 433 height 41
type textarea "x"
type input "$1.00"
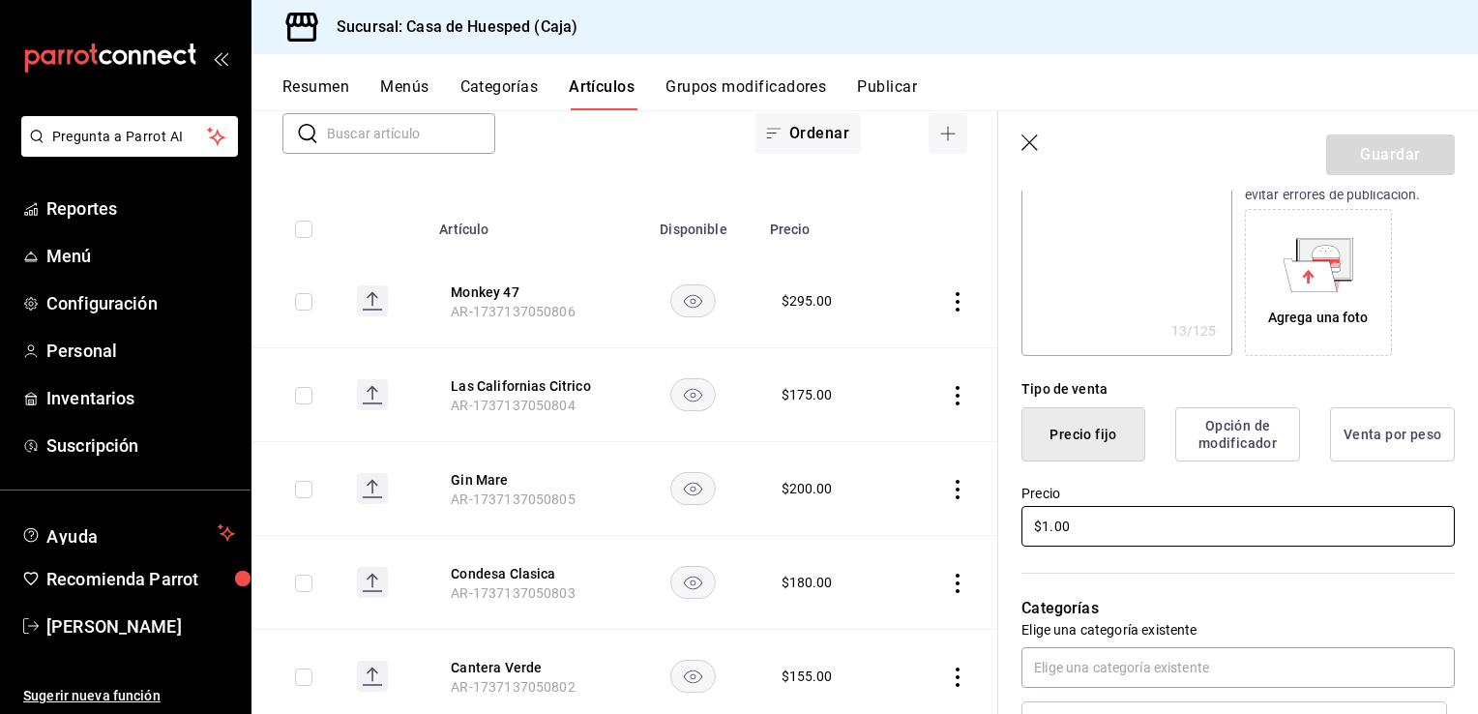
type textarea "x"
type input "$17.00"
type textarea "x"
type input "$175.00"
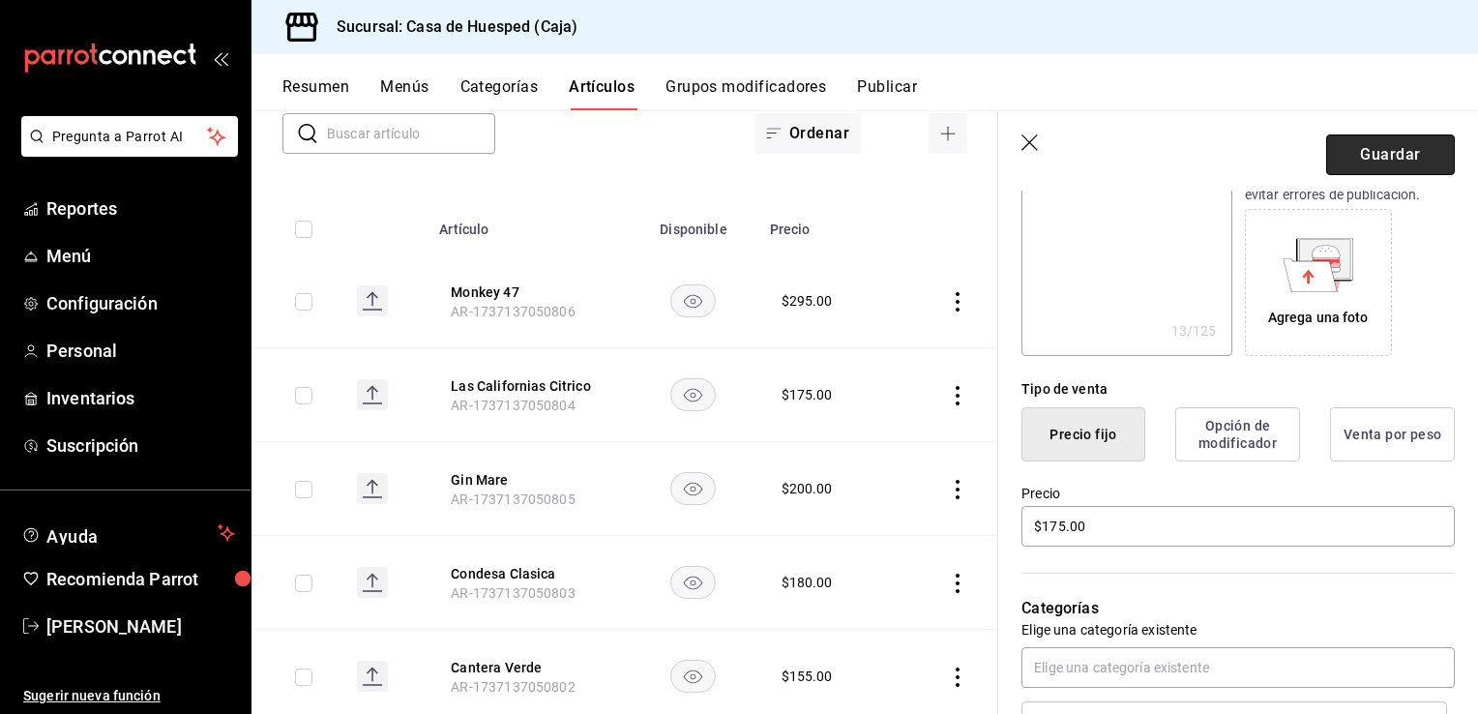
click at [1432, 165] on button "Guardar" at bounding box center [1390, 154] width 129 height 41
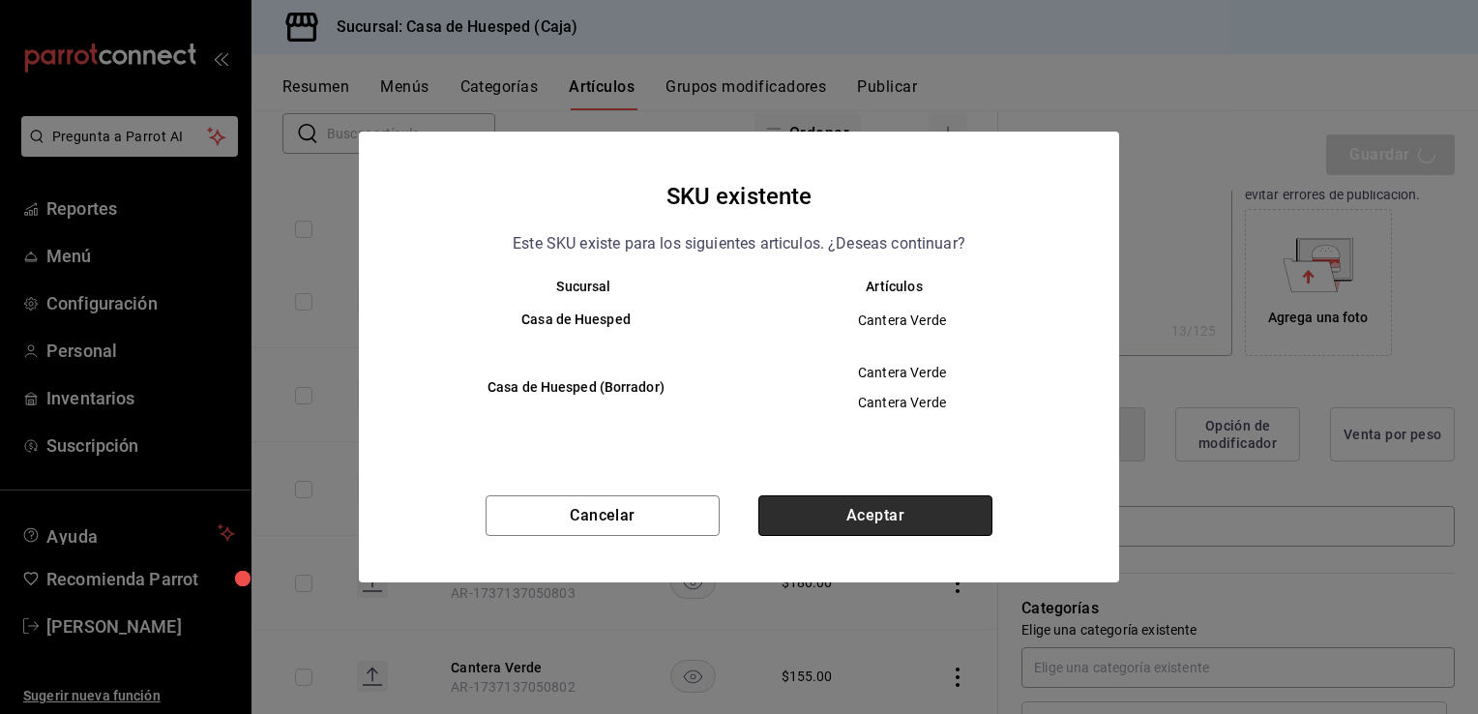
click at [832, 532] on button "Aceptar" at bounding box center [875, 515] width 234 height 41
type textarea "x"
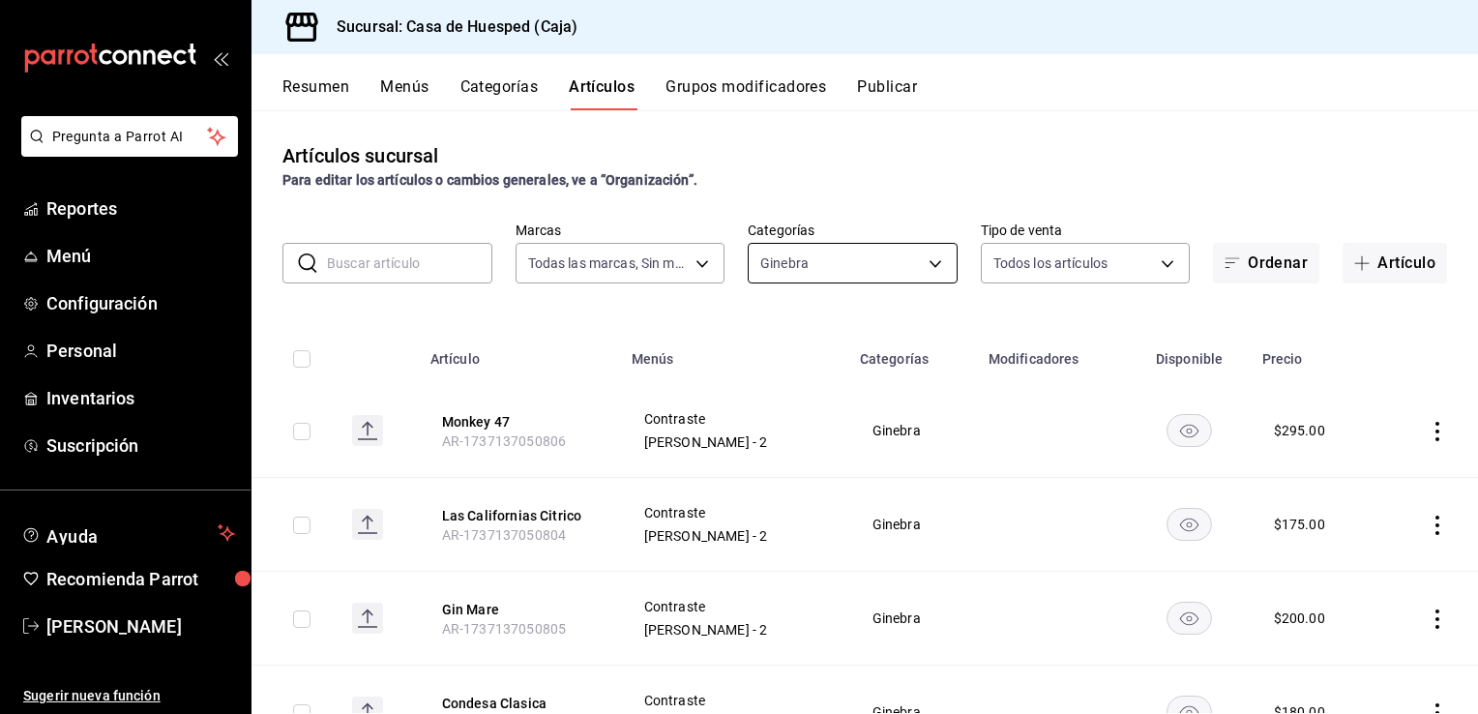
click at [923, 265] on body "Pregunta a Parrot AI Reportes Menú Configuración Personal Inventarios Suscripci…" at bounding box center [739, 357] width 1478 height 714
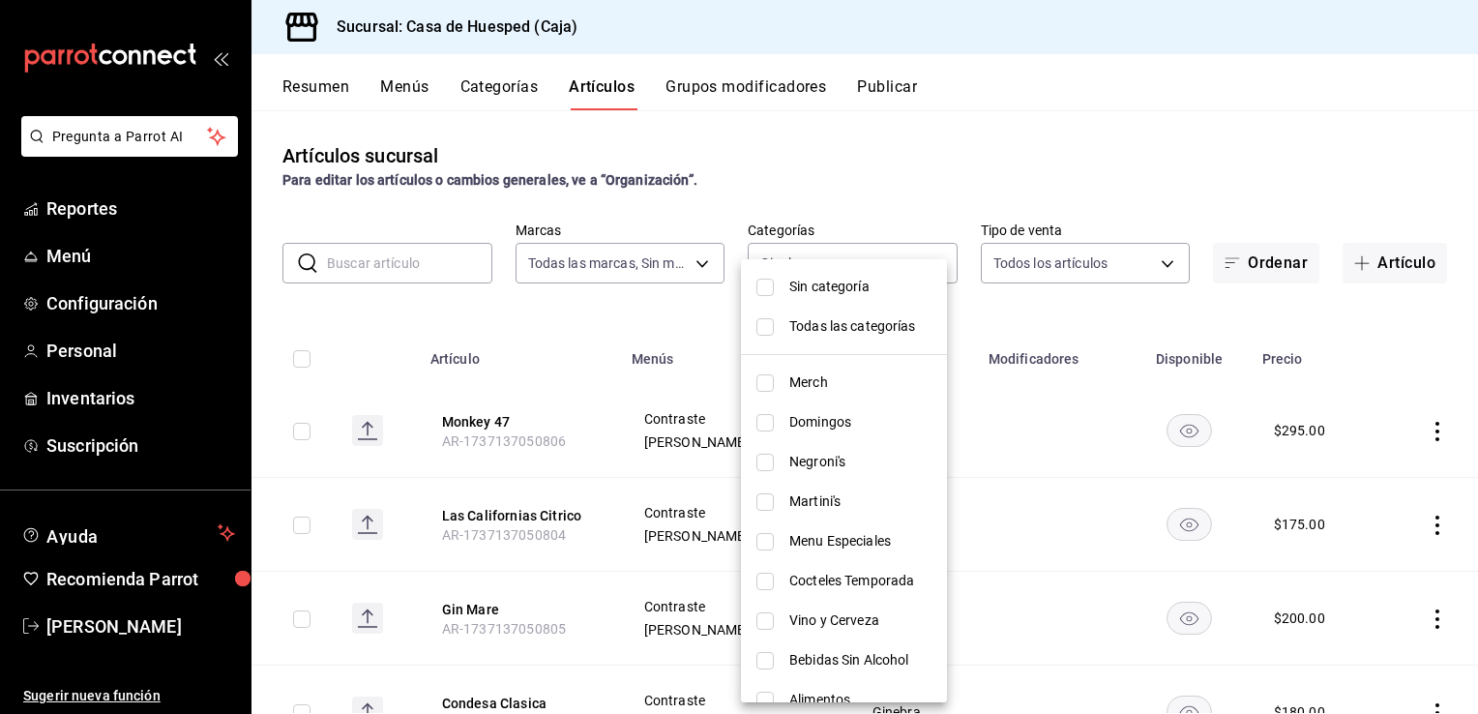
click at [768, 459] on input "checkbox" at bounding box center [765, 462] width 17 height 17
checkbox input "true"
type input "d502b2f2-1019-4fbe-a85d-65ca6523a3dd,98cbd3ee-88b8-4d09-bd7a-6f84cfd341dc"
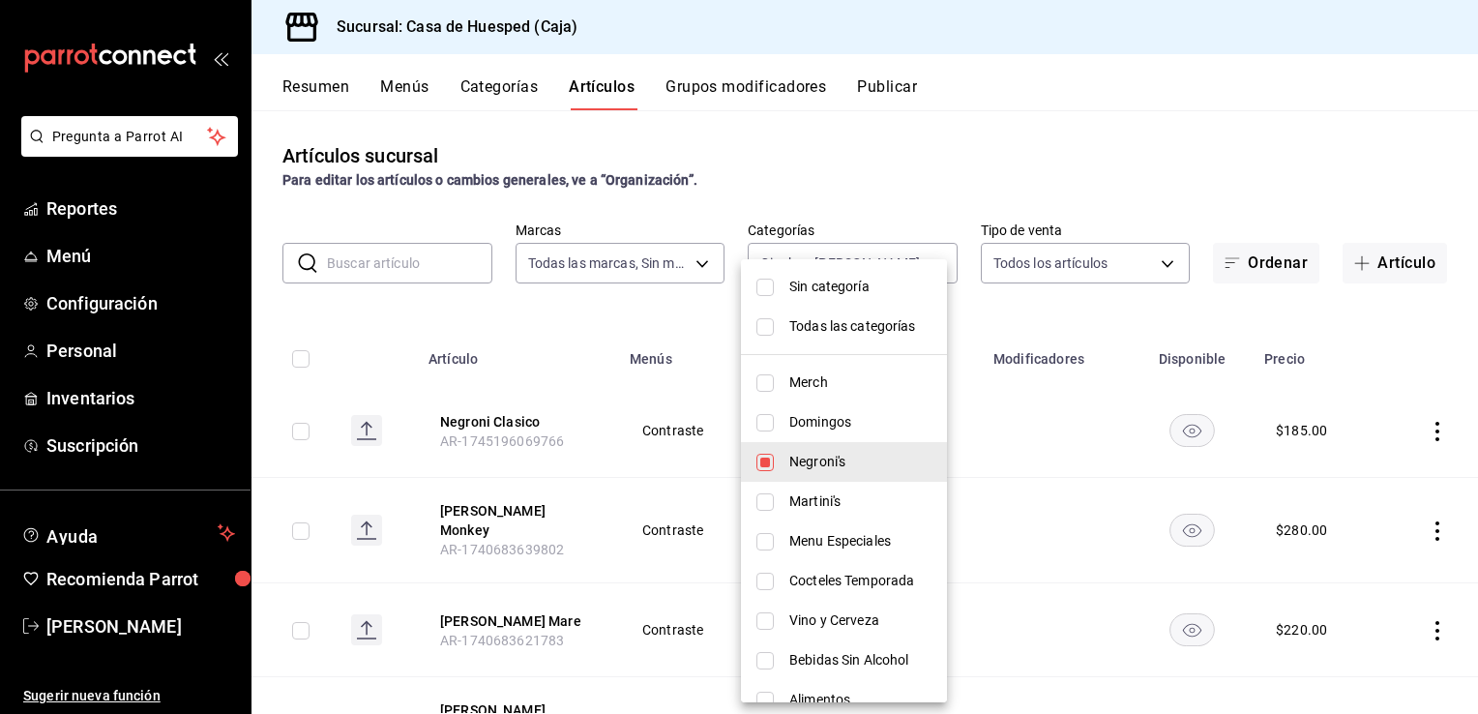
click at [772, 500] on input "checkbox" at bounding box center [765, 501] width 17 height 17
checkbox input "true"
type input "d502b2f2-1019-4fbe-a85d-65ca6523a3dd,98cbd3ee-88b8-4d09-bd7a-6f84cfd341dc,ff2b3…"
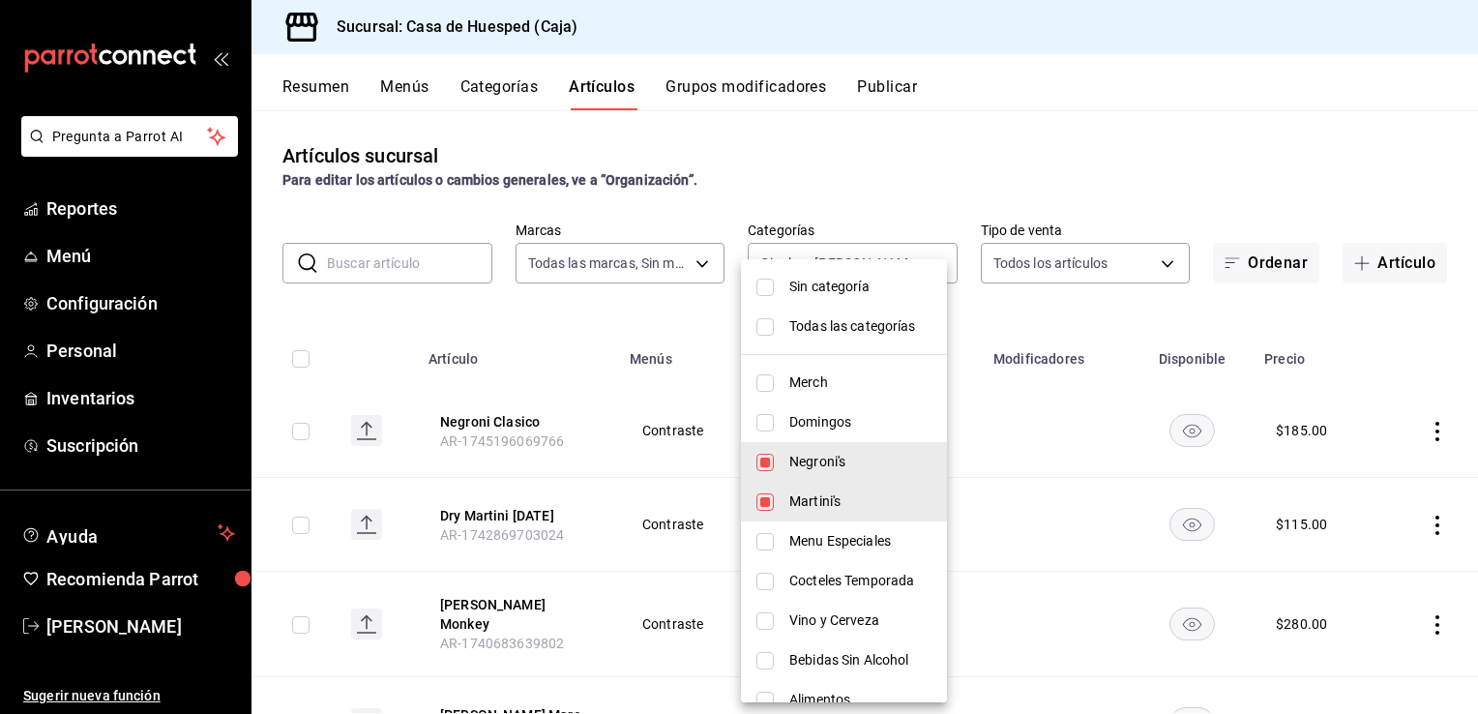
click at [555, 322] on div at bounding box center [739, 357] width 1478 height 714
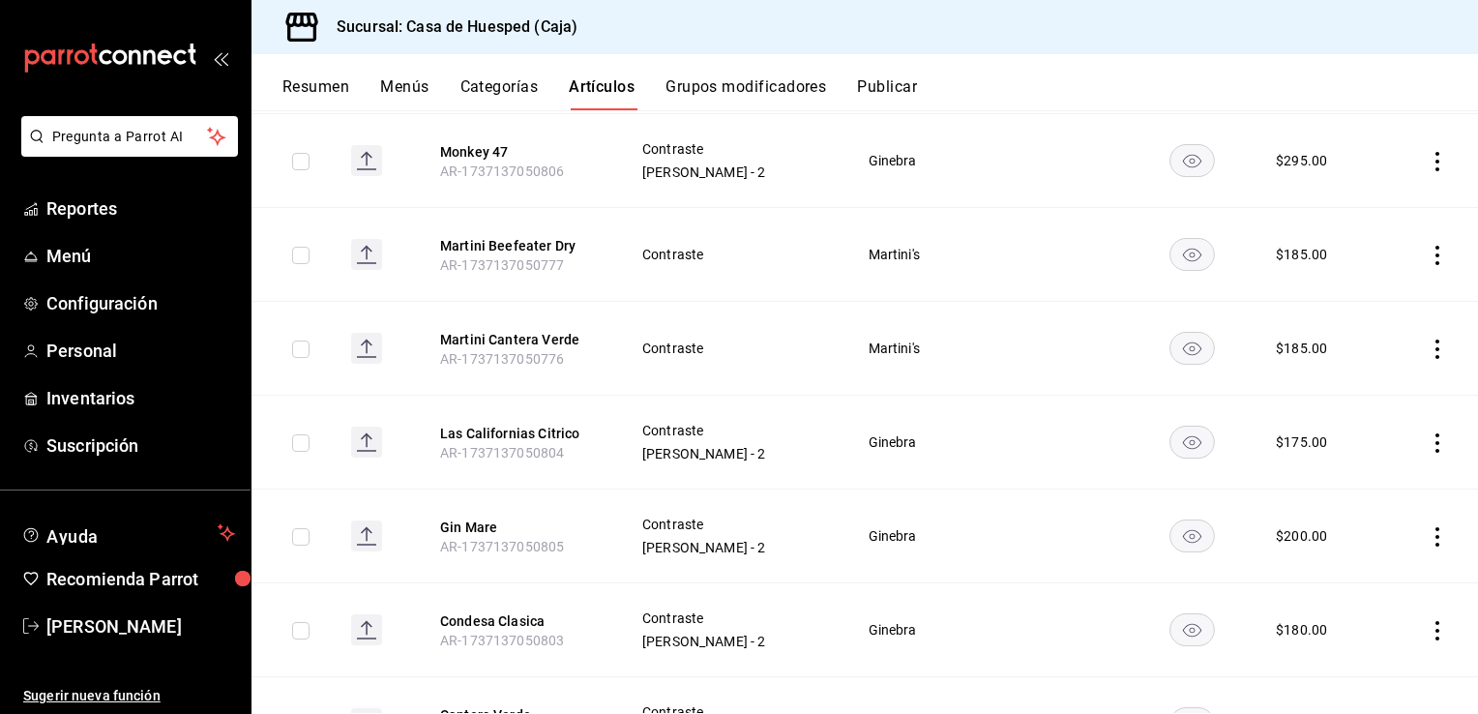
scroll to position [2057, 0]
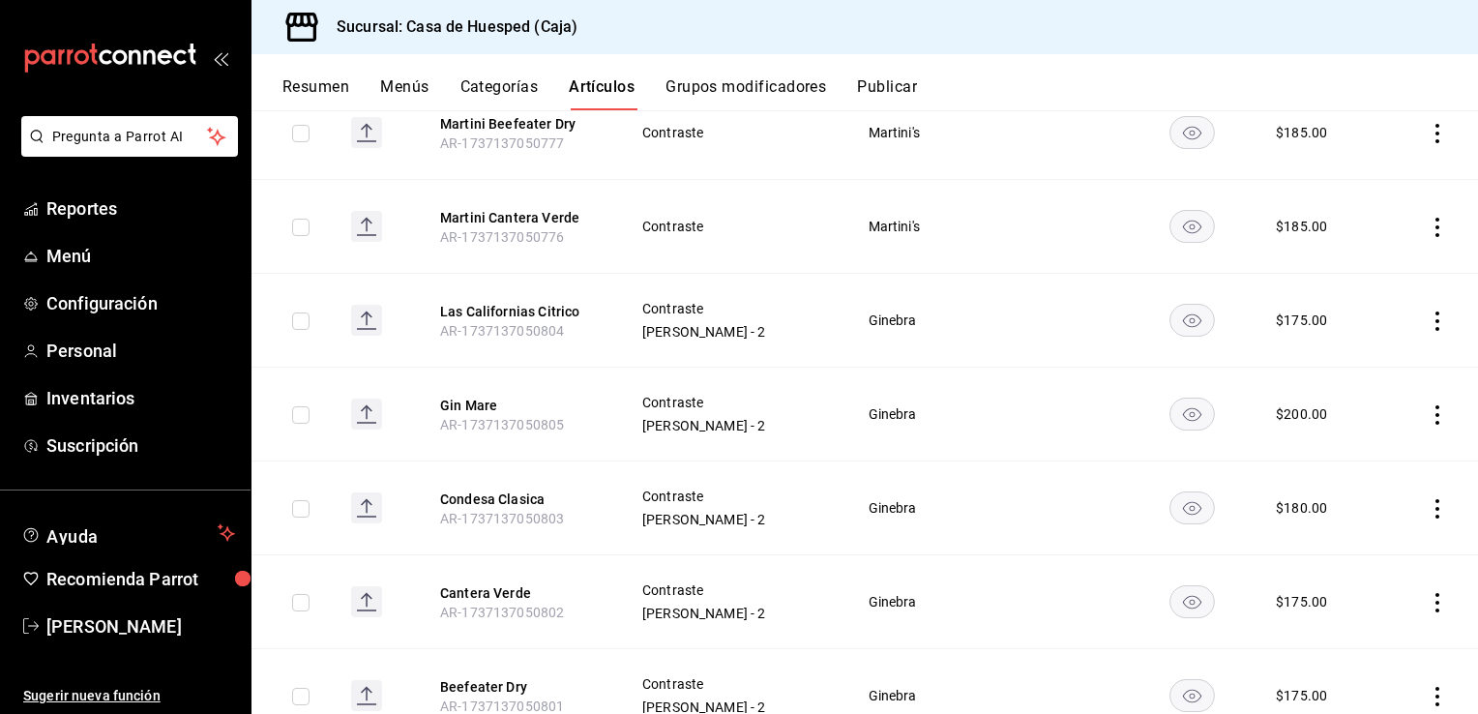
click at [1428, 499] on icon "actions" at bounding box center [1437, 508] width 19 height 19
click at [782, 286] on div at bounding box center [739, 357] width 1478 height 714
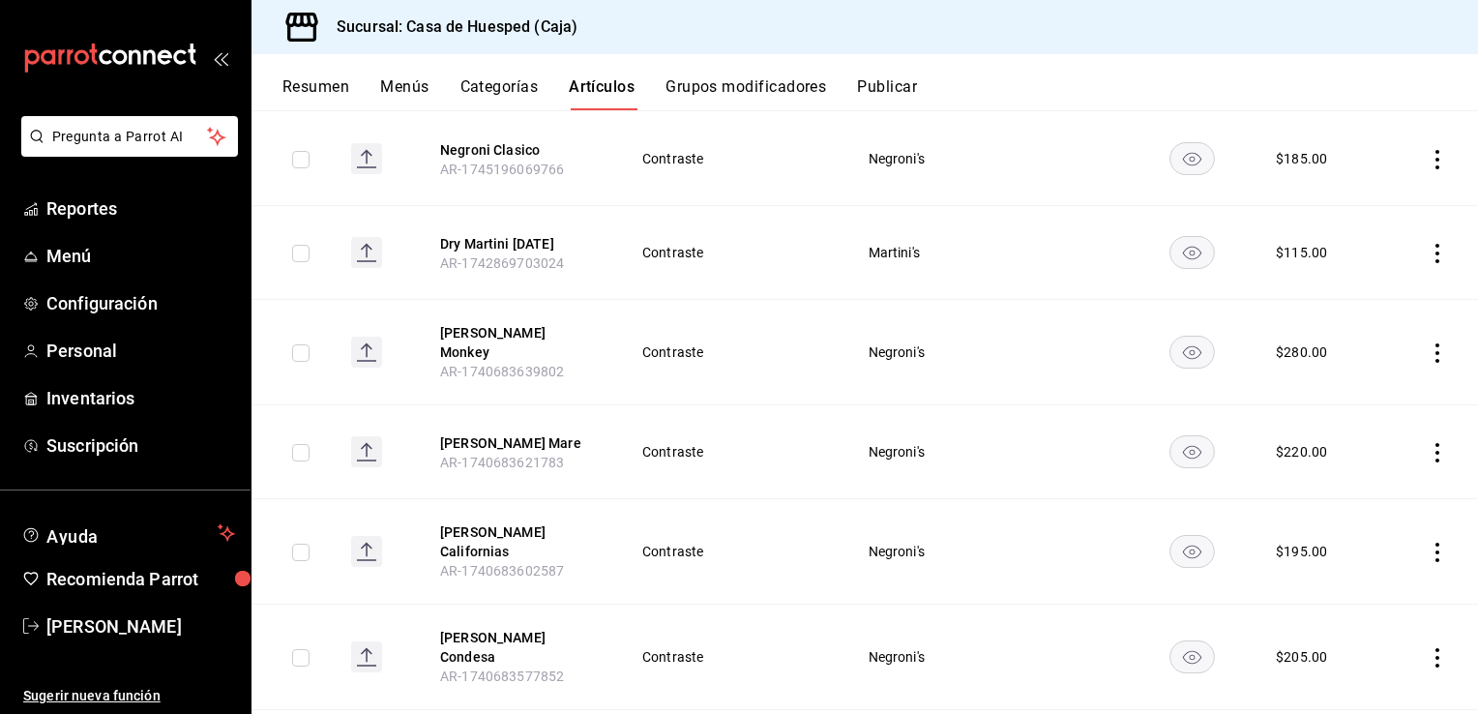
scroll to position [0, 0]
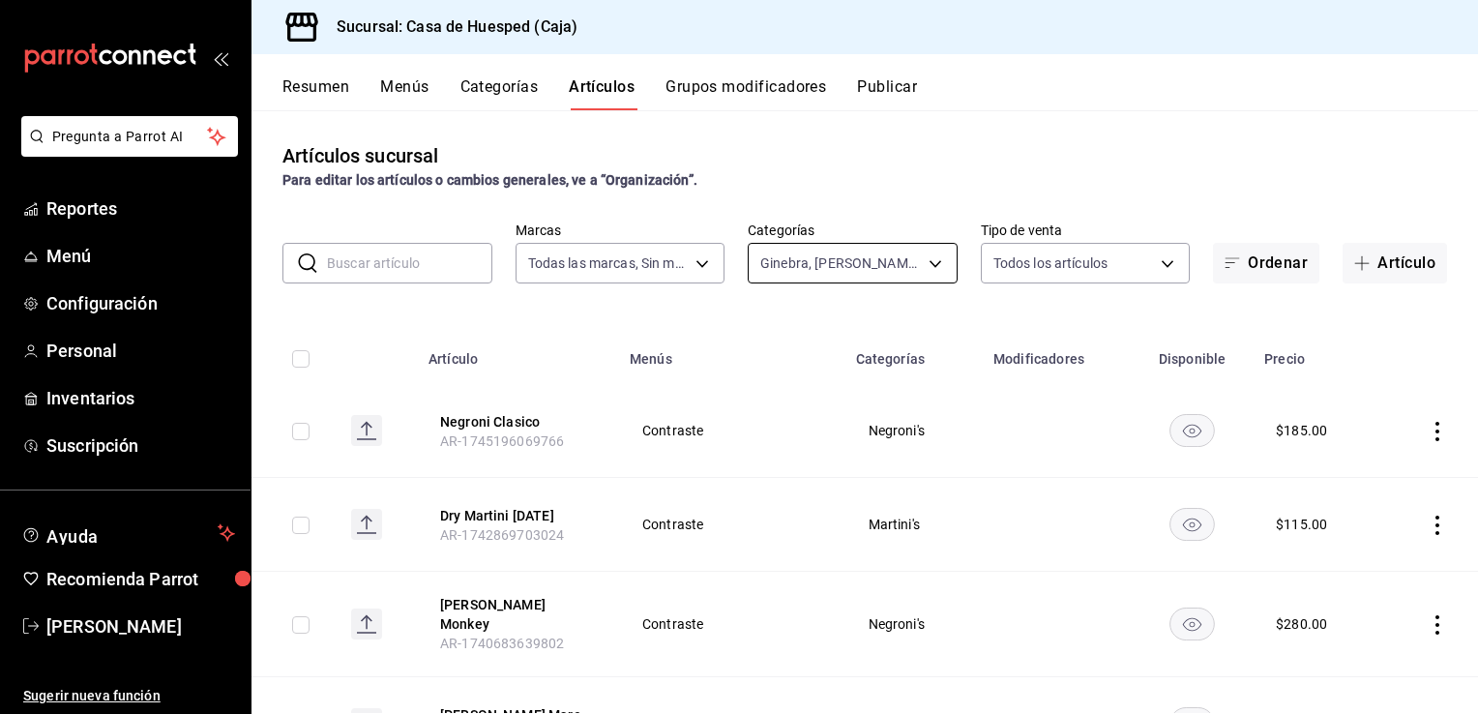
click at [809, 267] on body "Pregunta a Parrot AI Reportes Menú Configuración Personal Inventarios Suscripci…" at bounding box center [739, 357] width 1478 height 714
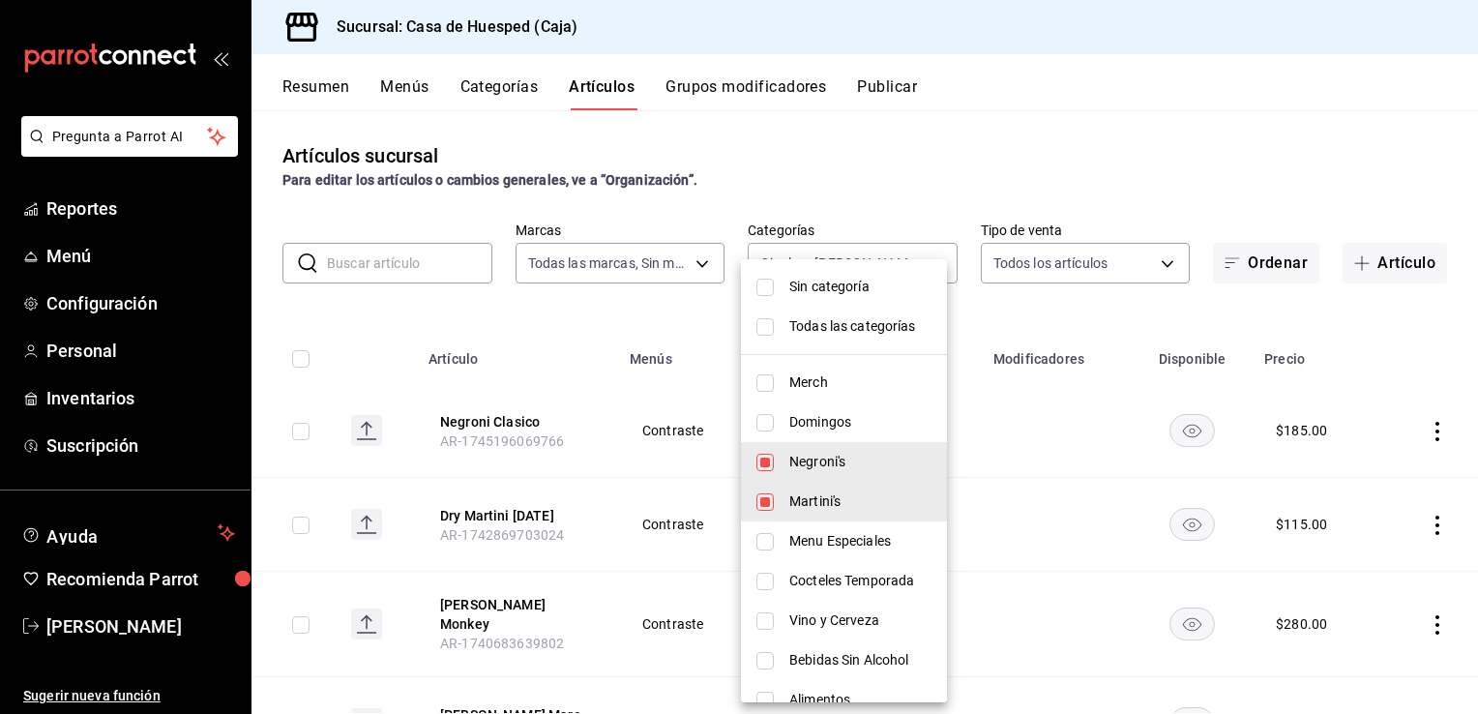
click at [793, 470] on span "Negroni's" at bounding box center [860, 462] width 142 height 20
type input "d502b2f2-1019-4fbe-a85d-65ca6523a3dd,ff2b394a-fc15-4f21-b3ab-4400e226e0cc"
checkbox input "false"
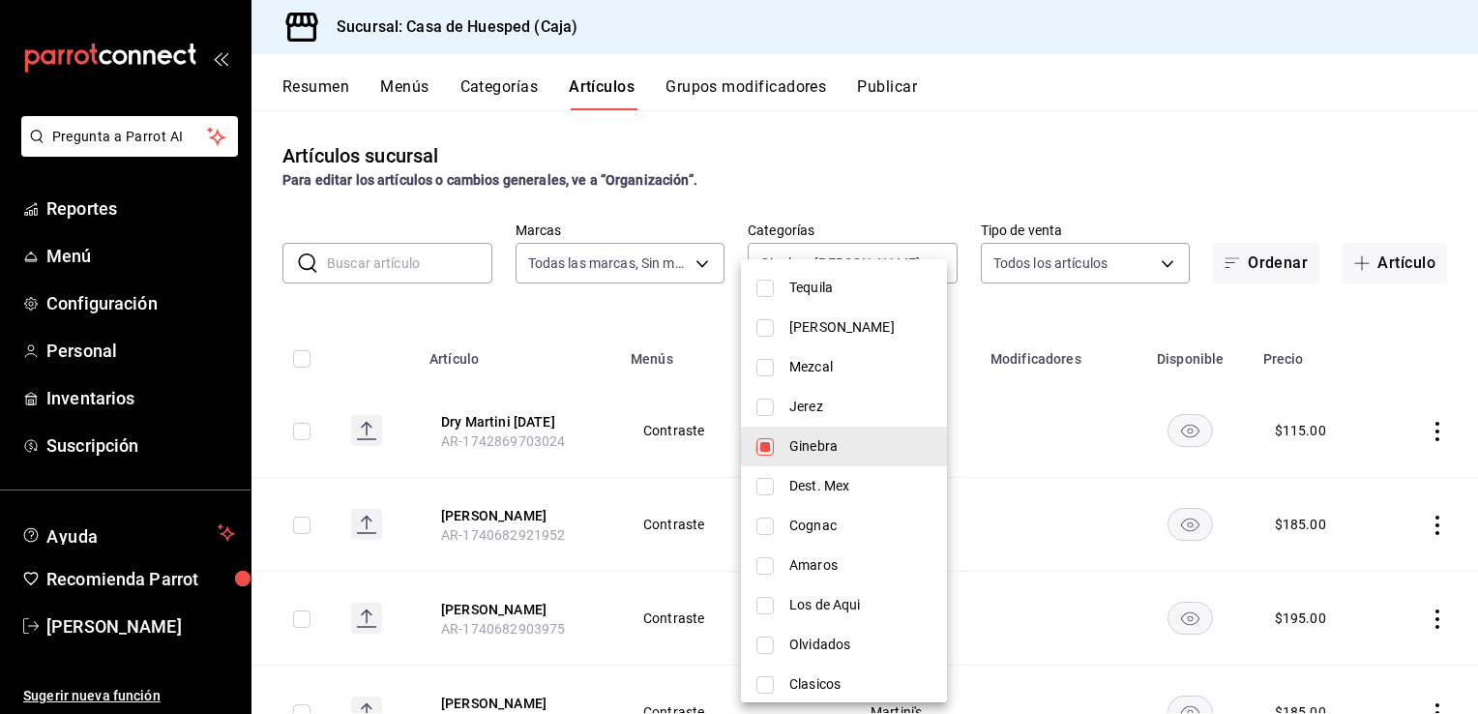
scroll to position [620, 0]
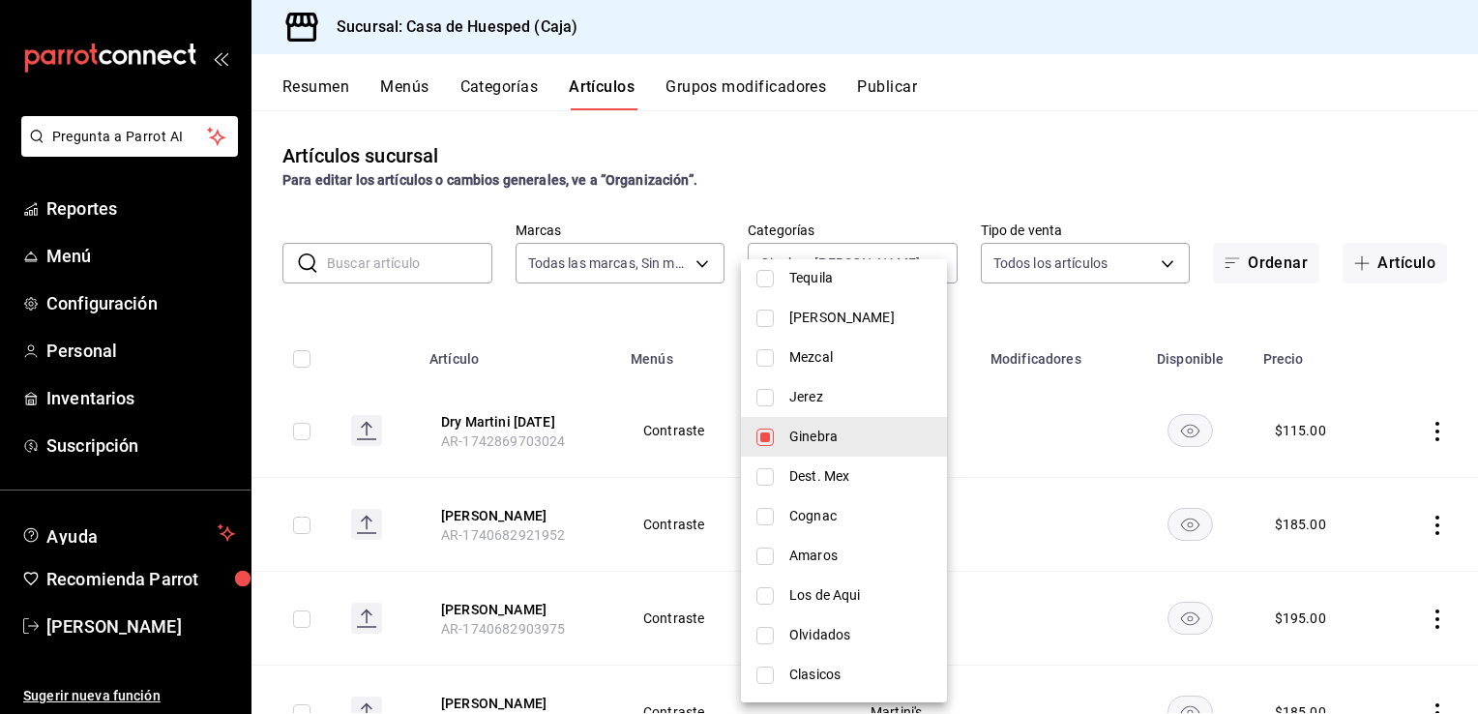
click at [811, 430] on span "Ginebra" at bounding box center [860, 437] width 142 height 20
type input "ff2b394a-fc15-4f21-b3ab-4400e226e0cc"
checkbox input "false"
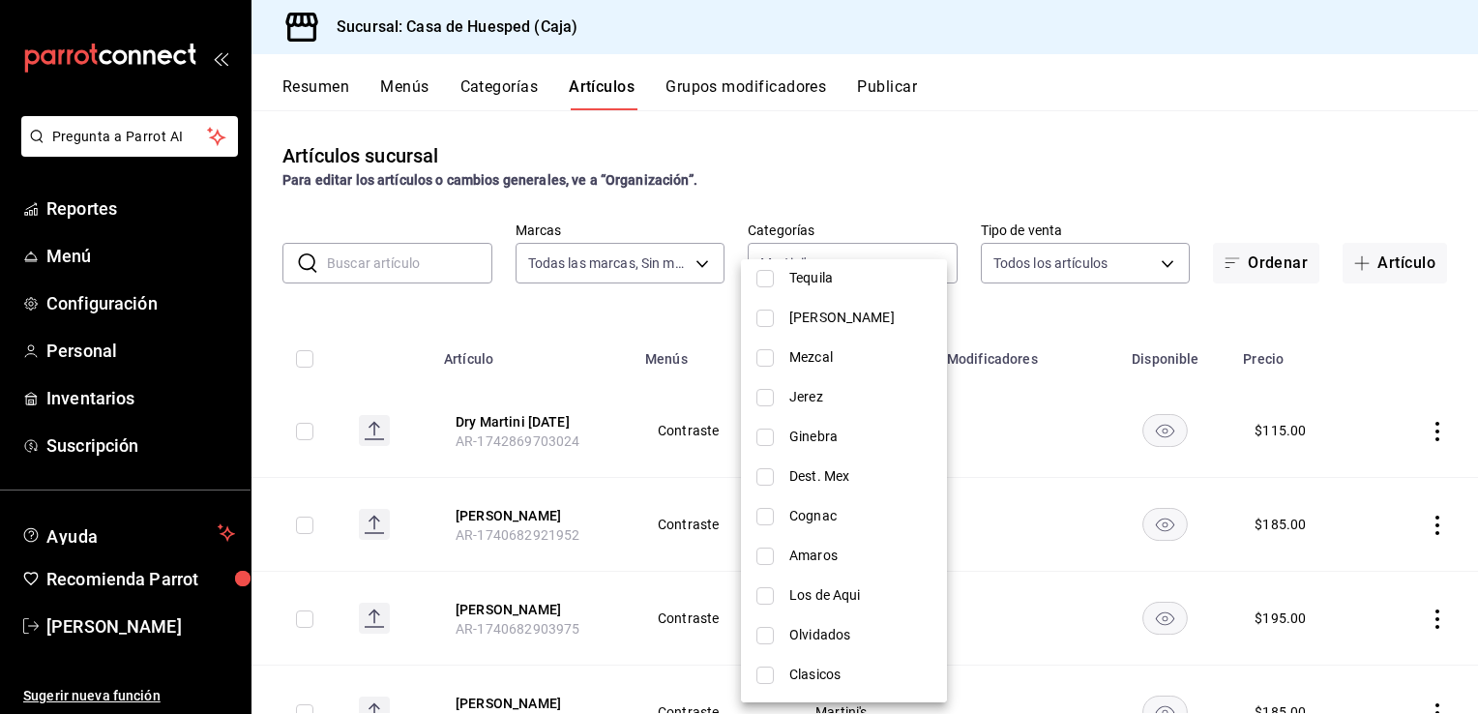
click at [572, 320] on div at bounding box center [739, 357] width 1478 height 714
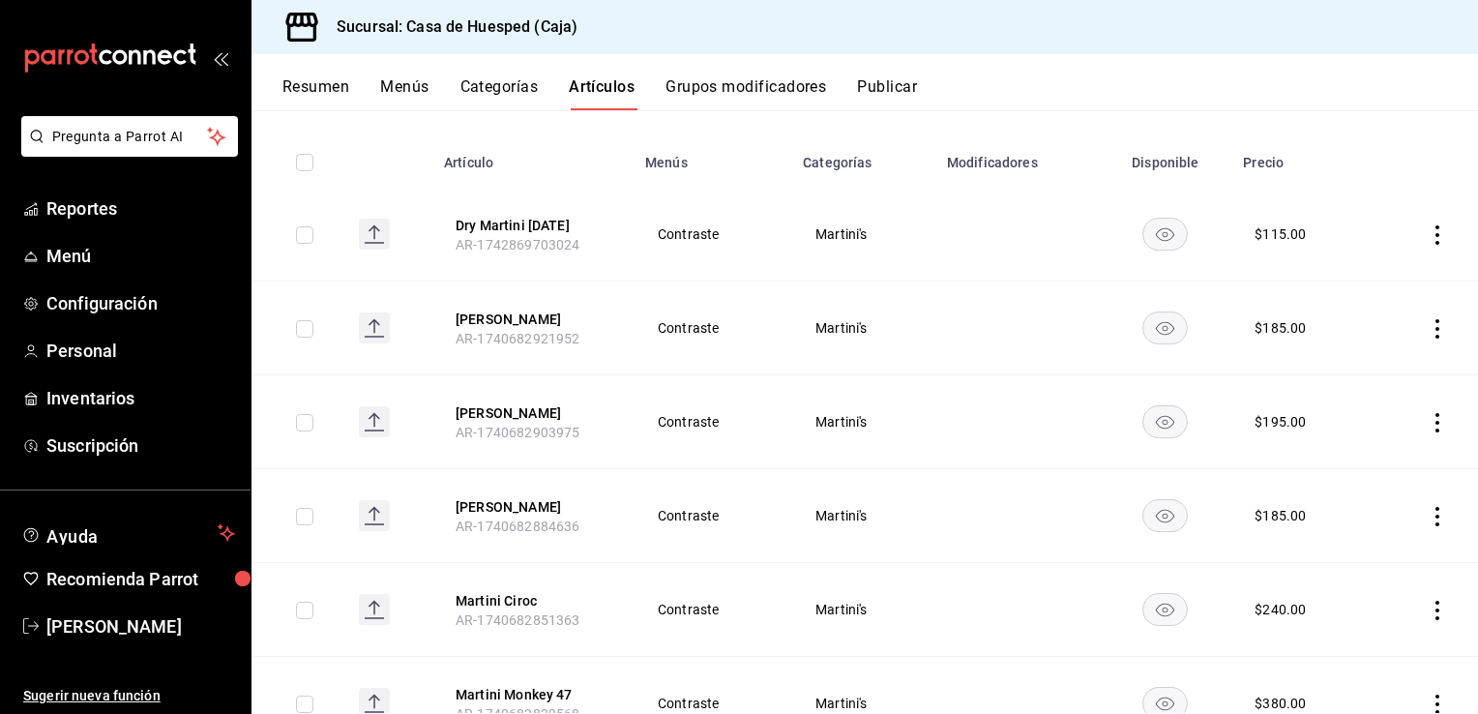
scroll to position [0, 0]
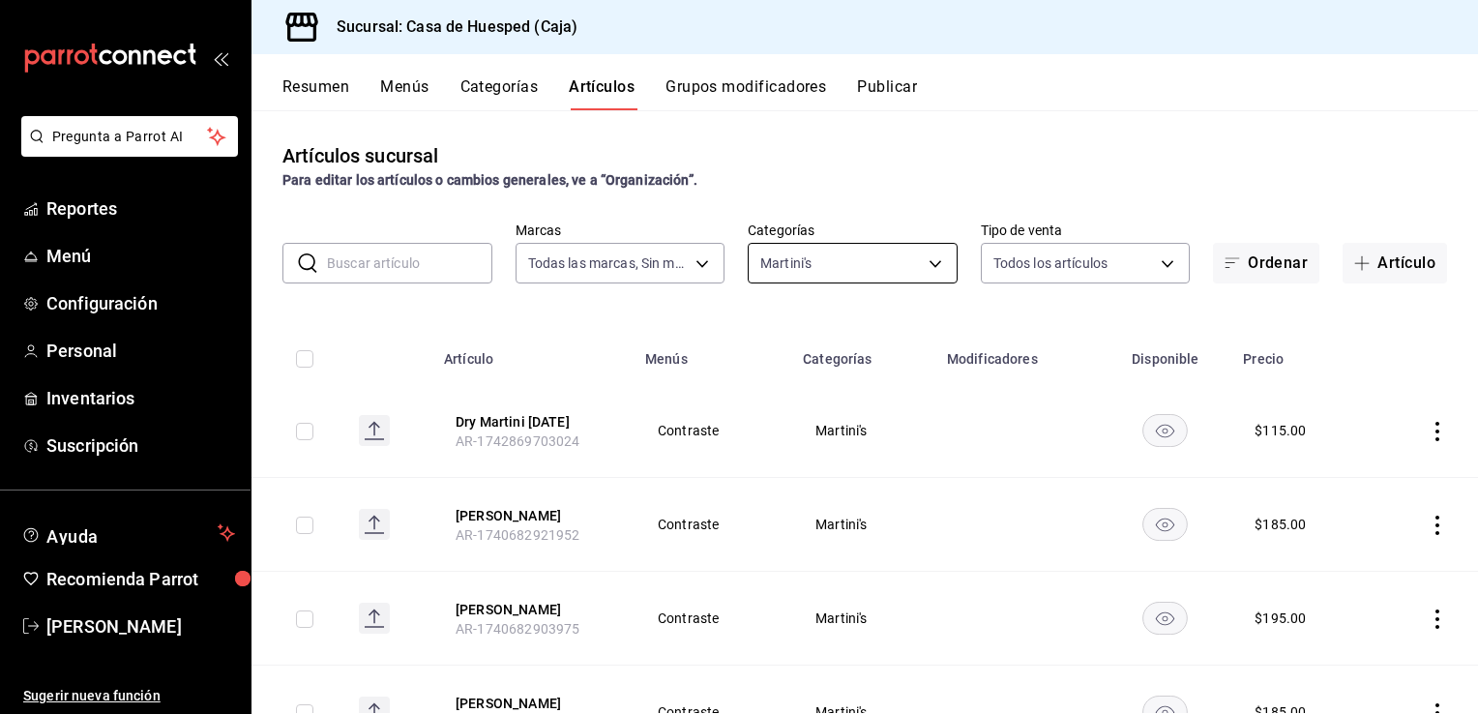
click at [820, 251] on body "Pregunta a Parrot AI Reportes Menú Configuración Personal Inventarios Suscripci…" at bounding box center [739, 357] width 1478 height 714
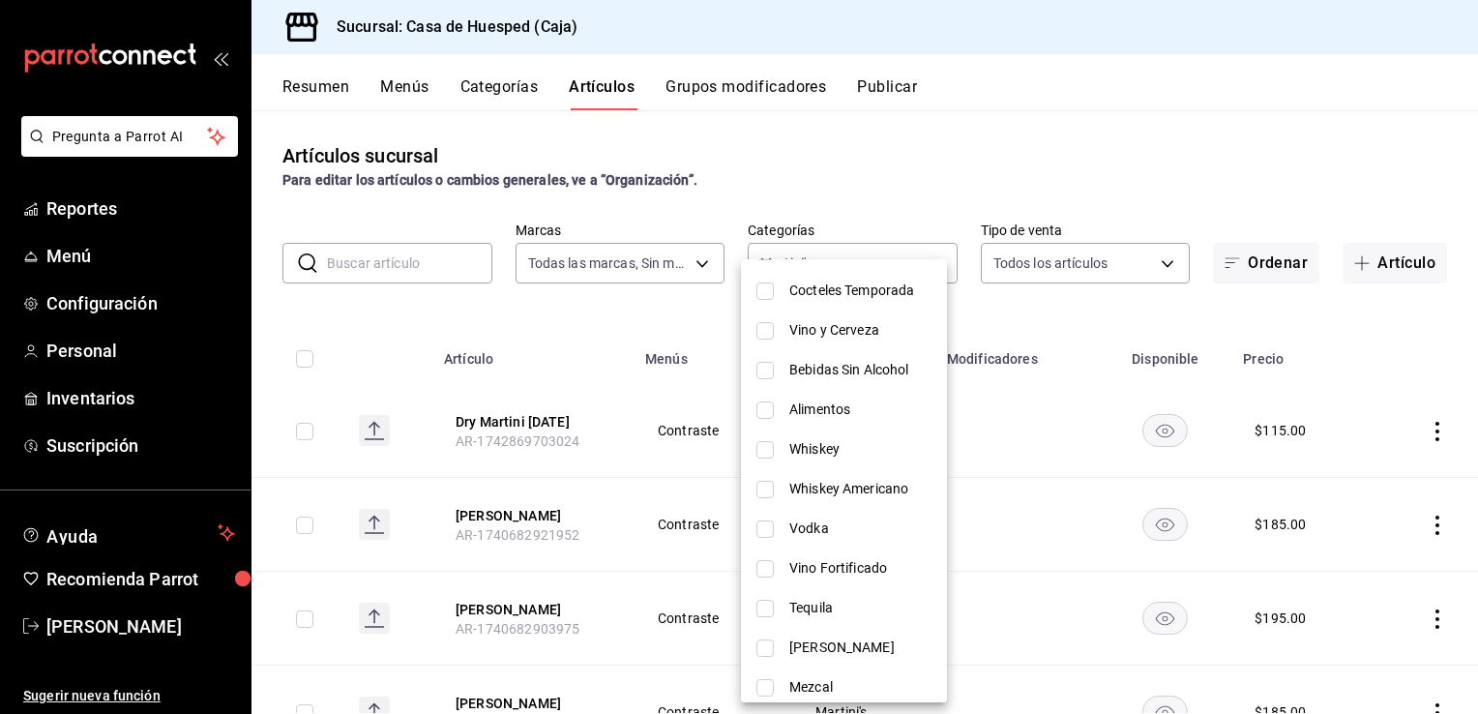
scroll to position [484, 0]
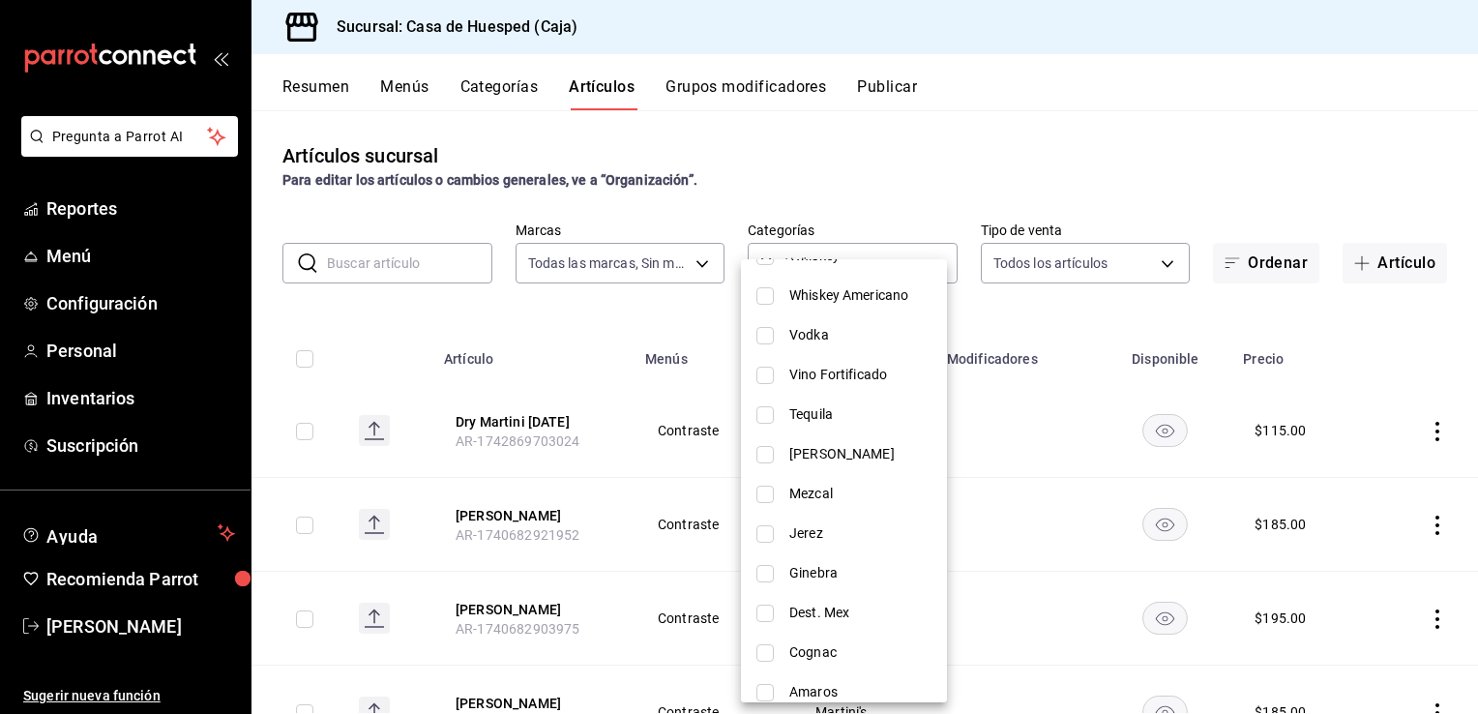
click at [817, 570] on span "Ginebra" at bounding box center [860, 573] width 142 height 20
type input "ff2b394a-fc15-4f21-b3ab-4400e226e0cc,d502b2f2-1019-4fbe-a85d-65ca6523a3dd"
checkbox input "true"
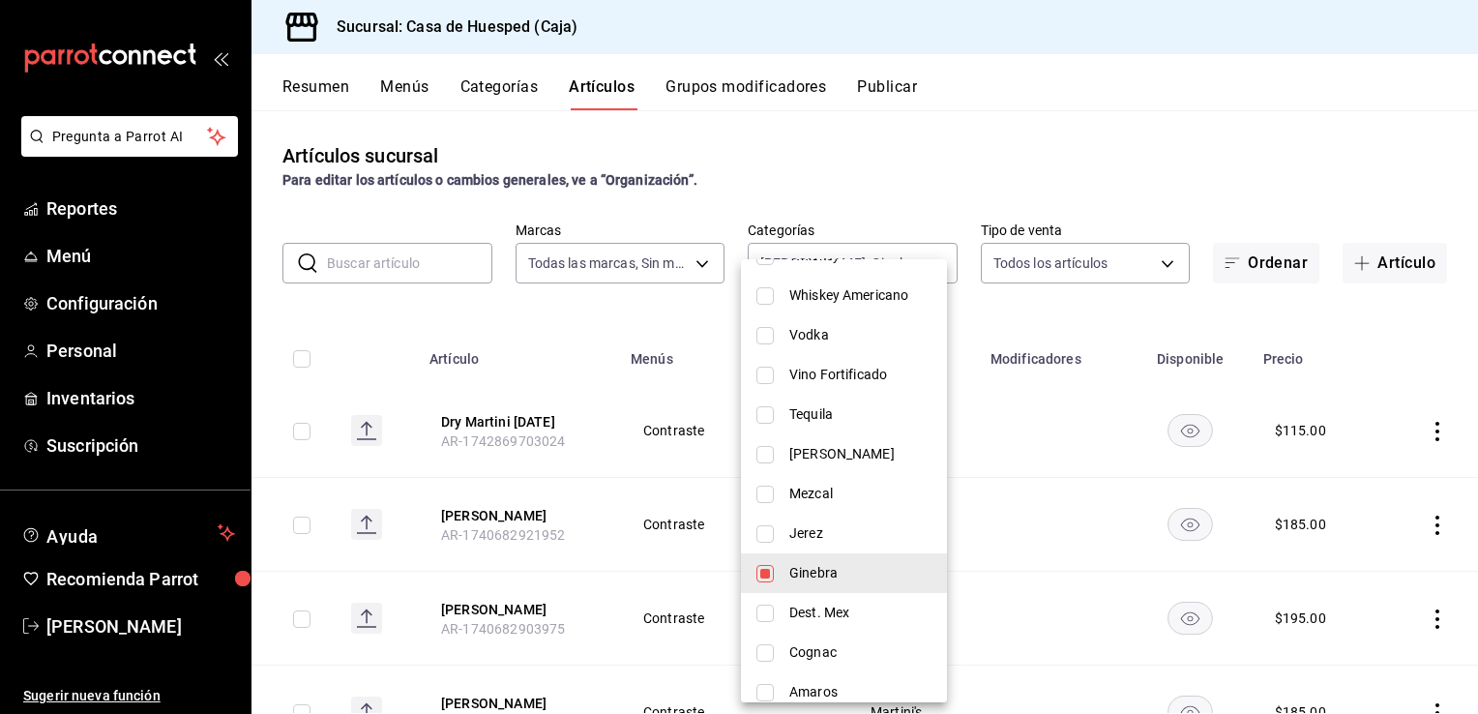
click at [585, 311] on div at bounding box center [739, 357] width 1478 height 714
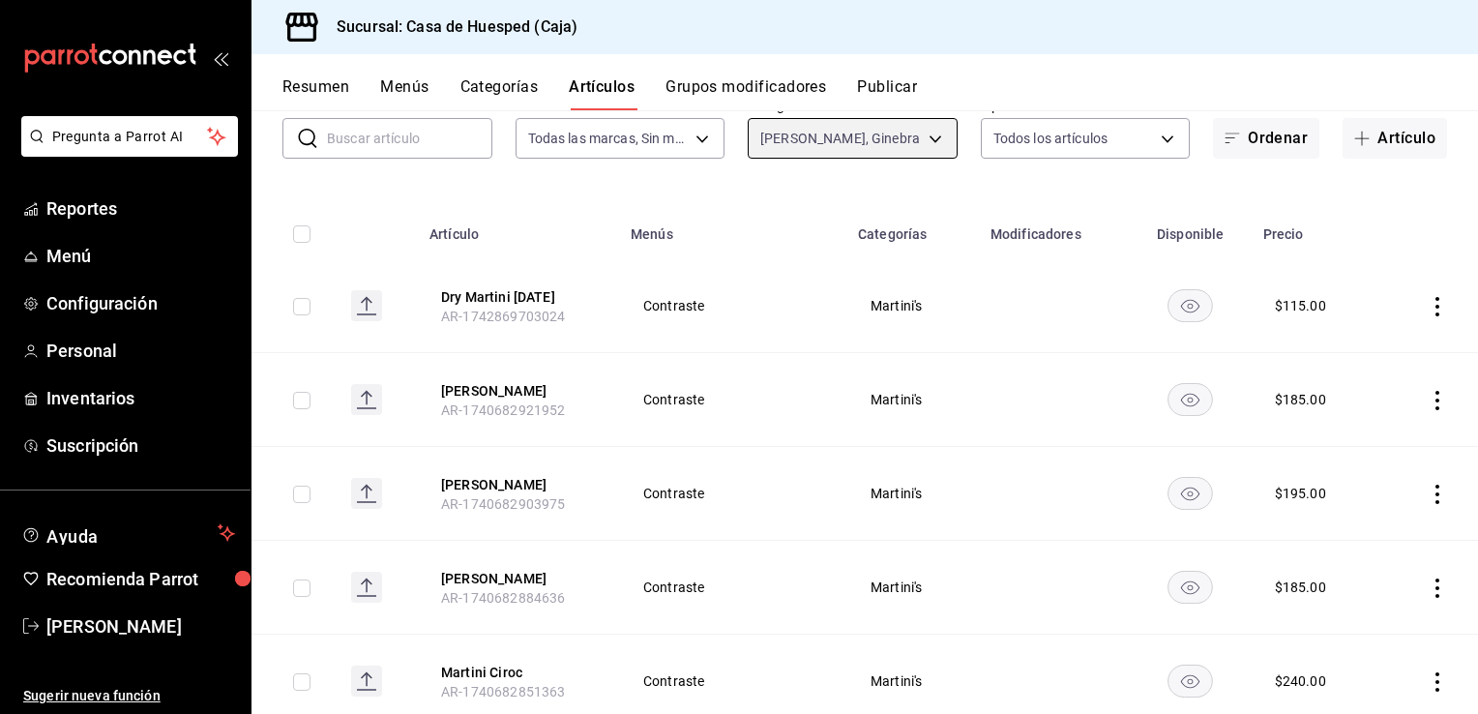
scroll to position [0, 0]
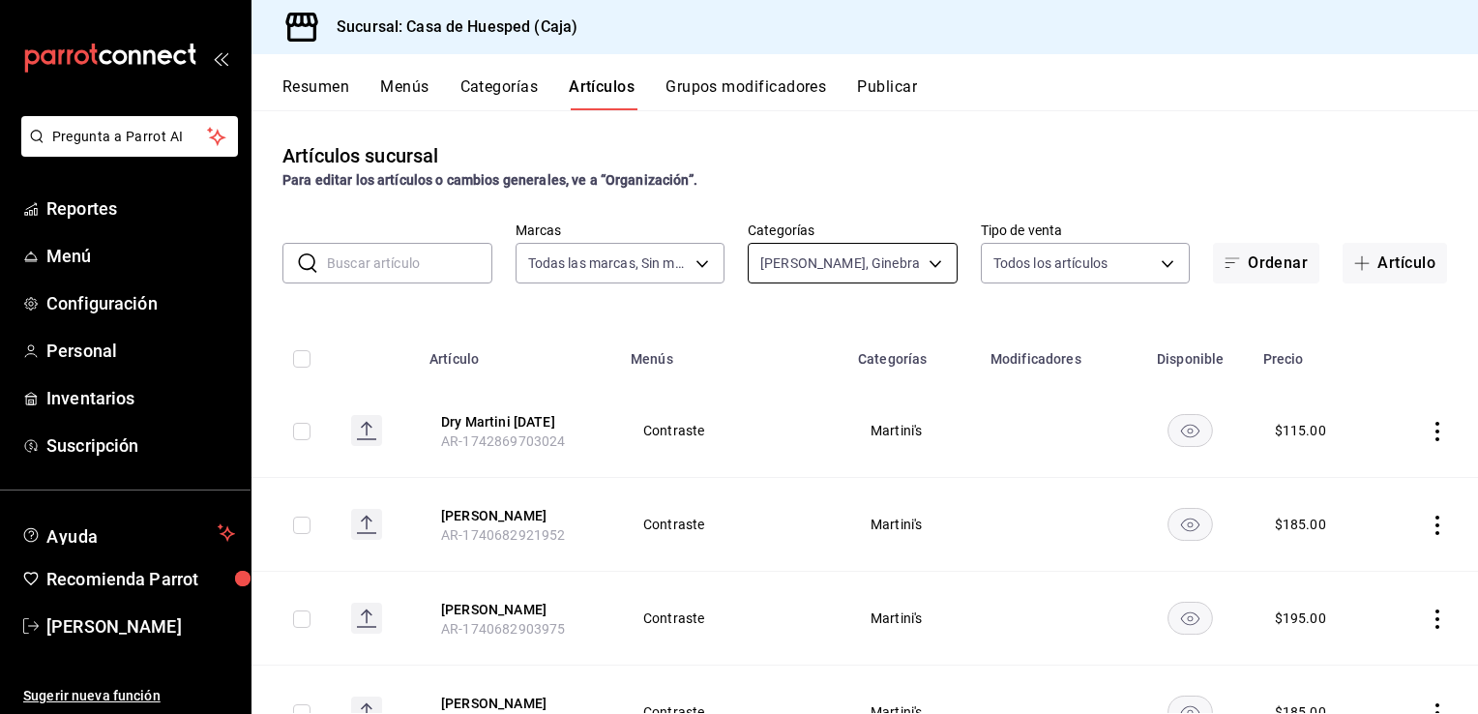
click at [782, 258] on body "Pregunta a Parrot AI Reportes Menú Configuración Personal Inventarios Suscripci…" at bounding box center [739, 357] width 1478 height 714
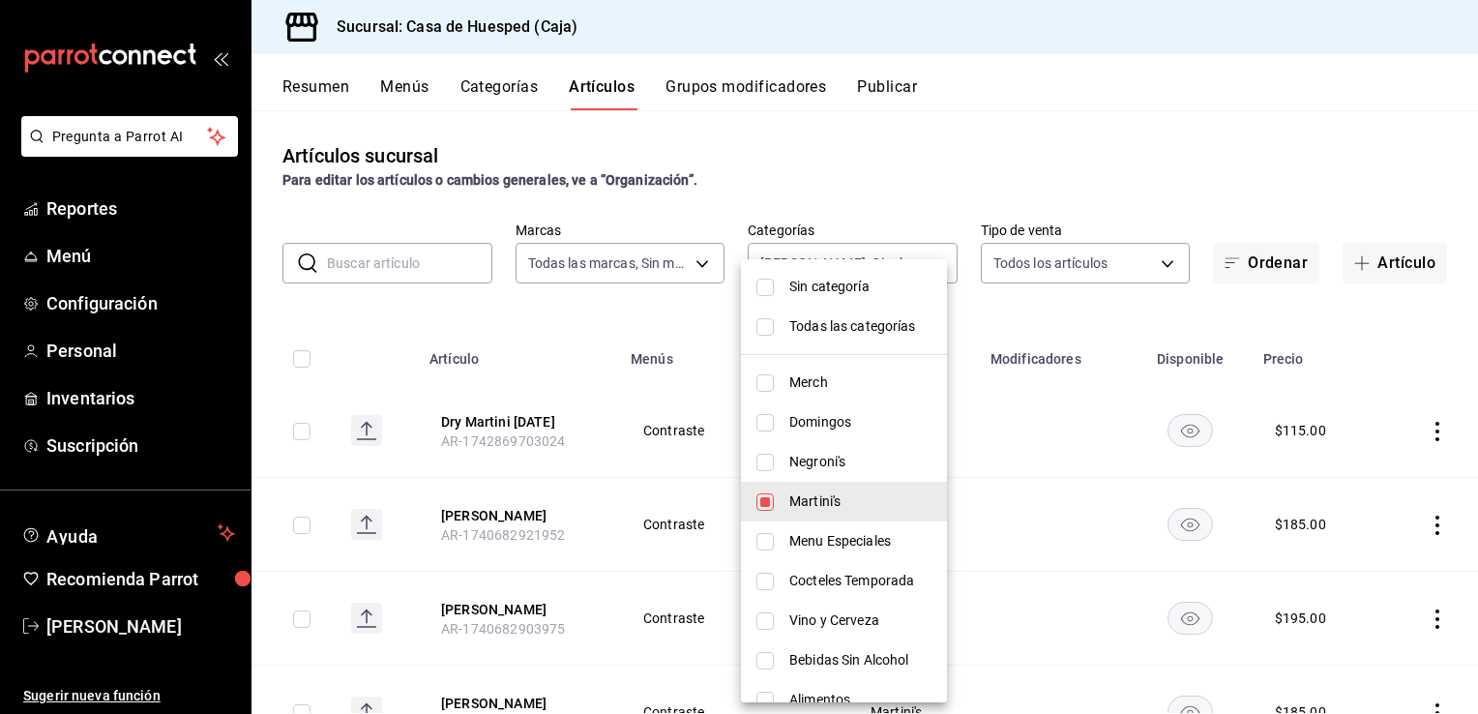
click at [824, 494] on span "Martini's" at bounding box center [860, 501] width 142 height 20
type input "d502b2f2-1019-4fbe-a85d-65ca6523a3dd"
checkbox input "false"
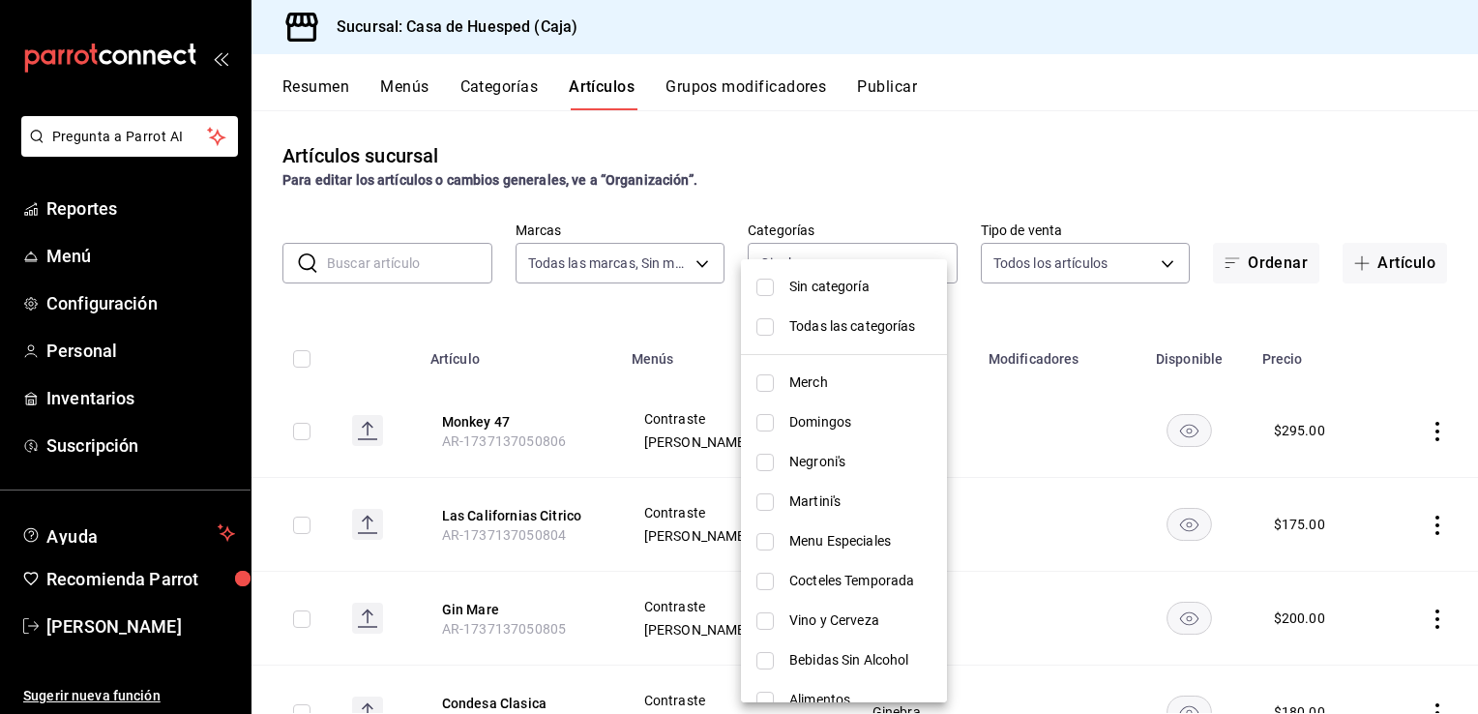
click at [588, 299] on div at bounding box center [739, 357] width 1478 height 714
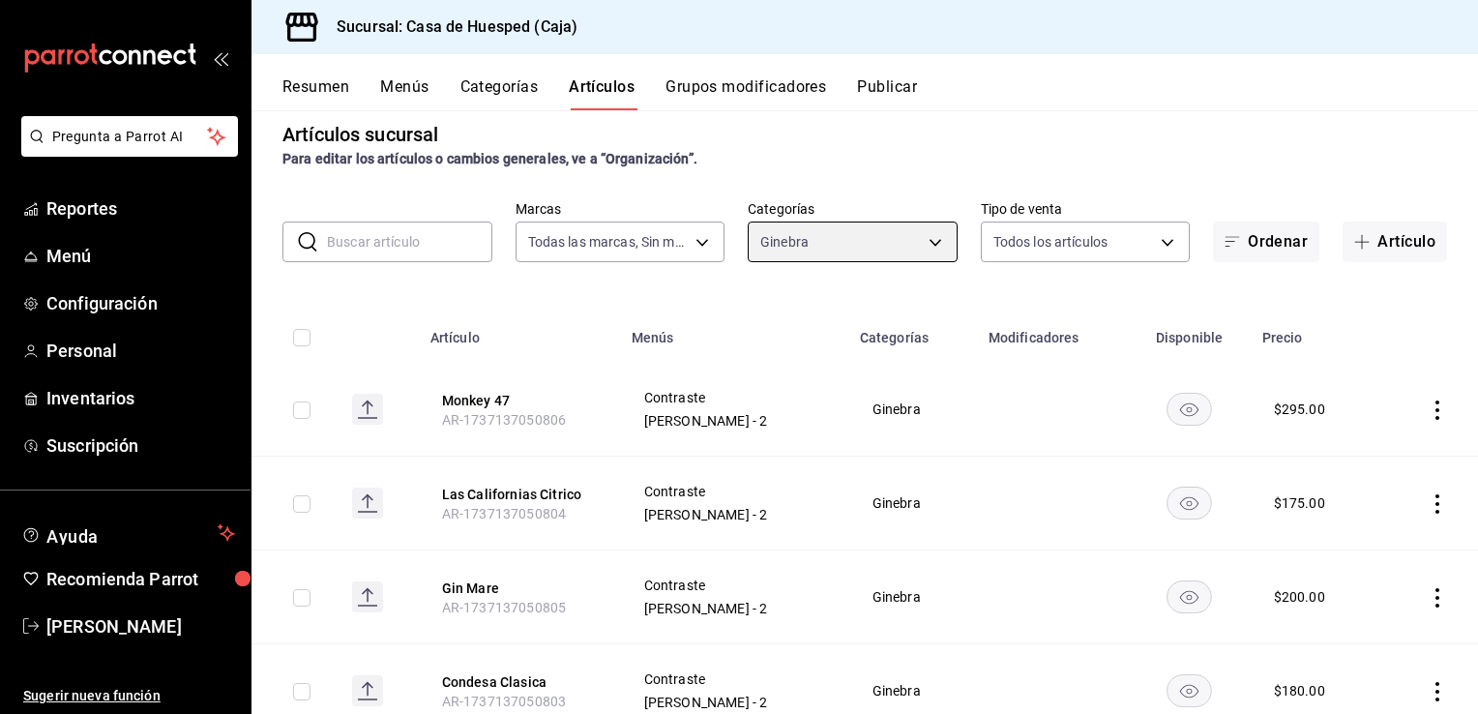
scroll to position [18, 0]
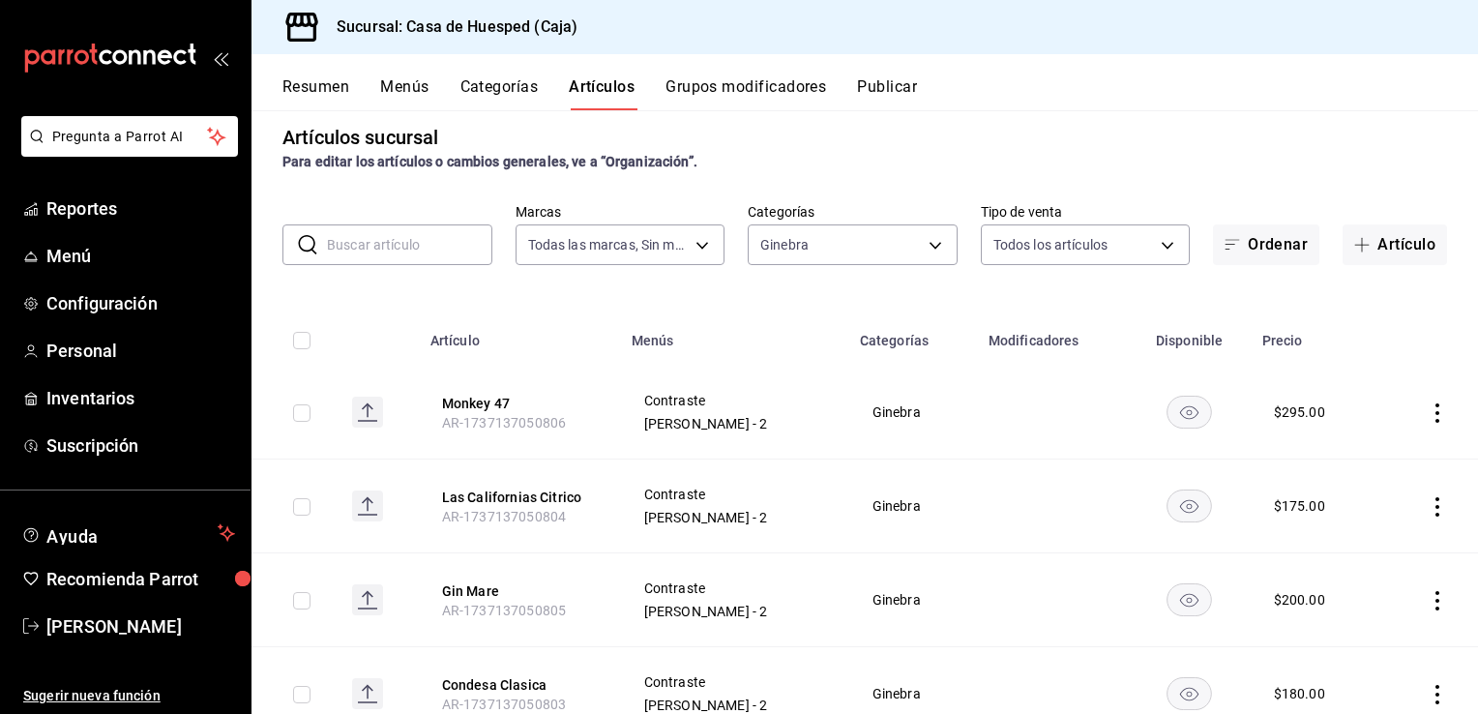
click at [1428, 414] on icon "actions" at bounding box center [1437, 412] width 19 height 19
click at [1344, 464] on span "Editar" at bounding box center [1365, 458] width 50 height 20
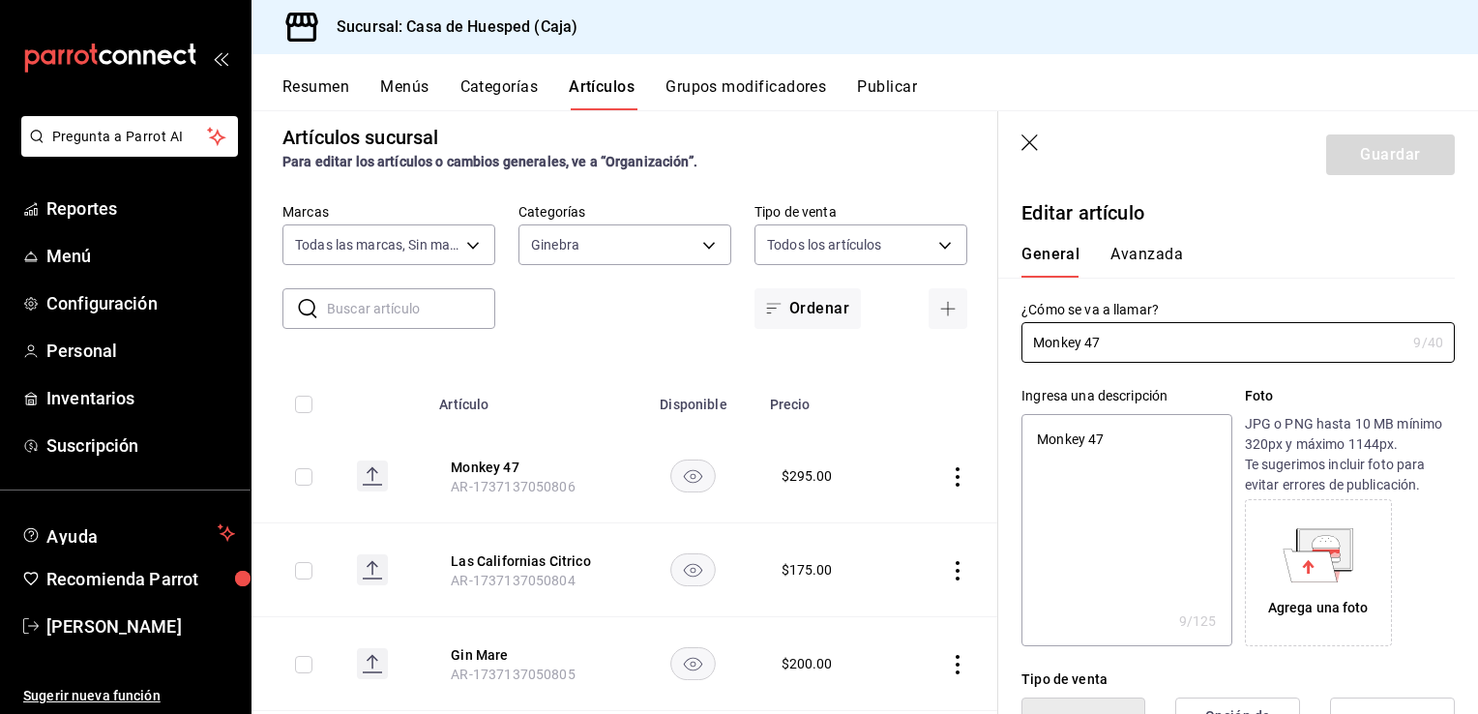
type textarea "x"
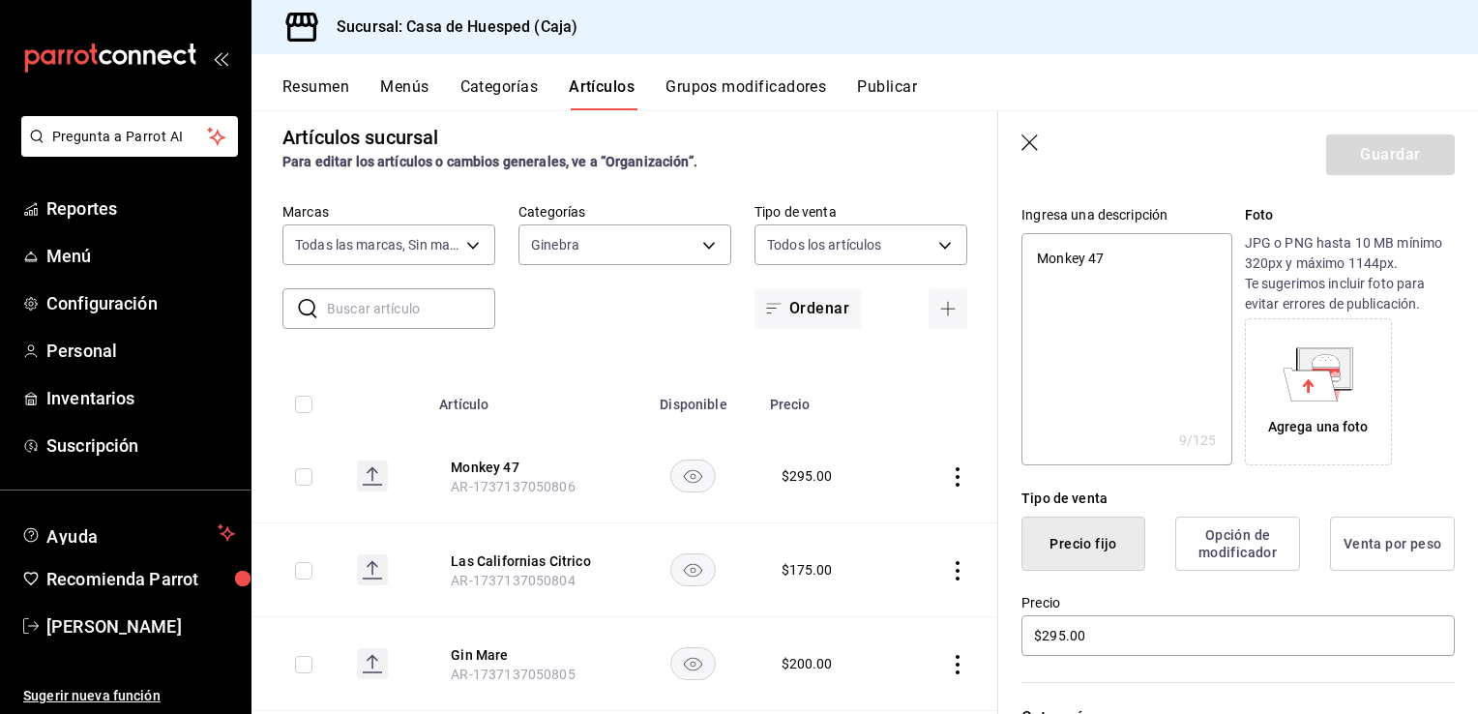
scroll to position [182, 0]
click at [1160, 624] on input "$295.00" at bounding box center [1238, 634] width 433 height 41
type input "$2.00"
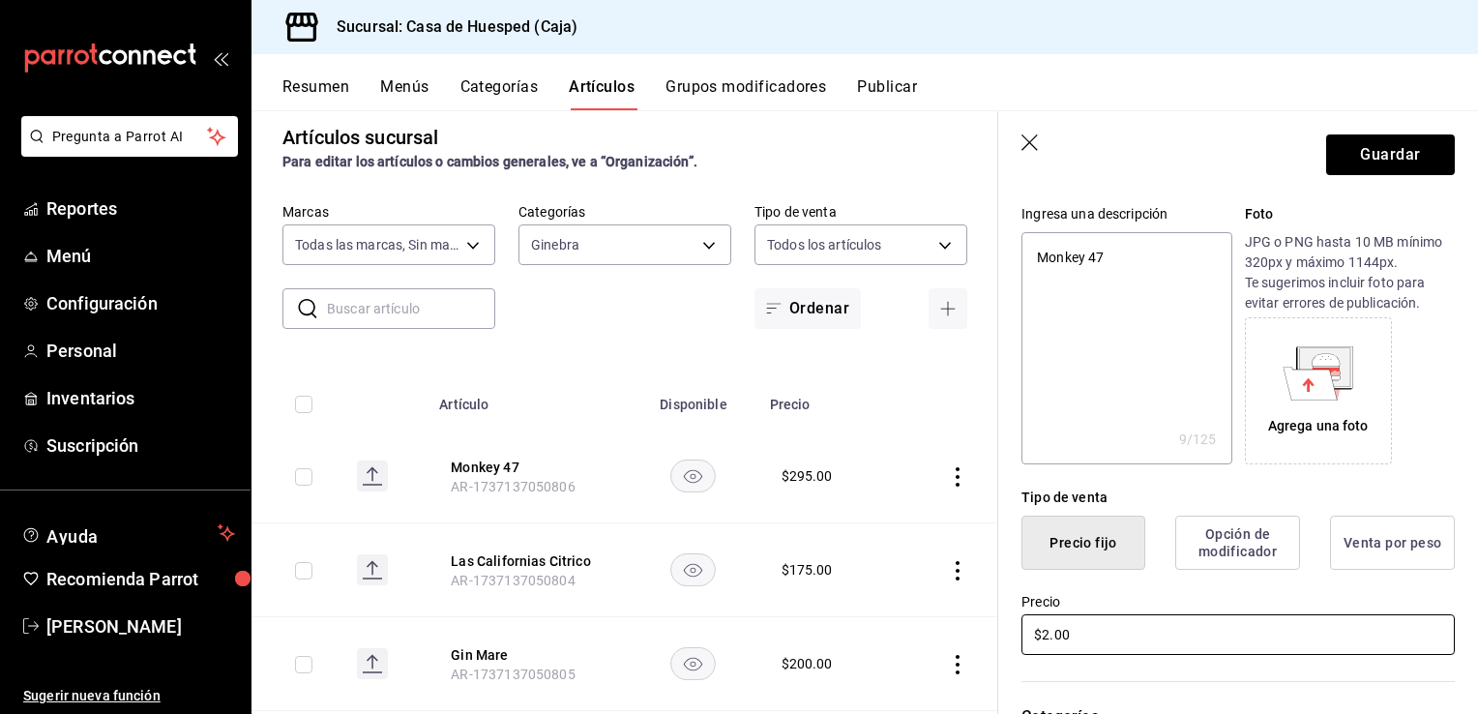
type textarea "x"
type input "$25.00"
type textarea "x"
type input "$250.00"
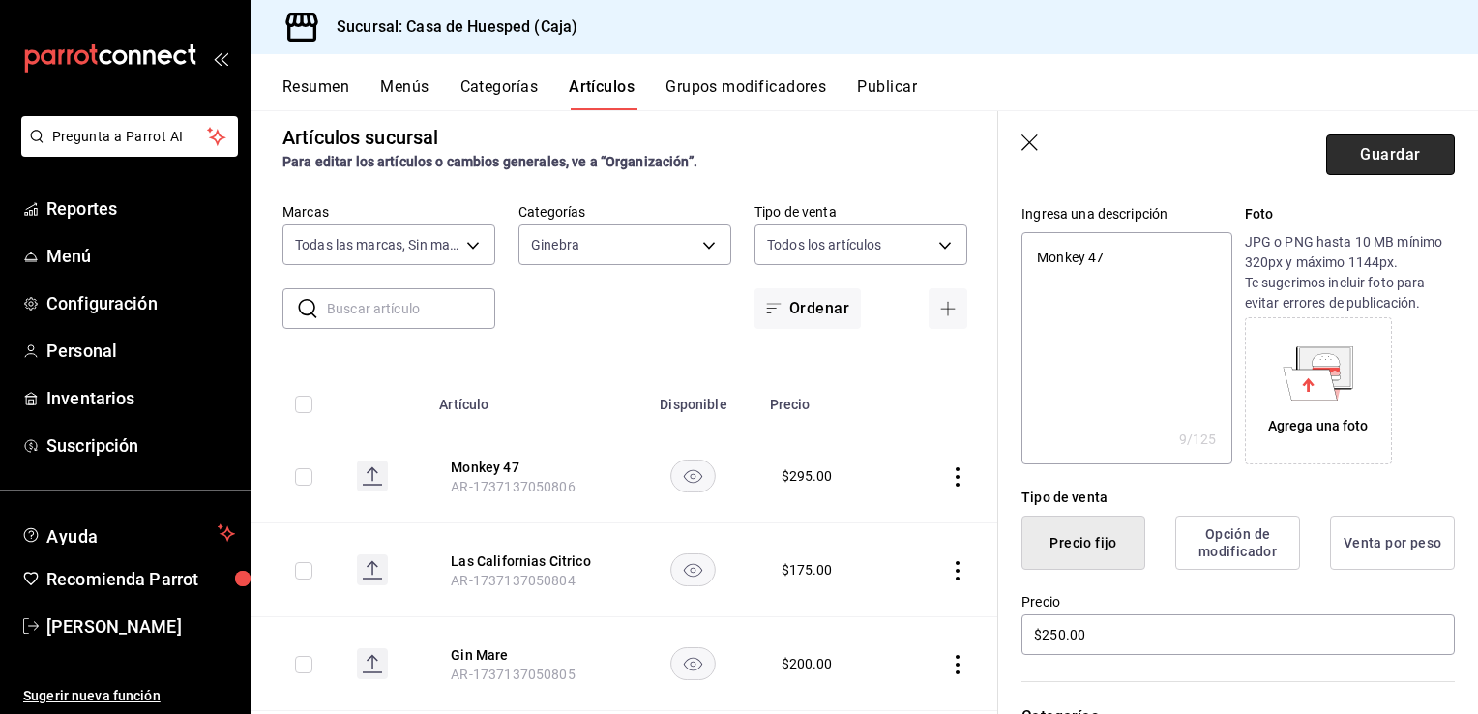
click at [1381, 166] on button "Guardar" at bounding box center [1390, 154] width 129 height 41
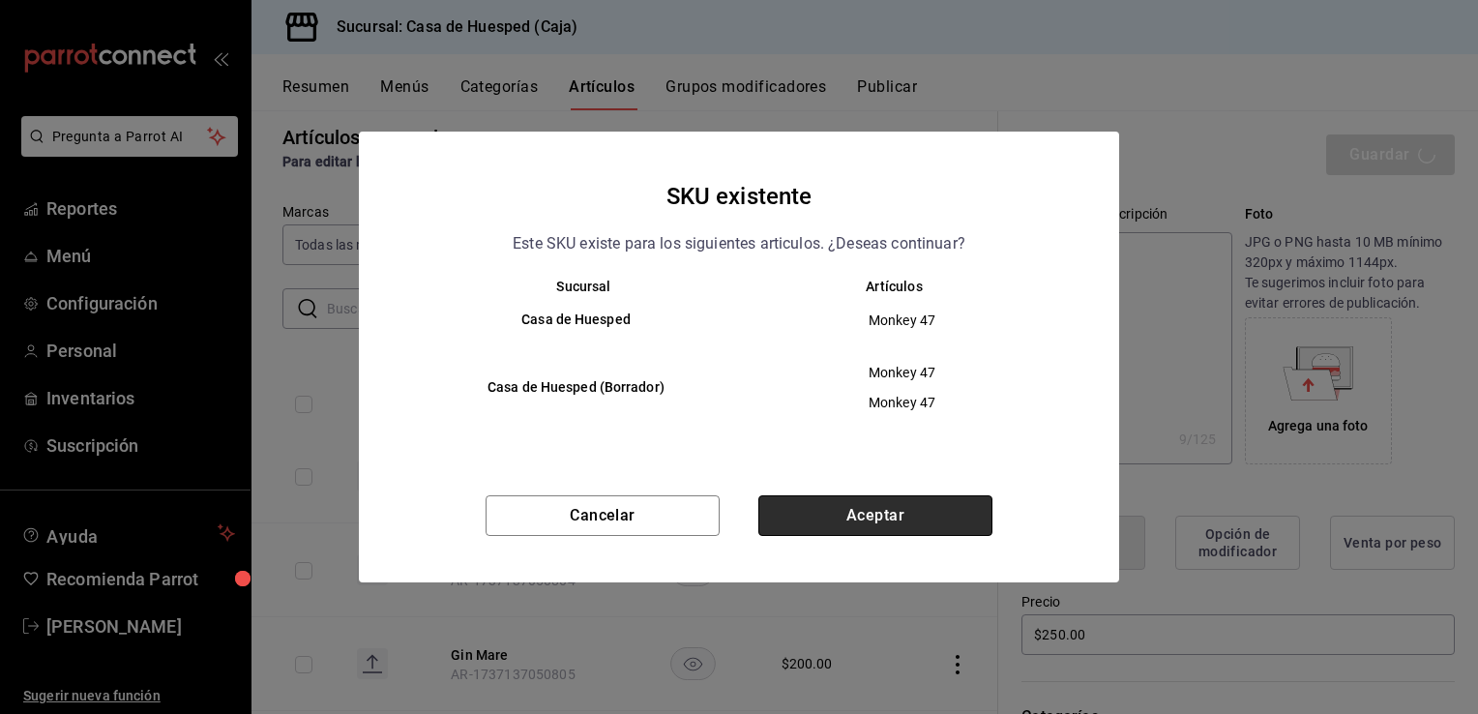
click at [940, 495] on button "Aceptar" at bounding box center [875, 515] width 234 height 41
type textarea "x"
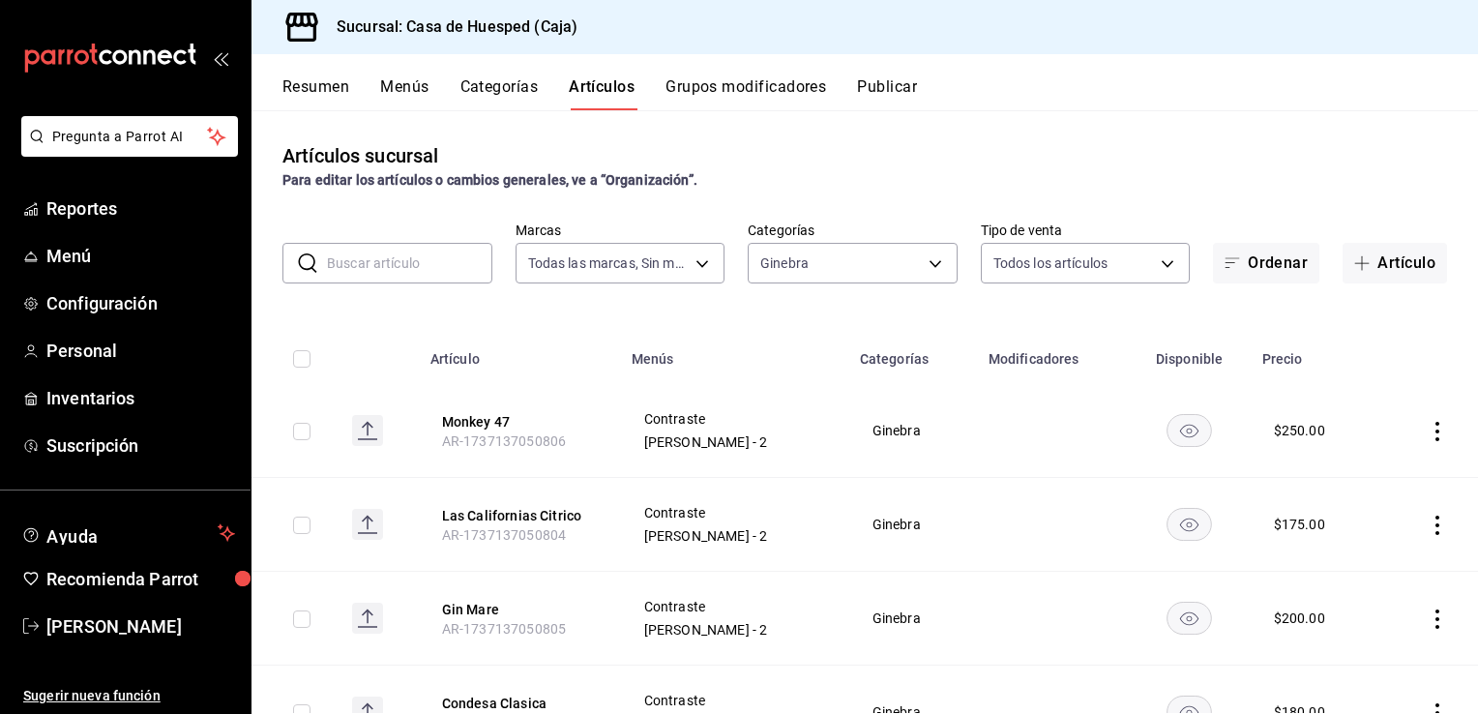
click at [1428, 528] on icon "actions" at bounding box center [1437, 525] width 19 height 19
click at [1367, 575] on span "Editar" at bounding box center [1365, 570] width 50 height 20
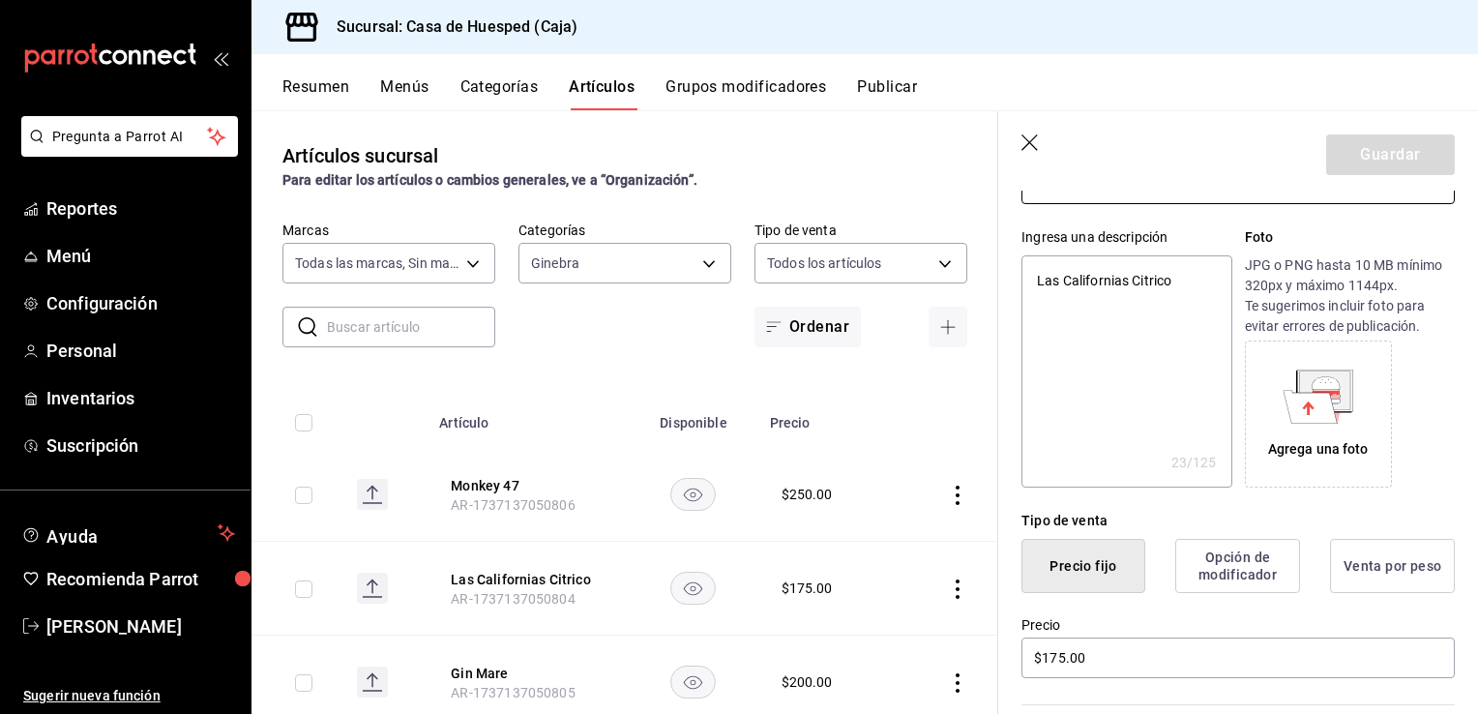
scroll to position [190, 0]
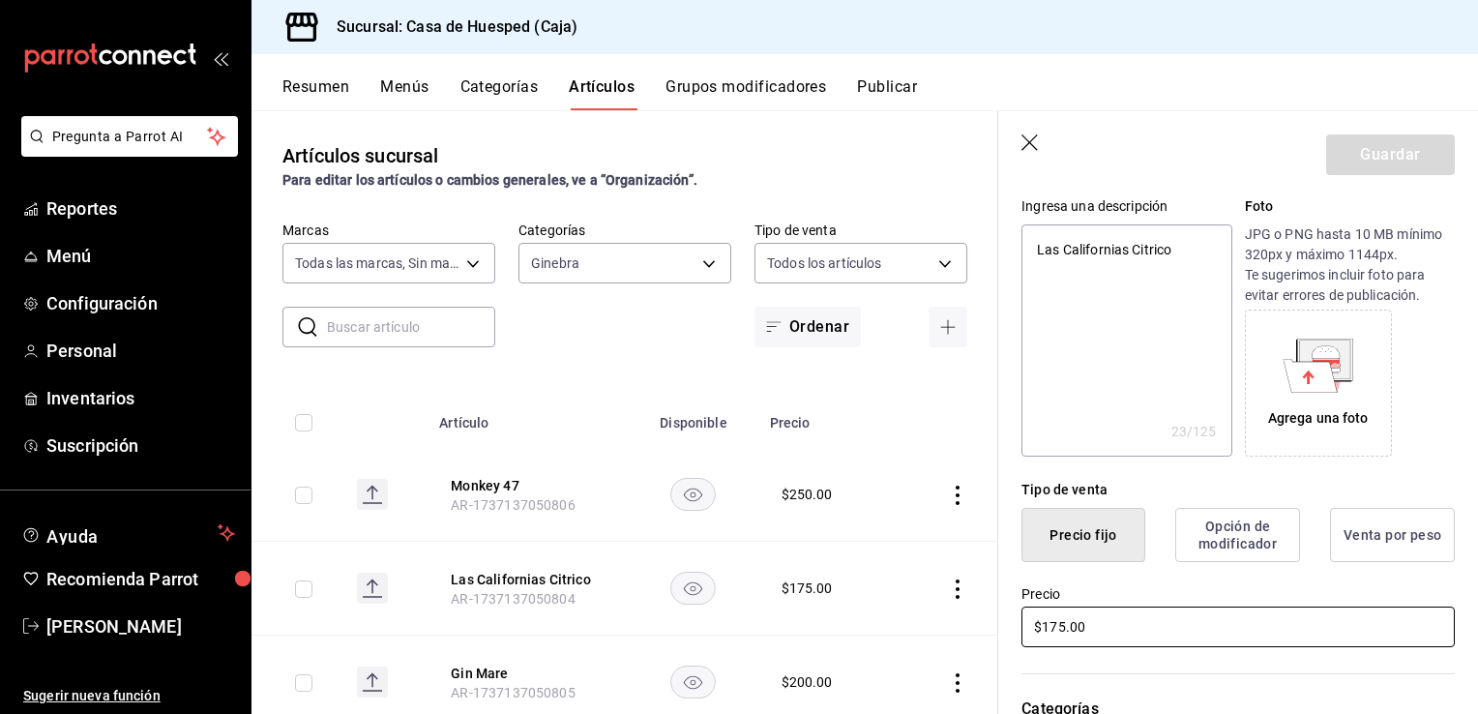
click at [1138, 625] on input "$175.00" at bounding box center [1238, 627] width 433 height 41
type input "$1.00"
type textarea "x"
type input "$18.00"
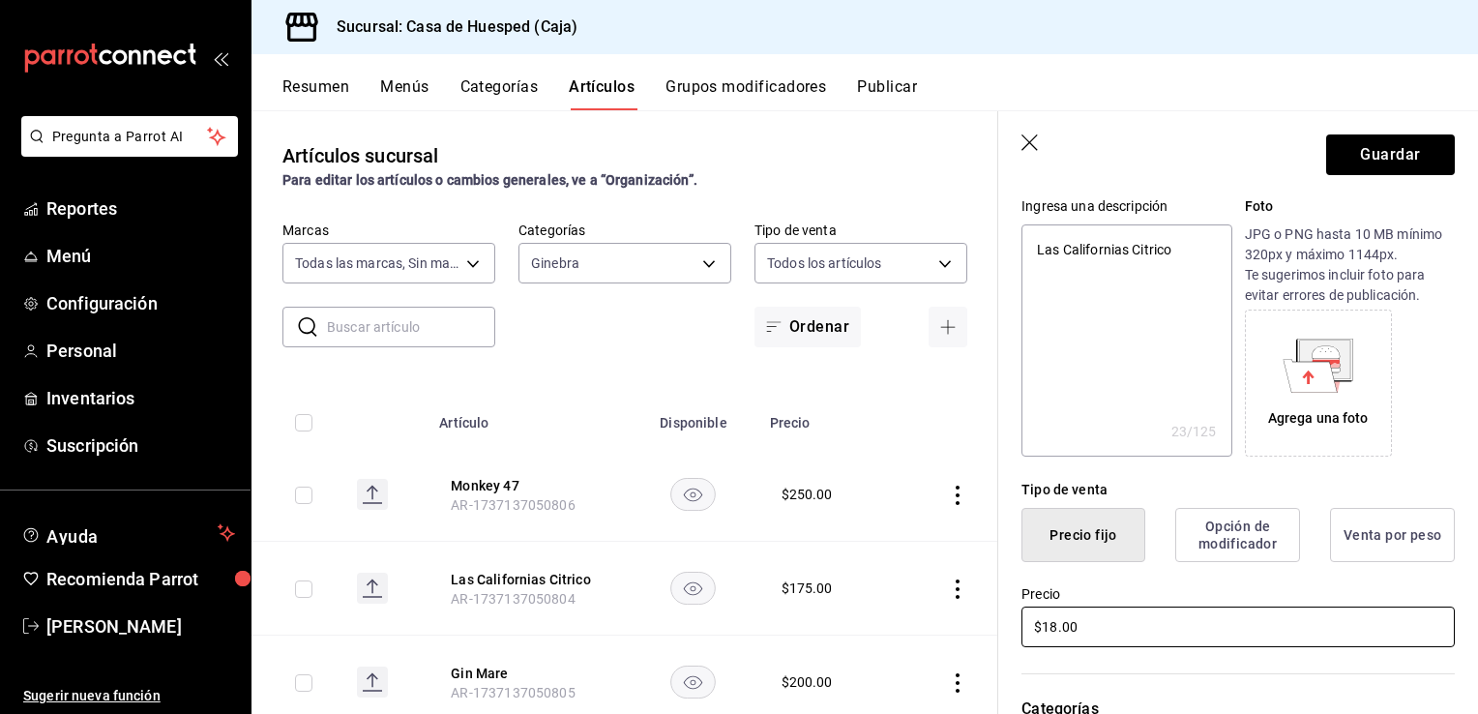
type textarea "x"
type input "$185.00"
click at [1350, 152] on button "Guardar" at bounding box center [1390, 154] width 129 height 41
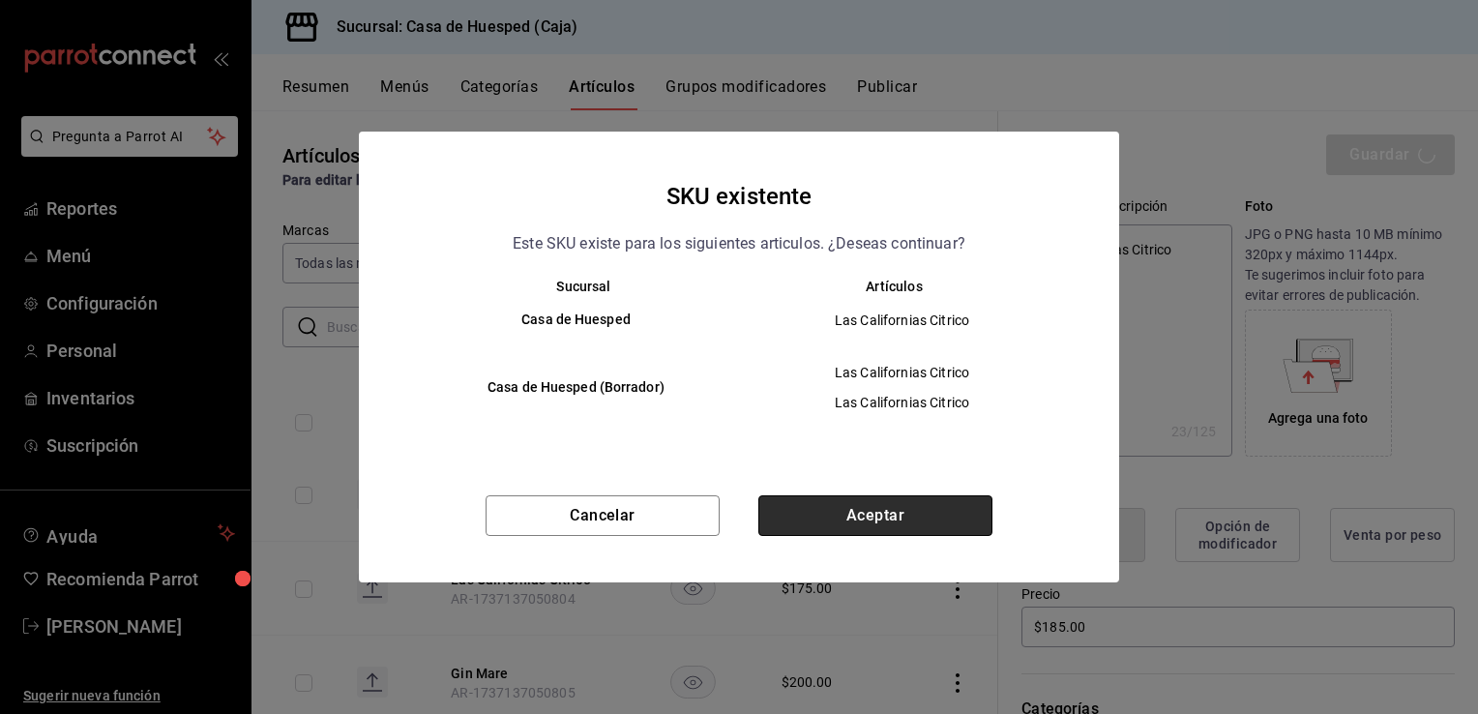
click at [906, 497] on button "Aceptar" at bounding box center [875, 515] width 234 height 41
type textarea "x"
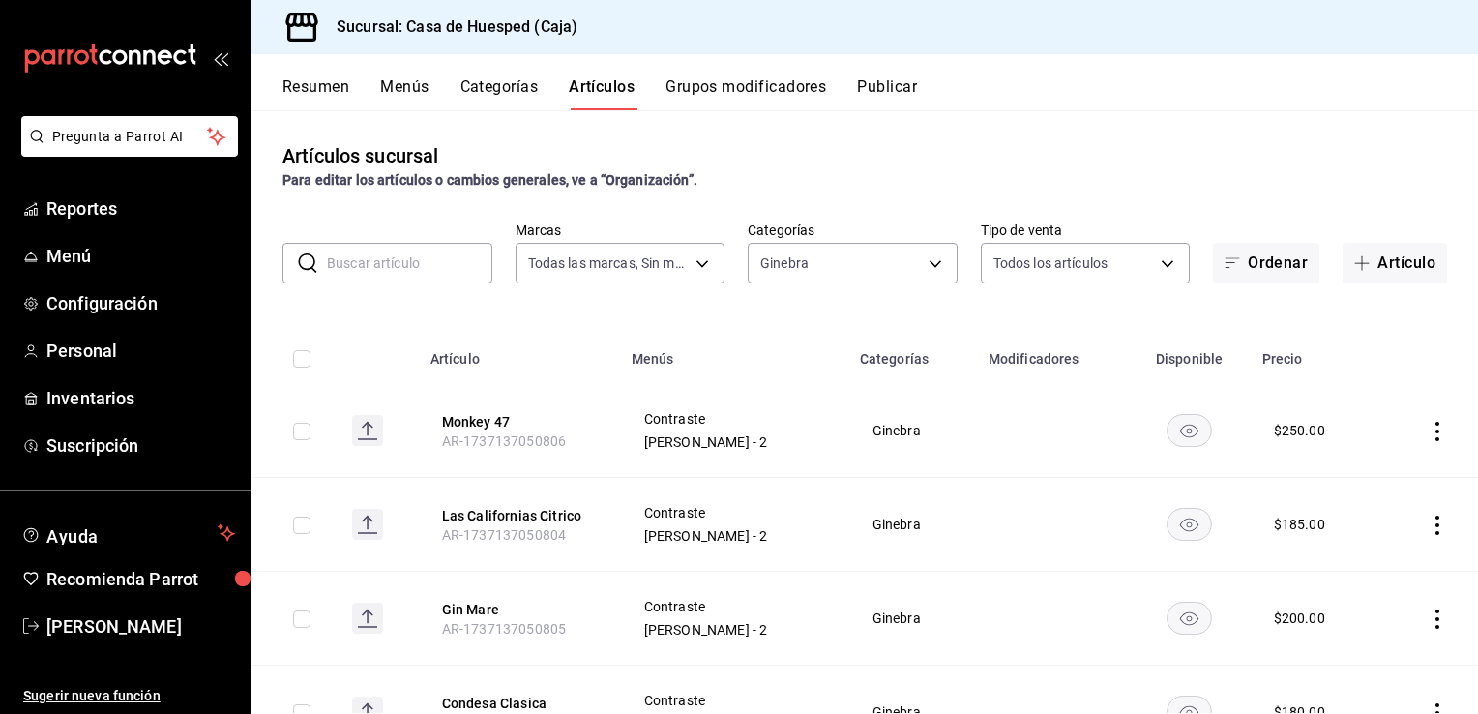
click at [1428, 620] on icon "actions" at bounding box center [1437, 618] width 19 height 19
click at [1362, 581] on span "Editar" at bounding box center [1365, 584] width 50 height 20
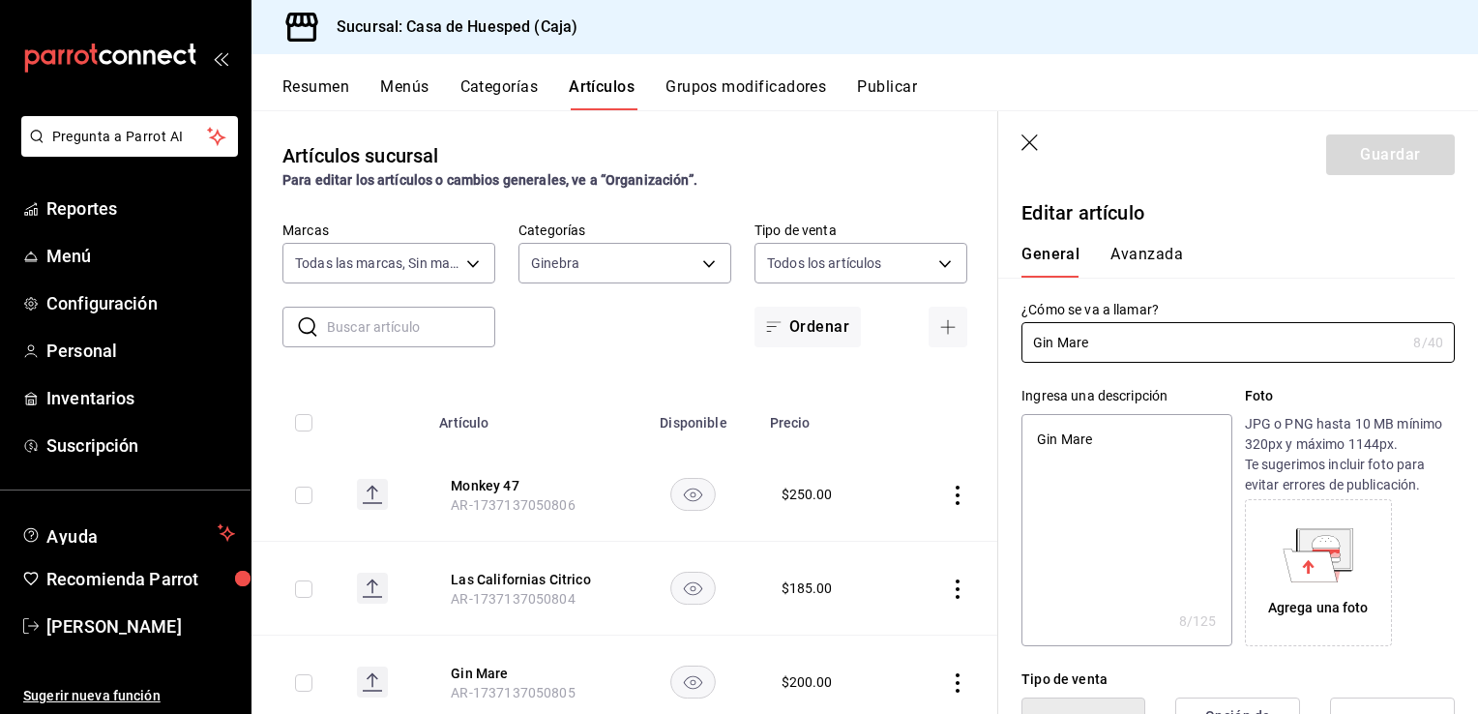
type textarea "x"
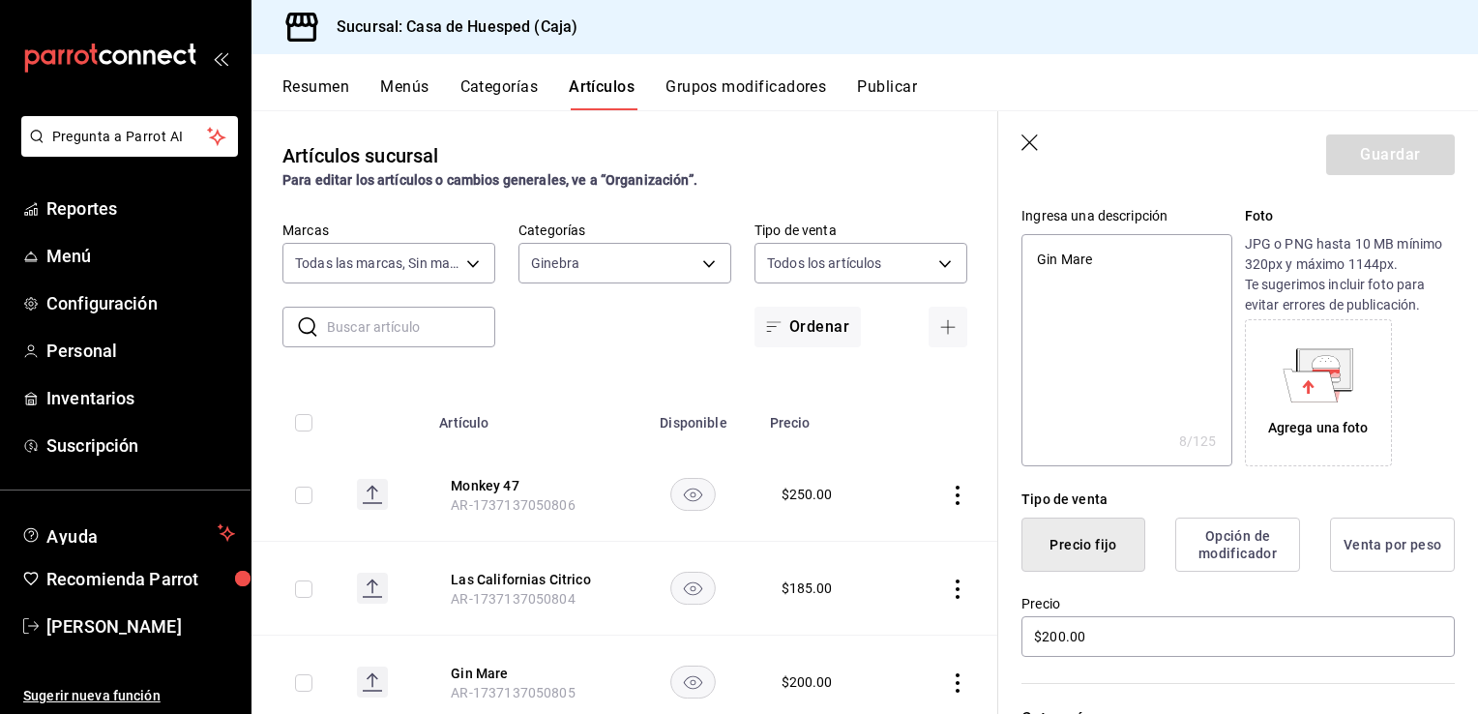
scroll to position [193, 0]
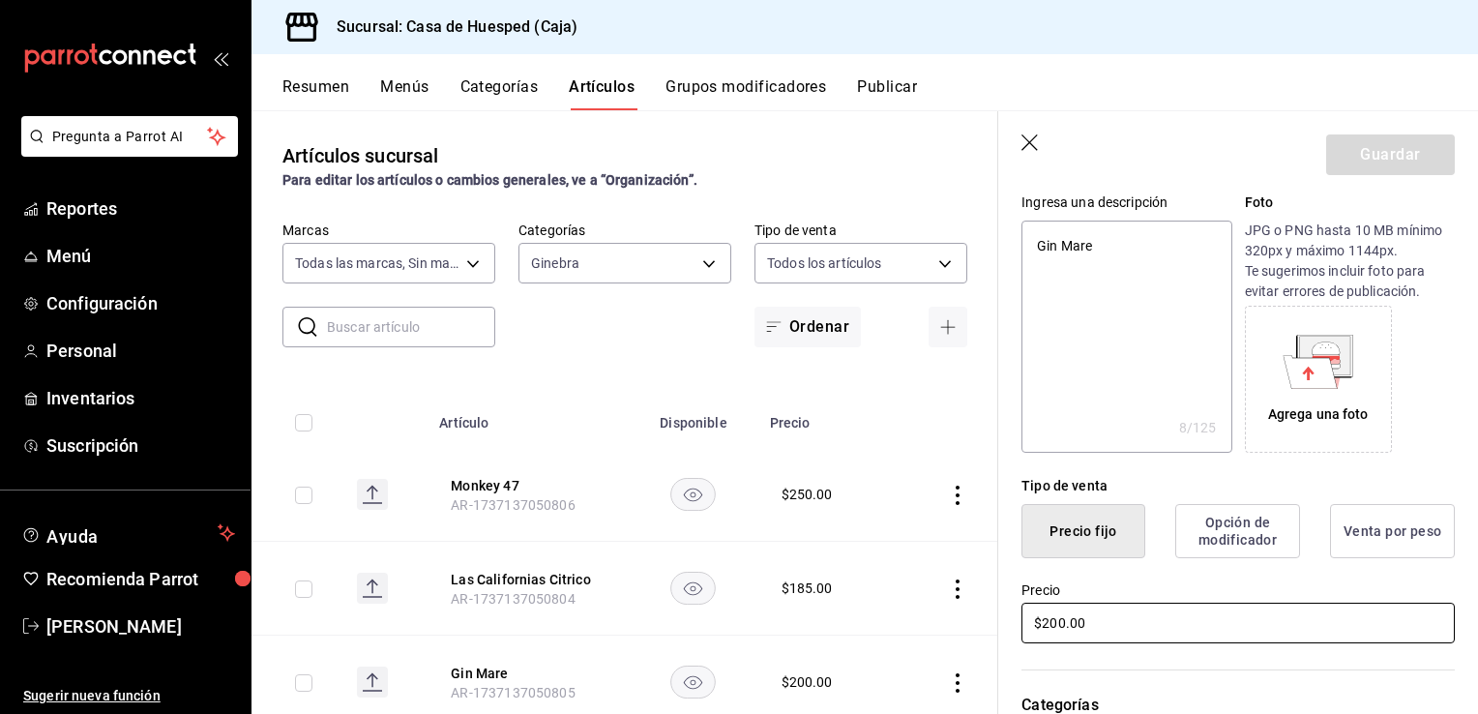
click at [1157, 617] on input "$200.00" at bounding box center [1238, 623] width 433 height 41
type input "$2.00"
type textarea "x"
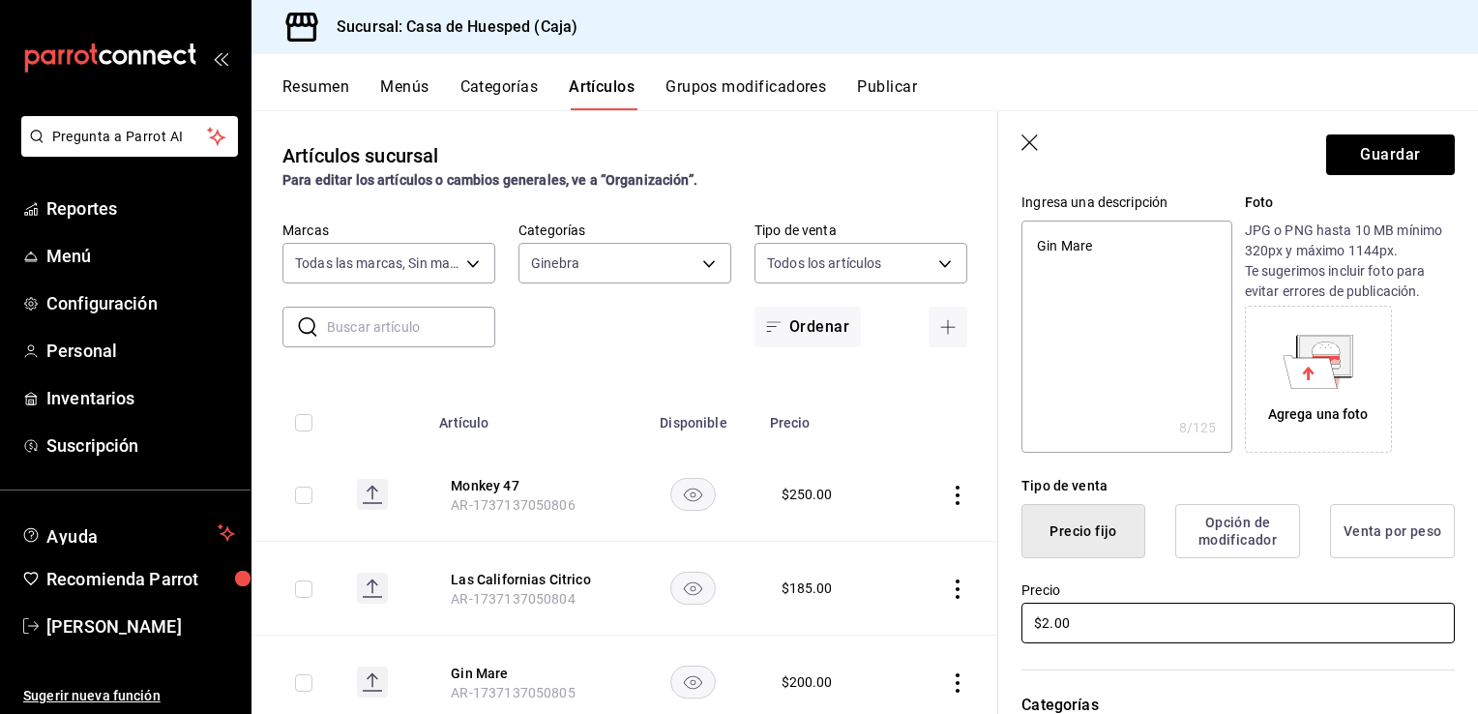
type input "$21.00"
type textarea "x"
type input "$210.00"
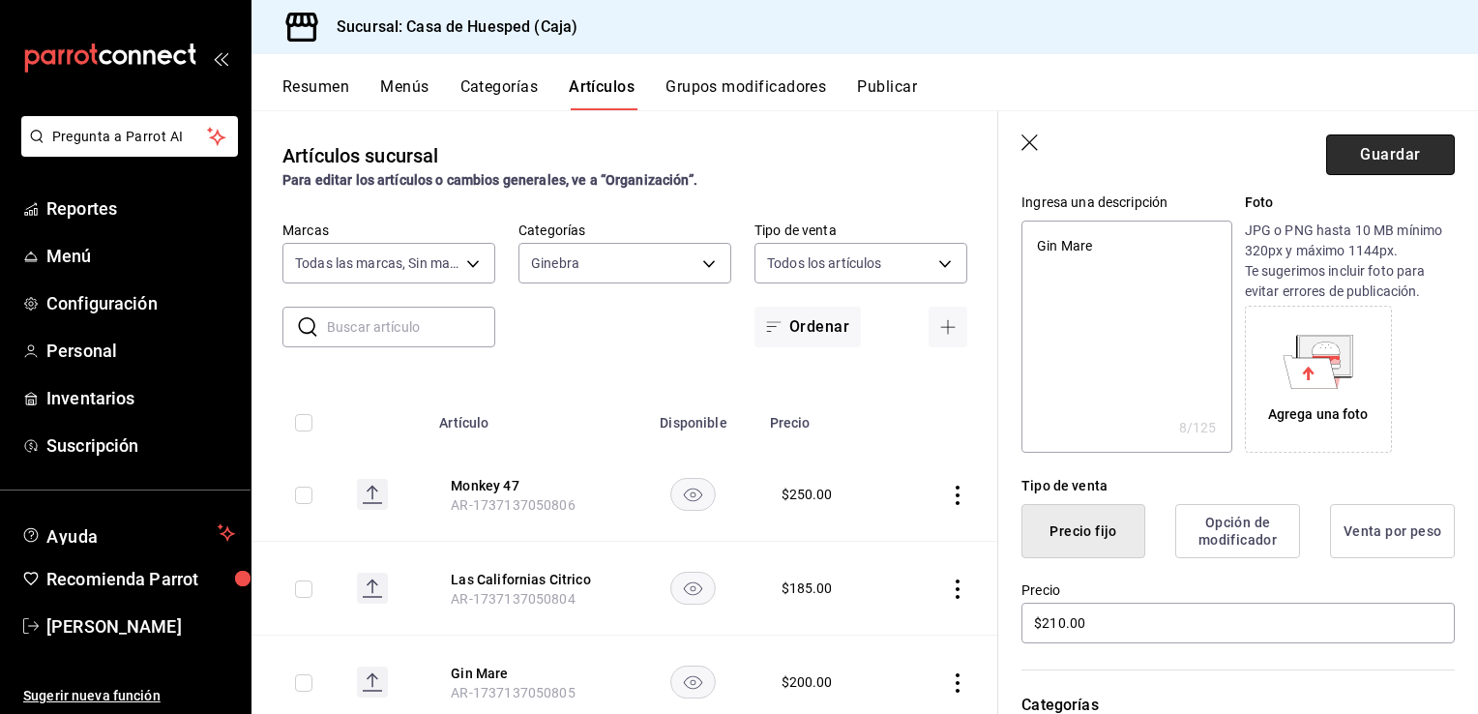
click at [1381, 153] on button "Guardar" at bounding box center [1390, 154] width 129 height 41
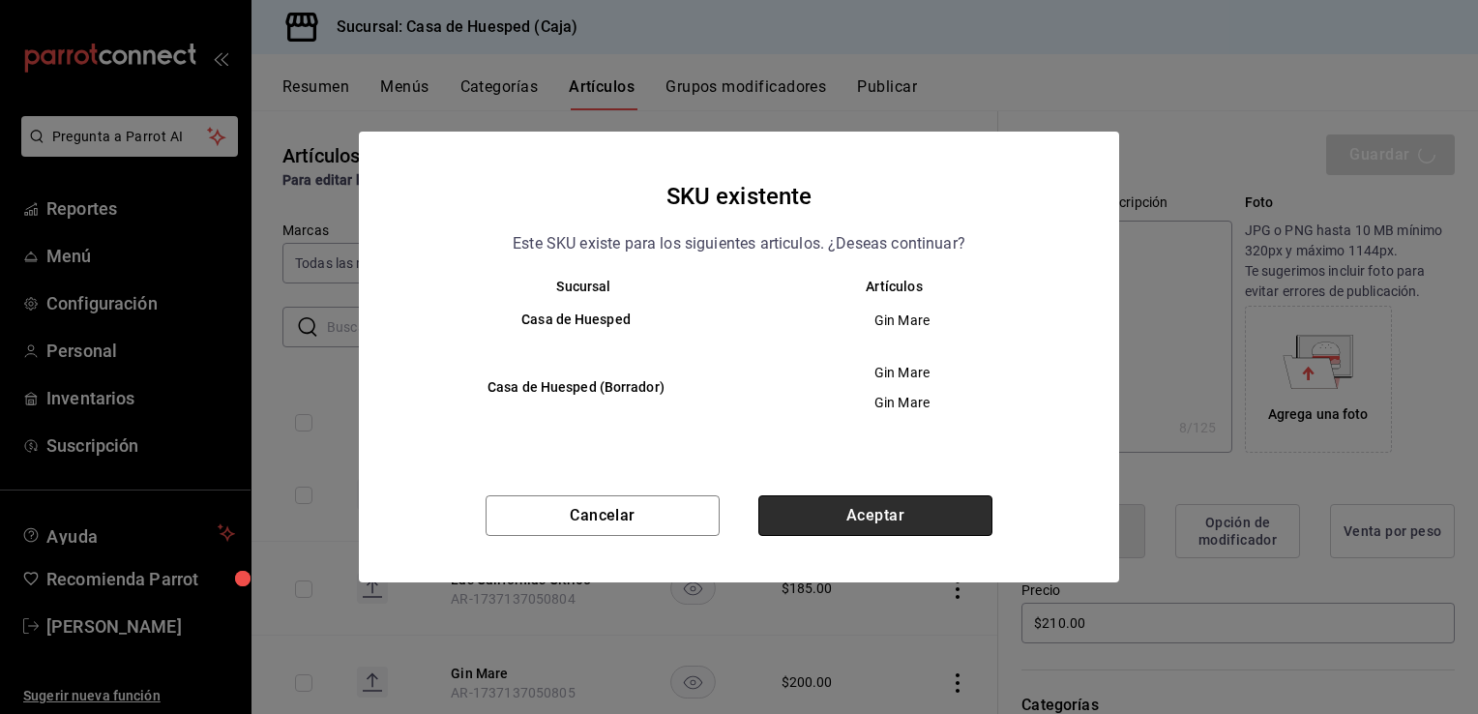
click at [901, 501] on button "Aceptar" at bounding box center [875, 515] width 234 height 41
type textarea "x"
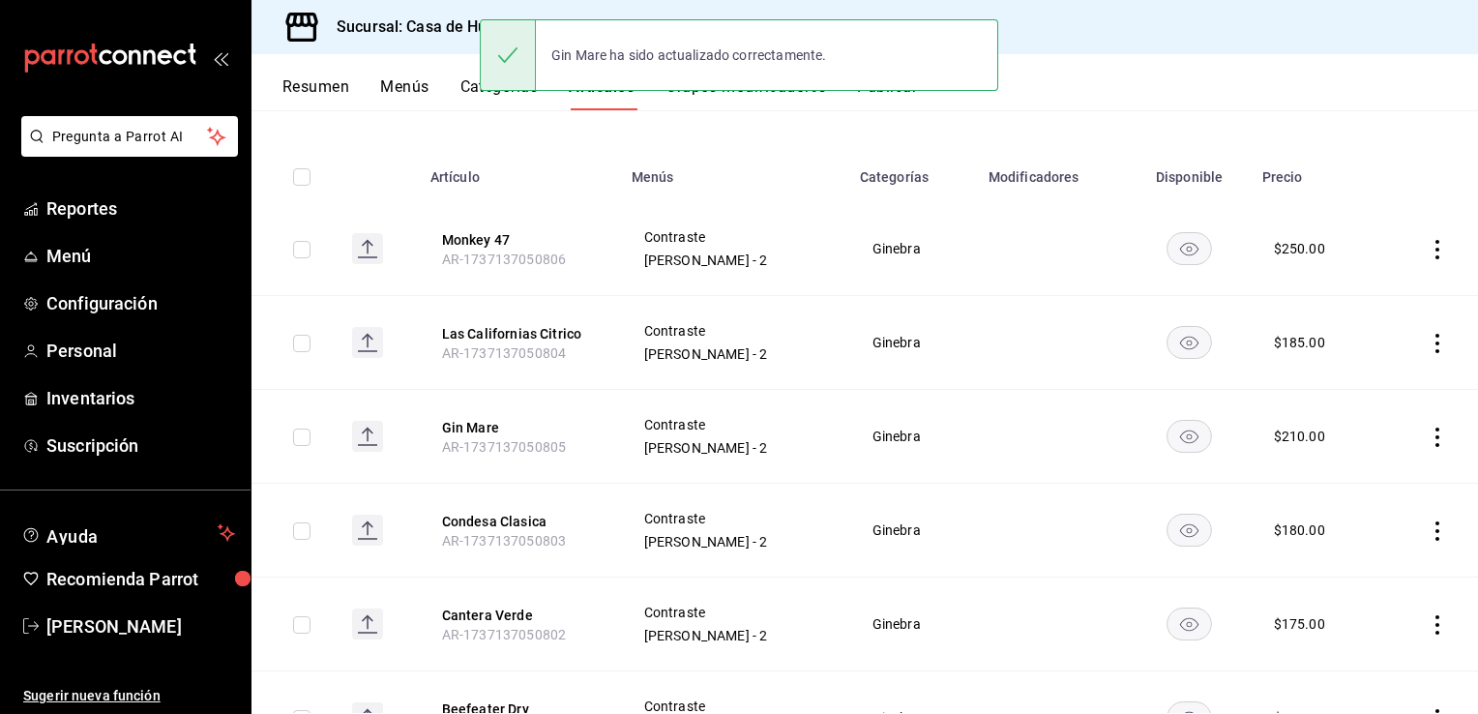
scroll to position [185, 0]
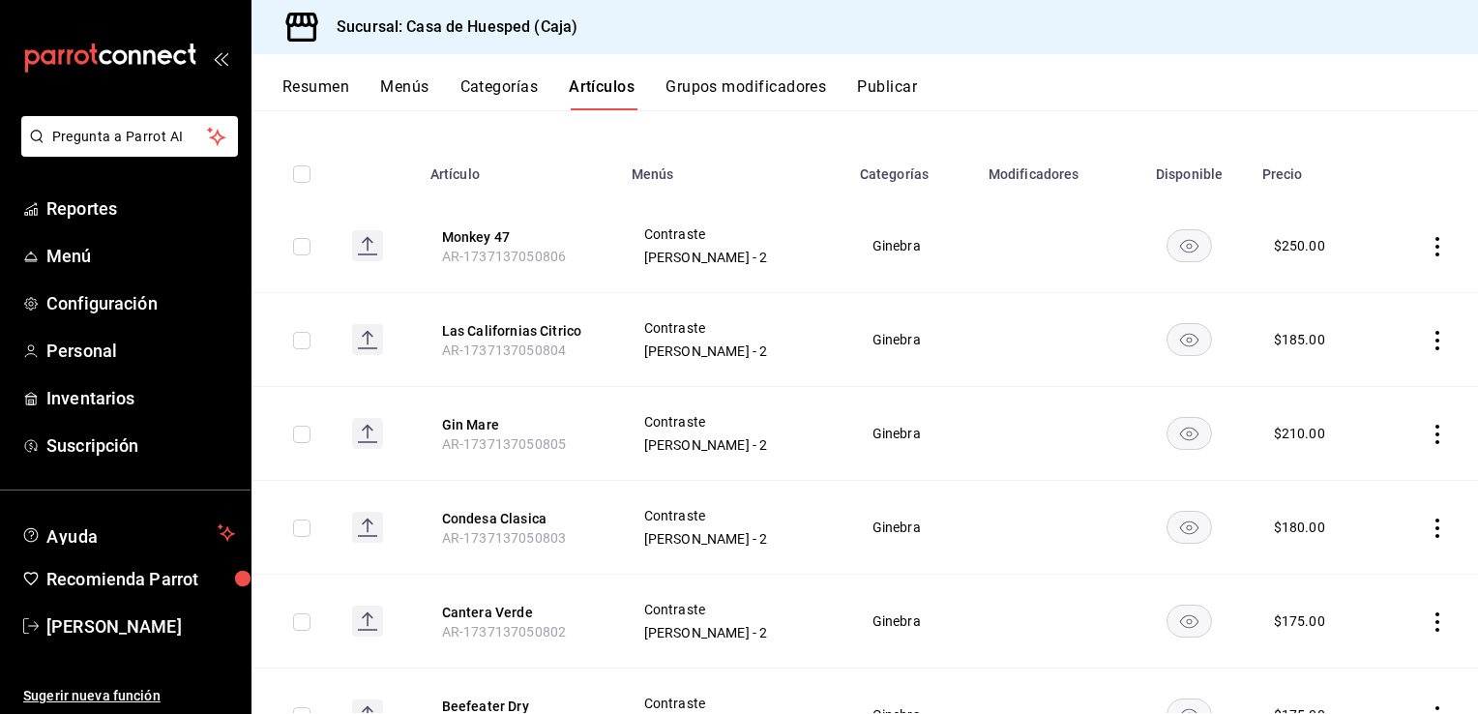
click at [1428, 530] on icon "actions" at bounding box center [1437, 528] width 19 height 19
click at [1342, 579] on span "Editar" at bounding box center [1365, 572] width 50 height 20
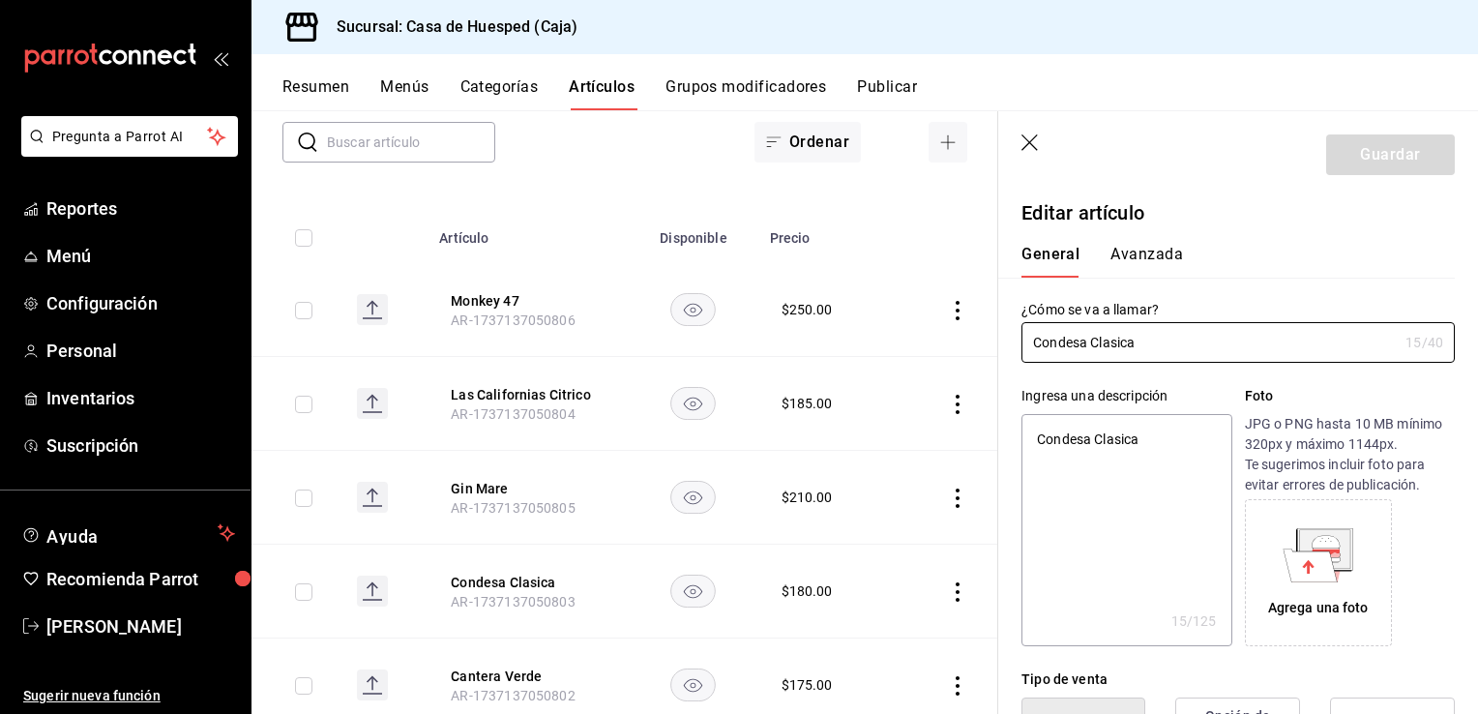
type textarea "x"
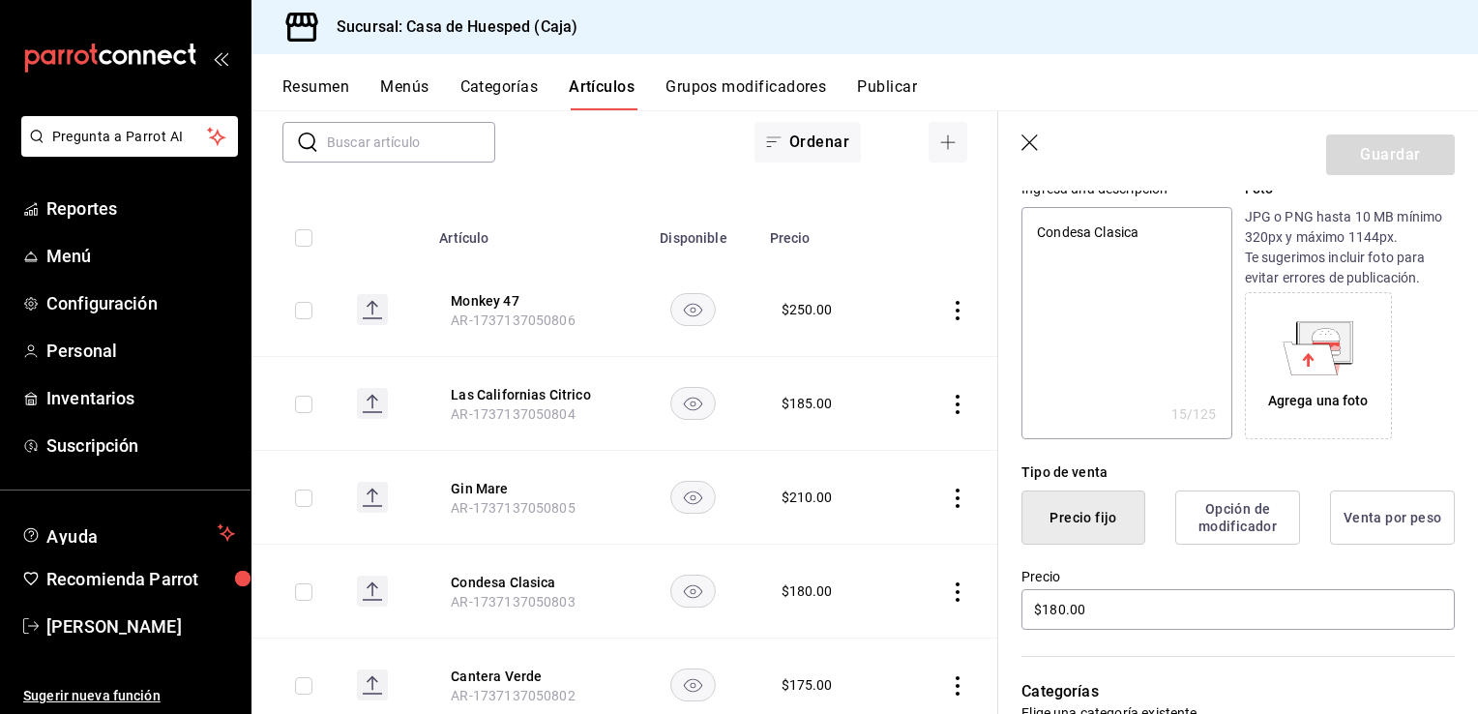
scroll to position [208, 0]
click at [1173, 604] on input "$180.00" at bounding box center [1238, 608] width 433 height 41
type input "$2.00"
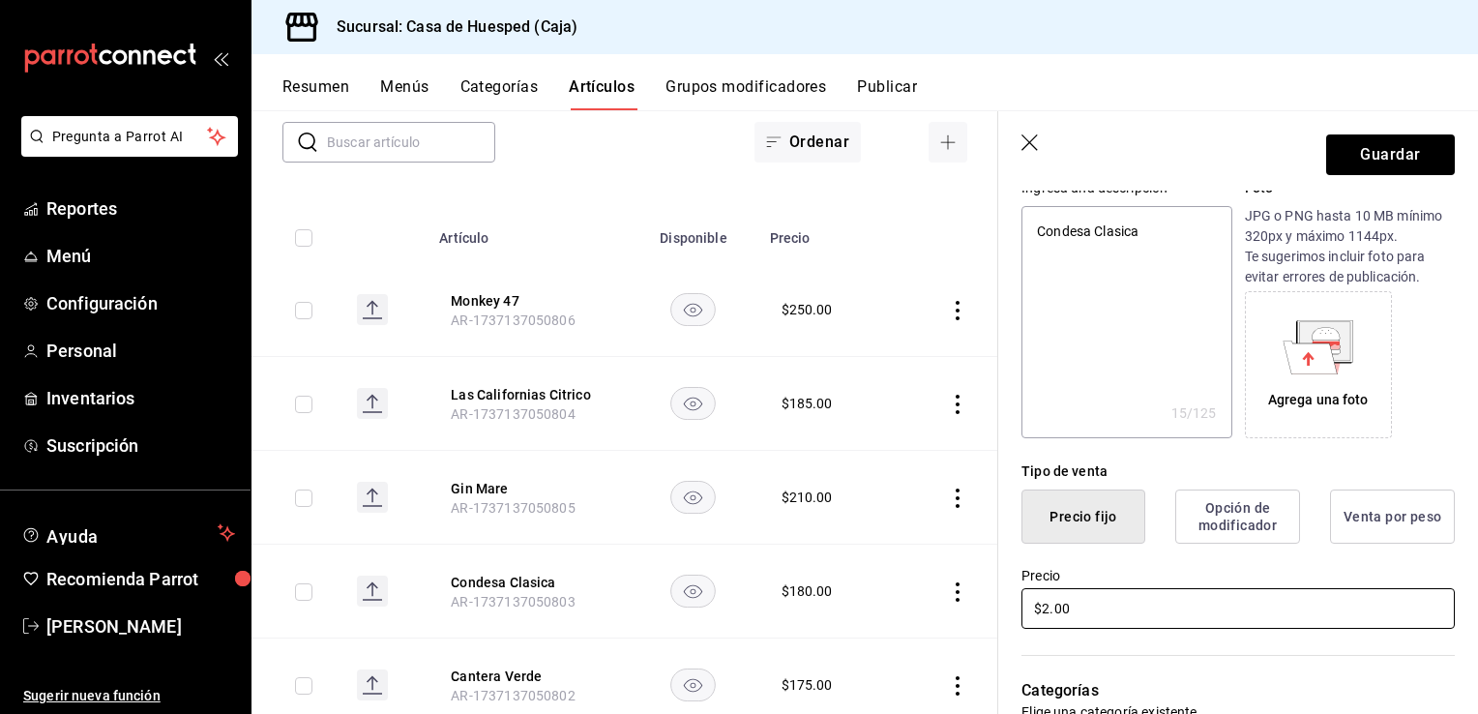
type textarea "x"
type input "$20.00"
type textarea "x"
type input "$205.00"
click at [1356, 163] on button "Guardar" at bounding box center [1390, 154] width 129 height 41
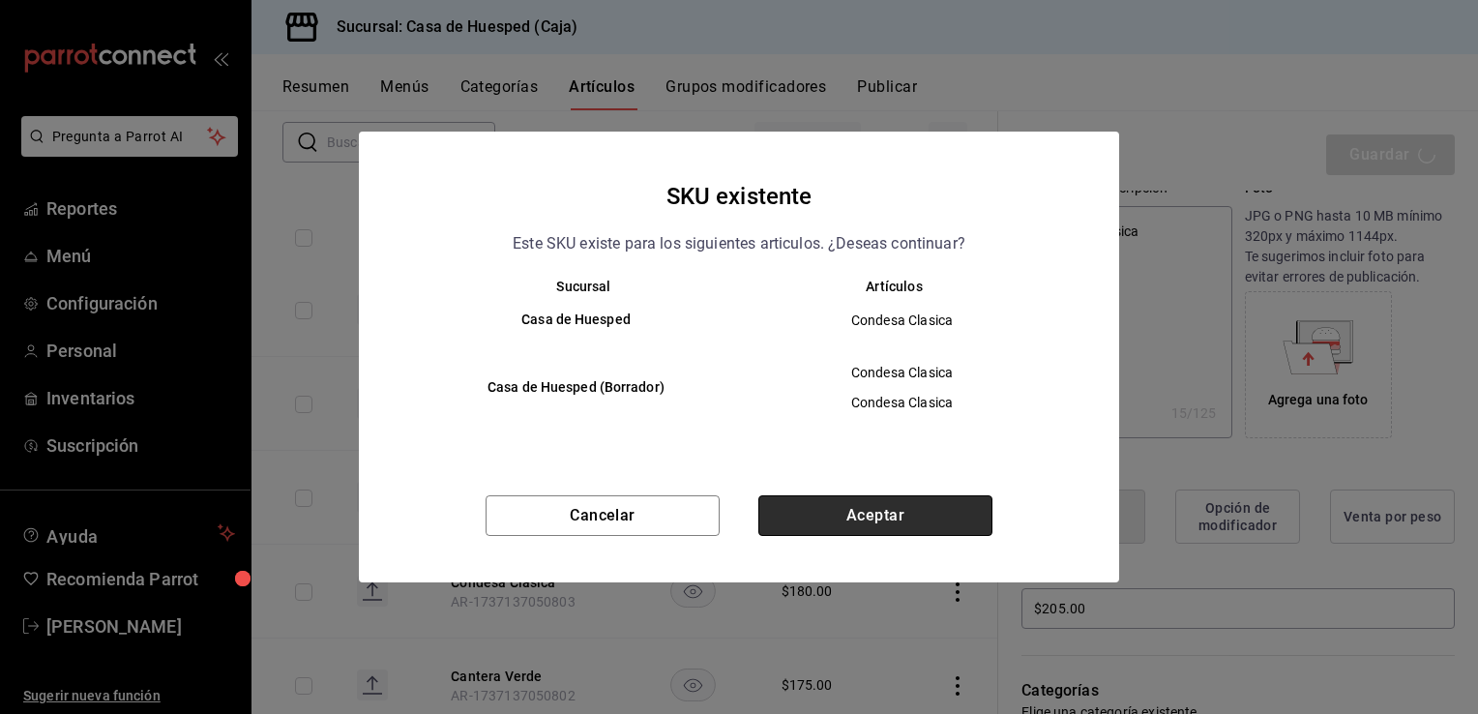
click at [906, 499] on button "Aceptar" at bounding box center [875, 515] width 234 height 41
type textarea "x"
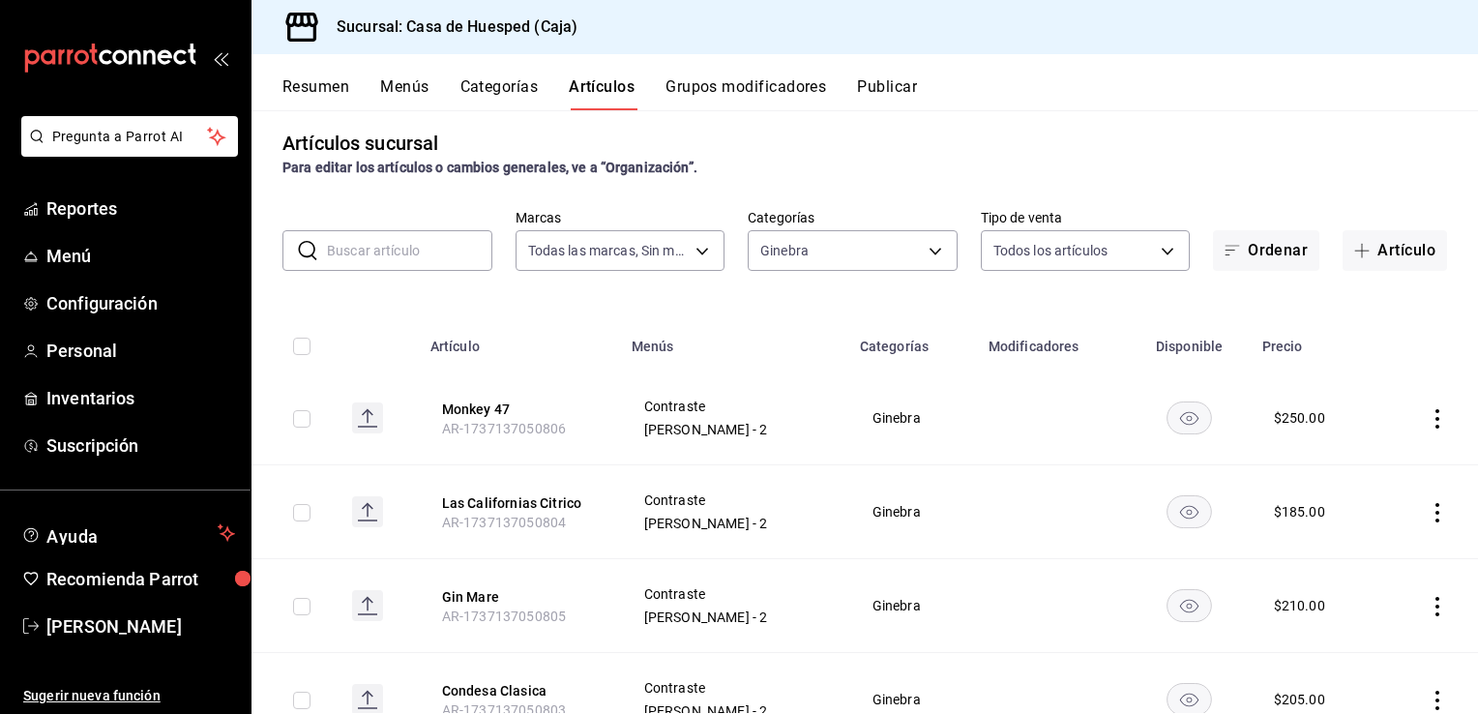
scroll to position [11, 0]
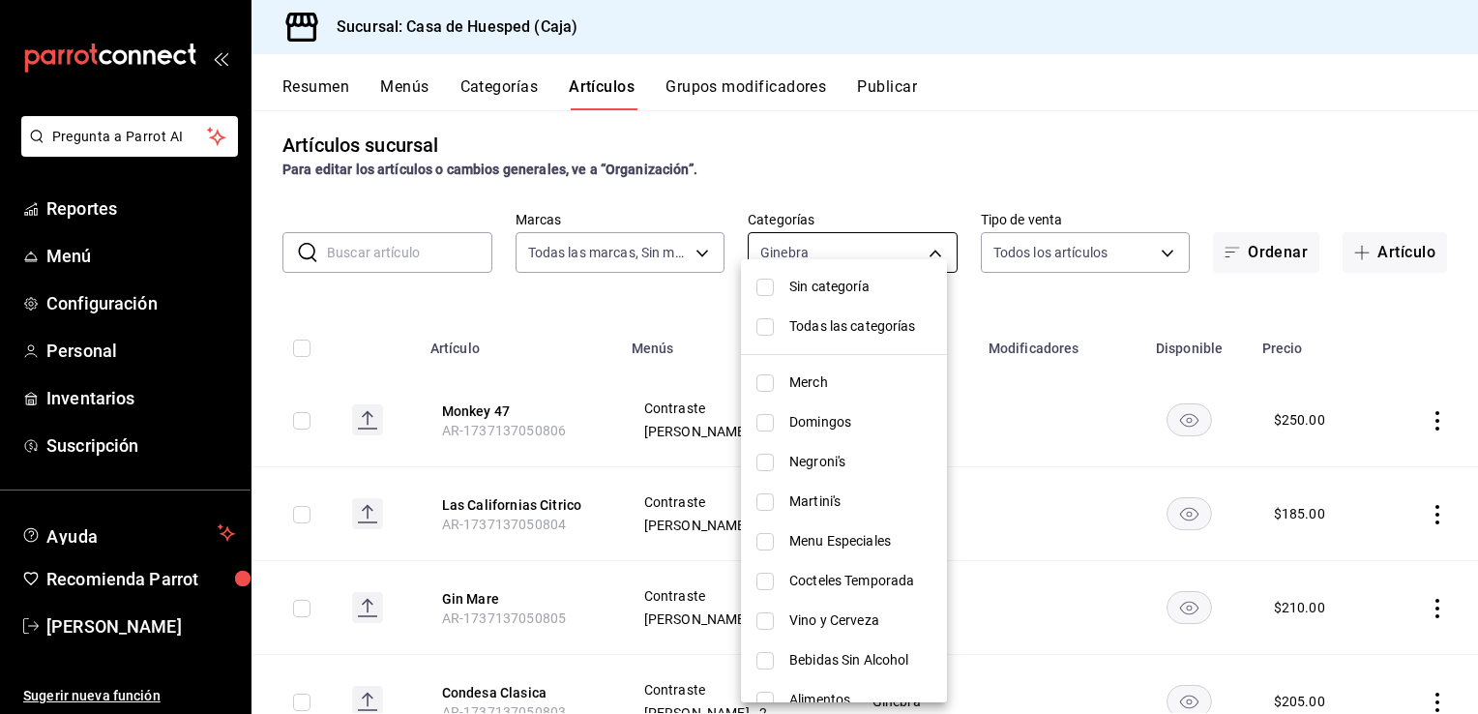
click at [764, 244] on body "Pregunta a Parrot AI Reportes Menú Configuración Personal Inventarios Suscripci…" at bounding box center [739, 357] width 1478 height 714
click at [770, 463] on input "checkbox" at bounding box center [765, 462] width 17 height 17
checkbox input "true"
type input "d502b2f2-1019-4fbe-a85d-65ca6523a3dd,98cbd3ee-88b8-4d09-bd7a-6f84cfd341dc"
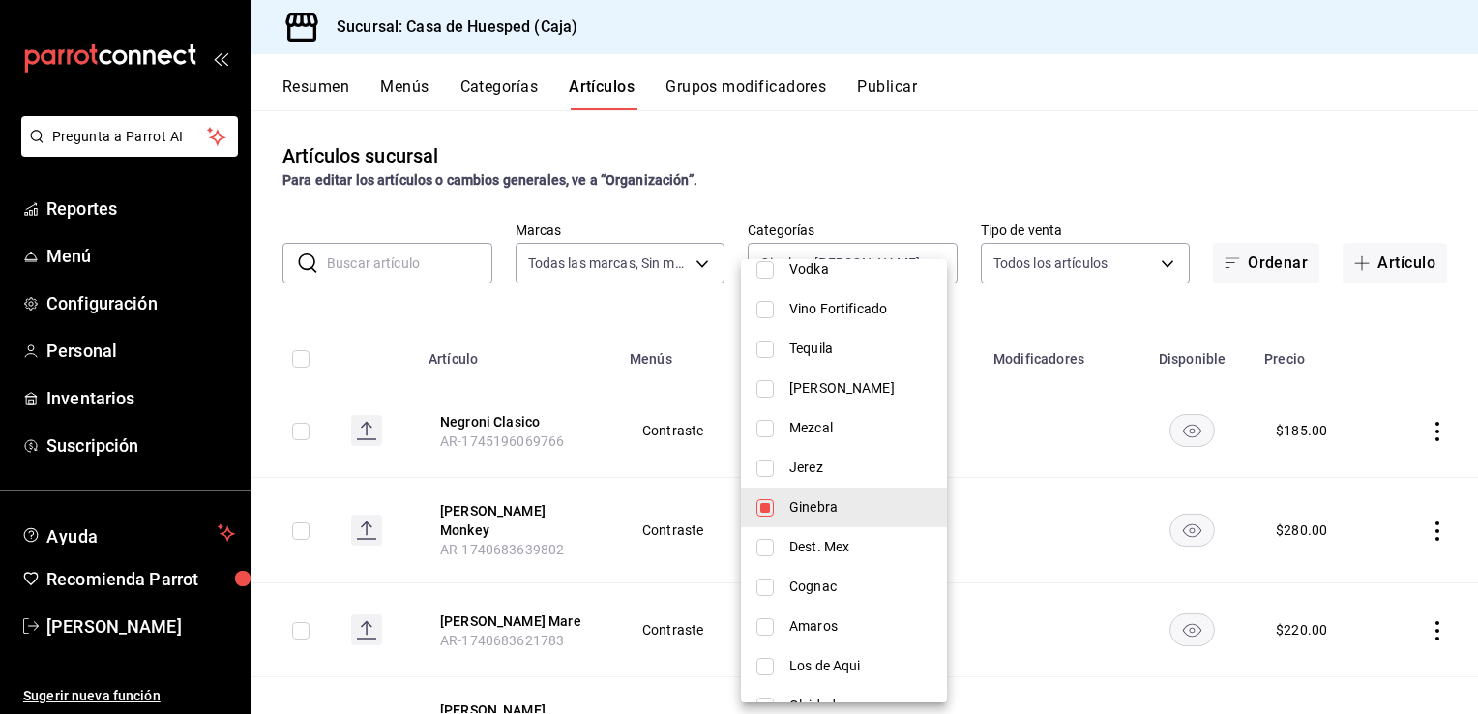
scroll to position [557, 0]
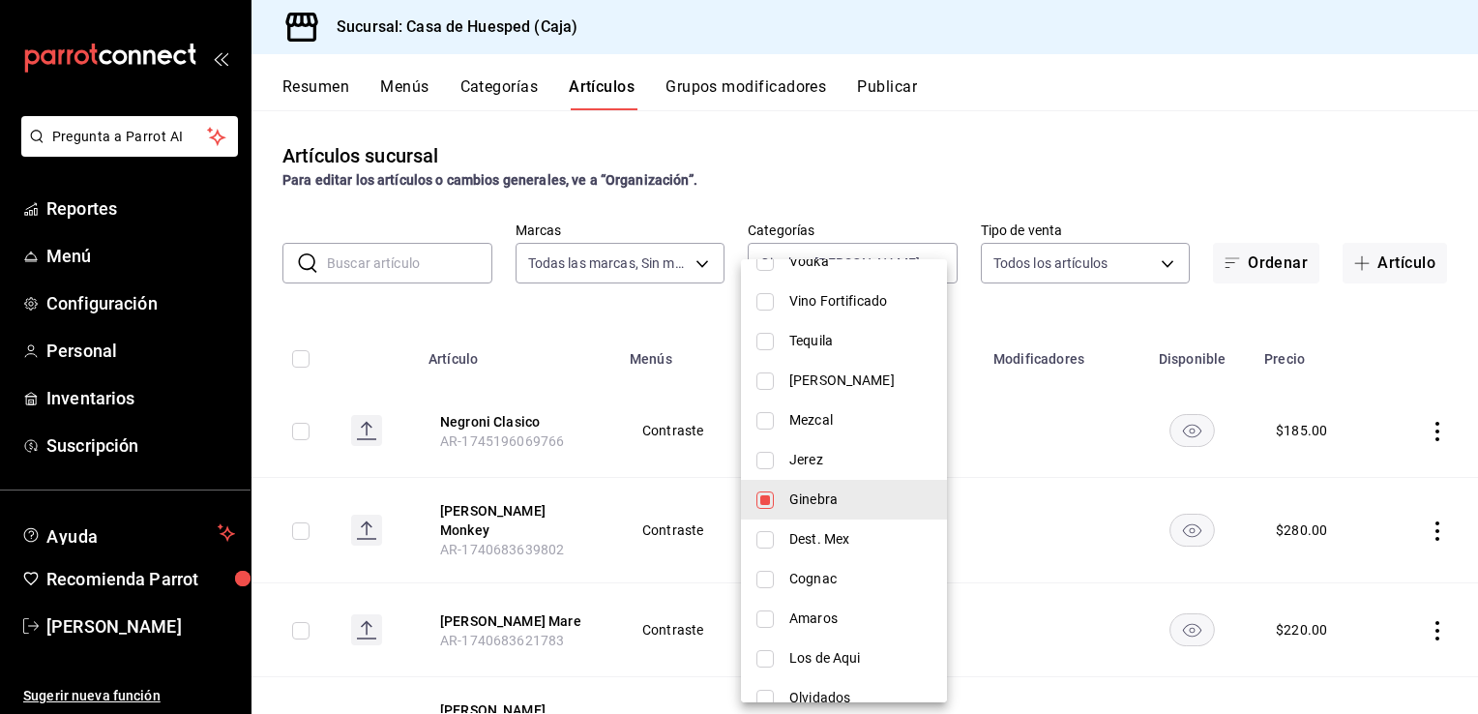
click at [761, 505] on input "checkbox" at bounding box center [765, 499] width 17 height 17
checkbox input "false"
type input "98cbd3ee-88b8-4d09-bd7a-6f84cfd341dc"
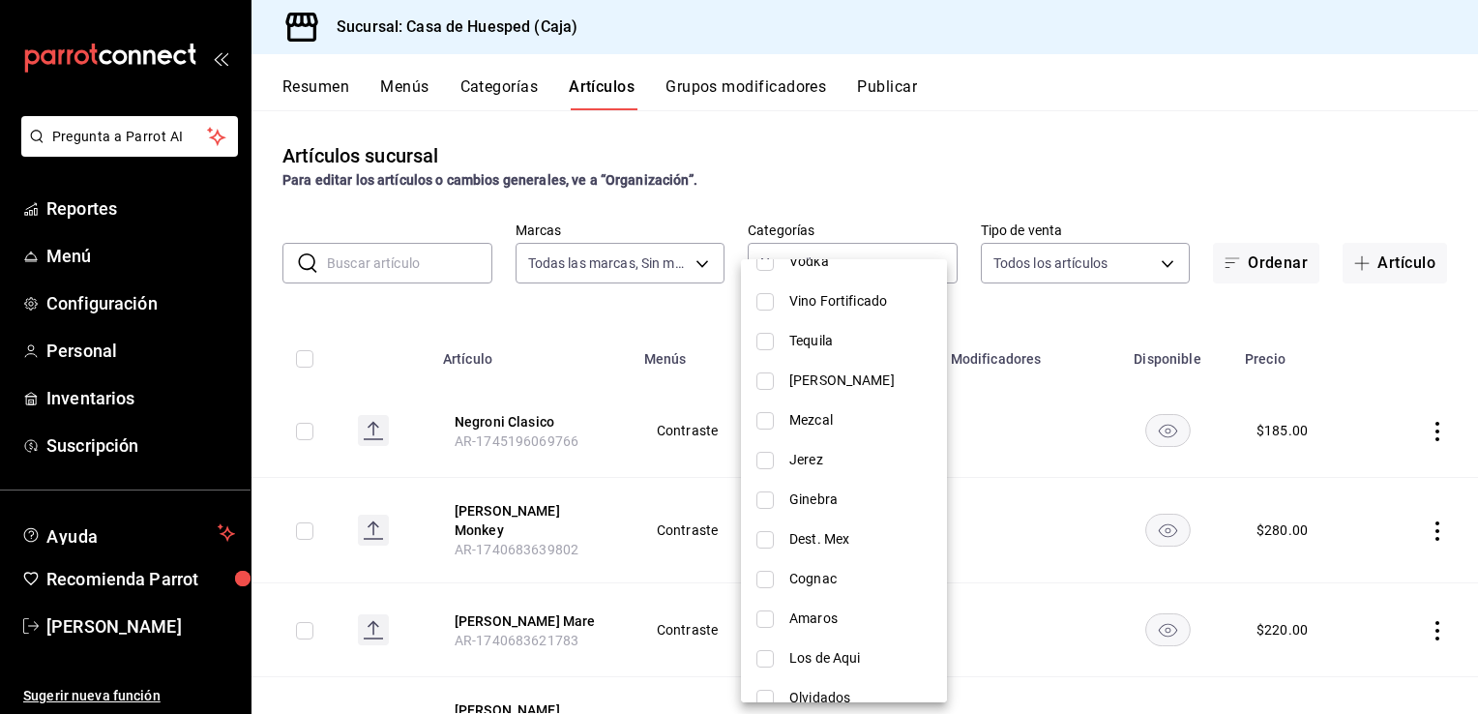
click at [603, 338] on div at bounding box center [739, 357] width 1478 height 714
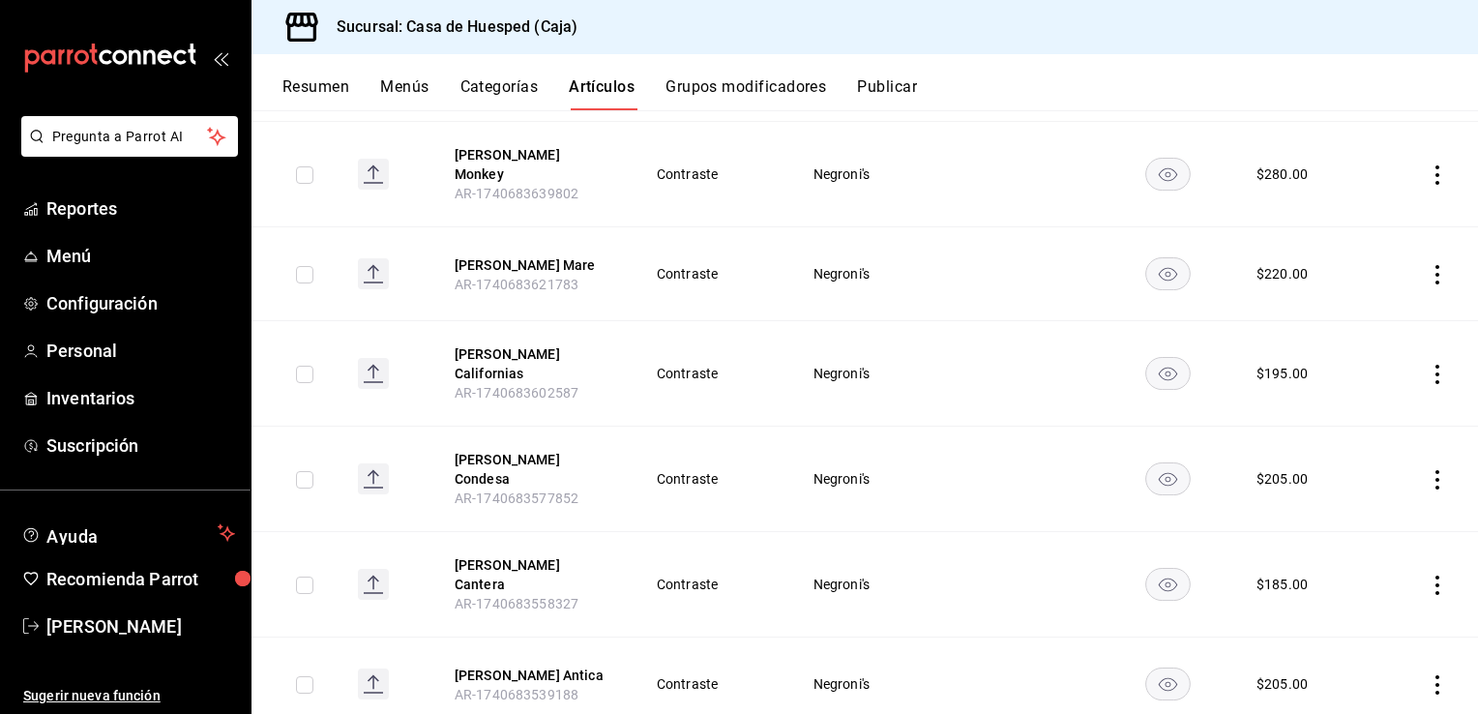
scroll to position [356, 0]
click at [1428, 470] on icon "actions" at bounding box center [1437, 479] width 19 height 19
click at [1352, 501] on span "Editar" at bounding box center [1365, 495] width 50 height 20
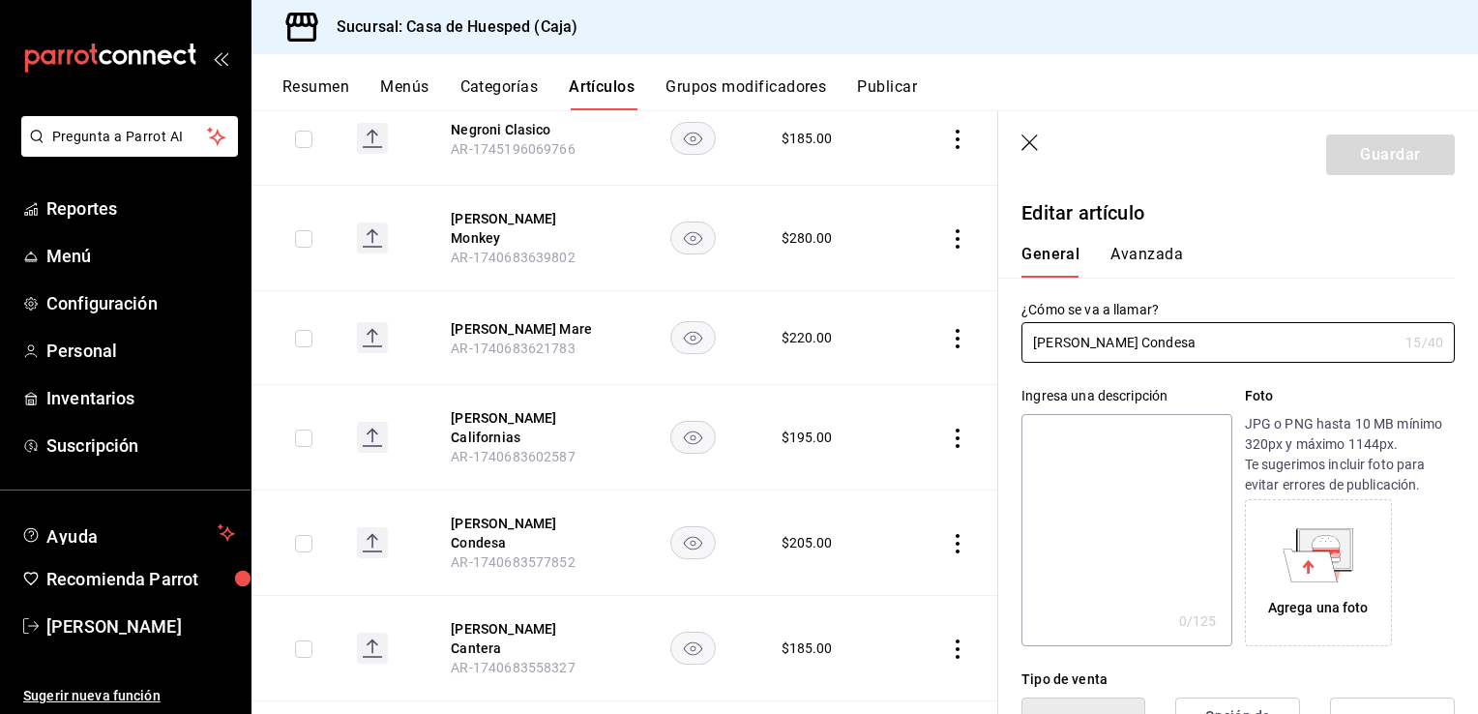
scroll to position [212, 0]
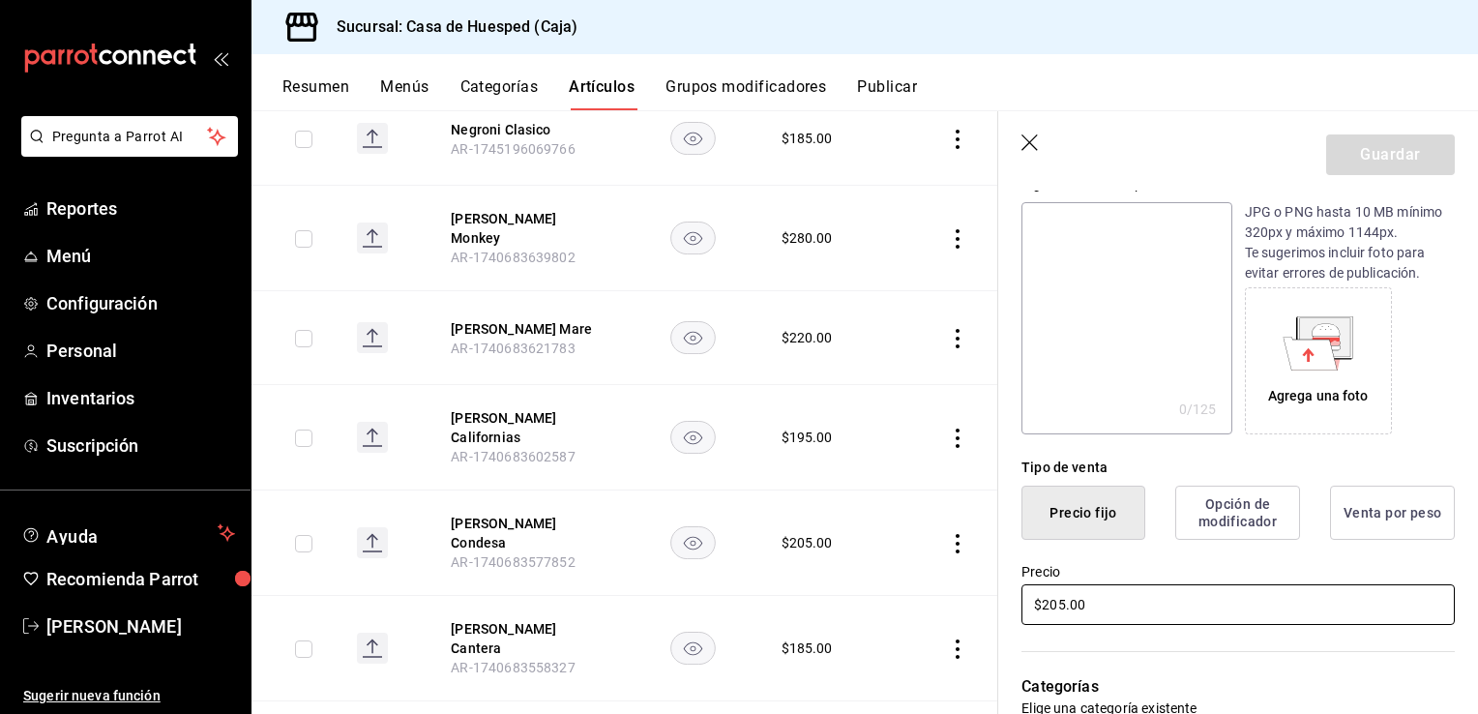
click at [1123, 605] on input "$205.00" at bounding box center [1238, 604] width 433 height 41
type input "$210.00"
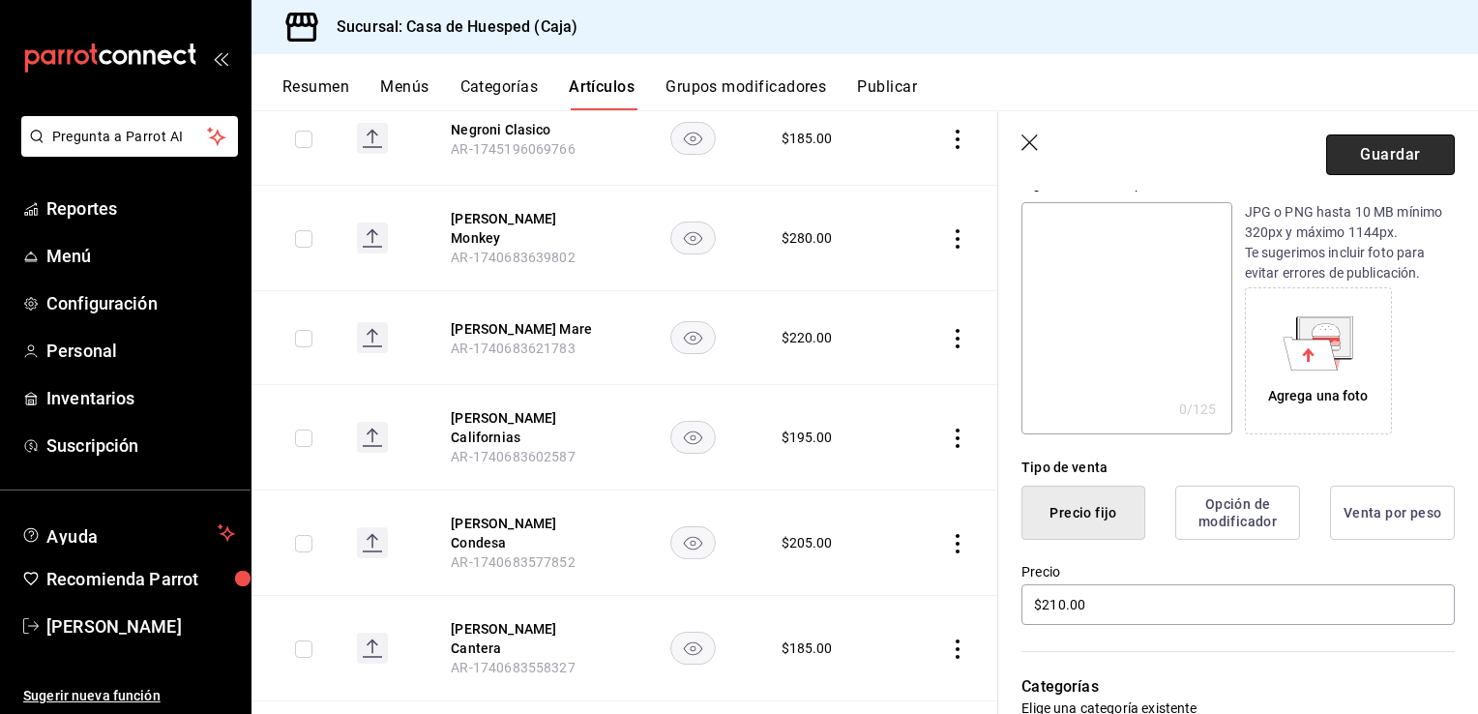
click at [1339, 174] on button "Guardar" at bounding box center [1390, 154] width 129 height 41
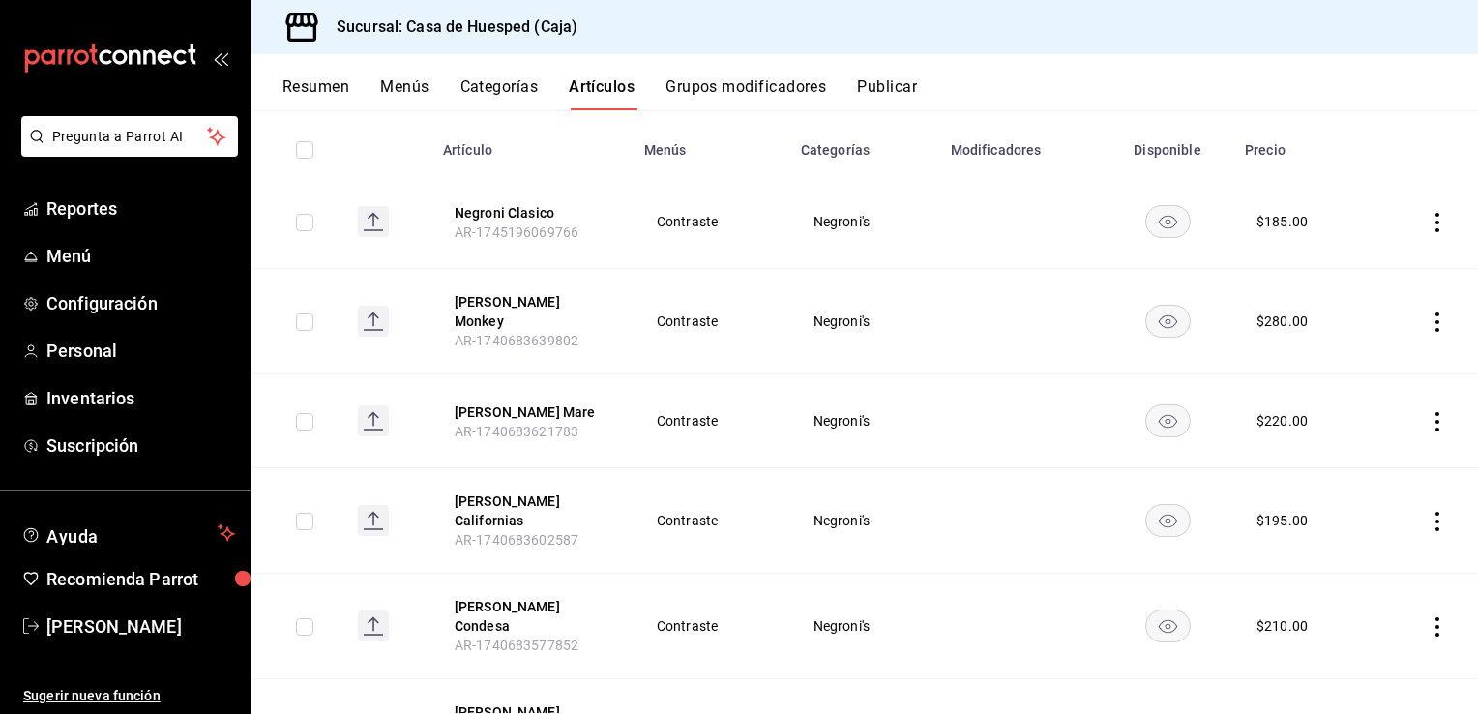
scroll to position [211, 0]
click at [1428, 510] on icon "actions" at bounding box center [1437, 519] width 19 height 19
click at [1339, 550] on div at bounding box center [1322, 546] width 35 height 23
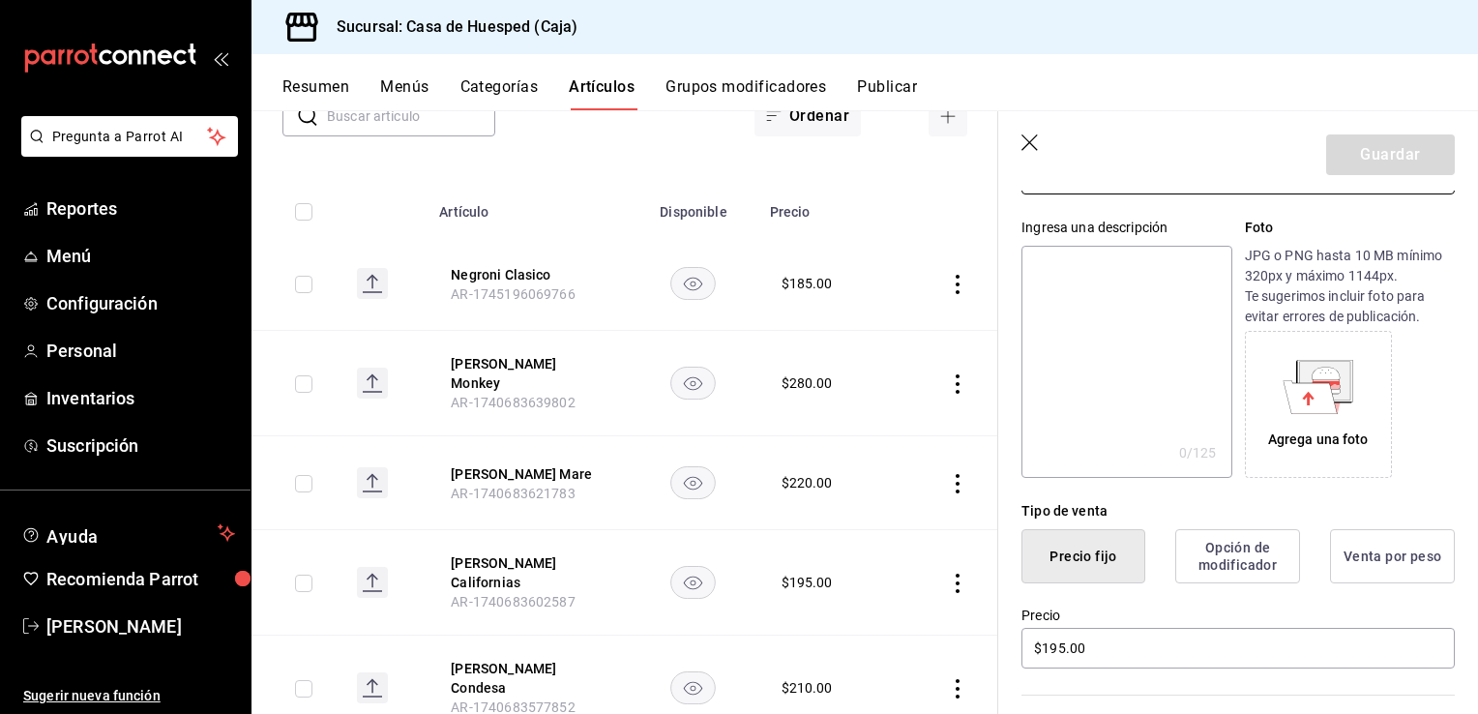
scroll to position [169, 0]
click at [1109, 645] on input "$195.00" at bounding box center [1238, 647] width 433 height 41
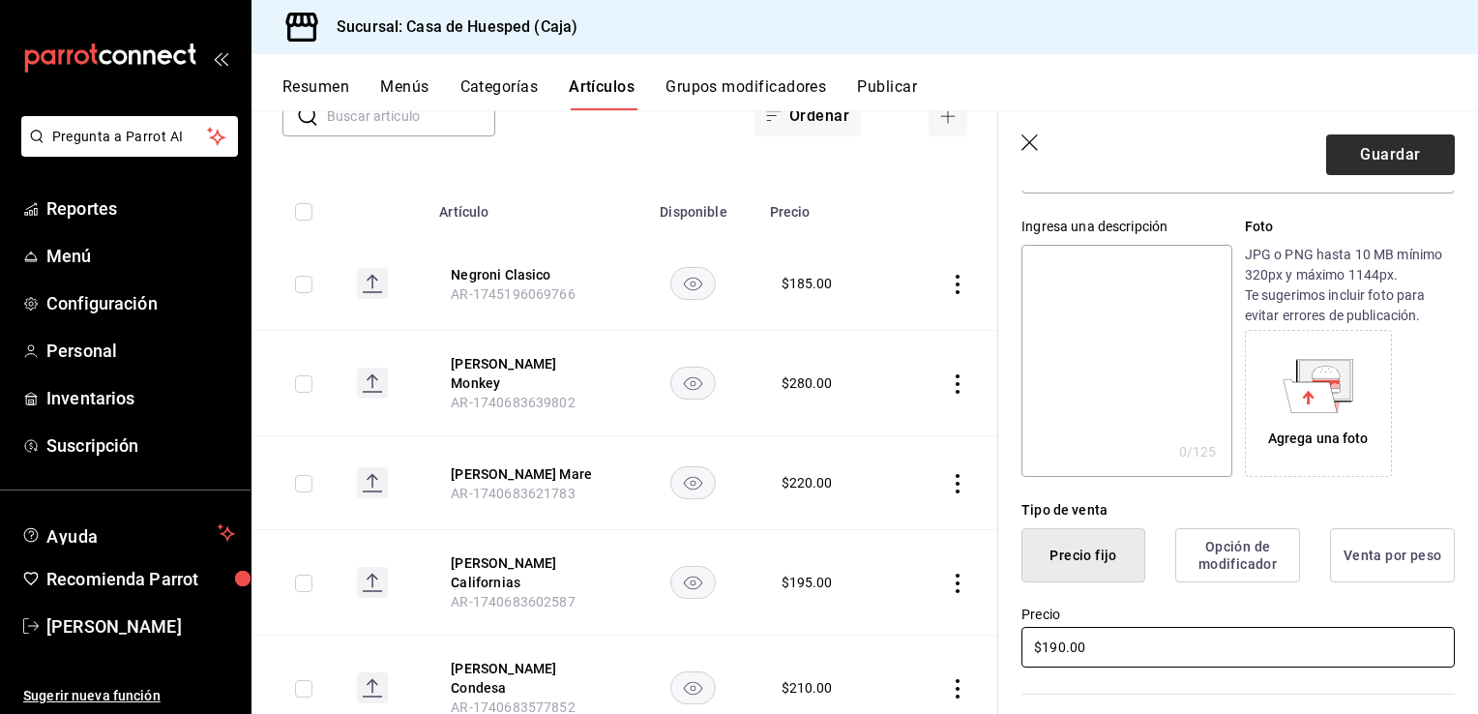
type input "$190.00"
click at [1349, 163] on button "Guardar" at bounding box center [1390, 154] width 129 height 41
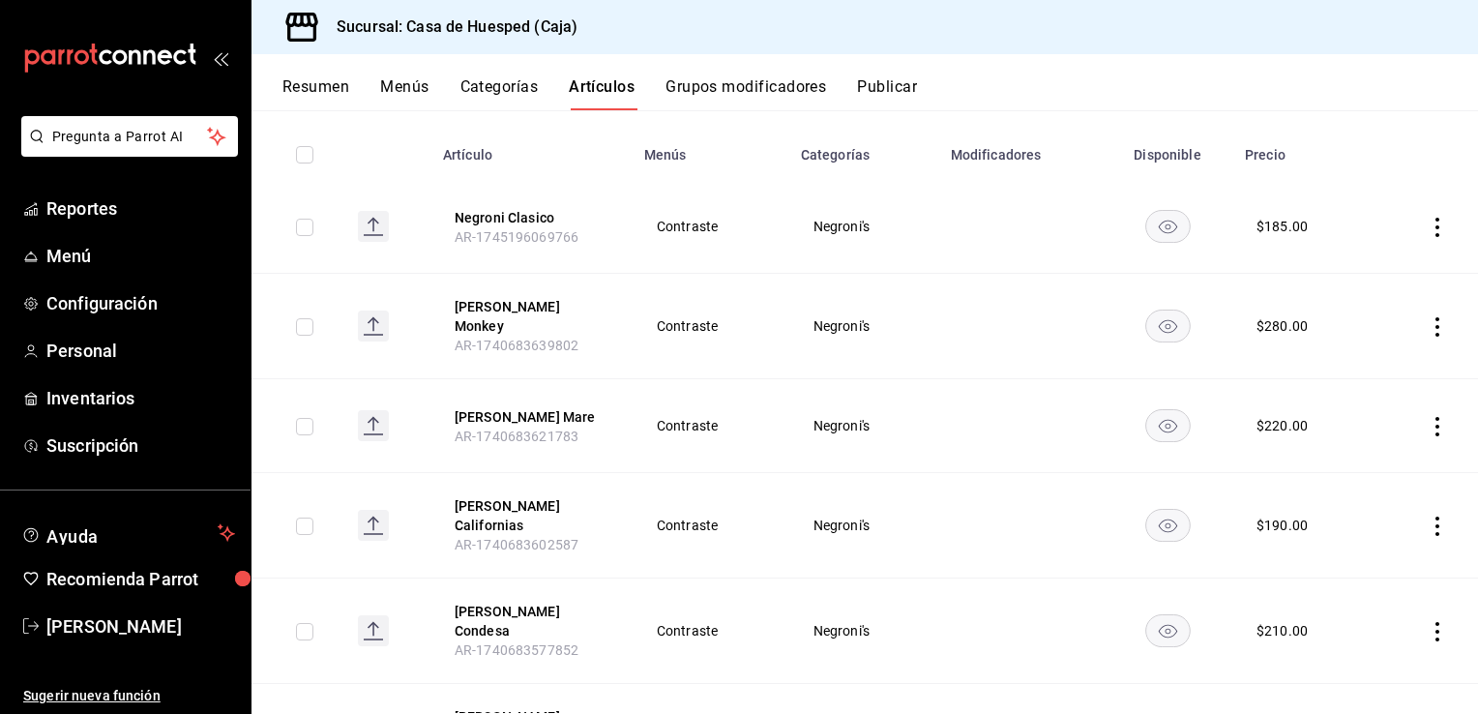
scroll to position [205, 0]
click at [1428, 316] on icon "actions" at bounding box center [1437, 325] width 19 height 19
click at [1357, 371] on span "Editar" at bounding box center [1365, 364] width 50 height 20
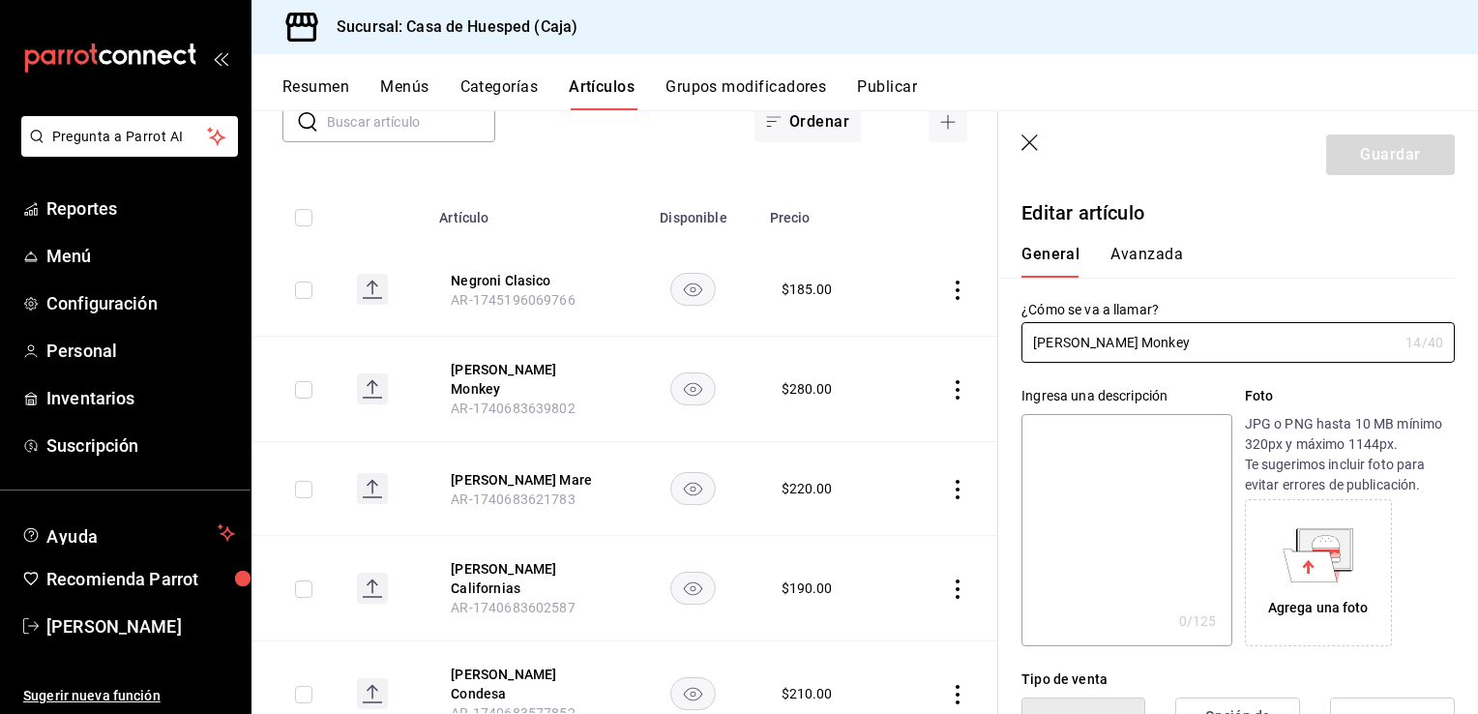
scroll to position [164, 0]
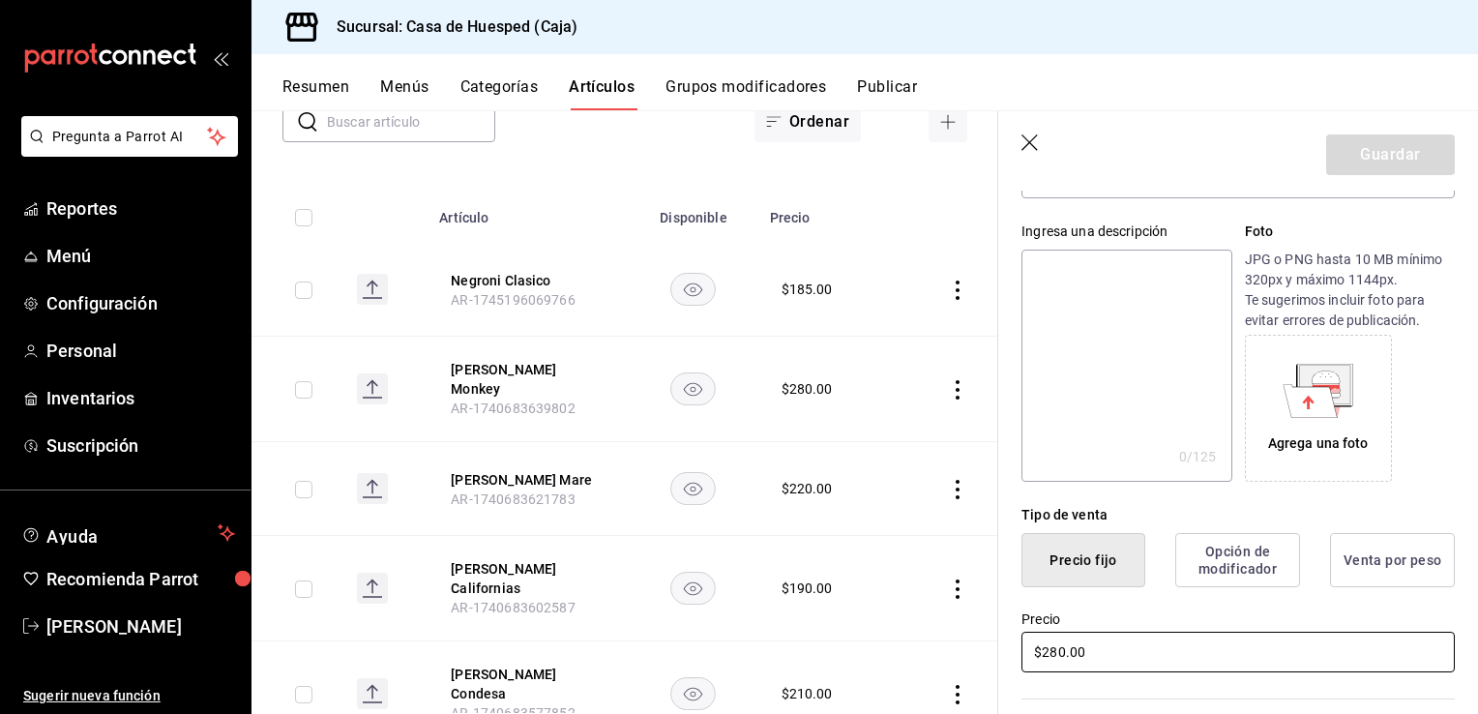
click at [1088, 651] on input "$280.00" at bounding box center [1238, 652] width 433 height 41
type input "$265.00"
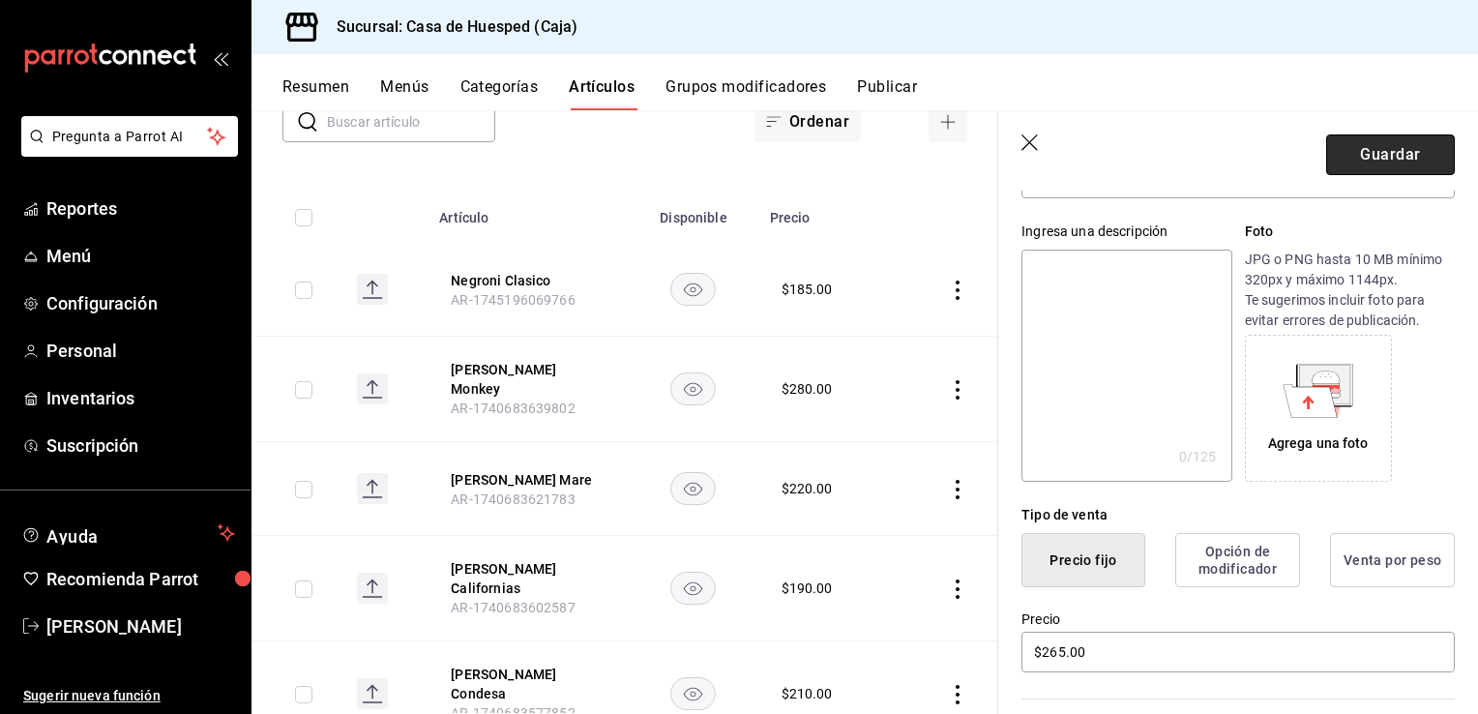
click at [1348, 163] on button "Guardar" at bounding box center [1390, 154] width 129 height 41
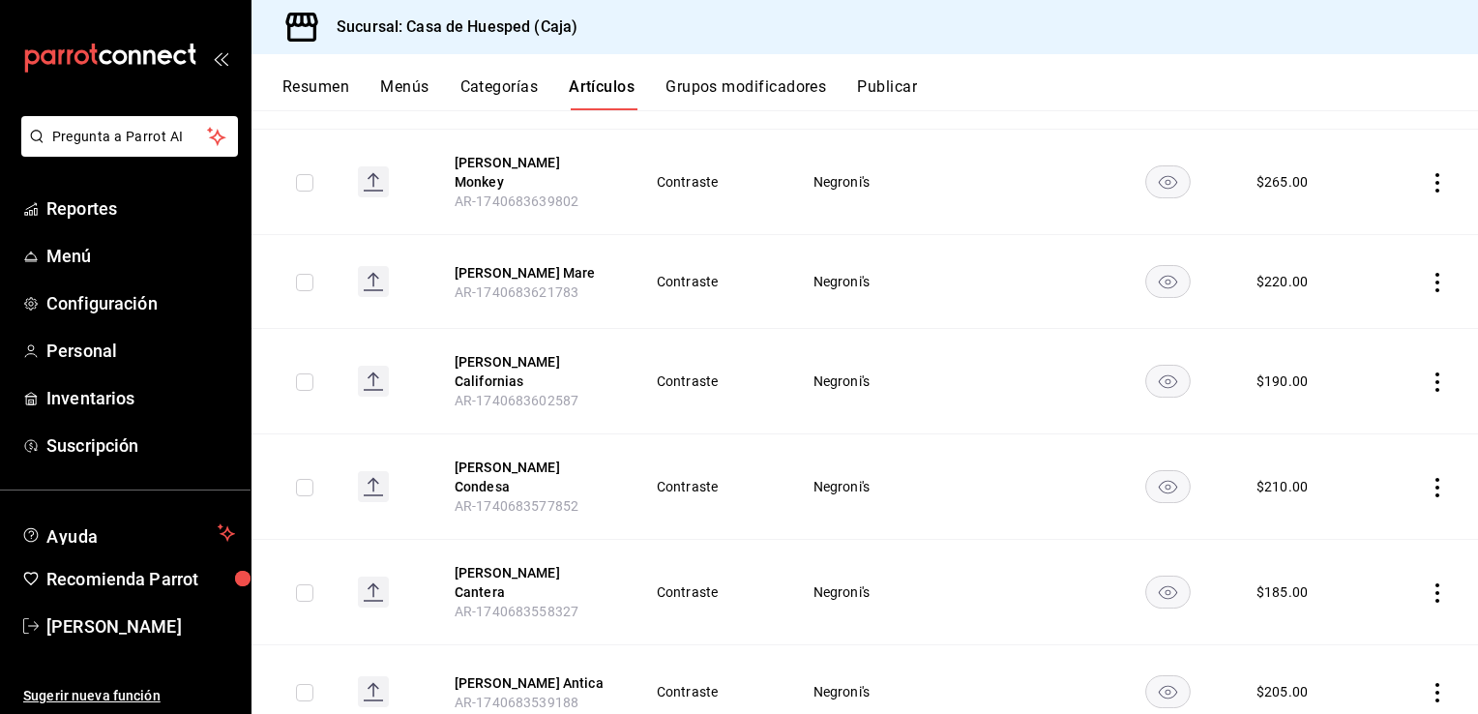
scroll to position [464, 0]
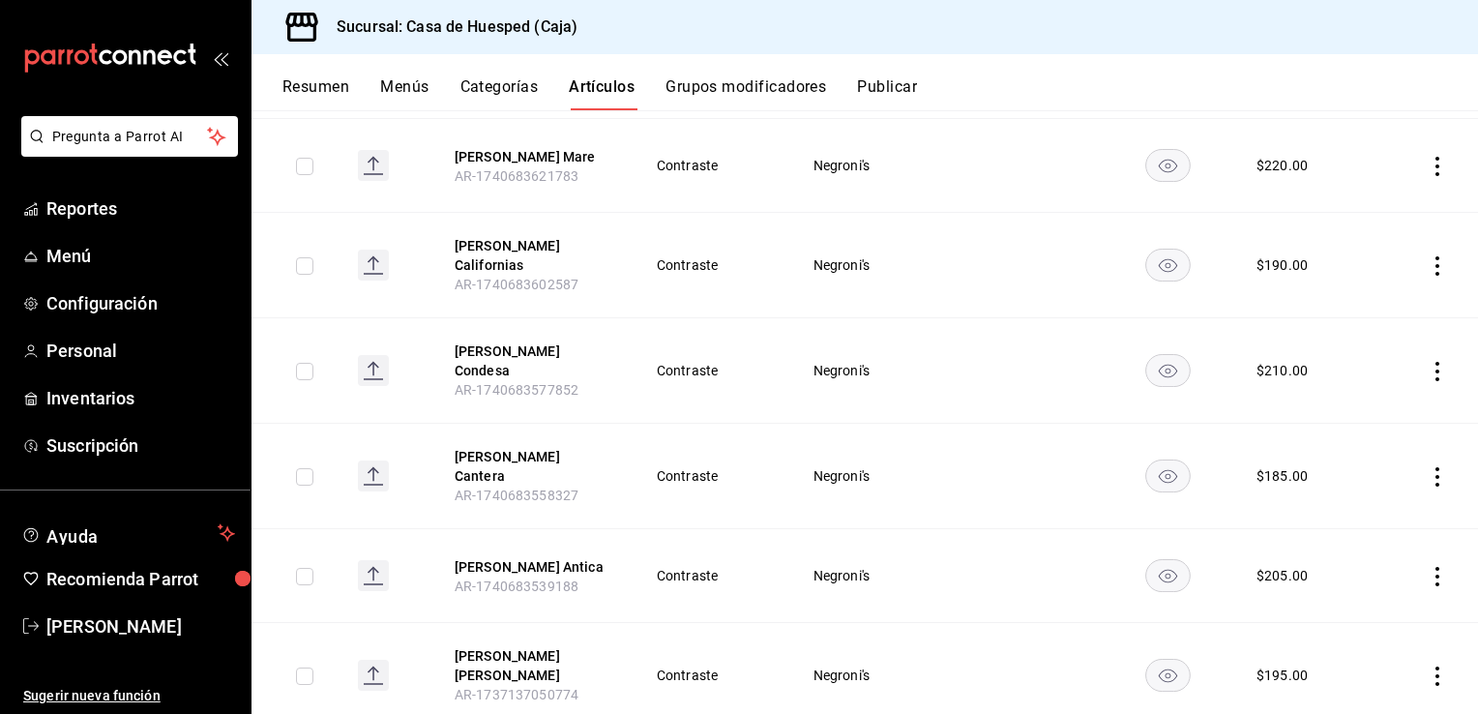
click at [600, 84] on button "Artículos" at bounding box center [602, 93] width 66 height 33
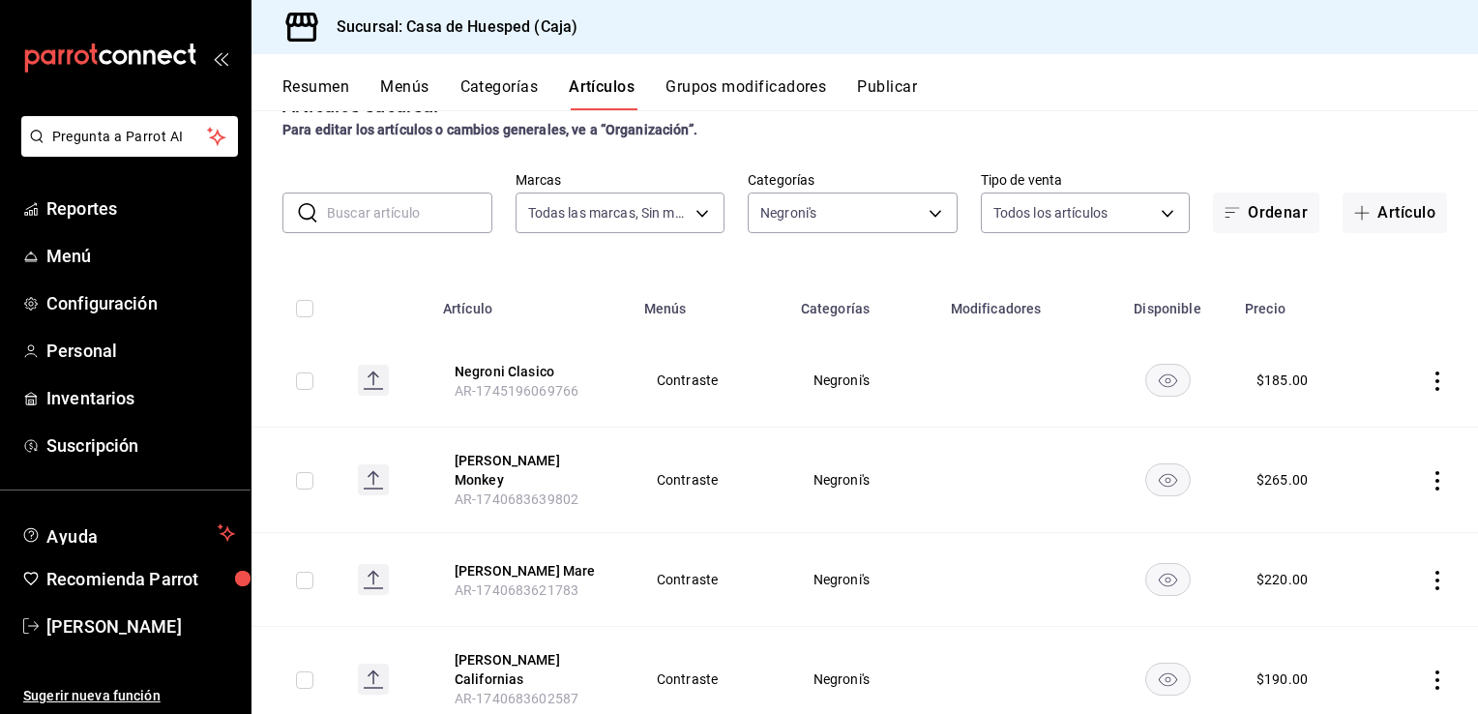
scroll to position [0, 0]
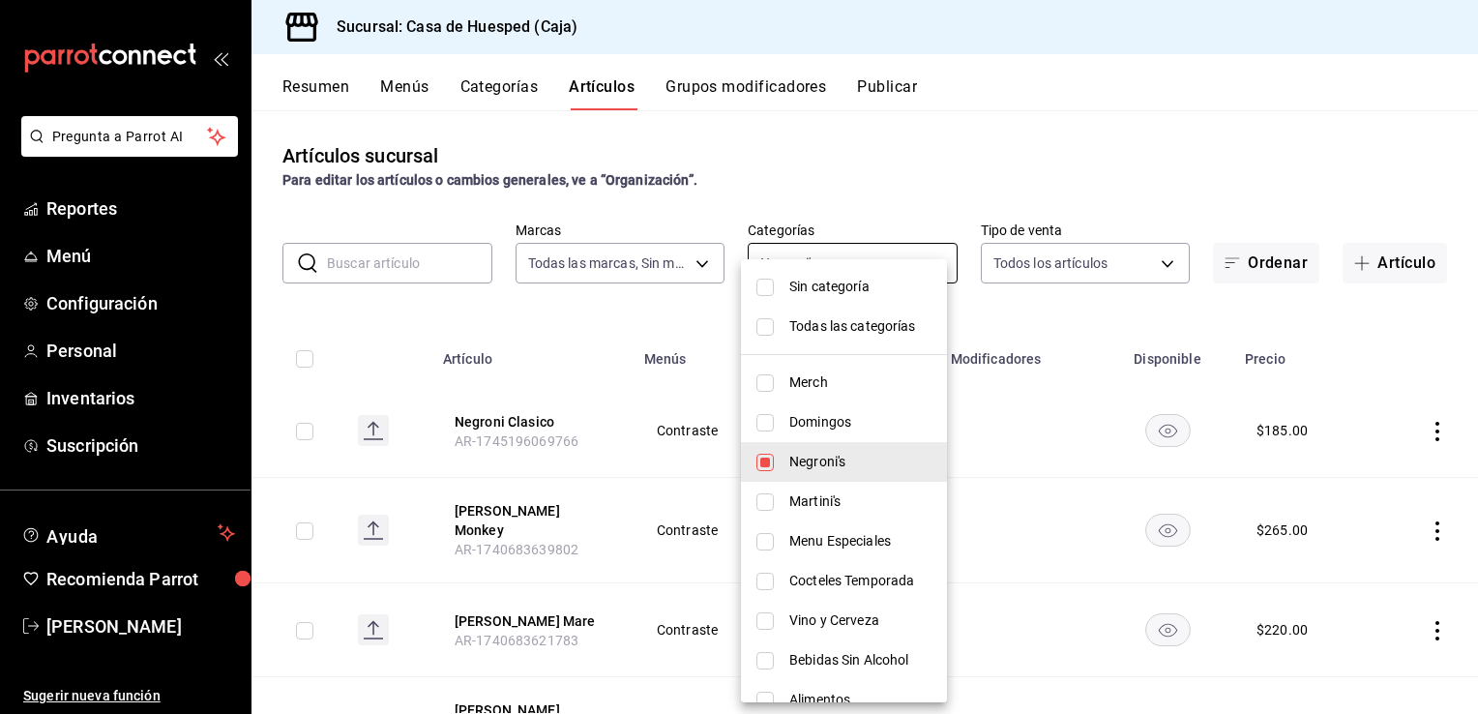
click at [794, 247] on body "Pregunta a Parrot AI Reportes Menú Configuración Personal Inventarios Suscripci…" at bounding box center [739, 357] width 1478 height 714
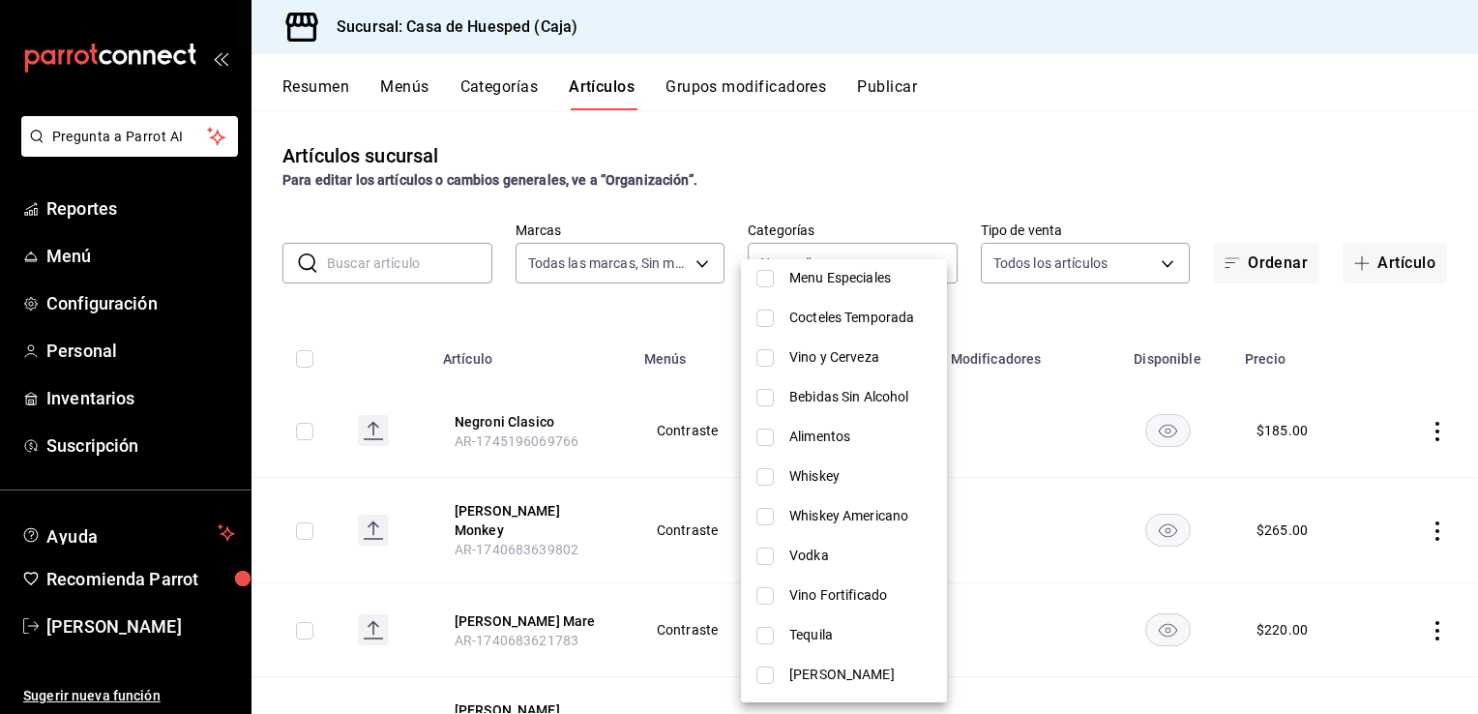
scroll to position [269, 0]
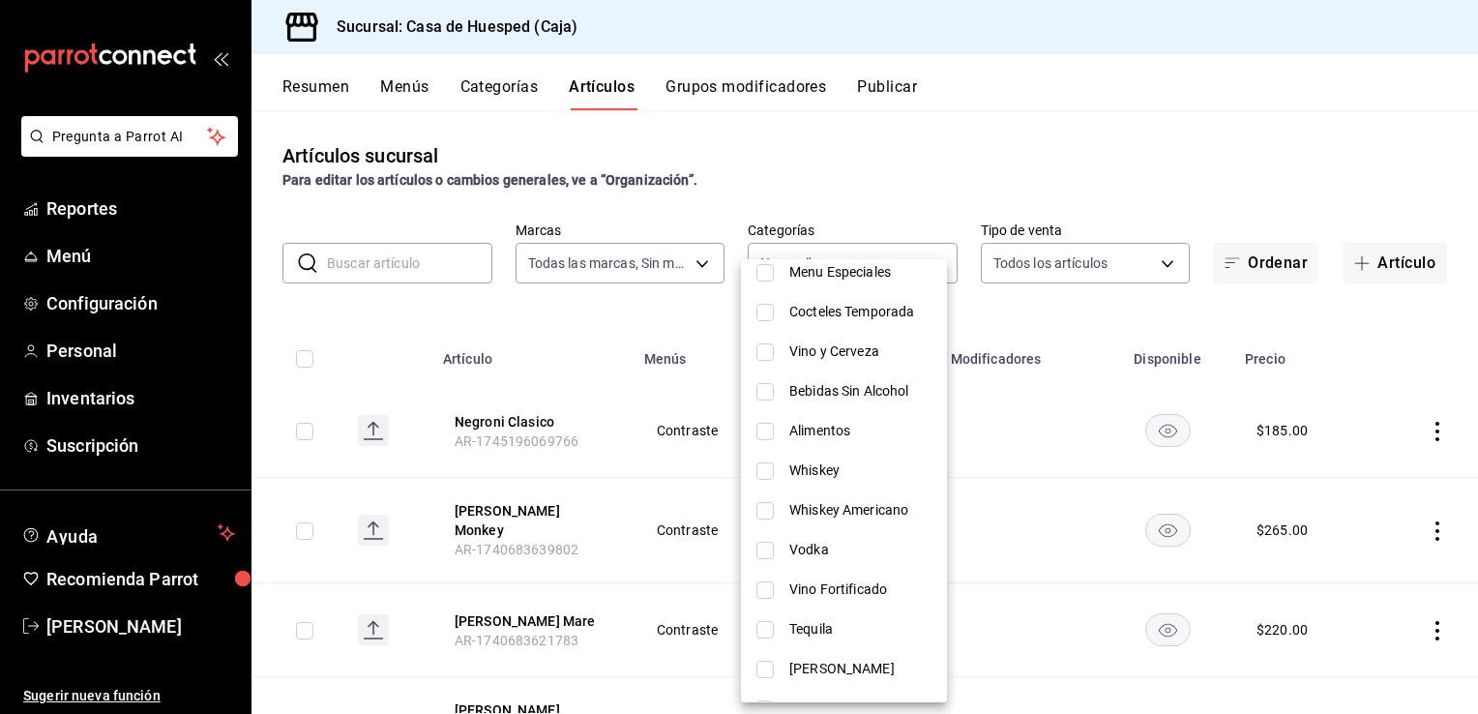
click at [855, 582] on span "Vino Fortificado" at bounding box center [860, 589] width 142 height 20
type input "98cbd3ee-88b8-4d09-bd7a-6f84cfd341dc,b3bef687-f724-4f17-b7e4-5f25697e0bcd"
checkbox input "true"
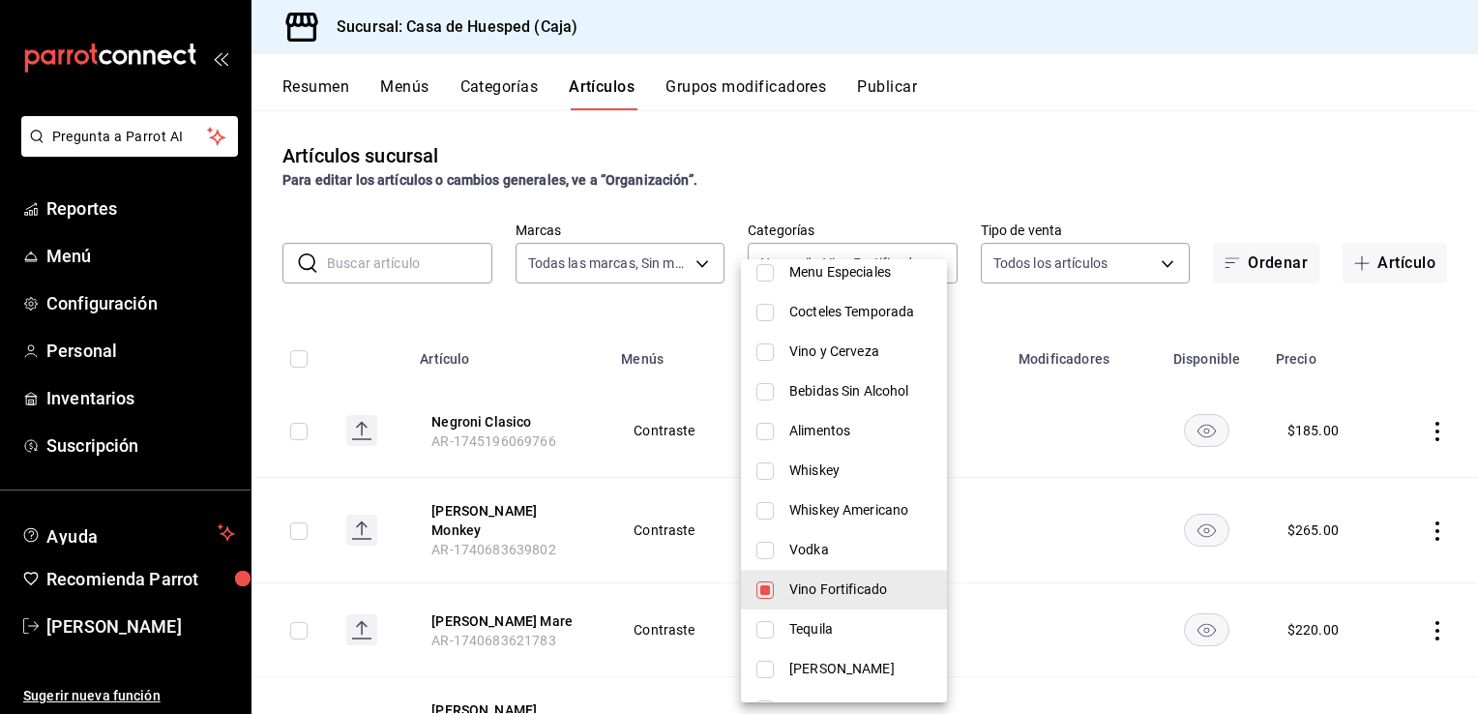
click at [562, 390] on div at bounding box center [739, 357] width 1478 height 714
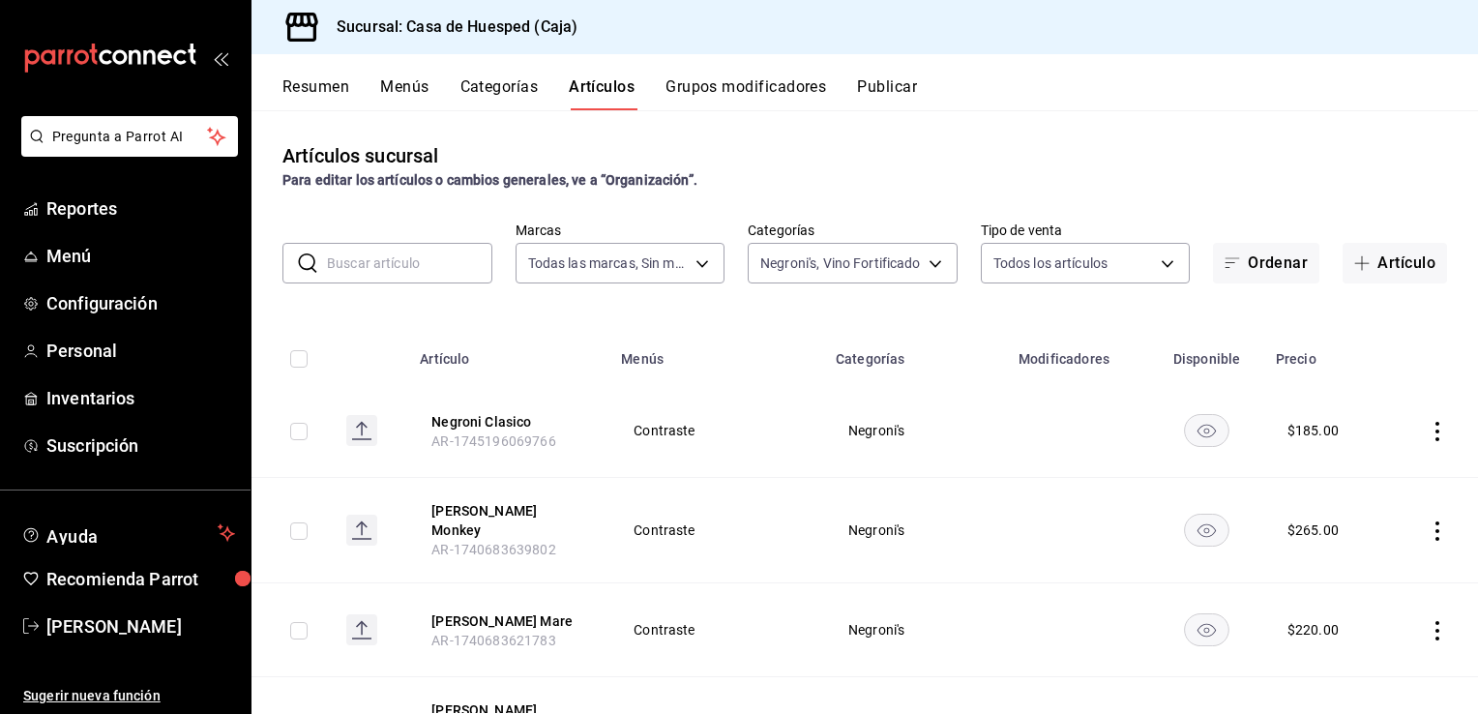
click at [829, 284] on div "Artículos sucursal Para editar los artículos o cambios generales, ve a “Organiz…" at bounding box center [865, 411] width 1227 height 603
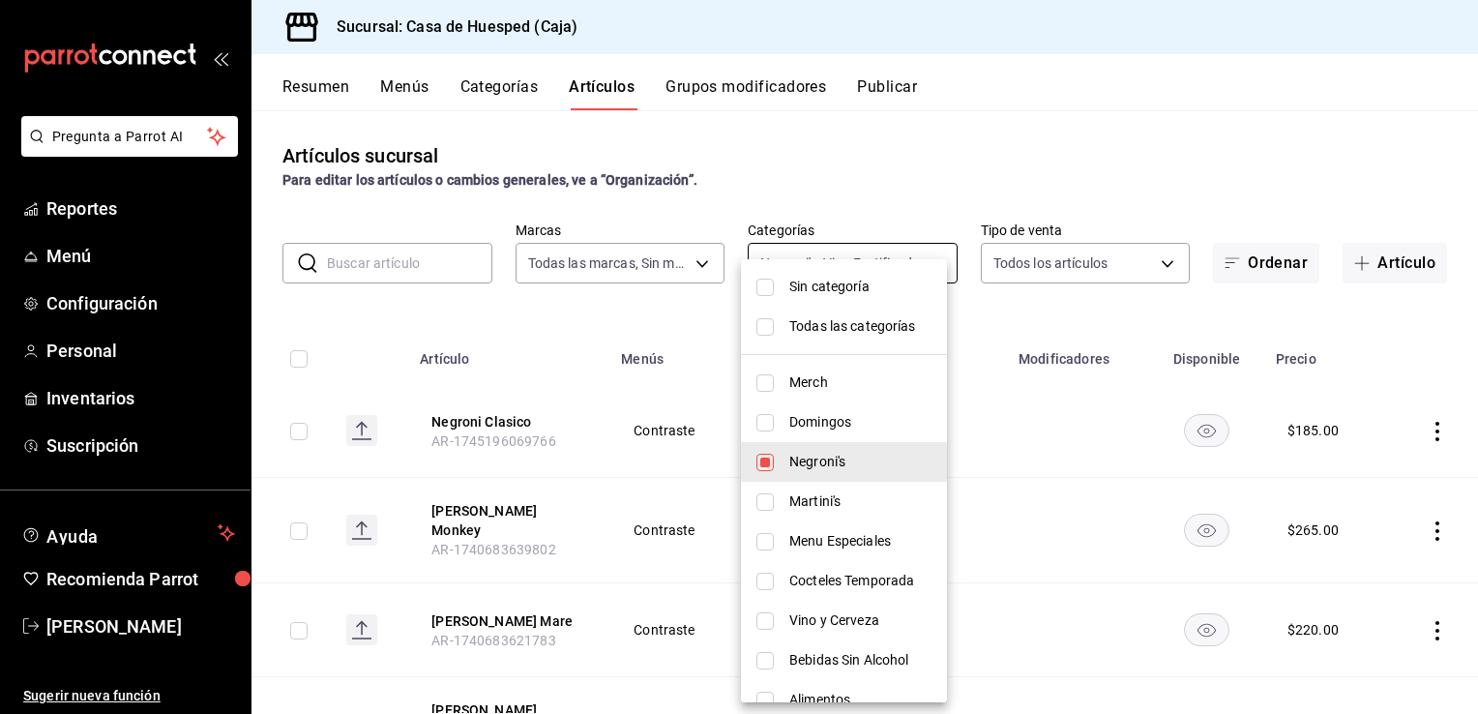
click at [829, 265] on body "Pregunta a Parrot AI Reportes Menú Configuración Personal Inventarios Suscripci…" at bounding box center [739, 357] width 1478 height 714
click at [800, 459] on span "Negroni's" at bounding box center [860, 462] width 142 height 20
type input "b3bef687-f724-4f17-b7e4-5f25697e0bcd"
checkbox input "false"
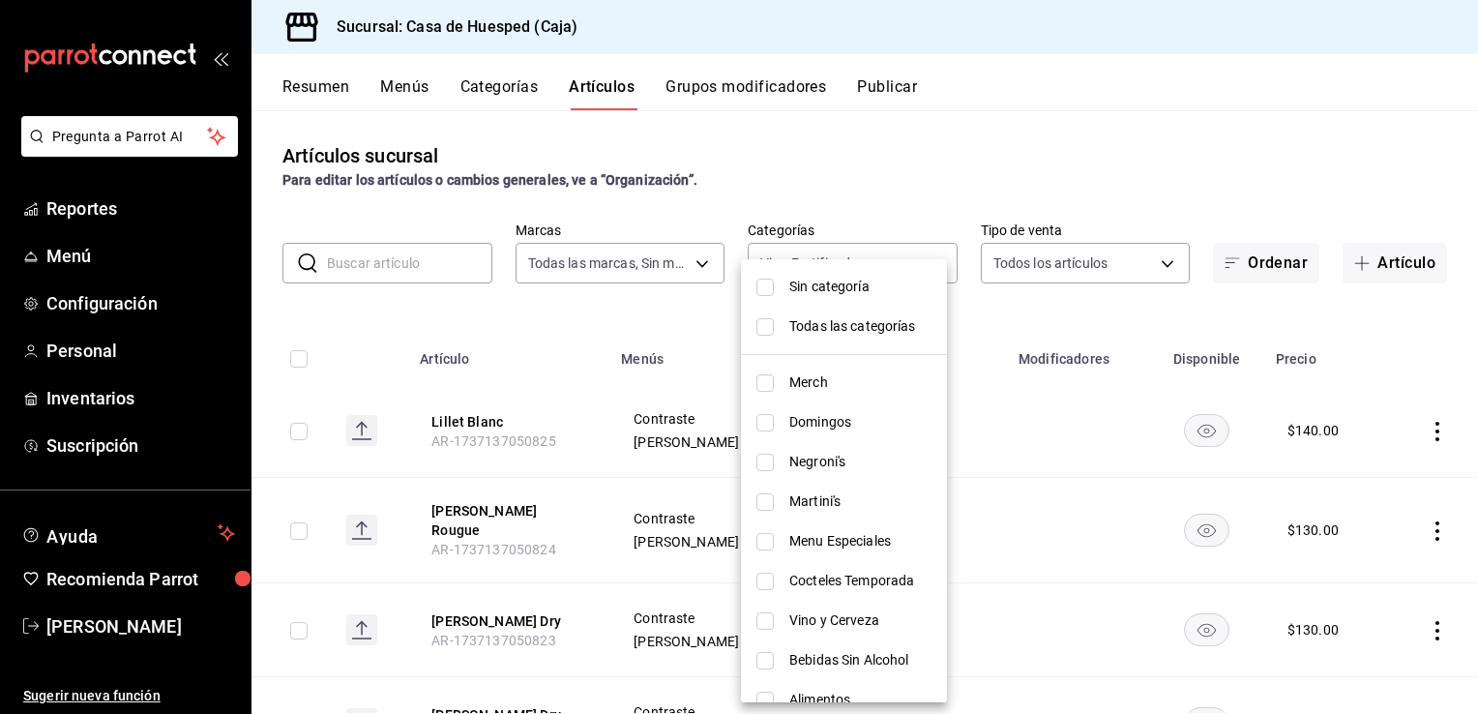
click at [580, 350] on div at bounding box center [739, 357] width 1478 height 714
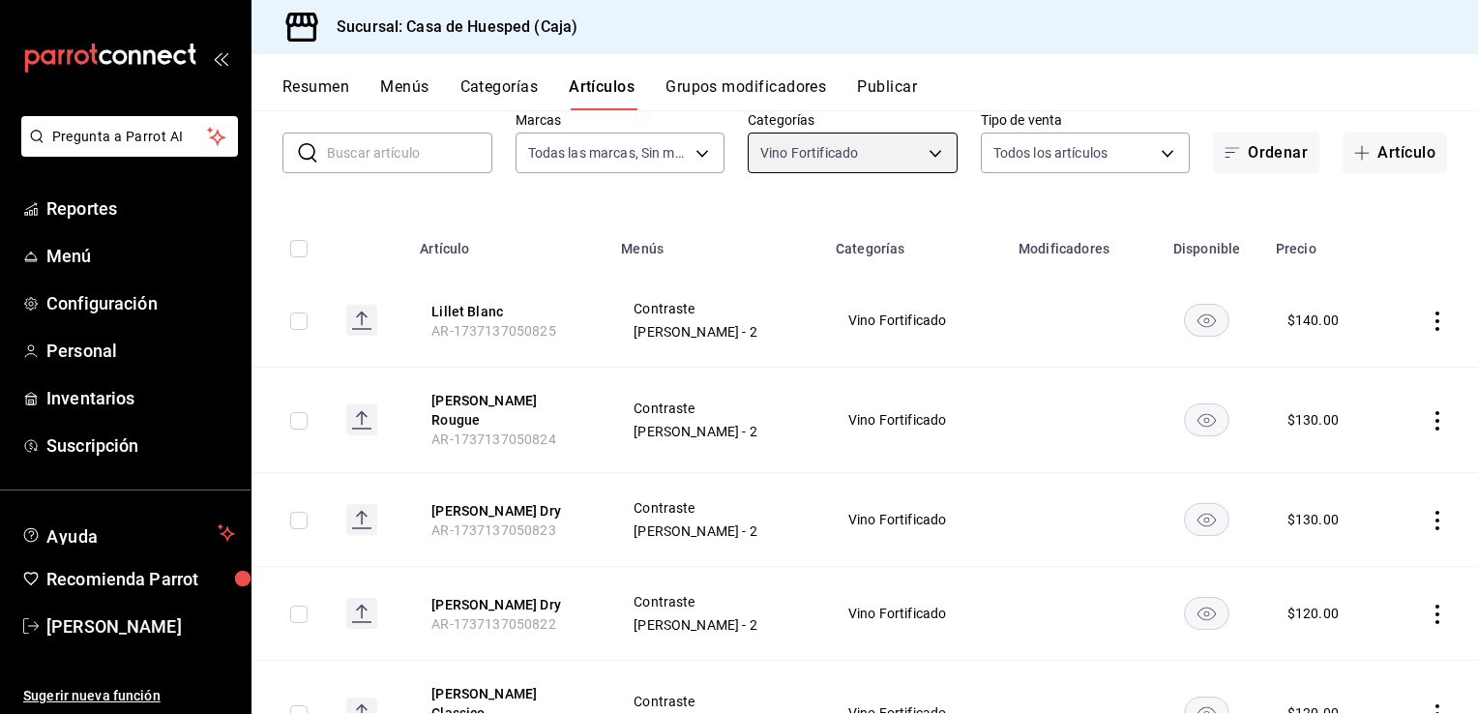
scroll to position [104, 0]
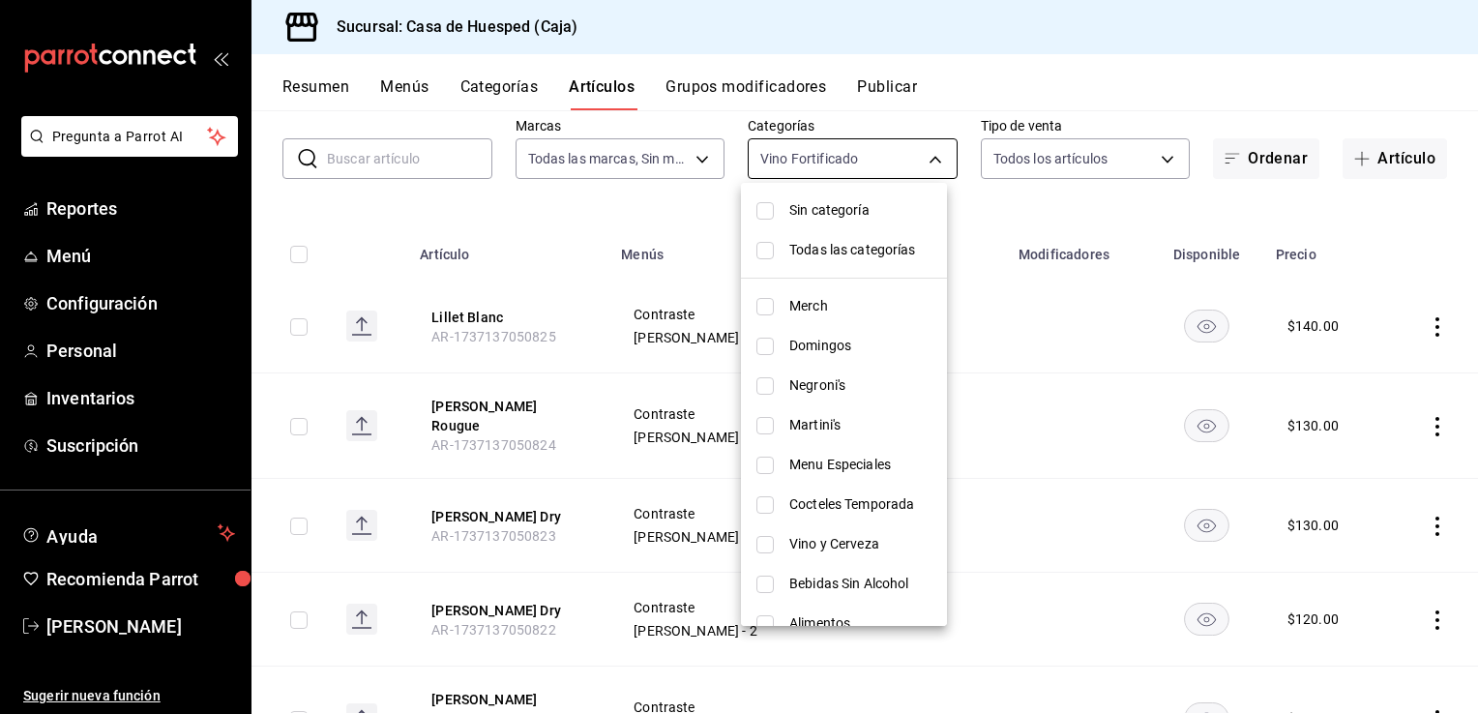
click at [876, 154] on body "Pregunta a Parrot AI Reportes Menú Configuración Personal Inventarios Suscripci…" at bounding box center [739, 357] width 1478 height 714
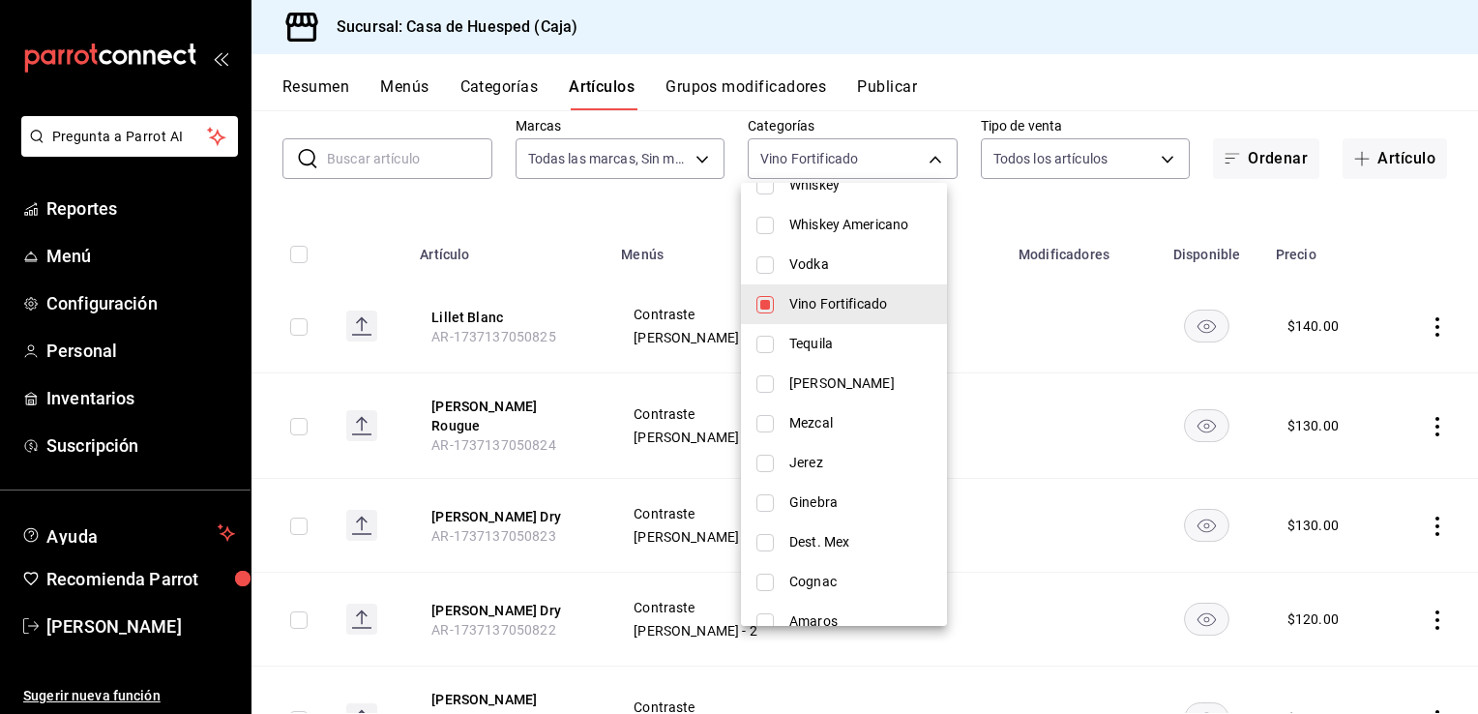
scroll to position [480, 0]
click at [809, 464] on span "Jerez" at bounding box center [860, 461] width 142 height 20
type input "b3bef687-f724-4f17-b7e4-5f25697e0bcd,313cb389-6330-41b1-a77a-e796a89fac80"
checkbox input "true"
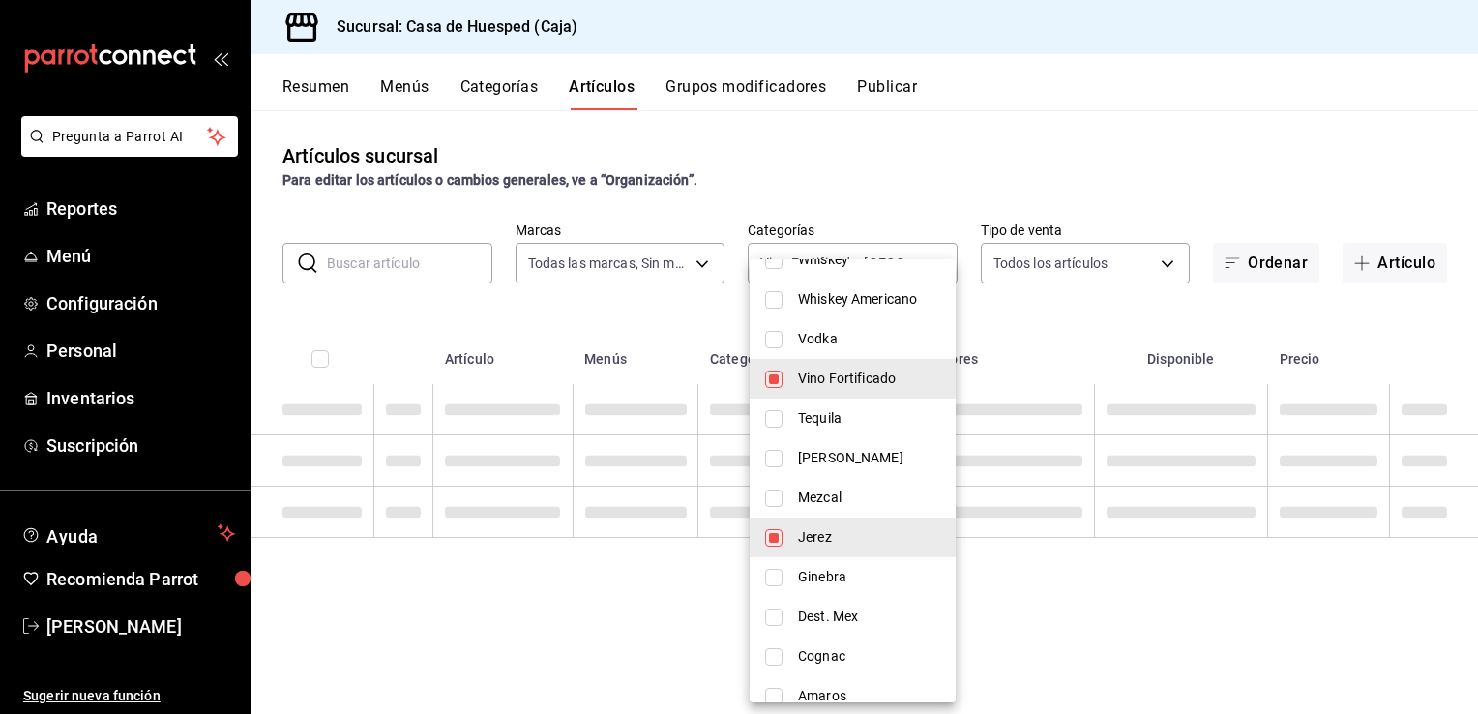
scroll to position [0, 0]
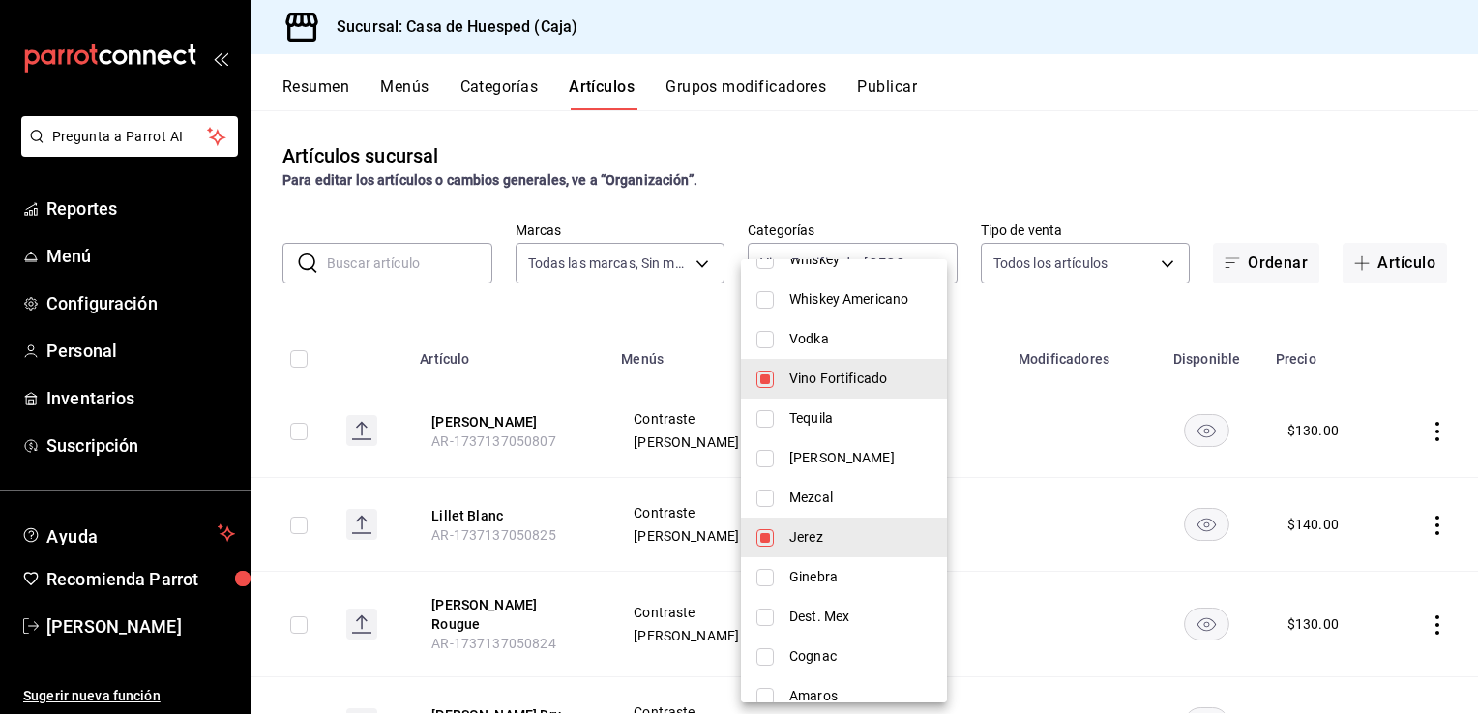
click at [792, 374] on span "Vino Fortificado" at bounding box center [860, 379] width 142 height 20
type input "313cb389-6330-41b1-a77a-e796a89fac80"
checkbox input "false"
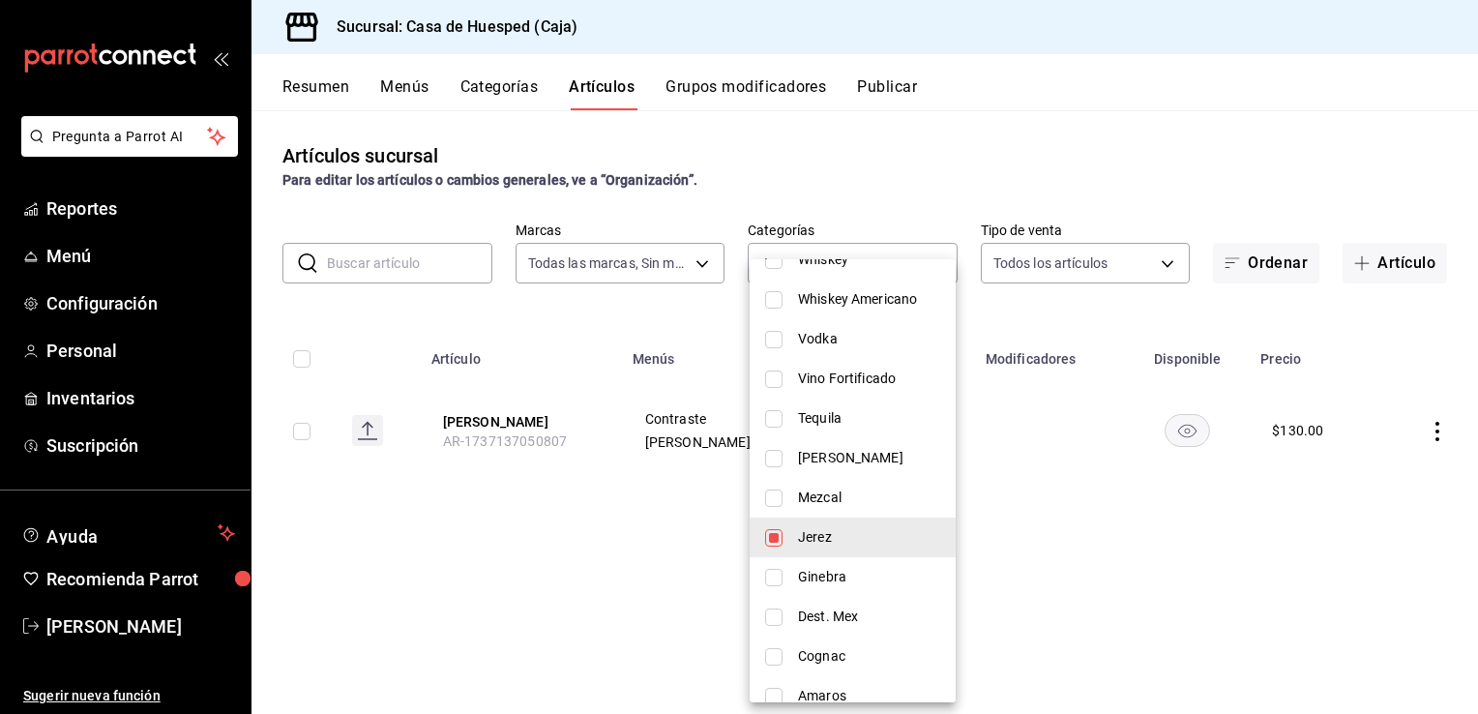
click at [620, 544] on div at bounding box center [739, 357] width 1478 height 714
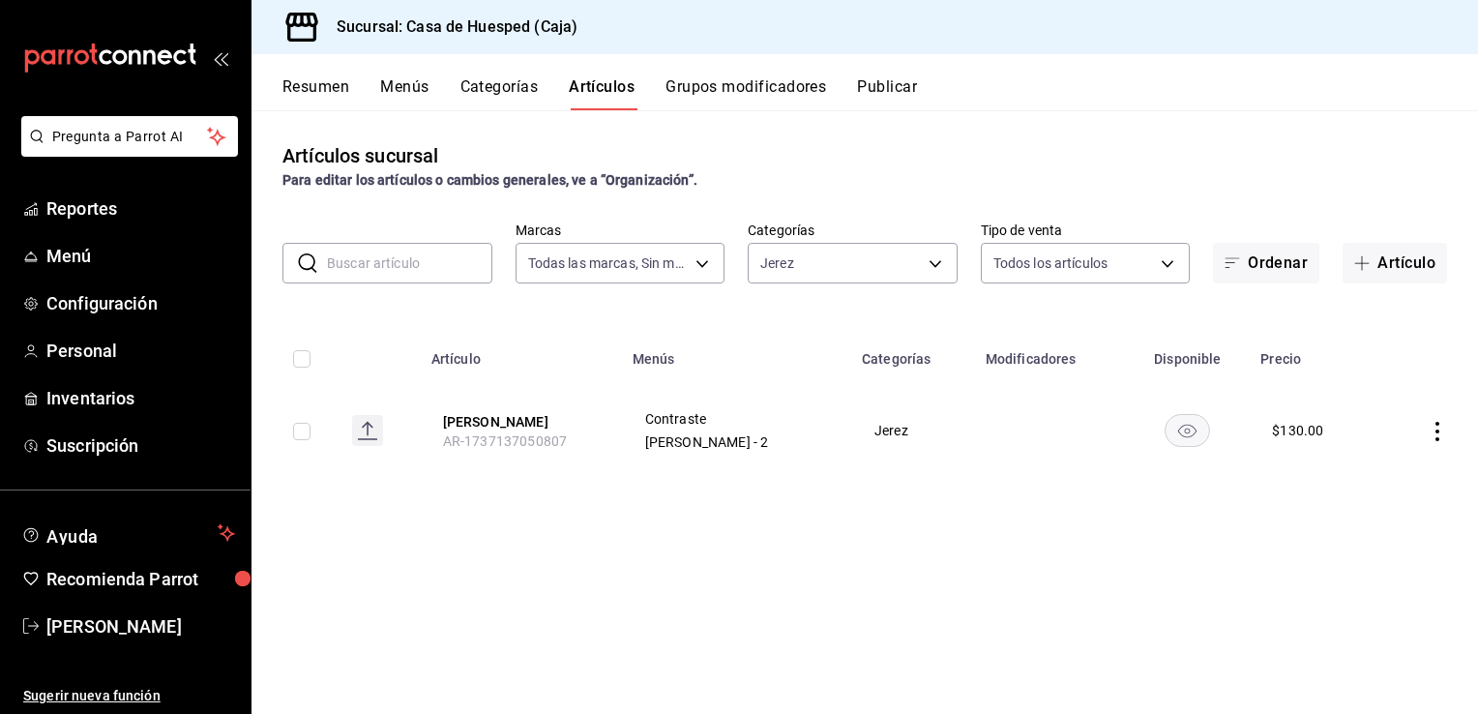
click at [1436, 428] on icon "actions" at bounding box center [1437, 431] width 19 height 19
click at [1385, 478] on span "Editar" at bounding box center [1379, 476] width 50 height 20
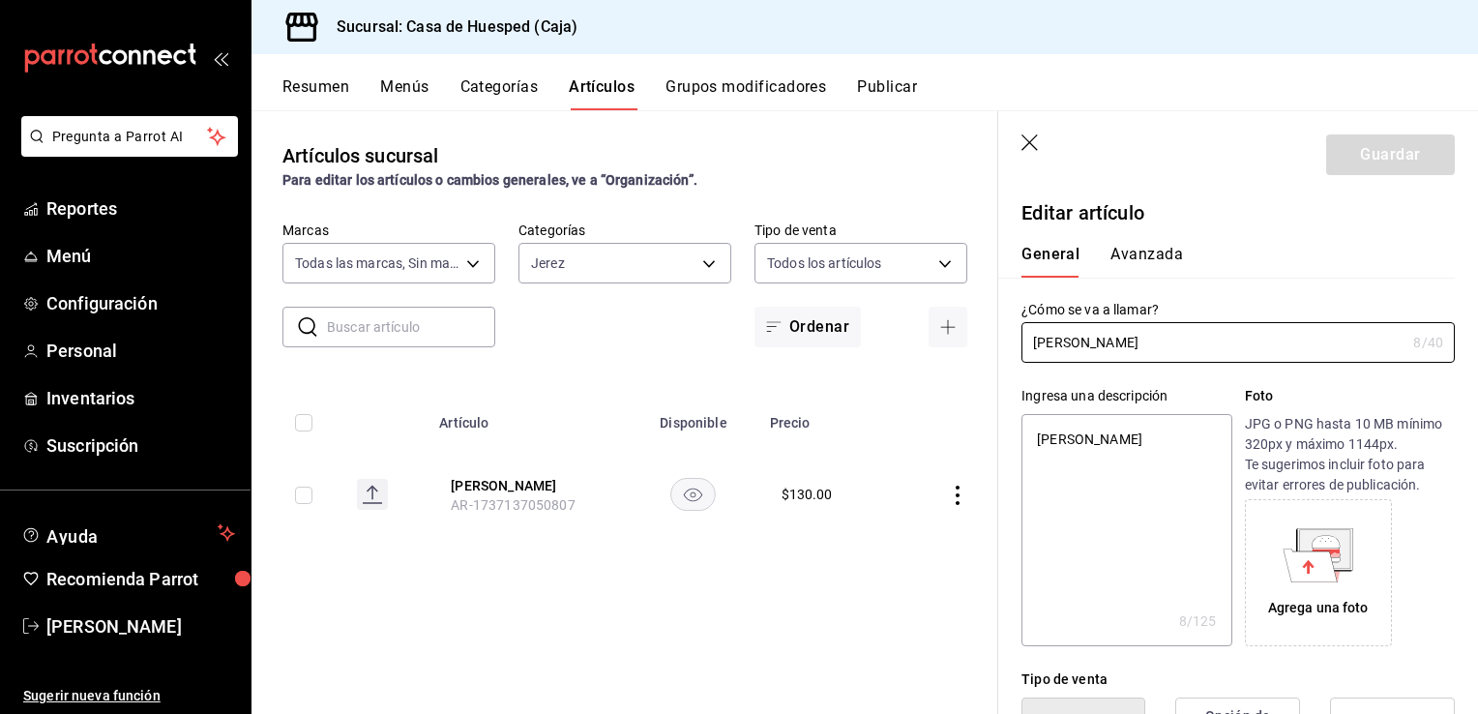
type textarea "x"
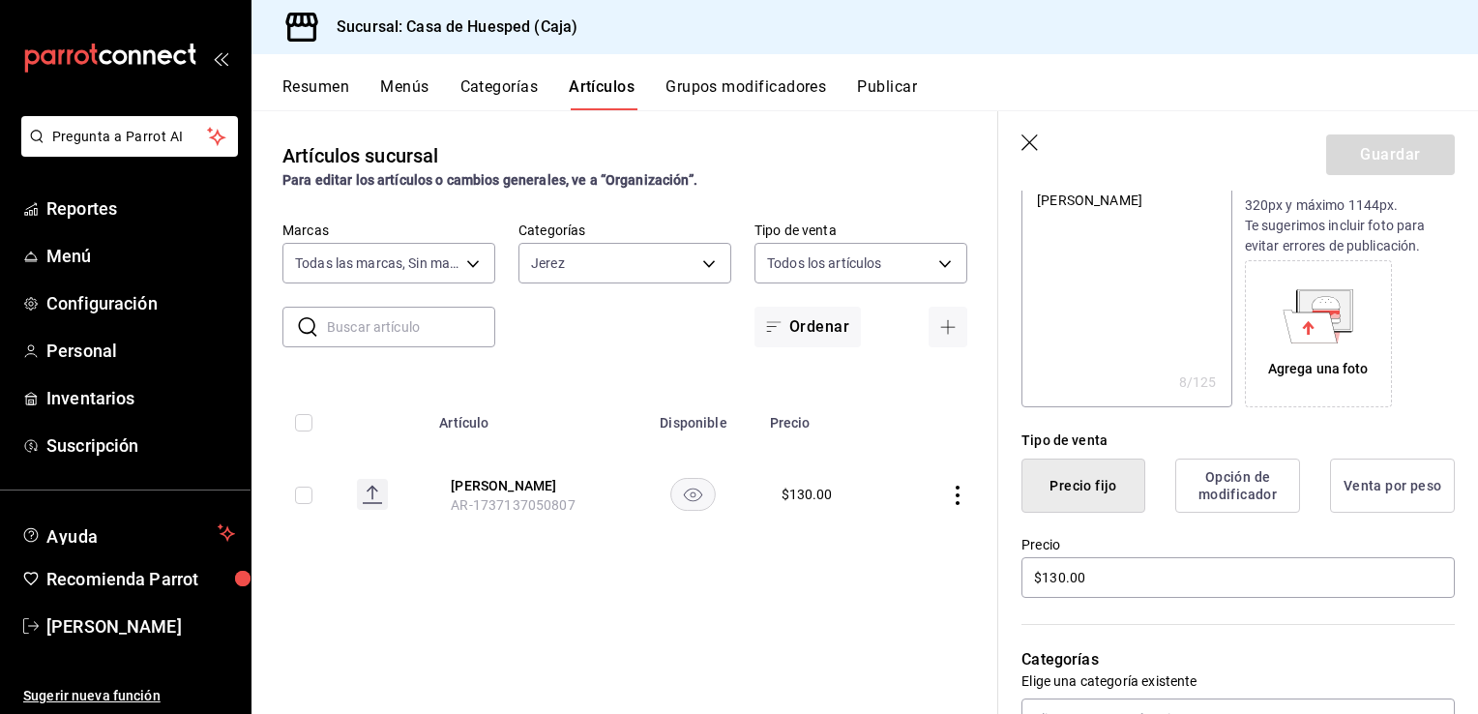
scroll to position [240, 0]
click at [1126, 586] on input "$130.00" at bounding box center [1238, 576] width 433 height 41
type input "$1.00"
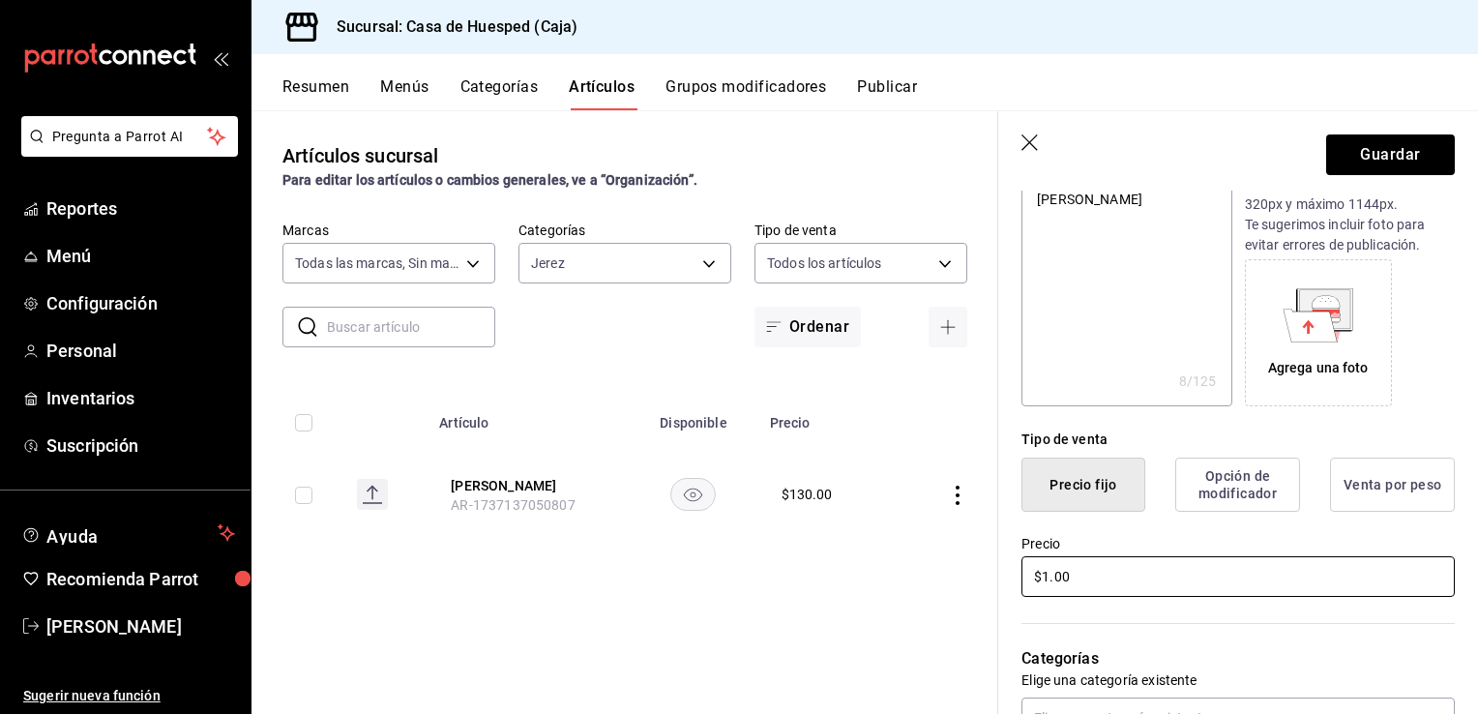
type textarea "x"
type input "$17.00"
type textarea "x"
type input "$175.00"
type textarea "x"
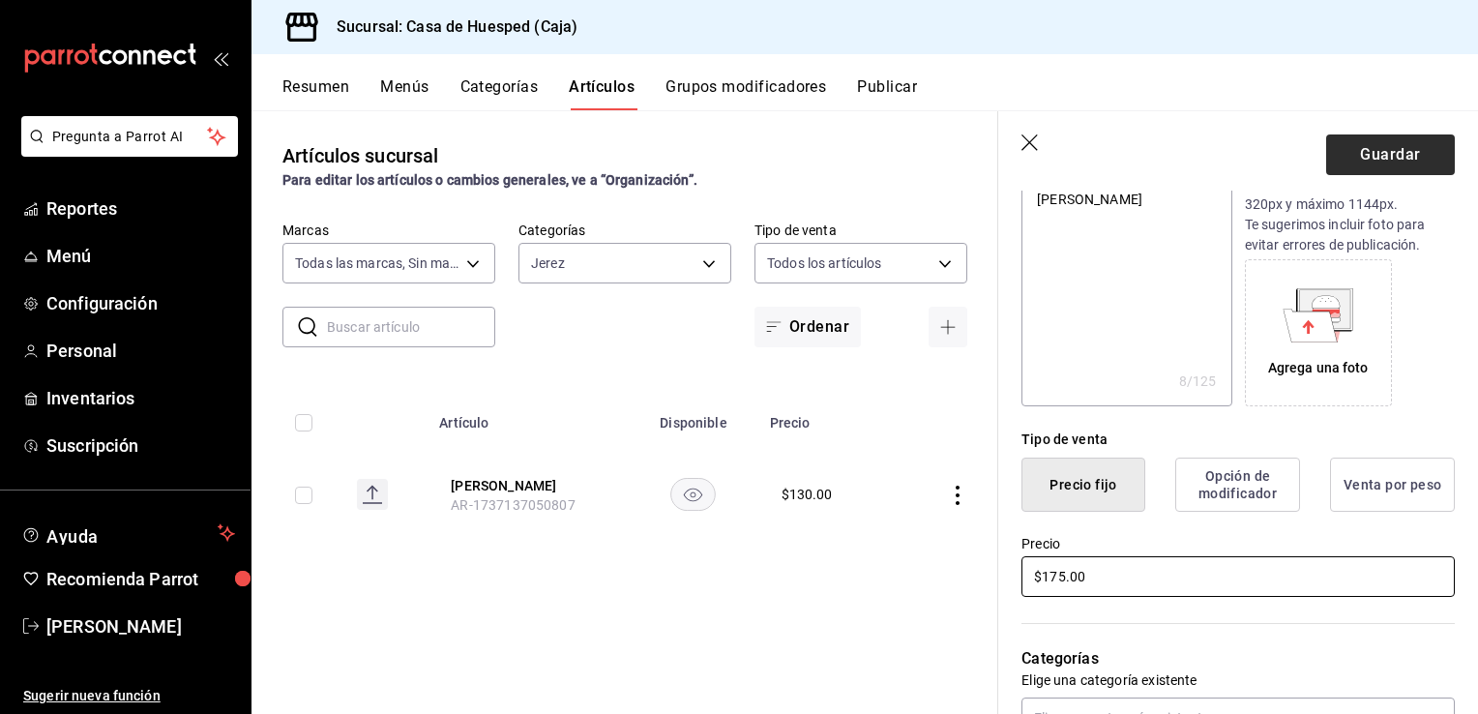
type input "$175.00"
click at [1347, 166] on button "Guardar" at bounding box center [1390, 154] width 129 height 41
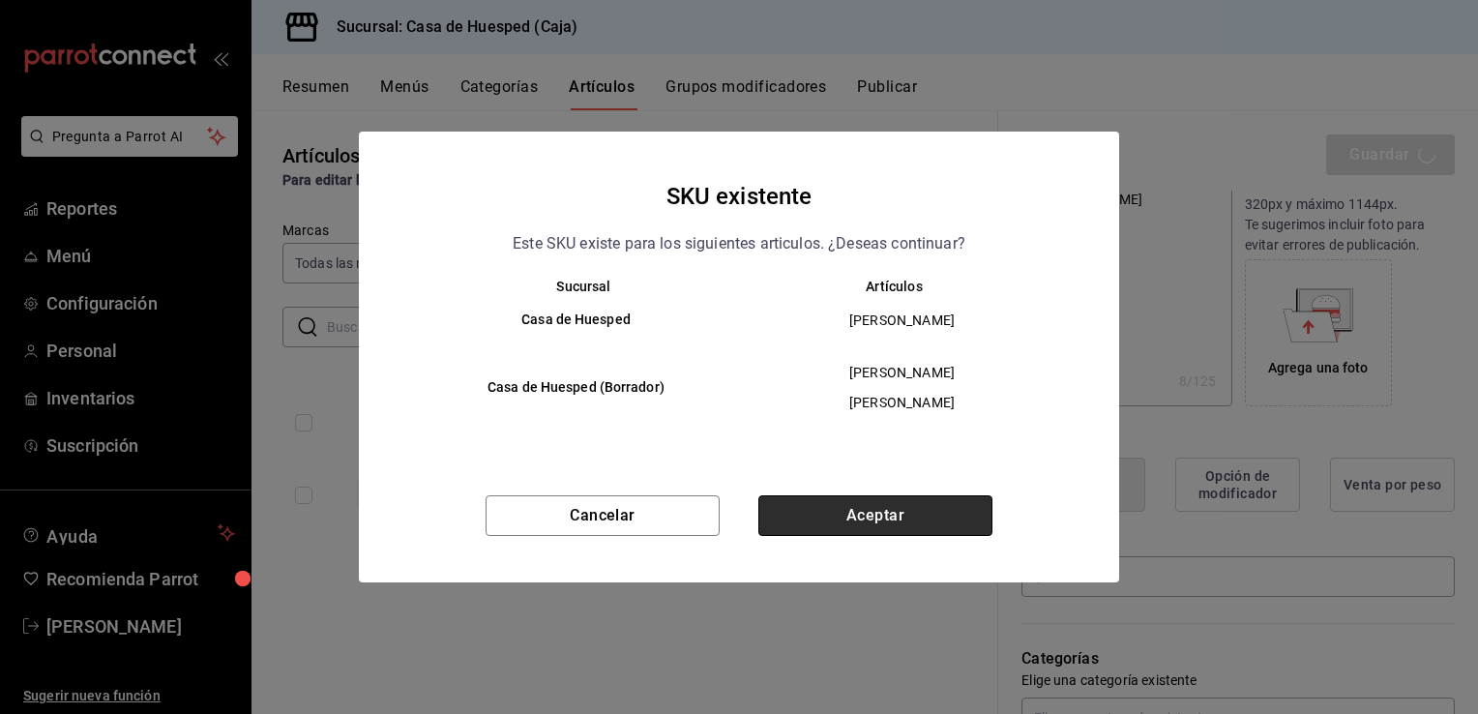
click at [946, 501] on button "Aceptar" at bounding box center [875, 515] width 234 height 41
type textarea "x"
type input "AR-1758748723146"
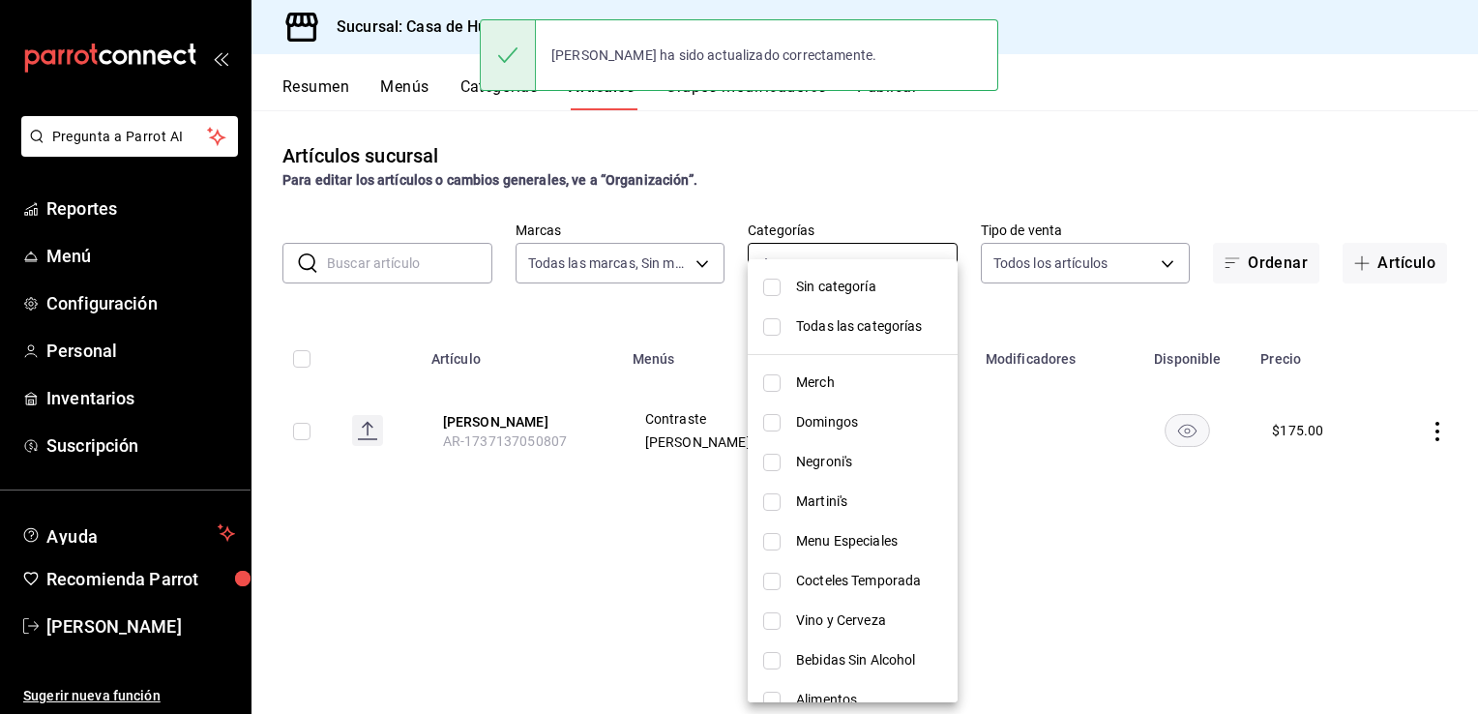
click at [881, 259] on body "Pregunta a Parrot AI Reportes Menú Configuración Personal Inventarios Suscripci…" at bounding box center [739, 357] width 1478 height 714
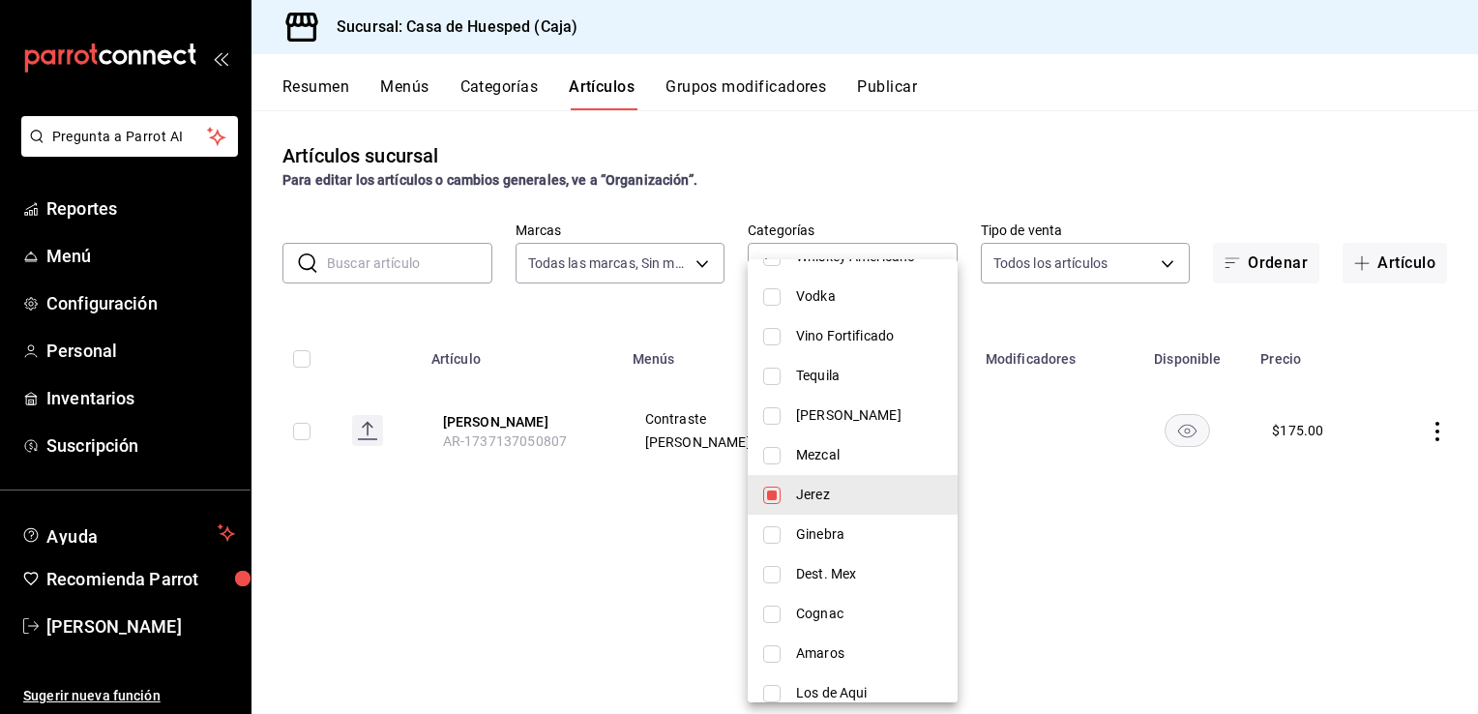
scroll to position [620, 0]
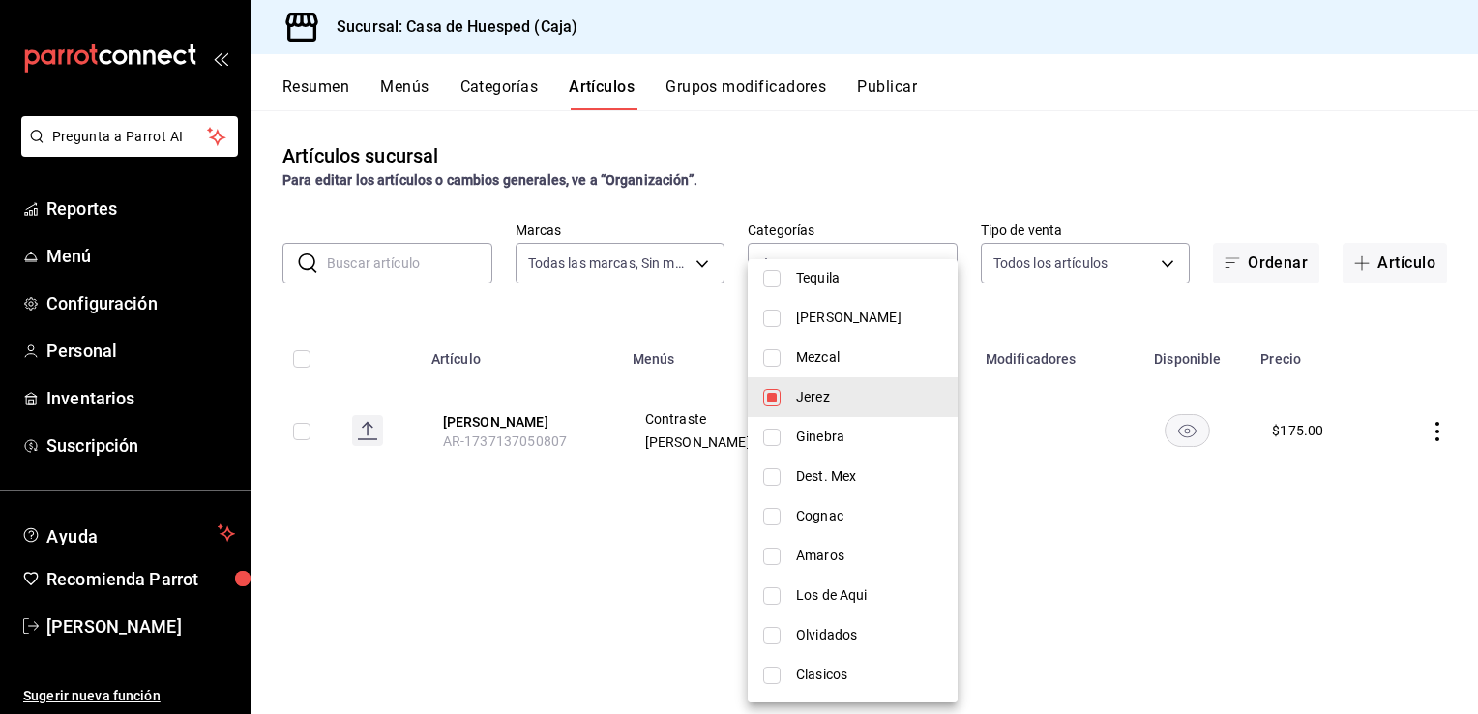
click at [807, 351] on span "Mezcal" at bounding box center [869, 357] width 146 height 20
type input "313cb389-6330-41b1-a77a-e796a89fac80,5c0f7ffb-660c-4729-ab78-e0883ecb9b36"
checkbox input "true"
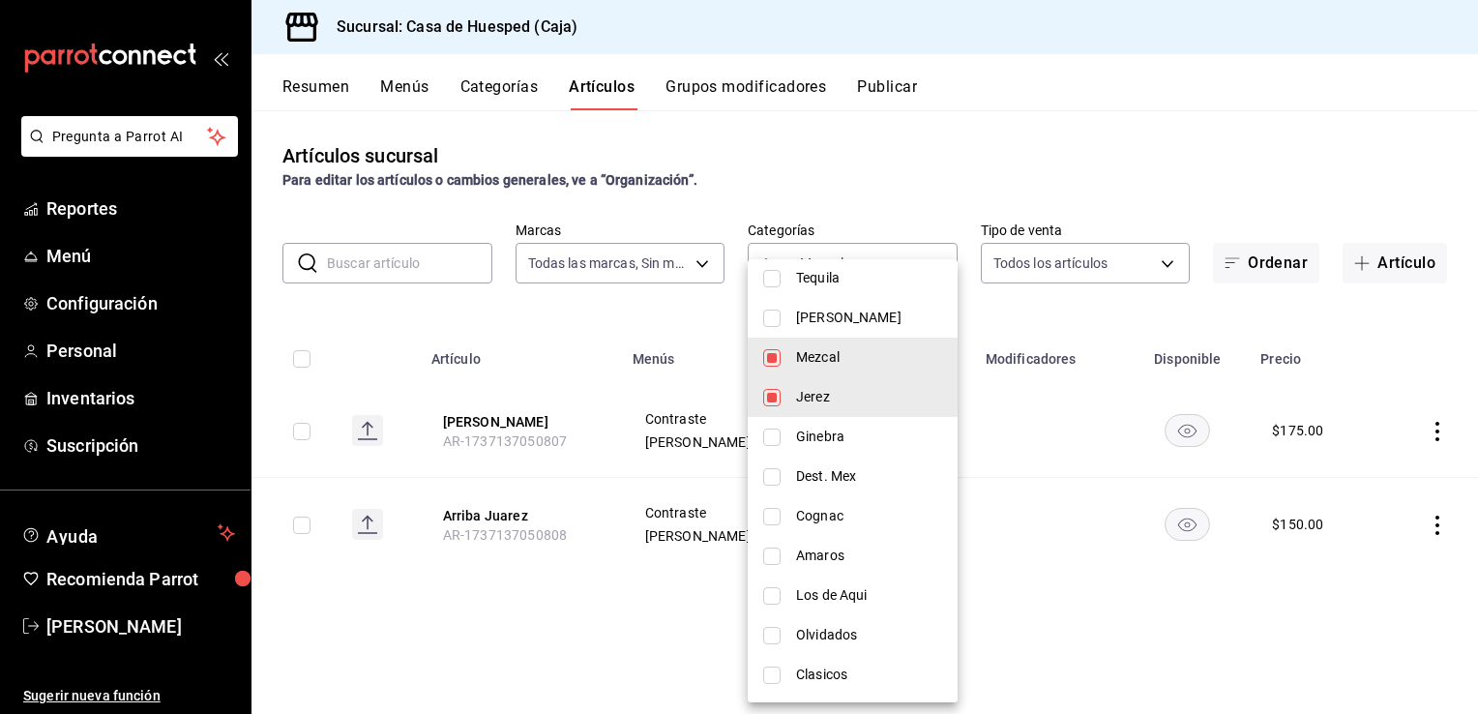
click at [778, 389] on input "checkbox" at bounding box center [771, 397] width 17 height 17
checkbox input "false"
type input "5c0f7ffb-660c-4729-ab78-e0883ecb9b36"
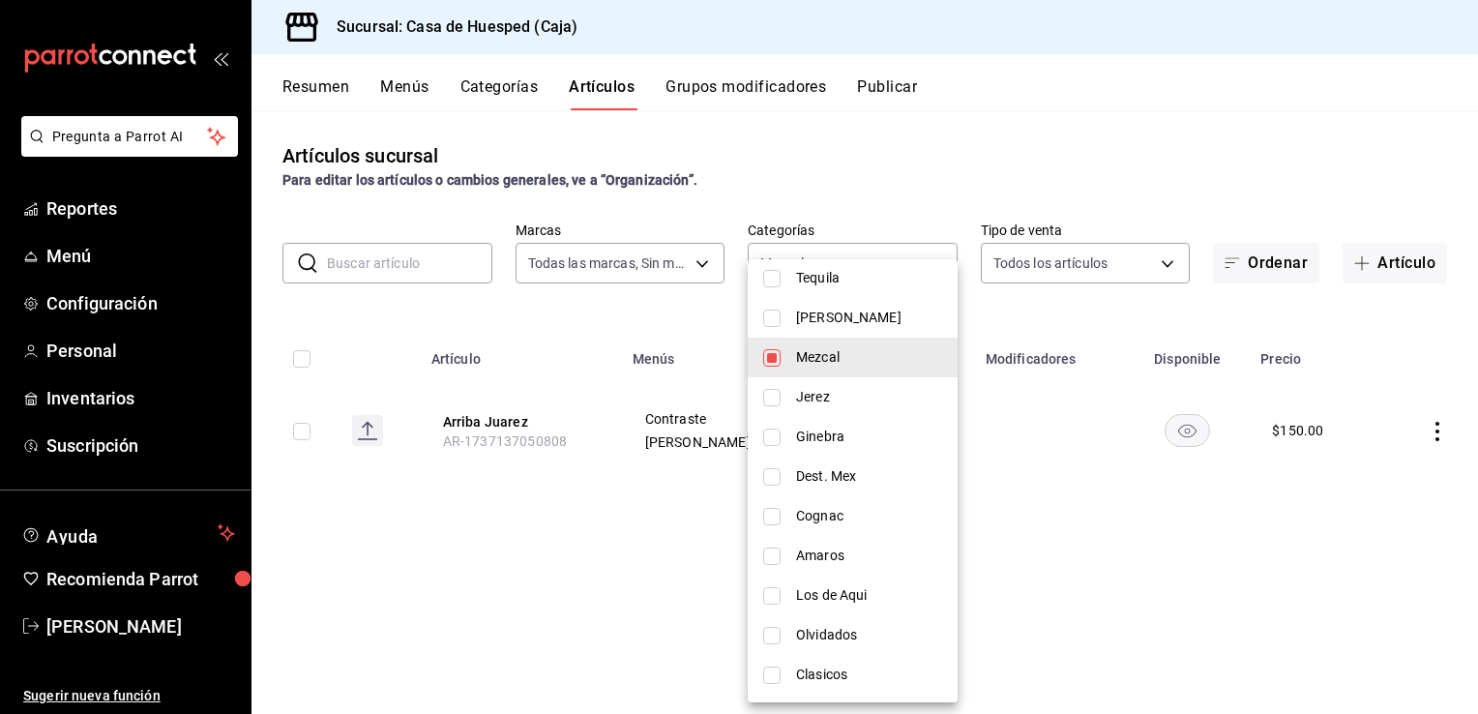
click at [554, 616] on div at bounding box center [739, 357] width 1478 height 714
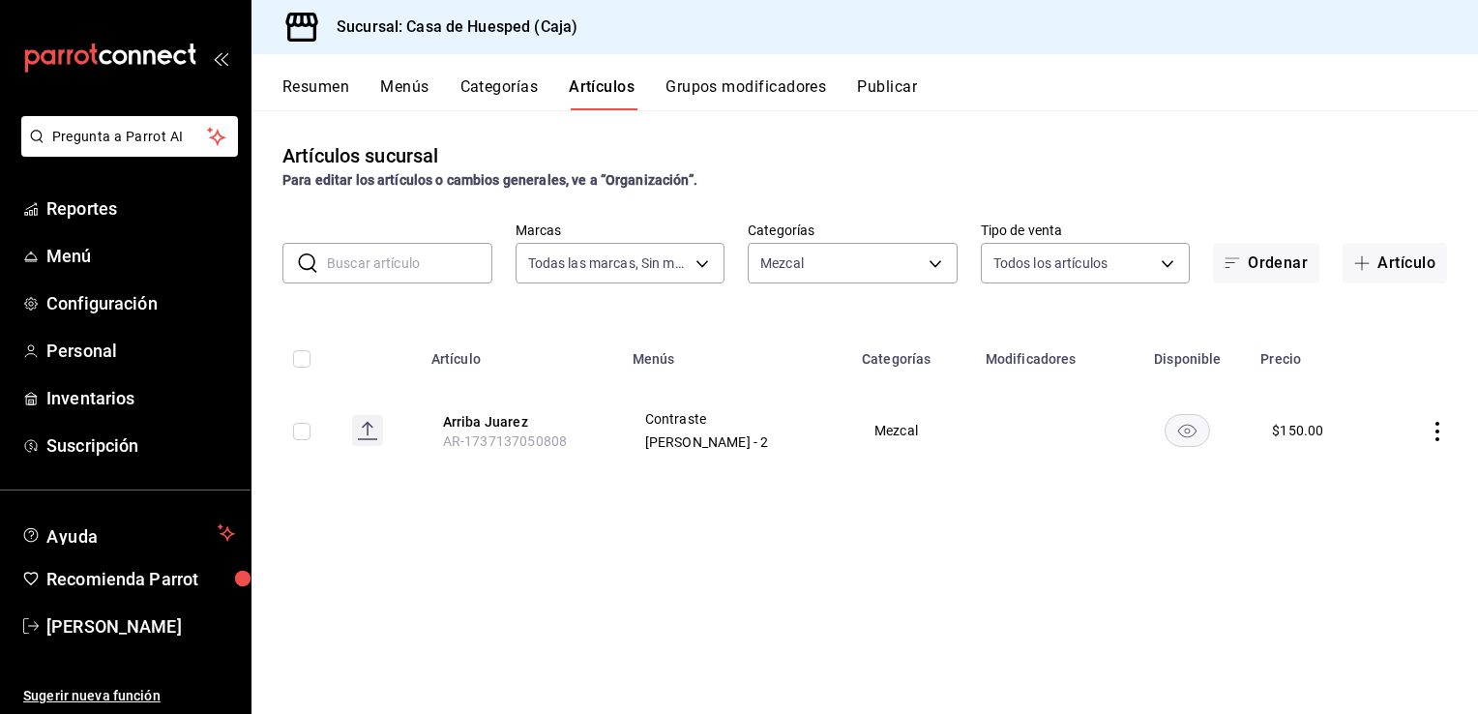
click at [554, 616] on div "Artículos sucursal Para editar los artículos o cambios generales, ve a “Organiz…" at bounding box center [865, 411] width 1227 height 603
click at [1440, 430] on icon "actions" at bounding box center [1437, 431] width 19 height 19
click at [1348, 478] on div at bounding box center [1337, 476] width 35 height 23
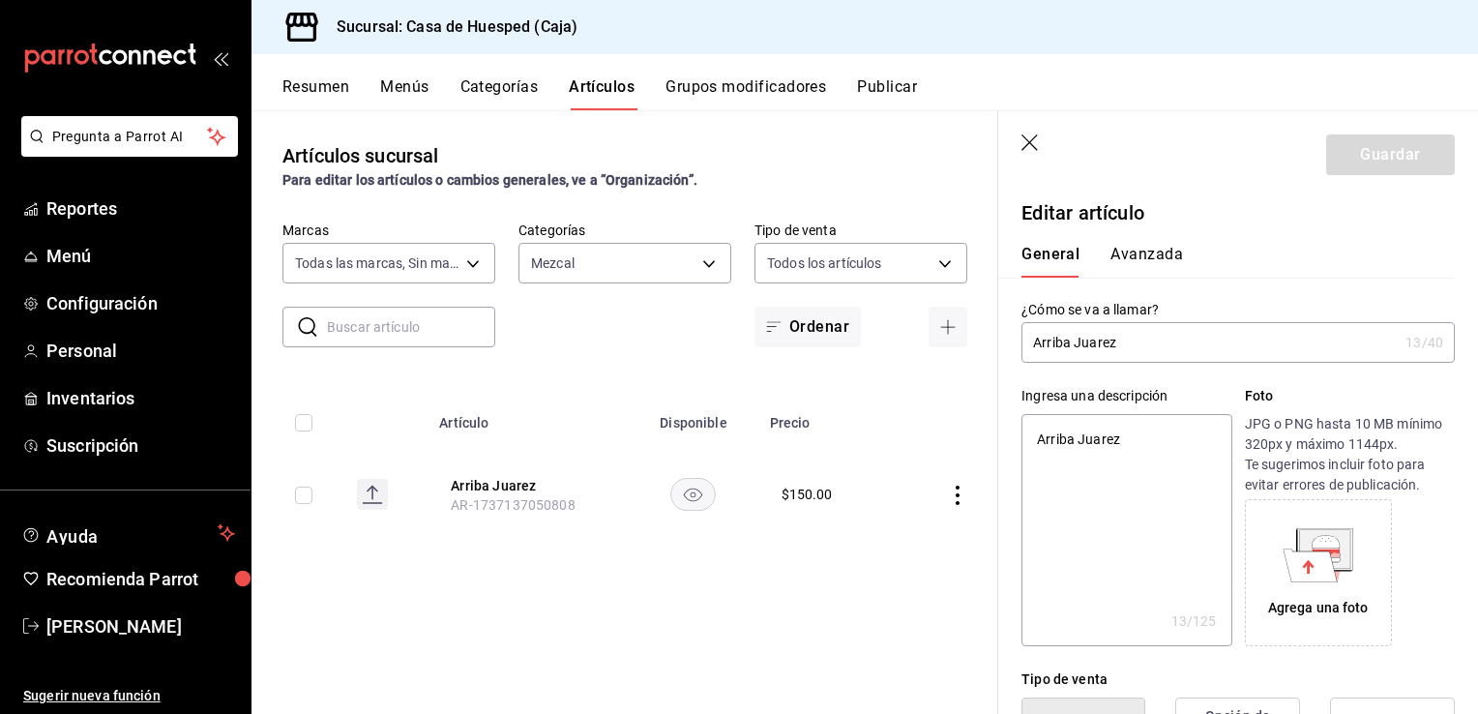
type input "Arriba [PERSON_NAME]"
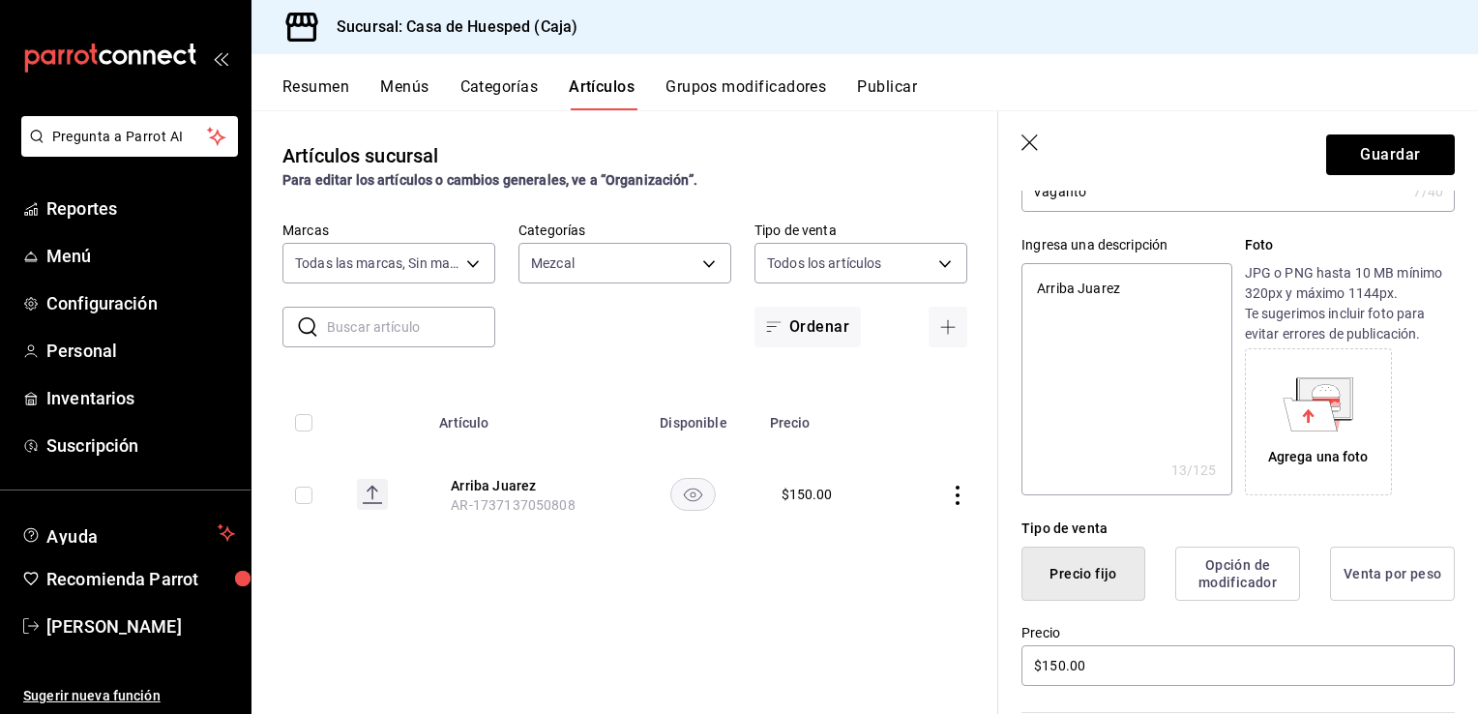
scroll to position [151, 0]
click at [1079, 665] on input "$150.00" at bounding box center [1238, 665] width 433 height 41
click at [1326, 163] on button "Guardar" at bounding box center [1390, 154] width 129 height 41
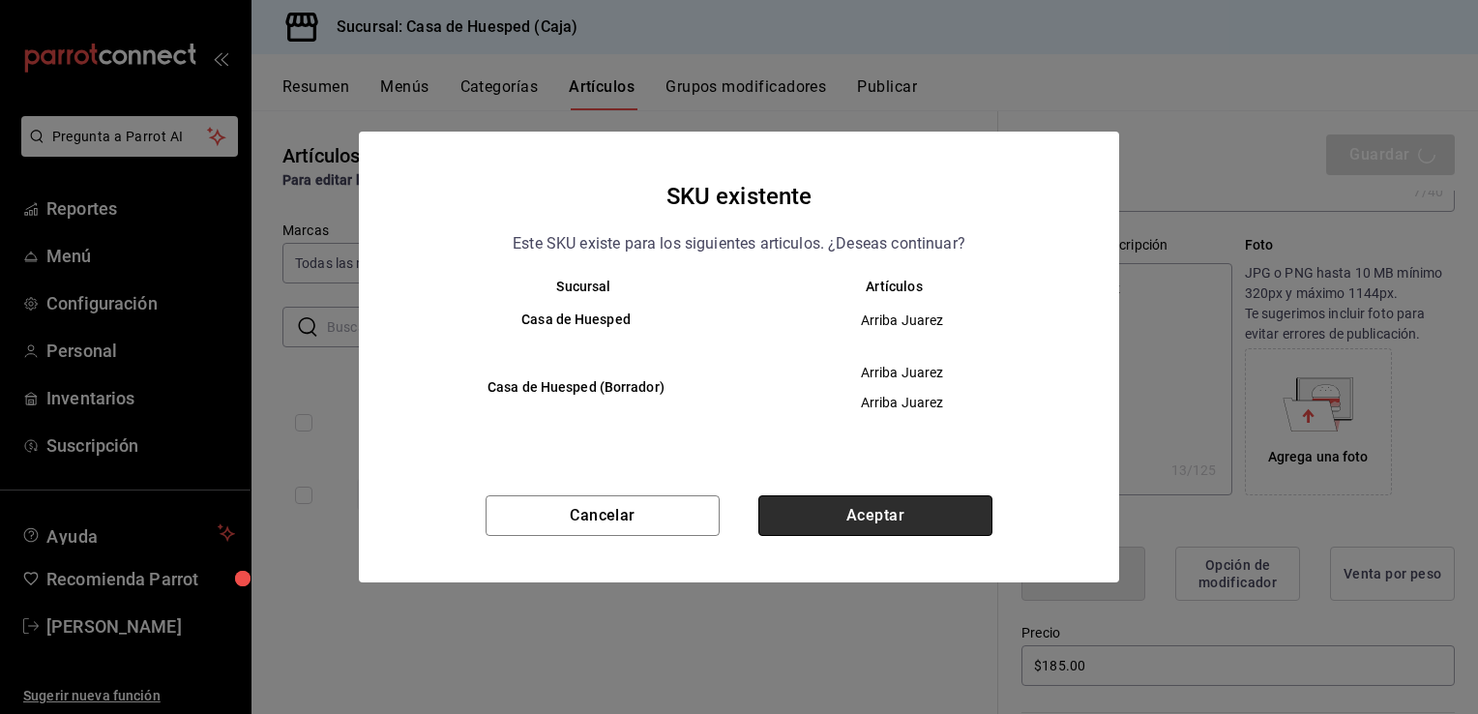
click at [953, 520] on button "Aceptar" at bounding box center [875, 515] width 234 height 41
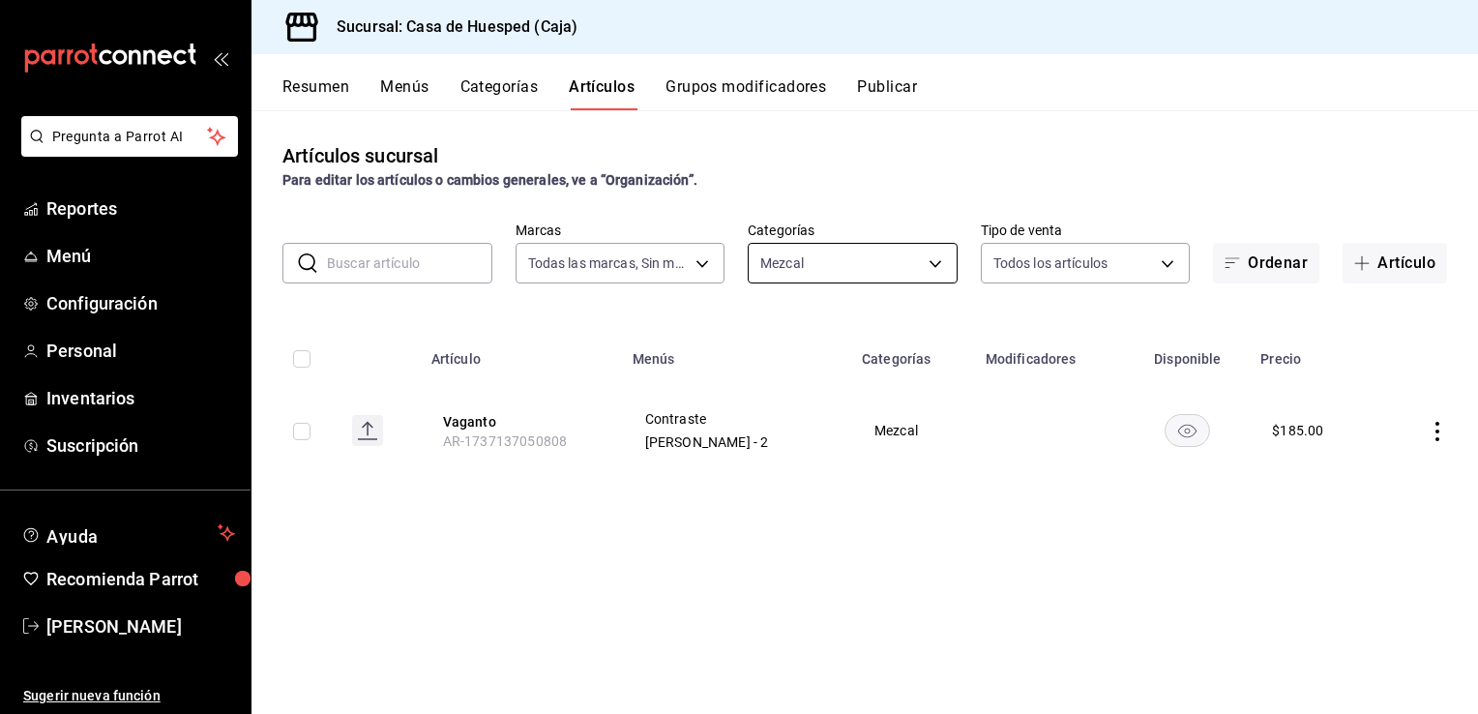
click at [840, 272] on body "Pregunta a Parrot AI Reportes Menú Configuración Personal Inventarios Suscripci…" at bounding box center [739, 357] width 1478 height 714
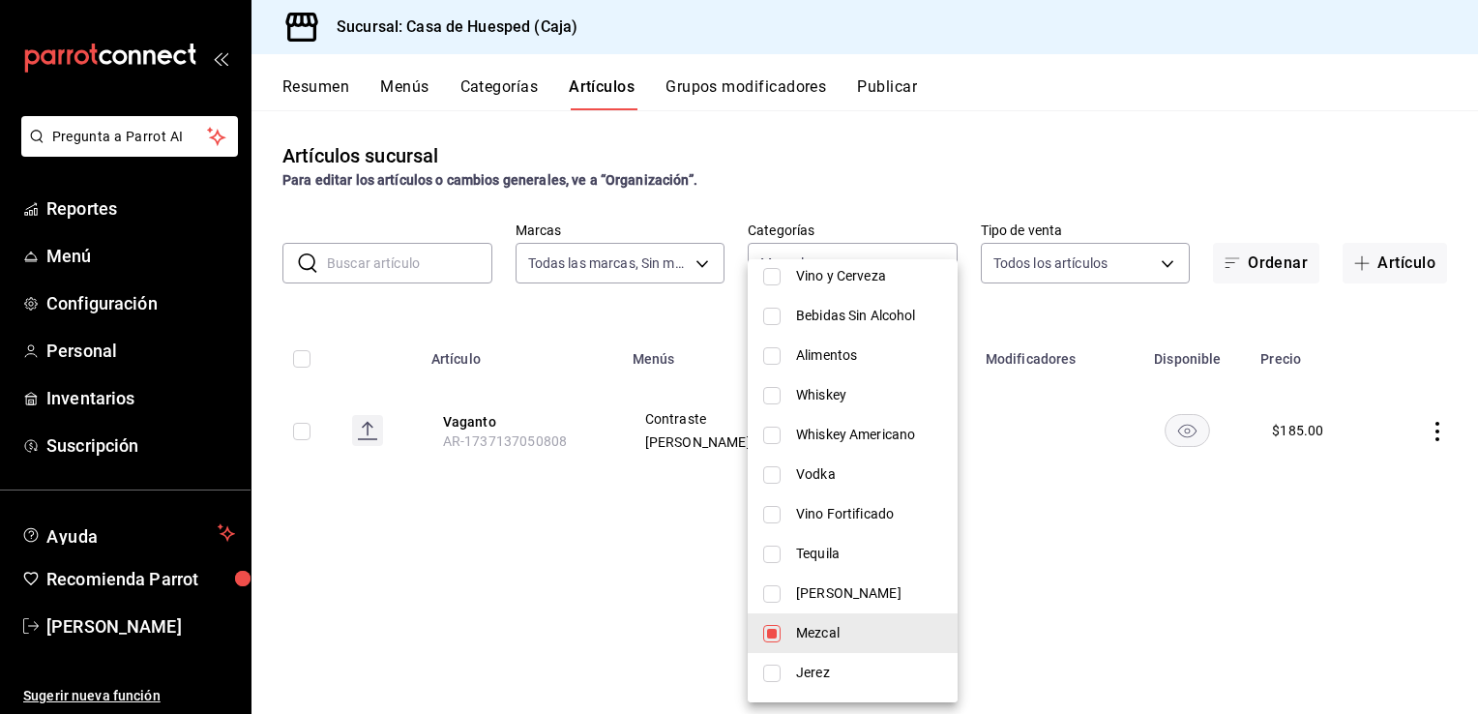
scroll to position [344, 0]
click at [811, 591] on span "[PERSON_NAME]" at bounding box center [869, 593] width 146 height 20
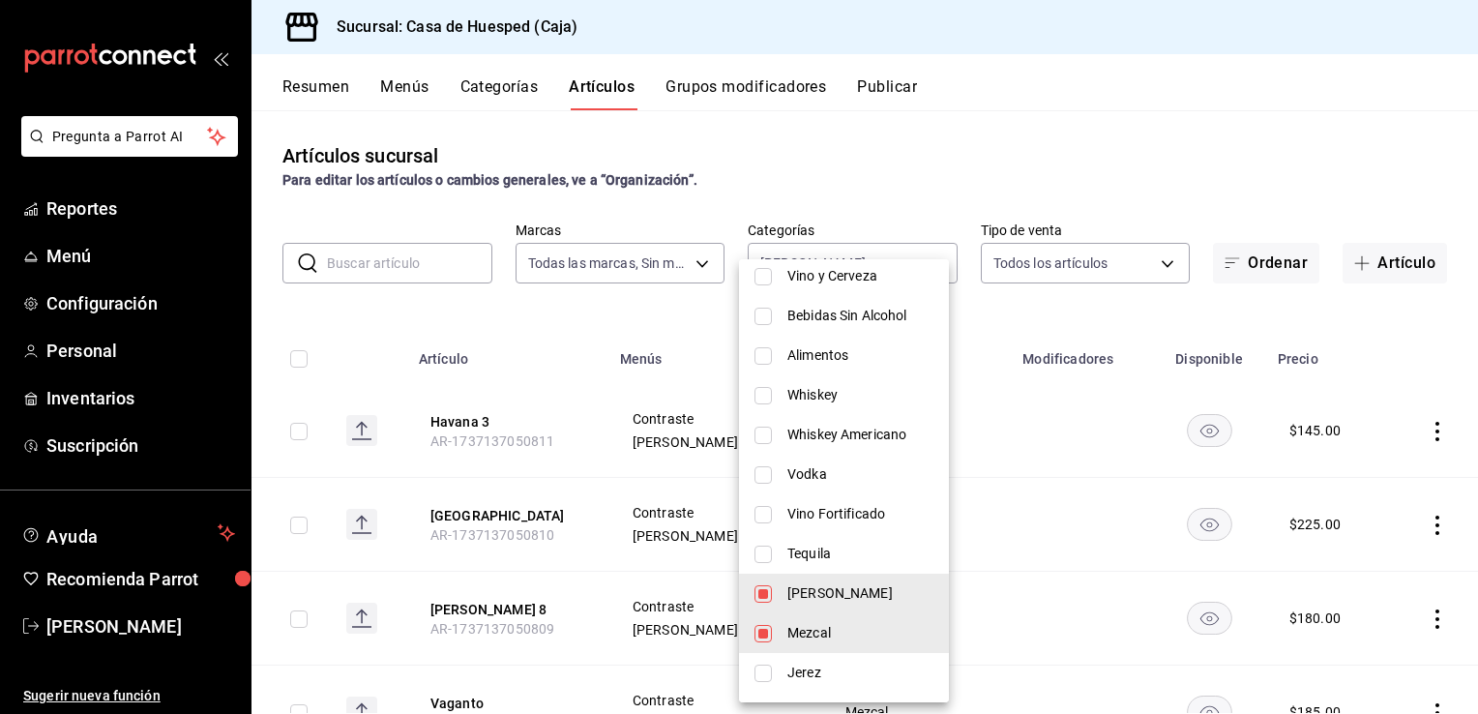
click at [798, 629] on span "Mezcal" at bounding box center [860, 633] width 146 height 20
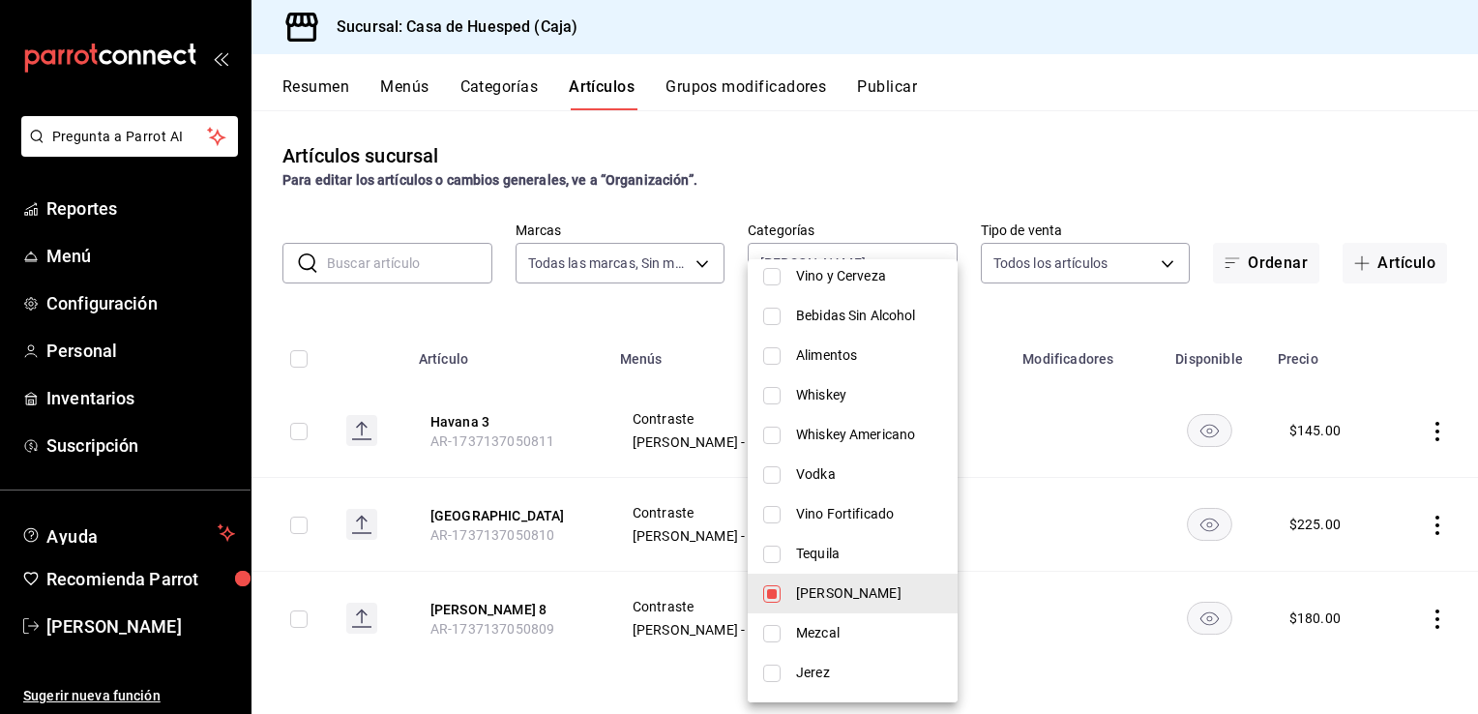
click at [561, 474] on div at bounding box center [739, 357] width 1478 height 714
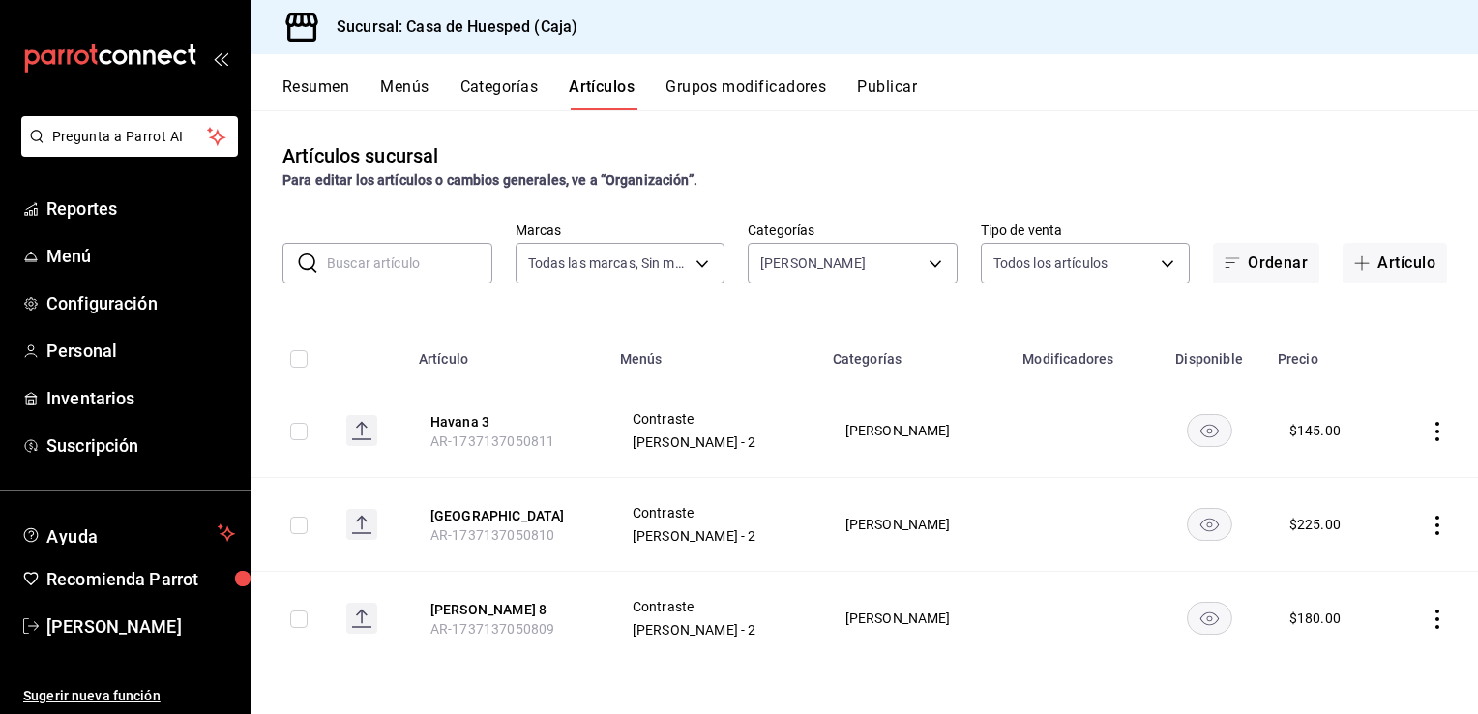
click at [1440, 619] on icon "actions" at bounding box center [1437, 618] width 19 height 19
click at [1382, 579] on span "Editar" at bounding box center [1379, 584] width 50 height 20
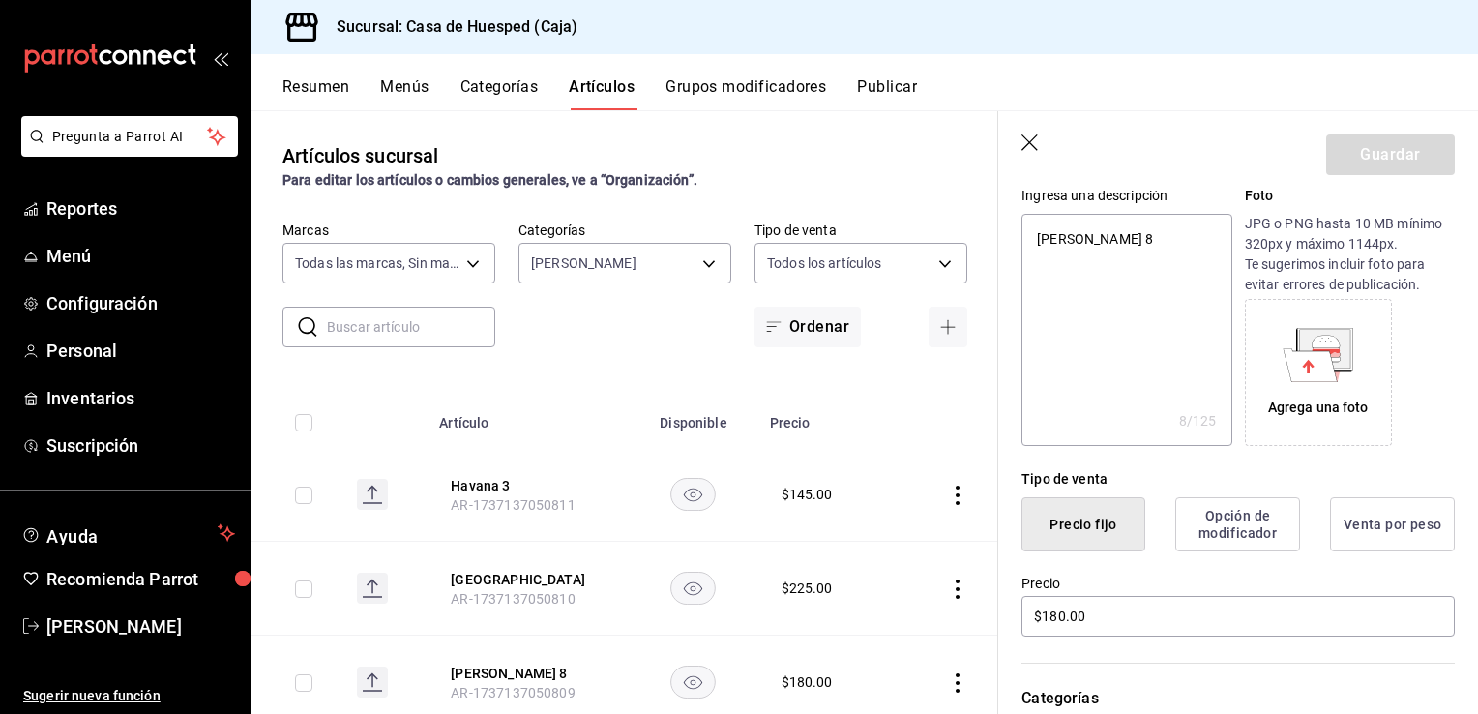
scroll to position [201, 0]
click at [1068, 615] on input "$180.00" at bounding box center [1238, 615] width 433 height 41
click at [1362, 167] on button "Guardar" at bounding box center [1390, 154] width 129 height 41
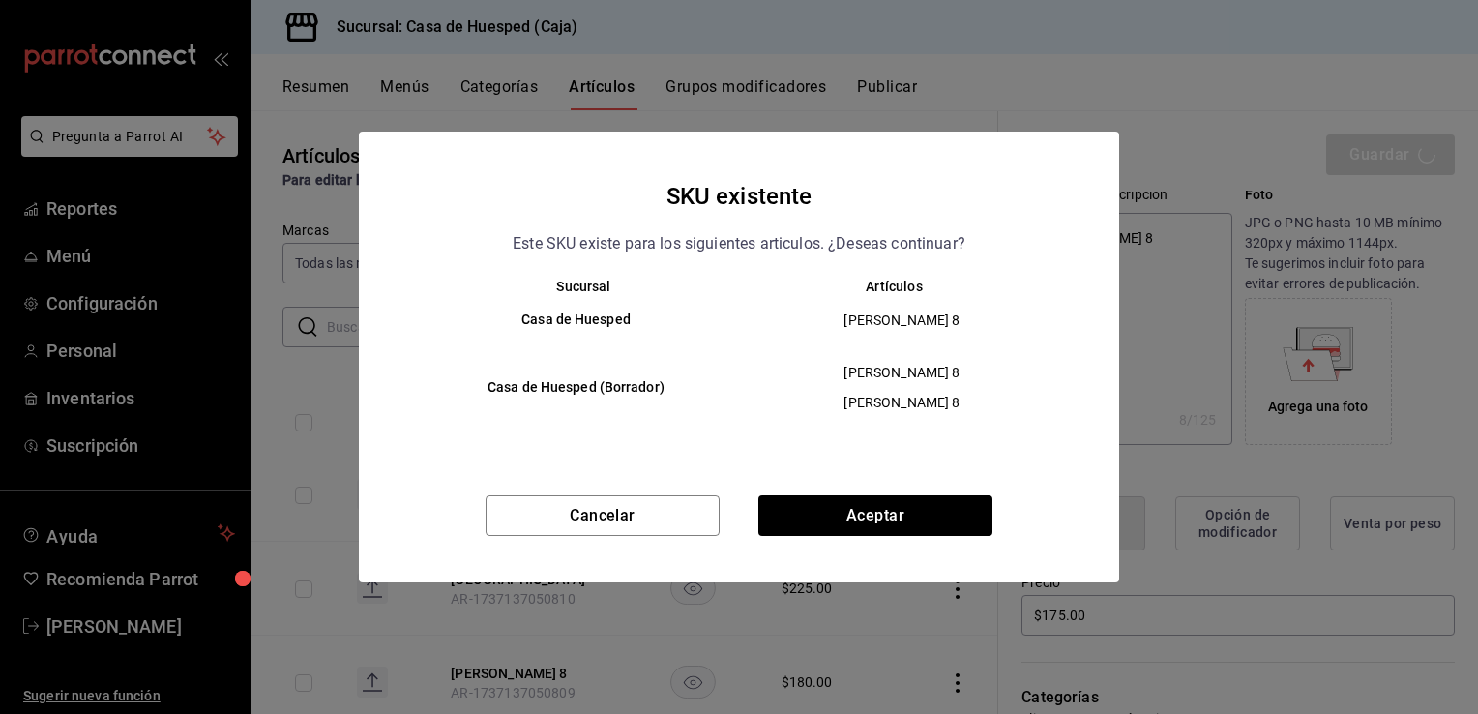
click at [863, 493] on div "SKU existente Este SKU existe para los siguientes articulos. ¿Deseas continuar?…" at bounding box center [739, 357] width 760 height 450
click at [860, 507] on button "Aceptar" at bounding box center [875, 515] width 234 height 41
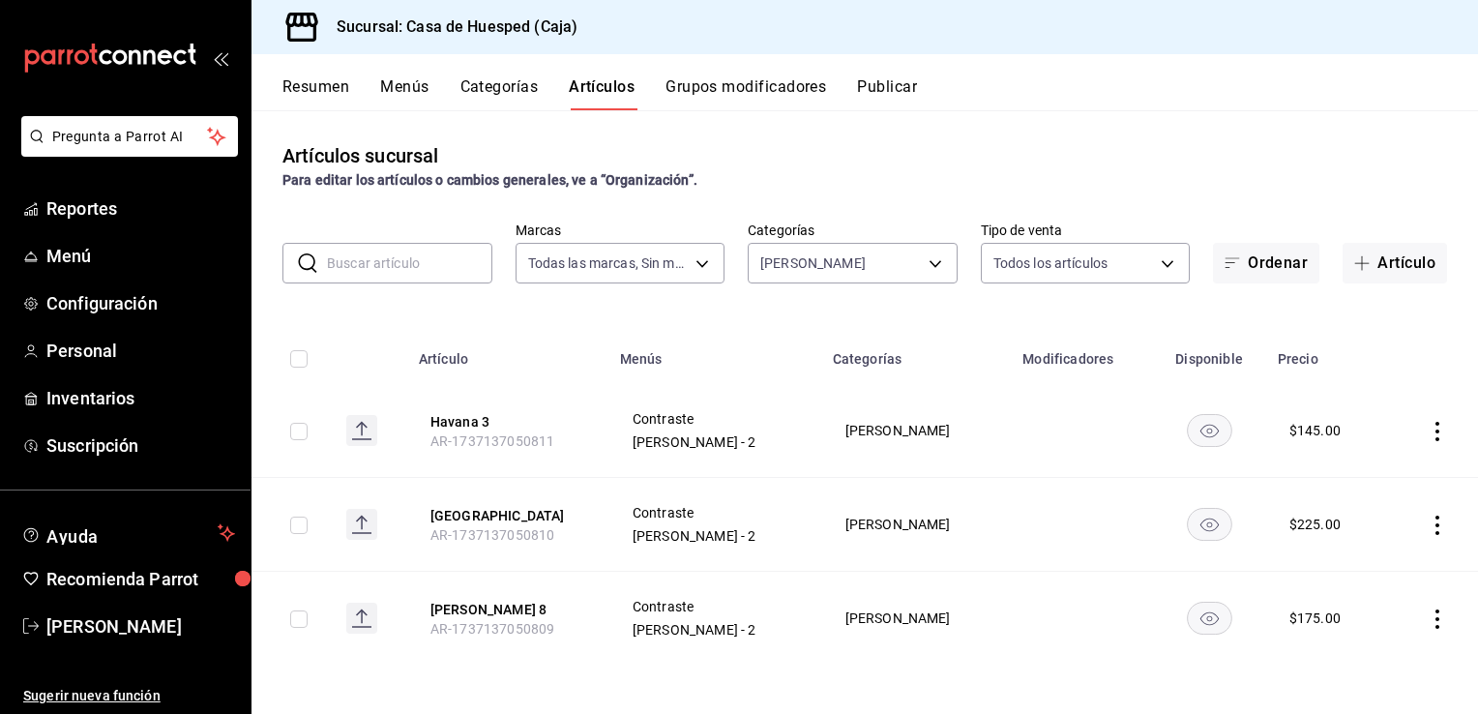
click at [1448, 432] on td at bounding box center [1432, 431] width 91 height 94
click at [1438, 432] on icon "actions" at bounding box center [1438, 431] width 4 height 19
click at [1360, 482] on span "Editar" at bounding box center [1379, 476] width 50 height 20
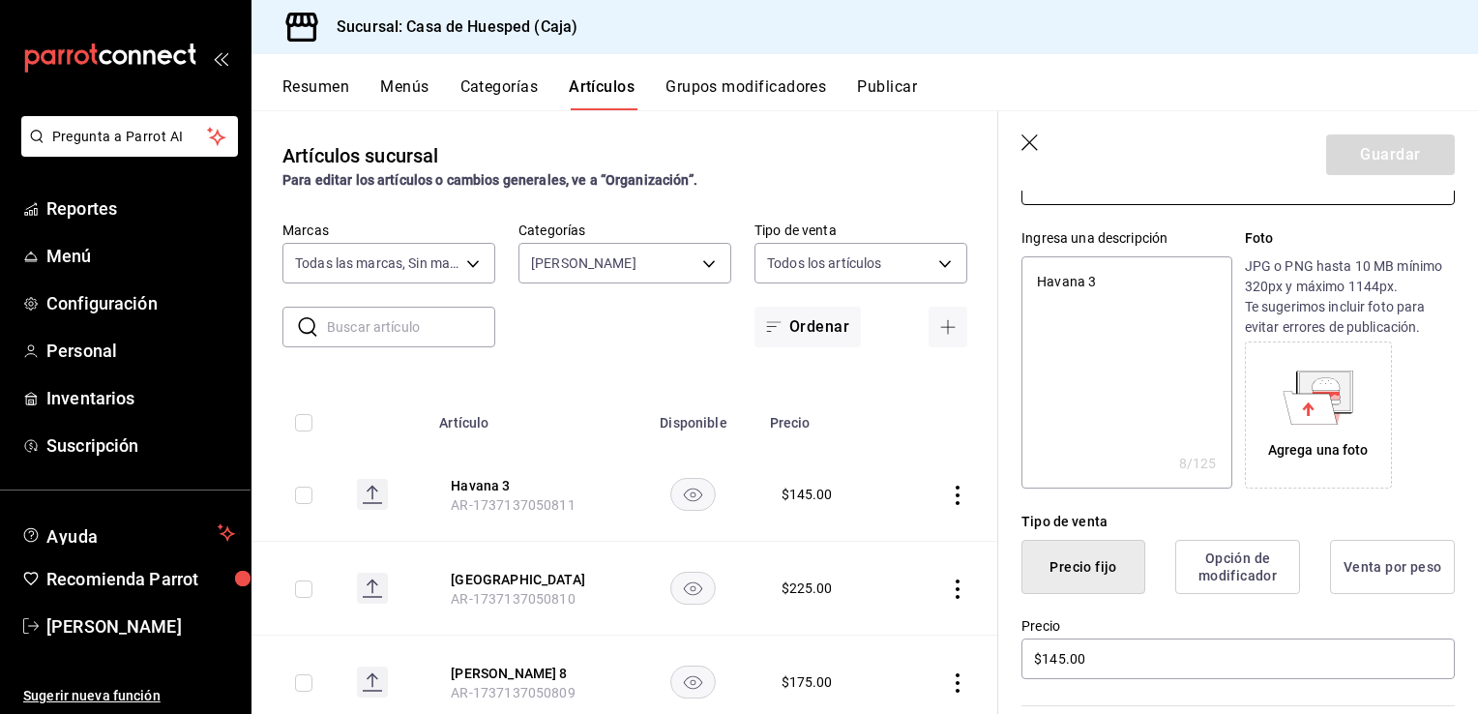
scroll to position [159, 0]
click at [1113, 657] on input "$145.00" at bounding box center [1238, 658] width 433 height 41
click at [1358, 162] on button "Guardar" at bounding box center [1390, 154] width 129 height 41
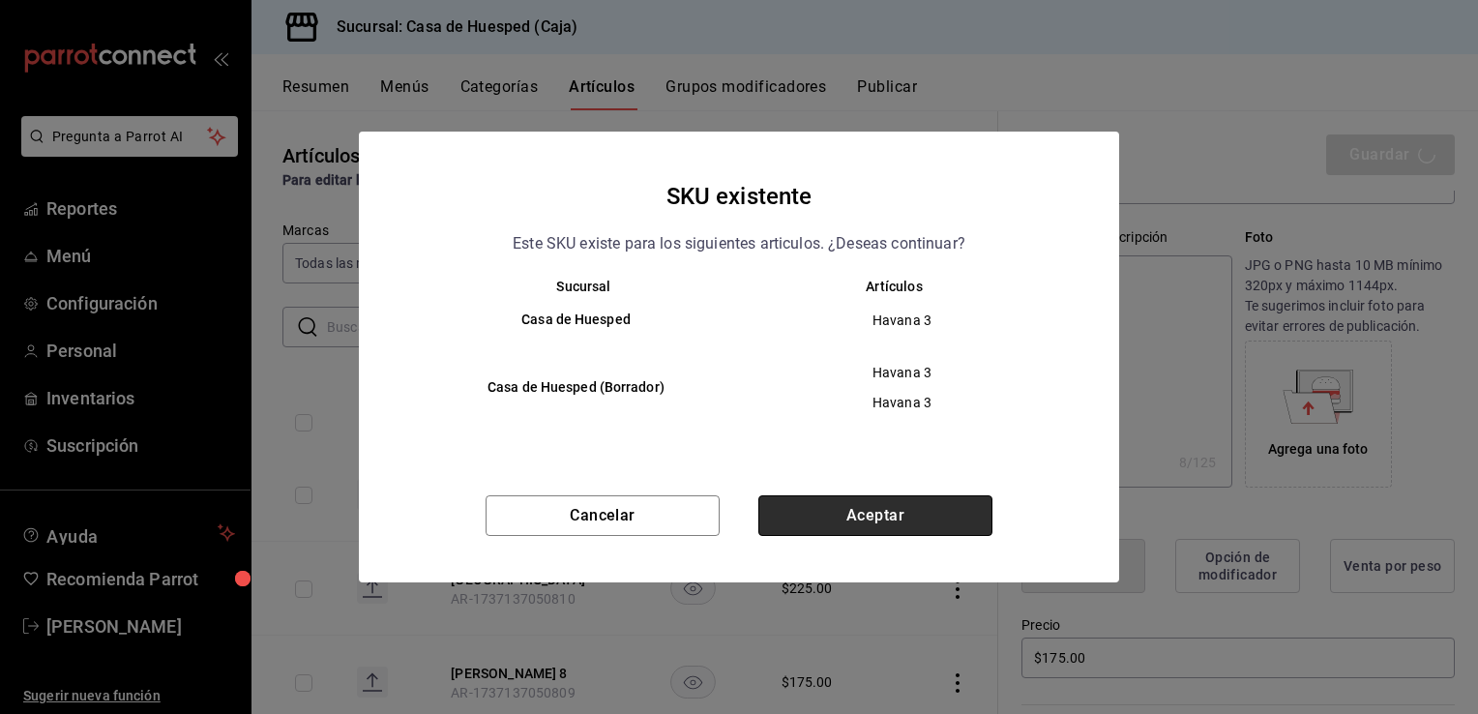
click at [956, 524] on button "Aceptar" at bounding box center [875, 515] width 234 height 41
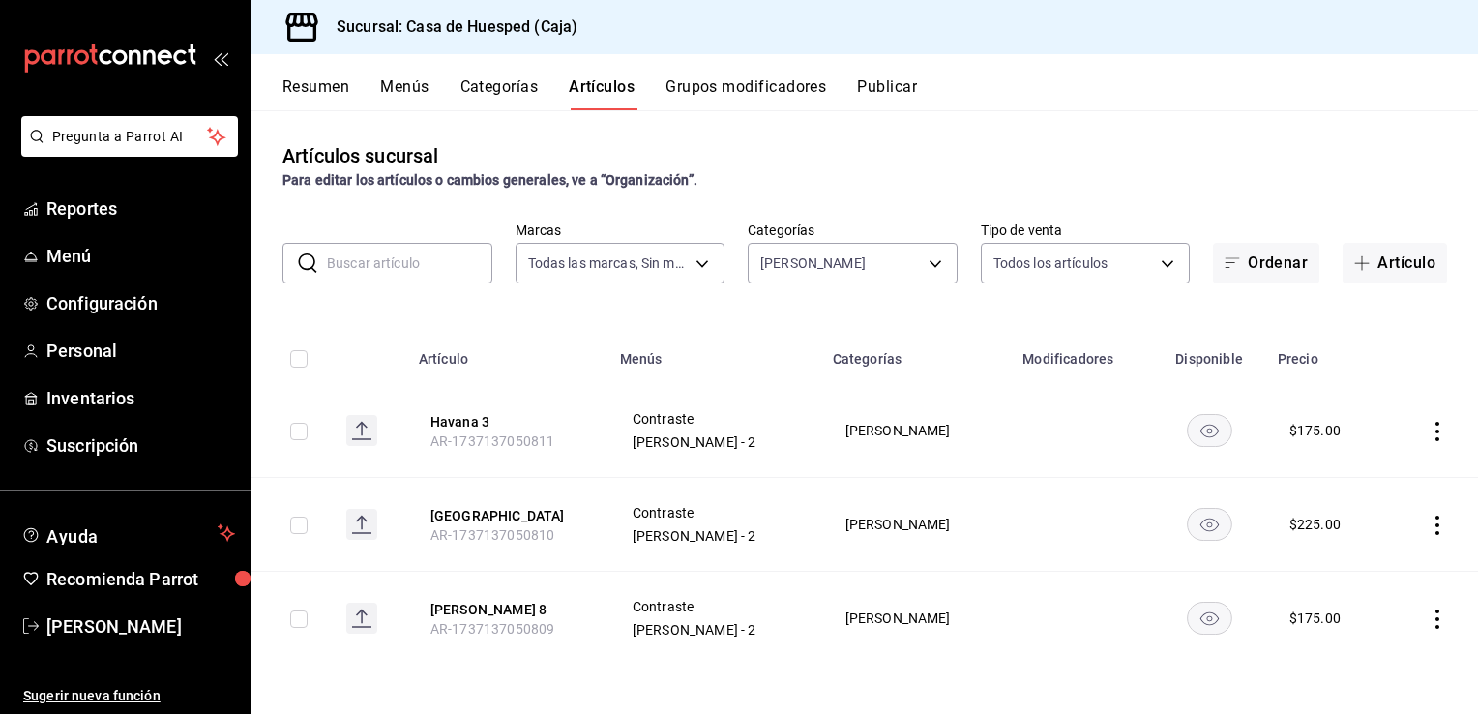
click at [1432, 522] on icon "actions" at bounding box center [1437, 525] width 19 height 19
click at [1355, 570] on span "Editar" at bounding box center [1379, 570] width 50 height 20
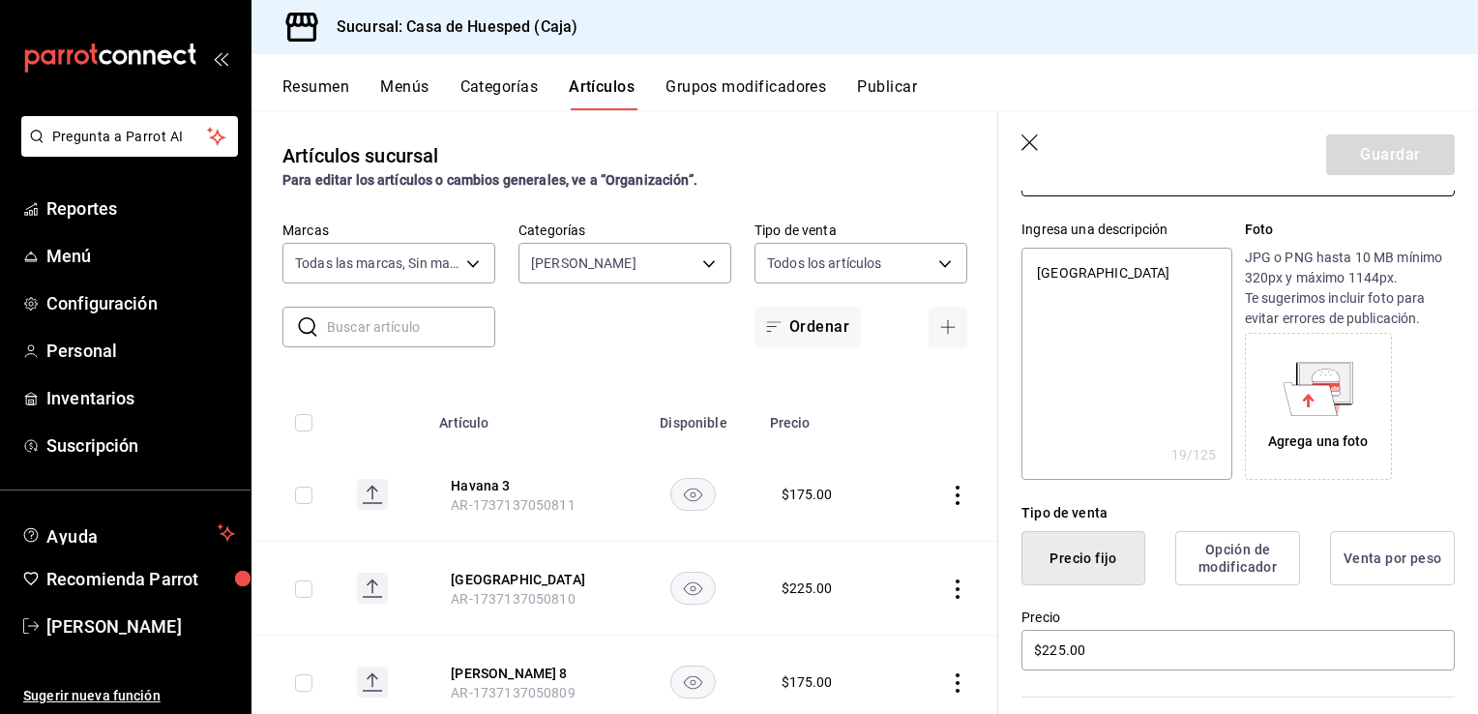
scroll to position [176, 0]
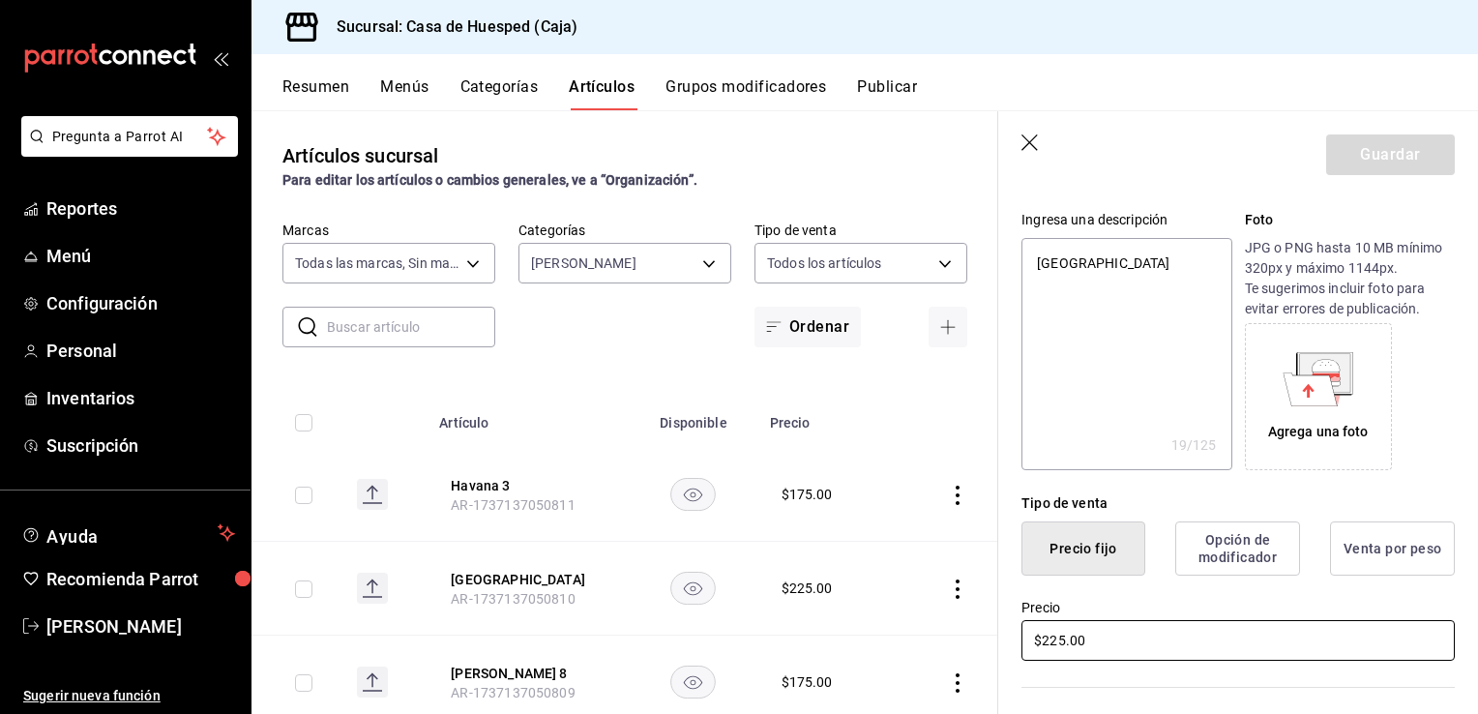
click at [1192, 648] on input "$225.00" at bounding box center [1238, 640] width 433 height 41
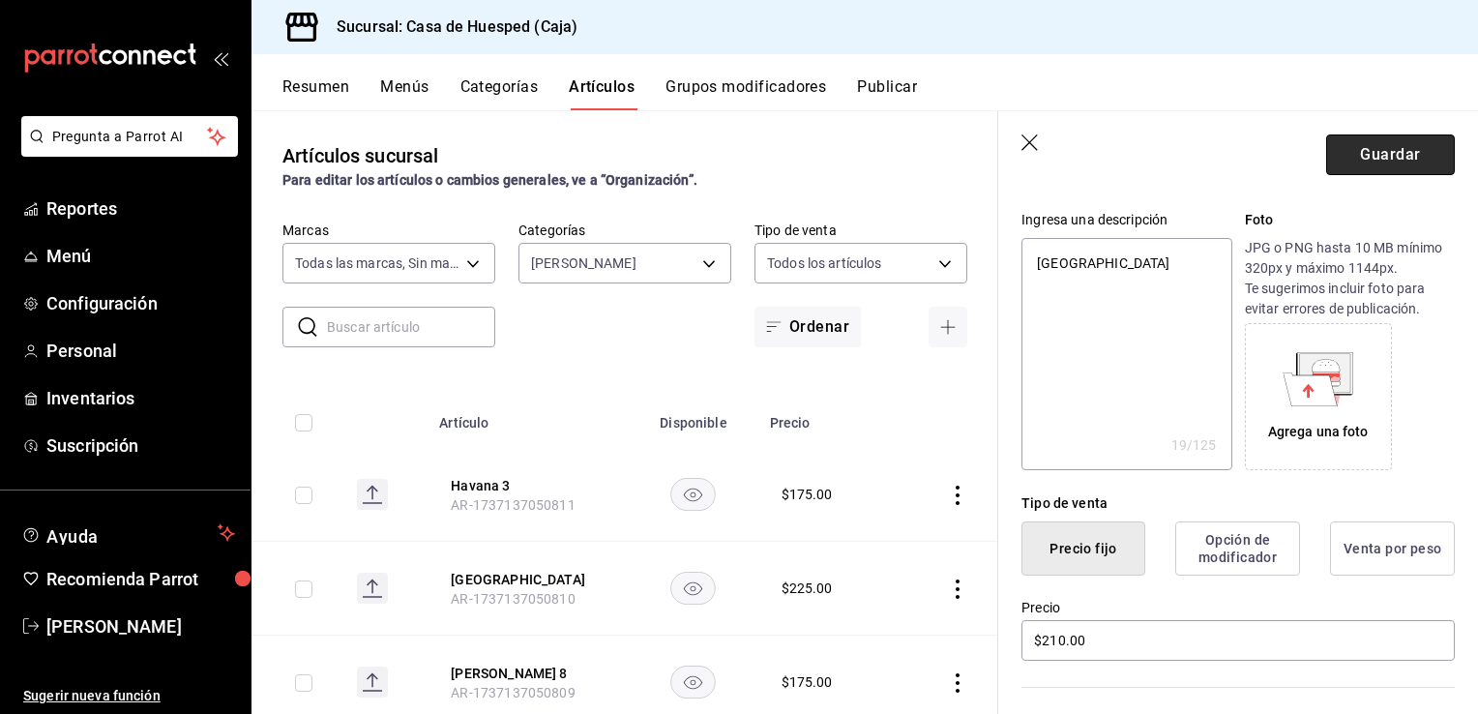
click at [1351, 163] on button "Guardar" at bounding box center [1390, 154] width 129 height 41
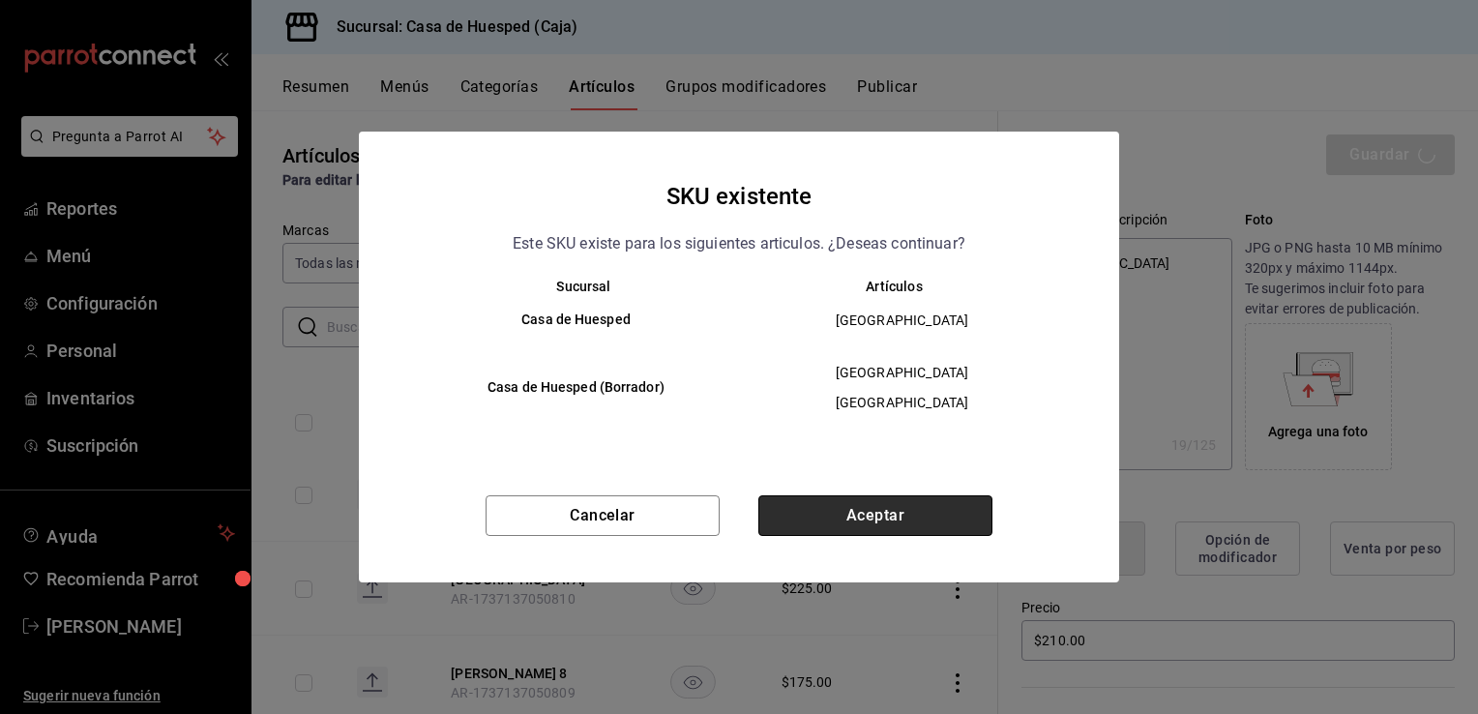
click at [925, 506] on button "Aceptar" at bounding box center [875, 515] width 234 height 41
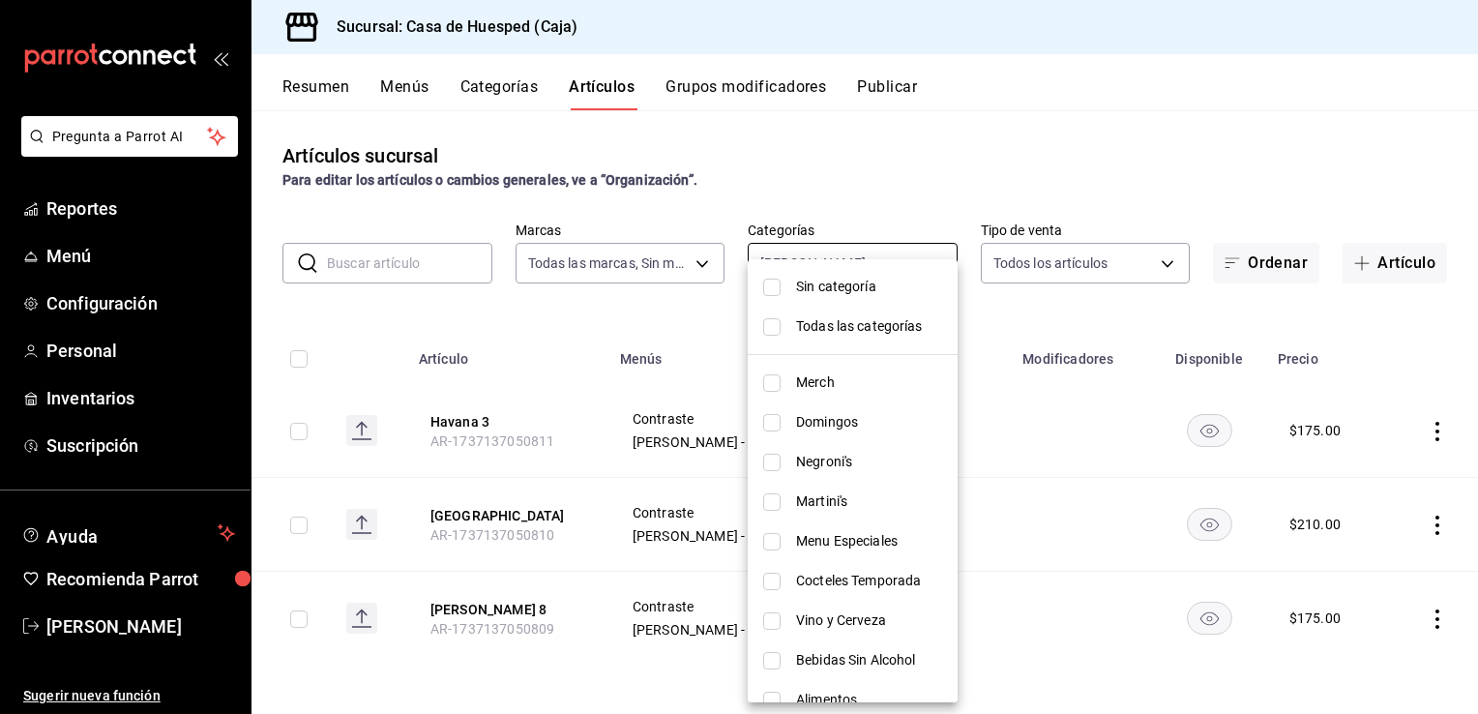
click at [762, 256] on body "Pregunta a Parrot AI Reportes Menú Configuración Personal Inventarios Suscripci…" at bounding box center [739, 357] width 1478 height 714
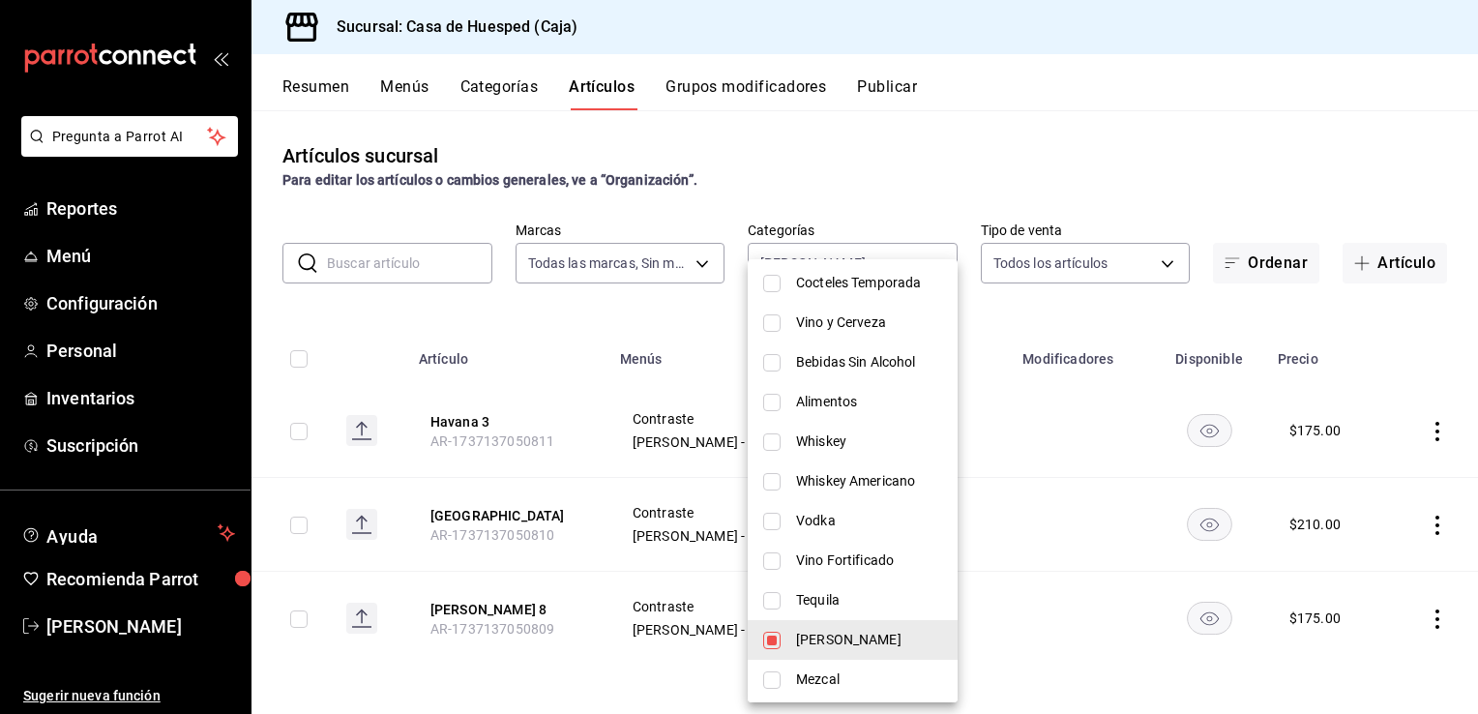
scroll to position [300, 0]
click at [774, 598] on input "checkbox" at bounding box center [771, 598] width 17 height 17
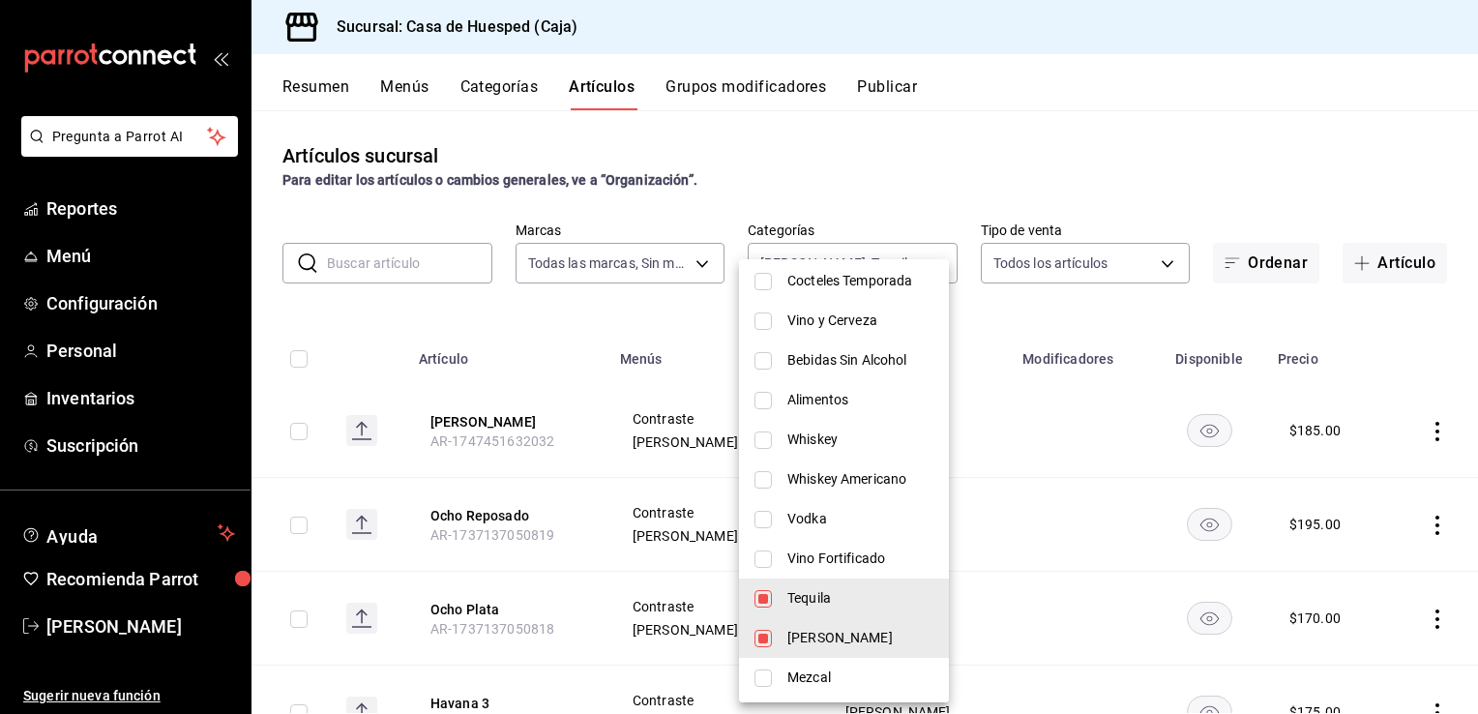
click at [770, 644] on input "checkbox" at bounding box center [763, 638] width 17 height 17
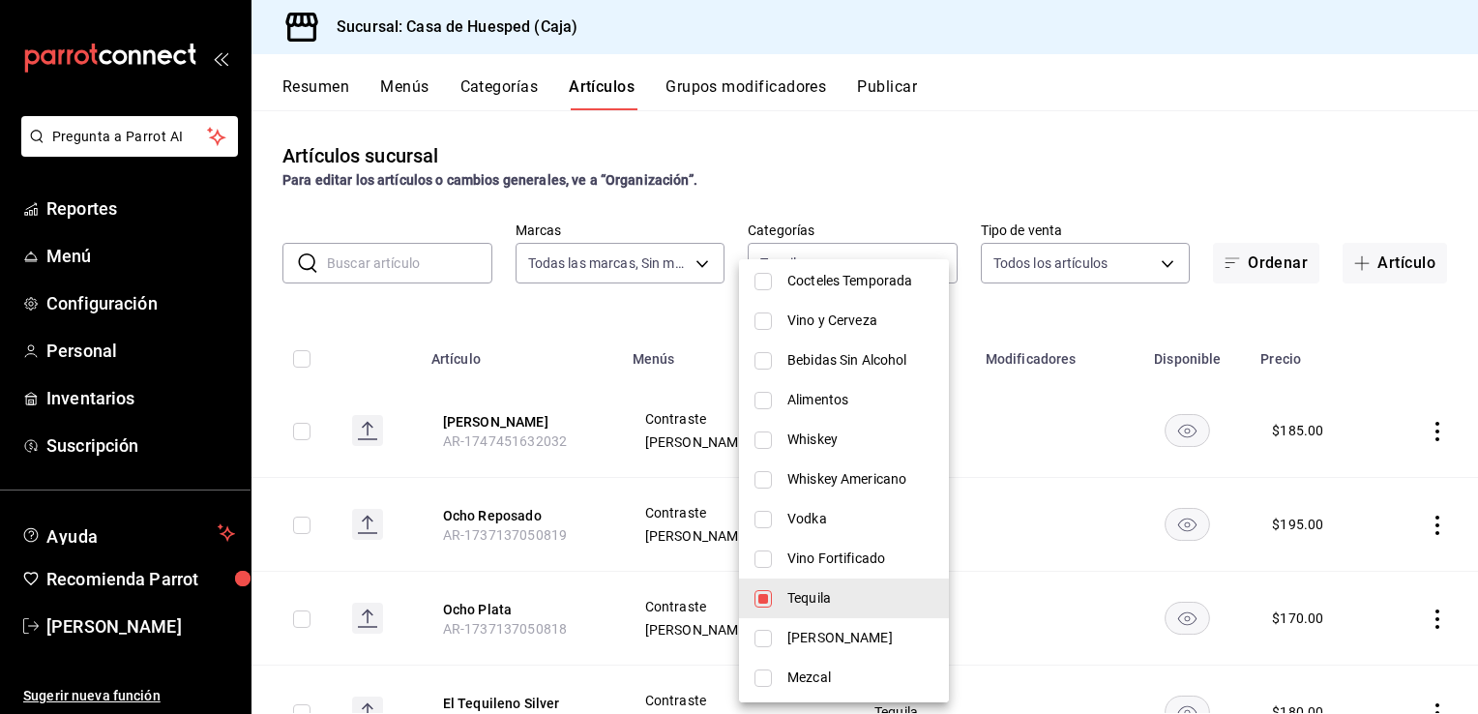
click at [415, 309] on div at bounding box center [739, 357] width 1478 height 714
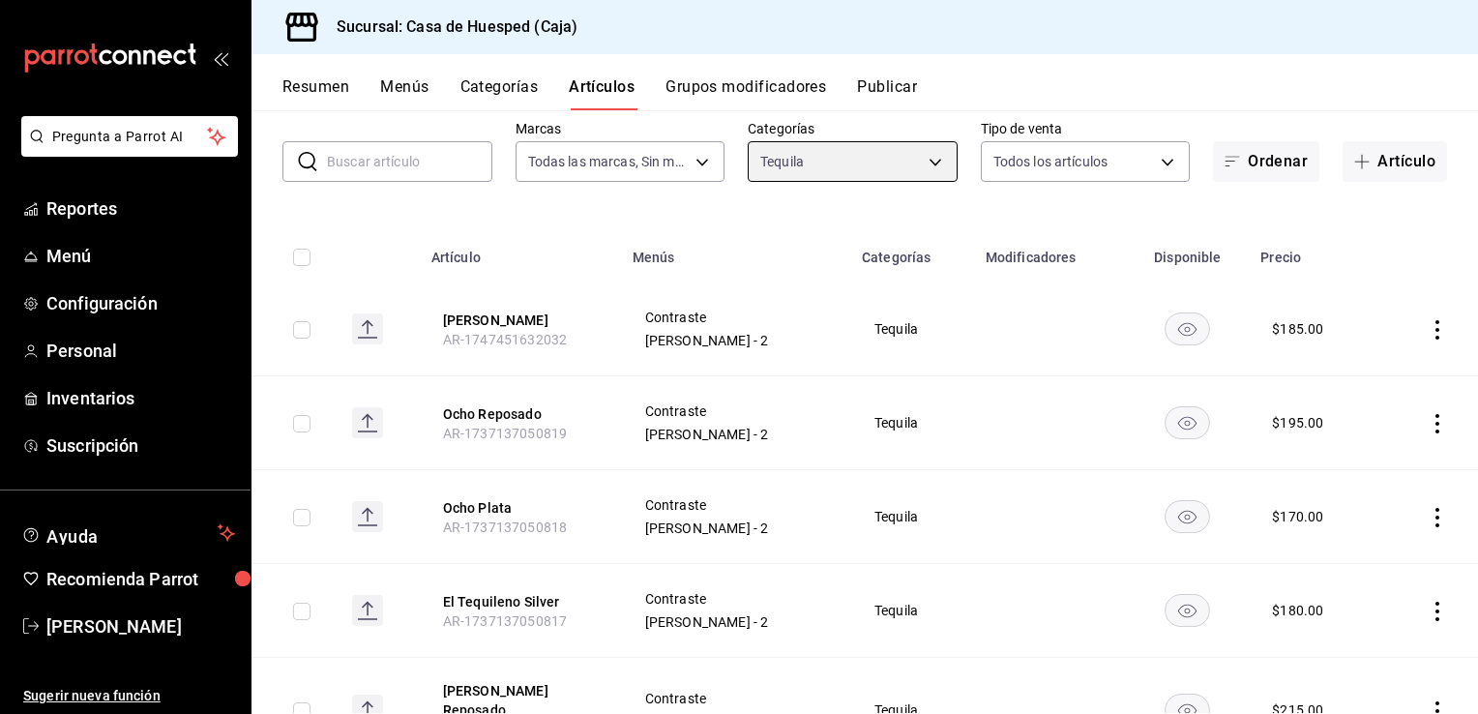
scroll to position [101, 0]
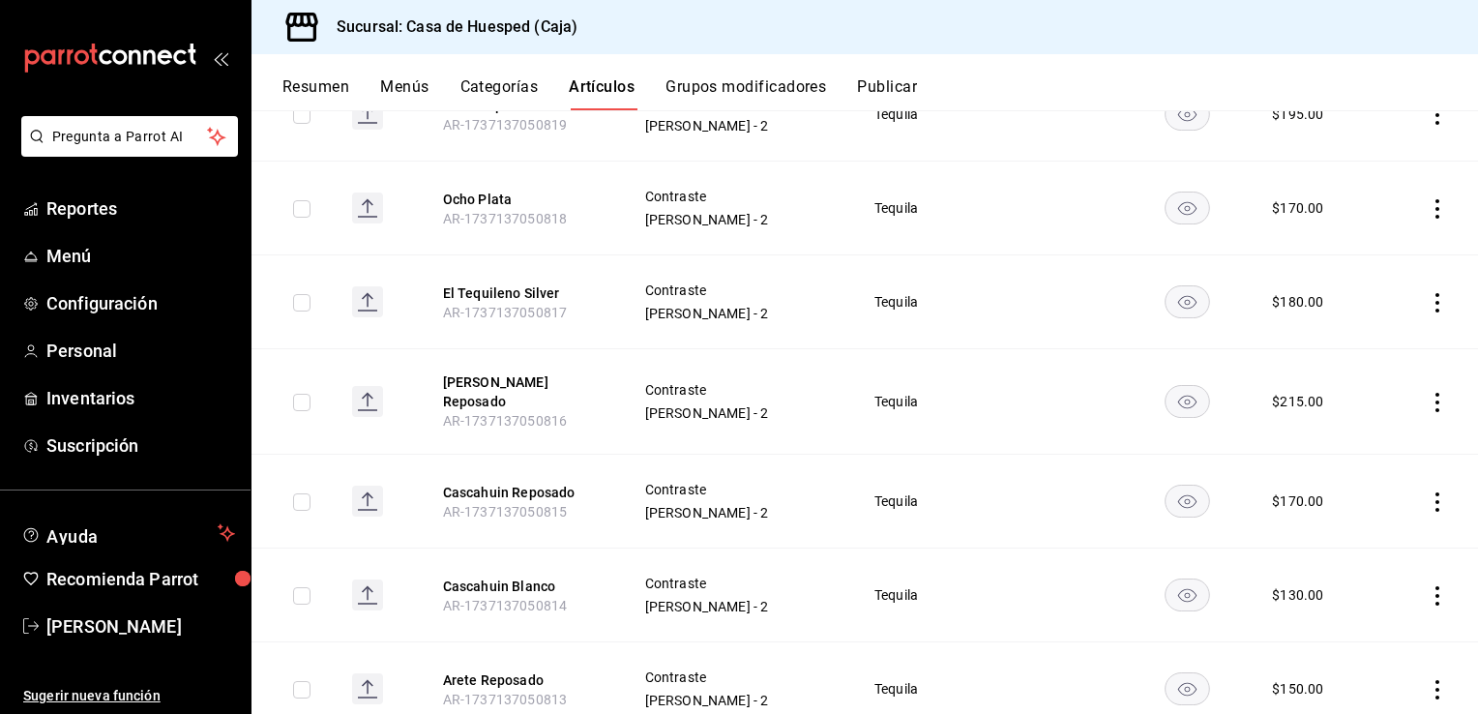
scroll to position [407, 0]
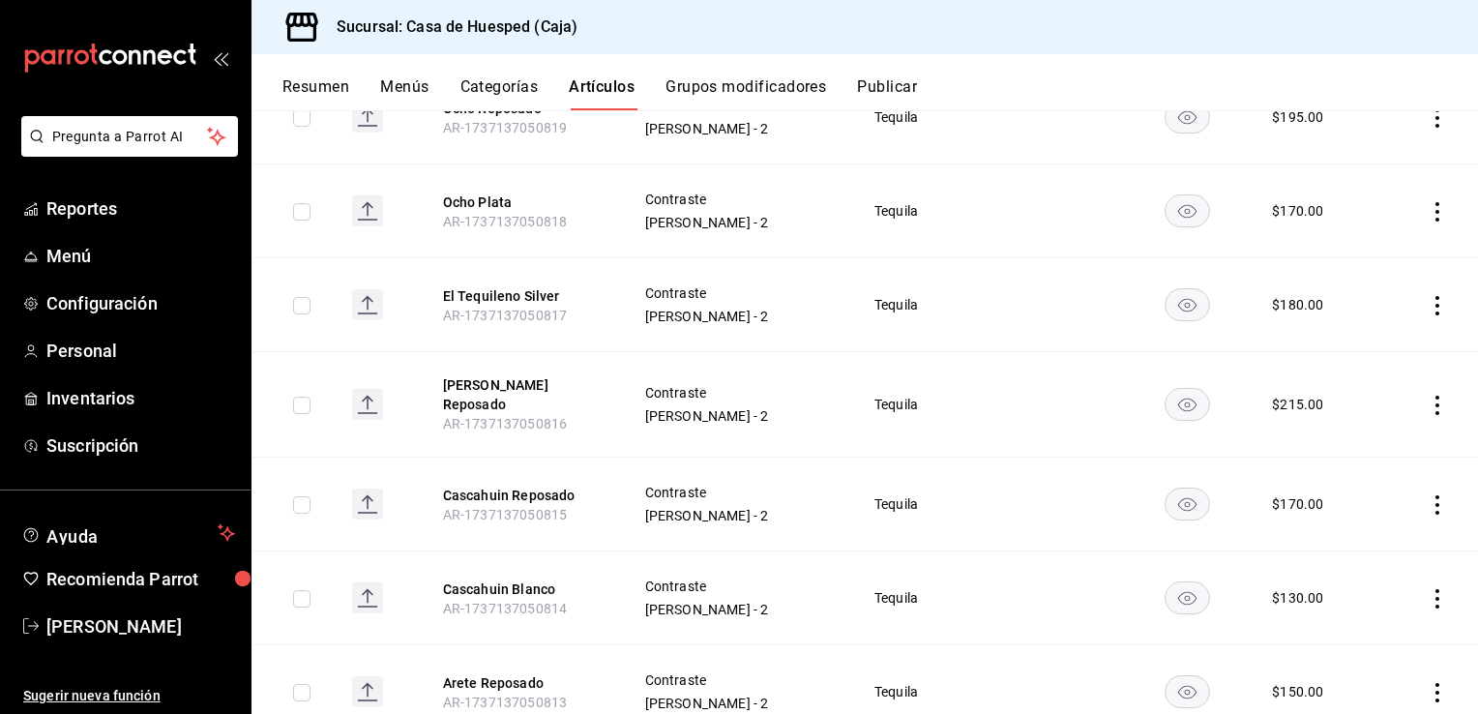
click at [1428, 306] on icon "actions" at bounding box center [1437, 305] width 19 height 19
click at [1355, 431] on span "Eliminar" at bounding box center [1364, 428] width 49 height 15
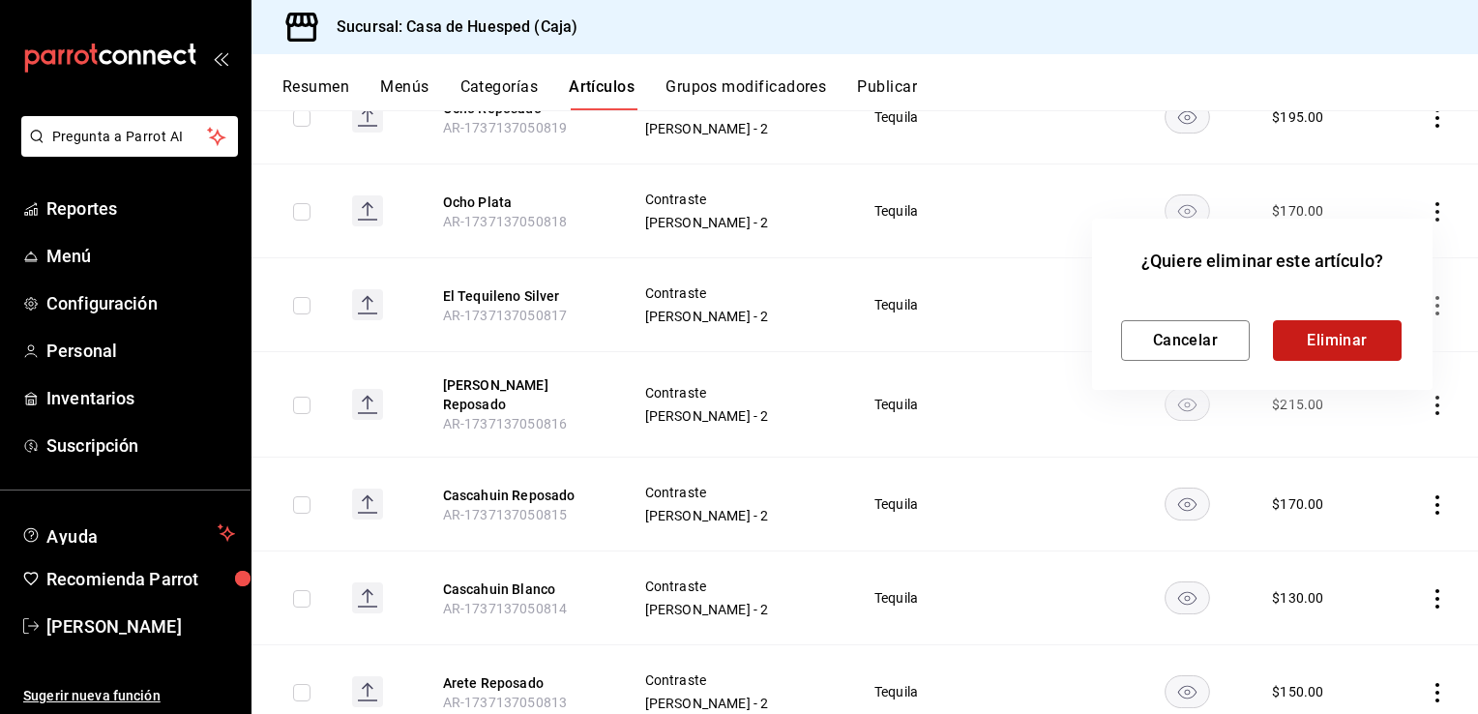
click at [1323, 342] on button "Eliminar" at bounding box center [1337, 340] width 129 height 41
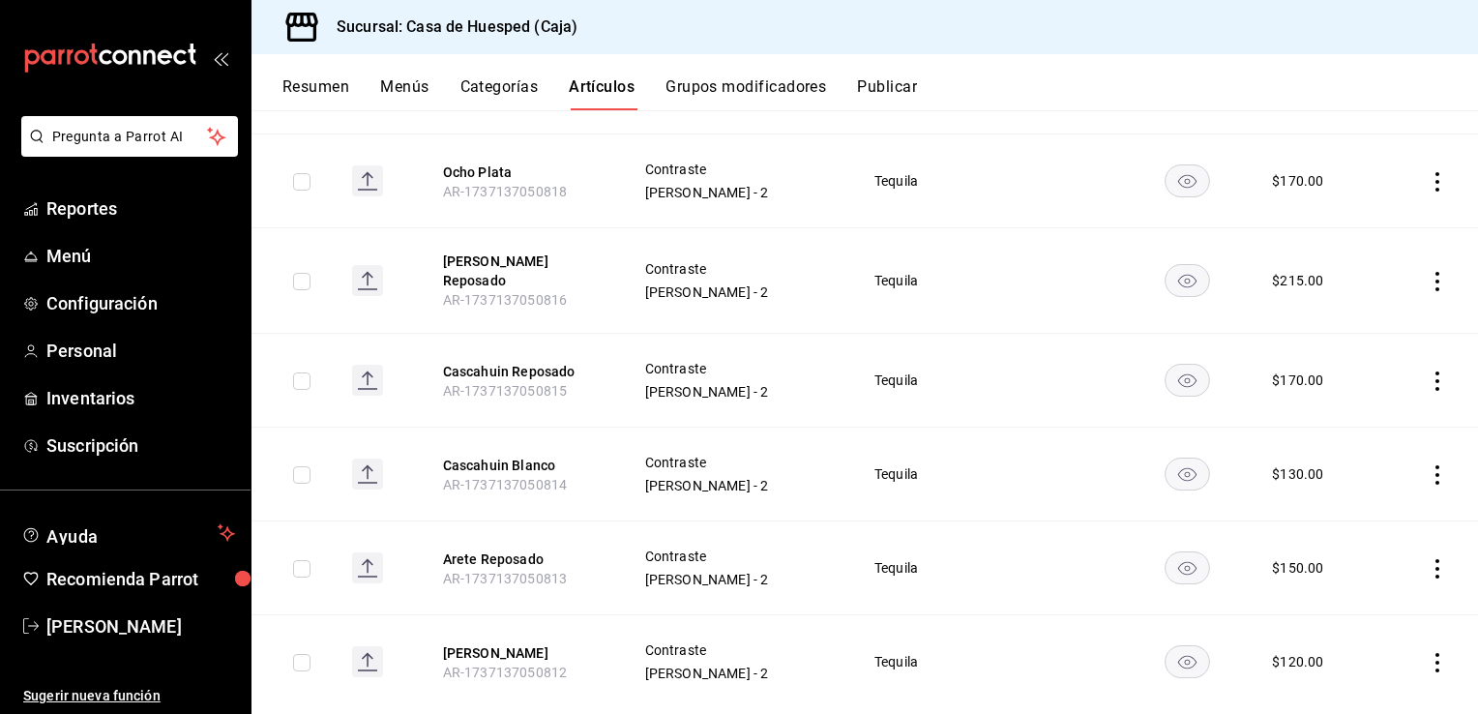
scroll to position [464, 0]
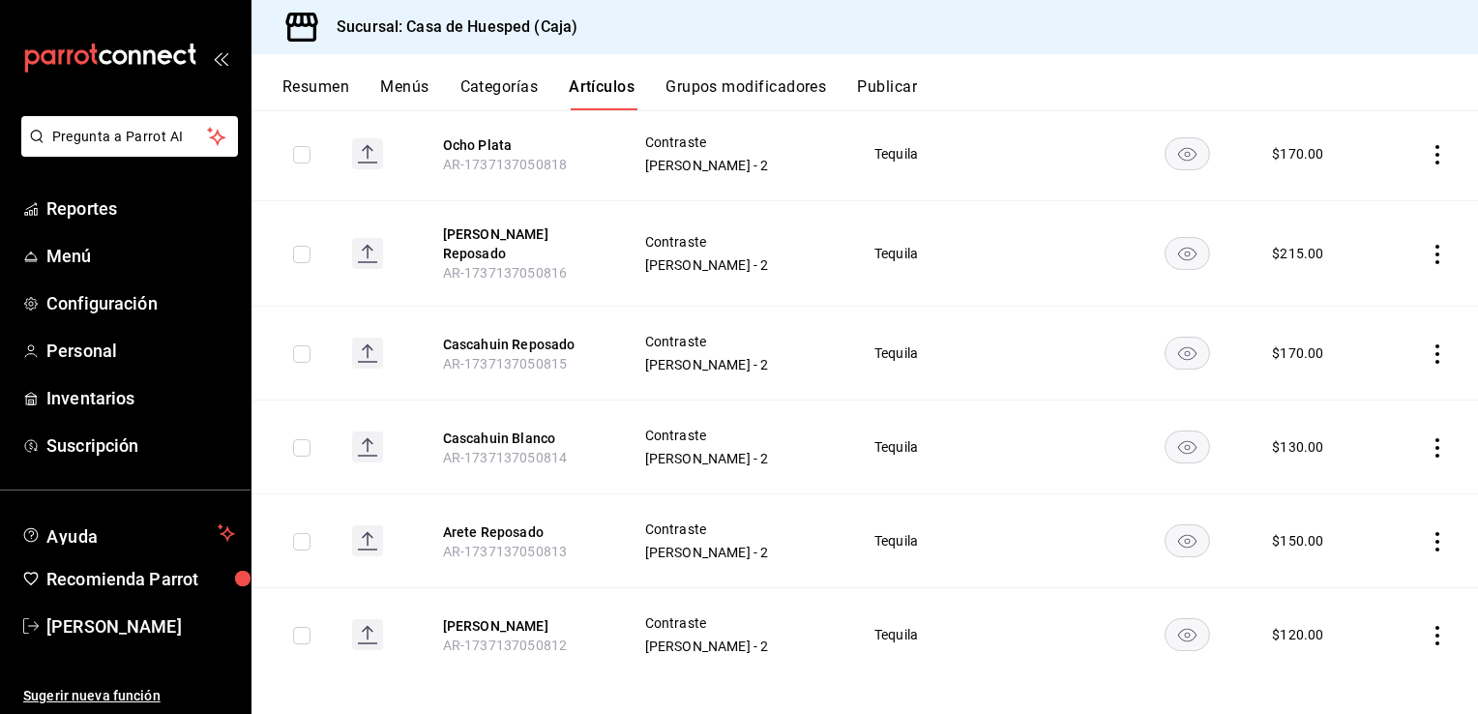
click at [1428, 626] on icon "actions" at bounding box center [1437, 635] width 19 height 19
click at [1362, 591] on span "Editar" at bounding box center [1365, 584] width 50 height 20
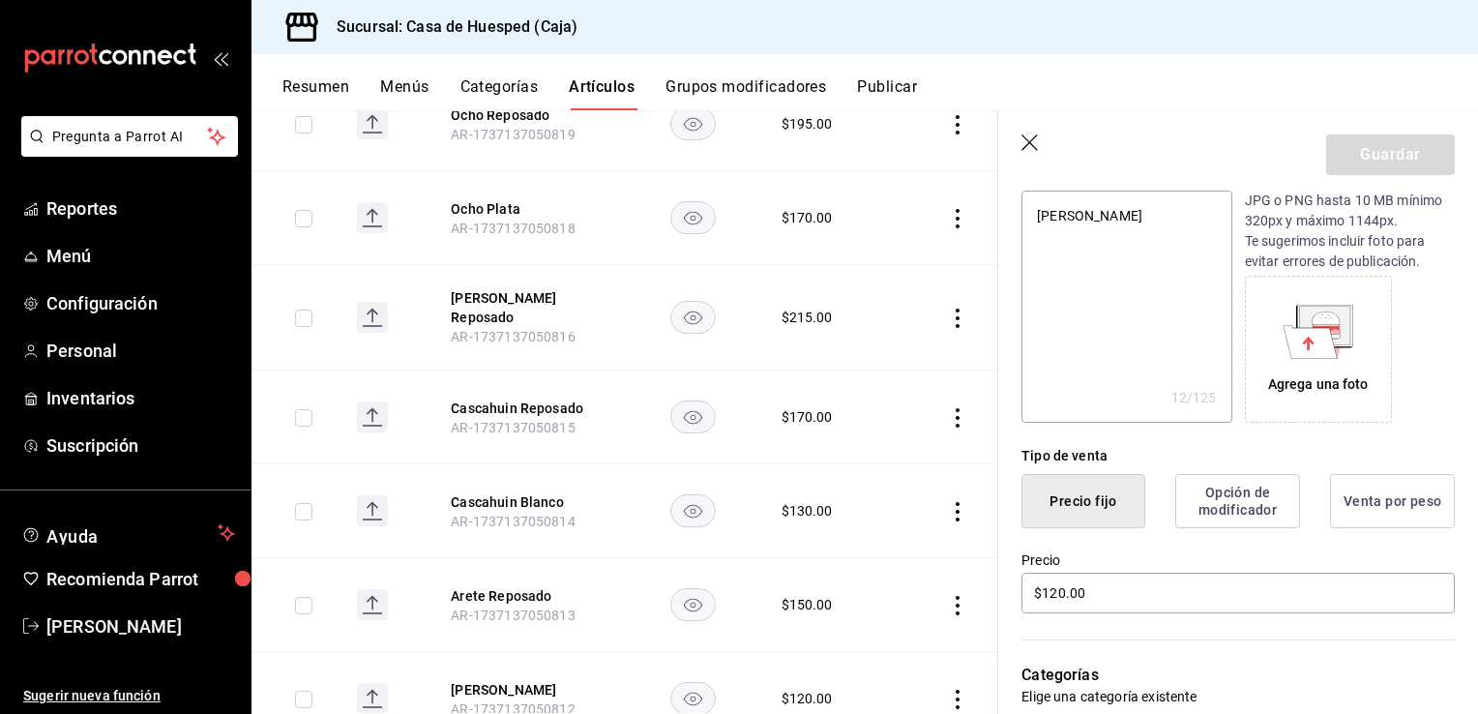
scroll to position [228, 0]
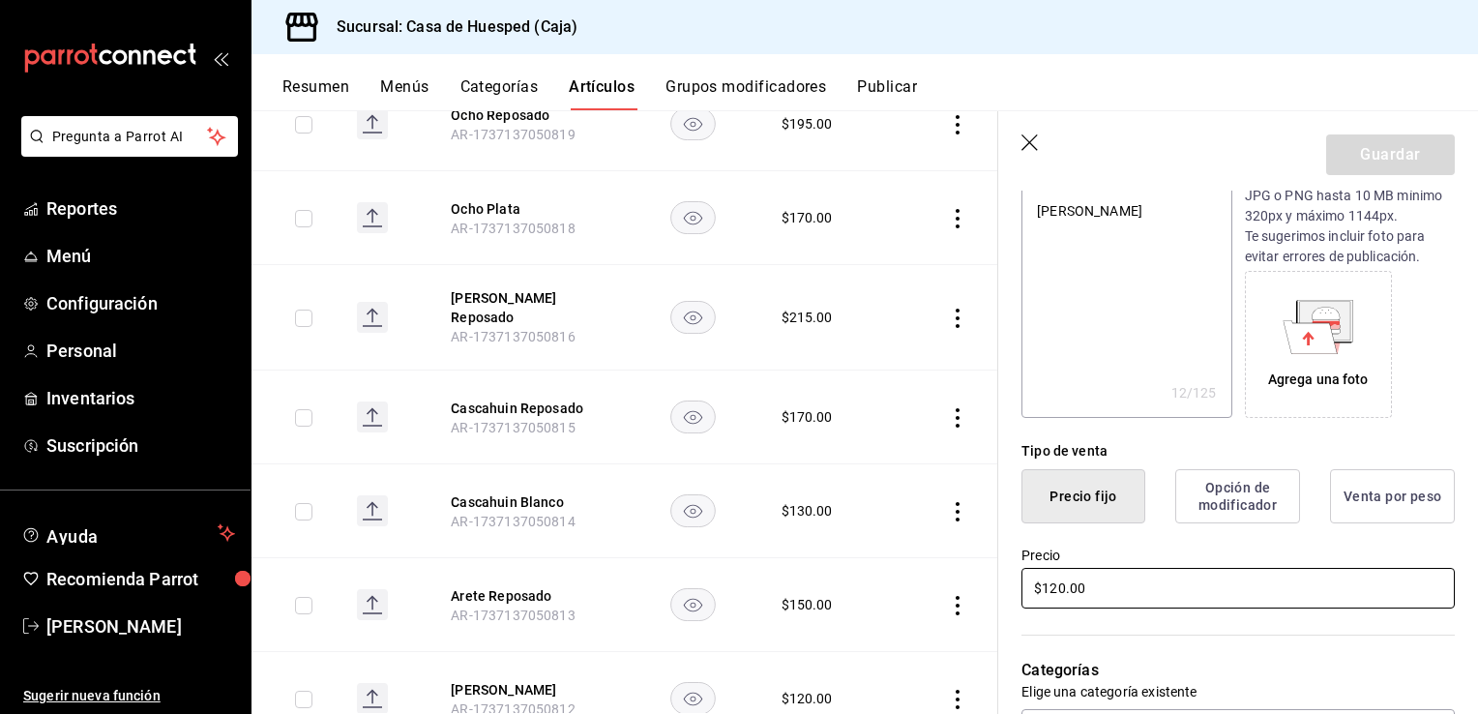
click at [1138, 575] on input "$120.00" at bounding box center [1238, 588] width 433 height 41
type input "$18.00"
type textarea "x"
type input "$180.00"
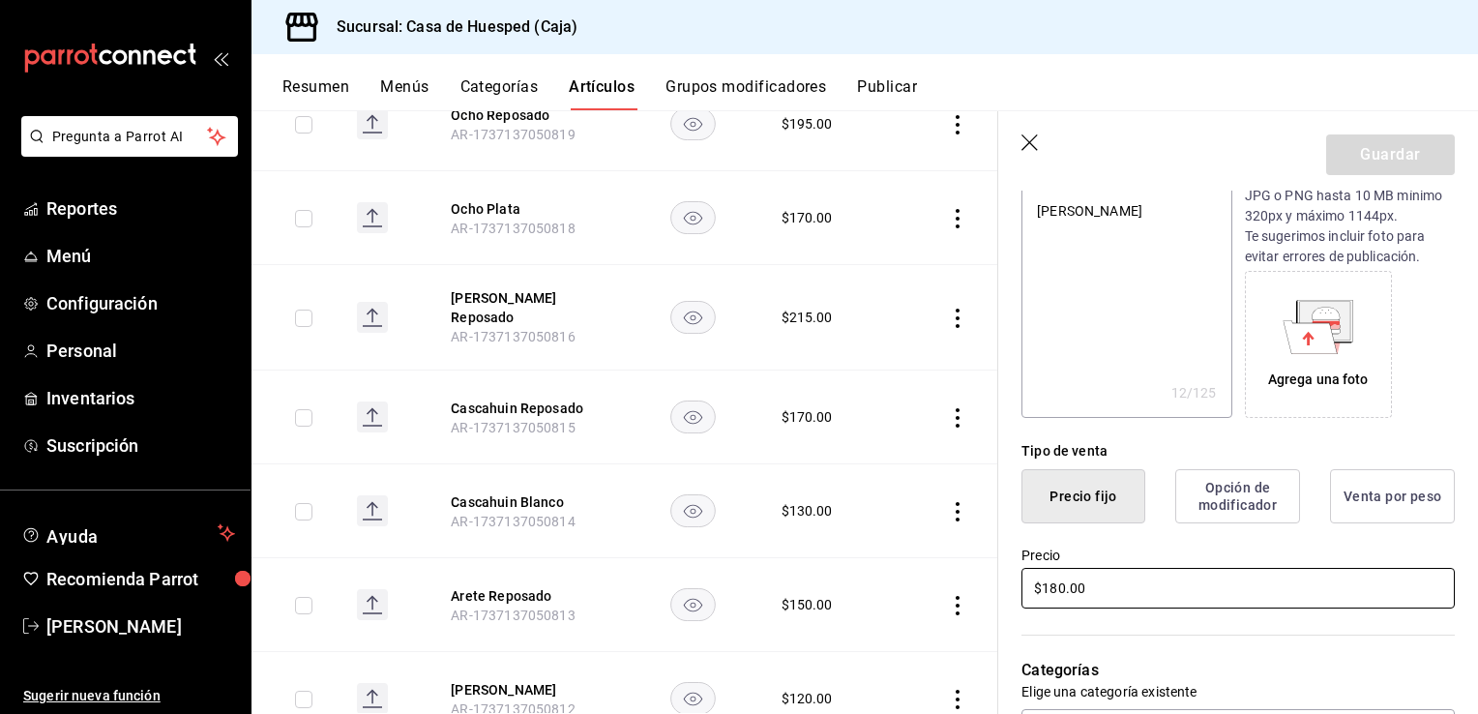
type textarea "x"
type input "$180.00"
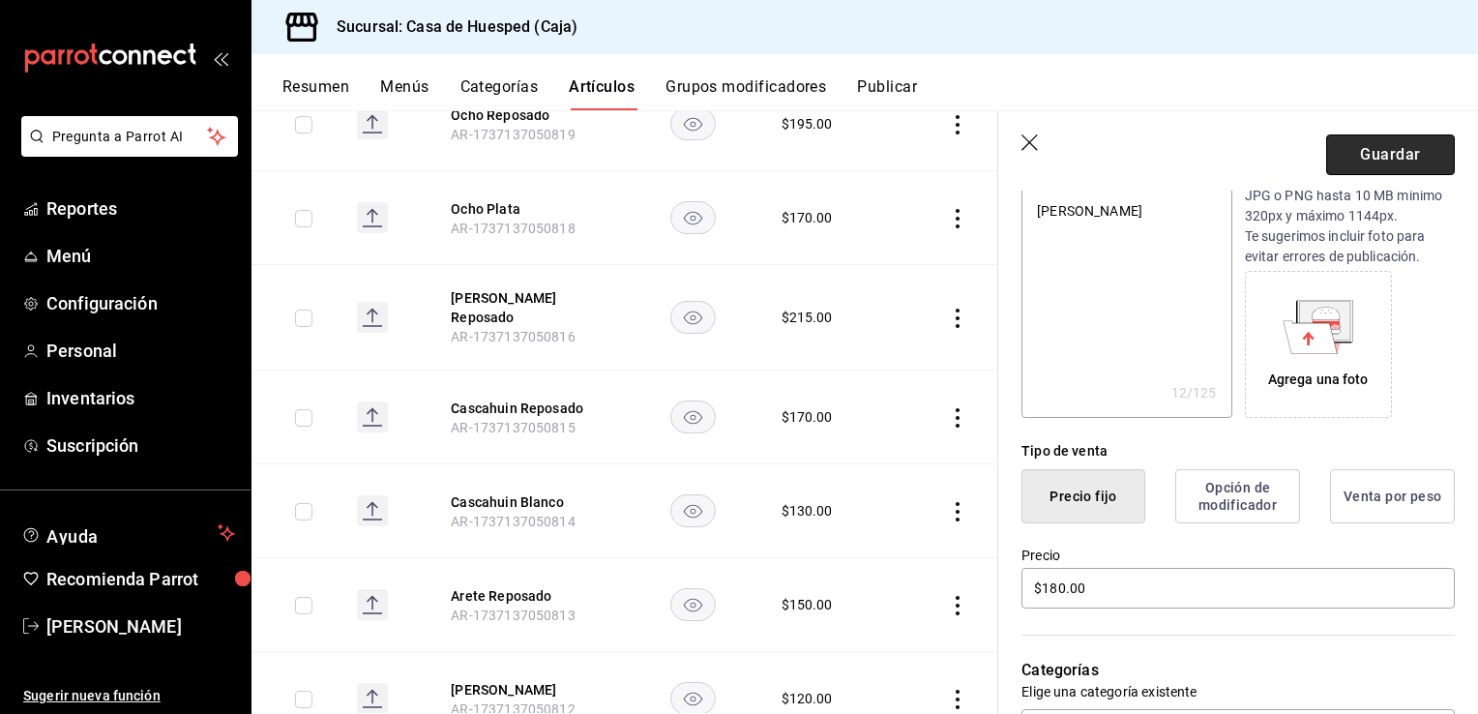
click at [1385, 168] on button "Guardar" at bounding box center [1390, 154] width 129 height 41
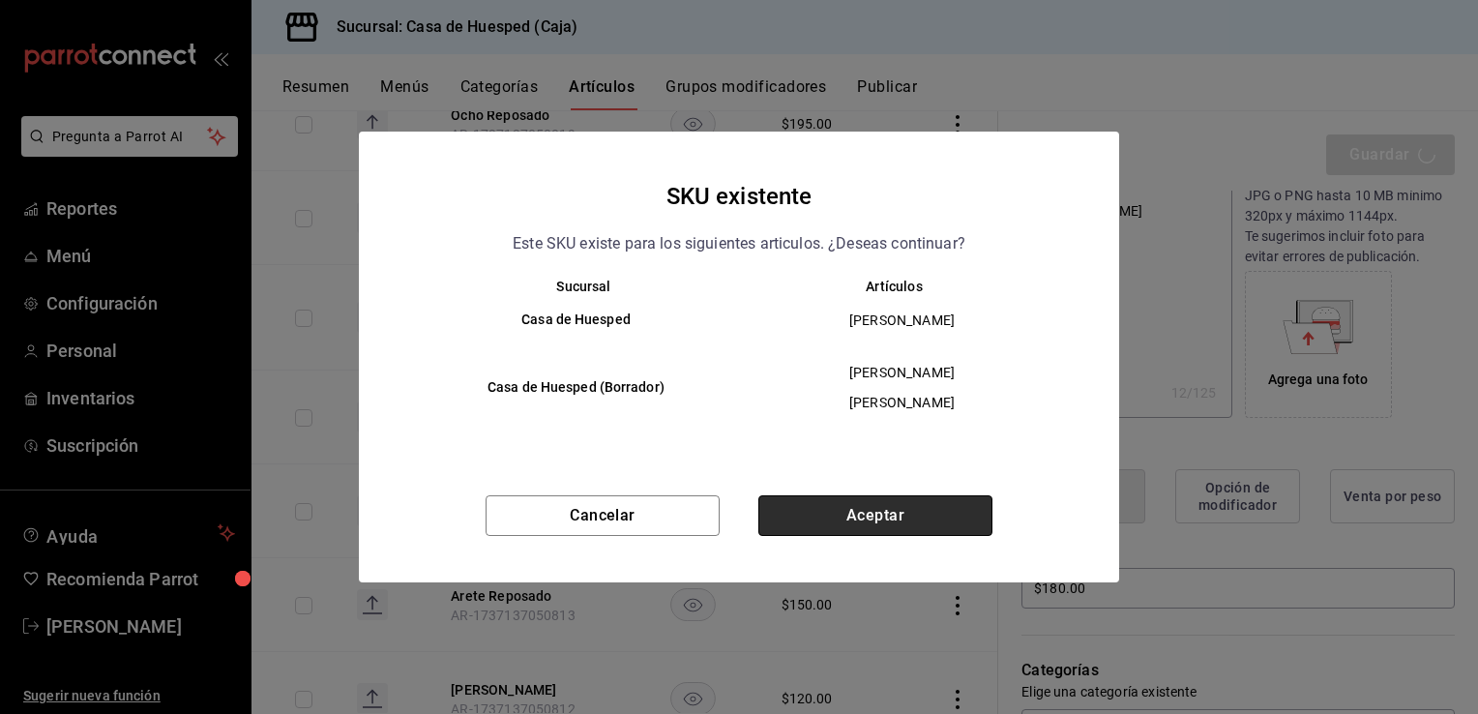
click at [944, 499] on button "Aceptar" at bounding box center [875, 515] width 234 height 41
type textarea "x"
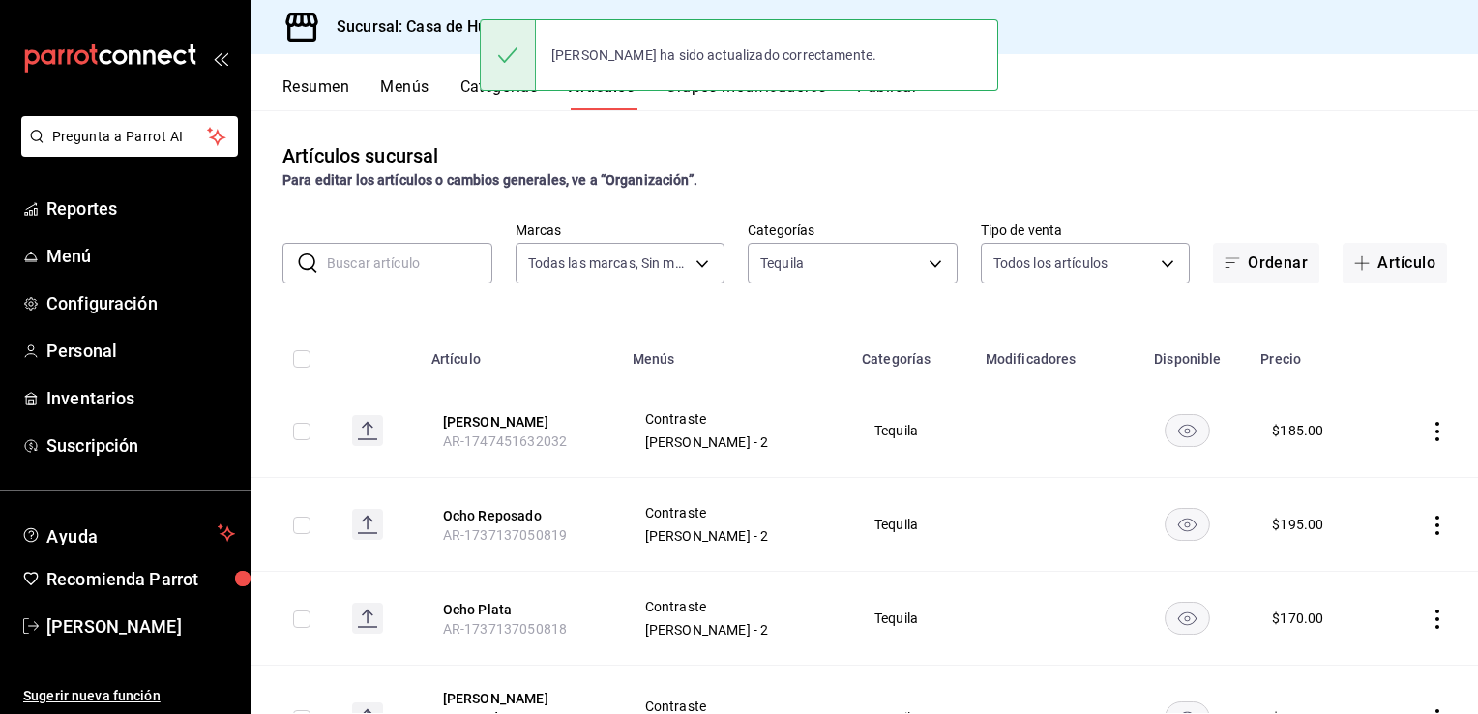
scroll to position [464, 0]
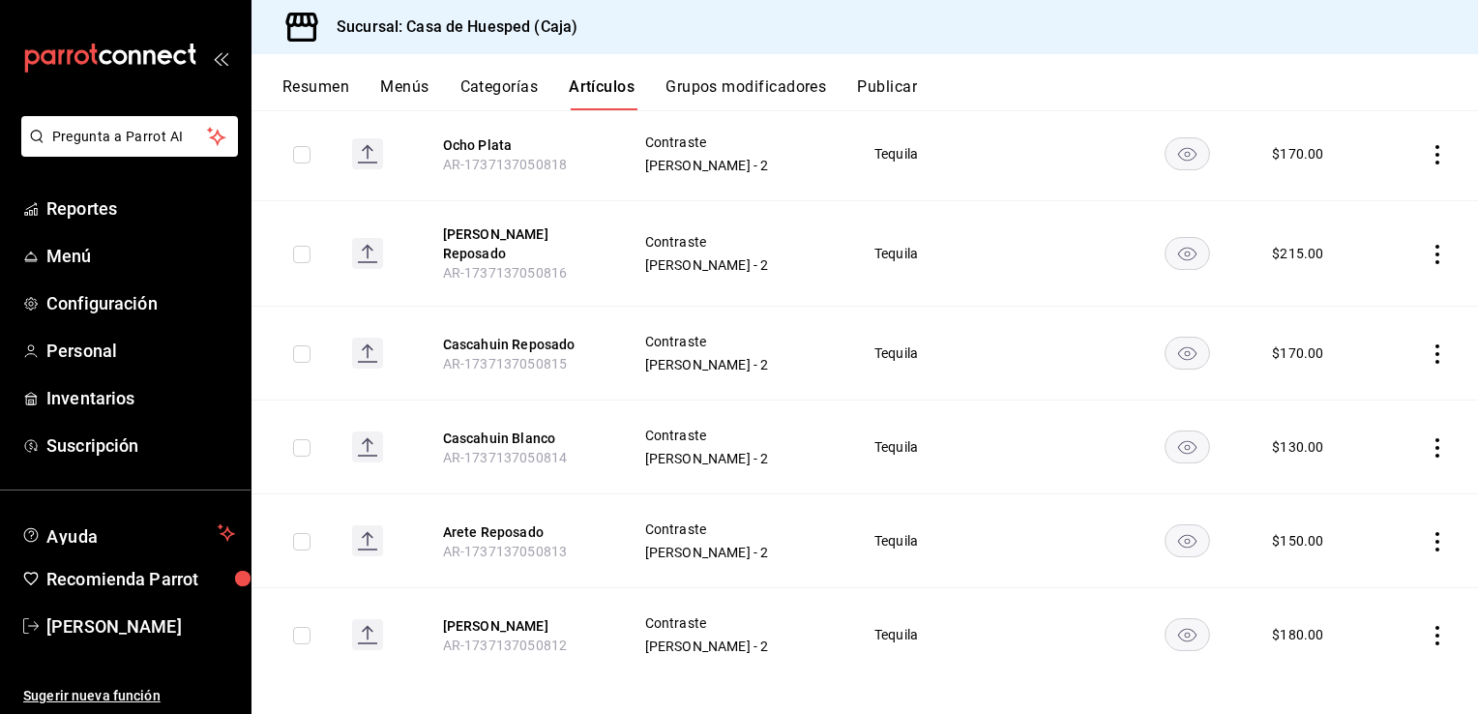
click at [1428, 532] on icon "actions" at bounding box center [1437, 541] width 19 height 19
click at [1365, 575] on span "Editar" at bounding box center [1365, 573] width 50 height 20
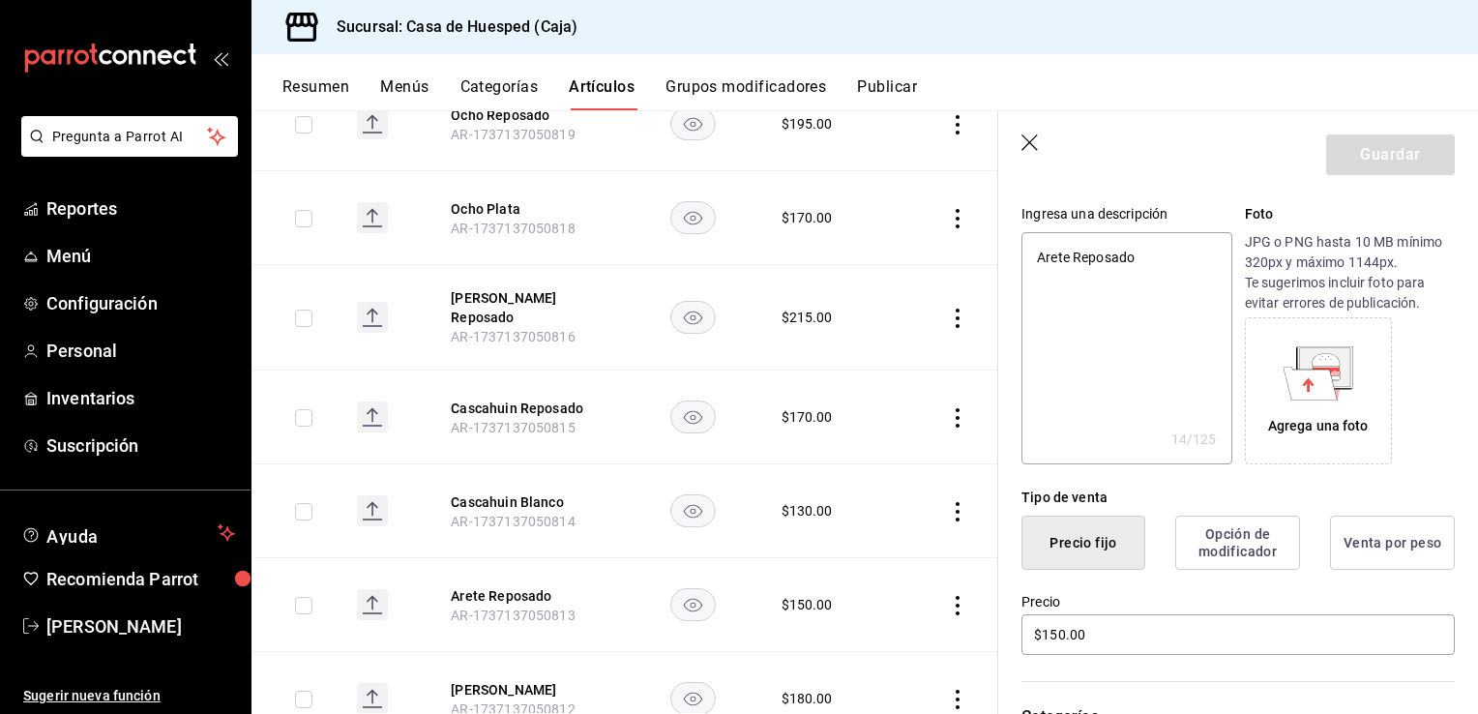
scroll to position [186, 0]
click at [1134, 621] on input "$150.00" at bounding box center [1238, 630] width 433 height 41
type input "$1.00"
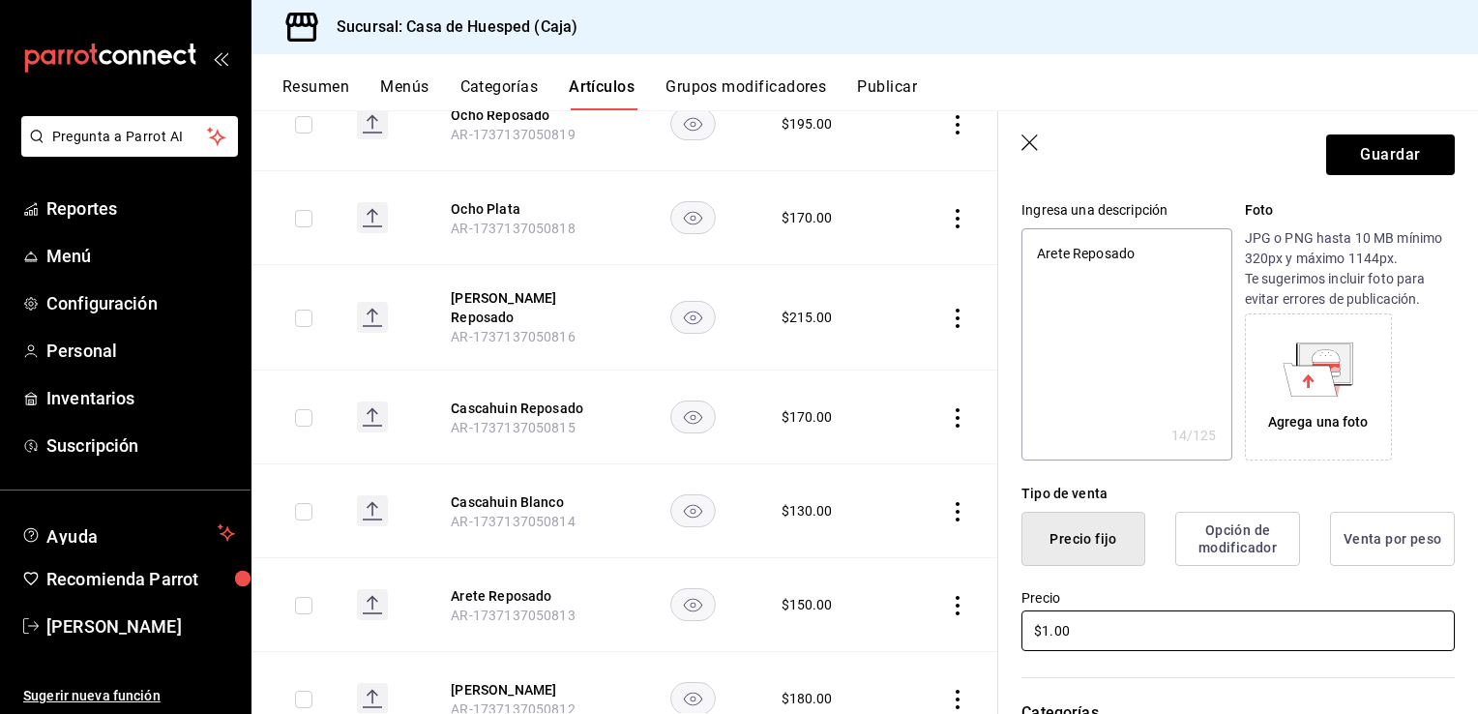
type textarea "x"
type input "$19.00"
type textarea "x"
type input "$190.00"
click at [1326, 167] on button "Guardar" at bounding box center [1390, 154] width 129 height 41
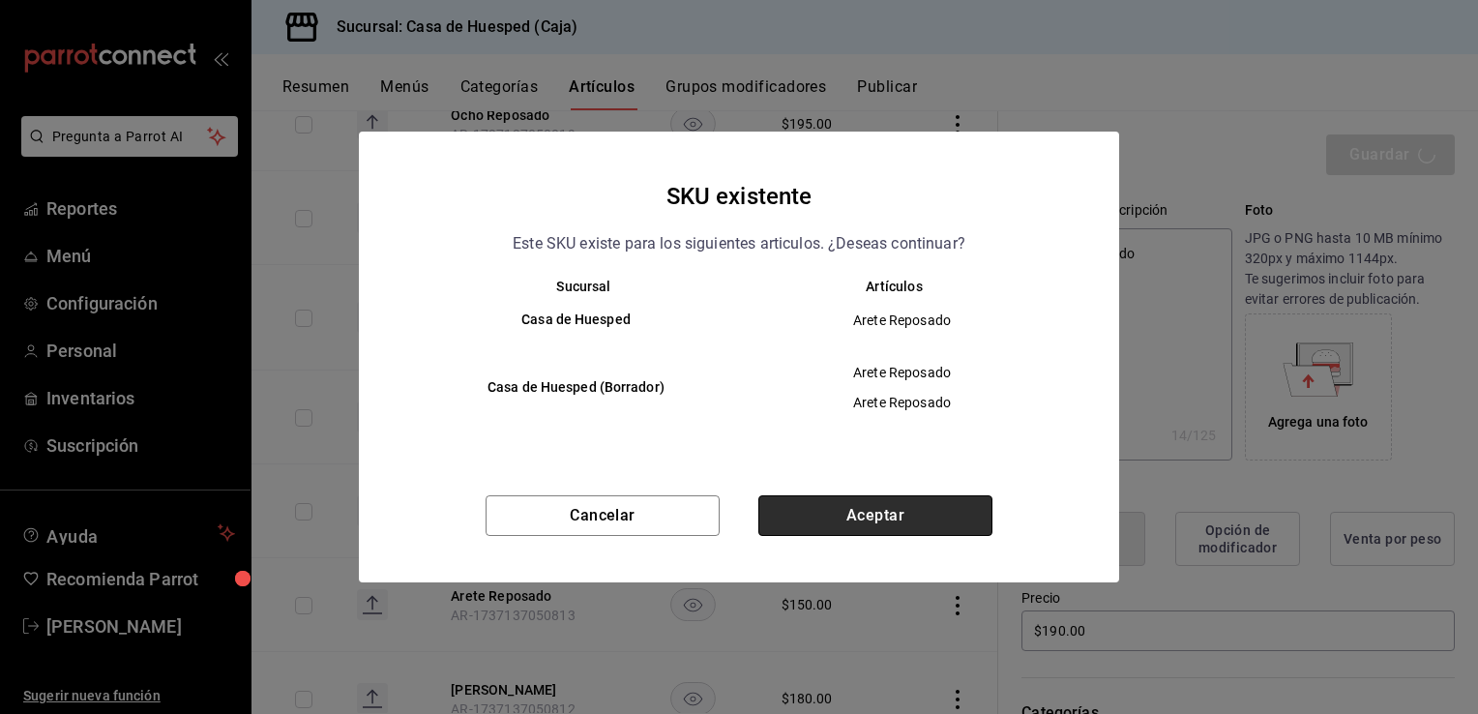
click at [894, 526] on button "Aceptar" at bounding box center [875, 515] width 234 height 41
type textarea "x"
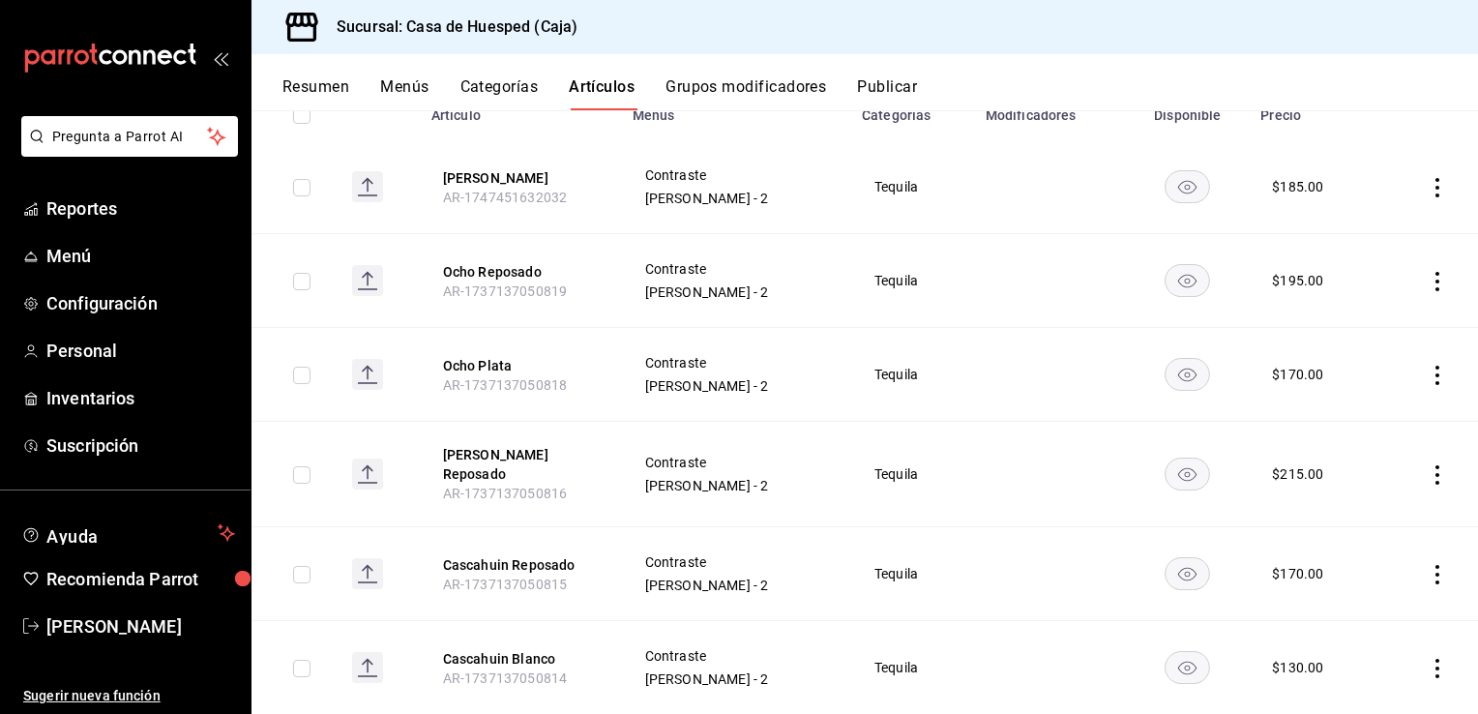
scroll to position [244, 0]
click at [1428, 659] on icon "actions" at bounding box center [1437, 668] width 19 height 19
click at [1351, 579] on span "Editar" at bounding box center [1365, 584] width 50 height 20
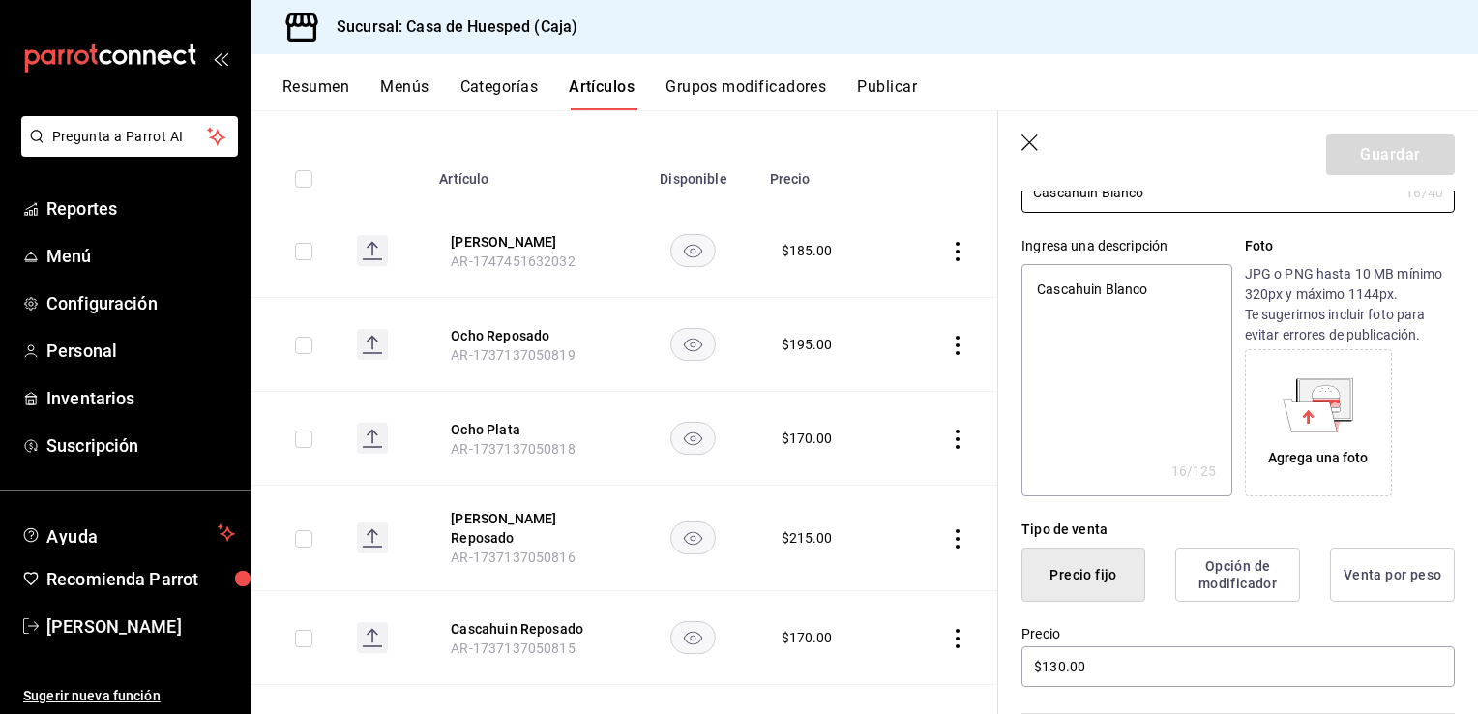
scroll to position [155, 0]
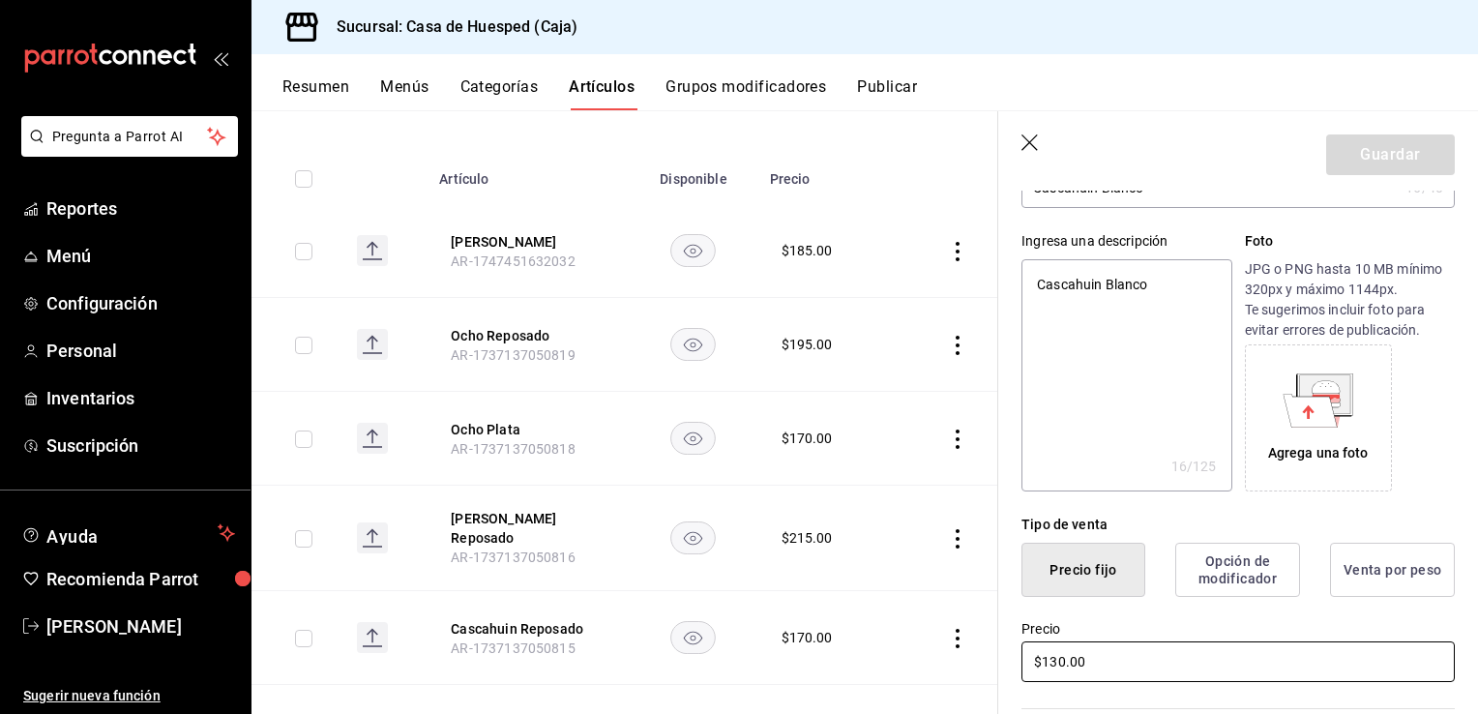
click at [1141, 647] on input "$130.00" at bounding box center [1238, 661] width 433 height 41
type textarea "x"
type input "$18.00"
type textarea "x"
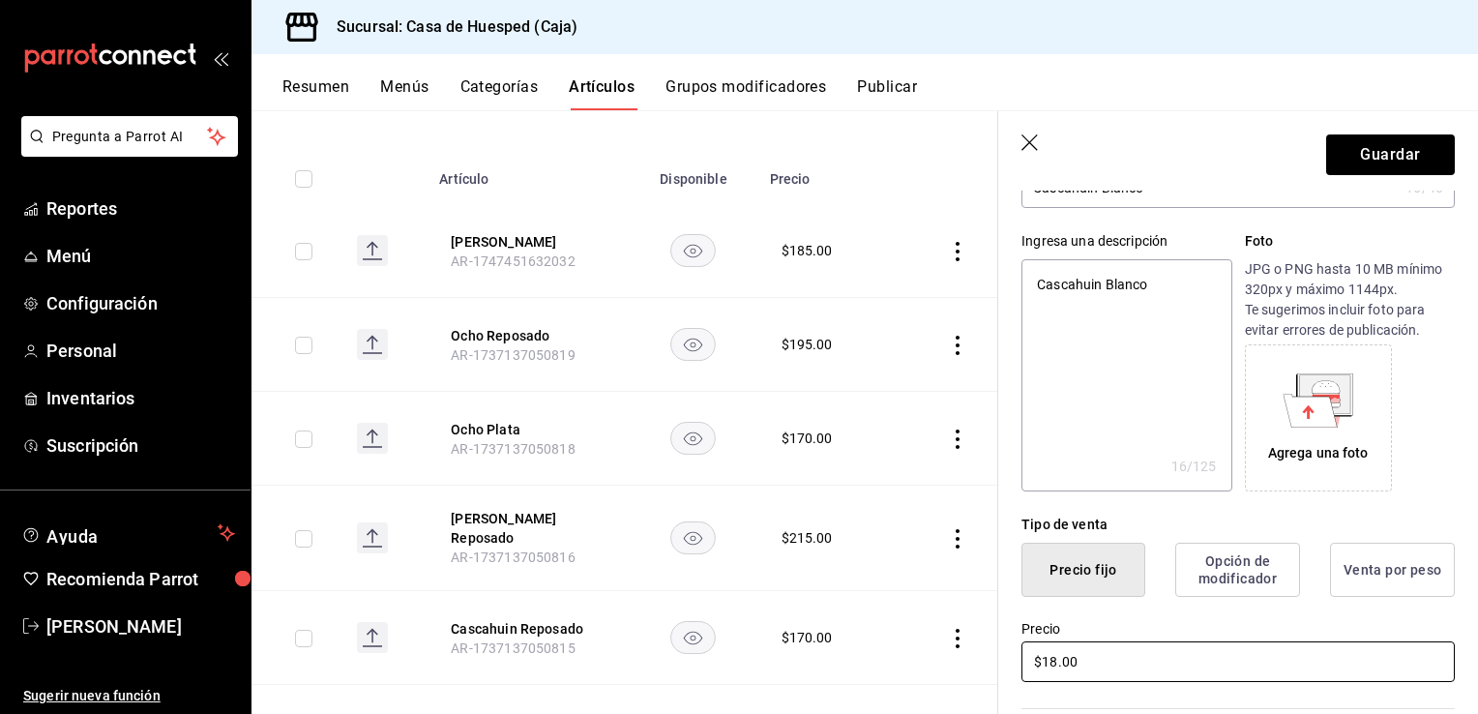
type input "$185.00"
type textarea "x"
type input "$185.00"
click at [1380, 164] on button "Guardar" at bounding box center [1390, 154] width 129 height 41
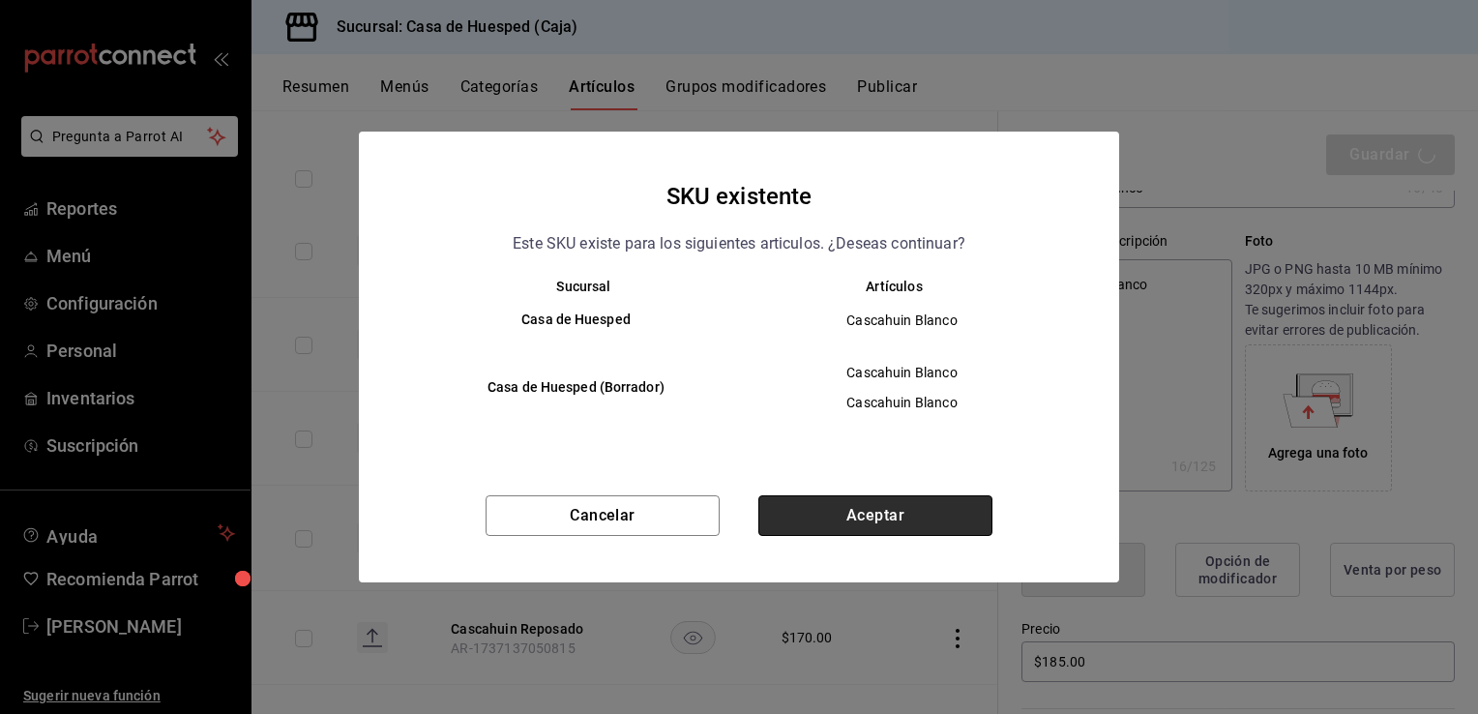
click at [855, 507] on button "Aceptar" at bounding box center [875, 515] width 234 height 41
type textarea "x"
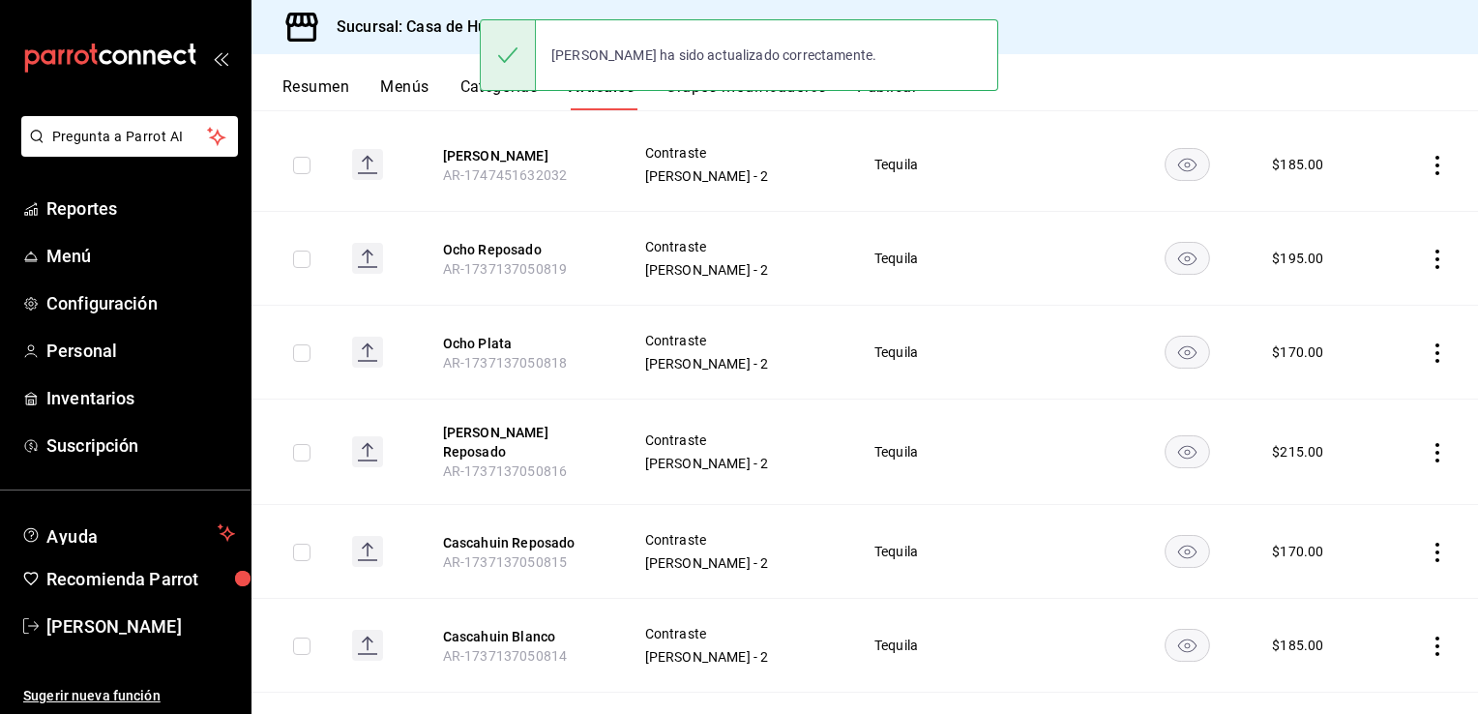
scroll to position [267, 0]
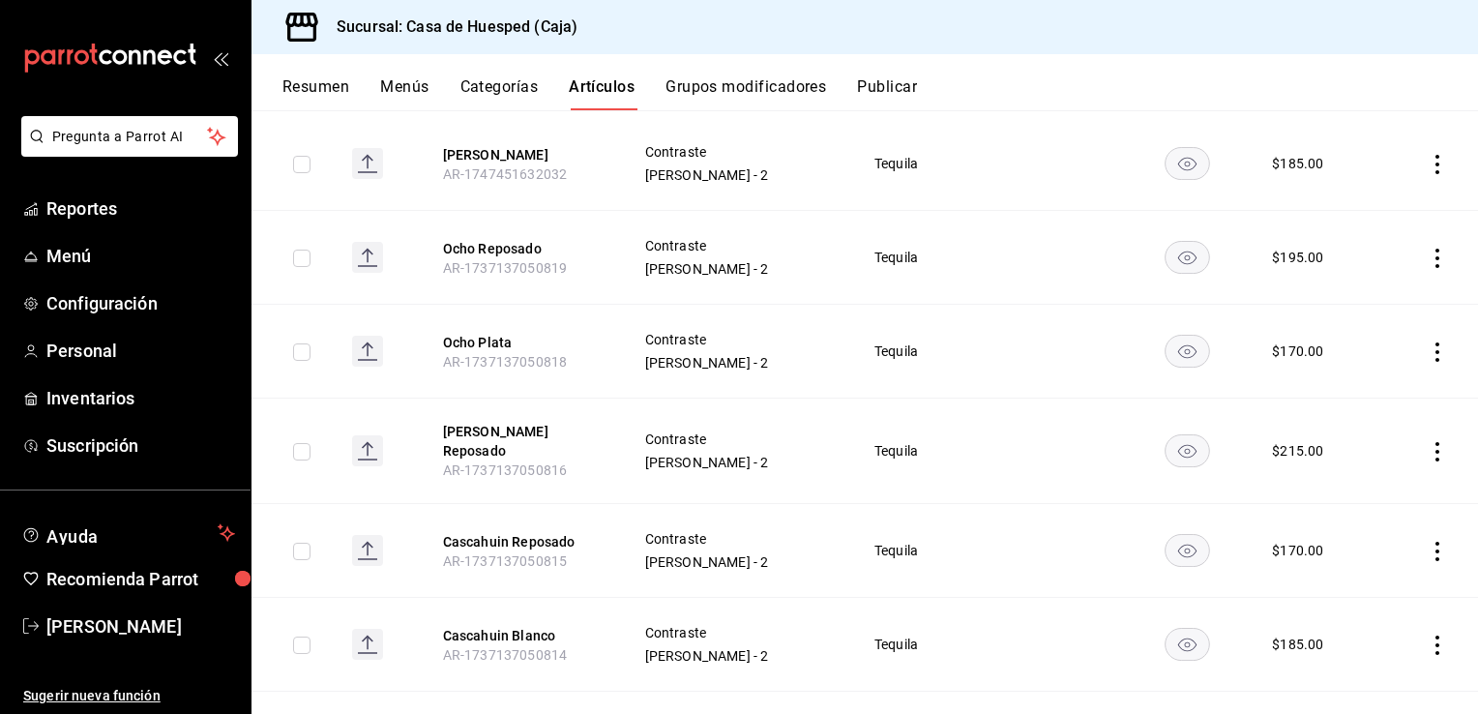
click at [1436, 542] on icon "actions" at bounding box center [1438, 551] width 4 height 19
click at [1335, 587] on div at bounding box center [1322, 584] width 35 height 23
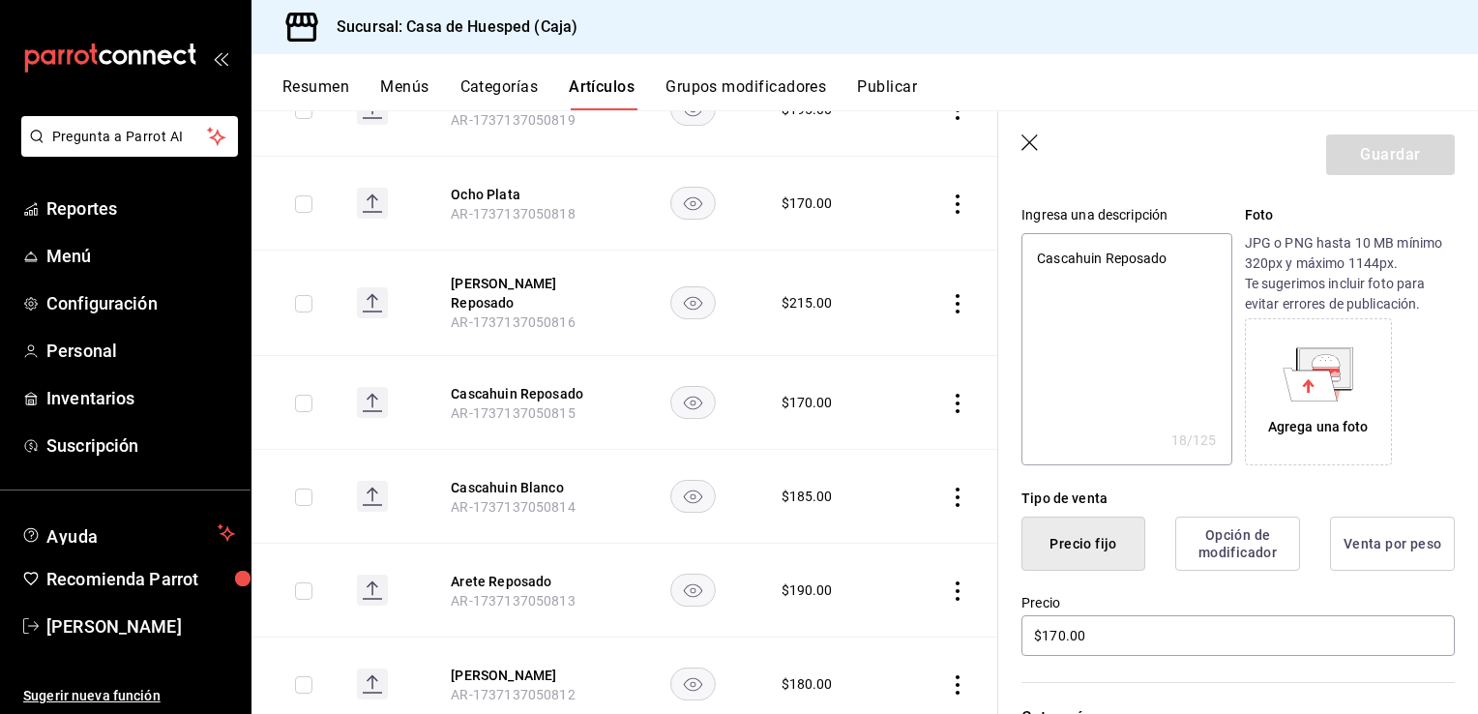
scroll to position [188, 0]
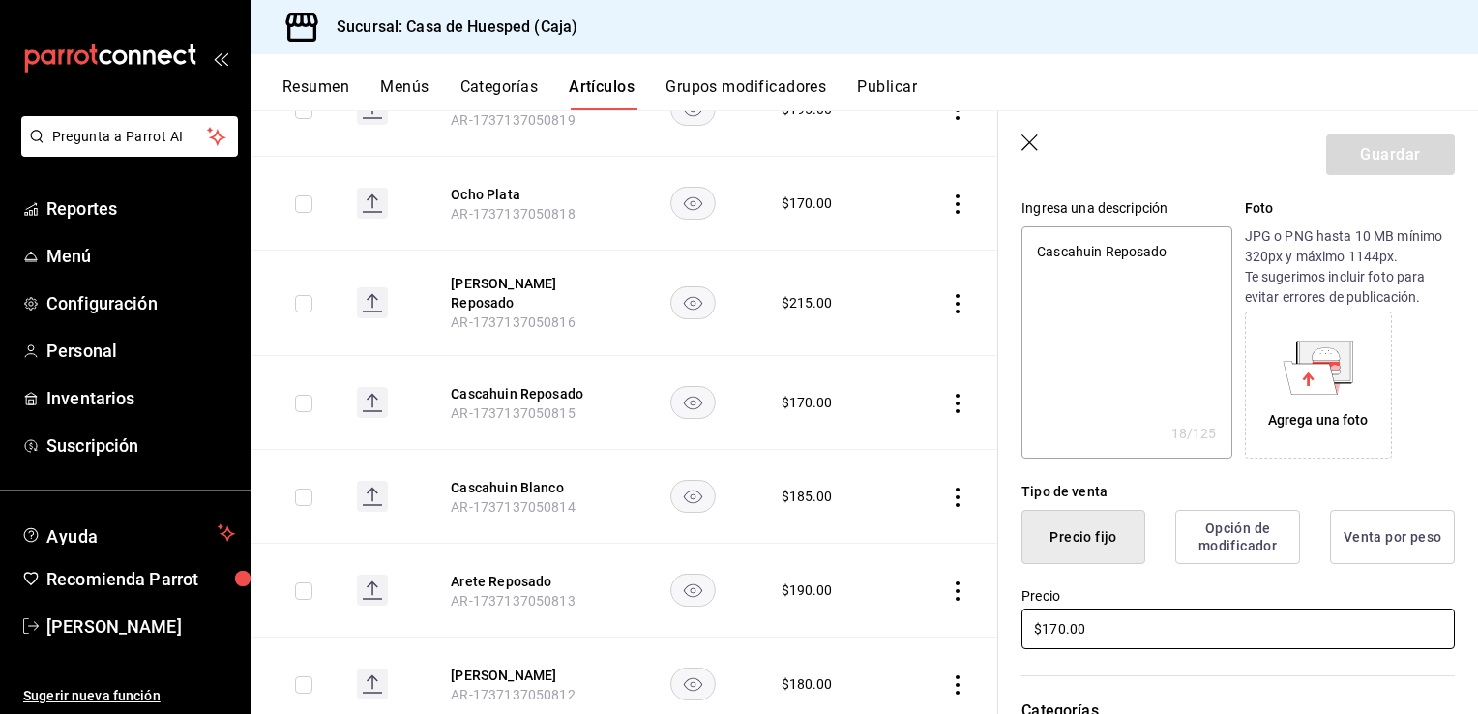
click at [1087, 617] on input "$170.00" at bounding box center [1238, 629] width 433 height 41
type input "$1.00"
type textarea "x"
type input "$19.00"
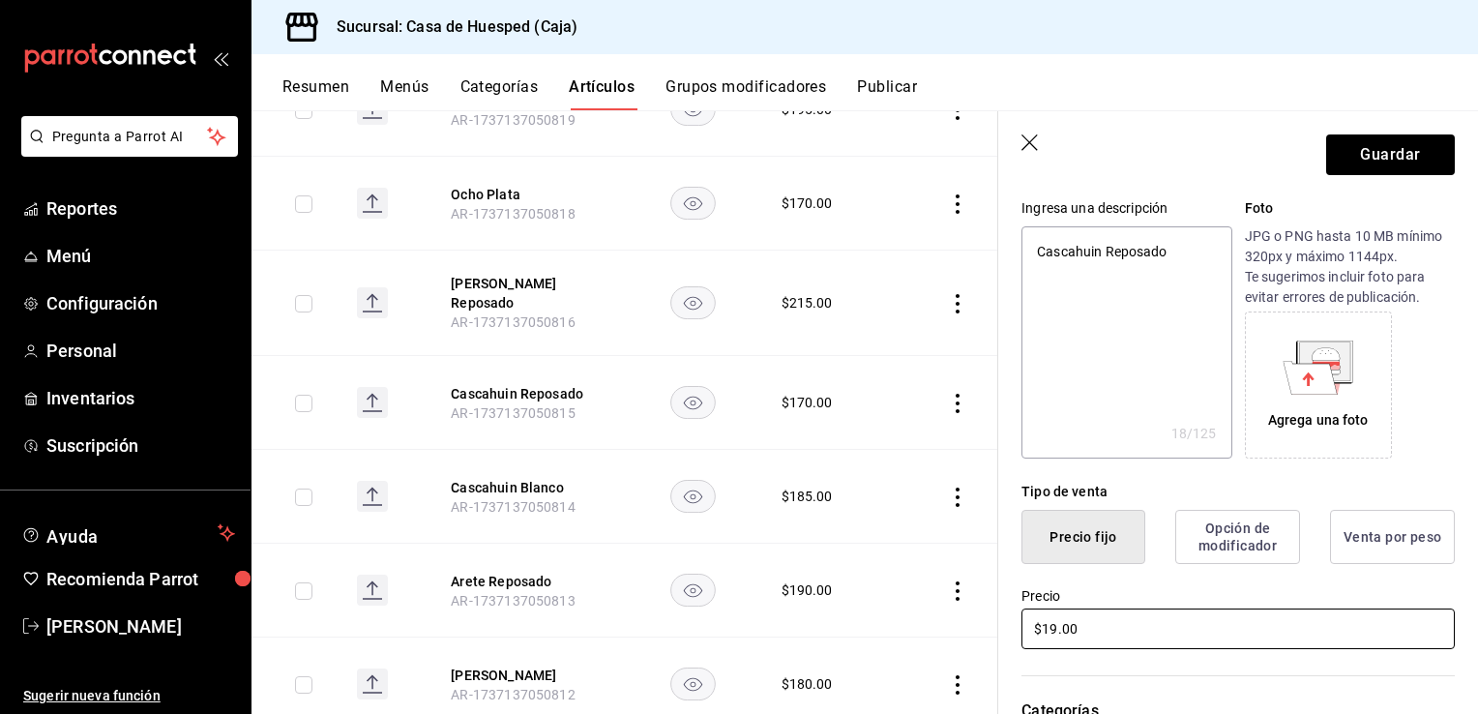
type textarea "x"
type input "$195.00"
type textarea "x"
type input "$195.00"
click at [1361, 161] on button "Guardar" at bounding box center [1390, 154] width 129 height 41
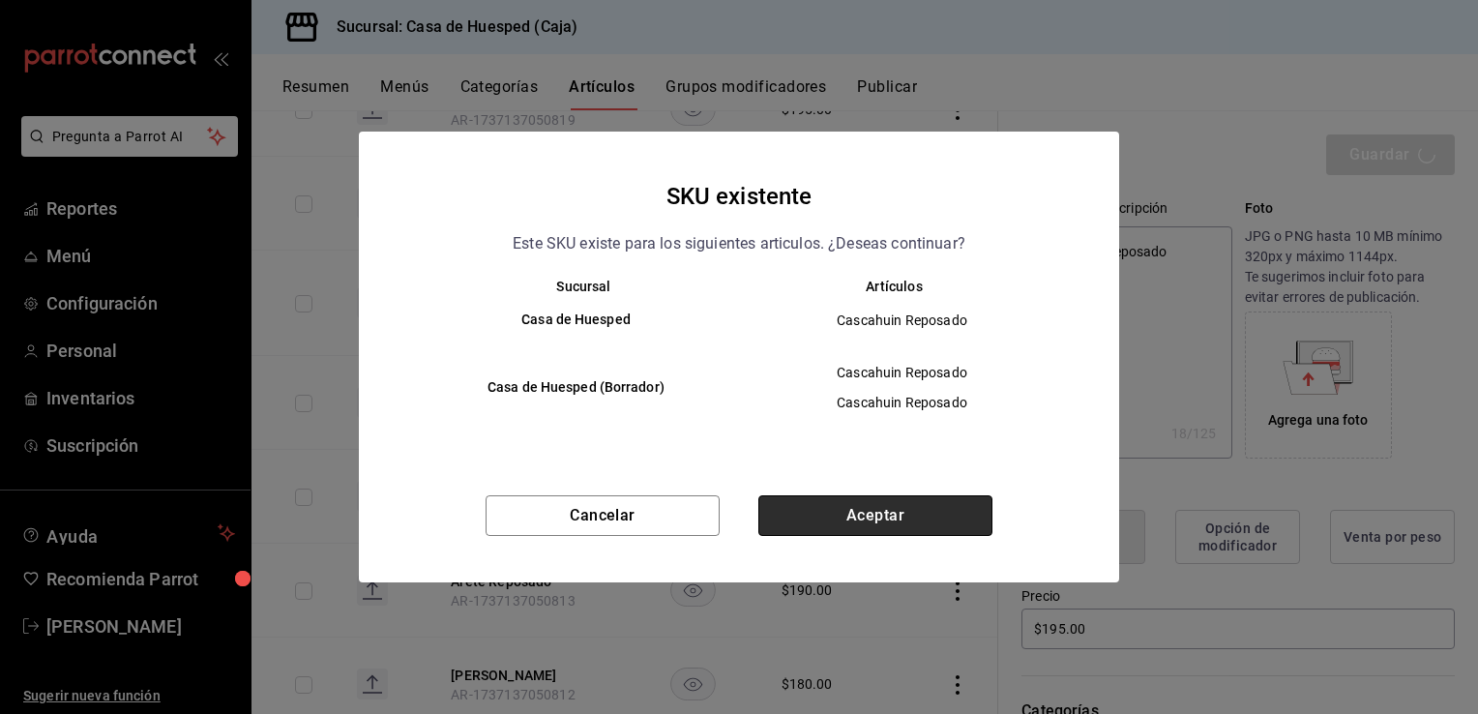
click at [832, 505] on button "Aceptar" at bounding box center [875, 515] width 234 height 41
type textarea "x"
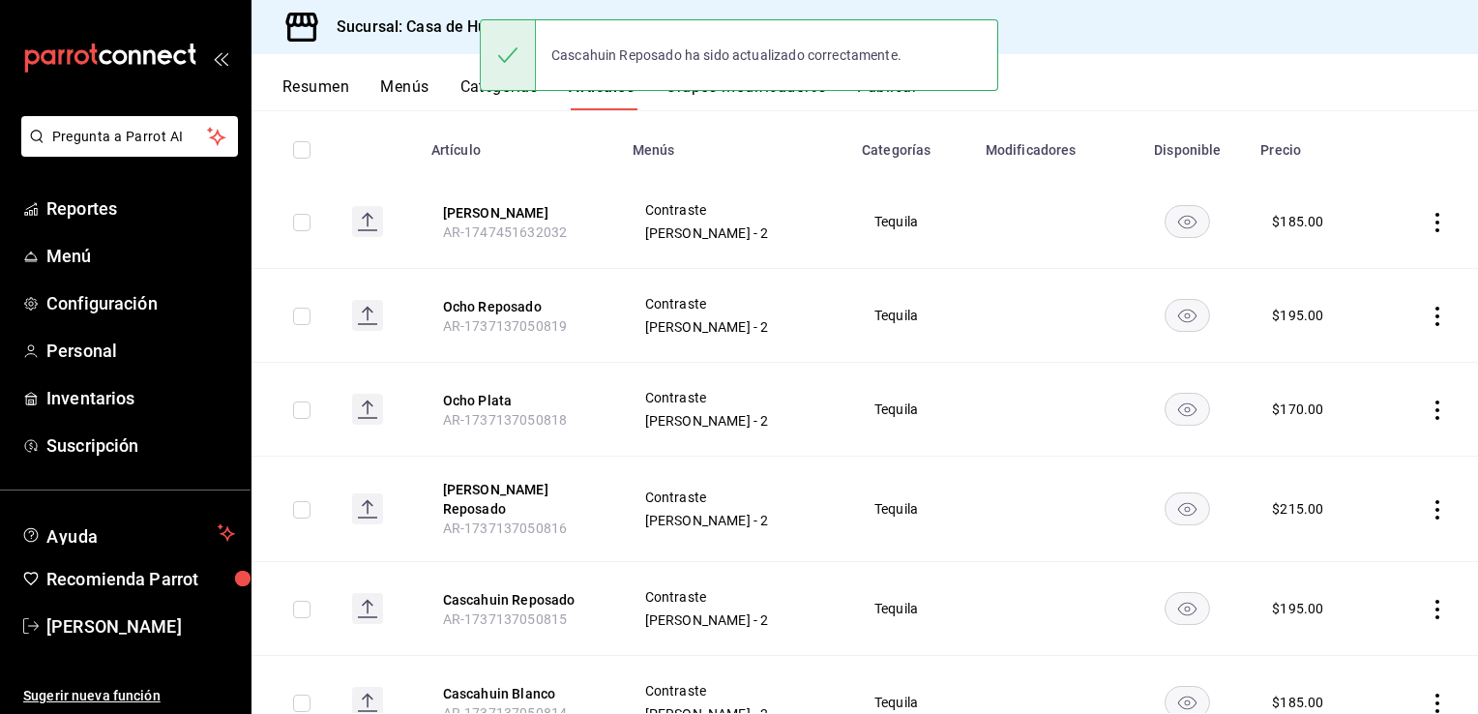
scroll to position [213, 0]
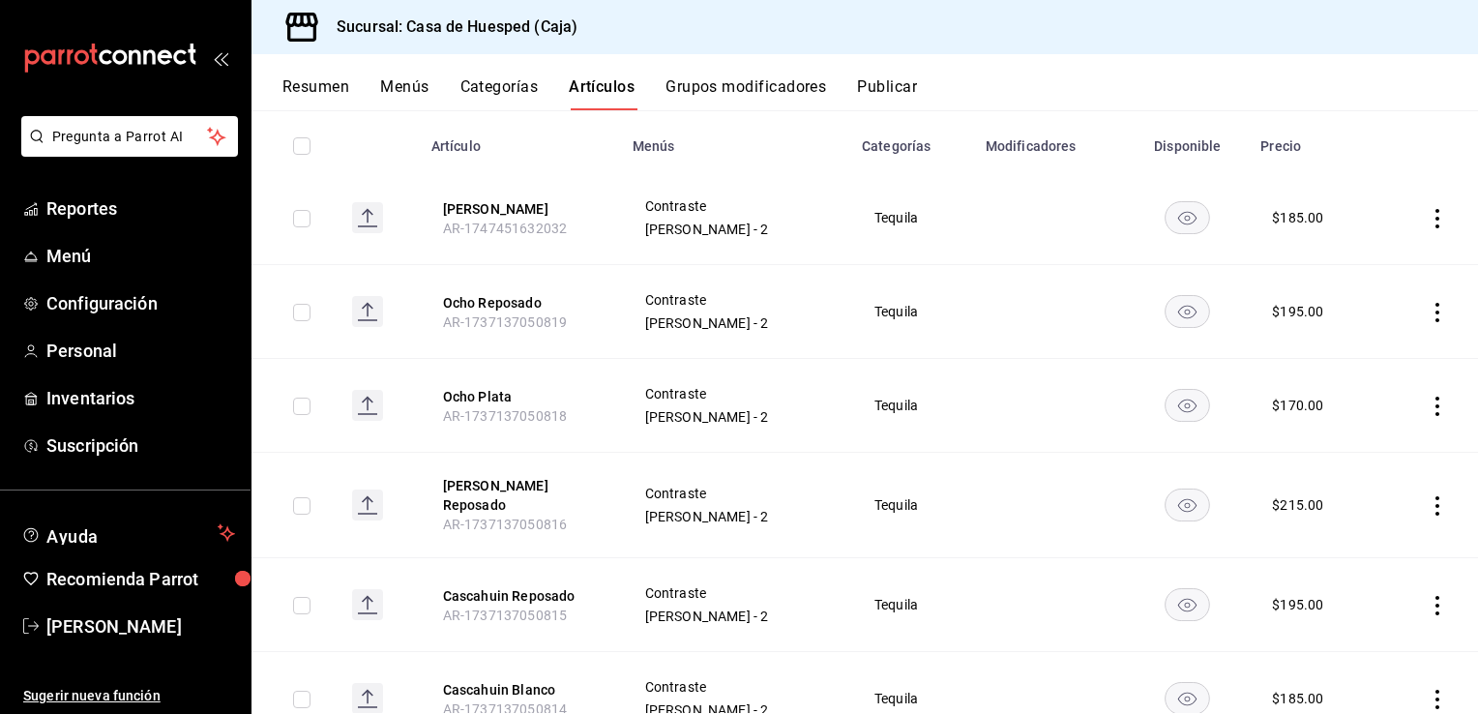
click at [1428, 219] on icon "actions" at bounding box center [1437, 218] width 19 height 19
click at [1359, 268] on span "Editar" at bounding box center [1365, 262] width 50 height 20
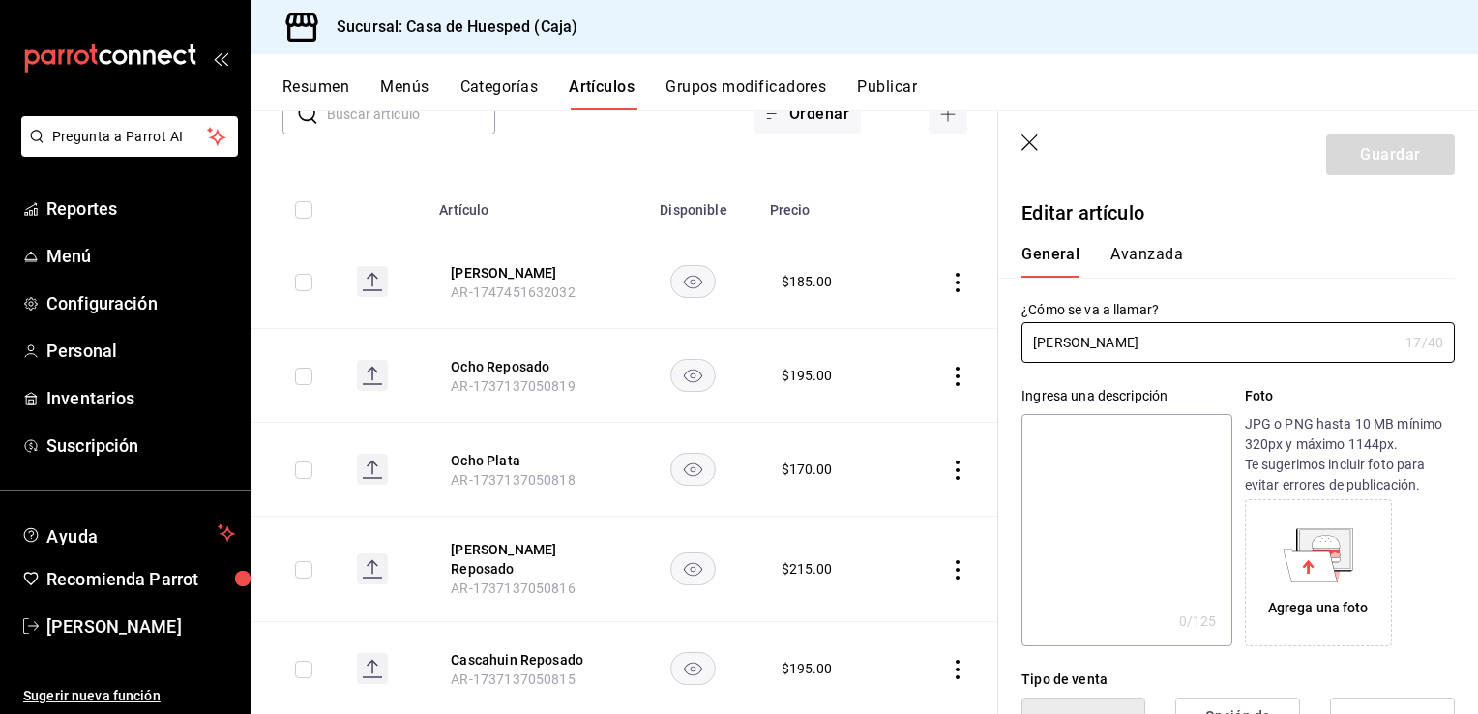
scroll to position [155, 0]
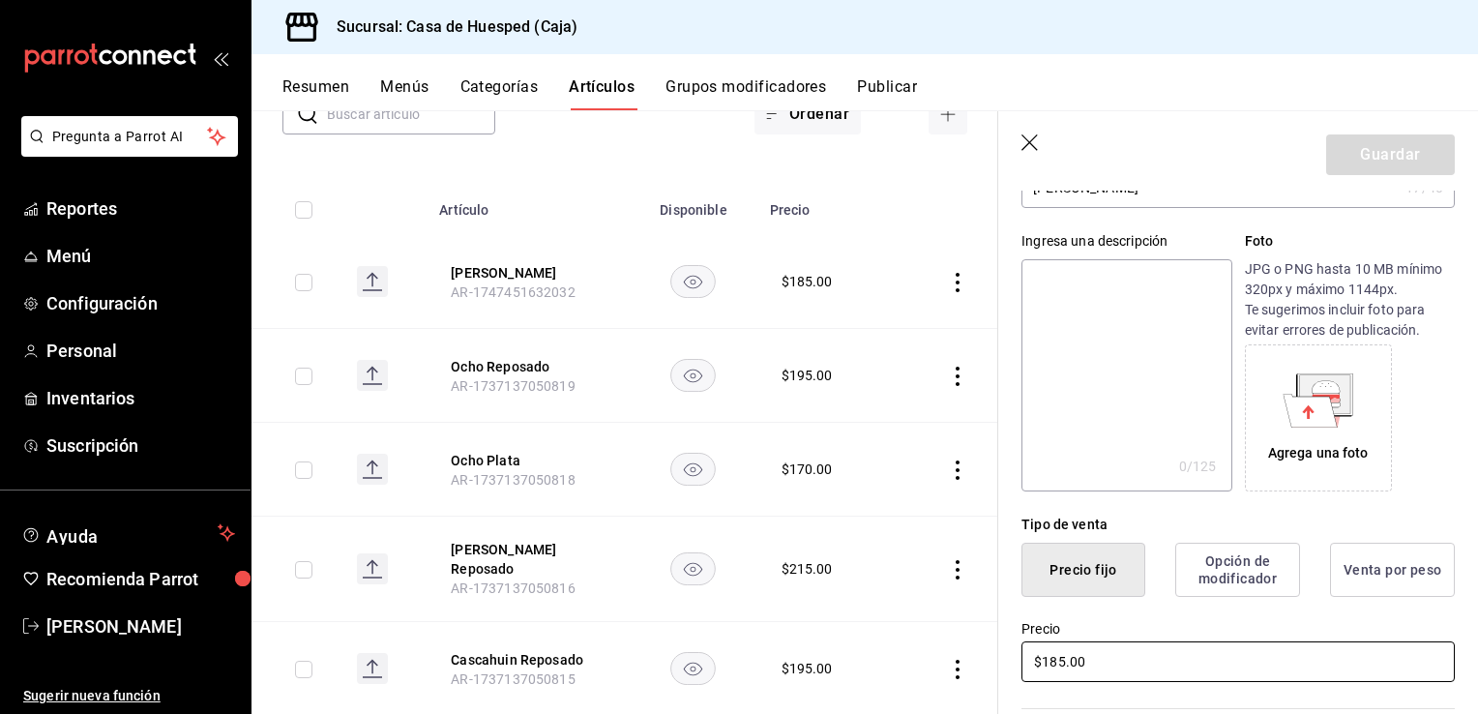
click at [1084, 656] on input "$185.00" at bounding box center [1238, 661] width 433 height 41
type input "$200.00"
click at [1370, 168] on button "Guardar" at bounding box center [1390, 154] width 129 height 41
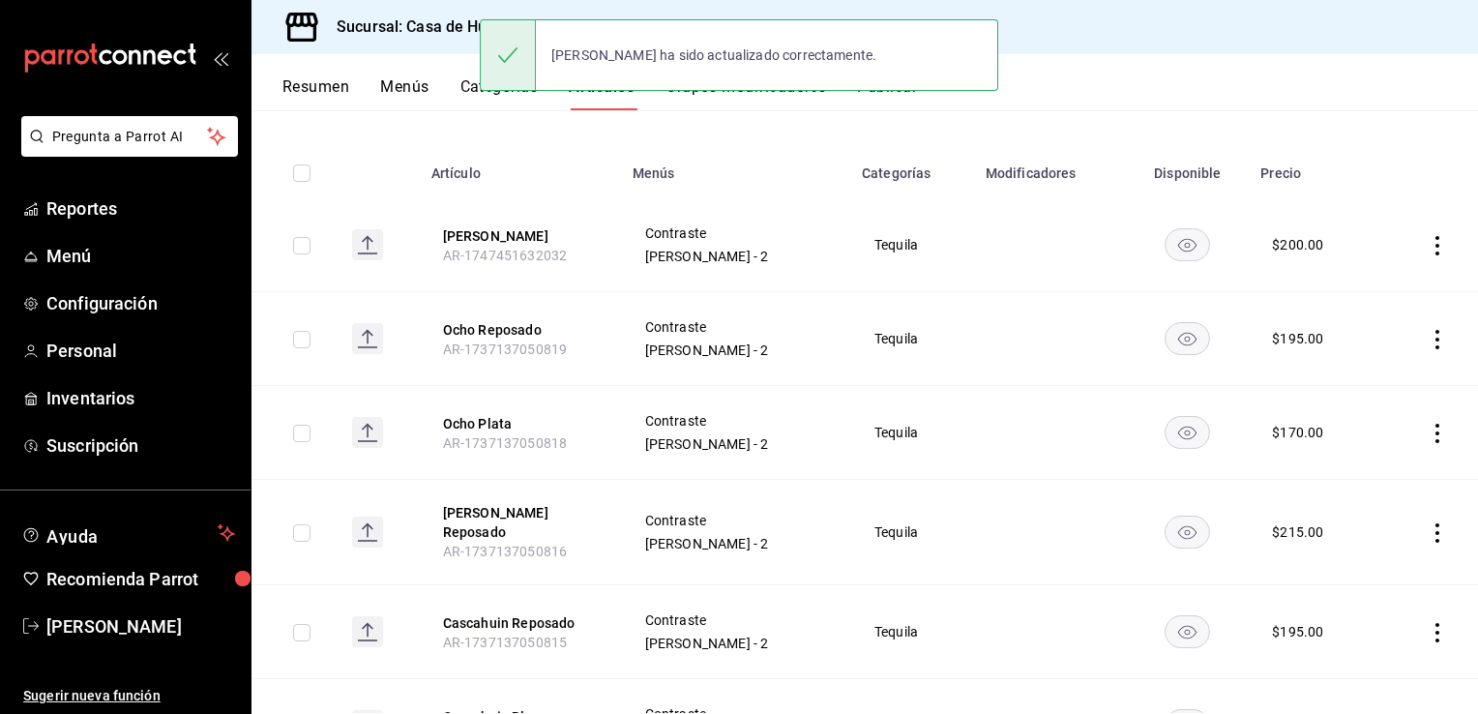
scroll to position [186, 0]
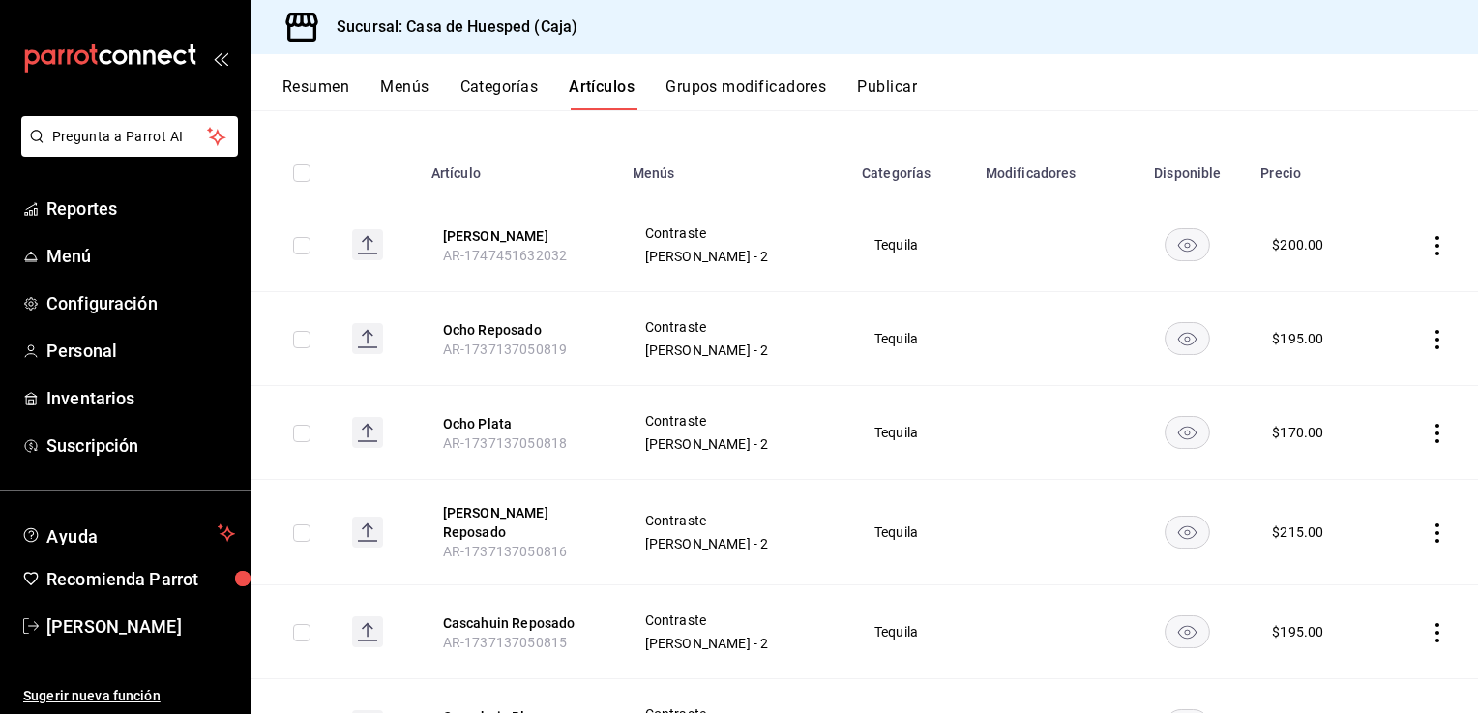
click at [1428, 525] on icon "actions" at bounding box center [1437, 532] width 19 height 19
click at [1371, 564] on span "Editar" at bounding box center [1365, 570] width 50 height 20
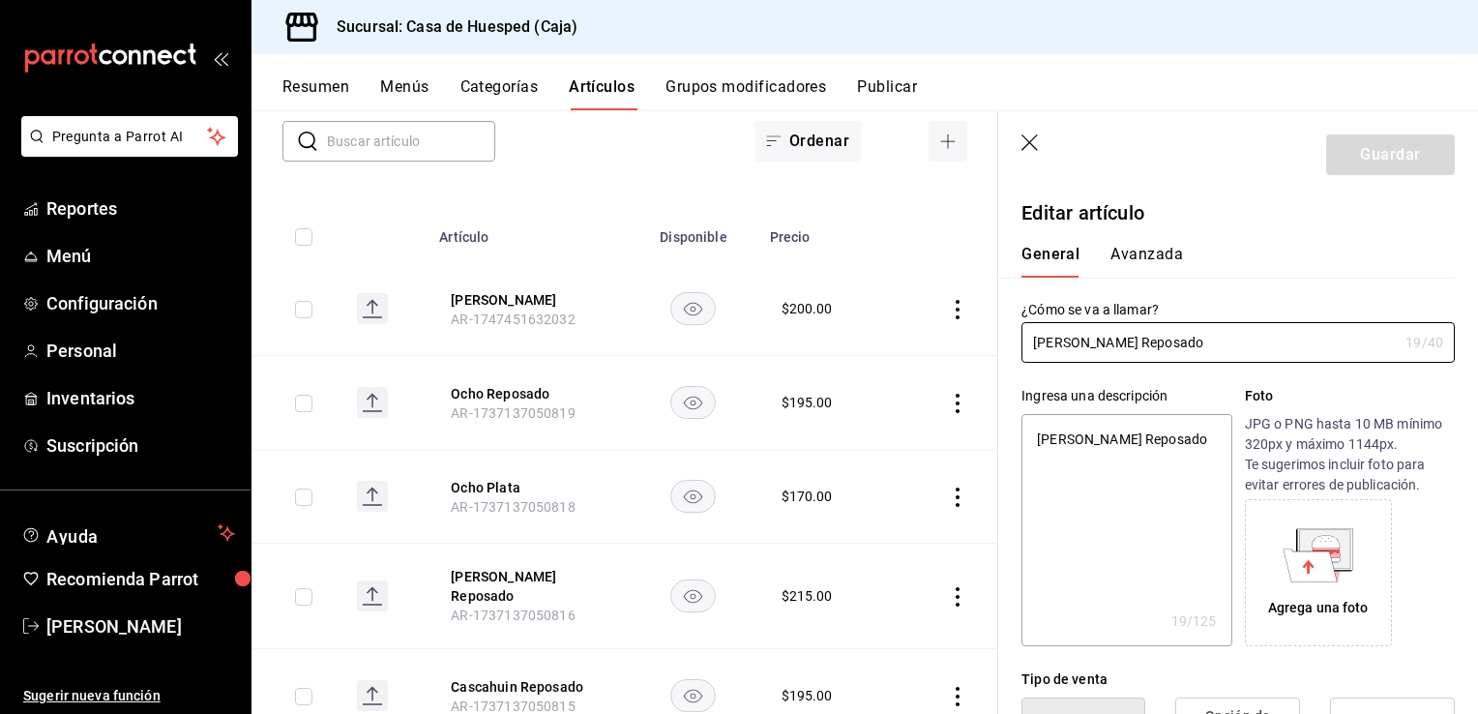
type textarea "x"
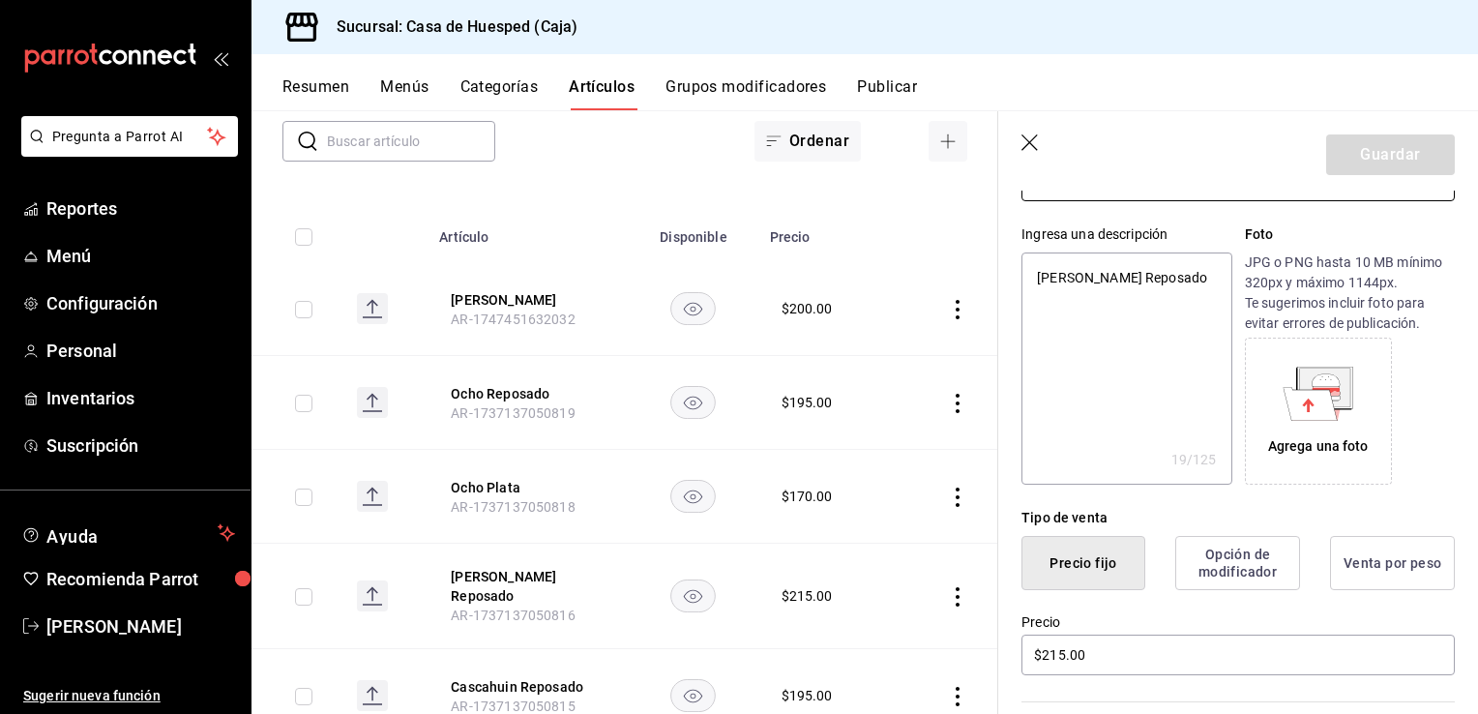
scroll to position [163, 0]
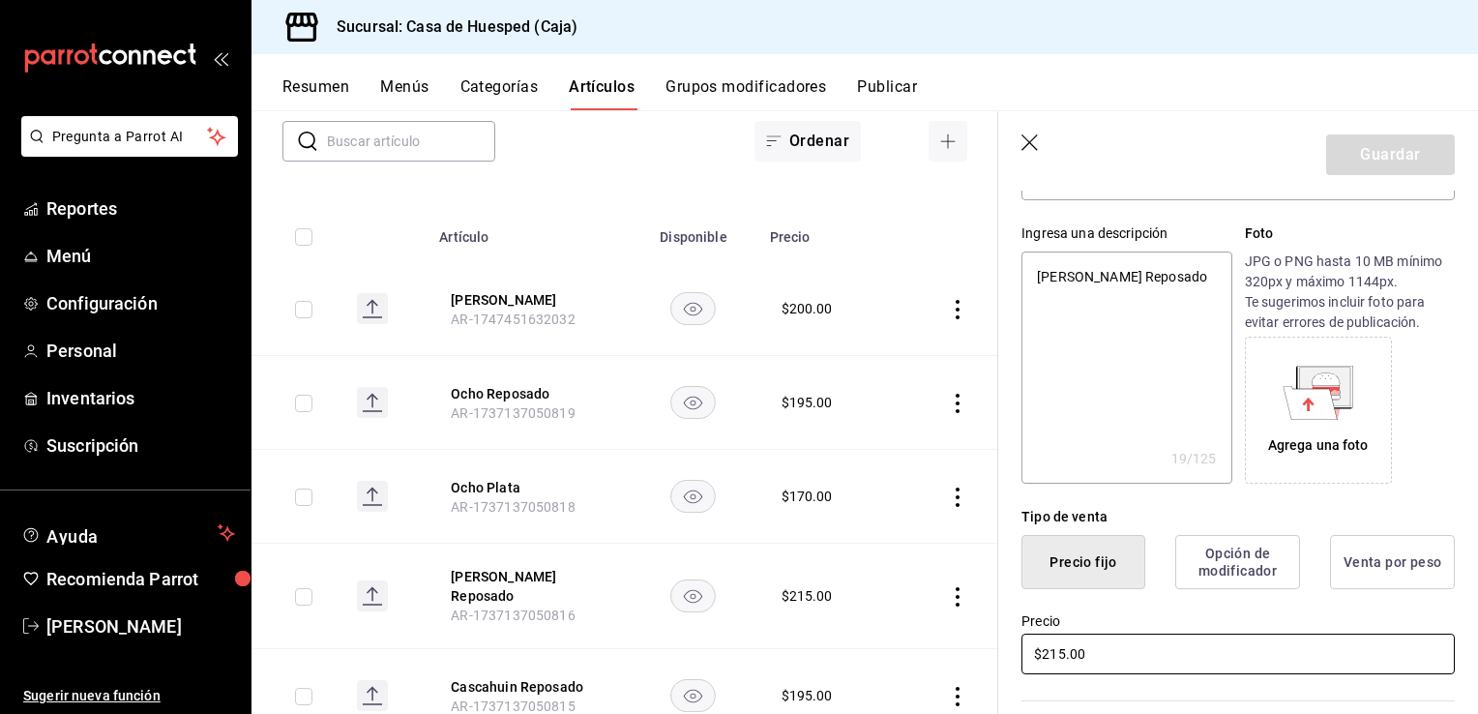
click at [1098, 658] on input "$215.00" at bounding box center [1238, 654] width 433 height 41
type input "$21.00"
type textarea "x"
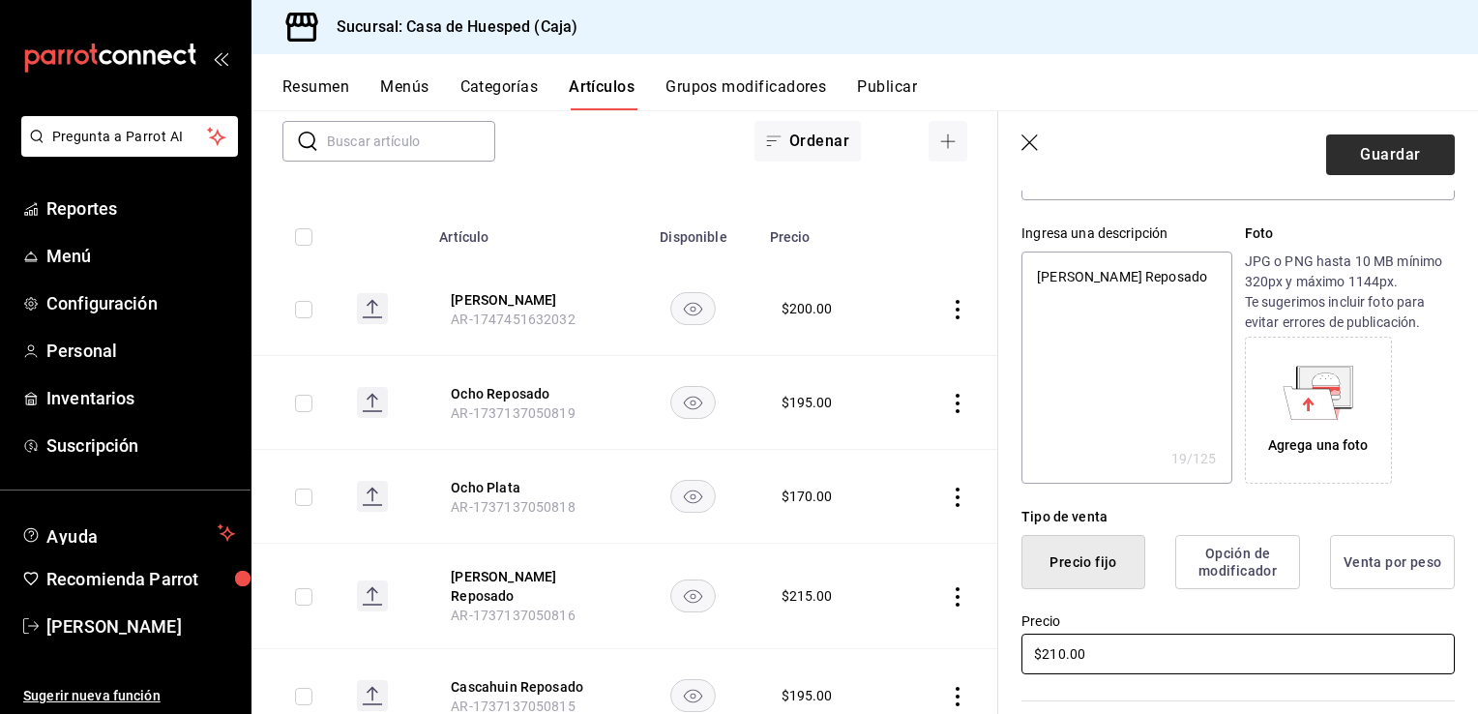
type input "$210.00"
click at [1344, 150] on button "Guardar" at bounding box center [1390, 154] width 129 height 41
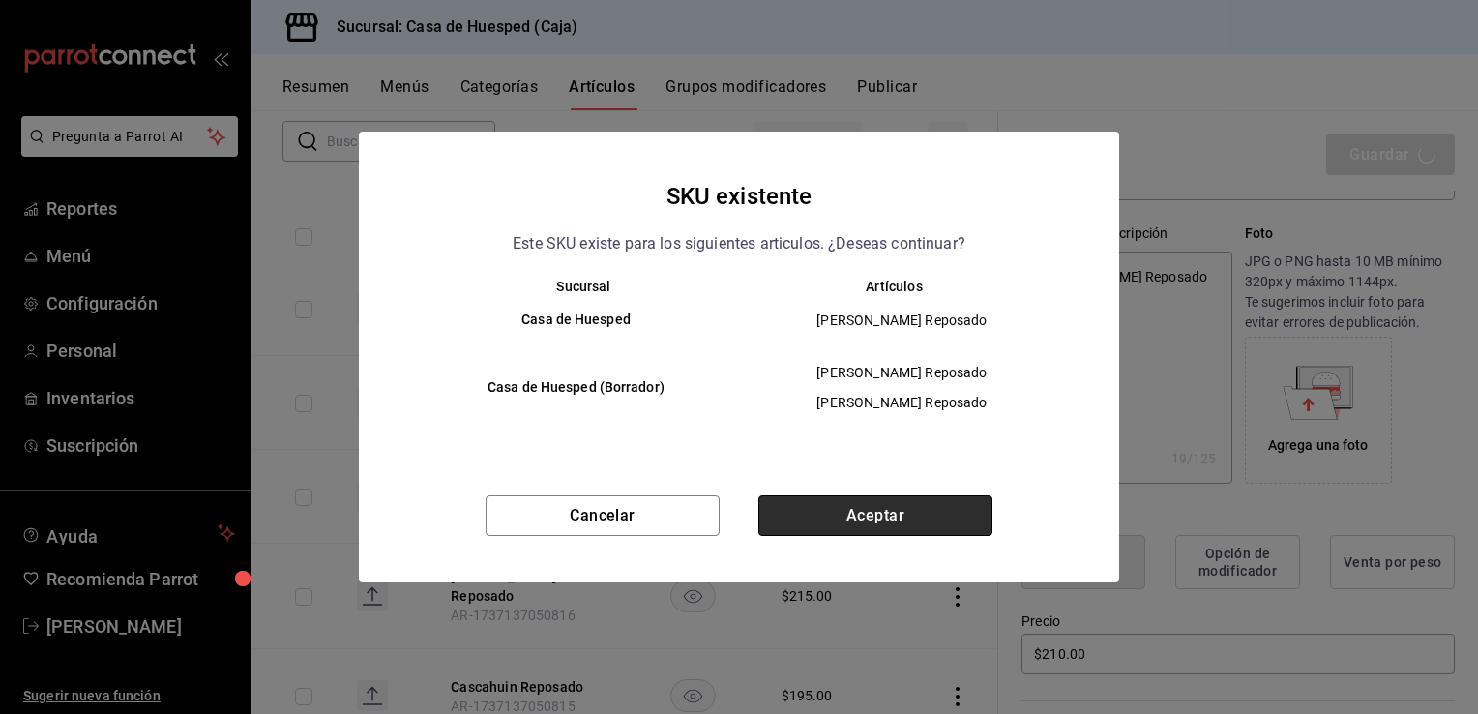
click at [878, 514] on button "Aceptar" at bounding box center [875, 515] width 234 height 41
type textarea "x"
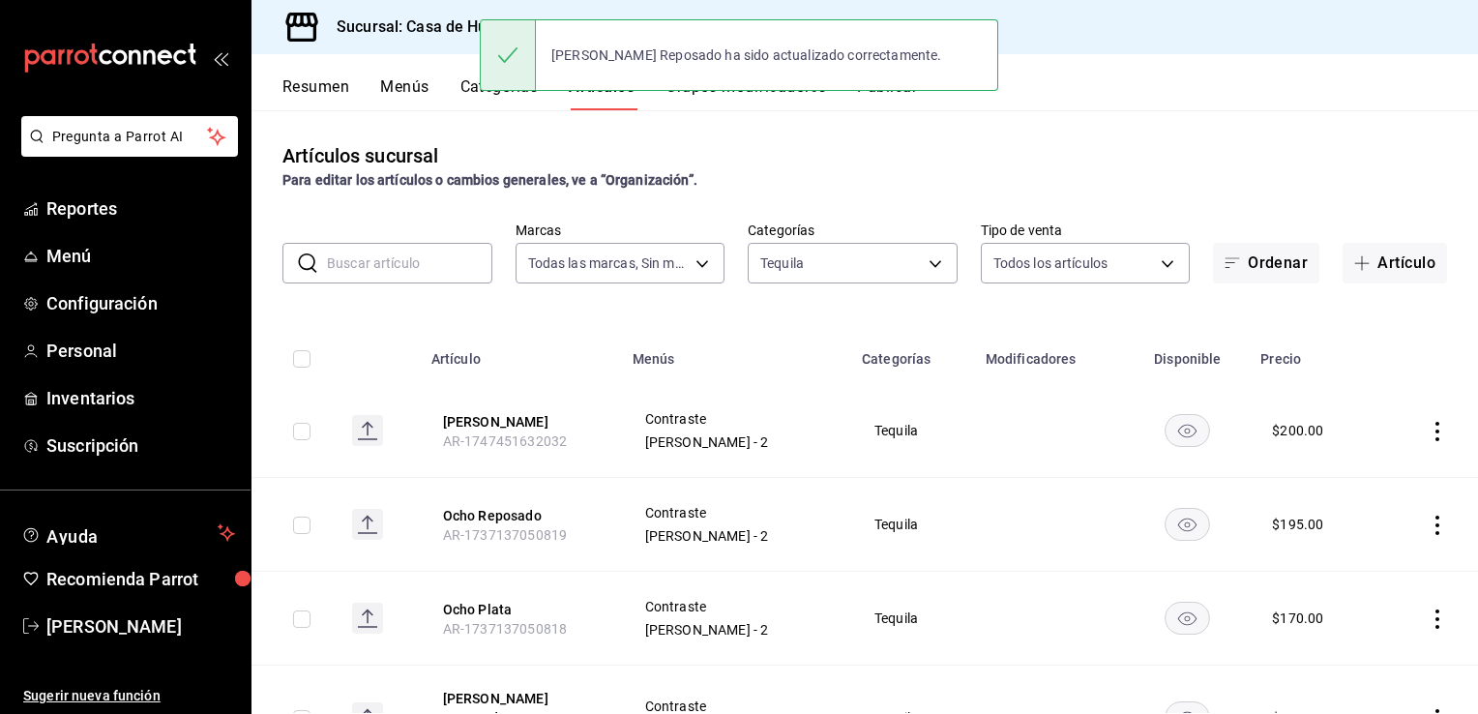
scroll to position [33, 0]
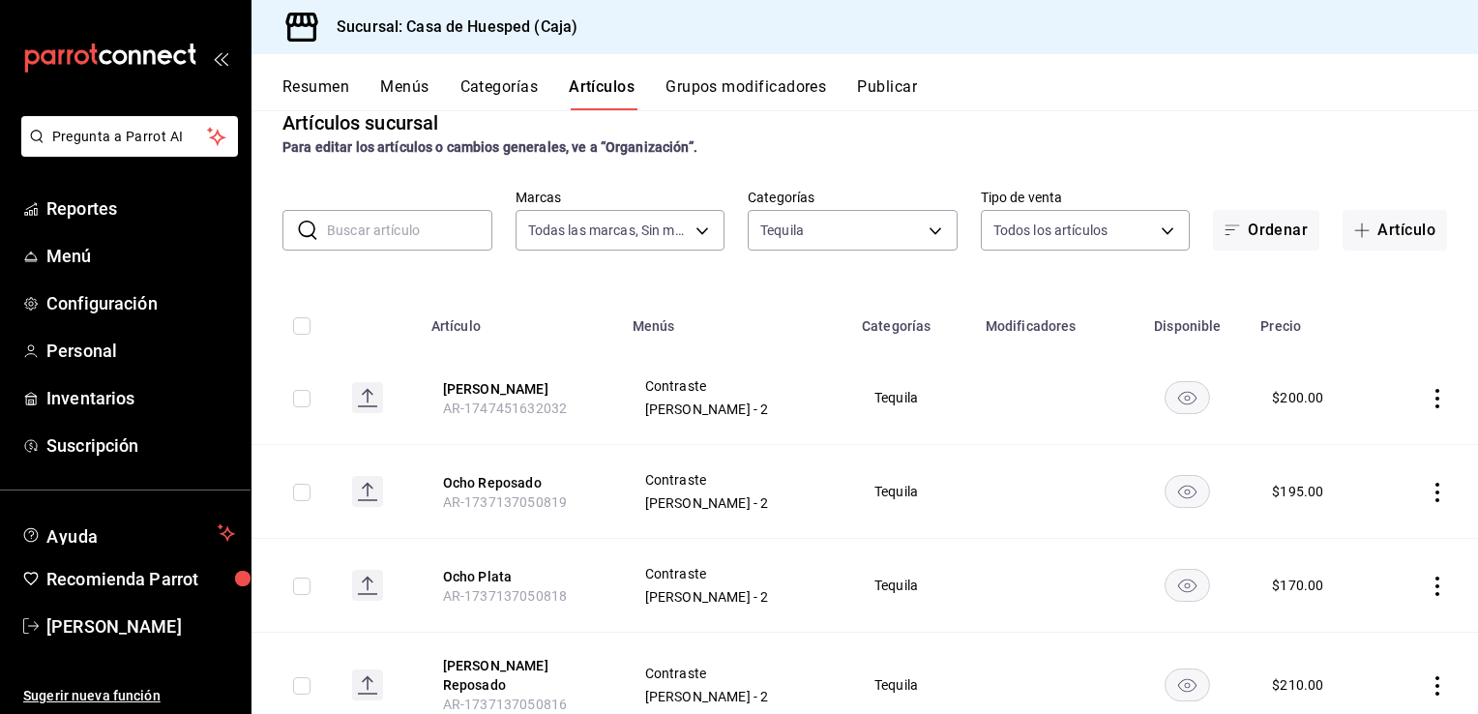
click at [1428, 588] on icon "actions" at bounding box center [1437, 586] width 19 height 19
click at [1351, 590] on span "Editar" at bounding box center [1365, 584] width 50 height 20
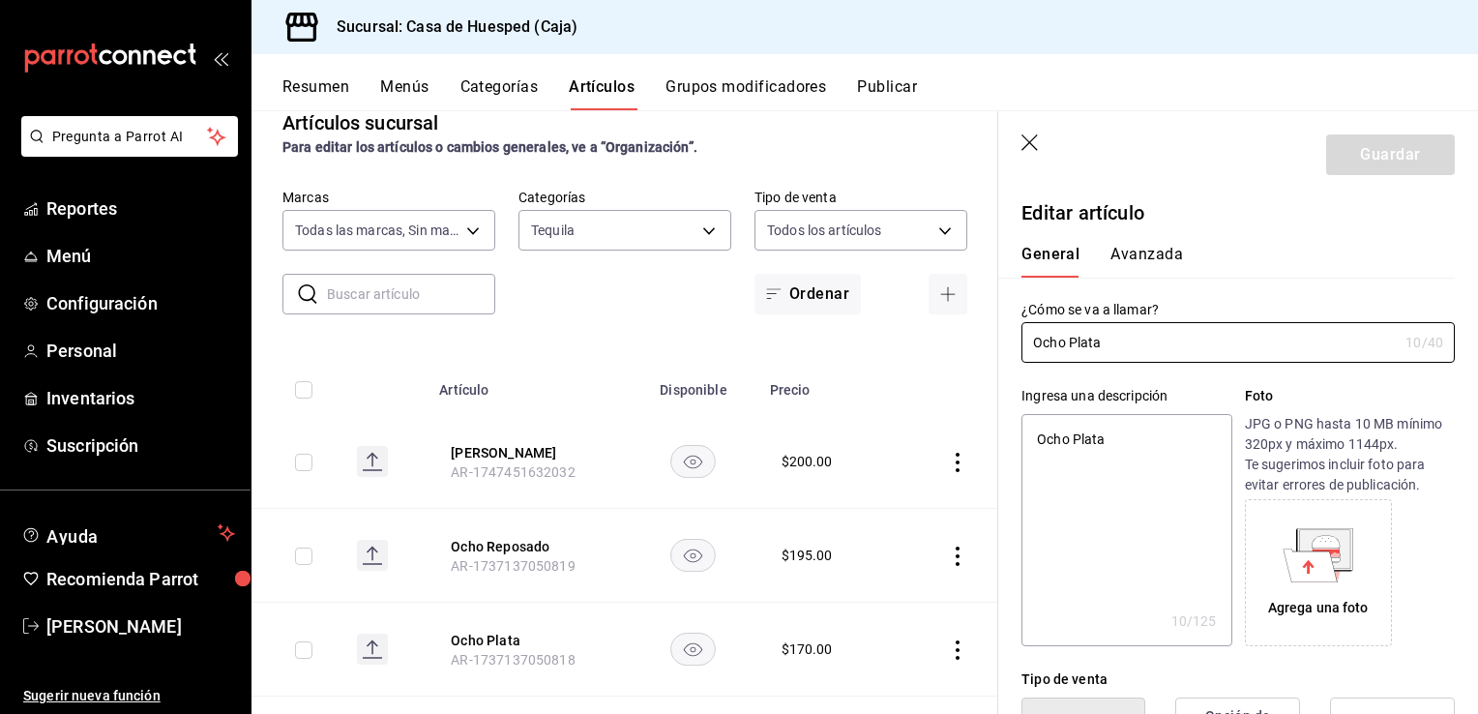
type textarea "x"
type input "$170.00"
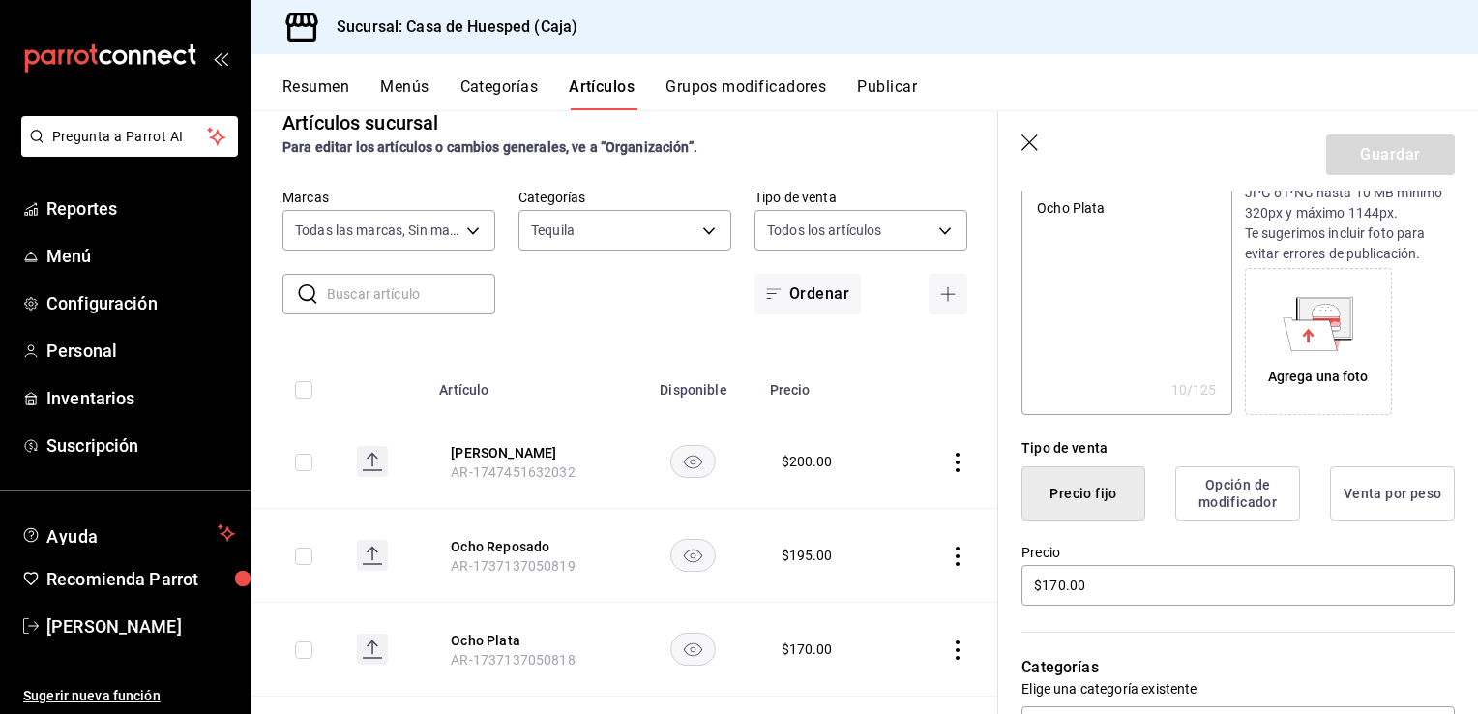
scroll to position [238, 0]
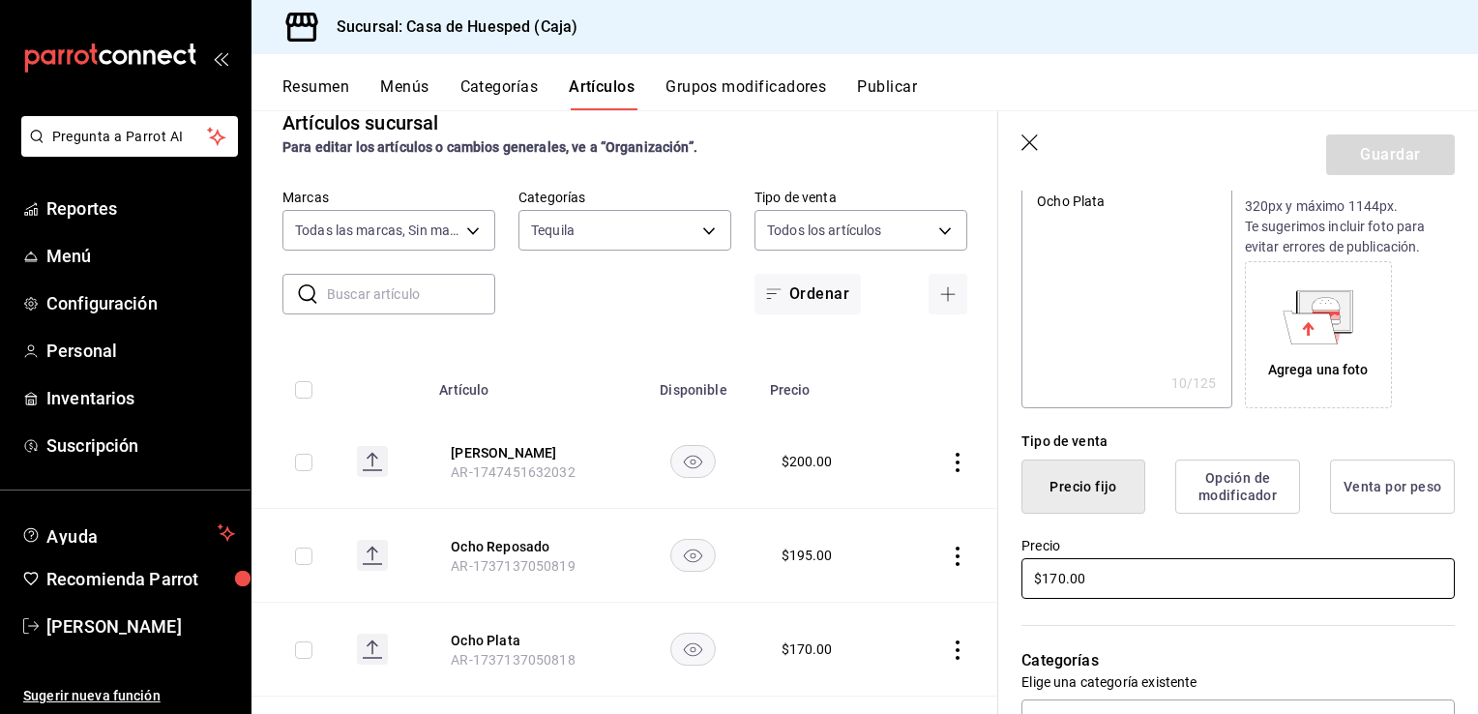
click at [1114, 579] on input "$170.00" at bounding box center [1238, 578] width 433 height 41
type textarea "x"
type input "$19.00"
type textarea "x"
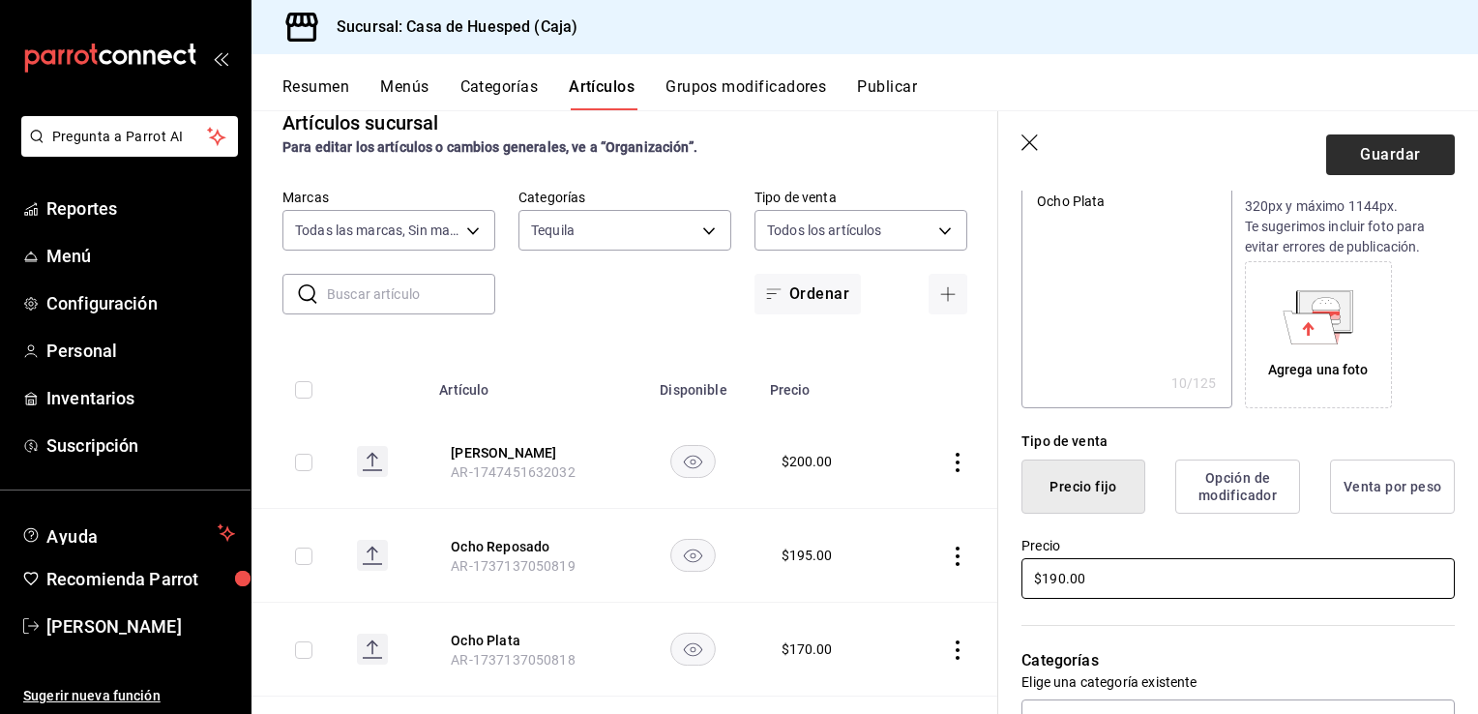
type input "$190.00"
click at [1343, 166] on button "Guardar" at bounding box center [1390, 154] width 129 height 41
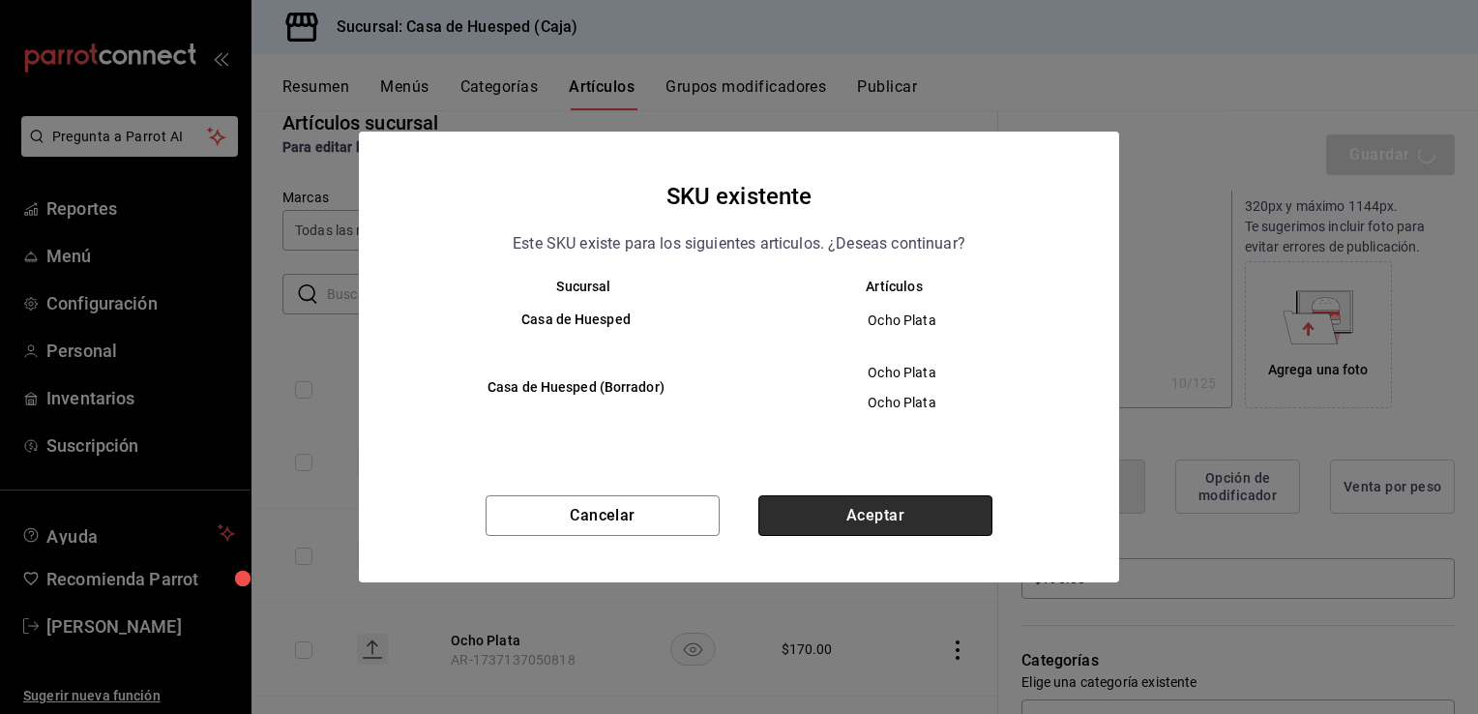
click at [917, 509] on button "Aceptar" at bounding box center [875, 515] width 234 height 41
type textarea "x"
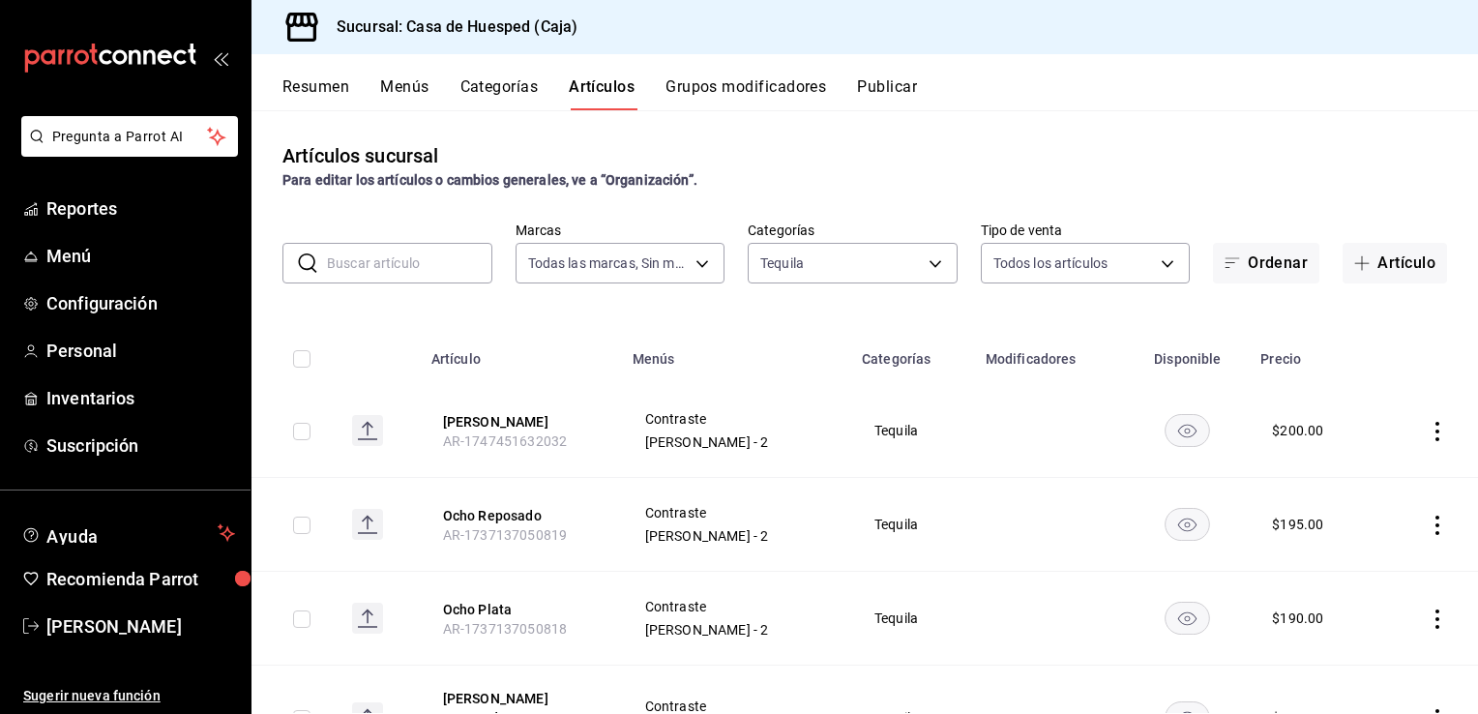
click at [1428, 530] on icon "actions" at bounding box center [1437, 525] width 19 height 19
click at [1349, 574] on span "Editar" at bounding box center [1365, 570] width 50 height 20
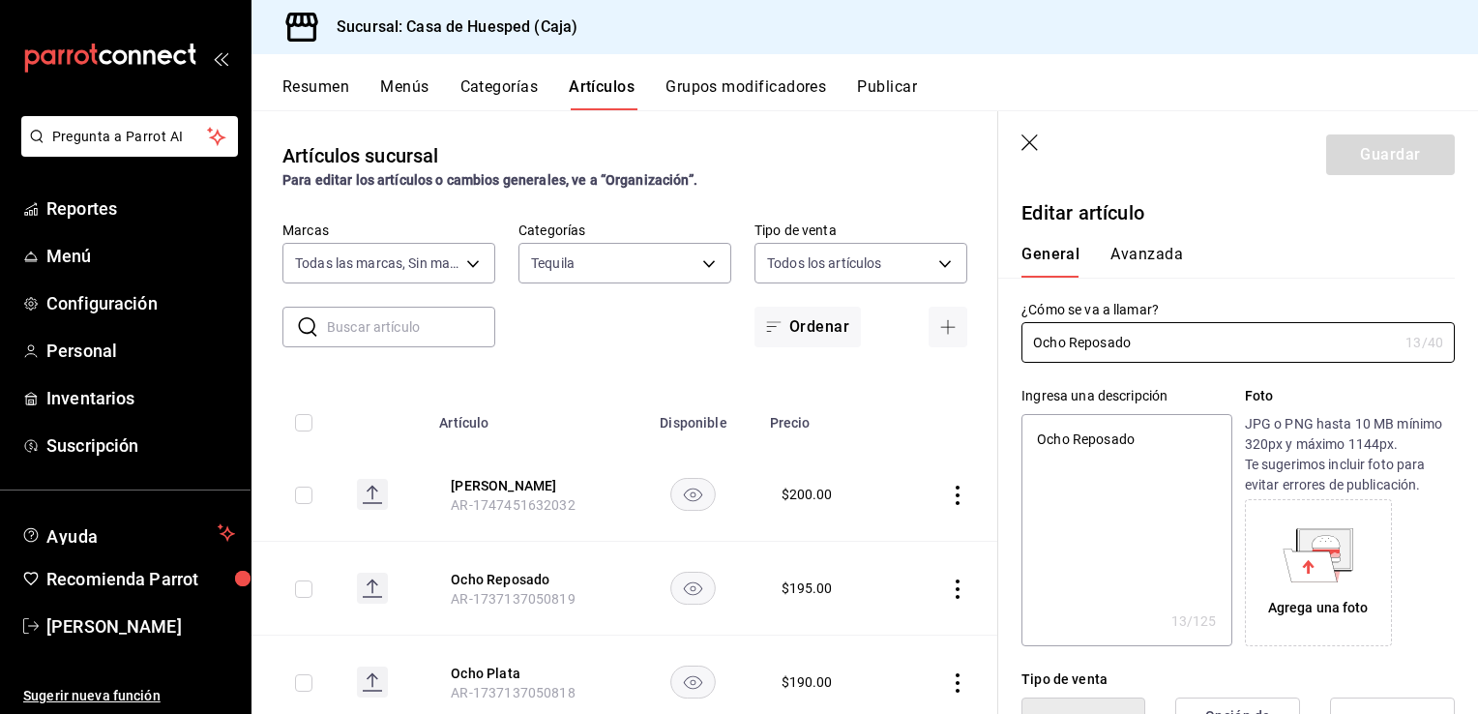
type textarea "x"
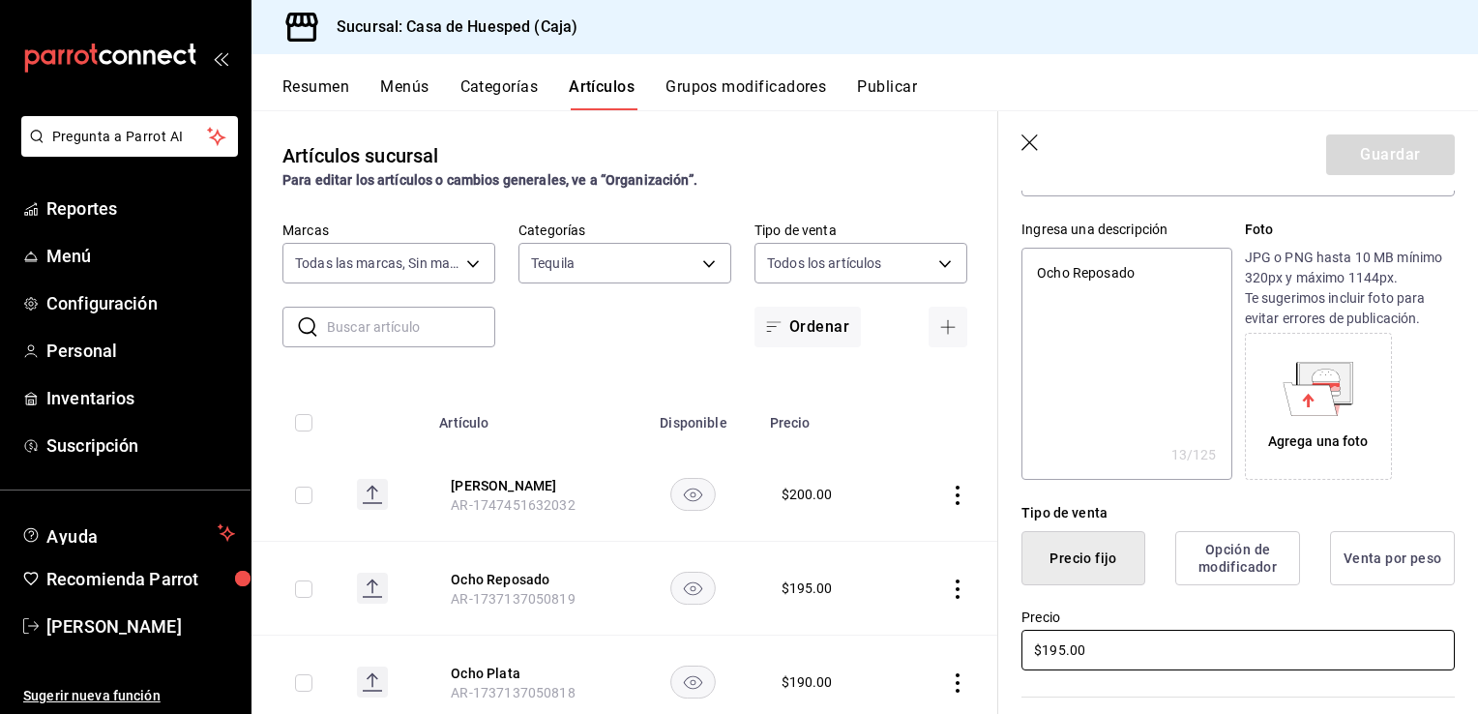
click at [1111, 655] on input "$195.00" at bounding box center [1238, 650] width 433 height 41
type input "$20.00"
type textarea "x"
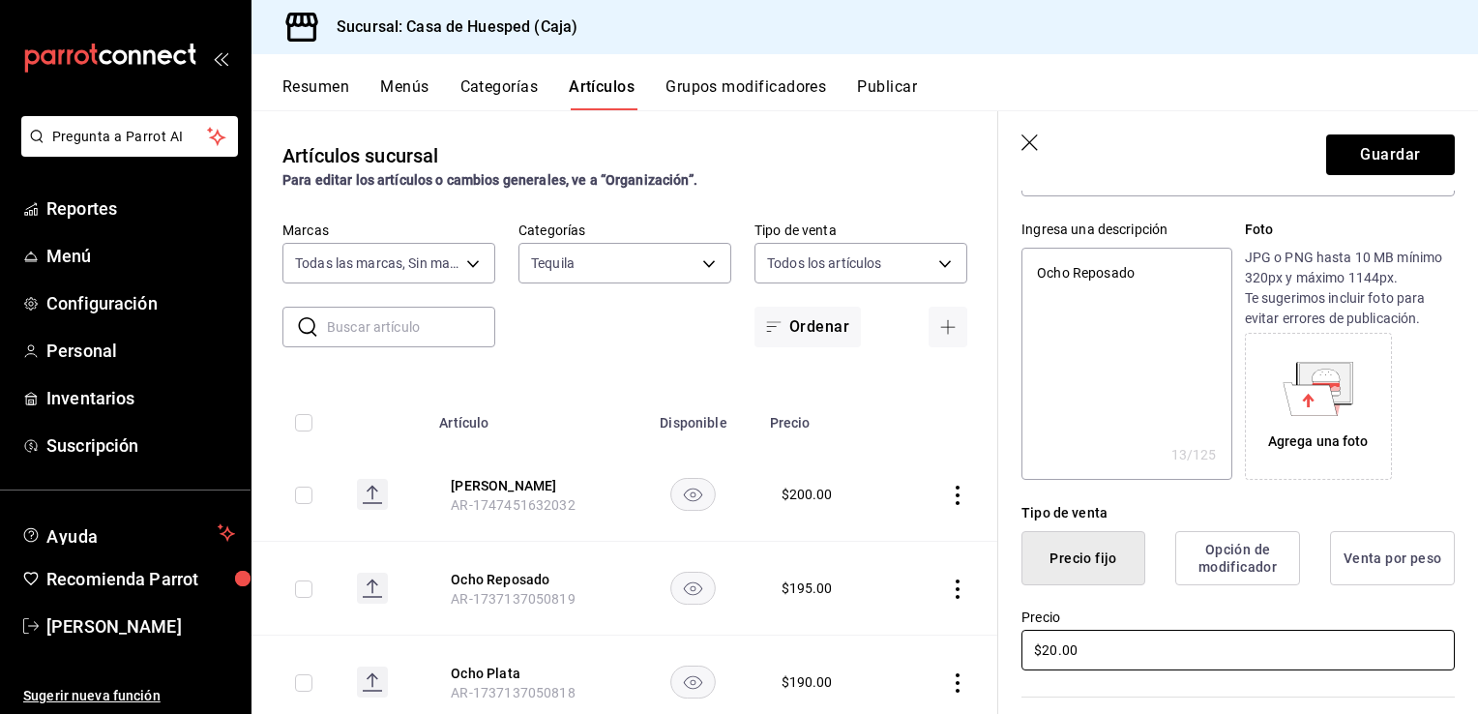
type input "$205.00"
type textarea "x"
type input "$205.00"
click at [1373, 153] on button "Guardar" at bounding box center [1390, 154] width 129 height 41
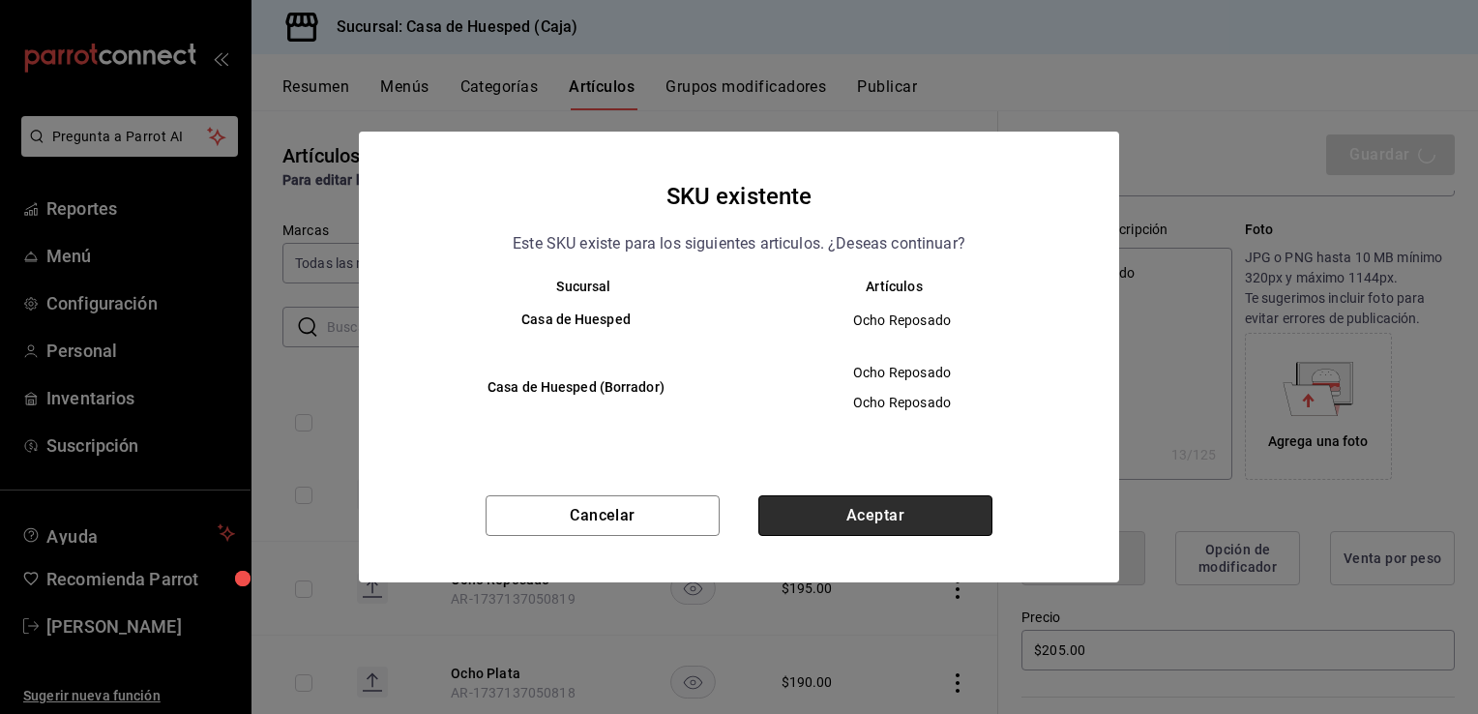
click at [875, 509] on button "Aceptar" at bounding box center [875, 515] width 234 height 41
type textarea "x"
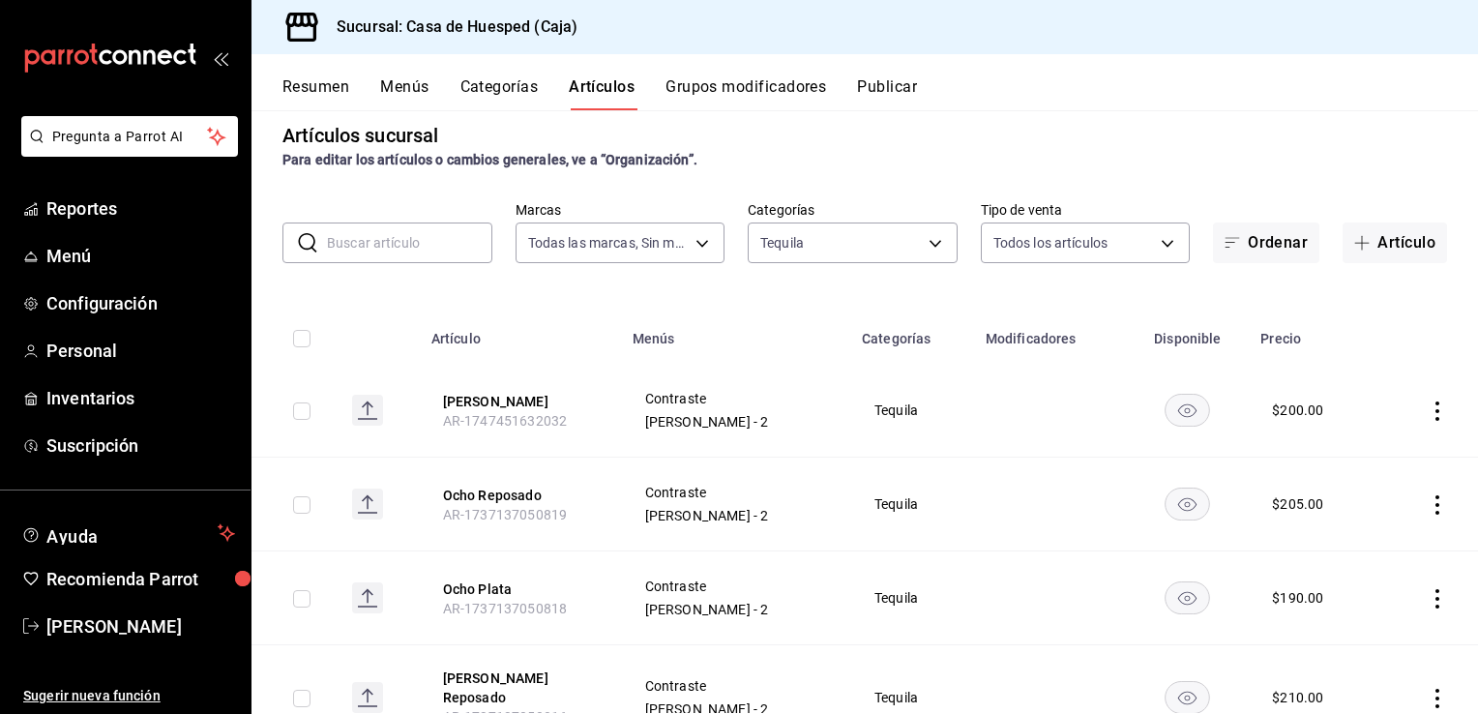
scroll to position [18, 0]
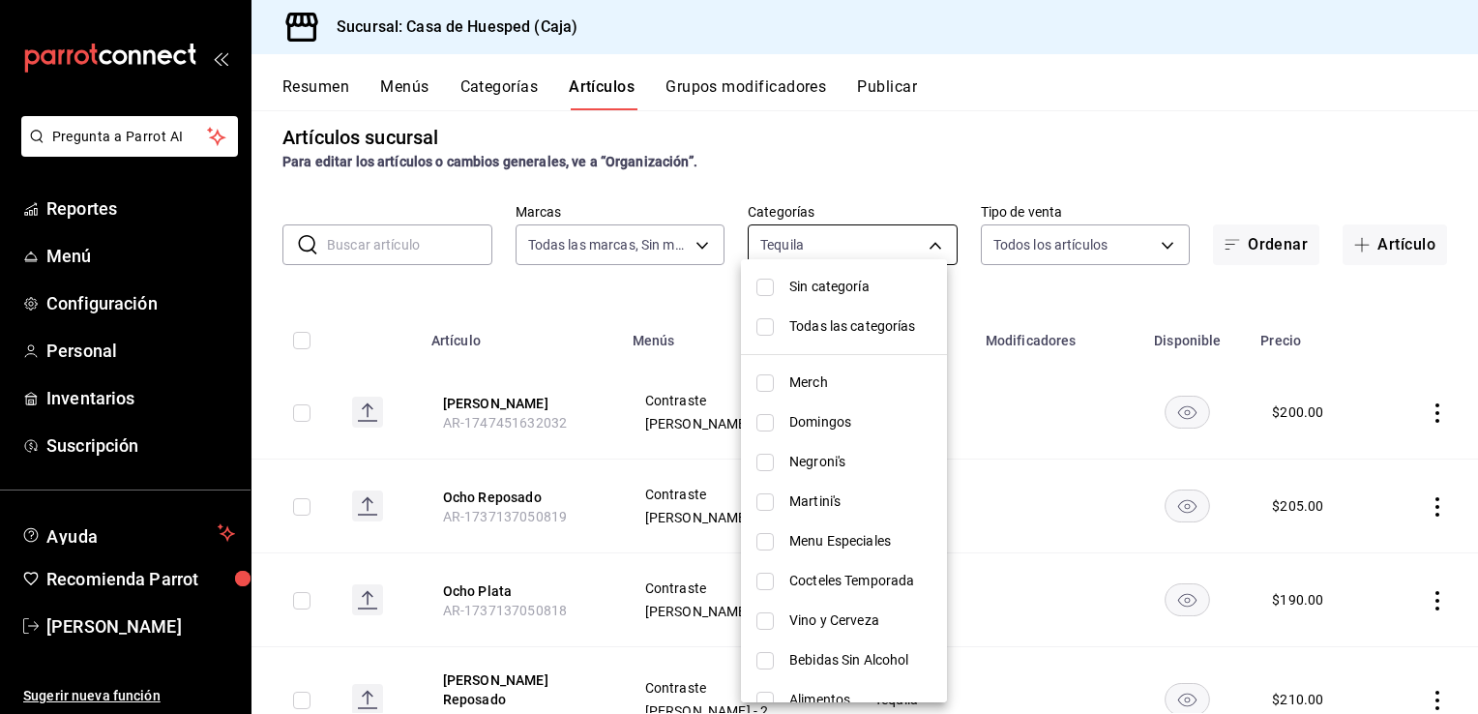
click at [833, 252] on body "Pregunta a Parrot AI Reportes Menú Configuración Personal Inventarios Suscripci…" at bounding box center [739, 357] width 1478 height 714
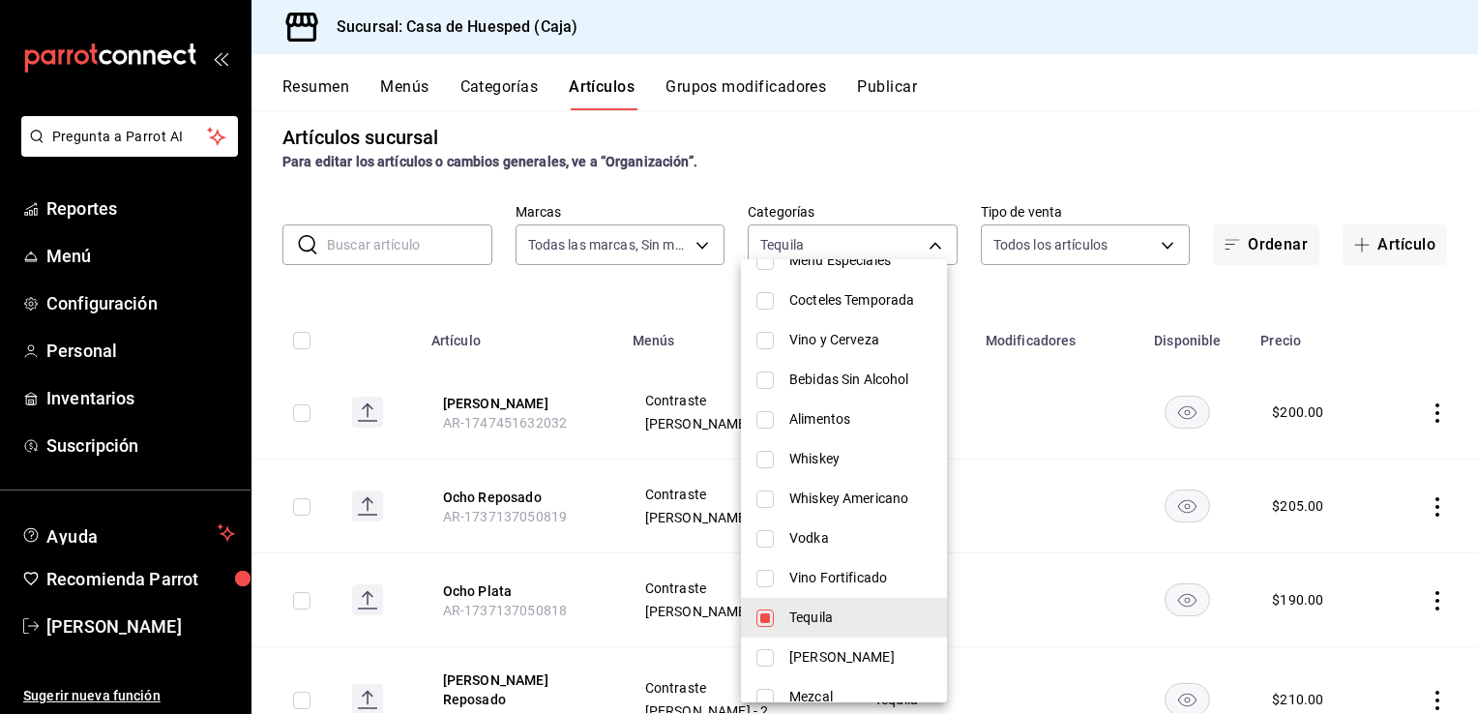
scroll to position [282, 0]
click at [817, 573] on span "Vino Fortificado" at bounding box center [860, 576] width 142 height 20
type input "c54df625-2a59-4311-b02c-edcad97d0abd,b3bef687-f724-4f17-b7e4-5f25697e0bcd"
checkbox input "true"
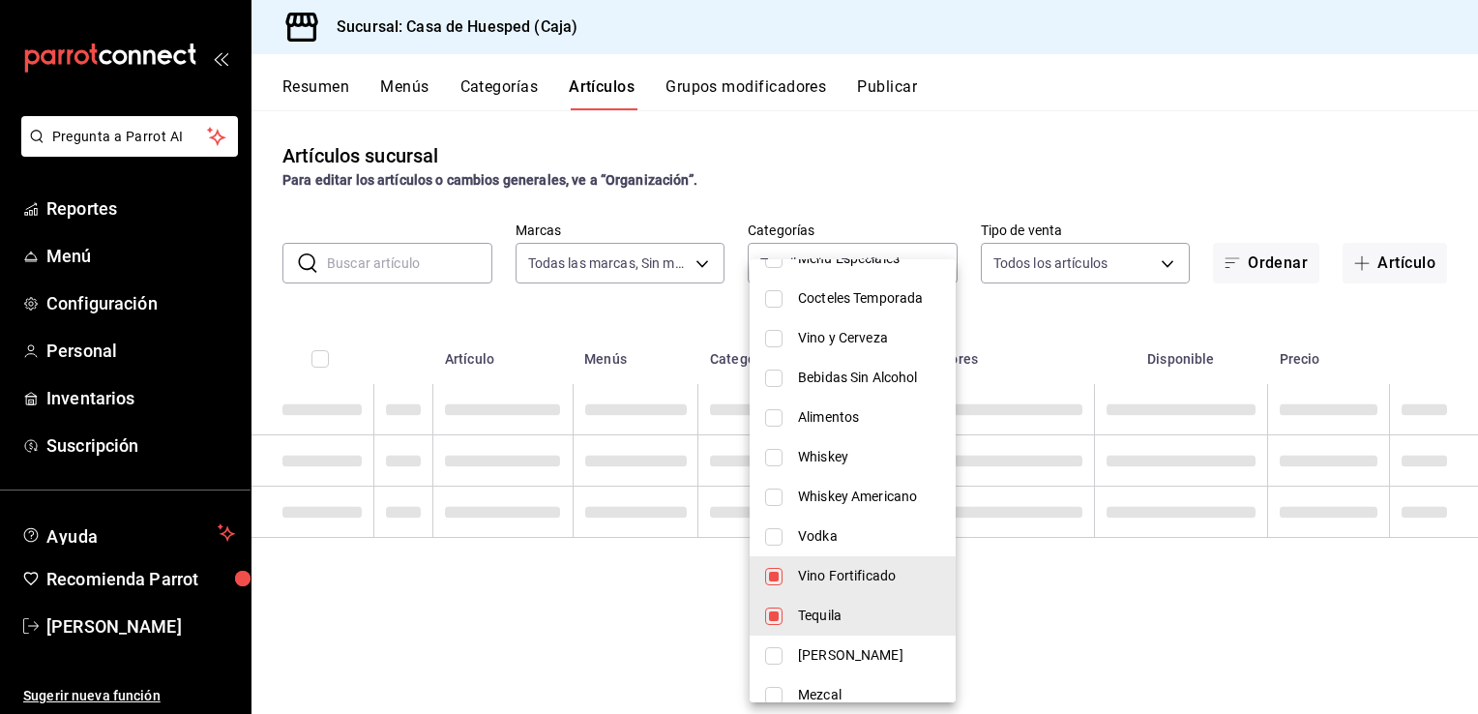
scroll to position [0, 0]
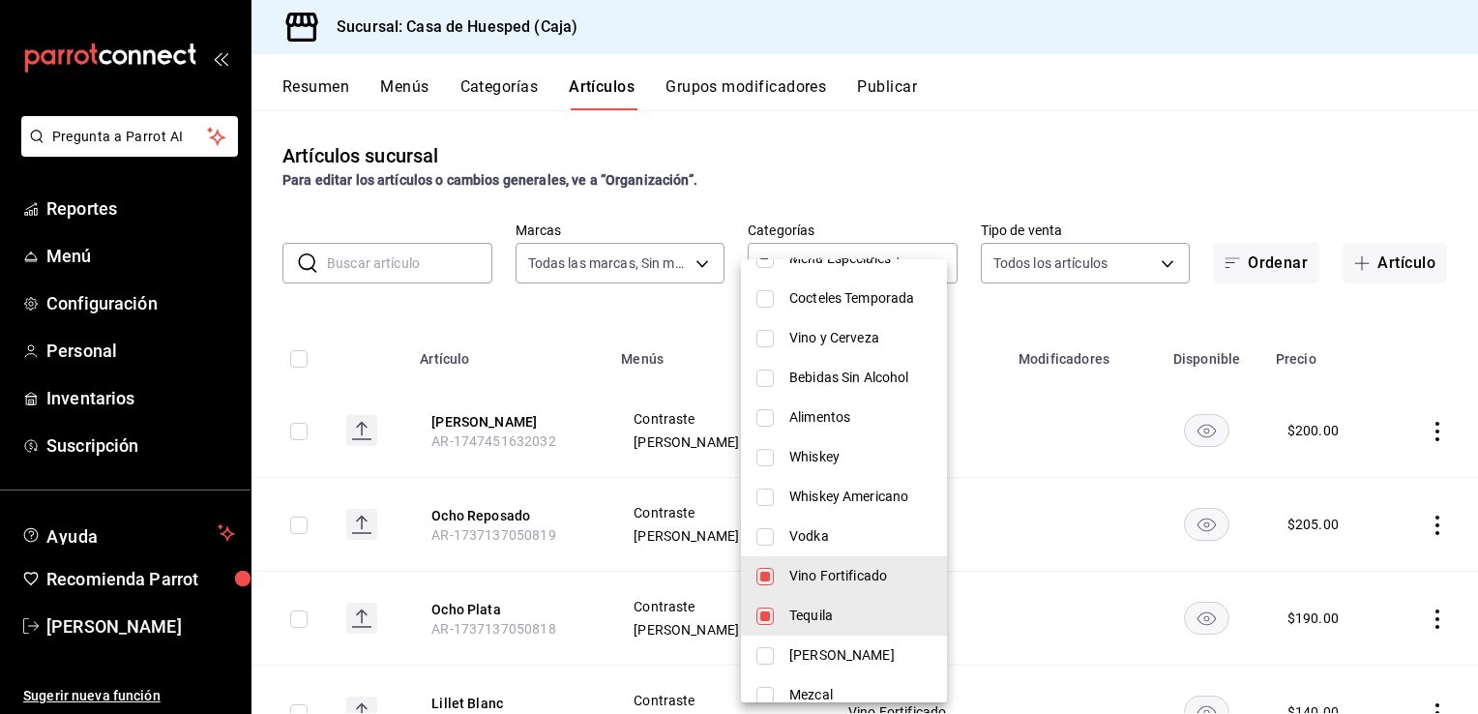
click at [798, 609] on span "Tequila" at bounding box center [860, 616] width 142 height 20
type input "b3bef687-f724-4f17-b7e4-5f25697e0bcd"
checkbox input "false"
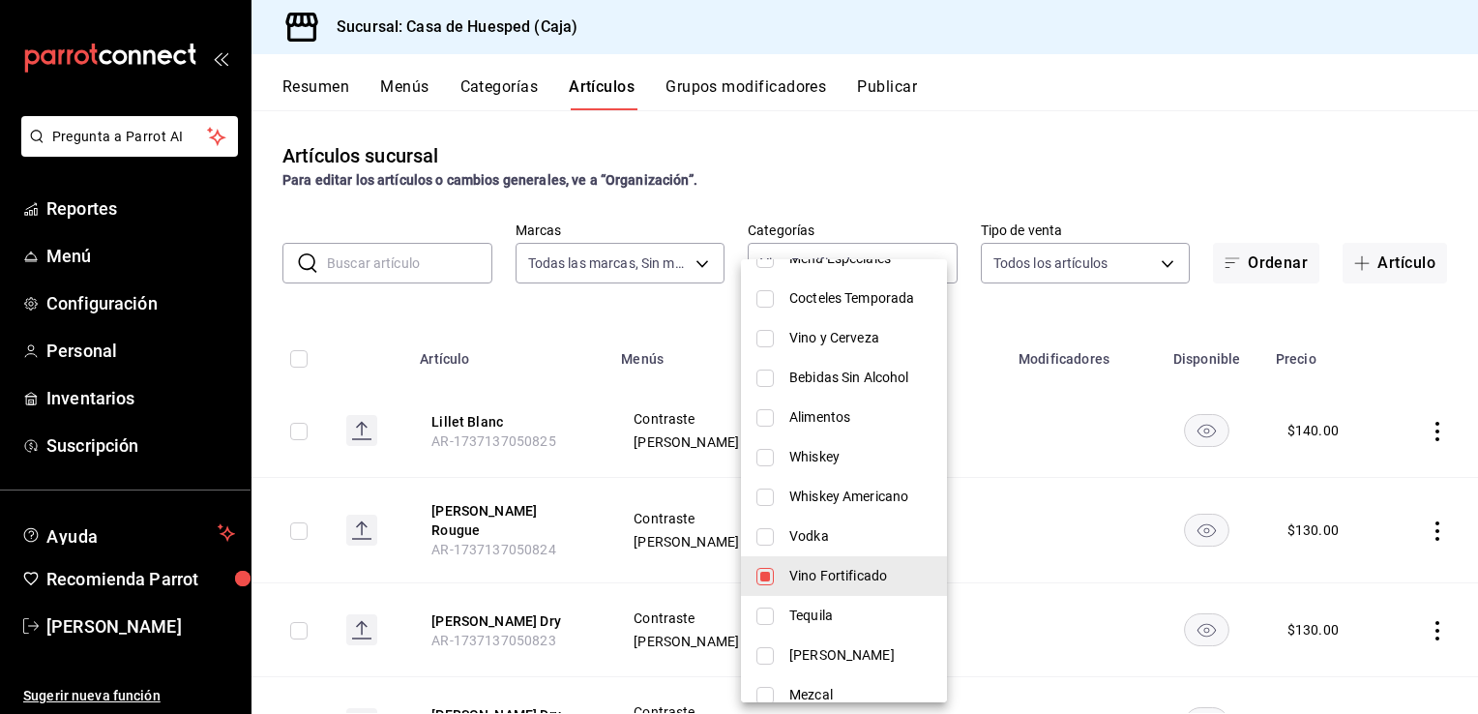
click at [1037, 320] on div at bounding box center [739, 357] width 1478 height 714
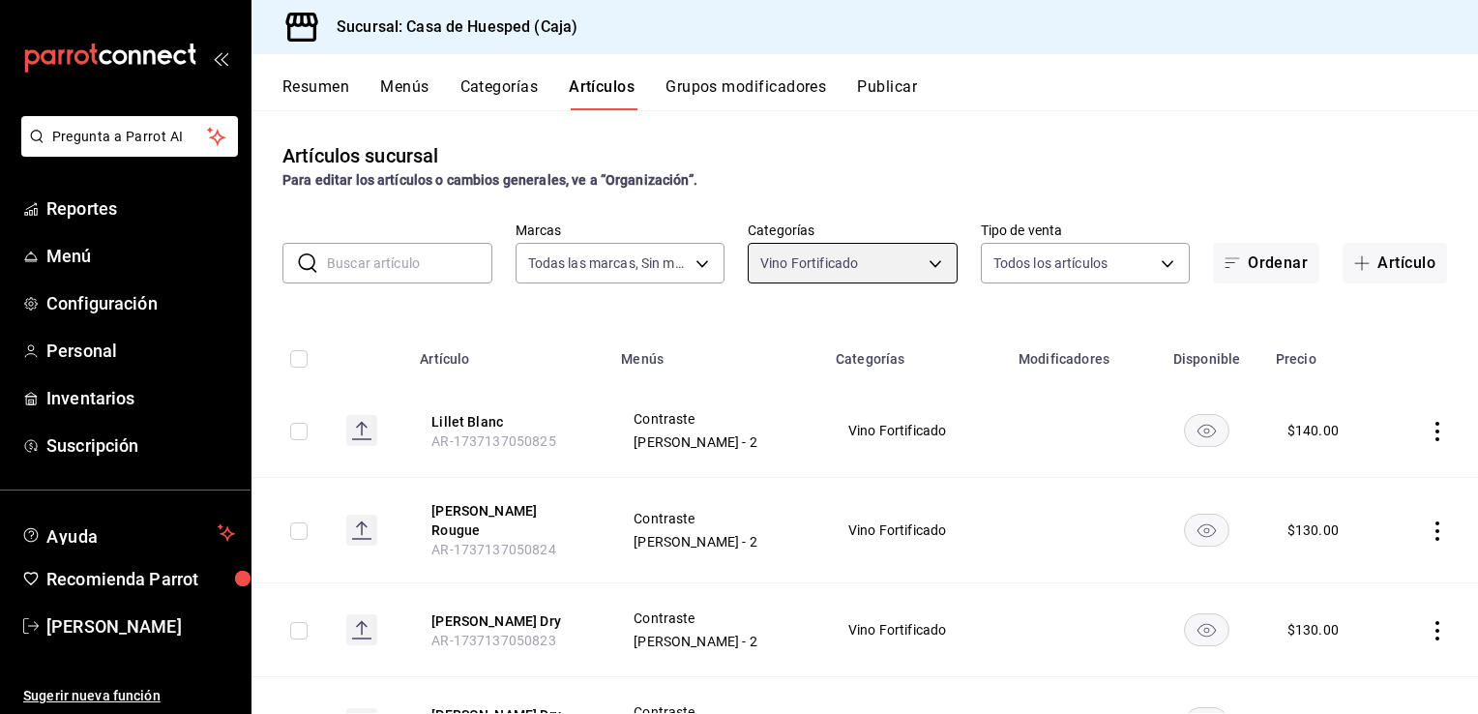
scroll to position [99, 0]
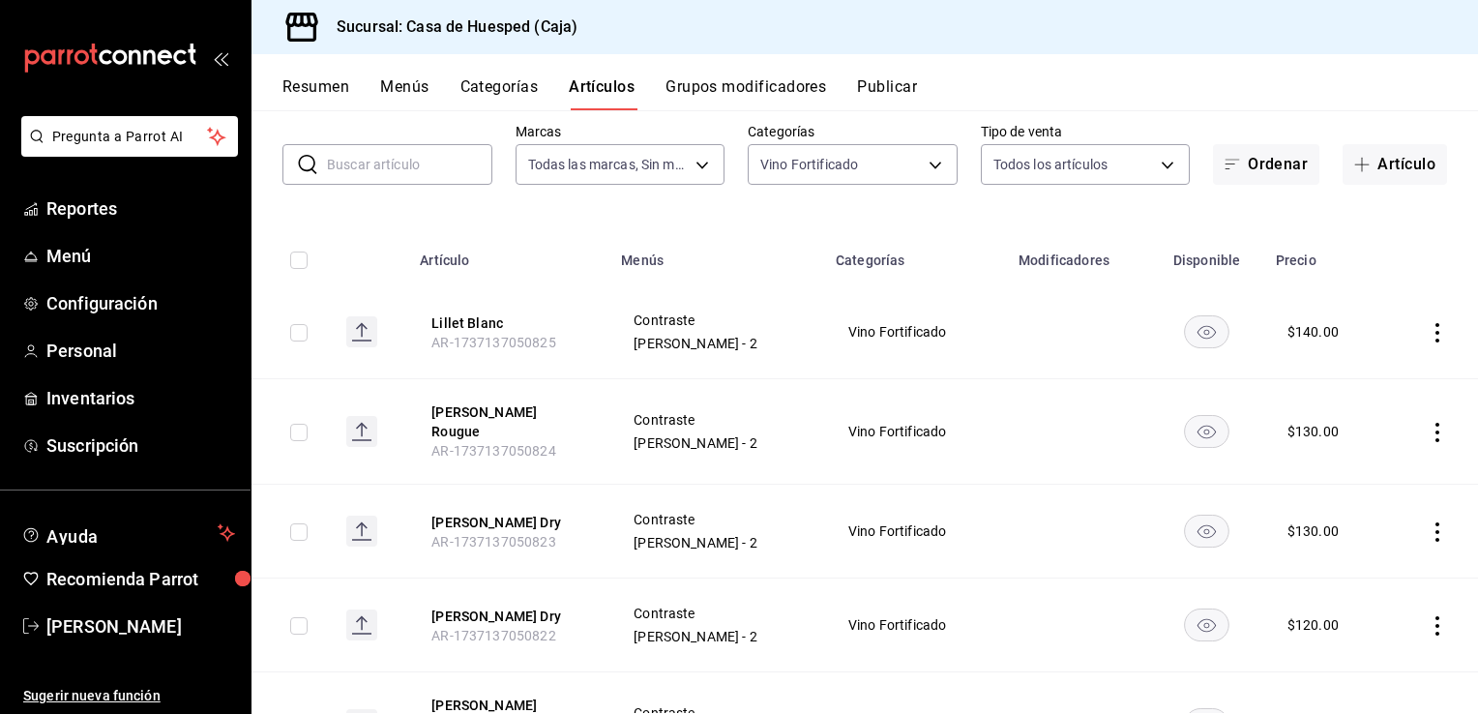
click at [1428, 339] on icon "actions" at bounding box center [1437, 332] width 19 height 19
click at [1381, 377] on span "Editar" at bounding box center [1365, 377] width 50 height 20
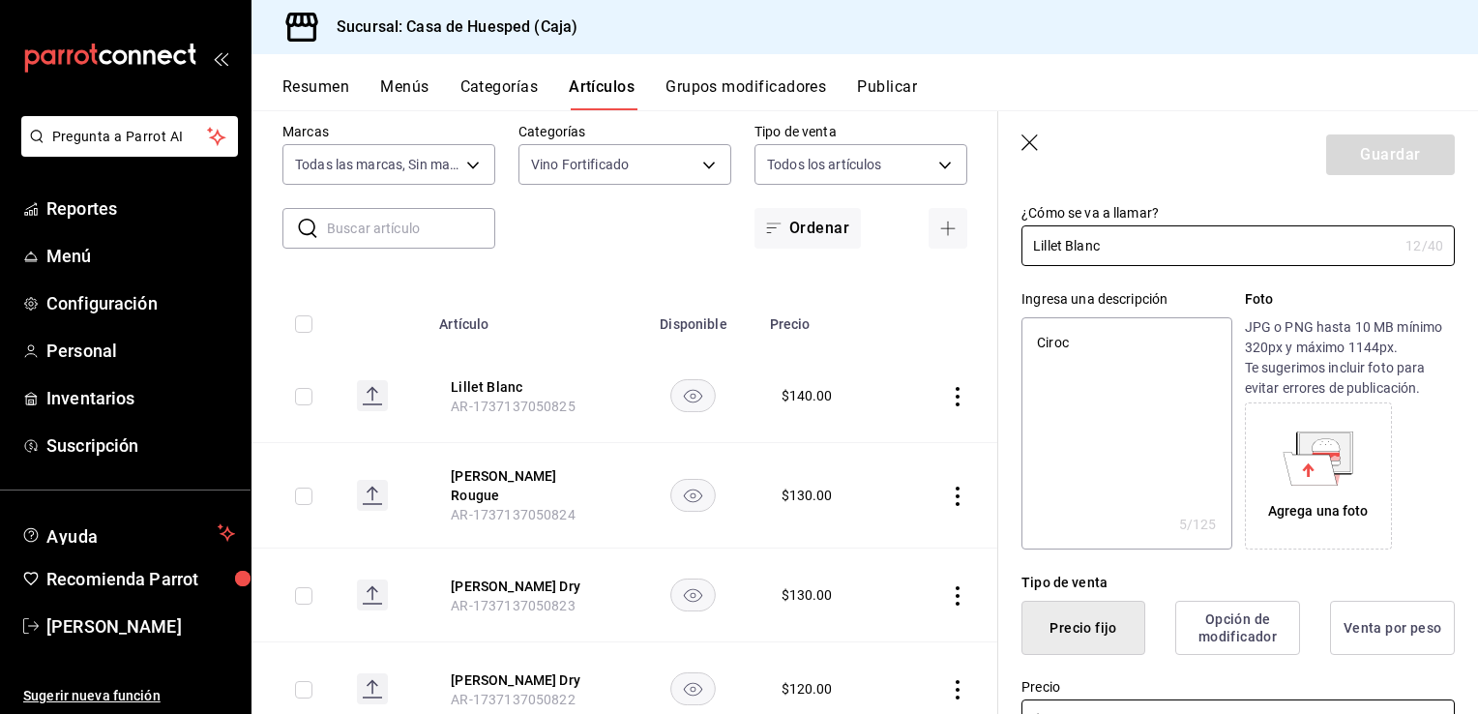
scroll to position [97, 0]
type textarea "x"
click at [1106, 416] on textarea "Ciroc" at bounding box center [1127, 433] width 210 height 232
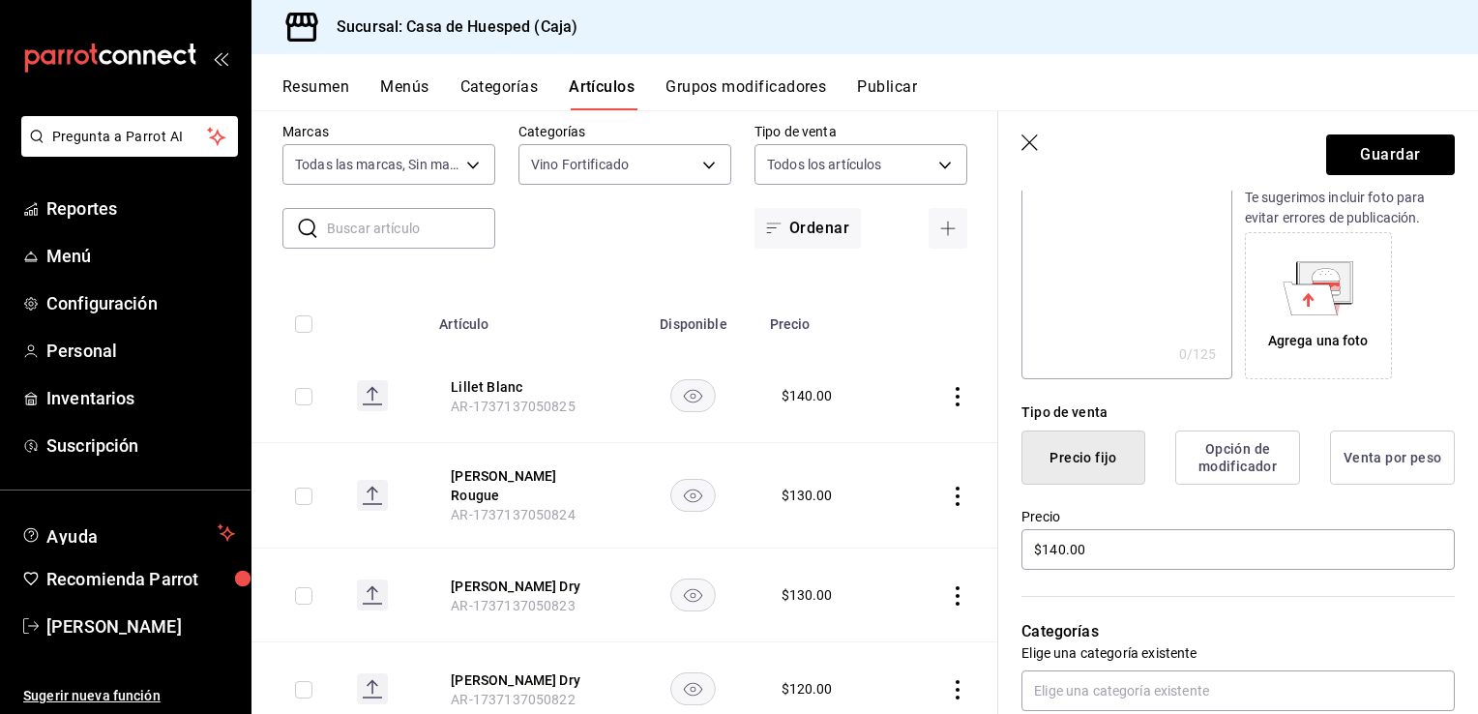
scroll to position [267, 0]
click at [1089, 550] on input "$140.00" at bounding box center [1238, 549] width 433 height 41
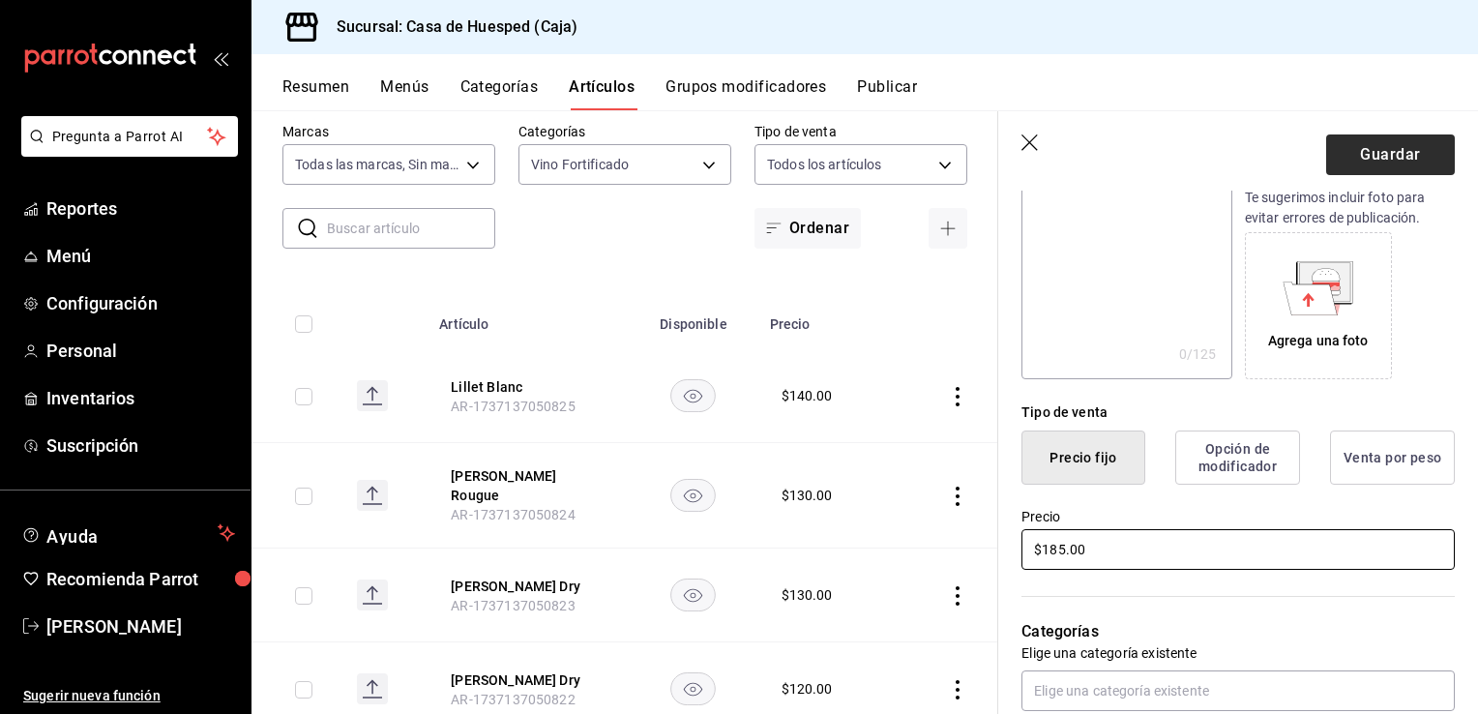
type input "$185.00"
click at [1358, 171] on button "Guardar" at bounding box center [1390, 154] width 129 height 41
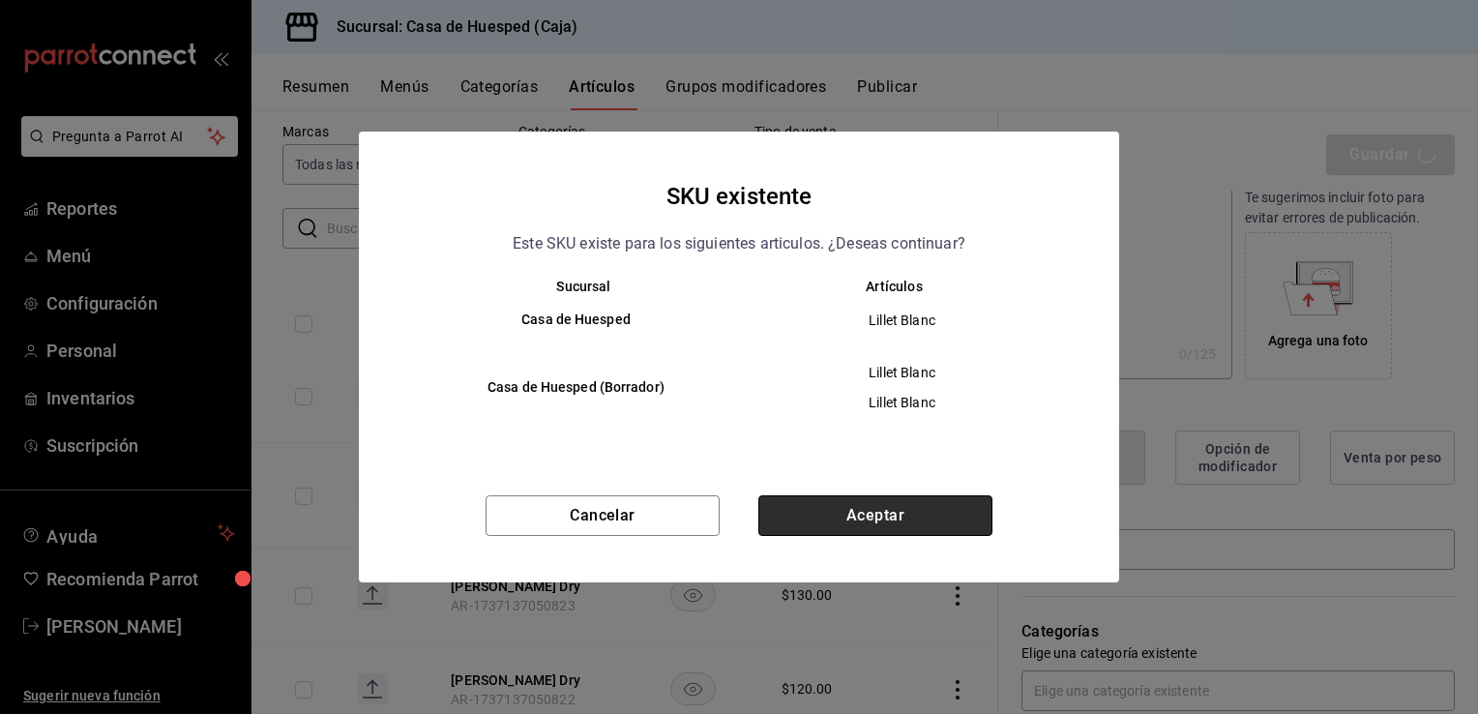
click at [943, 507] on button "Aceptar" at bounding box center [875, 515] width 234 height 41
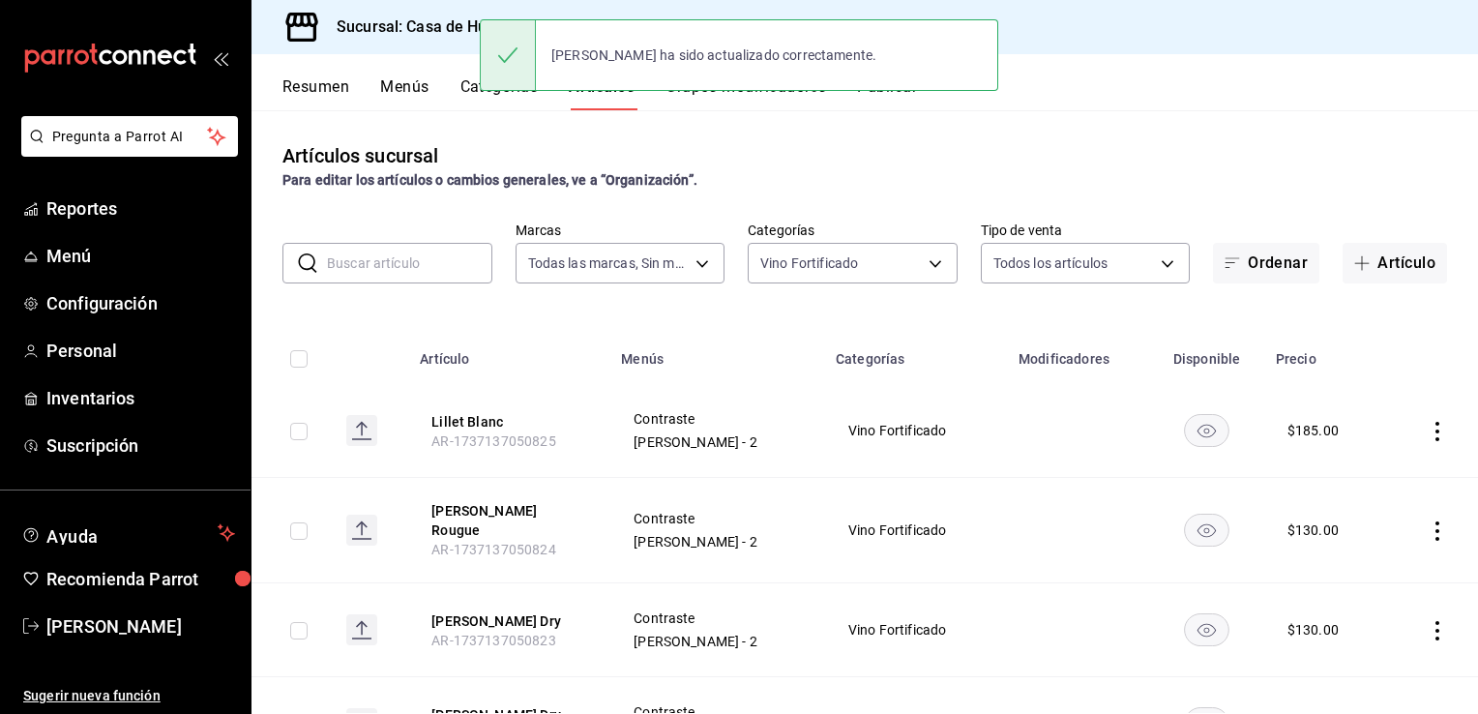
click at [1428, 526] on icon "actions" at bounding box center [1437, 530] width 19 height 19
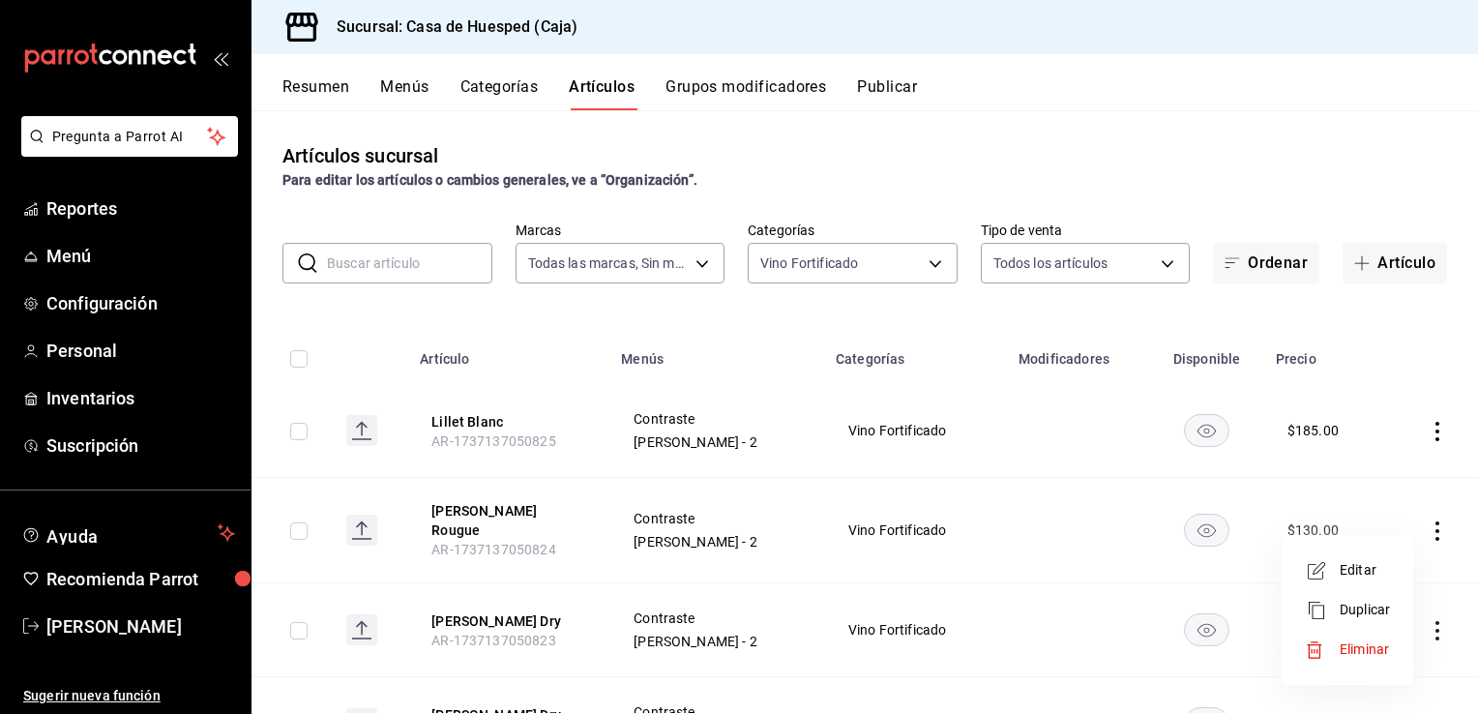
click at [1340, 569] on span "Editar" at bounding box center [1365, 570] width 50 height 20
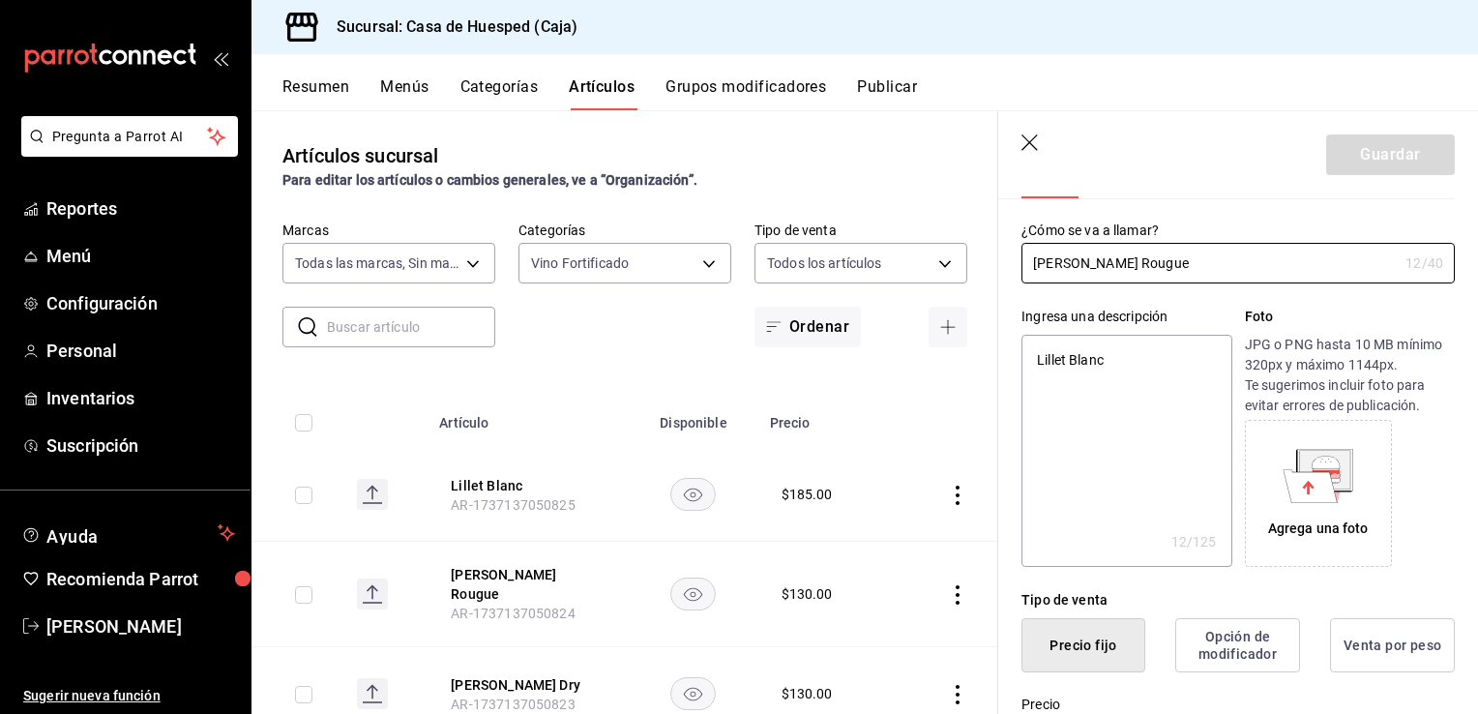
scroll to position [81, 0]
type textarea "x"
click at [1153, 429] on textarea "Lillet Blanc" at bounding box center [1127, 449] width 210 height 232
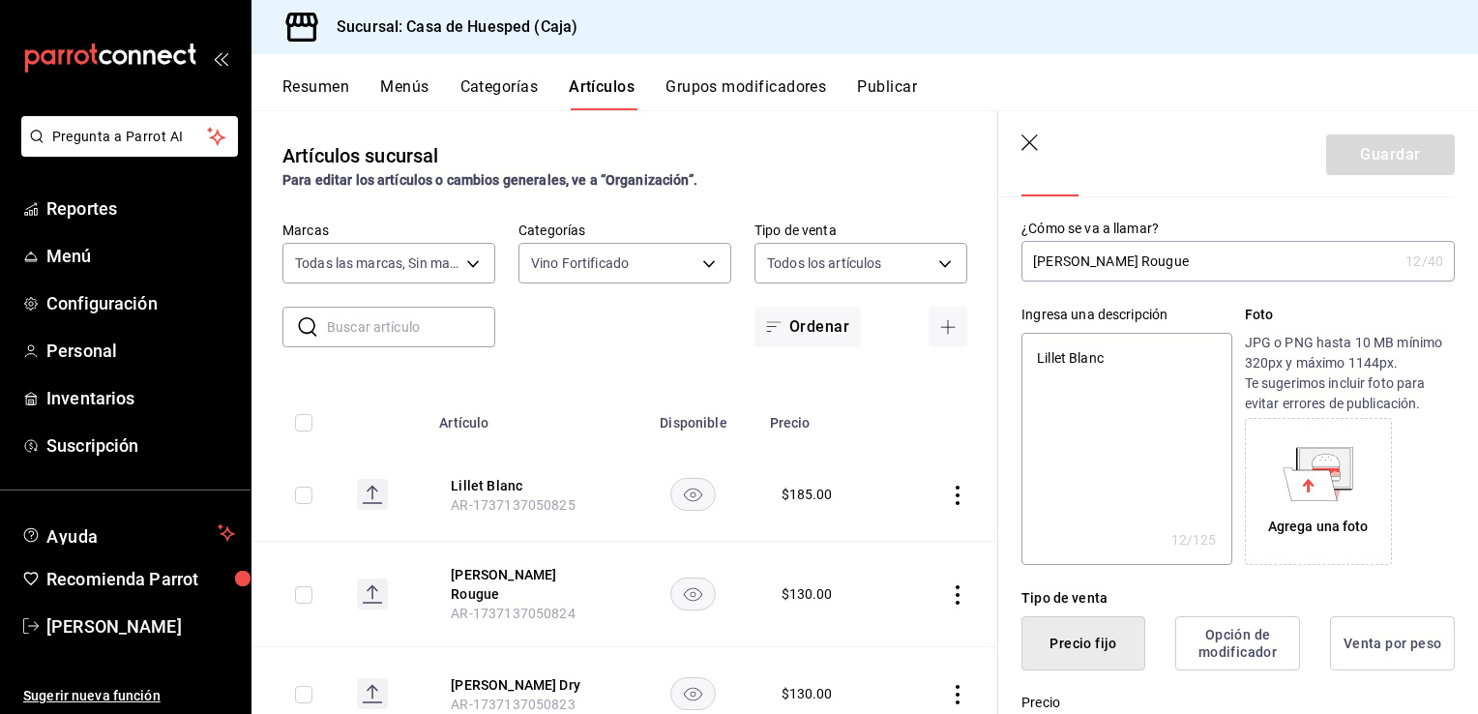
click at [1153, 429] on textarea "Lillet Blanc" at bounding box center [1127, 449] width 210 height 232
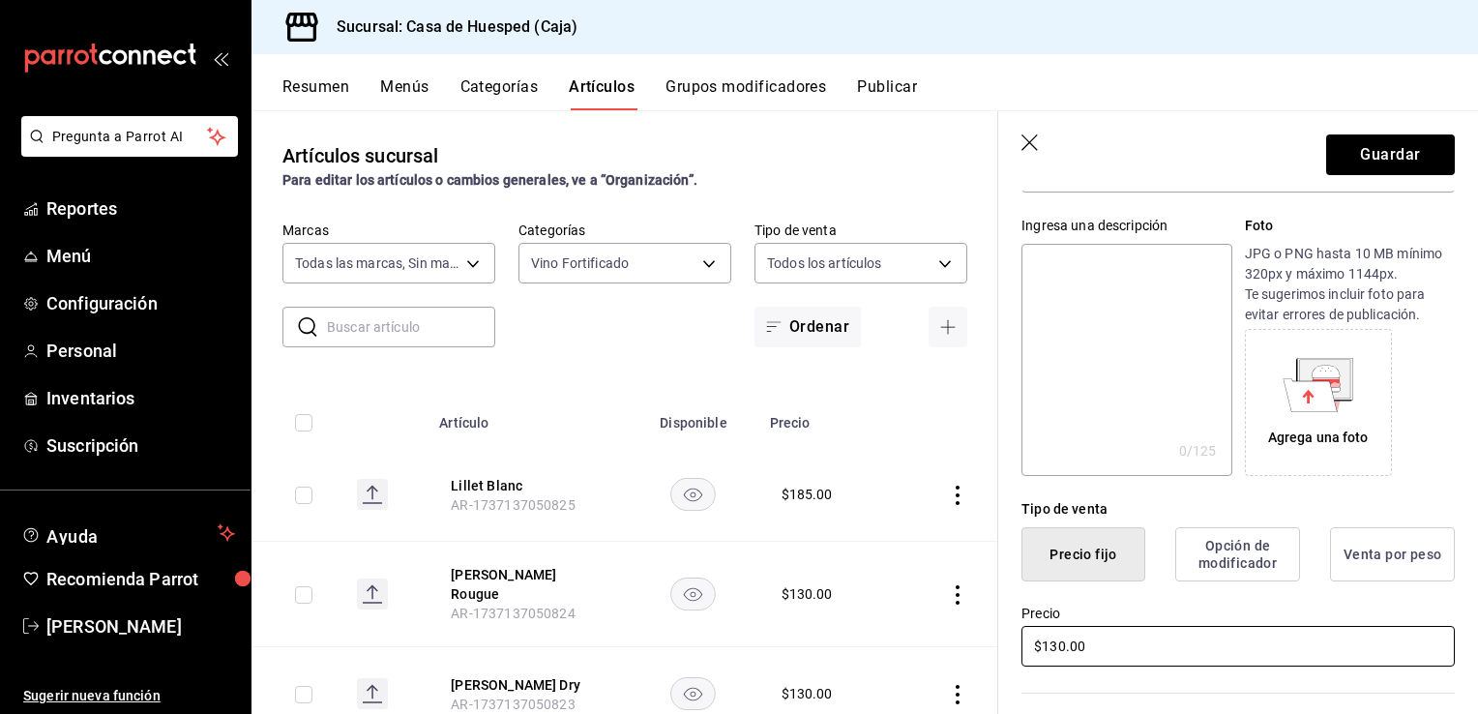
click at [1092, 645] on input "$130.00" at bounding box center [1238, 646] width 433 height 41
type input "$180.00"
click at [1405, 151] on button "Guardar" at bounding box center [1390, 154] width 129 height 41
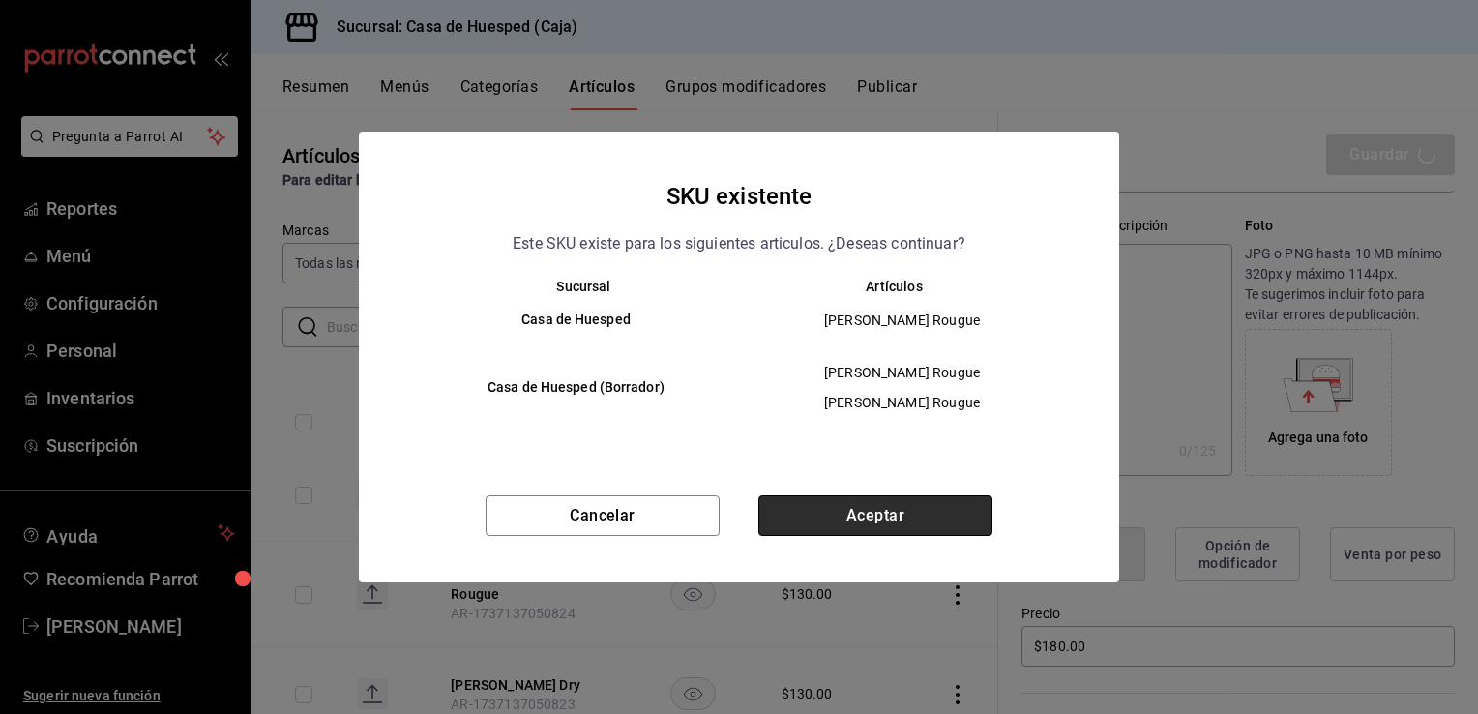
click at [876, 505] on button "Aceptar" at bounding box center [875, 515] width 234 height 41
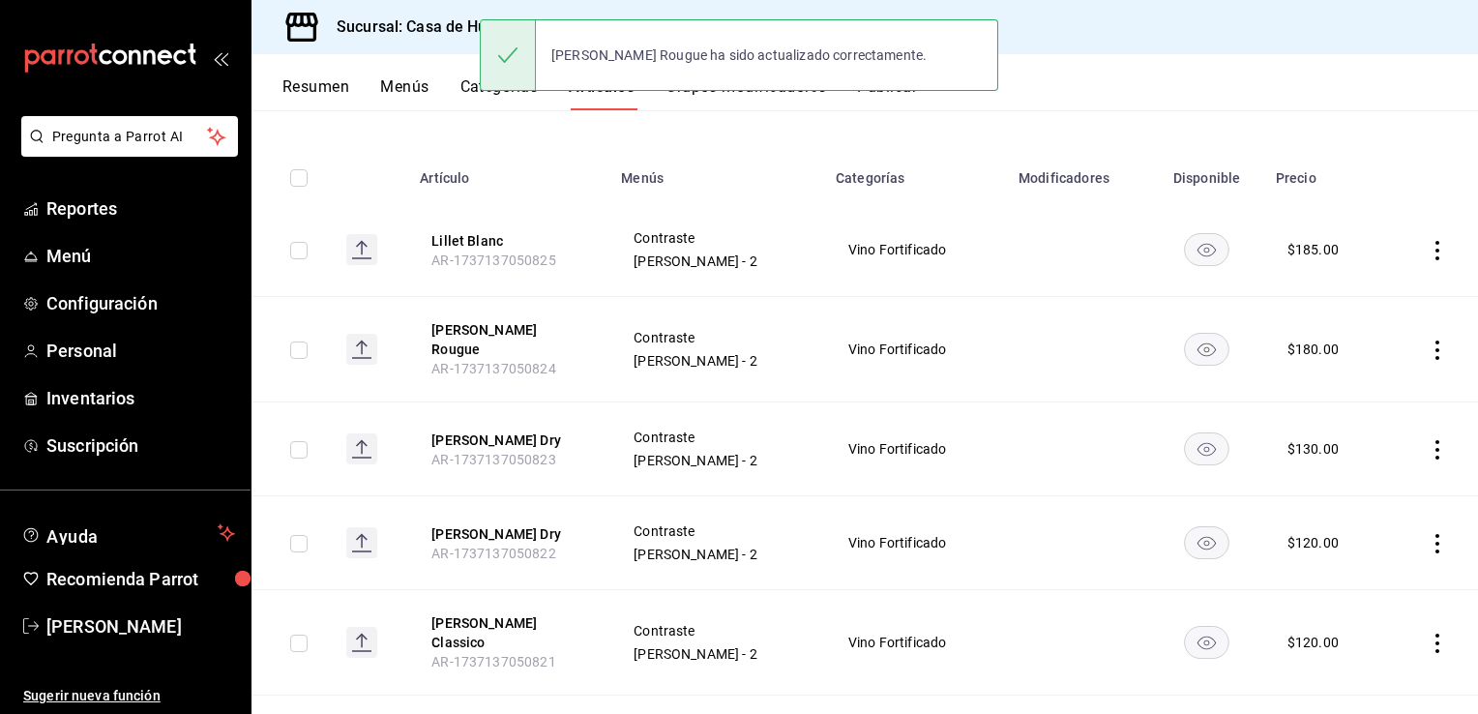
scroll to position [182, 0]
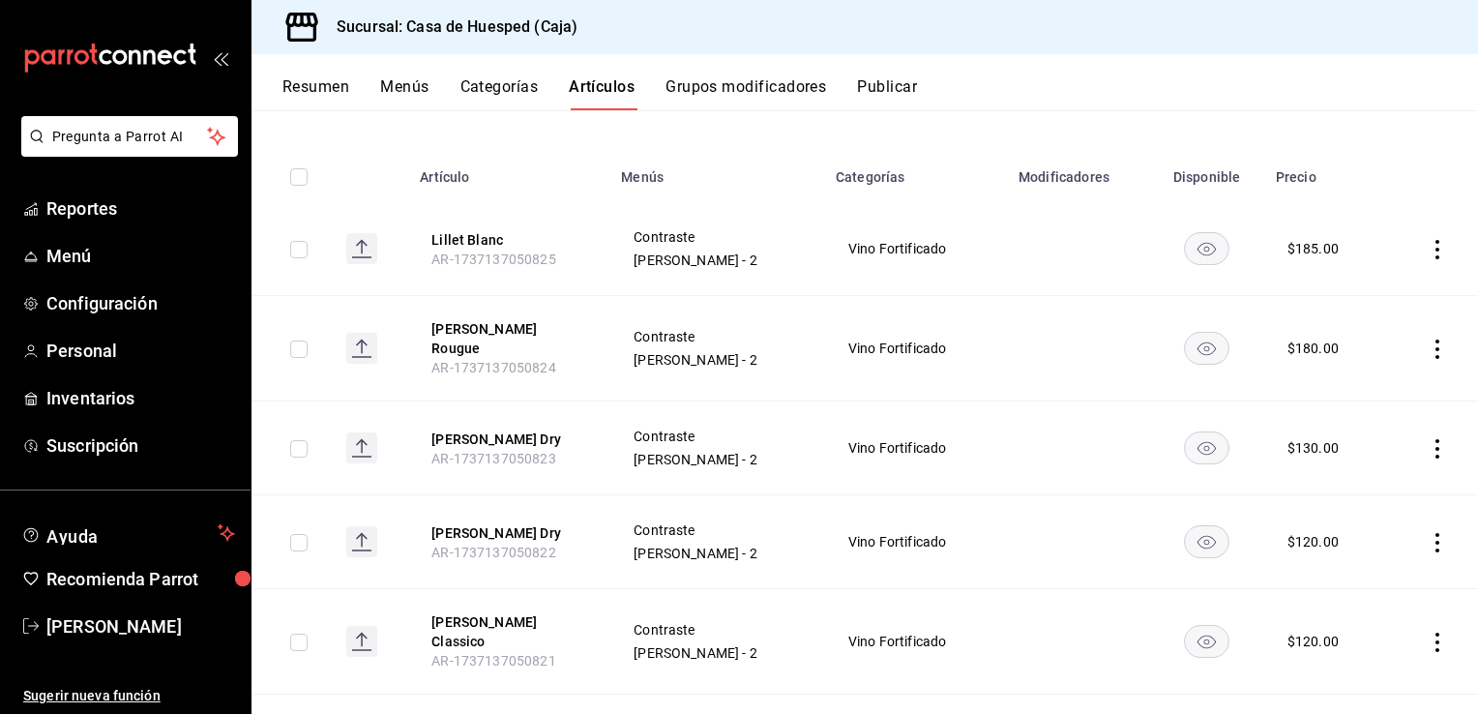
click at [1428, 439] on icon "actions" at bounding box center [1437, 448] width 19 height 19
click at [1367, 478] on span "Editar" at bounding box center [1365, 481] width 50 height 20
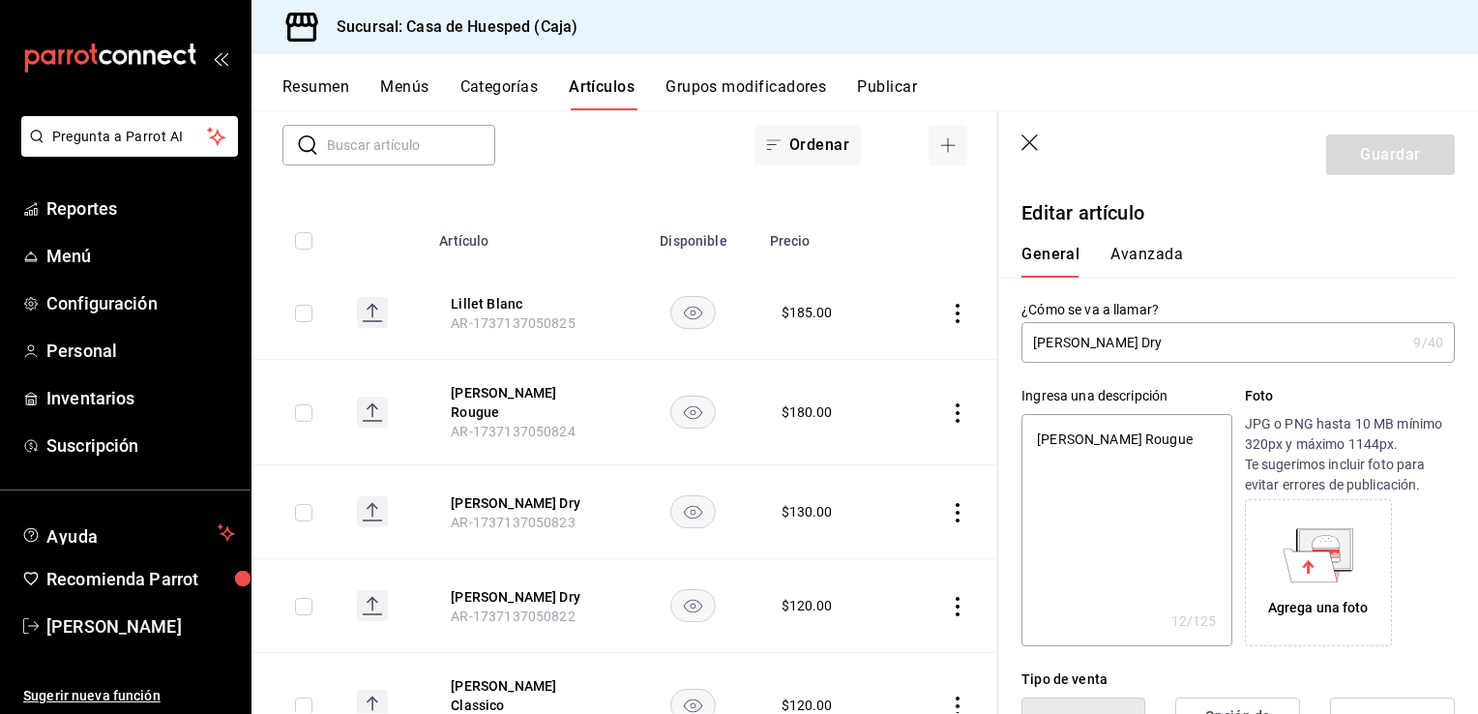
type textarea "x"
click at [1147, 432] on textarea "[PERSON_NAME] Rougue" at bounding box center [1127, 530] width 210 height 232
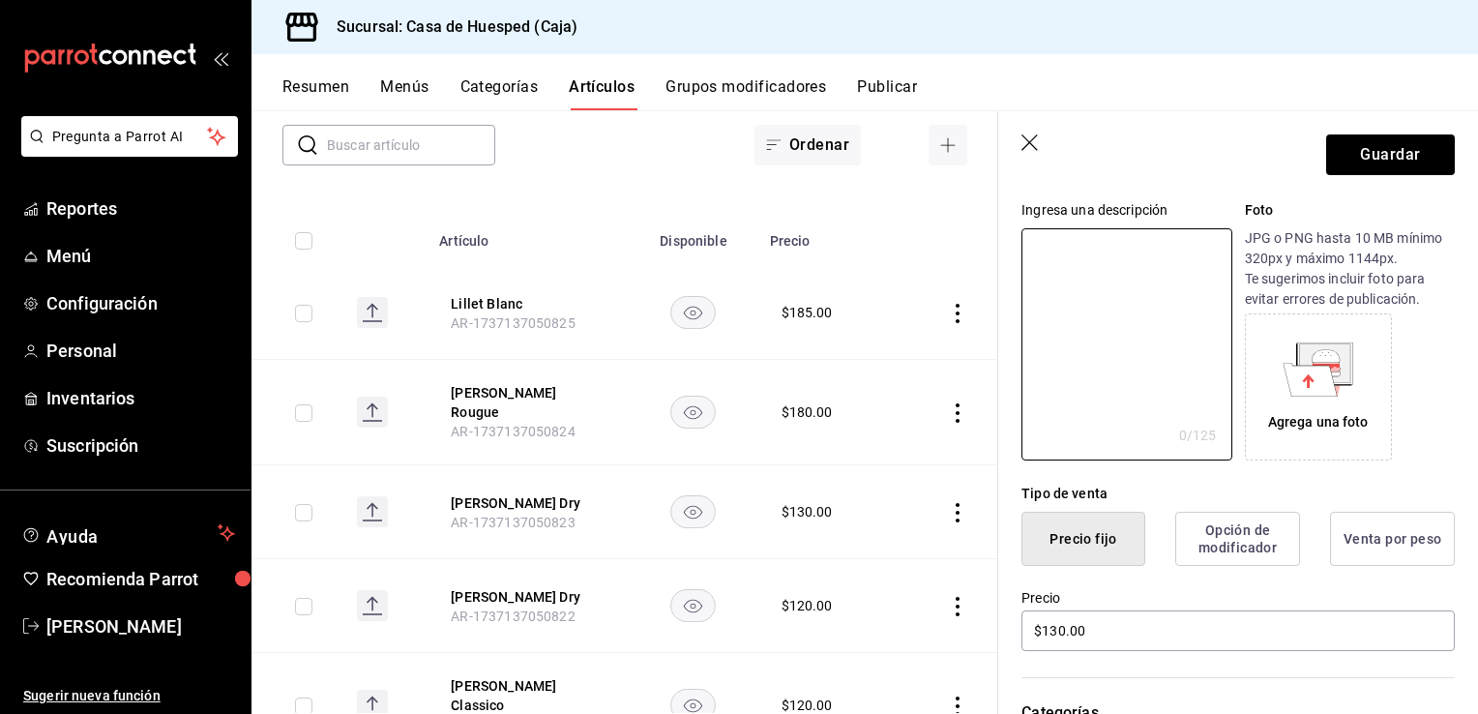
scroll to position [290, 0]
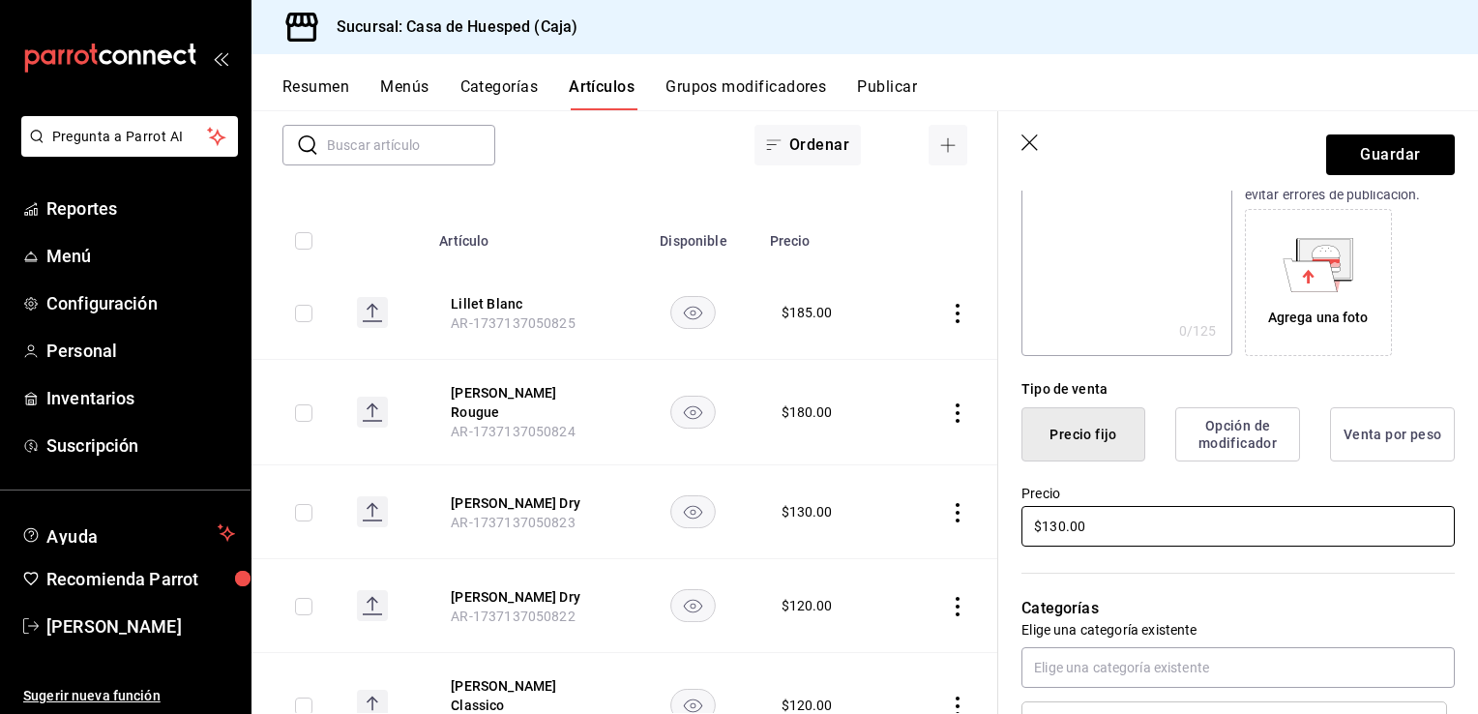
click at [1087, 526] on input "$130.00" at bounding box center [1238, 526] width 433 height 41
type input "$180.00"
click at [1399, 153] on button "Guardar" at bounding box center [1390, 154] width 129 height 41
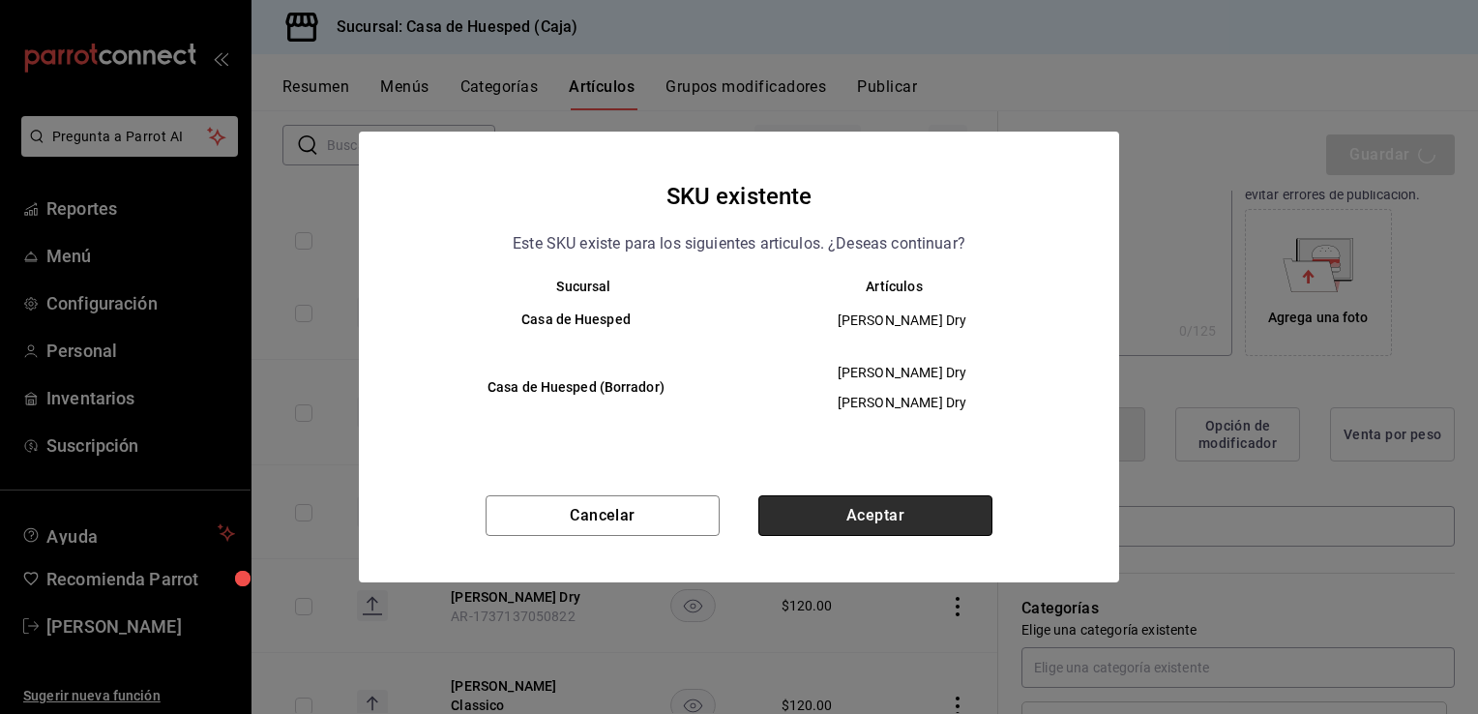
click at [917, 517] on button "Aceptar" at bounding box center [875, 515] width 234 height 41
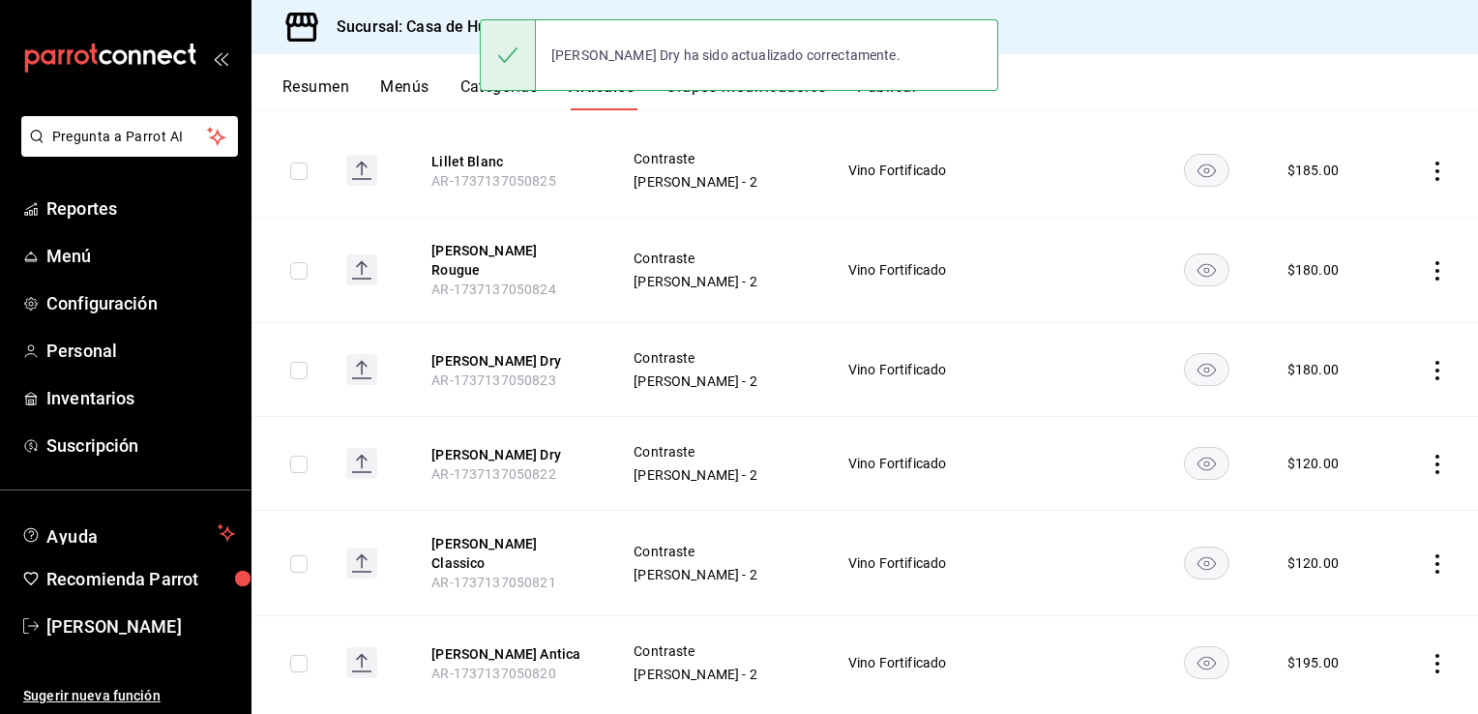
scroll to position [278, 0]
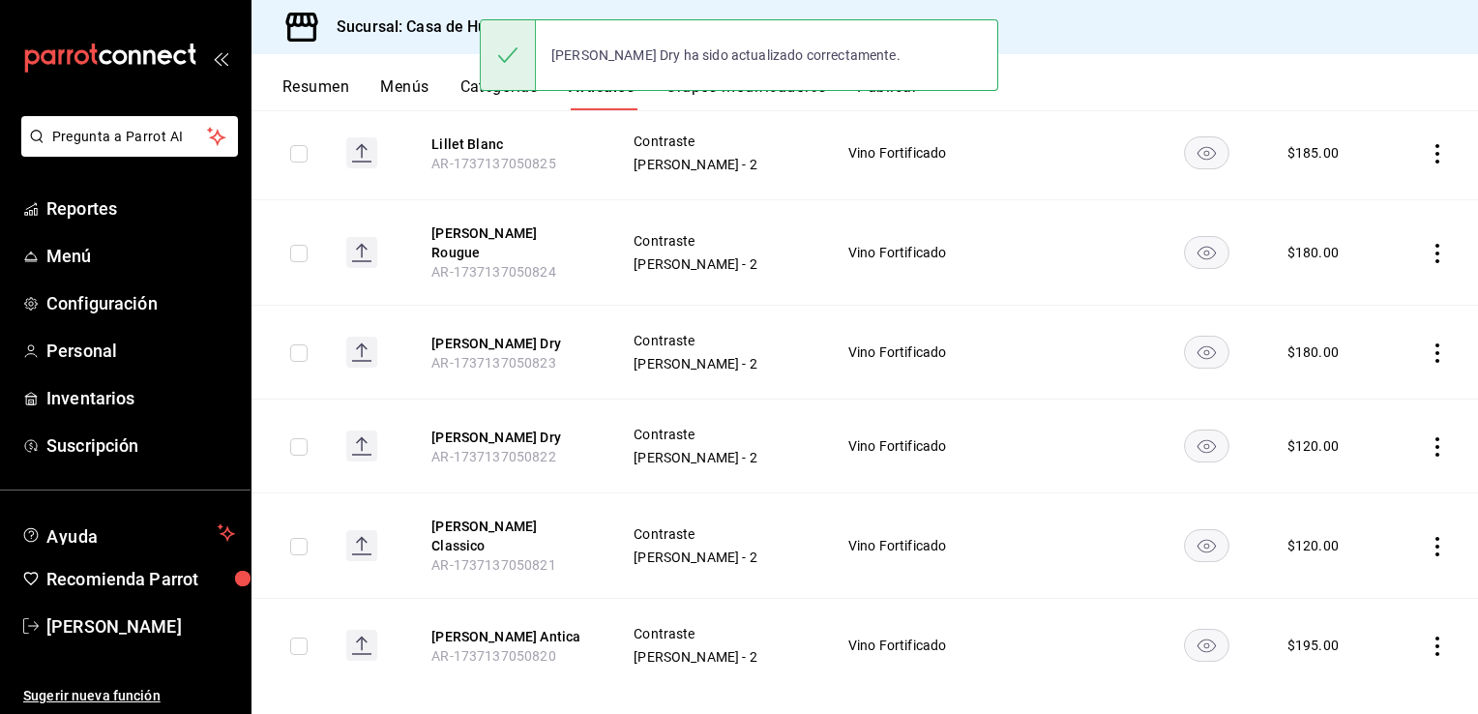
click at [1429, 437] on icon "actions" at bounding box center [1437, 446] width 19 height 19
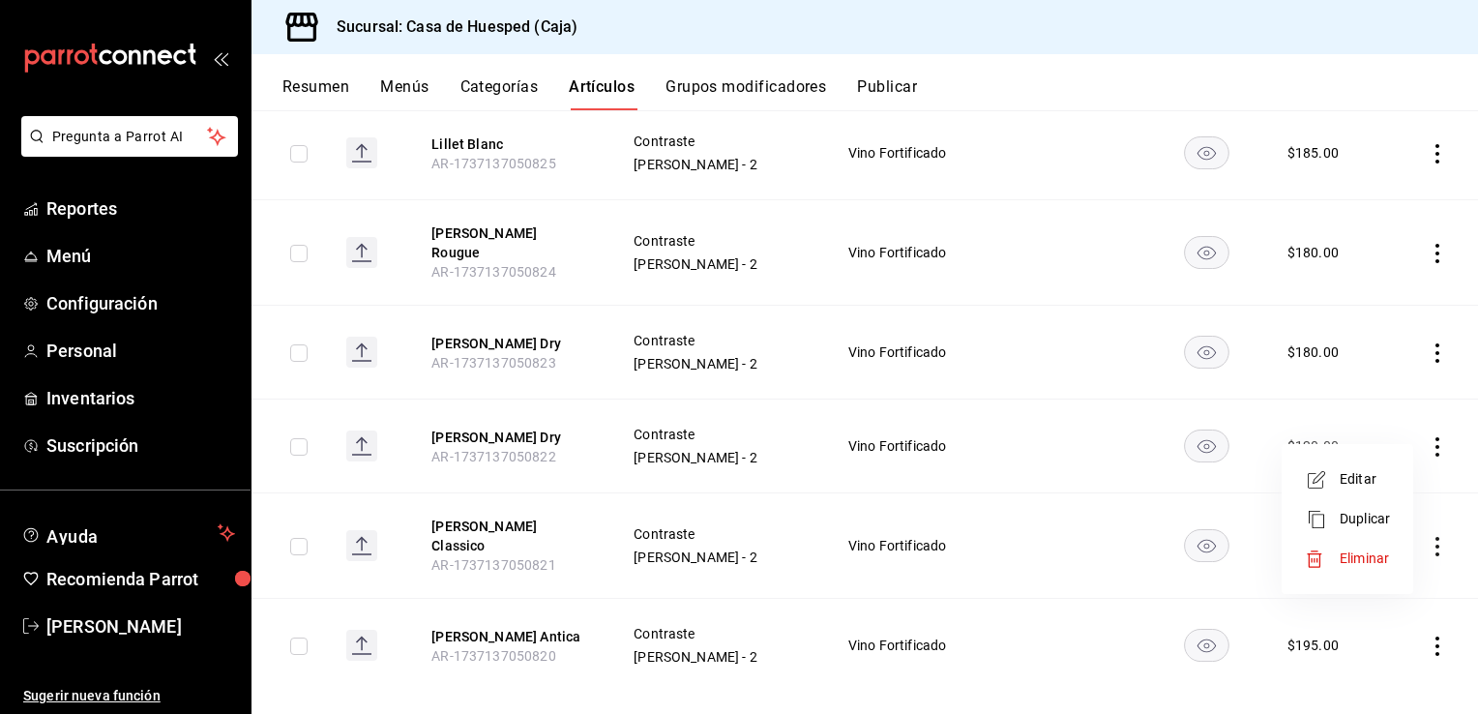
click at [1371, 477] on span "Editar" at bounding box center [1365, 479] width 50 height 20
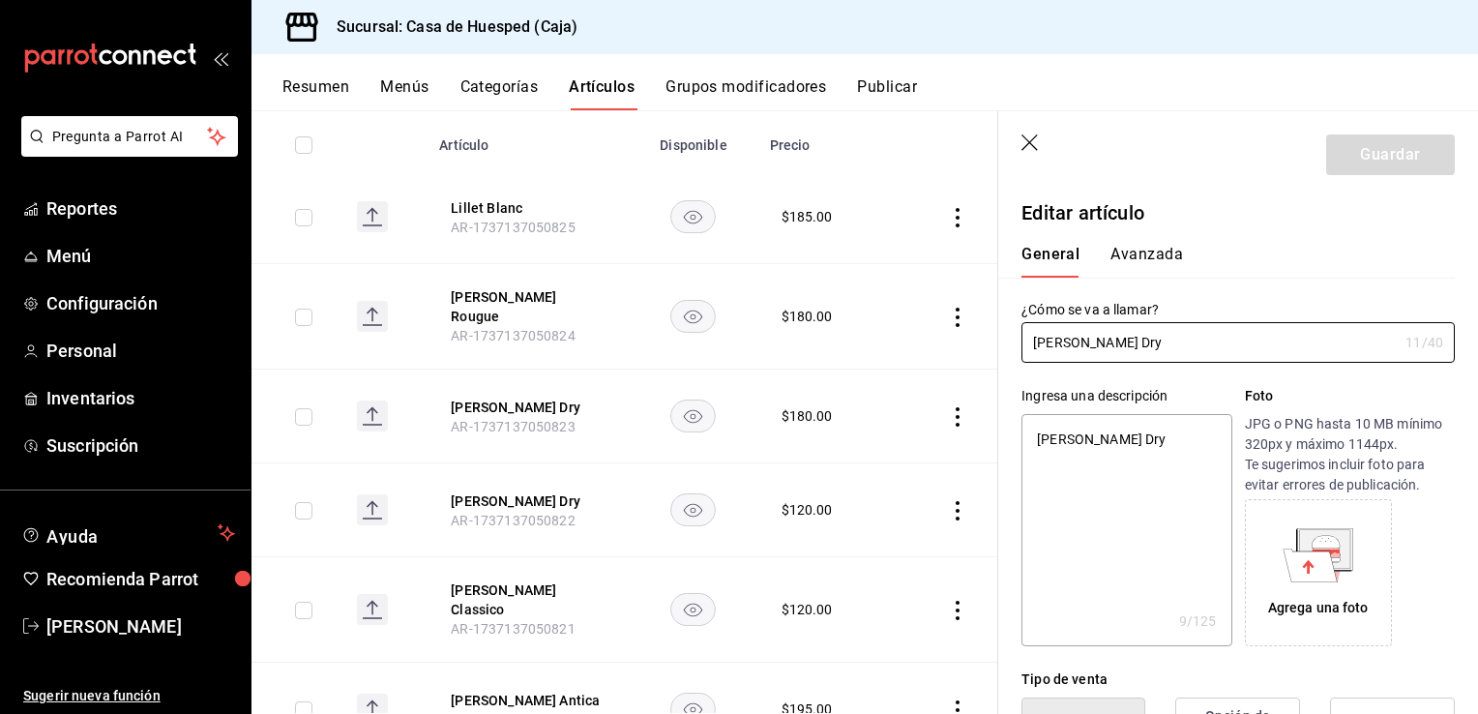
type textarea "x"
type input "$120.00"
type textarea "x"
drag, startPoint x: 1125, startPoint y: 453, endPoint x: 1034, endPoint y: 453, distance: 90.9
click at [1034, 453] on textarea "[PERSON_NAME] Dry" at bounding box center [1127, 530] width 210 height 232
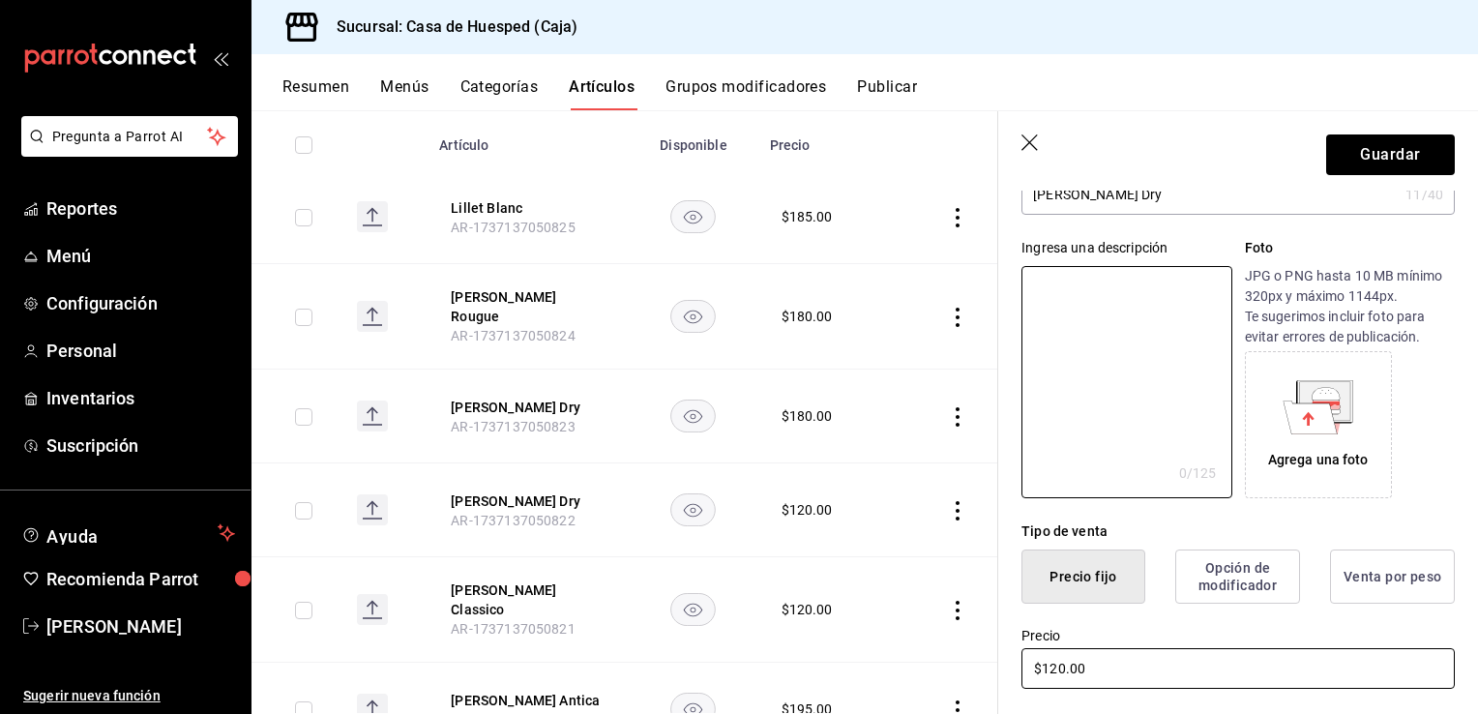
scroll to position [193, 0]
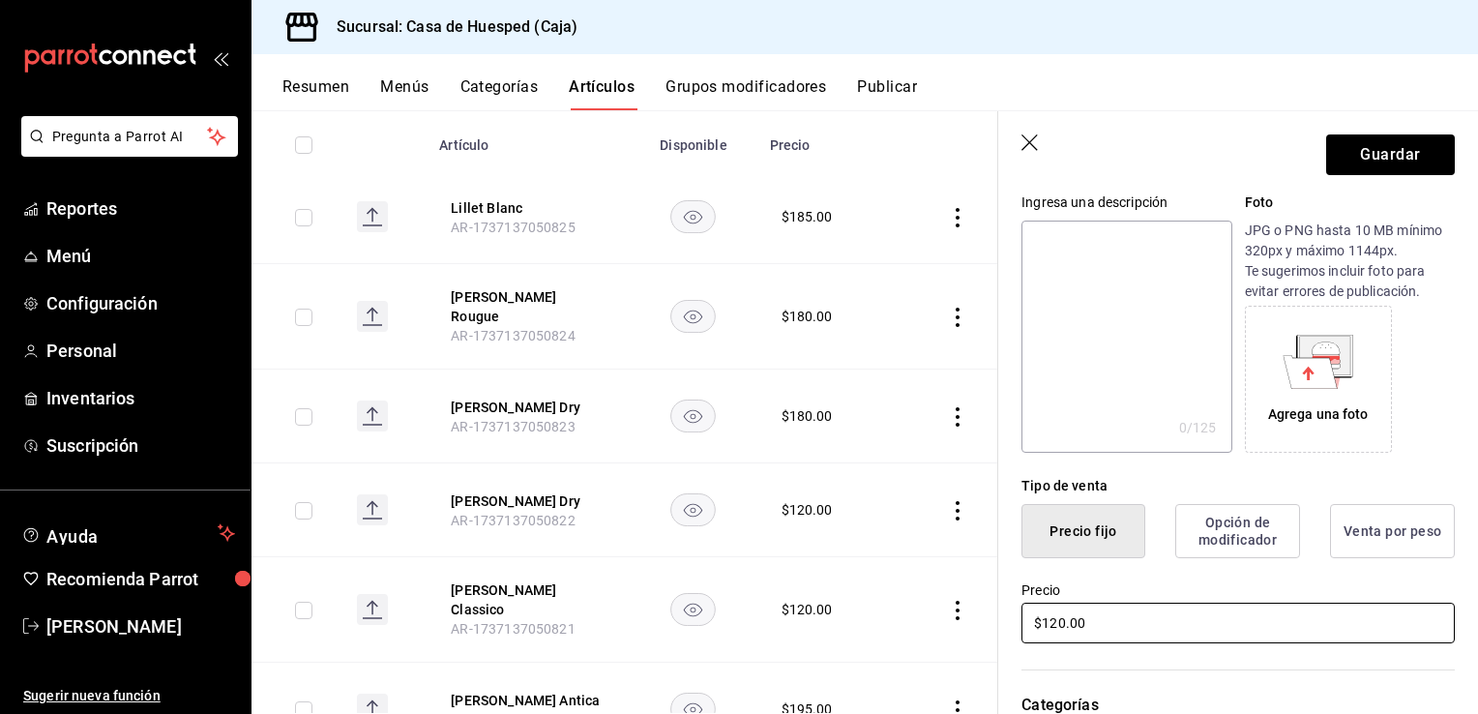
click at [1117, 621] on input "$120.00" at bounding box center [1238, 623] width 433 height 41
type input "$175.00"
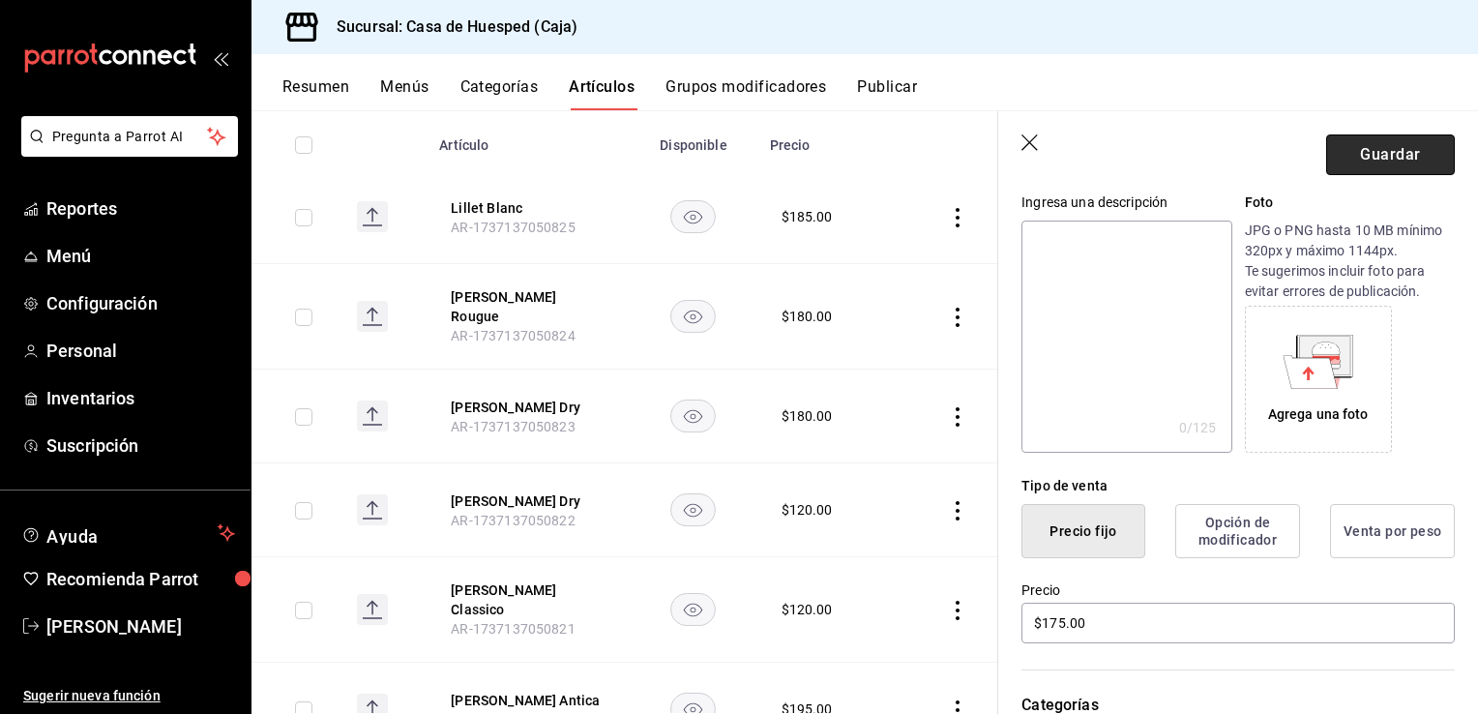
click at [1385, 154] on button "Guardar" at bounding box center [1390, 154] width 129 height 41
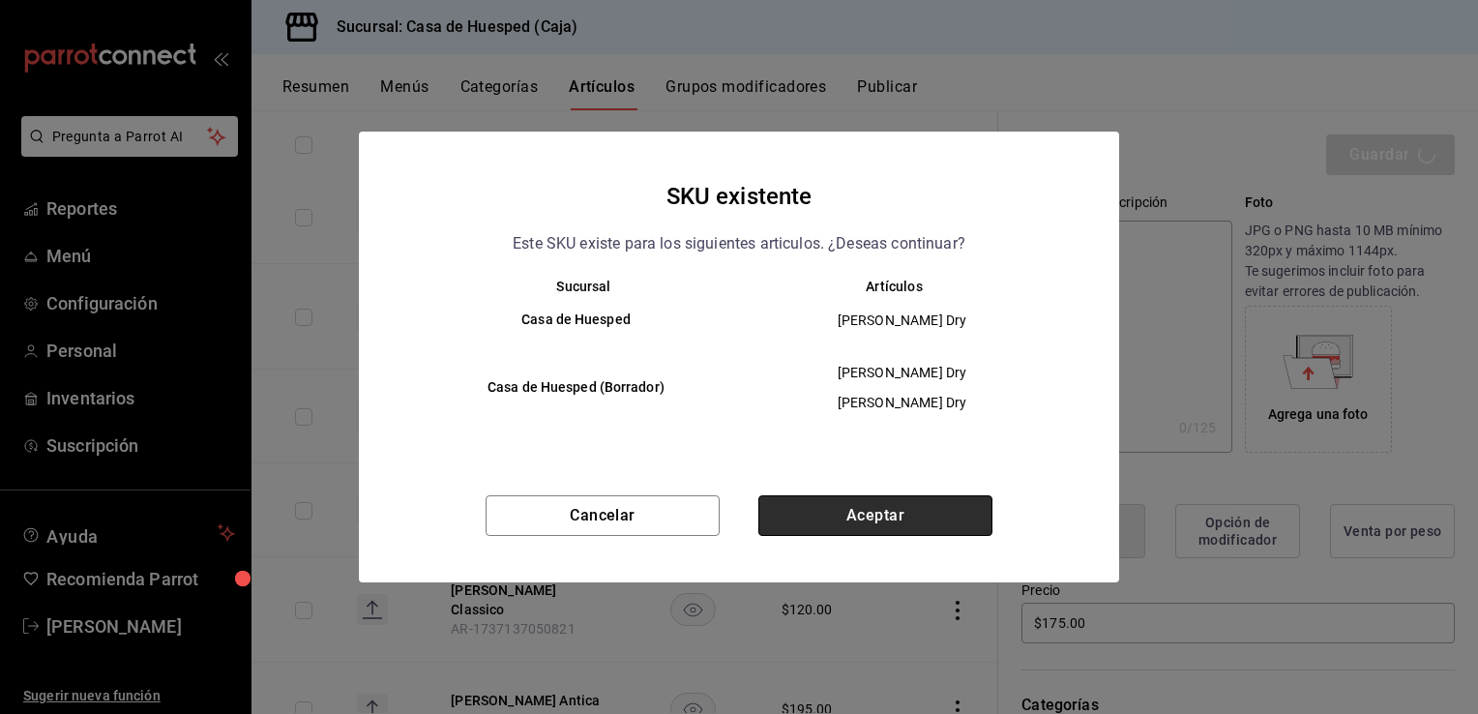
click at [958, 514] on button "Aceptar" at bounding box center [875, 515] width 234 height 41
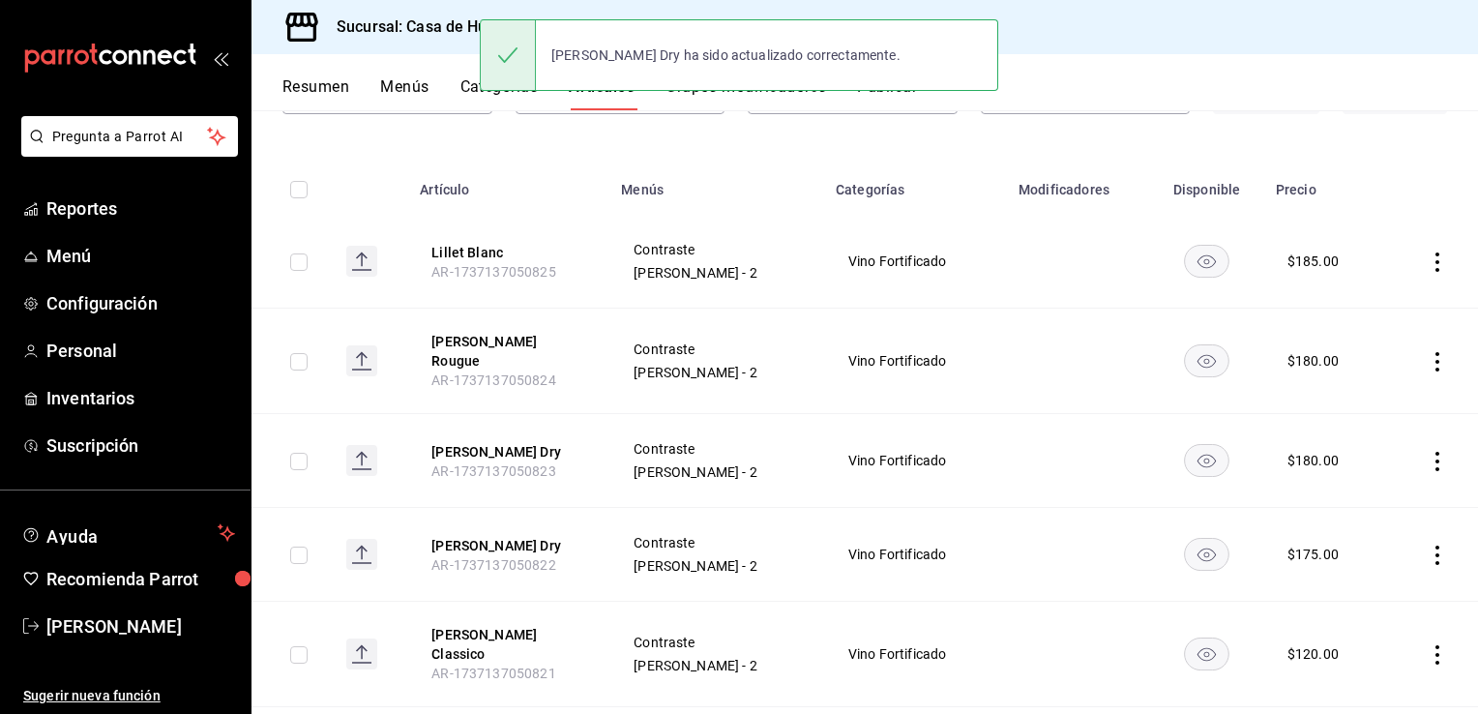
scroll to position [193, 0]
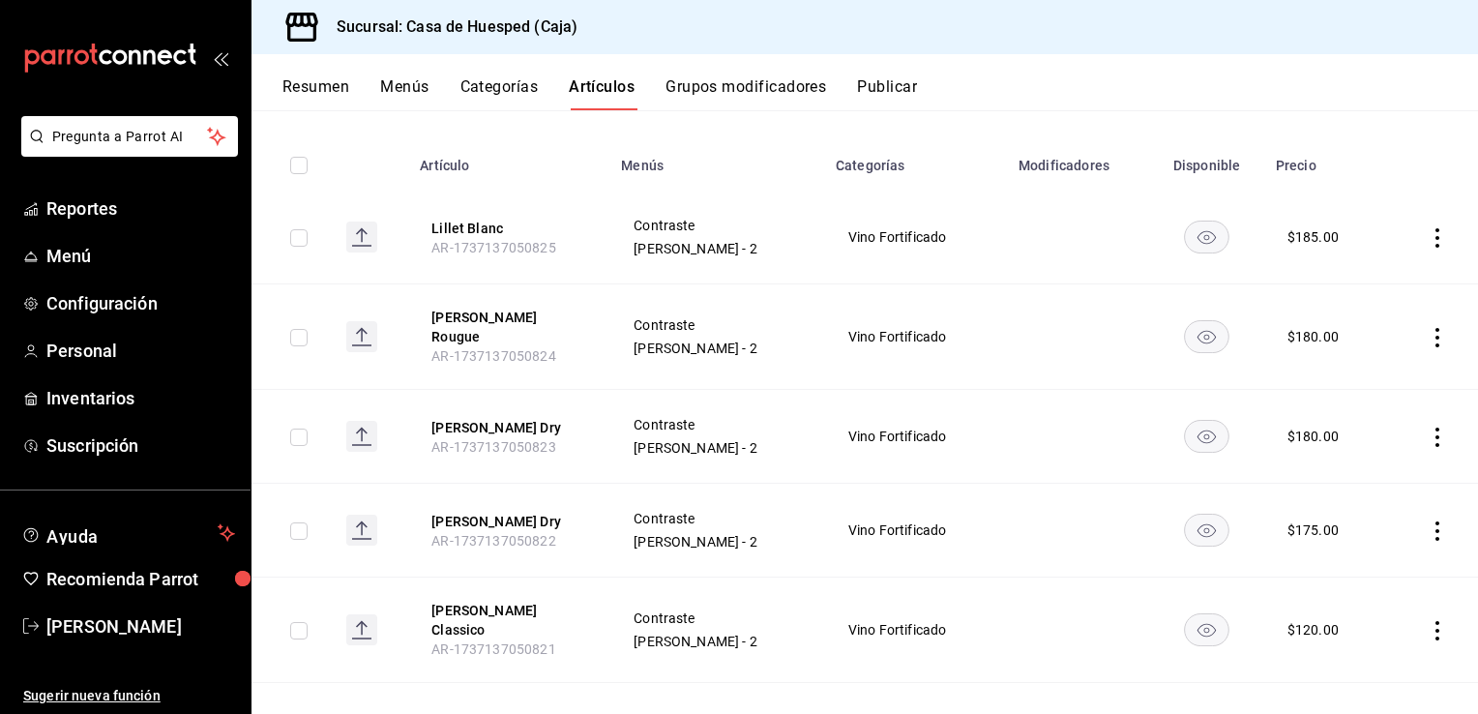
click at [1428, 621] on icon "actions" at bounding box center [1437, 630] width 19 height 19
click at [1365, 575] on span "Editar" at bounding box center [1365, 584] width 50 height 20
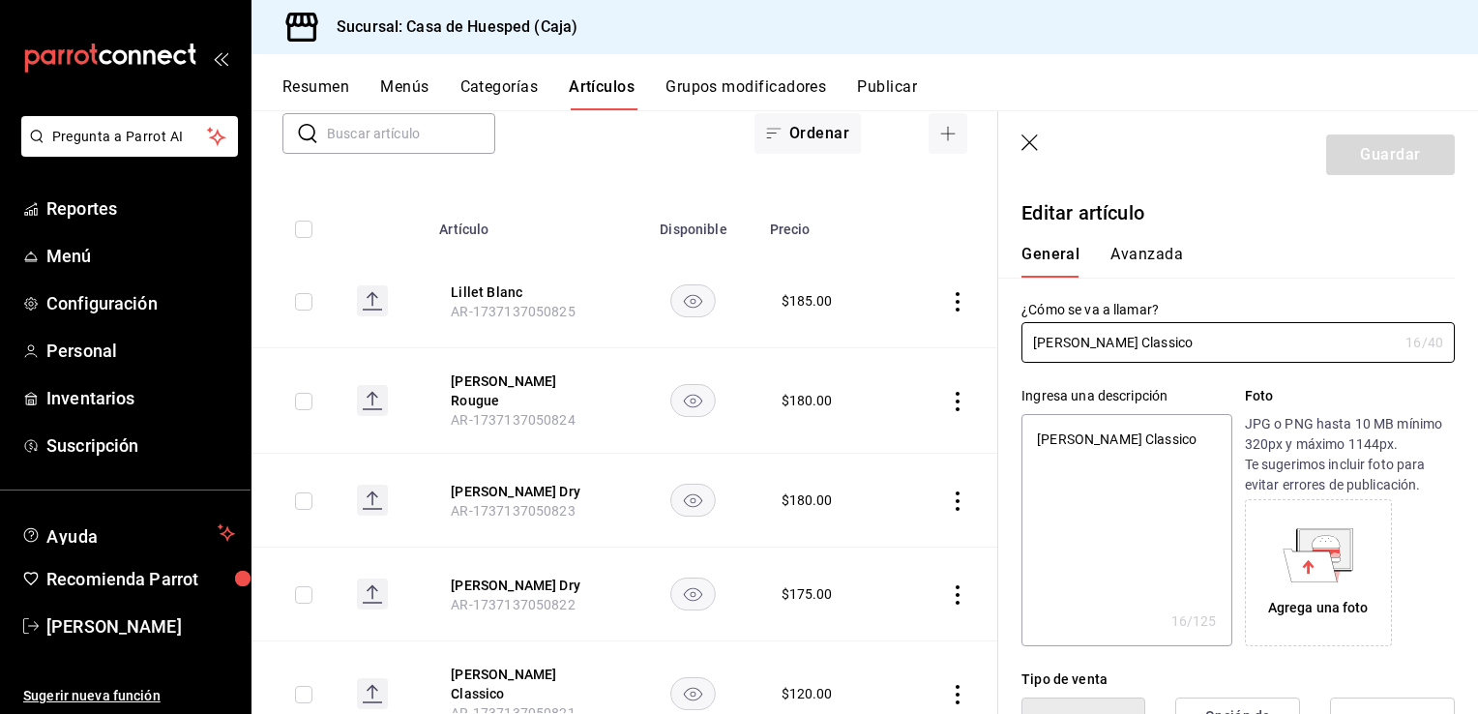
type textarea "x"
type input "$120.00"
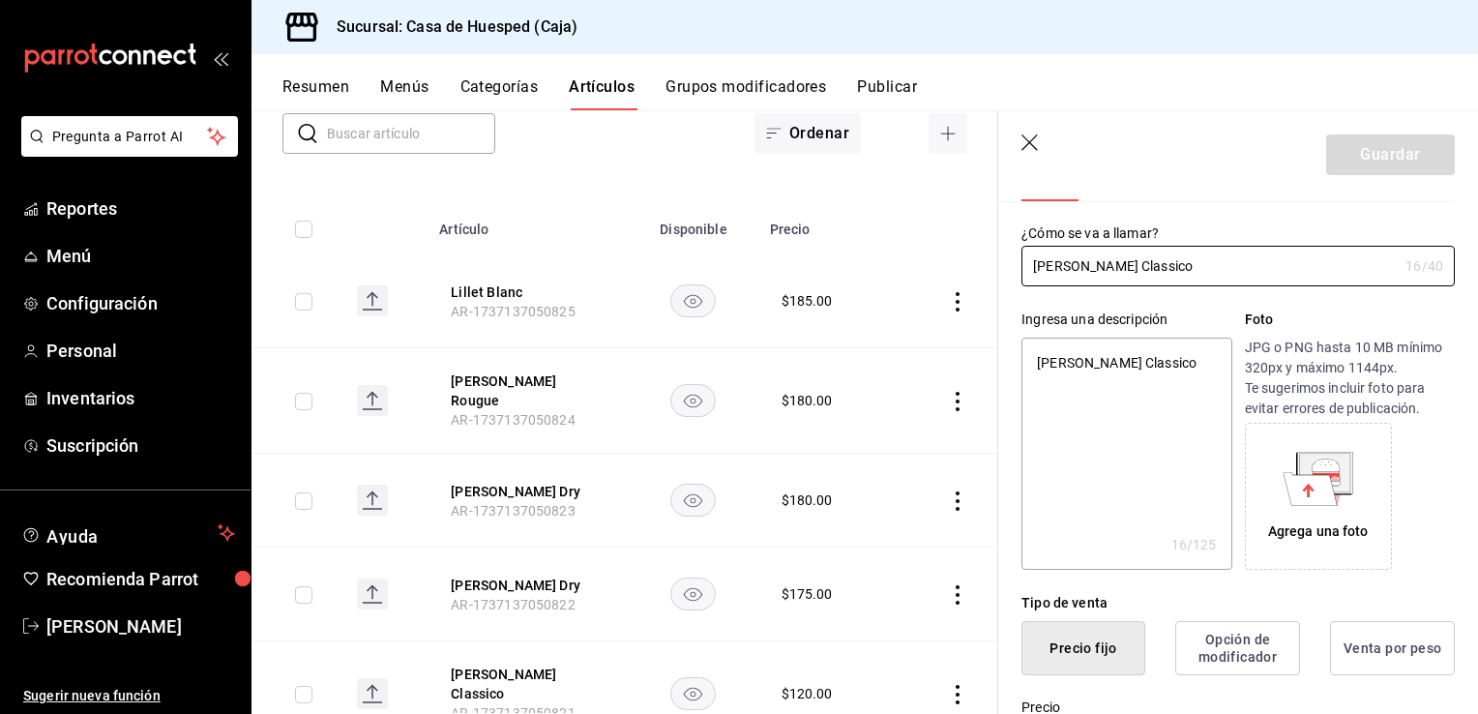
scroll to position [97, 0]
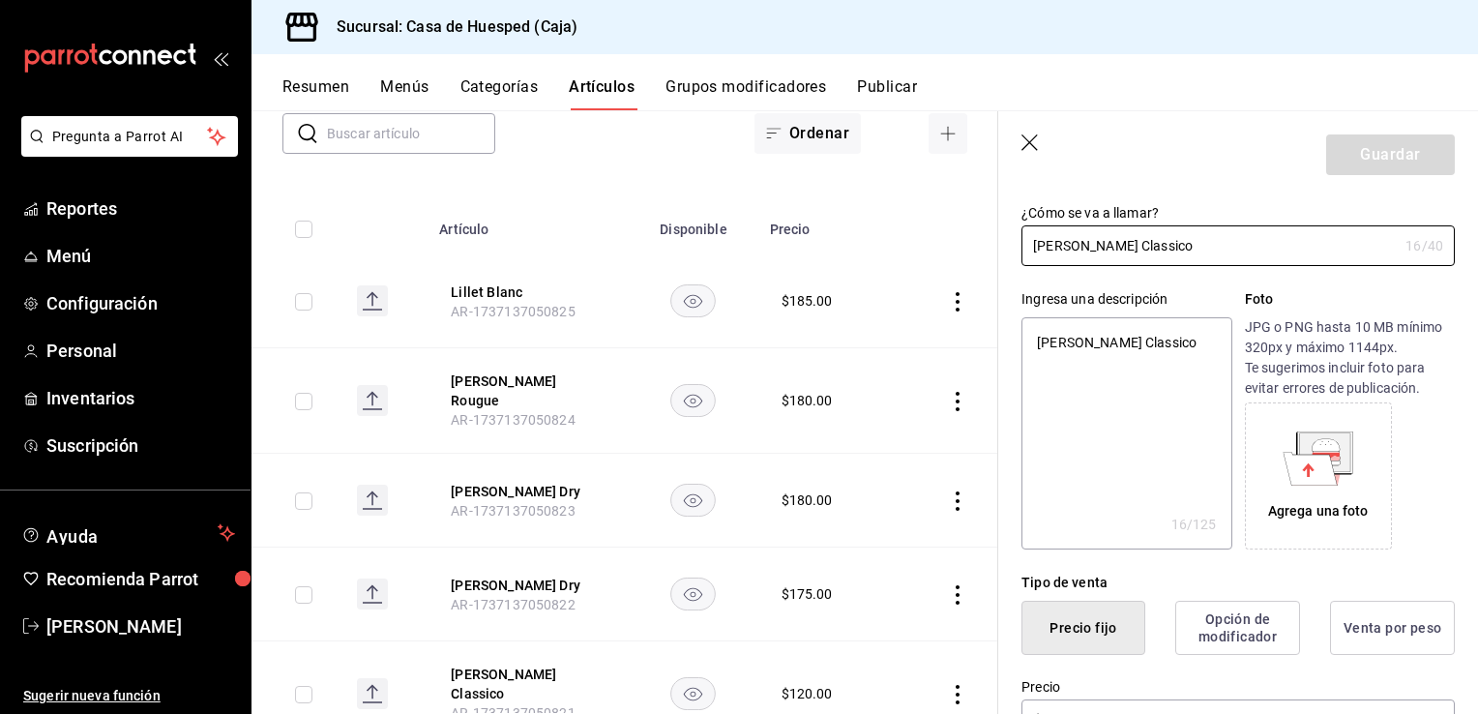
click at [1141, 551] on div "Tipo de venta Precio fijo Opción de modificador Venta por peso" at bounding box center [1226, 601] width 457 height 105
type textarea "x"
click at [1034, 446] on textarea "[PERSON_NAME] Classico" at bounding box center [1127, 433] width 210 height 232
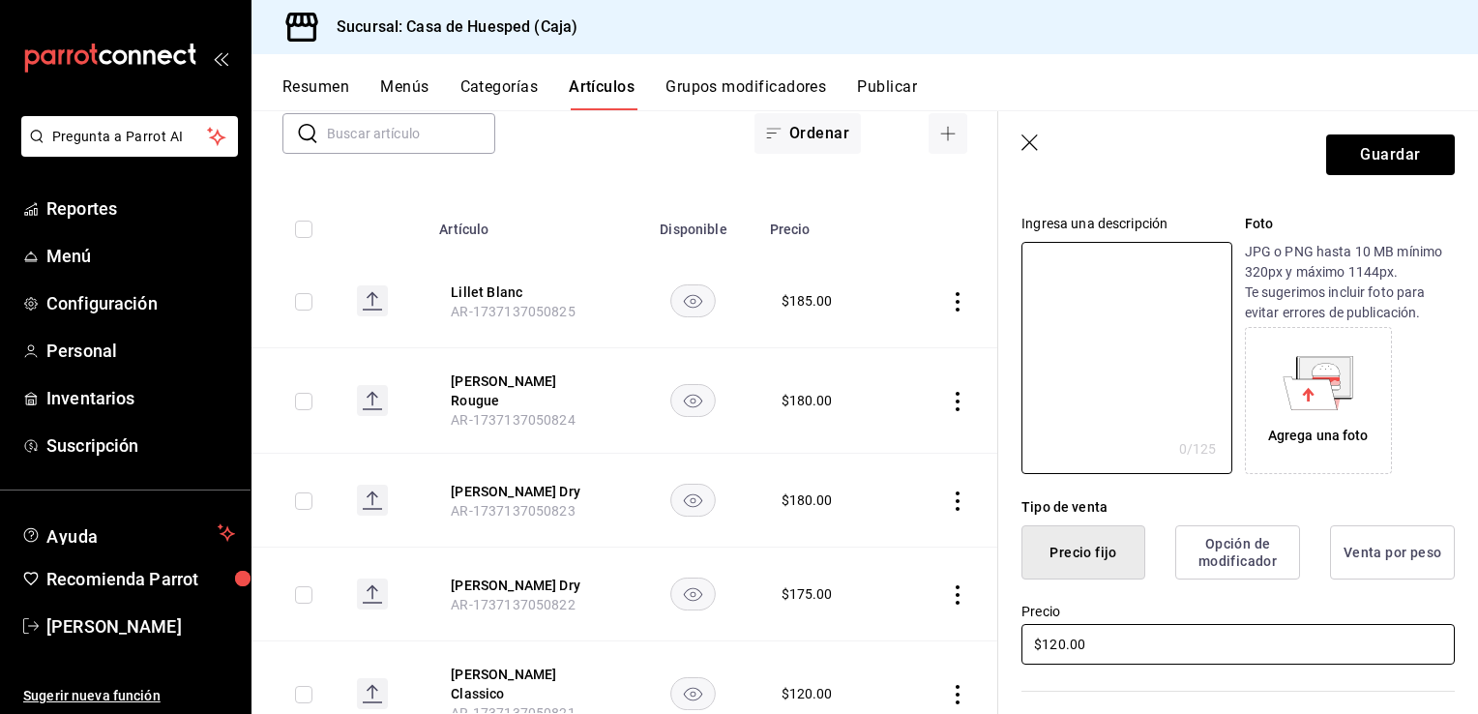
scroll to position [193, 0]
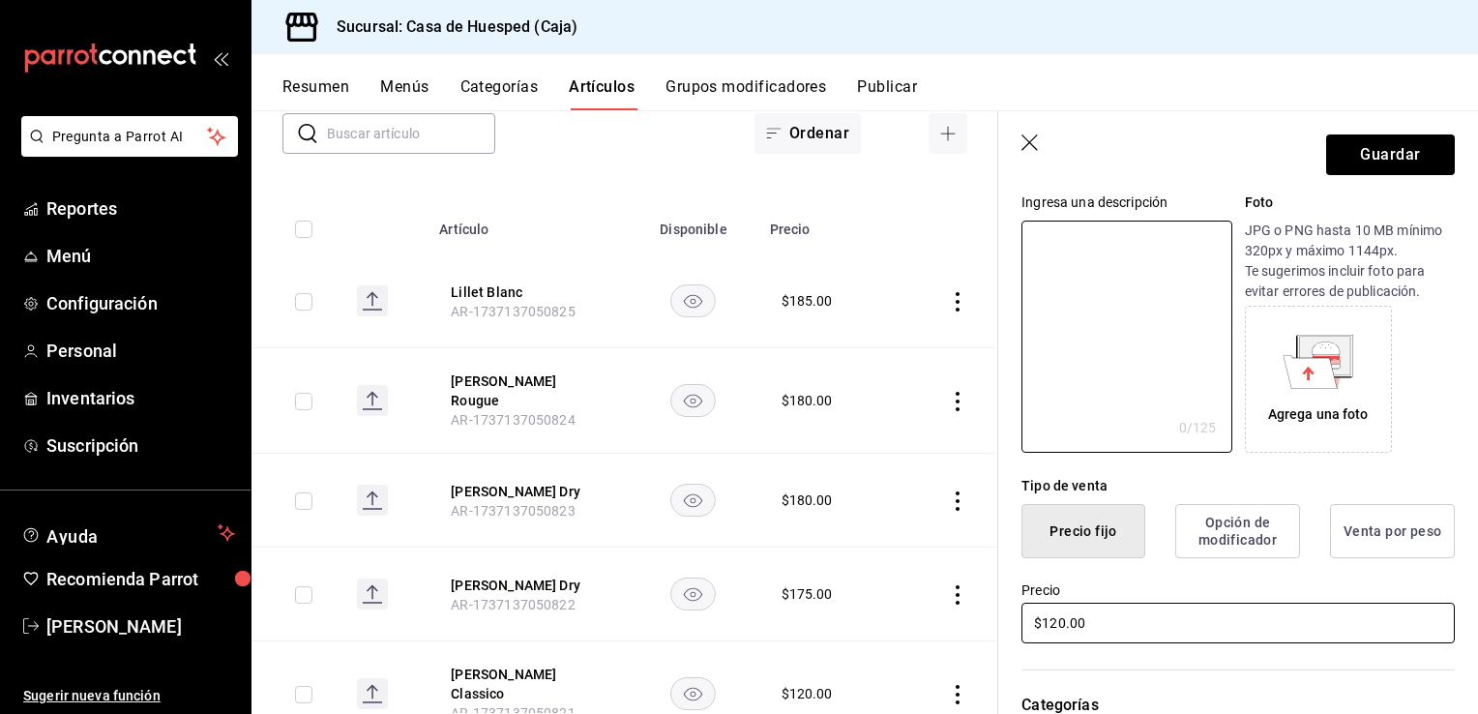
click at [1135, 625] on input "$120.00" at bounding box center [1238, 623] width 433 height 41
type input "$175.00"
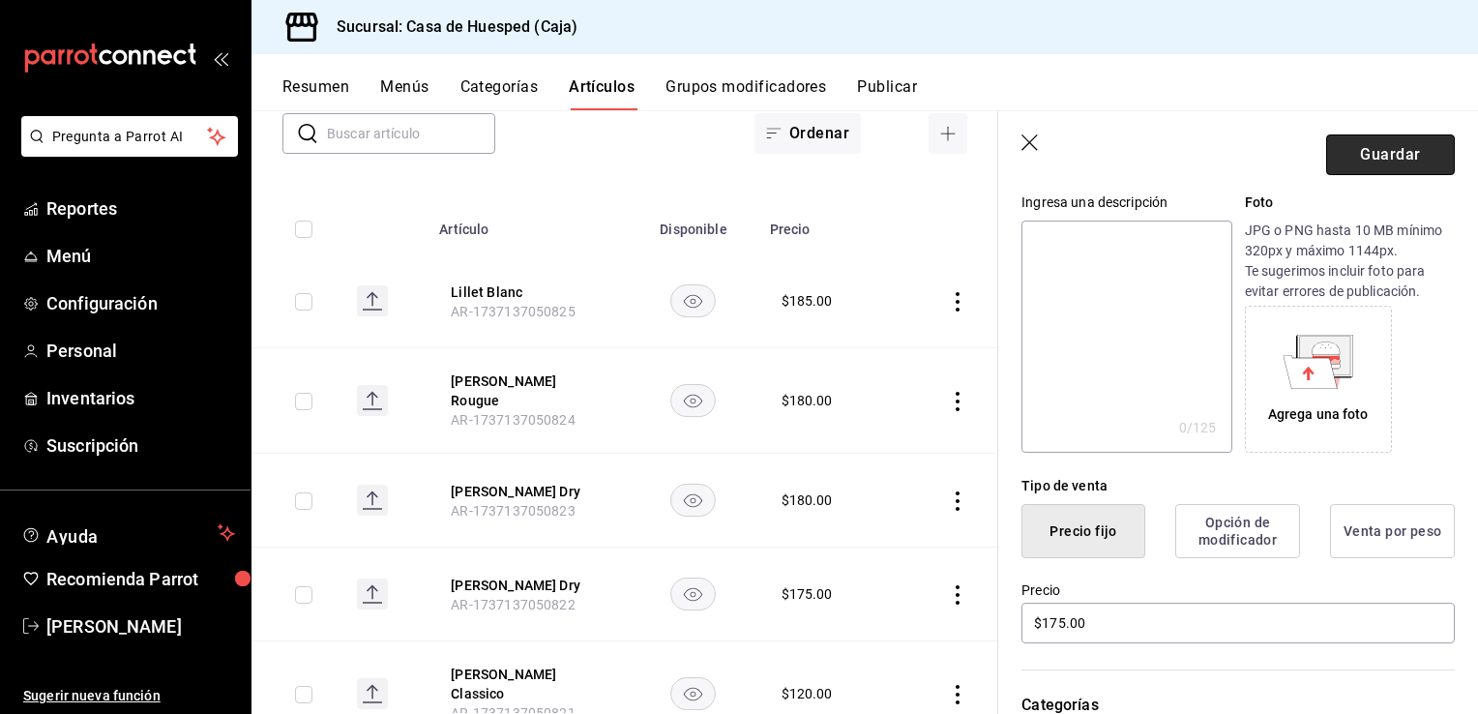
click at [1370, 168] on button "Guardar" at bounding box center [1390, 154] width 129 height 41
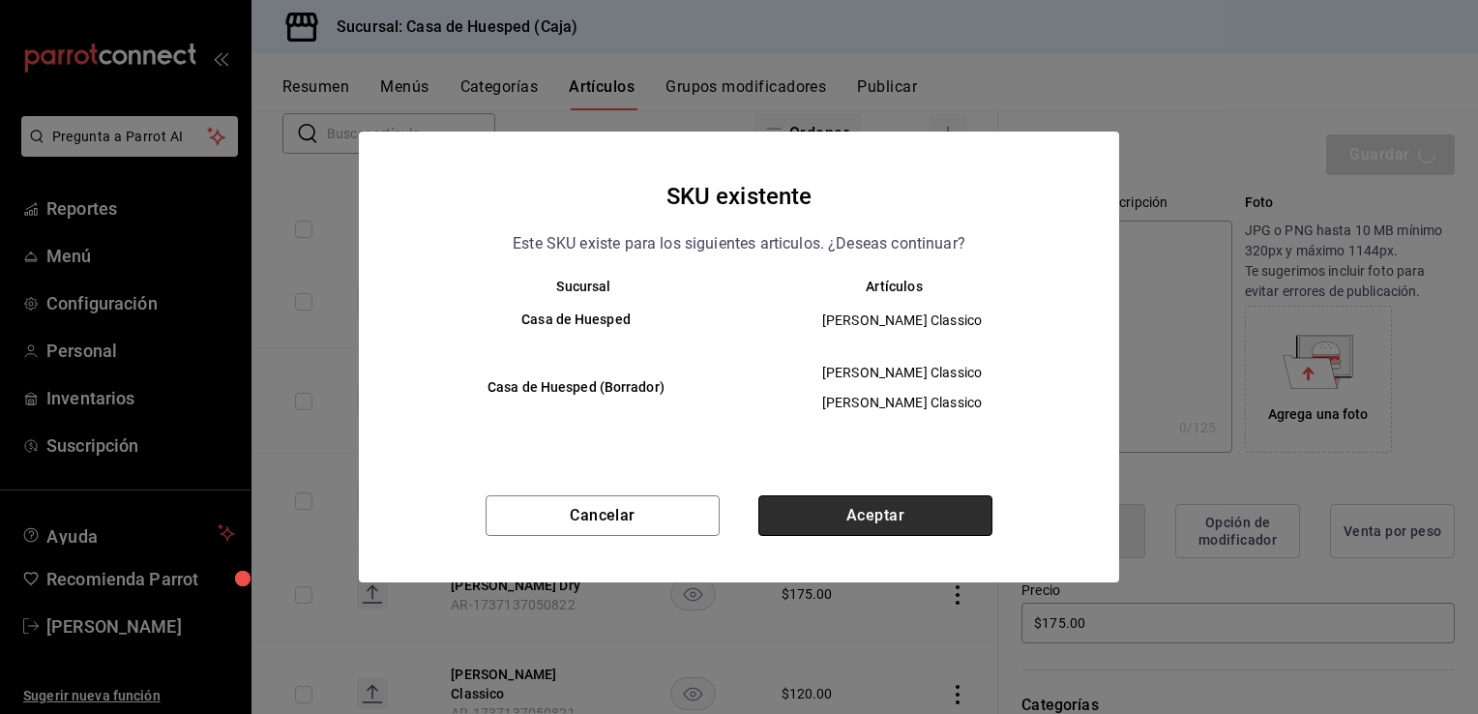
click at [936, 501] on button "Aceptar" at bounding box center [875, 515] width 234 height 41
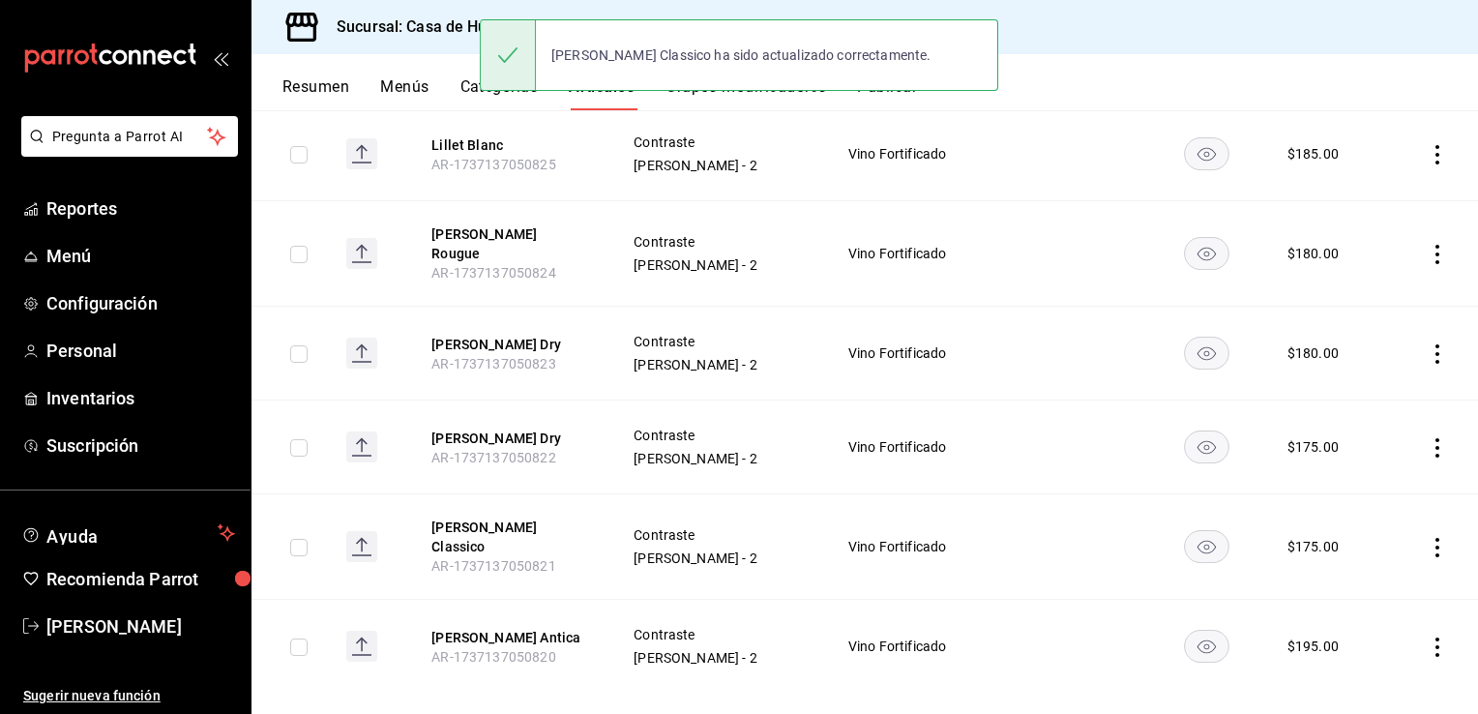
scroll to position [278, 0]
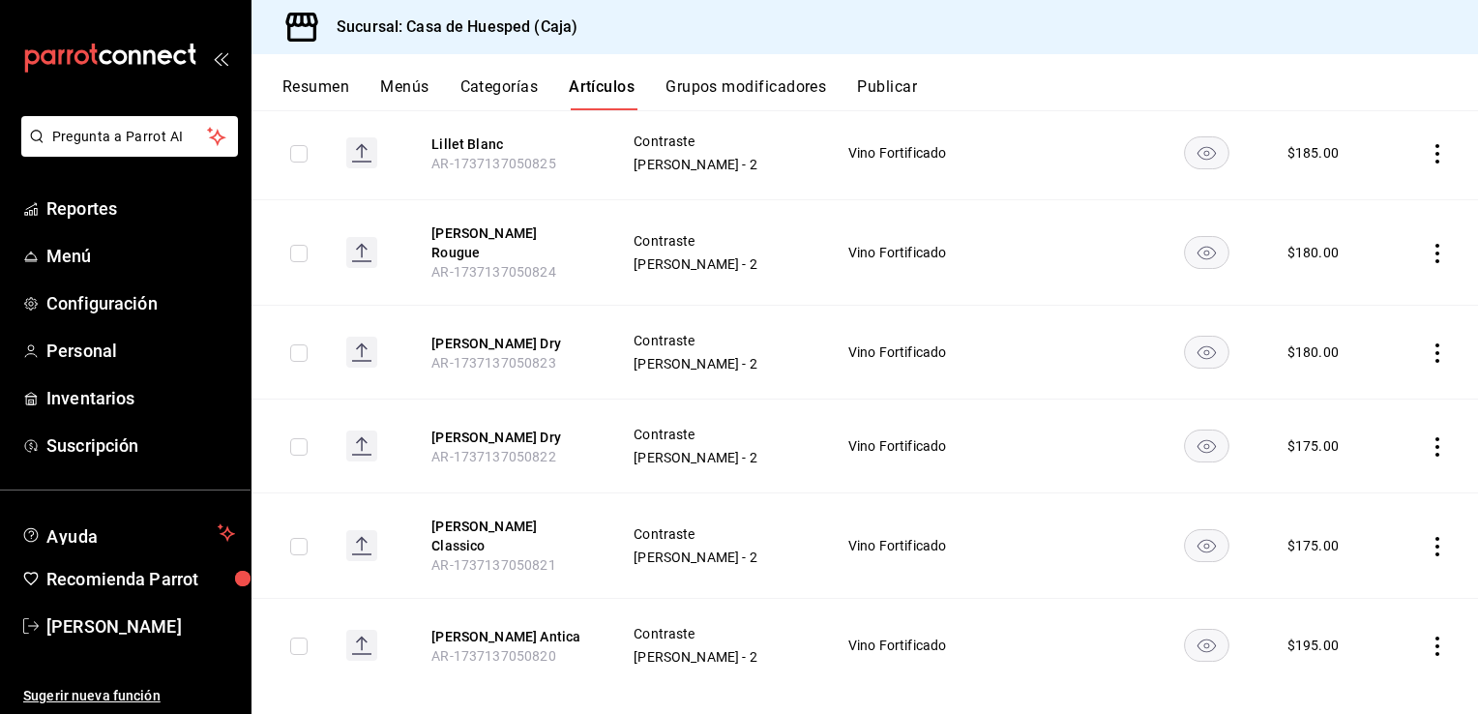
click at [1436, 637] on icon "actions" at bounding box center [1438, 646] width 4 height 19
click at [1346, 587] on span "Editar" at bounding box center [1365, 584] width 50 height 20
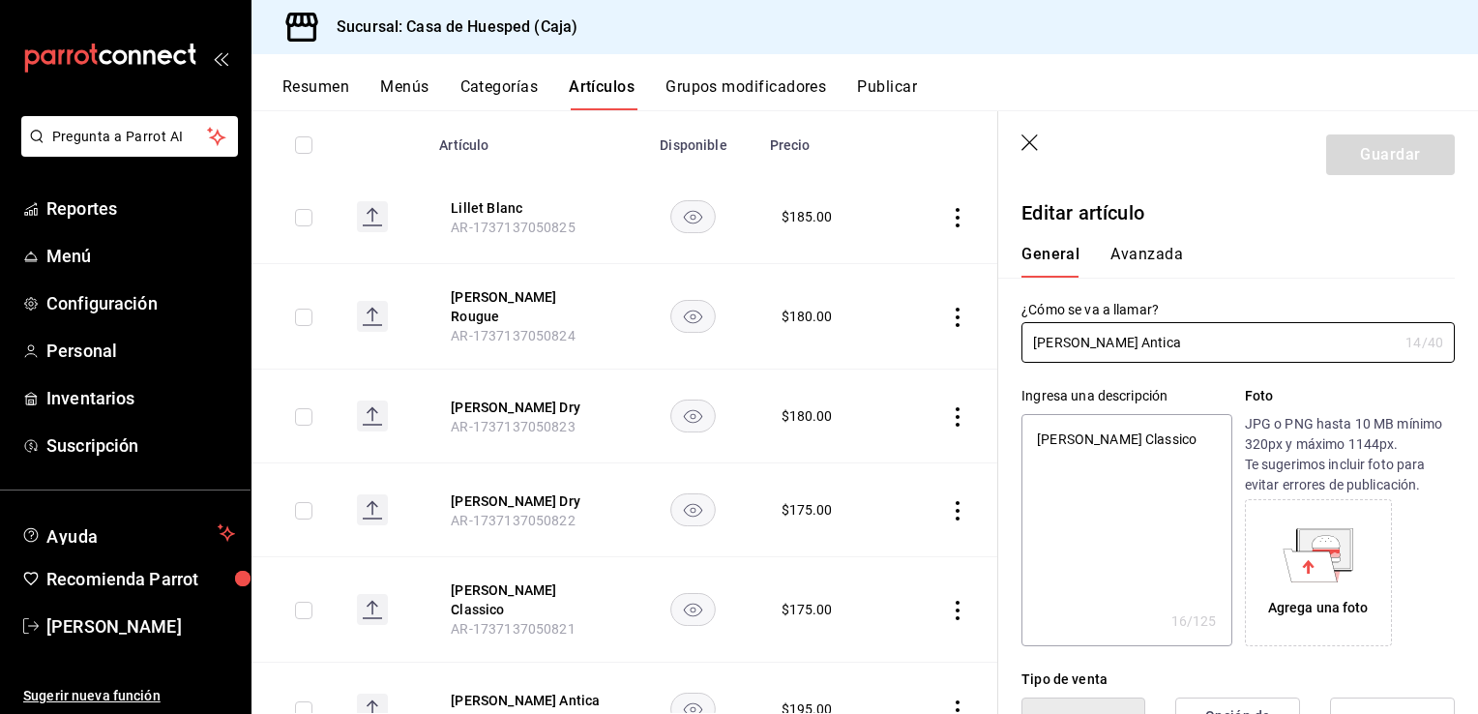
type textarea "x"
type input "$195.00"
type textarea "x"
click at [1169, 429] on textarea "[PERSON_NAME] Classico" at bounding box center [1127, 530] width 210 height 232
drag, startPoint x: 1169, startPoint y: 429, endPoint x: 1049, endPoint y: 435, distance: 120.2
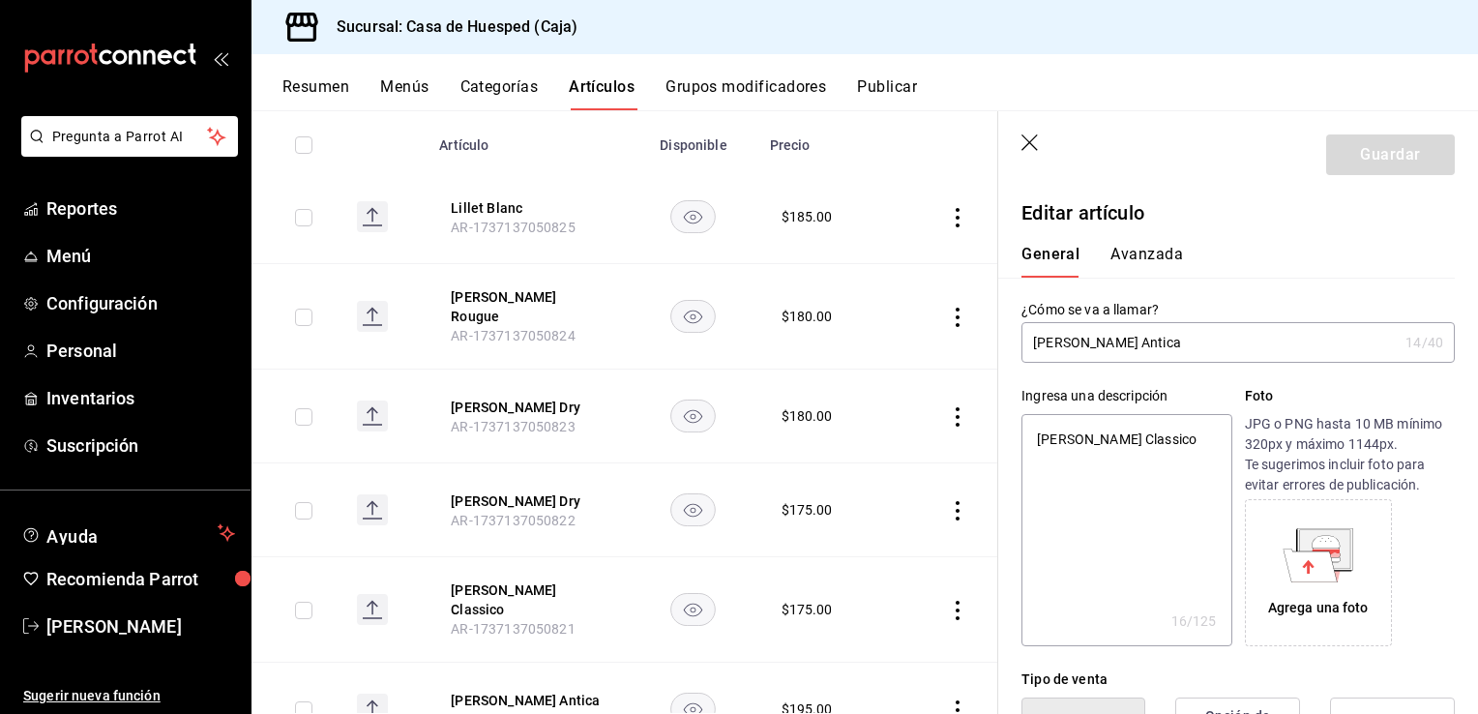
click at [1049, 435] on textarea "[PERSON_NAME] Classico" at bounding box center [1127, 530] width 210 height 232
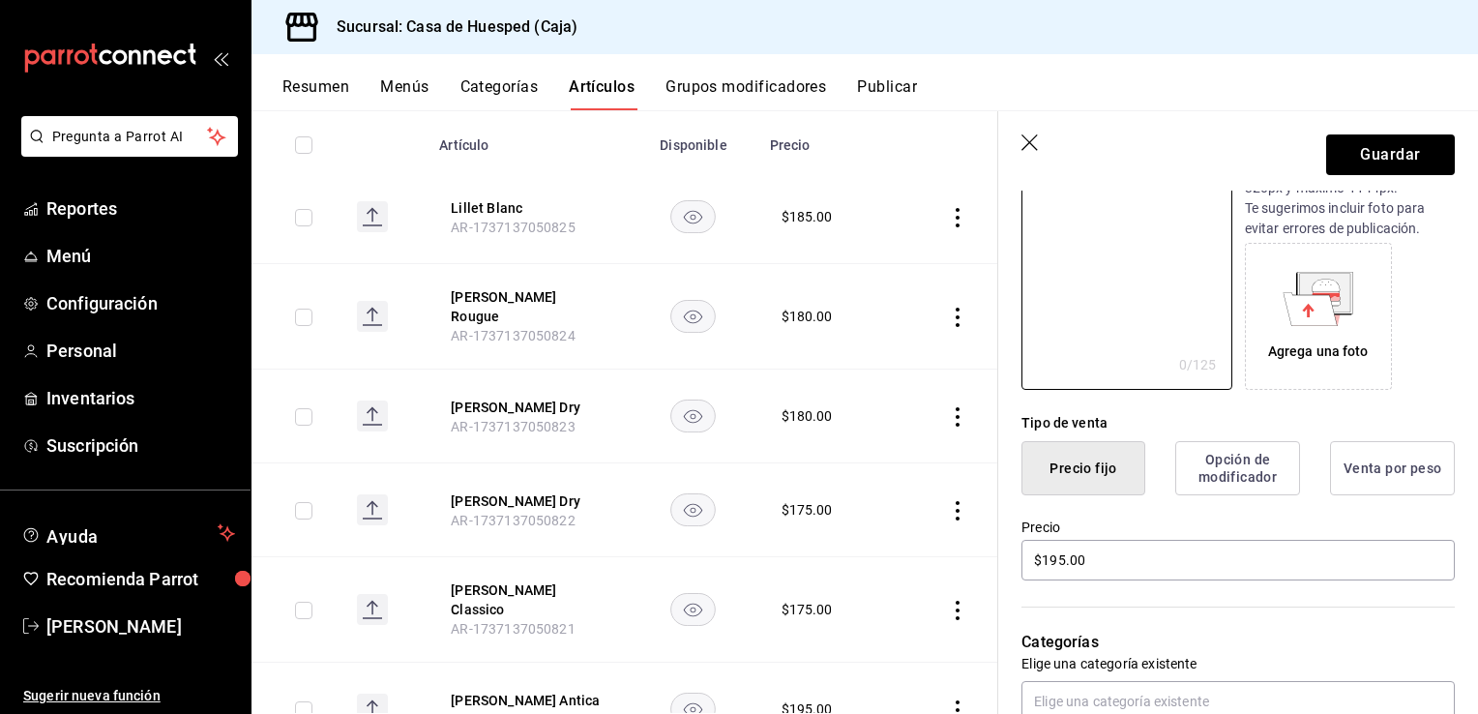
scroll to position [290, 0]
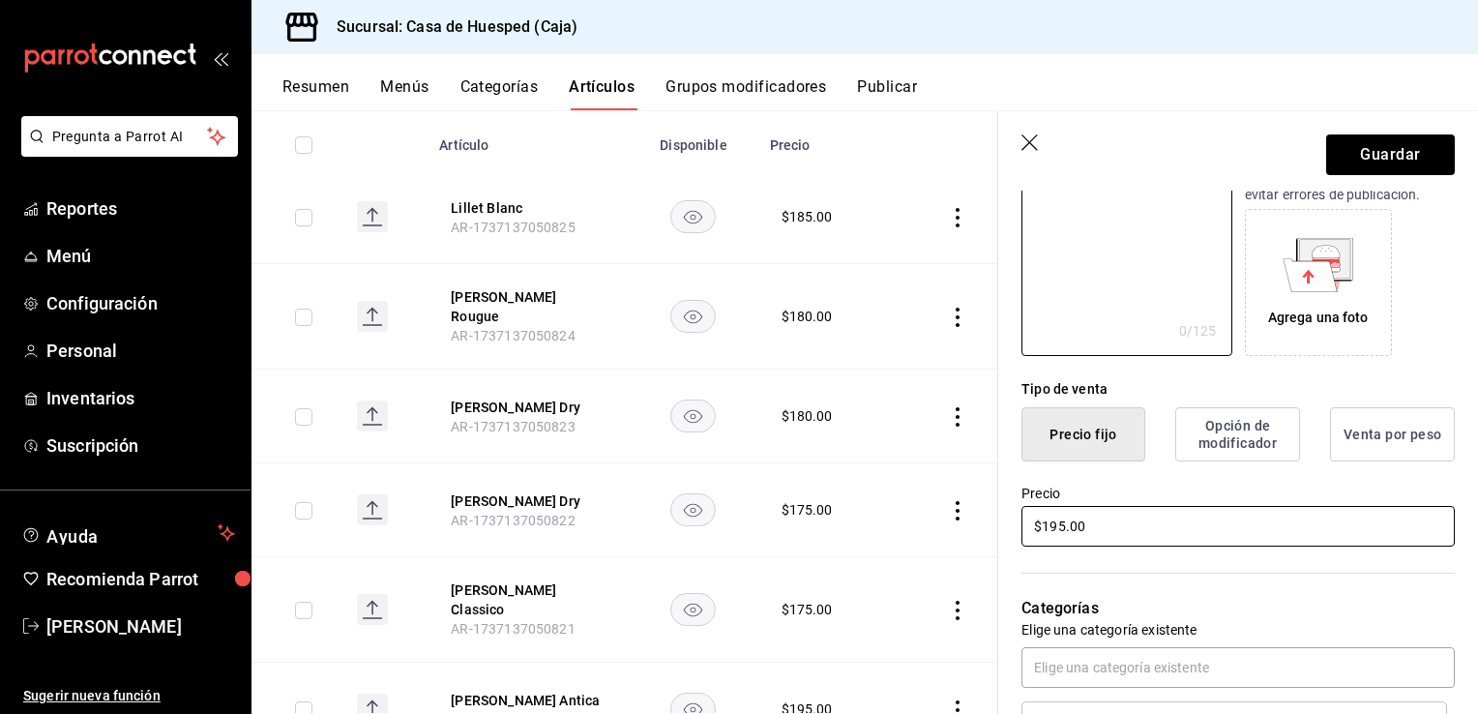
click at [1103, 515] on input "$195.00" at bounding box center [1238, 526] width 433 height 41
type input "$210.00"
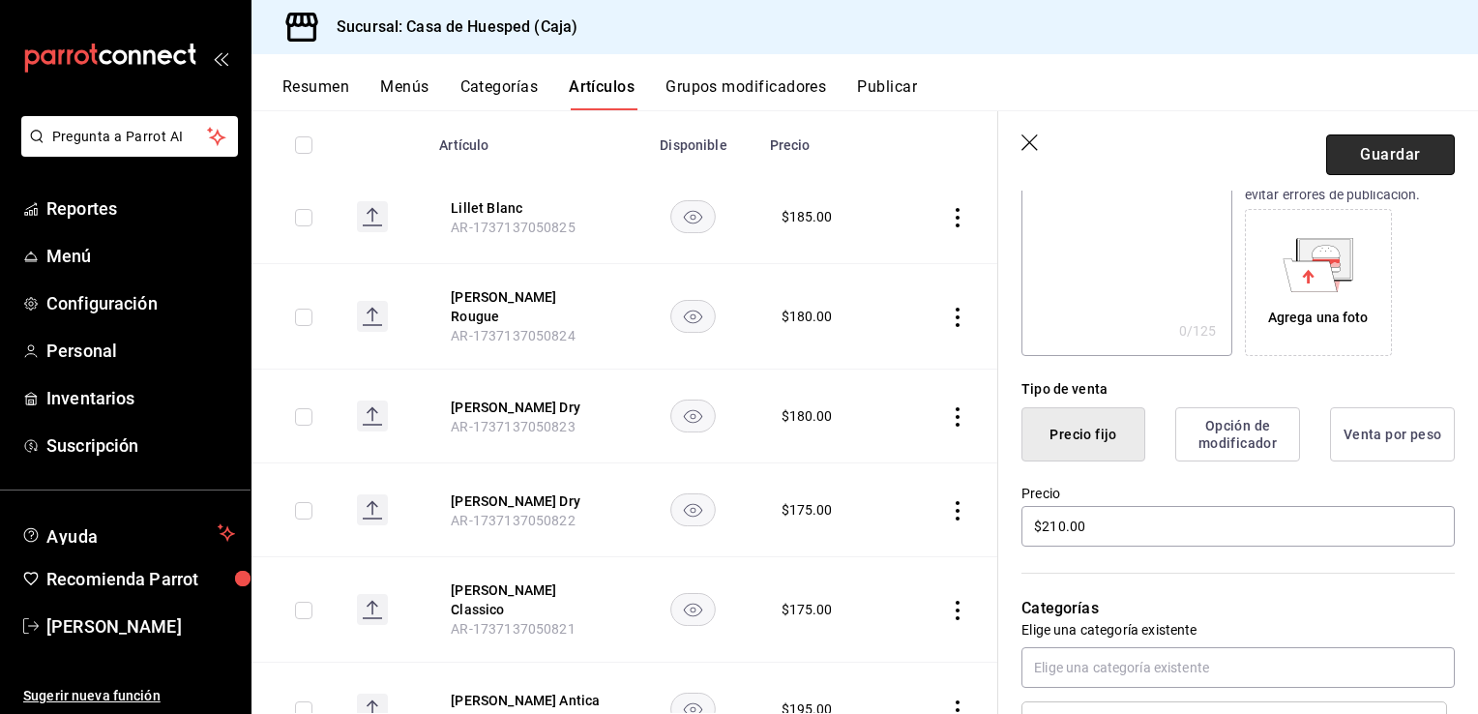
click at [1356, 156] on button "Guardar" at bounding box center [1390, 154] width 129 height 41
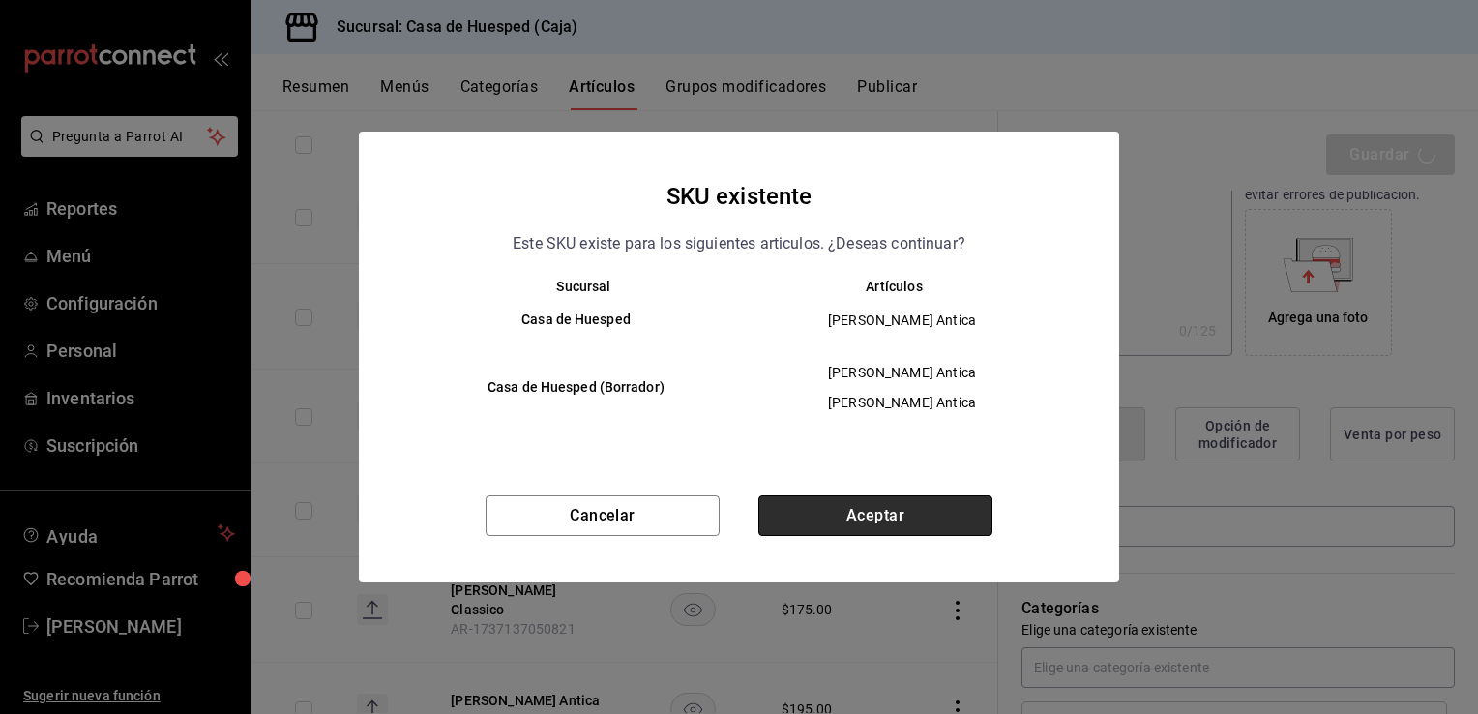
click at [833, 517] on button "Aceptar" at bounding box center [875, 515] width 234 height 41
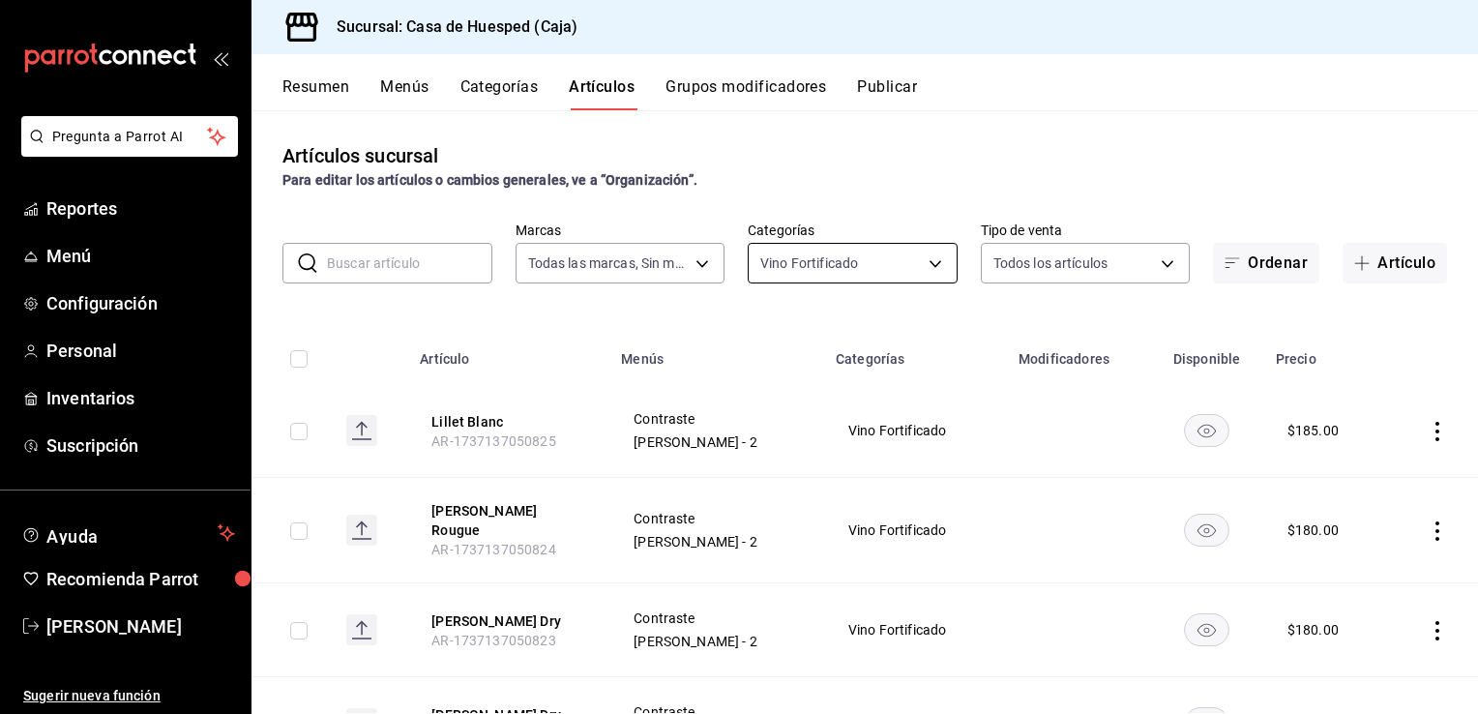
click at [878, 262] on body "Pregunta a Parrot AI Reportes Menú Configuración Personal Inventarios Suscripci…" at bounding box center [739, 357] width 1478 height 714
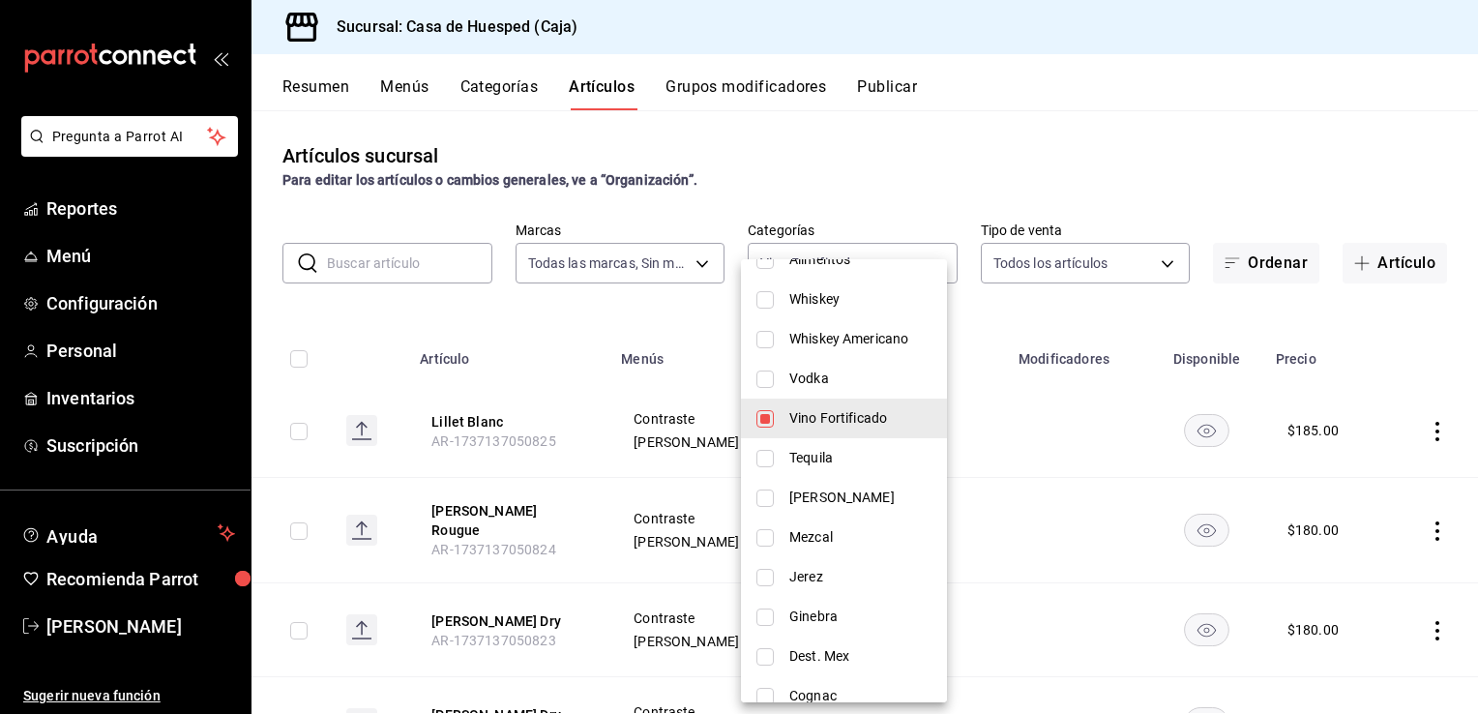
scroll to position [484, 0]
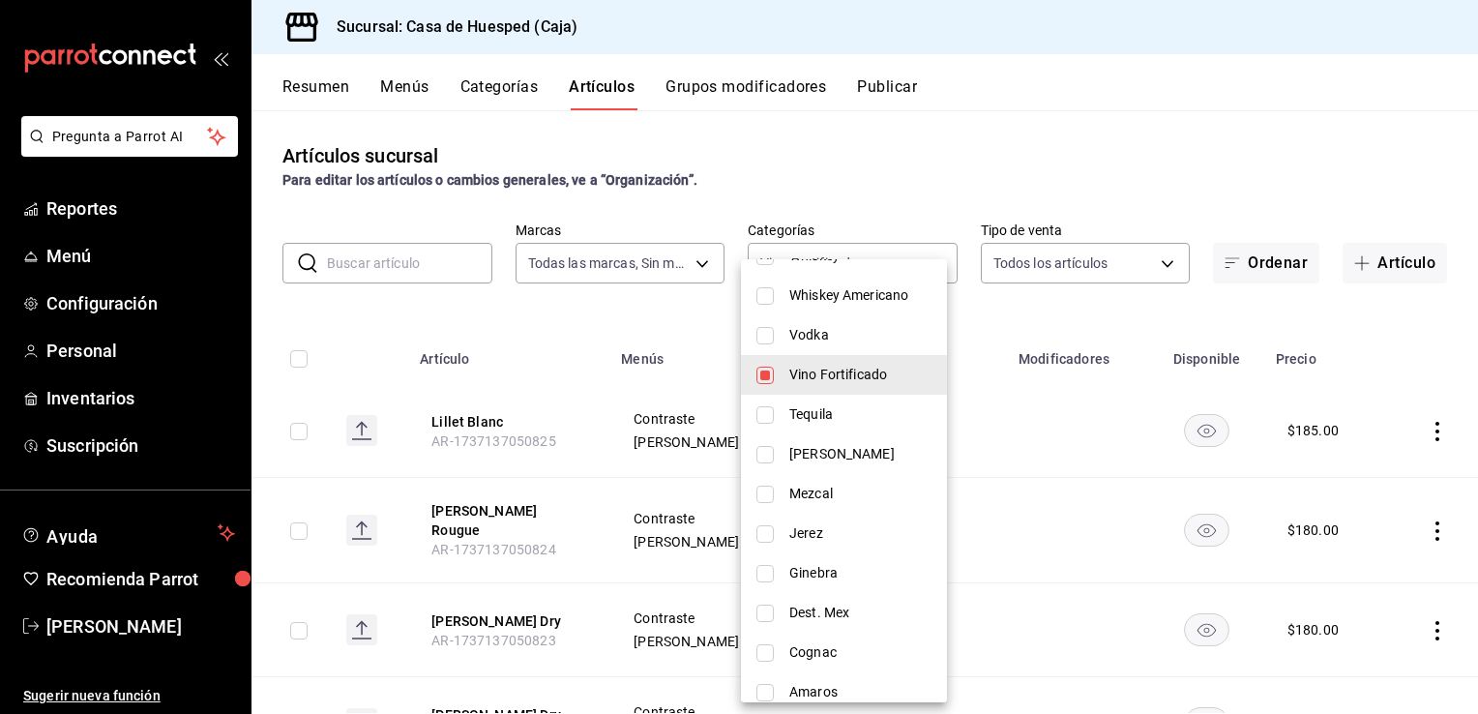
click at [759, 330] on input "checkbox" at bounding box center [765, 335] width 17 height 17
checkbox input "true"
type input "b3bef687-f724-4f17-b7e4-5f25697e0bcd,cffb4927-59d0-4e20-a1b9-36b672cb32ce"
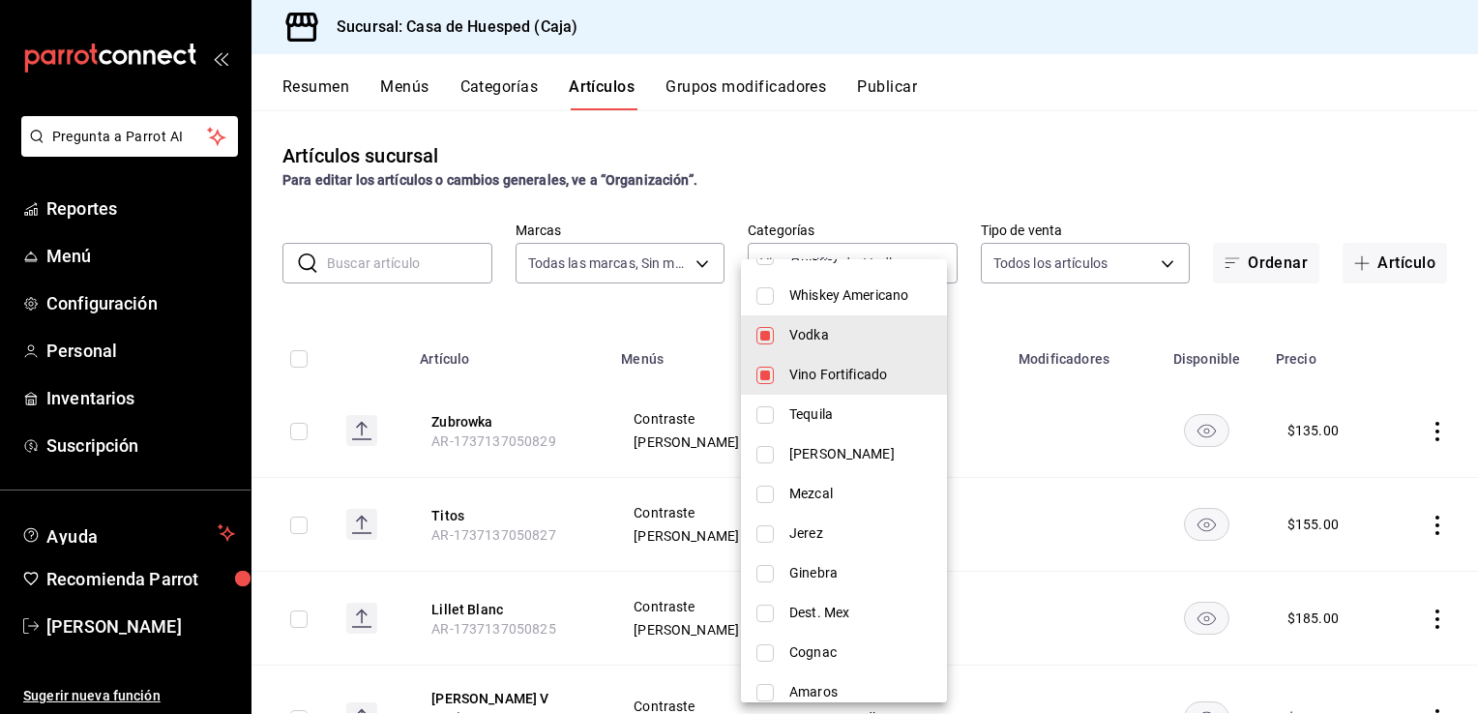
click at [773, 377] on input "checkbox" at bounding box center [765, 375] width 17 height 17
checkbox input "false"
type input "cffb4927-59d0-4e20-a1b9-36b672cb32ce"
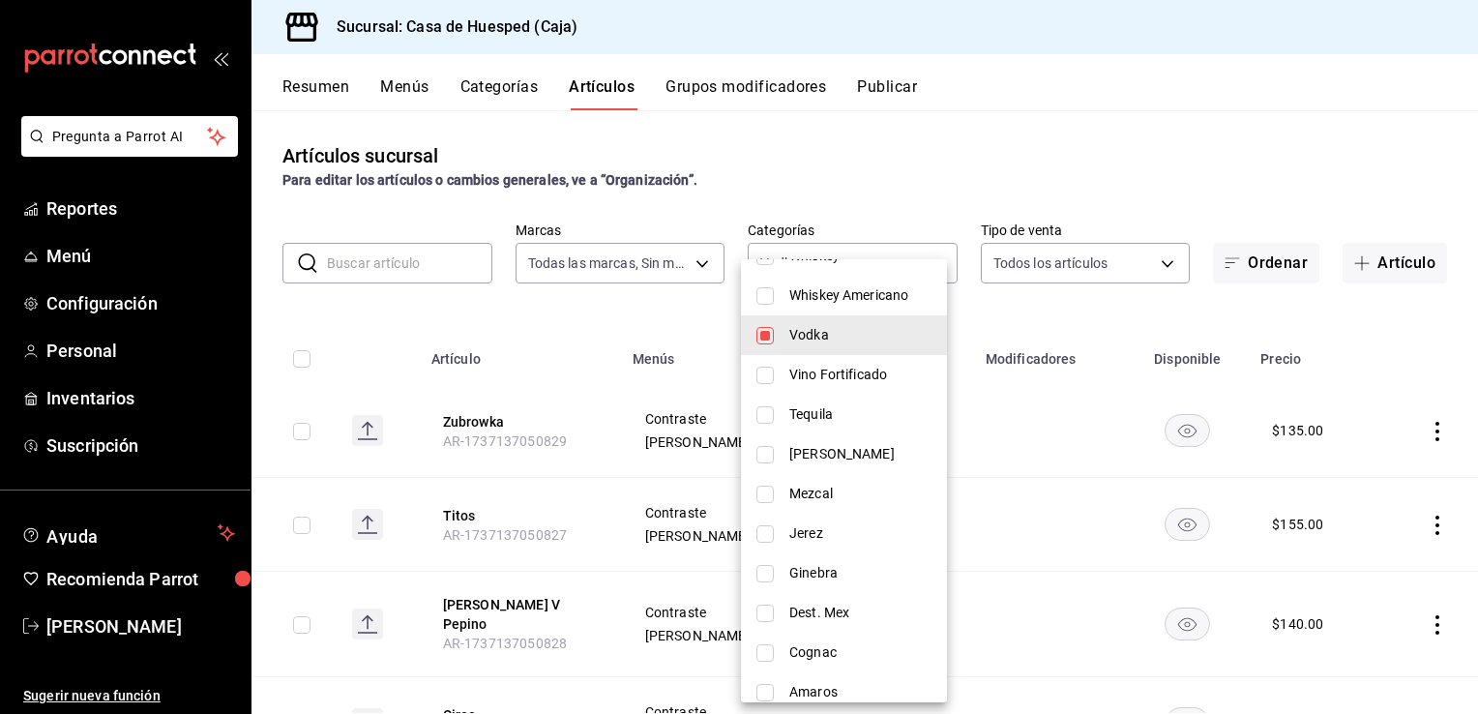
click at [1065, 490] on div at bounding box center [739, 357] width 1478 height 714
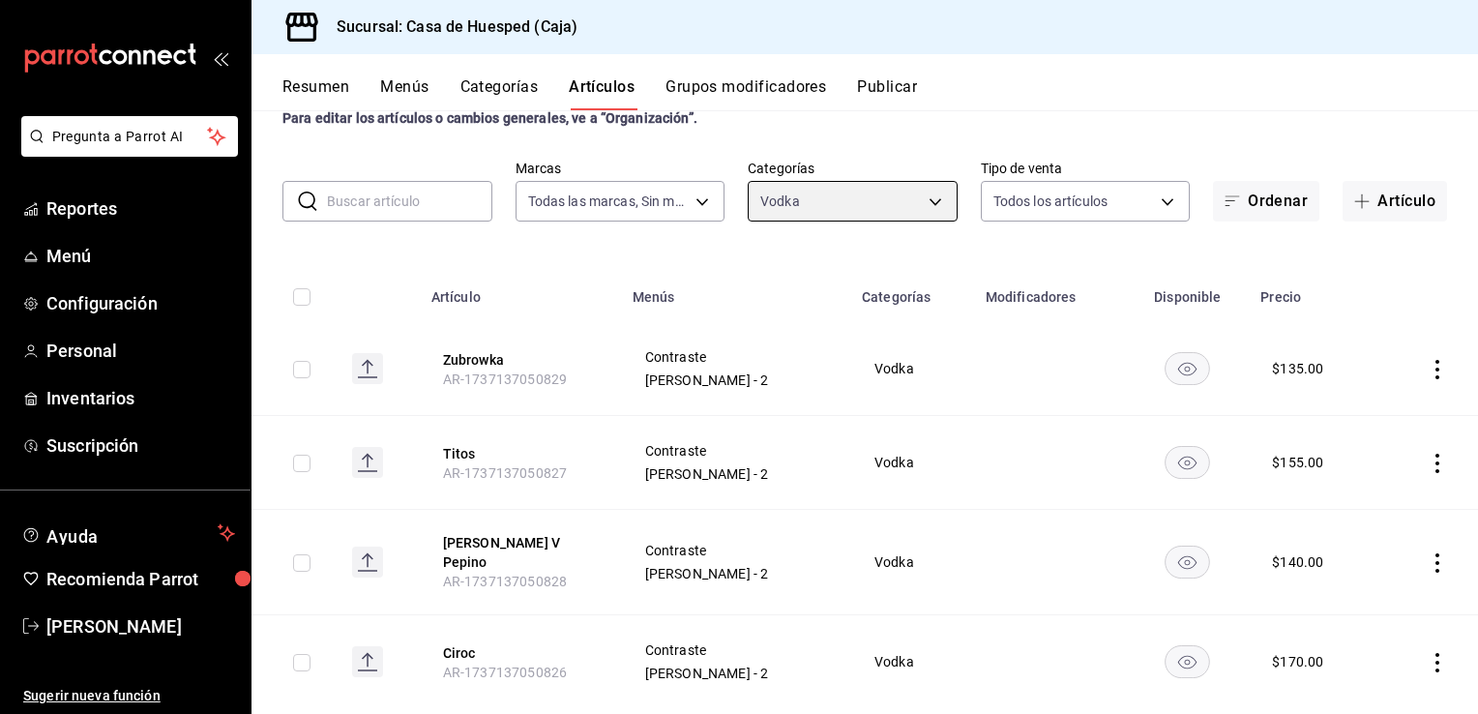
scroll to position [90, 0]
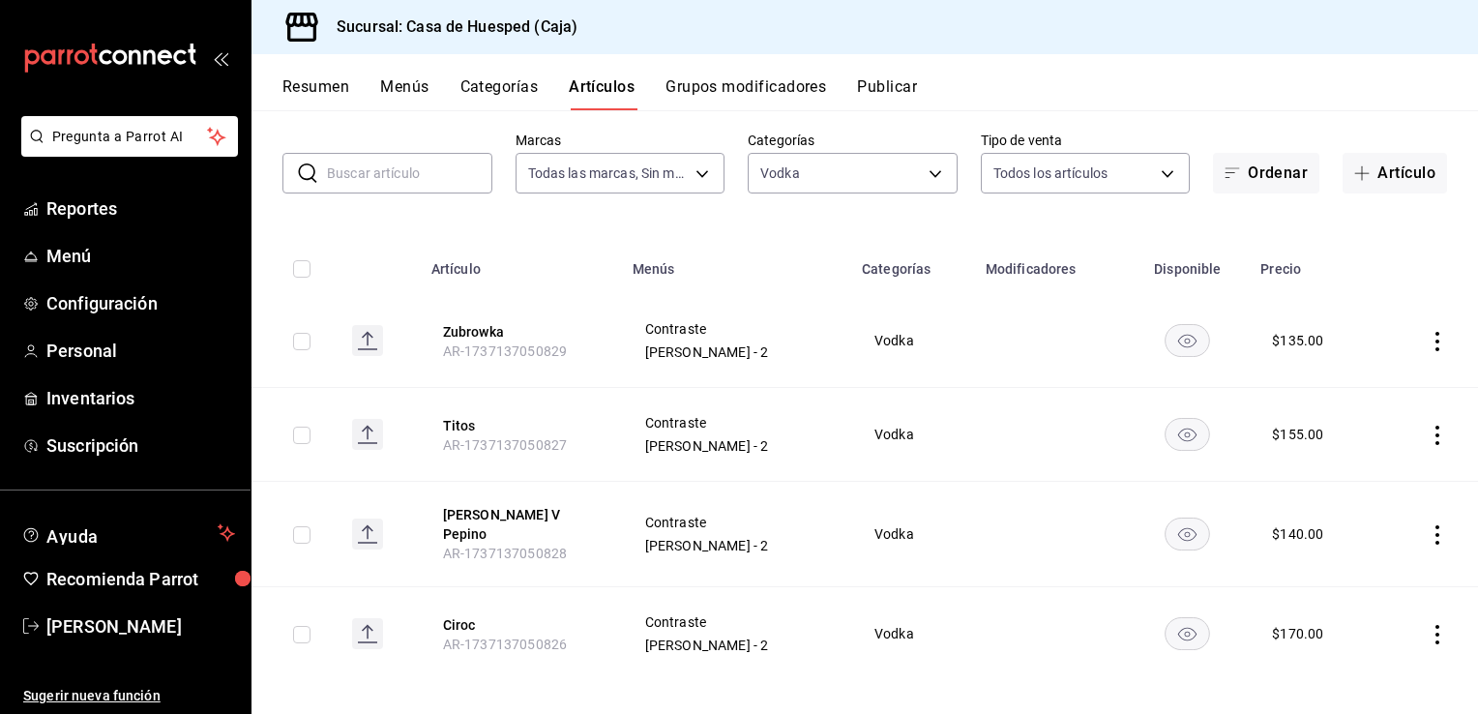
click at [1428, 346] on icon "actions" at bounding box center [1437, 341] width 19 height 19
click at [1354, 389] on span "Editar" at bounding box center [1365, 385] width 50 height 20
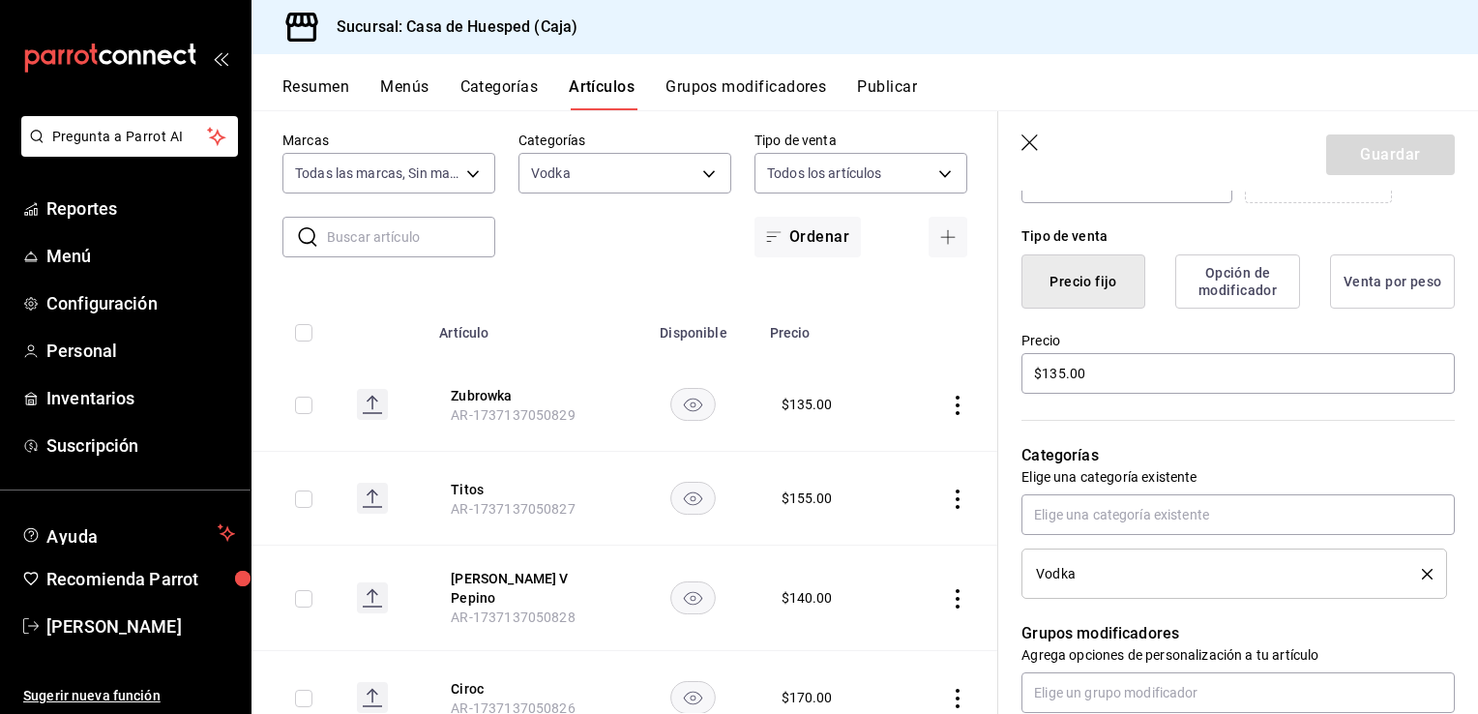
scroll to position [484, 0]
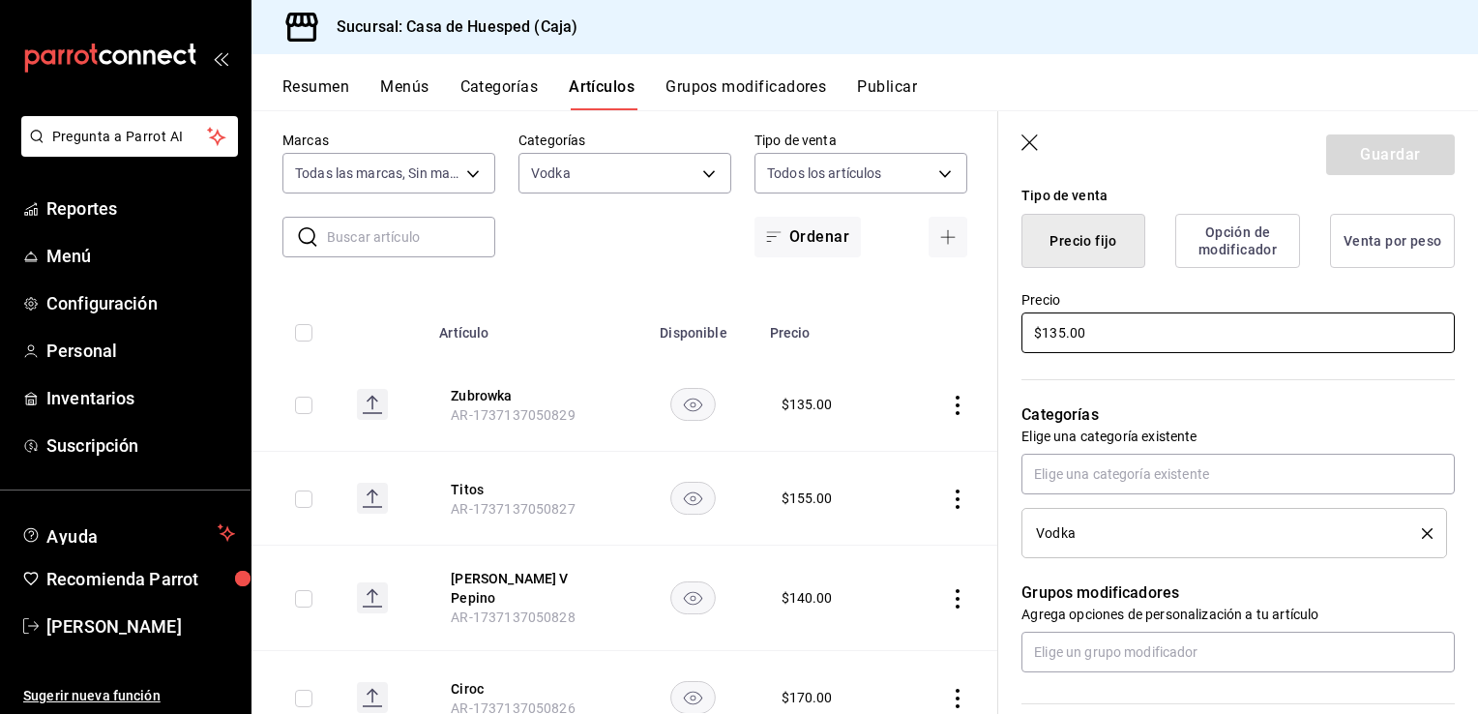
click at [1093, 336] on input "$135.00" at bounding box center [1238, 332] width 433 height 41
type input "$1.00"
type textarea "x"
type input "$17.00"
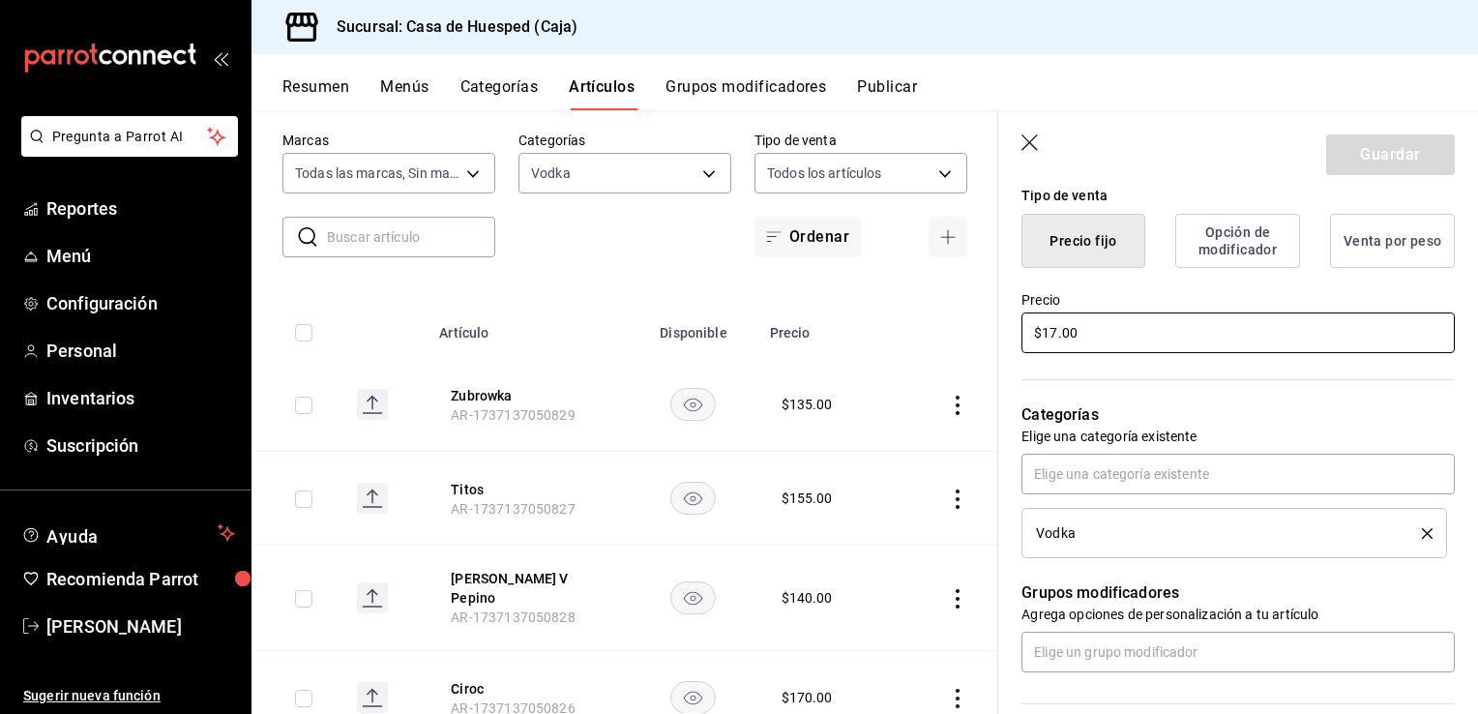
type textarea "x"
type input "$175.00"
type textarea "x"
type input "$175.00"
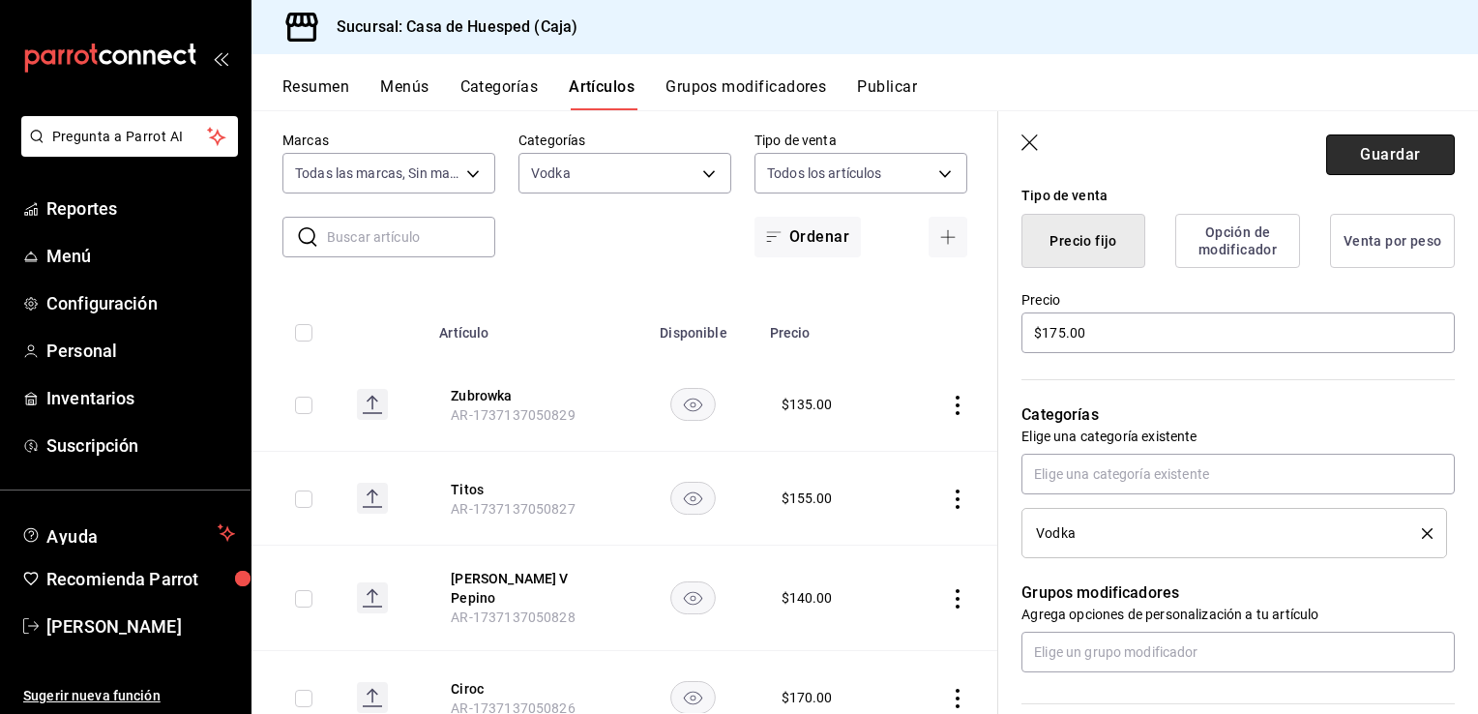
click at [1356, 151] on button "Guardar" at bounding box center [1390, 154] width 129 height 41
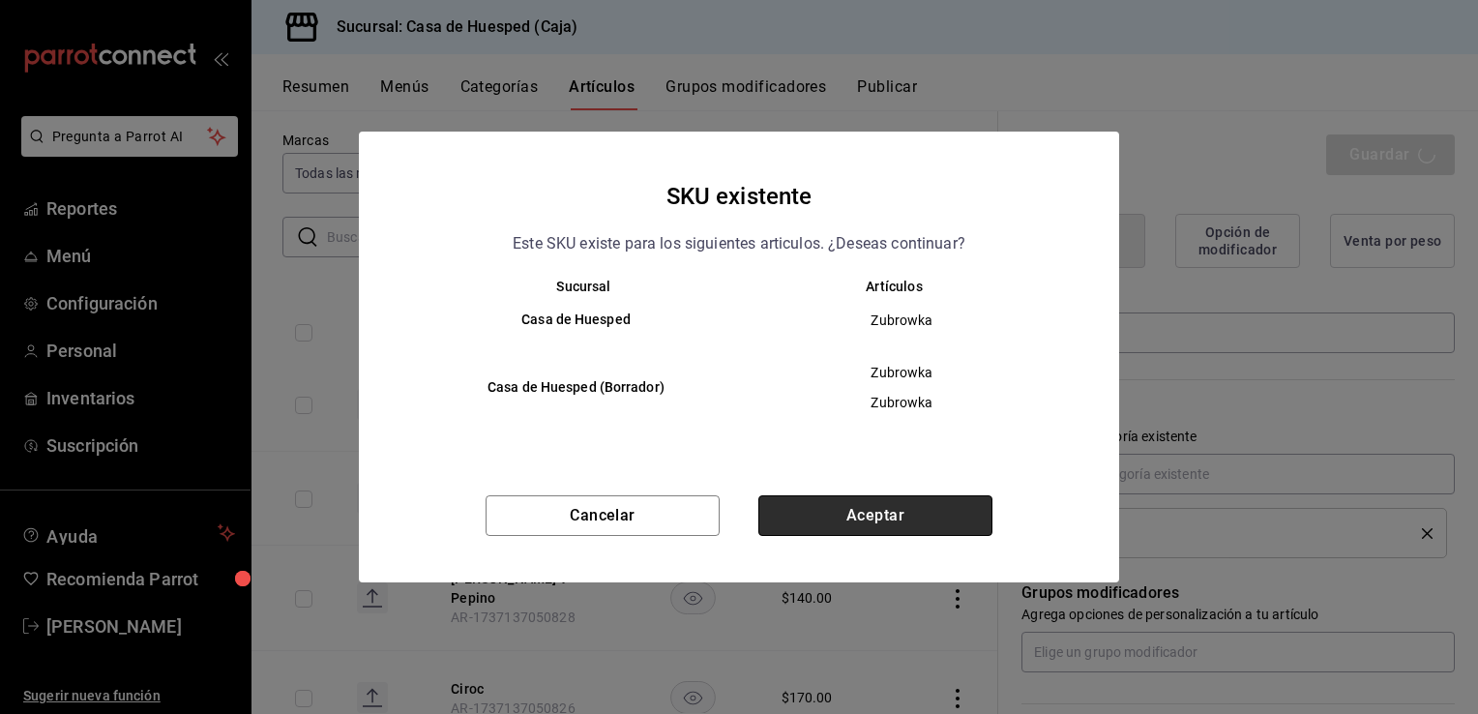
click at [877, 518] on button "Aceptar" at bounding box center [875, 515] width 234 height 41
type textarea "x"
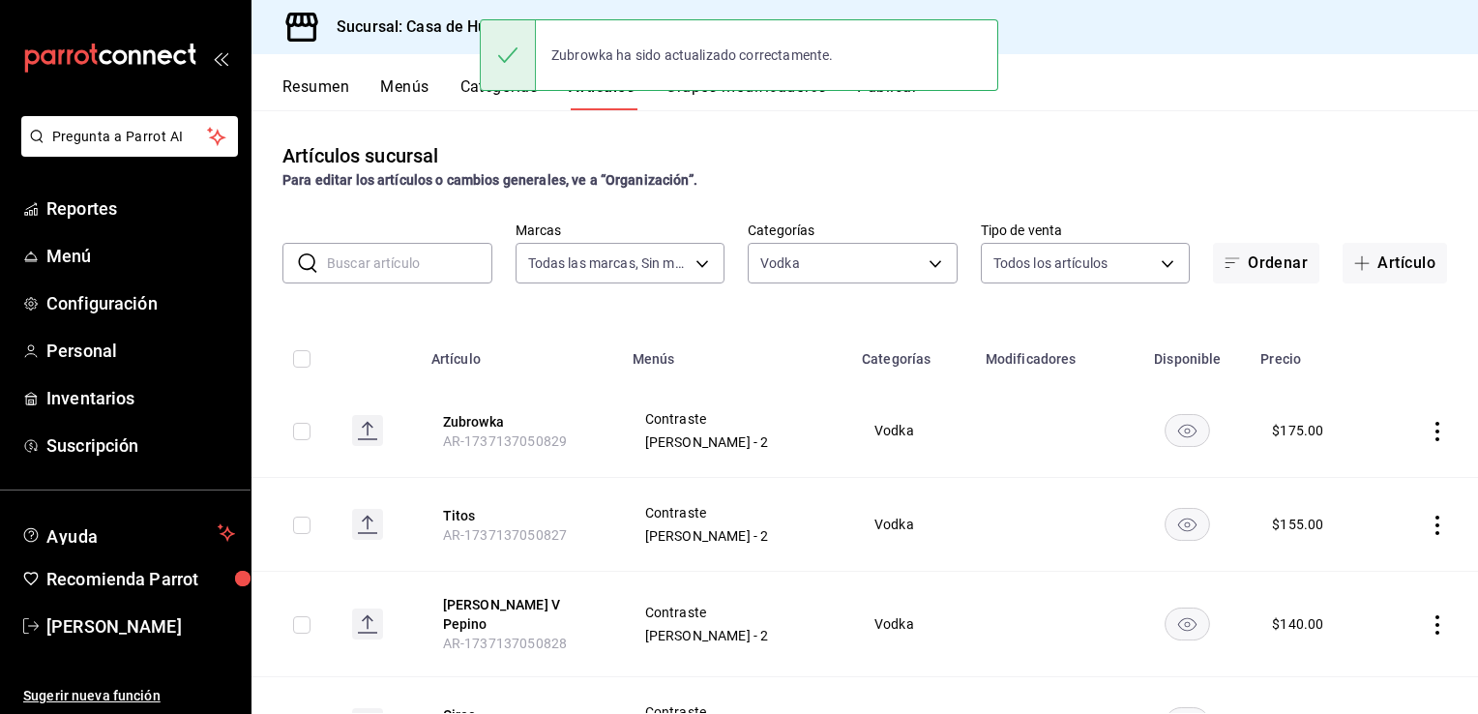
click at [1428, 624] on icon "actions" at bounding box center [1437, 624] width 19 height 19
click at [1354, 585] on span "Editar" at bounding box center [1365, 584] width 50 height 20
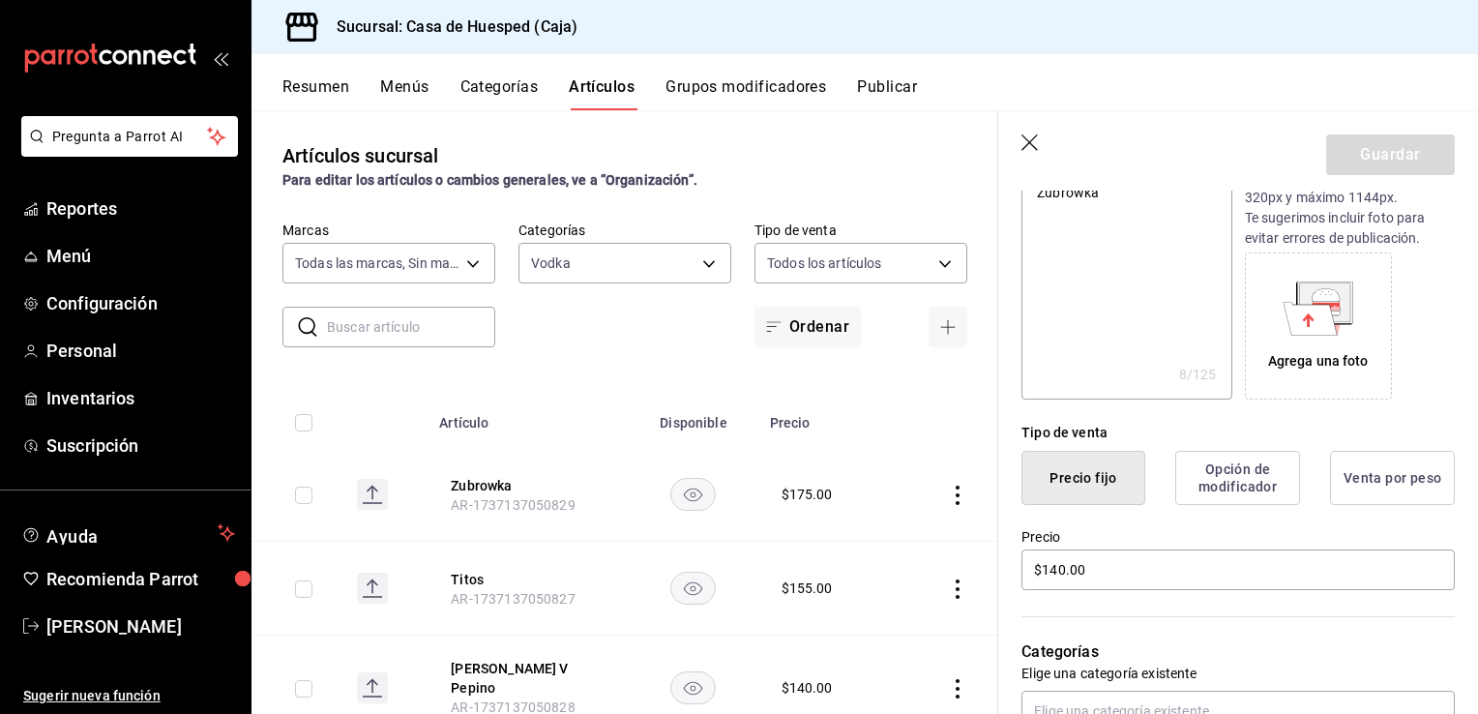
scroll to position [290, 0]
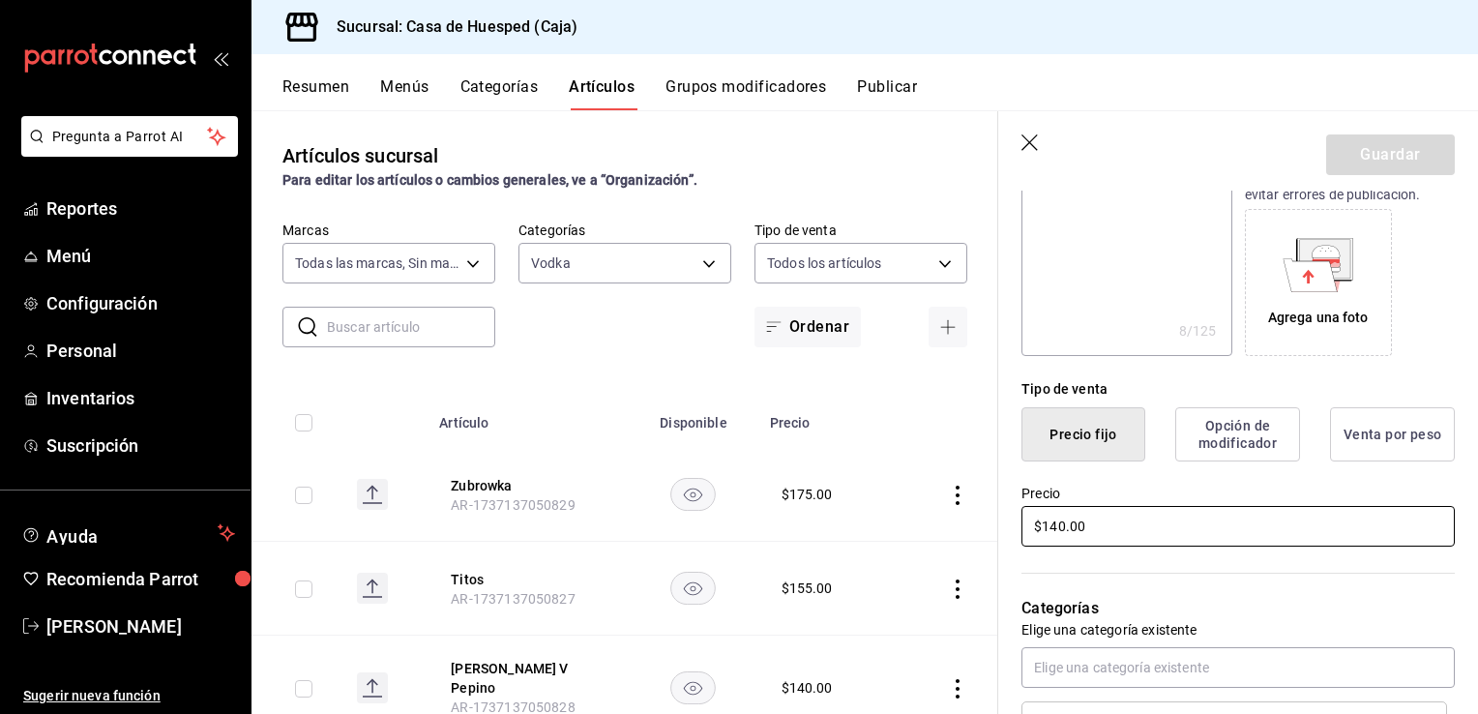
click at [1090, 533] on input "$140.00" at bounding box center [1238, 526] width 433 height 41
type textarea "x"
type input "$1.00"
type textarea "x"
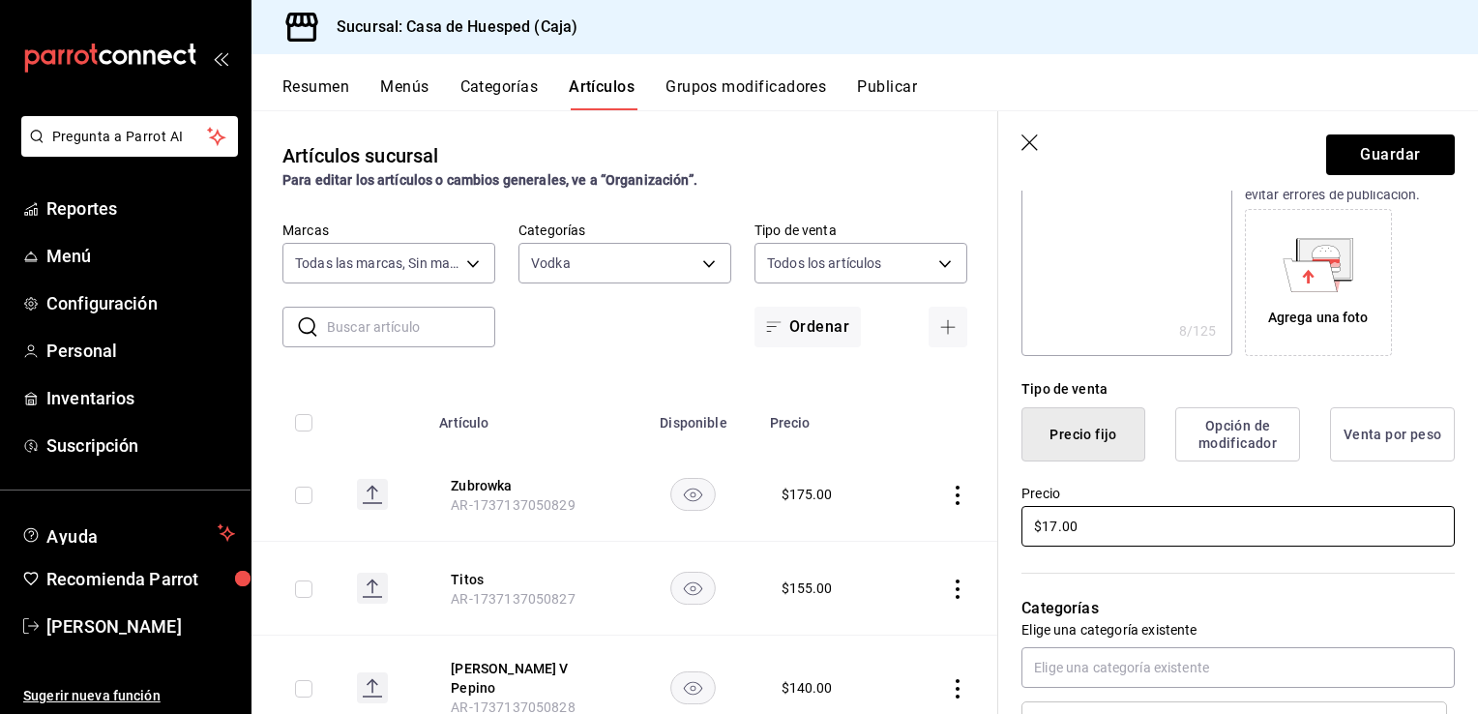
type input "$175.00"
type textarea "x"
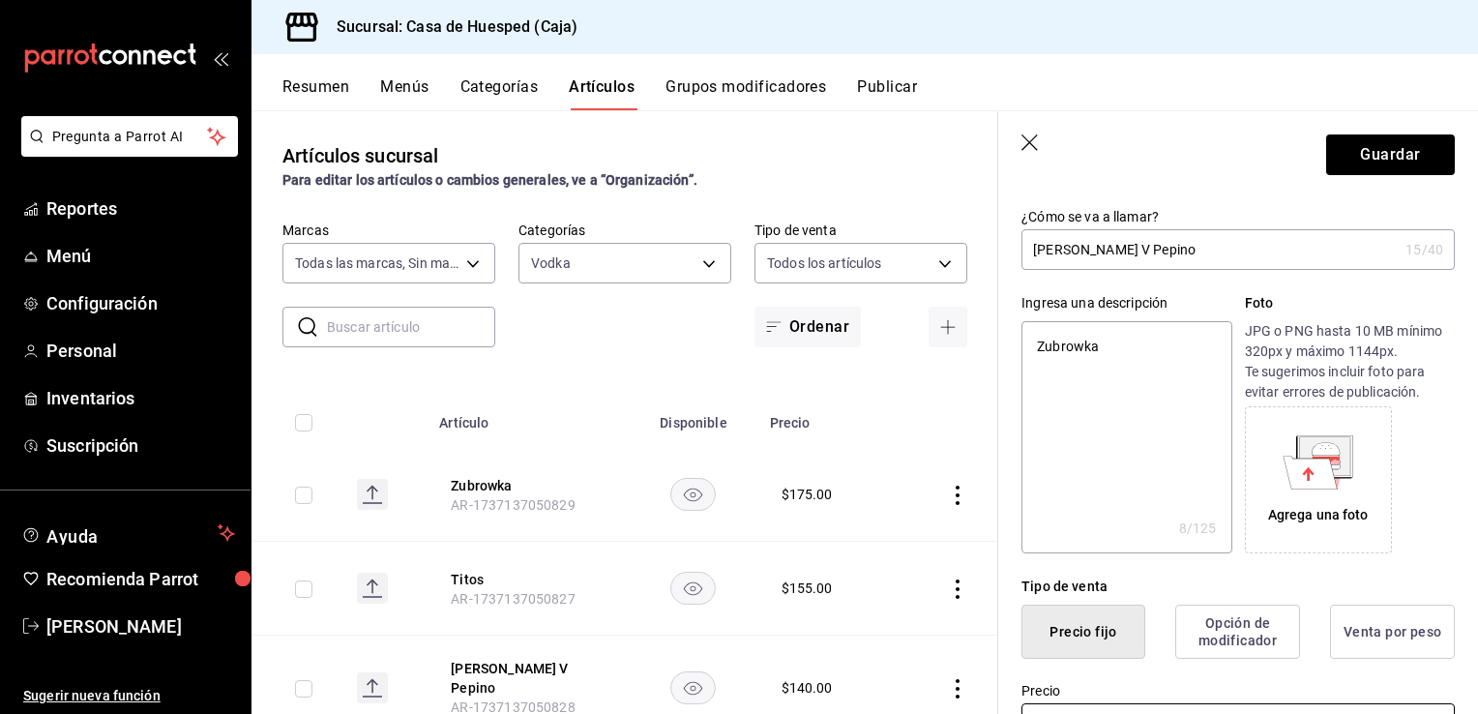
scroll to position [0, 0]
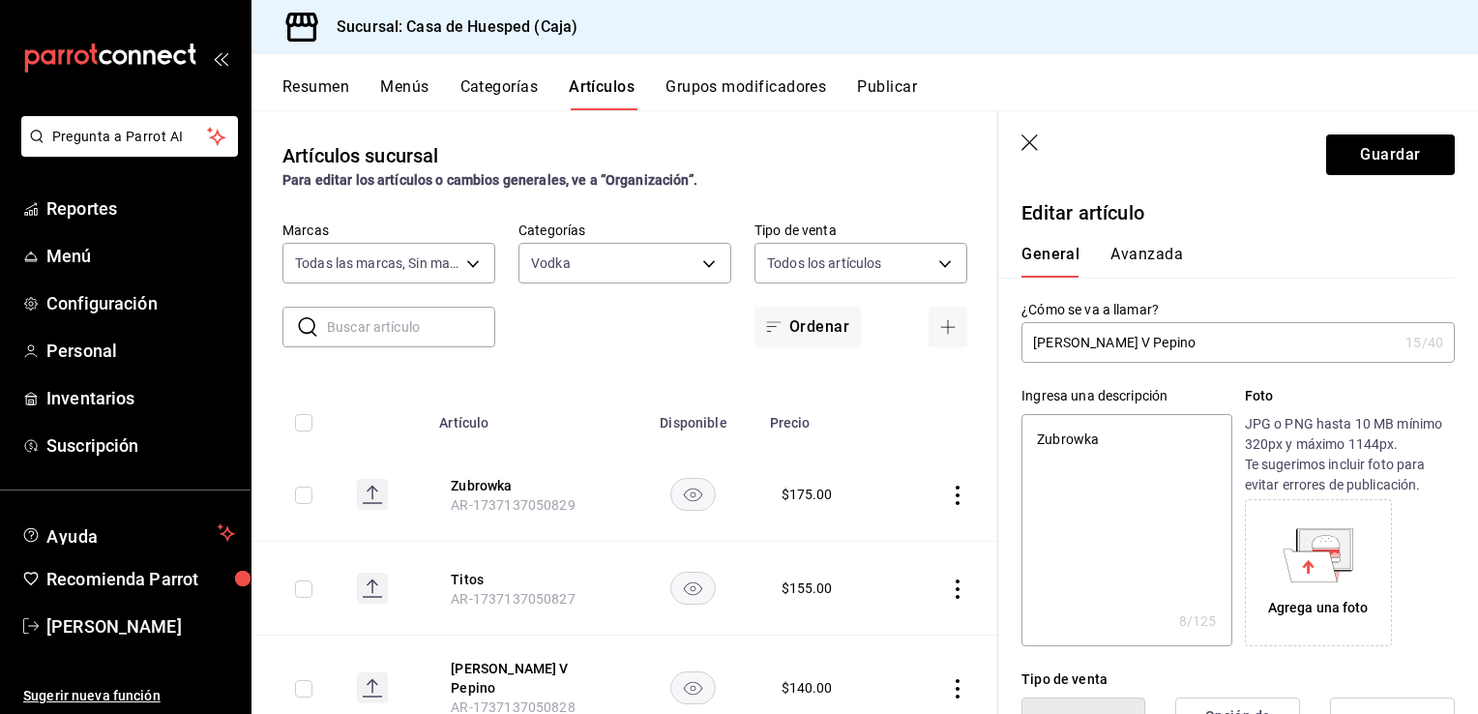
type input "$175.00"
type textarea "x"
click at [1137, 443] on textarea "Zubrowka" at bounding box center [1127, 530] width 210 height 232
click at [1338, 164] on button "Guardar" at bounding box center [1390, 154] width 129 height 41
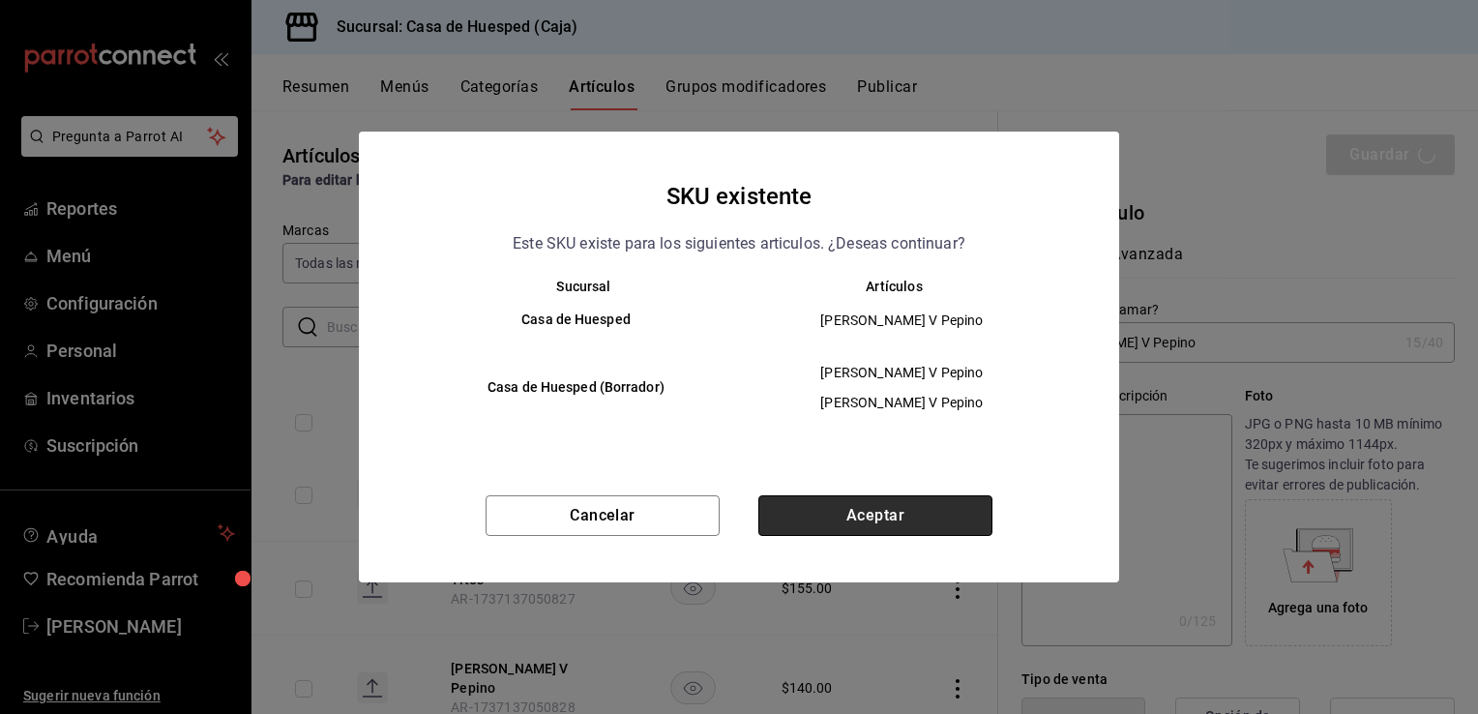
click at [815, 520] on button "Aceptar" at bounding box center [875, 515] width 234 height 41
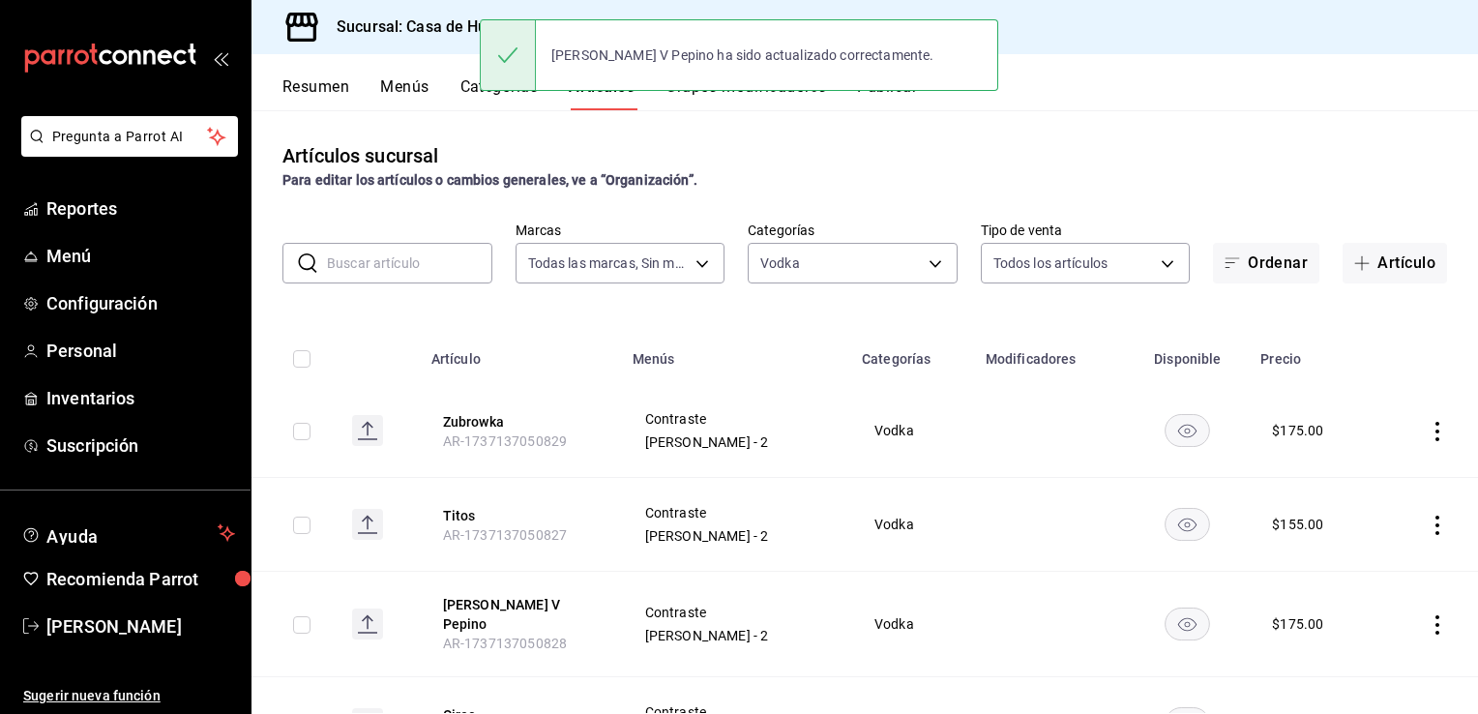
click at [1428, 528] on icon "actions" at bounding box center [1437, 525] width 19 height 19
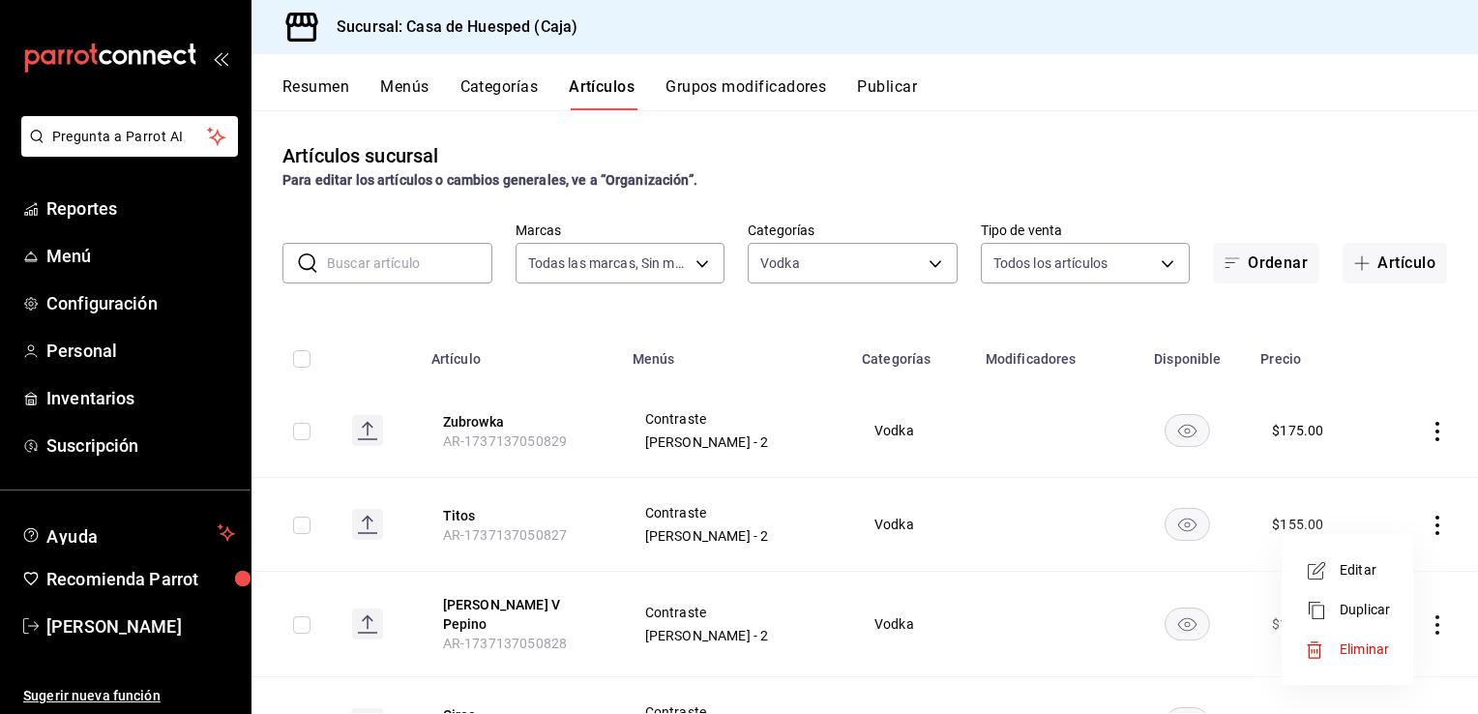
click at [1358, 576] on span "Editar" at bounding box center [1365, 570] width 50 height 20
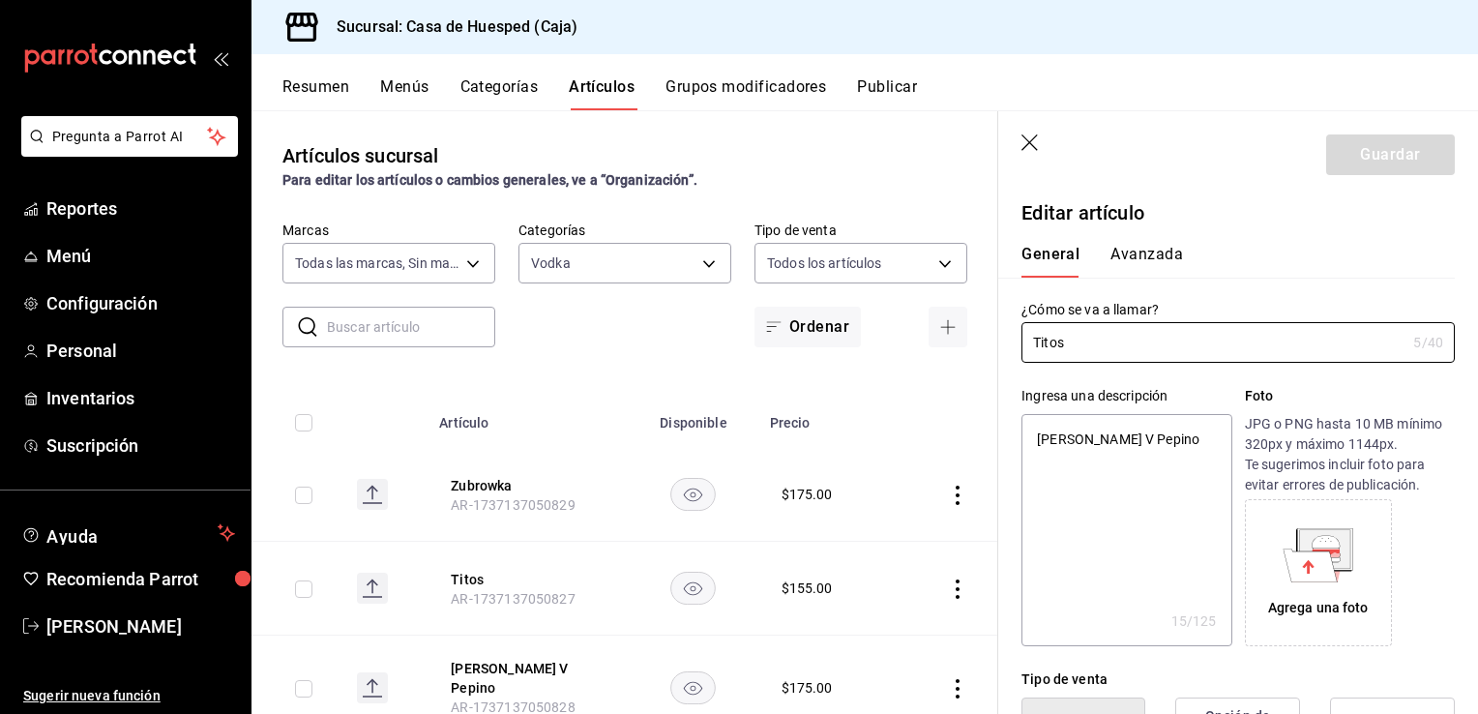
type textarea "x"
type input "$155.00"
type textarea "x"
click at [1126, 485] on textarea "Krassa V Pepino" at bounding box center [1127, 530] width 210 height 232
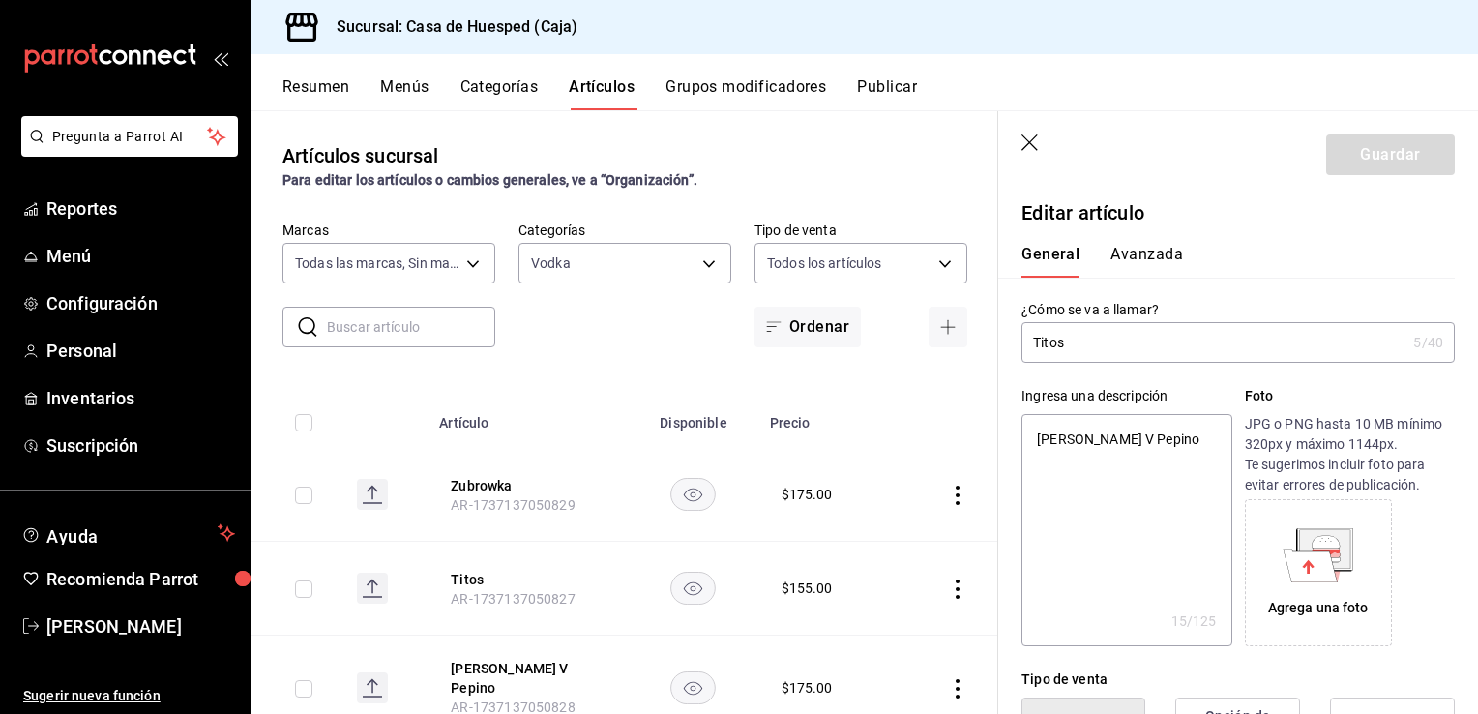
click at [1130, 471] on textarea "Krassa V Pepino" at bounding box center [1127, 530] width 210 height 232
click at [1136, 468] on textarea "Krassa V Pepino" at bounding box center [1127, 530] width 210 height 232
click at [1143, 465] on textarea "Krassa V Pepino" at bounding box center [1127, 530] width 210 height 232
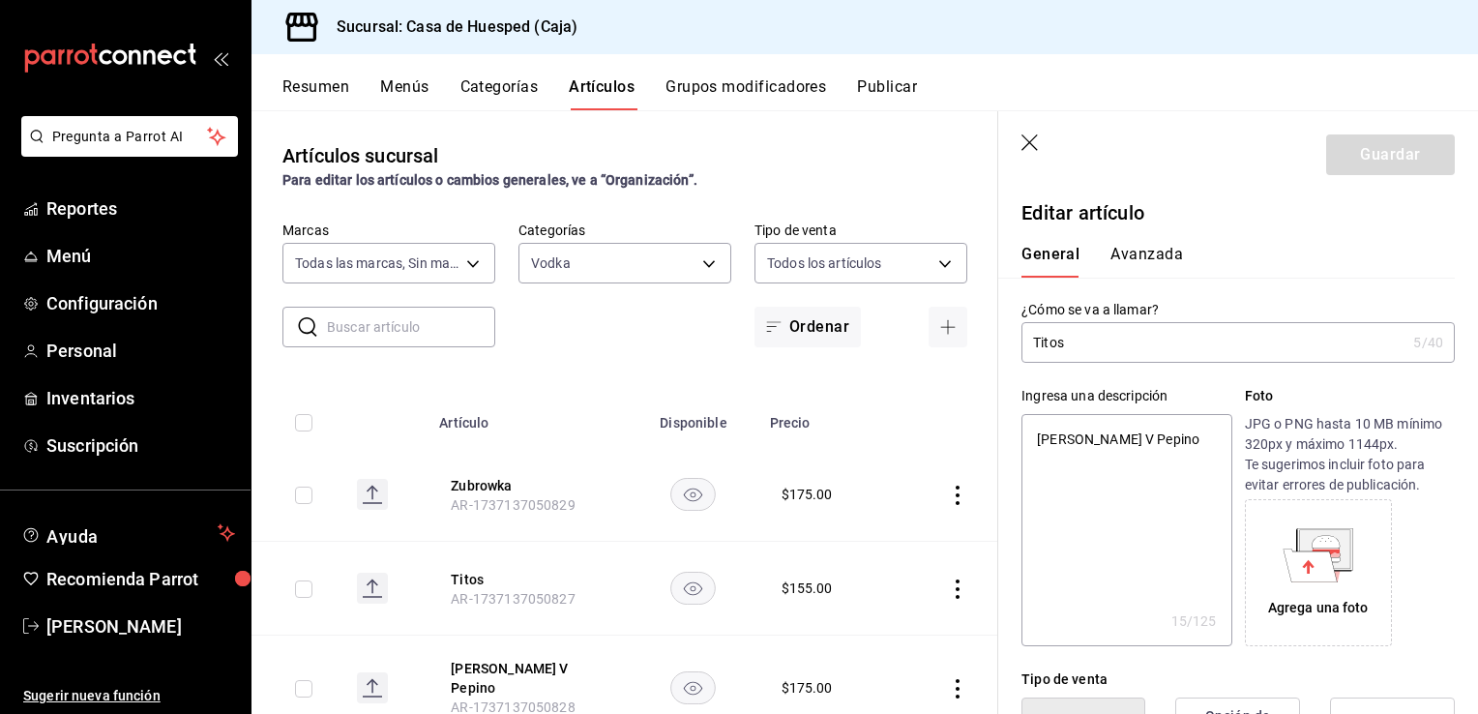
click at [1143, 465] on textarea "Krassa V Pepino" at bounding box center [1127, 530] width 210 height 232
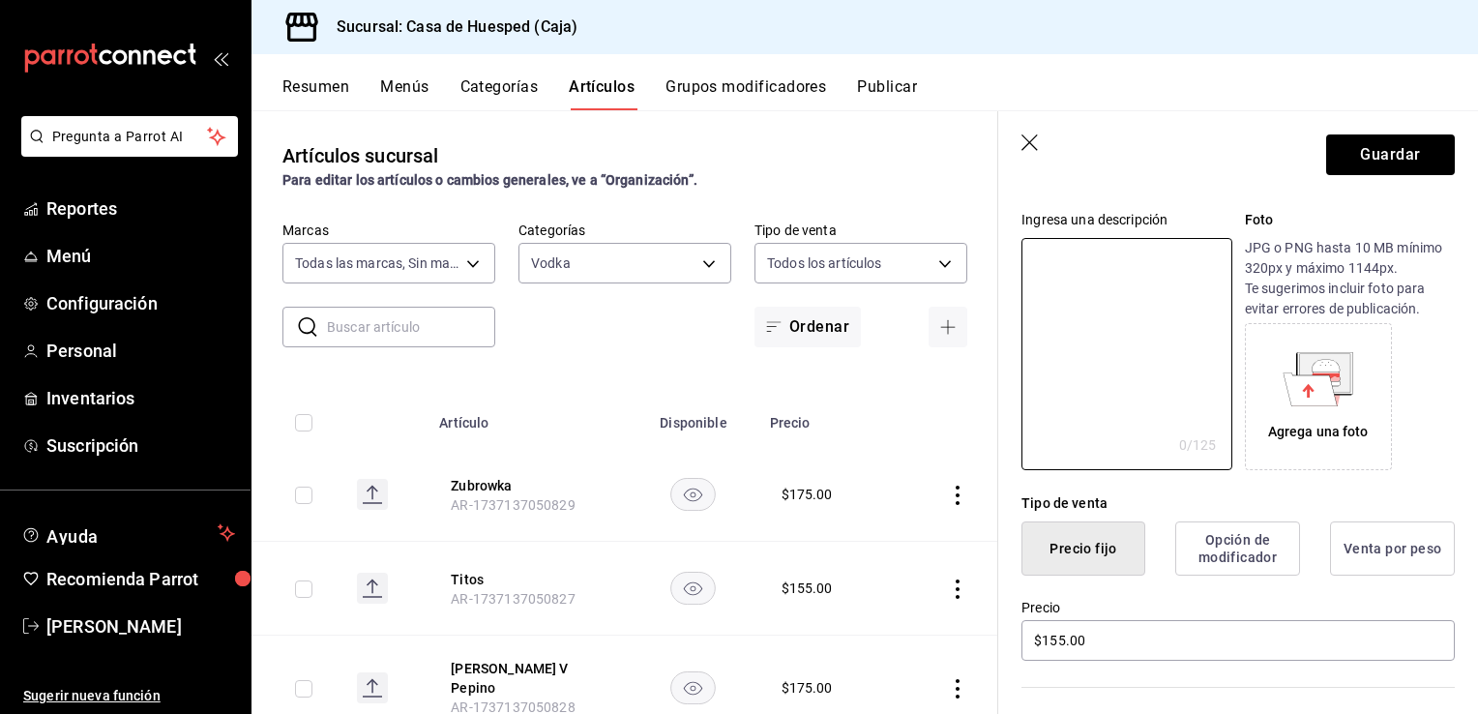
scroll to position [290, 0]
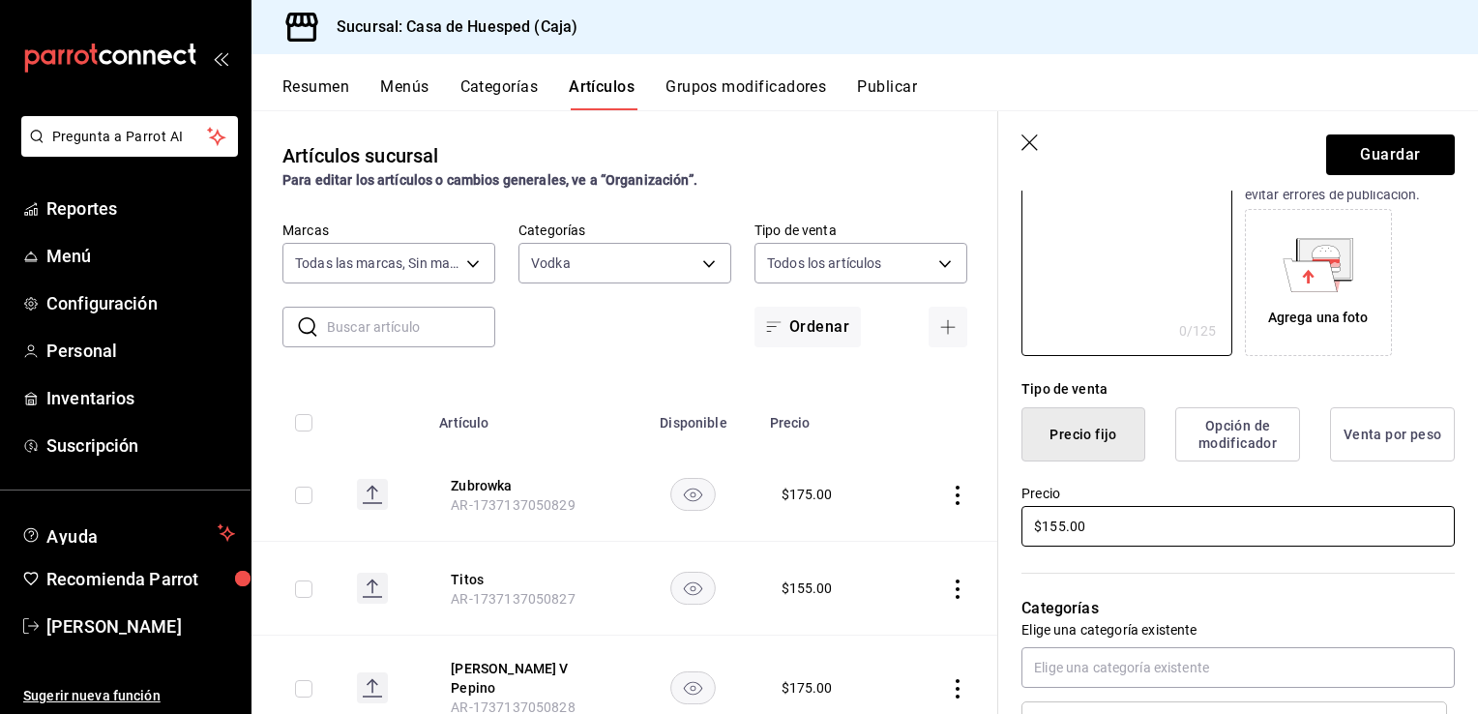
click at [1115, 524] on input "$155.00" at bounding box center [1238, 526] width 433 height 41
type input "$180.00"
click at [1406, 134] on button "Guardar" at bounding box center [1390, 154] width 129 height 41
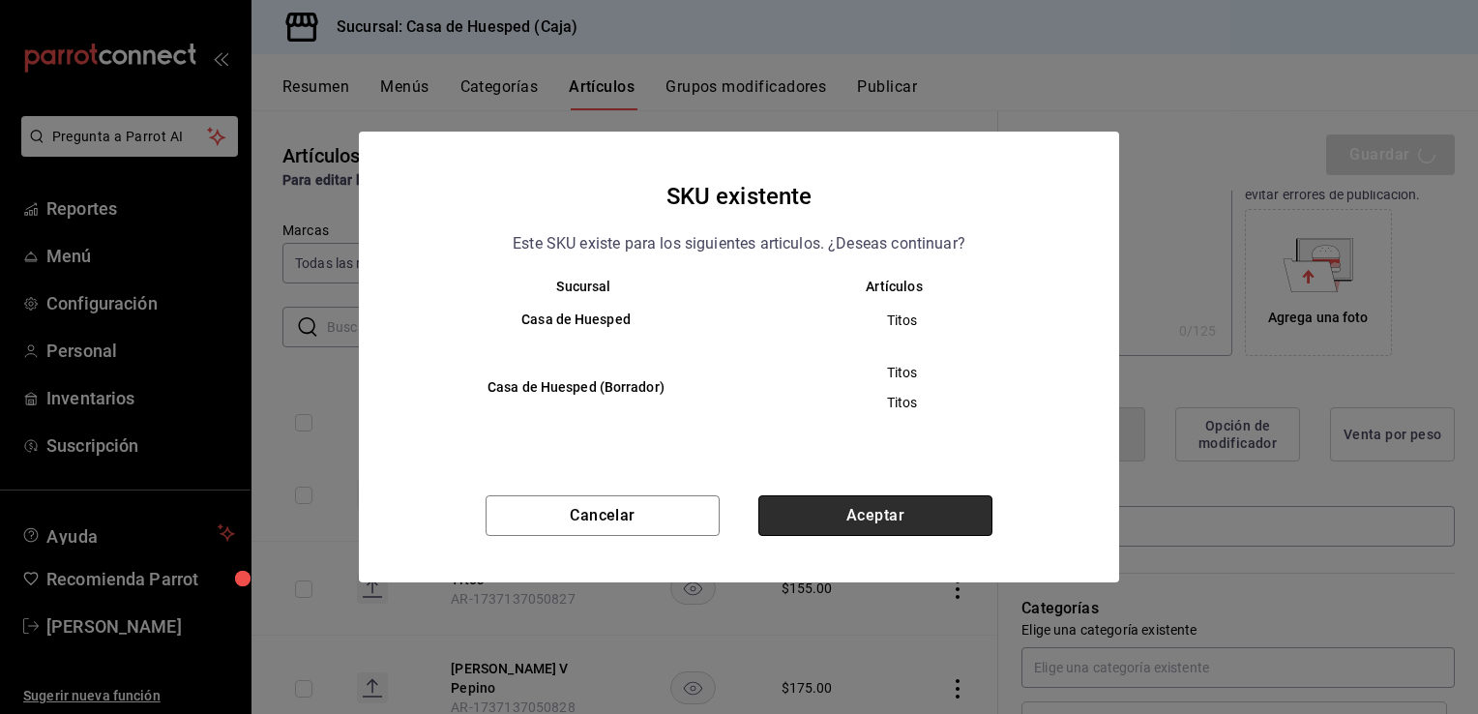
click at [786, 505] on button "Aceptar" at bounding box center [875, 515] width 234 height 41
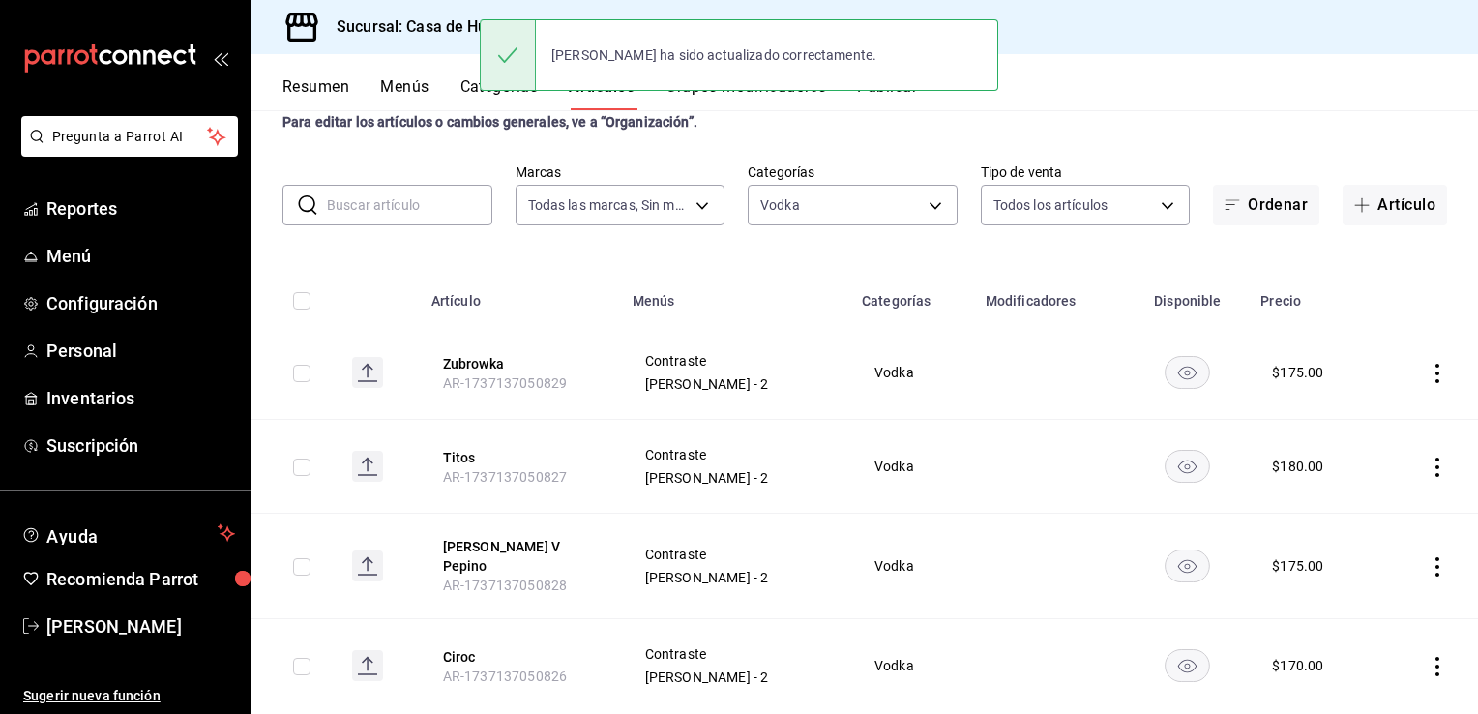
scroll to position [90, 0]
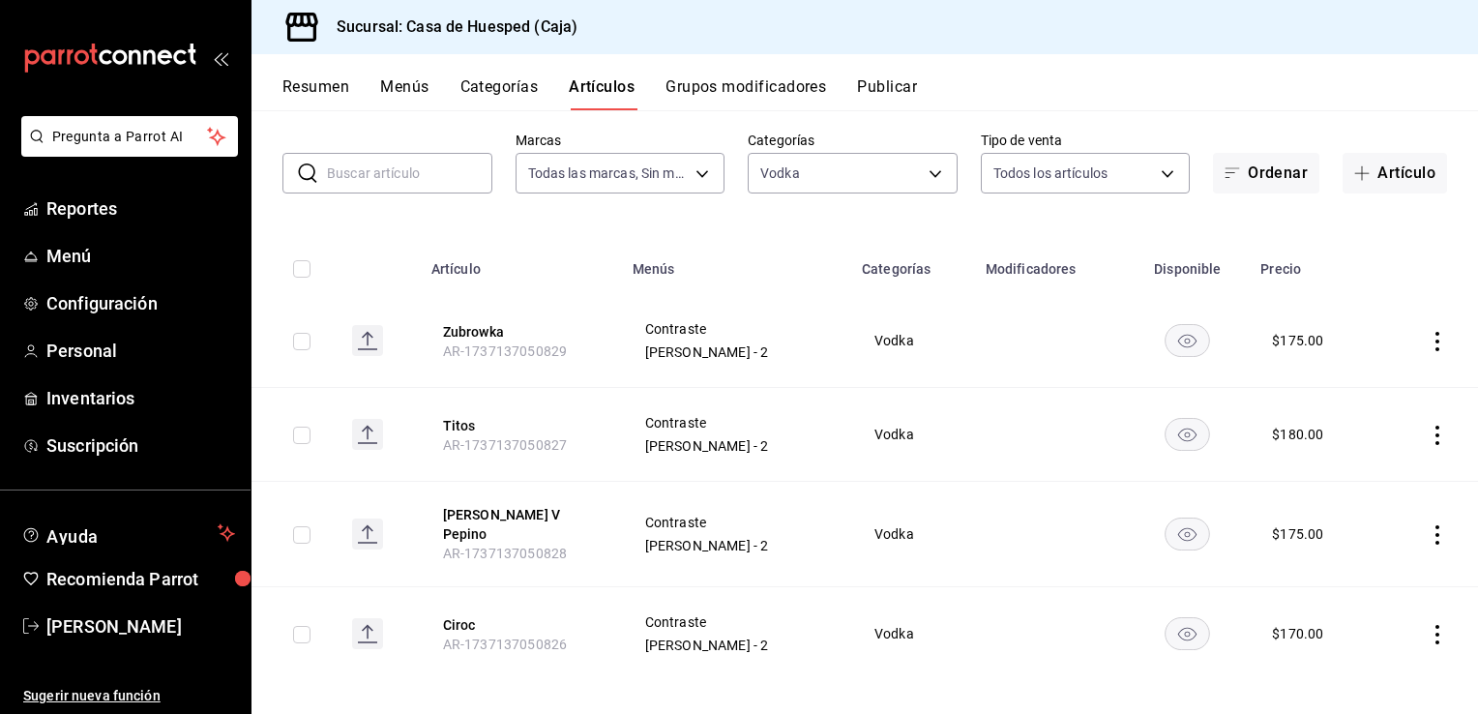
click at [1428, 625] on icon "actions" at bounding box center [1437, 634] width 19 height 19
drag, startPoint x: 1380, startPoint y: 579, endPoint x: 1298, endPoint y: 480, distance: 127.8
click at [1380, 579] on span "Editar" at bounding box center [1365, 584] width 50 height 20
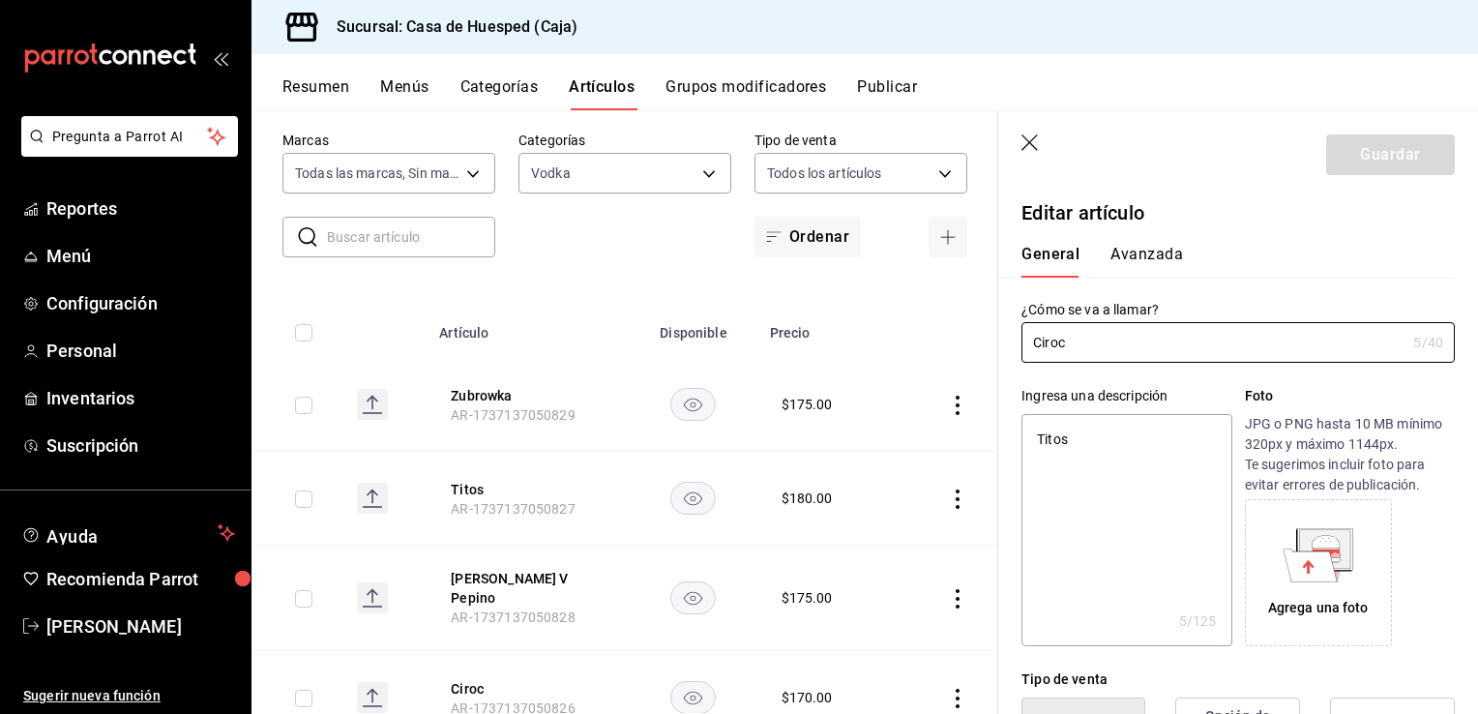
type textarea "x"
type input "$170.00"
type textarea "x"
click at [1153, 447] on textarea "Titos" at bounding box center [1127, 530] width 210 height 232
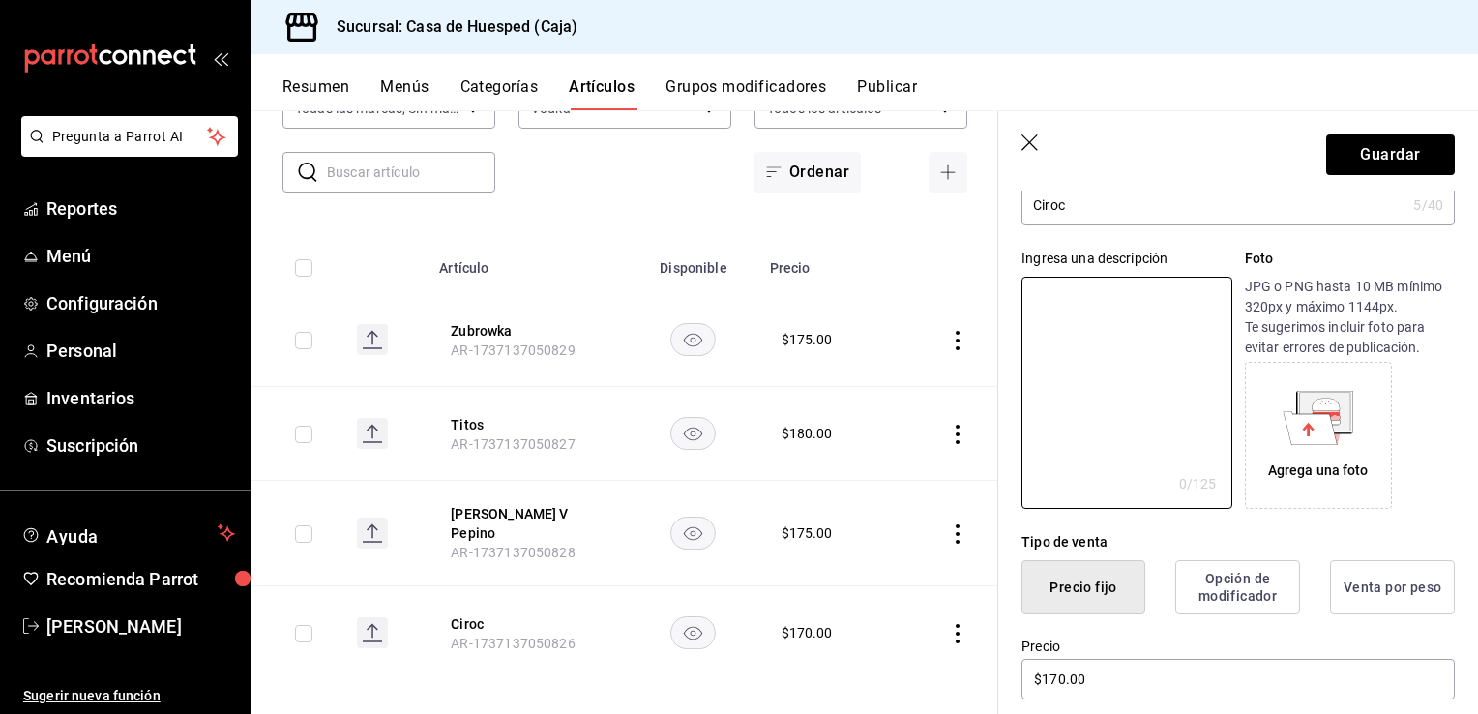
scroll to position [387, 0]
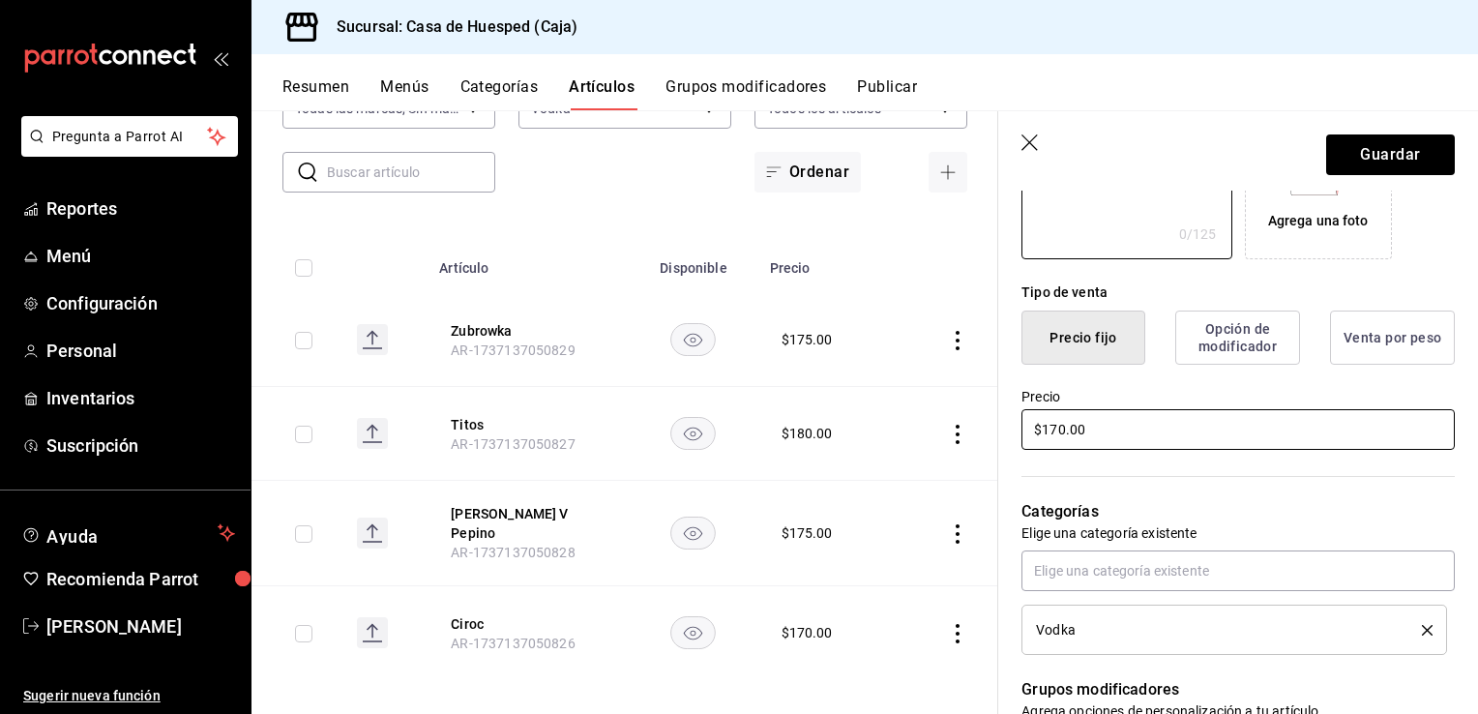
click at [1126, 429] on input "$170.00" at bounding box center [1238, 429] width 433 height 41
type input "$210.00"
click at [1364, 161] on button "Guardar" at bounding box center [1390, 154] width 129 height 41
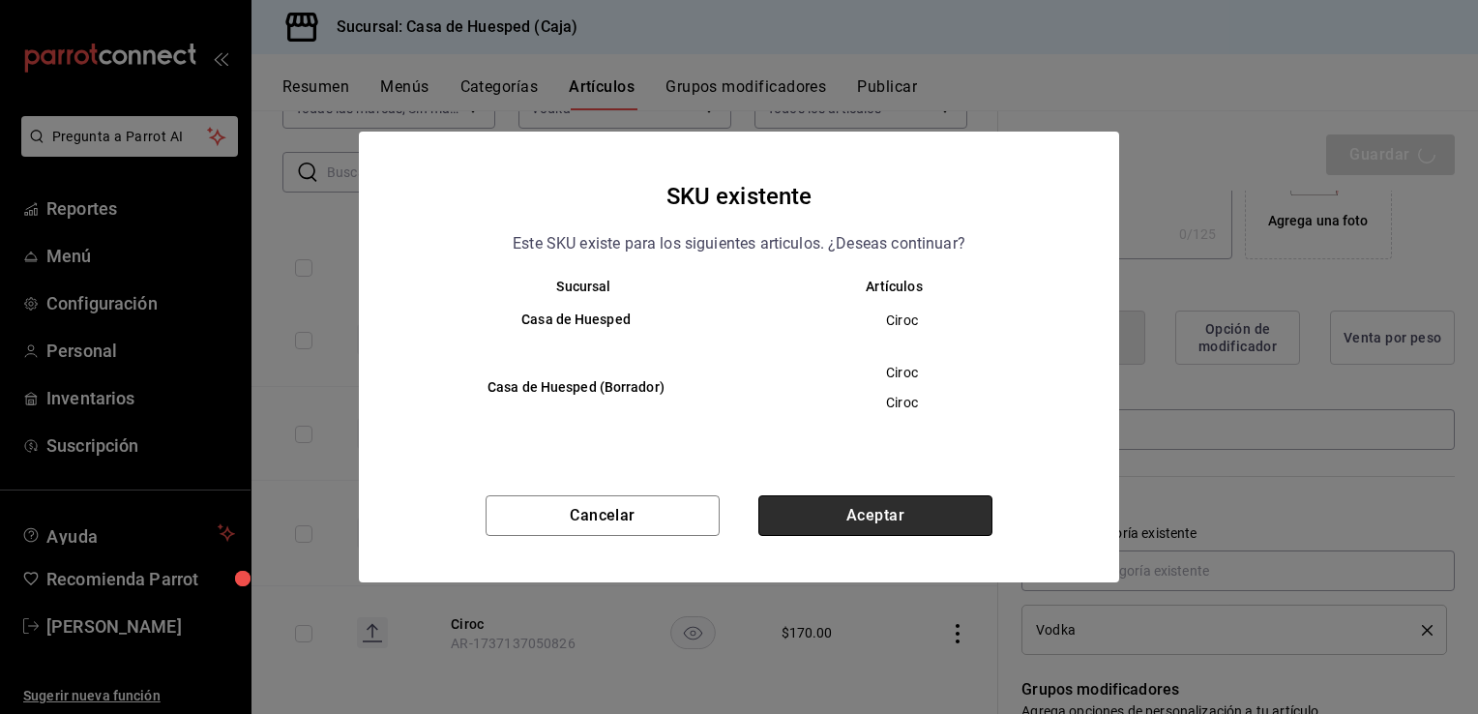
click at [846, 515] on button "Aceptar" at bounding box center [875, 515] width 234 height 41
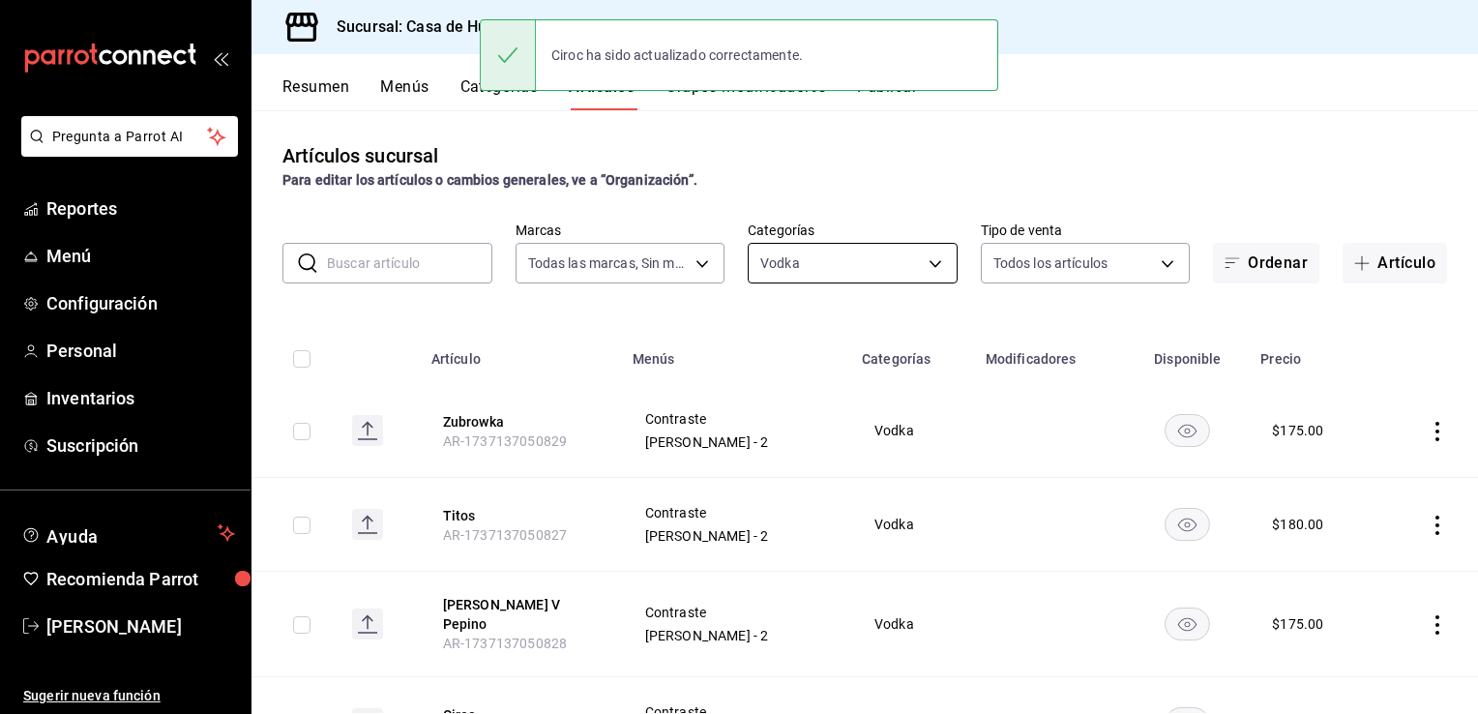
click at [807, 260] on body "Pregunta a Parrot AI Reportes Menú Configuración Personal Inventarios Suscripci…" at bounding box center [739, 357] width 1478 height 714
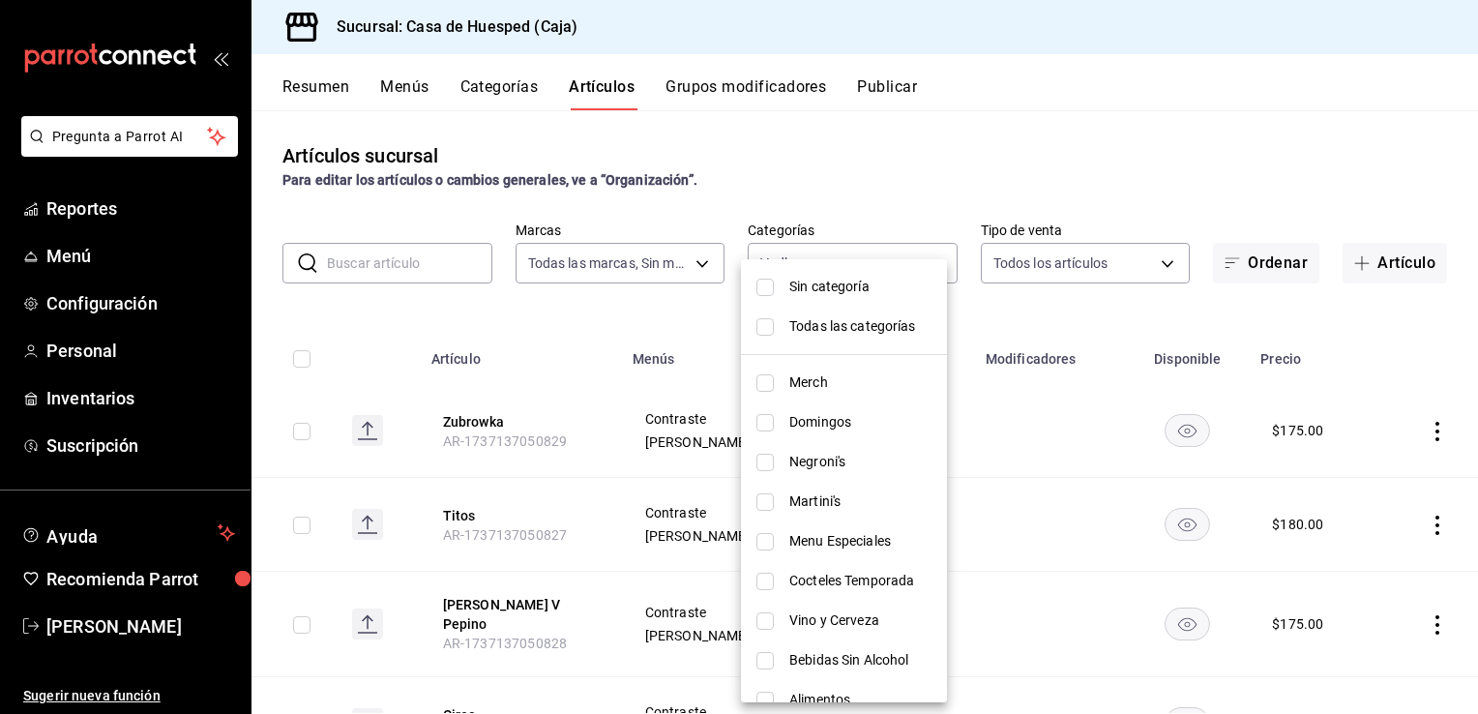
click at [825, 491] on span "Martini's" at bounding box center [860, 501] width 142 height 20
type input "cffb4927-59d0-4e20-a1b9-36b672cb32ce,ff2b394a-fc15-4f21-b3ab-4400e226e0cc"
checkbox input "true"
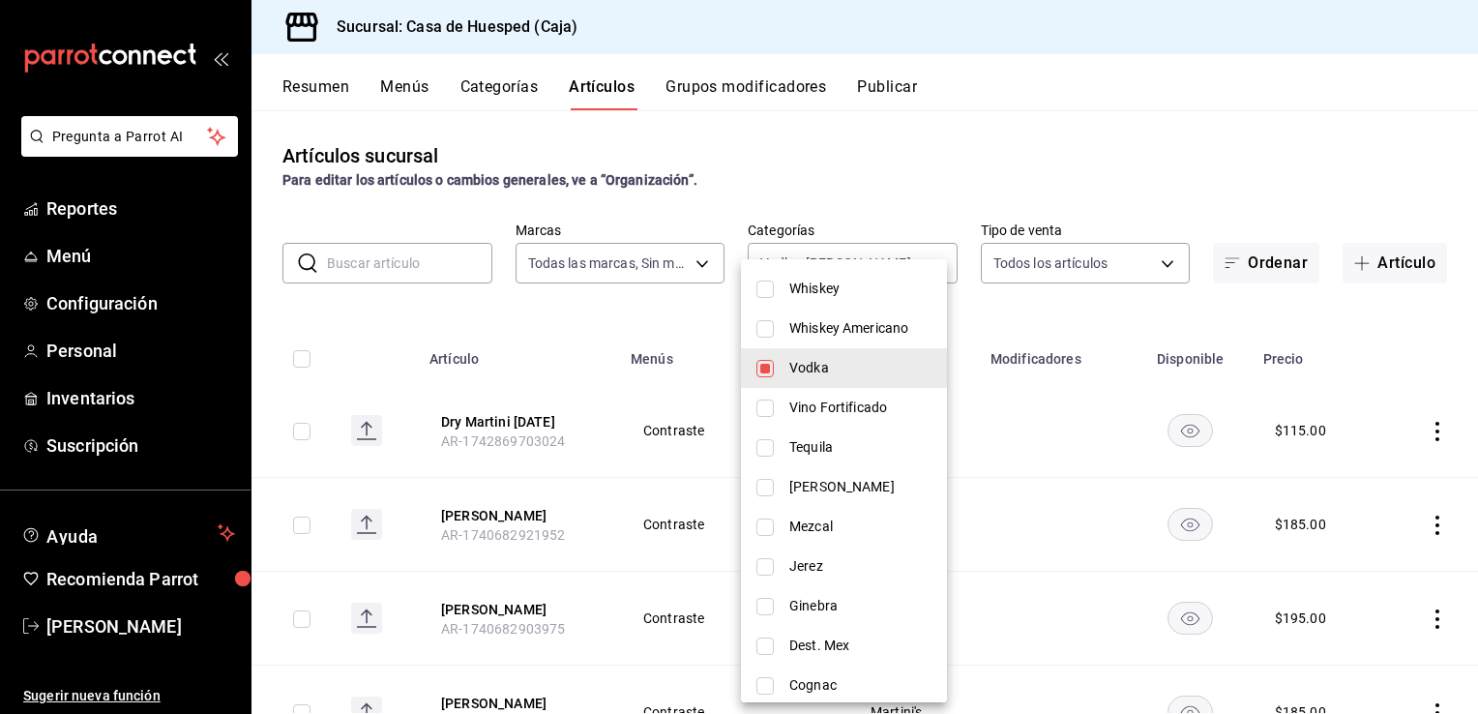
scroll to position [427, 0]
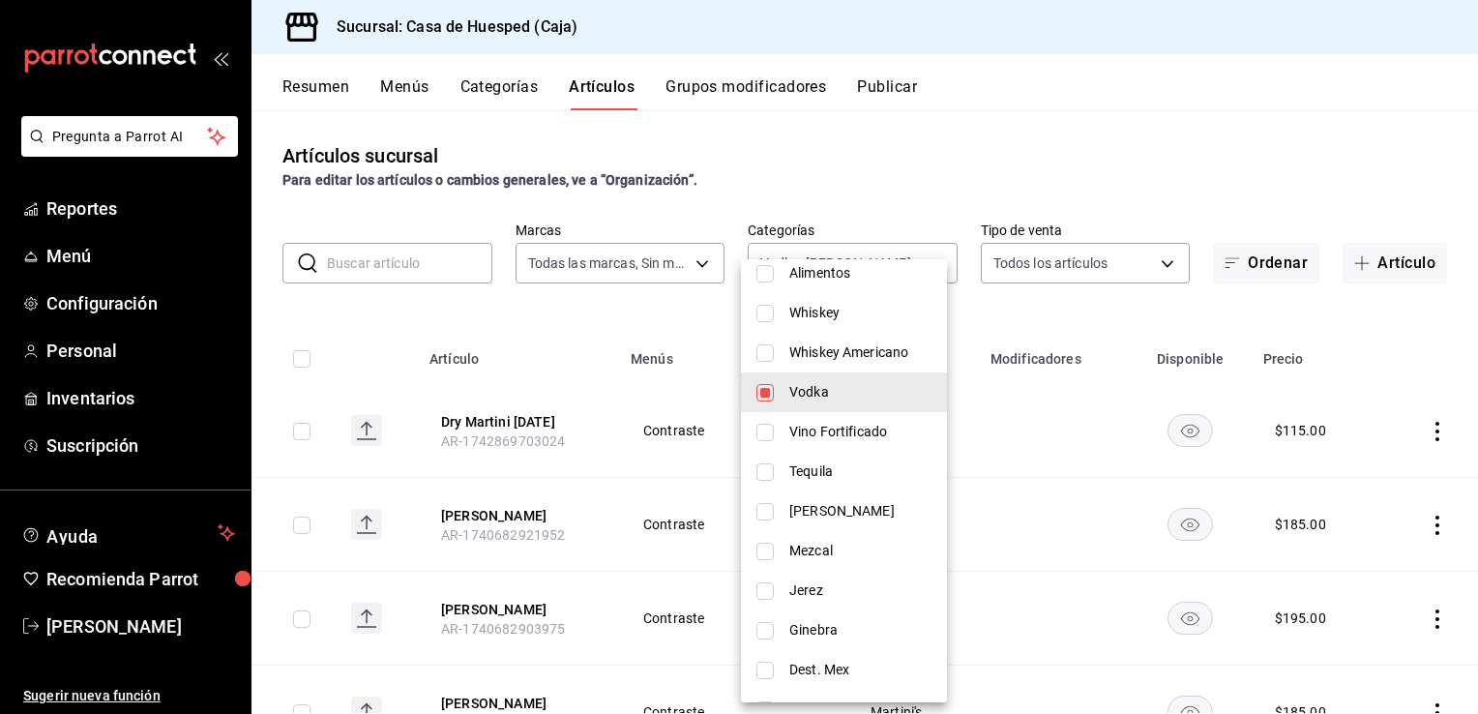
click at [804, 386] on span "Vodka" at bounding box center [860, 392] width 142 height 20
type input "ff2b394a-fc15-4f21-b3ab-4400e226e0cc"
checkbox input "false"
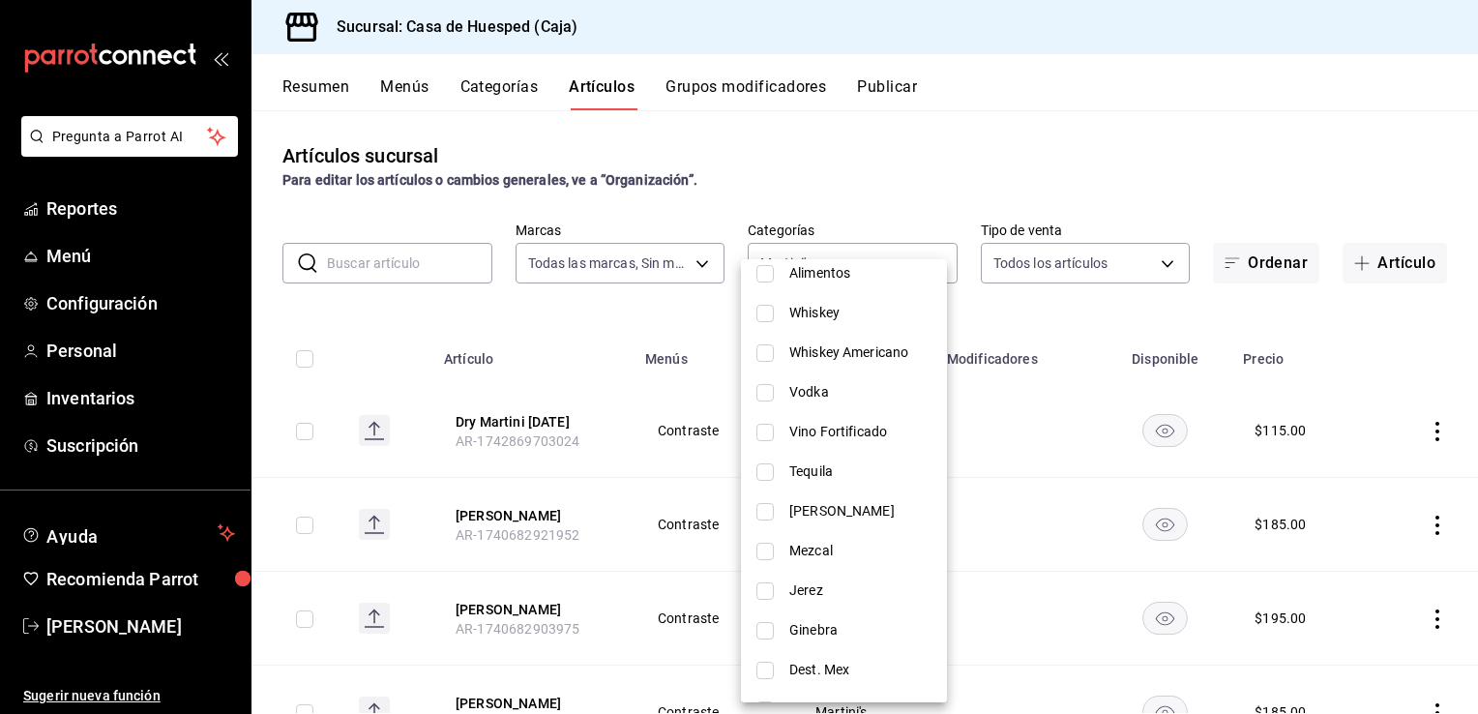
click at [591, 482] on div at bounding box center [739, 357] width 1478 height 714
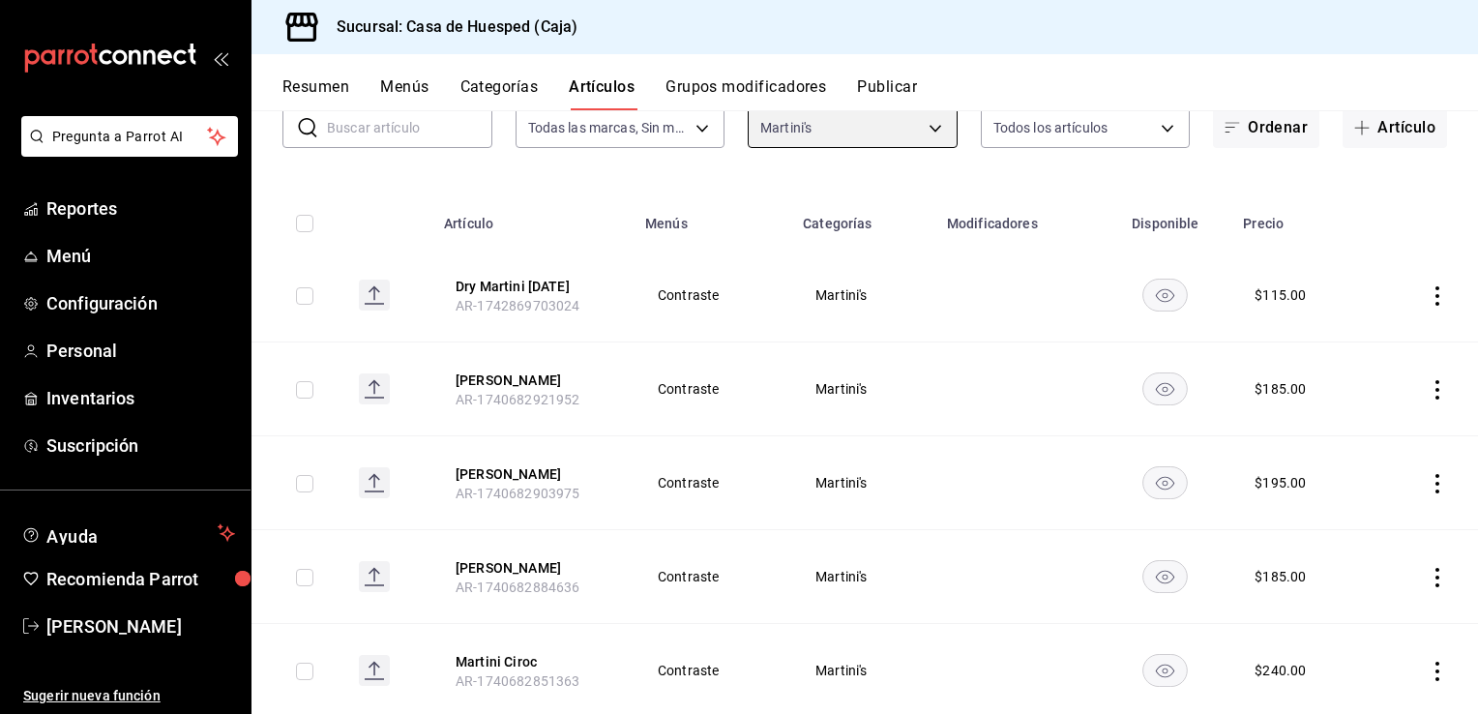
scroll to position [193, 0]
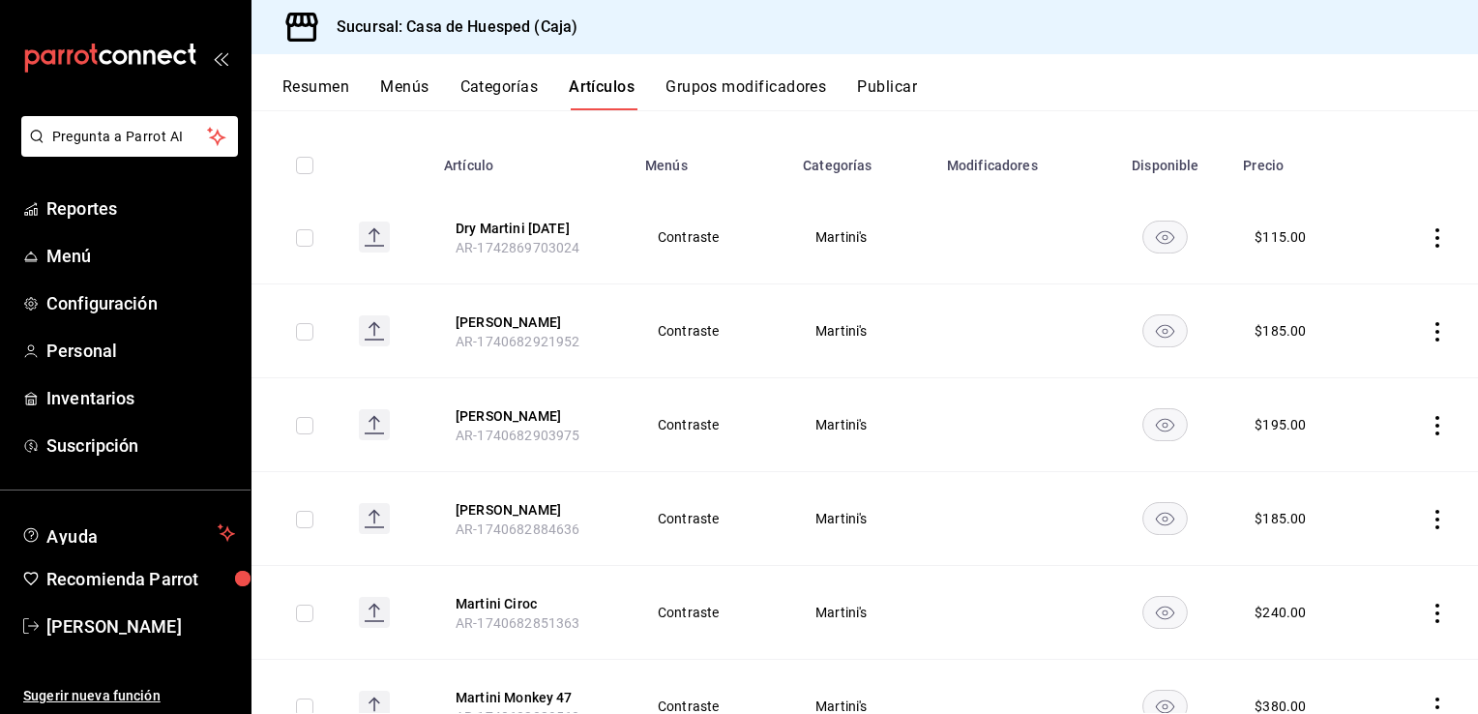
click at [1428, 426] on icon "actions" at bounding box center [1437, 425] width 19 height 19
click at [1367, 472] on span "Editar" at bounding box center [1365, 470] width 50 height 20
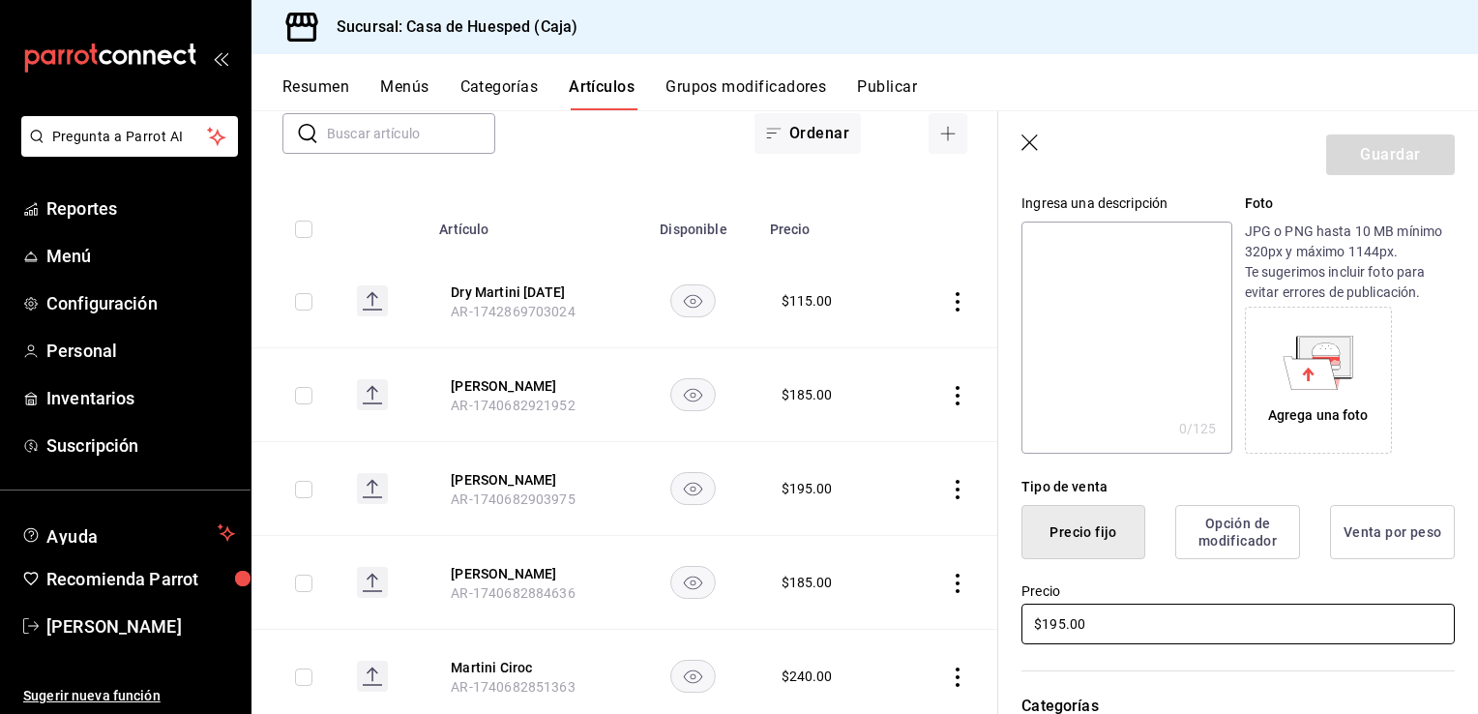
scroll to position [193, 0]
click at [1088, 613] on input "$195.00" at bounding box center [1238, 623] width 433 height 41
type input "$185.00"
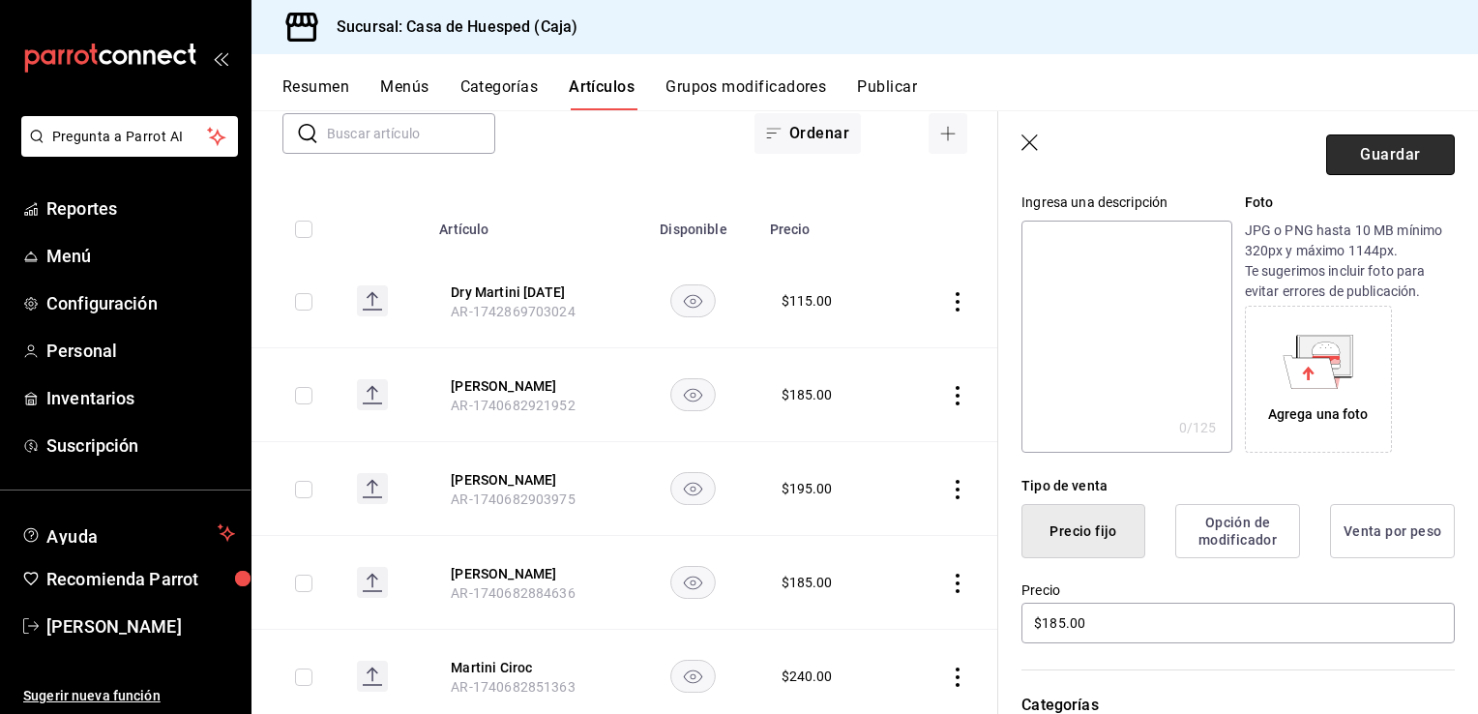
click at [1351, 161] on button "Guardar" at bounding box center [1390, 154] width 129 height 41
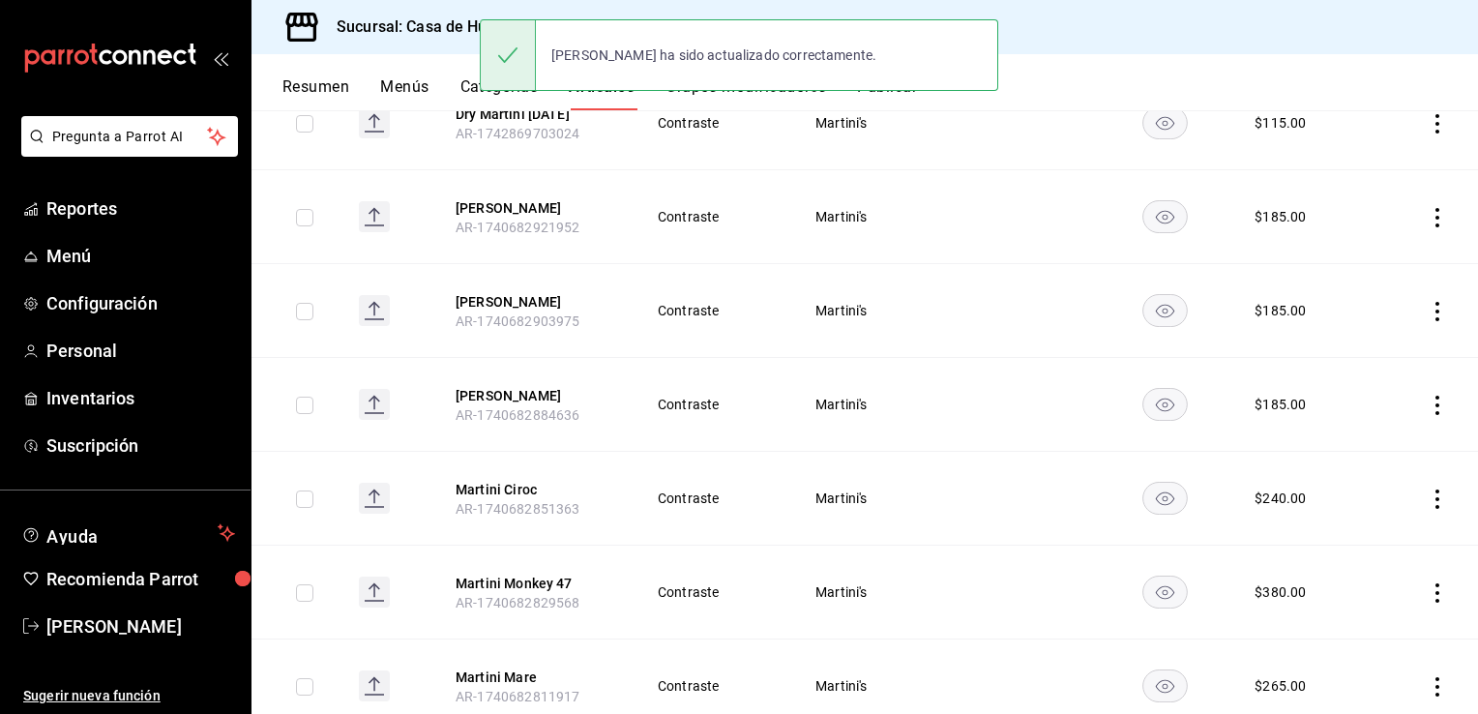
scroll to position [387, 0]
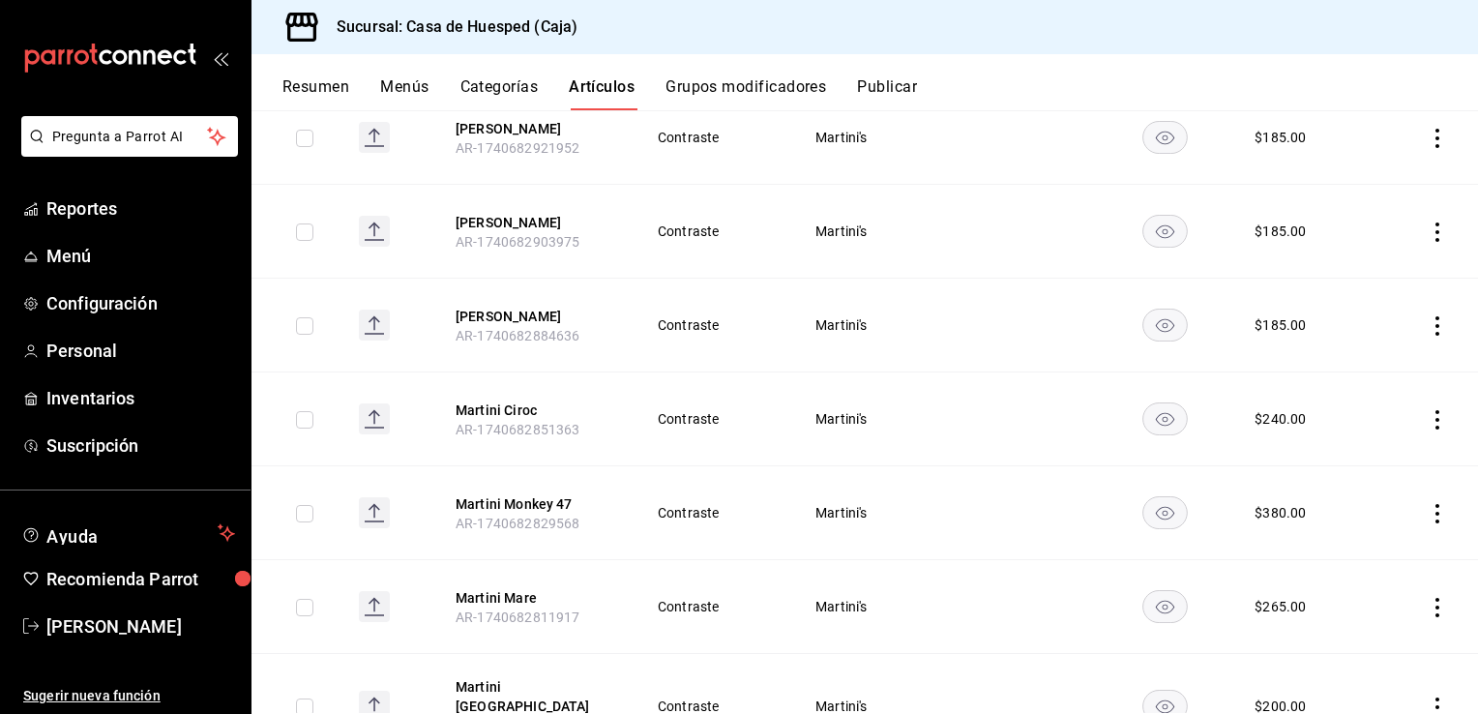
click at [1428, 420] on icon "actions" at bounding box center [1437, 419] width 19 height 19
click at [1390, 466] on li "Editar" at bounding box center [1348, 464] width 116 height 40
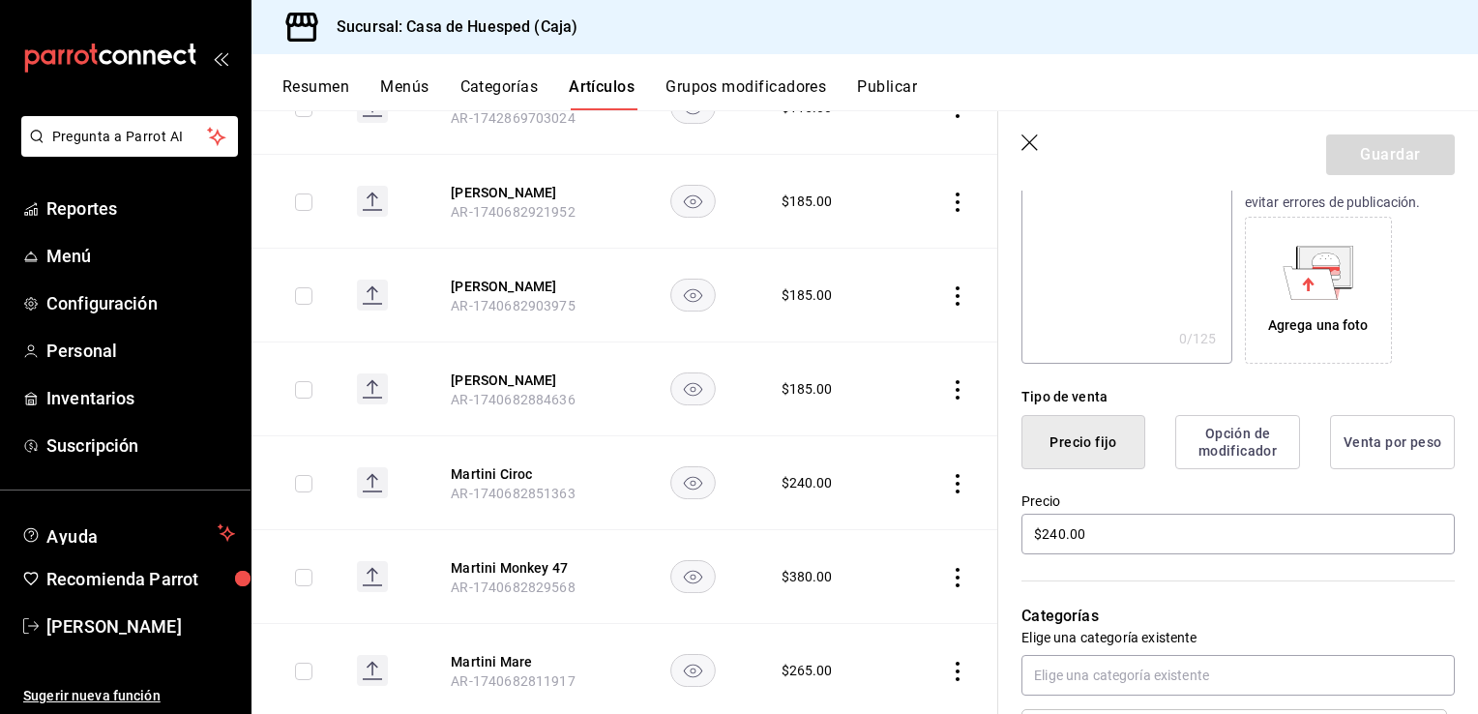
scroll to position [290, 0]
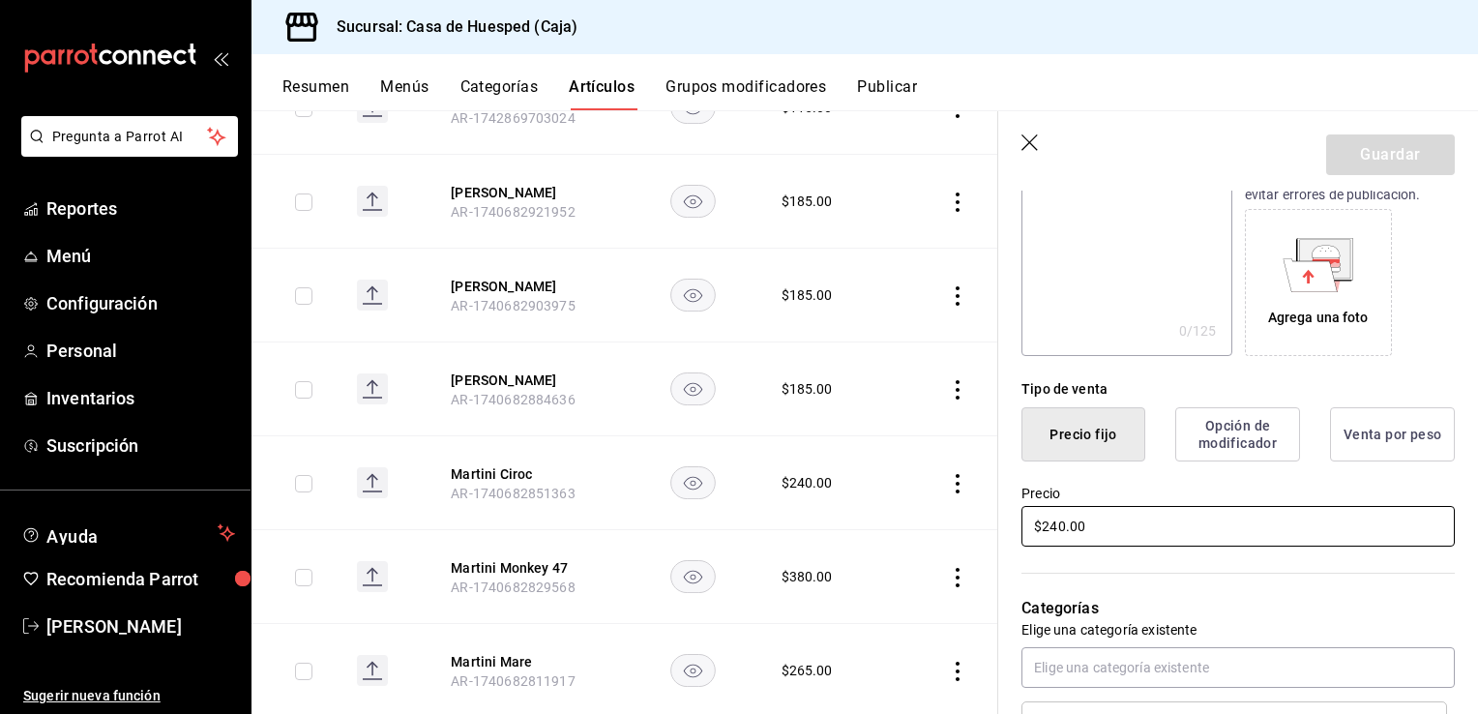
click at [1087, 530] on input "$240.00" at bounding box center [1238, 526] width 433 height 41
type input "$225.00"
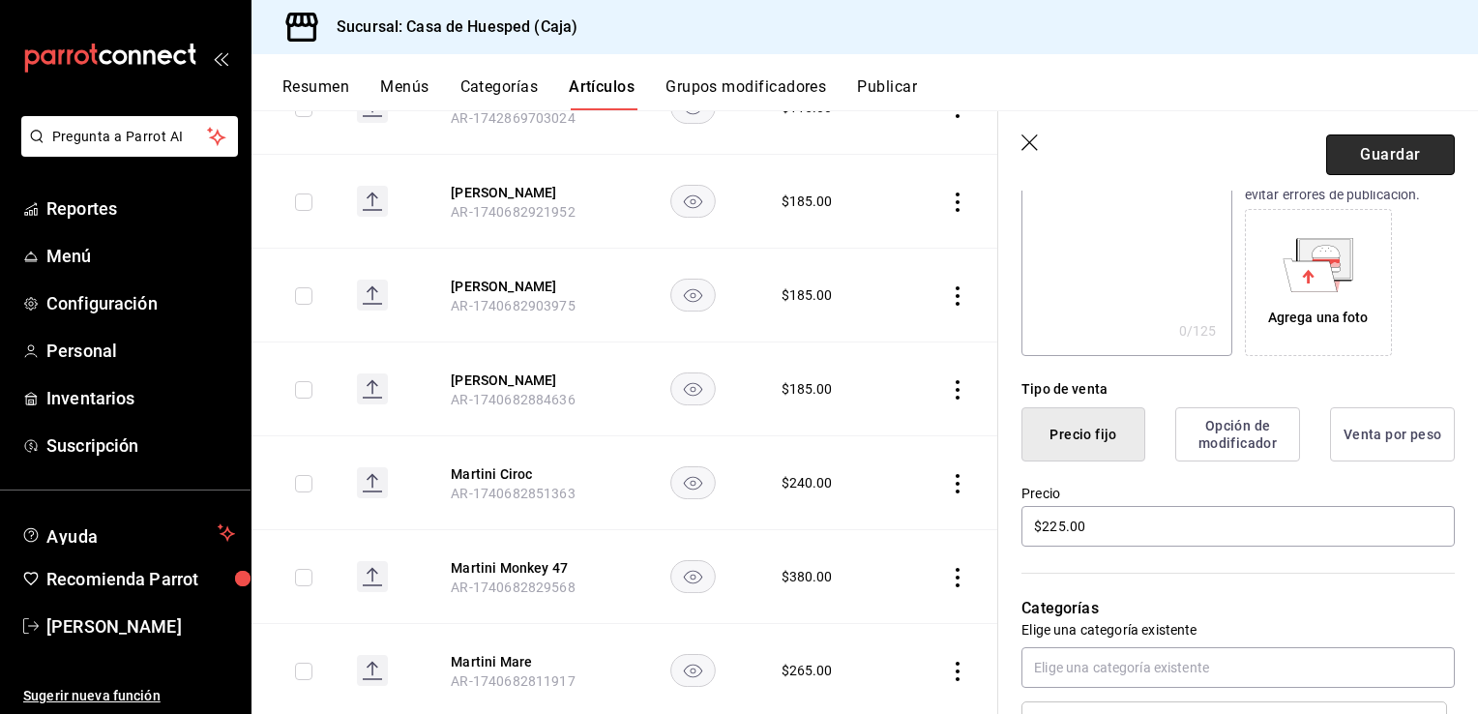
click at [1365, 168] on button "Guardar" at bounding box center [1390, 154] width 129 height 41
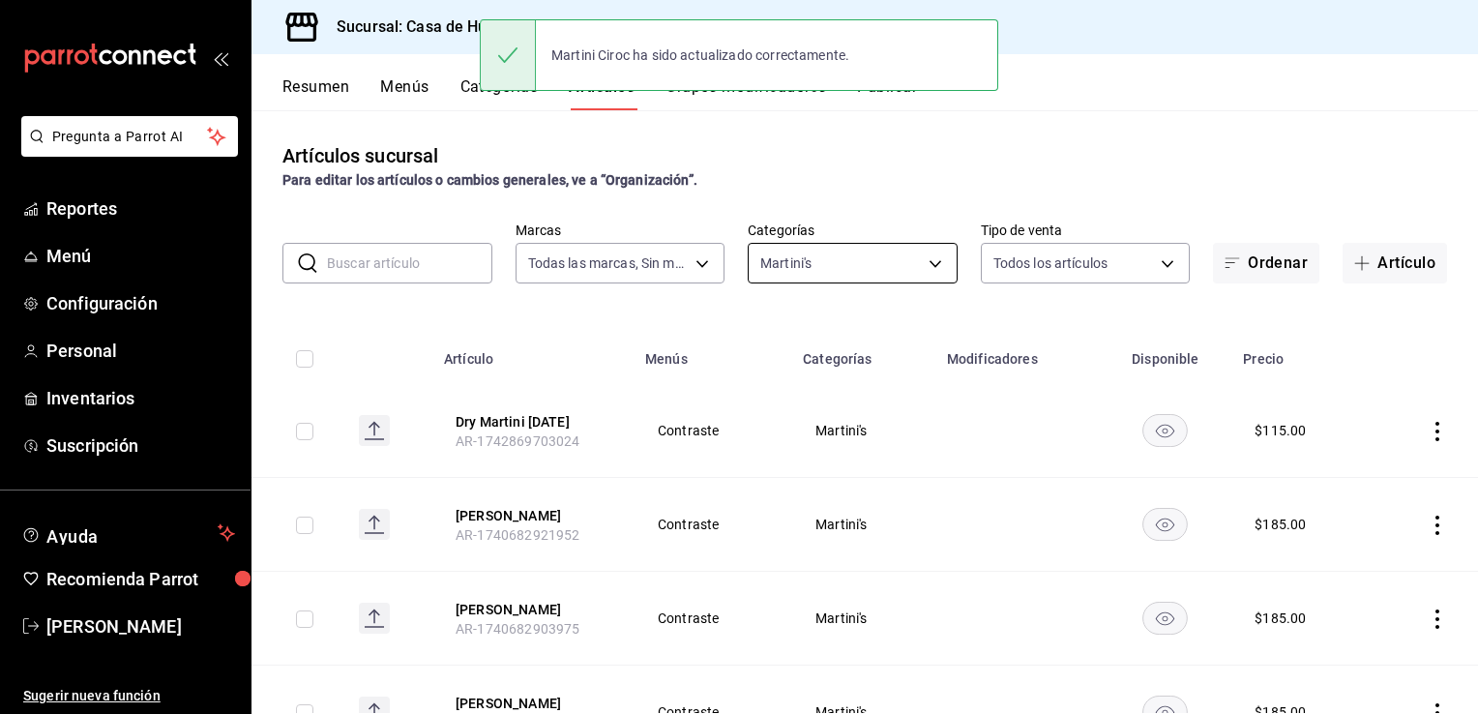
click at [817, 263] on body "Pregunta a Parrot AI Reportes Menú Configuración Personal Inventarios Suscripci…" at bounding box center [739, 357] width 1478 height 714
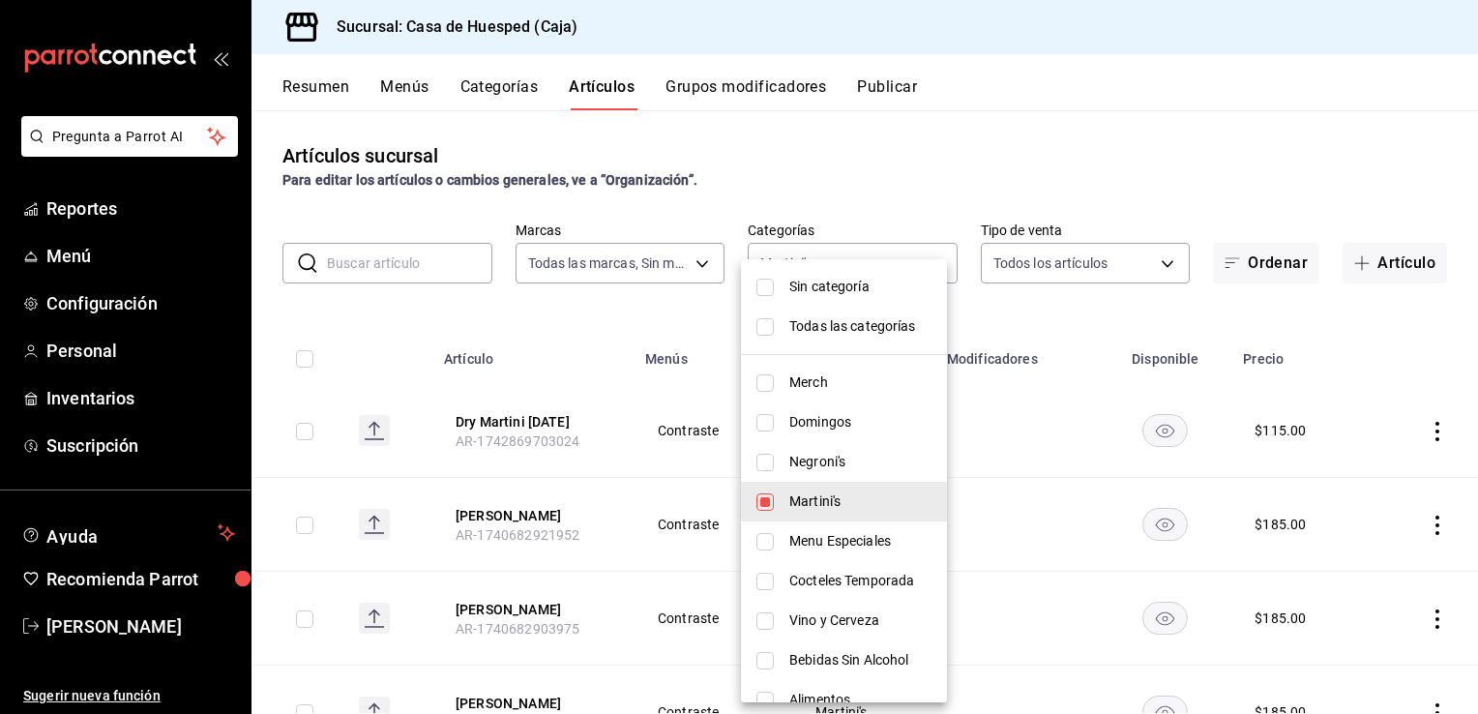
click at [772, 505] on input "checkbox" at bounding box center [765, 501] width 17 height 17
checkbox input "false"
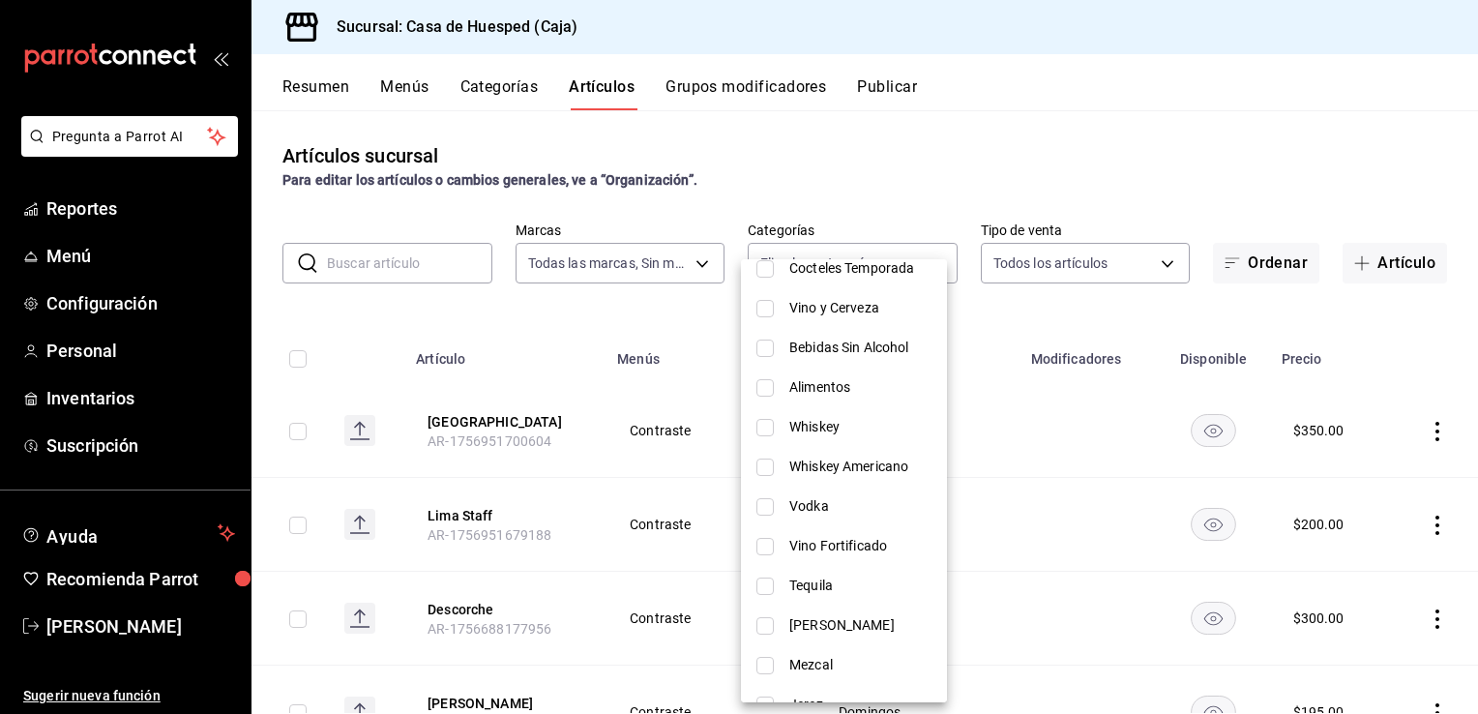
scroll to position [330, 0]
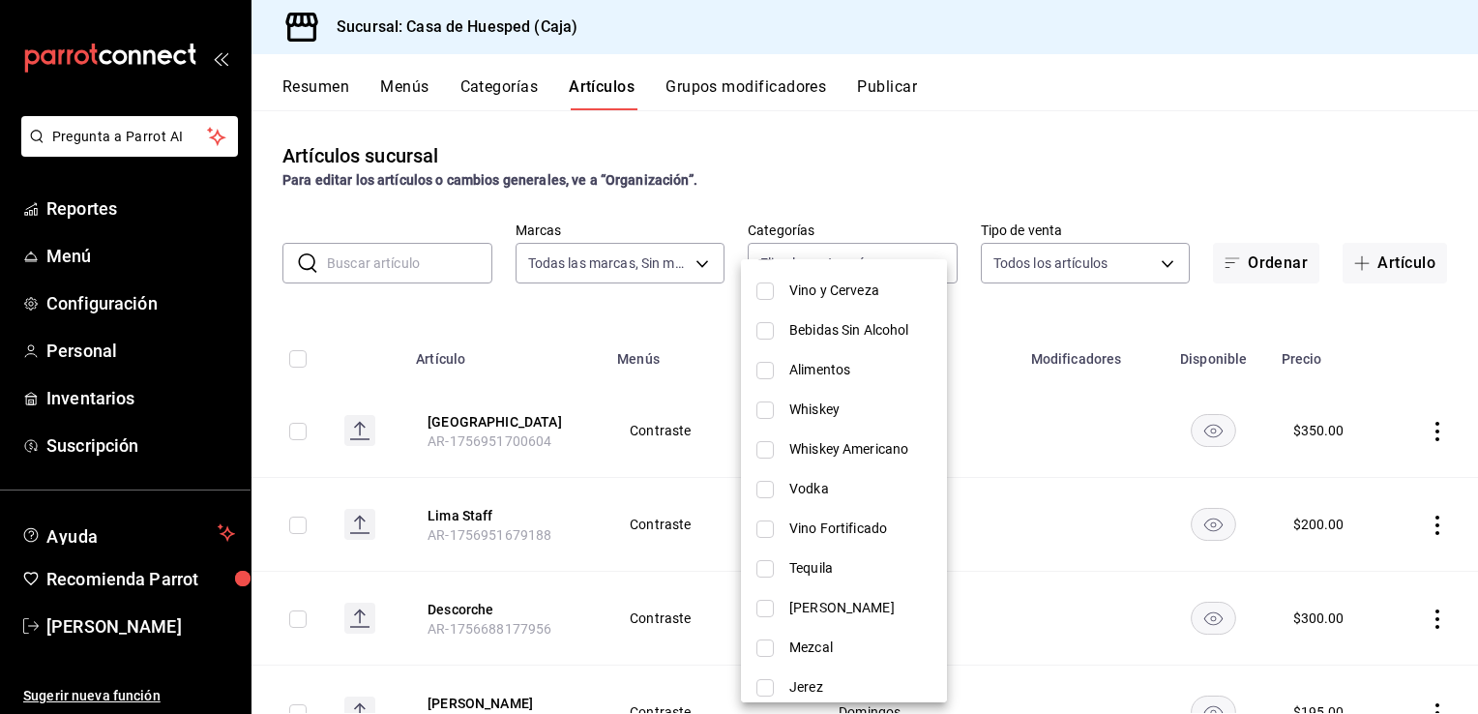
click at [802, 410] on span "Whiskey" at bounding box center [860, 410] width 142 height 20
type input "441b338a-ebfa-4389-a76d-855de697bd28"
checkbox input "true"
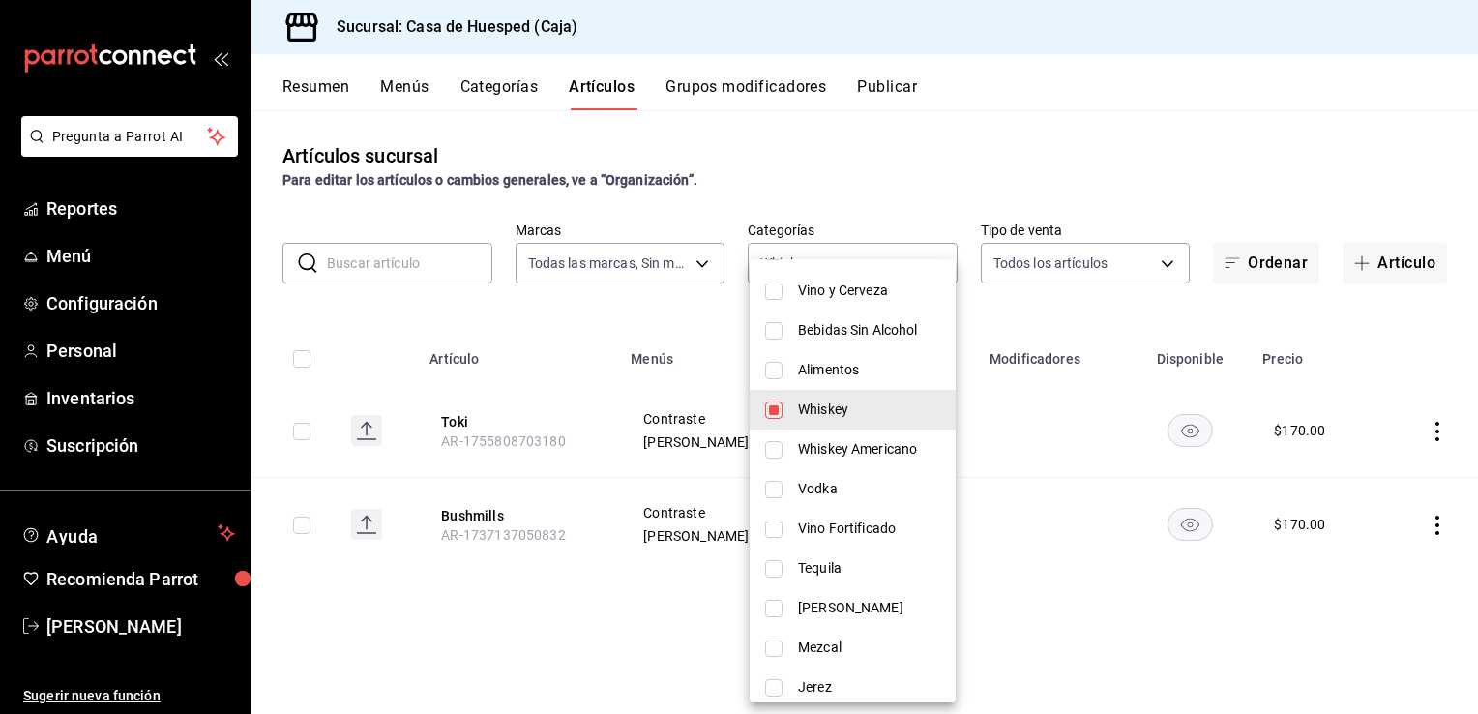
click at [799, 445] on span "Whiskey Americano" at bounding box center [869, 449] width 142 height 20
type input "441b338a-ebfa-4389-a76d-855de697bd28,dfaf7406-3f43-45e6-8ff2-e221ce1f60c2"
checkbox input "true"
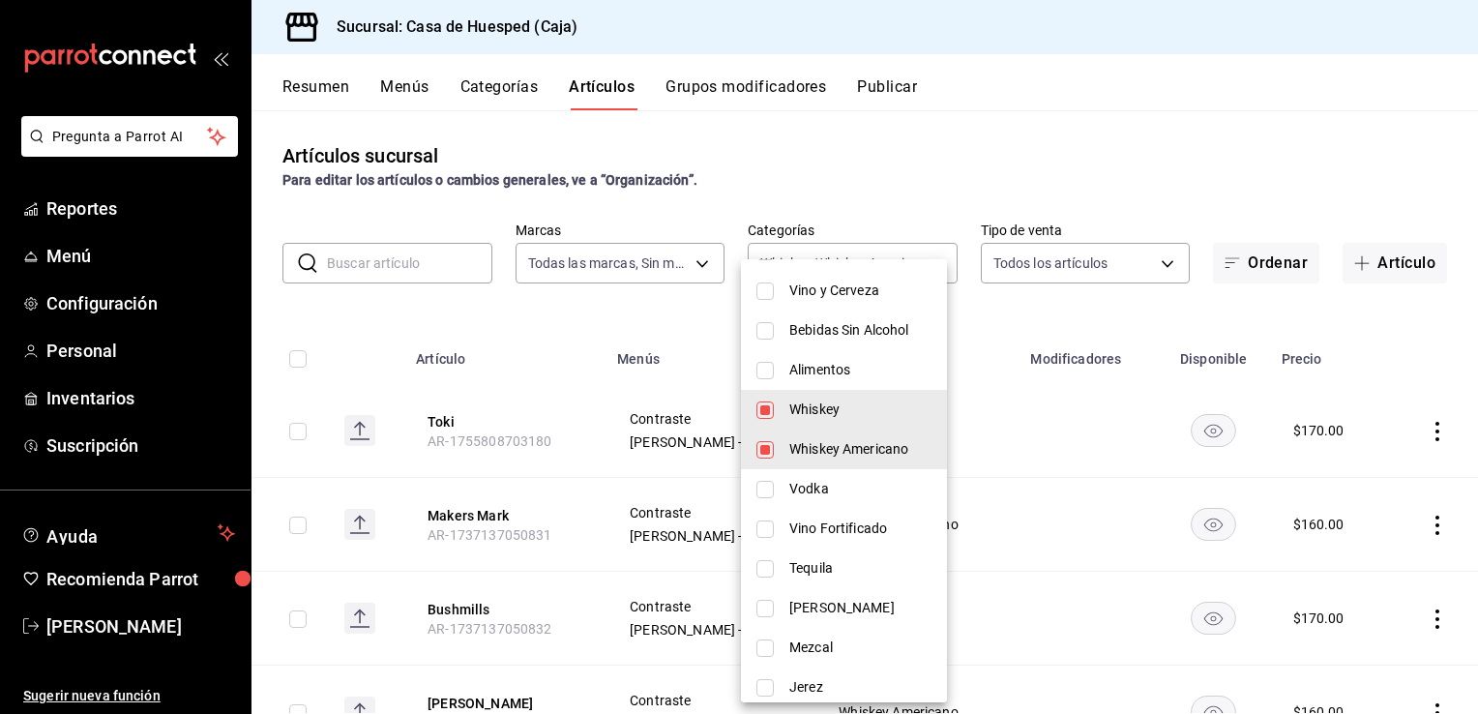
click at [1022, 497] on div at bounding box center [739, 357] width 1478 height 714
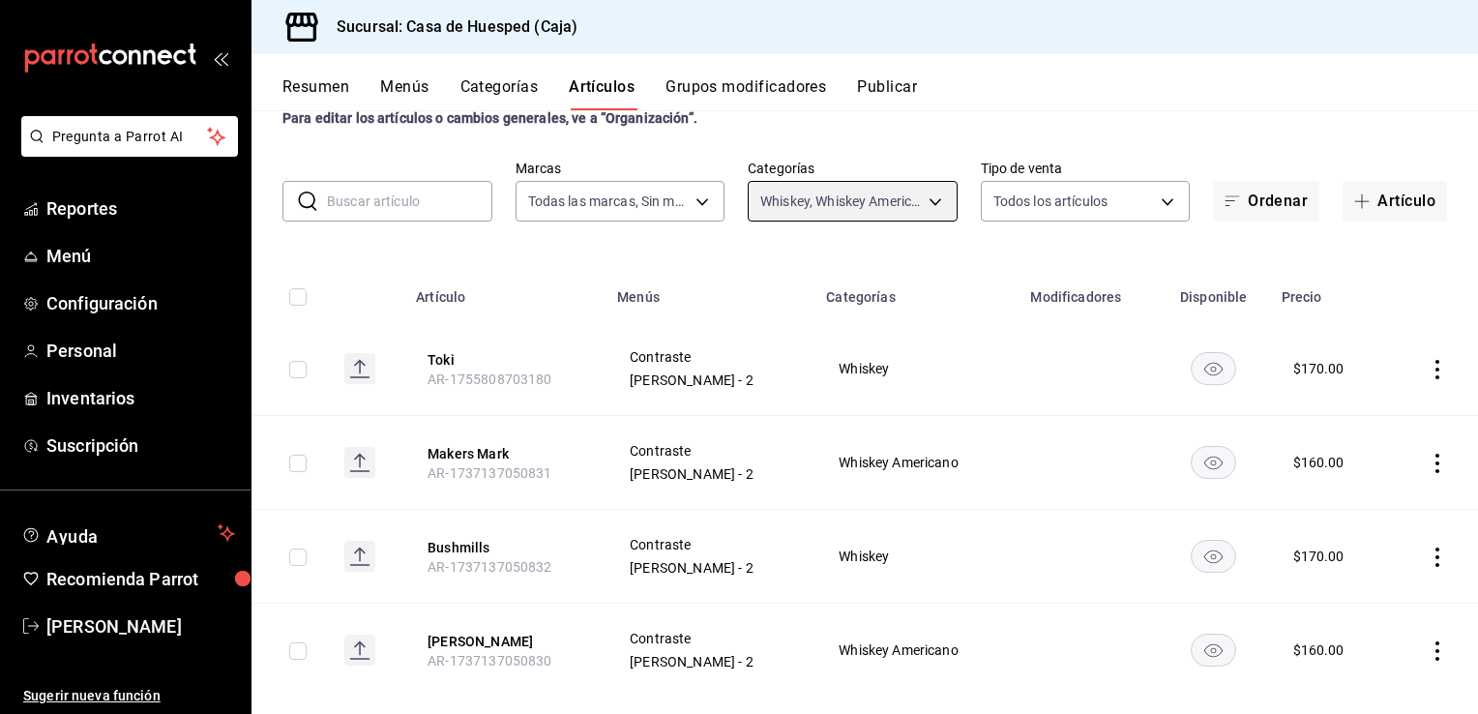
scroll to position [90, 0]
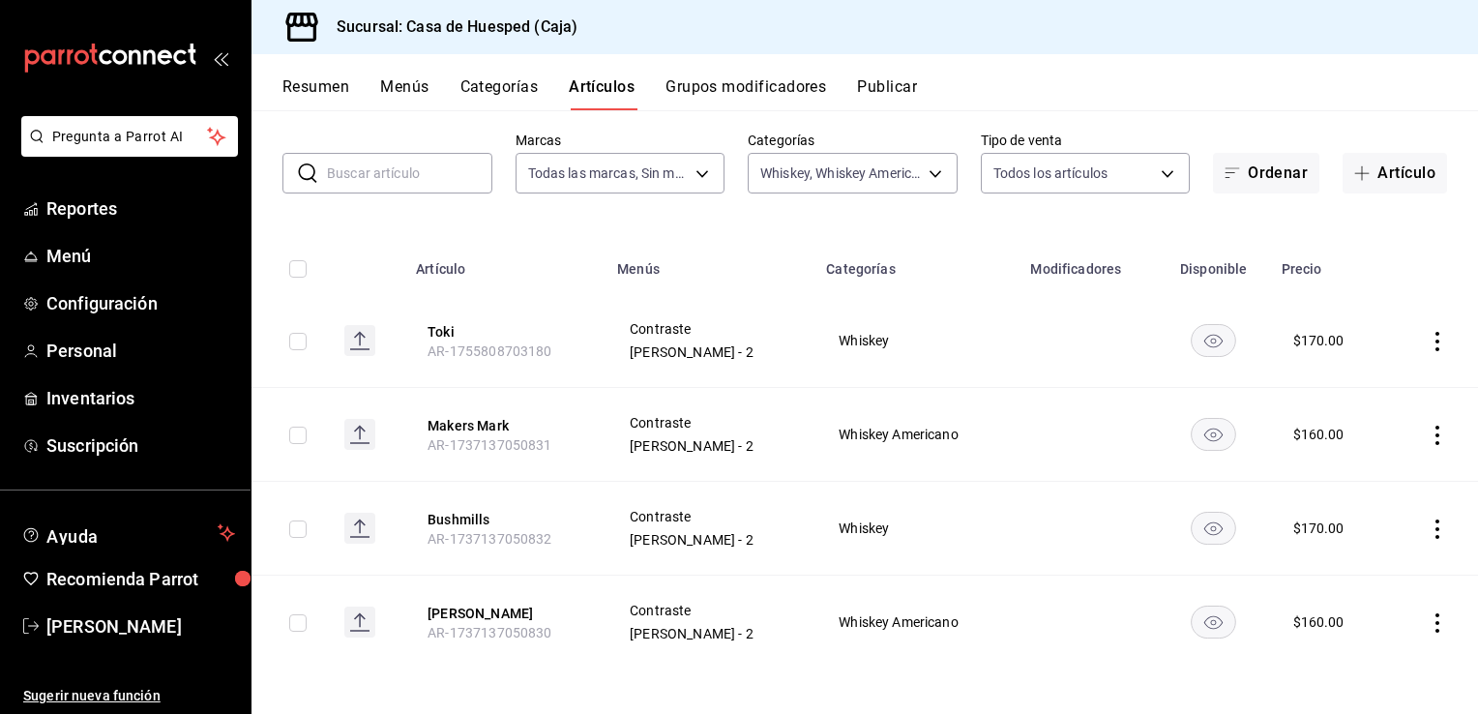
click at [1428, 349] on icon "actions" at bounding box center [1437, 341] width 19 height 19
click at [1359, 386] on span "Editar" at bounding box center [1365, 385] width 50 height 20
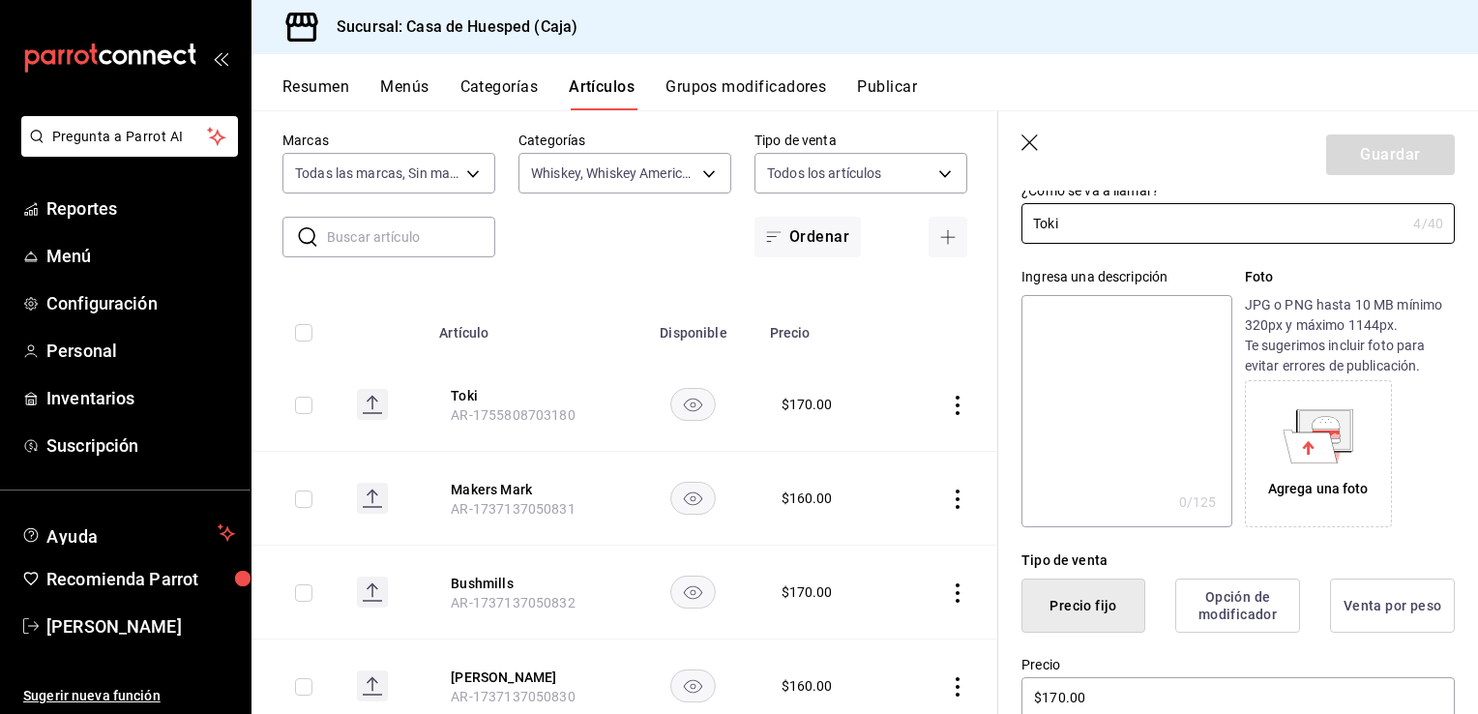
scroll to position [290, 0]
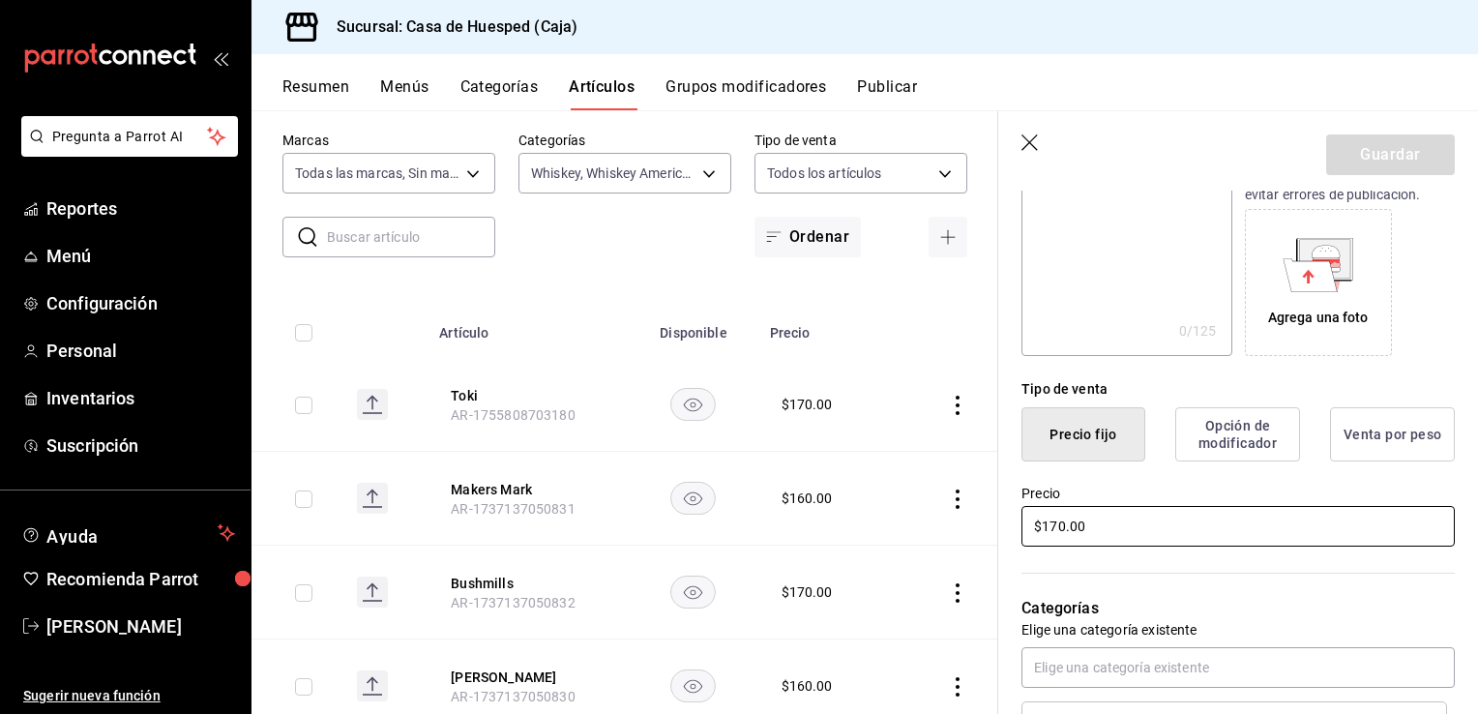
click at [1102, 520] on input "$170.00" at bounding box center [1238, 526] width 433 height 41
type input "$195.00"
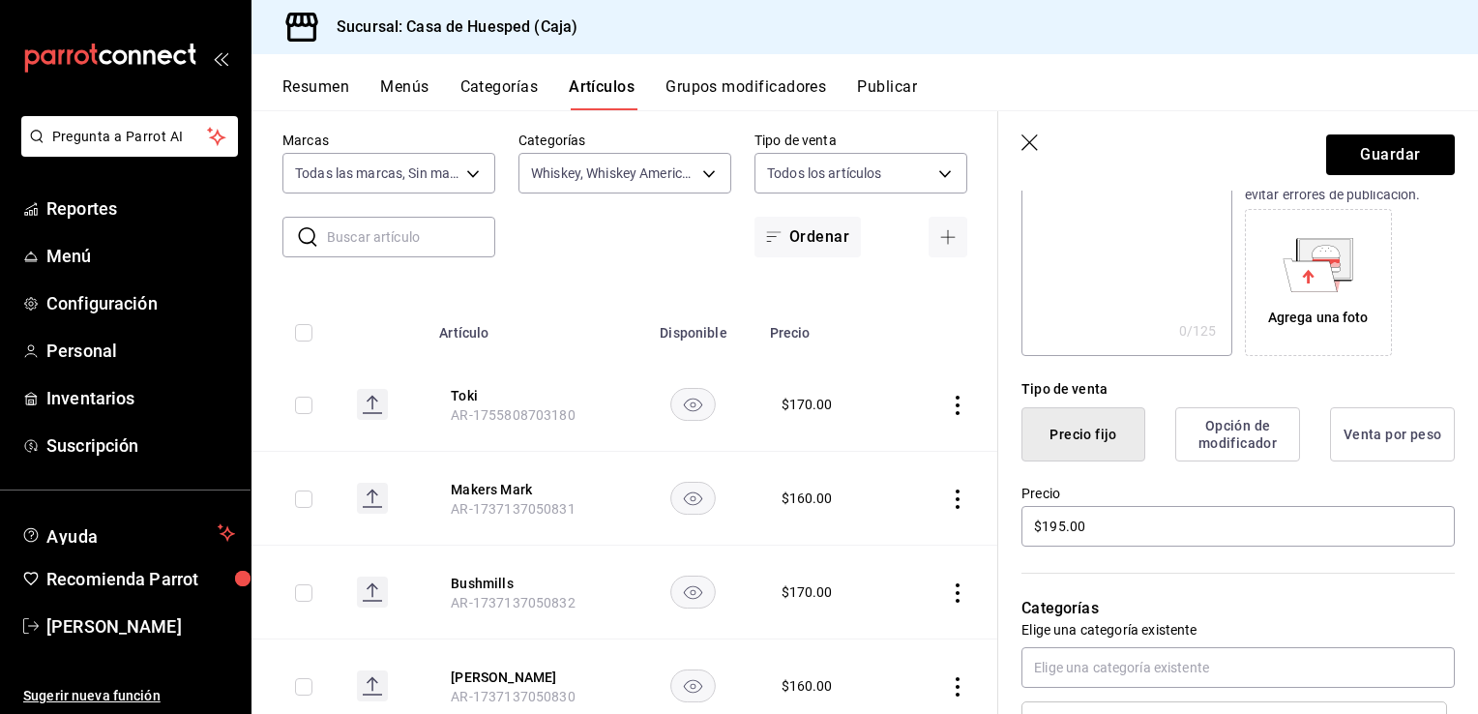
click at [1380, 132] on header "Guardar" at bounding box center [1238, 150] width 480 height 79
click at [1379, 153] on button "Guardar" at bounding box center [1390, 154] width 129 height 41
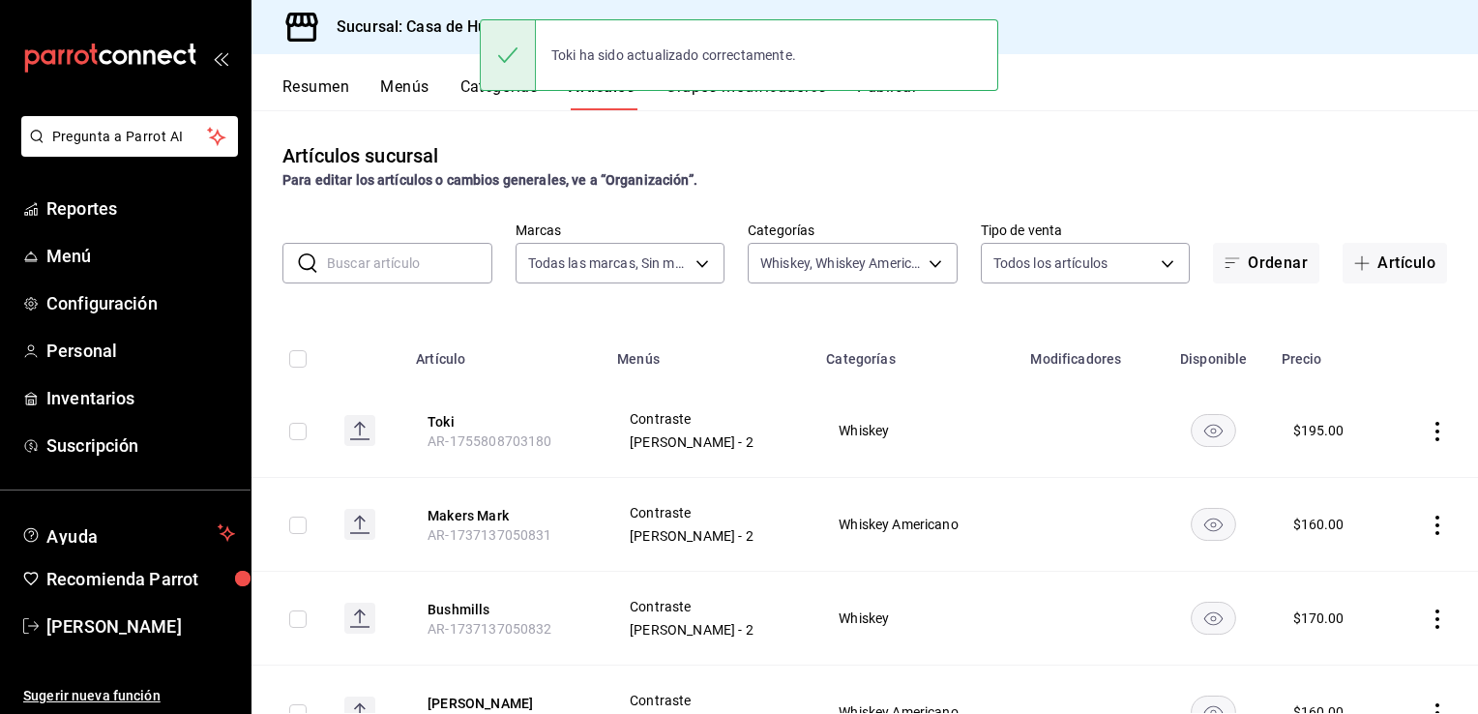
click at [1436, 532] on icon "actions" at bounding box center [1438, 525] width 4 height 19
click at [1355, 574] on span "Editar" at bounding box center [1365, 570] width 50 height 20
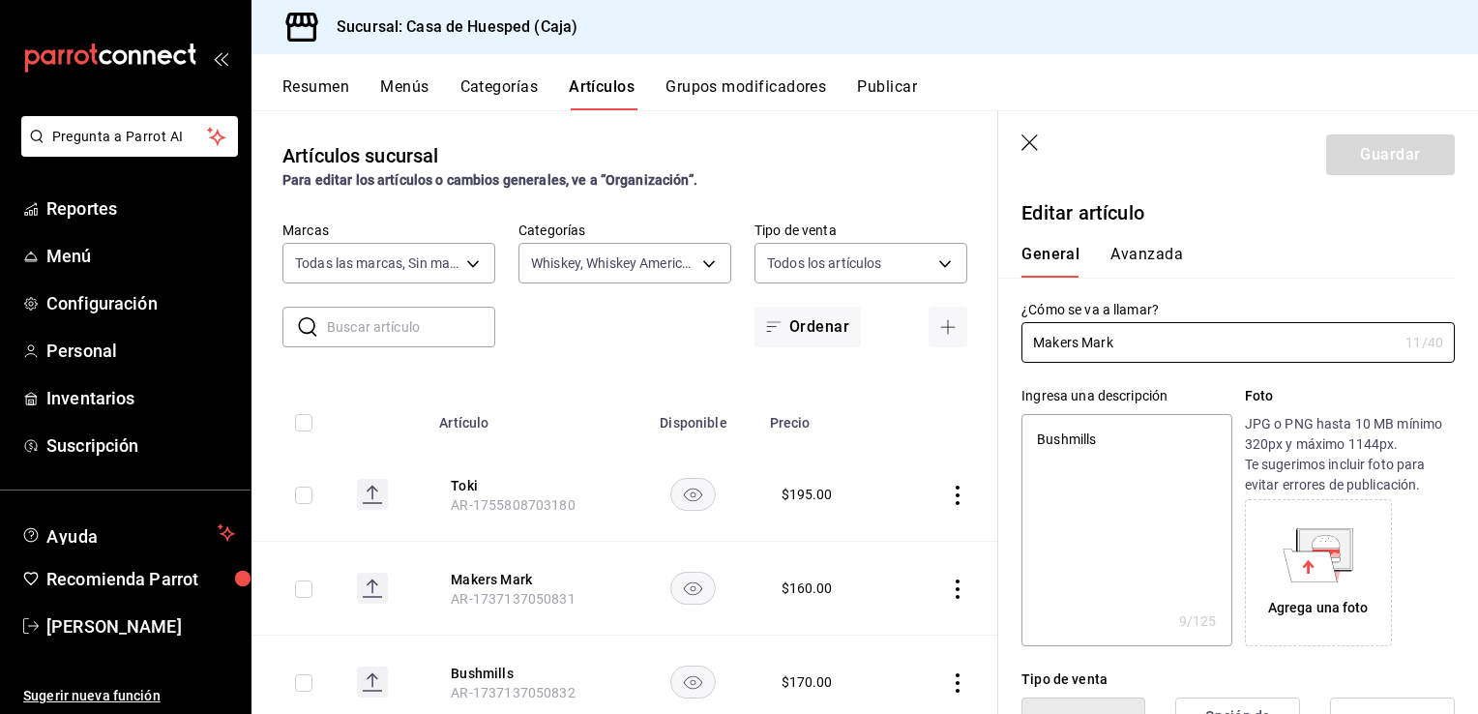
type textarea "x"
type input "$160.00"
type textarea "x"
click at [1134, 531] on textarea "Bushmills" at bounding box center [1127, 530] width 210 height 232
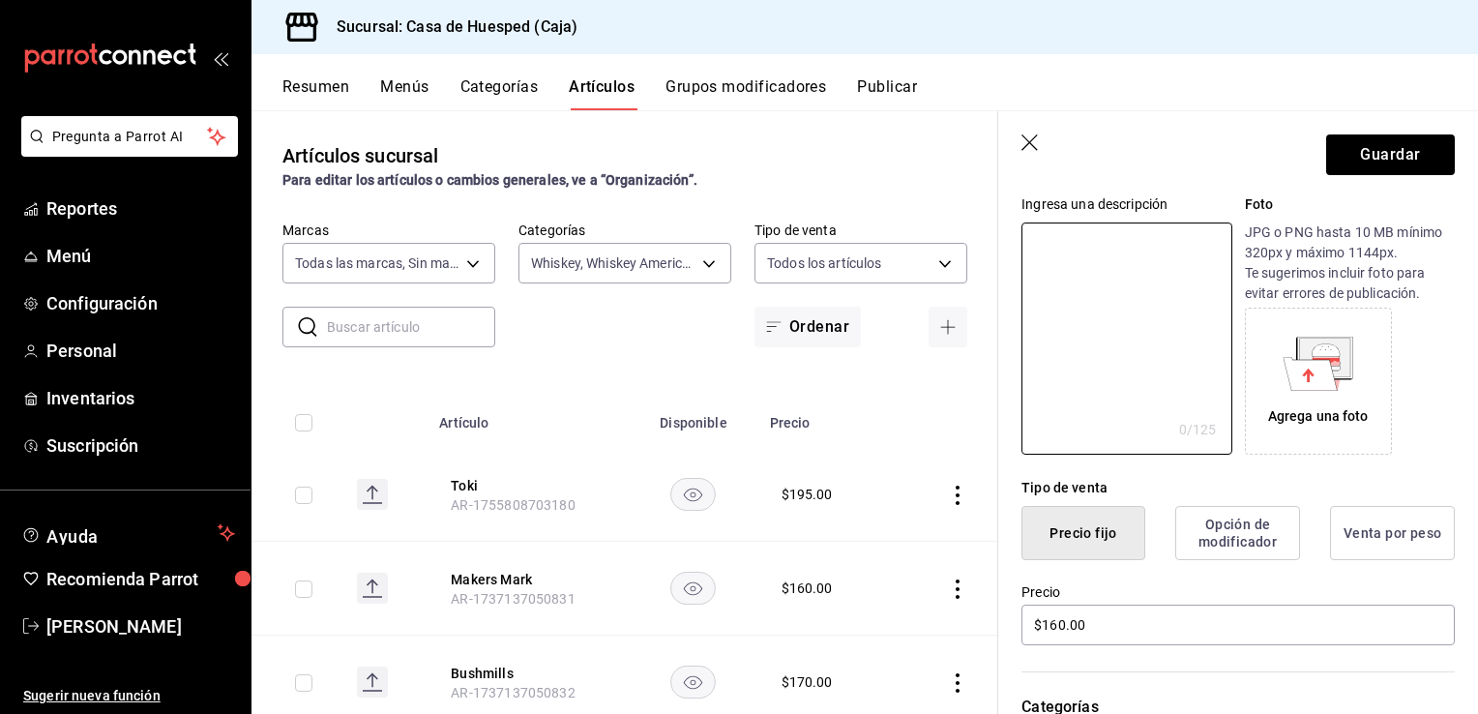
scroll to position [193, 0]
click at [1142, 609] on input "$160.00" at bounding box center [1238, 623] width 433 height 41
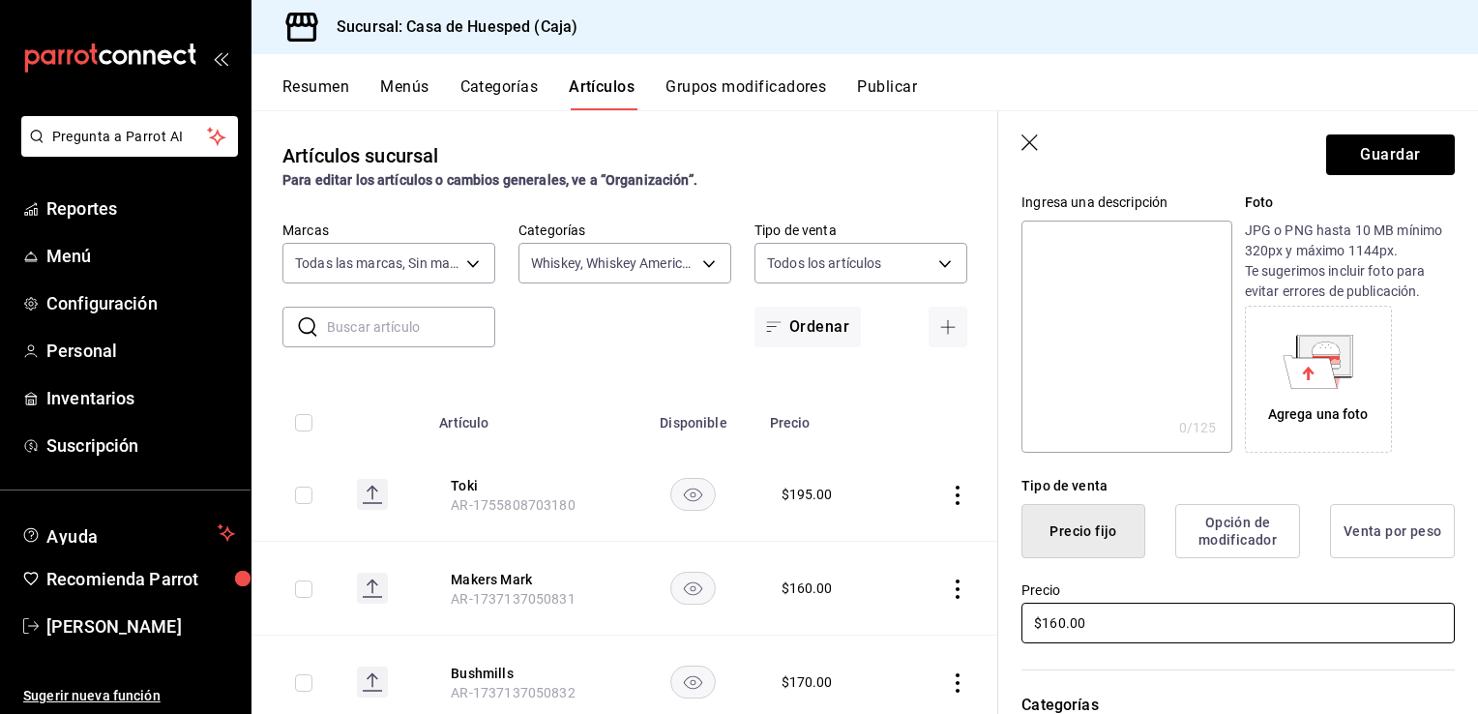
click at [1142, 609] on input "$160.00" at bounding box center [1238, 623] width 433 height 41
type input "$190.00"
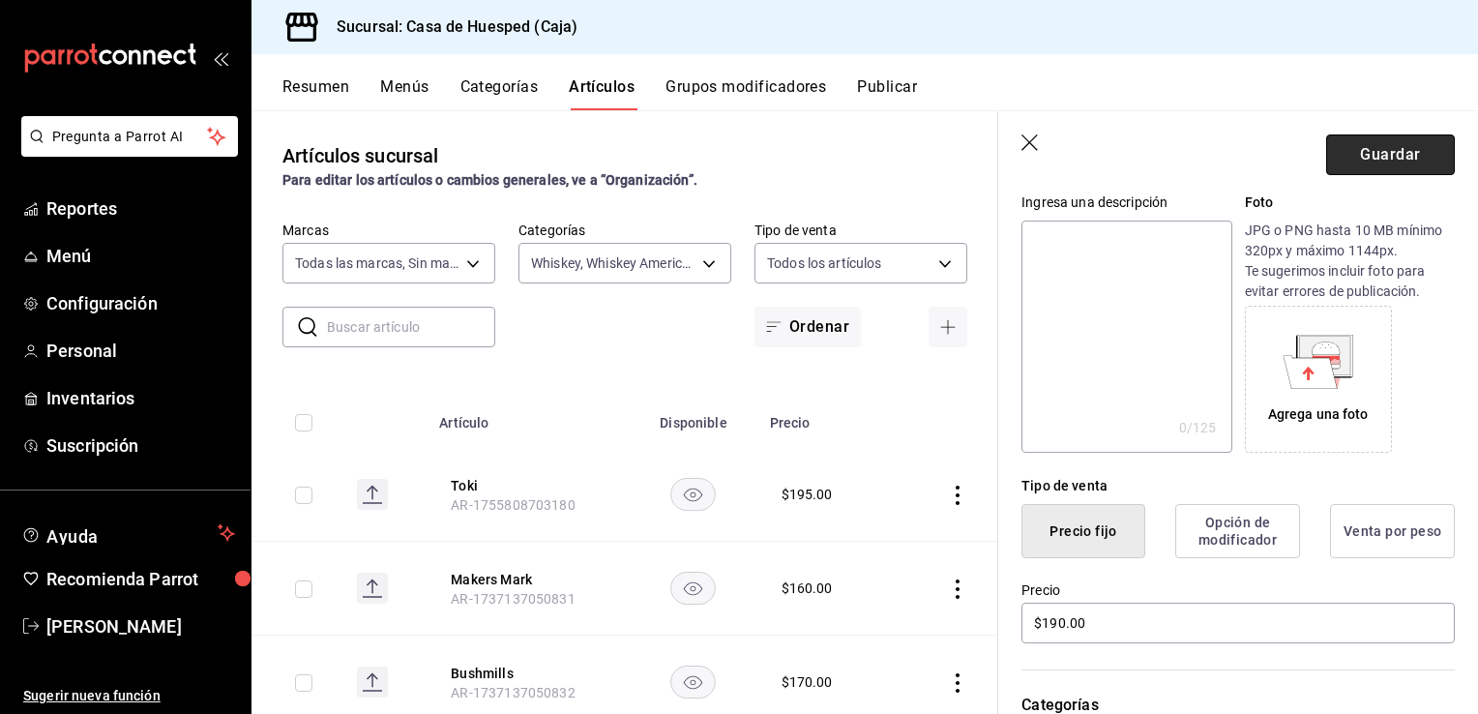
click at [1421, 154] on button "Guardar" at bounding box center [1390, 154] width 129 height 41
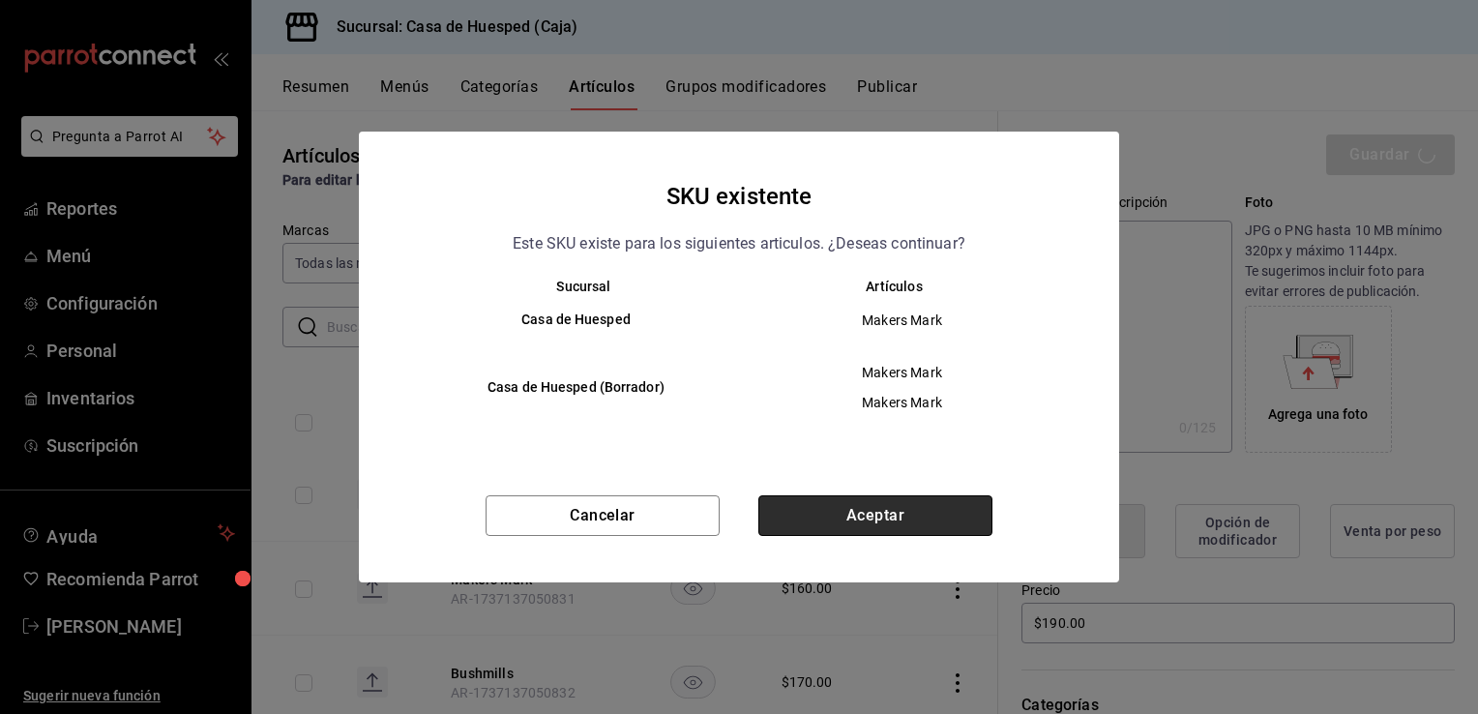
click at [863, 529] on button "Aceptar" at bounding box center [875, 515] width 234 height 41
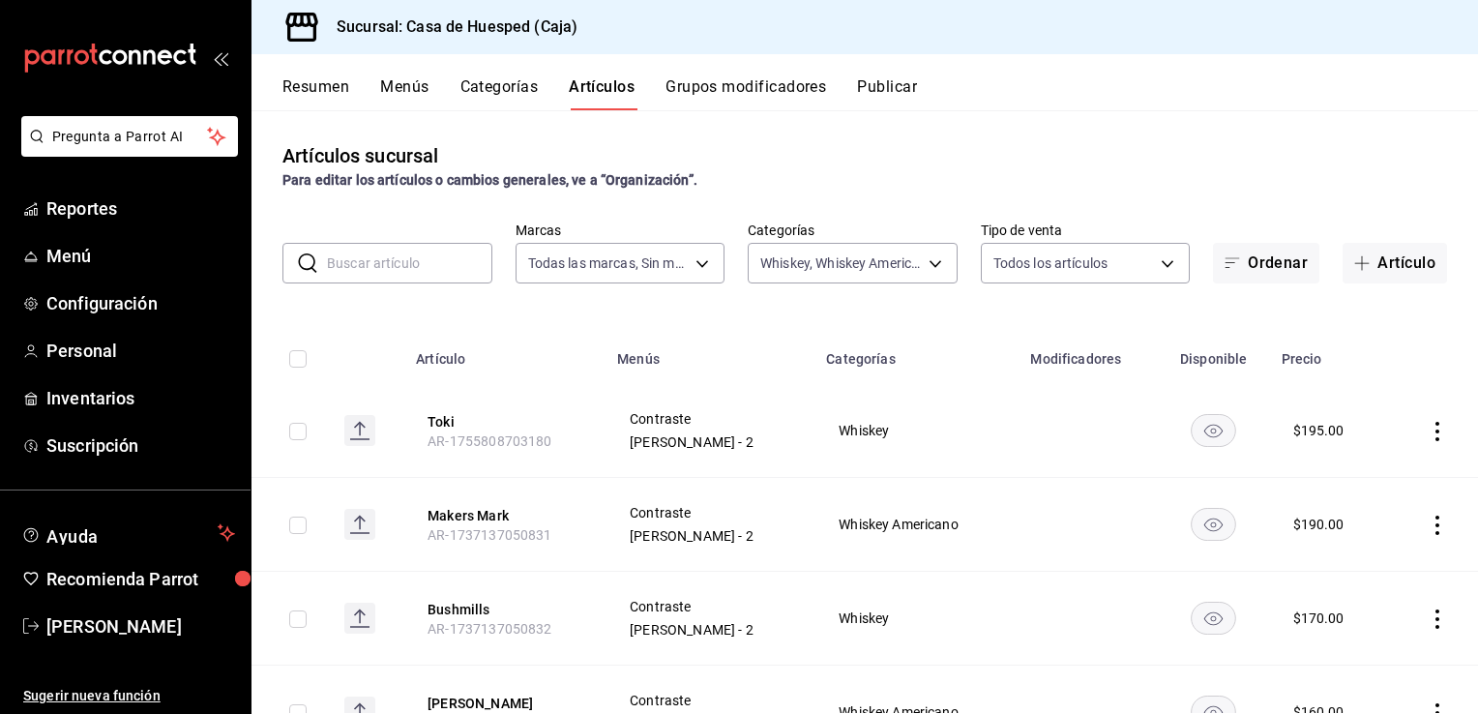
click at [1428, 621] on icon "actions" at bounding box center [1437, 618] width 19 height 19
click at [1358, 582] on span "Editar" at bounding box center [1365, 584] width 50 height 20
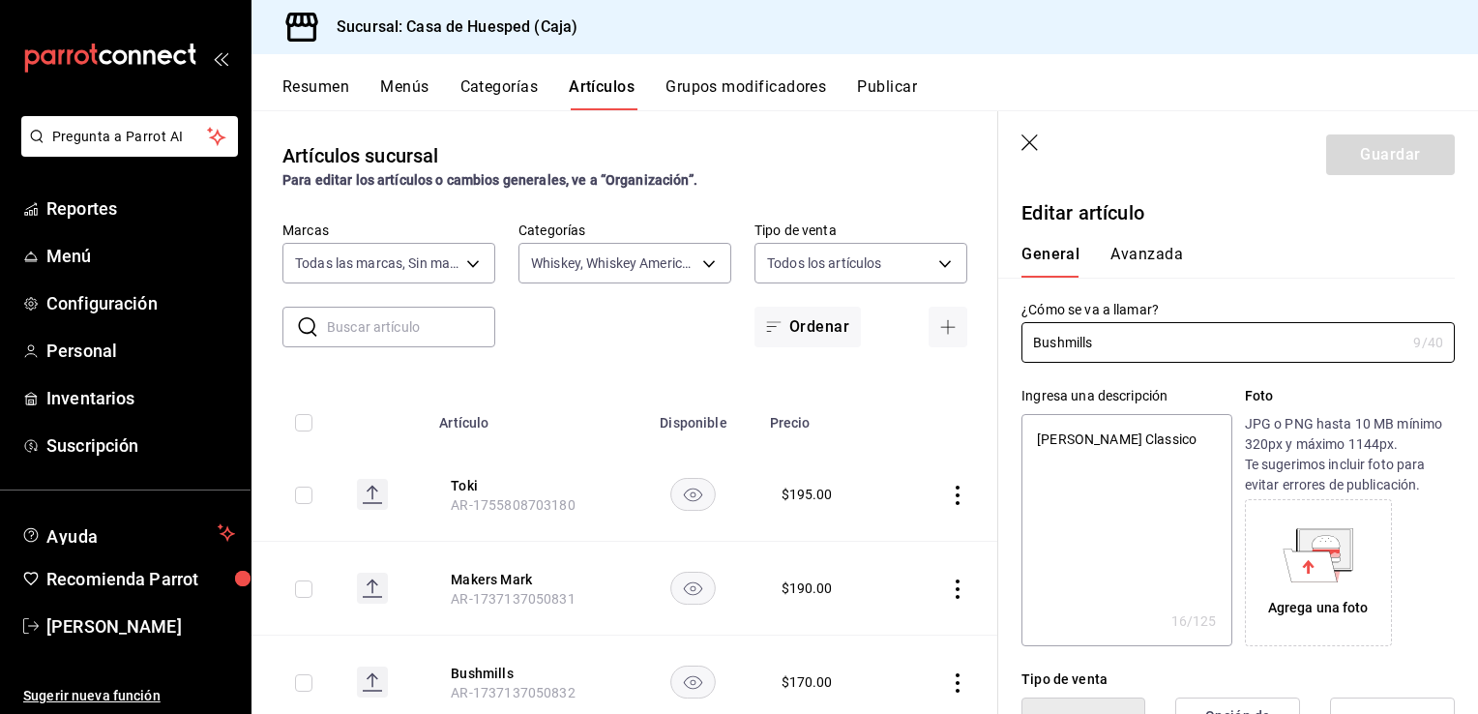
type textarea "x"
click at [1094, 500] on textarea "[PERSON_NAME] Classico" at bounding box center [1127, 530] width 210 height 232
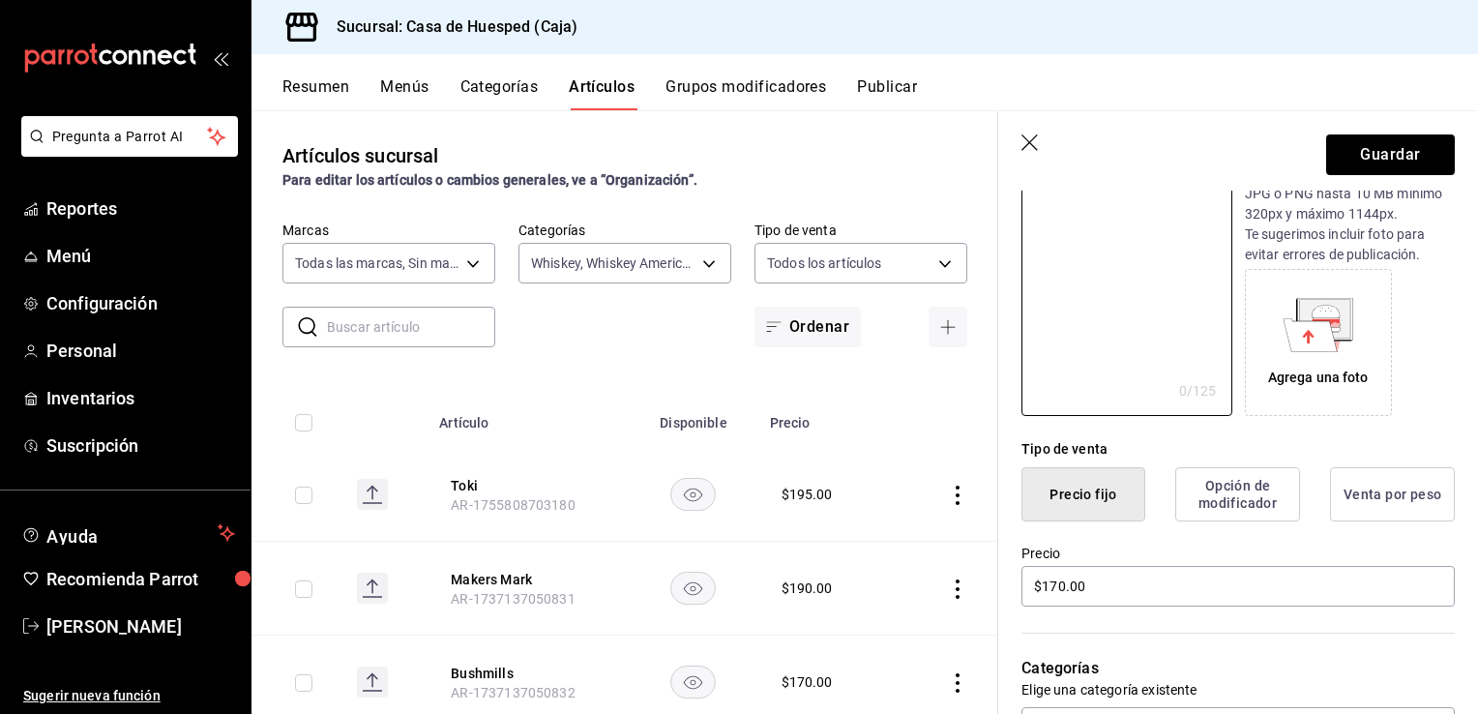
scroll to position [290, 0]
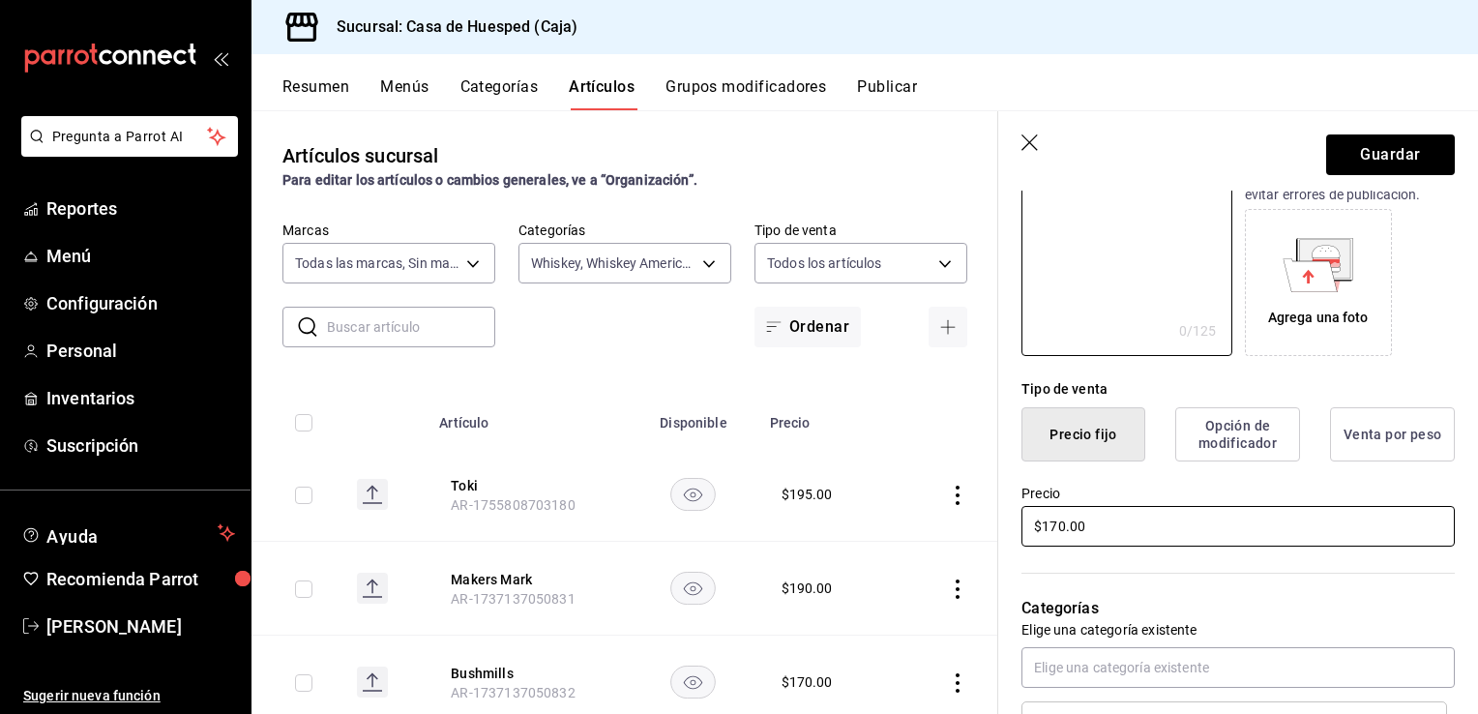
click at [1108, 530] on input "$170.00" at bounding box center [1238, 526] width 433 height 41
type input "$205.00"
click at [1409, 176] on header "Guardar" at bounding box center [1238, 150] width 480 height 79
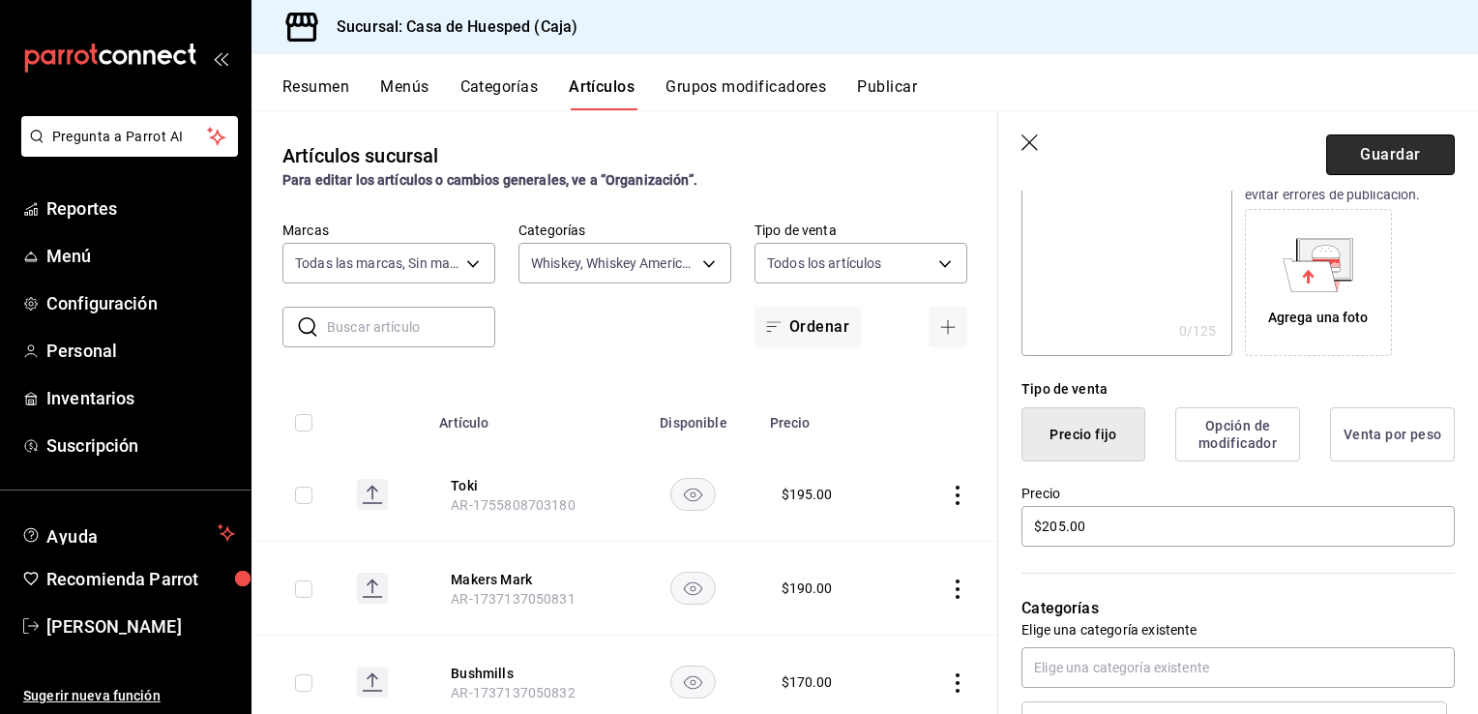
click at [1409, 159] on button "Guardar" at bounding box center [1390, 154] width 129 height 41
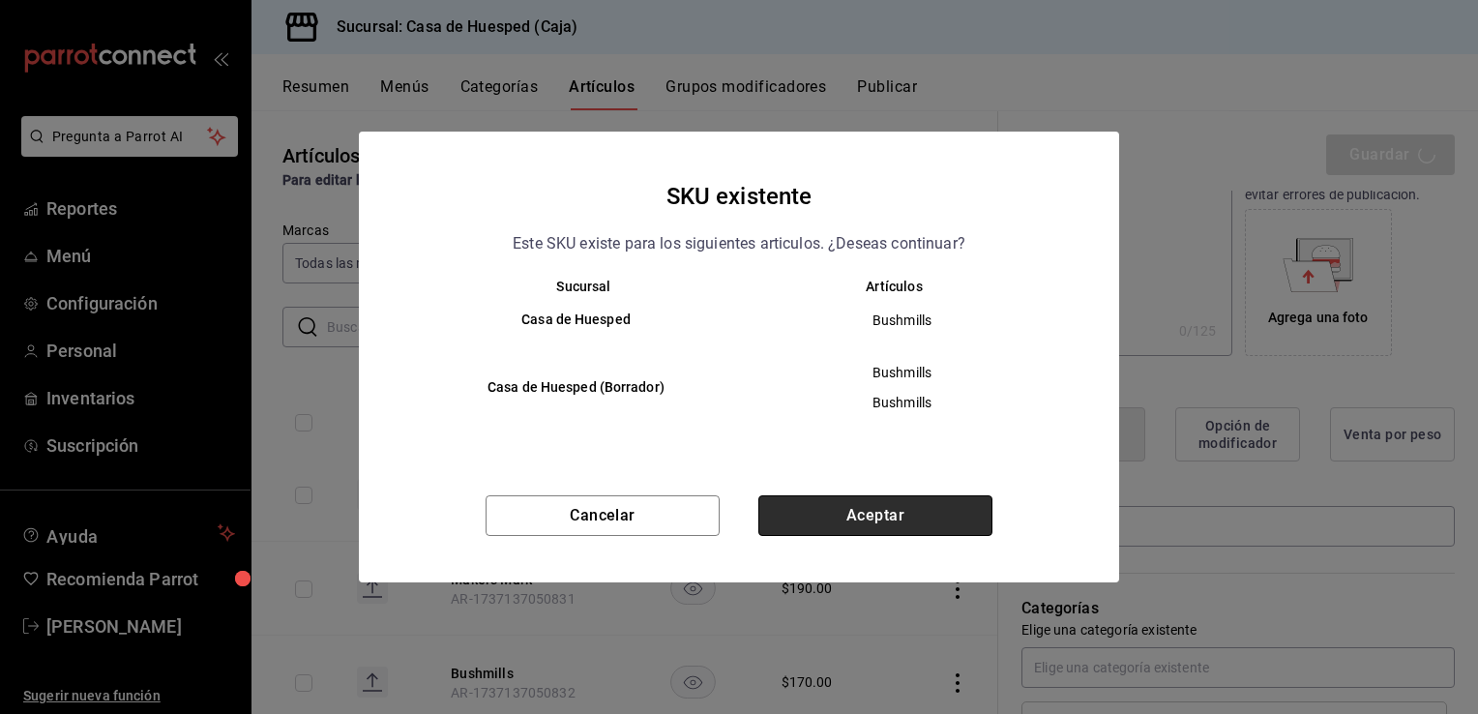
click at [879, 520] on button "Aceptar" at bounding box center [875, 515] width 234 height 41
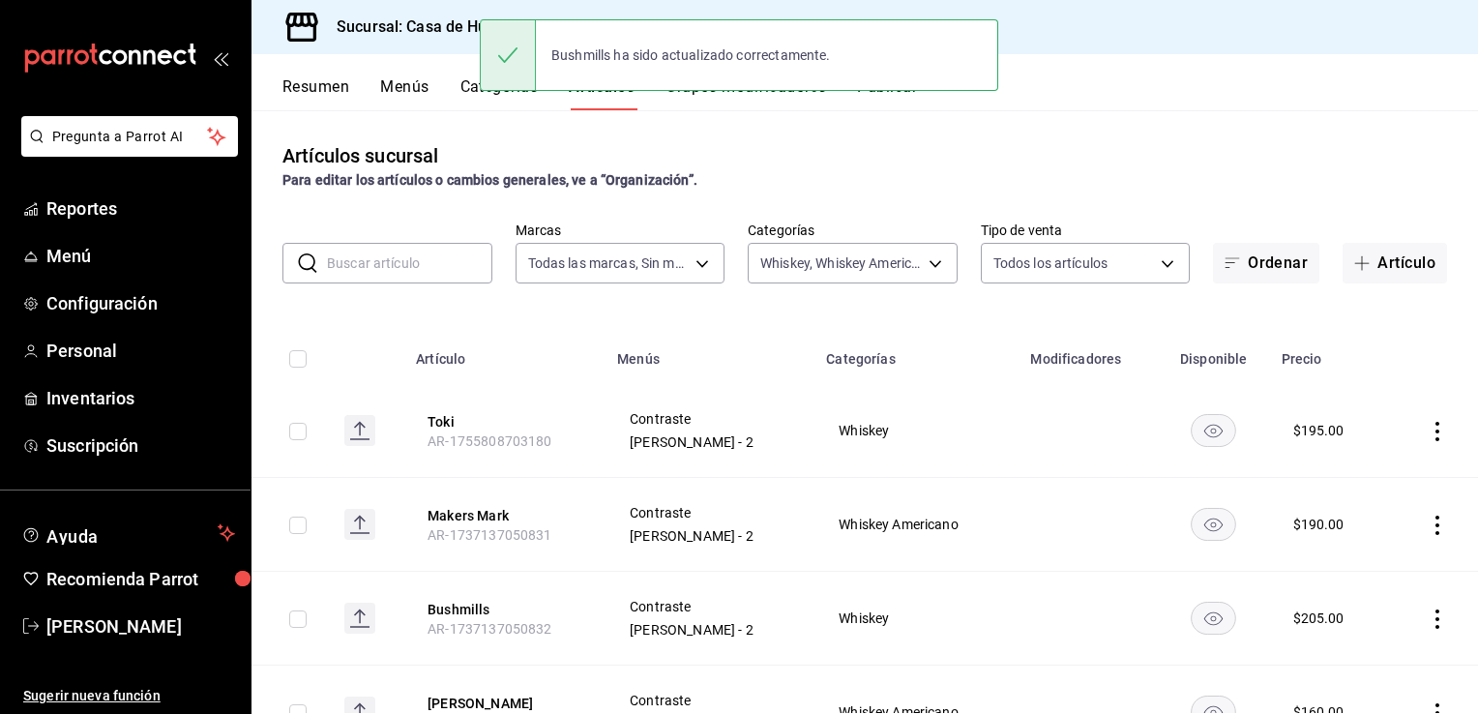
scroll to position [90, 0]
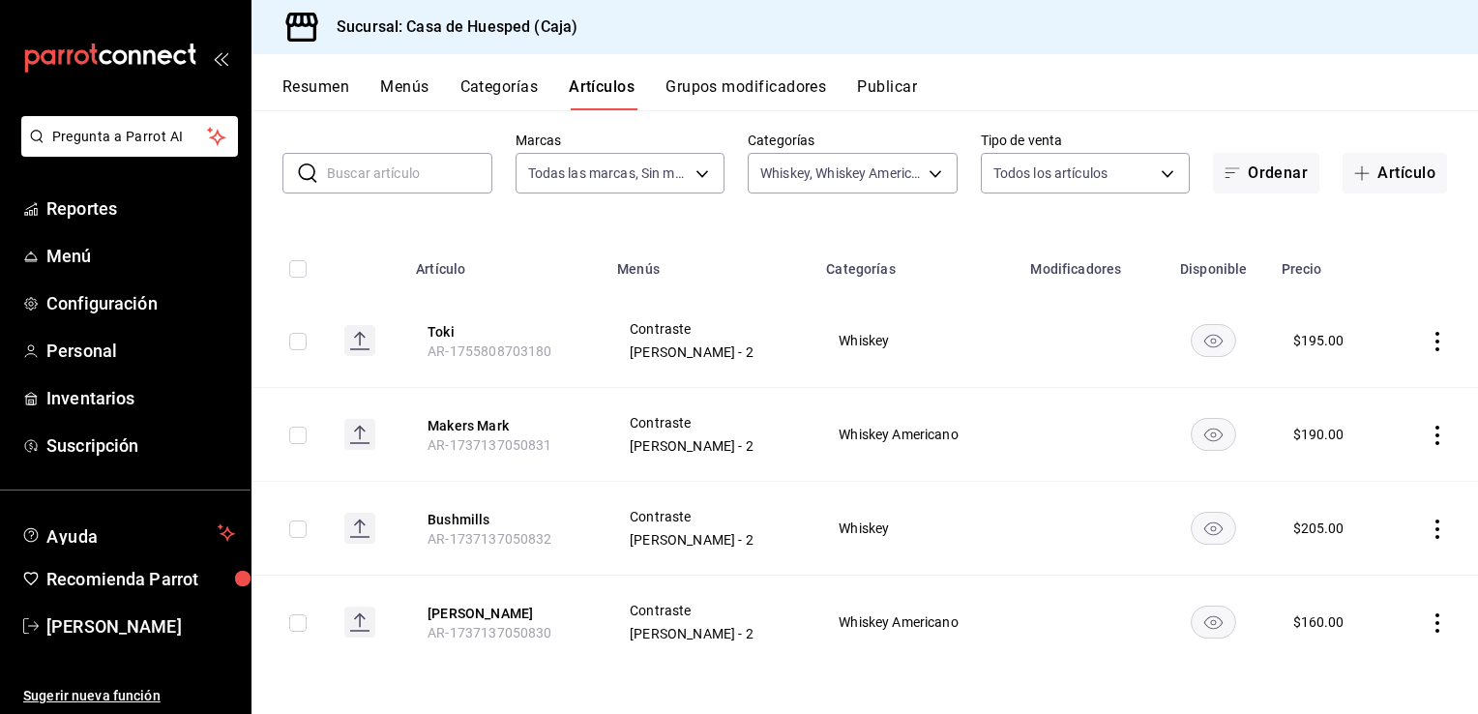
click at [1428, 617] on icon "actions" at bounding box center [1437, 622] width 19 height 19
click at [1357, 587] on span "Editar" at bounding box center [1365, 584] width 50 height 20
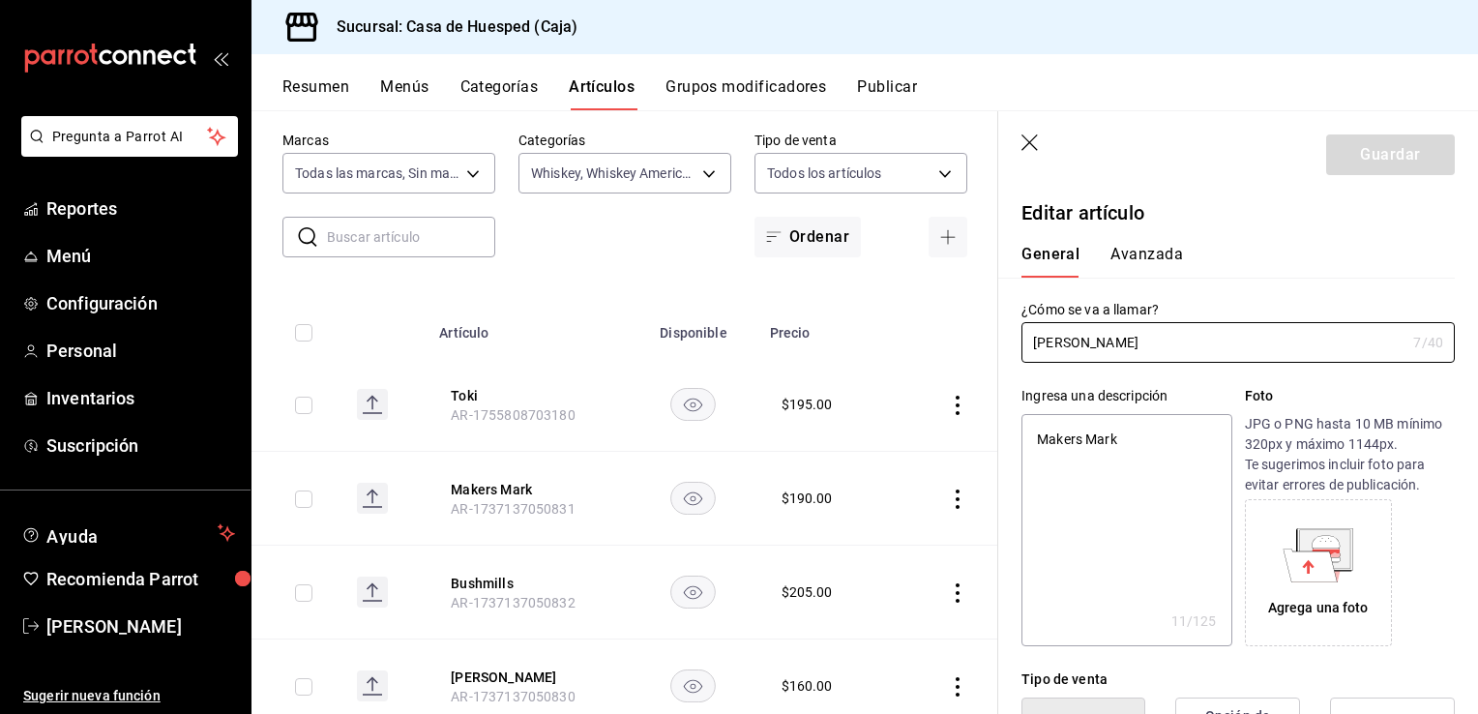
type textarea "x"
click at [1156, 507] on textarea "Makers Mark" at bounding box center [1127, 530] width 210 height 232
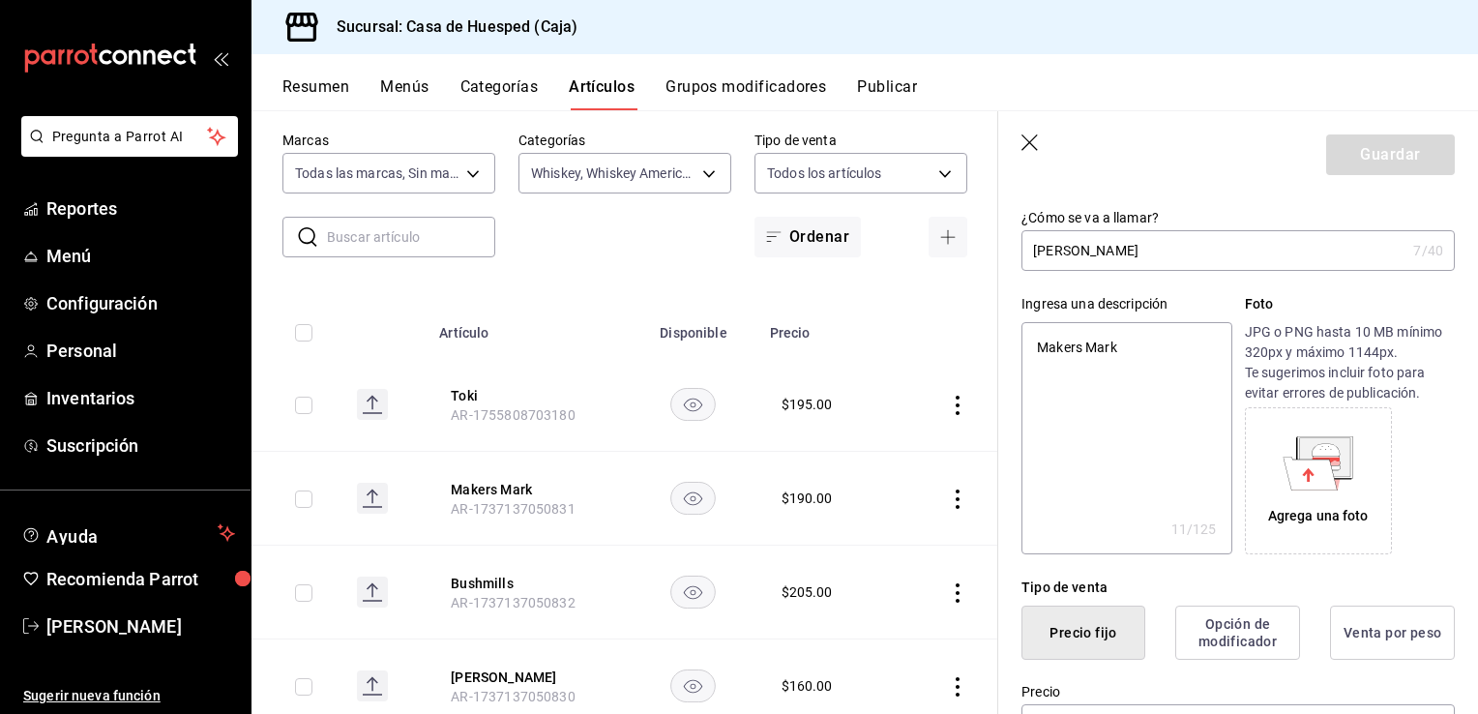
scroll to position [97, 0]
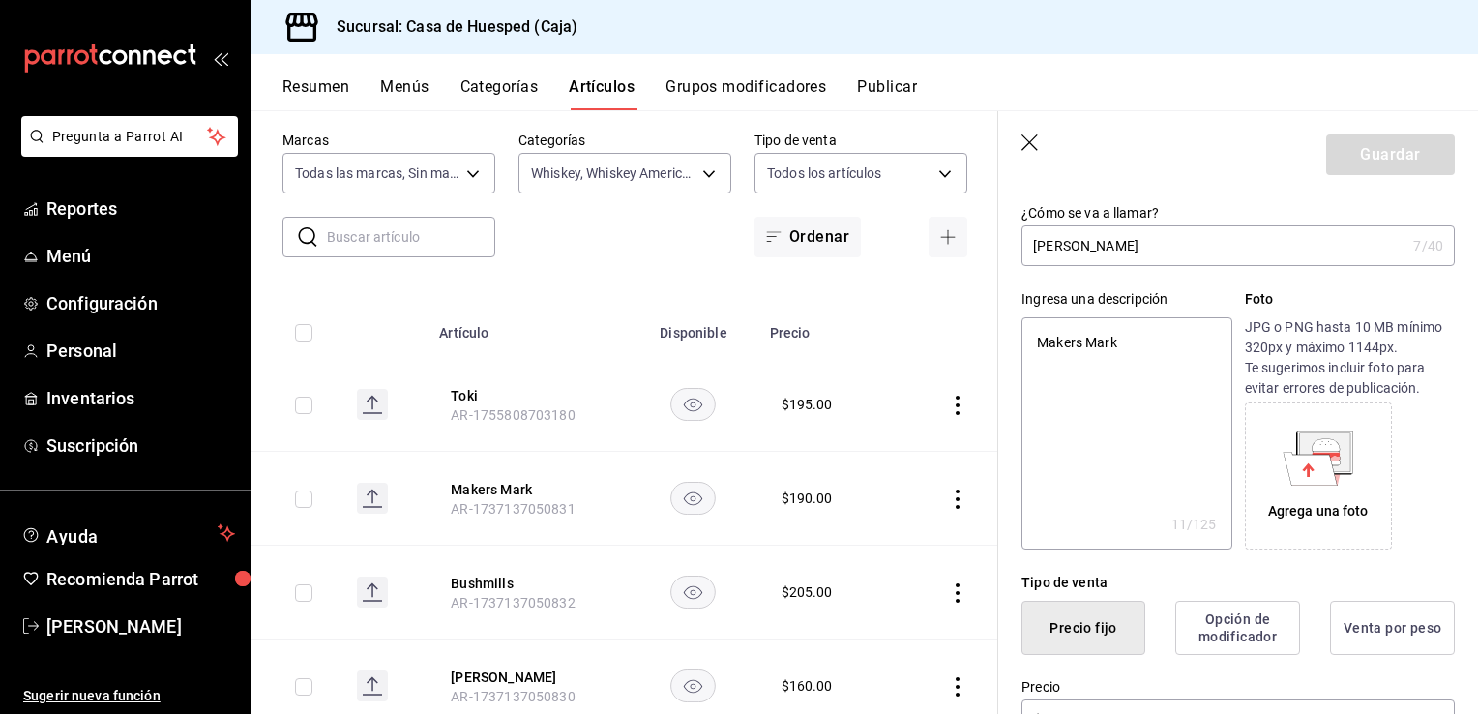
click at [1156, 507] on textarea "Makers Mark" at bounding box center [1127, 433] width 210 height 232
click at [1154, 490] on textarea "Makers Mark" at bounding box center [1127, 433] width 210 height 232
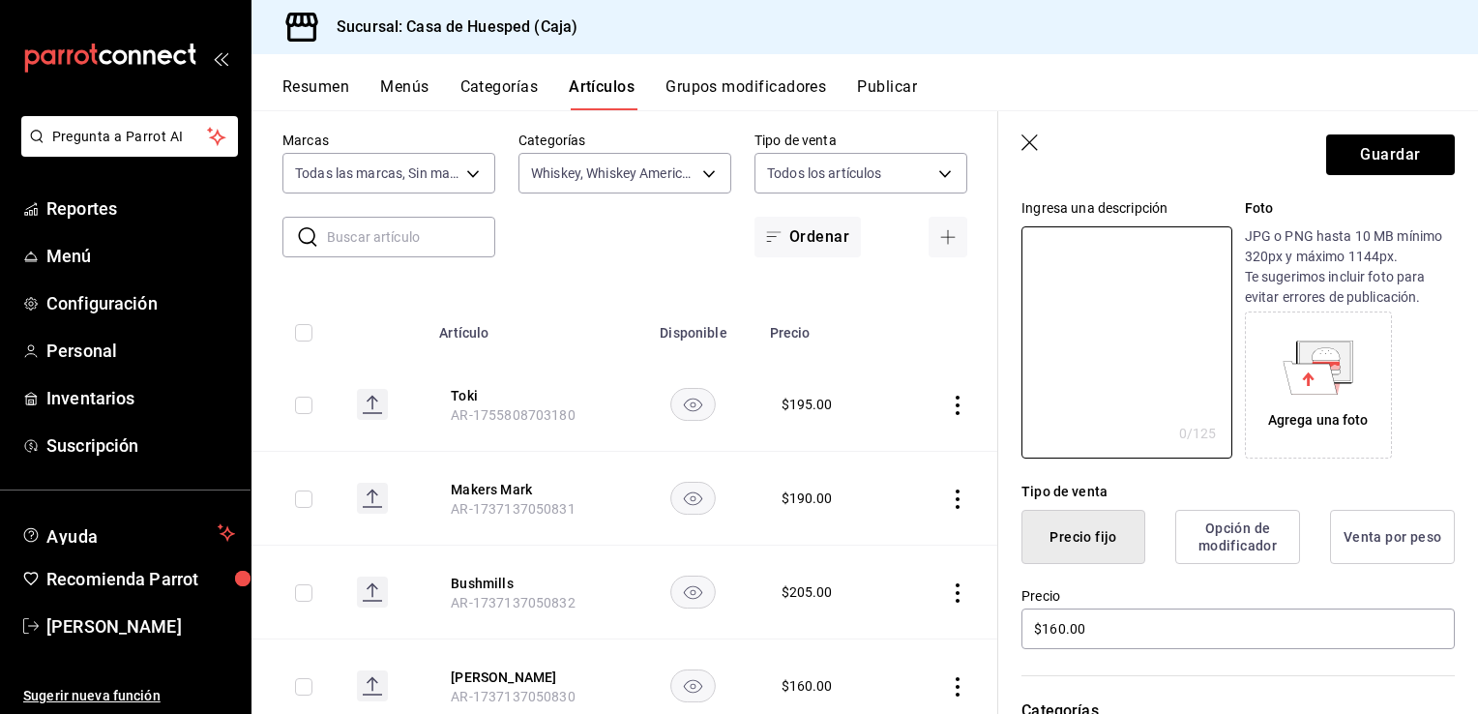
scroll to position [290, 0]
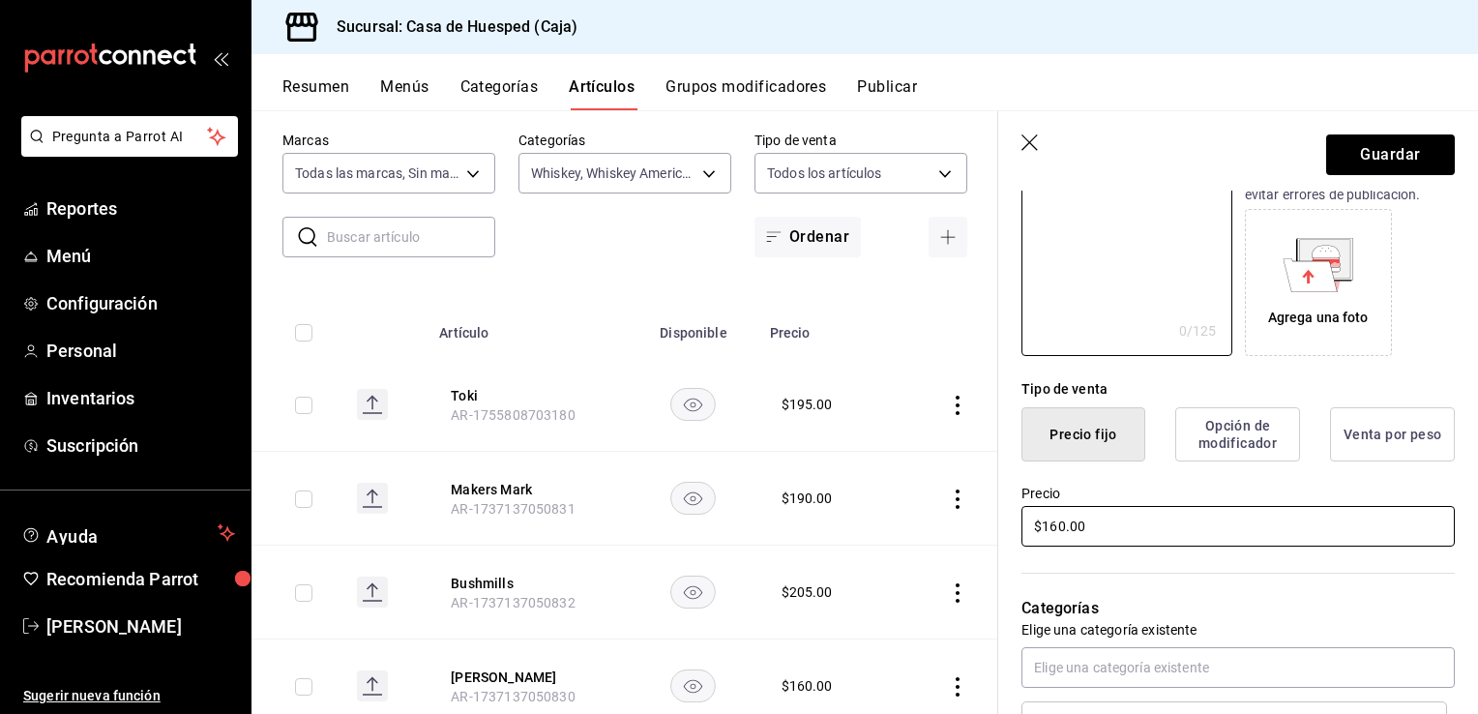
click at [1119, 524] on input "$160.00" at bounding box center [1238, 526] width 433 height 41
type input "$190.00"
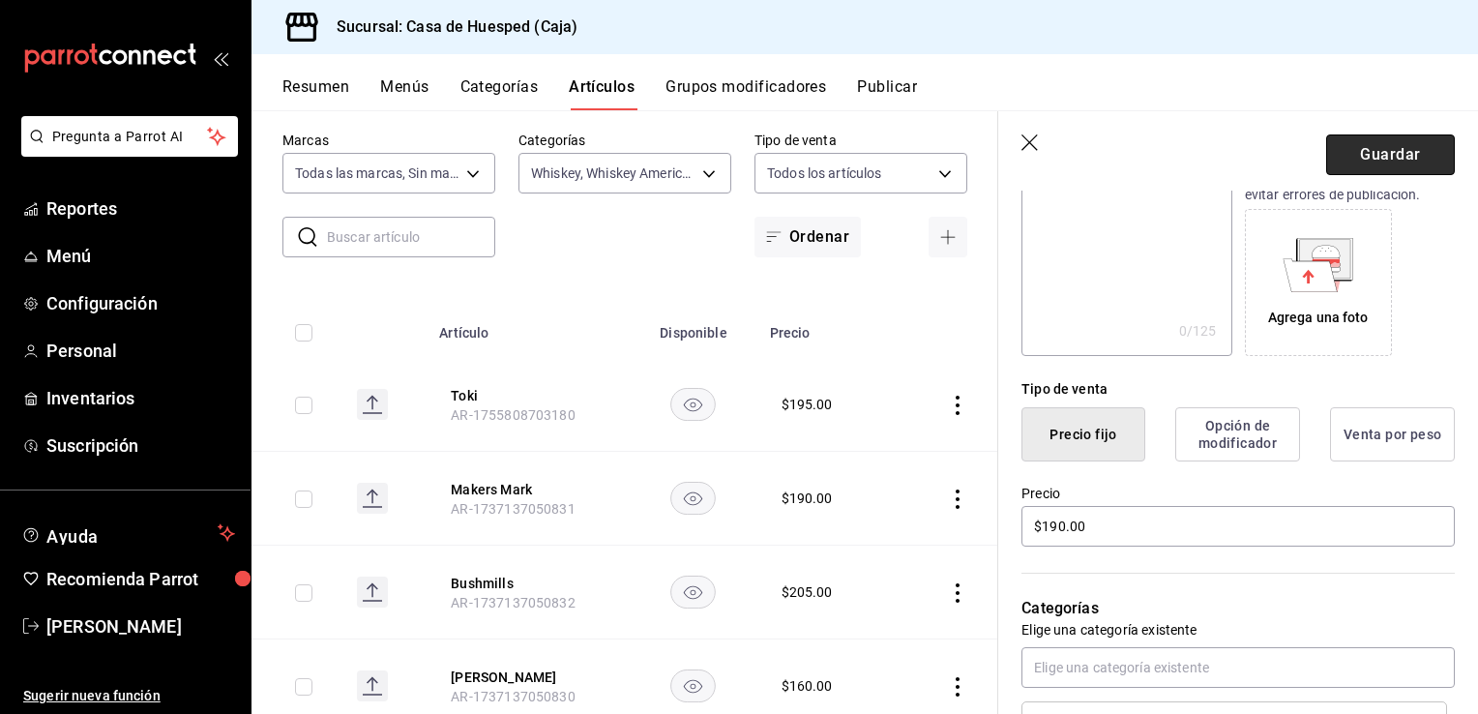
click at [1349, 161] on button "Guardar" at bounding box center [1390, 154] width 129 height 41
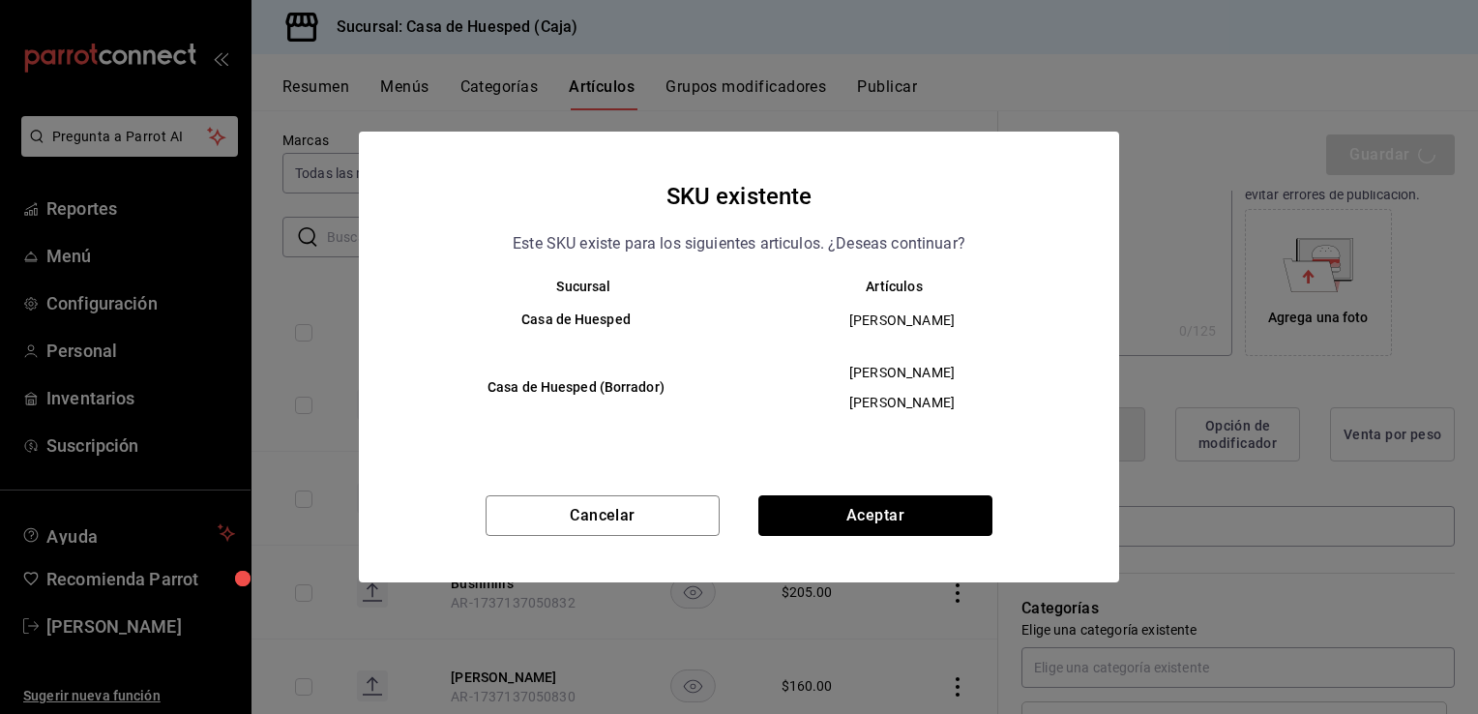
click at [858, 516] on button "Aceptar" at bounding box center [875, 515] width 234 height 41
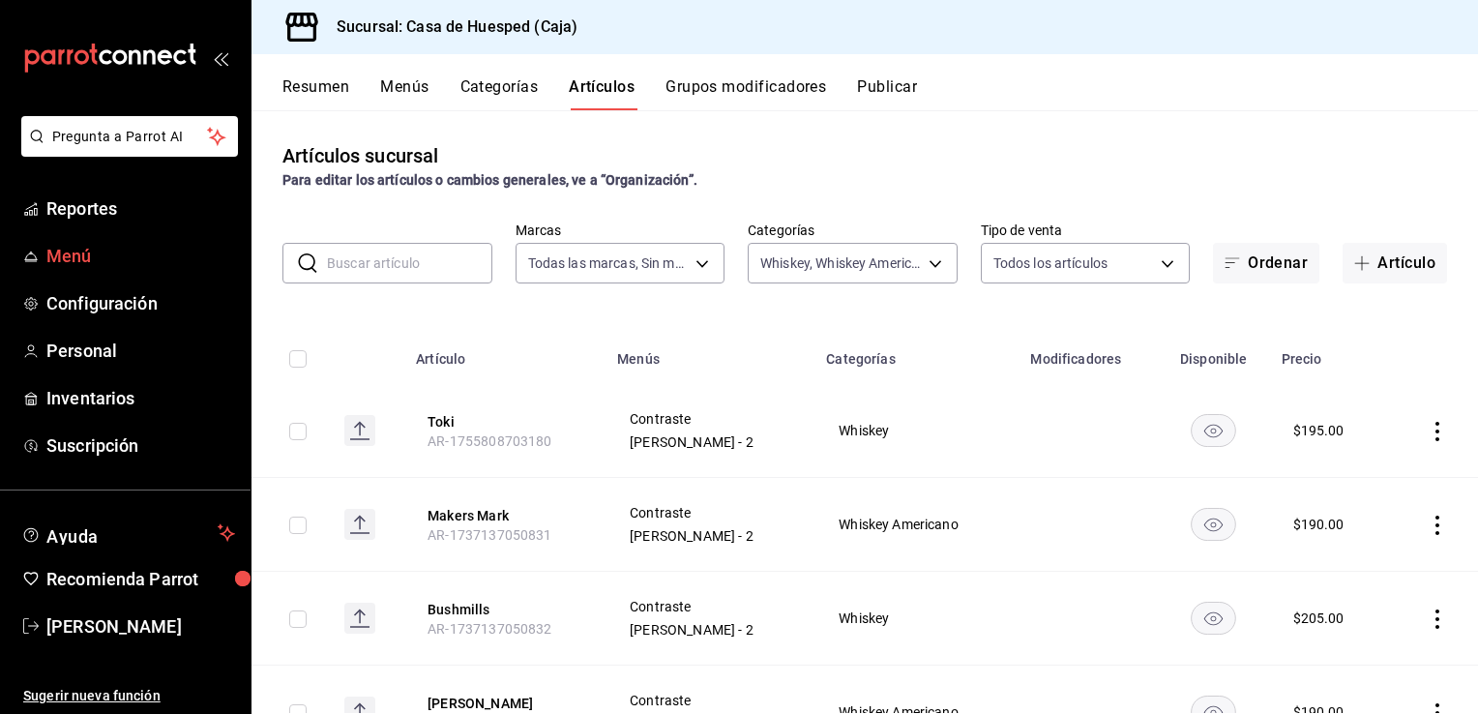
click at [98, 251] on span "Menú" at bounding box center [140, 256] width 189 height 26
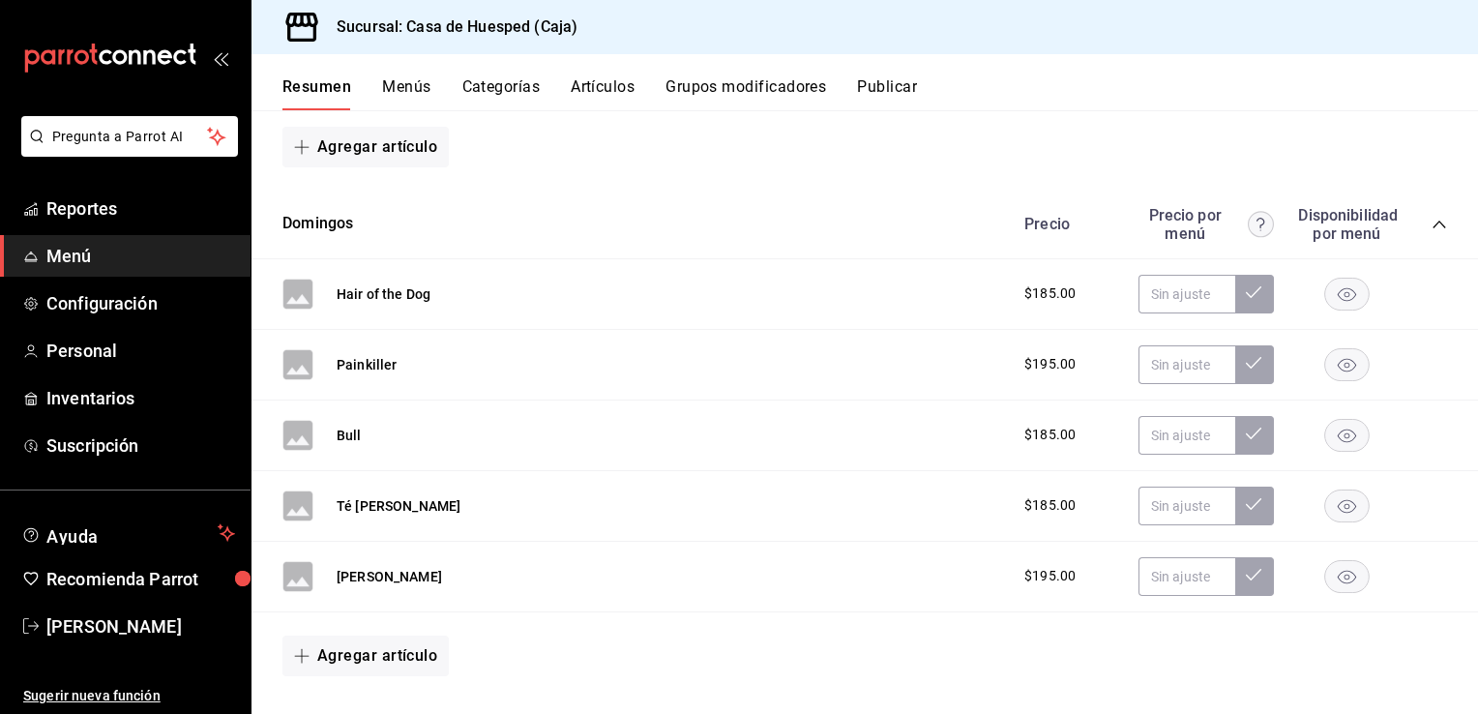
scroll to position [580, 0]
